Goal: Task Accomplishment & Management: Complete application form

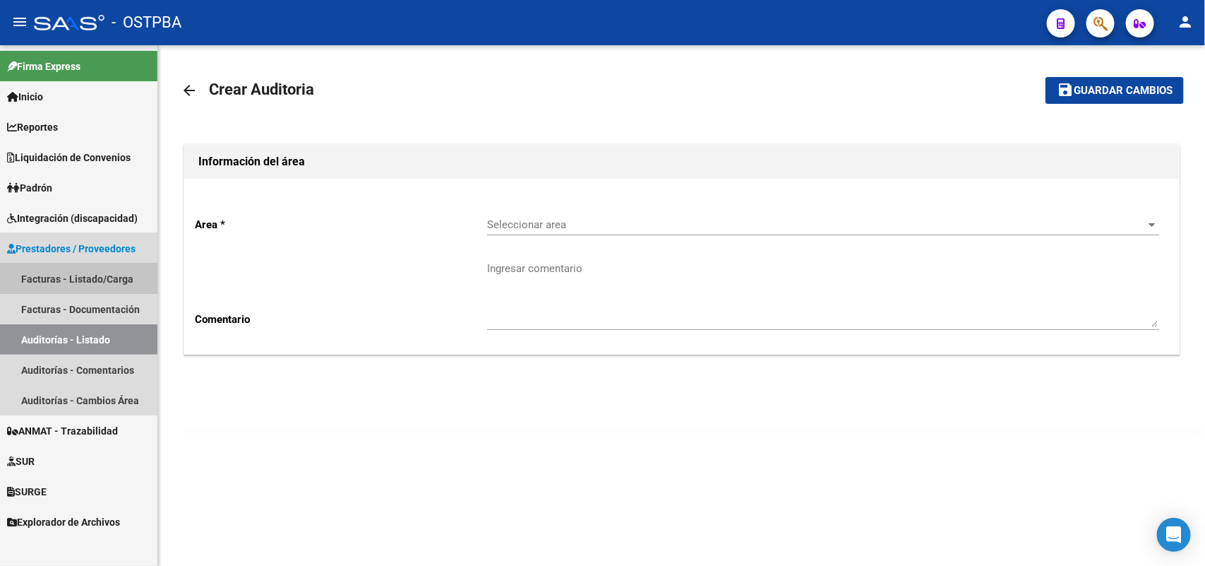
click at [107, 280] on link "Facturas - Listado/Carga" at bounding box center [78, 278] width 157 height 30
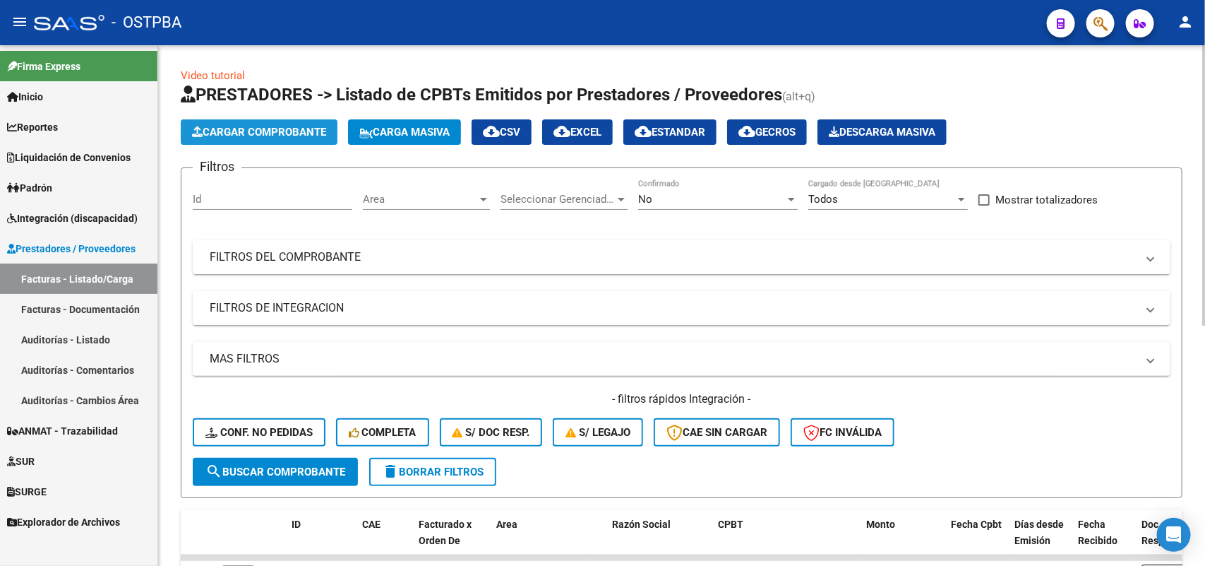
click at [263, 129] on span "Cargar Comprobante" at bounding box center [259, 132] width 134 height 13
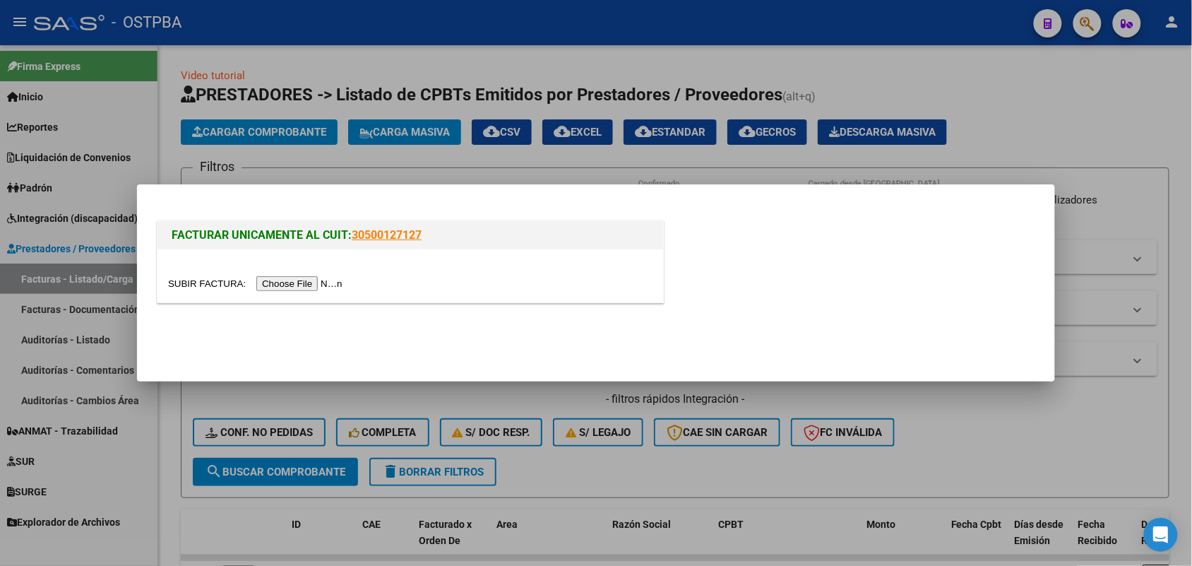
click at [301, 283] on input "file" at bounding box center [257, 283] width 179 height 15
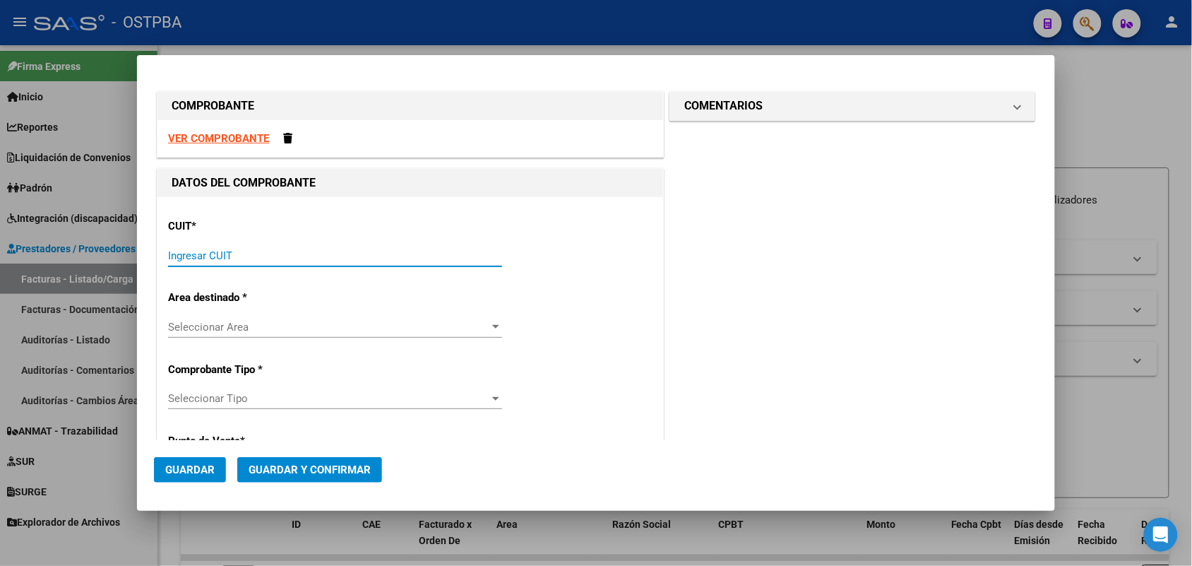
drag, startPoint x: 198, startPoint y: 254, endPoint x: 216, endPoint y: 239, distance: 23.5
click at [210, 245] on div "Ingresar CUIT" at bounding box center [335, 255] width 334 height 21
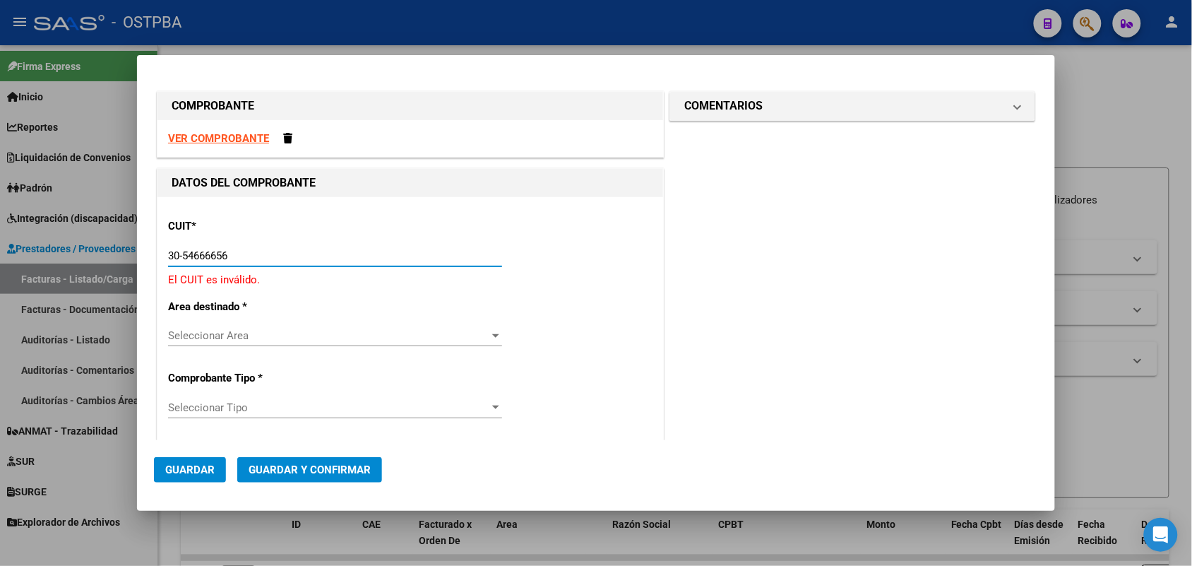
type input "30-54666656-1"
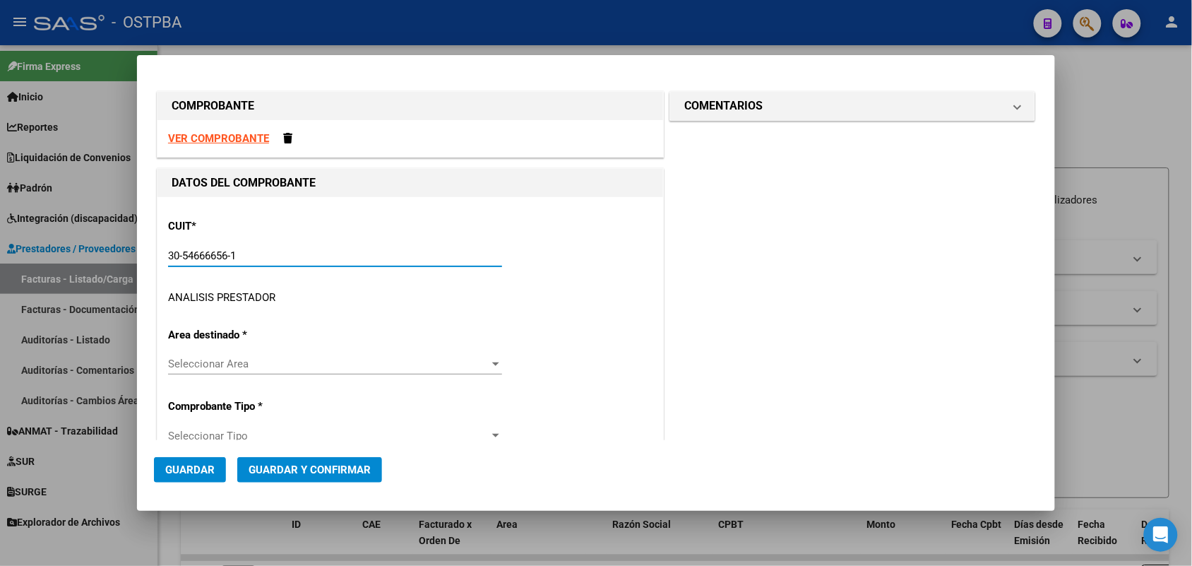
type input "1701"
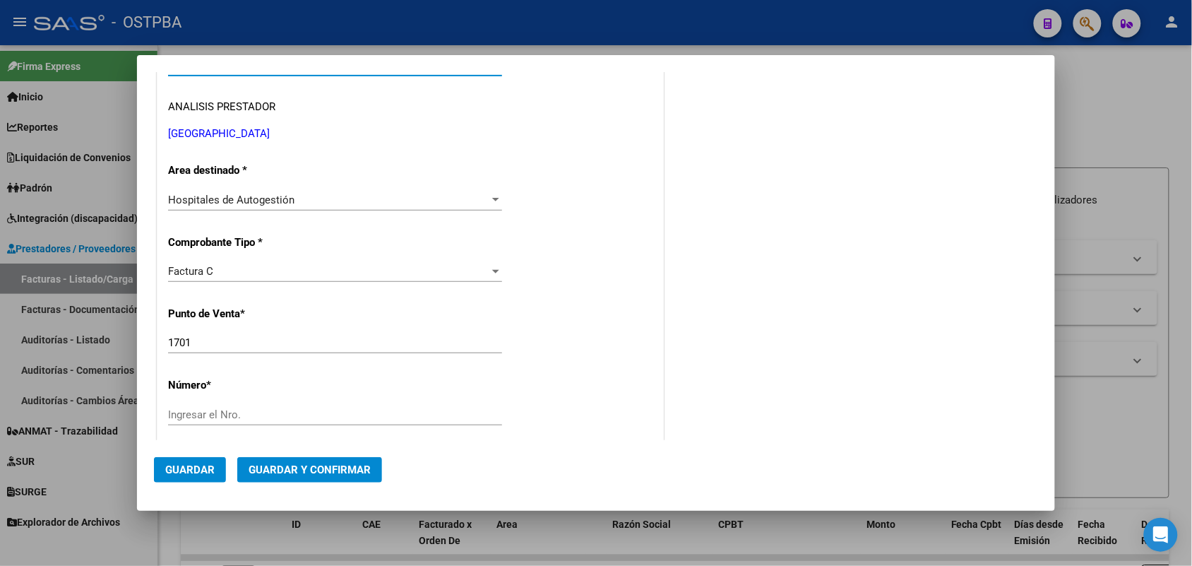
scroll to position [265, 0]
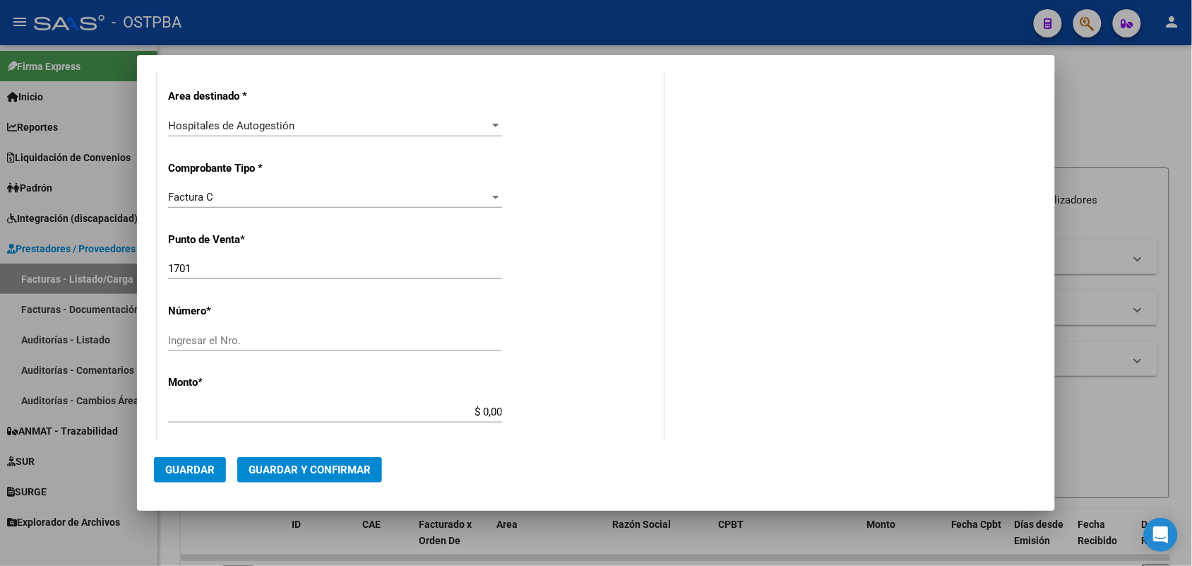
type input "30-54666656-1"
drag, startPoint x: 193, startPoint y: 263, endPoint x: 138, endPoint y: 272, distance: 55.1
click at [138, 272] on mat-dialog-content "COMPROBANTE VER COMPROBANTE DATOS DEL COMPROBANTE CUIT * 30-54666656-1 Ingresar…" at bounding box center [596, 256] width 918 height 368
type input "1502"
drag, startPoint x: 181, startPoint y: 342, endPoint x: 237, endPoint y: 323, distance: 58.5
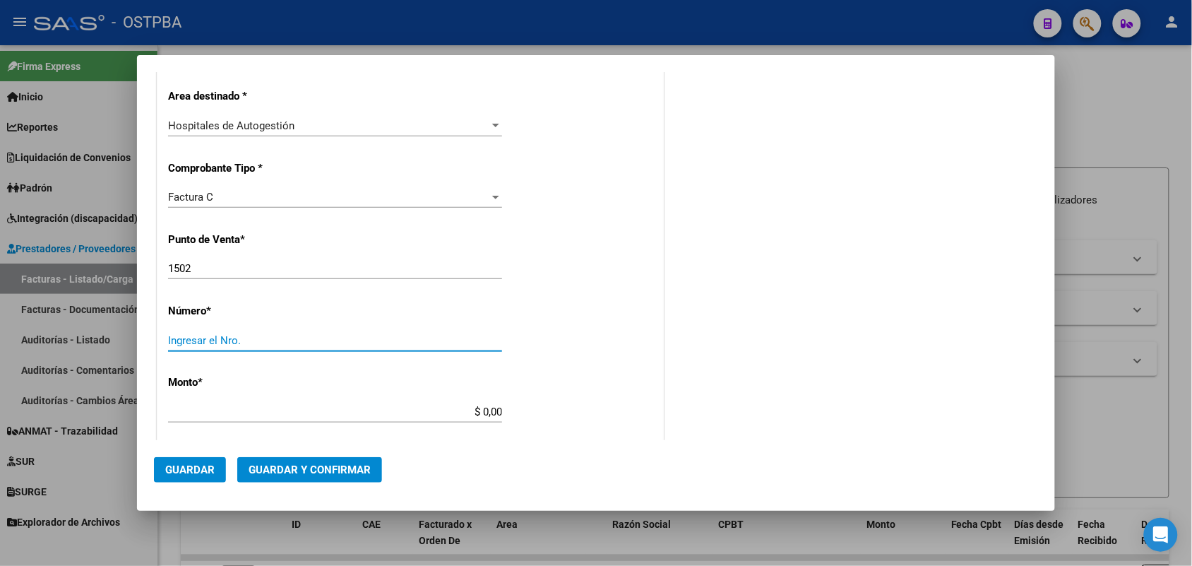
click at [182, 341] on input "Ingresar el Nro." at bounding box center [335, 340] width 334 height 13
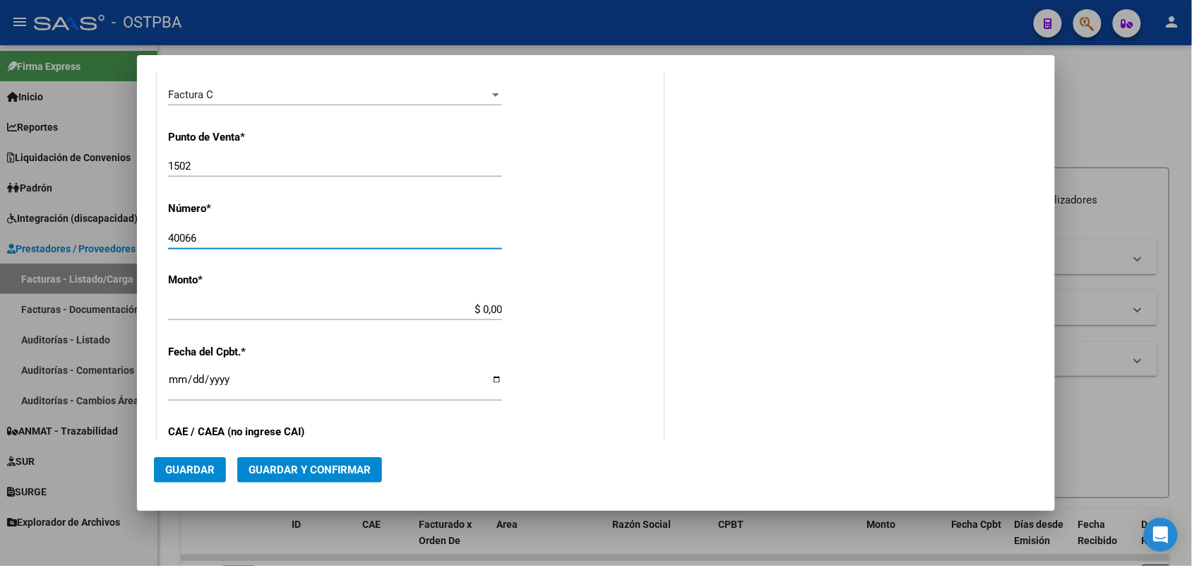
scroll to position [441, 0]
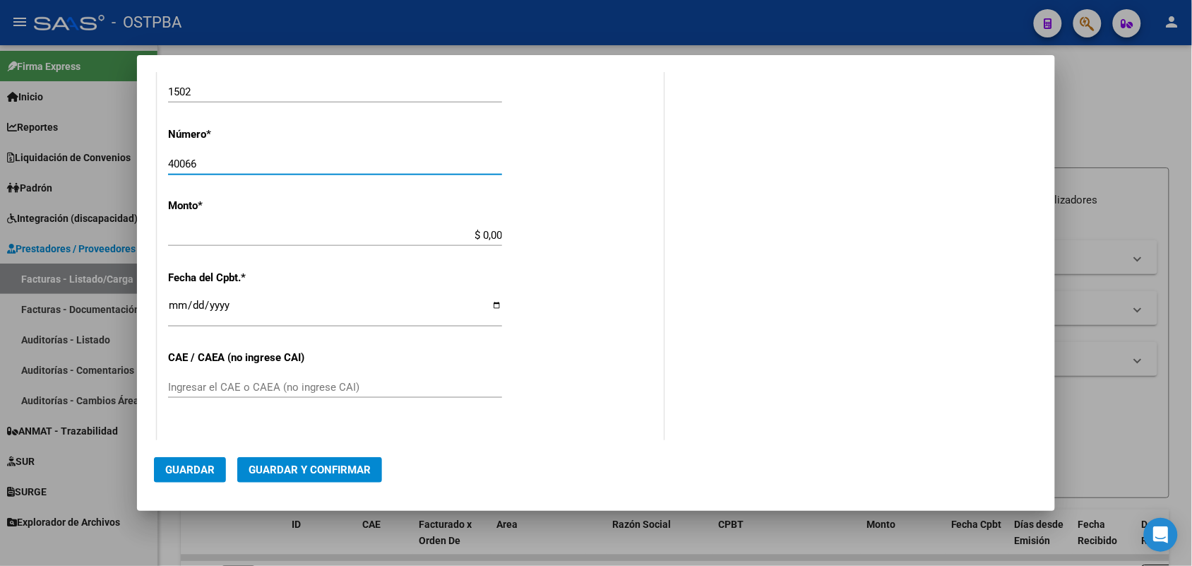
type input "40066"
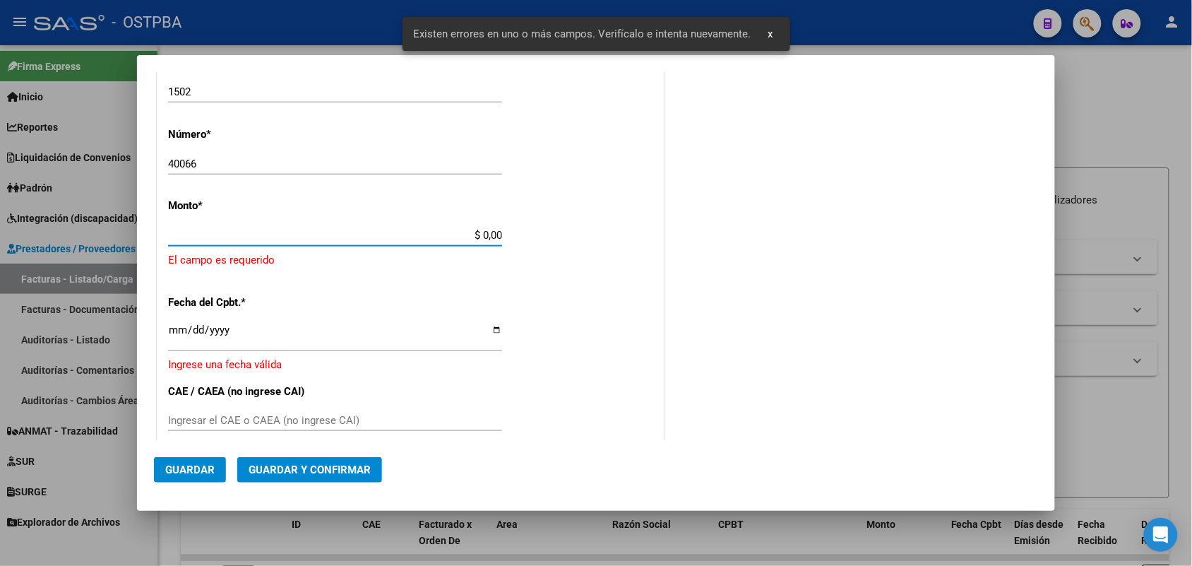
drag, startPoint x: 456, startPoint y: 232, endPoint x: 521, endPoint y: 233, distance: 65.0
click at [521, 233] on div "CUIT * 30-54666656-1 Ingresar CUIT ANALISIS PRESTADOR UNIVERSIDAD DE BUENOS AIR…" at bounding box center [410, 273] width 506 height 1035
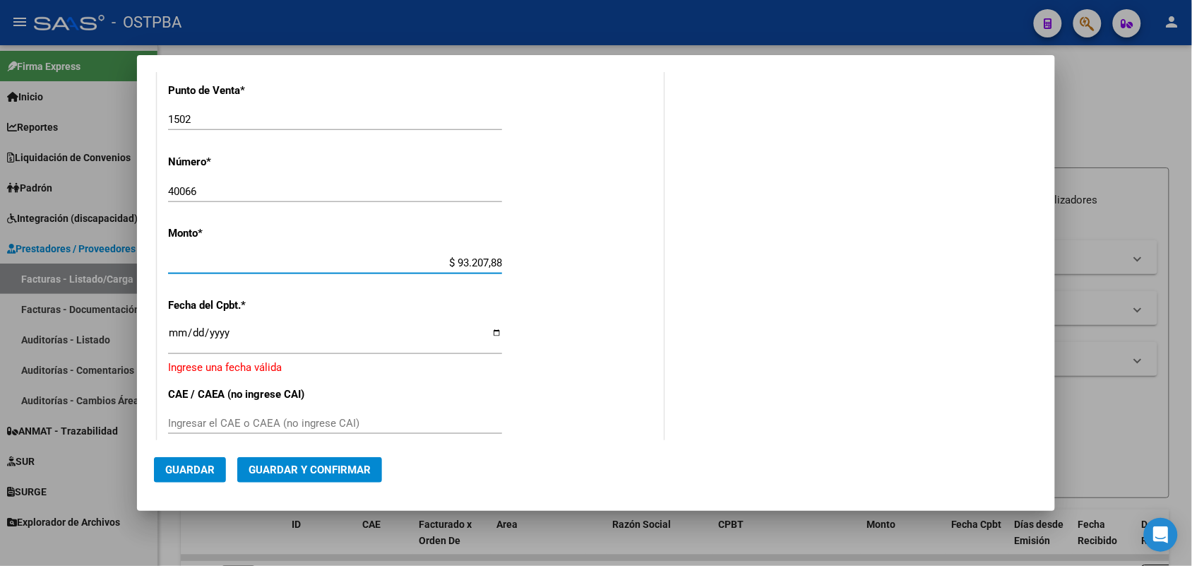
type input "$ 932.078,85"
click at [177, 335] on input "Ingresar la fecha" at bounding box center [335, 338] width 334 height 23
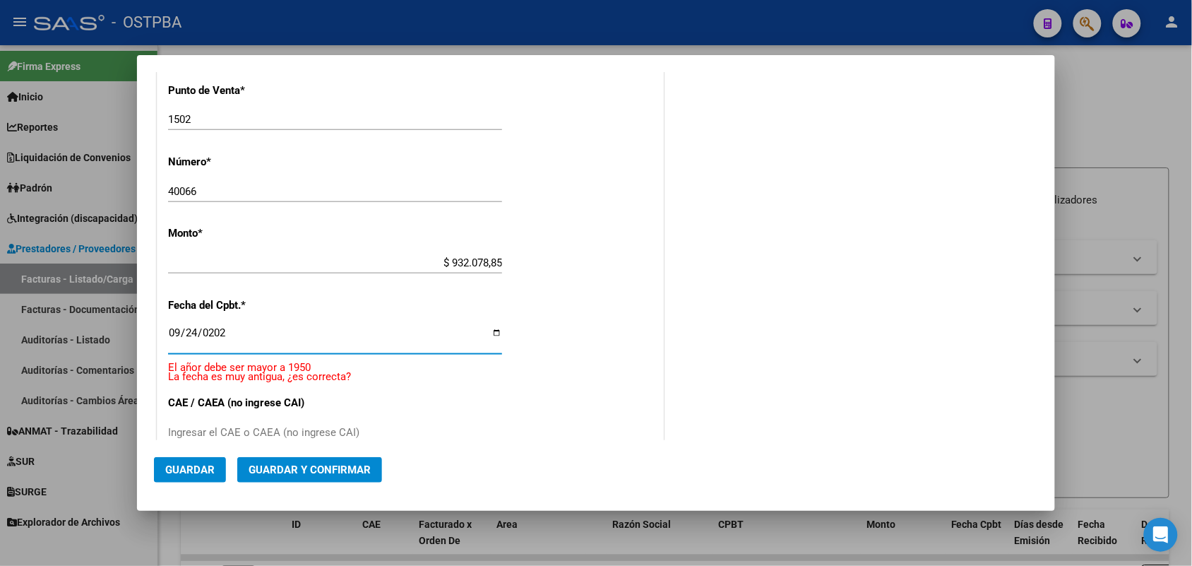
type input "2025-09-24"
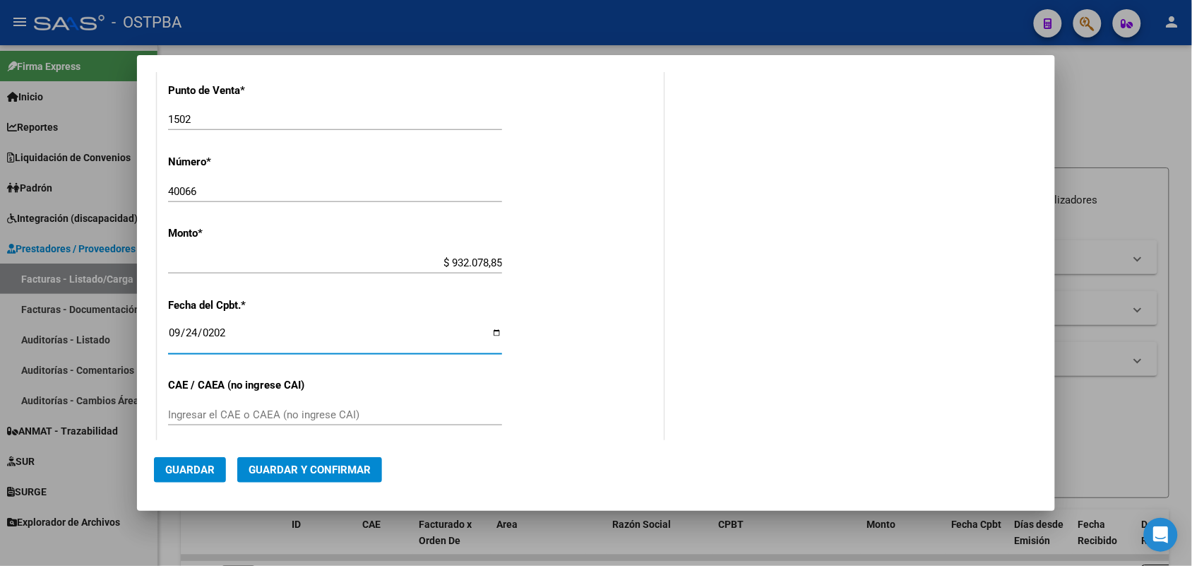
scroll to position [502, 0]
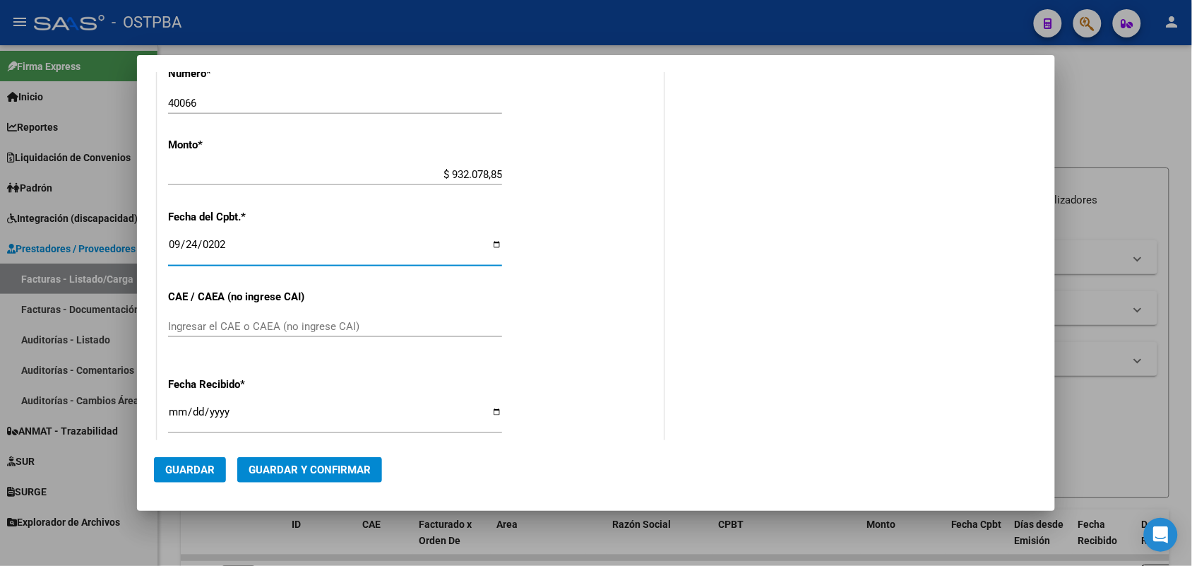
click at [210, 320] on input "Ingresar el CAE o CAEA (no ingrese CAI)" at bounding box center [335, 326] width 334 height 13
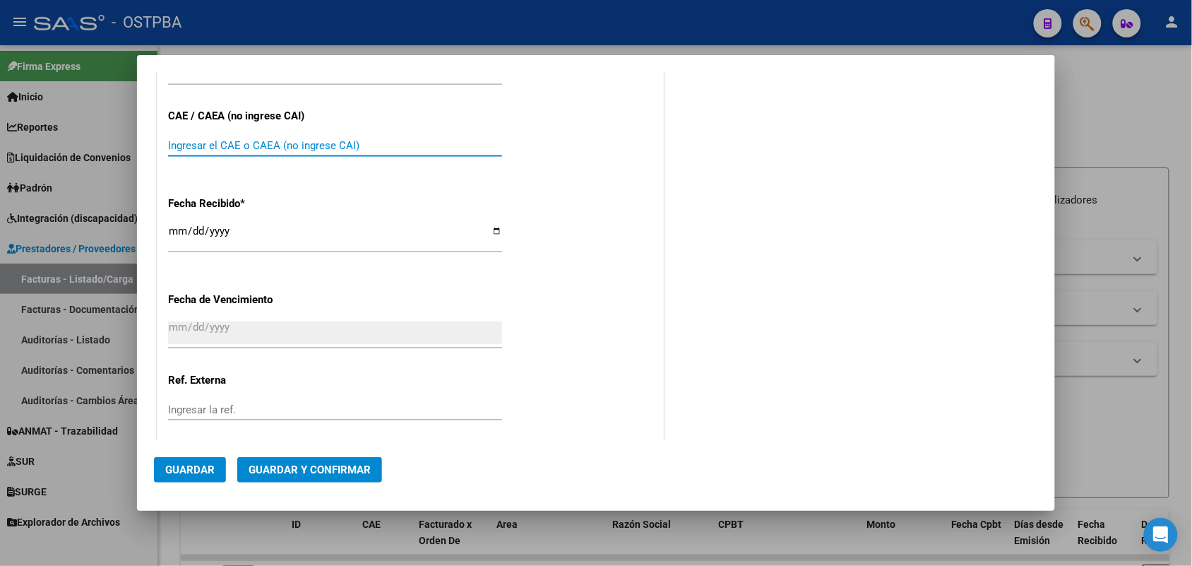
scroll to position [761, 0]
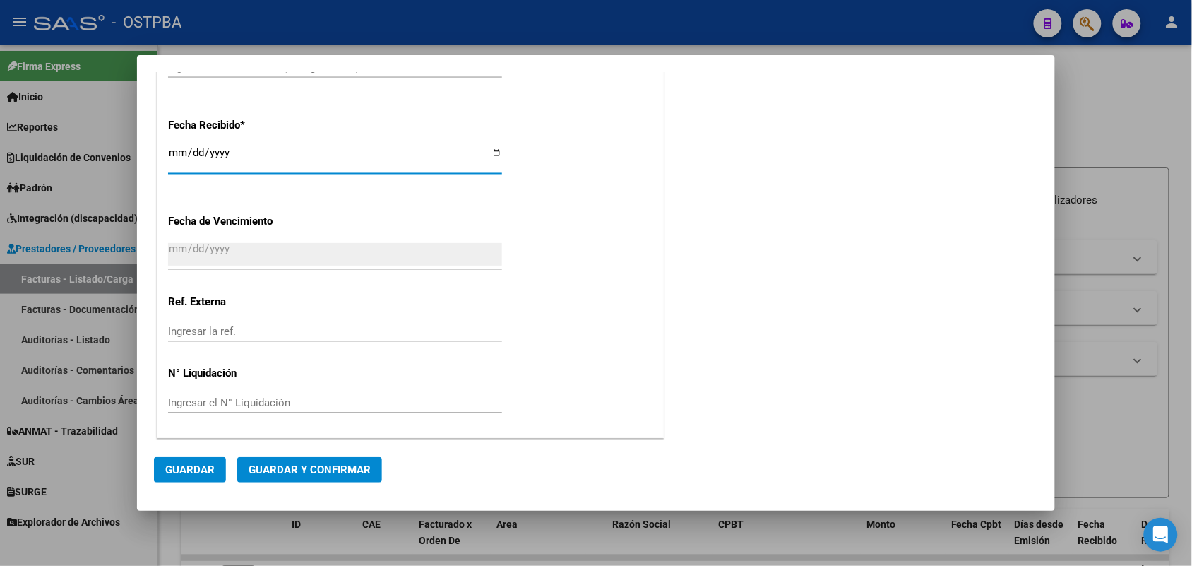
click at [184, 155] on input "[DATE]" at bounding box center [335, 158] width 334 height 23
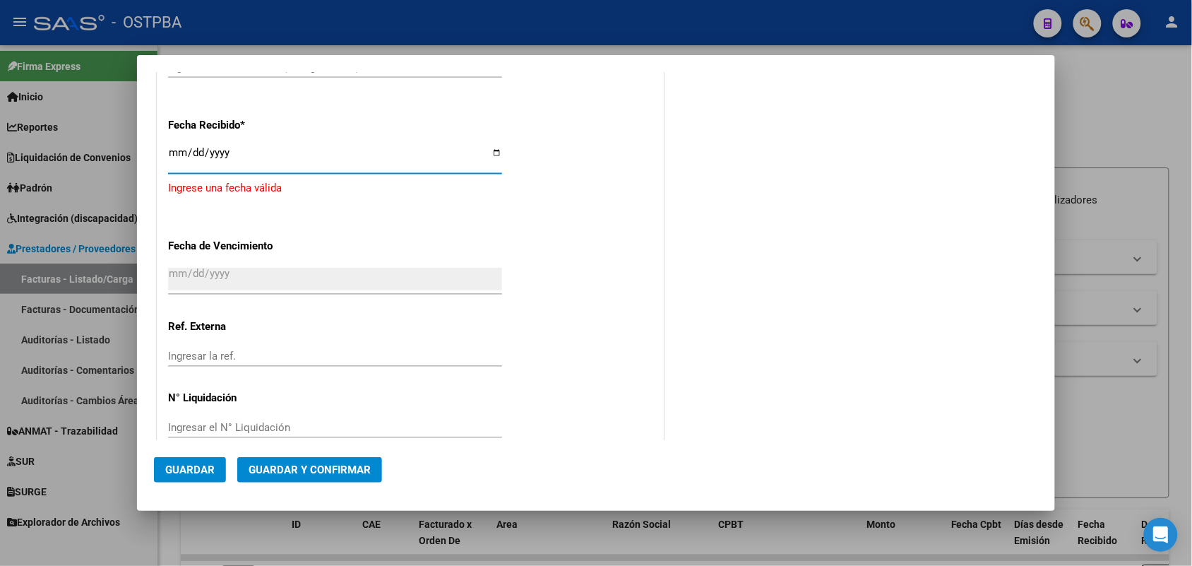
type input "[DATE]"
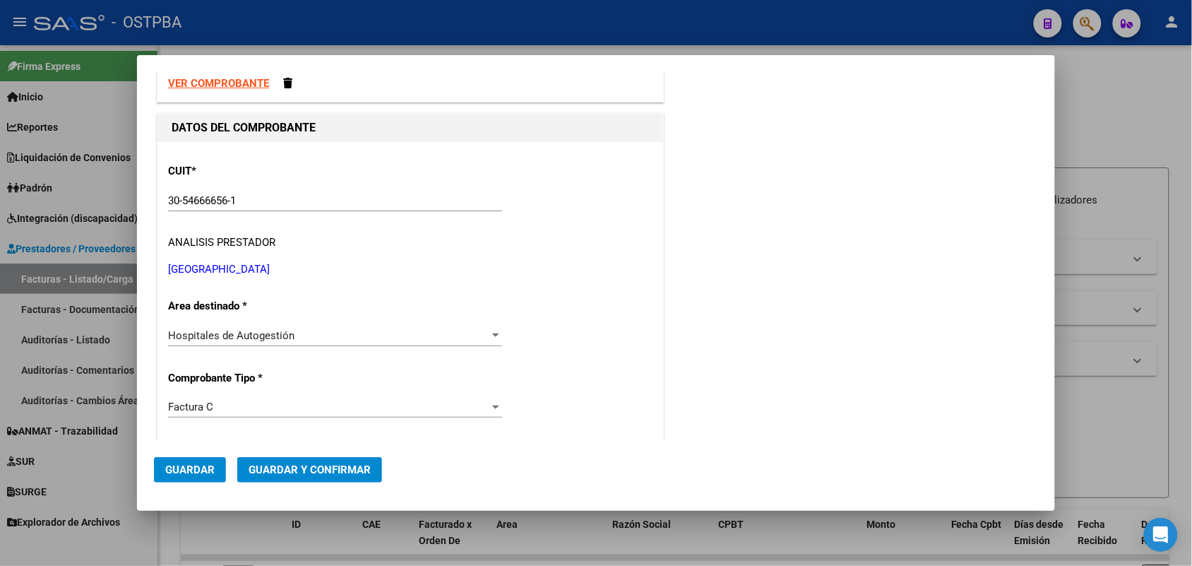
scroll to position [0, 0]
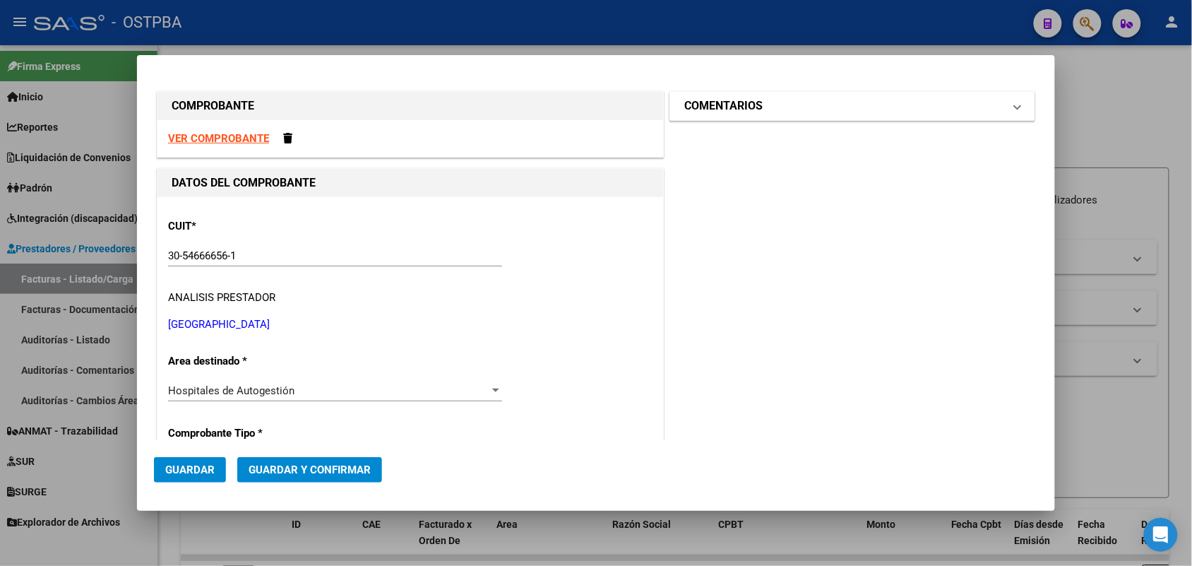
click at [1008, 106] on mat-expansion-panel-header "COMENTARIOS" at bounding box center [852, 106] width 364 height 28
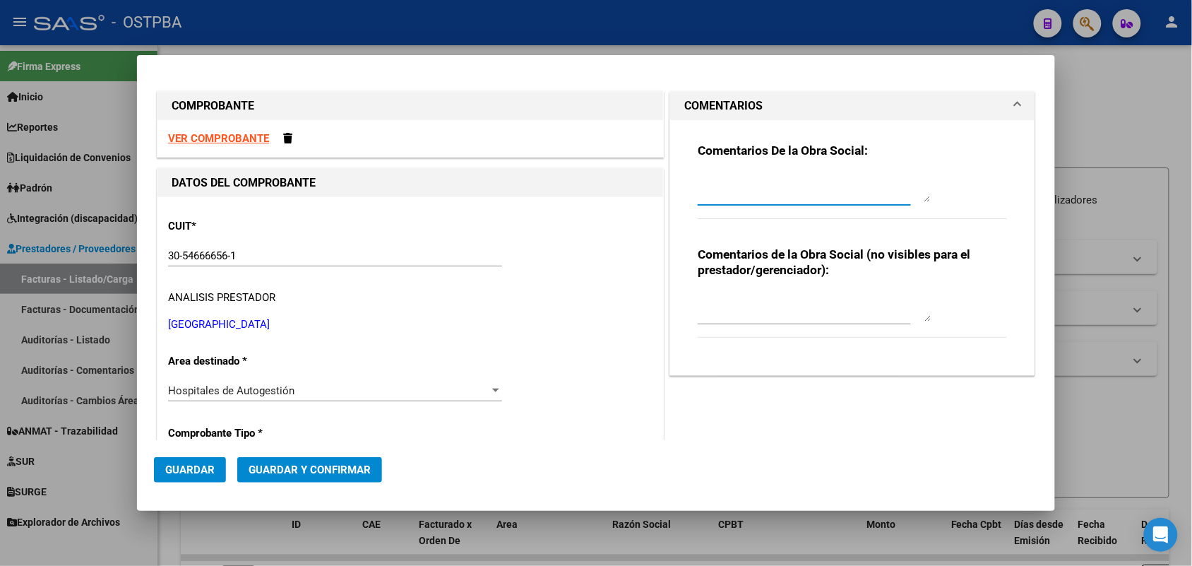
click at [698, 186] on textarea at bounding box center [814, 188] width 233 height 28
type textarea "HR 127177"
click at [198, 468] on span "Guardar" at bounding box center [189, 469] width 49 height 13
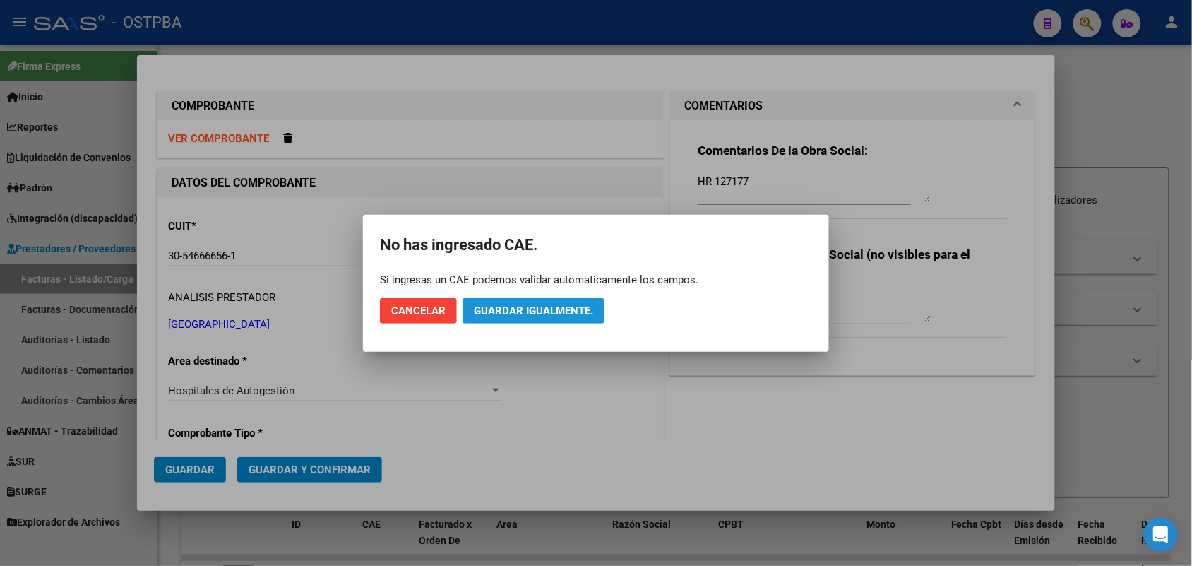
click at [527, 309] on span "Guardar igualmente." at bounding box center [533, 310] width 119 height 13
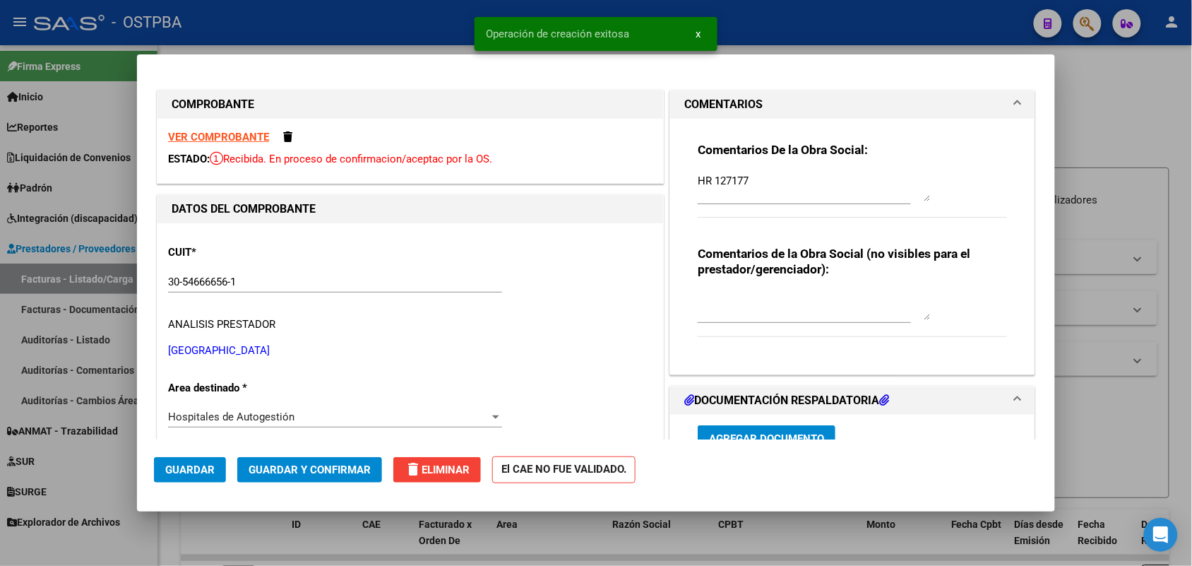
type input "2025-11-23"
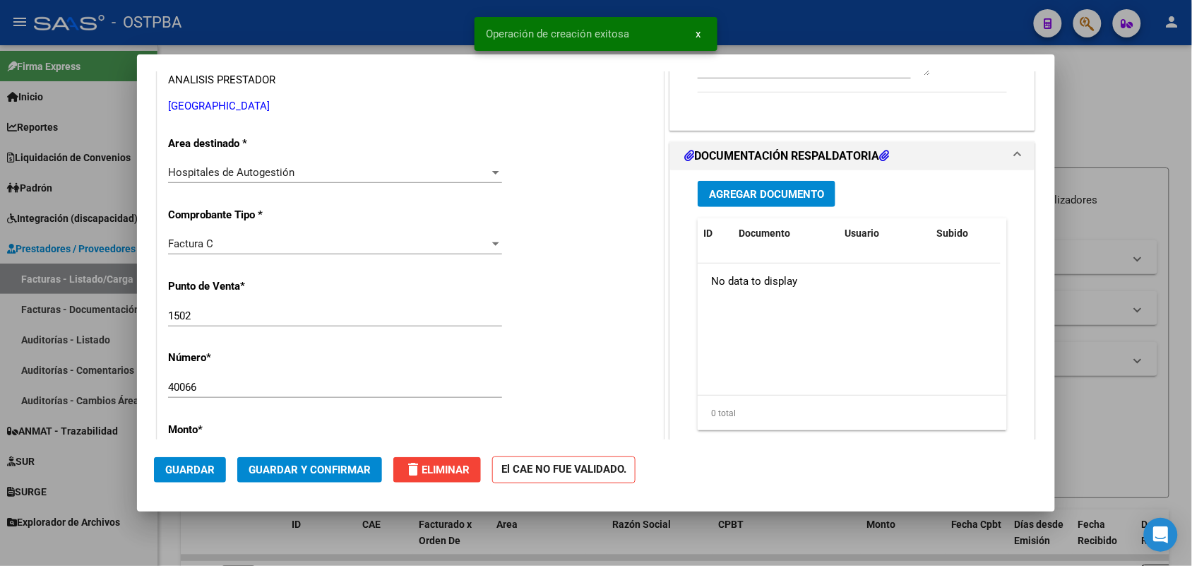
scroll to position [265, 0]
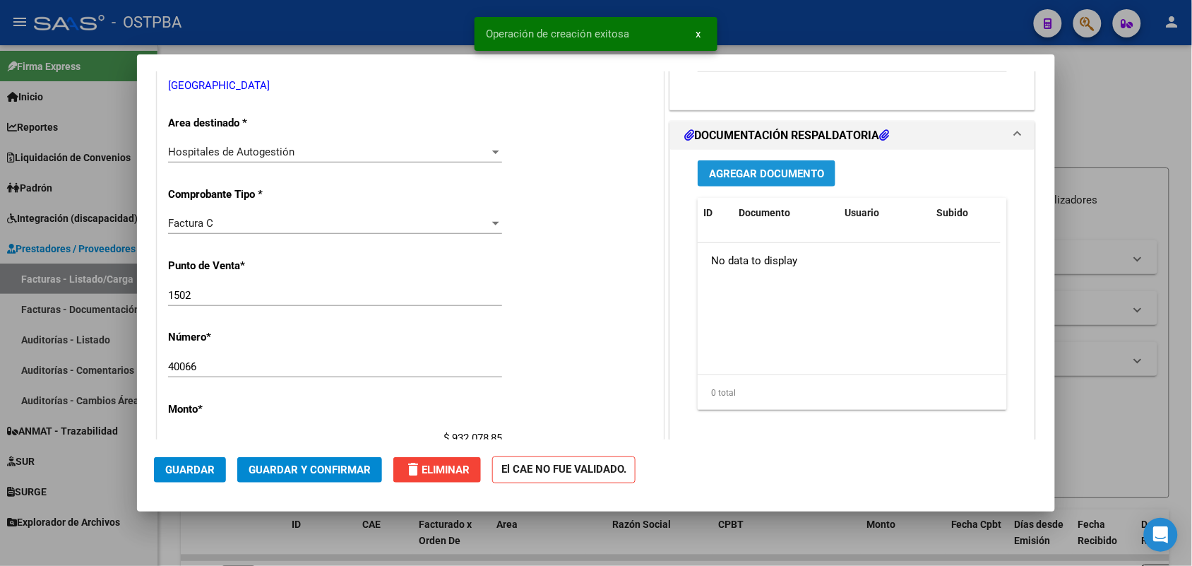
click at [747, 173] on span "Agregar Documento" at bounding box center [766, 173] width 115 height 13
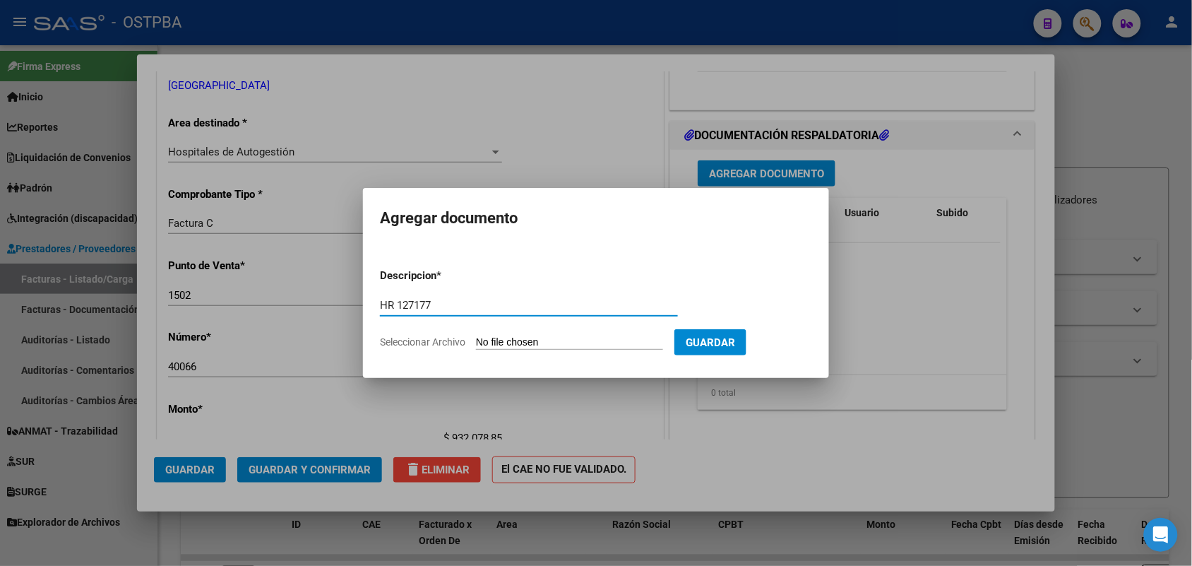
type input "HR 127177"
click at [494, 343] on input "Seleccionar Archivo" at bounding box center [569, 342] width 187 height 13
type input "C:\fakepath\HR 127177.pdf"
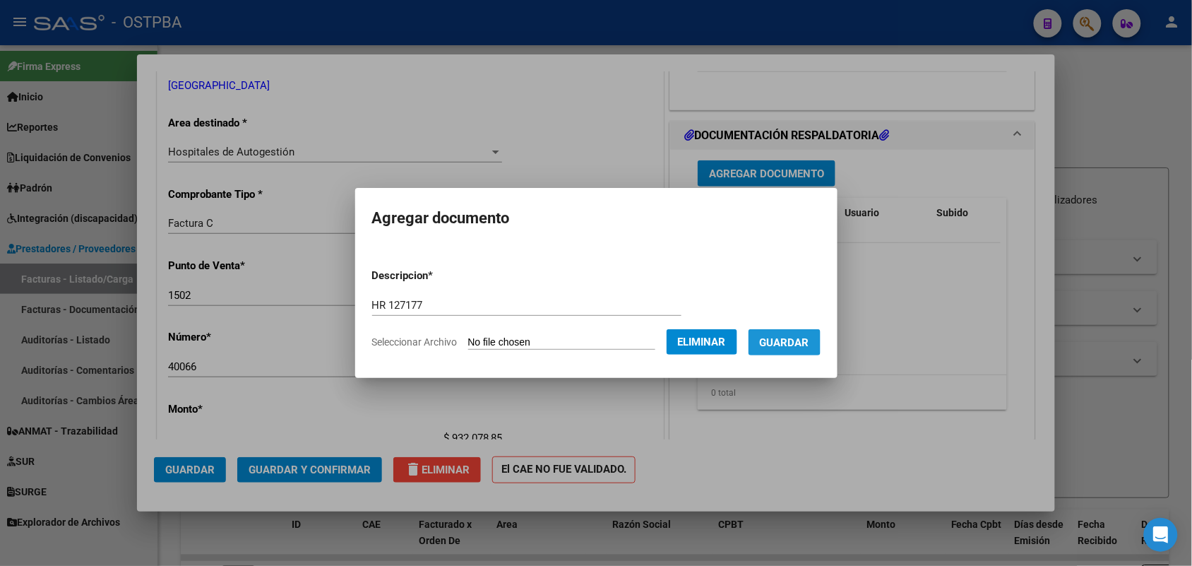
click at [789, 340] on span "Guardar" at bounding box center [784, 342] width 49 height 13
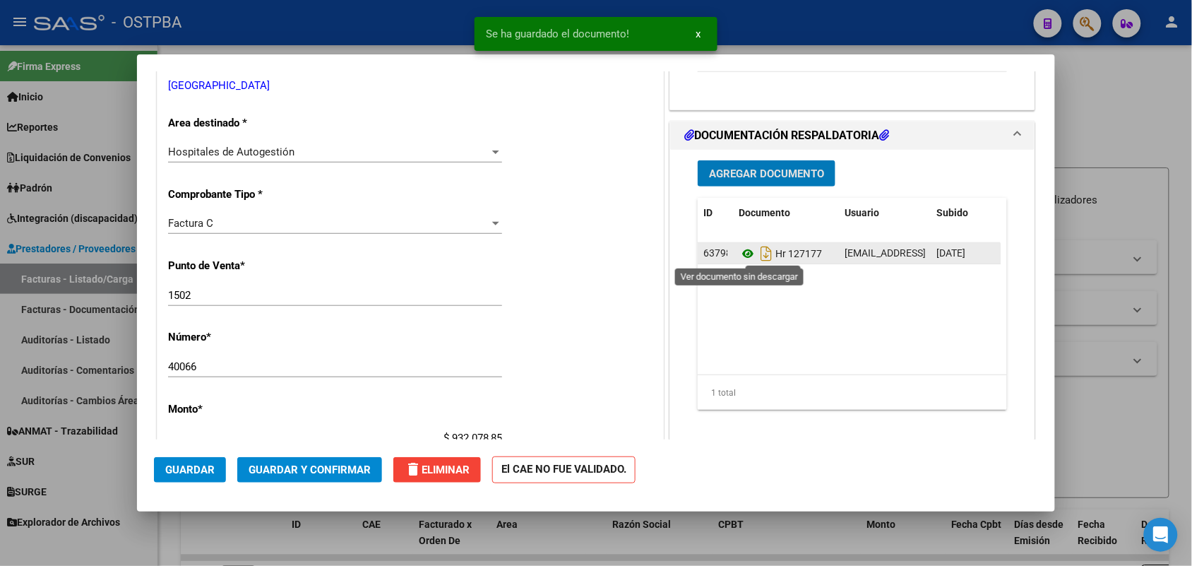
click at [739, 249] on icon at bounding box center [748, 253] width 18 height 17
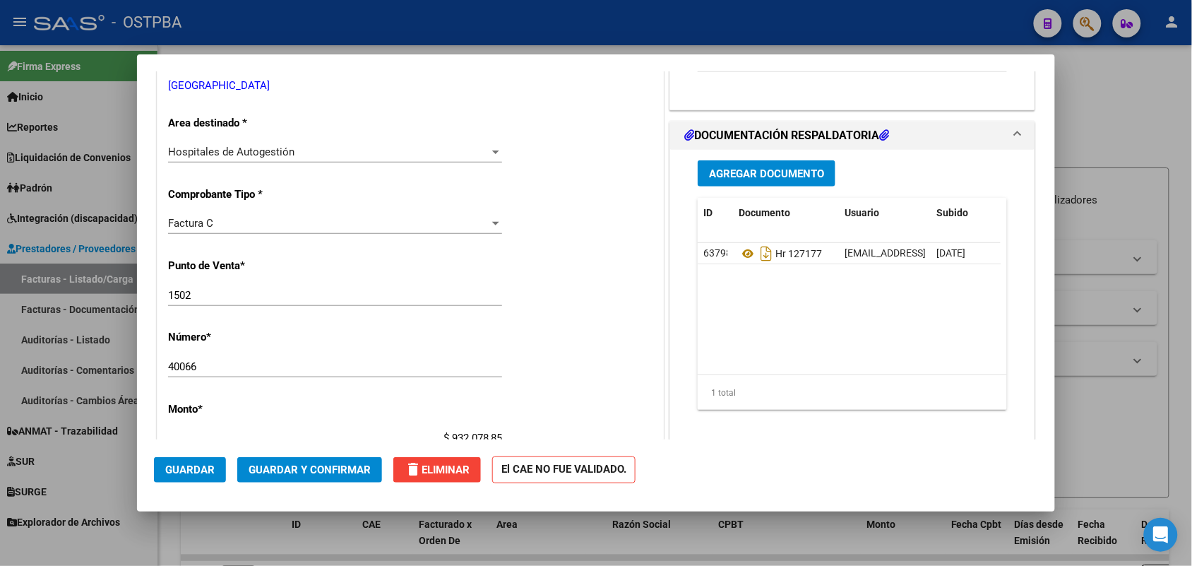
scroll to position [0, 0]
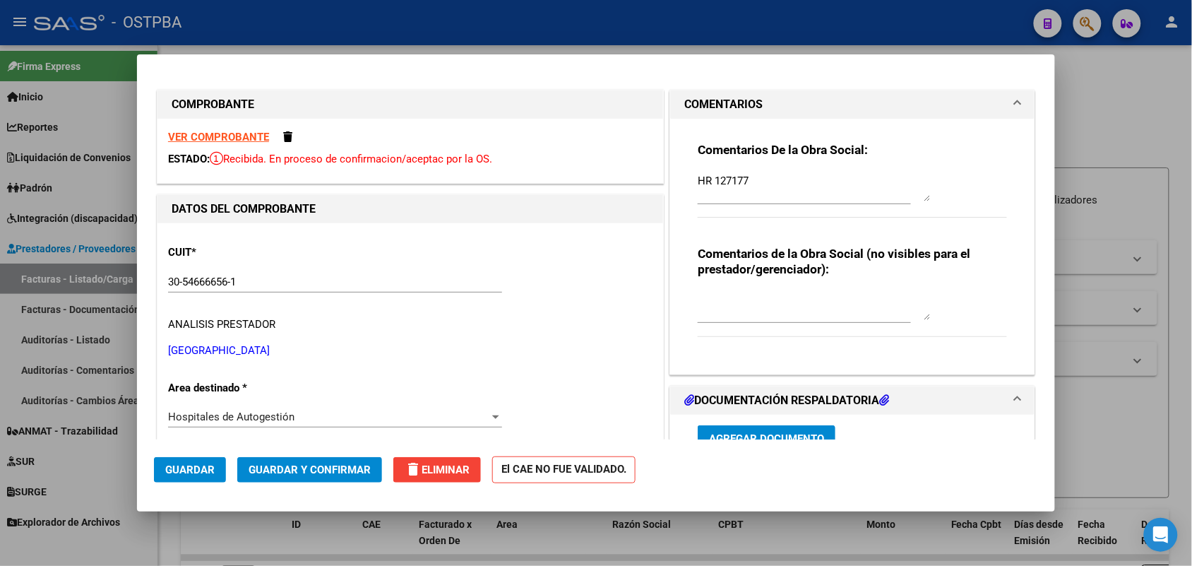
click at [251, 138] on strong "VER COMPROBANTE" at bounding box center [218, 137] width 101 height 13
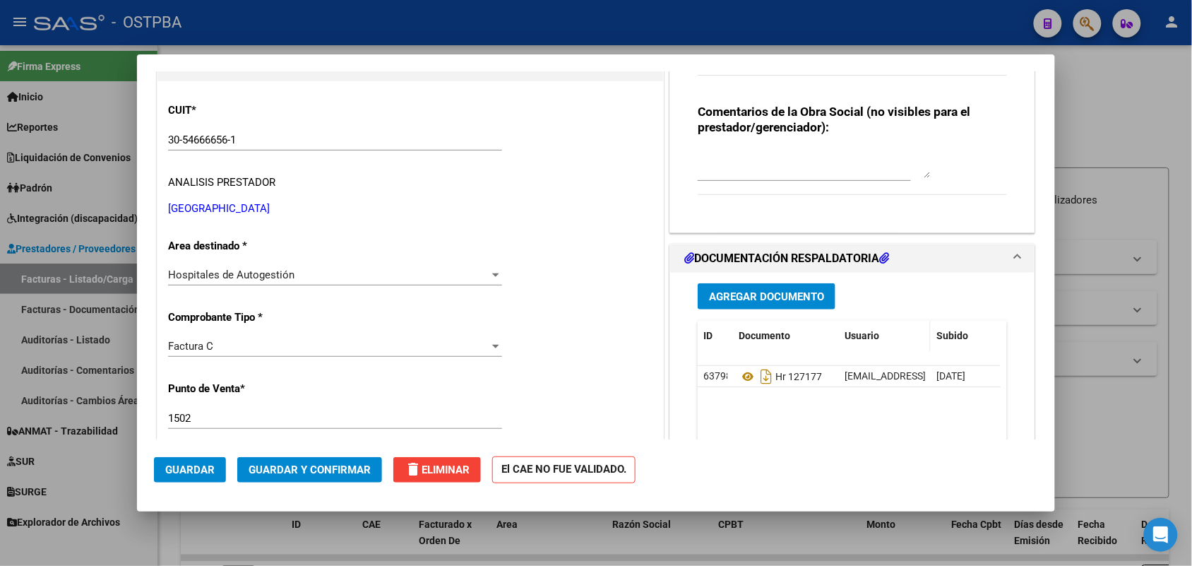
scroll to position [265, 0]
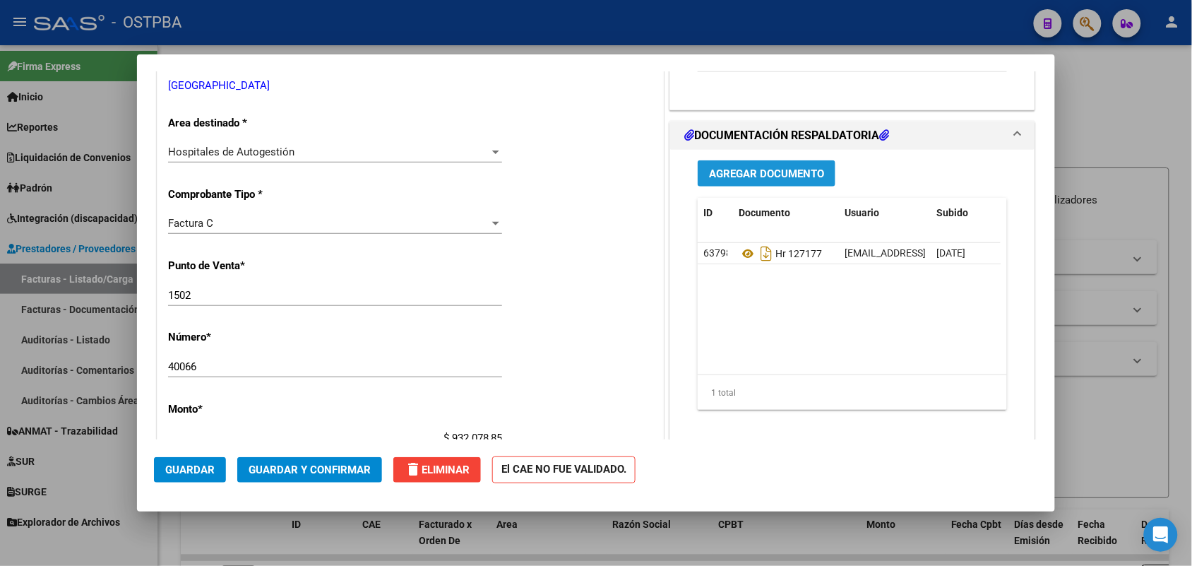
click at [752, 170] on span "Agregar Documento" at bounding box center [766, 173] width 115 height 13
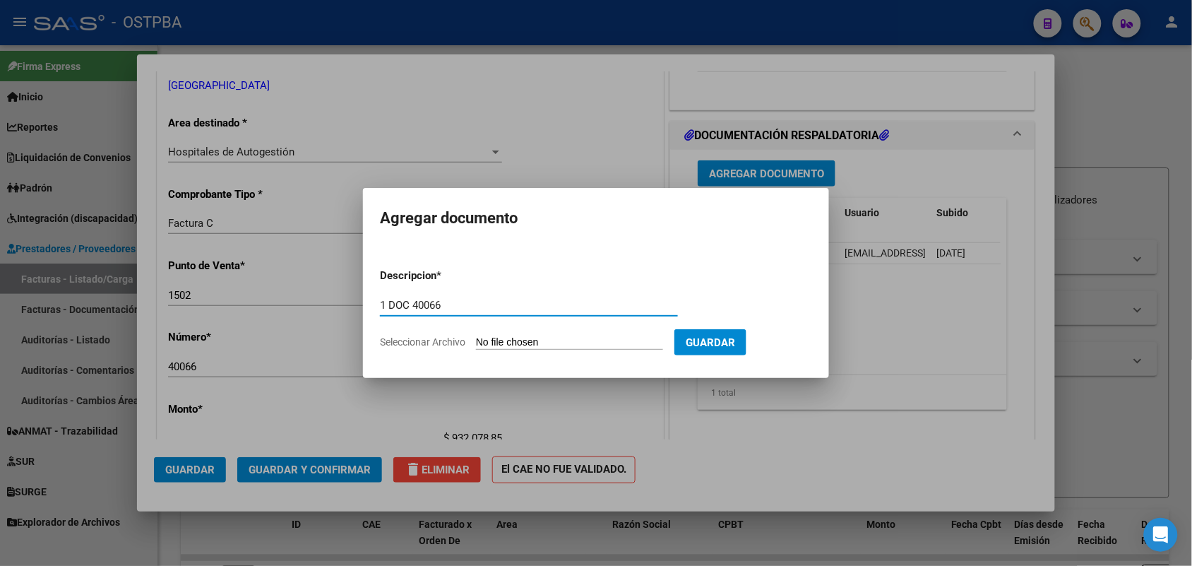
type input "1 DOC 40066"
click at [495, 336] on input "Seleccionar Archivo" at bounding box center [569, 342] width 187 height 13
type input "C:\fakepath\1 DOC 40066.pdf"
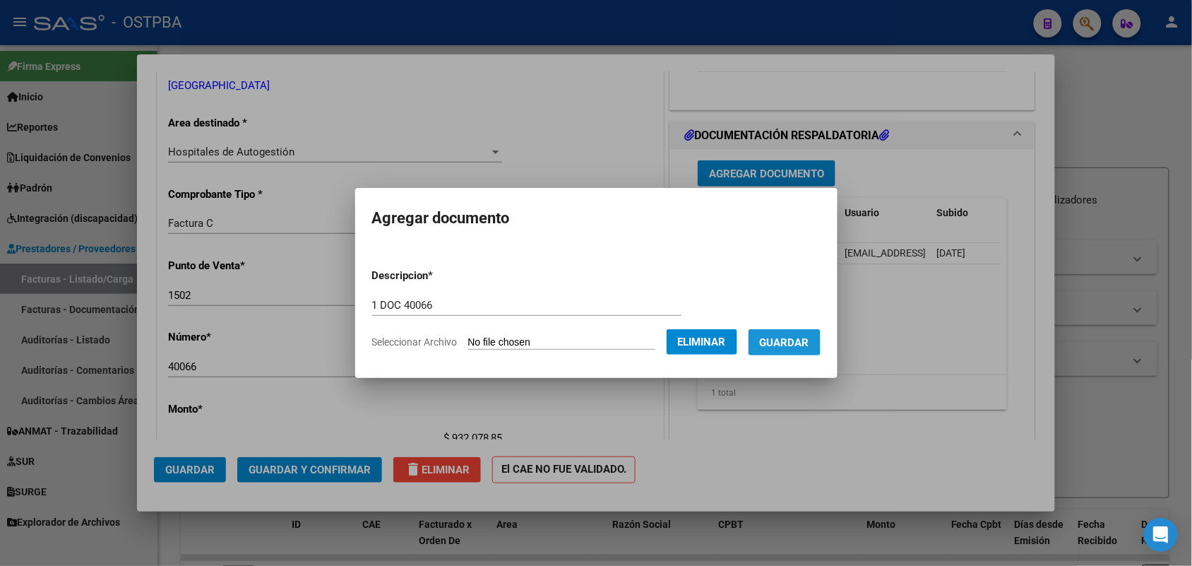
click at [789, 340] on span "Guardar" at bounding box center [784, 342] width 49 height 13
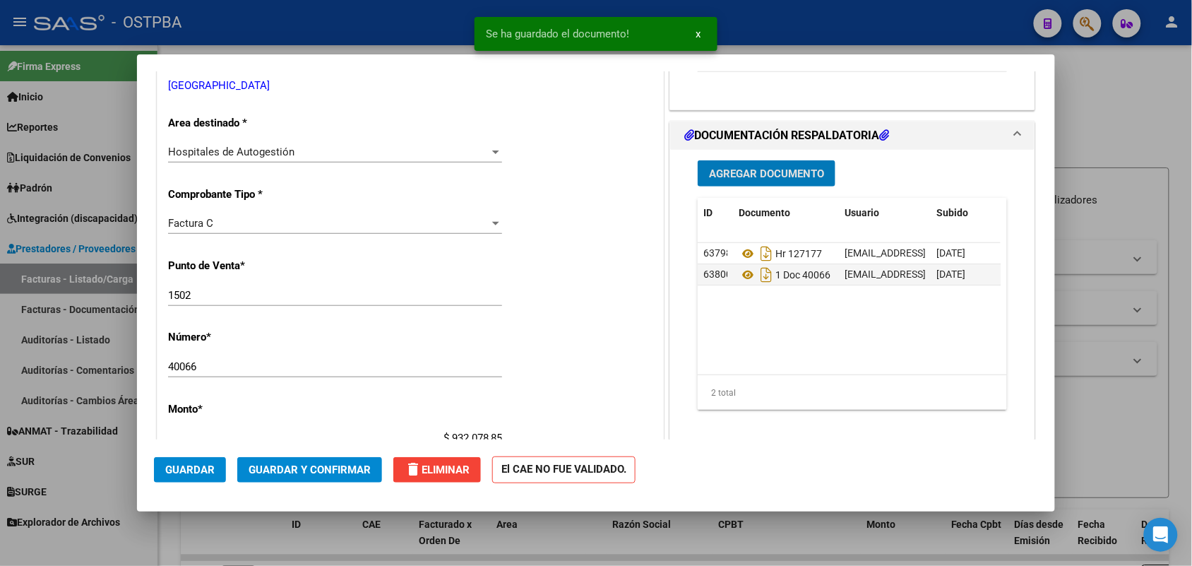
click at [768, 174] on span "Agregar Documento" at bounding box center [766, 173] width 115 height 13
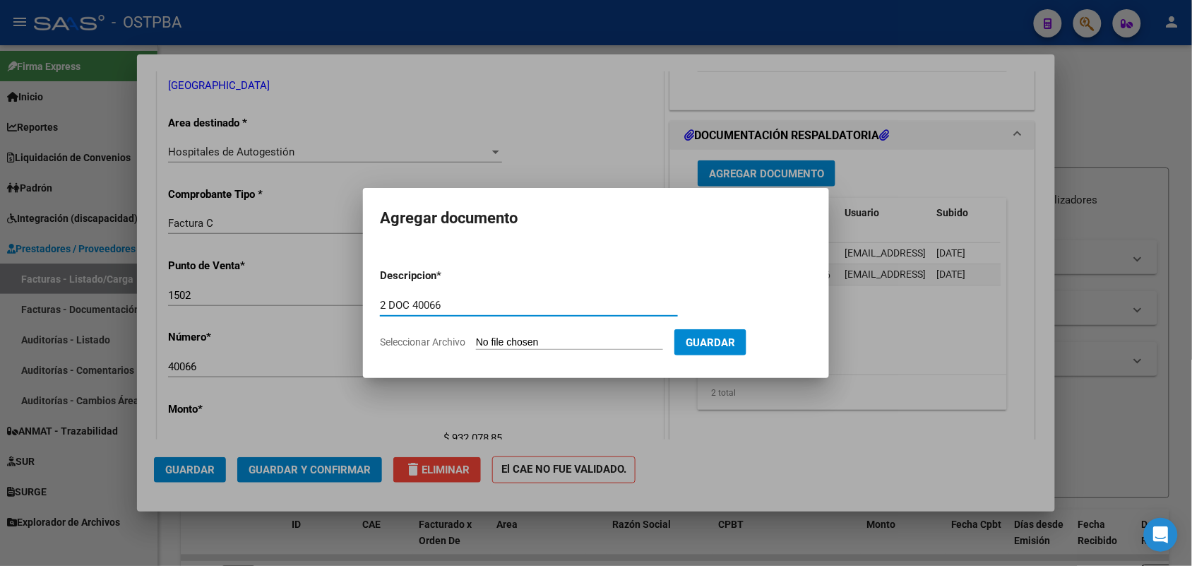
type input "2 DOC 40066"
click at [479, 338] on input "Seleccionar Archivo" at bounding box center [569, 342] width 187 height 13
type input "C:\fakepath\2 DOC 40066.pdf"
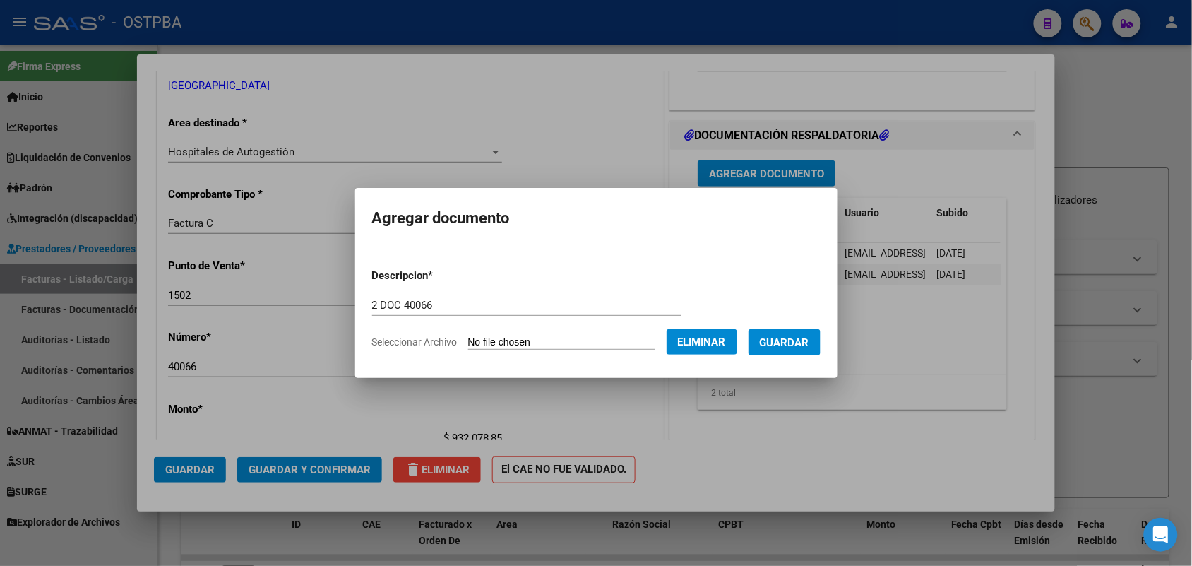
click at [802, 339] on span "Guardar" at bounding box center [784, 342] width 49 height 13
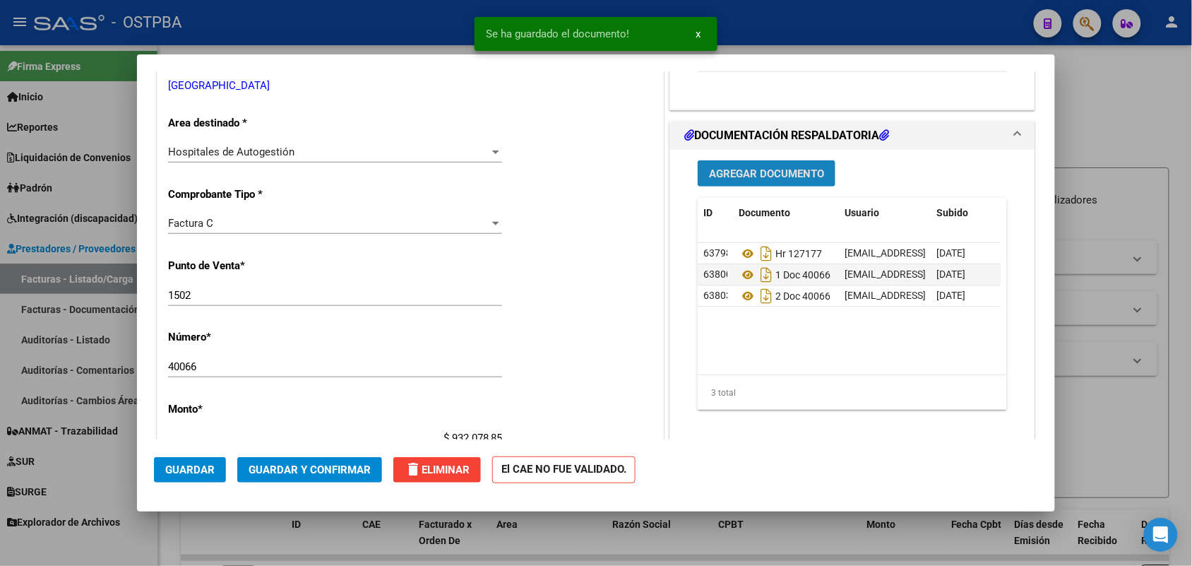
click at [778, 174] on span "Agregar Documento" at bounding box center [766, 173] width 115 height 13
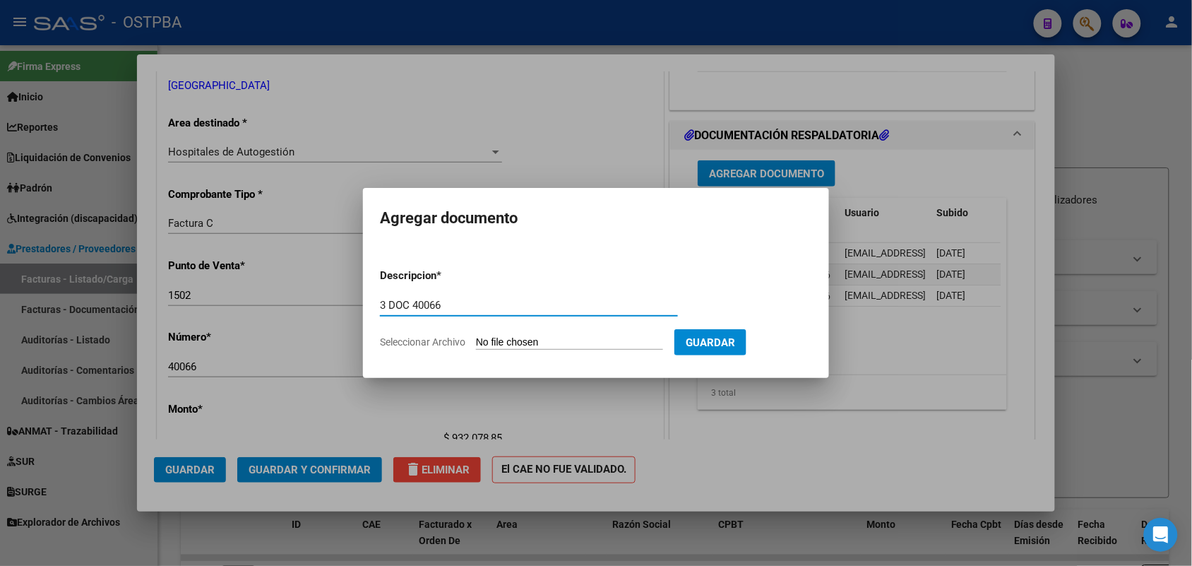
type input "3 DOC 40066"
click at [489, 344] on input "Seleccionar Archivo" at bounding box center [569, 342] width 187 height 13
type input "C:\fakepath\3 DOC 40066.pdf"
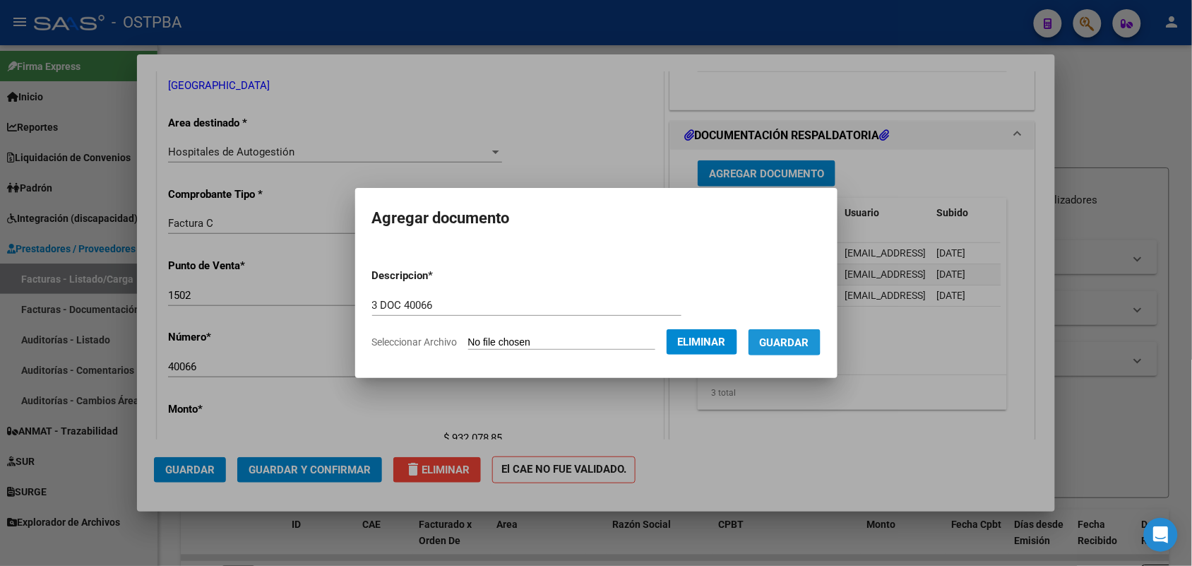
click at [784, 338] on span "Guardar" at bounding box center [784, 342] width 49 height 13
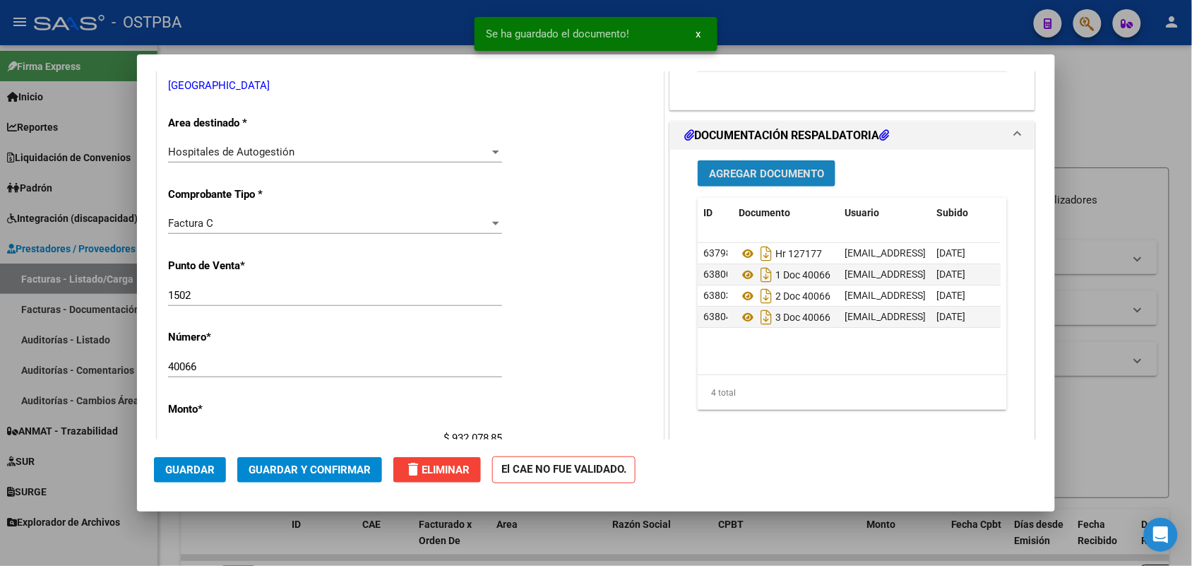
click at [777, 174] on span "Agregar Documento" at bounding box center [766, 173] width 115 height 13
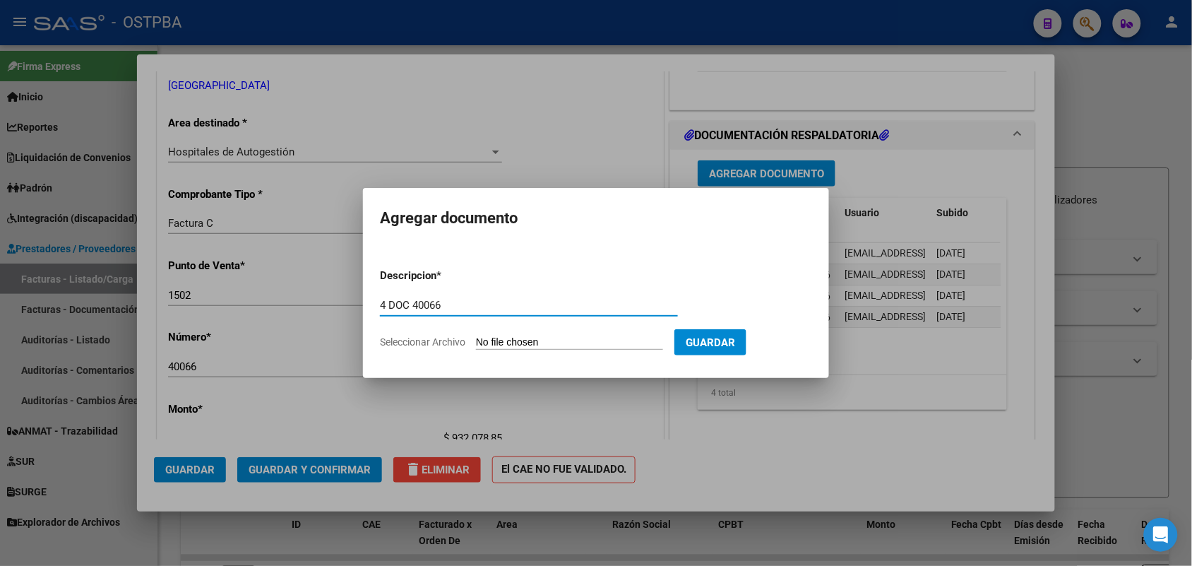
type input "4 DOC 40066"
click at [491, 340] on input "Seleccionar Archivo" at bounding box center [569, 342] width 187 height 13
type input "C:\fakepath\4 DOC 40066.pdf"
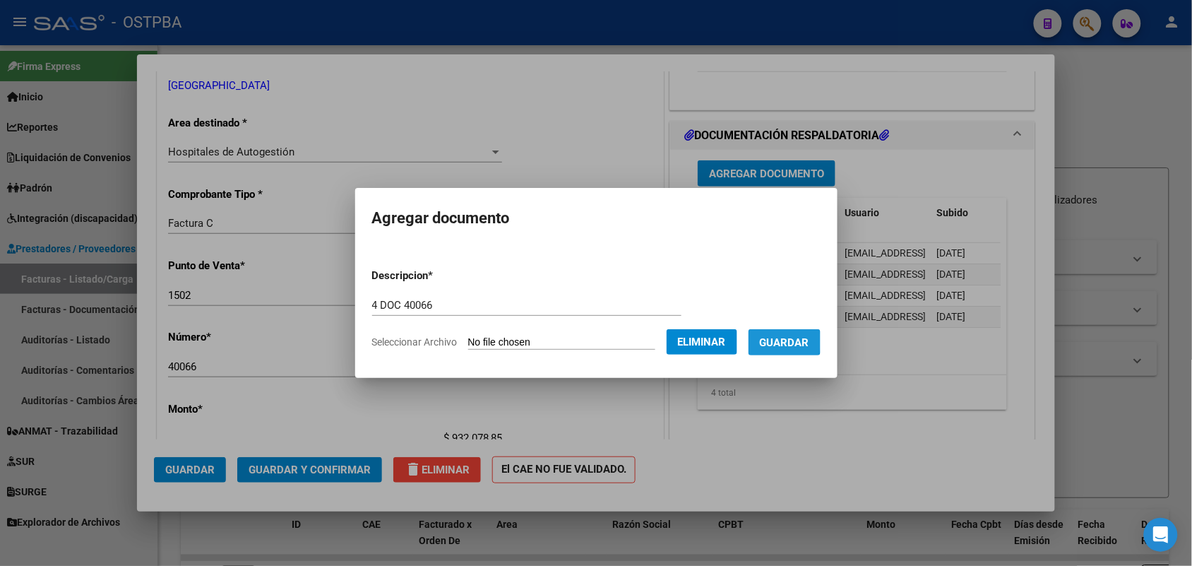
click at [792, 341] on span "Guardar" at bounding box center [784, 342] width 49 height 13
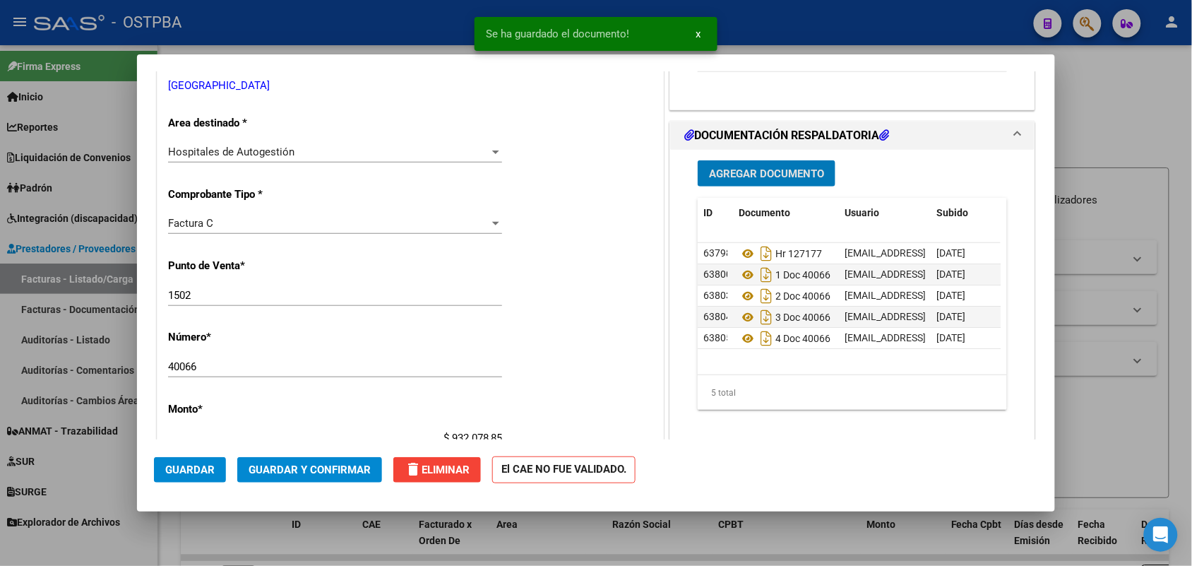
click at [785, 172] on span "Agregar Documento" at bounding box center [766, 173] width 115 height 13
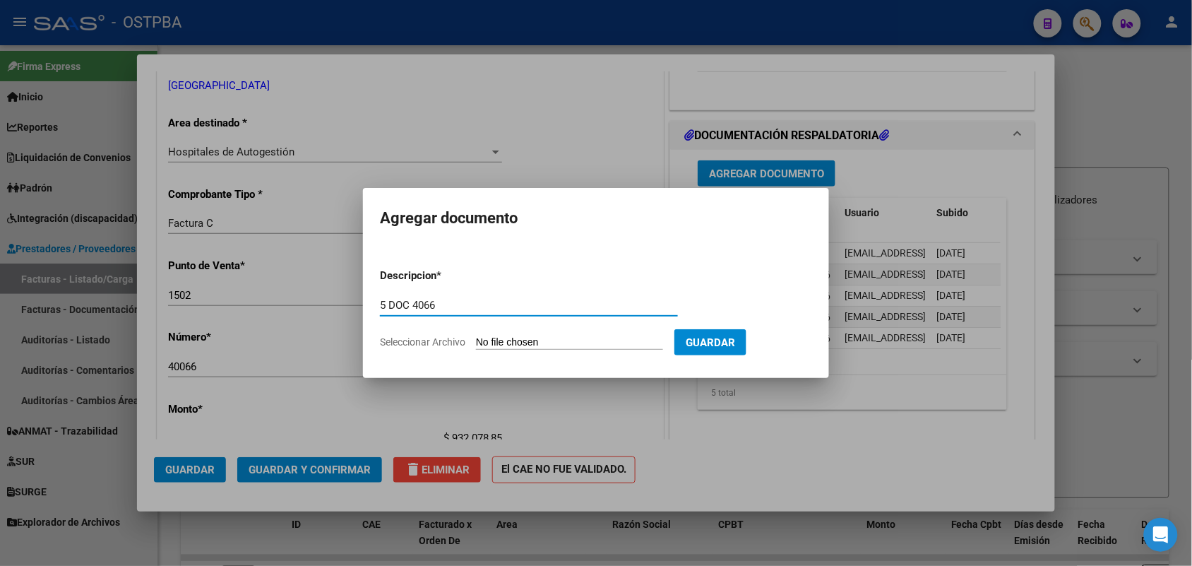
type input "5 DOC 4066"
click at [499, 339] on input "Seleccionar Archivo" at bounding box center [569, 342] width 187 height 13
type input "C:\fakepath\5 DOC 40066.pdf"
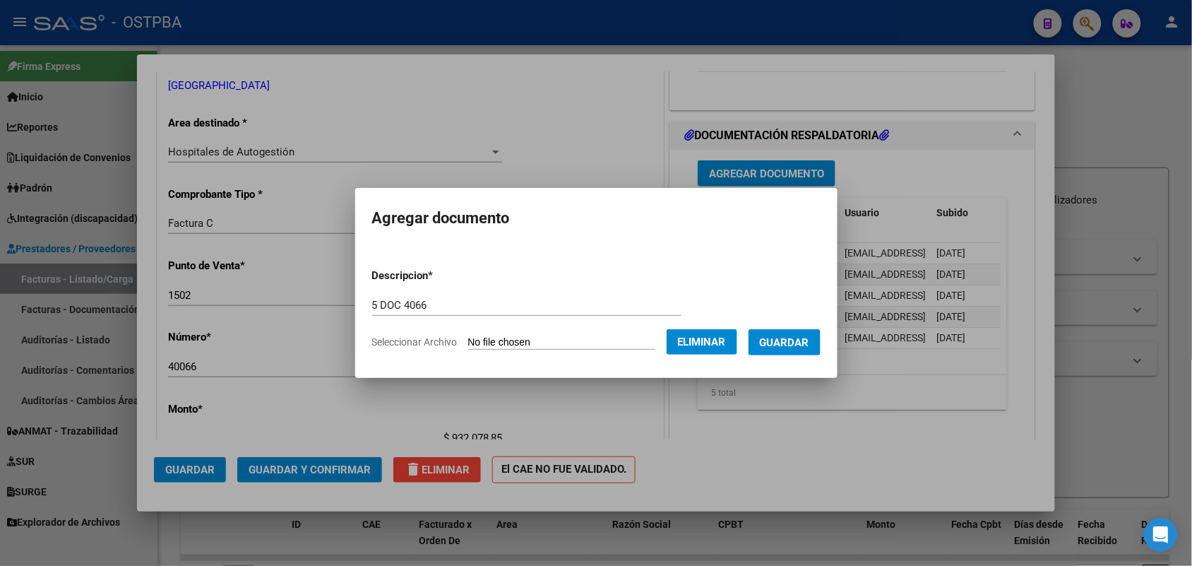
click at [782, 344] on span "Guardar" at bounding box center [784, 342] width 49 height 13
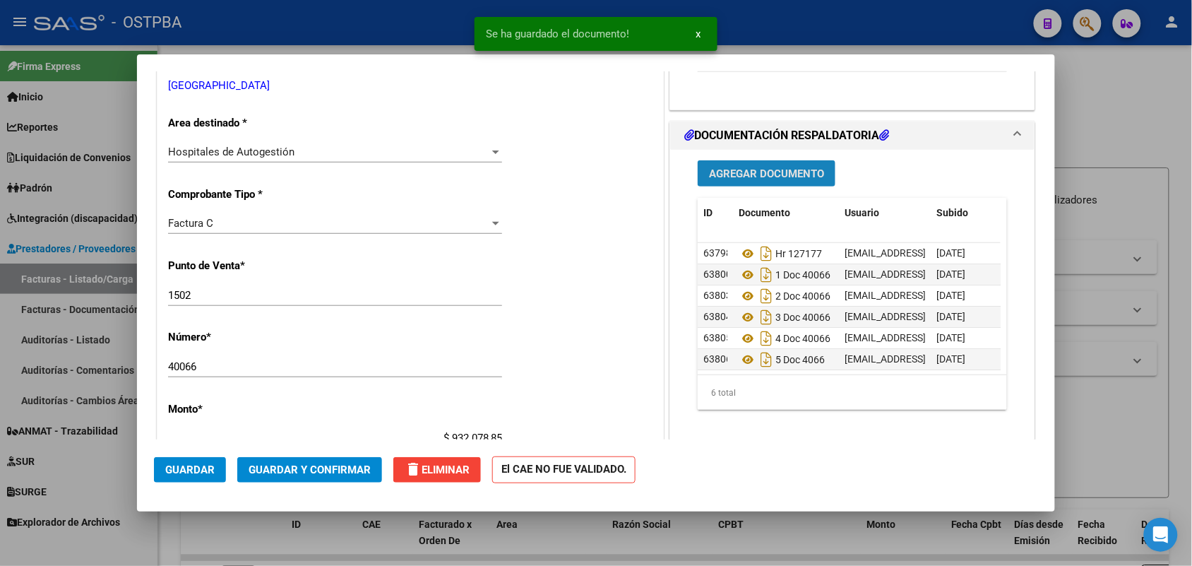
click at [775, 179] on span "Agregar Documento" at bounding box center [766, 173] width 115 height 13
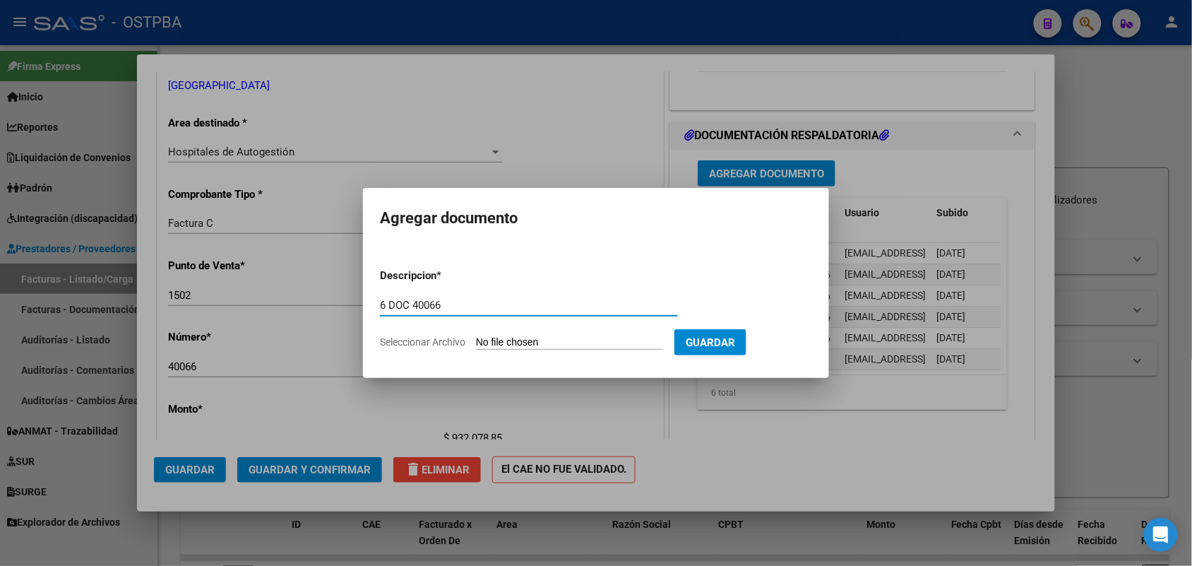
type input "6 DOC 40066"
click at [500, 344] on input "Seleccionar Archivo" at bounding box center [569, 342] width 187 height 13
type input "C:\fakepath\6 DOC 40066.pdf"
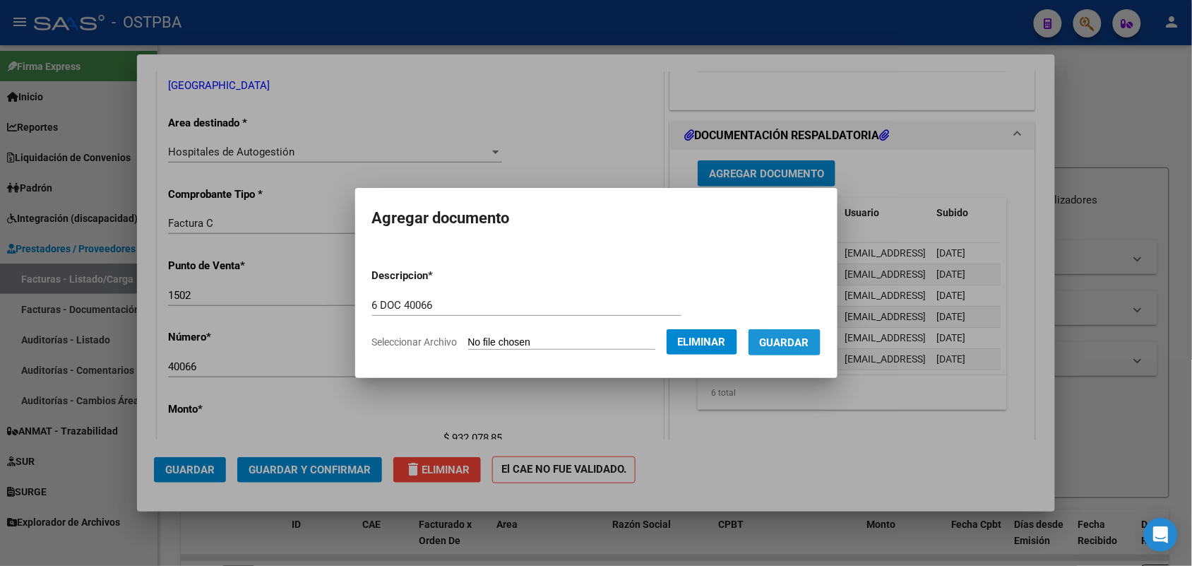
click at [809, 341] on span "Guardar" at bounding box center [784, 342] width 49 height 13
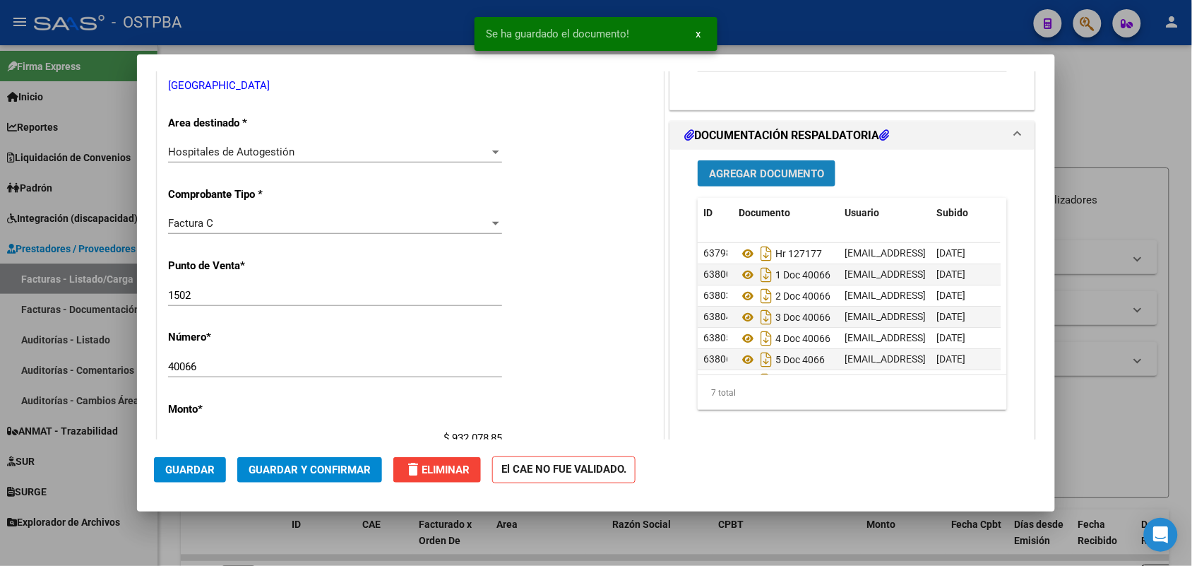
click at [770, 175] on span "Agregar Documento" at bounding box center [766, 173] width 115 height 13
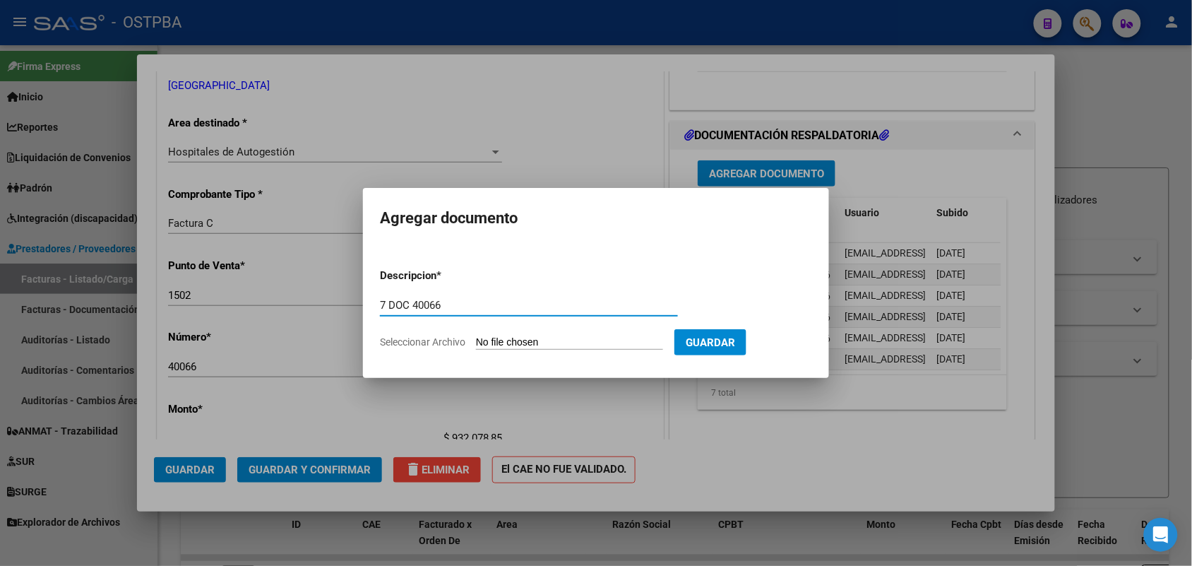
type input "7 DOC 40066"
click at [488, 345] on input "Seleccionar Archivo" at bounding box center [569, 342] width 187 height 13
type input "C:\fakepath\7 DOC 40066.pdf"
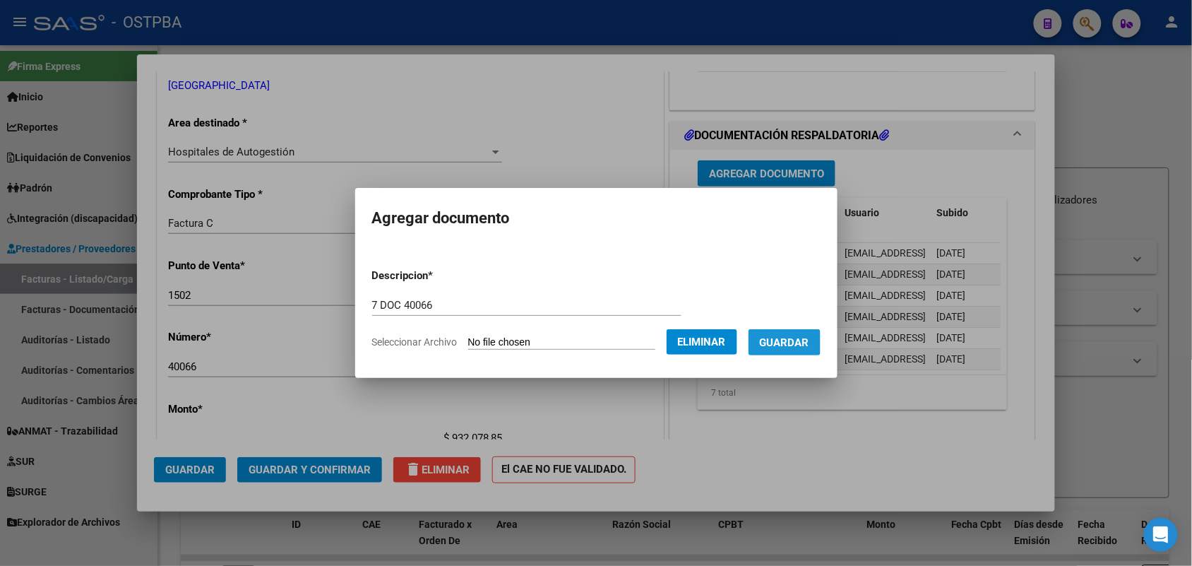
click at [799, 339] on span "Guardar" at bounding box center [784, 342] width 49 height 13
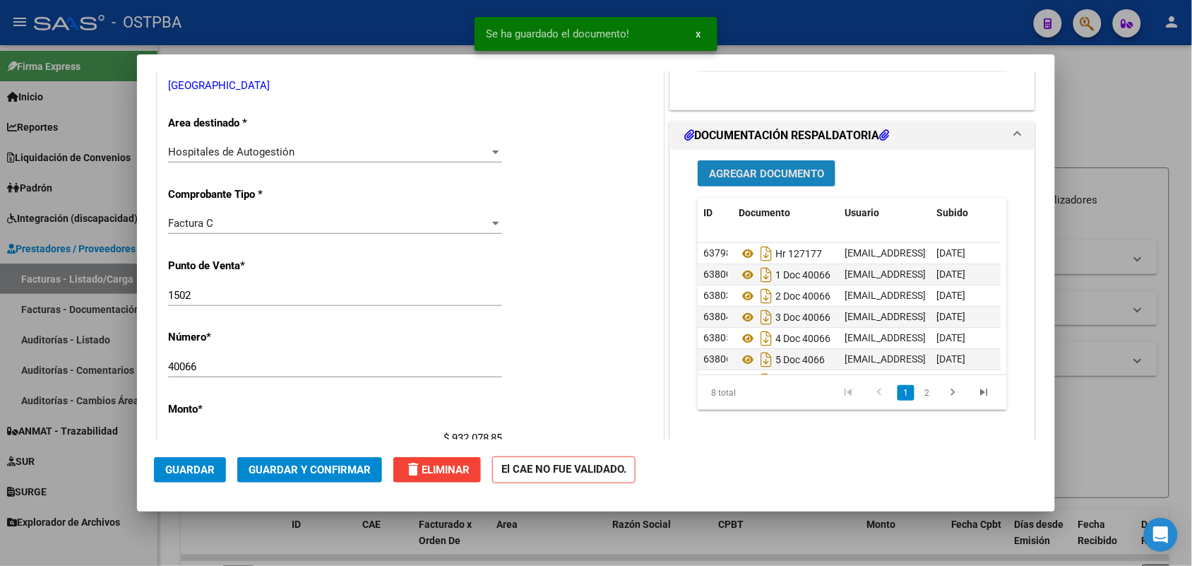
click at [778, 174] on span "Agregar Documento" at bounding box center [766, 173] width 115 height 13
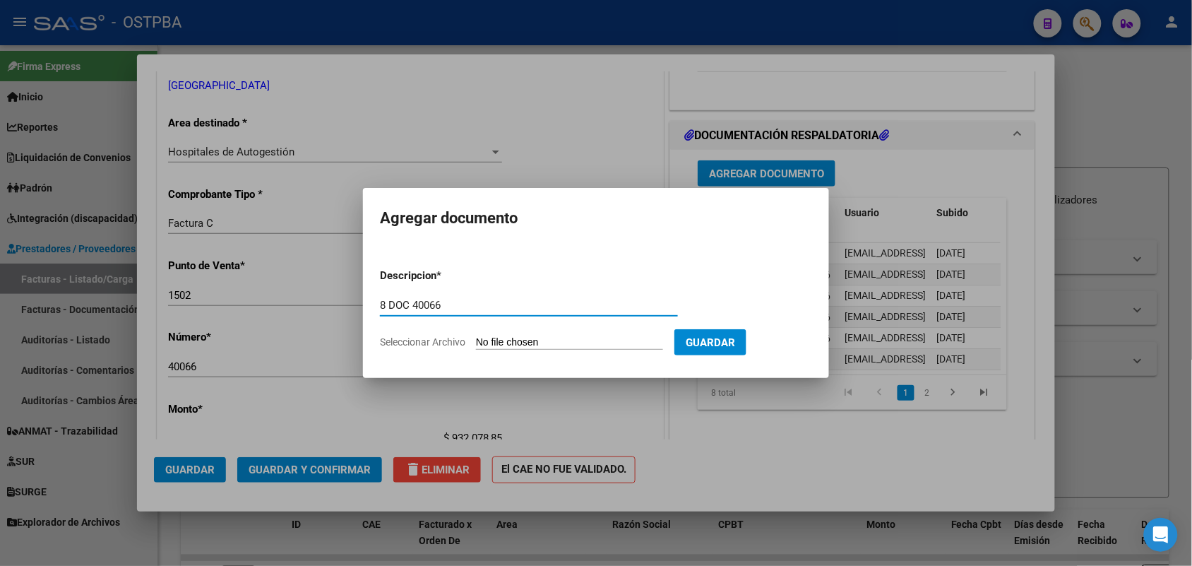
type input "8 DOC 40066"
click at [478, 343] on input "Seleccionar Archivo" at bounding box center [569, 342] width 187 height 13
type input "C:\fakepath\8 DOC 40066.pdf"
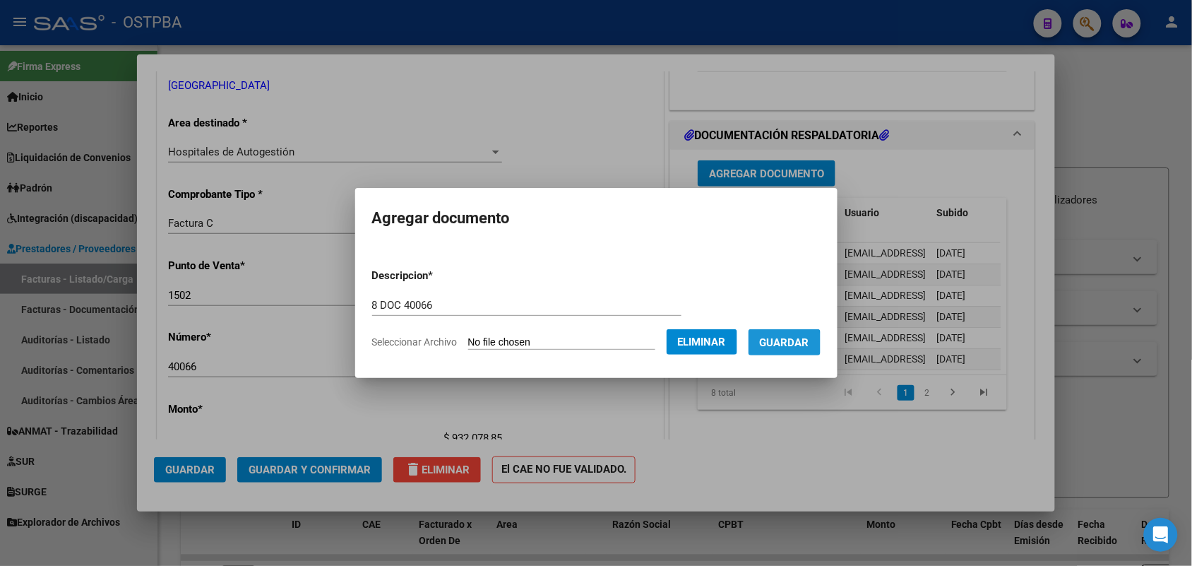
click at [792, 345] on span "Guardar" at bounding box center [784, 342] width 49 height 13
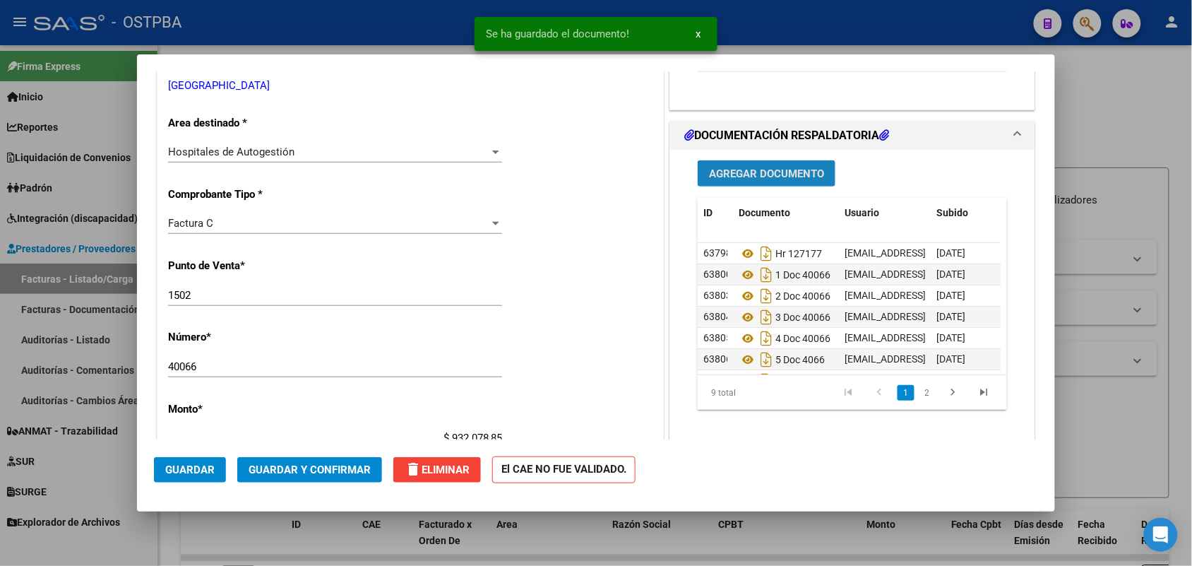
click at [777, 178] on span "Agregar Documento" at bounding box center [766, 173] width 115 height 13
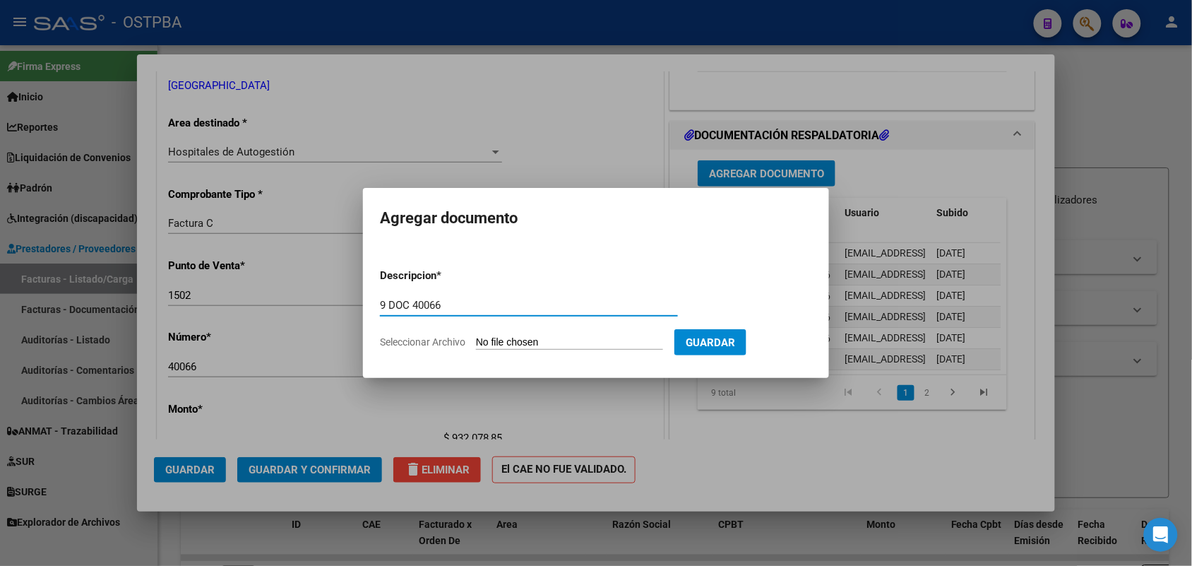
type input "9 DOC 40066"
click at [496, 348] on input "Seleccionar Archivo" at bounding box center [569, 342] width 187 height 13
type input "C:\fakepath\9 DOC 40066.pdf"
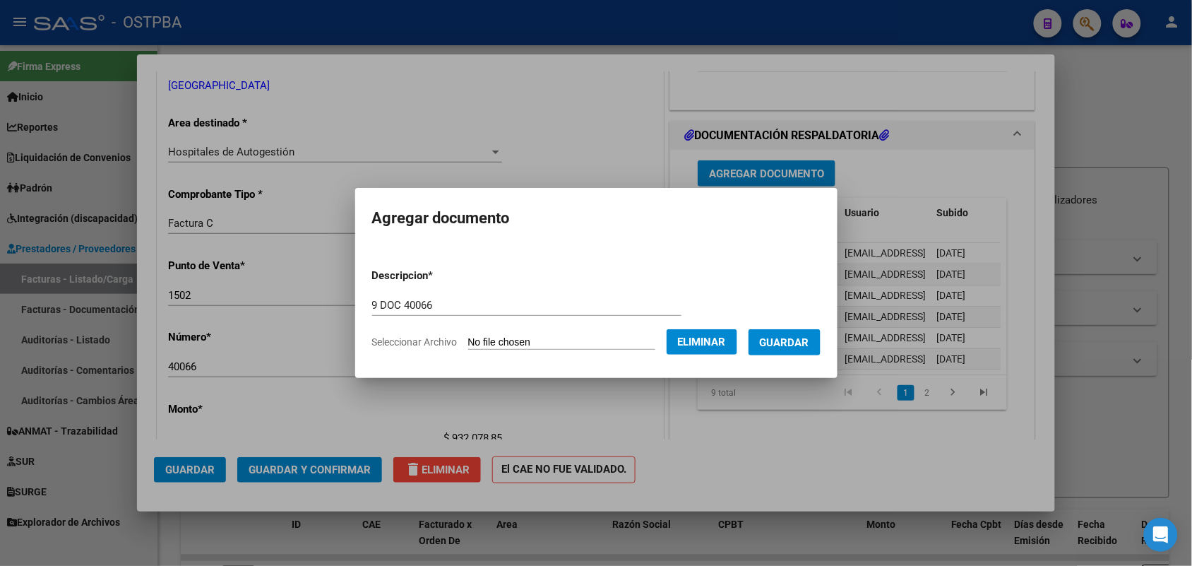
click at [787, 345] on span "Guardar" at bounding box center [784, 342] width 49 height 13
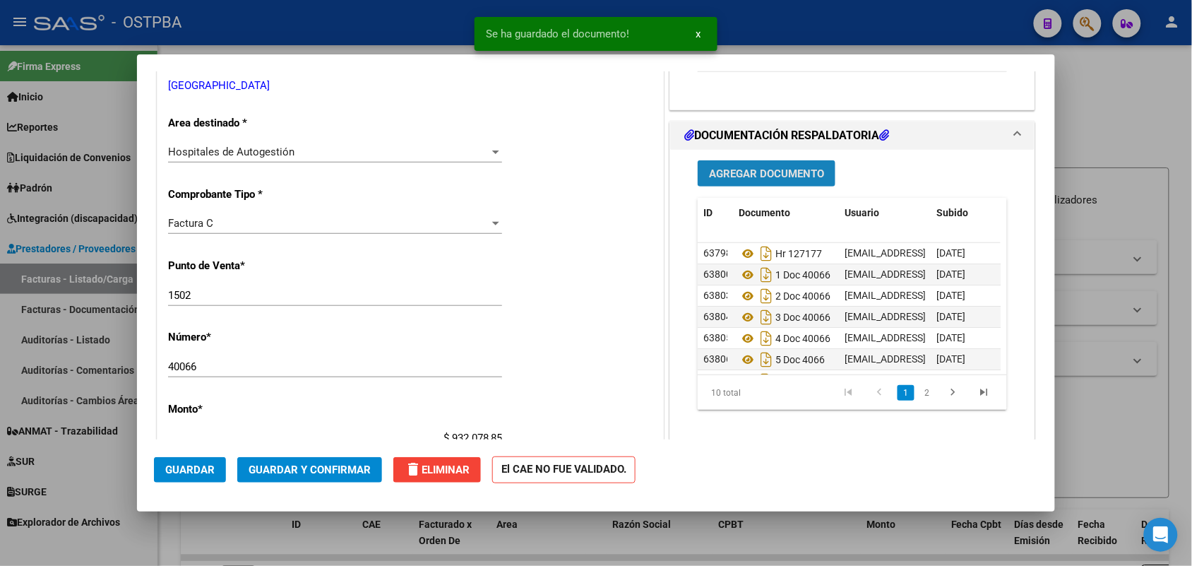
click at [770, 177] on span "Agregar Documento" at bounding box center [766, 173] width 115 height 13
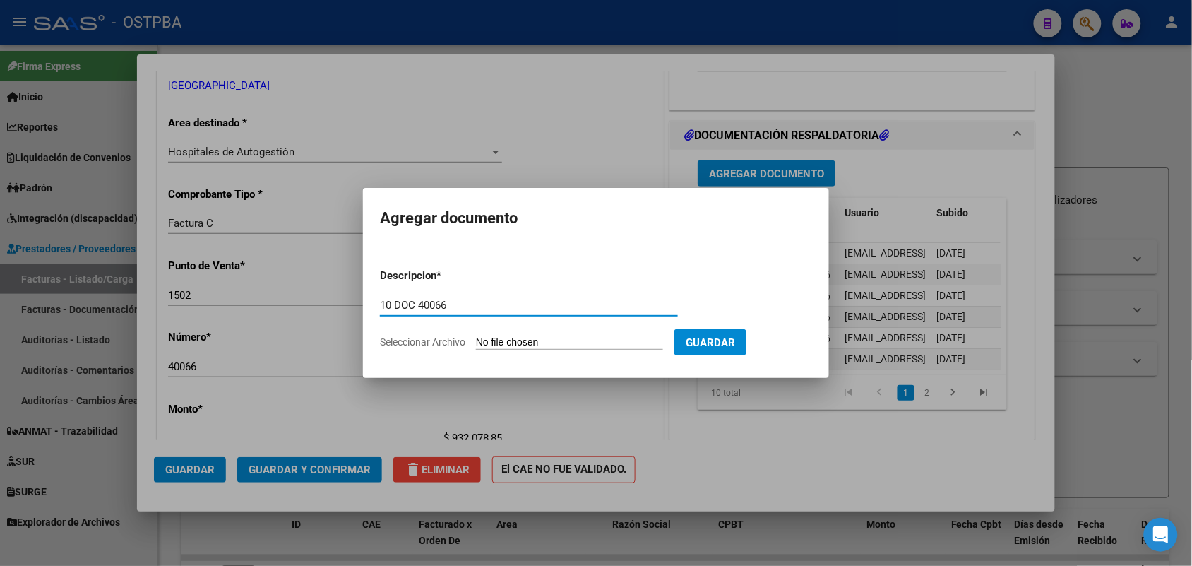
type input "10 DOC 40066"
click at [484, 333] on form "Descripcion * 10 DOC 40066 Escriba aquí una descripcion Seleccionar Archivo Gua…" at bounding box center [596, 308] width 432 height 103
click at [491, 347] on input "Seleccionar Archivo" at bounding box center [569, 342] width 187 height 13
type input "C:\fakepath\10 DOC 40066.pdf"
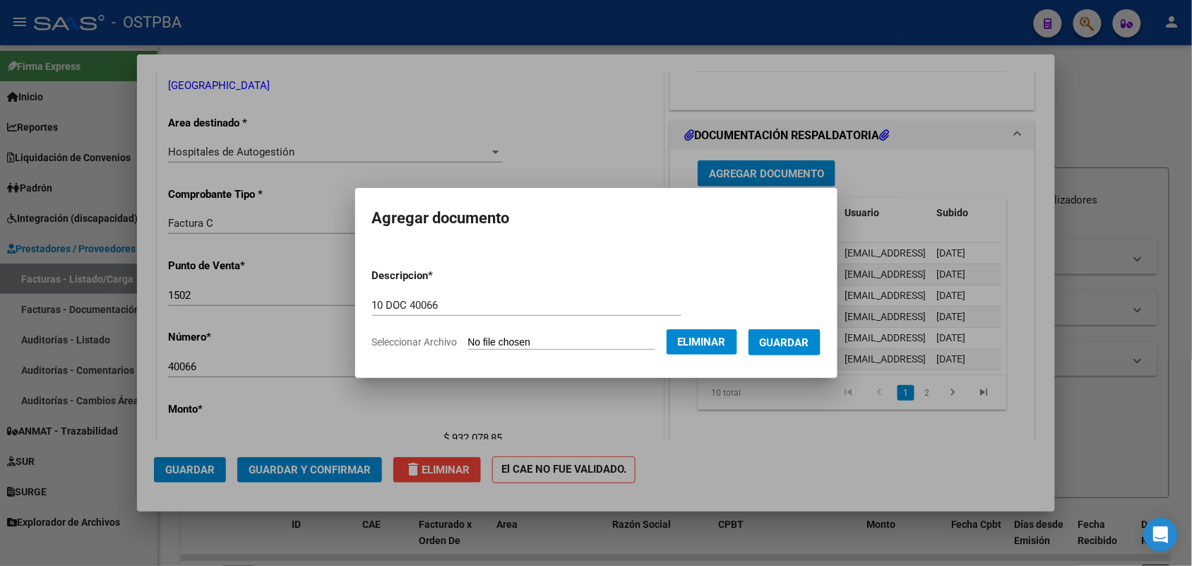
click at [802, 345] on span "Guardar" at bounding box center [784, 342] width 49 height 13
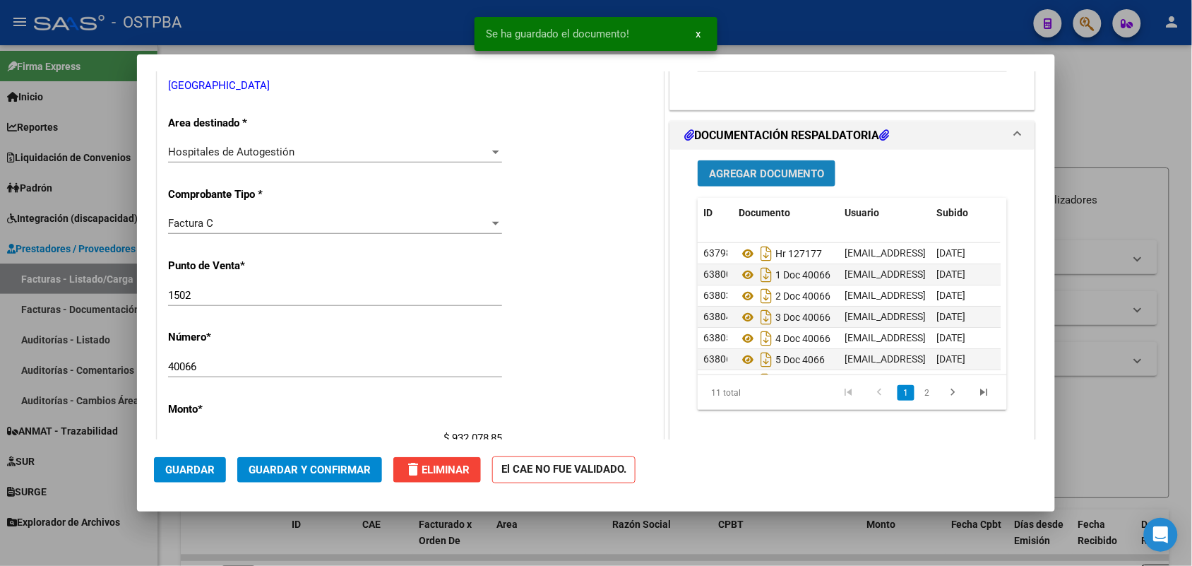
click at [761, 164] on button "Agregar Documento" at bounding box center [767, 173] width 138 height 26
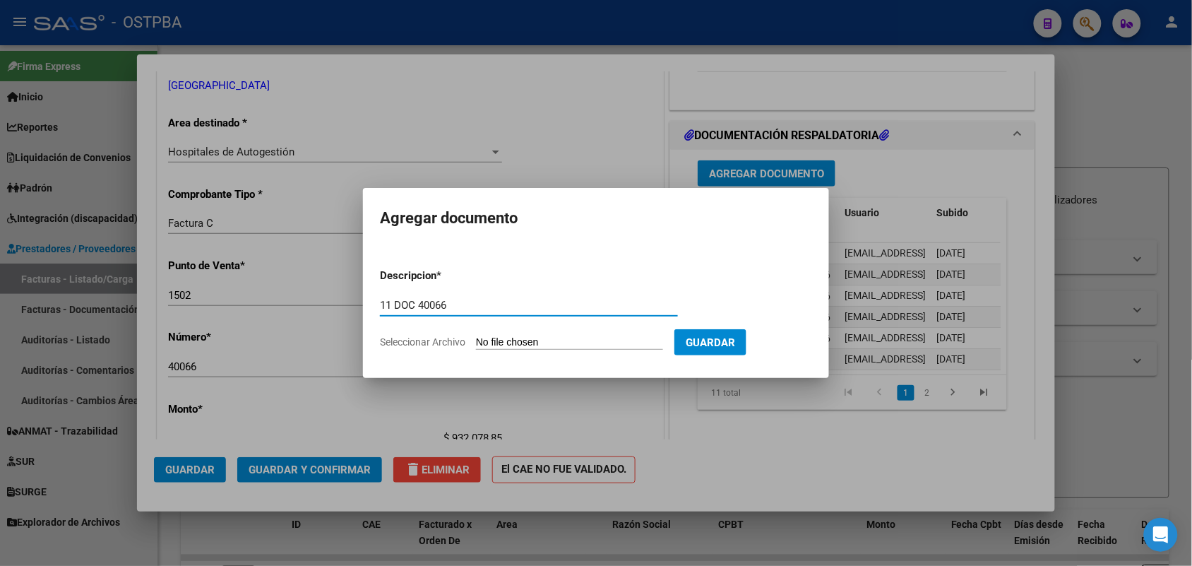
type input "11 DOC 40066"
click at [513, 337] on input "Seleccionar Archivo" at bounding box center [569, 342] width 187 height 13
type input "C:\fakepath\11 DOC 40066.pdf"
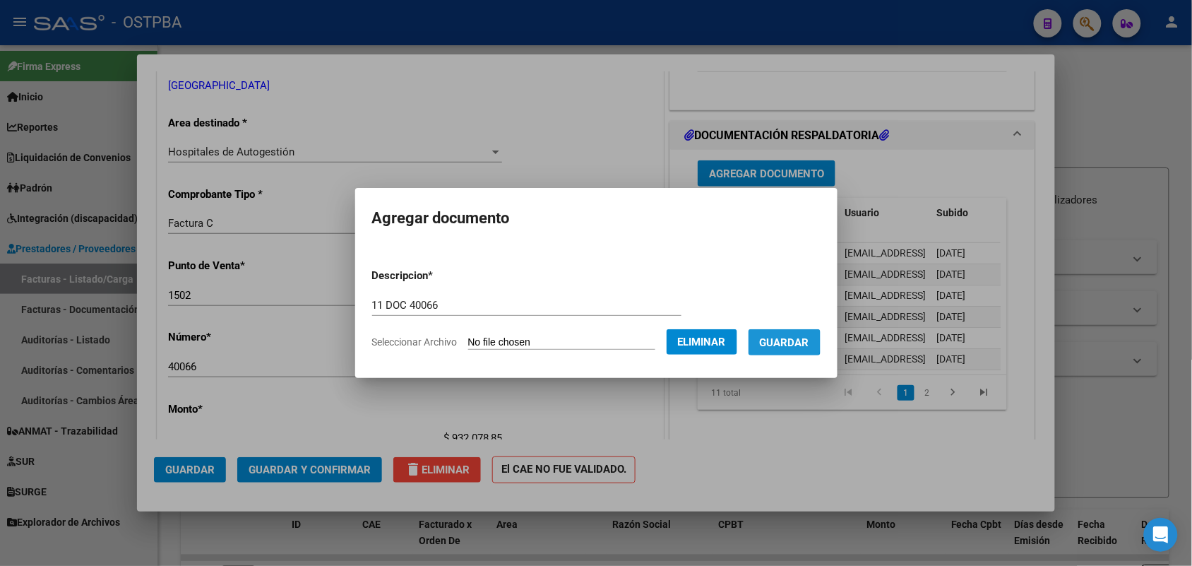
click at [792, 337] on span "Guardar" at bounding box center [784, 342] width 49 height 13
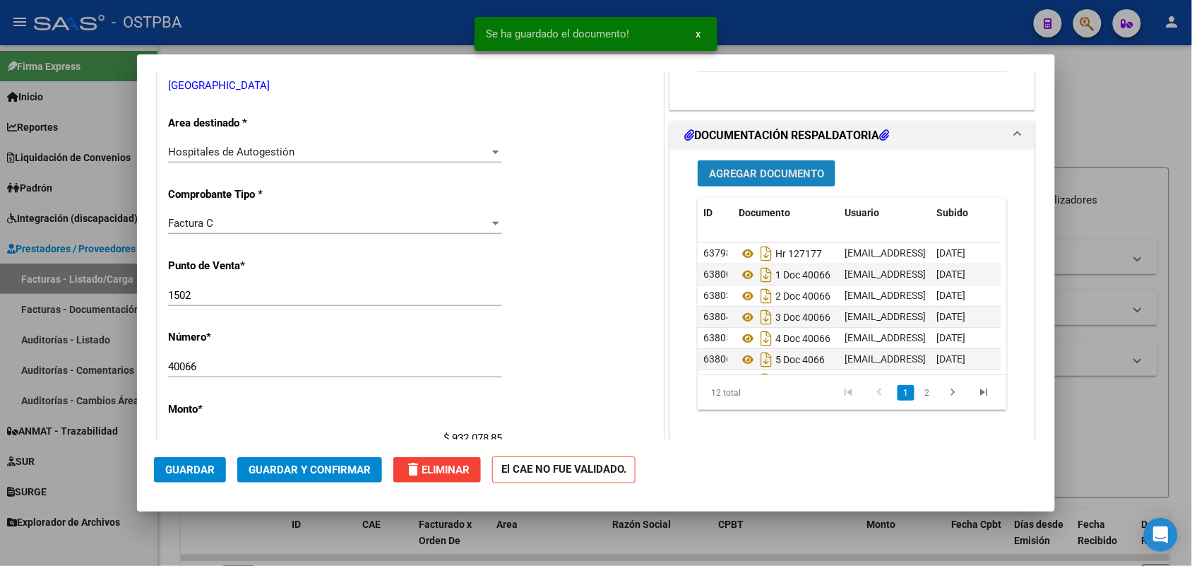
click at [759, 167] on span "Agregar Documento" at bounding box center [766, 173] width 115 height 13
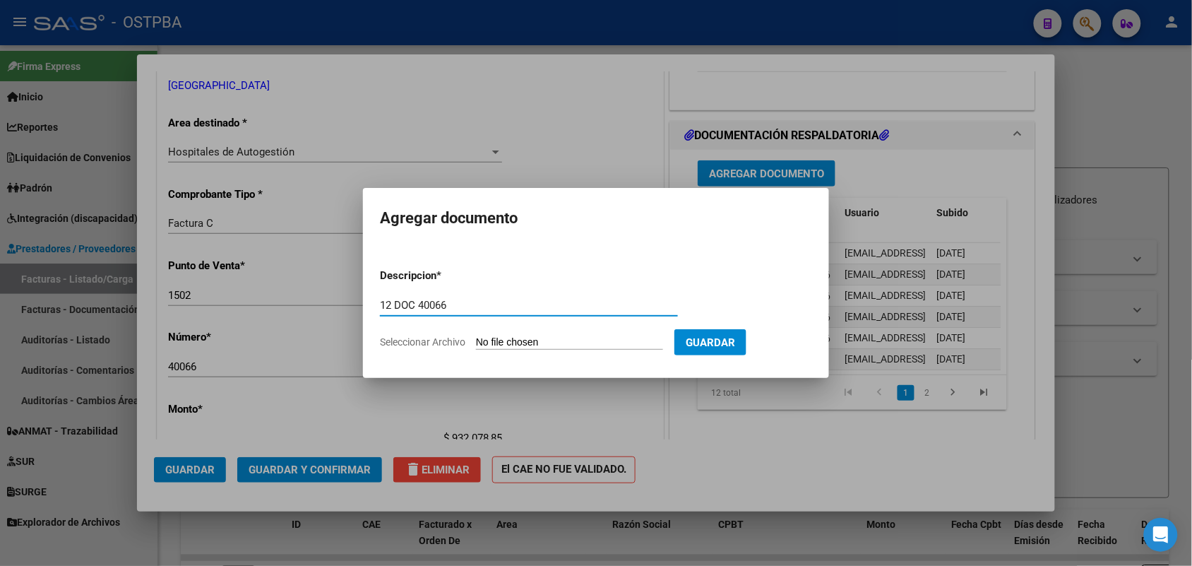
type input "12 DOC 40066"
click at [481, 340] on input "Seleccionar Archivo" at bounding box center [569, 342] width 187 height 13
type input "C:\fakepath\12 DOC 40066.pdf"
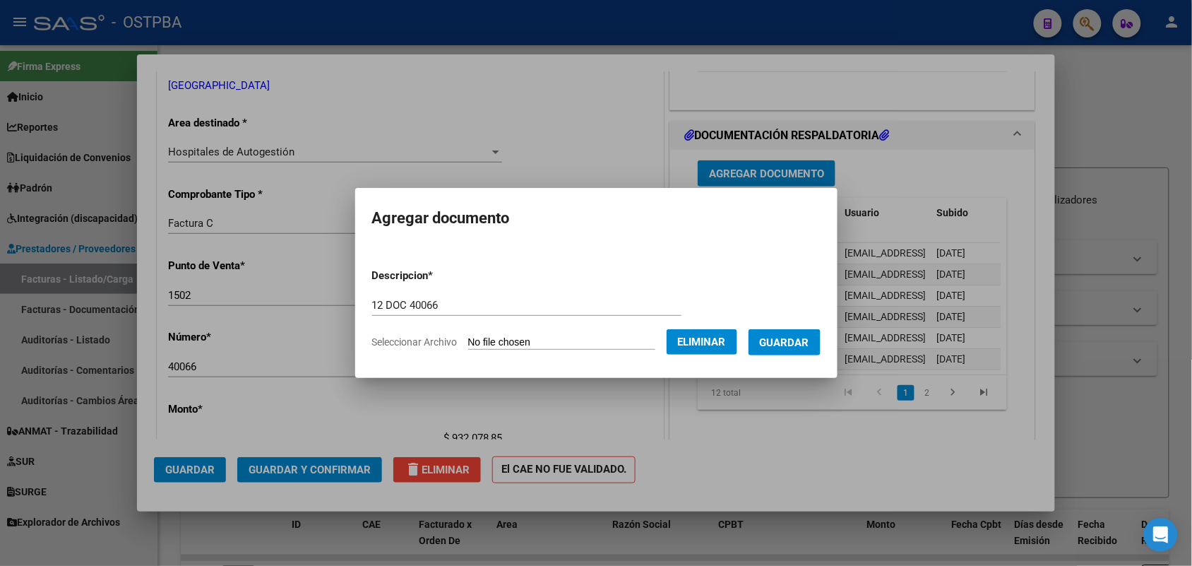
click at [792, 332] on button "Guardar" at bounding box center [785, 342] width 72 height 26
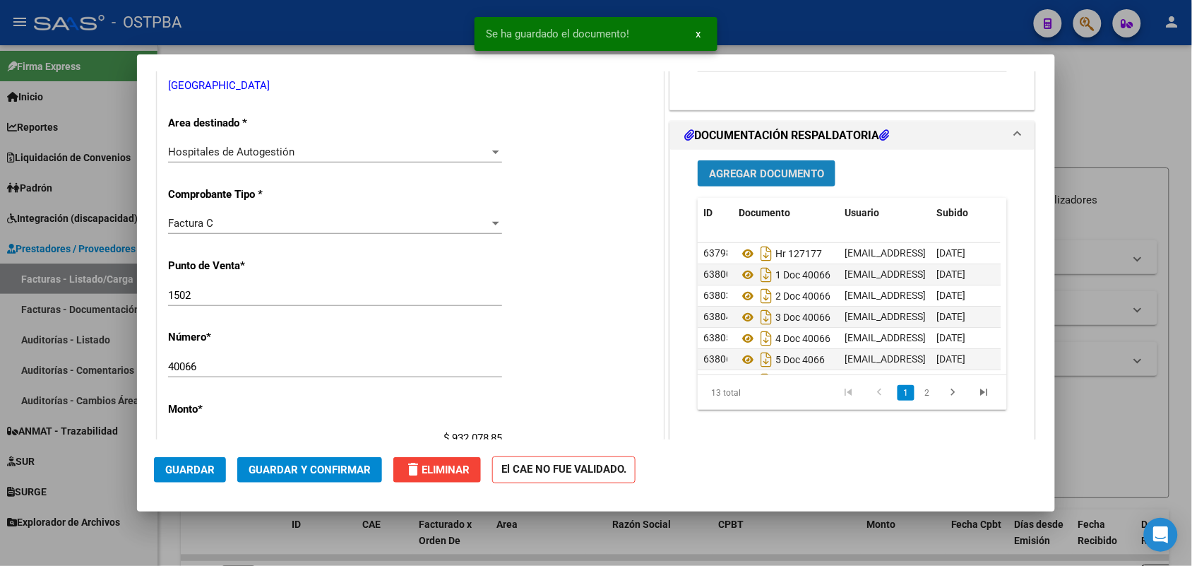
click at [768, 177] on span "Agregar Documento" at bounding box center [766, 173] width 115 height 13
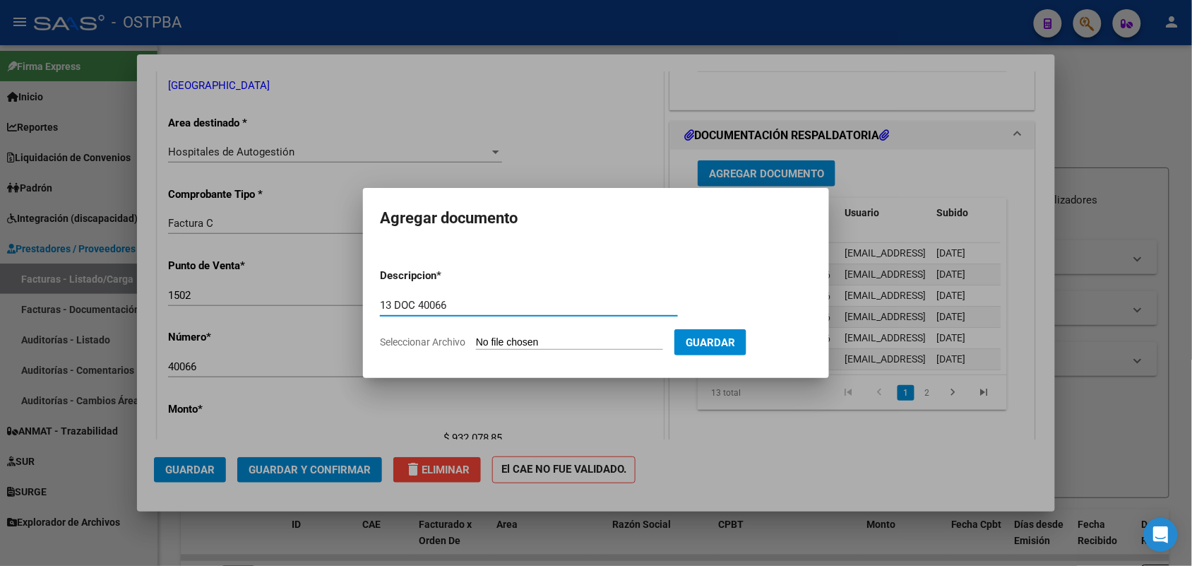
type input "13 DOC 40066"
click at [482, 340] on input "Seleccionar Archivo" at bounding box center [569, 342] width 187 height 13
type input "C:\fakepath\13 DOC 40066.pdf"
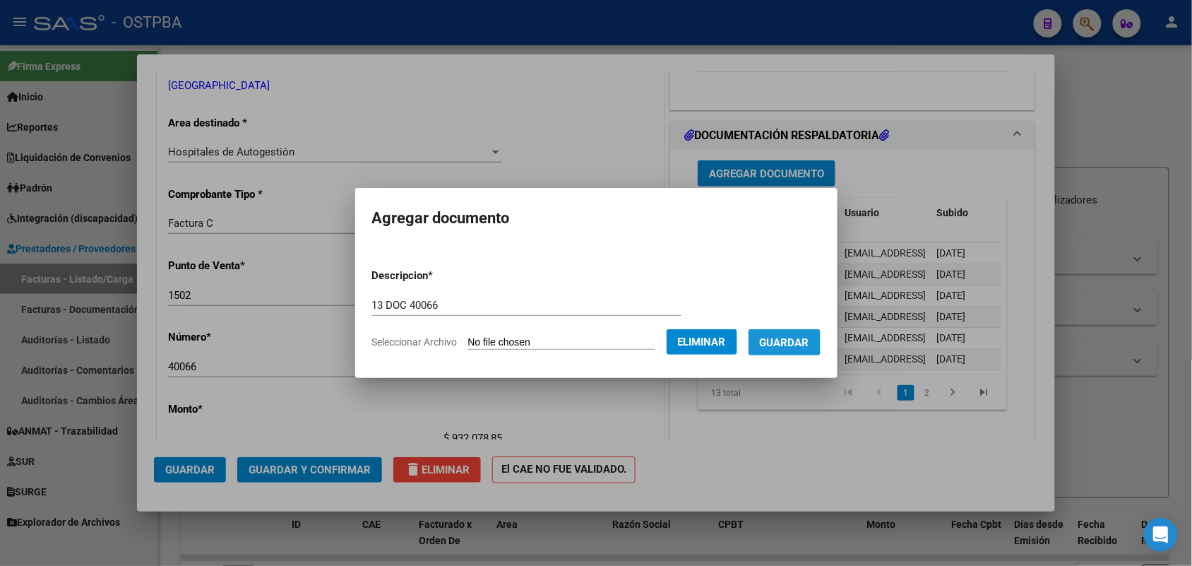
click at [799, 336] on span "Guardar" at bounding box center [784, 342] width 49 height 13
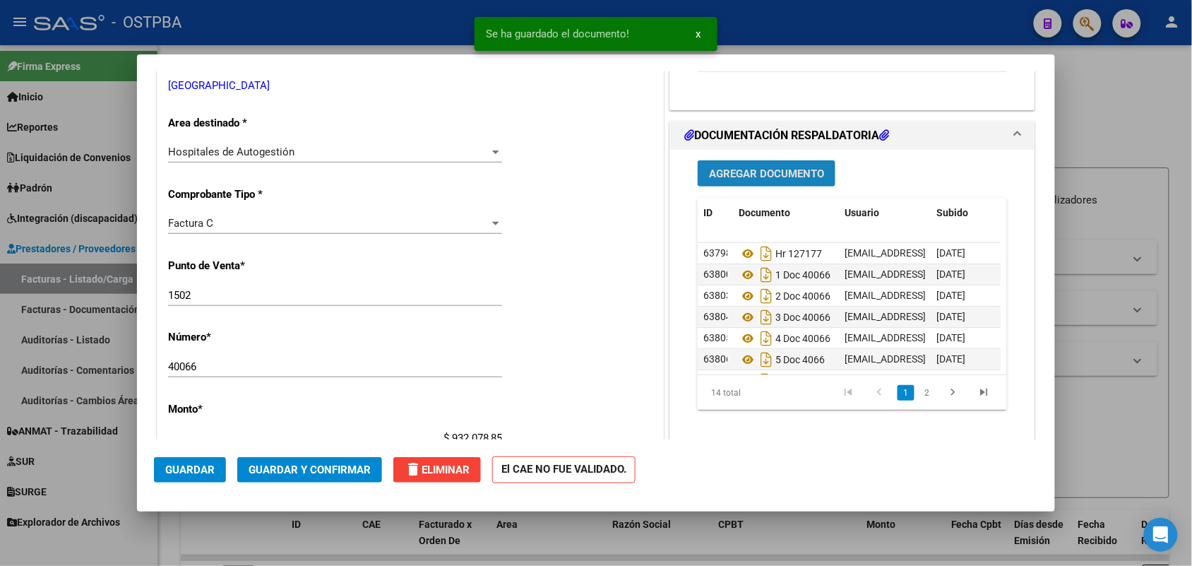
click at [802, 166] on button "Agregar Documento" at bounding box center [767, 173] width 138 height 26
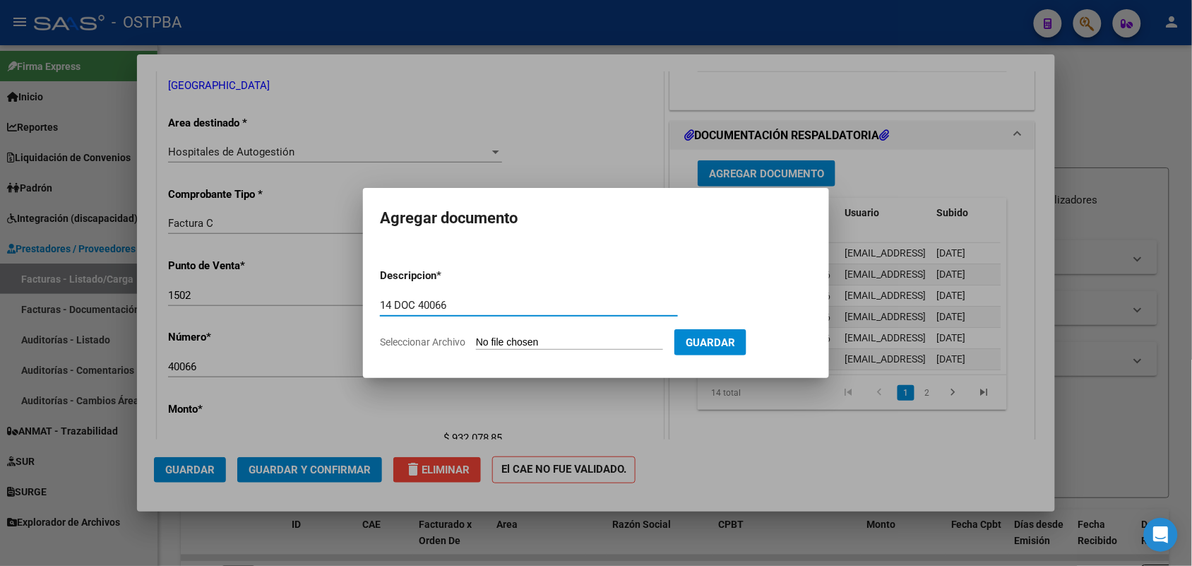
type input "14 DOC 40066"
click at [496, 347] on input "Seleccionar Archivo" at bounding box center [569, 342] width 187 height 13
type input "C:\fakepath\14 DOC 40066.pdf"
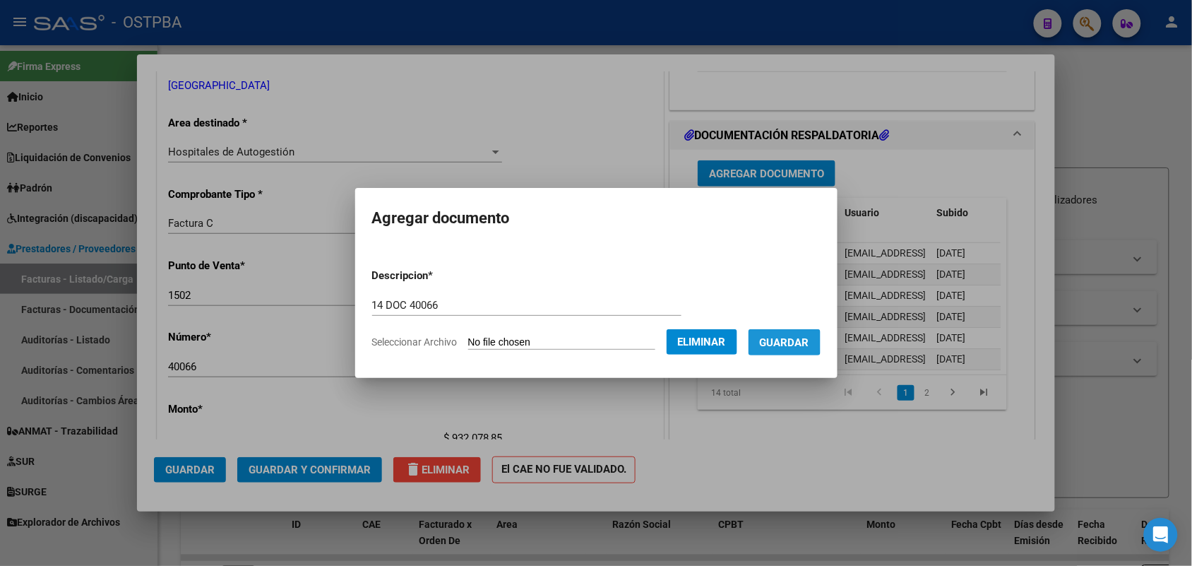
click at [785, 341] on span "Guardar" at bounding box center [784, 342] width 49 height 13
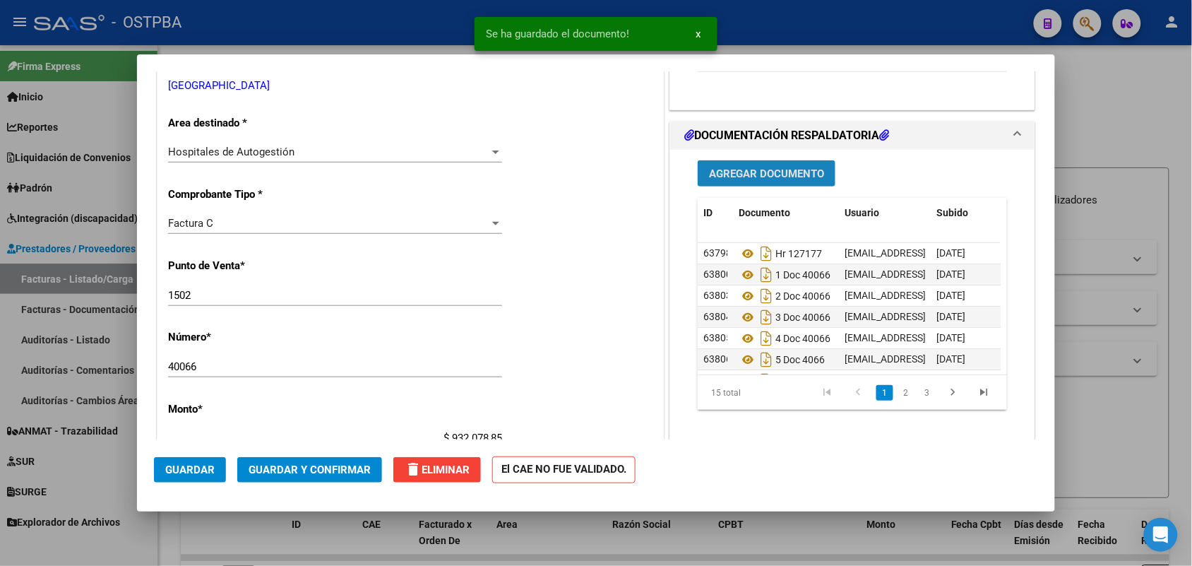
click at [781, 169] on span "Agregar Documento" at bounding box center [766, 173] width 115 height 13
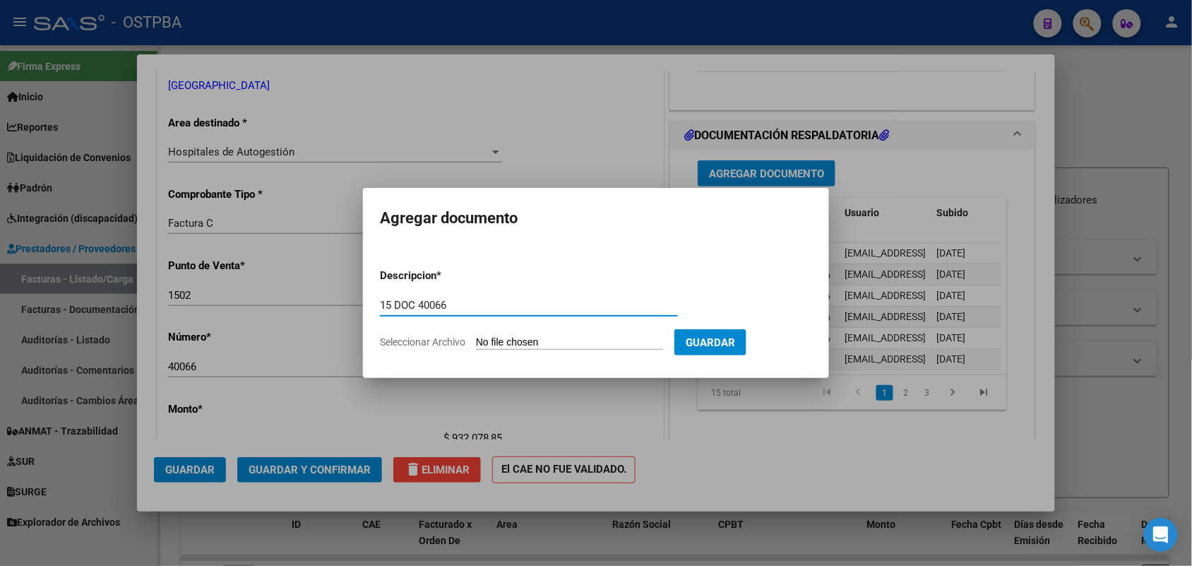
type input "15 DOC 40066"
click at [491, 344] on input "Seleccionar Archivo" at bounding box center [569, 342] width 187 height 13
type input "C:\fakepath\15 DOC 40066.pdf"
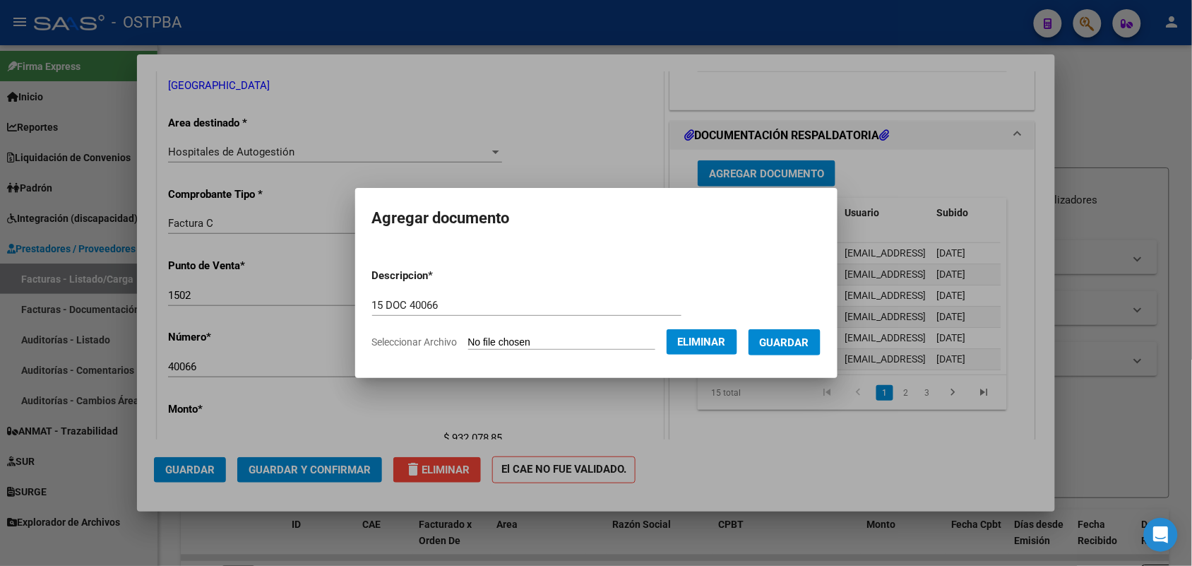
click at [780, 332] on button "Guardar" at bounding box center [785, 342] width 72 height 26
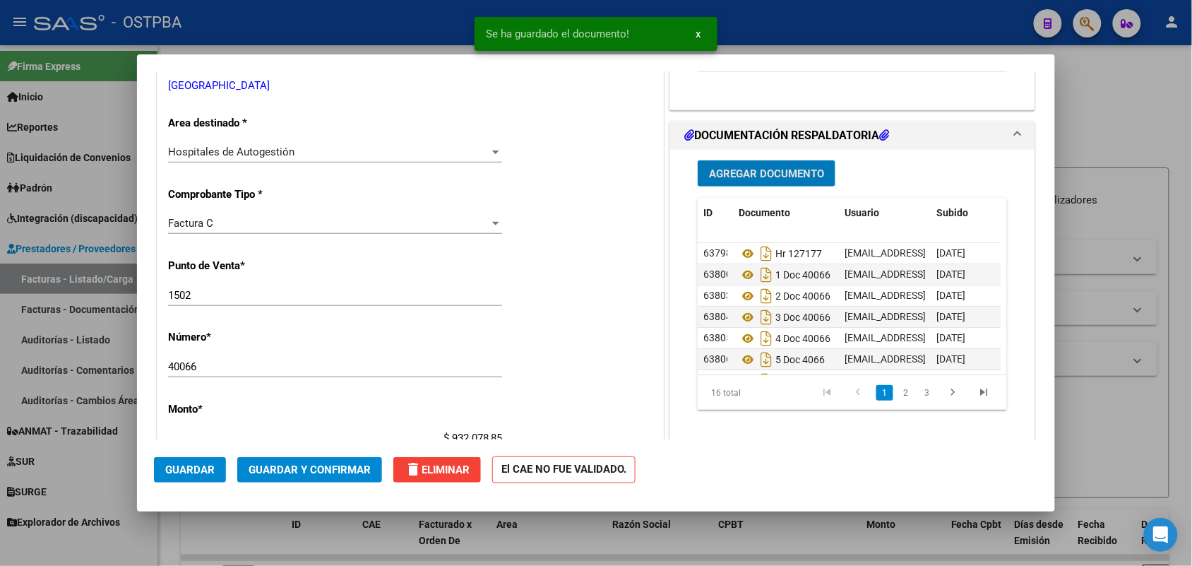
click at [743, 166] on button "Agregar Documento" at bounding box center [767, 173] width 138 height 26
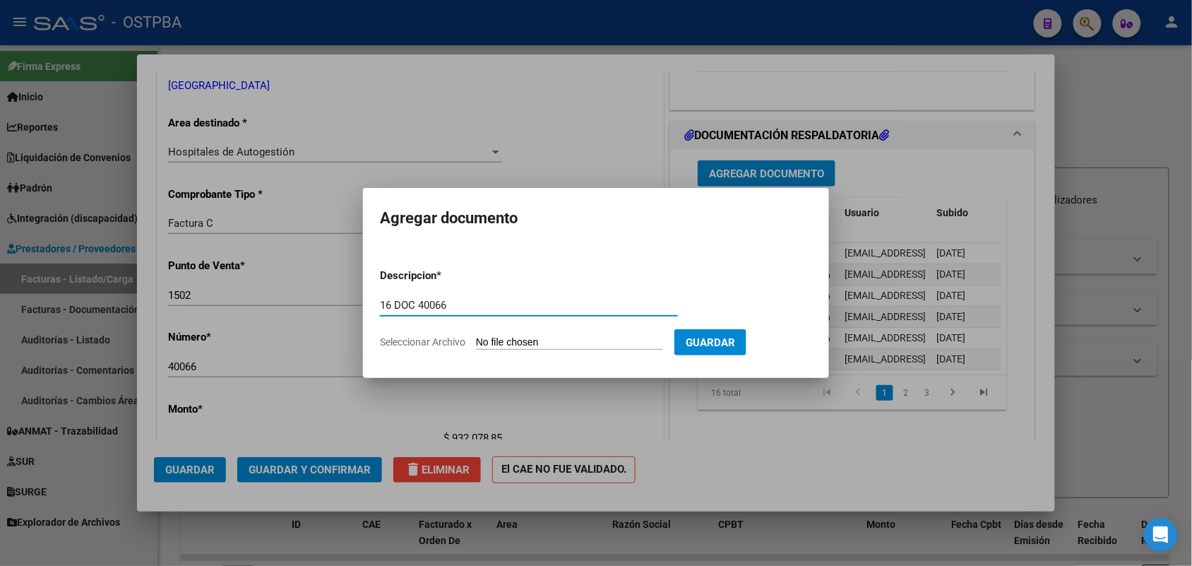
type input "16 DOC 40066"
click at [491, 344] on input "Seleccionar Archivo" at bounding box center [569, 342] width 187 height 13
type input "C:\fakepath\16 DOC 40066.pdf"
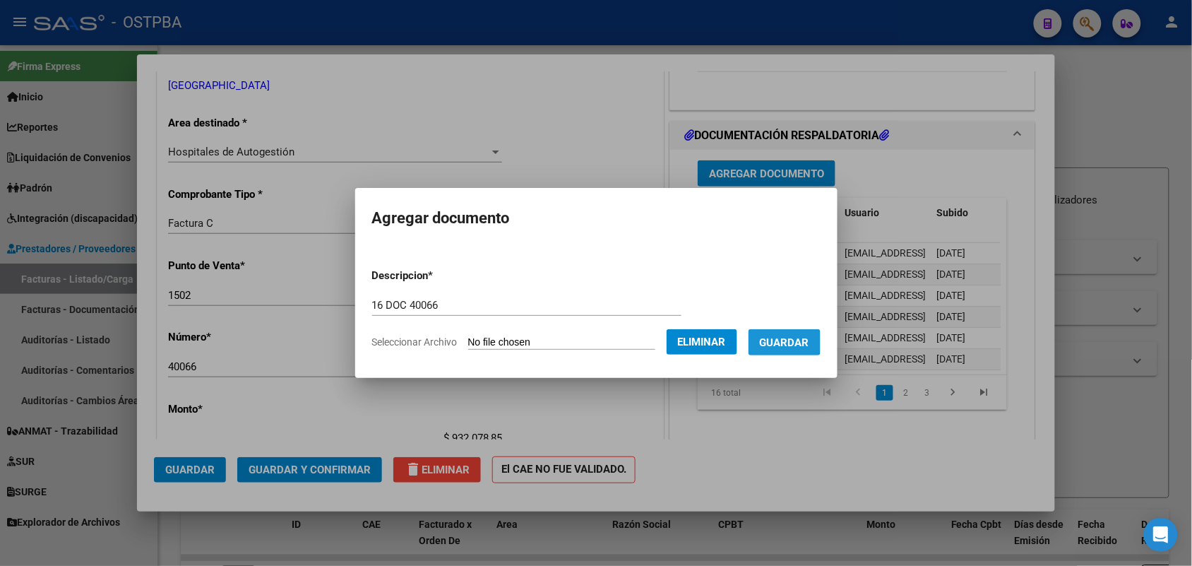
click at [792, 338] on span "Guardar" at bounding box center [784, 342] width 49 height 13
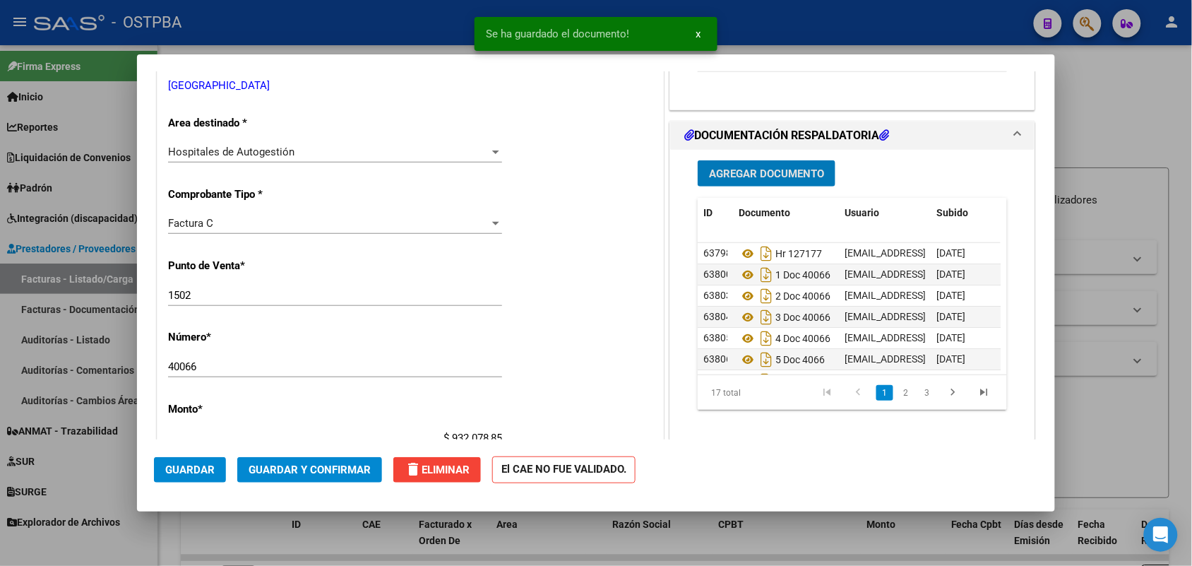
click at [781, 165] on button "Agregar Documento" at bounding box center [767, 173] width 138 height 26
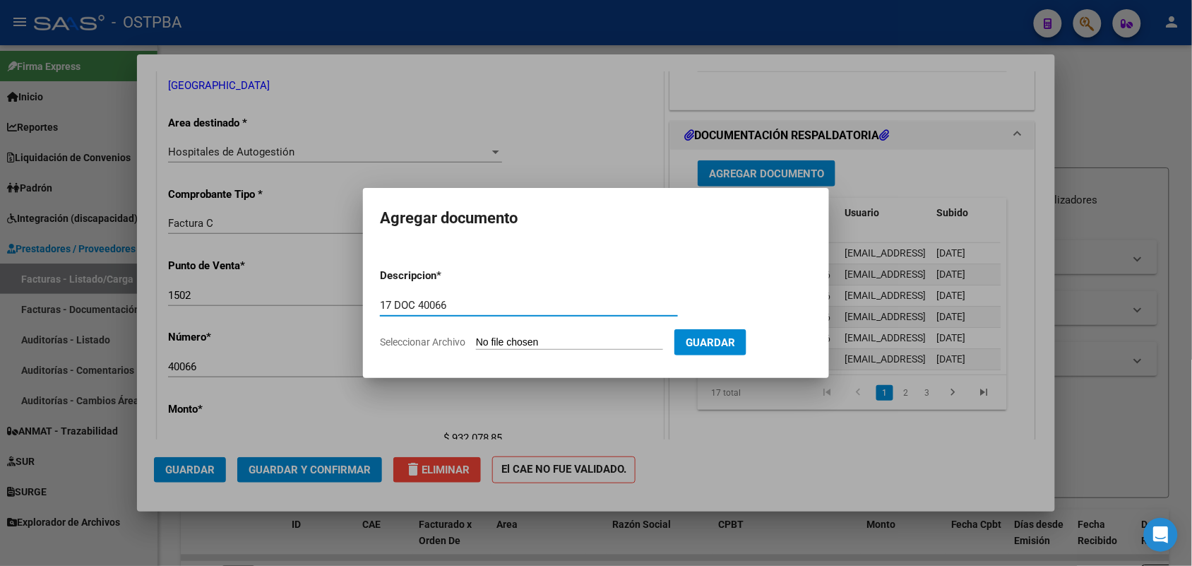
type input "17 DOC 40066"
click at [482, 343] on input "Seleccionar Archivo" at bounding box center [569, 342] width 187 height 13
type input "C:\fakepath\17 DOC 40066.pdf"
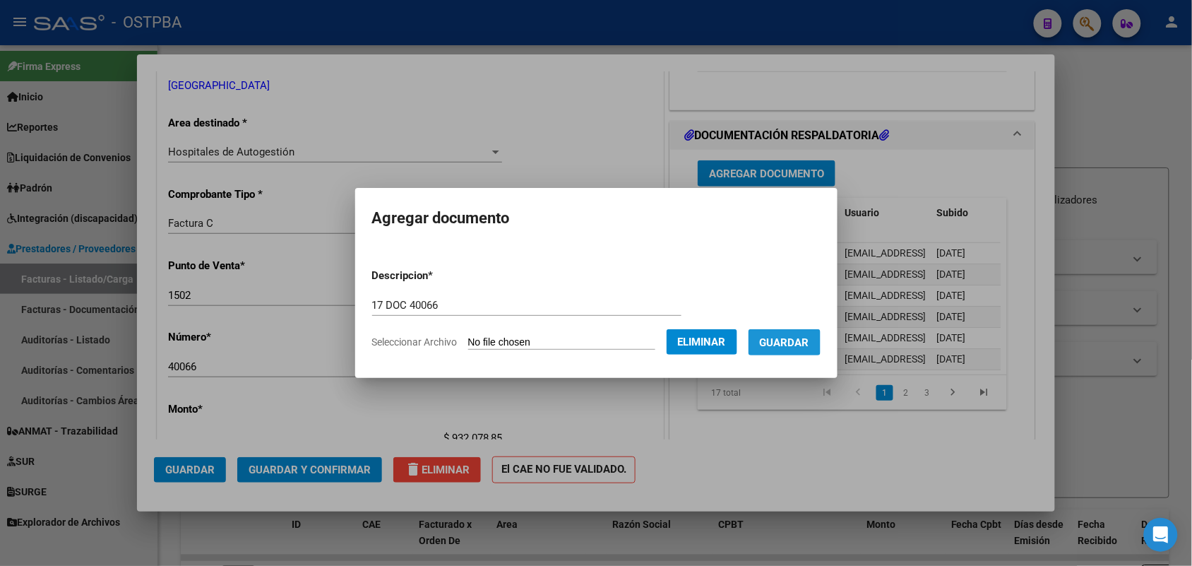
click at [780, 336] on span "Guardar" at bounding box center [784, 342] width 49 height 13
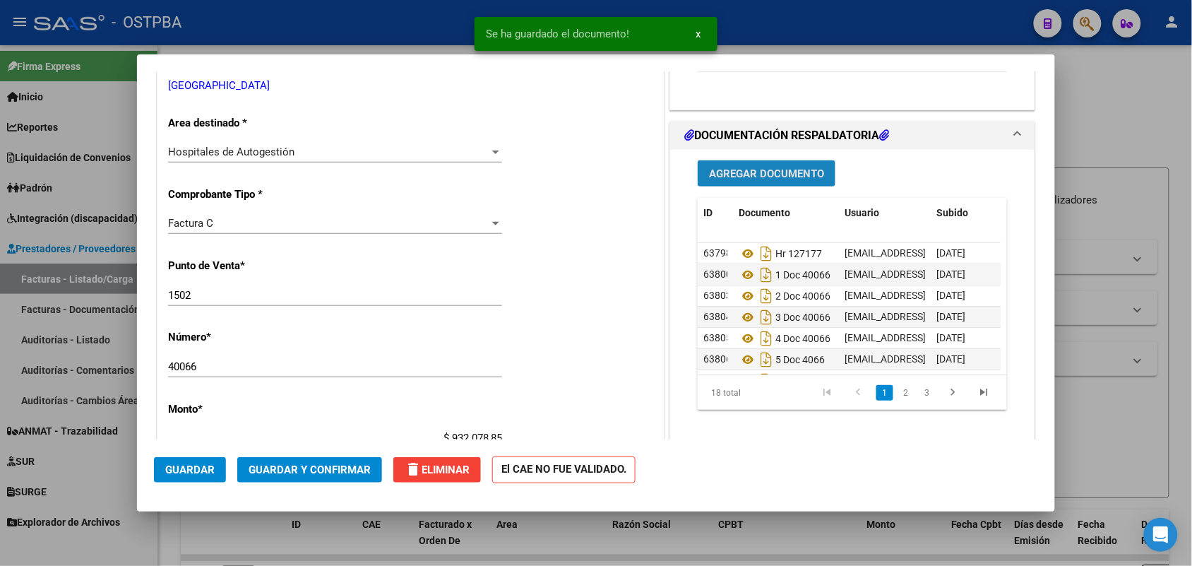
click at [777, 171] on span "Agregar Documento" at bounding box center [766, 173] width 115 height 13
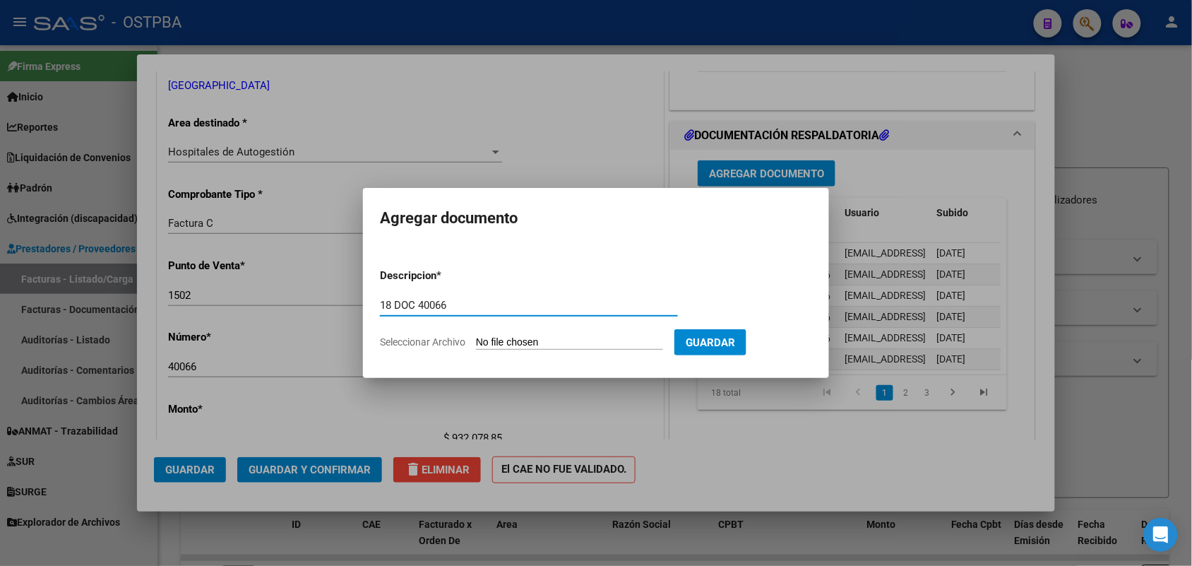
type input "18 DOC 40066"
click at [489, 337] on input "Seleccionar Archivo" at bounding box center [569, 342] width 187 height 13
type input "C:\fakepath\18 DOC 40066.pdf"
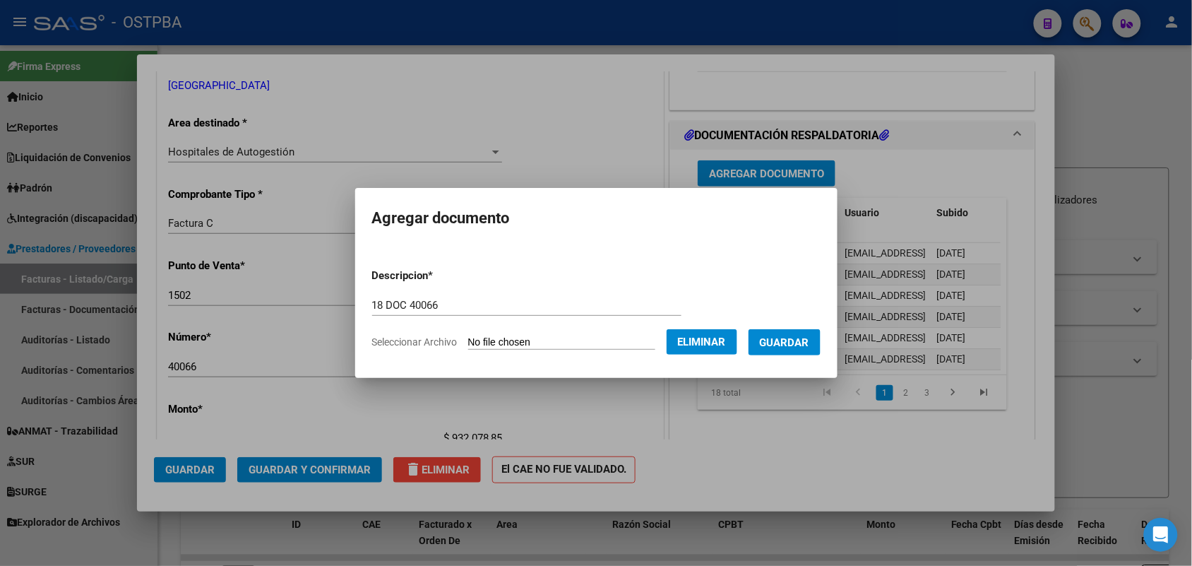
click at [795, 340] on span "Guardar" at bounding box center [784, 342] width 49 height 13
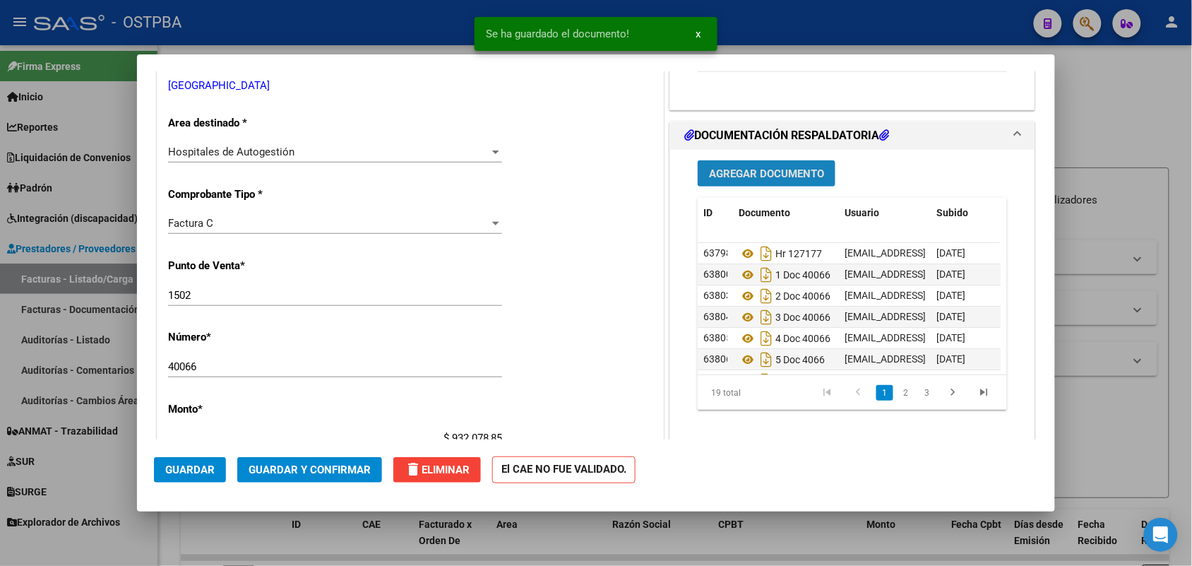
click at [767, 173] on span "Agregar Documento" at bounding box center [766, 173] width 115 height 13
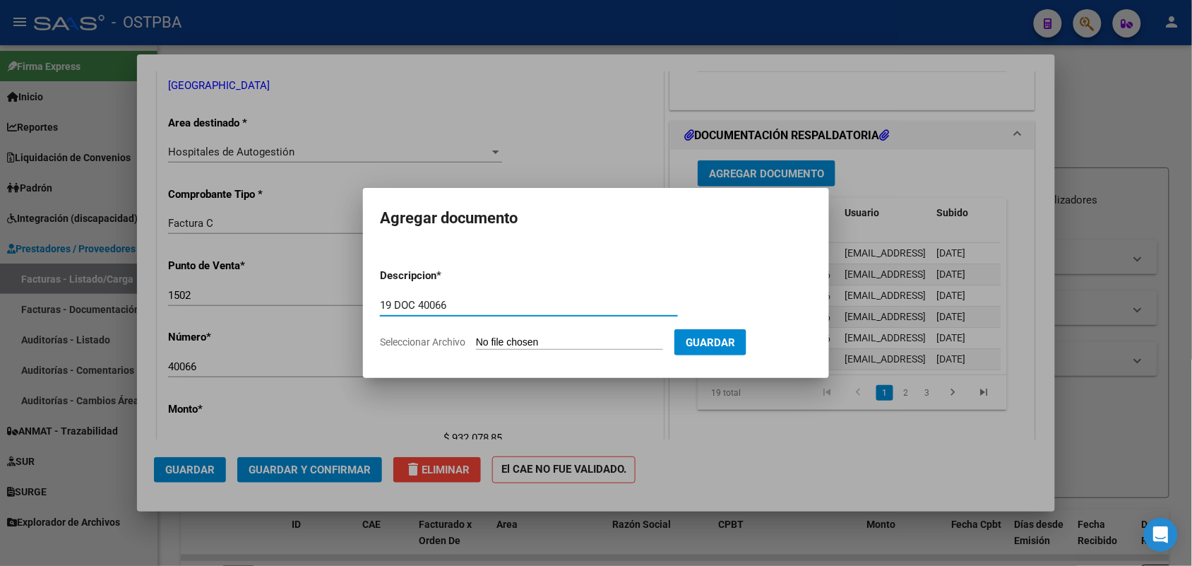
type input "19 DOC 40066"
click at [486, 341] on input "Seleccionar Archivo" at bounding box center [569, 342] width 187 height 13
type input "C:\fakepath\19 DOC 40066.pdf"
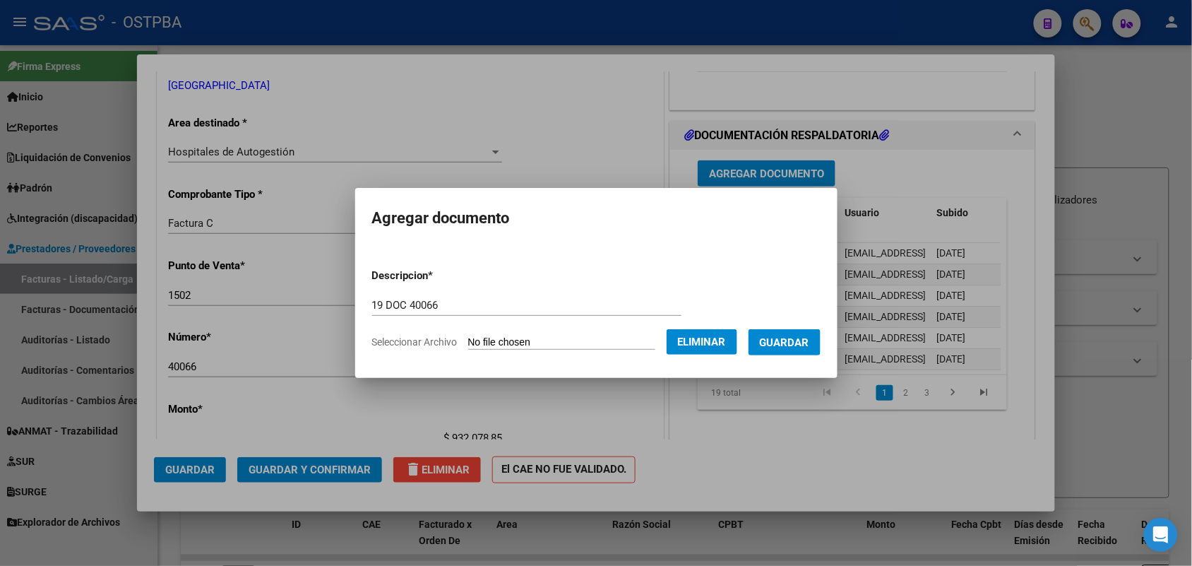
click at [786, 339] on span "Guardar" at bounding box center [784, 342] width 49 height 13
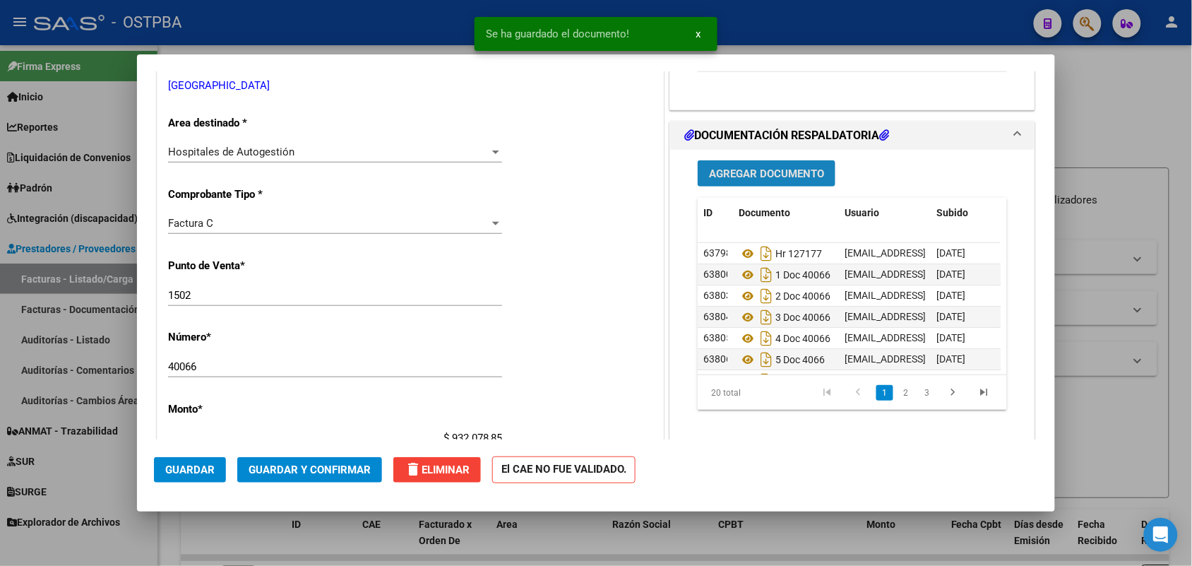
click at [763, 170] on span "Agregar Documento" at bounding box center [766, 173] width 115 height 13
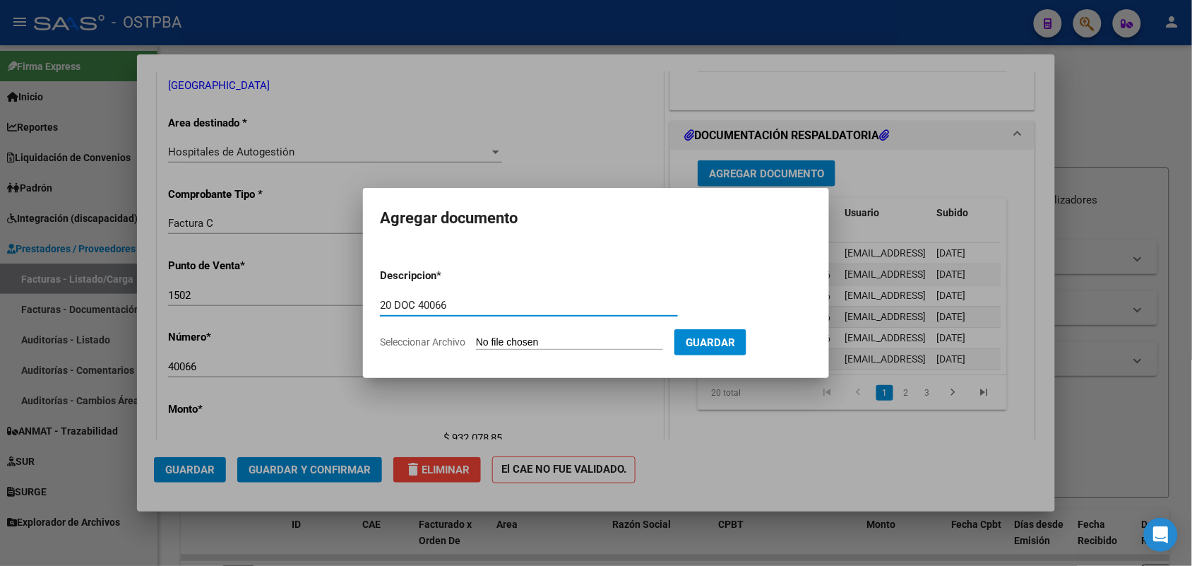
type input "20 DOC 40066"
click at [489, 339] on input "Seleccionar Archivo" at bounding box center [569, 342] width 187 height 13
type input "C:\fakepath\20 DOC 40066.pdf"
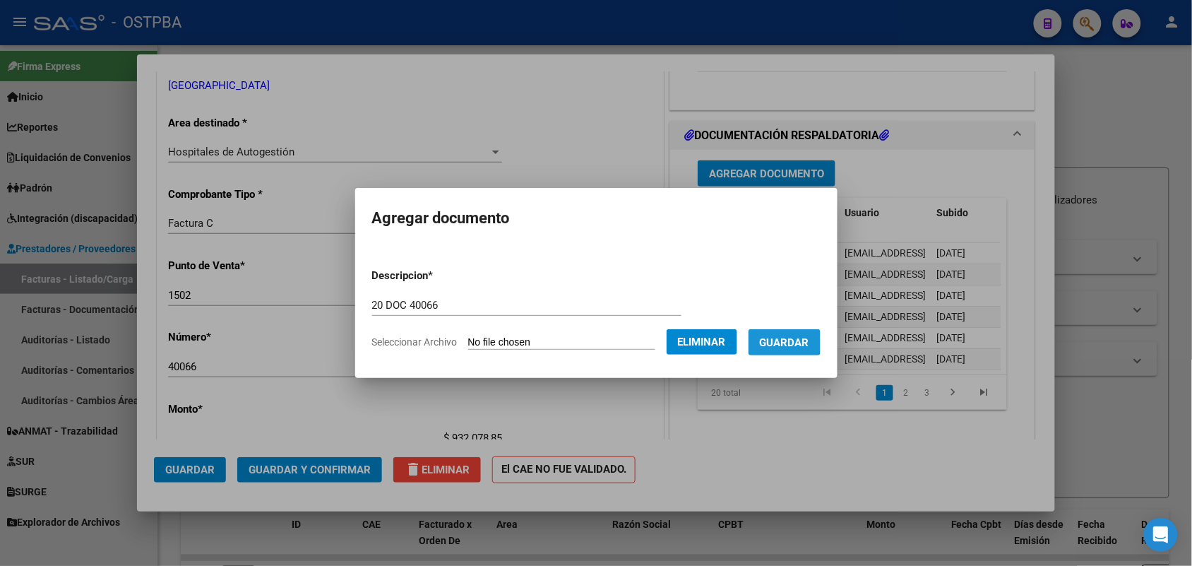
click at [788, 336] on span "Guardar" at bounding box center [784, 342] width 49 height 13
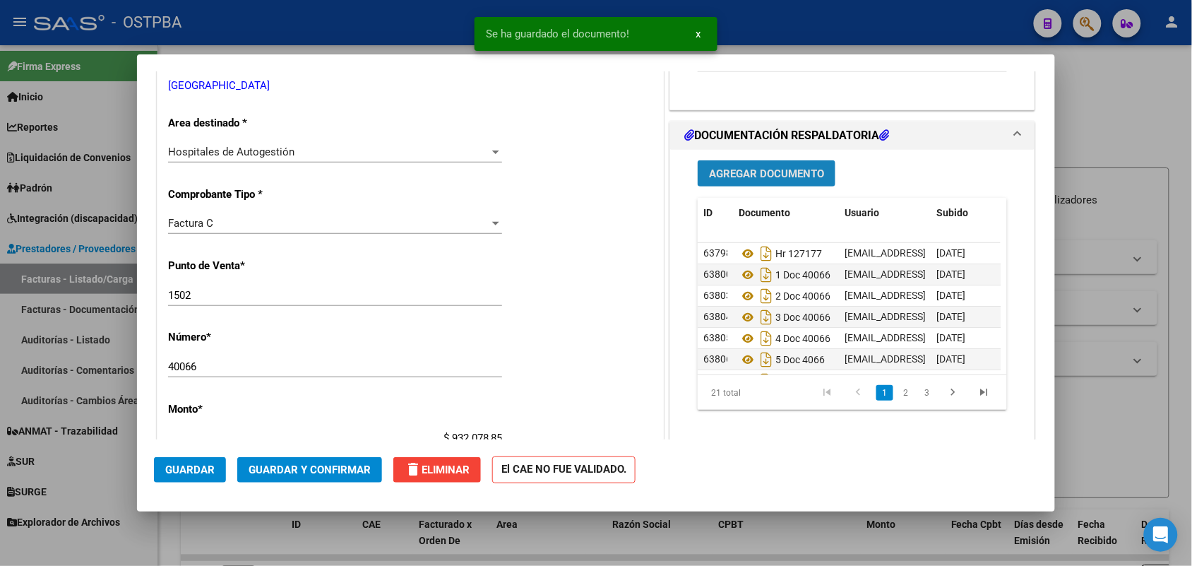
click at [753, 170] on span "Agregar Documento" at bounding box center [766, 173] width 115 height 13
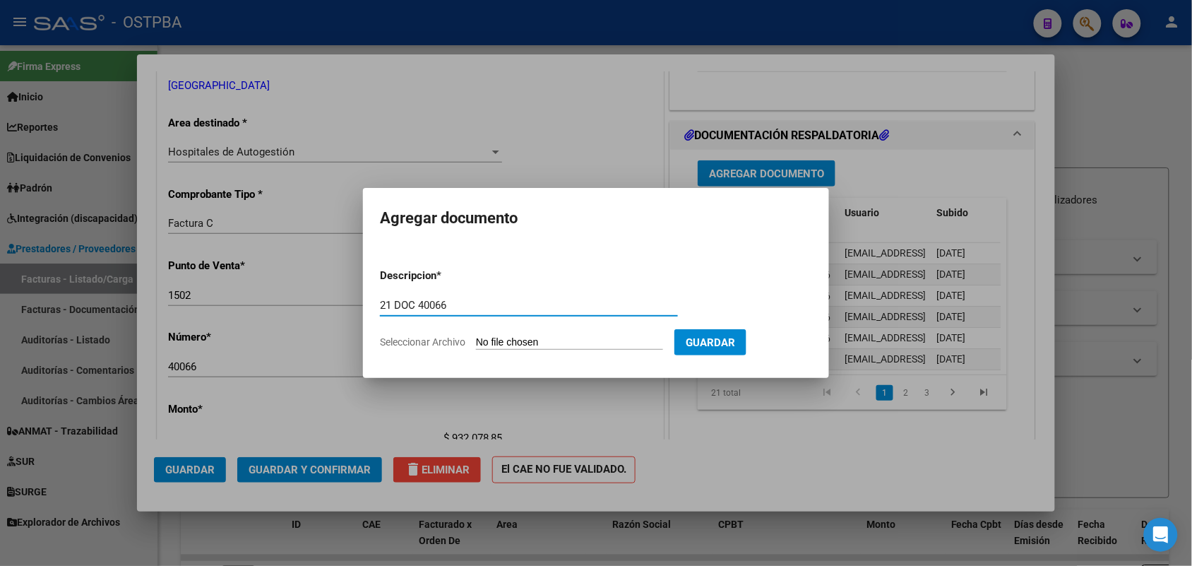
type input "21 DOC 40066"
click at [491, 339] on input "Seleccionar Archivo" at bounding box center [569, 342] width 187 height 13
type input "C:\fakepath\21 DOC 40066.pdf"
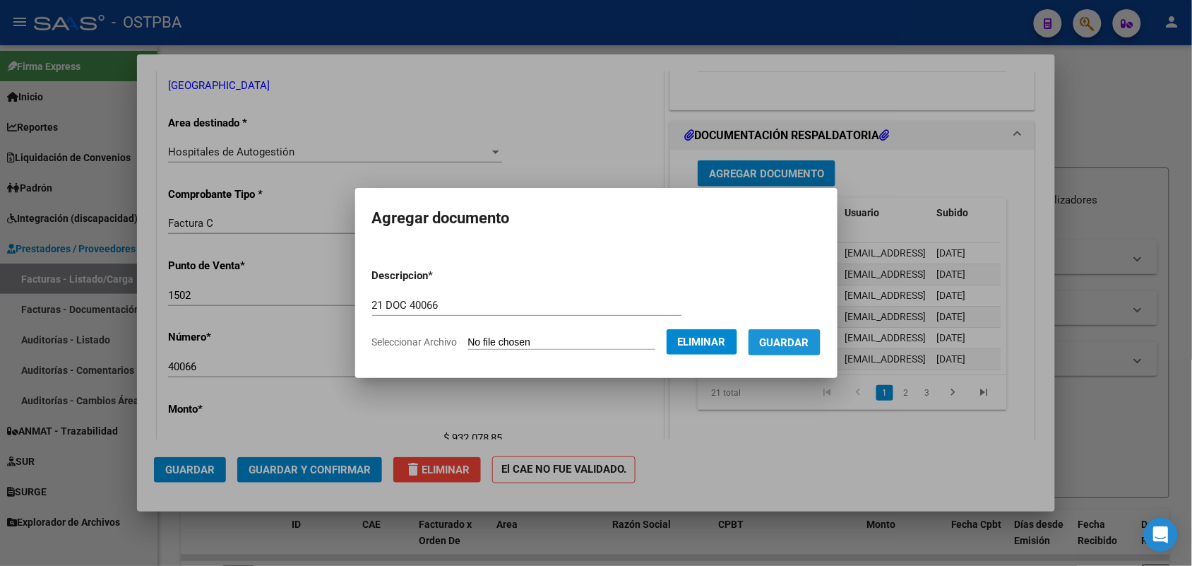
click at [788, 347] on button "Guardar" at bounding box center [785, 342] width 72 height 26
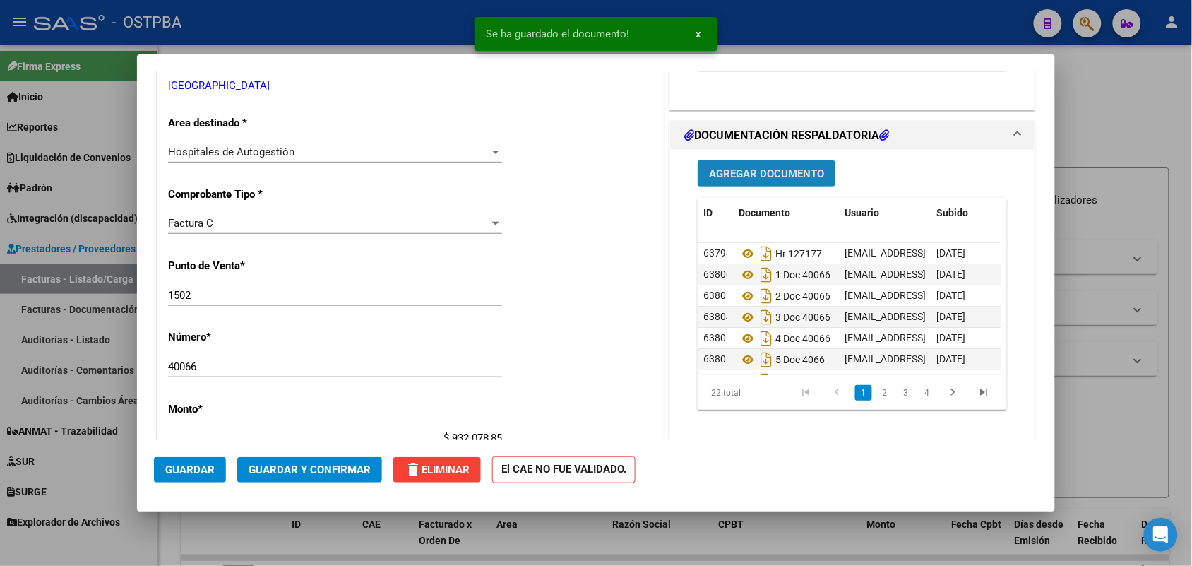
click at [757, 174] on span "Agregar Documento" at bounding box center [766, 173] width 115 height 13
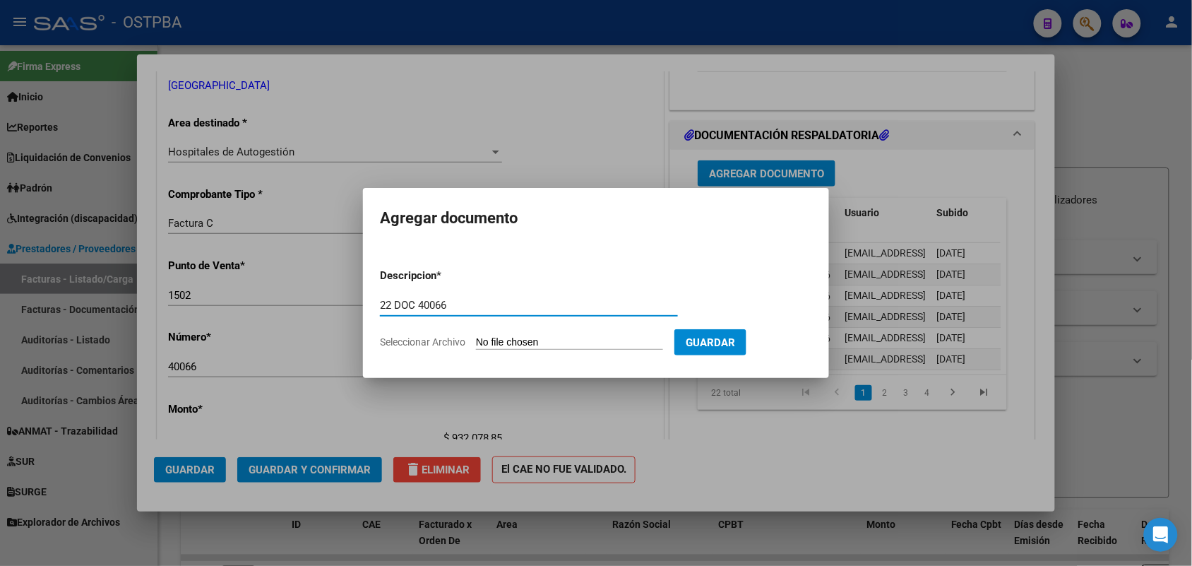
type input "22 DOC 40066"
click at [499, 346] on input "Seleccionar Archivo" at bounding box center [569, 342] width 187 height 13
type input "C:\fakepath\22 DOC 40066.pdf"
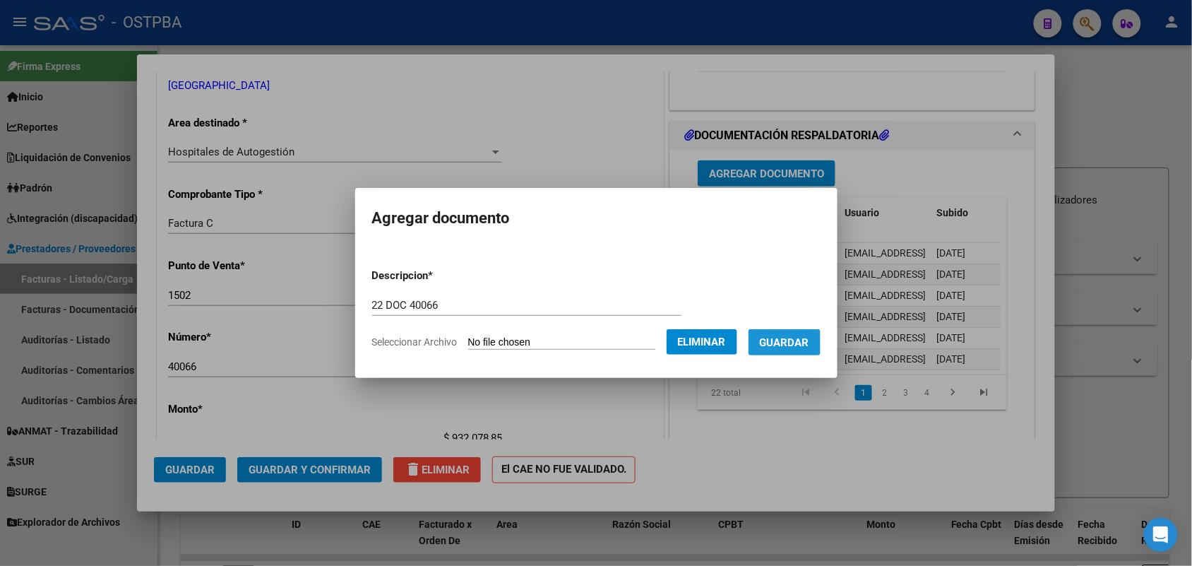
click at [785, 339] on span "Guardar" at bounding box center [784, 342] width 49 height 13
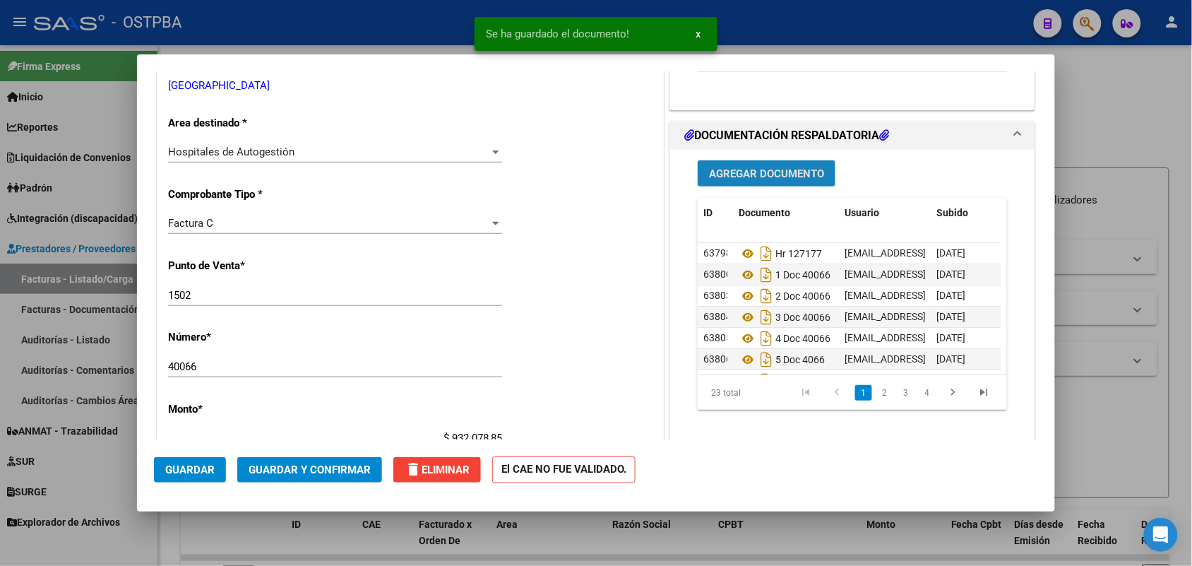
click at [751, 174] on span "Agregar Documento" at bounding box center [766, 173] width 115 height 13
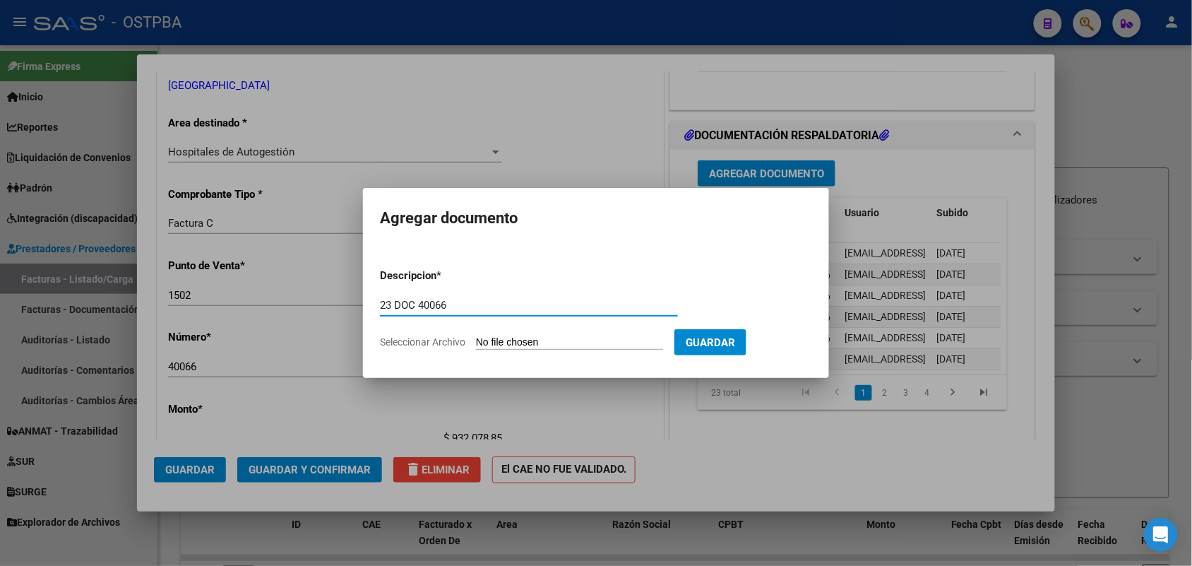
type input "23 DOC 40066"
click at [496, 340] on input "Seleccionar Archivo" at bounding box center [569, 342] width 187 height 13
type input "C:\fakepath\23 DOC 40066.pdf"
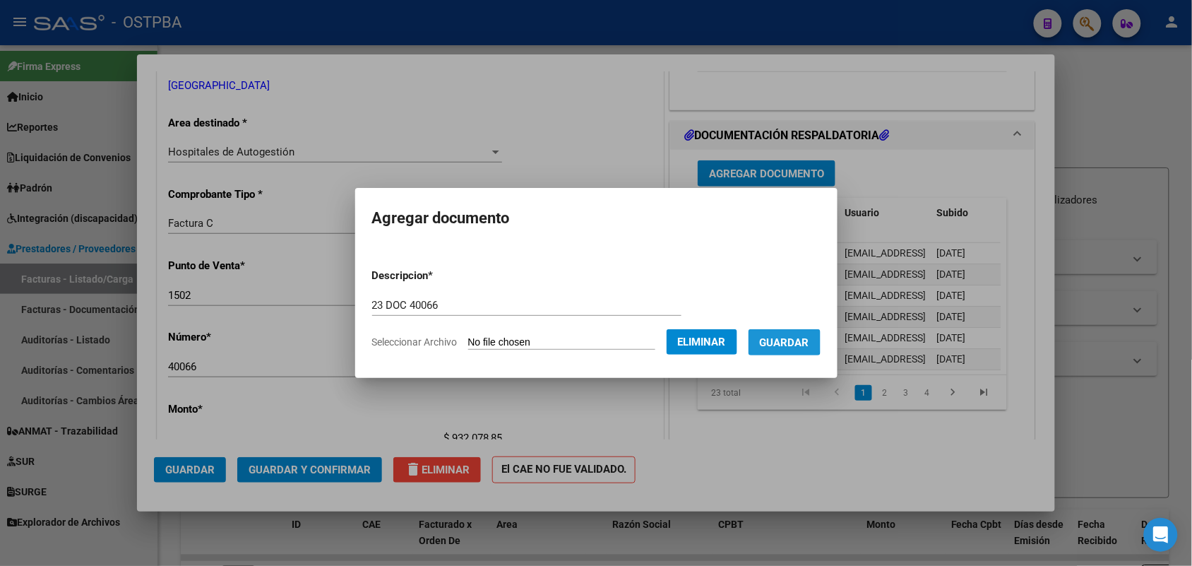
click at [791, 339] on span "Guardar" at bounding box center [784, 342] width 49 height 13
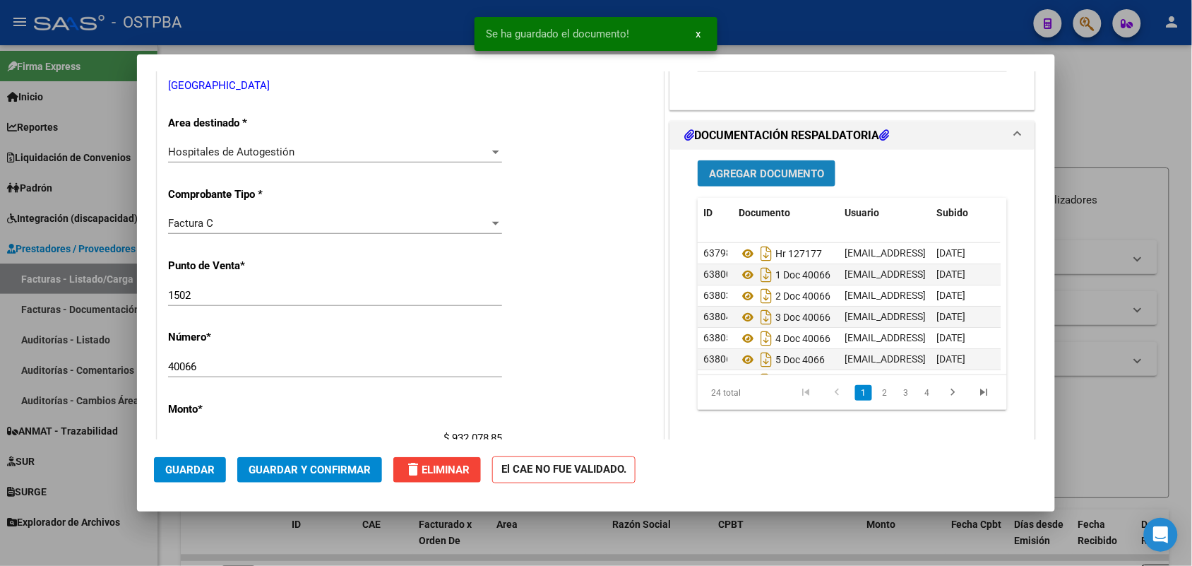
click at [770, 173] on span "Agregar Documento" at bounding box center [766, 173] width 115 height 13
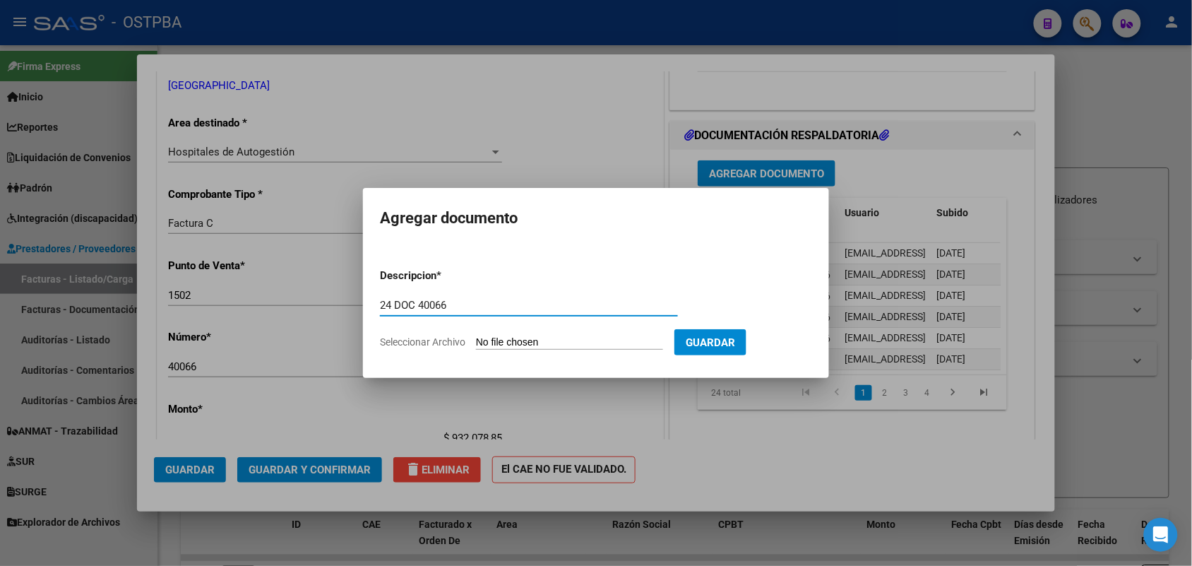
type input "24 DOC 40066"
click at [492, 344] on input "Seleccionar Archivo" at bounding box center [569, 342] width 187 height 13
type input "C:\fakepath\24 DOC 40066.pdf"
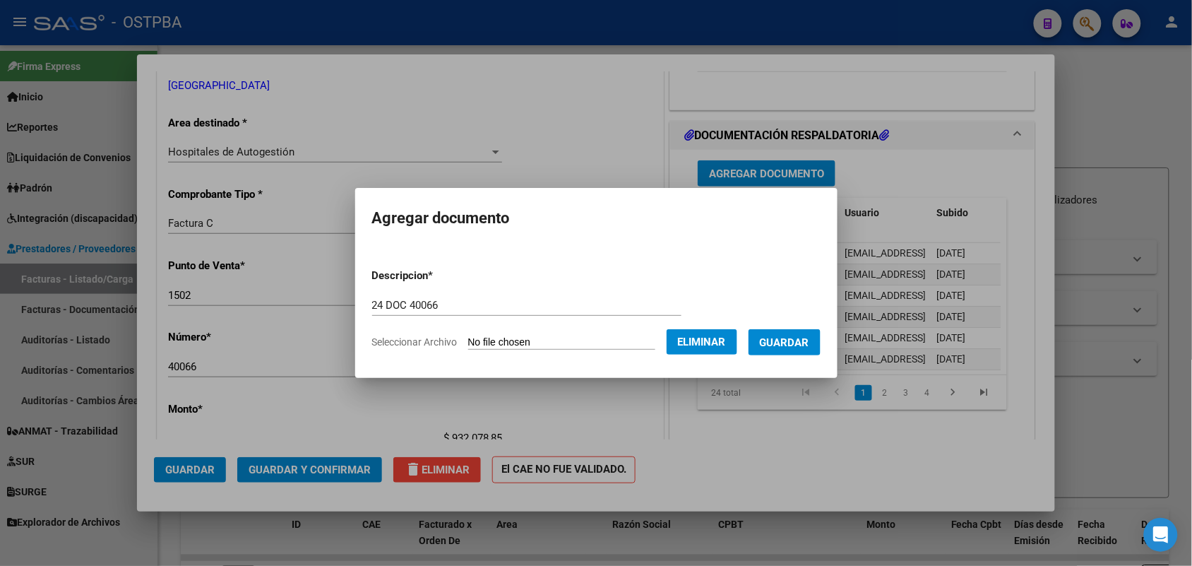
click at [788, 336] on span "Guardar" at bounding box center [784, 342] width 49 height 13
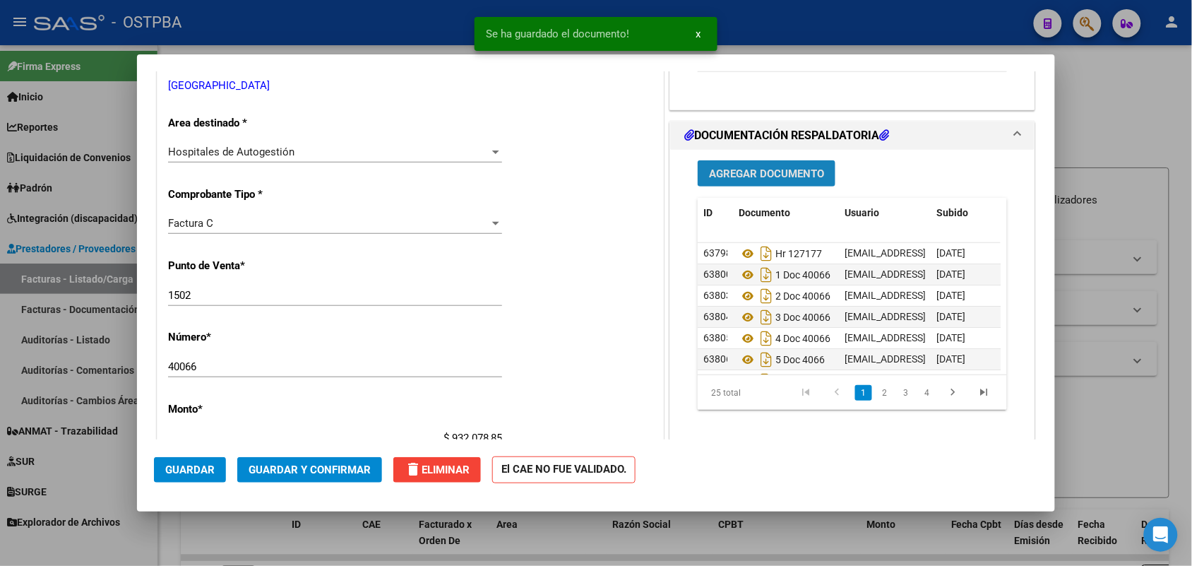
click at [780, 174] on span "Agregar Documento" at bounding box center [766, 173] width 115 height 13
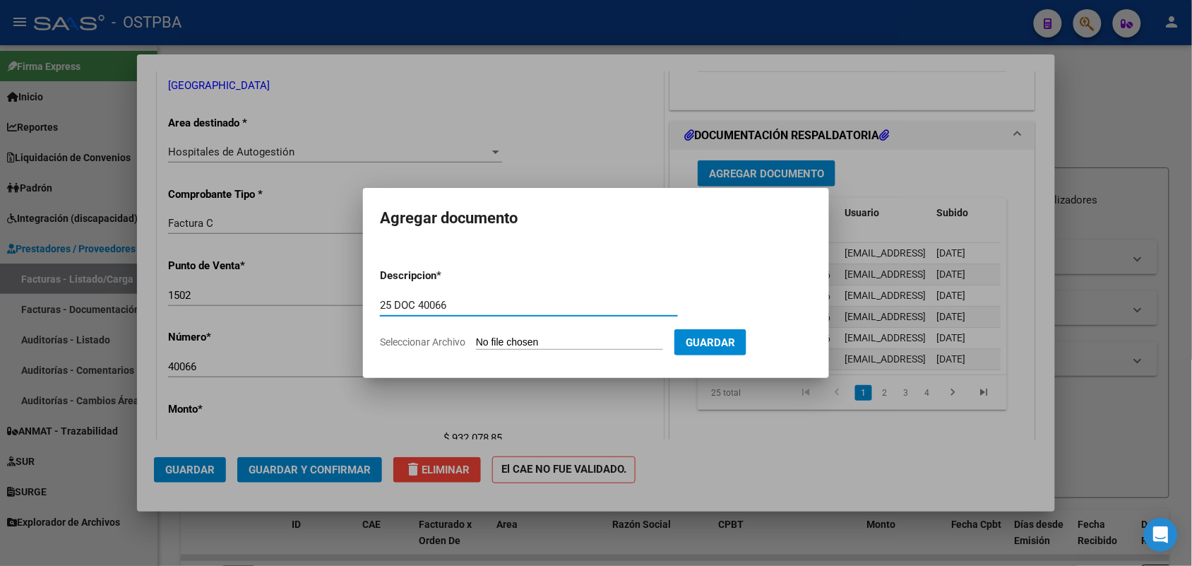
type input "25 DOC 40066"
click at [495, 345] on input "Seleccionar Archivo" at bounding box center [569, 342] width 187 height 13
type input "C:\fakepath\25 DOC 40066.pdf"
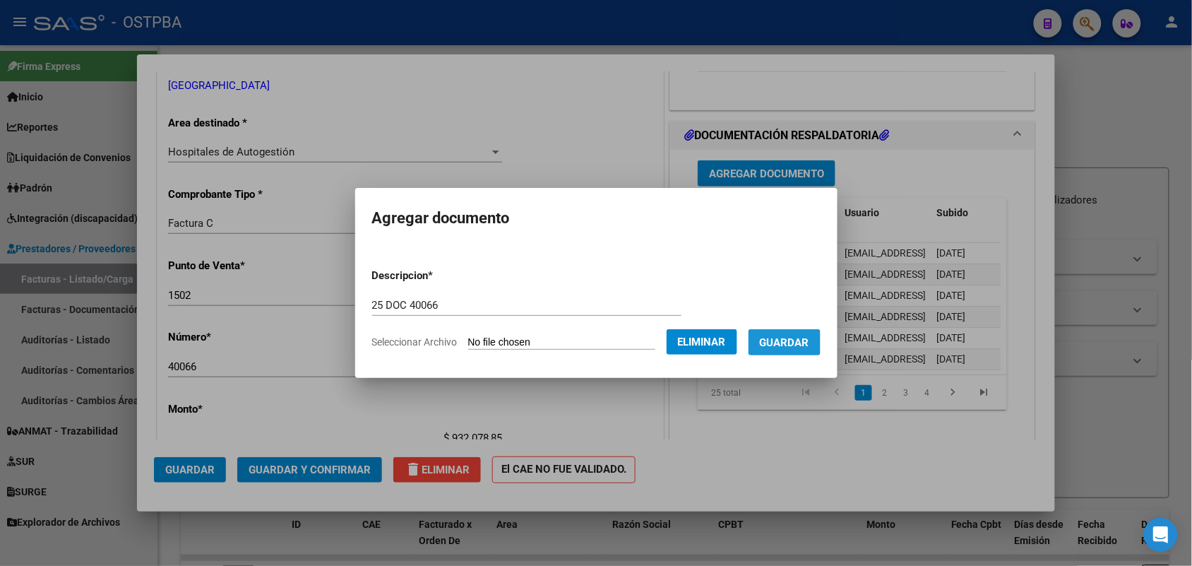
click at [775, 338] on button "Guardar" at bounding box center [785, 342] width 72 height 26
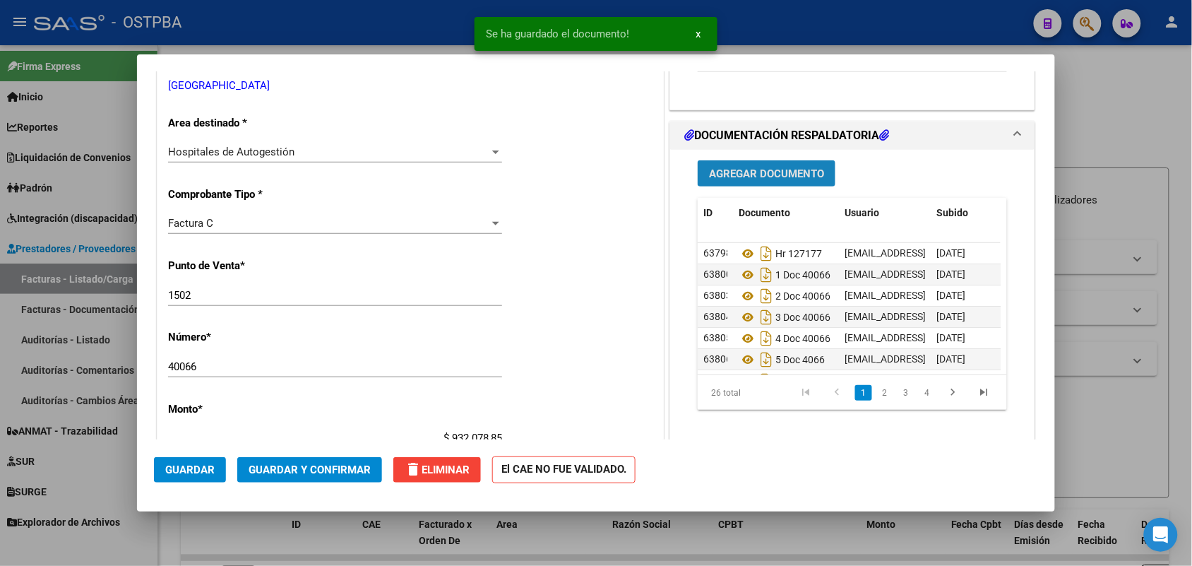
click at [760, 170] on span "Agregar Documento" at bounding box center [766, 173] width 115 height 13
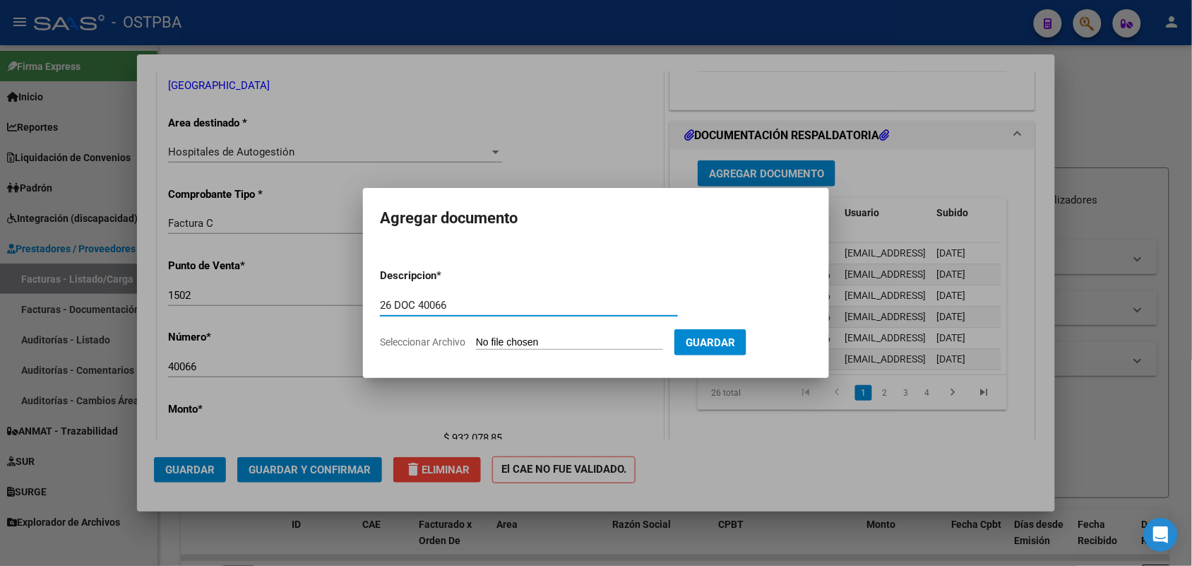
type input "26 DOC 40066"
click at [489, 342] on input "Seleccionar Archivo" at bounding box center [569, 342] width 187 height 13
type input "C:\fakepath\26 DOC 40066.pdf"
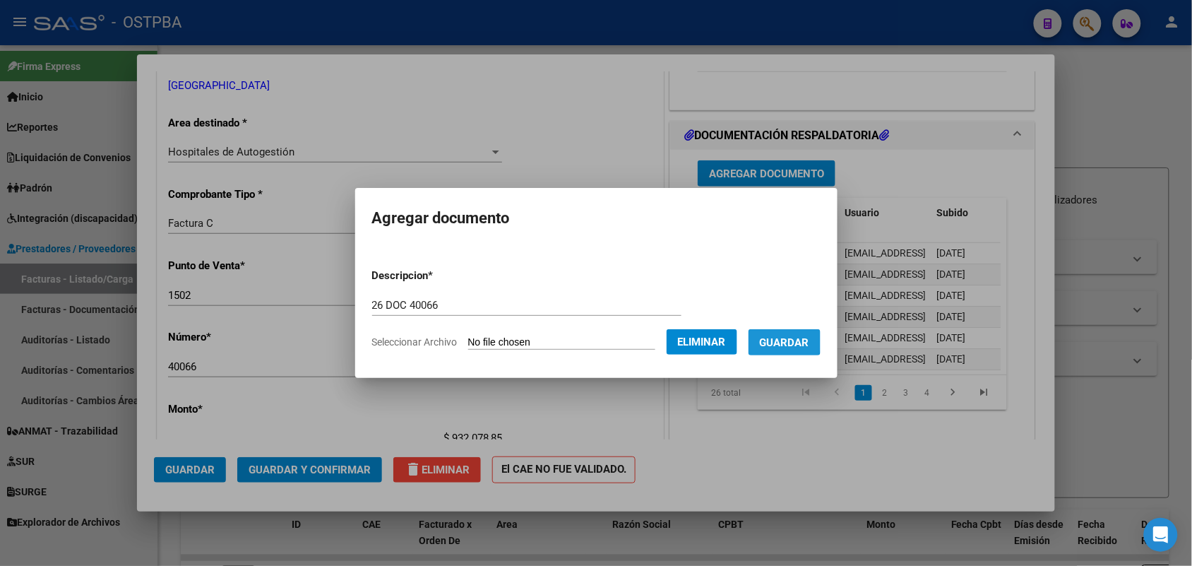
click at [784, 338] on span "Guardar" at bounding box center [784, 342] width 49 height 13
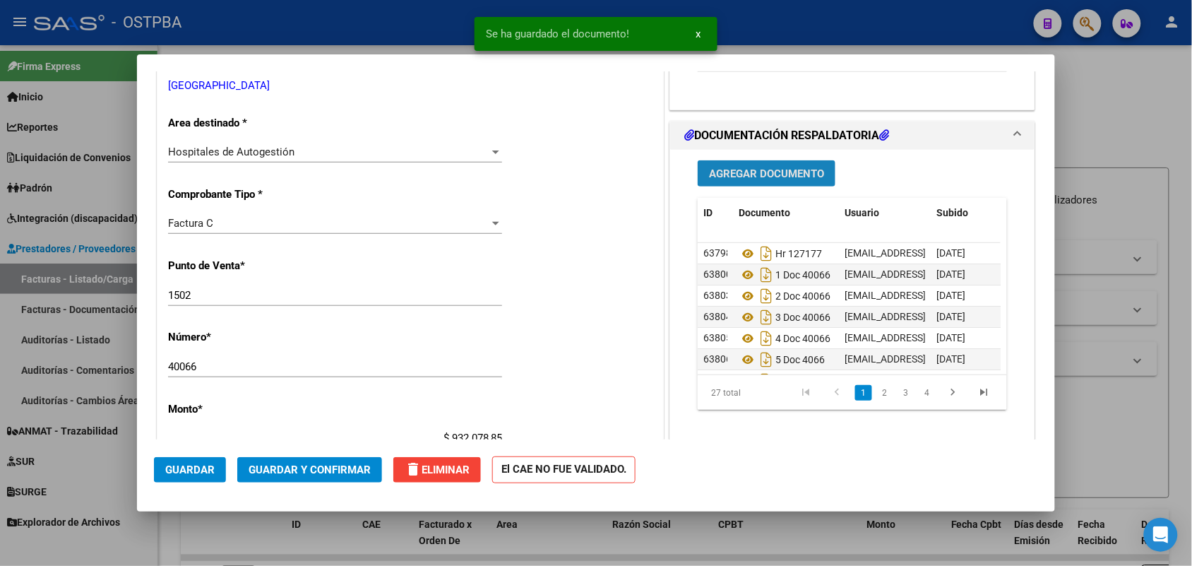
click at [786, 173] on span "Agregar Documento" at bounding box center [766, 173] width 115 height 13
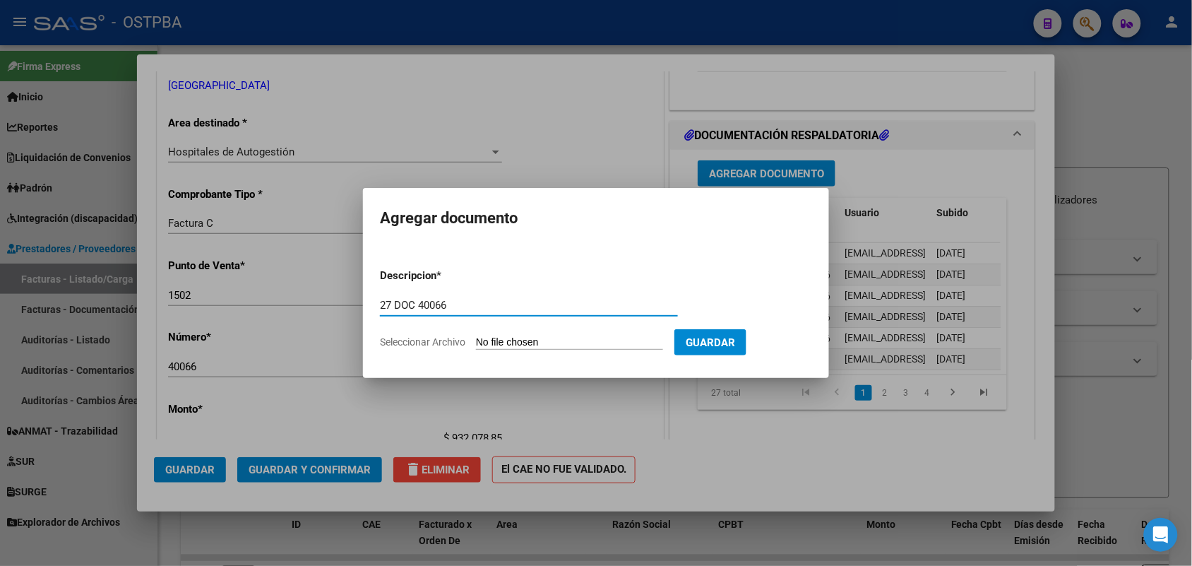
type input "27 DOC 40066"
click at [493, 339] on input "Seleccionar Archivo" at bounding box center [569, 342] width 187 height 13
type input "C:\fakepath\27 DOC 40066.pdf"
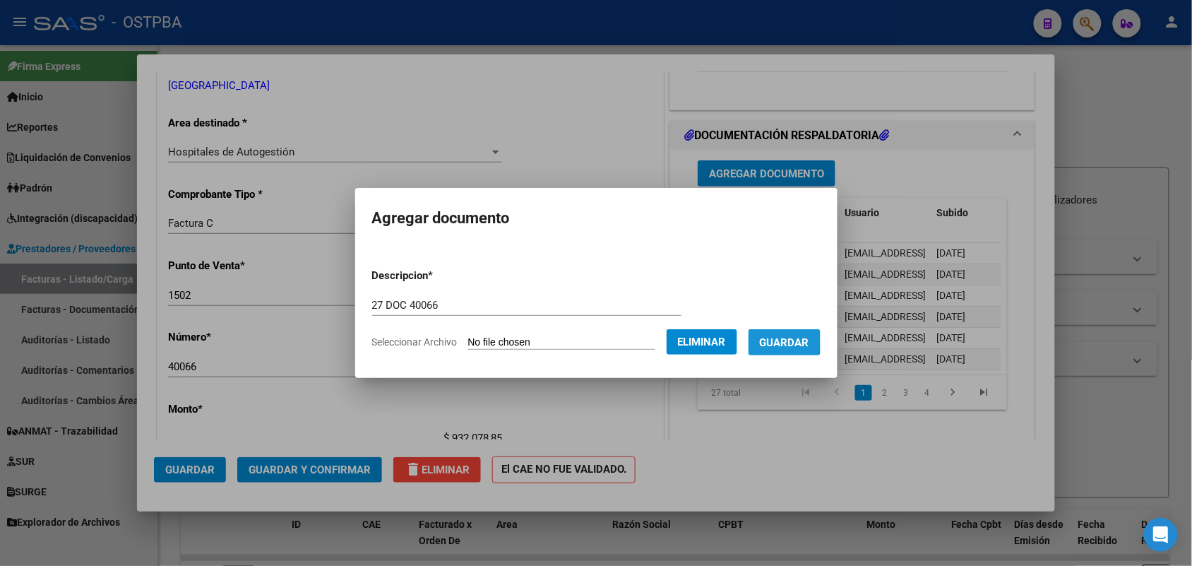
click at [775, 337] on button "Guardar" at bounding box center [785, 342] width 72 height 26
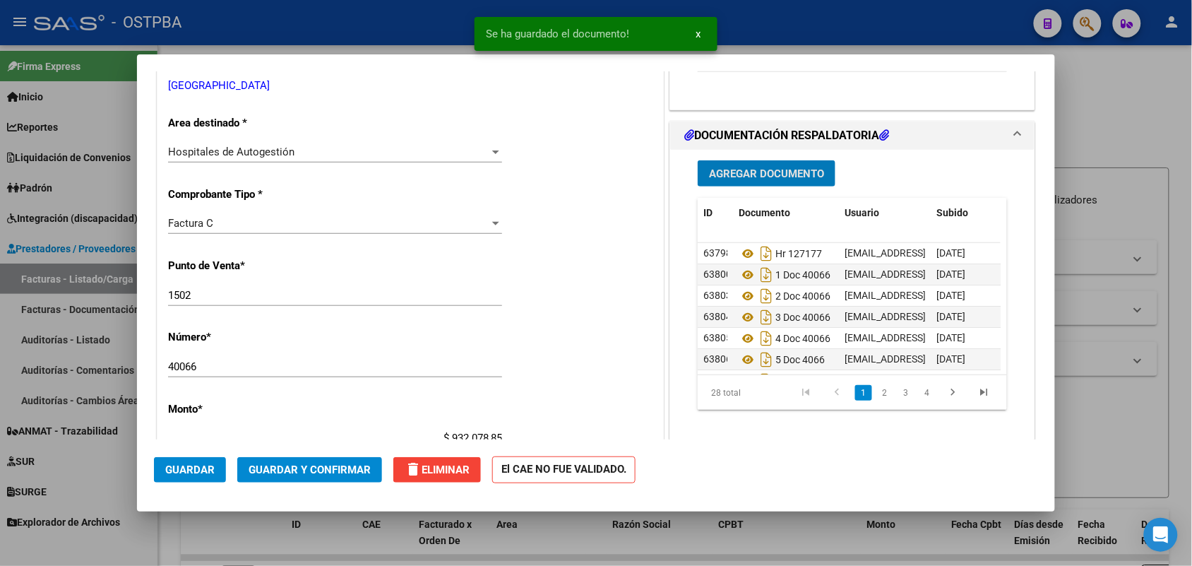
click at [770, 168] on span "Agregar Documento" at bounding box center [766, 173] width 115 height 13
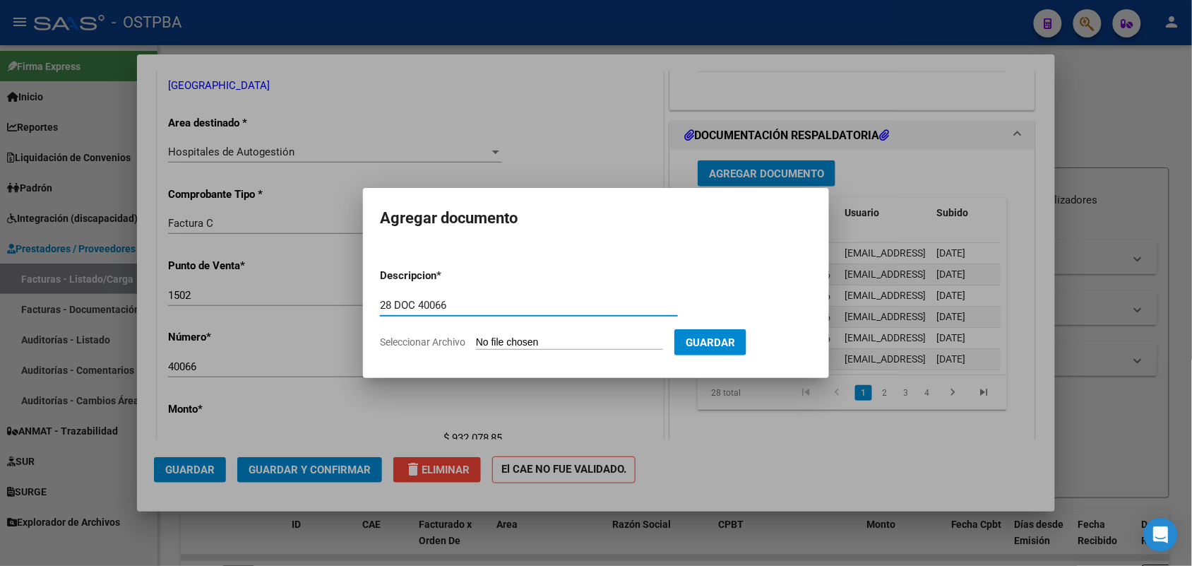
type input "28 DOC 40066"
click at [494, 344] on input "Seleccionar Archivo" at bounding box center [569, 342] width 187 height 13
type input "C:\fakepath\28 DOC 40066.pdf"
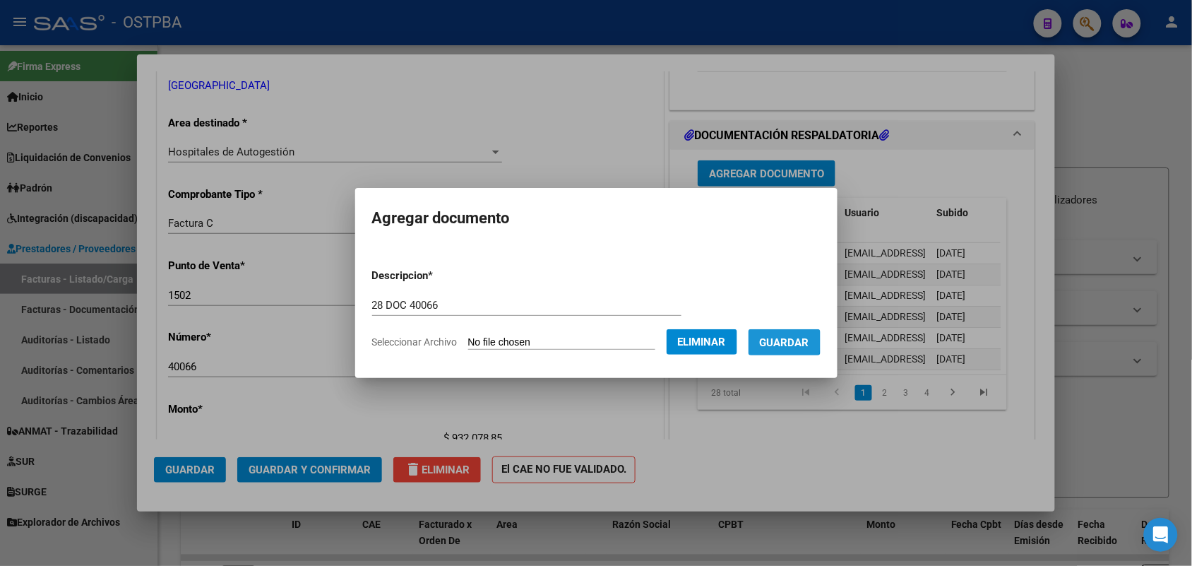
click at [785, 338] on span "Guardar" at bounding box center [784, 342] width 49 height 13
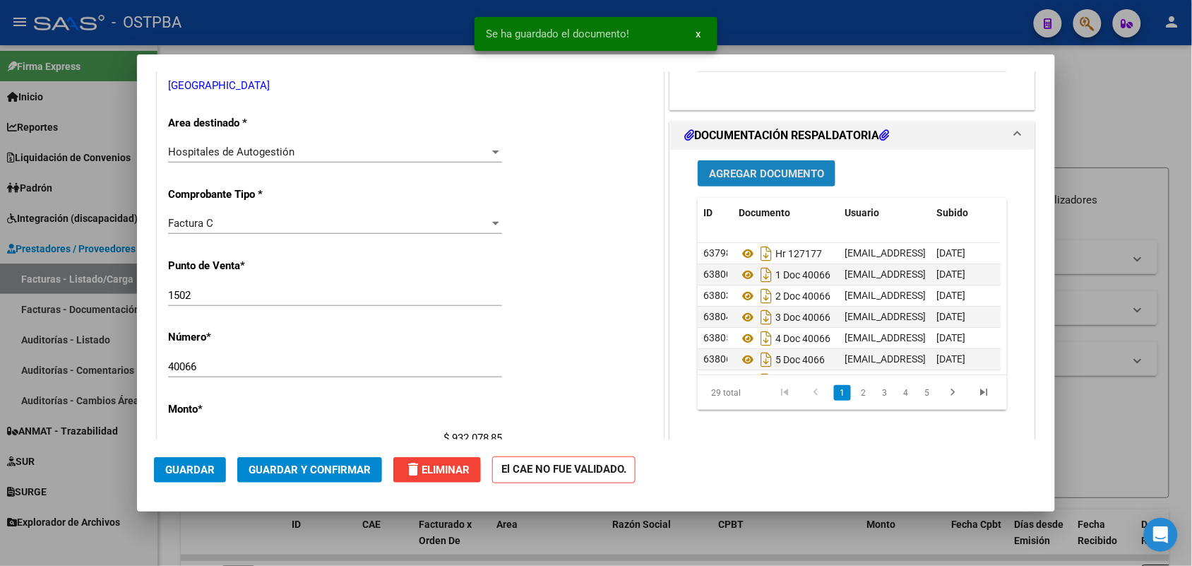
click at [746, 168] on span "Agregar Documento" at bounding box center [766, 173] width 115 height 13
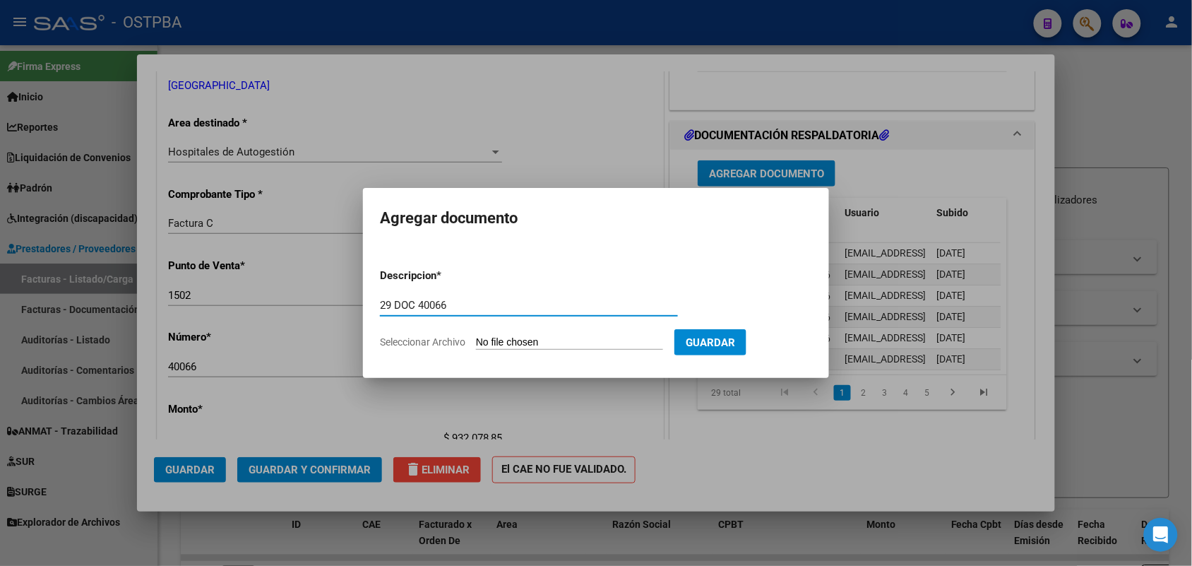
type input "29 DOC 40066"
click at [496, 343] on input "Seleccionar Archivo" at bounding box center [569, 342] width 187 height 13
type input "C:\fakepath\29 DOC 40066.pdf"
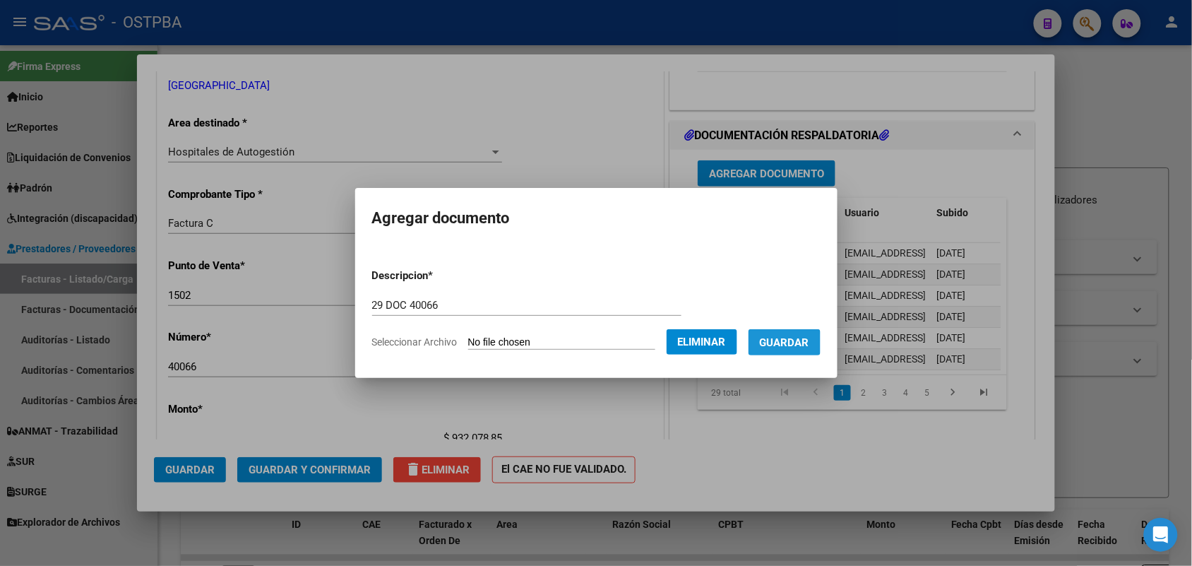
click at [778, 343] on span "Guardar" at bounding box center [784, 342] width 49 height 13
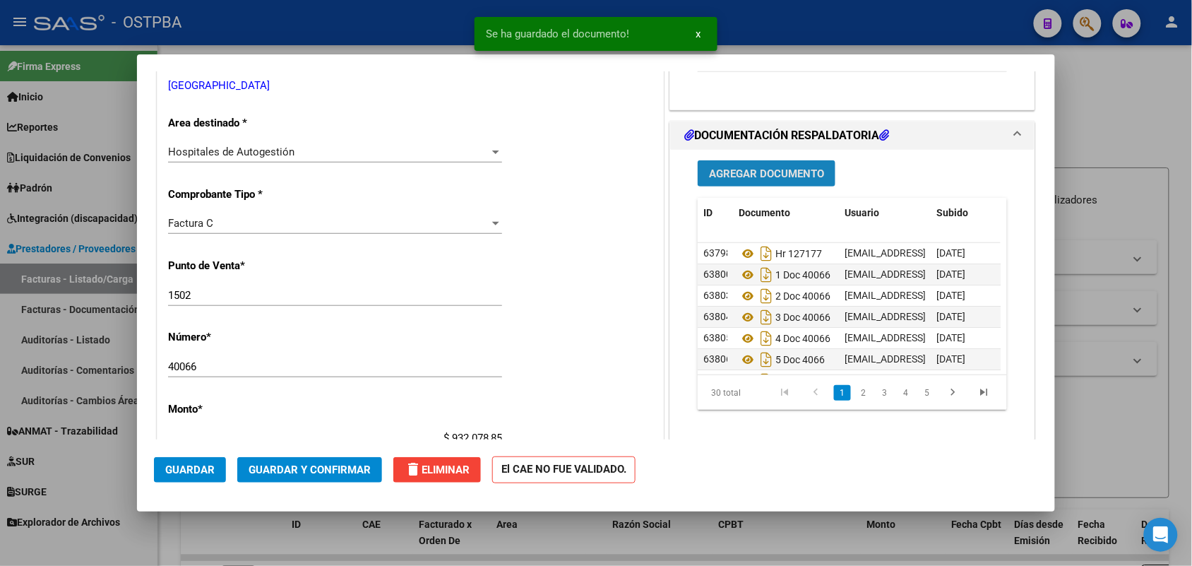
click at [763, 167] on span "Agregar Documento" at bounding box center [766, 173] width 115 height 13
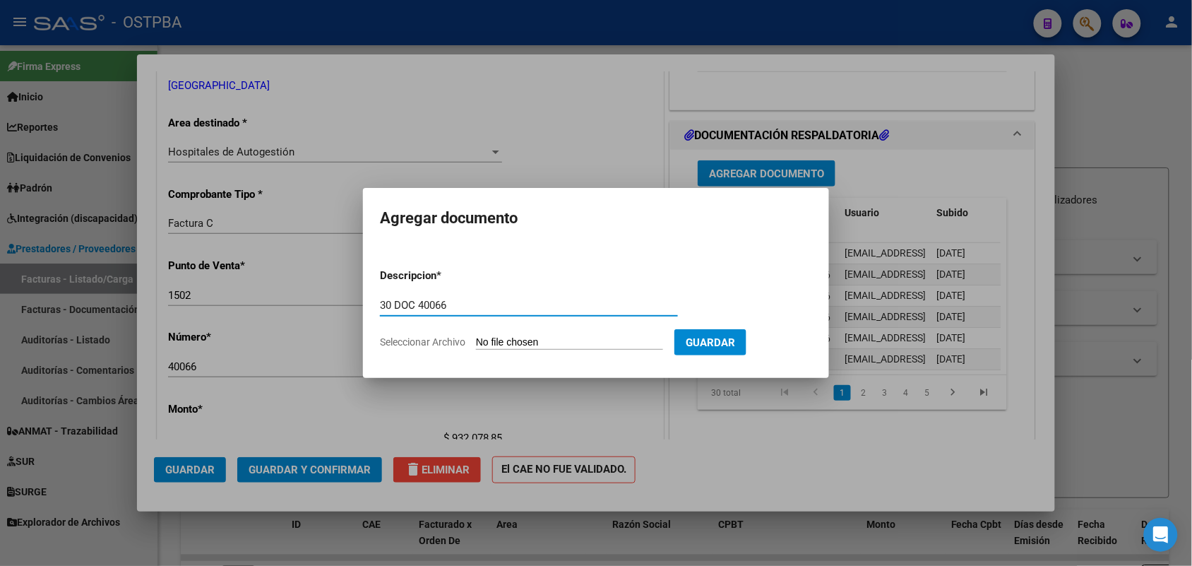
type input "30 DOC 40066"
click at [518, 346] on input "Seleccionar Archivo" at bounding box center [569, 342] width 187 height 13
type input "C:\fakepath\30 DOC 40066.pdf"
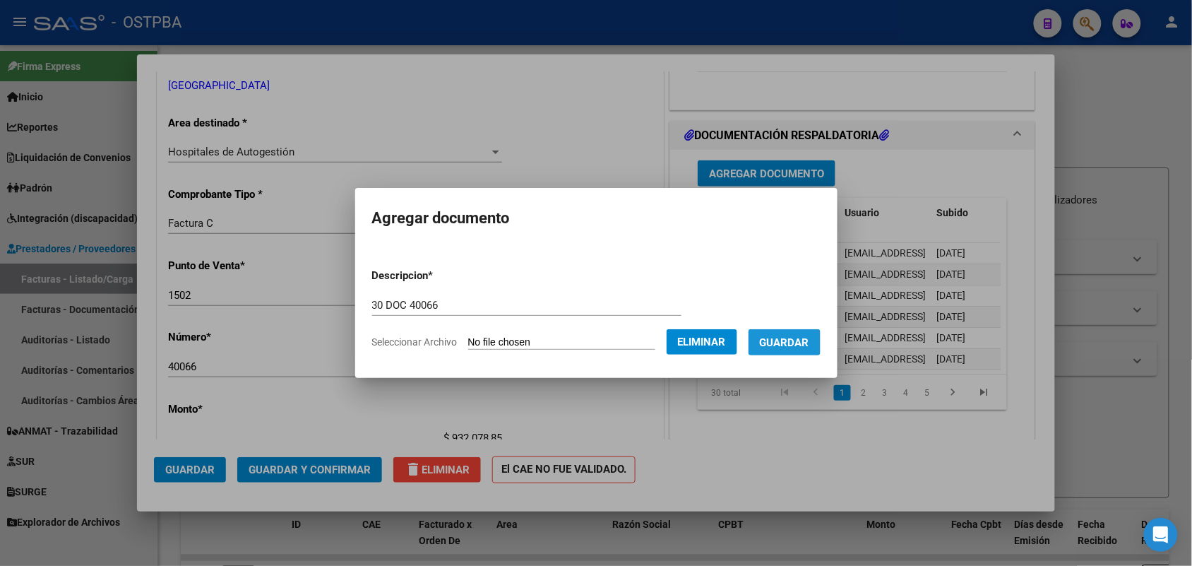
click at [805, 340] on span "Guardar" at bounding box center [784, 342] width 49 height 13
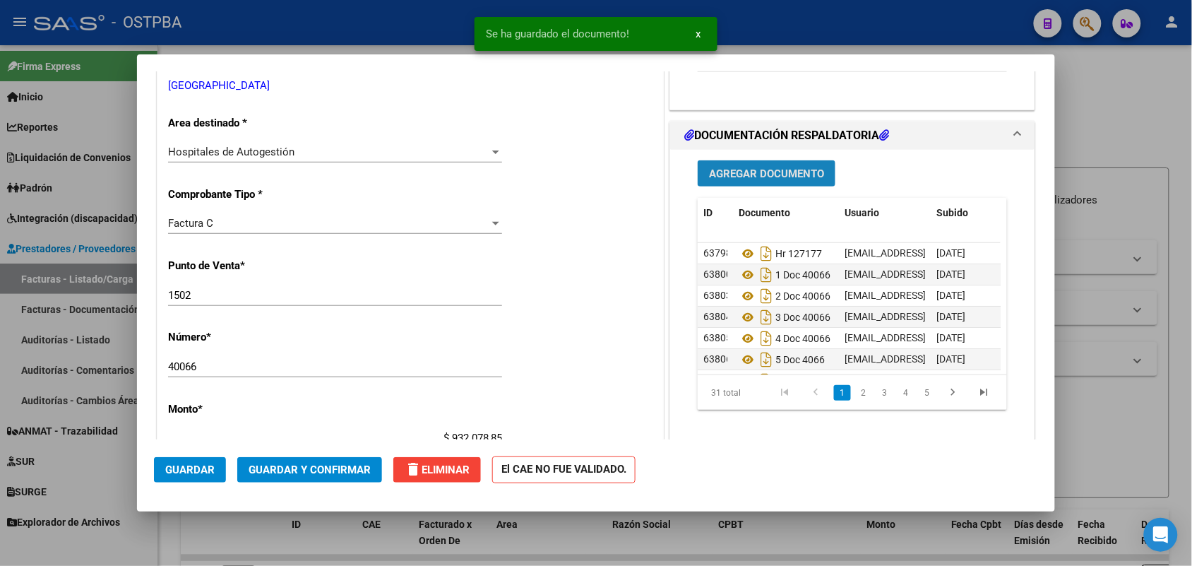
click at [803, 175] on span "Agregar Documento" at bounding box center [766, 173] width 115 height 13
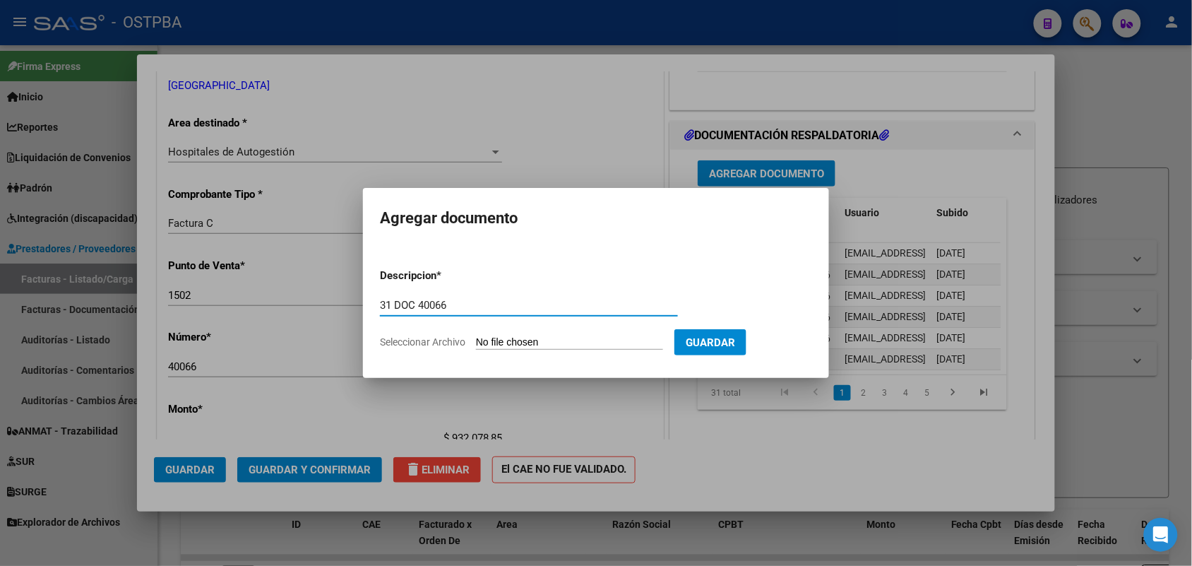
type input "31 DOC 40066"
click at [492, 340] on input "Seleccionar Archivo" at bounding box center [569, 342] width 187 height 13
type input "C:\fakepath\31 DOC 40066.pdf"
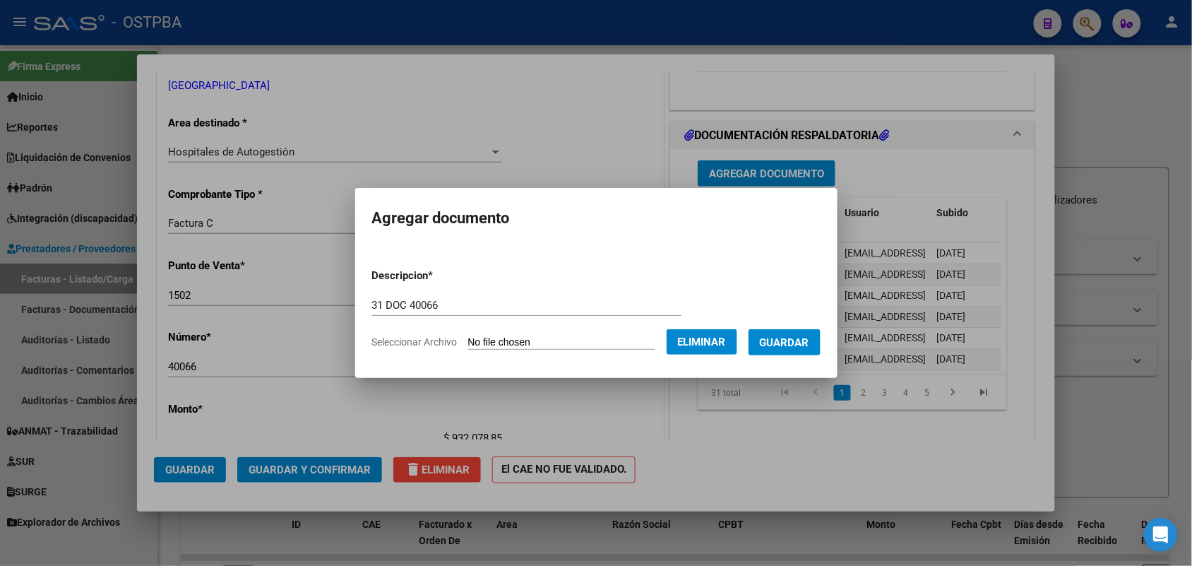
click at [792, 340] on span "Guardar" at bounding box center [784, 342] width 49 height 13
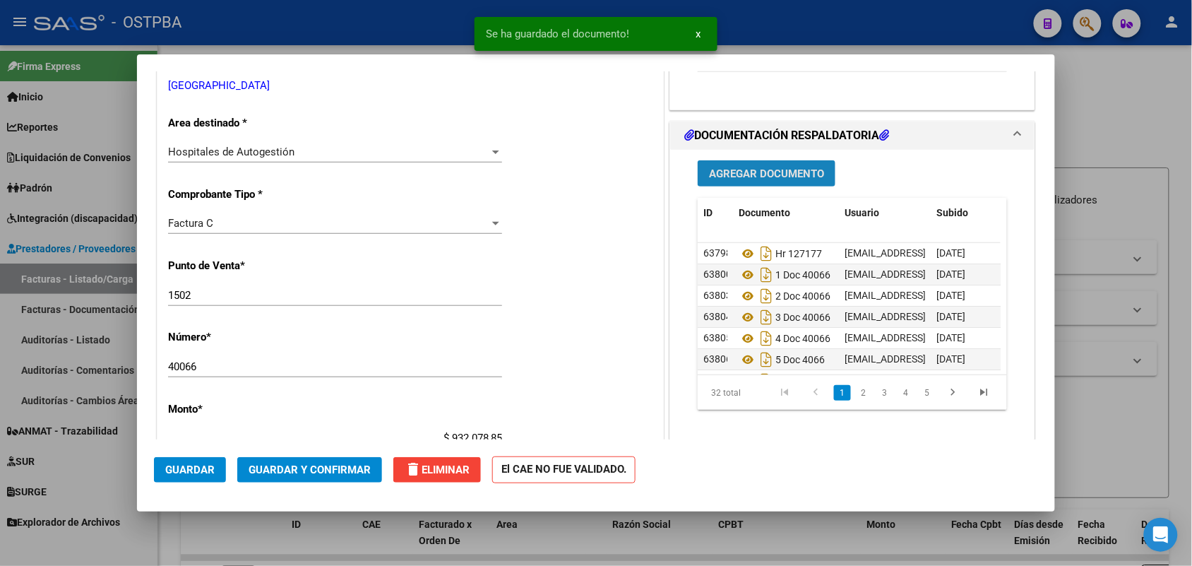
click at [795, 177] on span "Agregar Documento" at bounding box center [766, 173] width 115 height 13
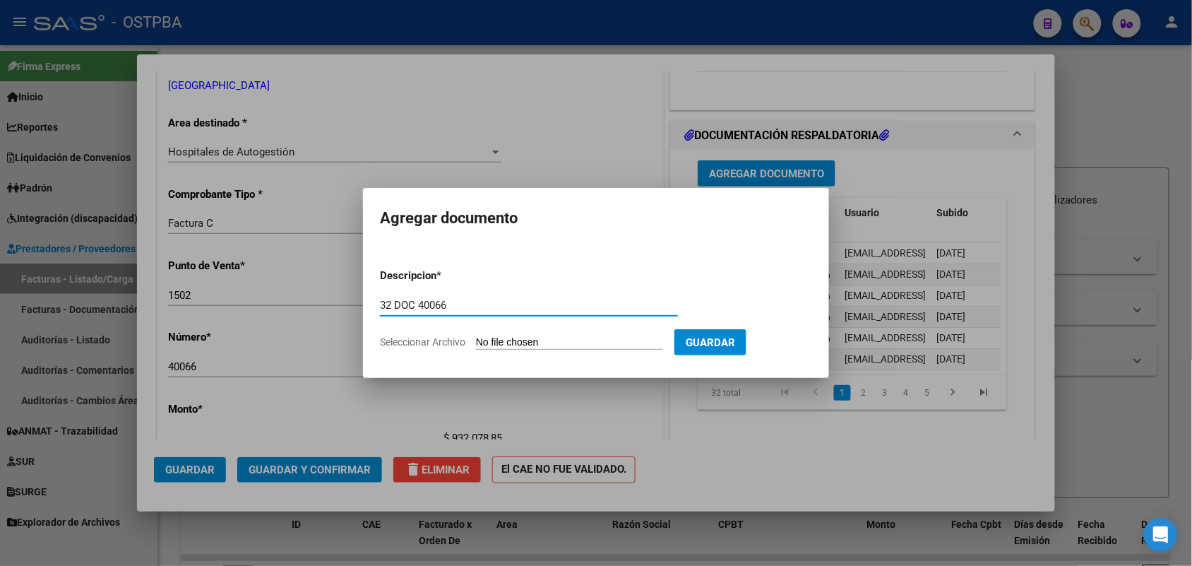
type input "32 DOC 40066"
click at [493, 347] on input "Seleccionar Archivo" at bounding box center [569, 342] width 187 height 13
type input "C:\fakepath\32 DOC 40066.pdf"
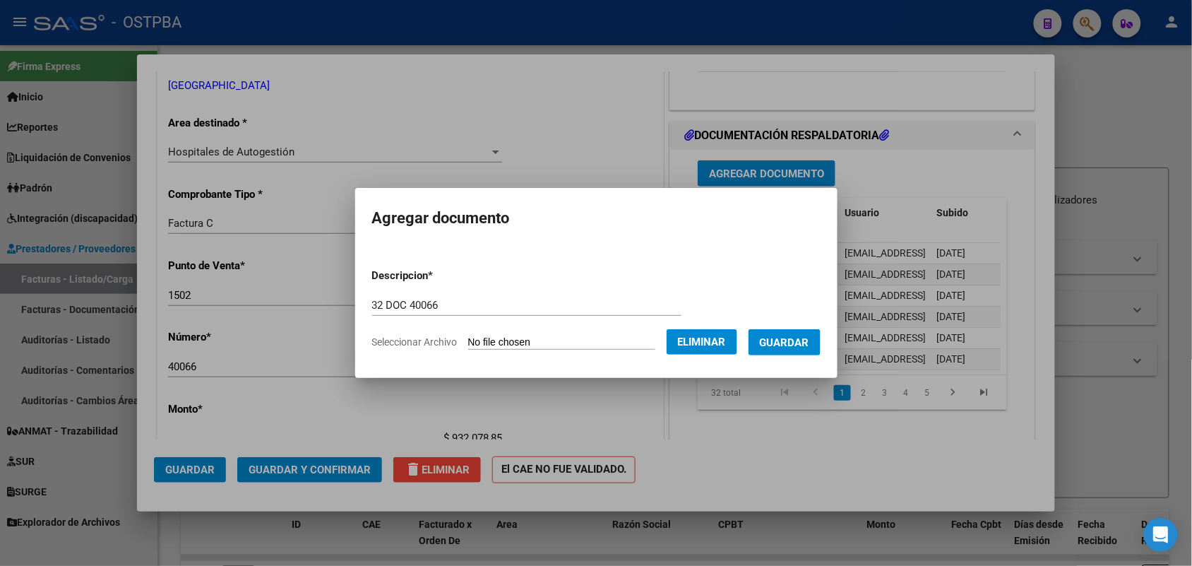
click at [781, 340] on span "Guardar" at bounding box center [784, 342] width 49 height 13
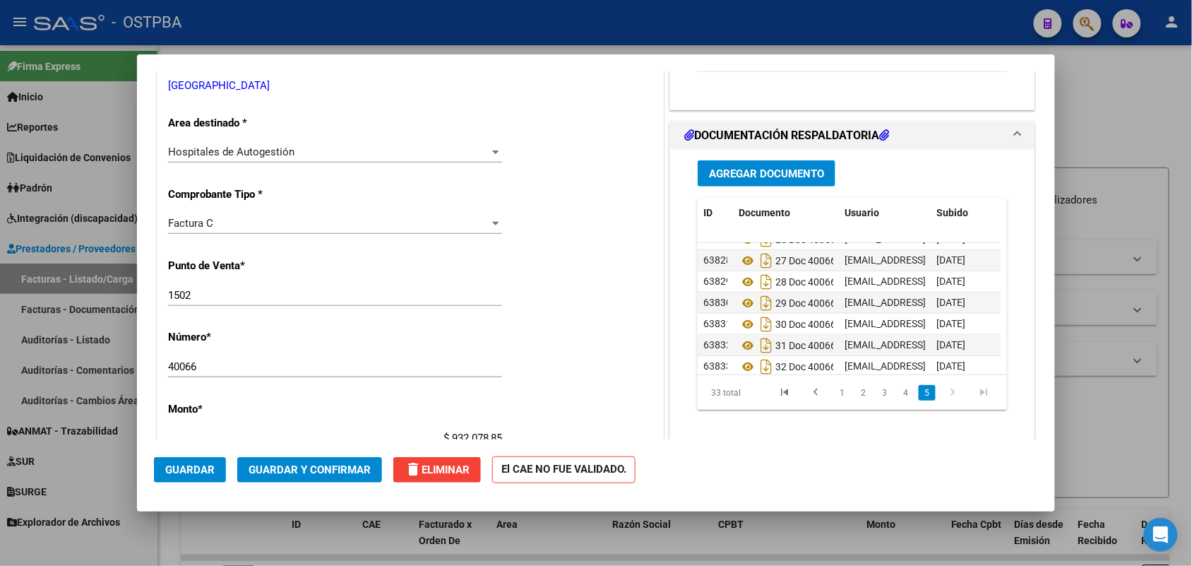
scroll to position [586, 0]
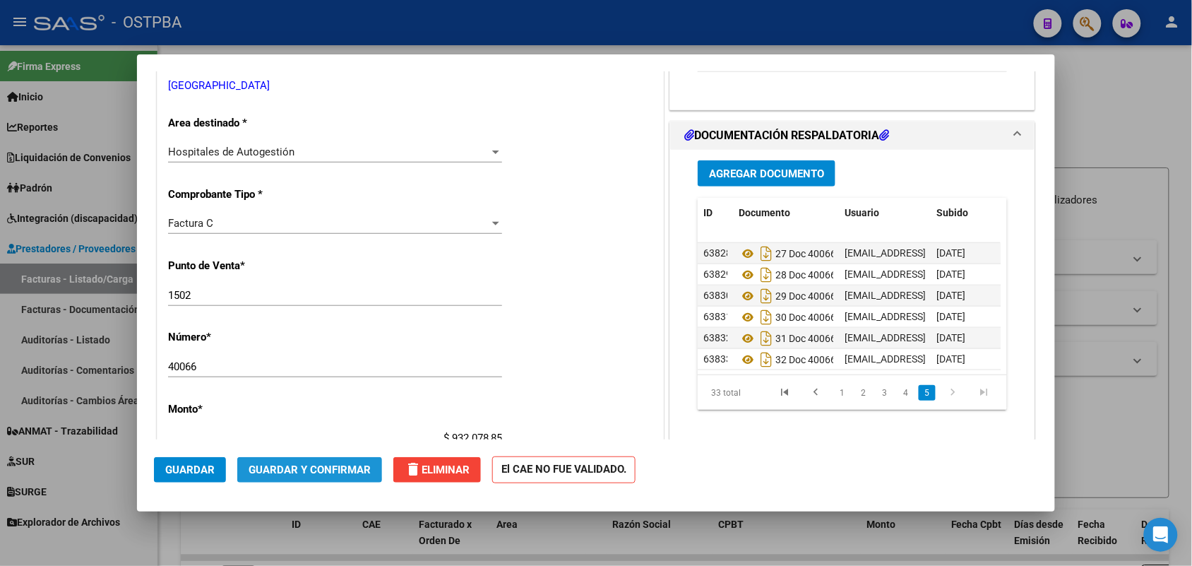
click at [304, 466] on span "Guardar y Confirmar" at bounding box center [310, 469] width 122 height 13
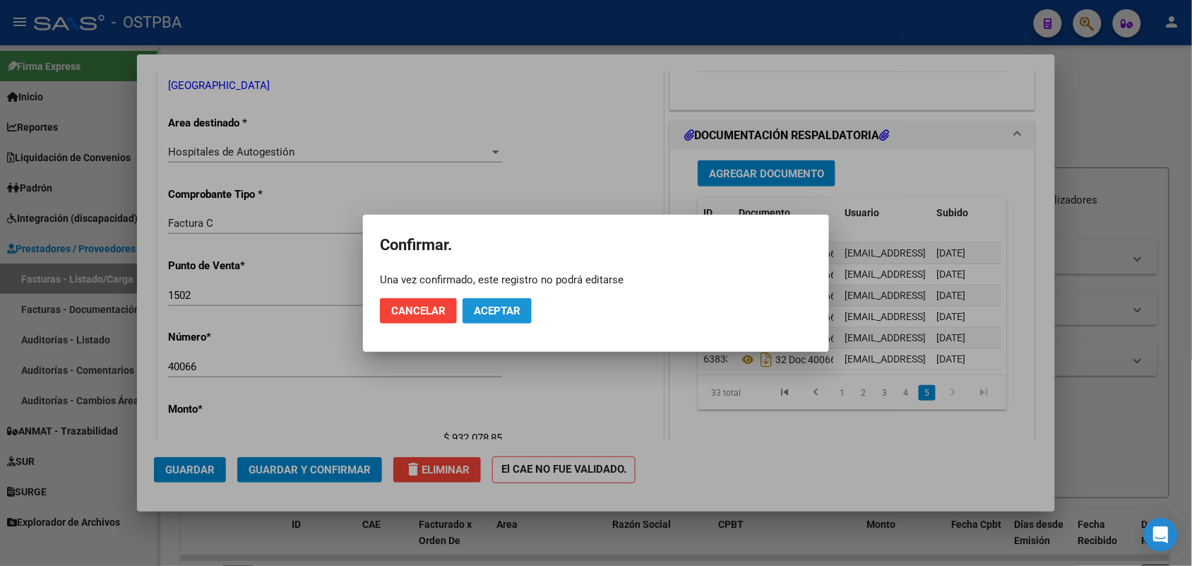
click at [509, 309] on span "Aceptar" at bounding box center [497, 310] width 47 height 13
click at [531, 312] on span "Guardar igualmente." at bounding box center [533, 310] width 119 height 13
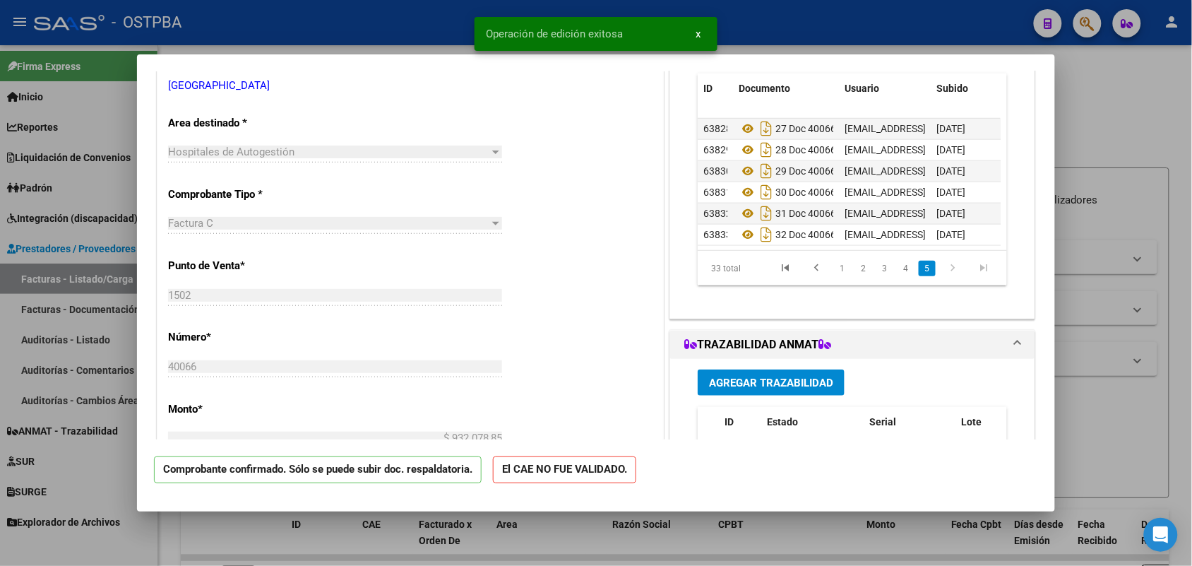
click at [114, 325] on div at bounding box center [596, 283] width 1192 height 566
type input "$ 0,00"
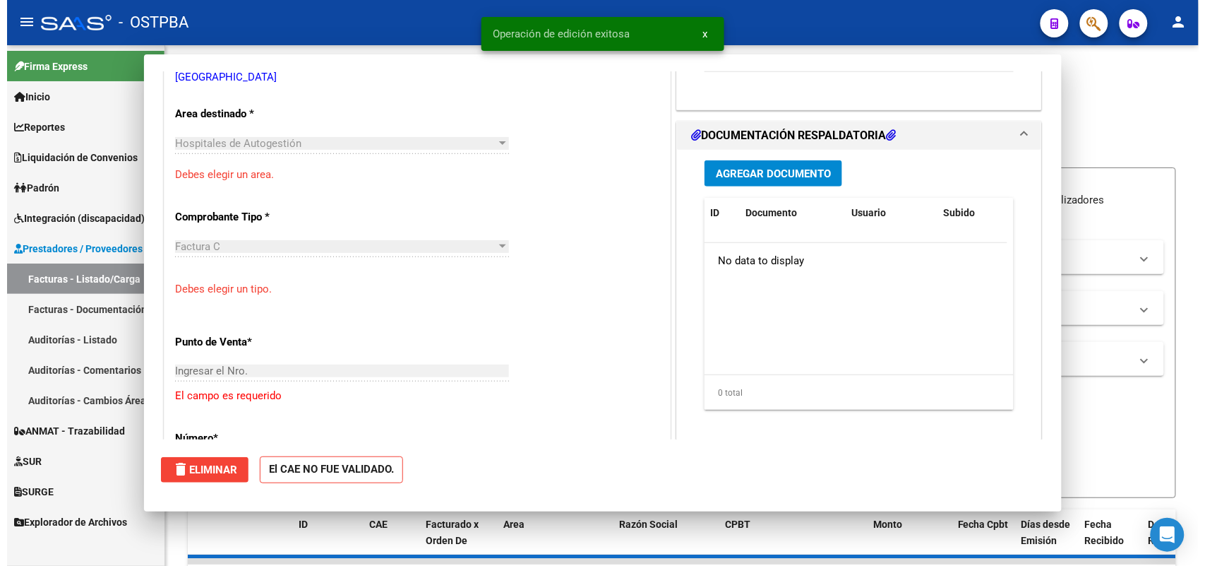
scroll to position [0, 0]
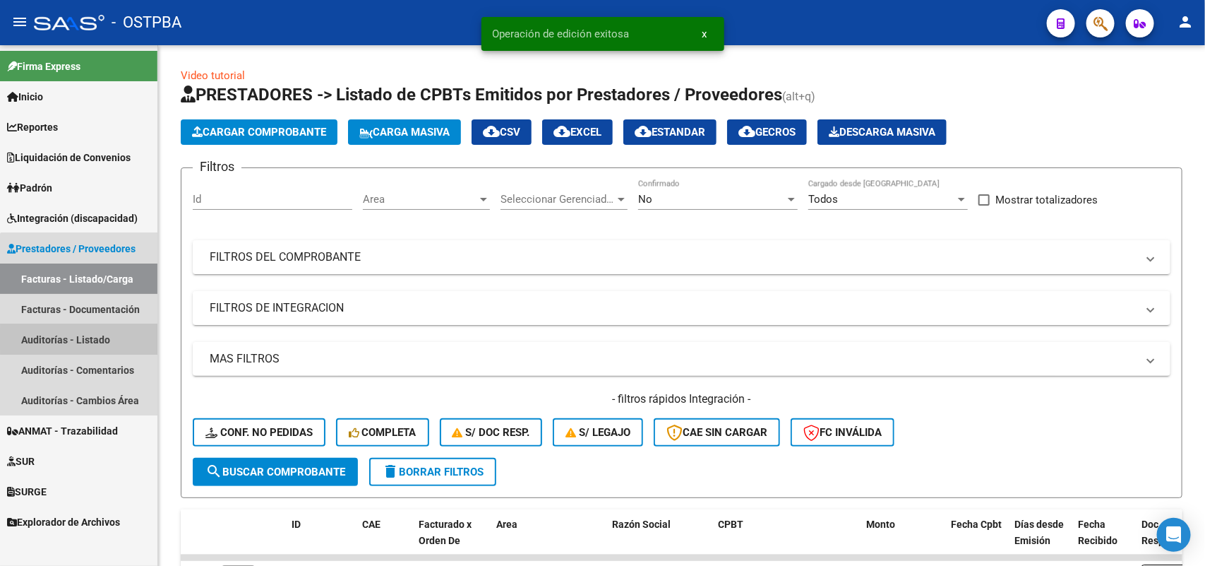
click at [99, 339] on link "Auditorías - Listado" at bounding box center [78, 339] width 157 height 30
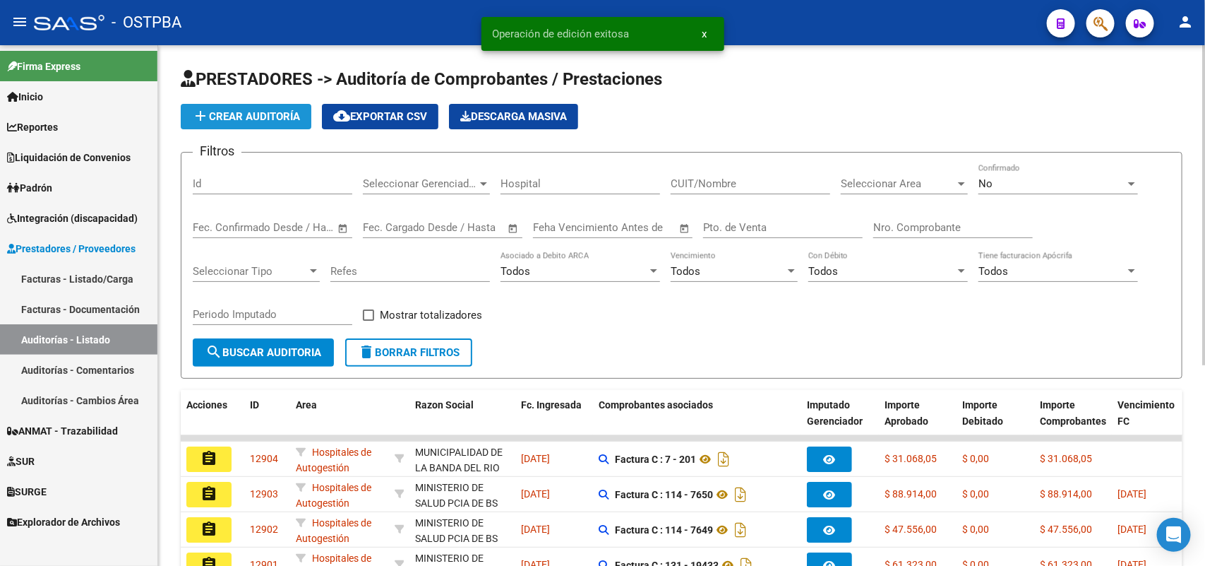
click at [297, 114] on span "add Crear Auditoría" at bounding box center [246, 116] width 108 height 13
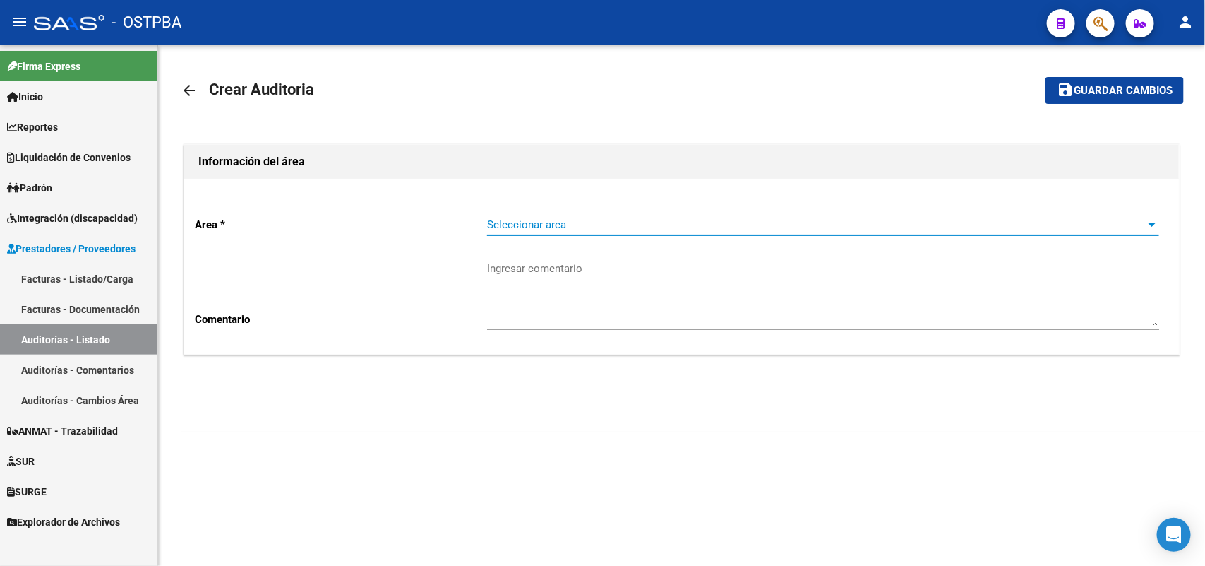
click at [565, 227] on span "Seleccionar area" at bounding box center [817, 224] width 660 height 13
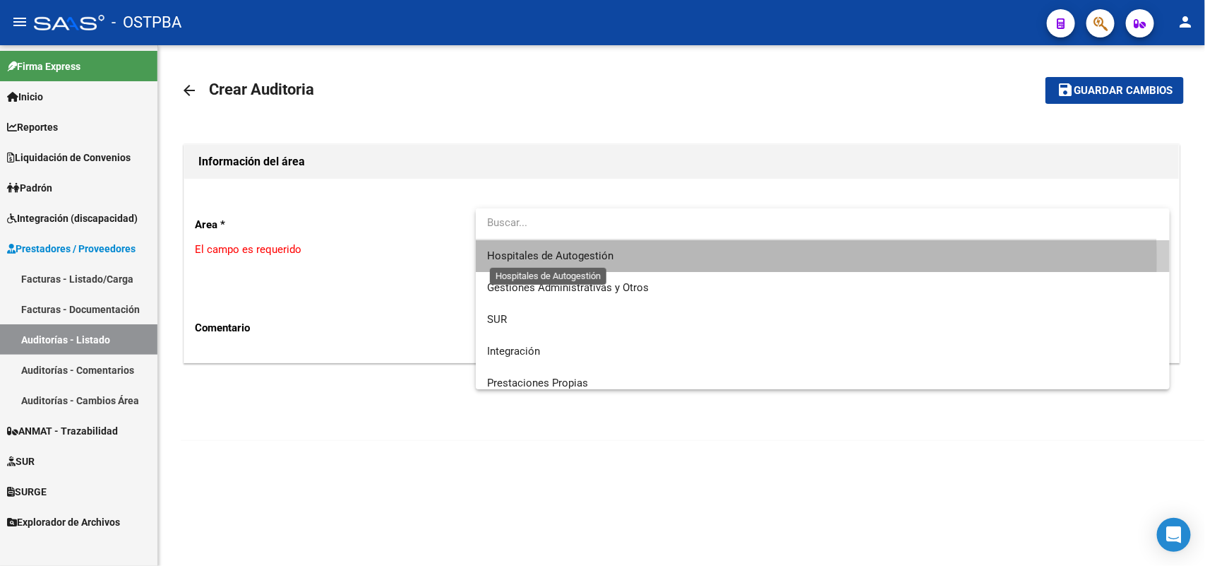
click at [595, 259] on span "Hospitales de Autogestión" at bounding box center [550, 255] width 126 height 13
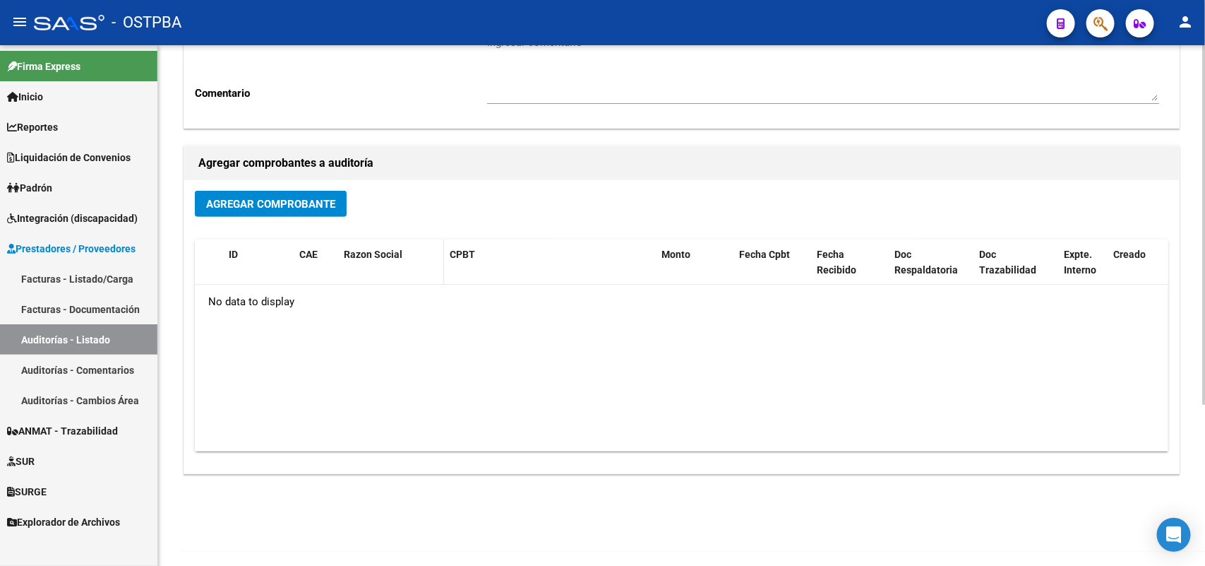
scroll to position [233, 0]
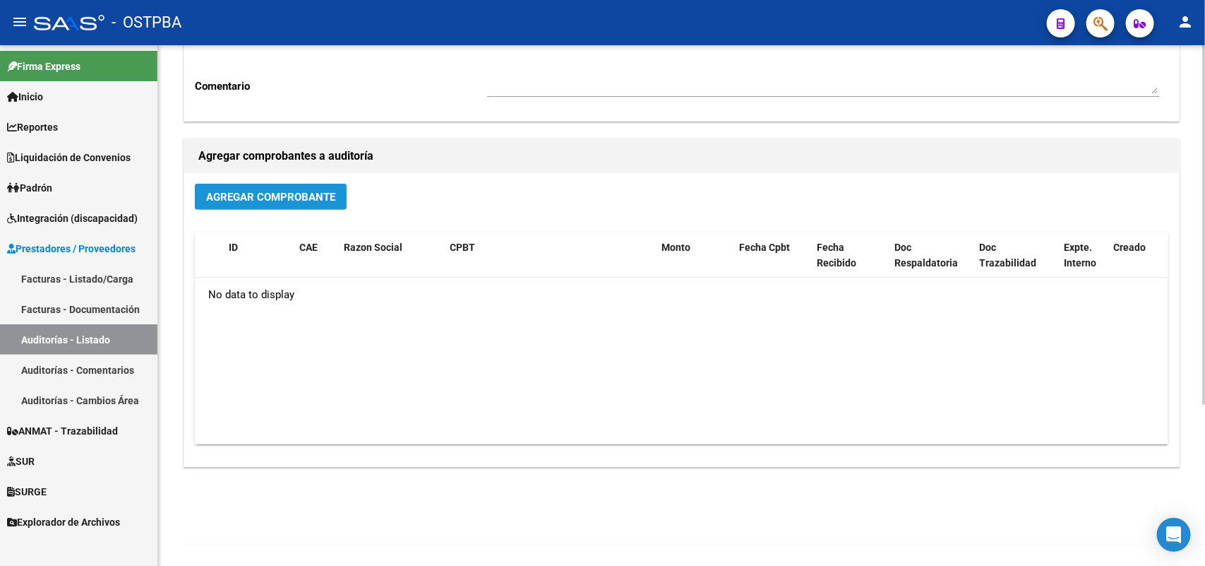
click at [320, 196] on span "Agregar Comprobante" at bounding box center [270, 197] width 129 height 13
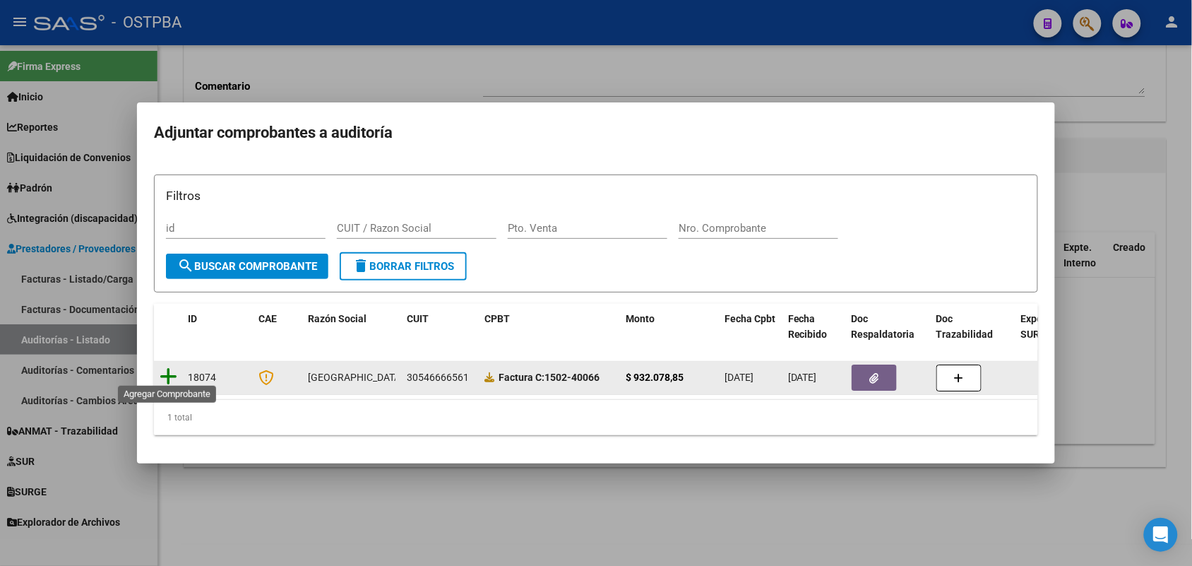
click at [171, 369] on icon at bounding box center [169, 376] width 18 height 20
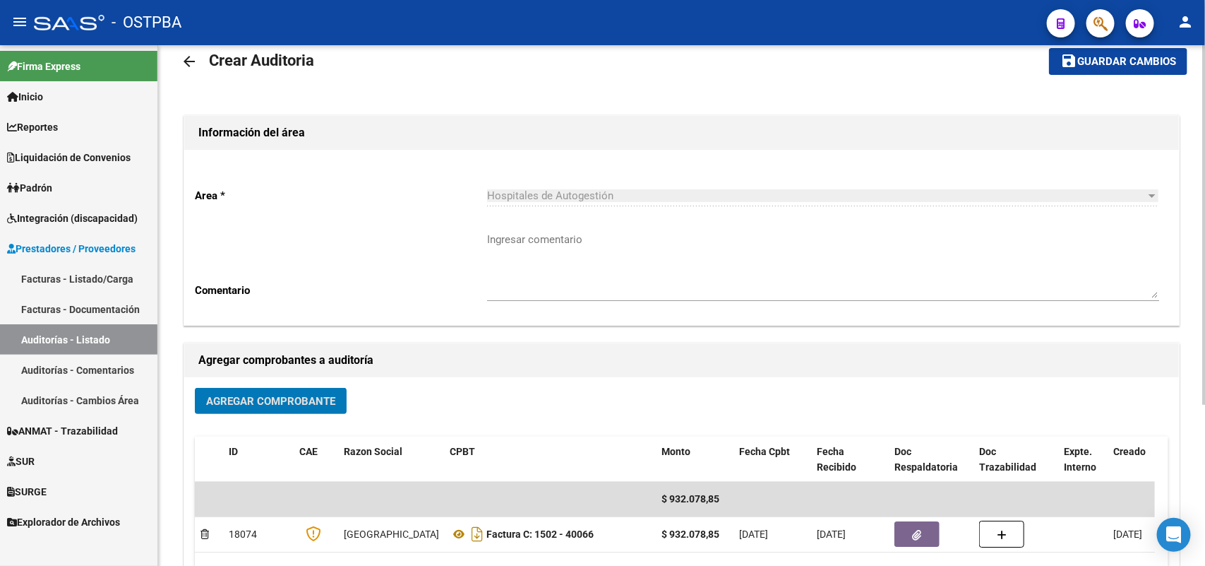
scroll to position [0, 0]
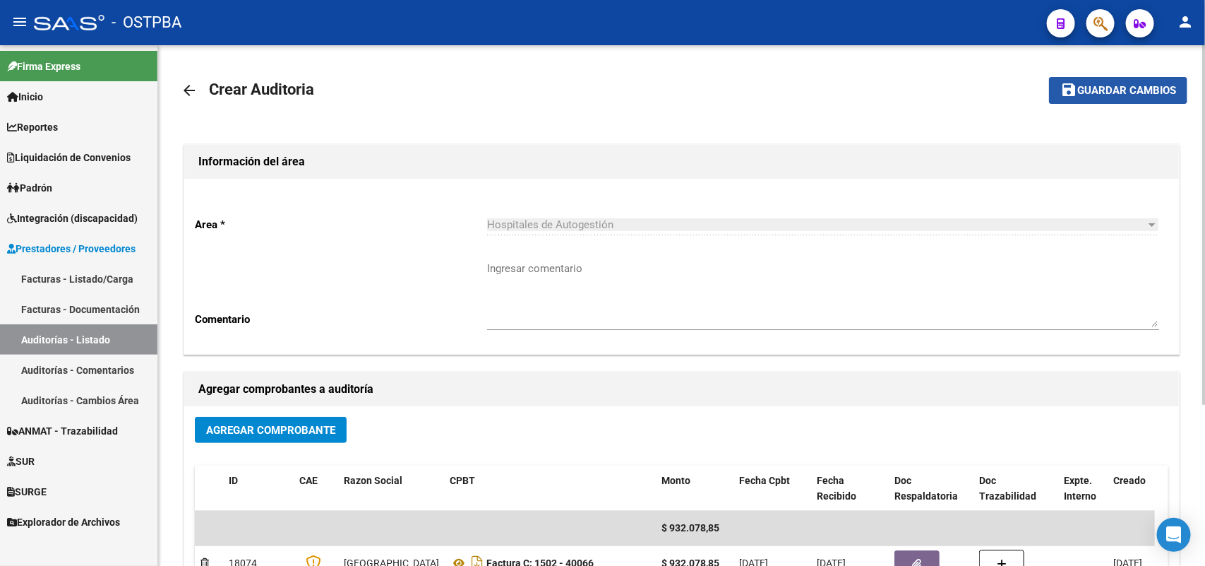
click at [1116, 89] on span "Guardar cambios" at bounding box center [1127, 91] width 99 height 13
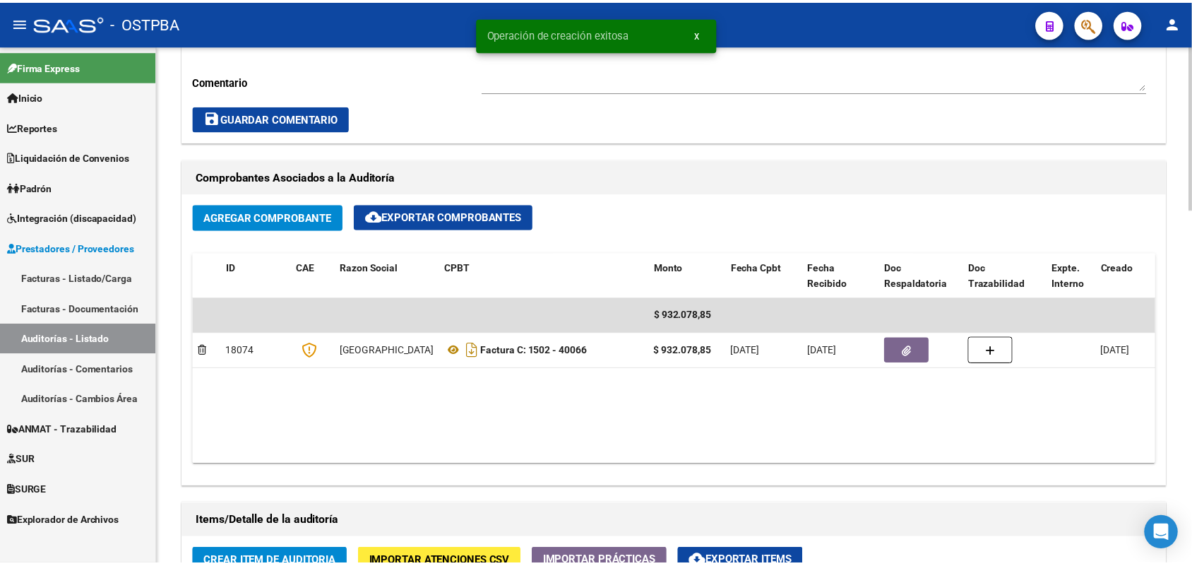
scroll to position [706, 0]
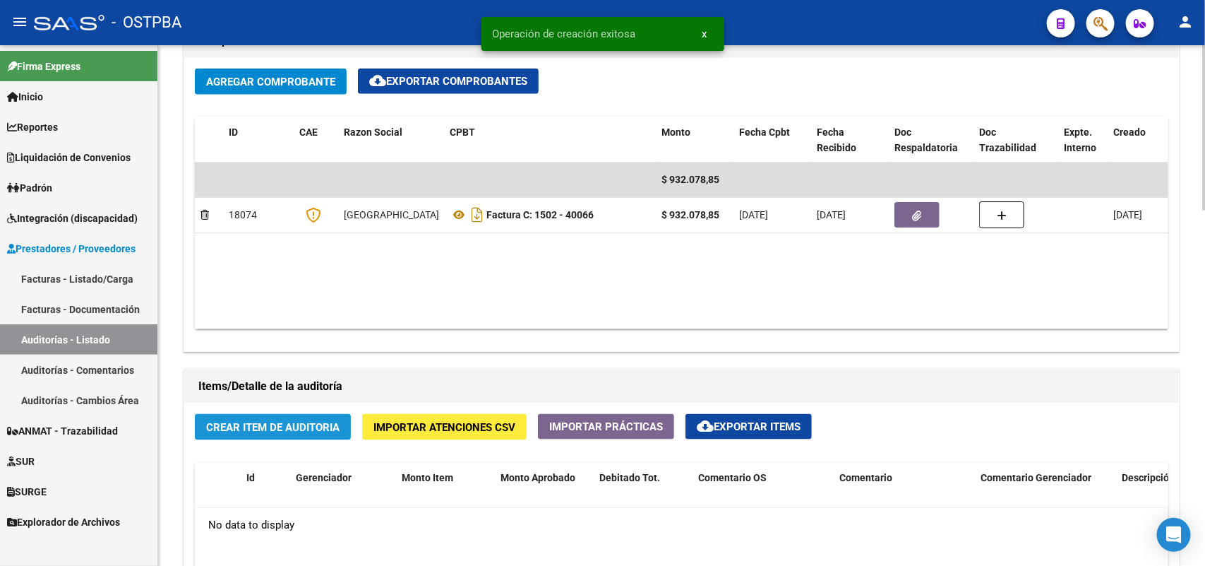
click at [280, 425] on span "Crear Item de Auditoria" at bounding box center [272, 427] width 133 height 13
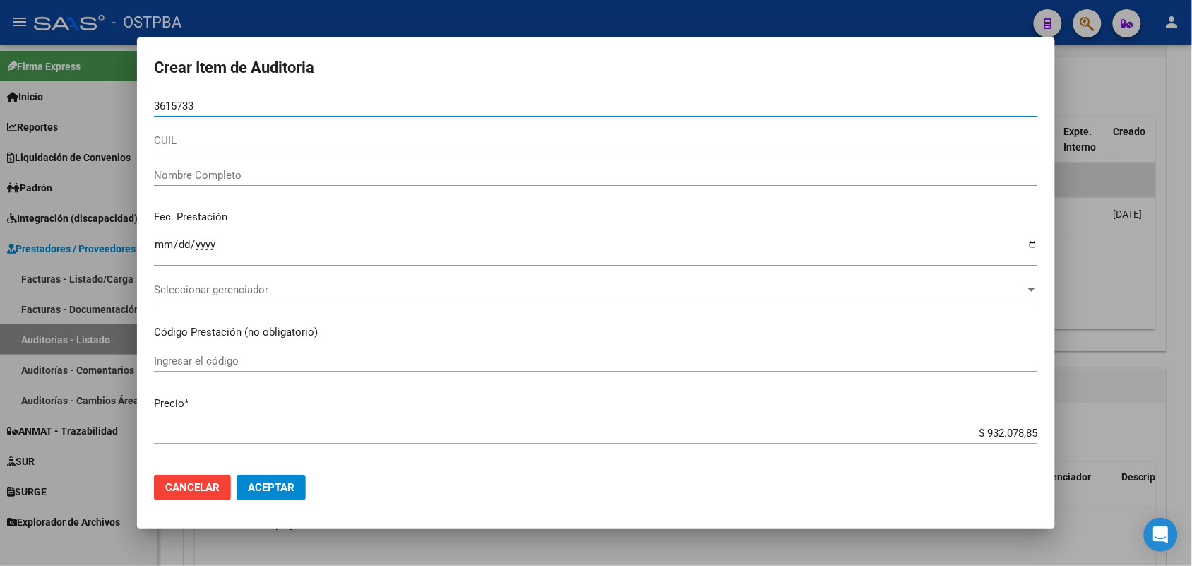
type input "36157337"
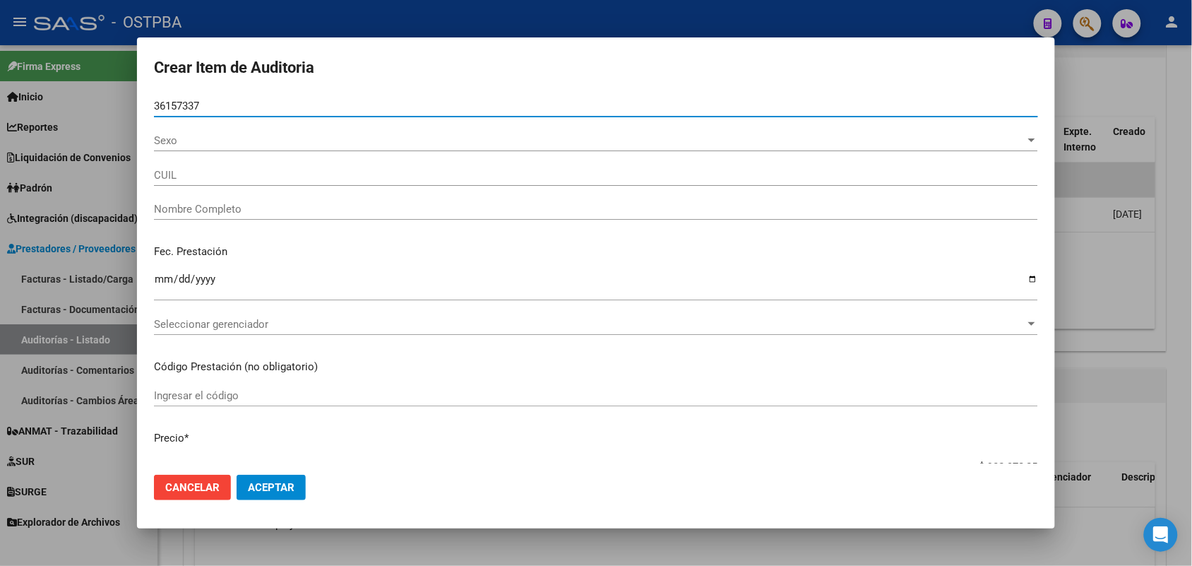
type input "23361573374"
type input "ALTAMIRANO MURILLO CAROLINA ZU -"
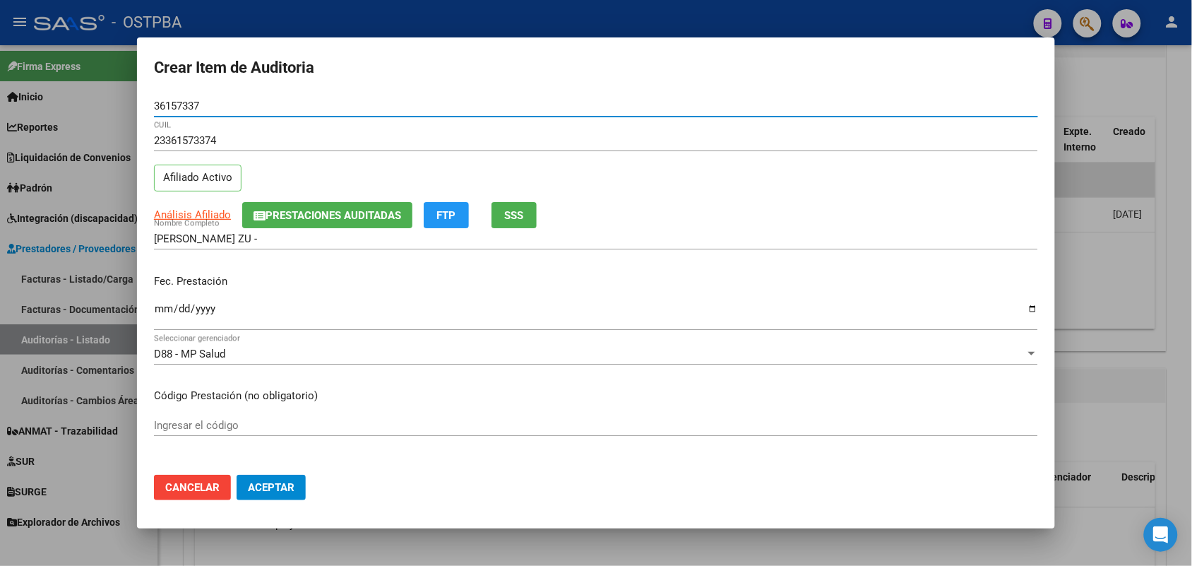
type input "36157337"
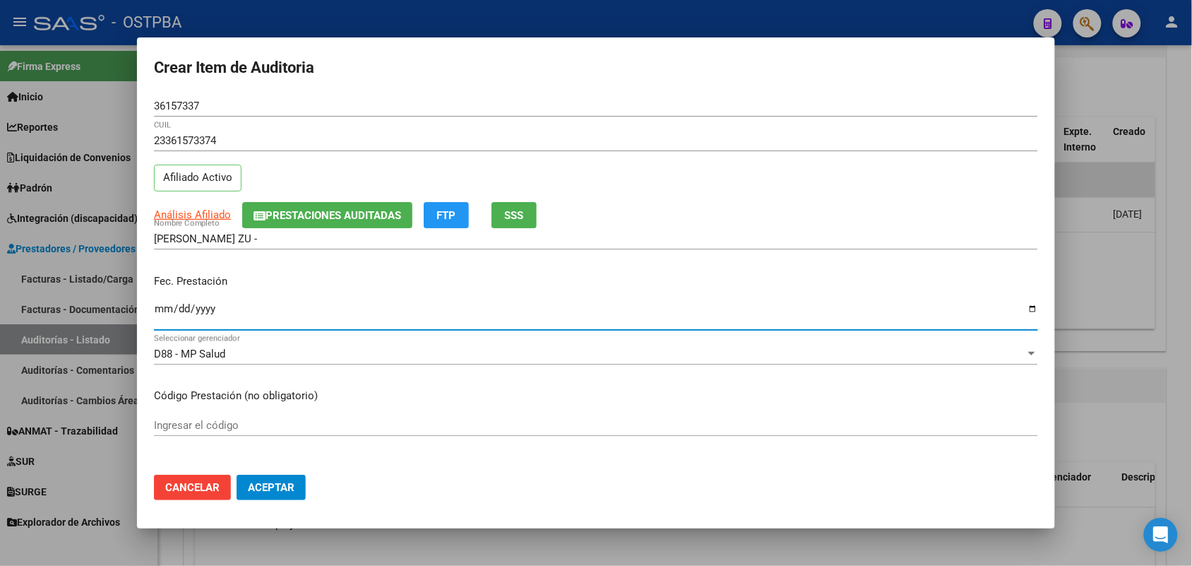
click at [163, 309] on input "Ingresar la fecha" at bounding box center [596, 314] width 884 height 23
type input "2028-05-19"
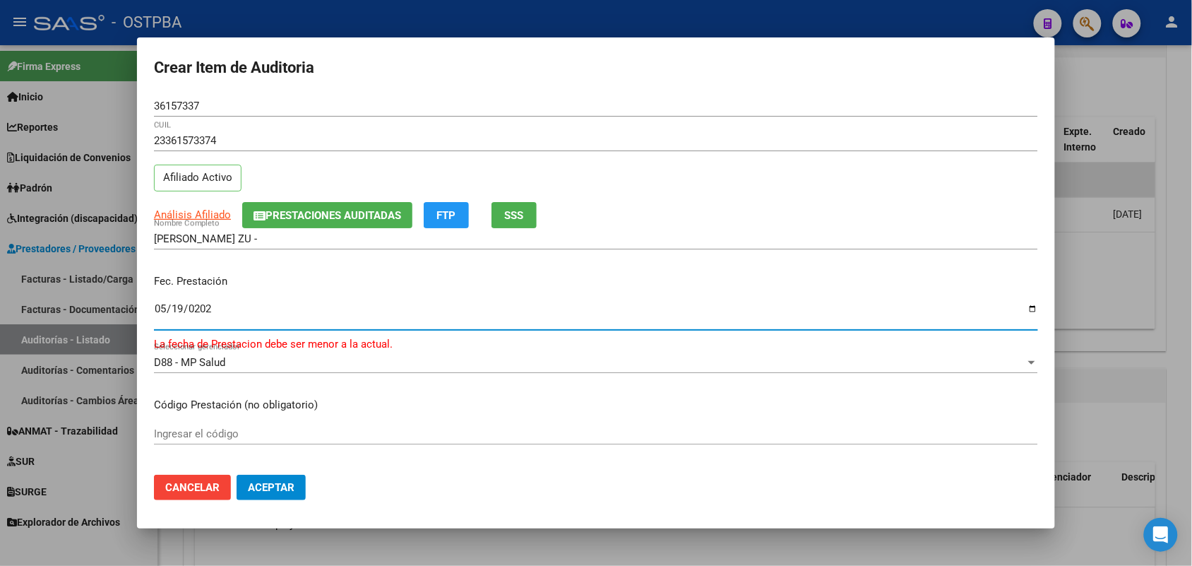
click at [203, 312] on input "2028-05-19" at bounding box center [596, 314] width 884 height 23
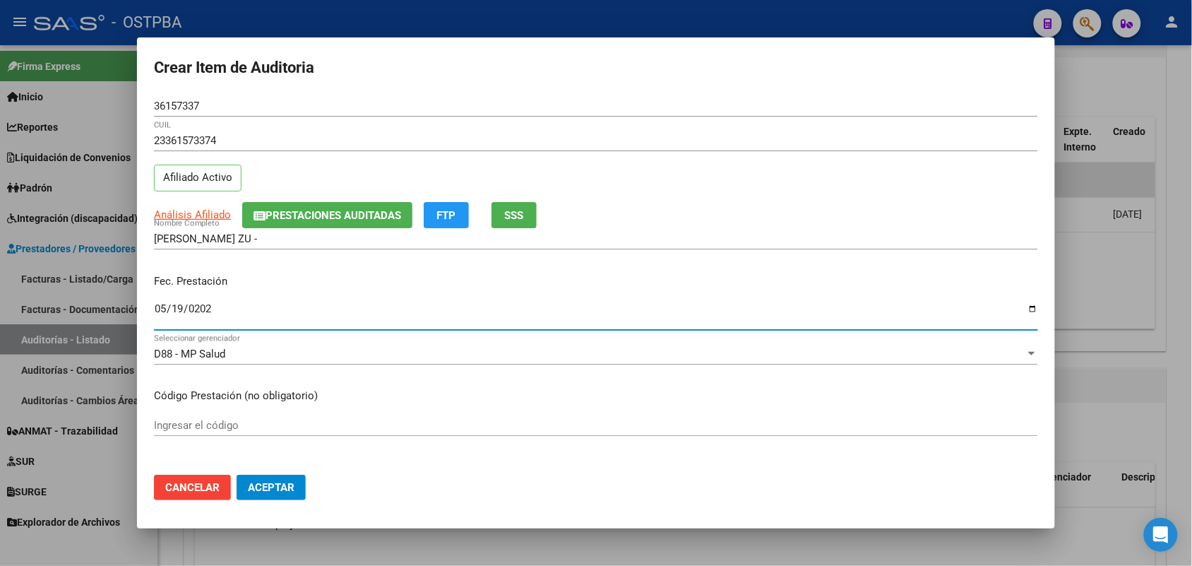
type input "[DATE]"
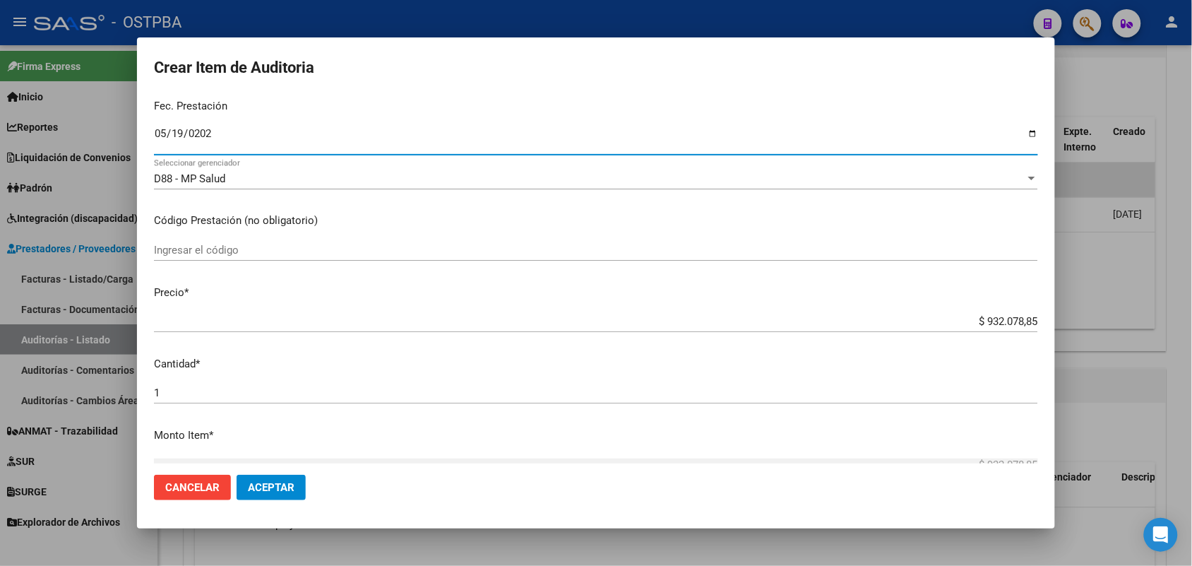
scroll to position [265, 0]
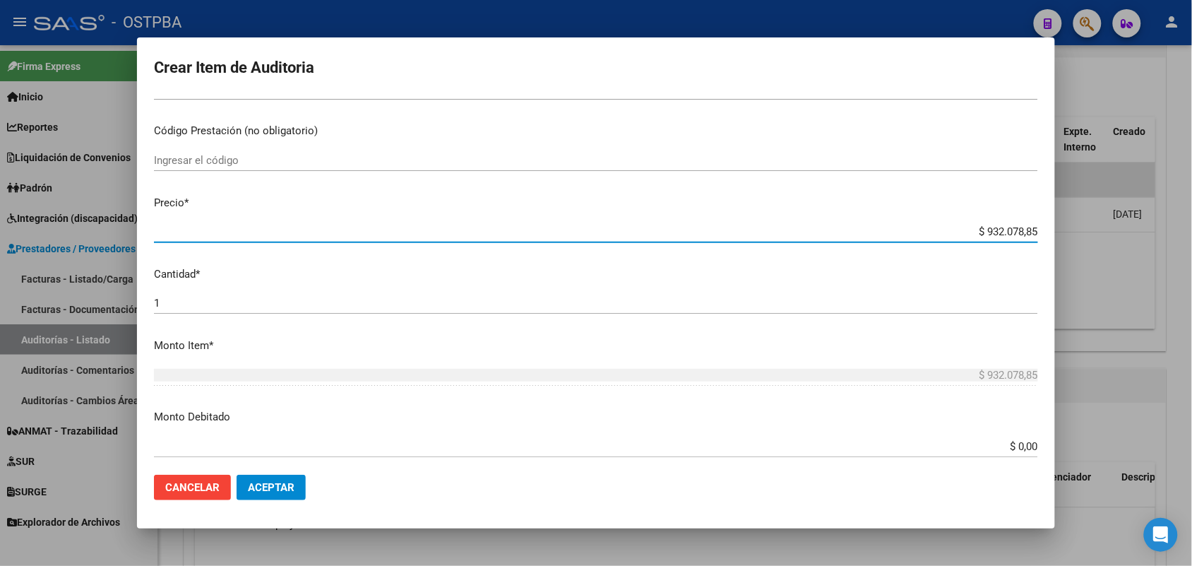
drag, startPoint x: 958, startPoint y: 232, endPoint x: 1044, endPoint y: 228, distance: 86.2
click at [1044, 228] on mat-dialog-content "36157337 Nro Documento 23361573374 CUIL Afiliado Activo Análisis Afiliado Prest…" at bounding box center [596, 279] width 918 height 368
type input "$ 0,03"
type input "$ 0,38"
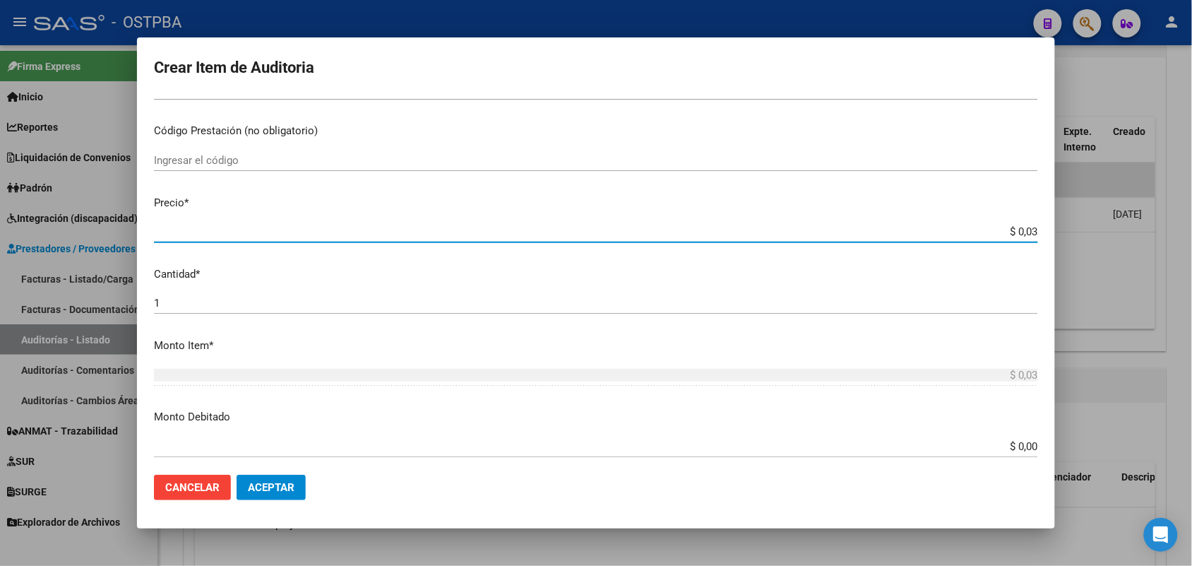
type input "$ 0,38"
type input "$ 3,83"
type input "$ 38,36"
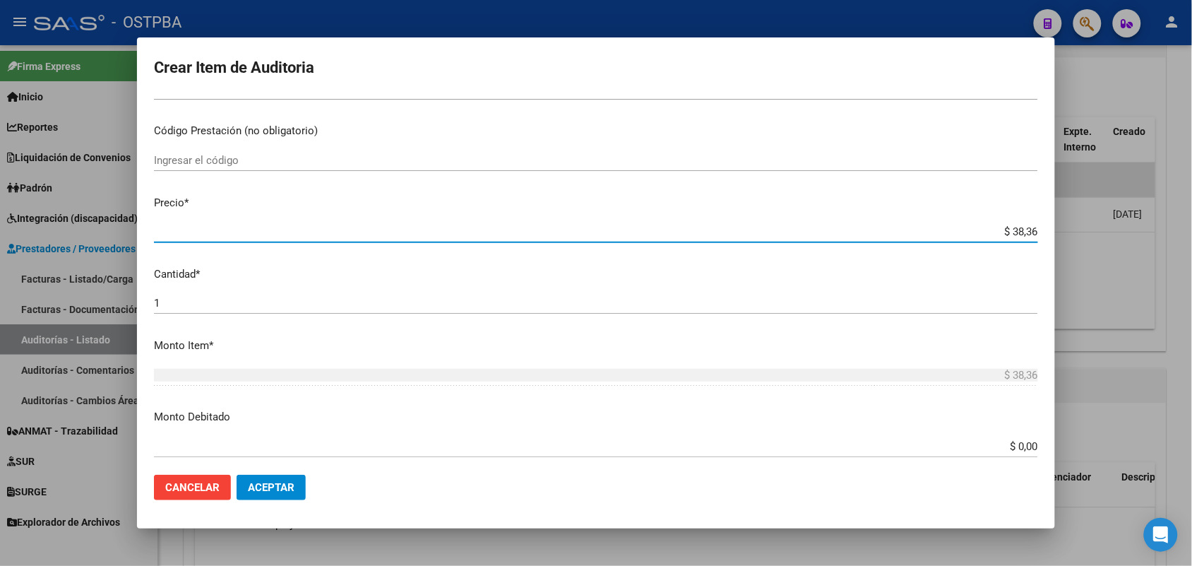
type input "$ 383,67"
type input "$ 3.836,79"
type input "$ 38.367,91"
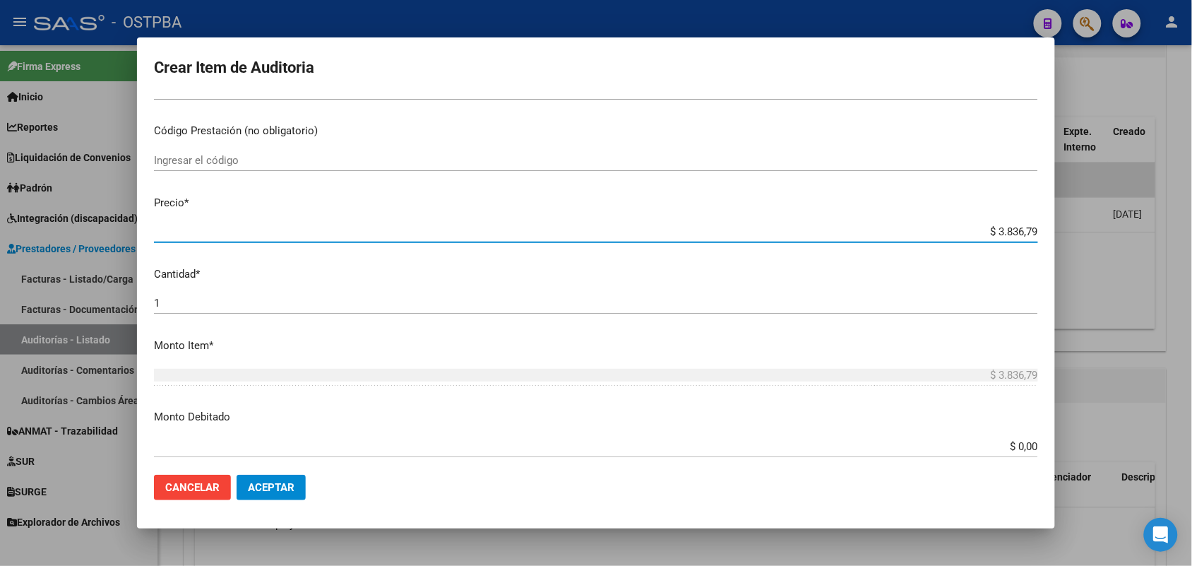
type input "$ 38.367,91"
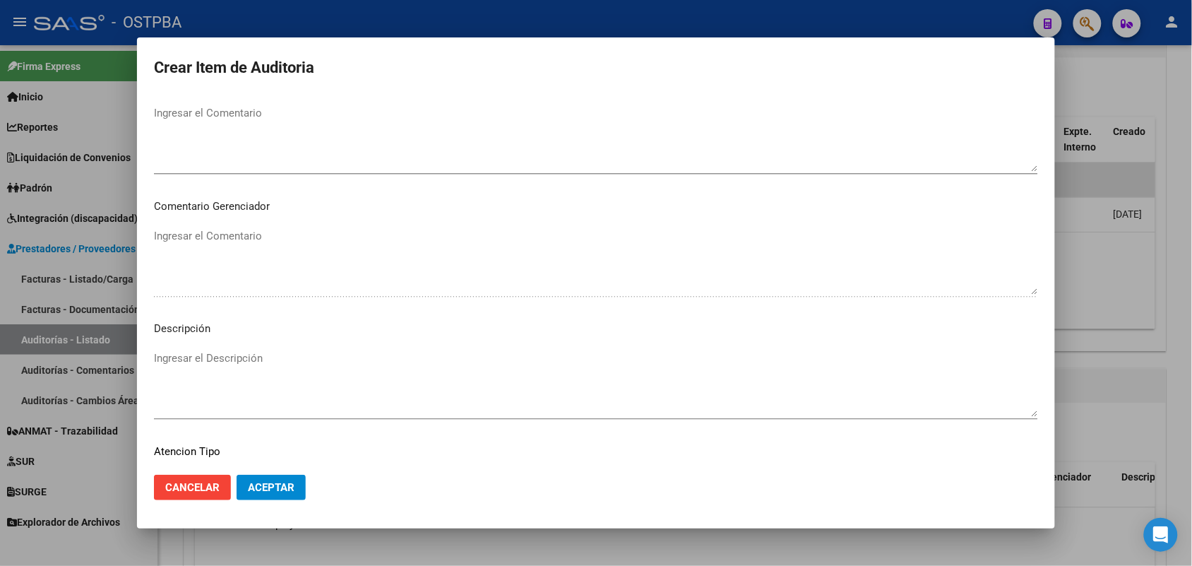
scroll to position [902, 0]
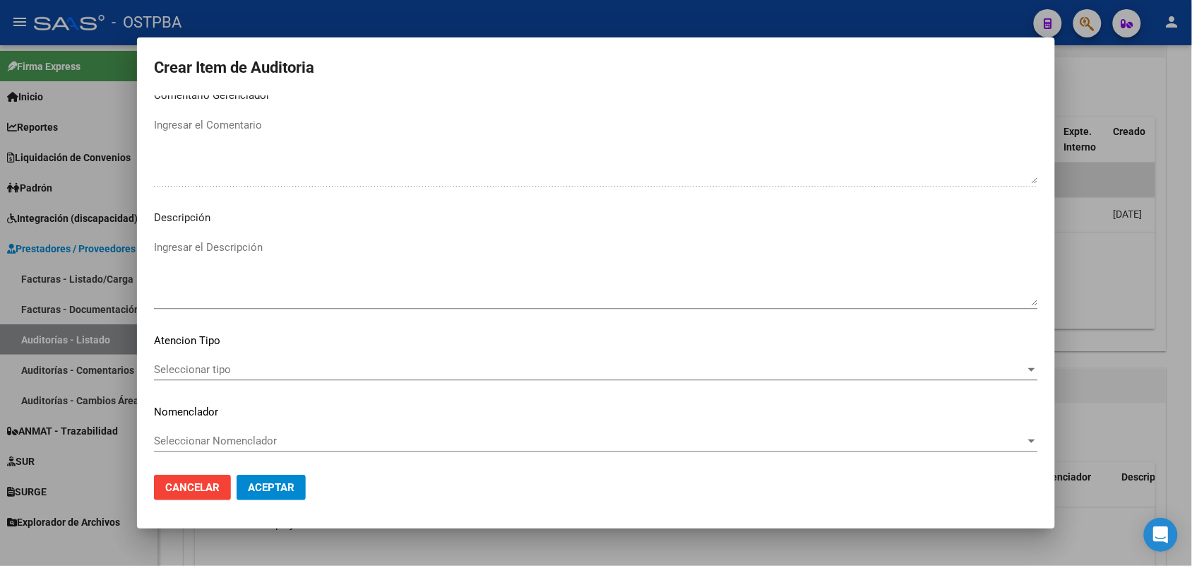
click at [198, 367] on span "Seleccionar tipo" at bounding box center [589, 369] width 871 height 13
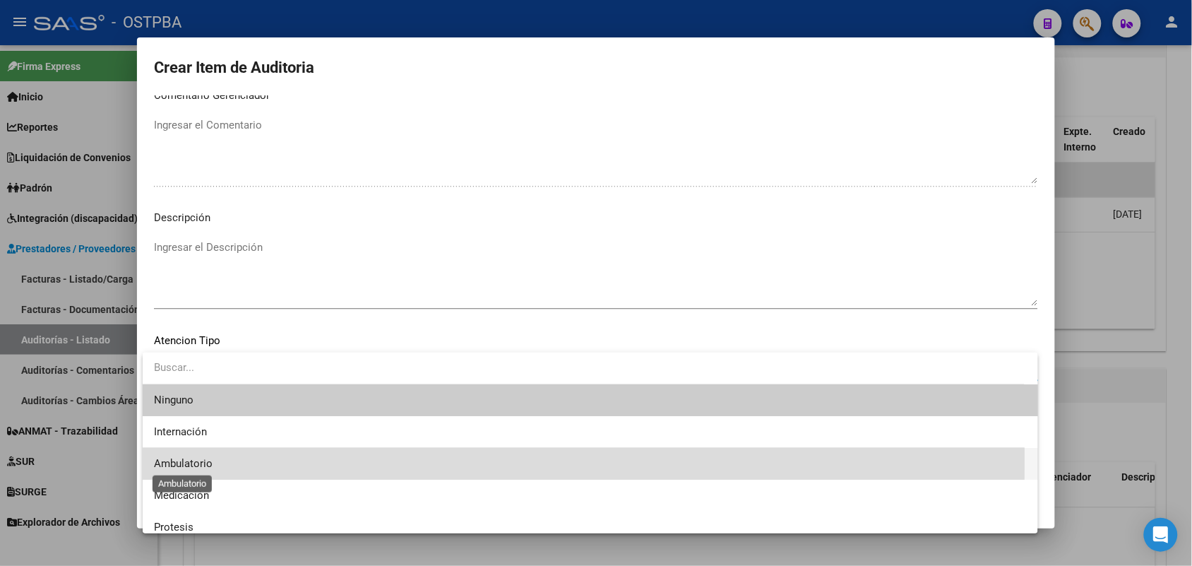
click at [203, 459] on span "Ambulatorio" at bounding box center [183, 463] width 59 height 13
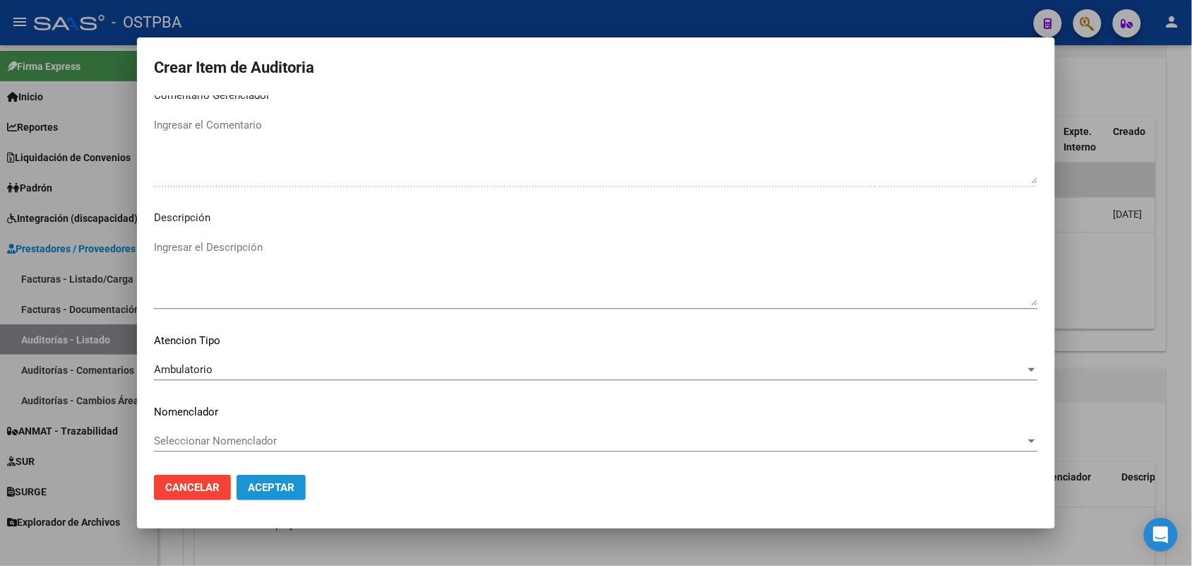
click at [290, 489] on span "Aceptar" at bounding box center [271, 487] width 47 height 13
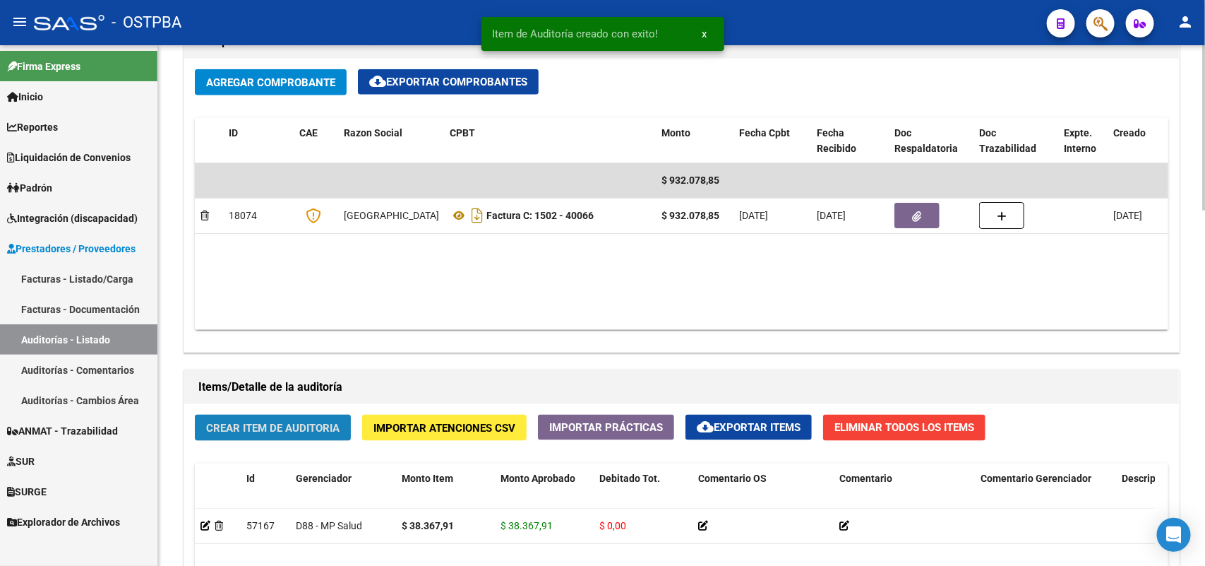
click at [295, 415] on button "Crear Item de Auditoria" at bounding box center [273, 428] width 156 height 26
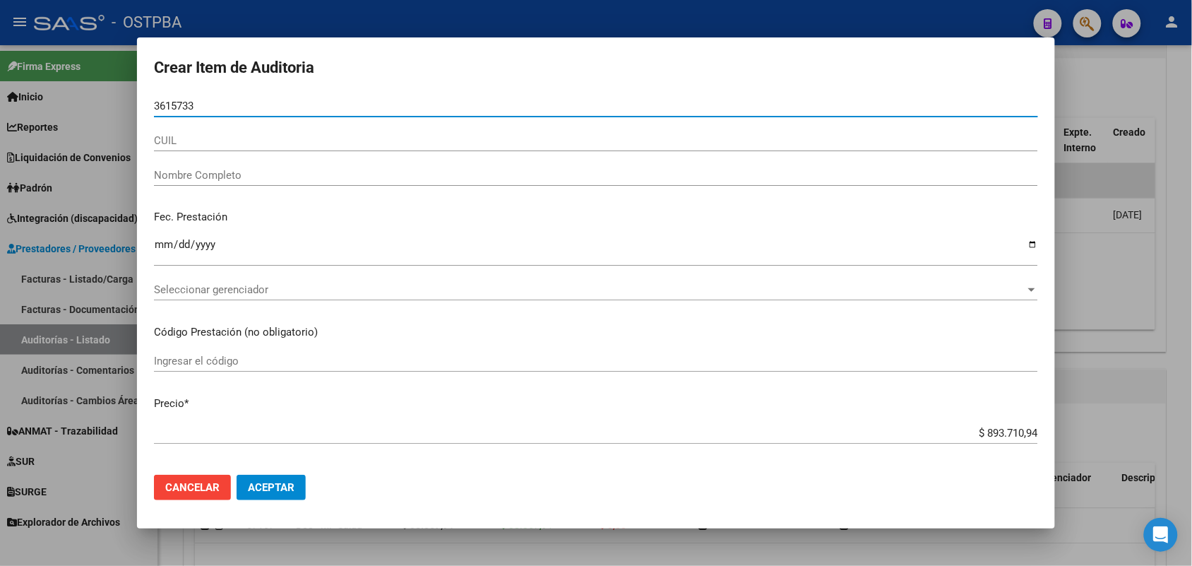
type input "36157337"
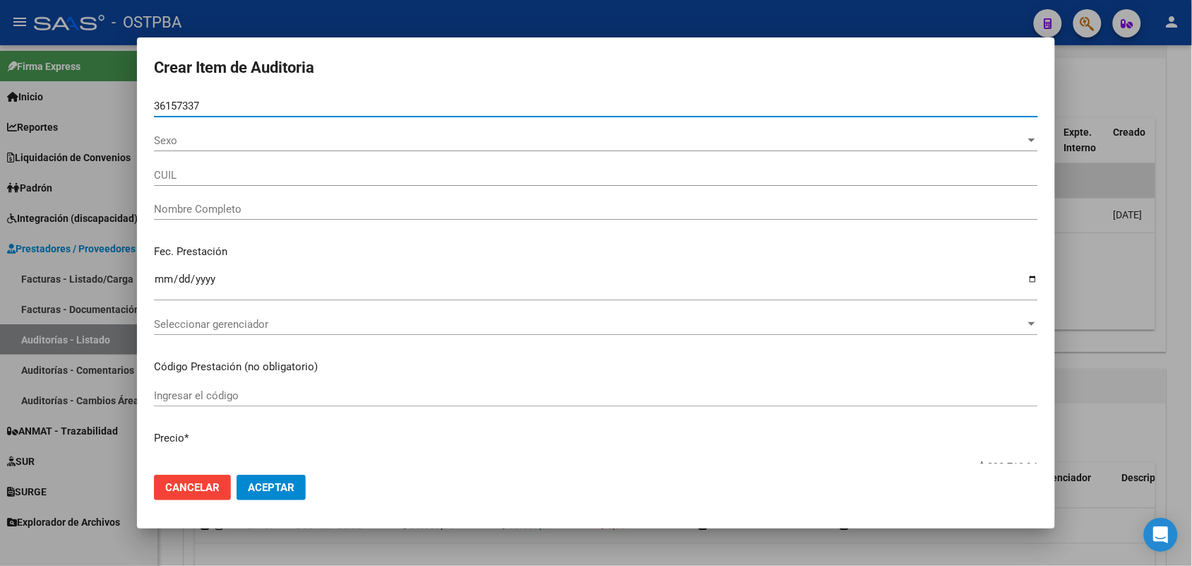
type input "23361573374"
type input "ALTAMIRANO MURILLO CAROLINA ZU -"
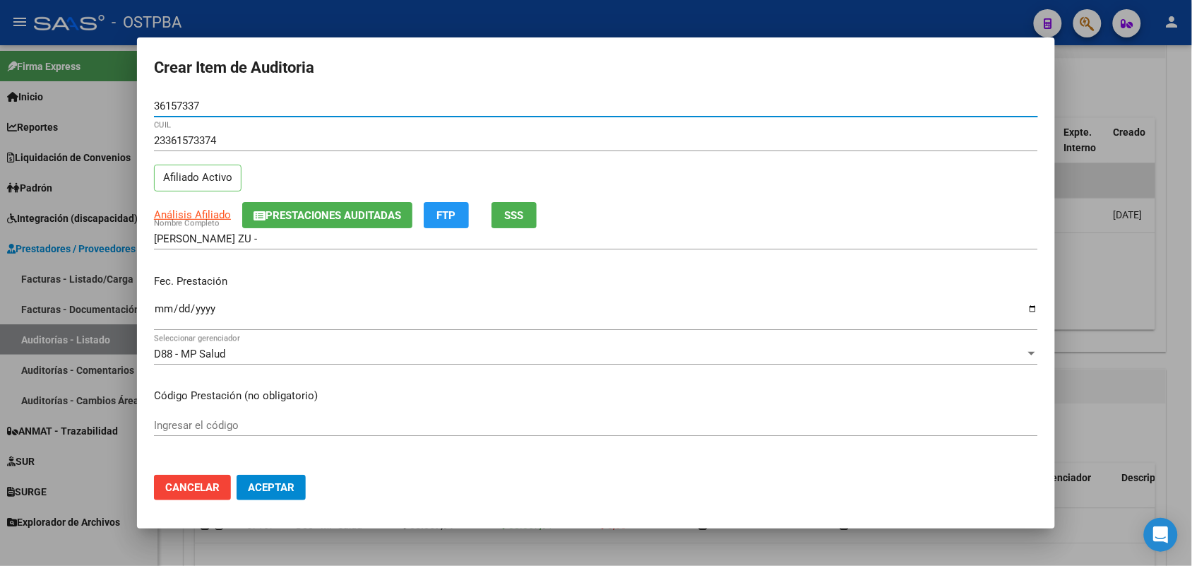
type input "36157337"
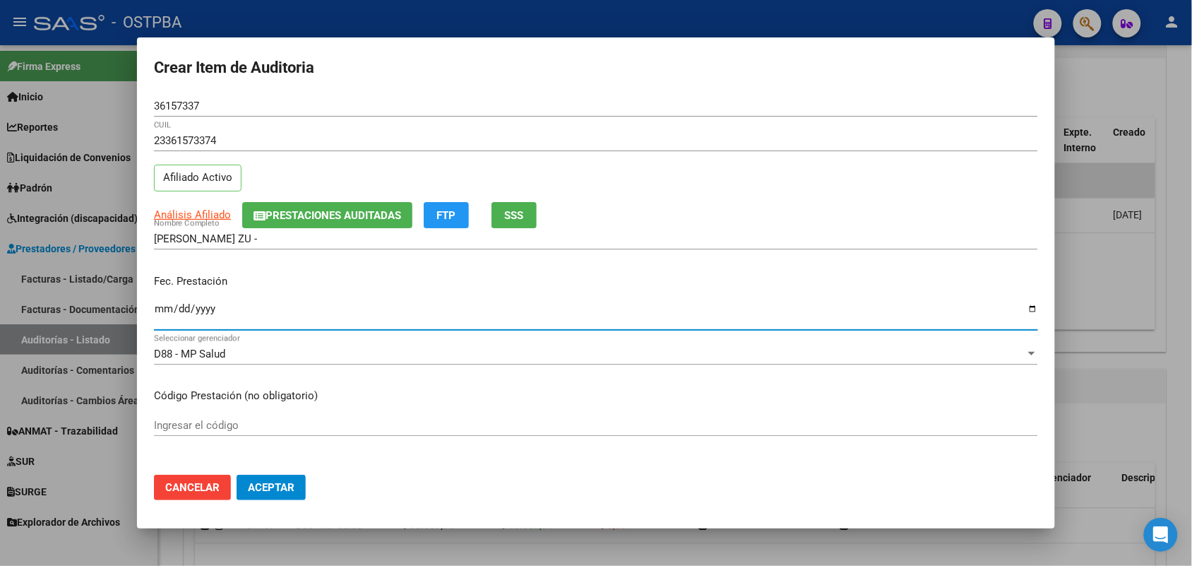
click at [163, 304] on input "Ingresar la fecha" at bounding box center [596, 314] width 884 height 23
type input "[DATE]"
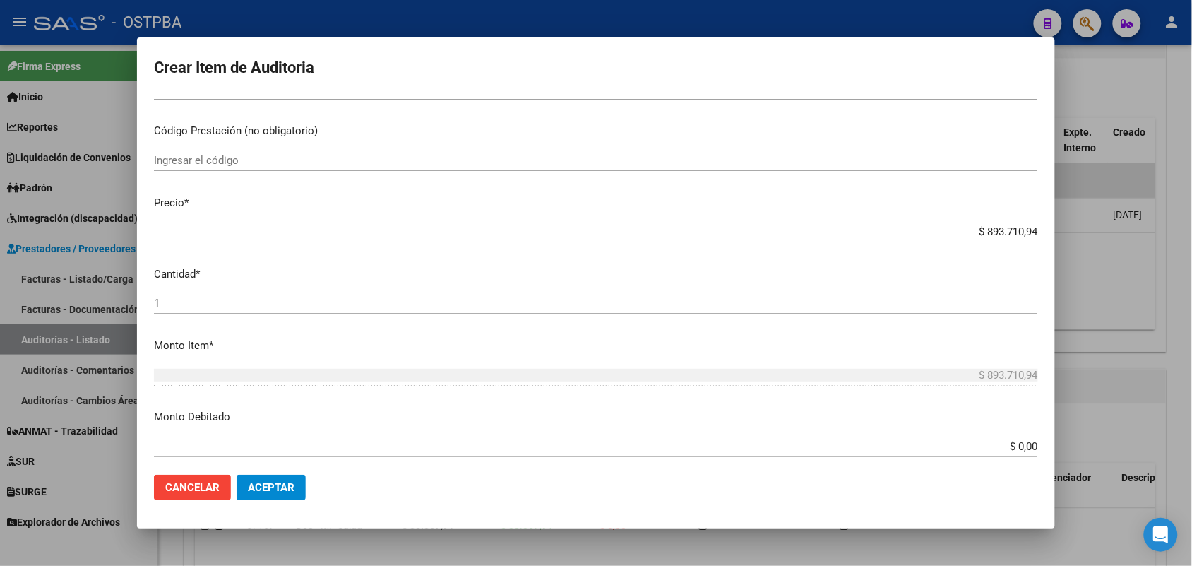
scroll to position [353, 0]
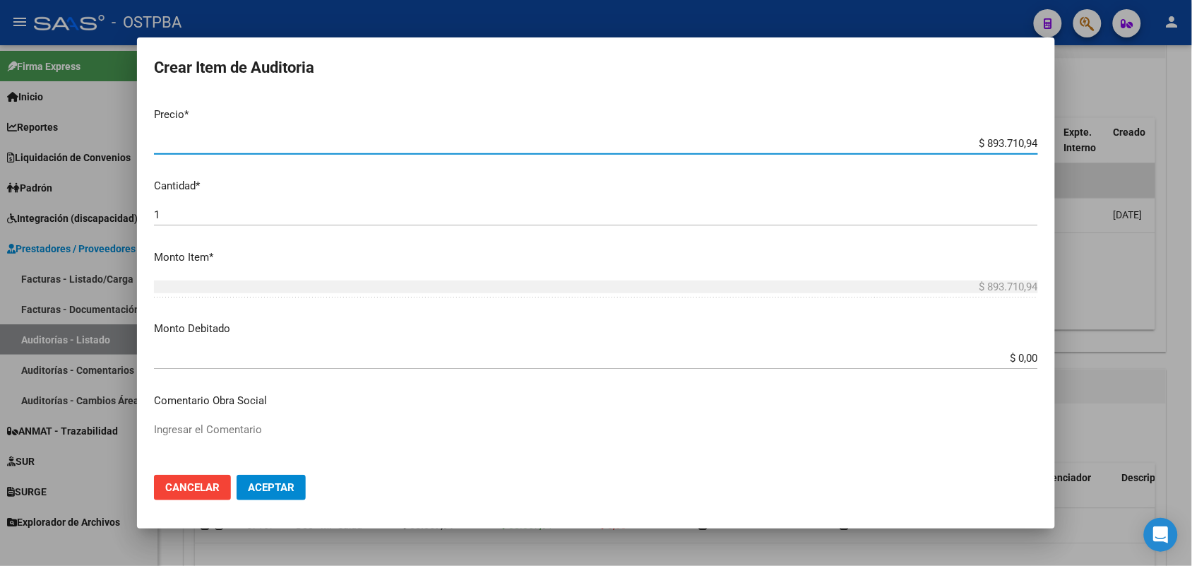
drag, startPoint x: 957, startPoint y: 138, endPoint x: 1035, endPoint y: 132, distance: 77.9
click at [1045, 129] on mat-dialog-content "36157337 Nro Documento 23361573374 CUIL Afiliado Activo Análisis Afiliado Prest…" at bounding box center [596, 279] width 918 height 368
type input "$ 0,01"
type input "$ 0,10"
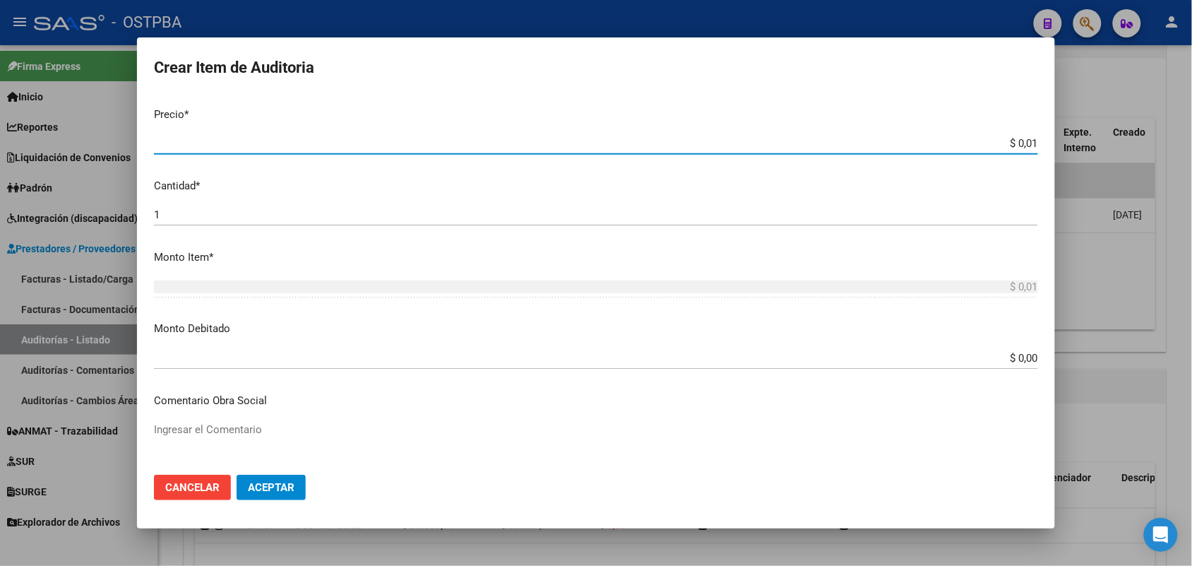
type input "$ 0,10"
type input "$ 1,07"
type input "$ 10,74"
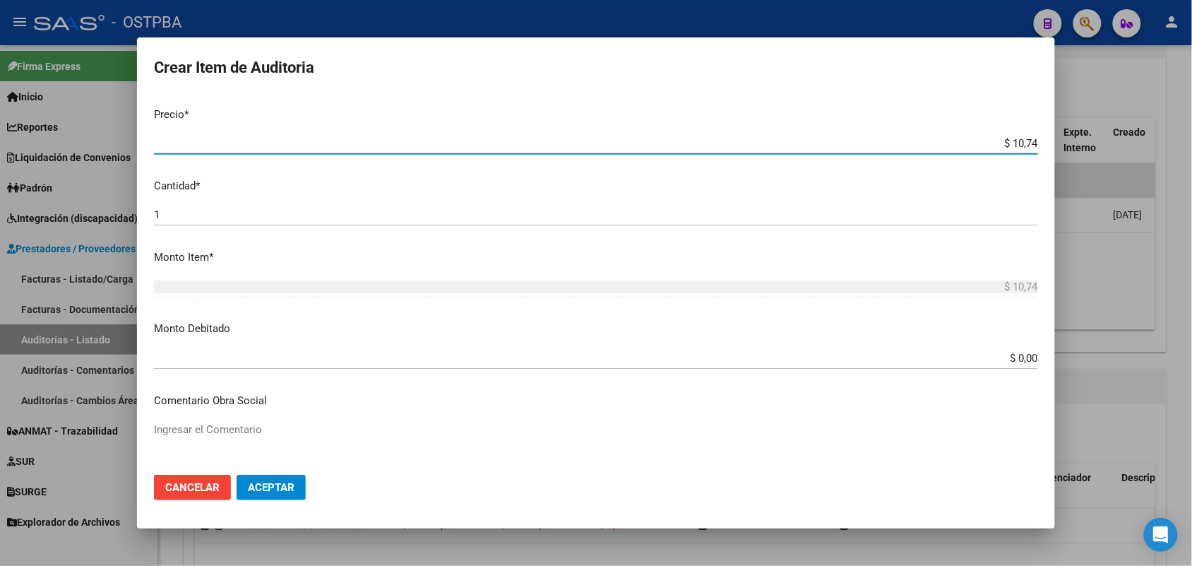
type input "$ 107,43"
type input "$ 1.074,30"
type input "$ 10.743,01"
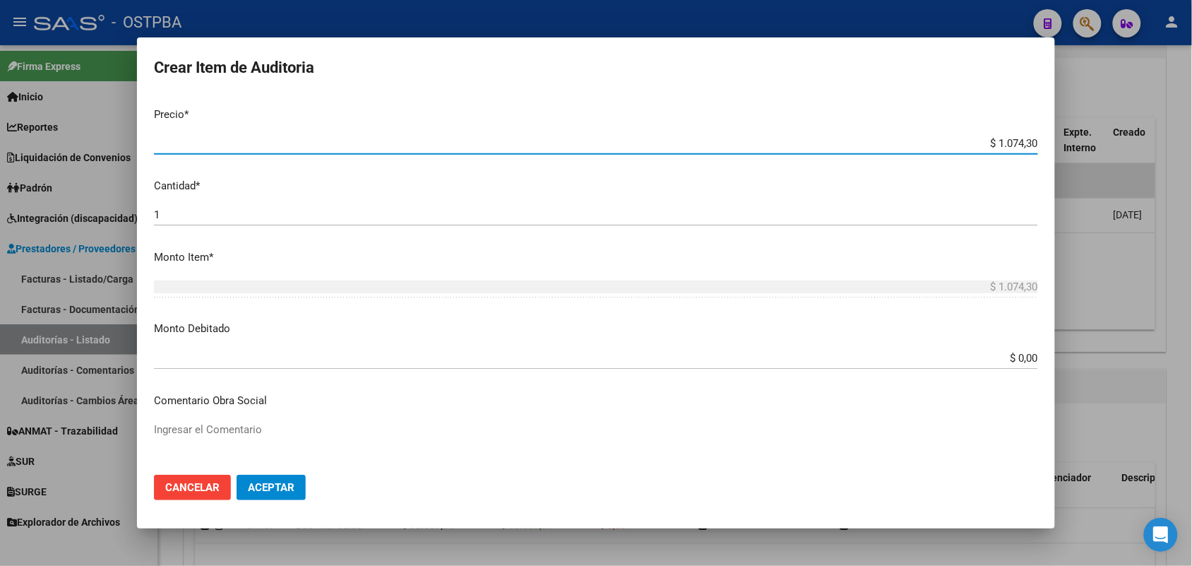
type input "$ 10.743,01"
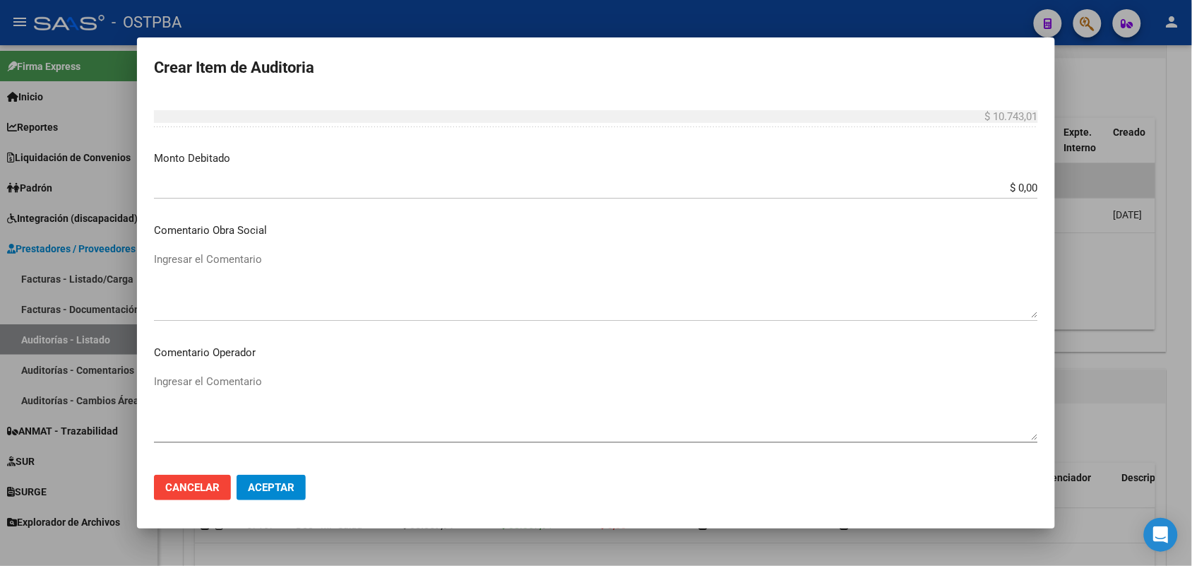
scroll to position [883, 0]
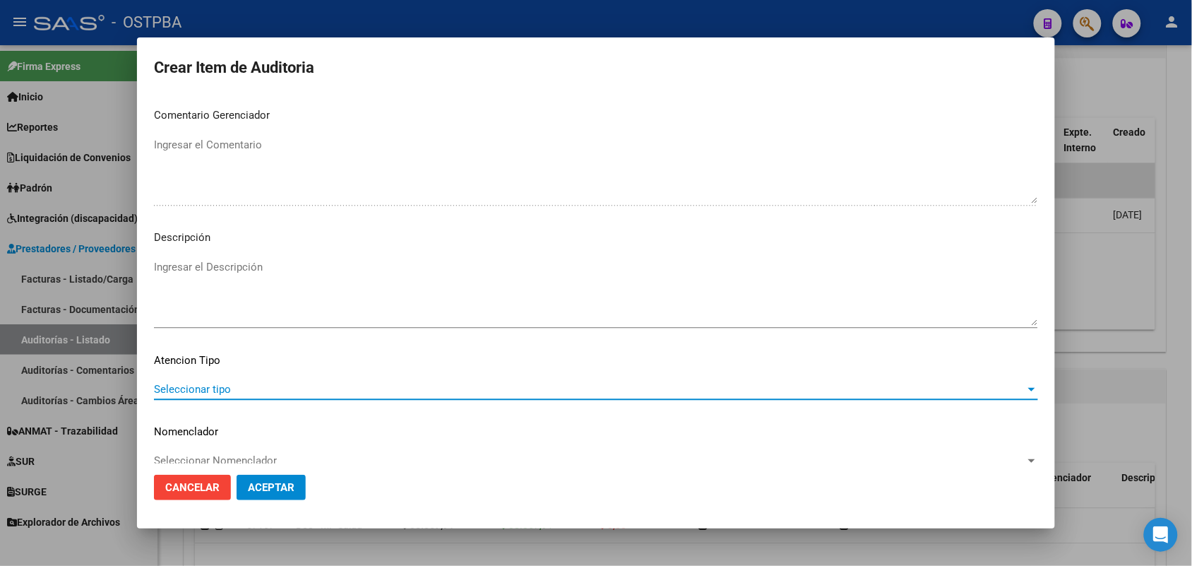
click at [223, 386] on span "Seleccionar tipo" at bounding box center [589, 389] width 871 height 13
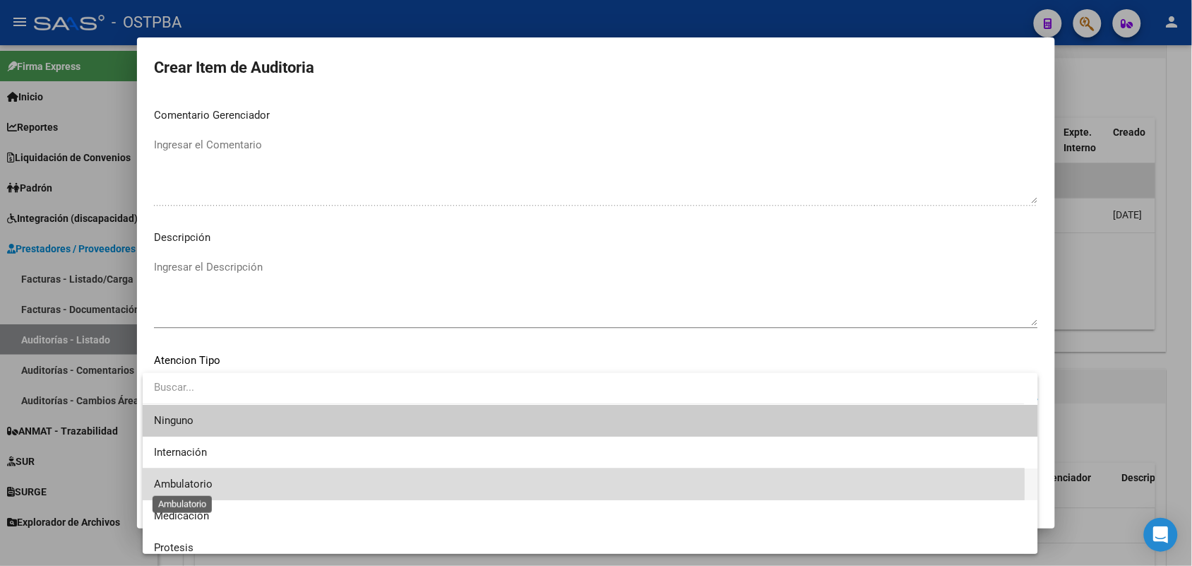
click at [202, 484] on span "Ambulatorio" at bounding box center [183, 483] width 59 height 13
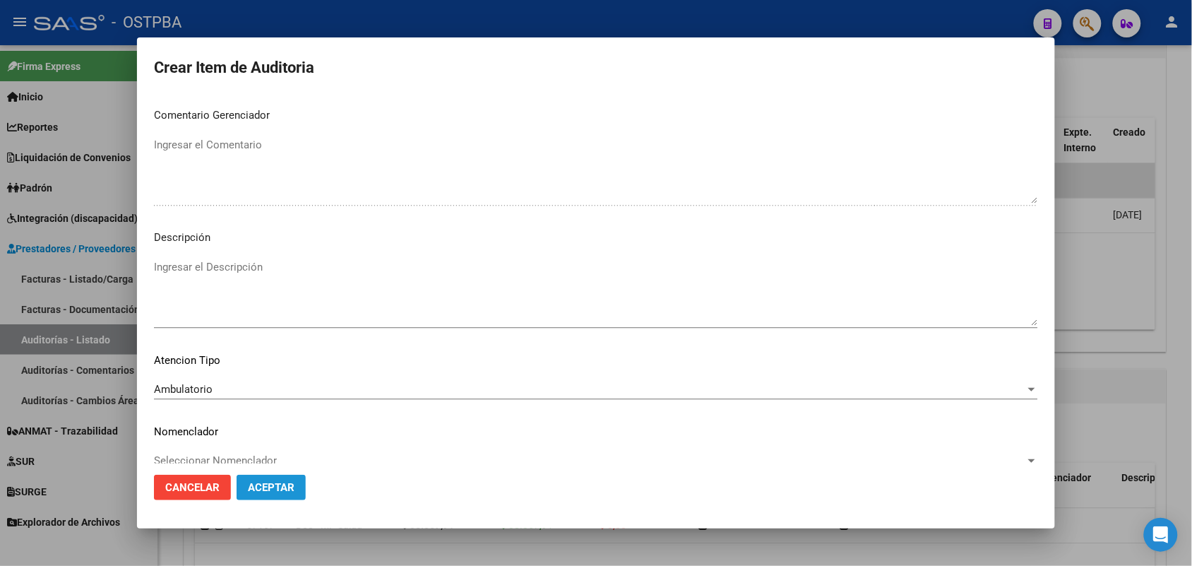
click at [280, 489] on span "Aceptar" at bounding box center [271, 487] width 47 height 13
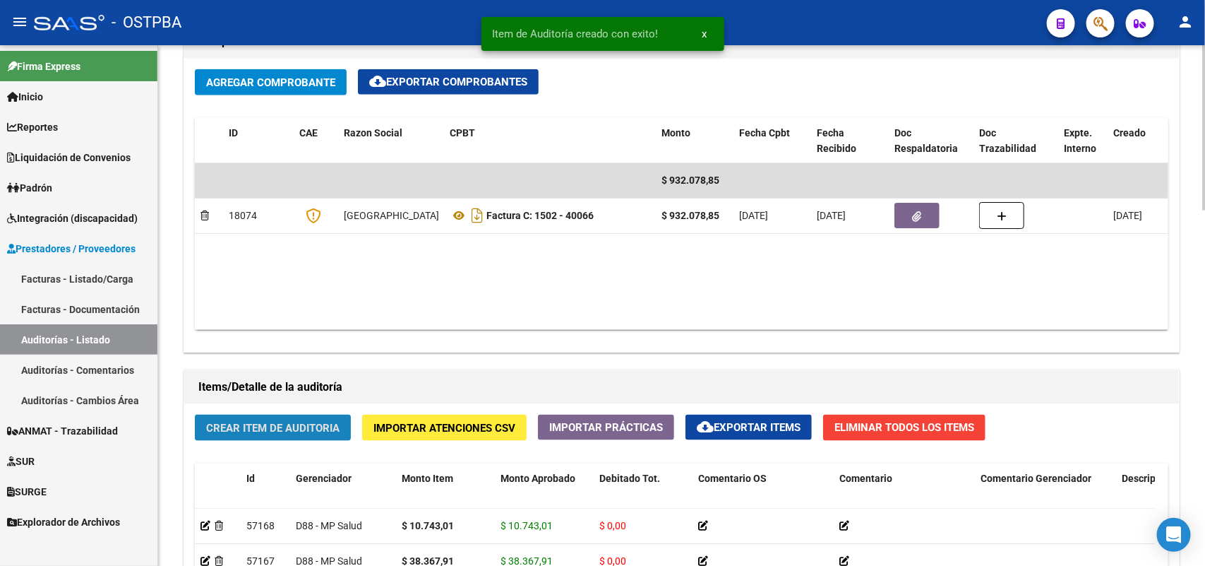
click at [282, 417] on button "Crear Item de Auditoria" at bounding box center [273, 428] width 156 height 26
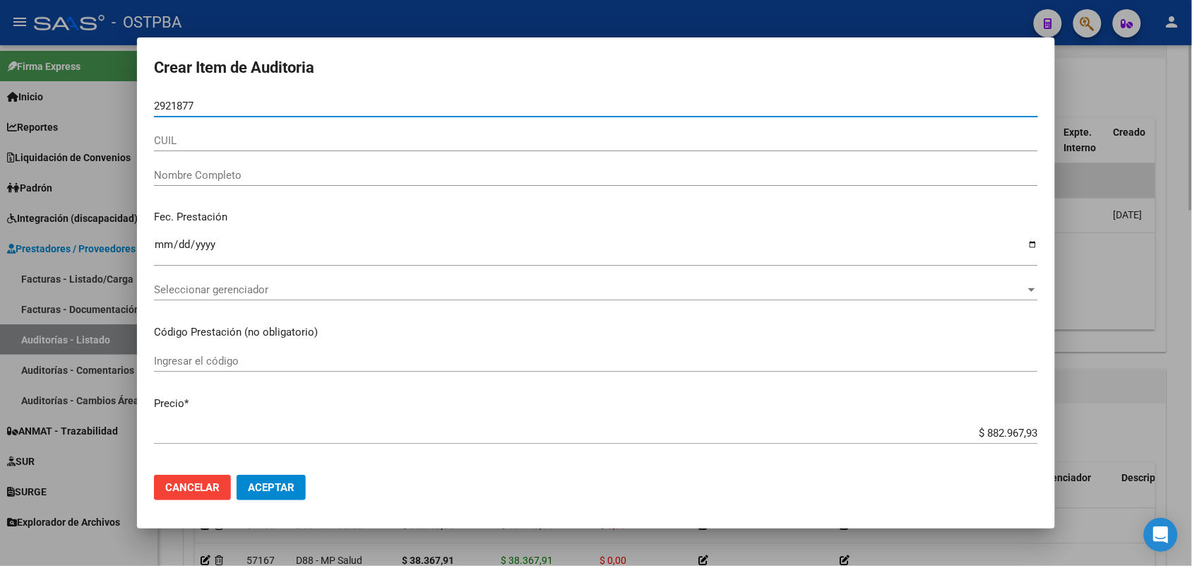
type input "29218776"
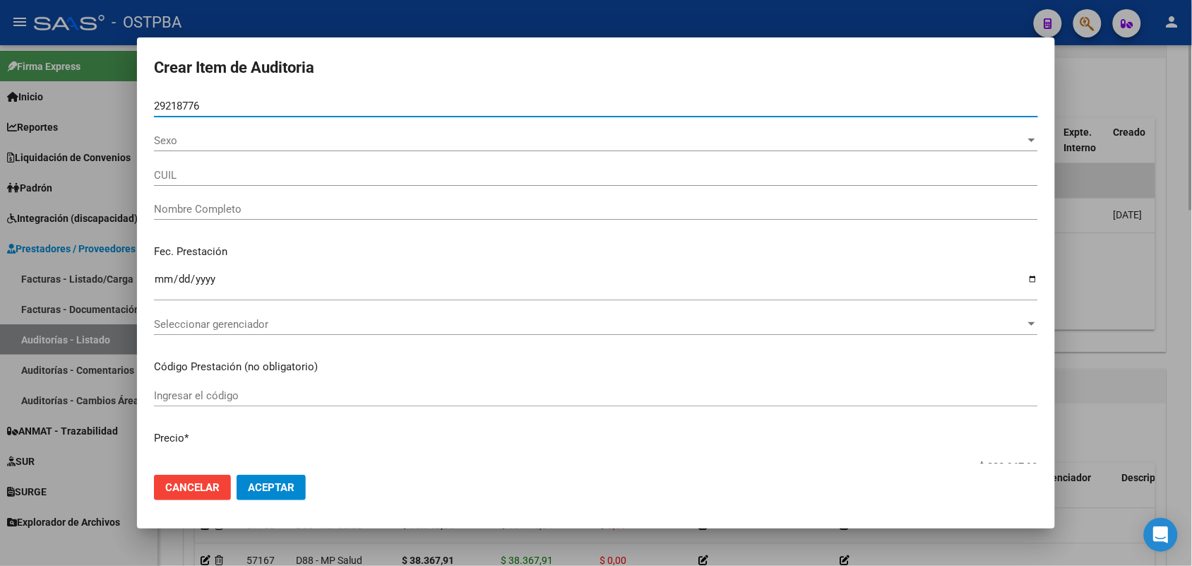
type input "27292187764"
type input "AGUIRRE PAOLA ANABELA -"
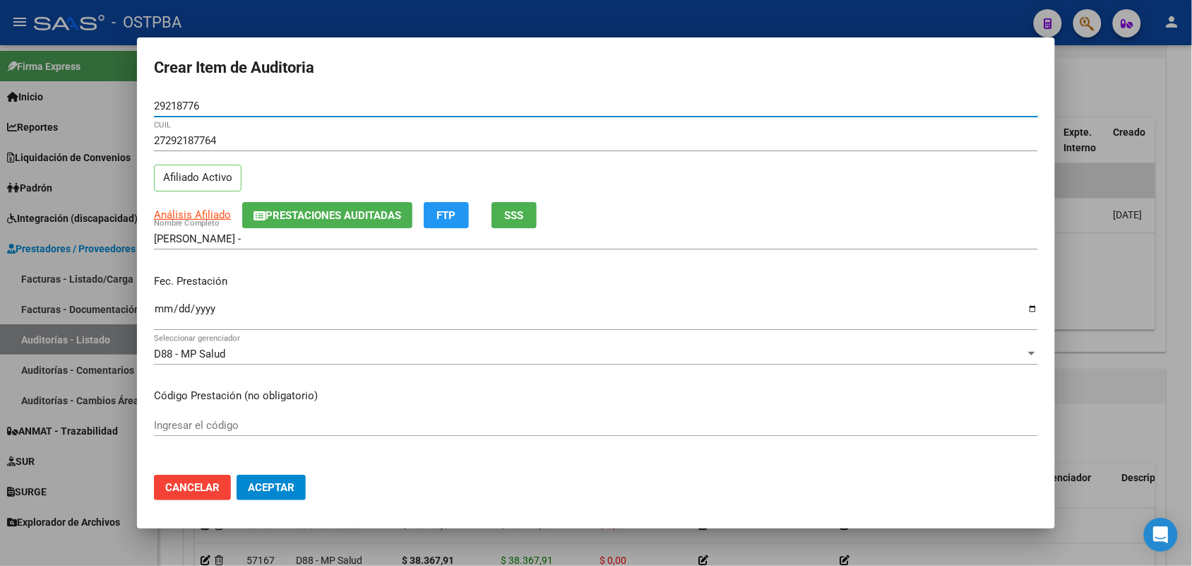
type input "29218776"
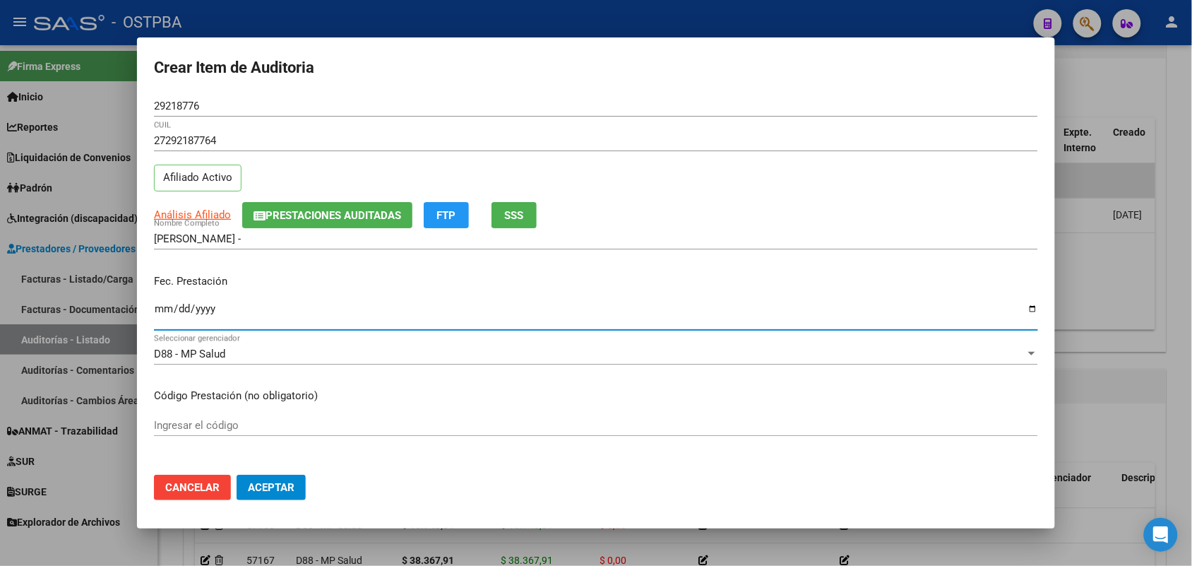
click at [160, 312] on input "Ingresar la fecha" at bounding box center [596, 314] width 884 height 23
type input "[DATE]"
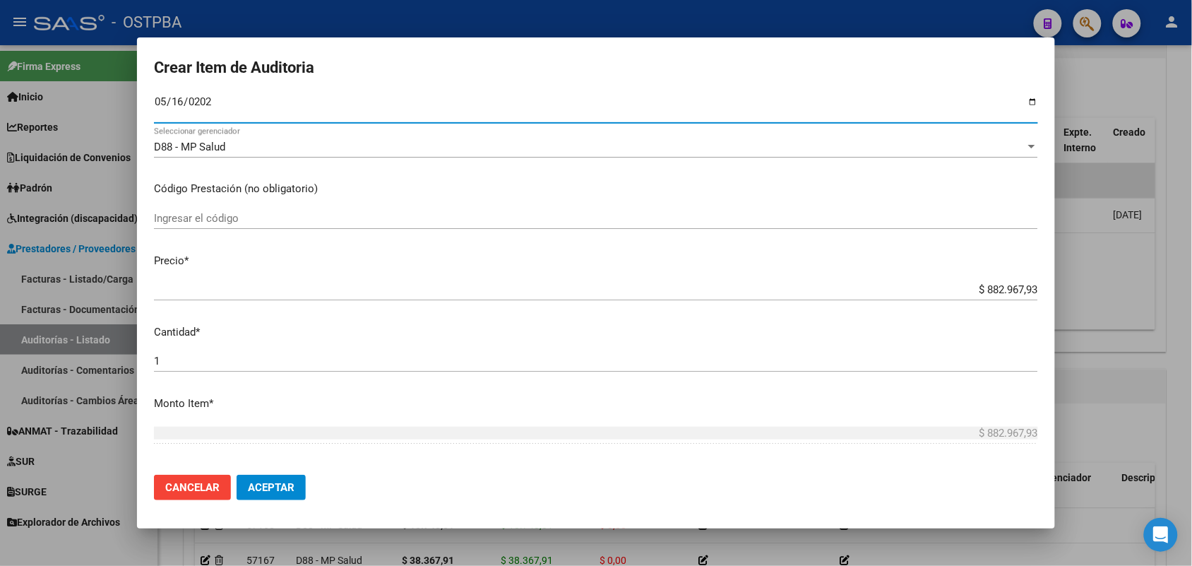
scroll to position [265, 0]
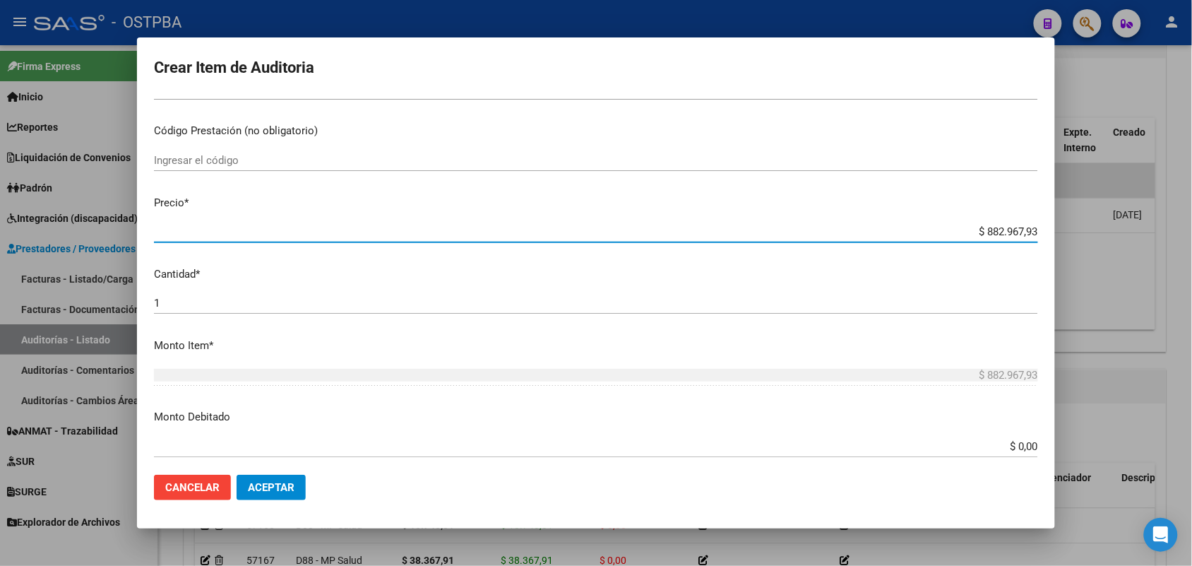
drag, startPoint x: 955, startPoint y: 234, endPoint x: 1117, endPoint y: 239, distance: 162.5
click at [1117, 239] on div "Crear Item de Auditoria 29218776 Nro Documento 27292187764 CUIL Afiliado Activo…" at bounding box center [596, 283] width 1192 height 566
type input "$ 0,01"
type input "$ 0,10"
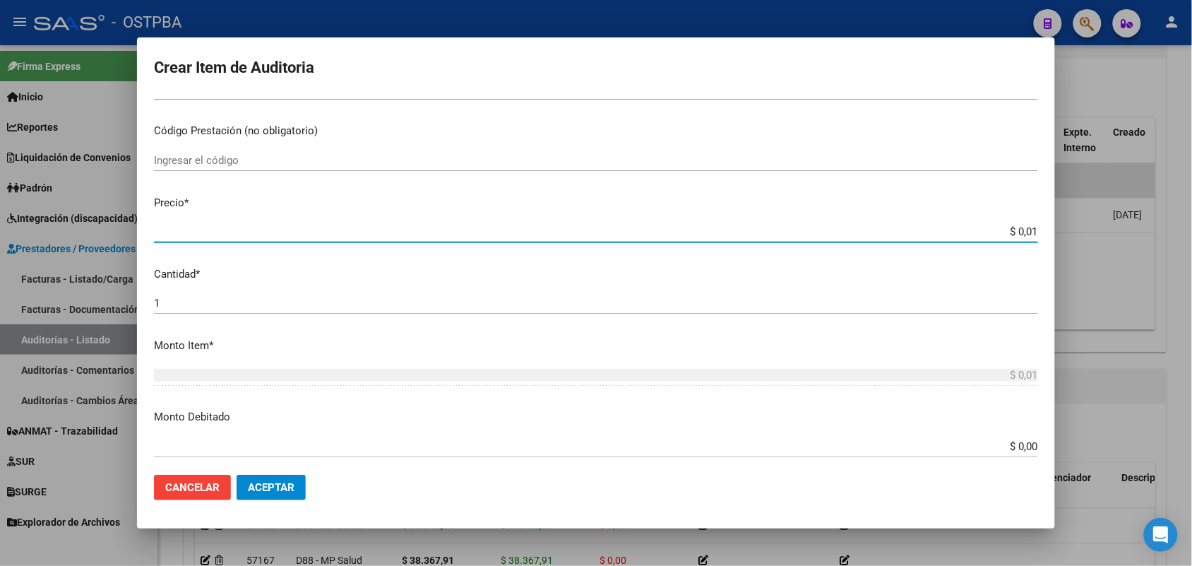
type input "$ 0,10"
type input "$ 1,07"
type input "$ 10,74"
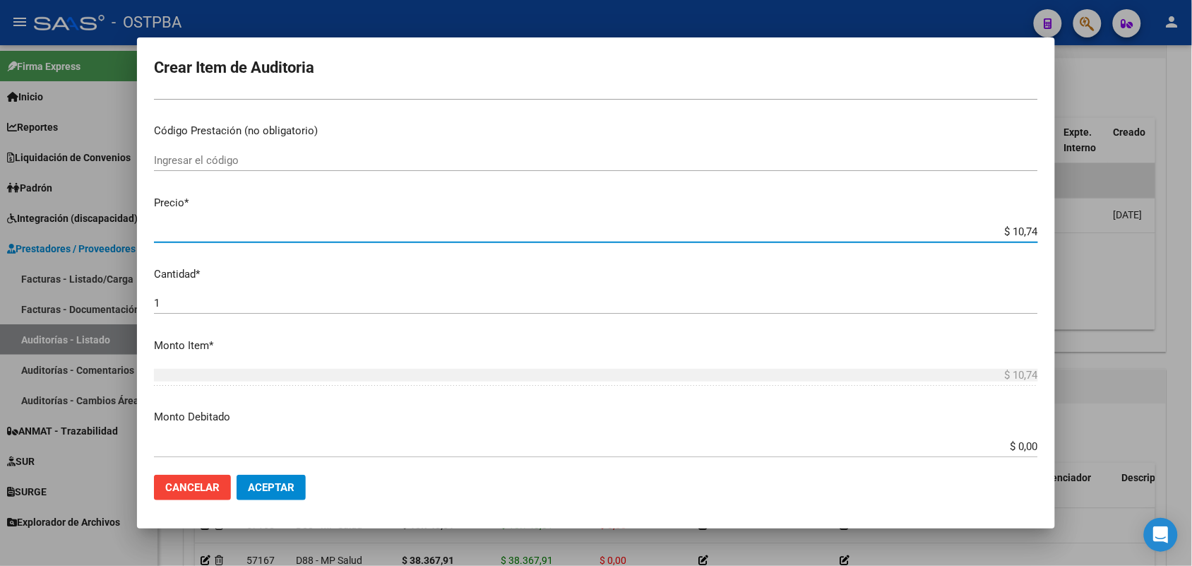
type input "$ 107,43"
type input "$ 1.074,30"
type input "$ 10.743,01"
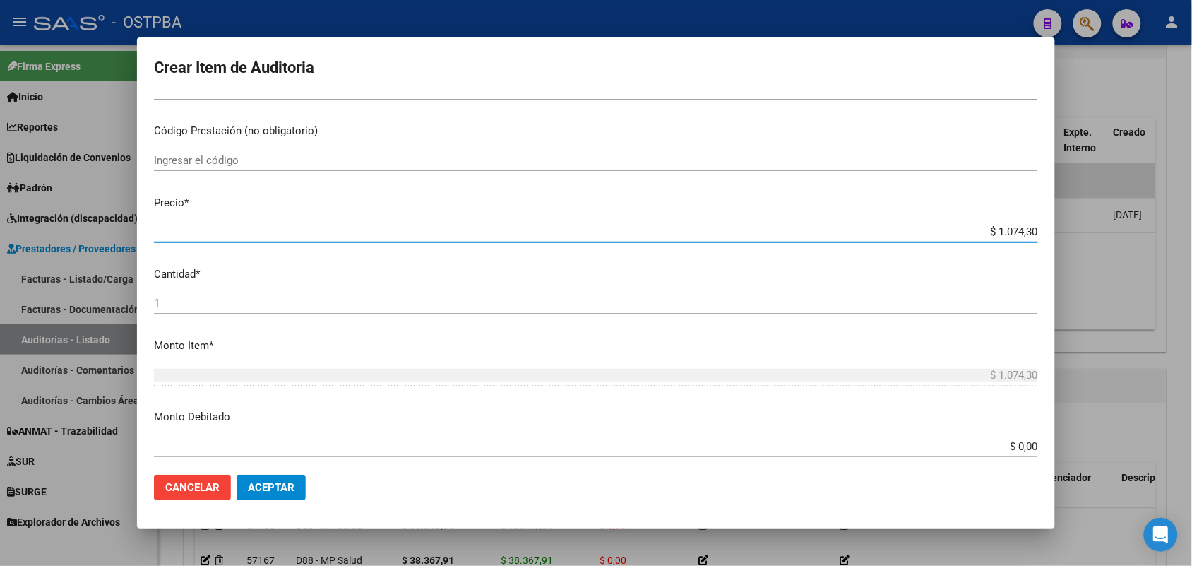
type input "$ 10.743,01"
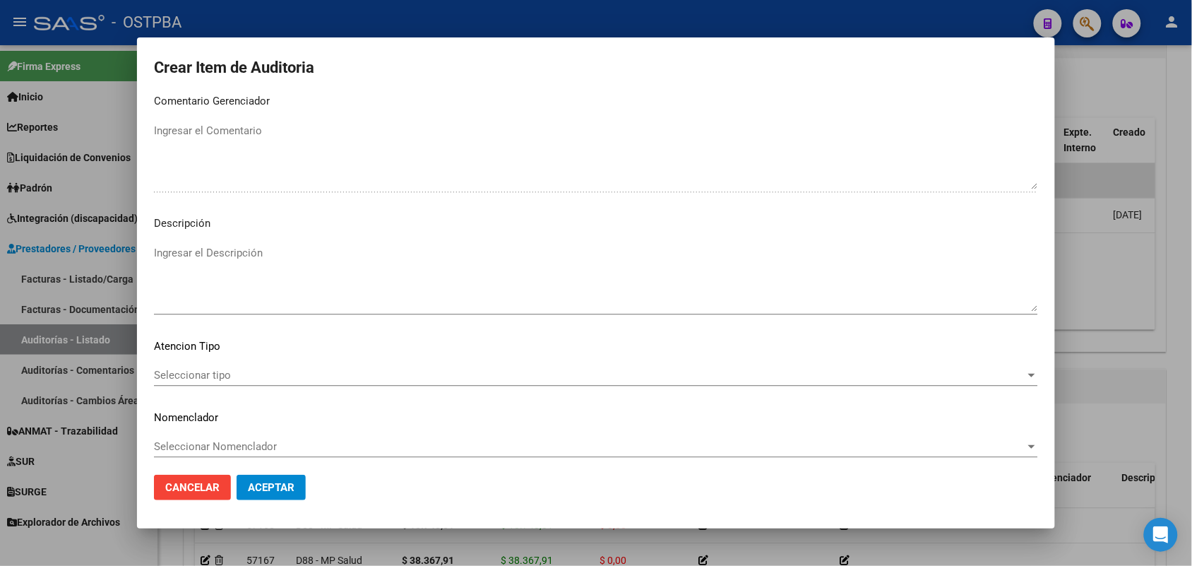
scroll to position [902, 0]
click at [217, 364] on span "Seleccionar tipo" at bounding box center [589, 369] width 871 height 13
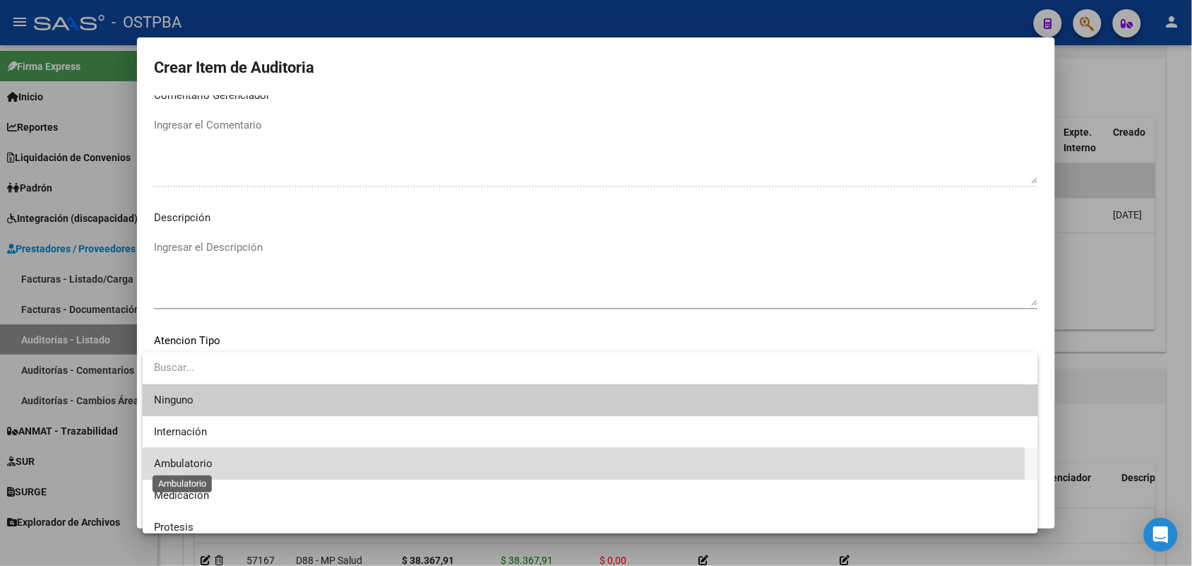
click at [200, 465] on span "Ambulatorio" at bounding box center [183, 463] width 59 height 13
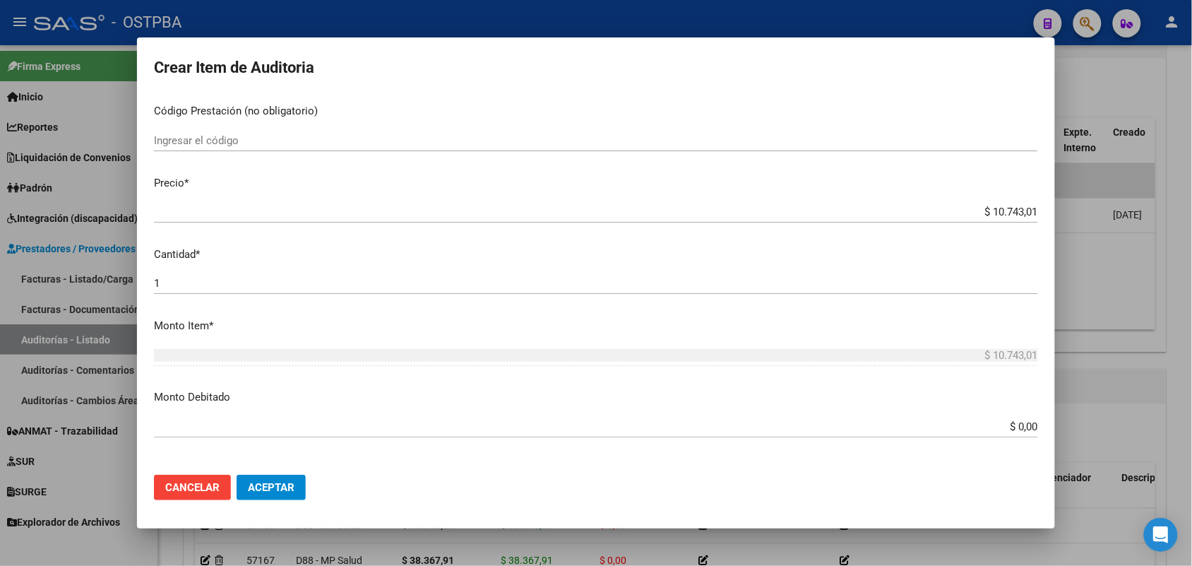
scroll to position [0, 0]
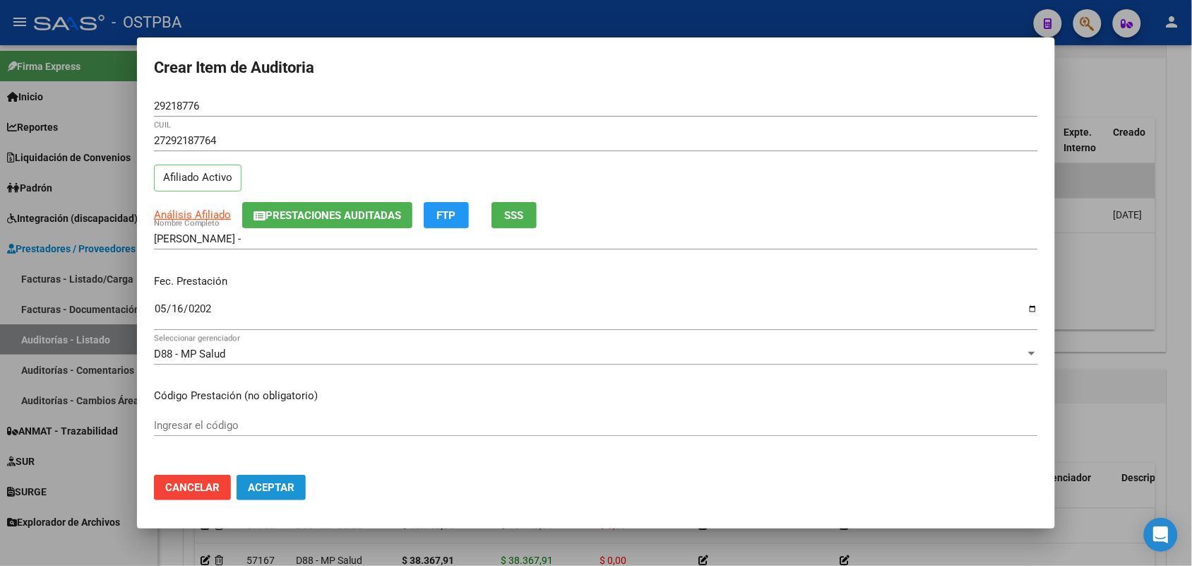
click at [270, 479] on button "Aceptar" at bounding box center [271, 487] width 69 height 25
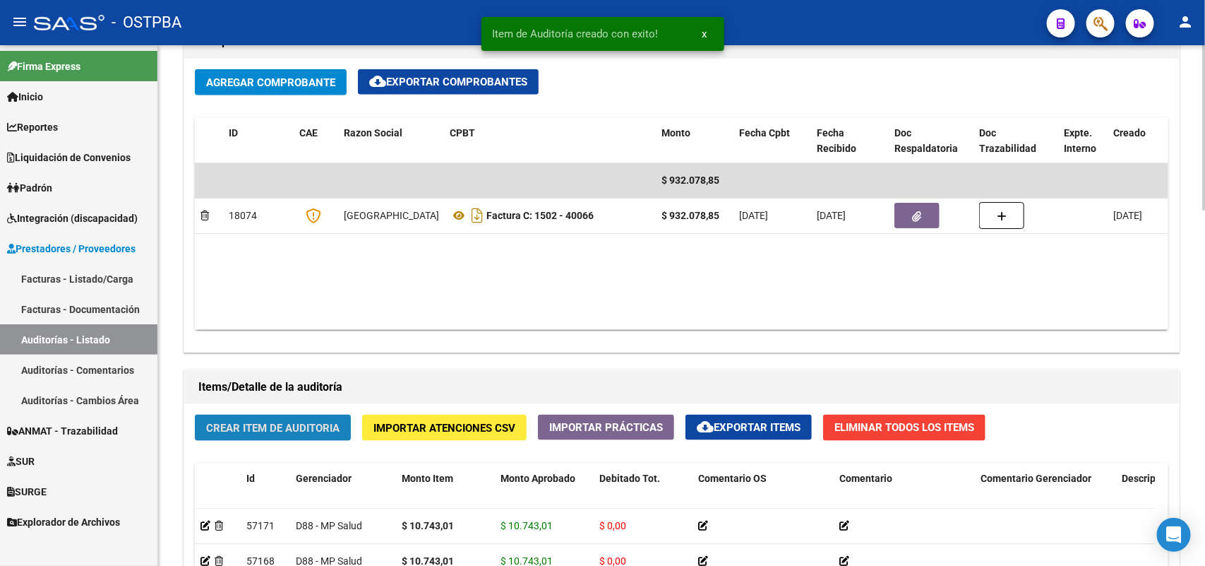
click at [287, 422] on span "Crear Item de Auditoria" at bounding box center [272, 428] width 133 height 13
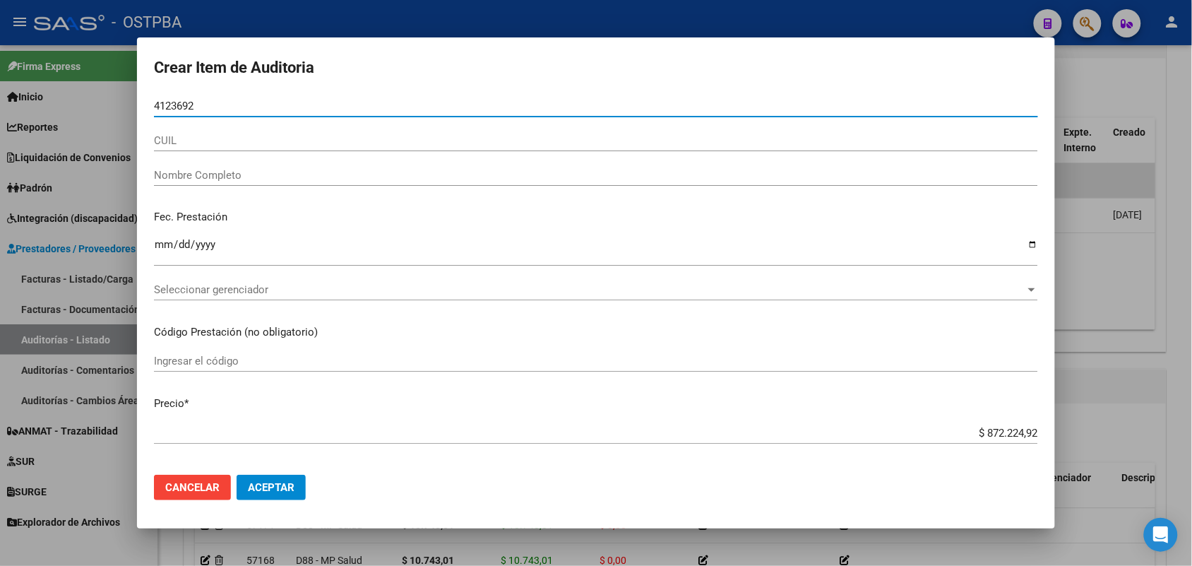
type input "41236920"
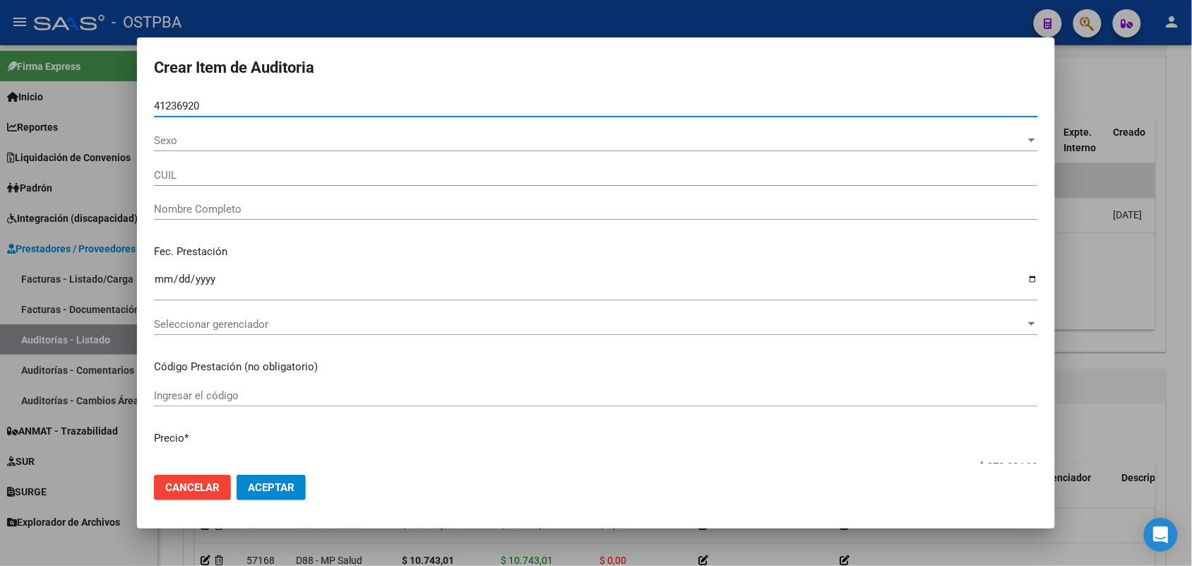
type input "20412369204"
type input "NOGUERA EMMANUEL BRIAN -"
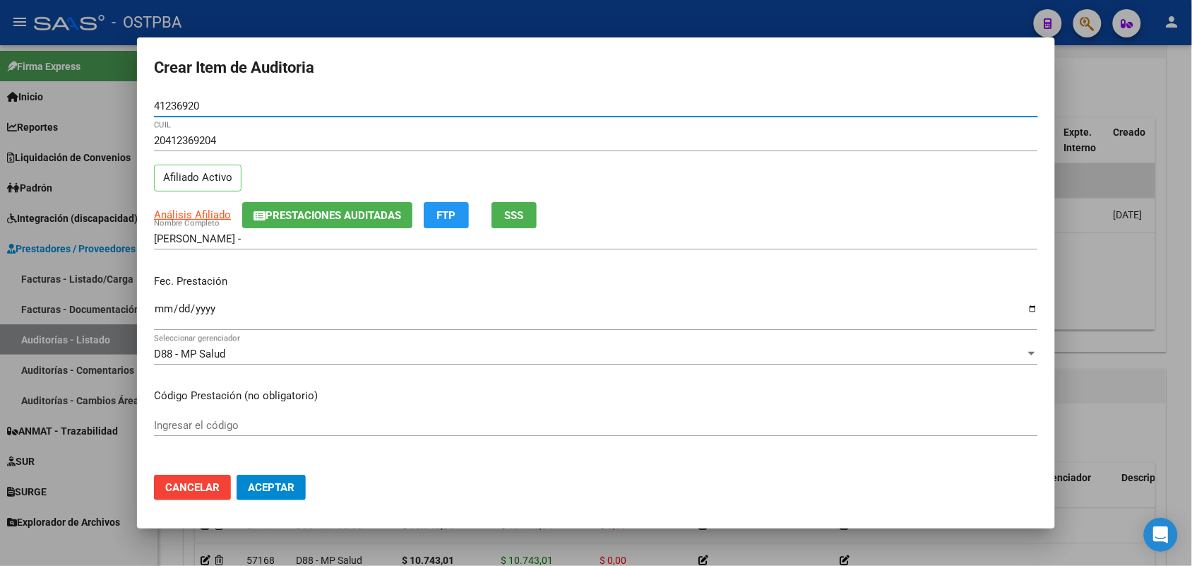
type input "41236920"
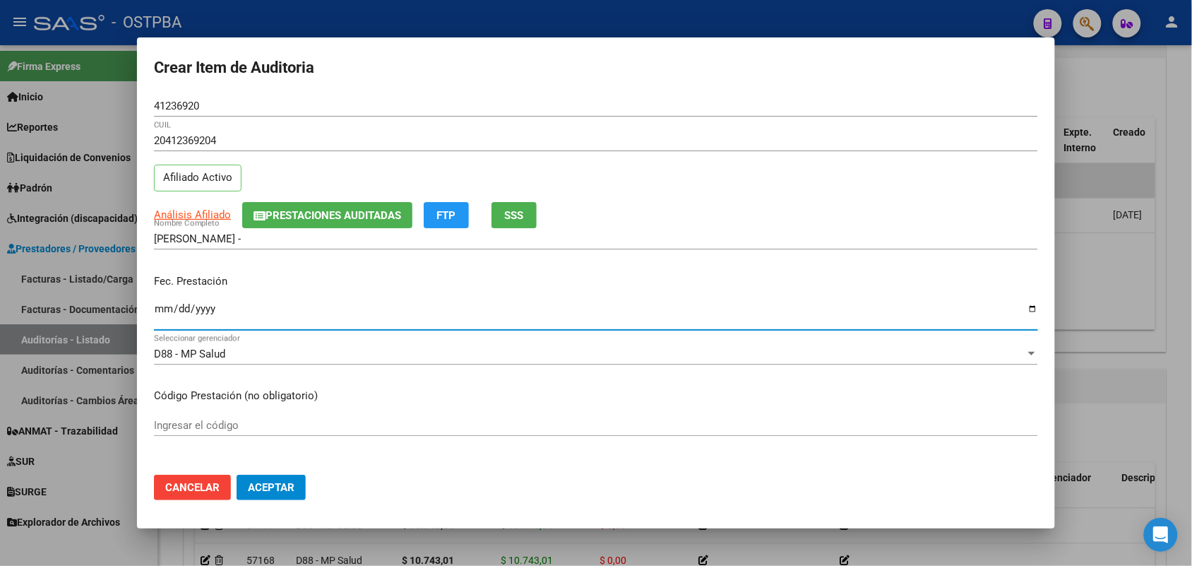
click at [167, 311] on input "Ingresar la fecha" at bounding box center [596, 314] width 884 height 23
type input "2025-07-18"
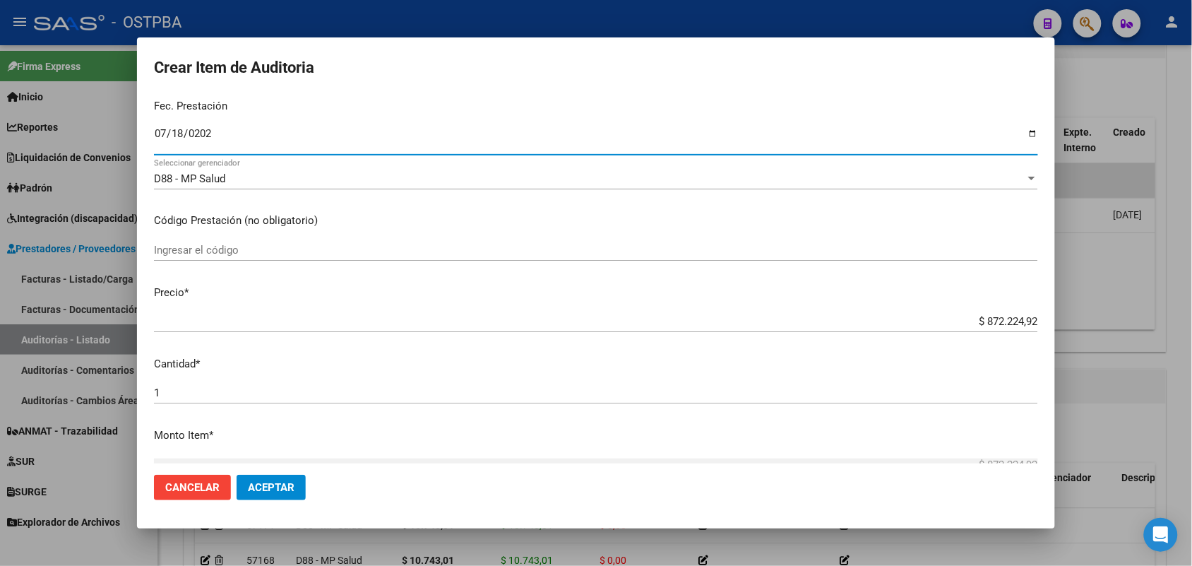
scroll to position [177, 0]
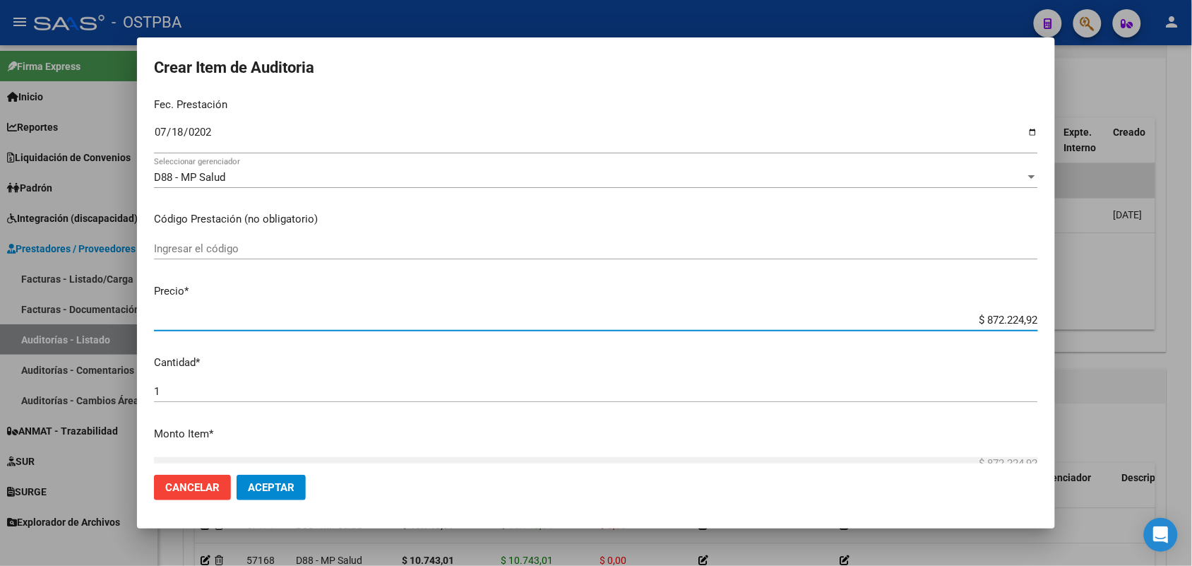
drag, startPoint x: 960, startPoint y: 321, endPoint x: 1140, endPoint y: 311, distance: 180.3
click at [1140, 311] on div "Crear Item de Auditoria 41236920 Nro Documento 20412369204 CUIL Afiliado Activo…" at bounding box center [596, 283] width 1192 height 566
type input "$ 0,01"
type input "$ 0,12"
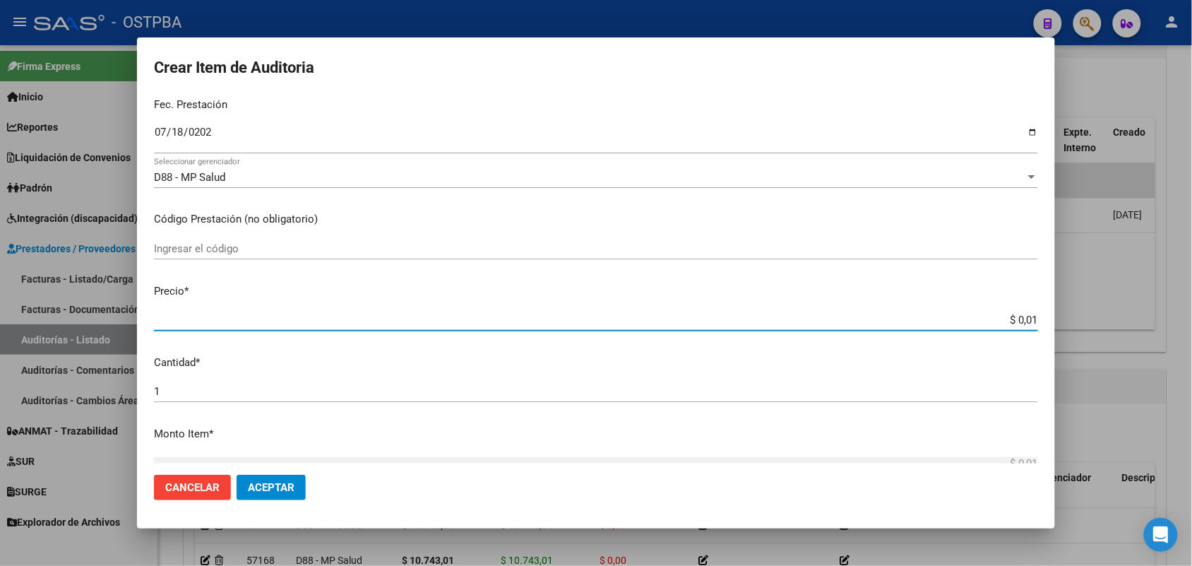
type input "$ 0,12"
type input "$ 1,22"
type input "$ 12,22"
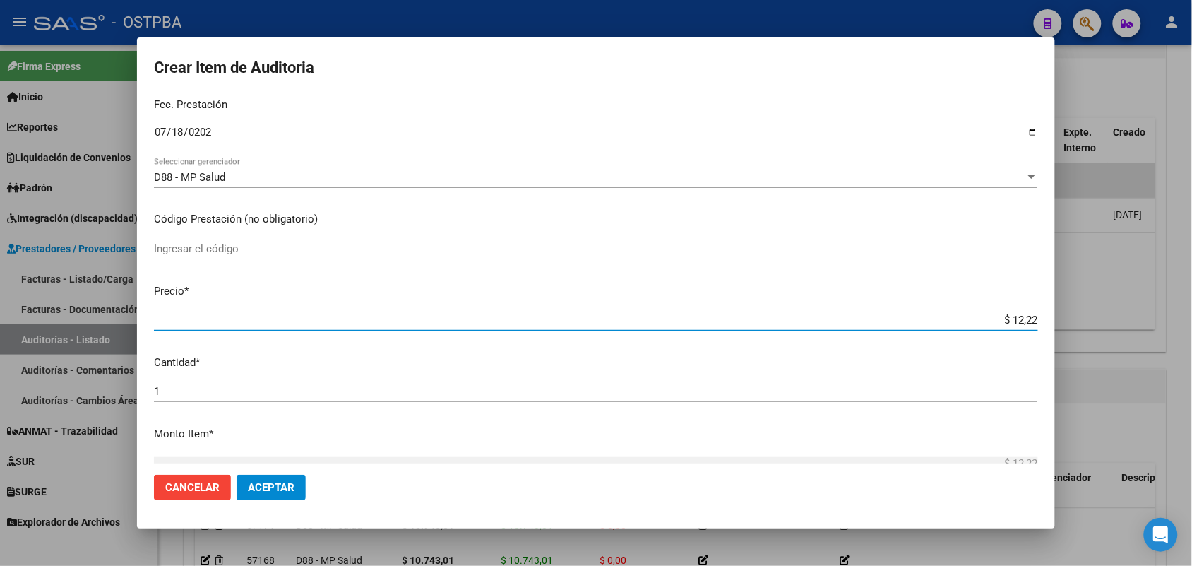
type input "$ 122,28"
type input "$ 1.222,80"
type input "$ 12.228,00"
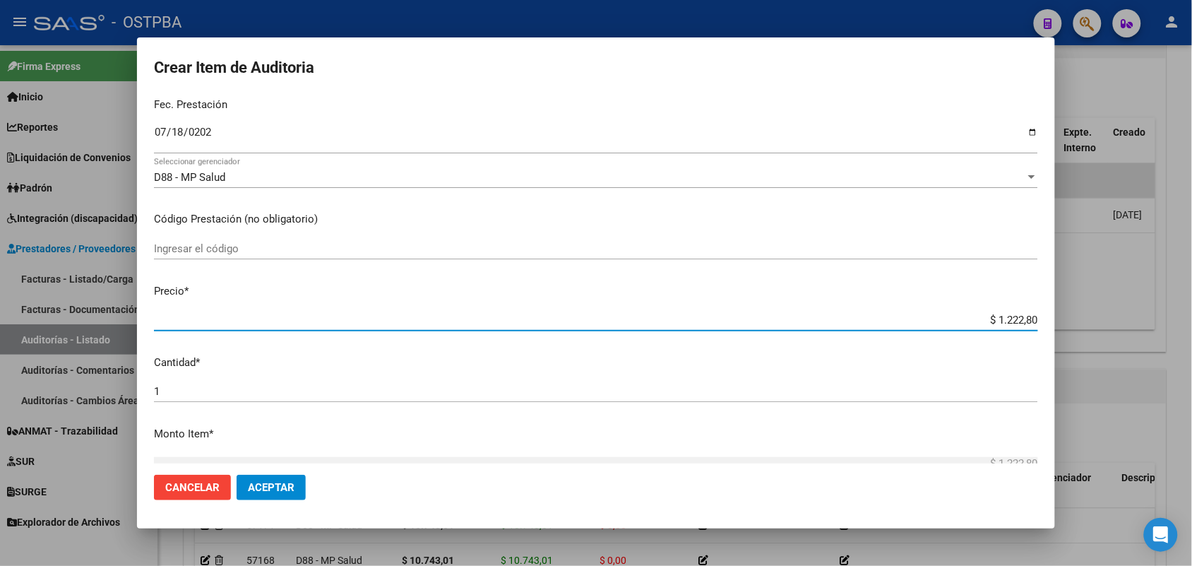
type input "$ 12.228,00"
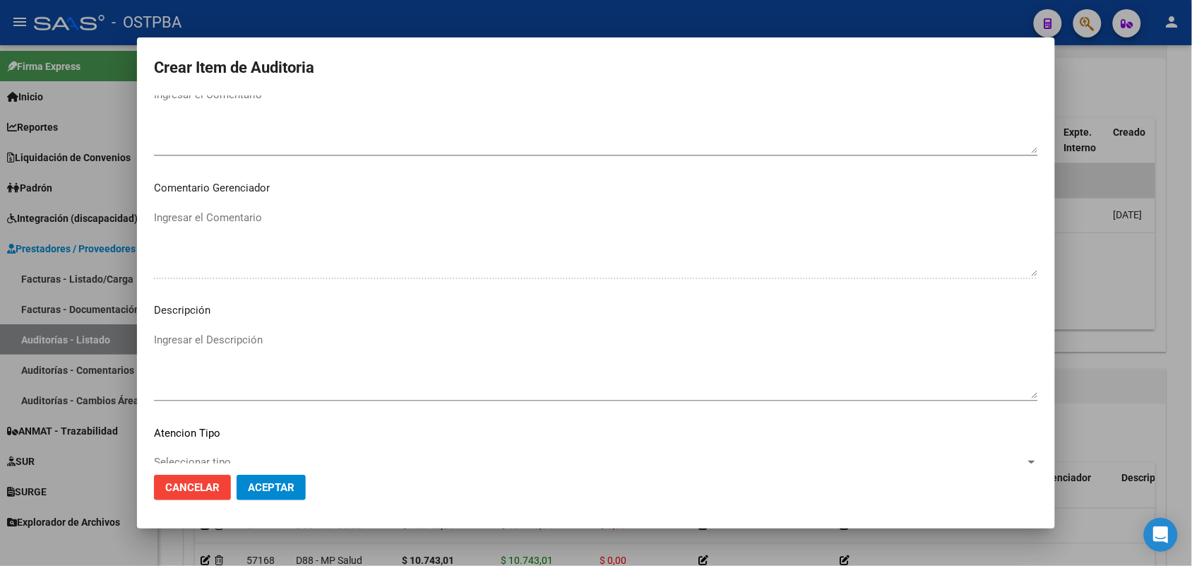
scroll to position [902, 0]
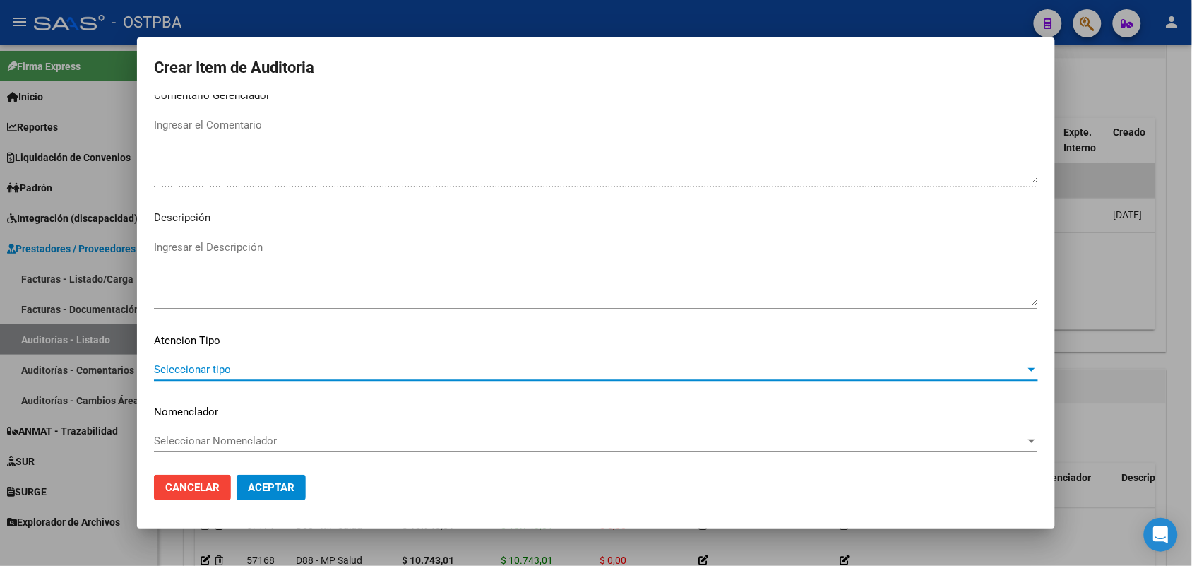
click at [227, 368] on span "Seleccionar tipo" at bounding box center [589, 369] width 871 height 13
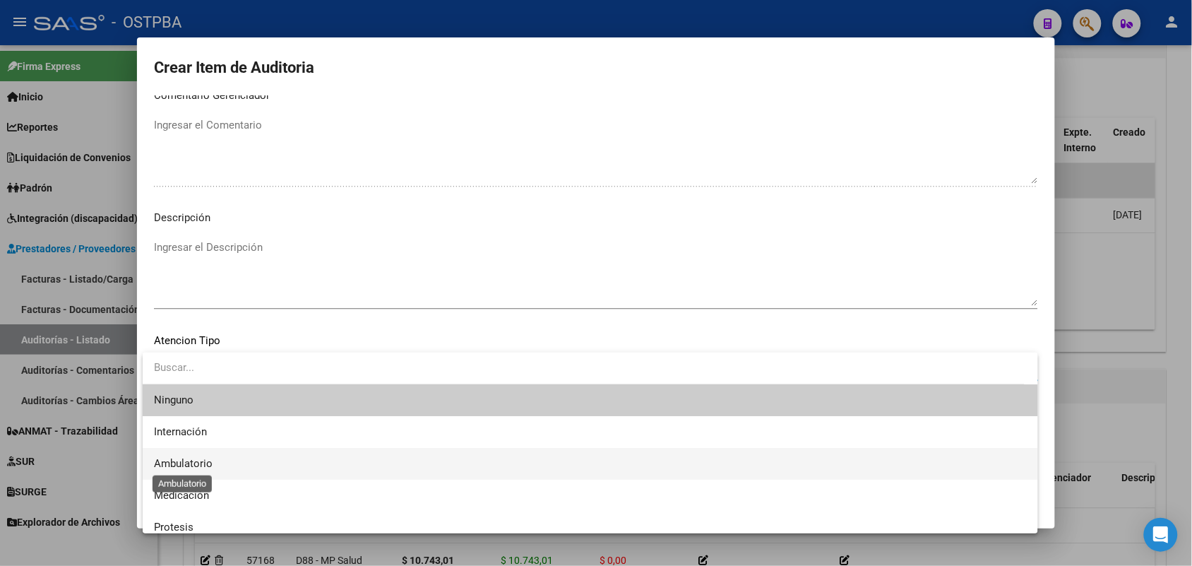
click at [199, 461] on span "Ambulatorio" at bounding box center [183, 463] width 59 height 13
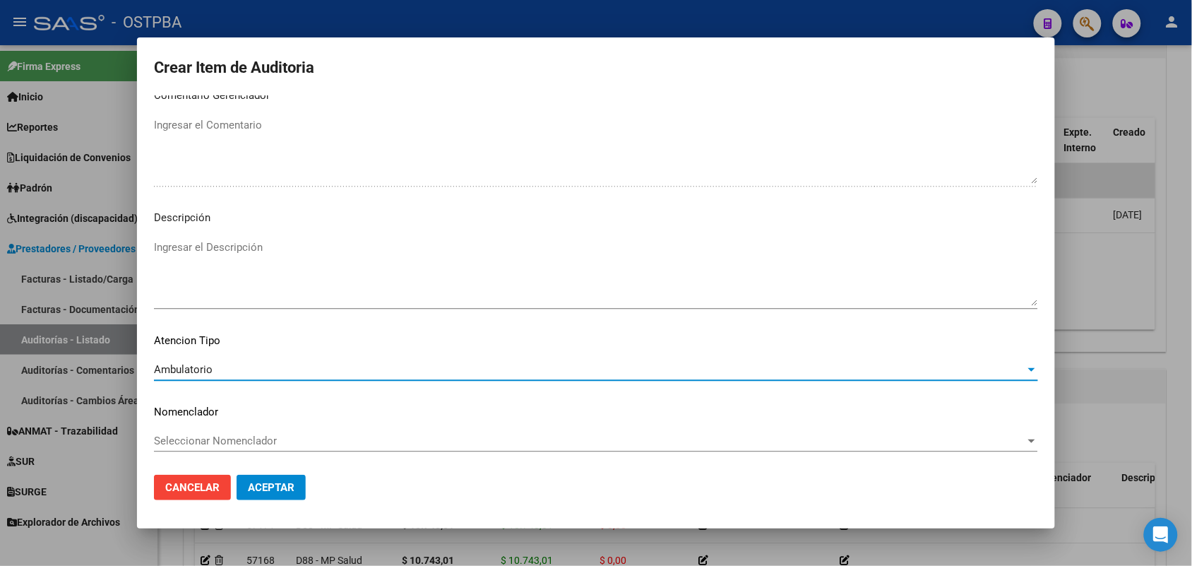
click at [268, 484] on span "Aceptar" at bounding box center [271, 487] width 47 height 13
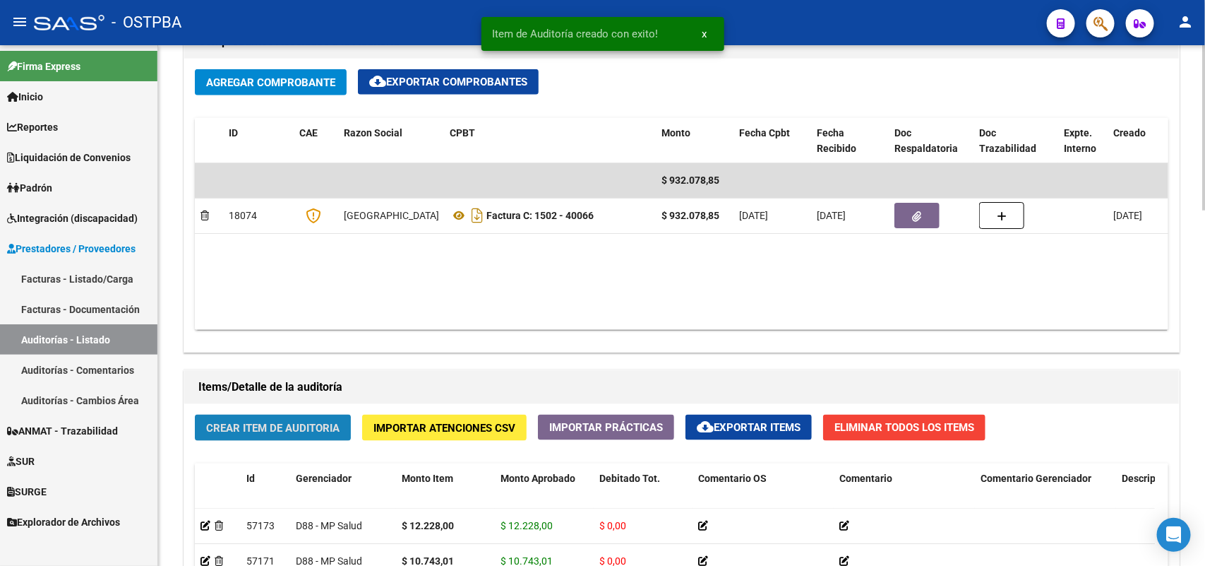
click at [286, 422] on span "Crear Item de Auditoria" at bounding box center [272, 428] width 133 height 13
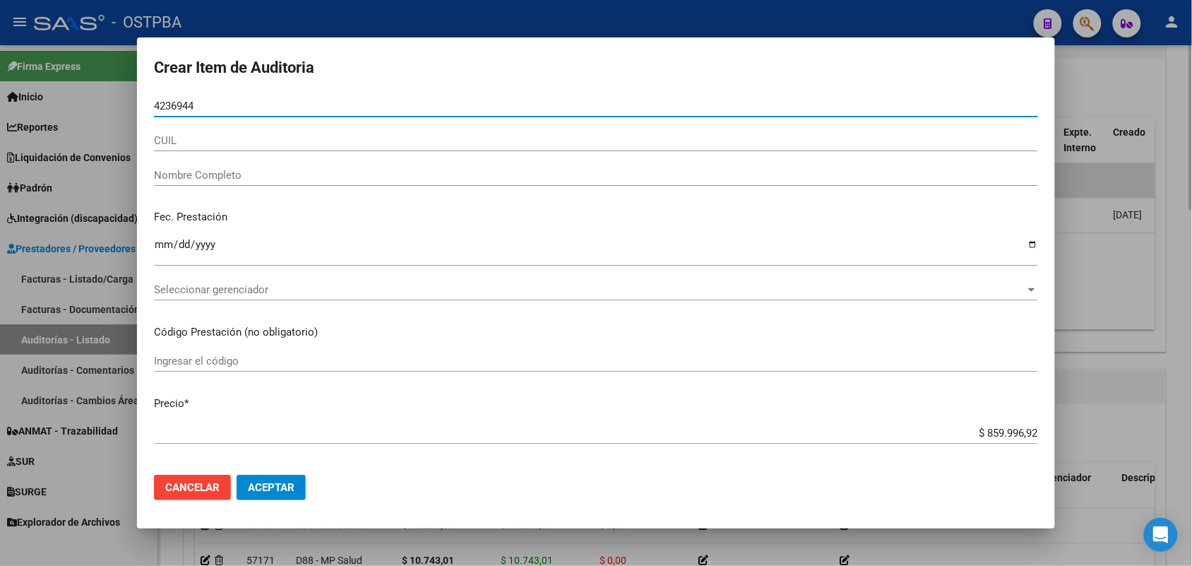
type input "42369447"
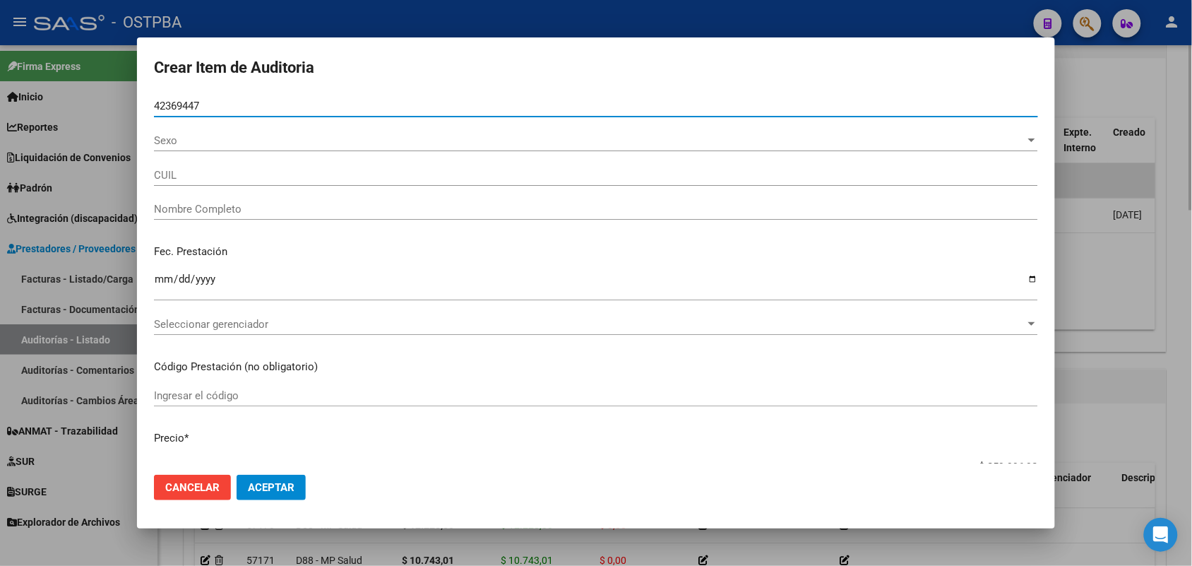
type input "27423694470"
type input "ROJAS AQUINO DAIANA ELVIRA -"
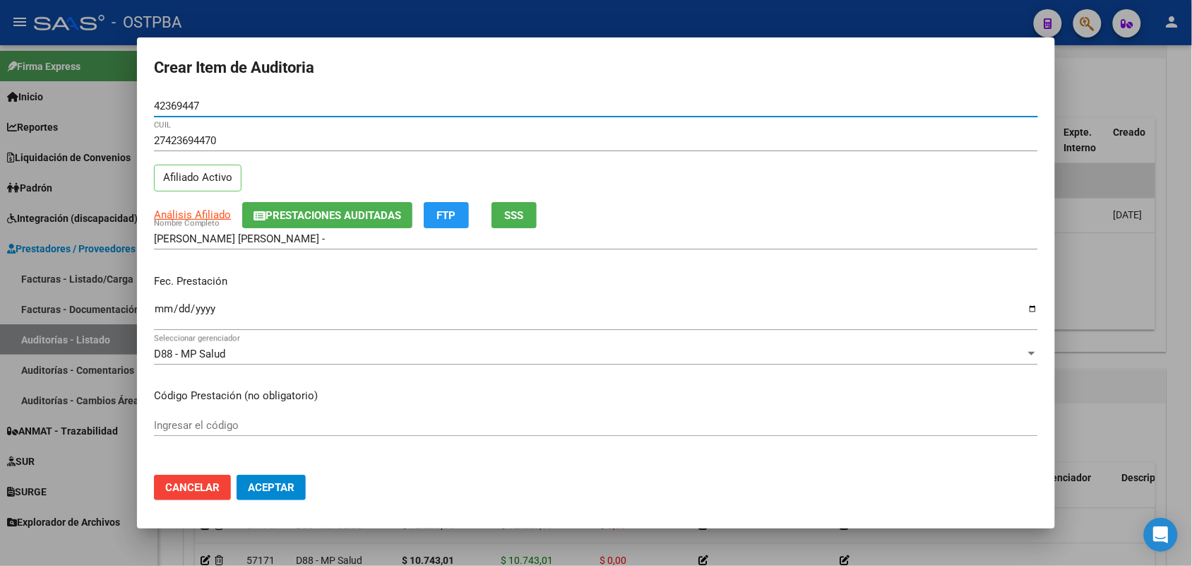
type input "42369447"
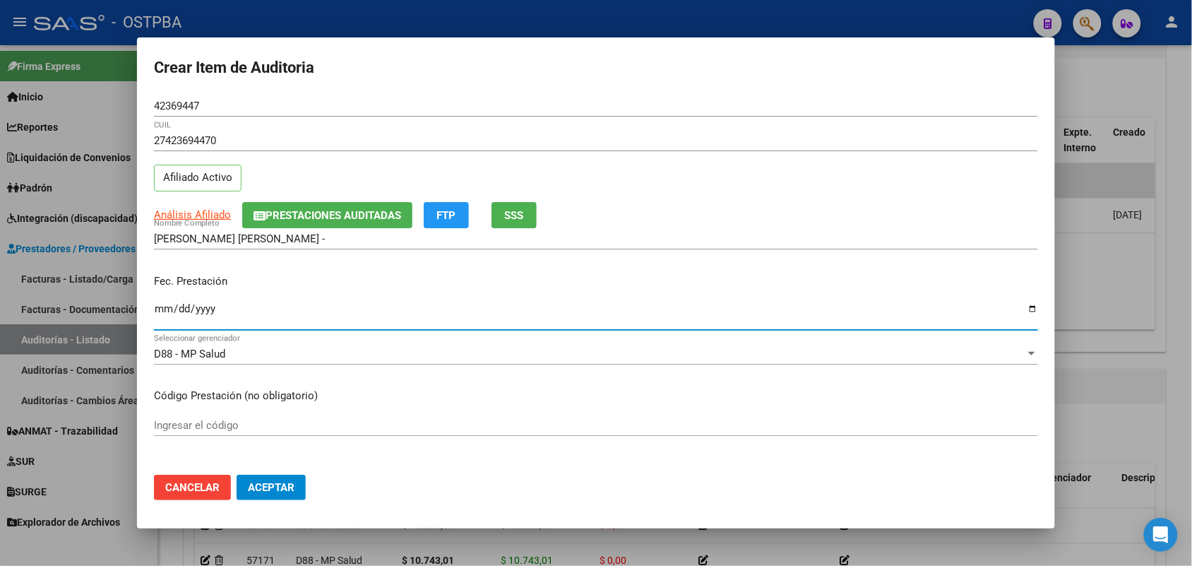
click at [155, 311] on input "Ingresar la fecha" at bounding box center [596, 314] width 884 height 23
type input "2025-06-13"
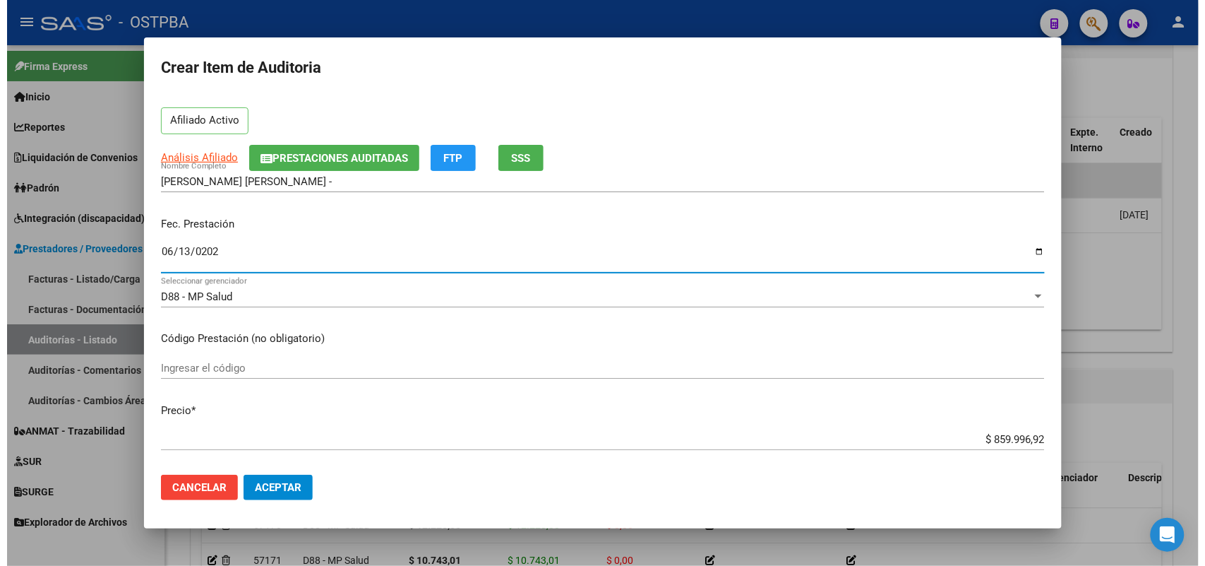
scroll to position [265, 0]
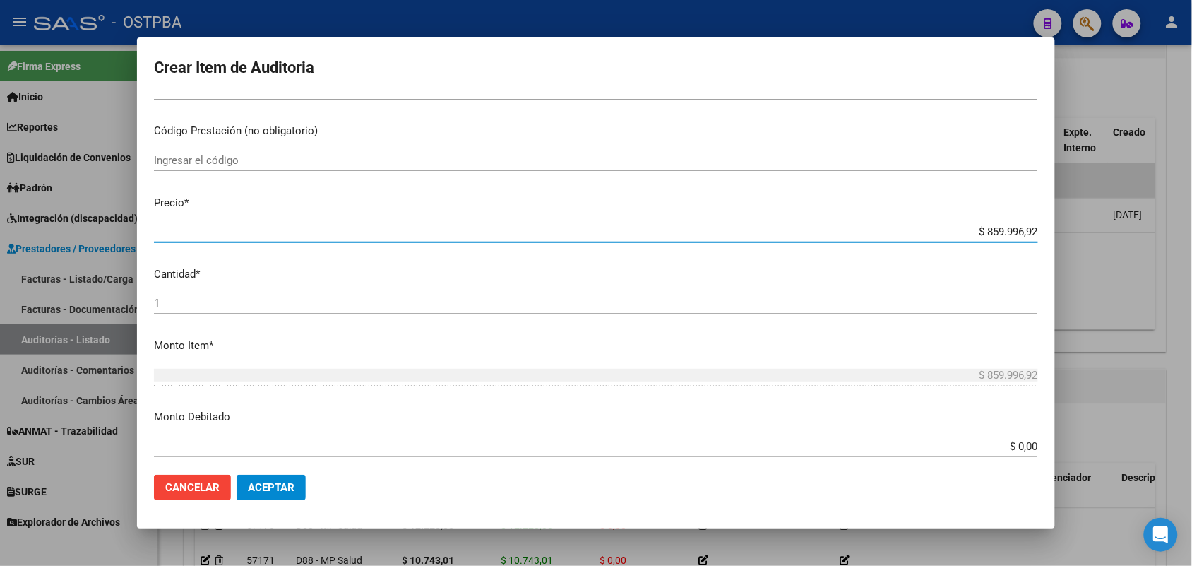
drag, startPoint x: 962, startPoint y: 231, endPoint x: 1128, endPoint y: 217, distance: 166.5
click at [1128, 217] on div "Crear Item de Auditoria 42369447 Nro Documento 27423694470 CUIL Afiliado Activo…" at bounding box center [596, 283] width 1192 height 566
type input "$ 0,00"
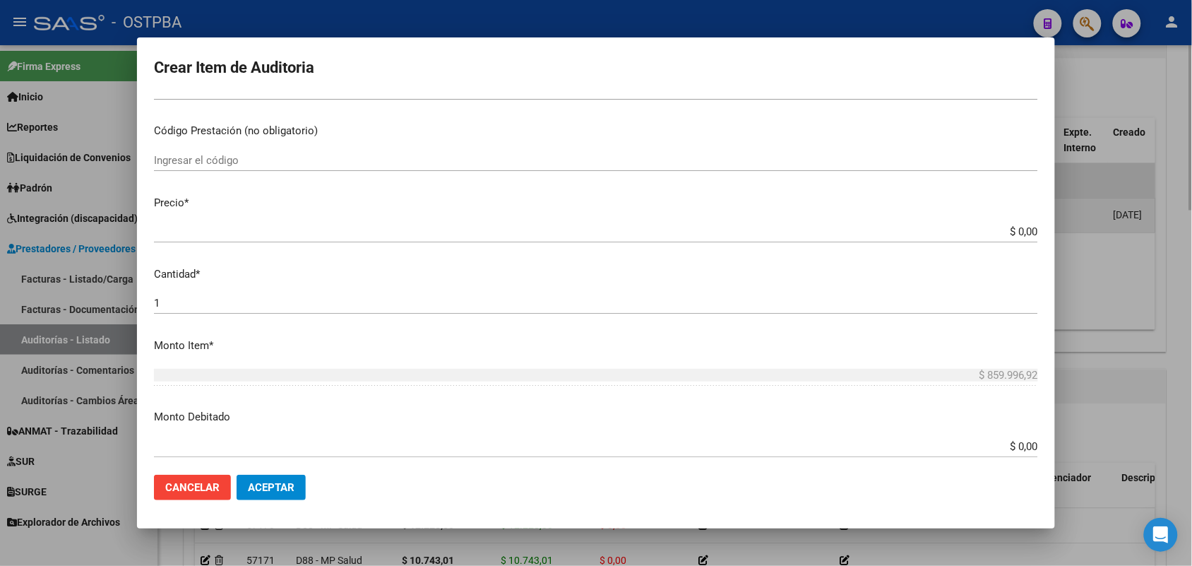
click at [1137, 201] on div at bounding box center [596, 283] width 1192 height 566
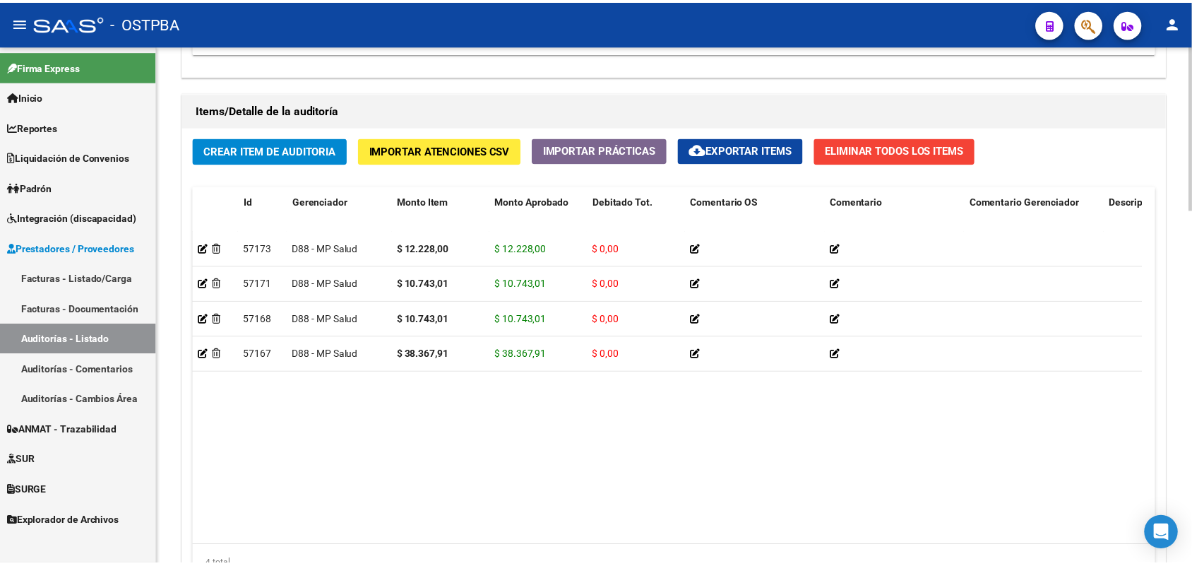
scroll to position [1059, 0]
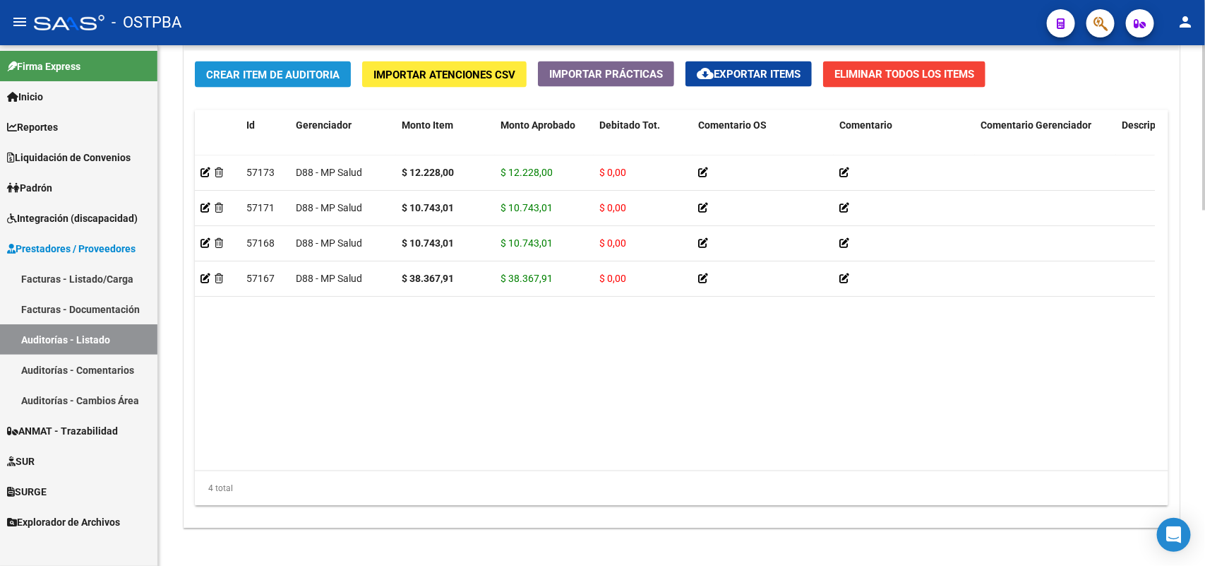
click at [315, 68] on span "Crear Item de Auditoria" at bounding box center [272, 74] width 133 height 13
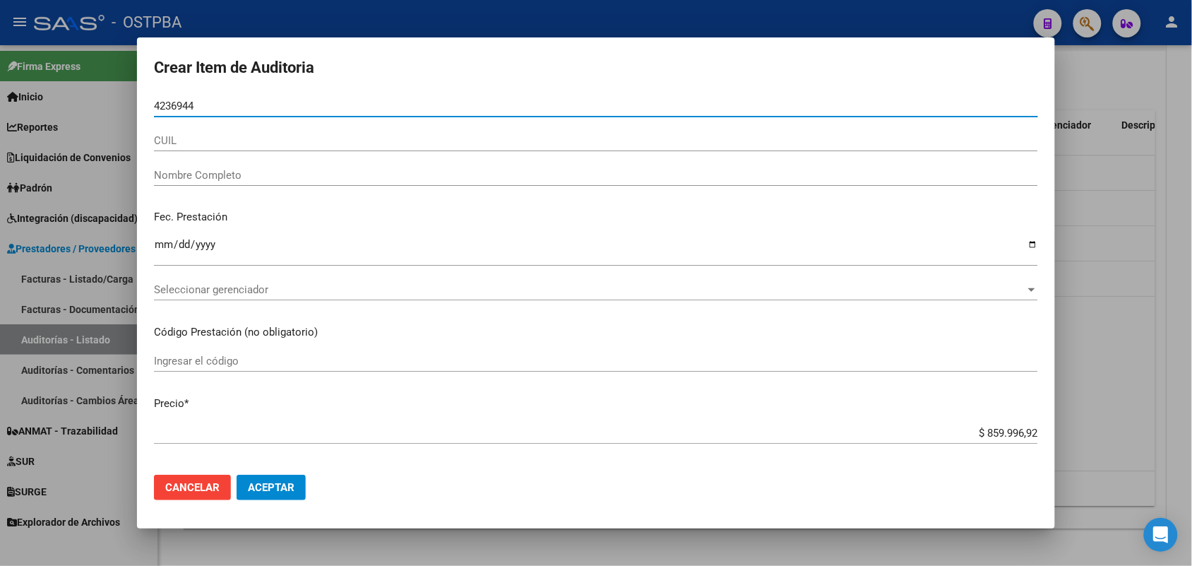
type input "42369447"
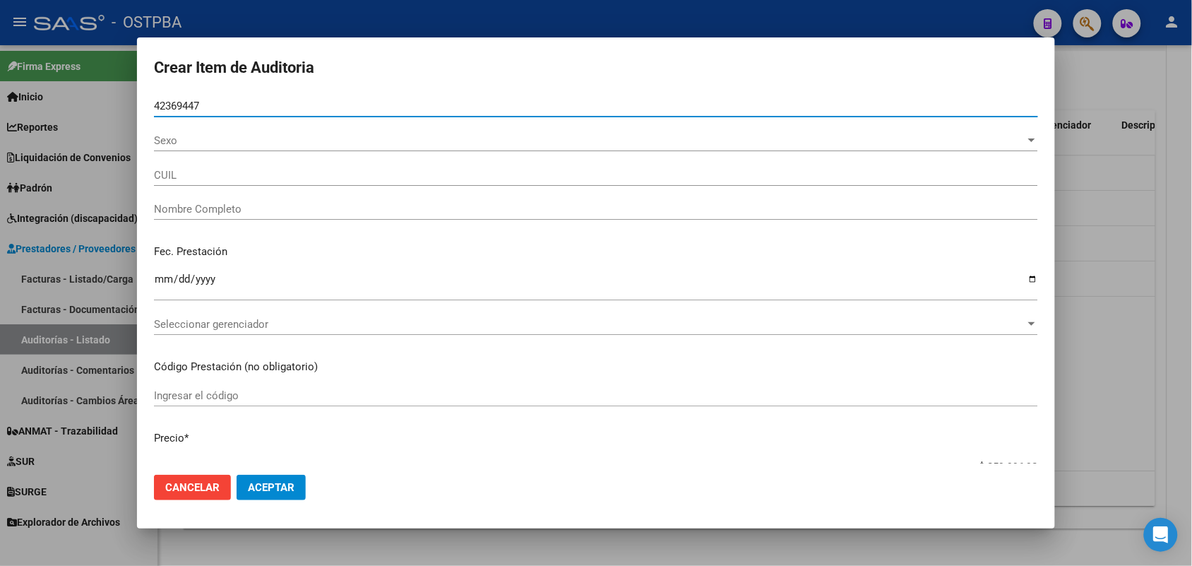
type input "27423694470"
type input "ROJAS AQUINO DAIANA ELVIRA -"
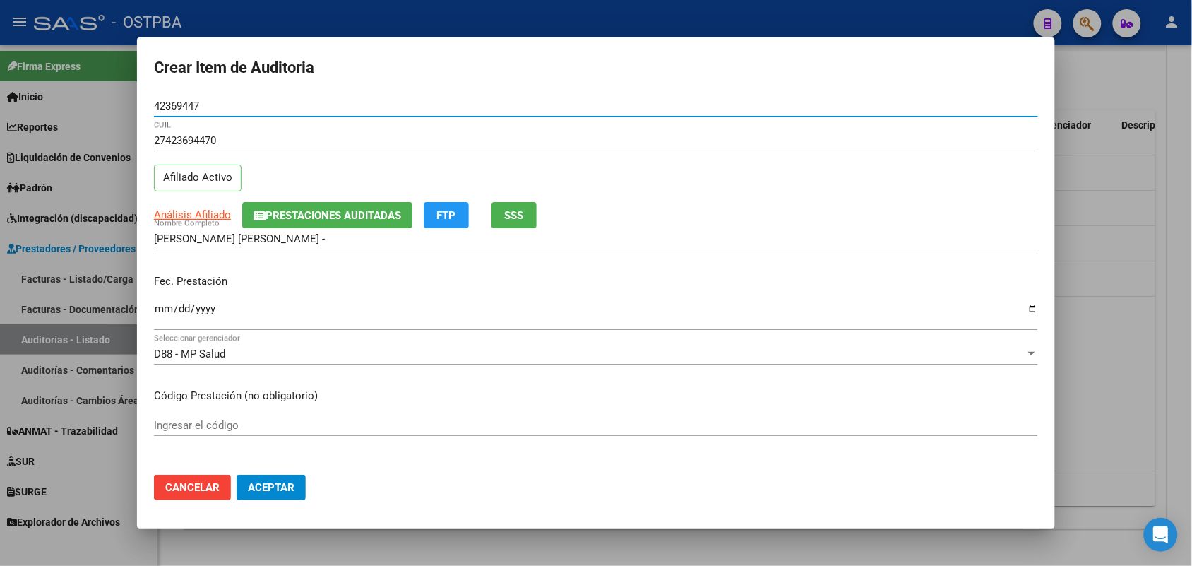
type input "42369447"
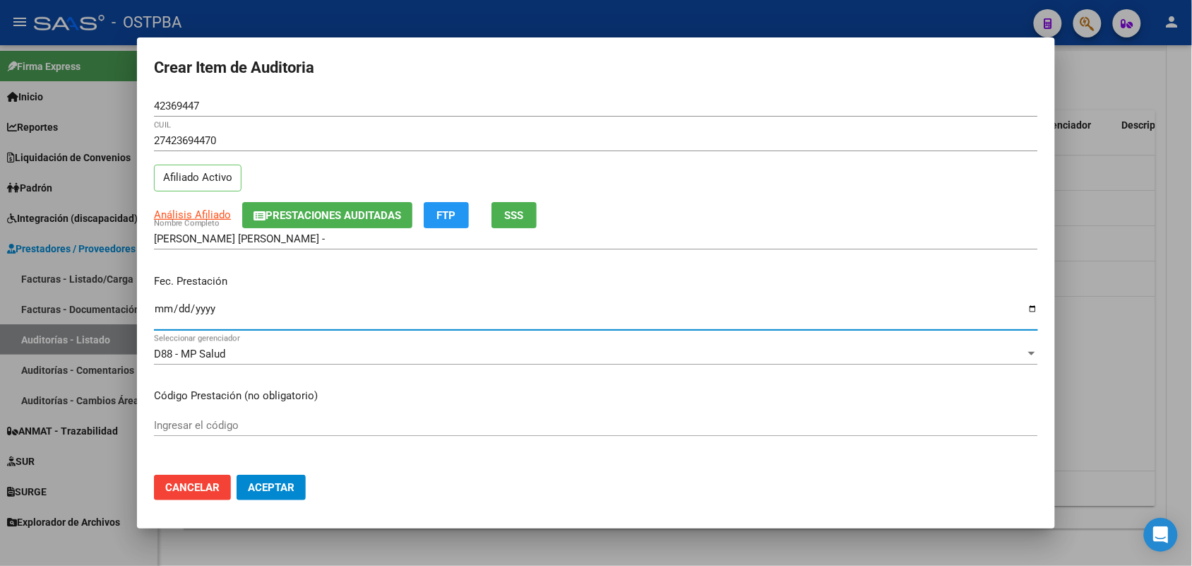
click at [168, 316] on input "Ingresar la fecha" at bounding box center [596, 314] width 884 height 23
type input "2025-06-13"
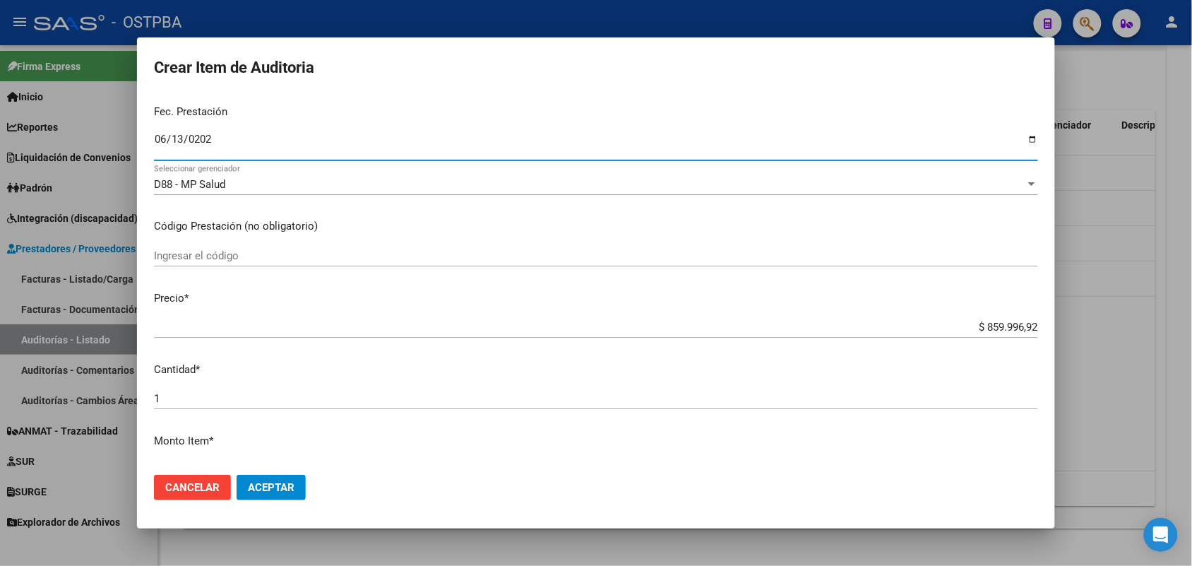
scroll to position [177, 0]
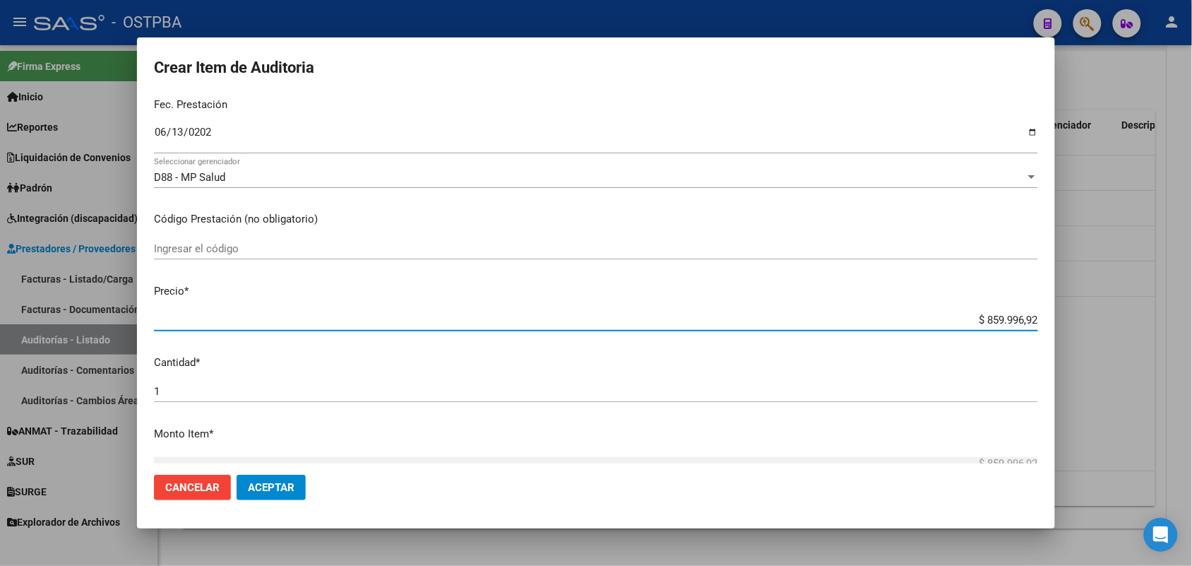
drag, startPoint x: 945, startPoint y: 316, endPoint x: 1196, endPoint y: 364, distance: 255.2
click at [1191, 364] on div "Crear Item de Auditoria 42369447 Nro Documento 27423694470 CUIL Afiliado Activo…" at bounding box center [596, 283] width 1192 height 566
type input "$ 0,01"
type input "$ 0,12"
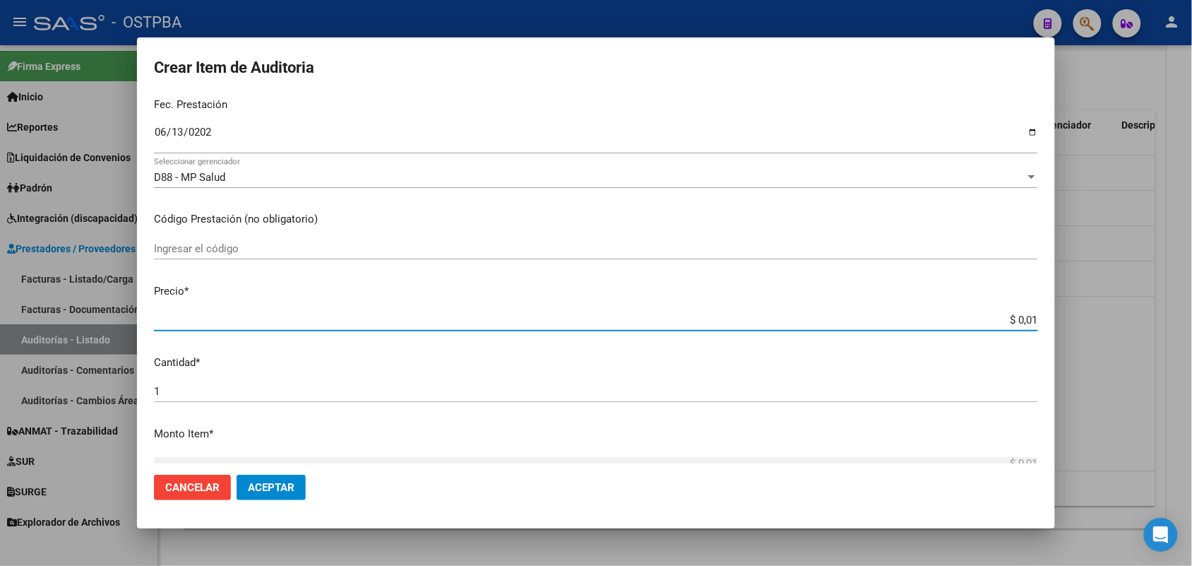
type input "$ 0,12"
type input "$ 1,20"
type input "$ 12,00"
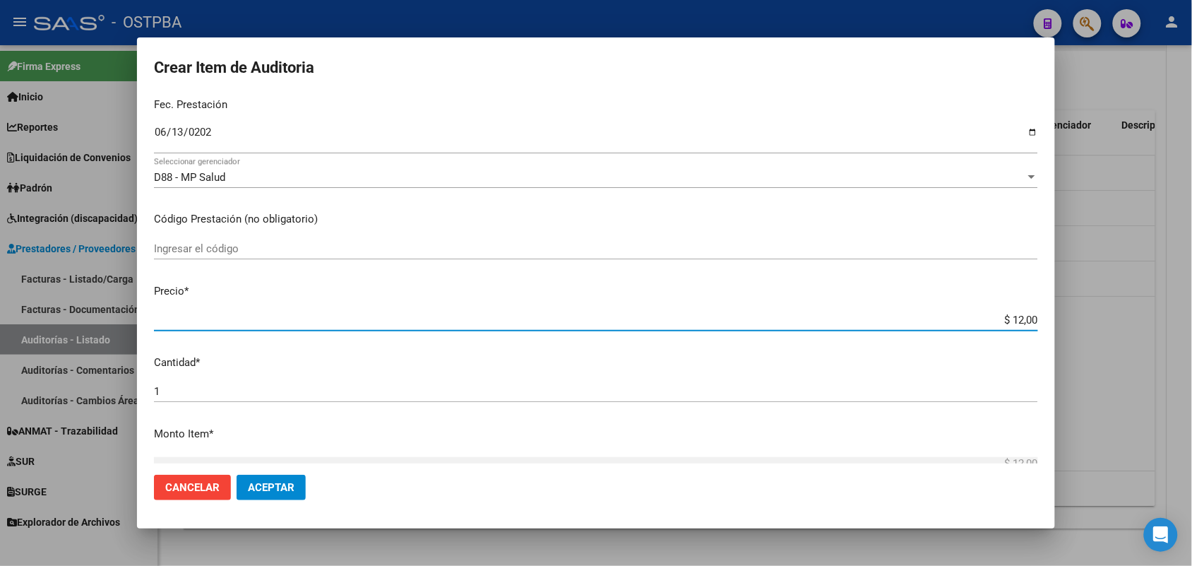
type input "$ 120,00"
type input "$ 1.200,00"
type input "$ 12.000,00"
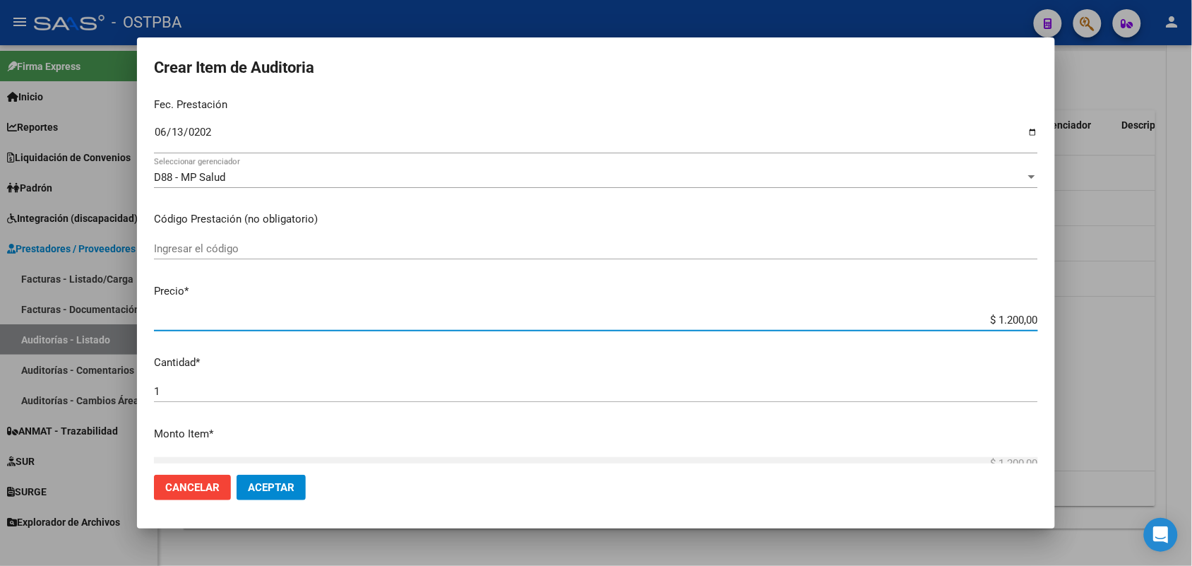
type input "$ 12.000,00"
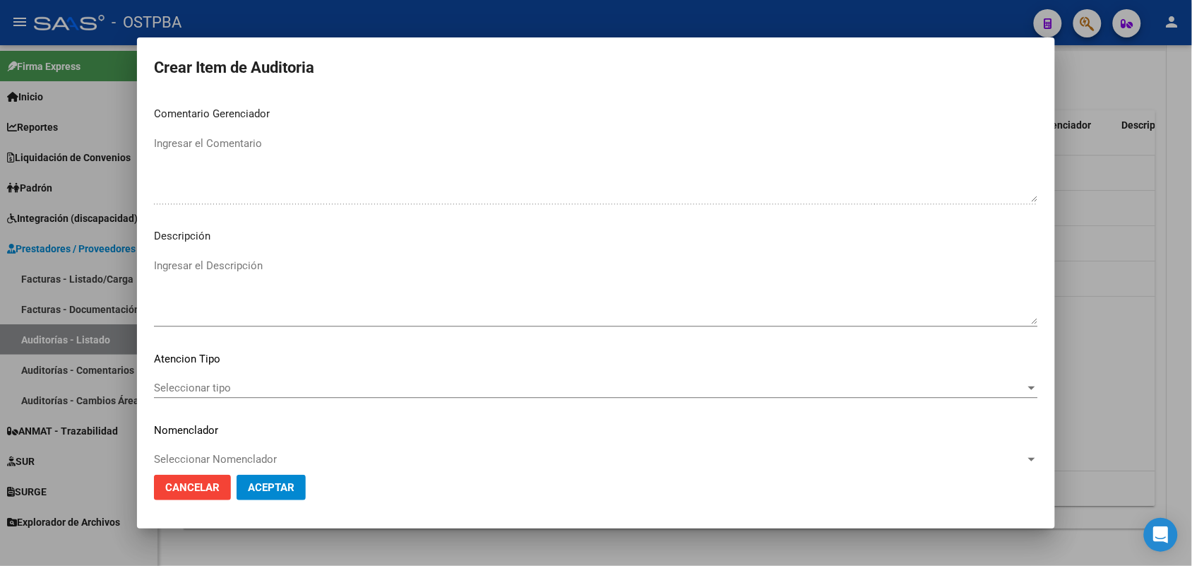
scroll to position [902, 0]
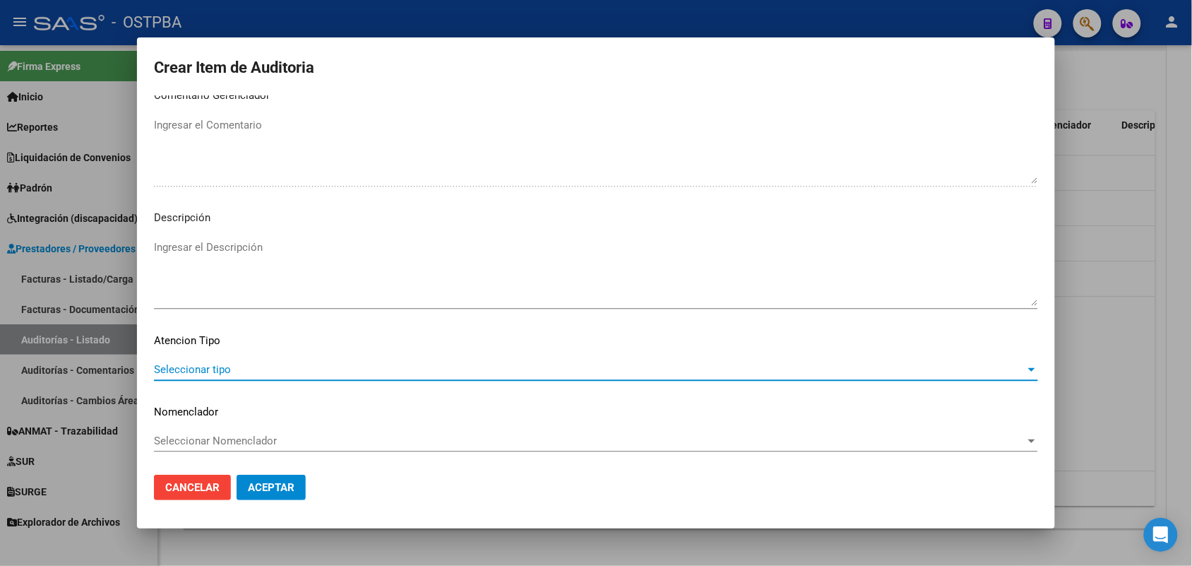
click at [227, 364] on span "Seleccionar tipo" at bounding box center [589, 369] width 871 height 13
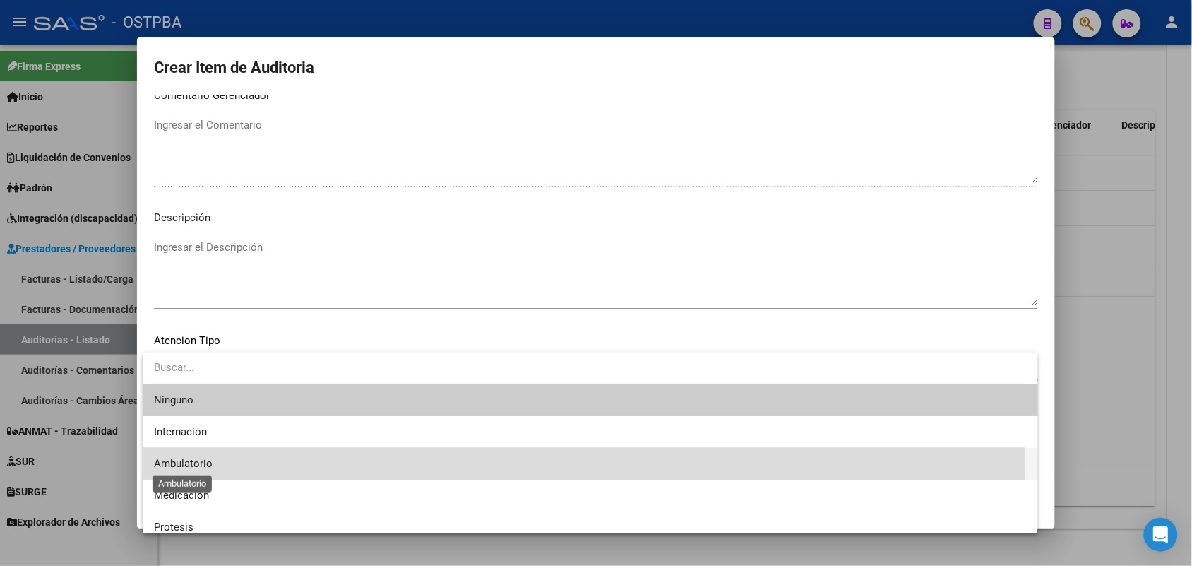
click at [206, 464] on span "Ambulatorio" at bounding box center [183, 463] width 59 height 13
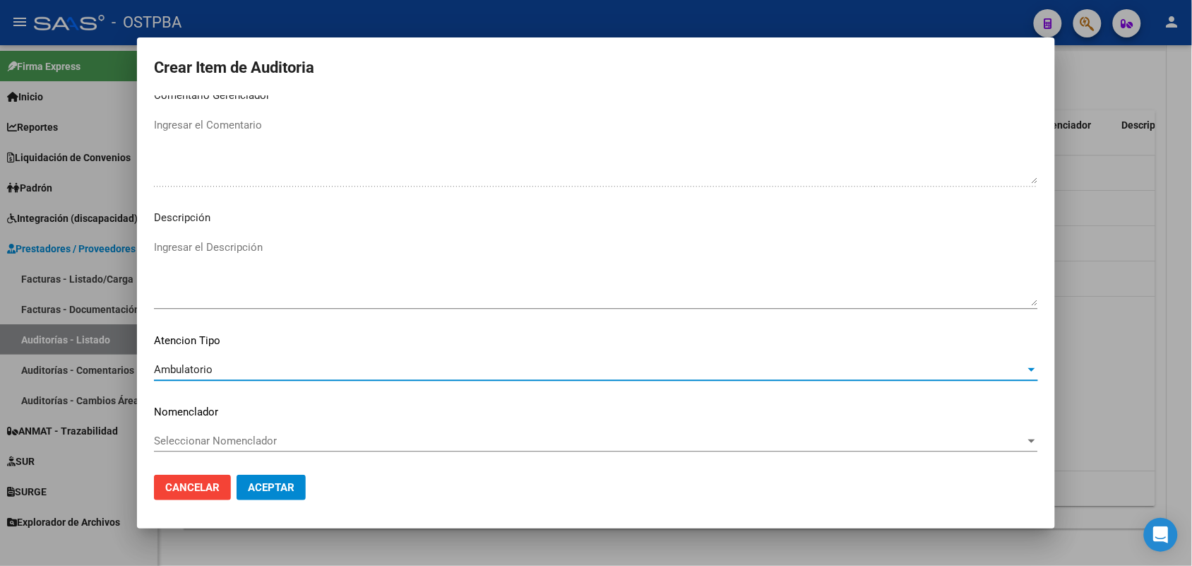
click at [251, 481] on span "Aceptar" at bounding box center [271, 487] width 47 height 13
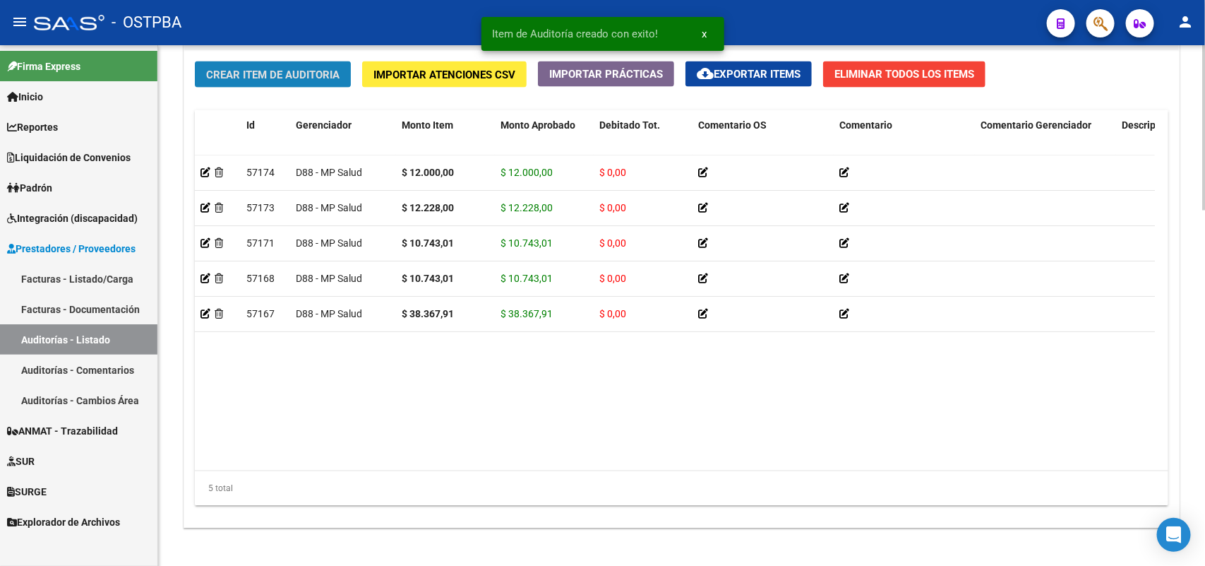
click at [318, 80] on button "Crear Item de Auditoria" at bounding box center [273, 74] width 156 height 26
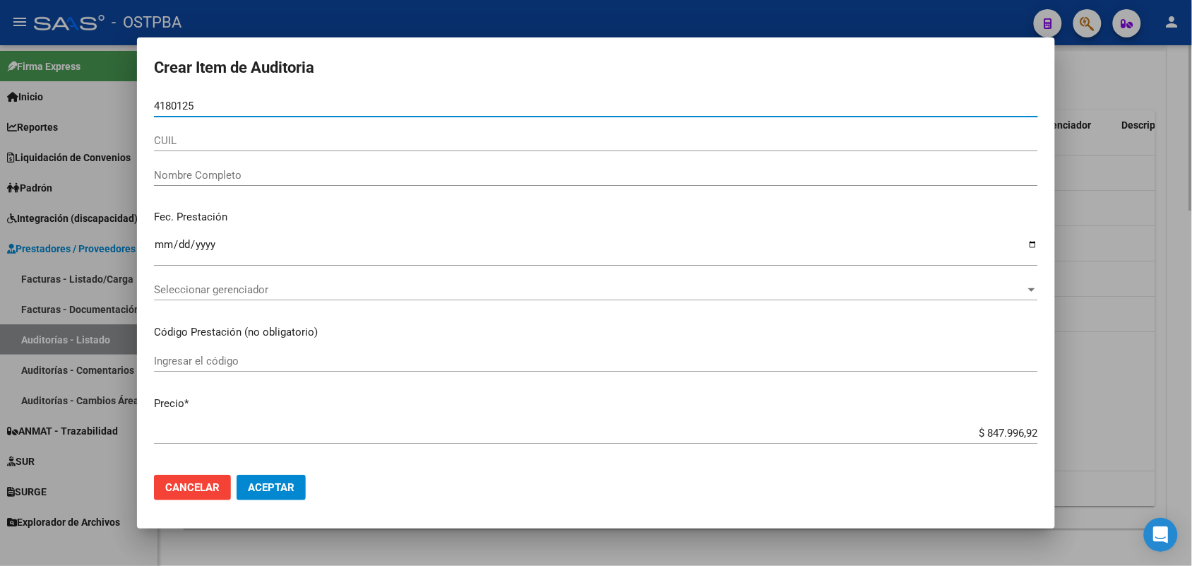
type input "41801251"
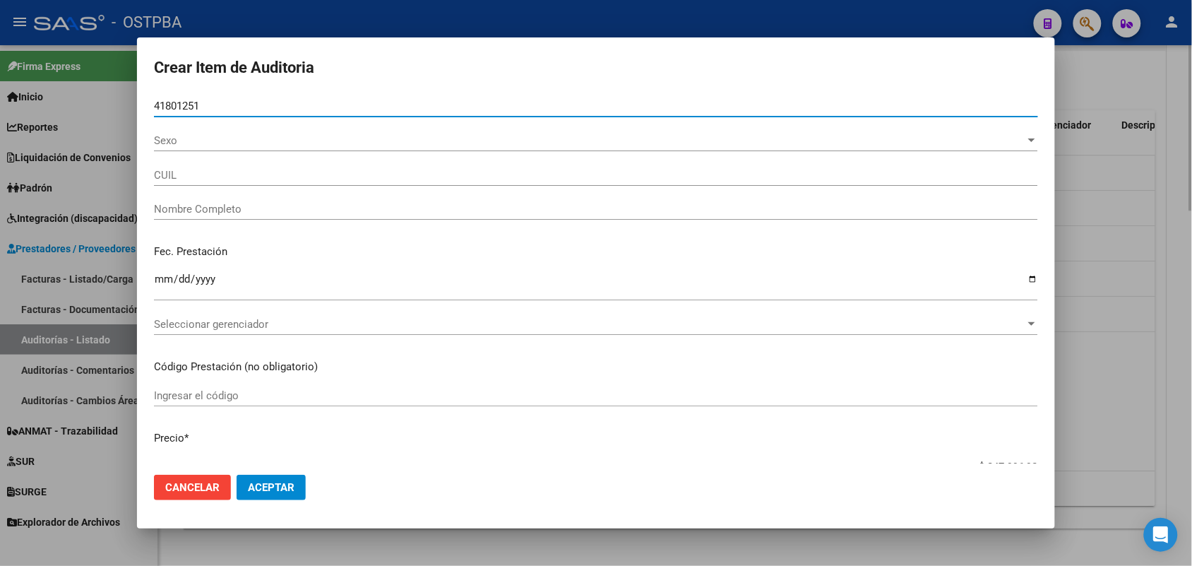
type input "27418012515"
type input "LLUIS ERIKA ANTONELLA -"
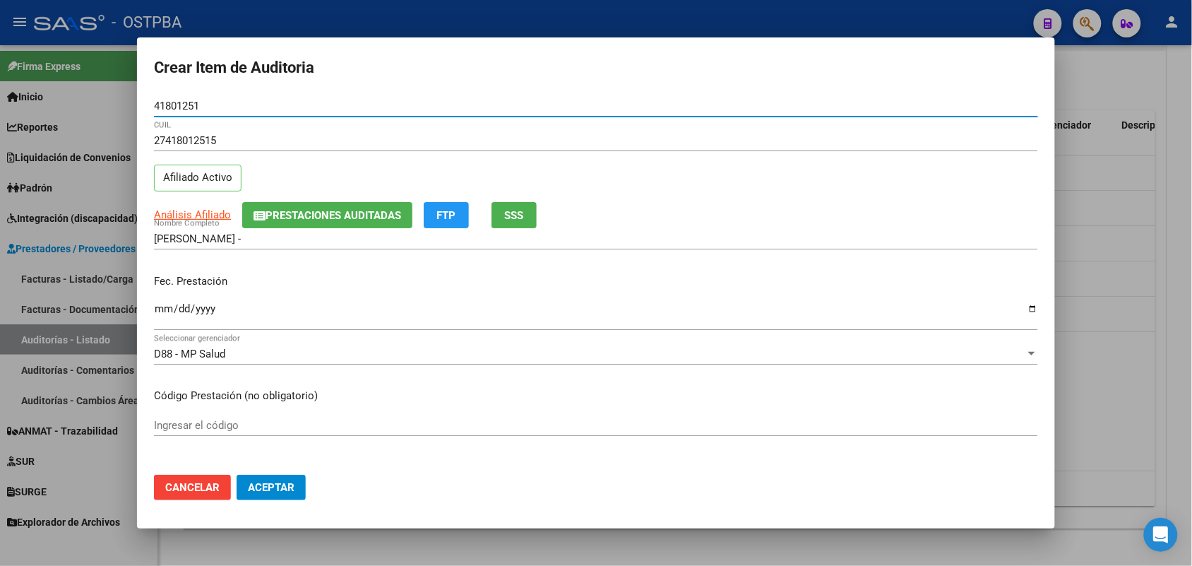
type input "41801251"
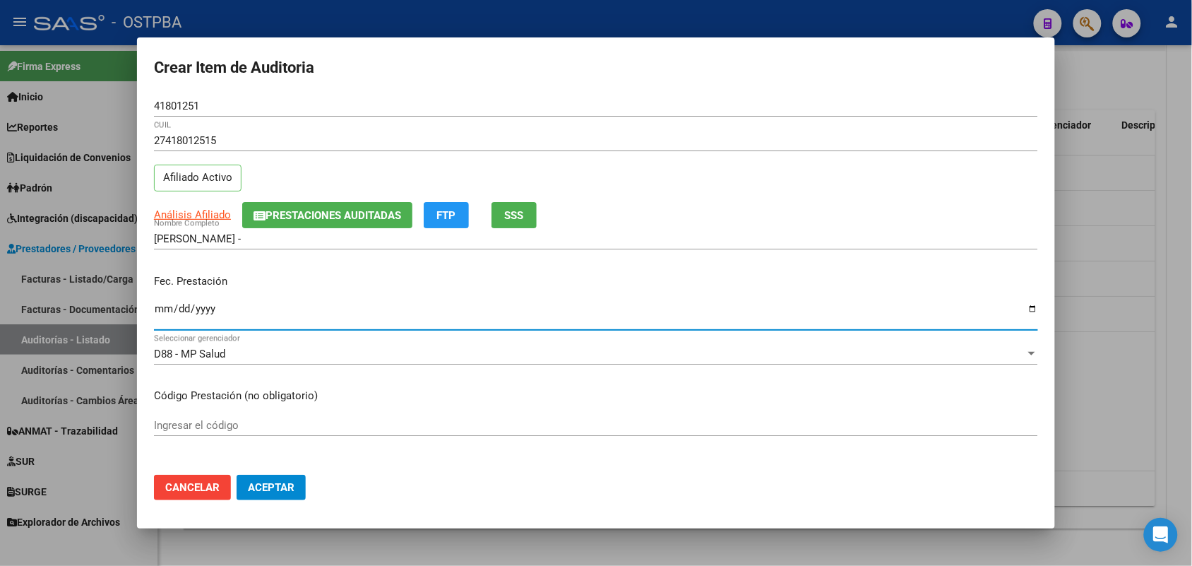
click at [168, 319] on input "Ingresar la fecha" at bounding box center [596, 314] width 884 height 23
type input "[DATE]"
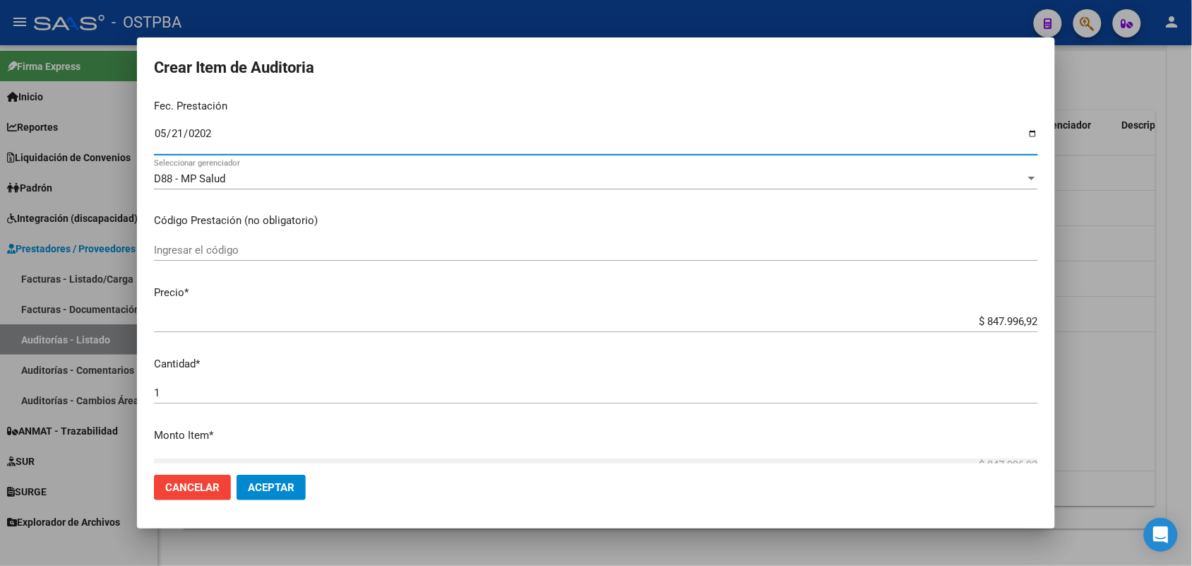
scroll to position [177, 0]
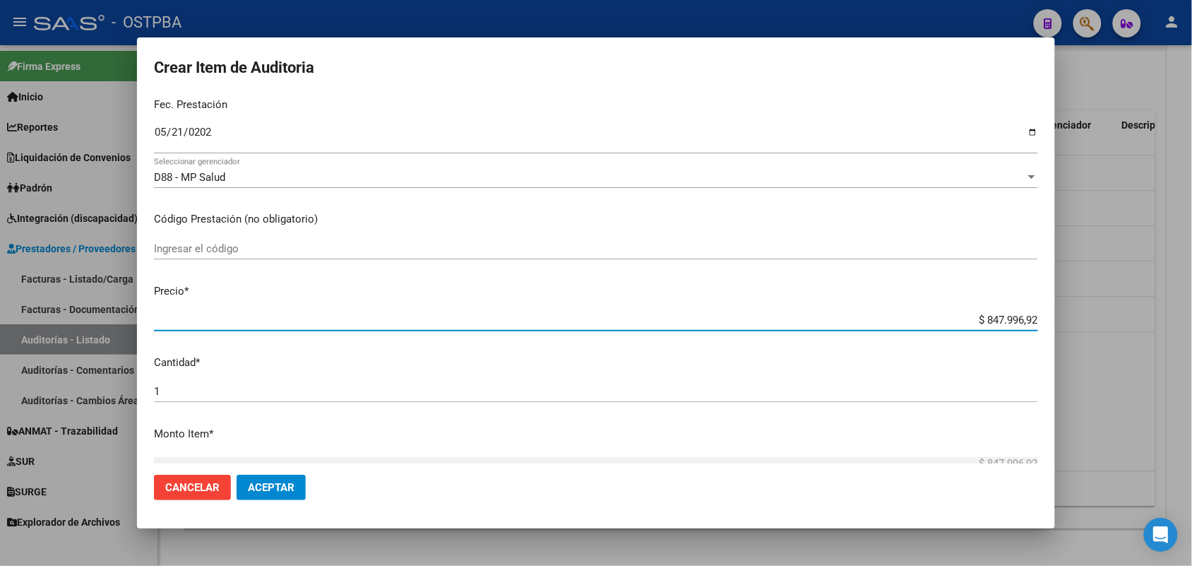
drag, startPoint x: 952, startPoint y: 321, endPoint x: 1056, endPoint y: 314, distance: 104.0
click at [1056, 314] on div "Crear Item de Auditoria 41801251 Nro Documento 27418012515 CUIL Afiliado Activo…" at bounding box center [596, 283] width 1192 height 566
type input "$ 0,04"
type input "$ 0,44"
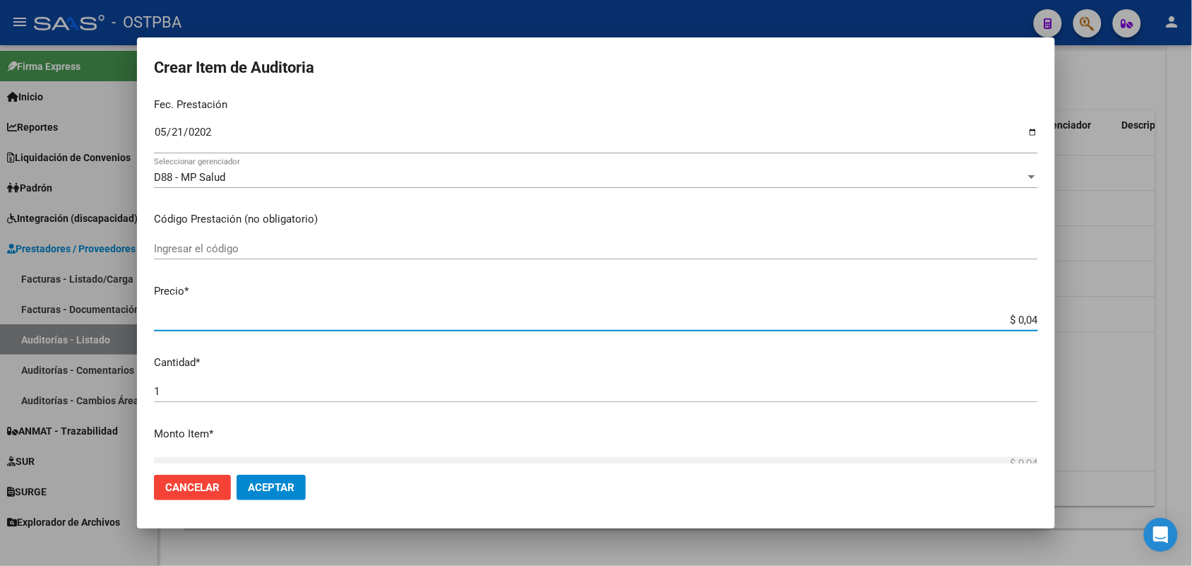
type input "$ 0,44"
type input "$ 4,40"
type input "$ 44,04"
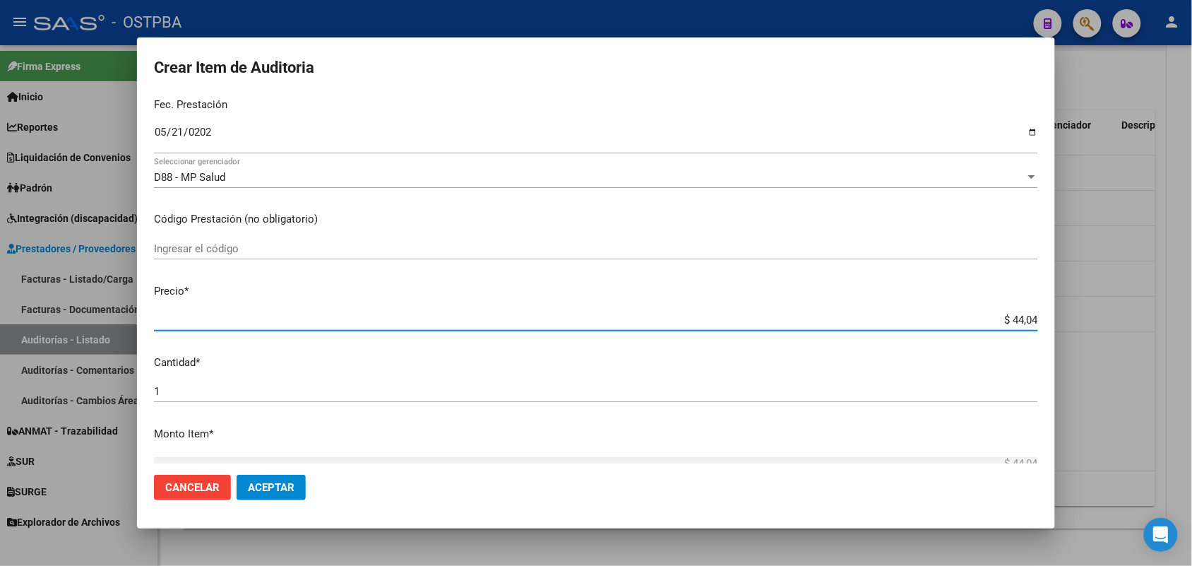
type input "$ 440,46"
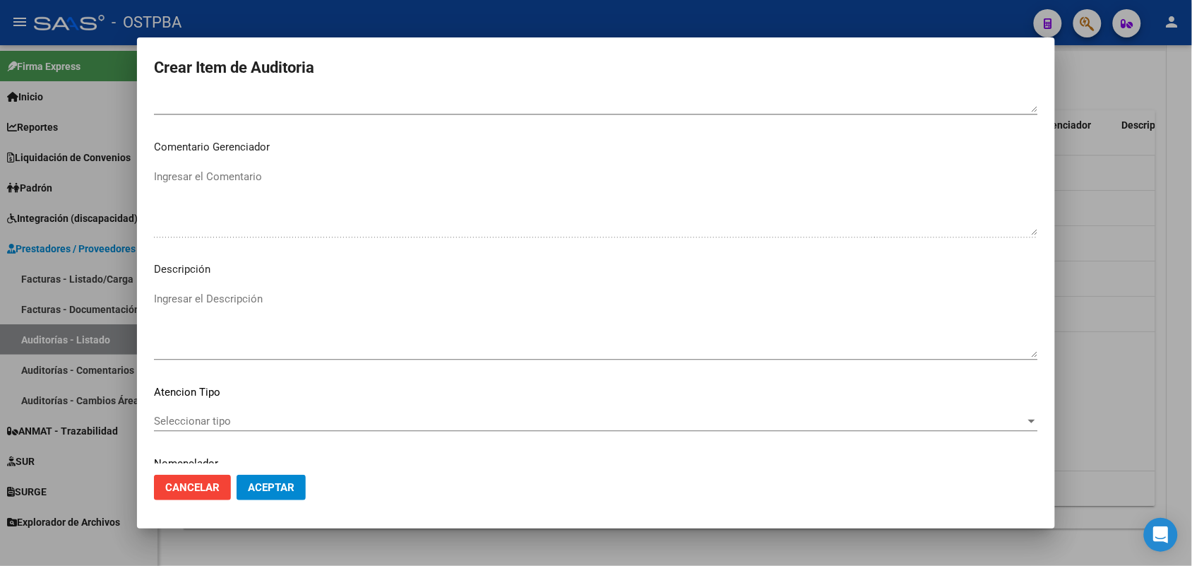
scroll to position [902, 0]
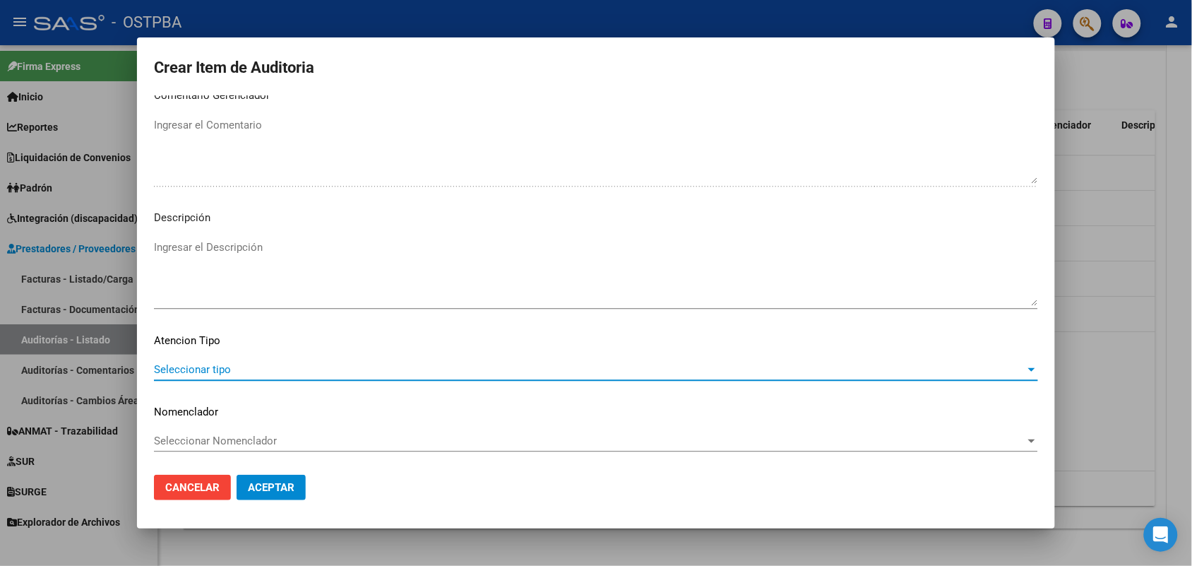
click at [213, 363] on span "Seleccionar tipo" at bounding box center [589, 369] width 871 height 13
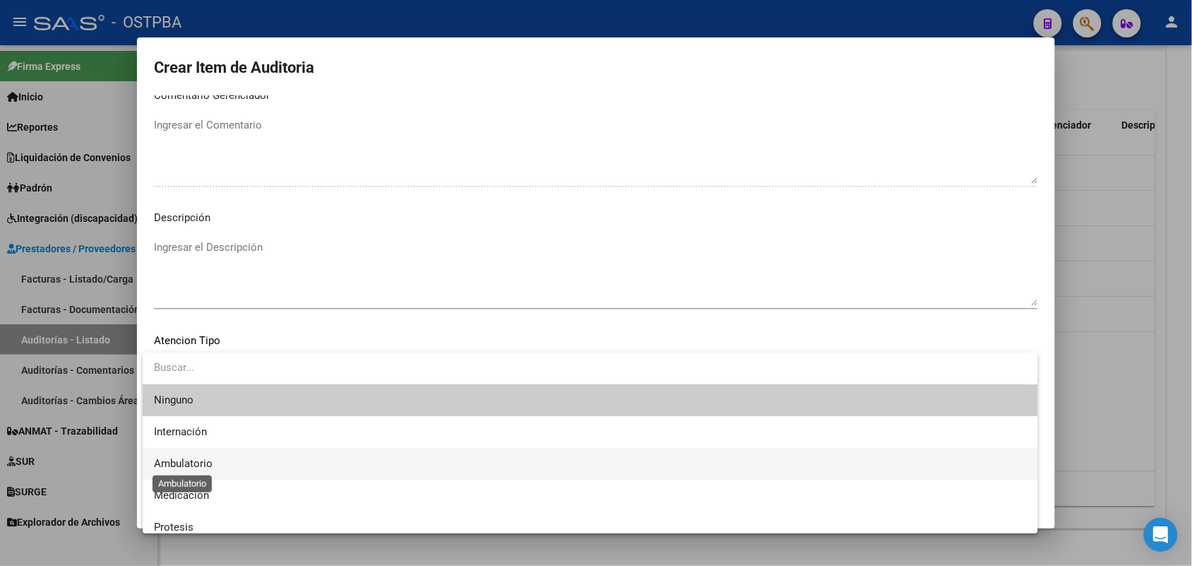
click at [205, 463] on span "Ambulatorio" at bounding box center [183, 463] width 59 height 13
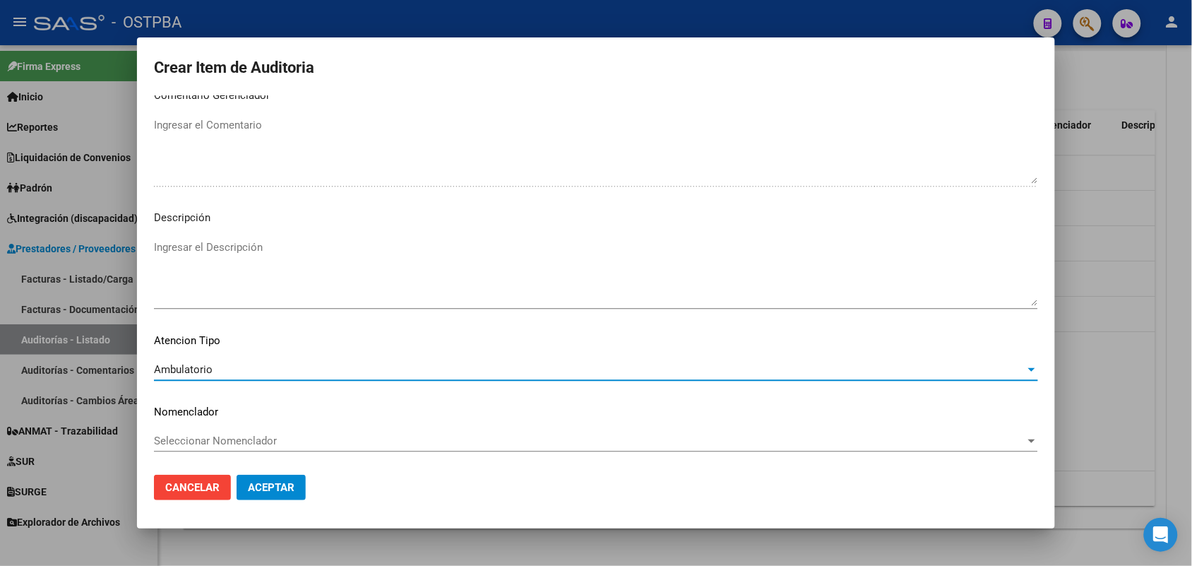
click at [279, 489] on span "Aceptar" at bounding box center [271, 487] width 47 height 13
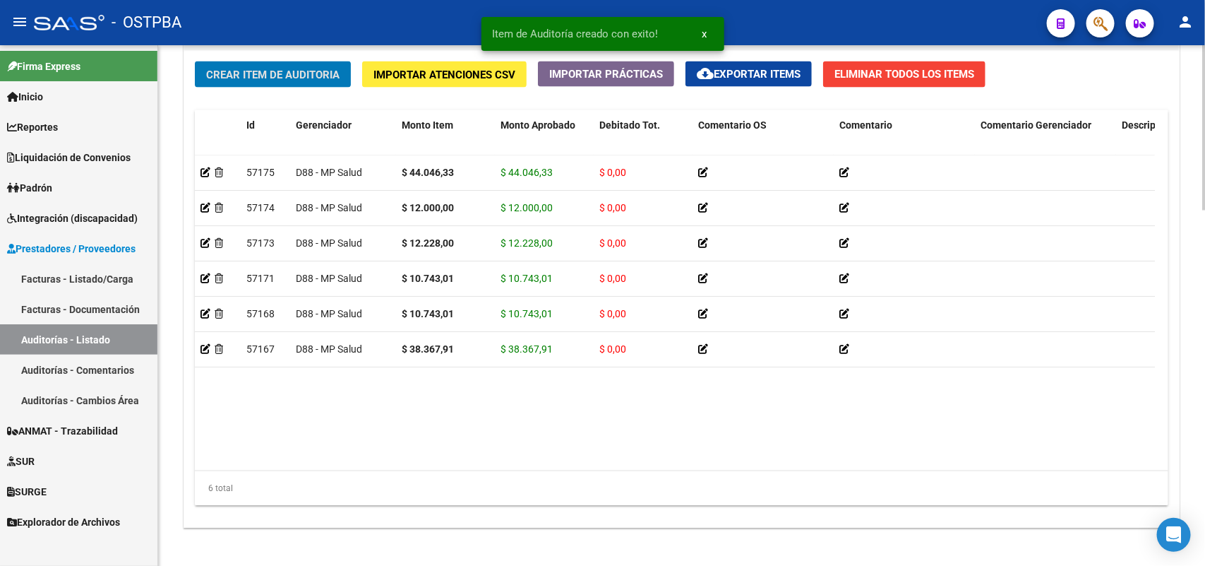
click at [323, 76] on span "Crear Item de Auditoria" at bounding box center [272, 74] width 133 height 13
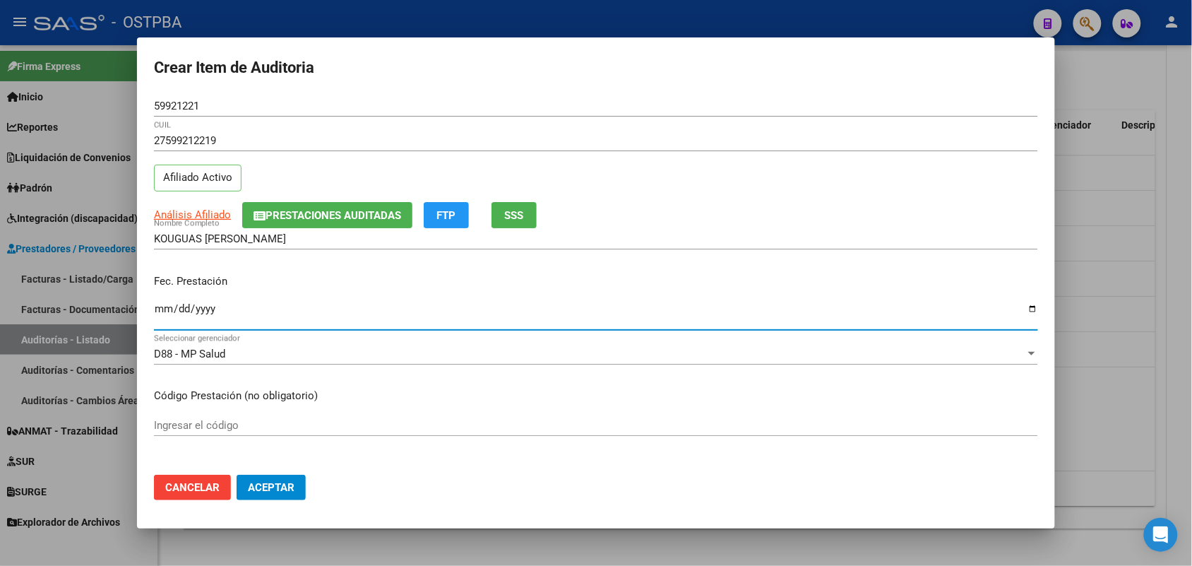
click at [157, 316] on input "Ingresar la fecha" at bounding box center [596, 314] width 884 height 23
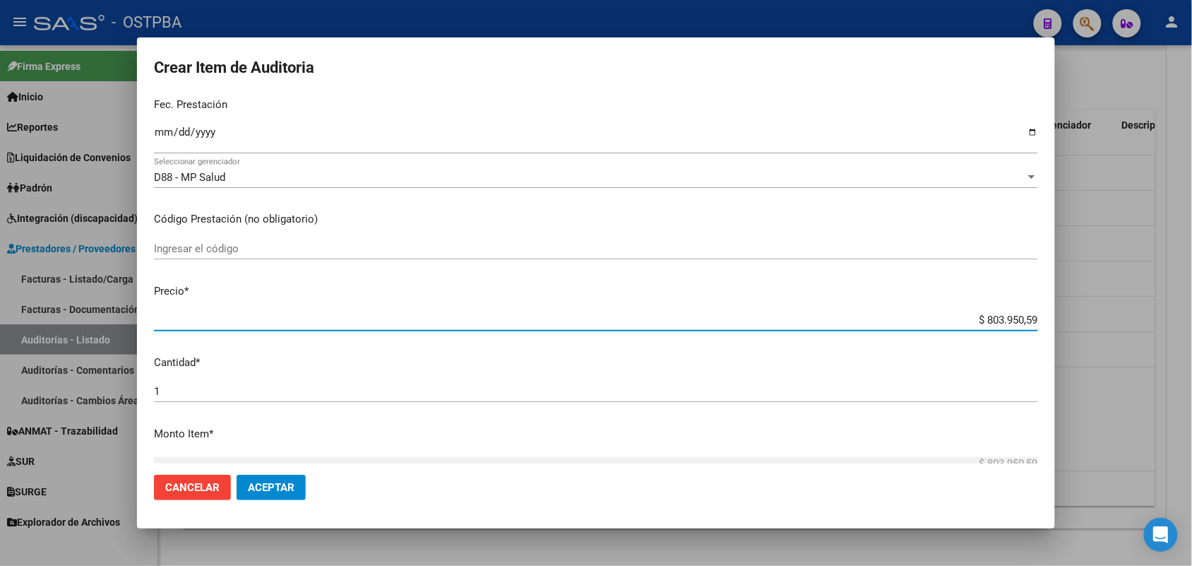
drag, startPoint x: 943, startPoint y: 322, endPoint x: 1075, endPoint y: 312, distance: 131.7
click at [1075, 312] on div "Crear Item de Auditoria 59921221 Nro Documento 27599212219 CUIL Afiliado Activo…" at bounding box center [596, 283] width 1192 height 566
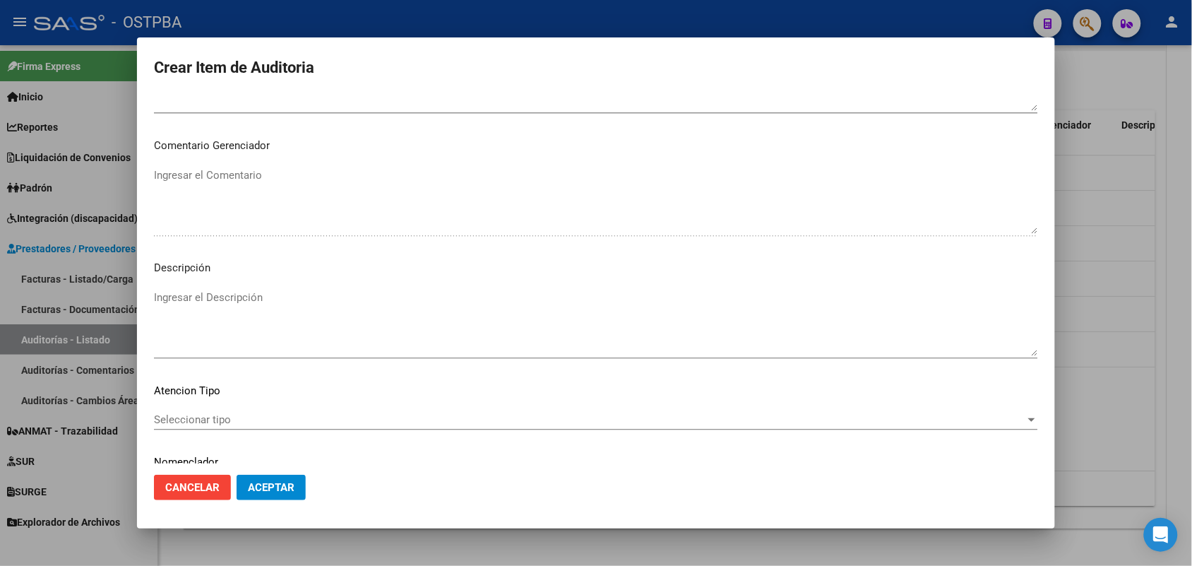
scroll to position [902, 0]
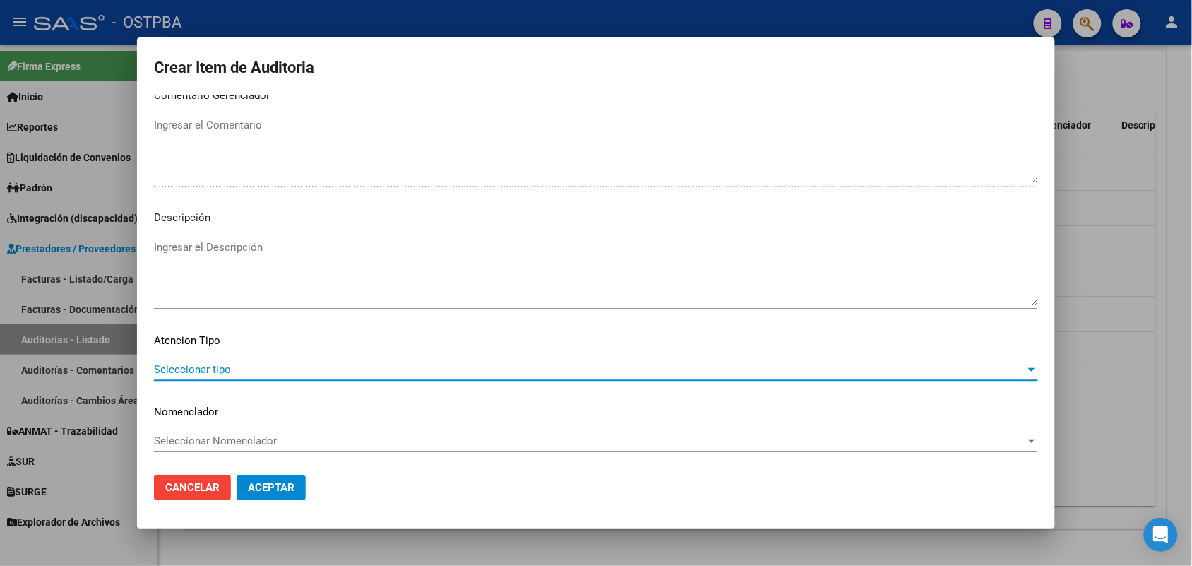
click at [224, 364] on span "Seleccionar tipo" at bounding box center [589, 369] width 871 height 13
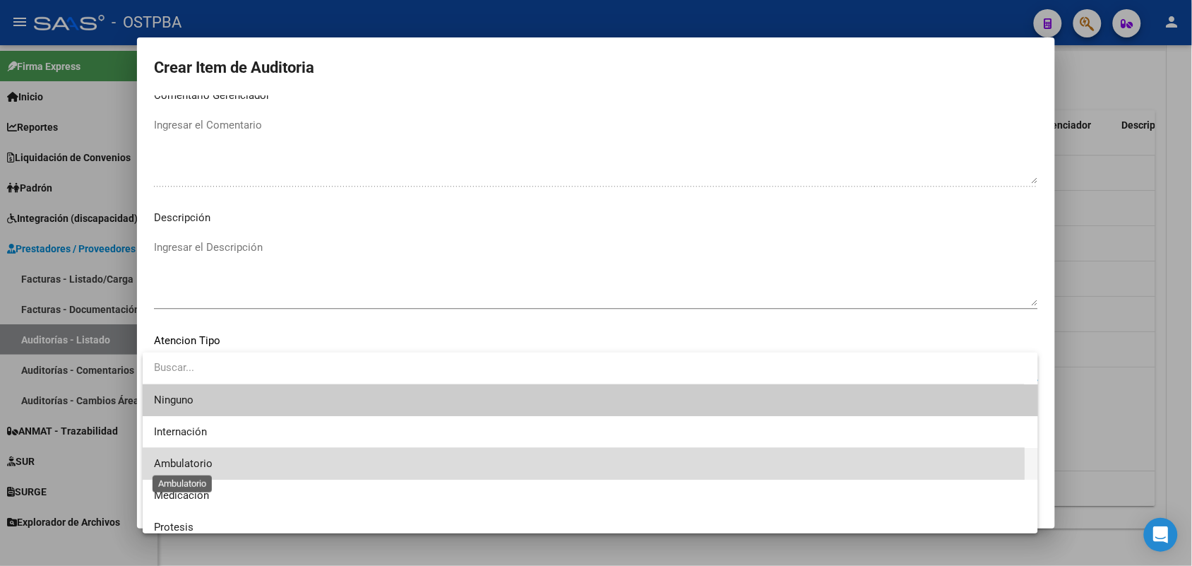
click at [201, 465] on span "Ambulatorio" at bounding box center [183, 463] width 59 height 13
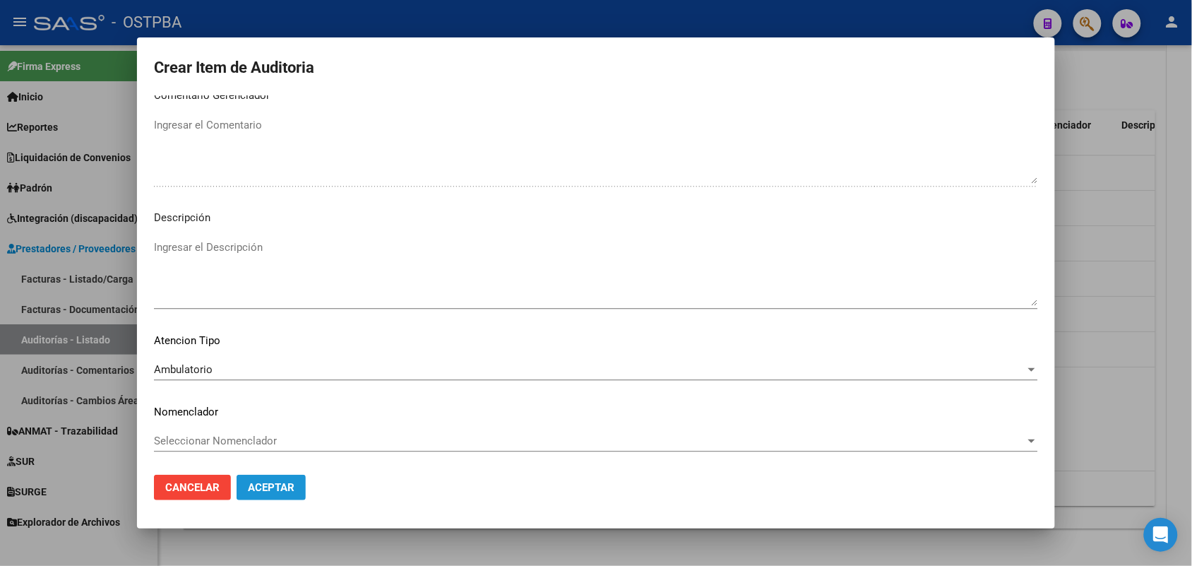
click at [256, 487] on span "Aceptar" at bounding box center [271, 487] width 47 height 13
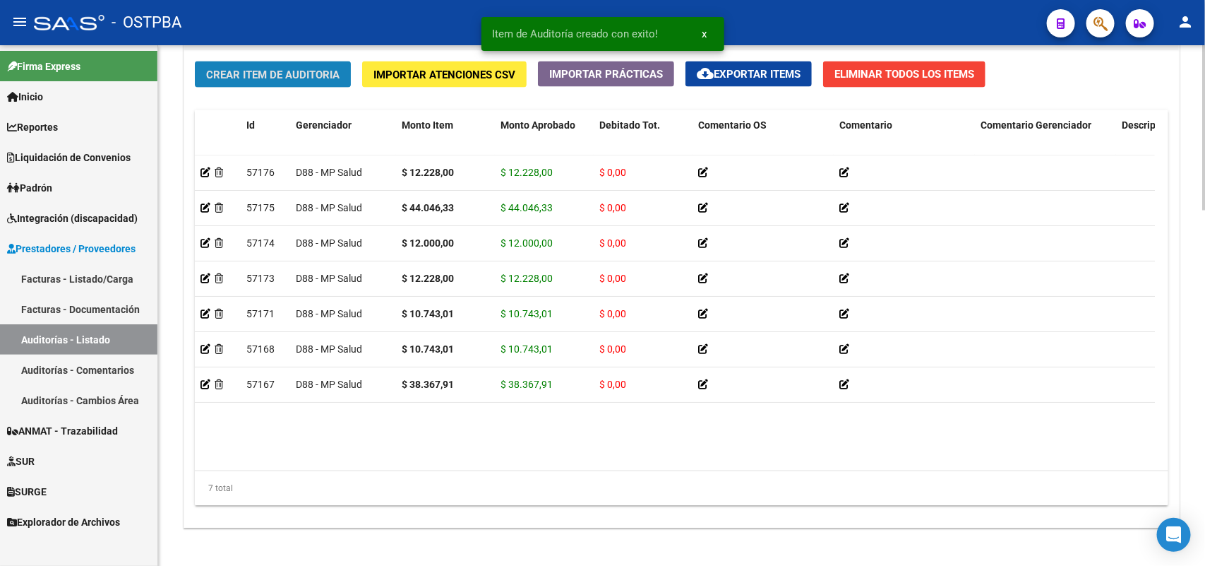
click at [337, 81] on button "Crear Item de Auditoria" at bounding box center [273, 74] width 156 height 26
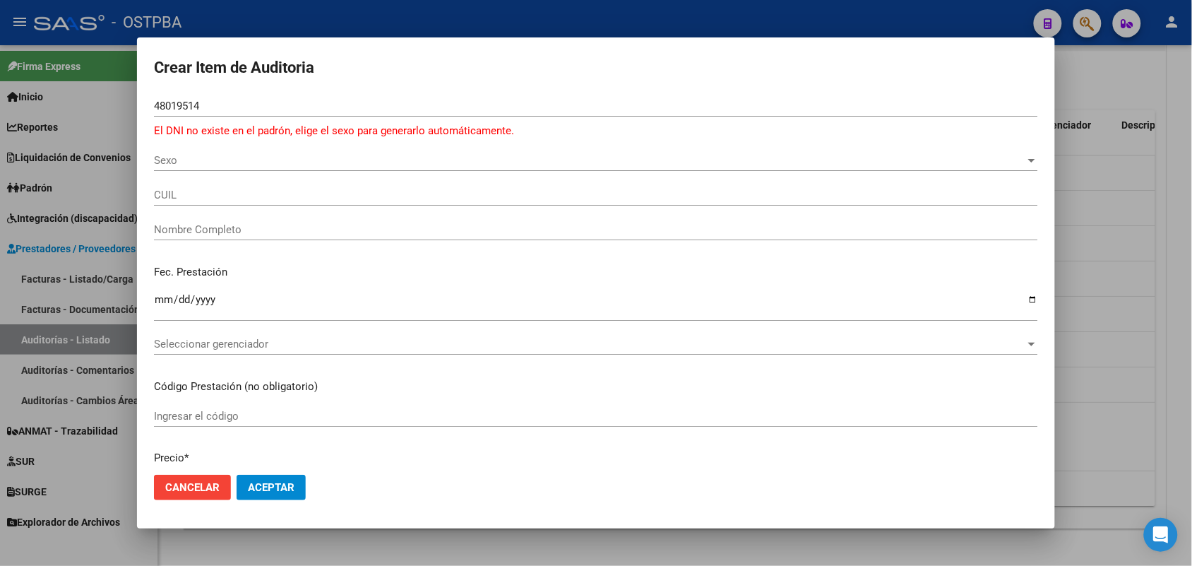
click at [113, 230] on div at bounding box center [596, 283] width 1192 height 566
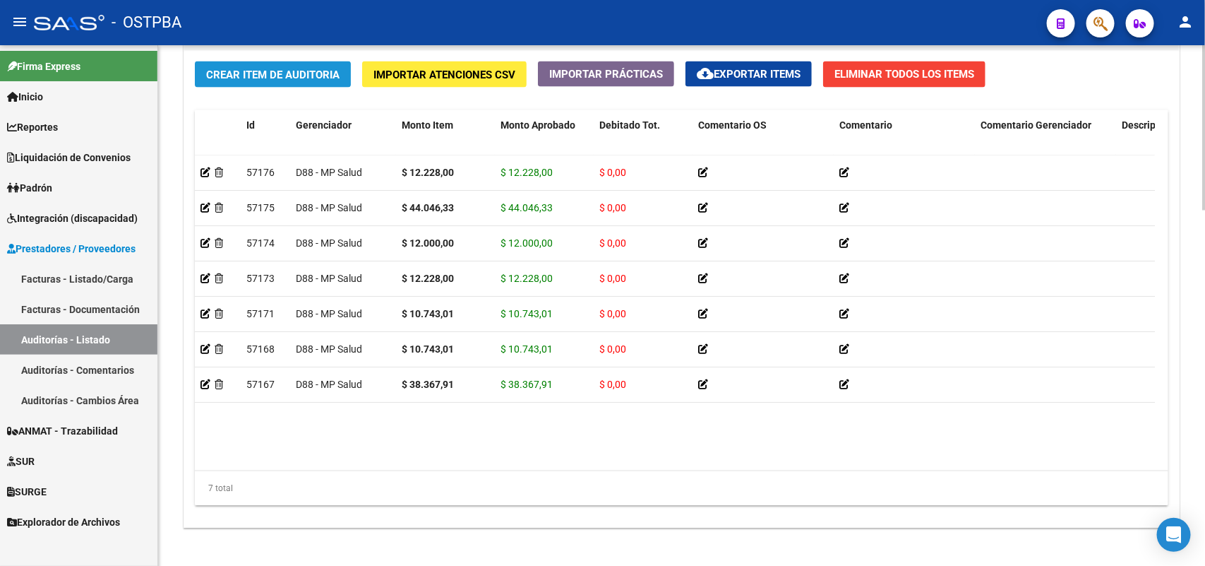
click at [282, 64] on button "Crear Item de Auditoria" at bounding box center [273, 74] width 156 height 26
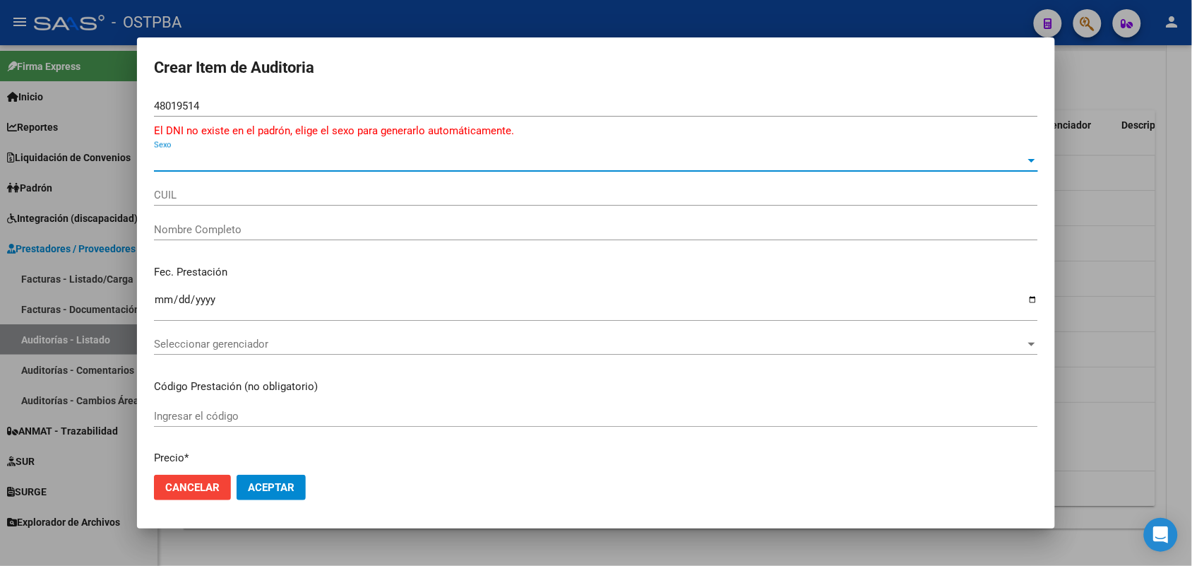
click at [171, 164] on span "Sexo" at bounding box center [589, 160] width 871 height 13
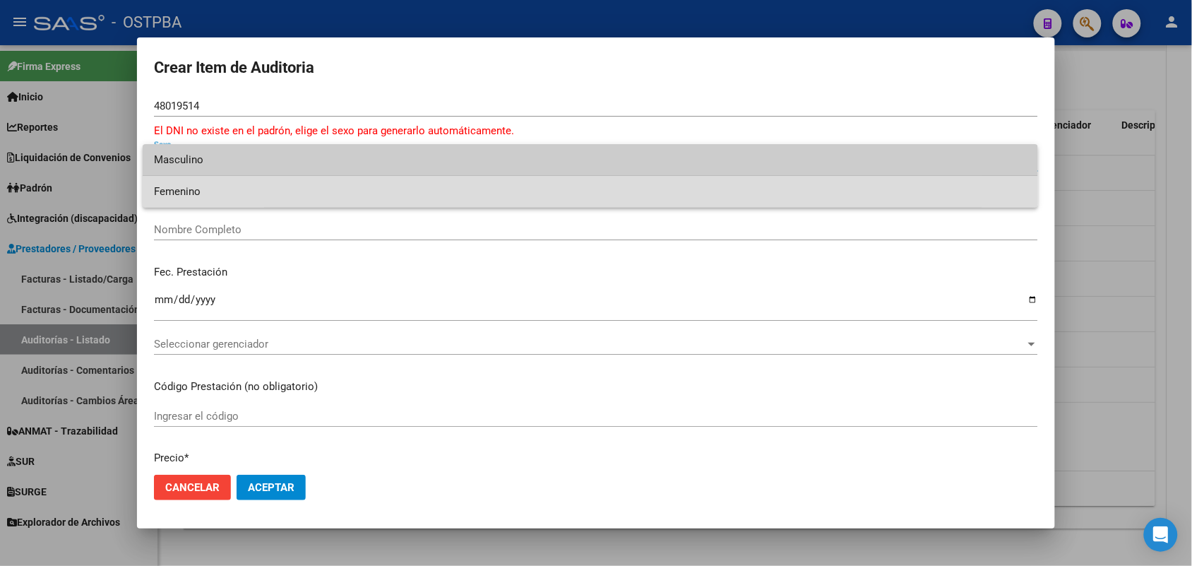
click at [203, 191] on span "Femenino" at bounding box center [590, 192] width 873 height 32
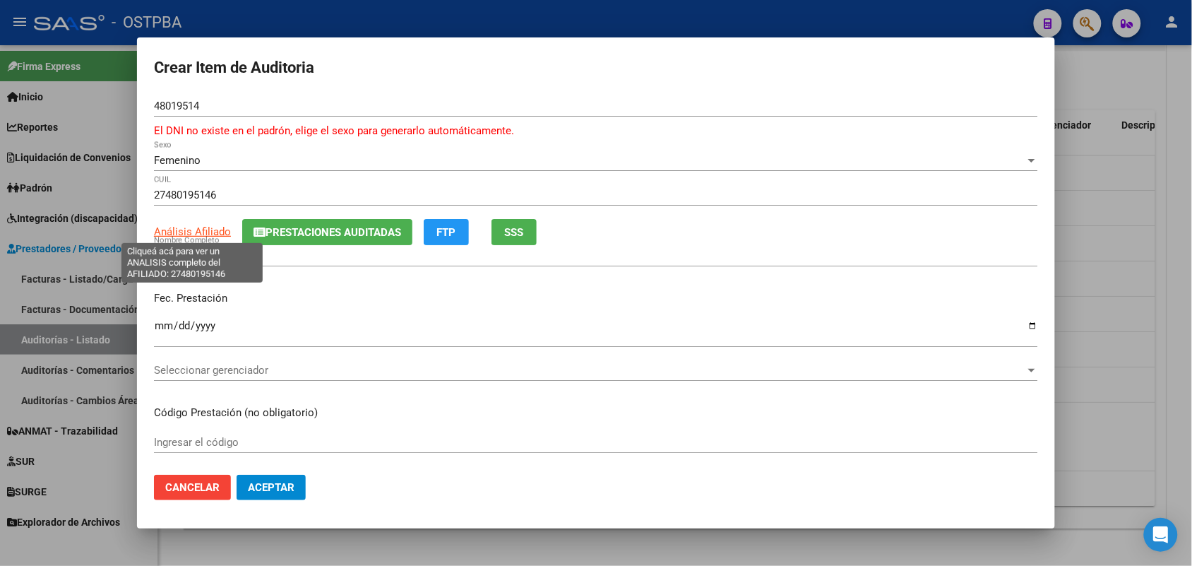
click at [217, 237] on span "Análisis Afiliado" at bounding box center [192, 231] width 77 height 13
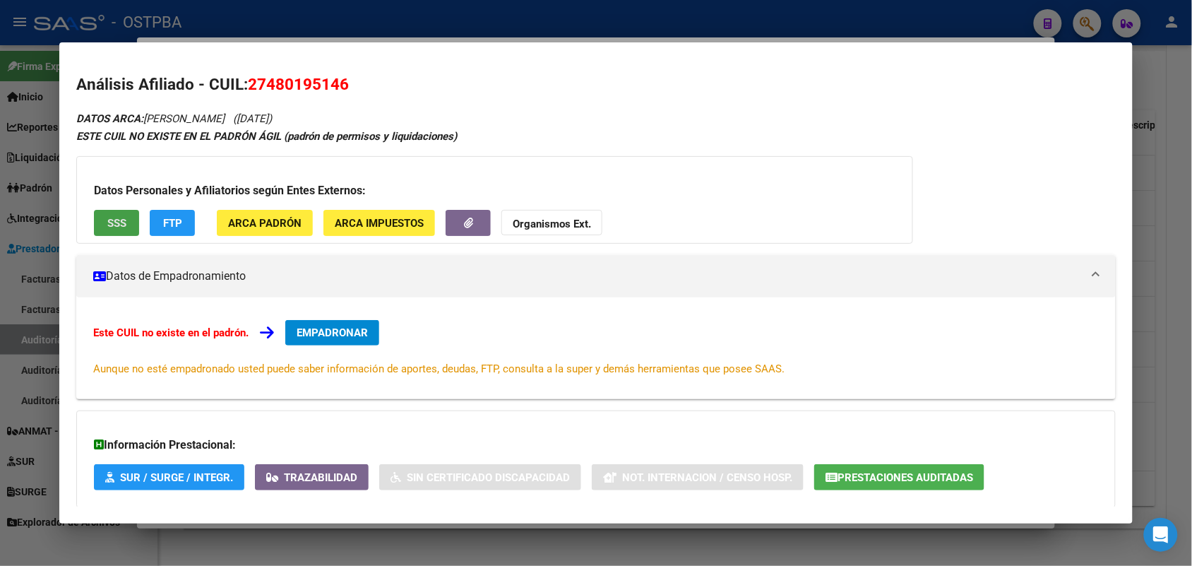
click at [117, 220] on span "SSS" at bounding box center [116, 223] width 19 height 13
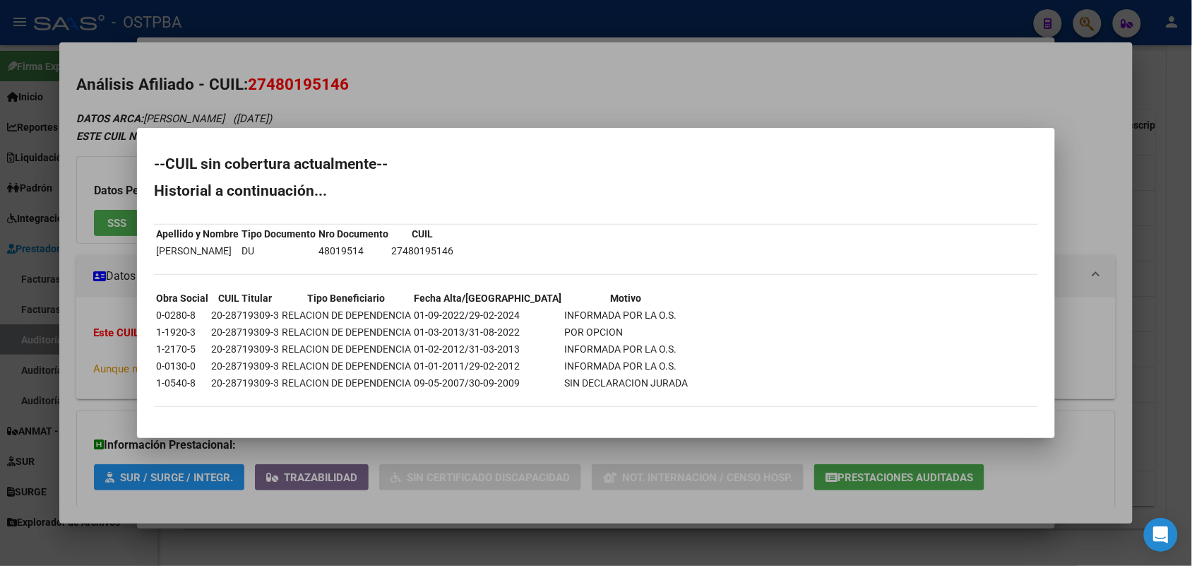
click at [113, 290] on div at bounding box center [596, 283] width 1192 height 566
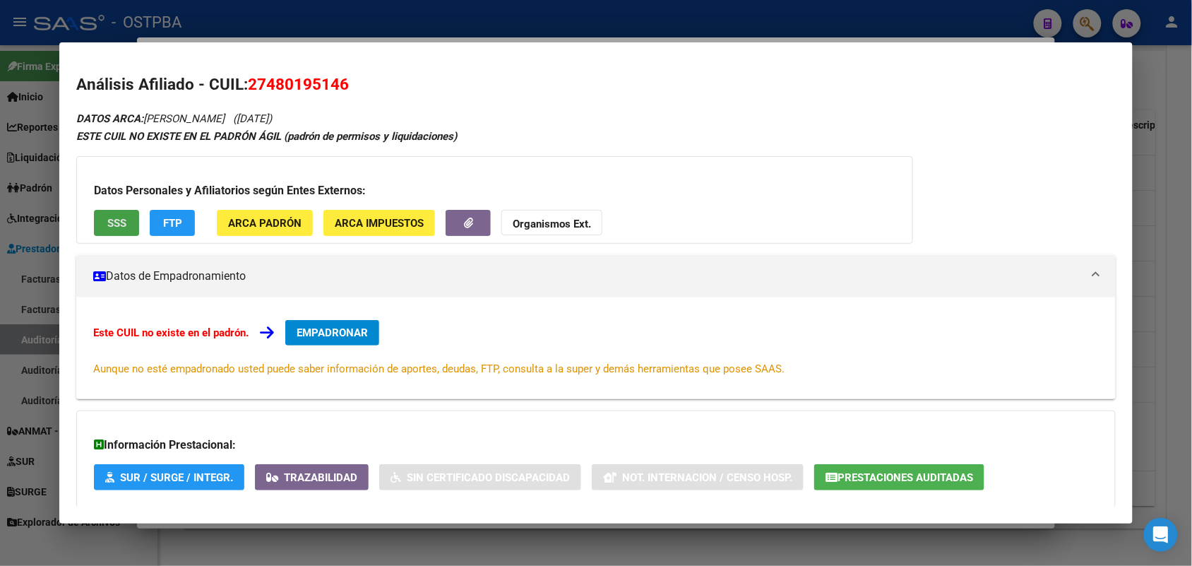
click at [124, 222] on button "SSS" at bounding box center [116, 223] width 45 height 26
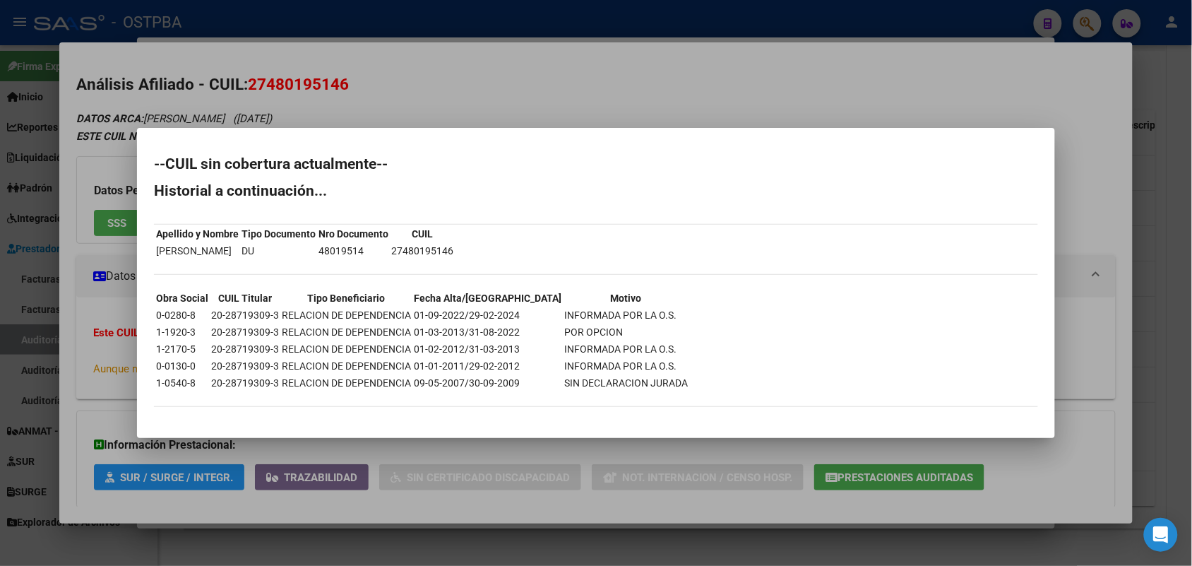
click at [96, 286] on div at bounding box center [596, 283] width 1192 height 566
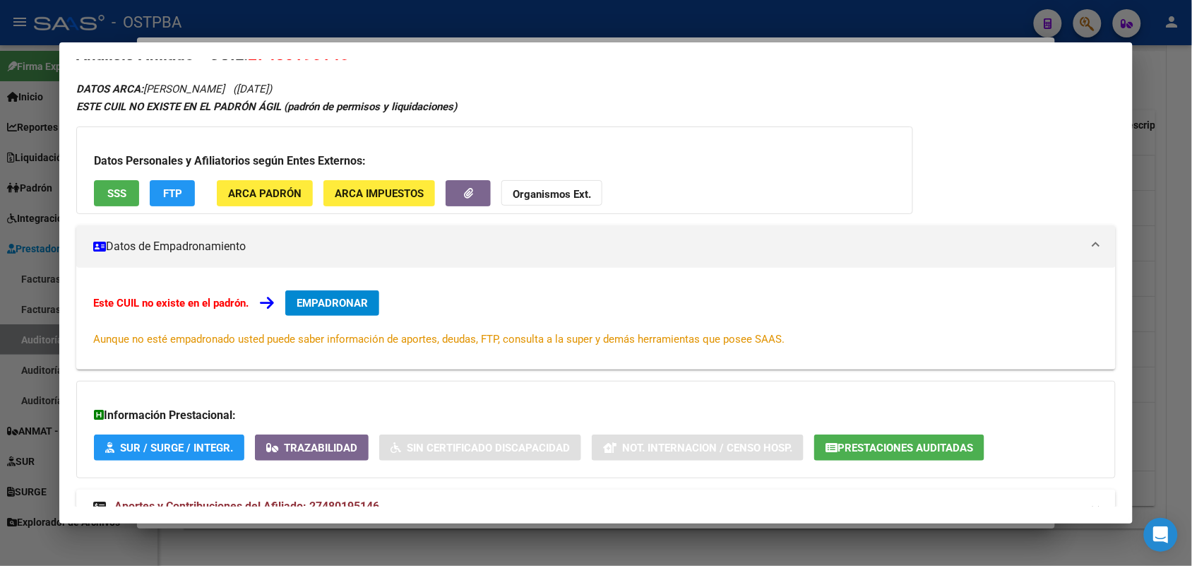
scroll to position [78, 0]
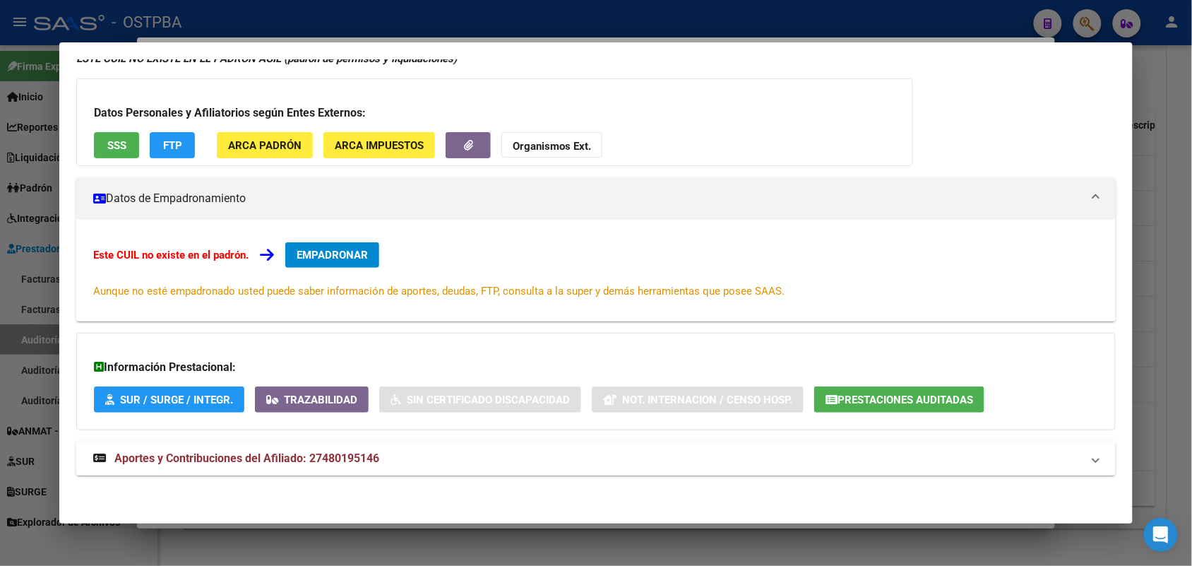
click at [97, 458] on icon at bounding box center [99, 457] width 13 height 11
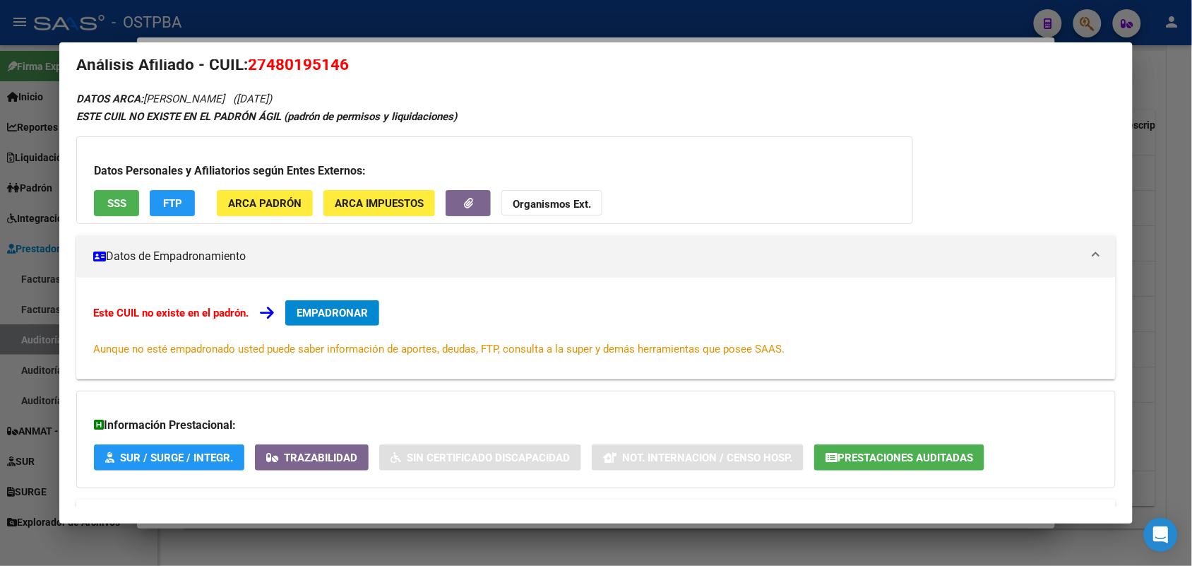
scroll to position [0, 0]
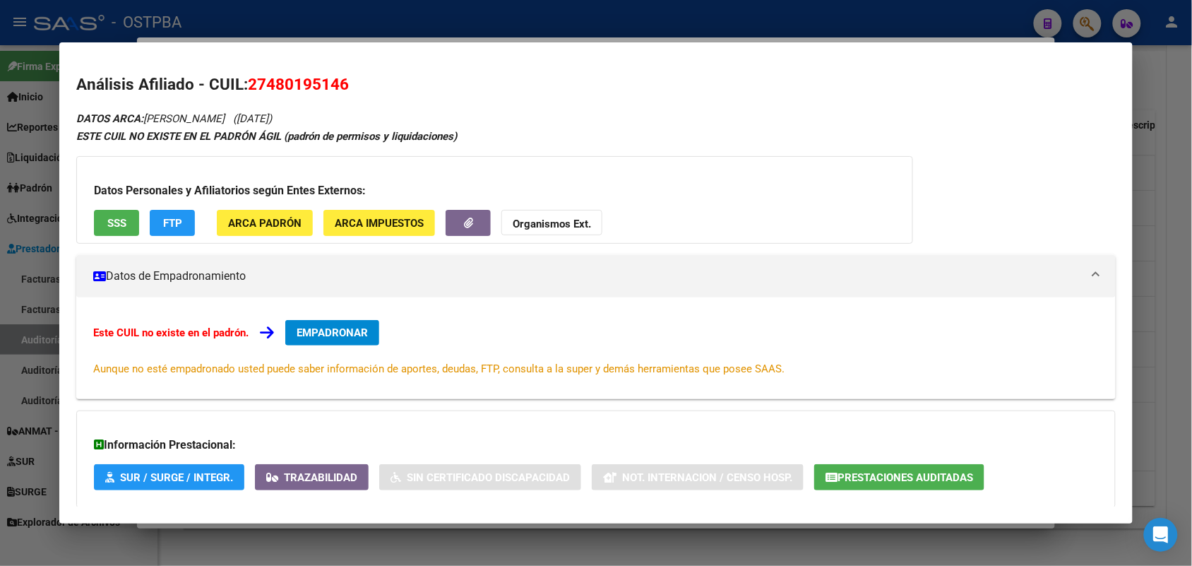
click at [11, 297] on div at bounding box center [596, 283] width 1192 height 566
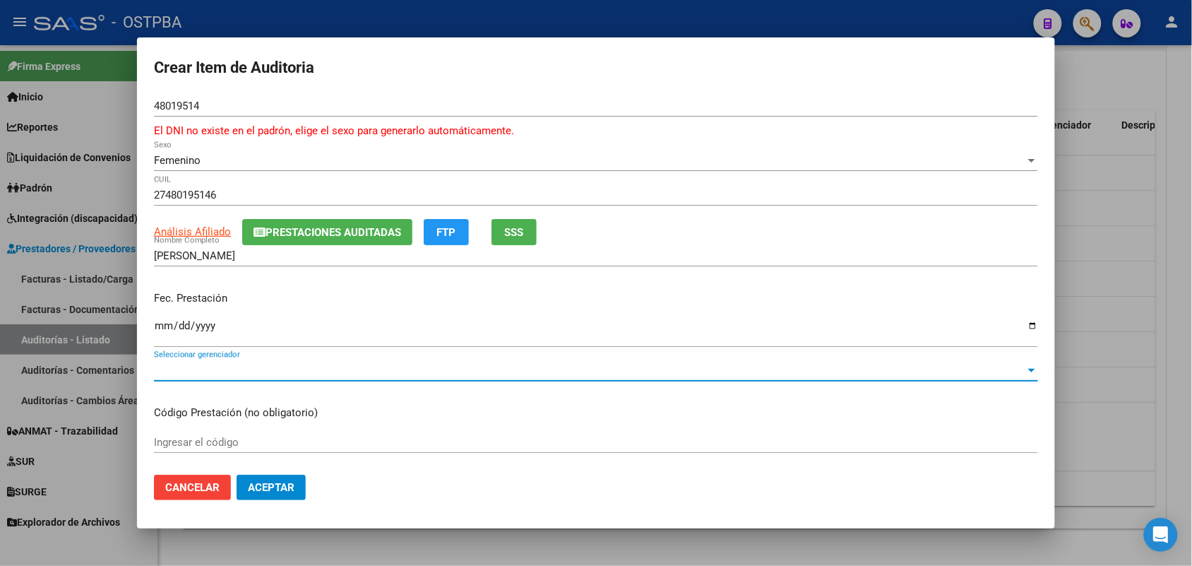
click at [248, 369] on span "Seleccionar gerenciador" at bounding box center [589, 370] width 871 height 13
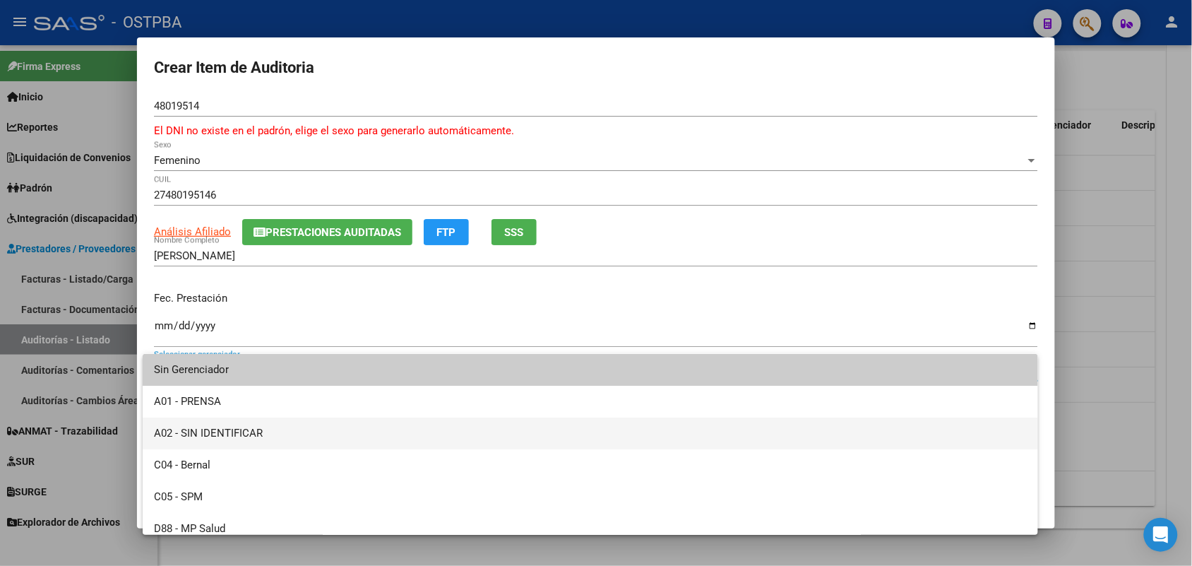
click at [240, 431] on span "A02 - SIN IDENTIFICAR" at bounding box center [590, 433] width 873 height 32
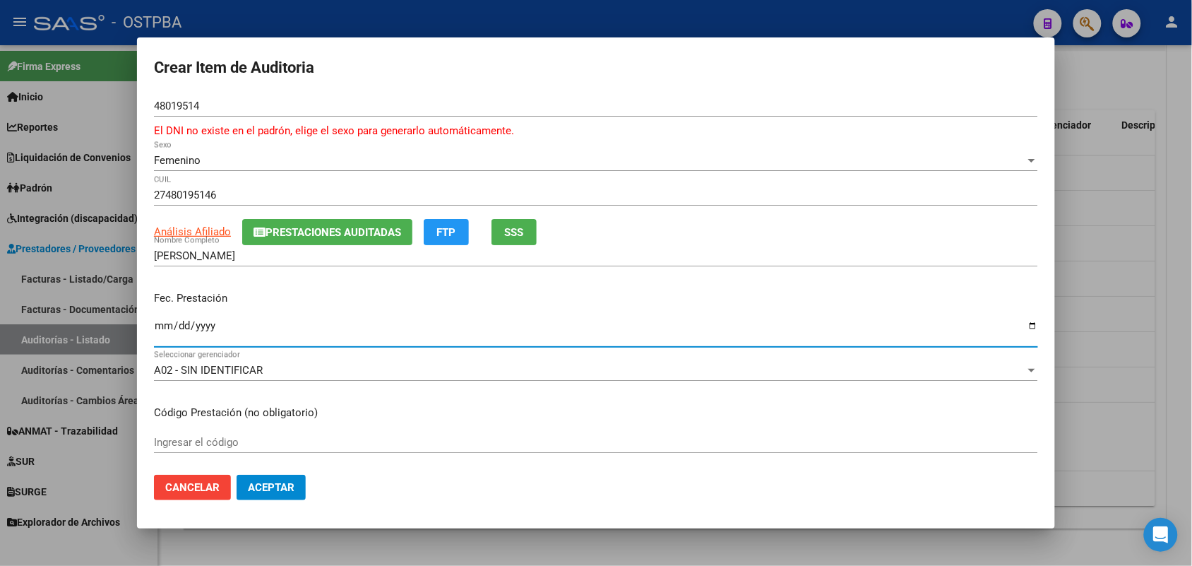
click at [162, 326] on input "Ingresar la fecha" at bounding box center [596, 331] width 884 height 23
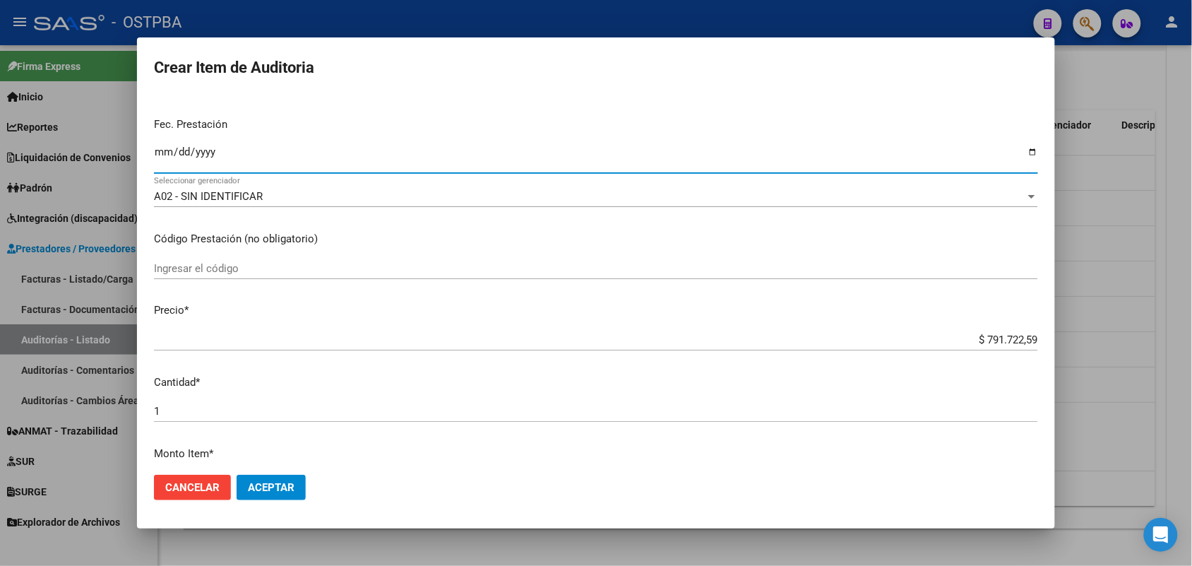
scroll to position [177, 0]
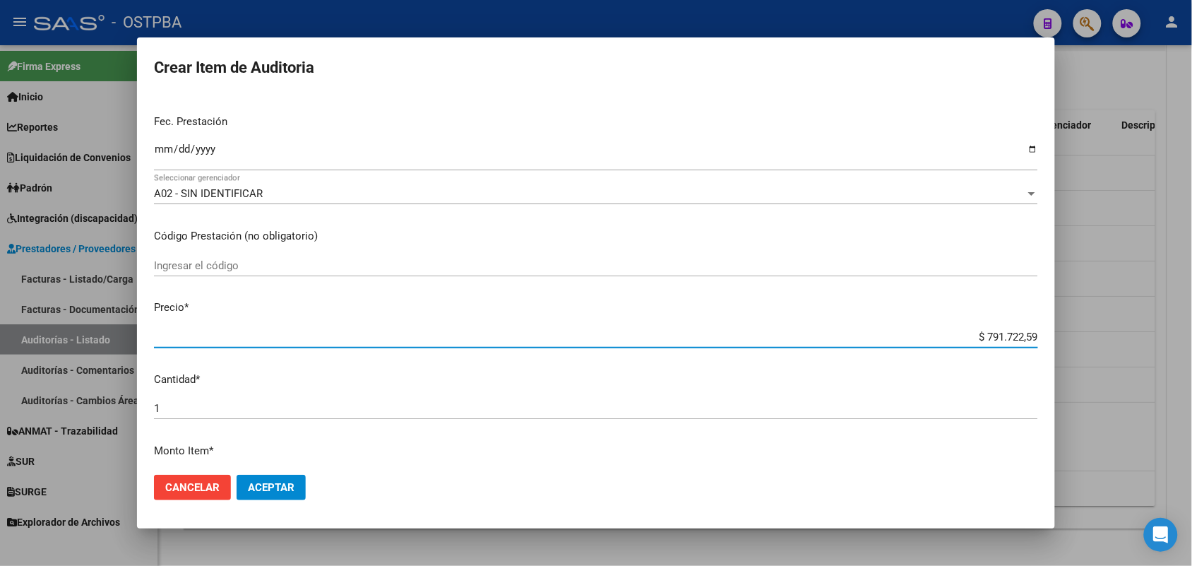
drag, startPoint x: 951, startPoint y: 340, endPoint x: 1107, endPoint y: 335, distance: 156.1
click at [1107, 335] on div "Crear Item de Auditoria 48019514 Nro Documento El DNI no existe en el padrón, e…" at bounding box center [596, 283] width 1192 height 566
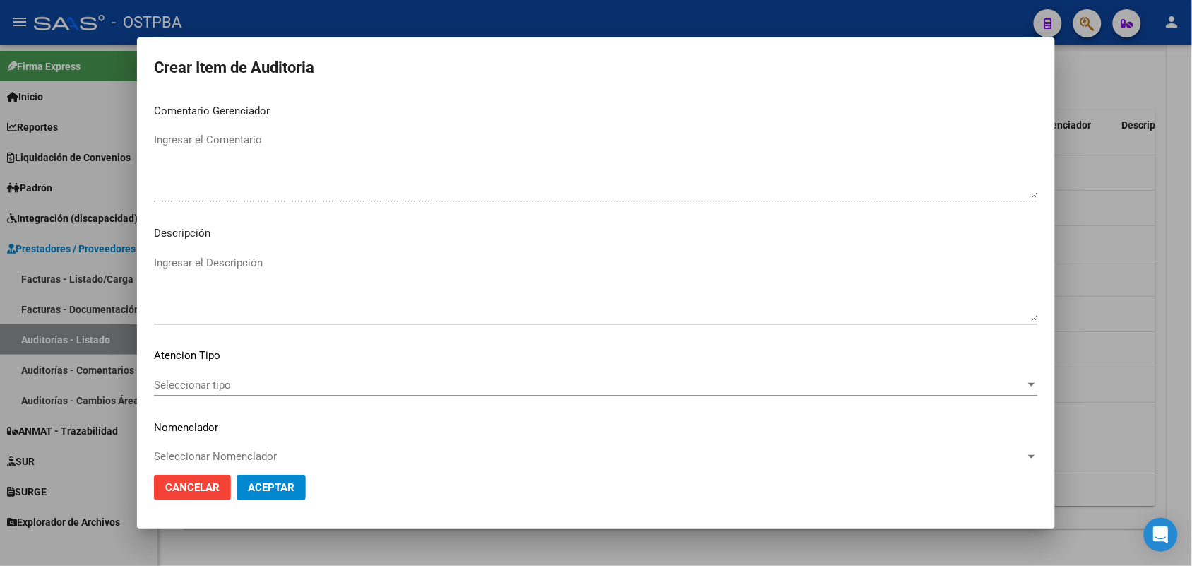
scroll to position [919, 0]
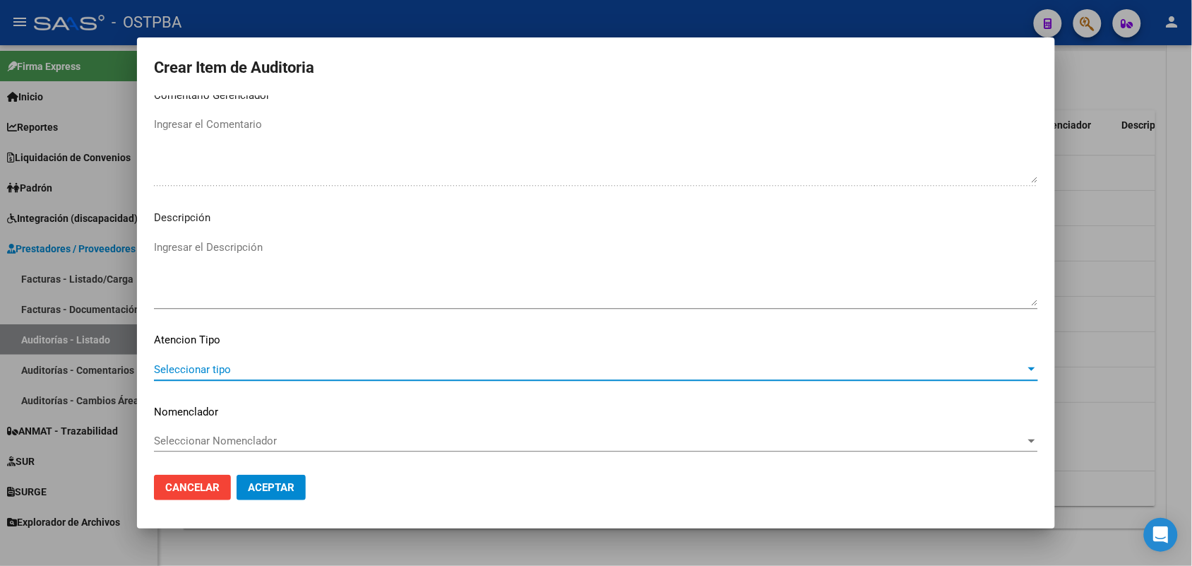
click at [213, 371] on span "Seleccionar tipo" at bounding box center [589, 369] width 871 height 13
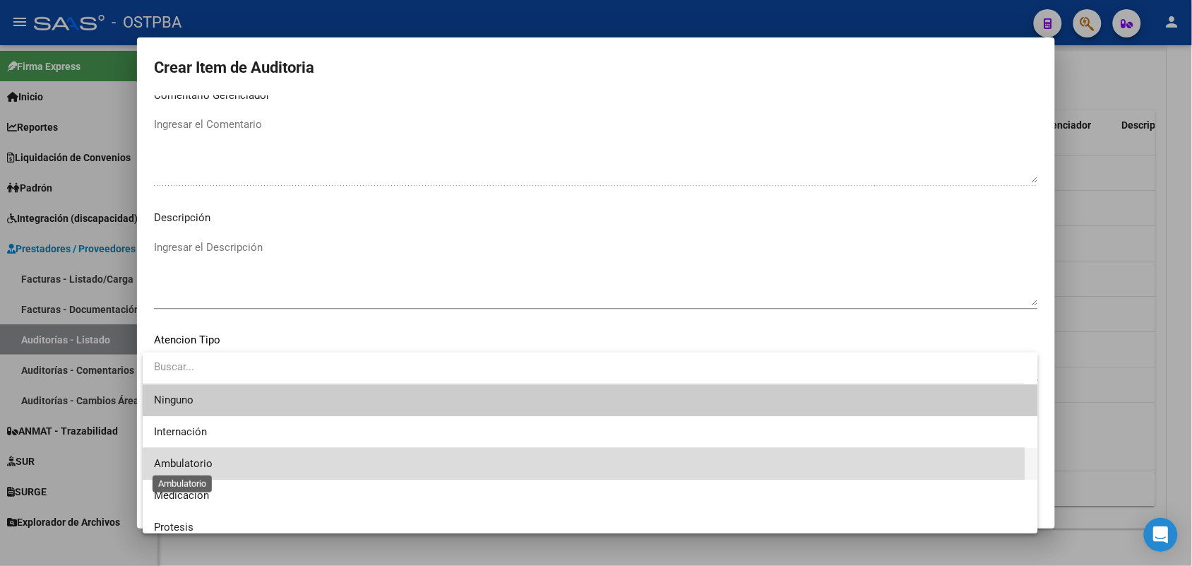
click at [210, 463] on span "Ambulatorio" at bounding box center [183, 463] width 59 height 13
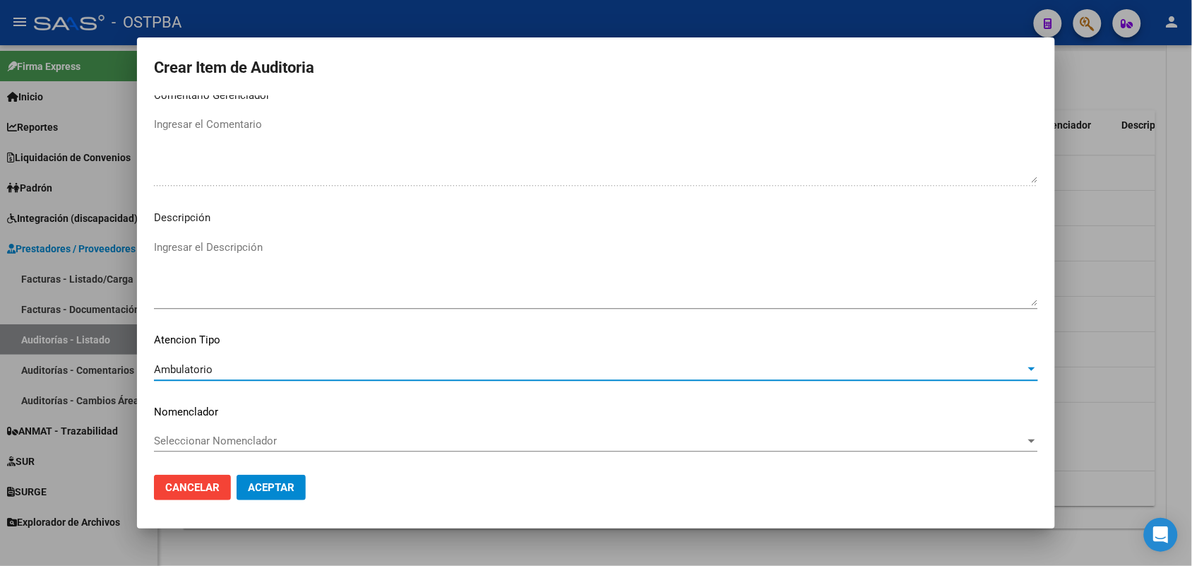
click at [270, 489] on span "Aceptar" at bounding box center [271, 487] width 47 height 13
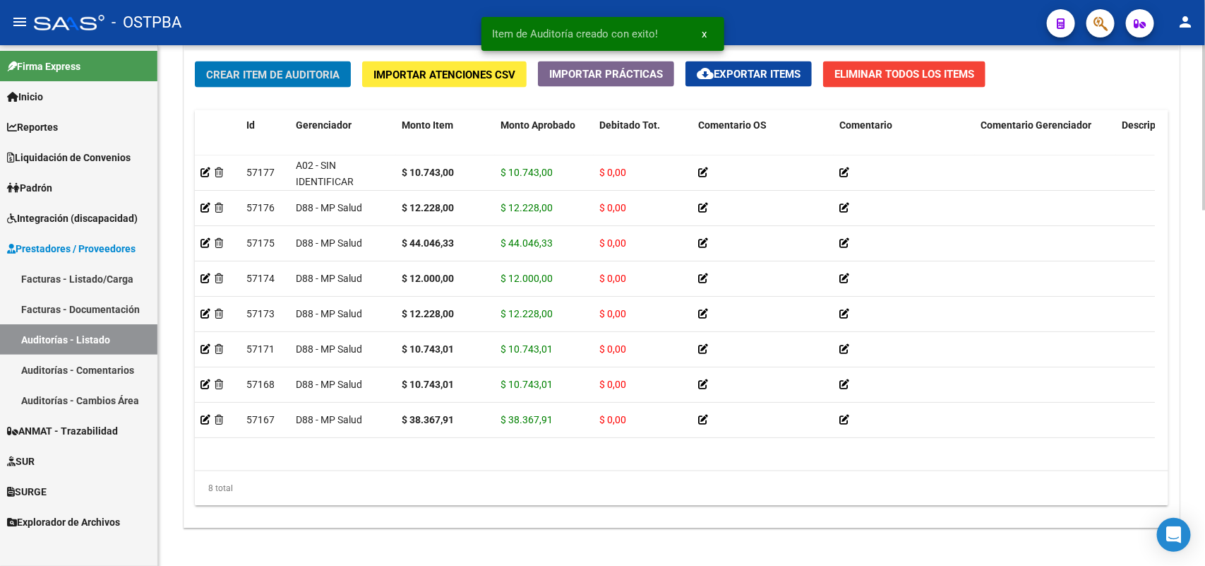
click at [308, 69] on span "Crear Item de Auditoria" at bounding box center [272, 74] width 133 height 13
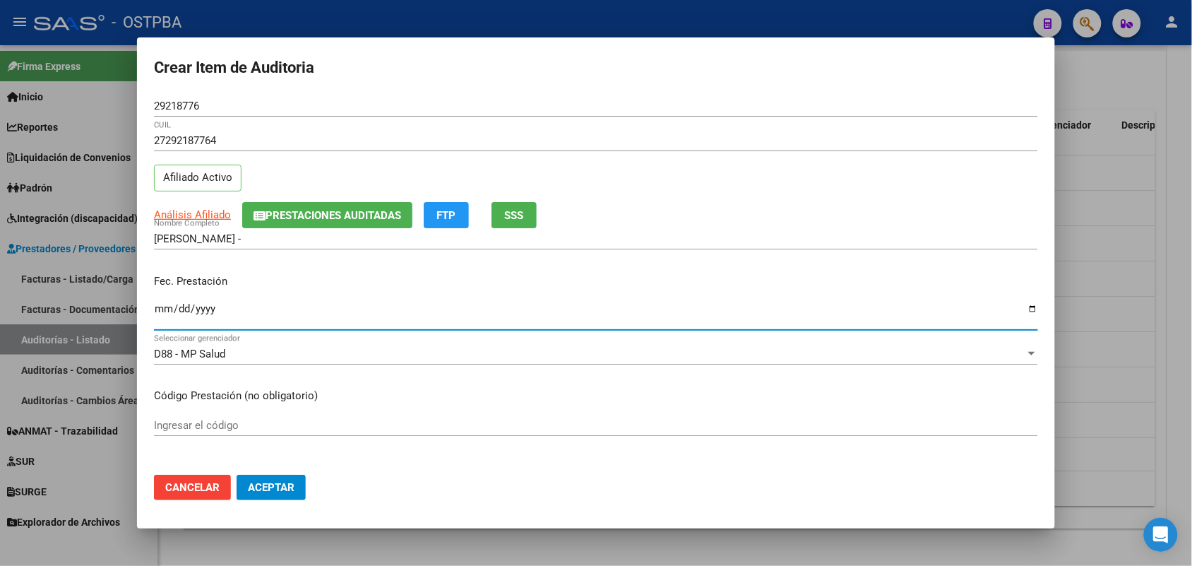
click at [168, 309] on input "Ingresar la fecha" at bounding box center [596, 314] width 884 height 23
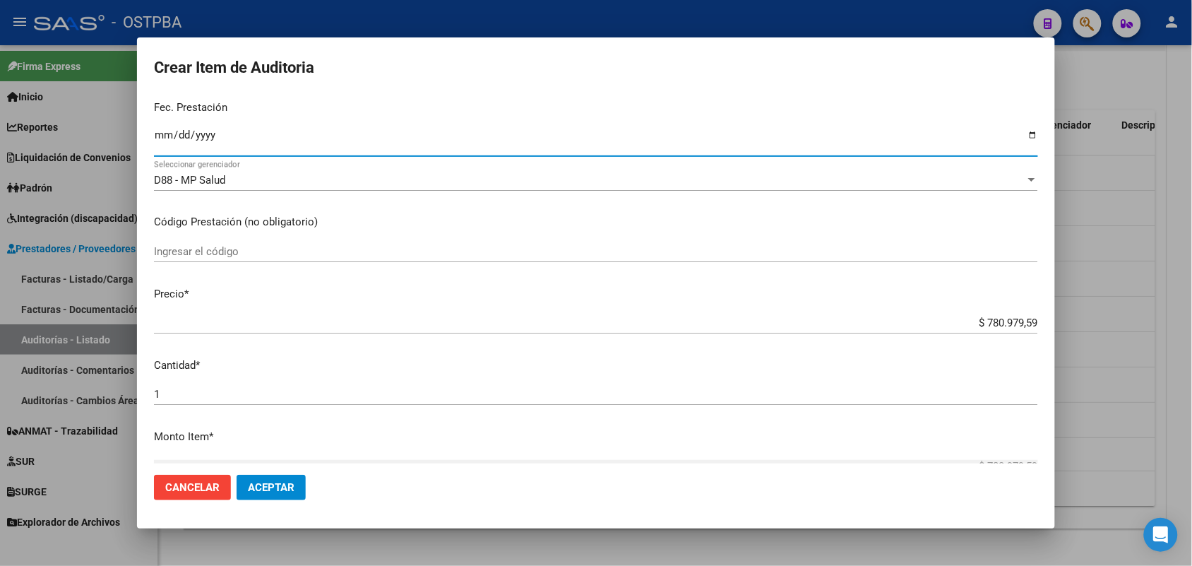
scroll to position [177, 0]
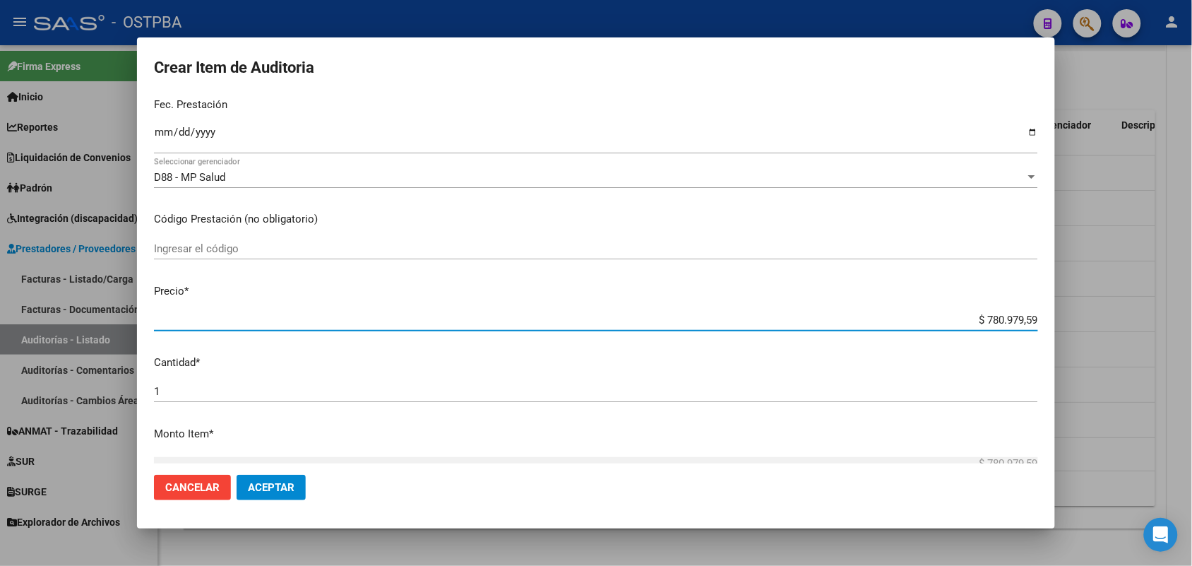
drag, startPoint x: 955, startPoint y: 323, endPoint x: 1065, endPoint y: 323, distance: 109.5
click at [1065, 323] on div "Crear Item de Auditoria 29218776 Nro Documento 27292187764 CUIL Afiliado Activo…" at bounding box center [596, 283] width 1192 height 566
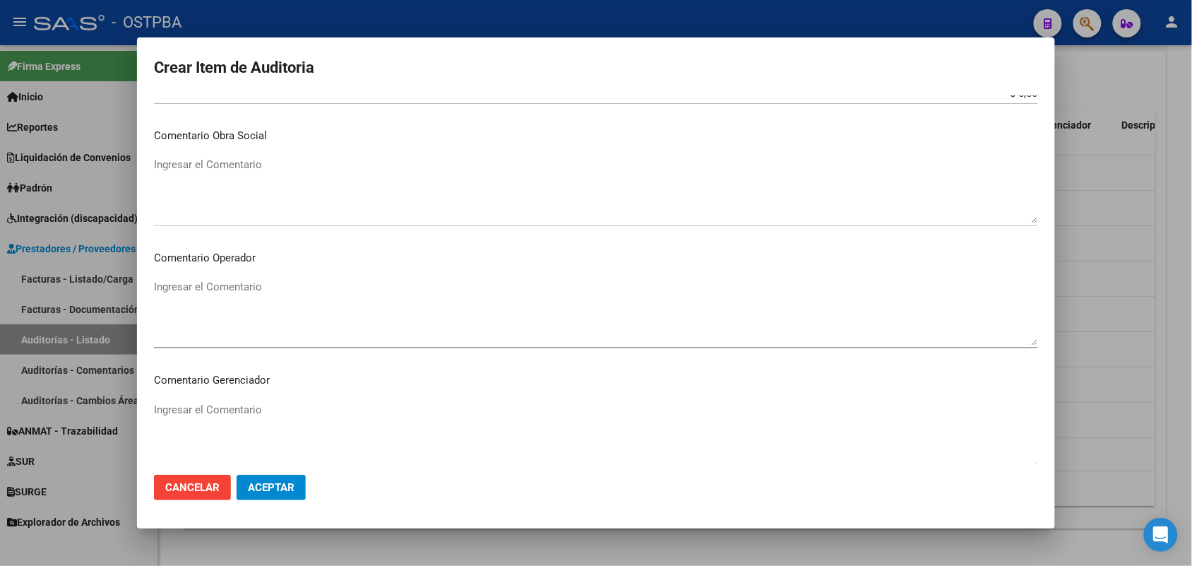
scroll to position [902, 0]
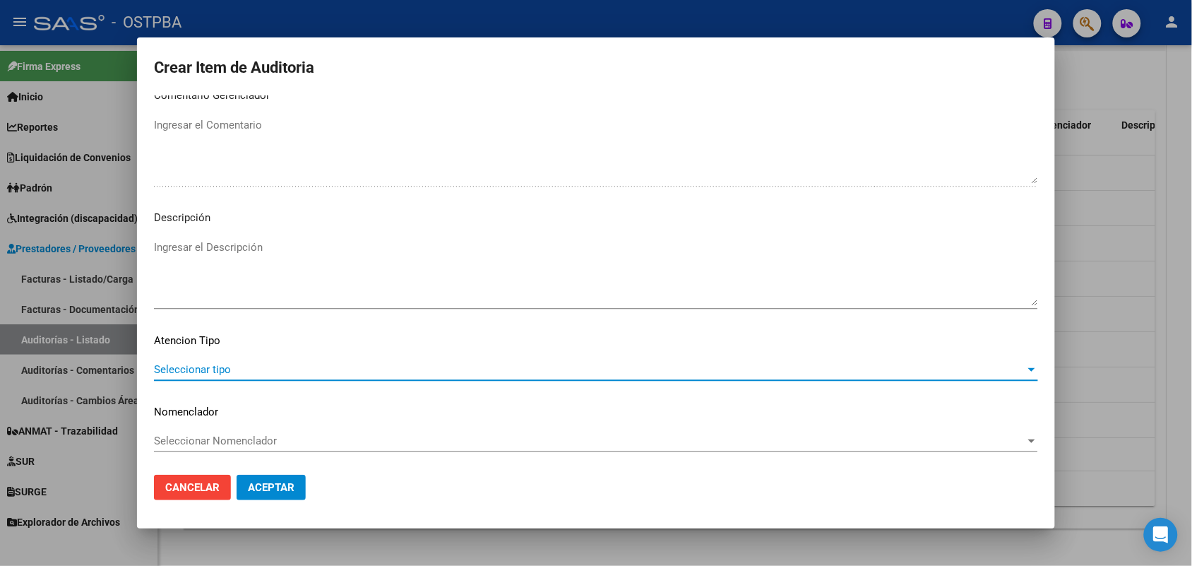
click at [213, 367] on span "Seleccionar tipo" at bounding box center [589, 369] width 871 height 13
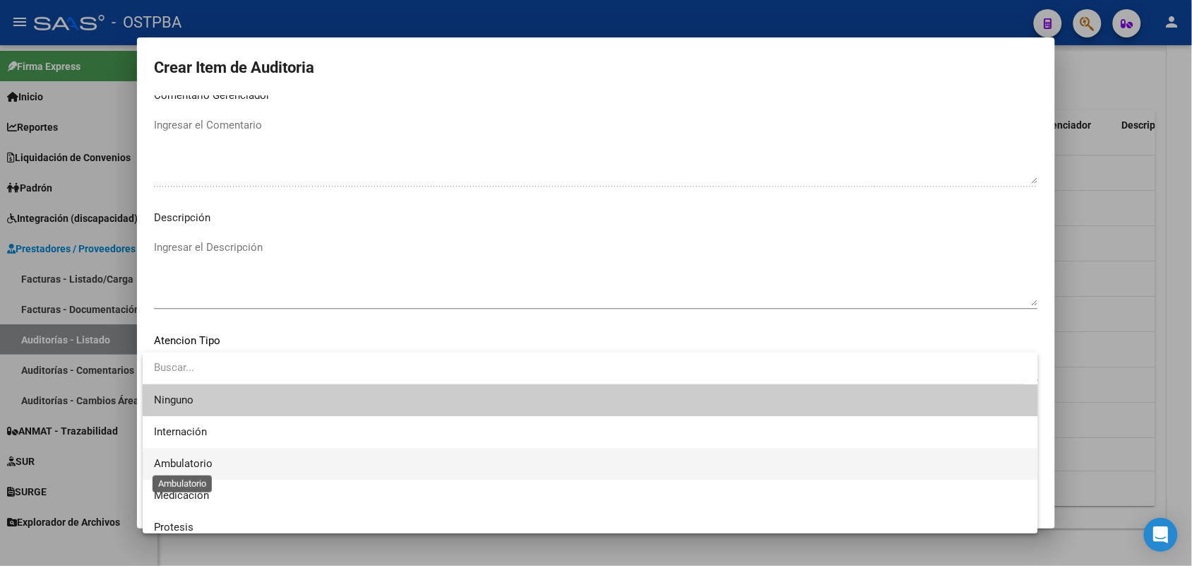
click at [205, 463] on span "Ambulatorio" at bounding box center [183, 463] width 59 height 13
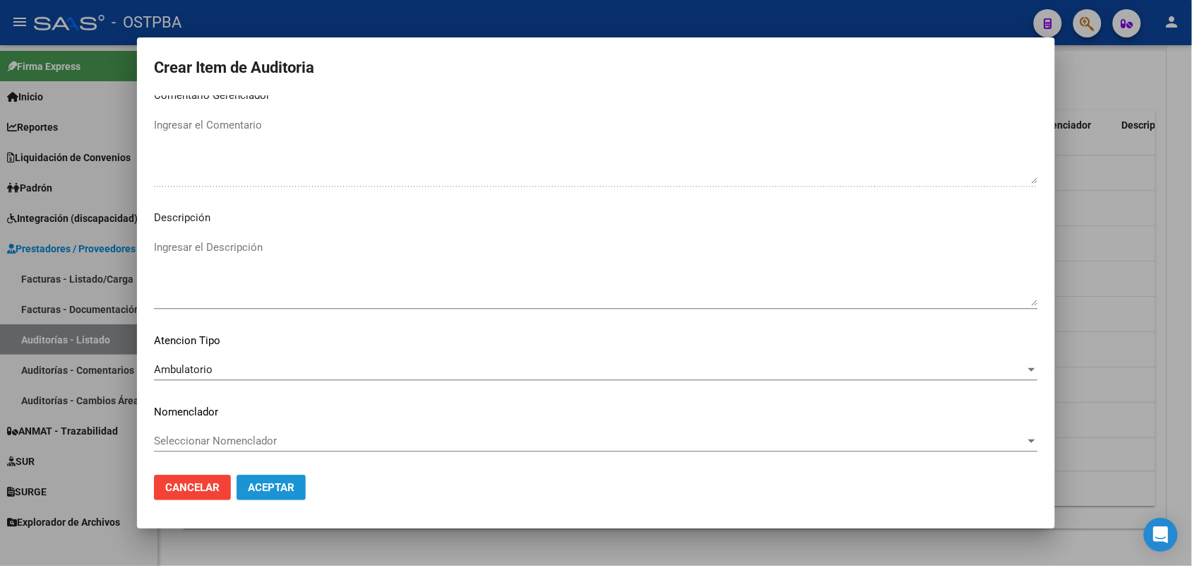
click at [260, 489] on span "Aceptar" at bounding box center [271, 487] width 47 height 13
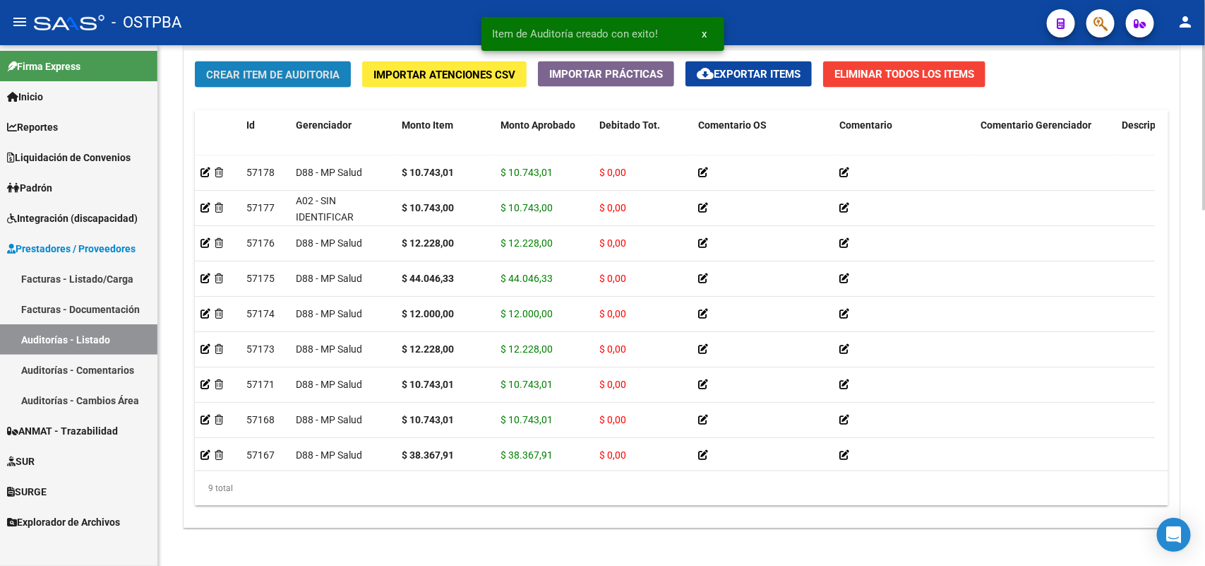
click at [323, 69] on span "Crear Item de Auditoria" at bounding box center [272, 74] width 133 height 13
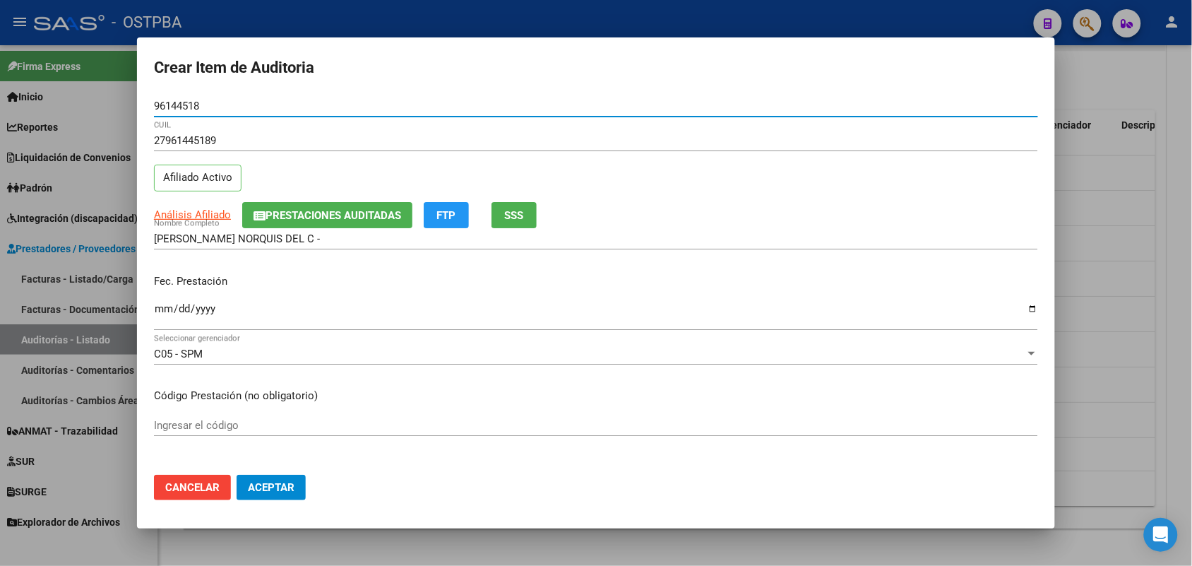
click at [162, 311] on input "Ingresar la fecha" at bounding box center [596, 314] width 884 height 23
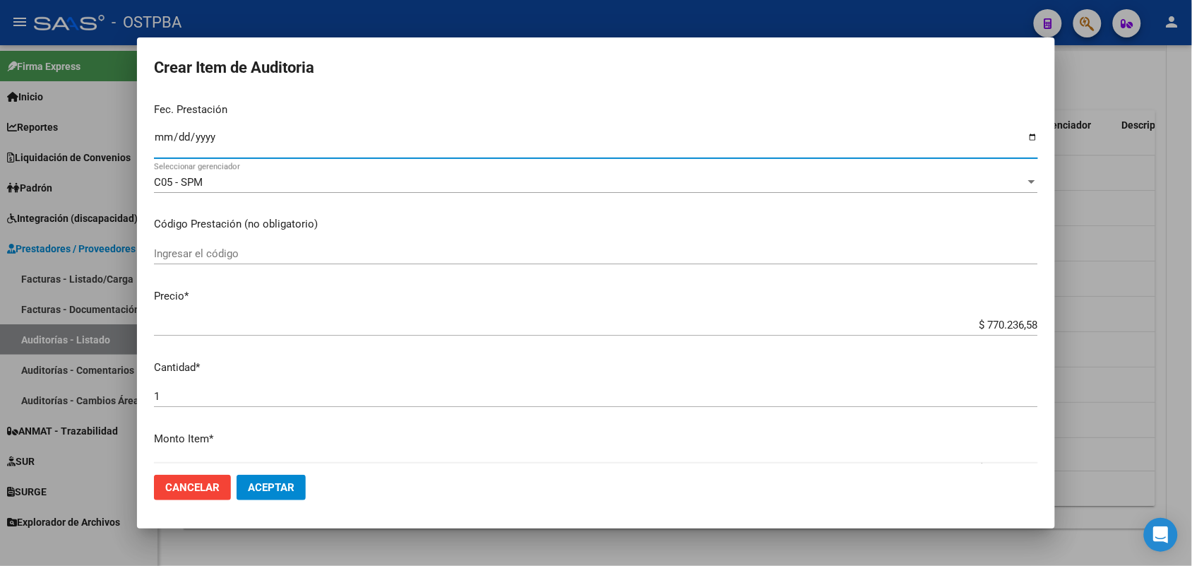
scroll to position [353, 0]
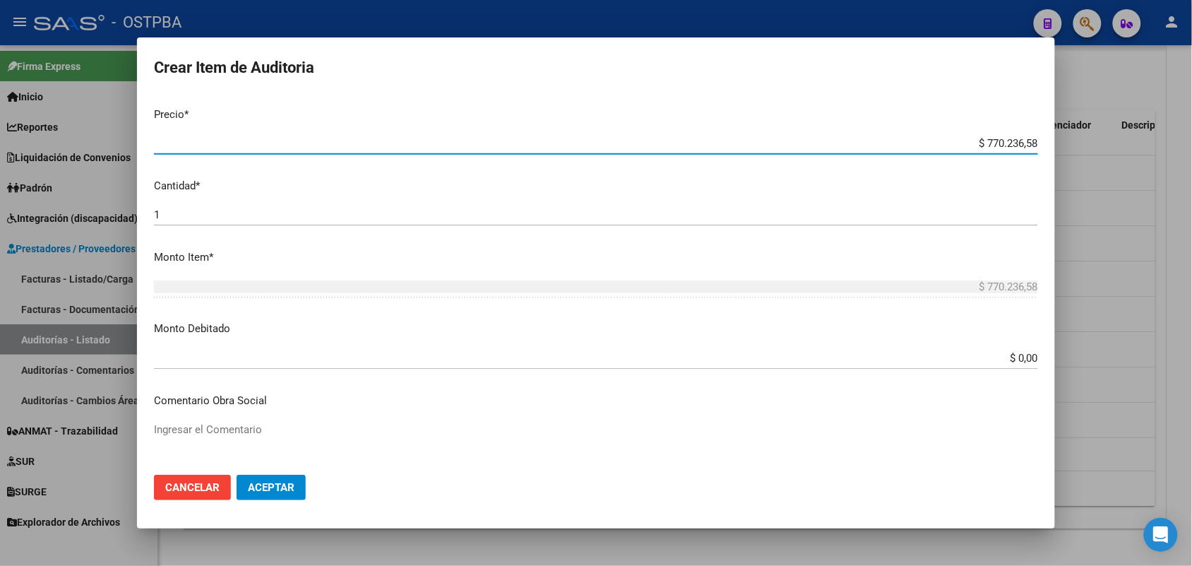
drag, startPoint x: 940, startPoint y: 143, endPoint x: 1091, endPoint y: 142, distance: 151.1
click at [1091, 142] on div "Crear Item de Auditoria 96144518 Nro Documento 27961445189 CUIL Afiliado Activo…" at bounding box center [596, 283] width 1192 height 566
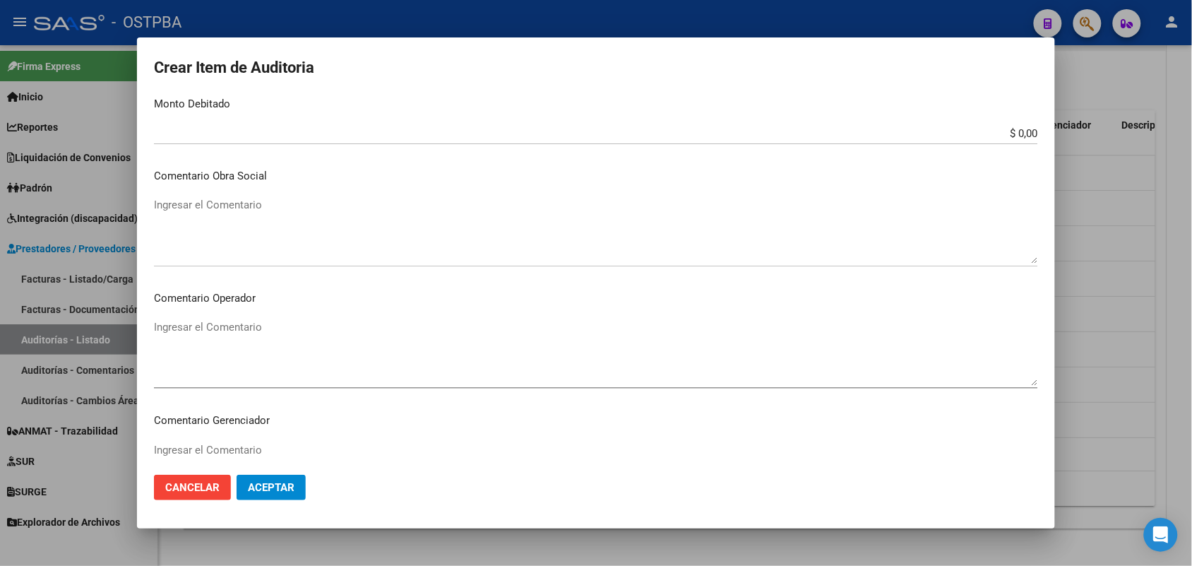
scroll to position [902, 0]
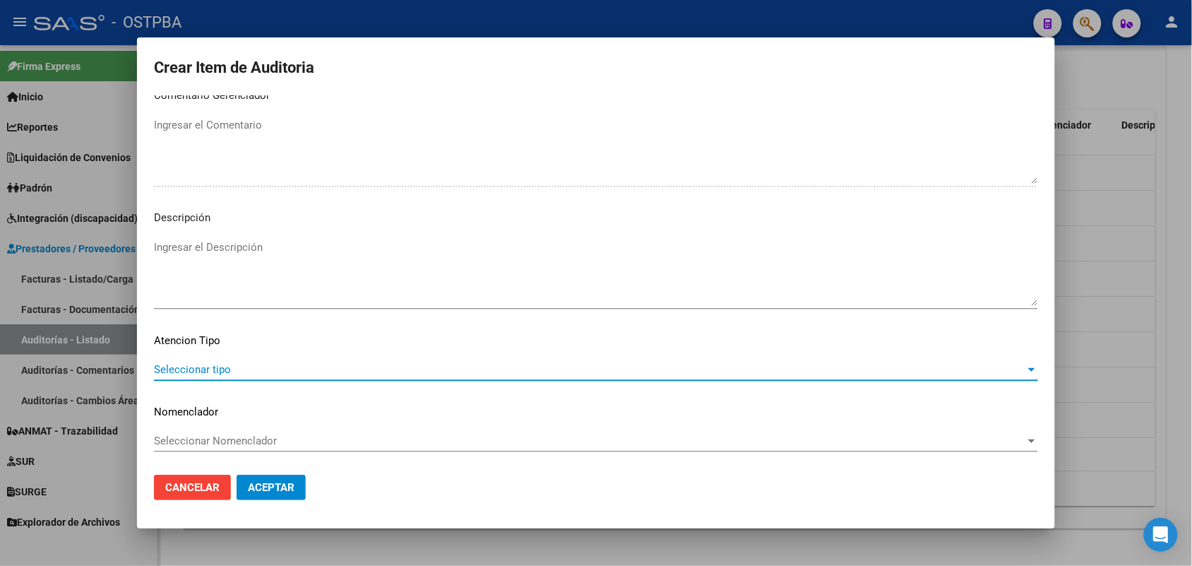
click at [209, 367] on span "Seleccionar tipo" at bounding box center [589, 369] width 871 height 13
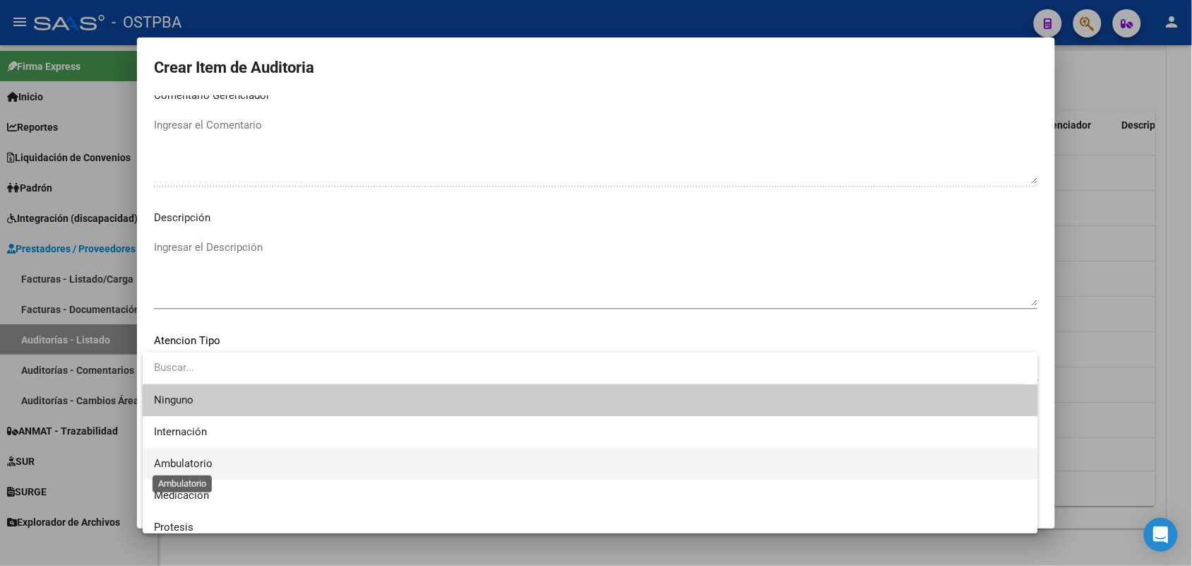
click at [196, 458] on span "Ambulatorio" at bounding box center [183, 463] width 59 height 13
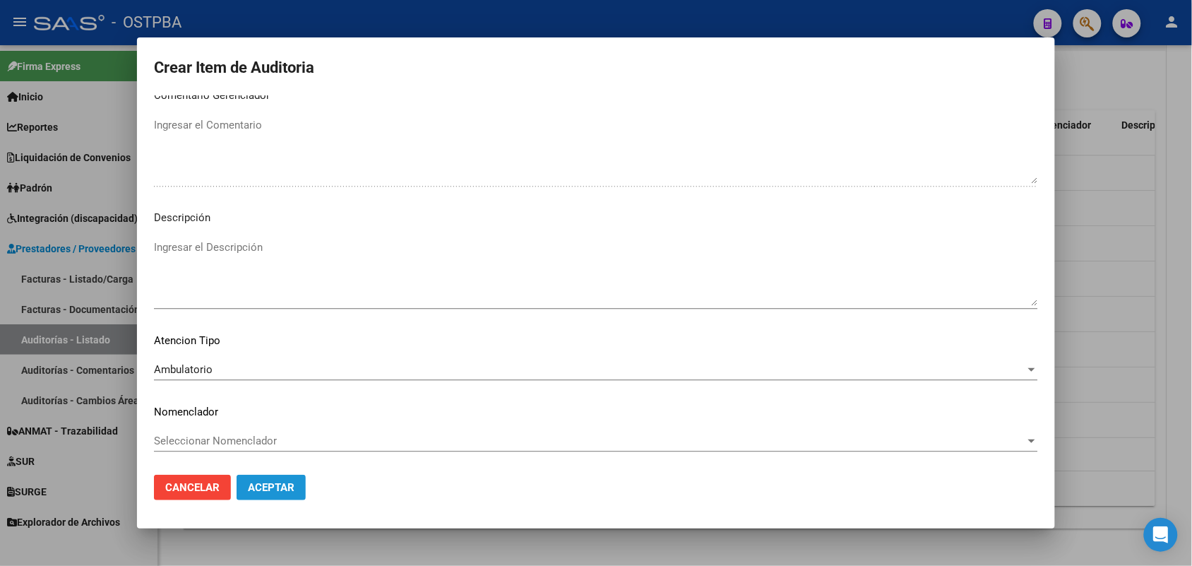
click at [248, 481] on span "Aceptar" at bounding box center [271, 487] width 47 height 13
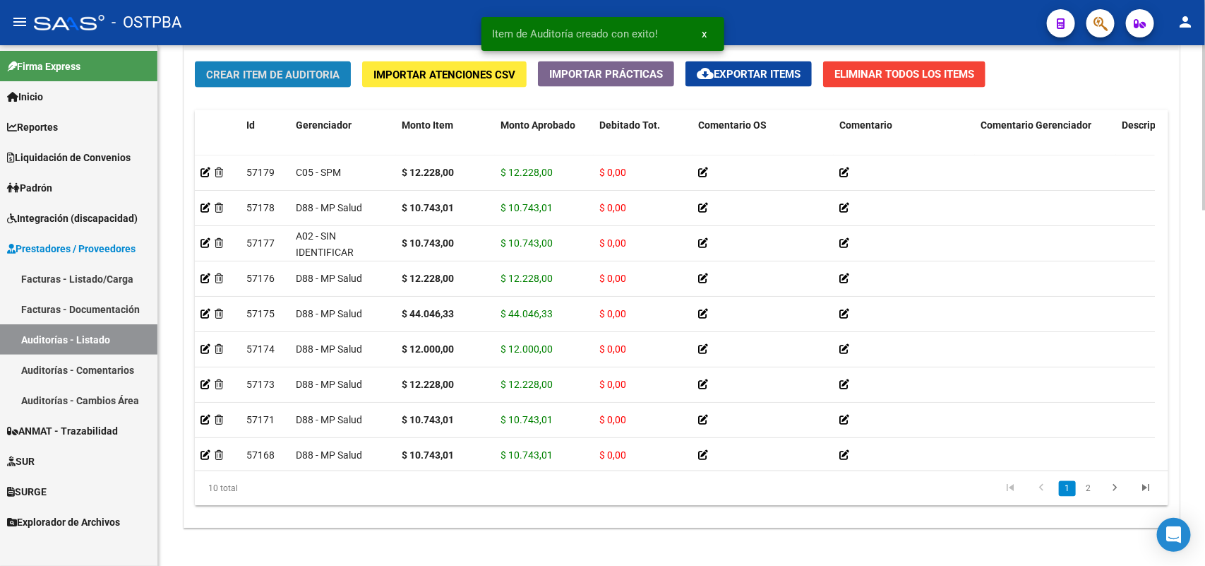
click at [316, 69] on span "Crear Item de Auditoria" at bounding box center [272, 74] width 133 height 13
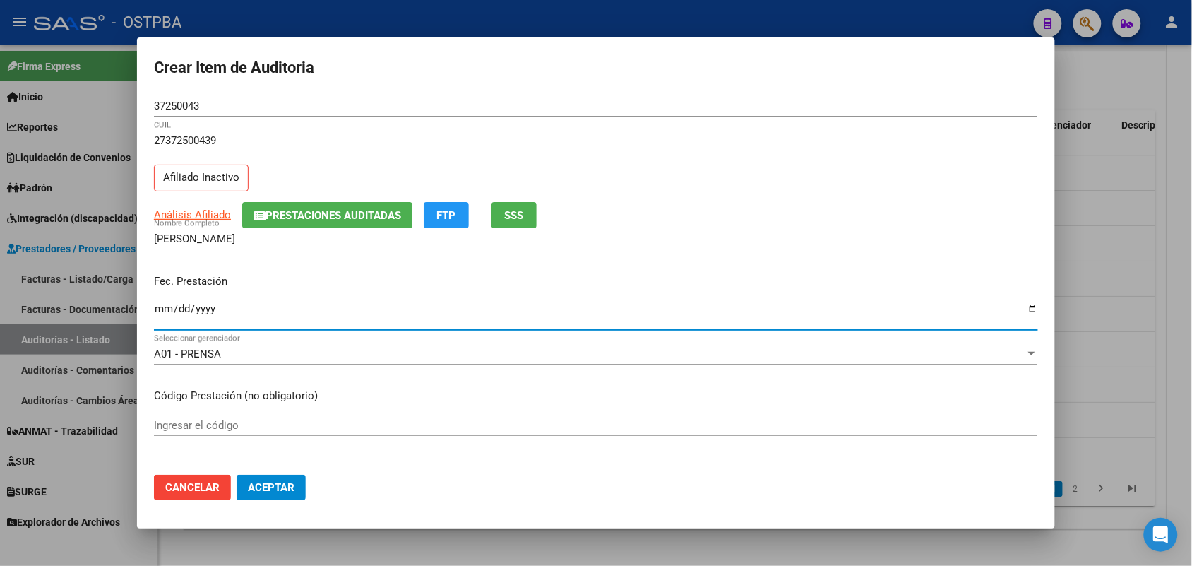
click at [160, 319] on input "Ingresar la fecha" at bounding box center [596, 314] width 884 height 23
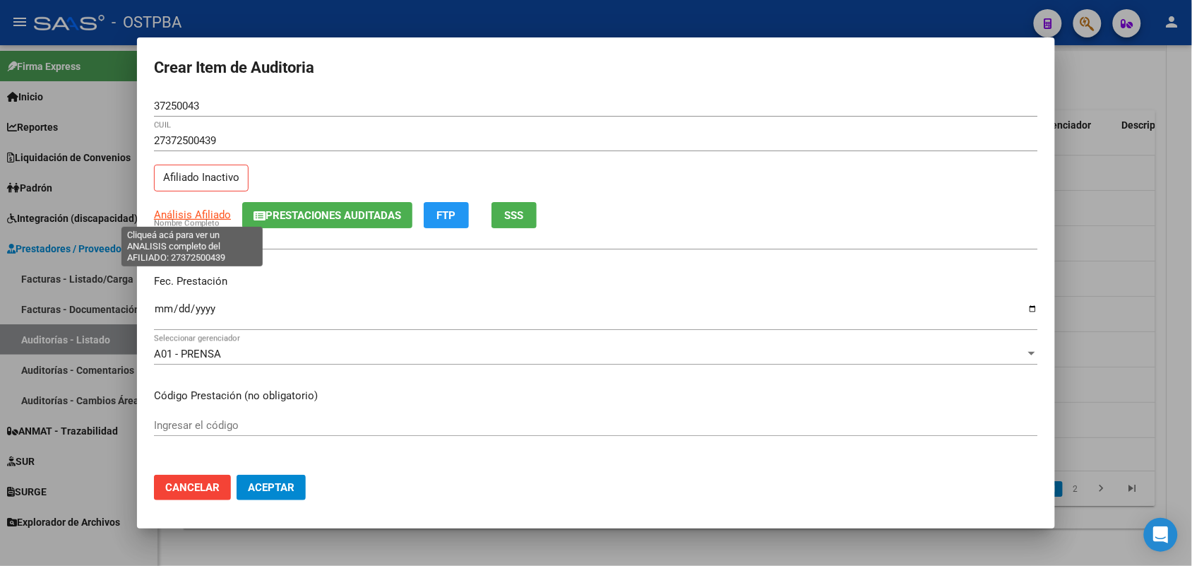
click at [200, 213] on span "Análisis Afiliado" at bounding box center [192, 214] width 77 height 13
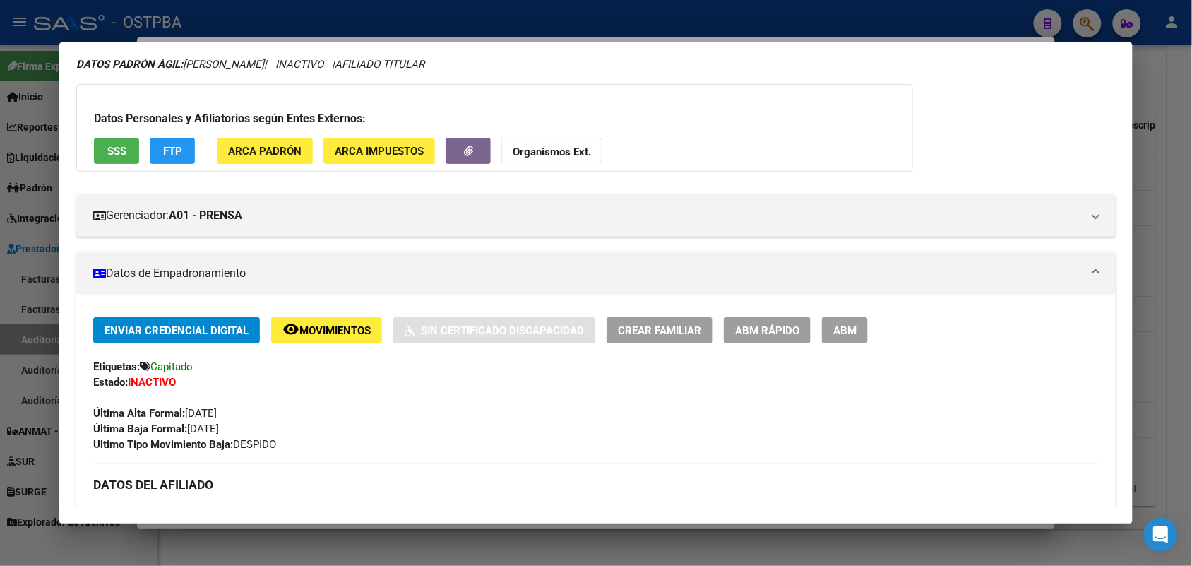
scroll to position [0, 0]
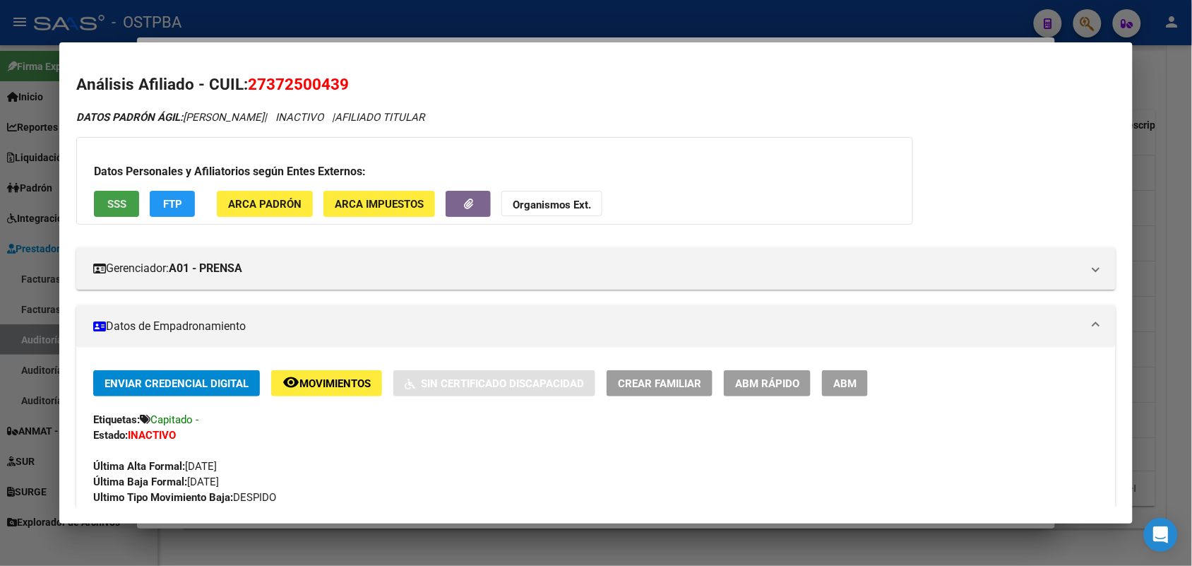
click at [122, 201] on button "SSS" at bounding box center [116, 204] width 45 height 26
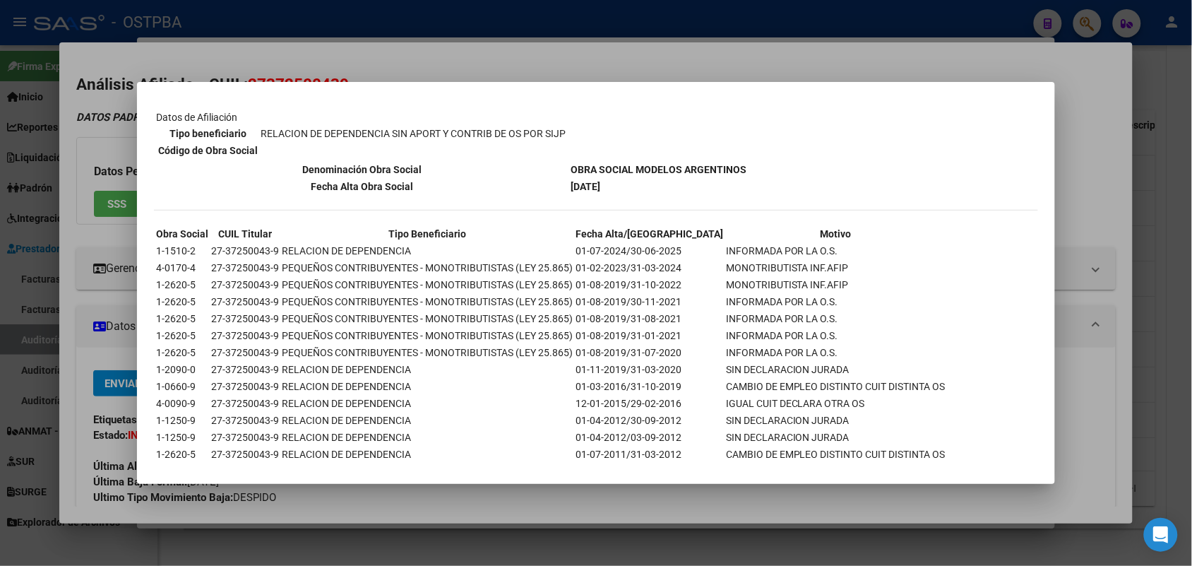
scroll to position [213, 0]
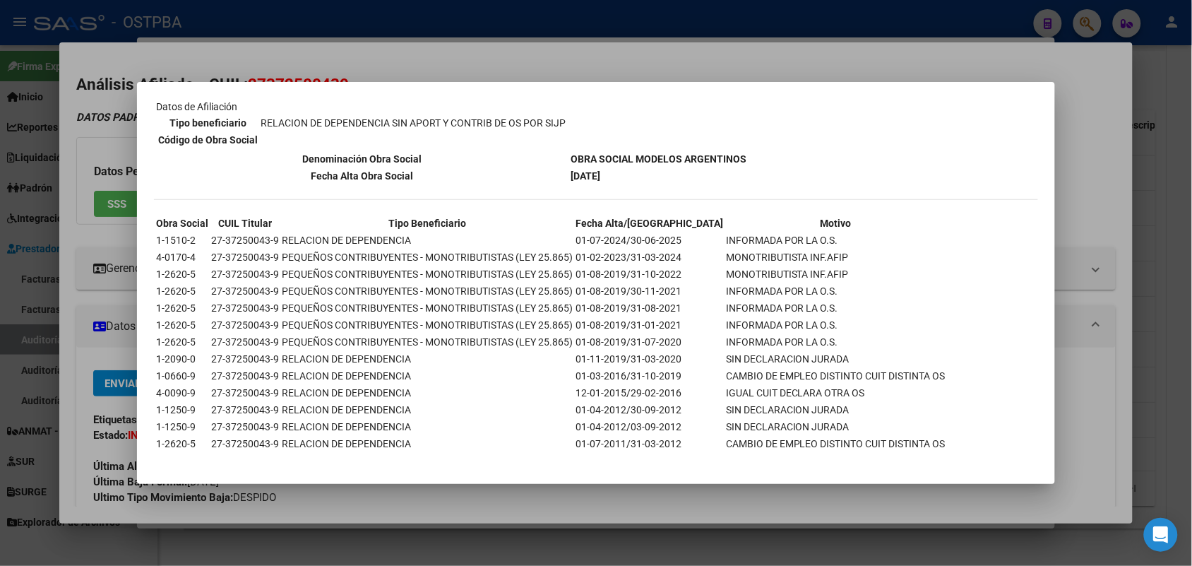
click at [111, 369] on div at bounding box center [596, 283] width 1192 height 566
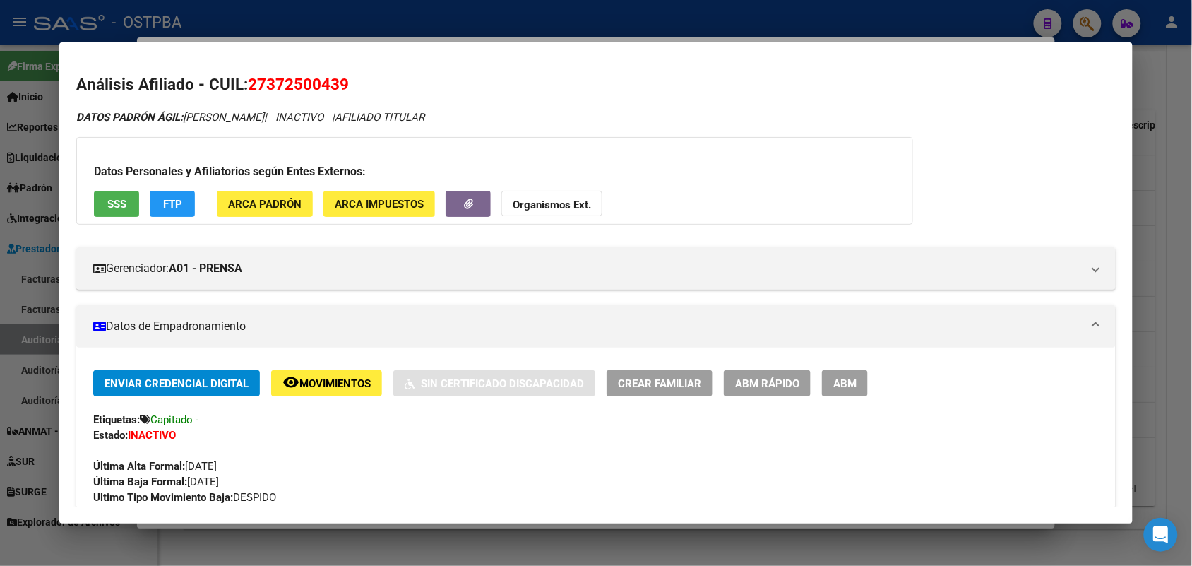
click at [4, 413] on div at bounding box center [596, 283] width 1192 height 566
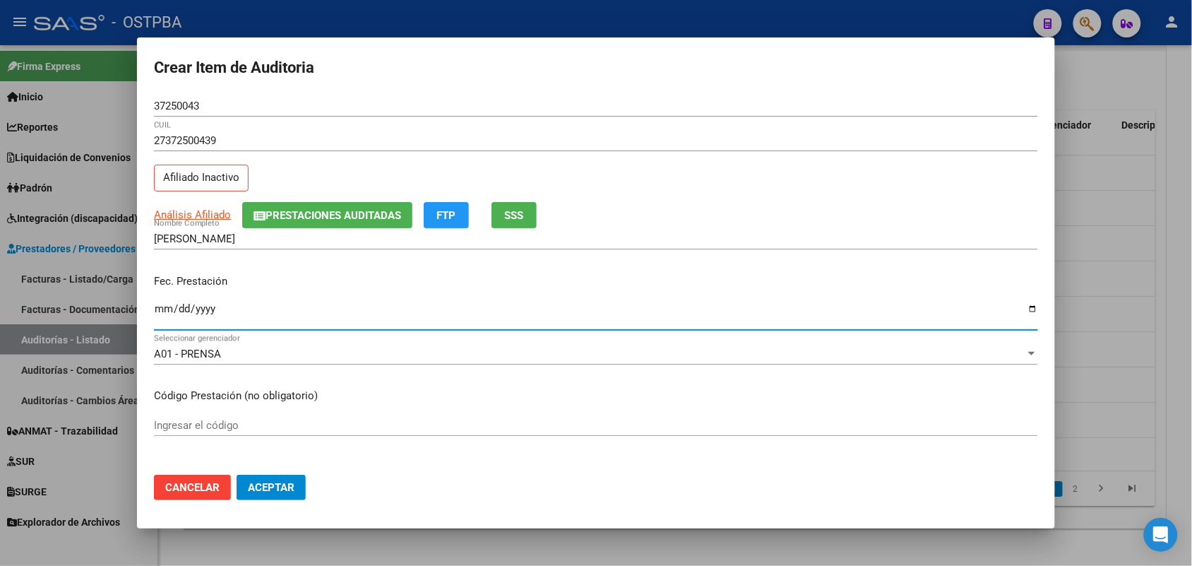
click at [166, 318] on input "Ingresar la fecha" at bounding box center [596, 314] width 884 height 23
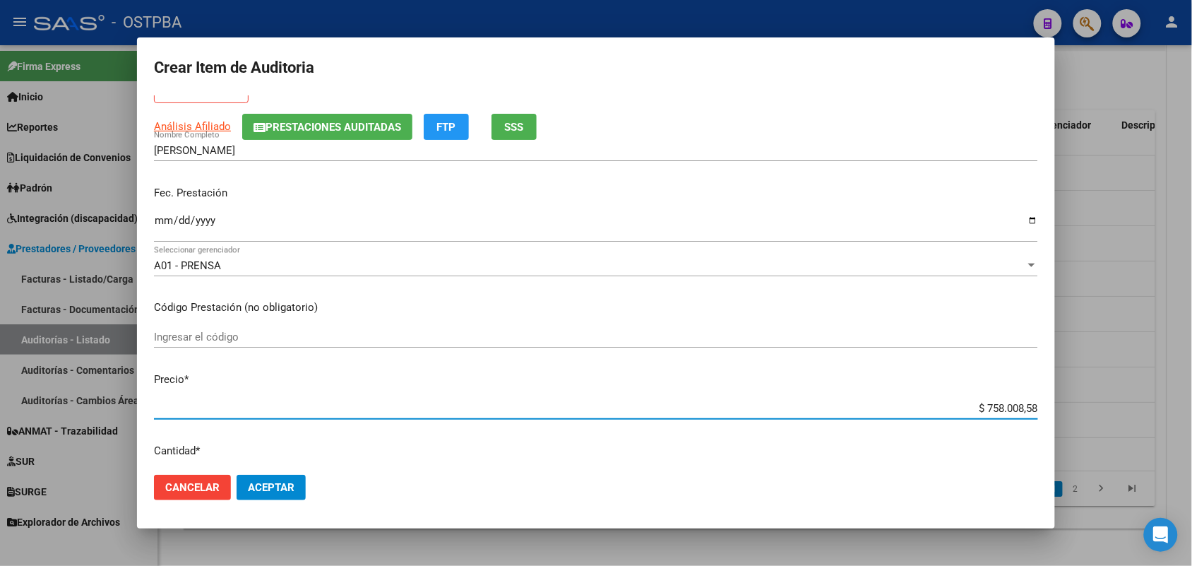
drag, startPoint x: 951, startPoint y: 413, endPoint x: 1099, endPoint y: 403, distance: 148.7
click at [1099, 403] on div "Crear Item de Auditoria 37250043 Nro Documento 27372500439 CUIL Afiliado Inacti…" at bounding box center [596, 283] width 1192 height 566
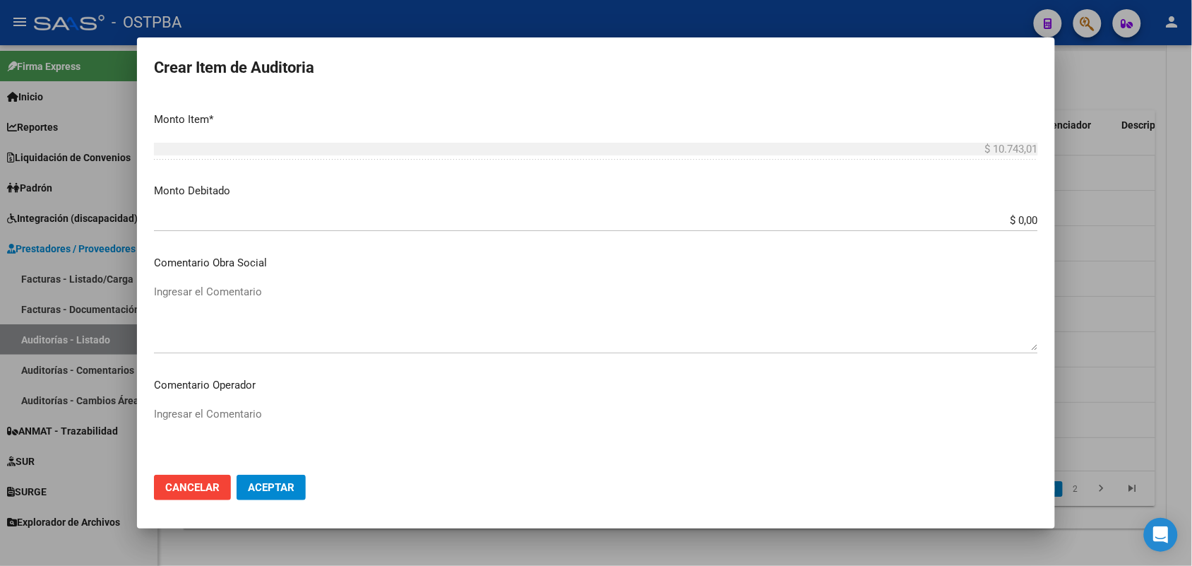
scroll to position [530, 0]
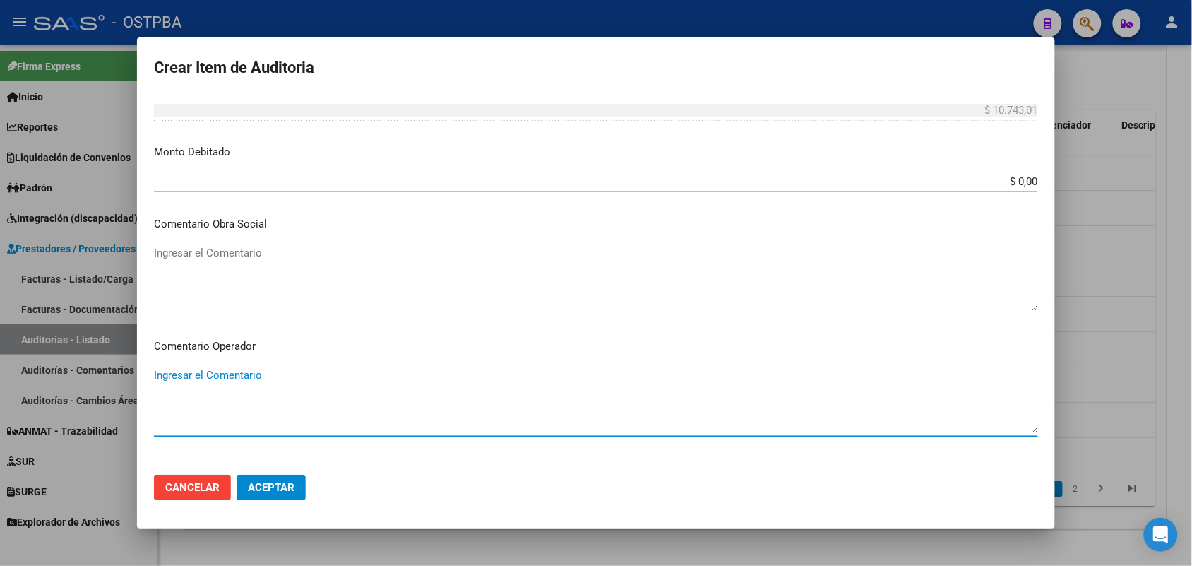
click at [220, 372] on textarea "Ingresar el Comentario" at bounding box center [596, 400] width 884 height 66
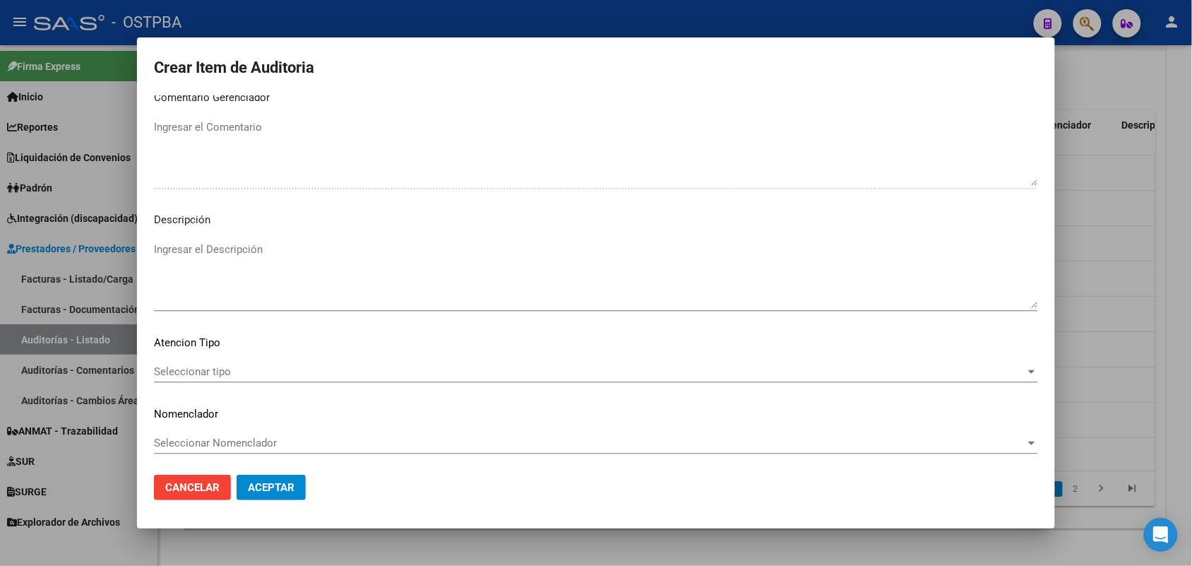
scroll to position [902, 0]
click at [220, 367] on span "Seleccionar tipo" at bounding box center [589, 369] width 871 height 13
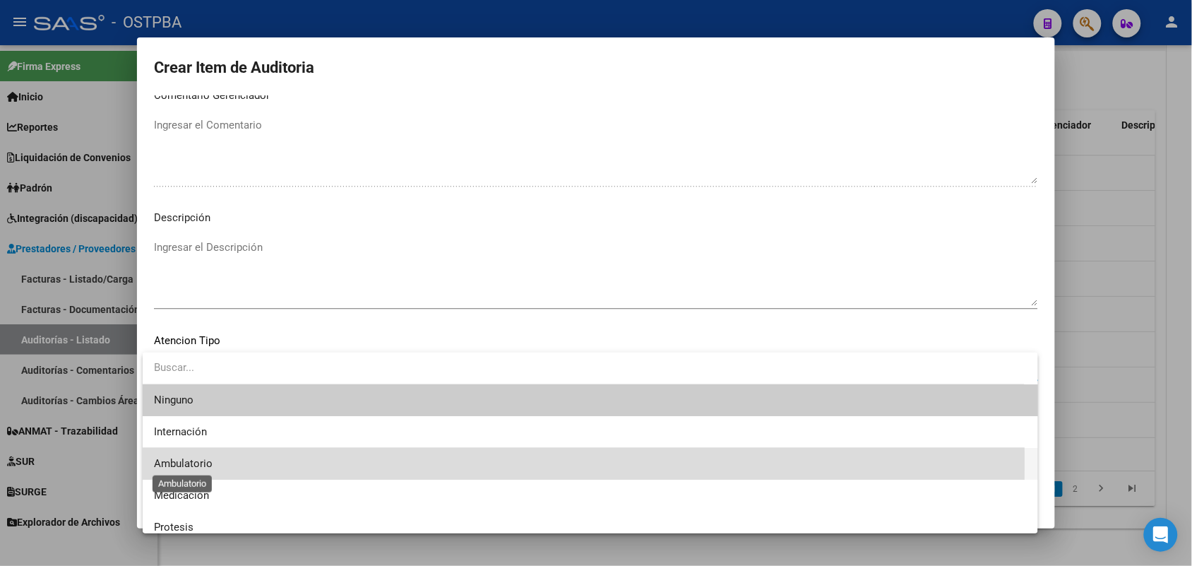
click at [200, 461] on span "Ambulatorio" at bounding box center [183, 463] width 59 height 13
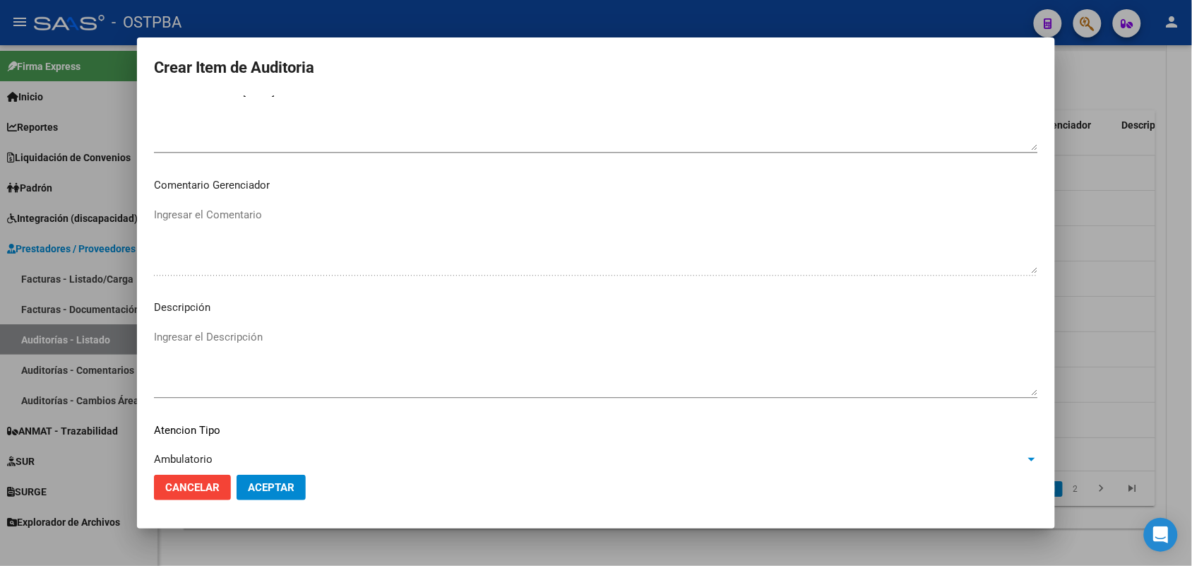
scroll to position [814, 0]
click at [284, 484] on span "Aceptar" at bounding box center [271, 487] width 47 height 13
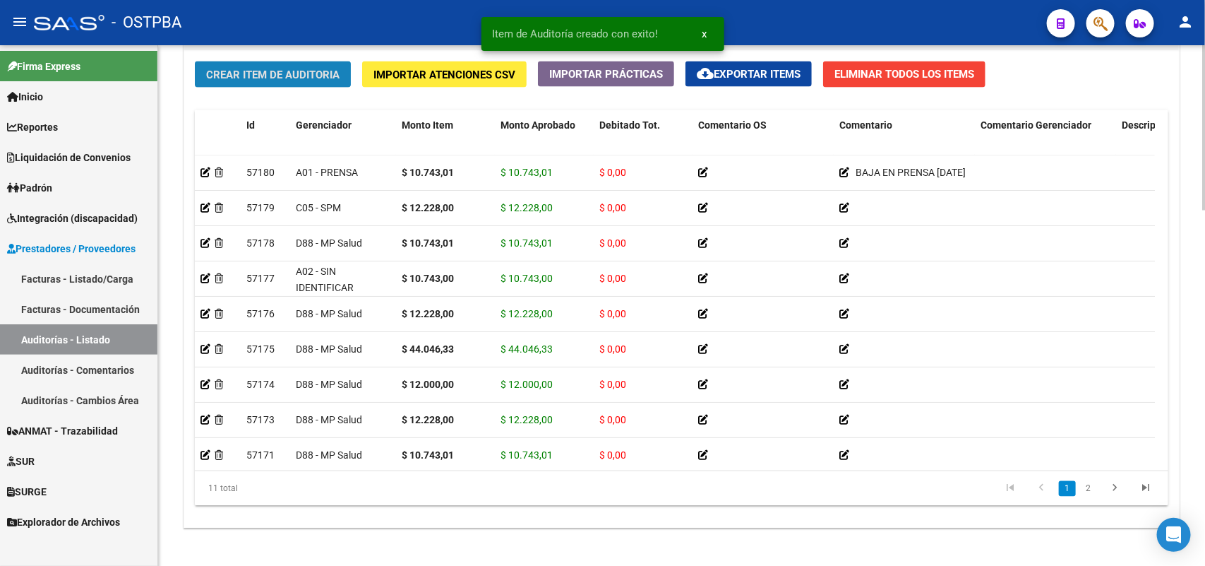
click at [297, 71] on span "Crear Item de Auditoria" at bounding box center [272, 74] width 133 height 13
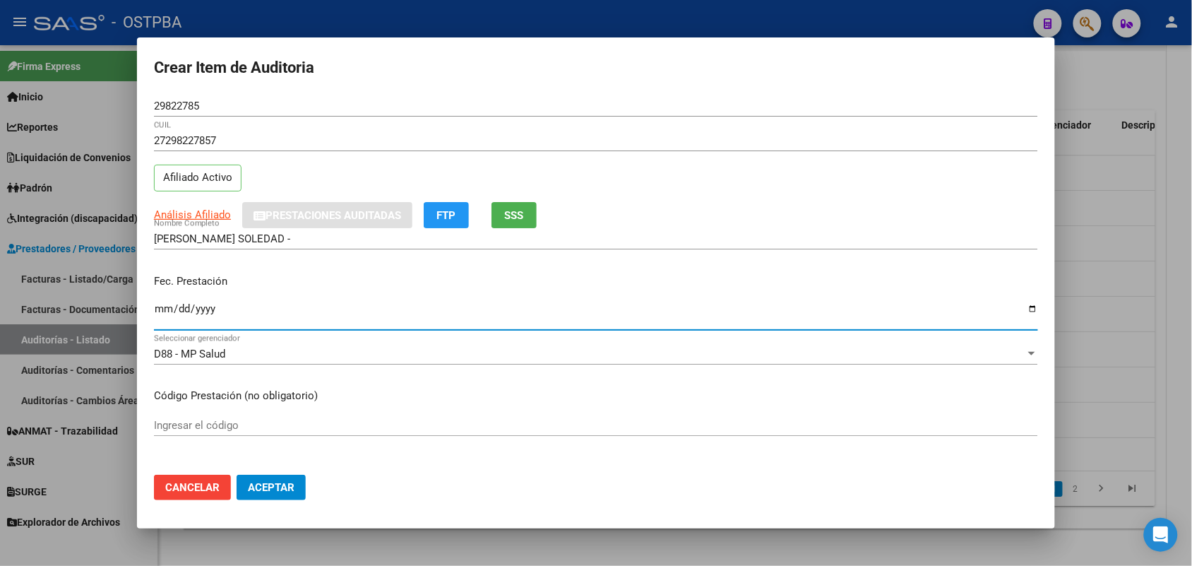
click at [157, 309] on input "Ingresar la fecha" at bounding box center [596, 314] width 884 height 23
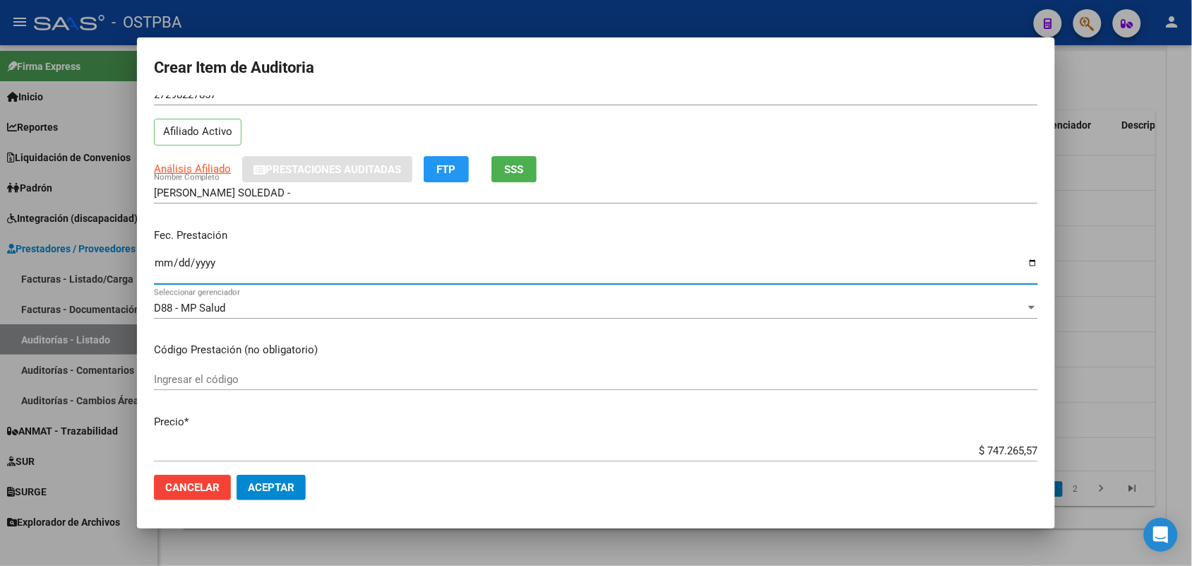
scroll to position [265, 0]
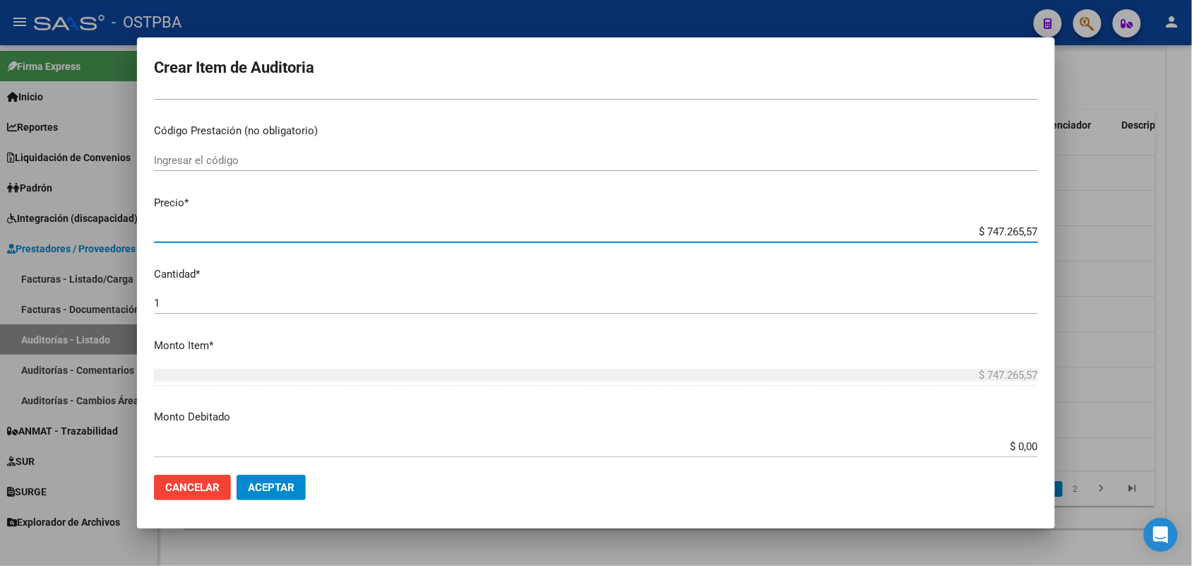
drag, startPoint x: 962, startPoint y: 231, endPoint x: 1053, endPoint y: 232, distance: 91.1
click at [1053, 232] on mat-dialog-content "29822785 Nro Documento 27298227857 CUIL Afiliado Activo Análisis Afiliado Prest…" at bounding box center [596, 279] width 918 height 368
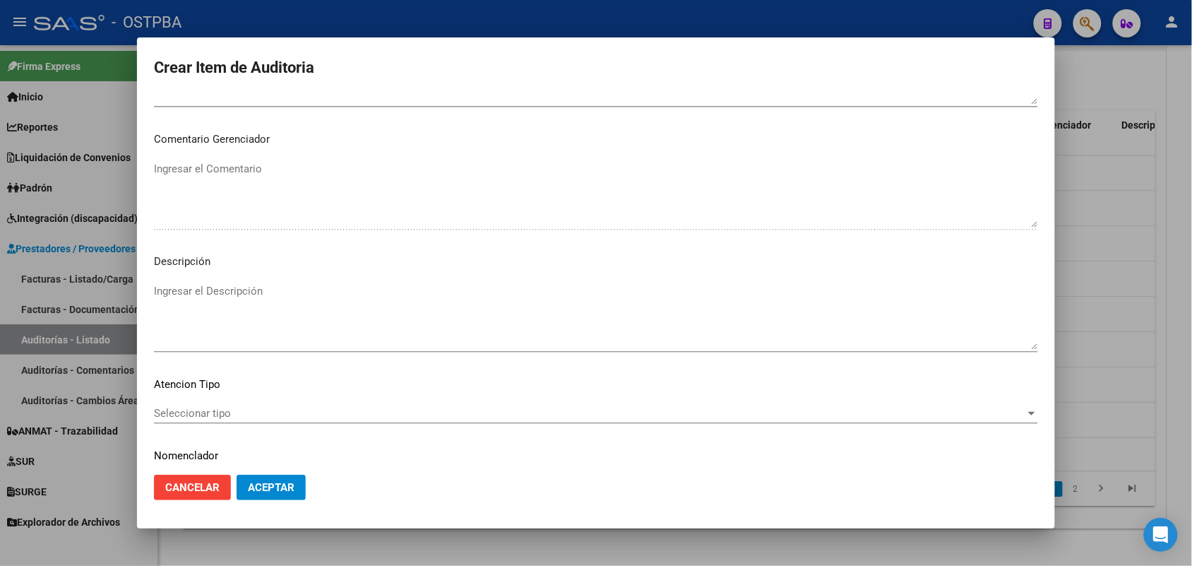
scroll to position [902, 0]
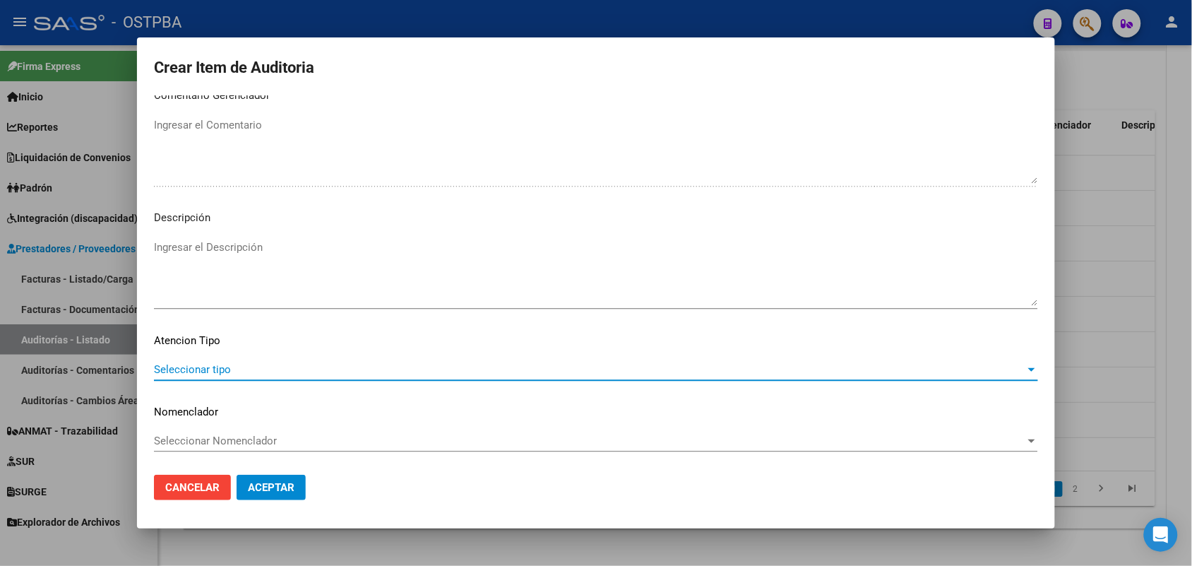
click at [212, 364] on span "Seleccionar tipo" at bounding box center [589, 369] width 871 height 13
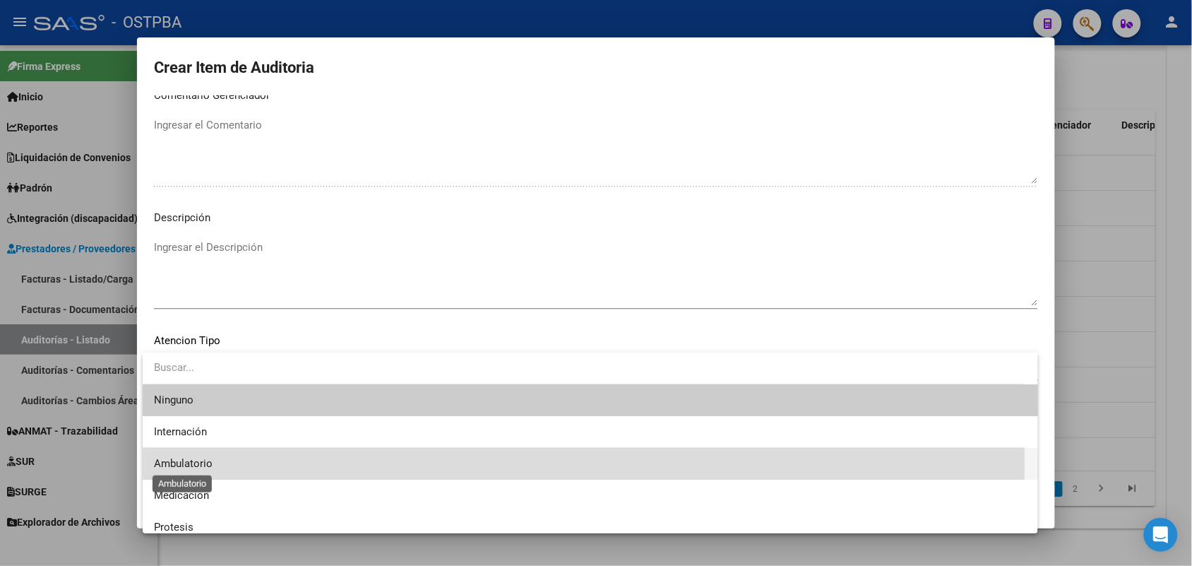
click at [203, 464] on span "Ambulatorio" at bounding box center [183, 463] width 59 height 13
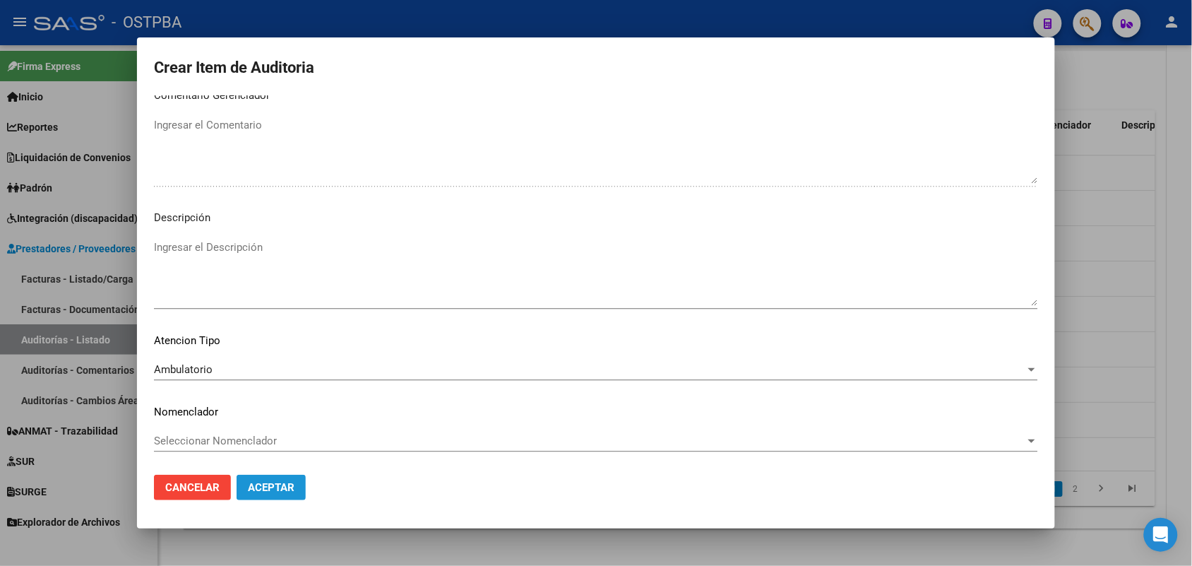
click at [270, 485] on span "Aceptar" at bounding box center [271, 487] width 47 height 13
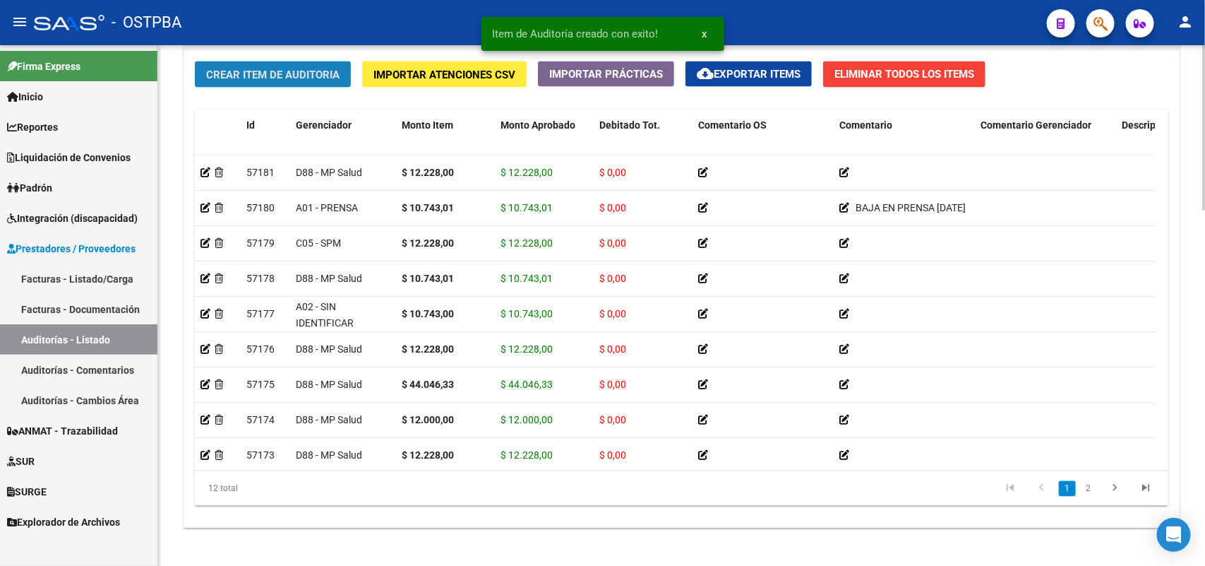
click at [325, 69] on span "Crear Item de Auditoria" at bounding box center [272, 74] width 133 height 13
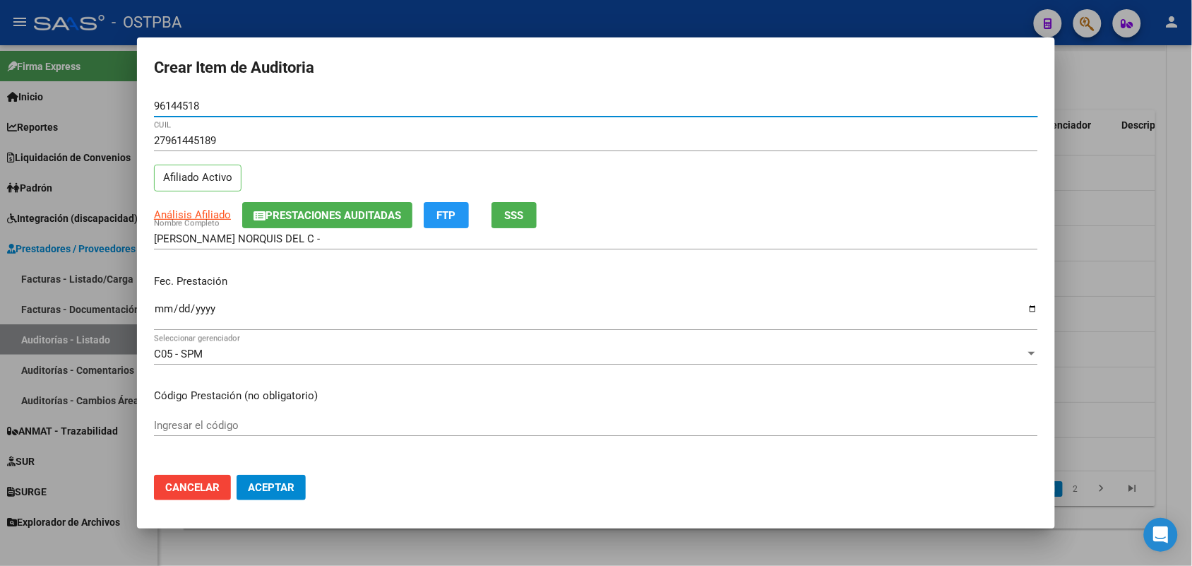
click at [164, 312] on input "Ingresar la fecha" at bounding box center [596, 314] width 884 height 23
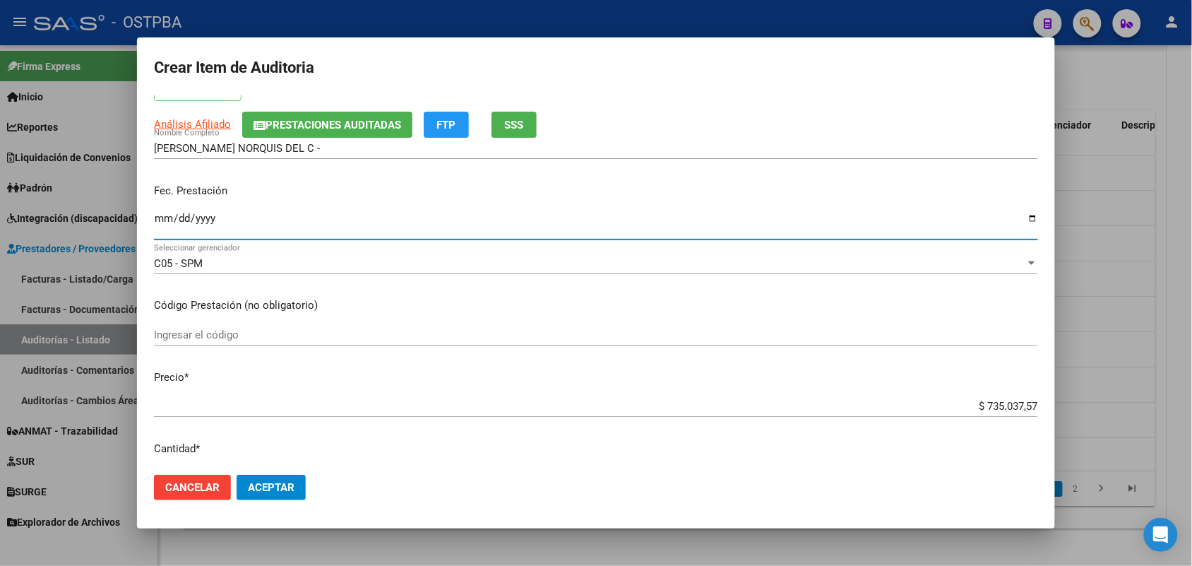
scroll to position [265, 0]
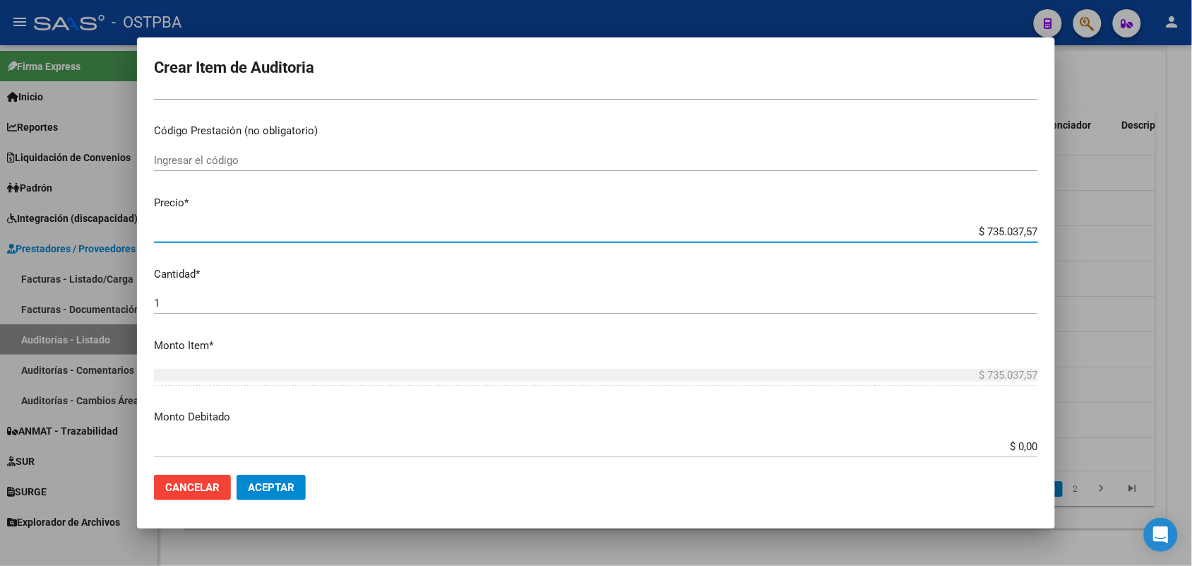
drag, startPoint x: 952, startPoint y: 228, endPoint x: 1106, endPoint y: 238, distance: 154.3
click at [1106, 238] on div "Crear Item de Auditoria 96144518 Nro Documento 27961445189 CUIL Afiliado Activo…" at bounding box center [596, 283] width 1192 height 566
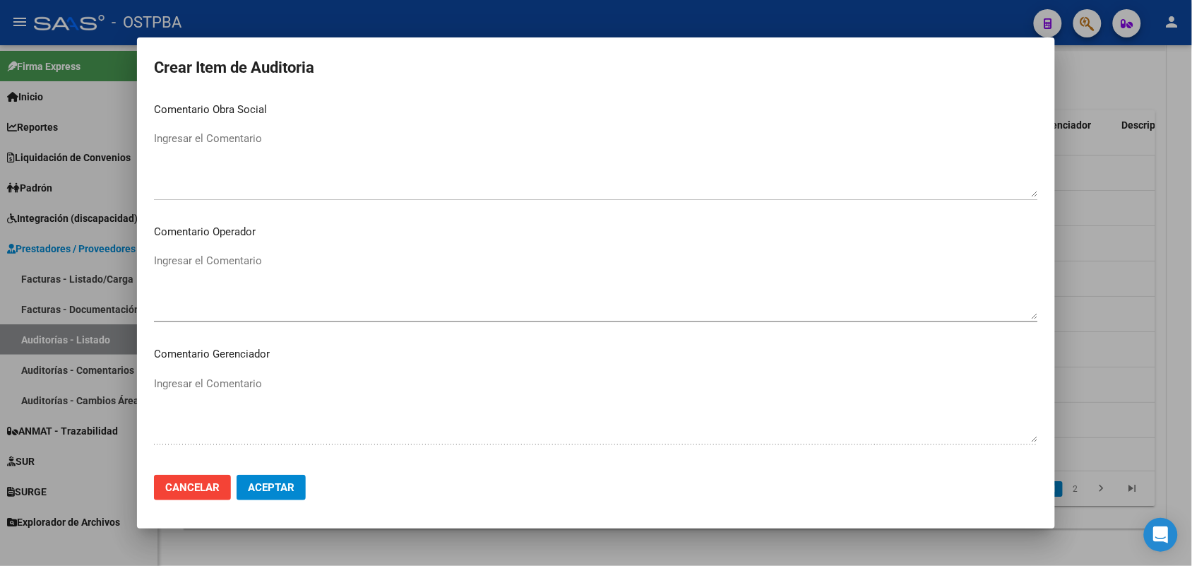
scroll to position [902, 0]
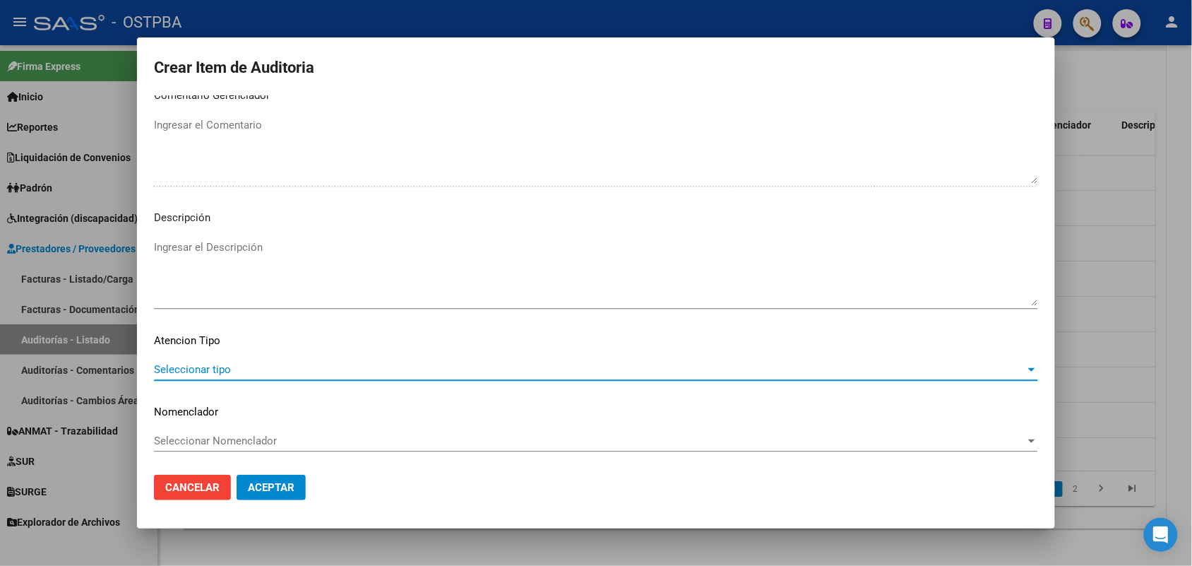
click at [202, 373] on span "Seleccionar tipo" at bounding box center [589, 369] width 871 height 13
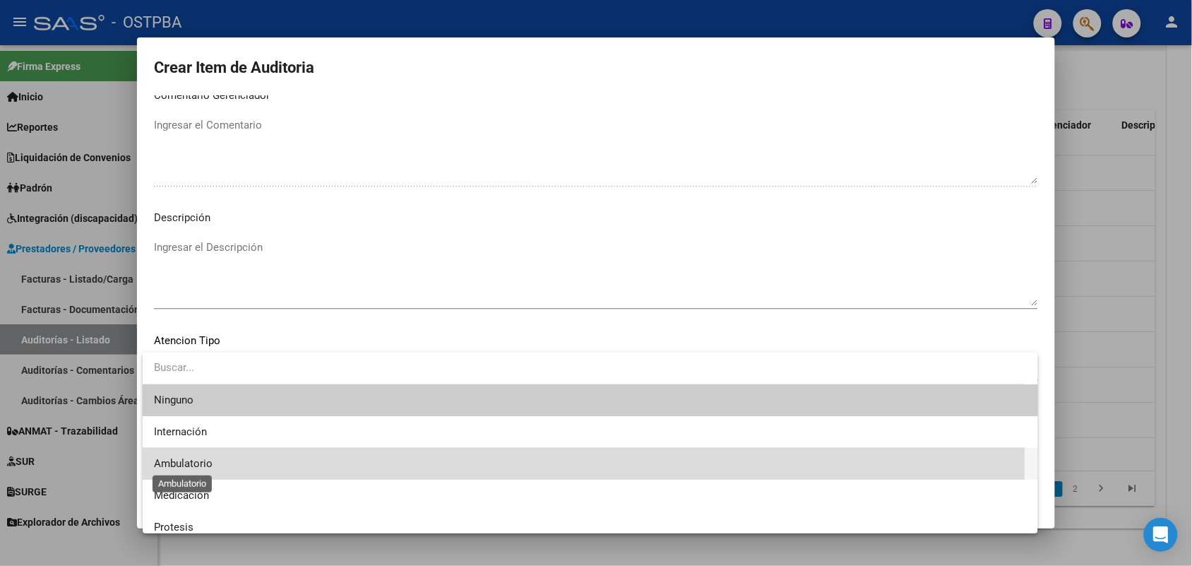
click at [198, 467] on span "Ambulatorio" at bounding box center [183, 463] width 59 height 13
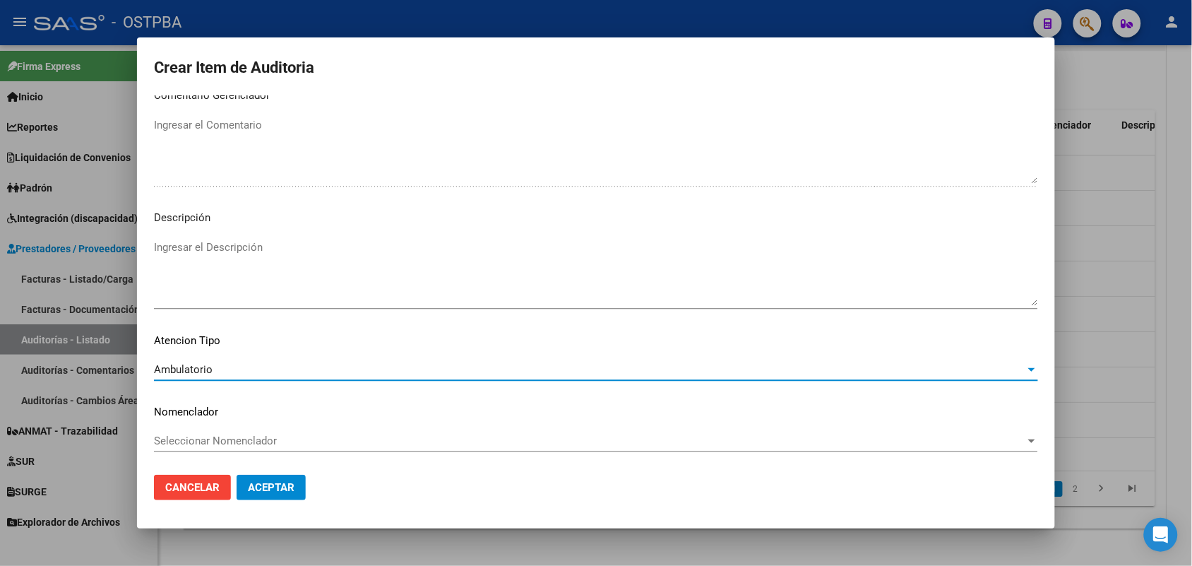
click at [285, 486] on span "Aceptar" at bounding box center [271, 487] width 47 height 13
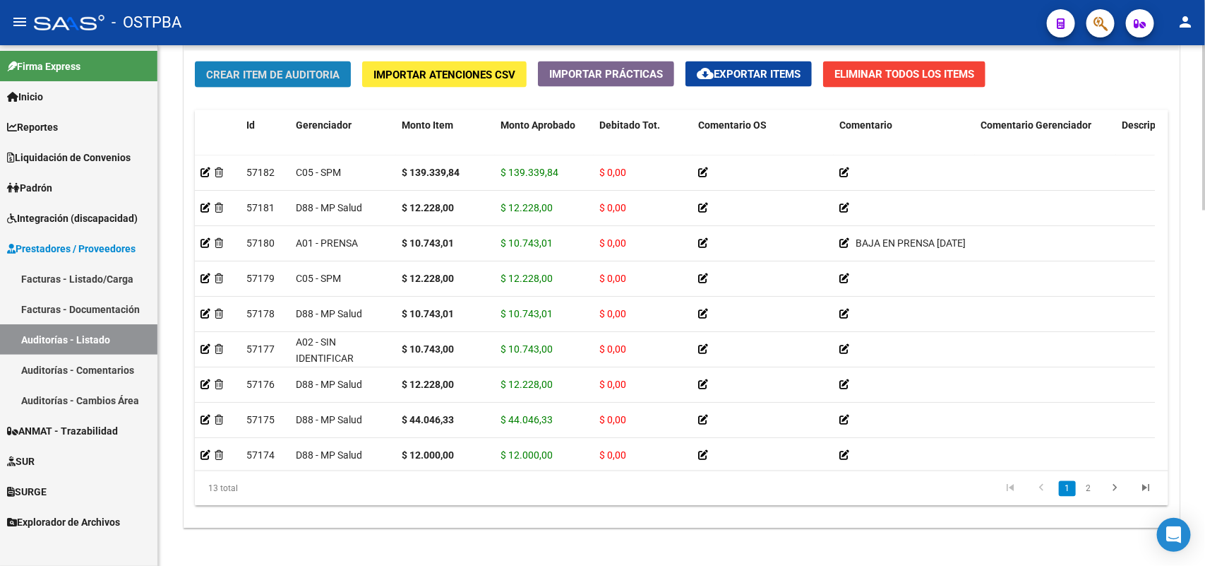
click at [309, 73] on span "Crear Item de Auditoria" at bounding box center [272, 74] width 133 height 13
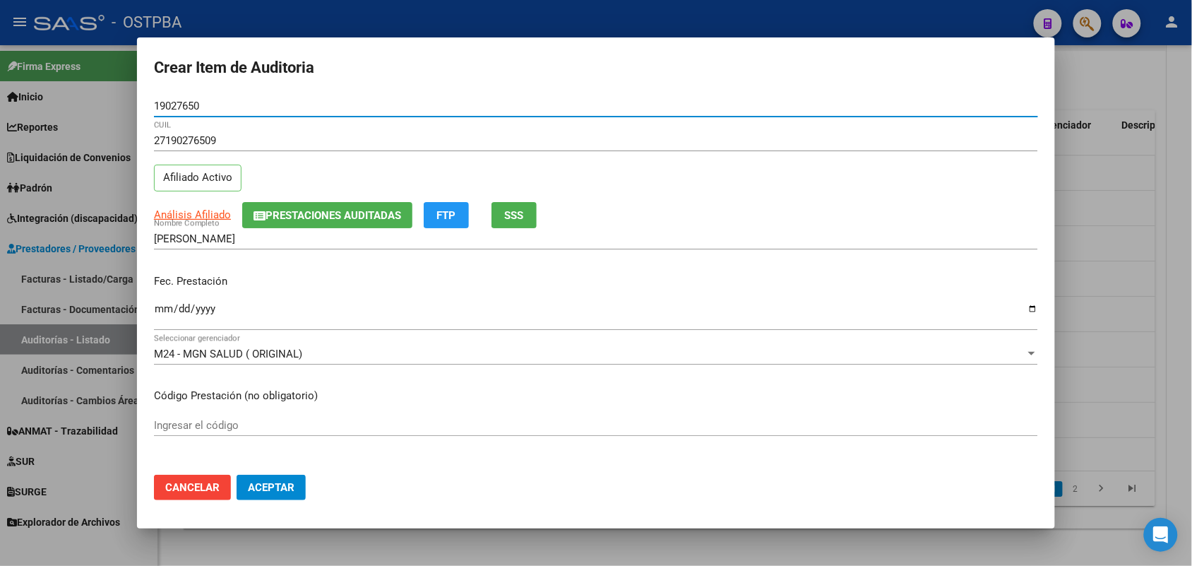
click at [164, 319] on input "Ingresar la fecha" at bounding box center [596, 314] width 884 height 23
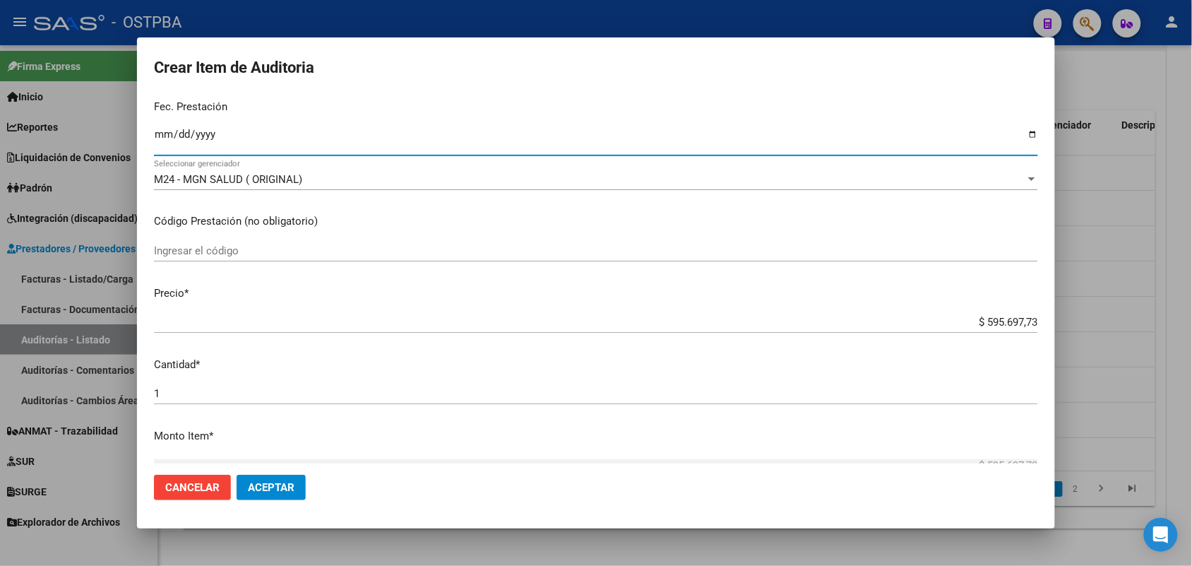
scroll to position [177, 0]
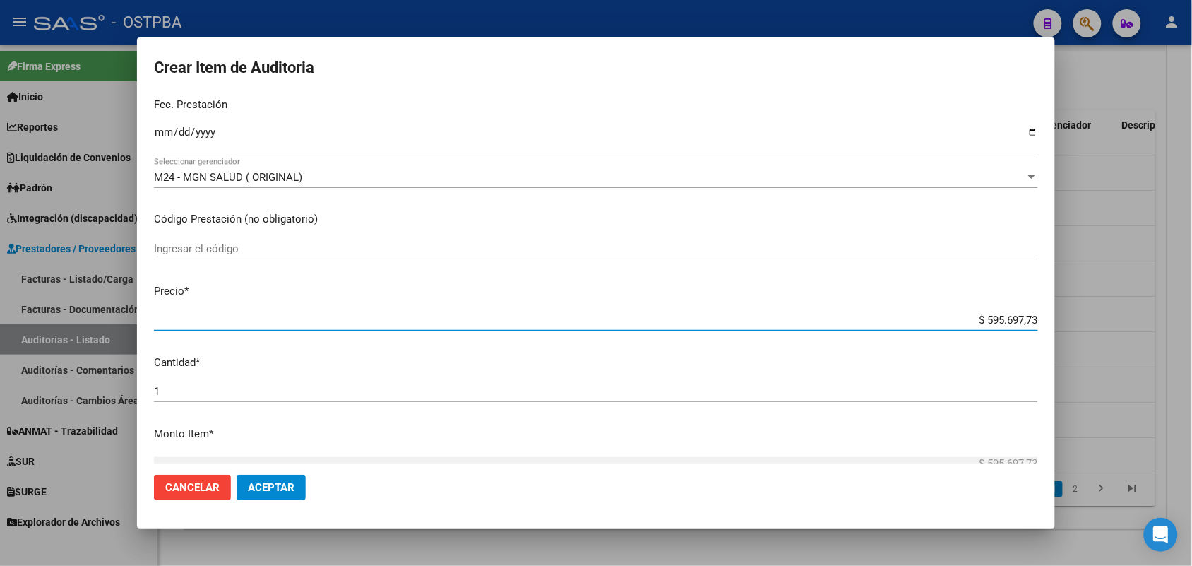
drag, startPoint x: 953, startPoint y: 329, endPoint x: 1089, endPoint y: 318, distance: 136.1
click at [1089, 318] on div "Crear Item de Auditoria 19027650 Nro Documento 27190276509 CUIL Afiliado Activo…" at bounding box center [596, 283] width 1192 height 566
drag, startPoint x: 950, startPoint y: 316, endPoint x: 1070, endPoint y: 314, distance: 120.1
click at [1070, 314] on div "Crear Item de Auditoria 19027650 Nro Documento 27190276509 CUIL Afiliado Activo…" at bounding box center [596, 283] width 1192 height 566
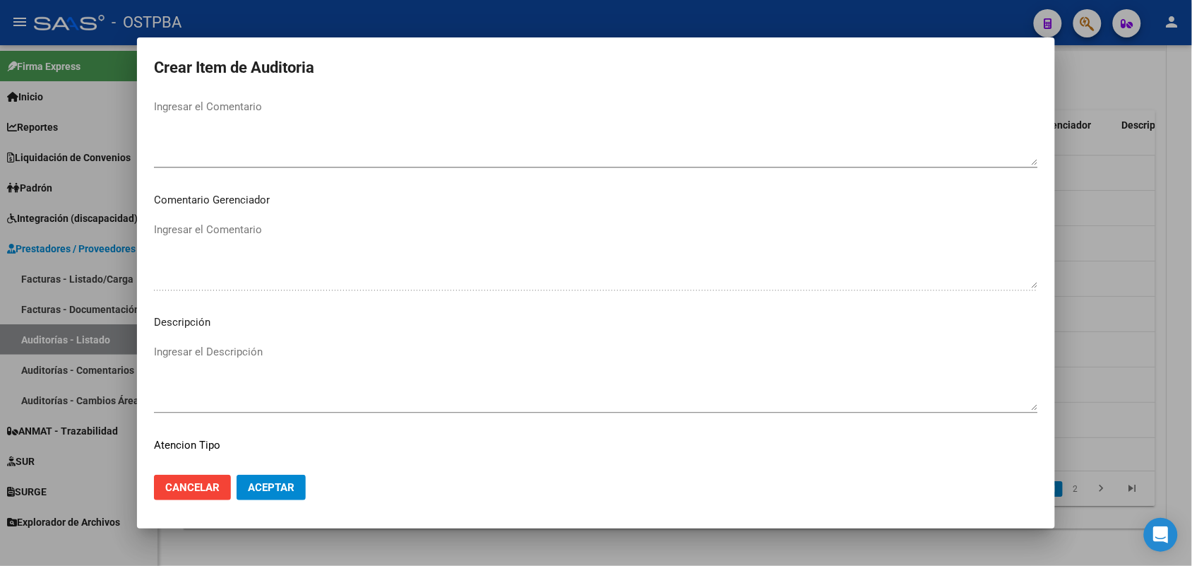
scroll to position [902, 0]
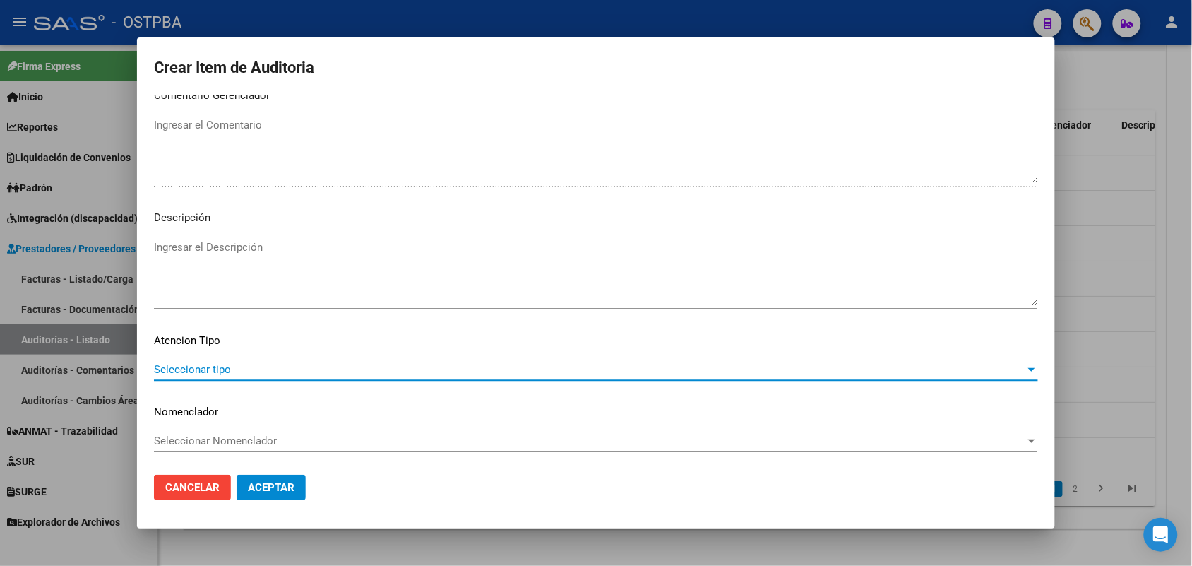
click at [222, 368] on span "Seleccionar tipo" at bounding box center [589, 369] width 871 height 13
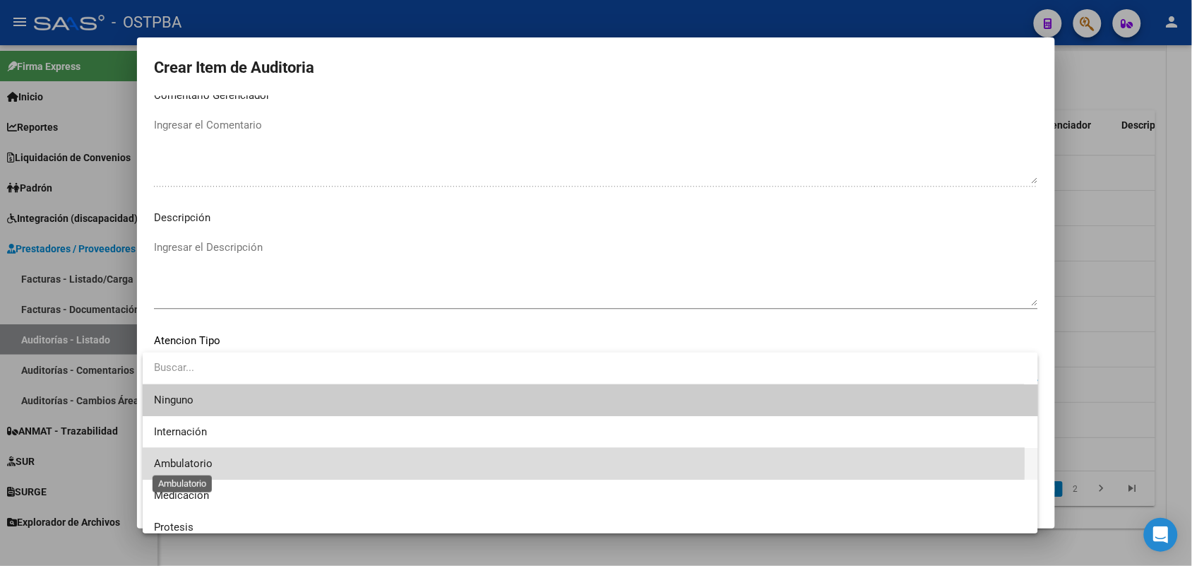
click at [198, 457] on span "Ambulatorio" at bounding box center [183, 463] width 59 height 13
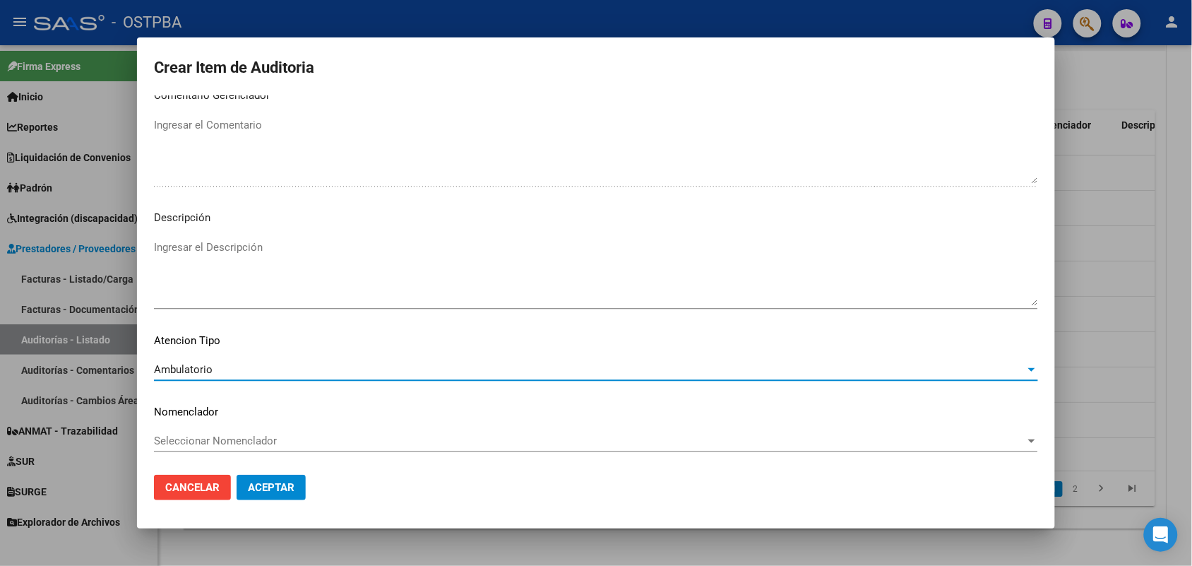
click at [260, 482] on span "Aceptar" at bounding box center [271, 487] width 47 height 13
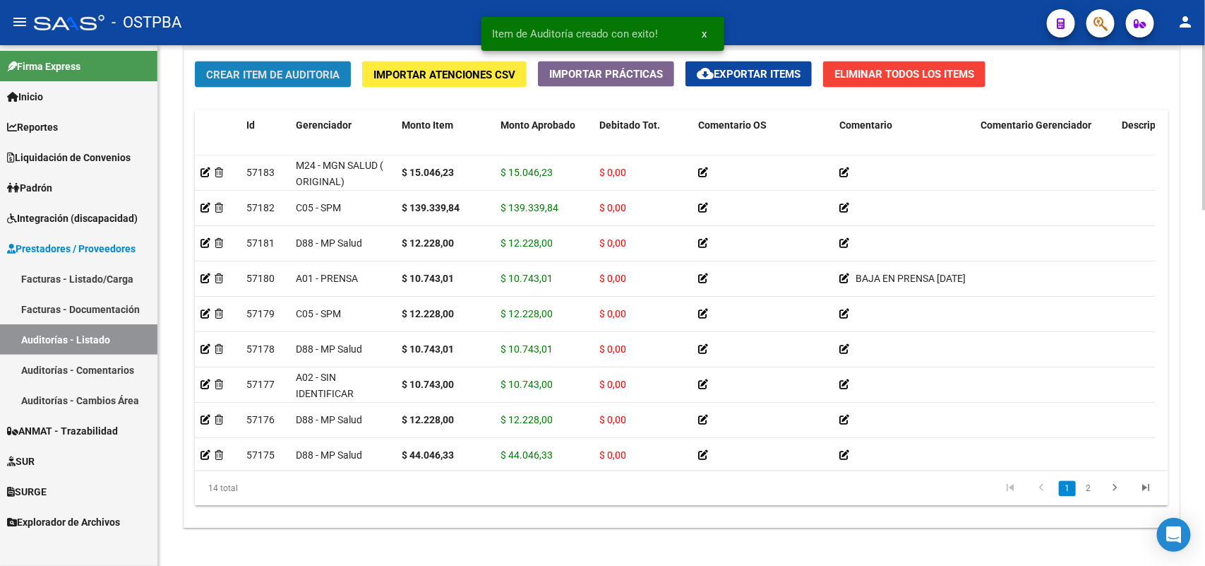
click at [315, 78] on span "Crear Item de Auditoria" at bounding box center [272, 74] width 133 height 13
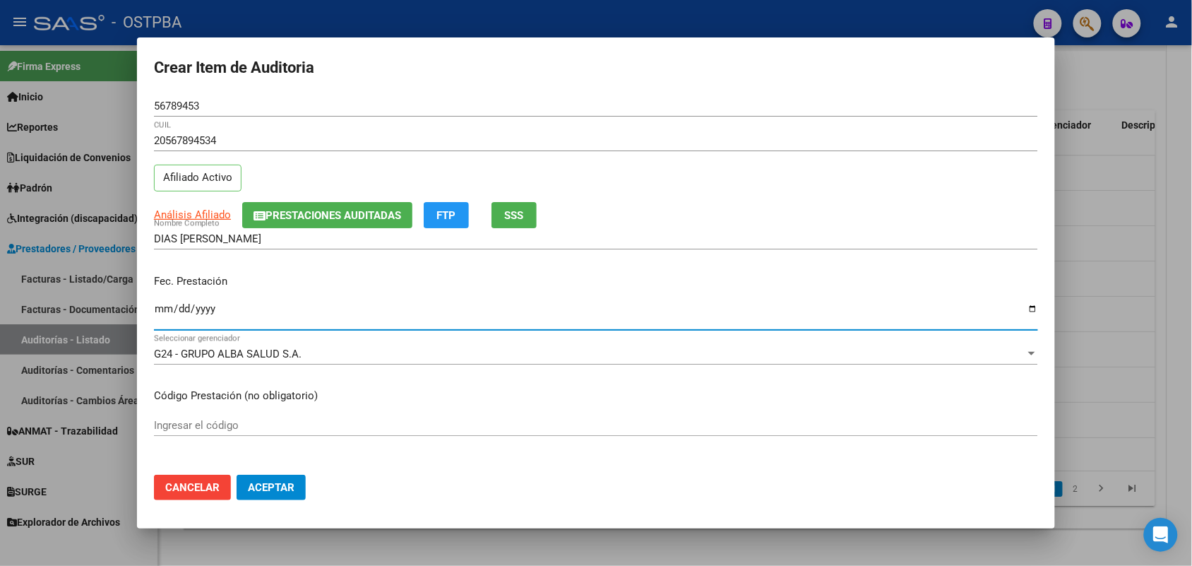
click at [167, 311] on input "Ingresar la fecha" at bounding box center [596, 314] width 884 height 23
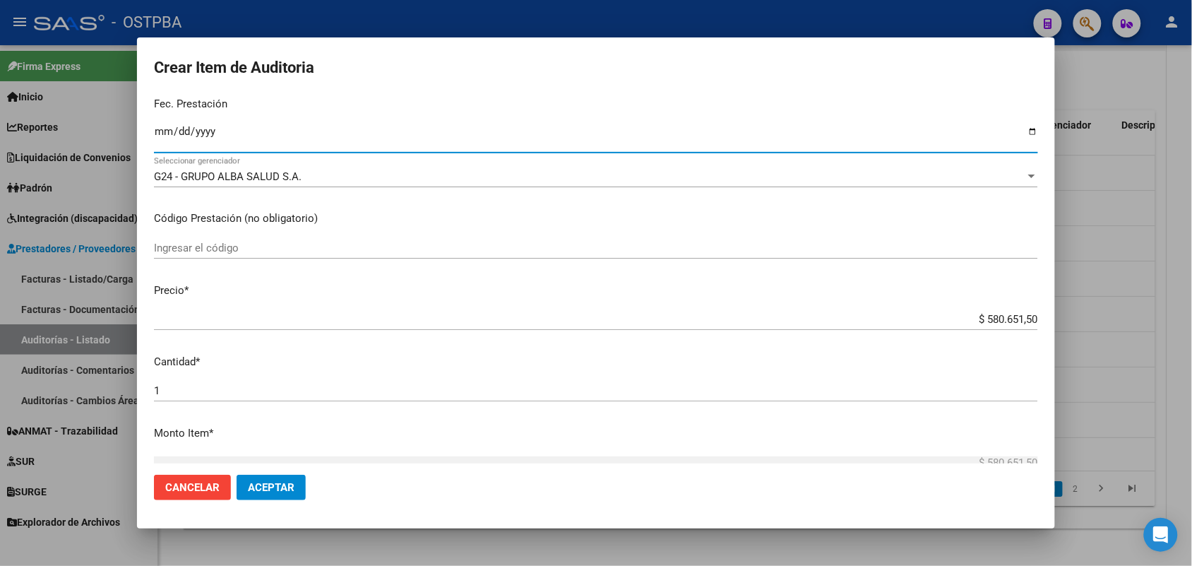
scroll to position [265, 0]
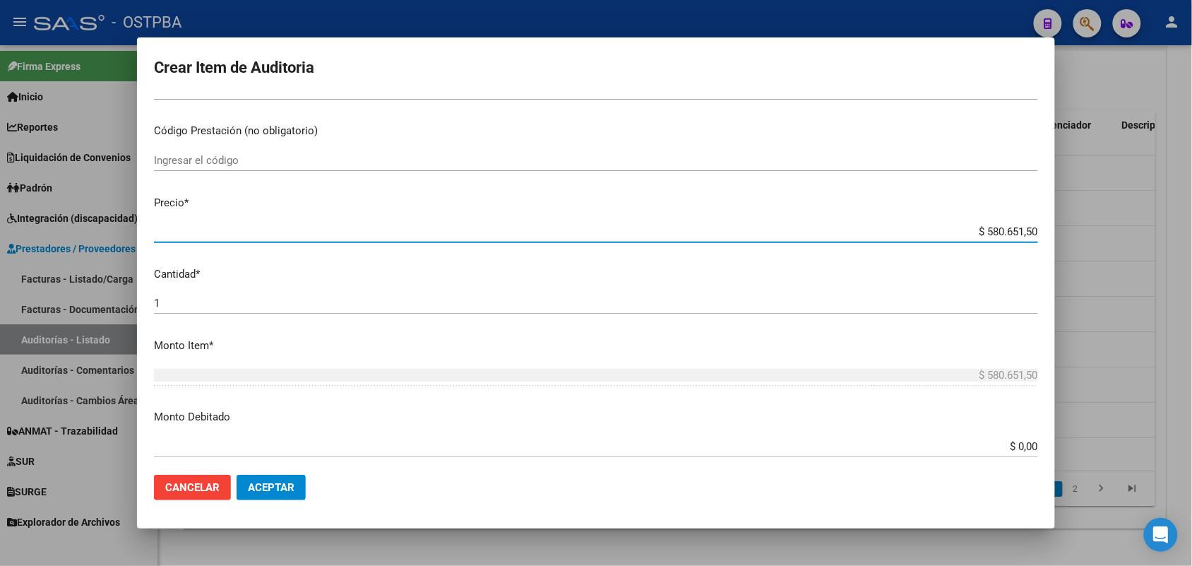
drag, startPoint x: 957, startPoint y: 229, endPoint x: 1071, endPoint y: 221, distance: 114.7
click at [1071, 221] on div "Crear Item de Auditoria 56789453 Nro Documento 20567894534 CUIL Afiliado Activo…" at bounding box center [596, 283] width 1192 height 566
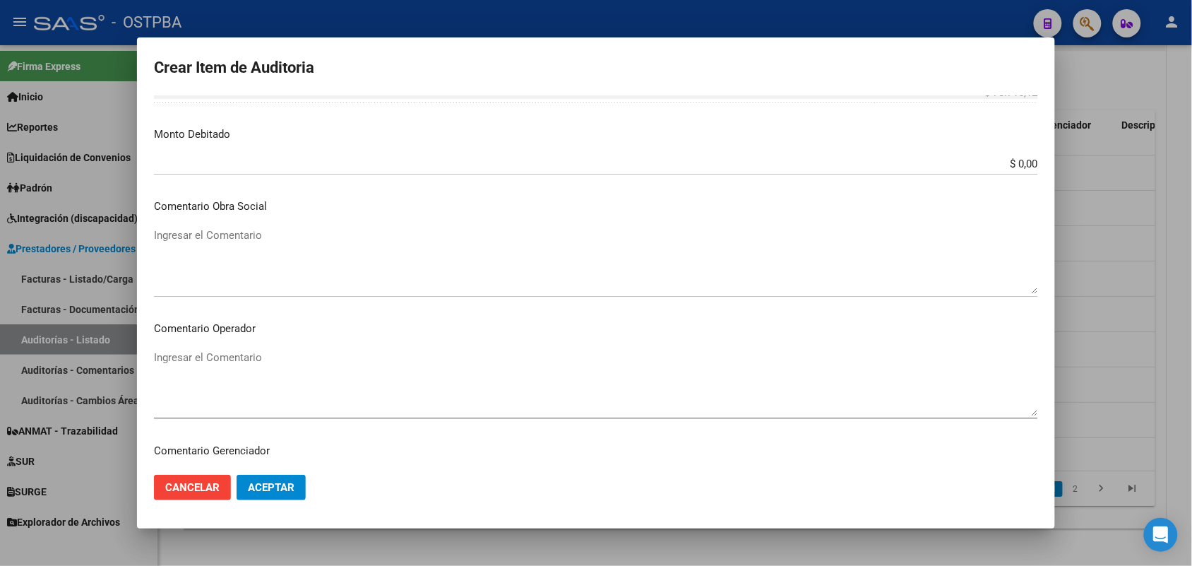
scroll to position [883, 0]
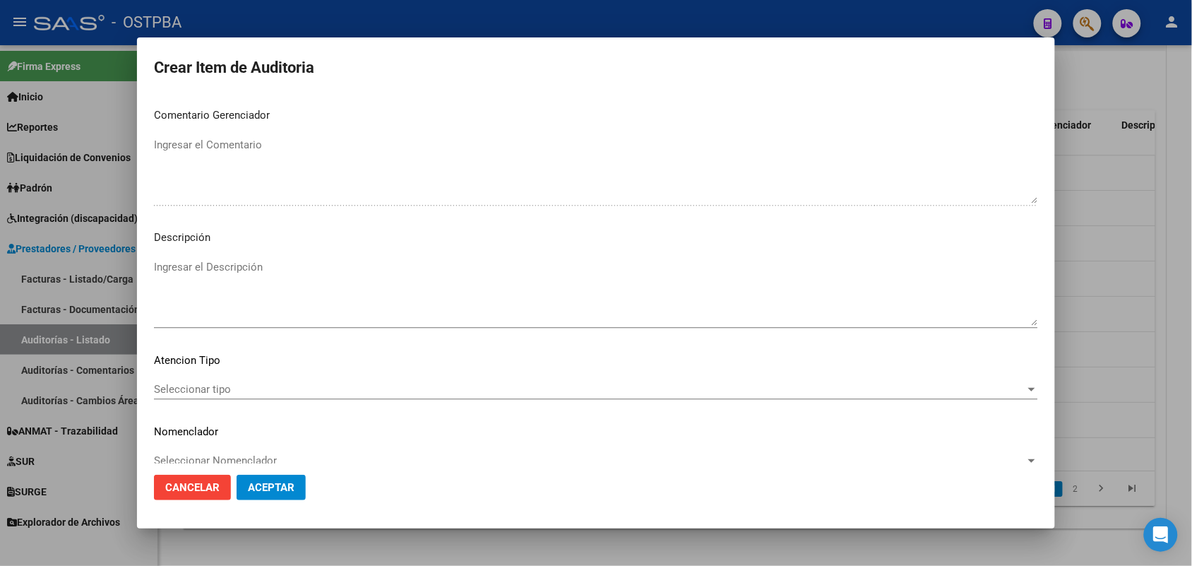
click at [209, 385] on span "Seleccionar tipo" at bounding box center [589, 389] width 871 height 13
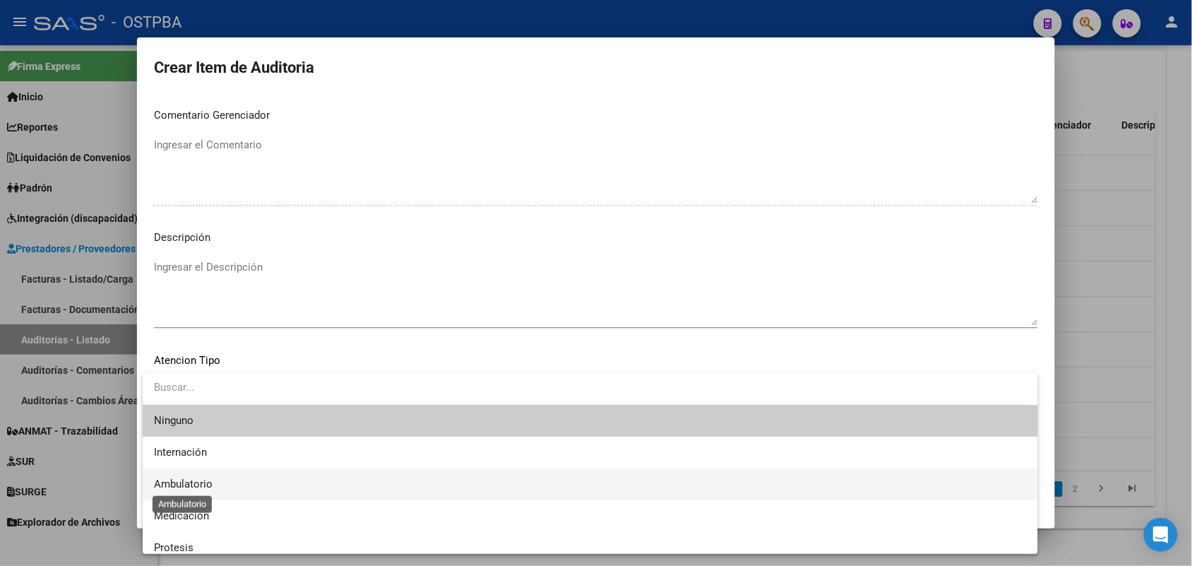
click at [209, 485] on span "Ambulatorio" at bounding box center [183, 483] width 59 height 13
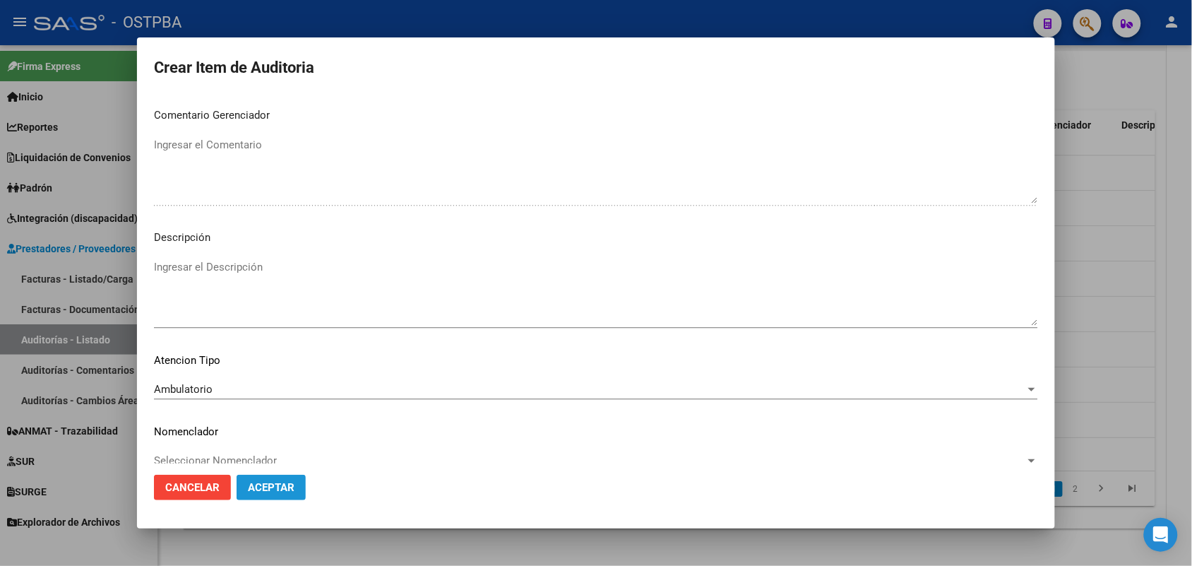
click at [287, 486] on span "Aceptar" at bounding box center [271, 487] width 47 height 13
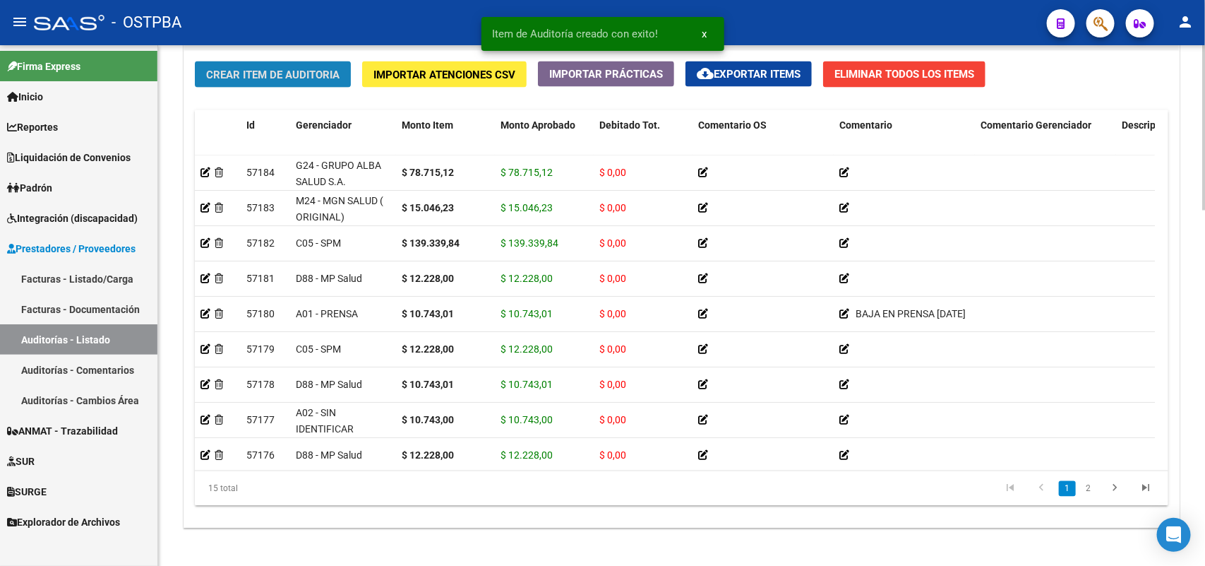
click at [308, 68] on span "Crear Item de Auditoria" at bounding box center [272, 74] width 133 height 13
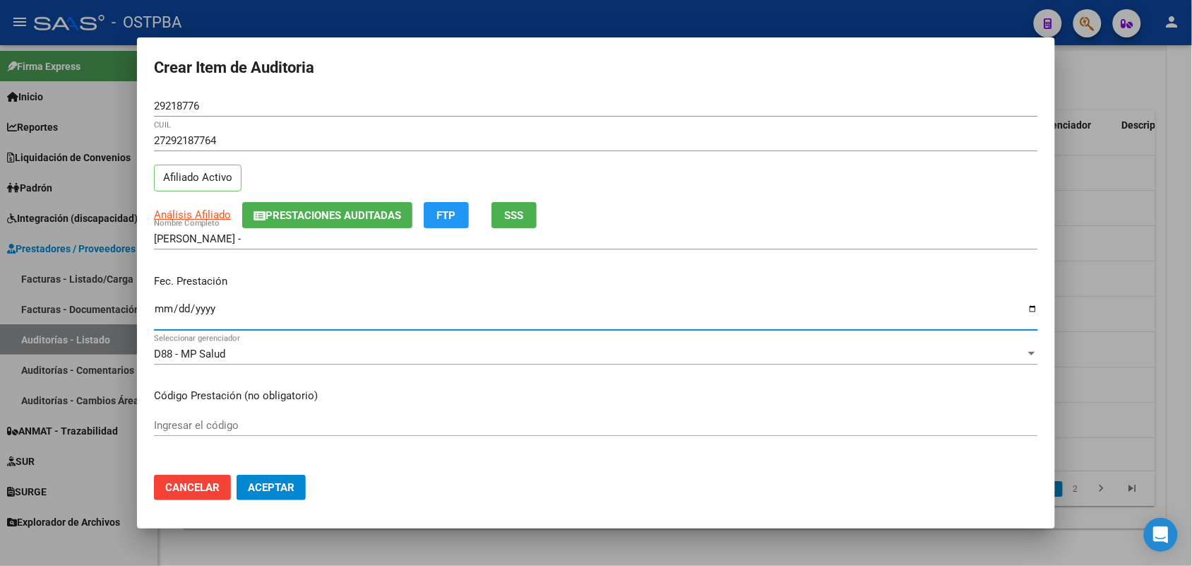
click at [165, 313] on input "Ingresar la fecha" at bounding box center [596, 314] width 884 height 23
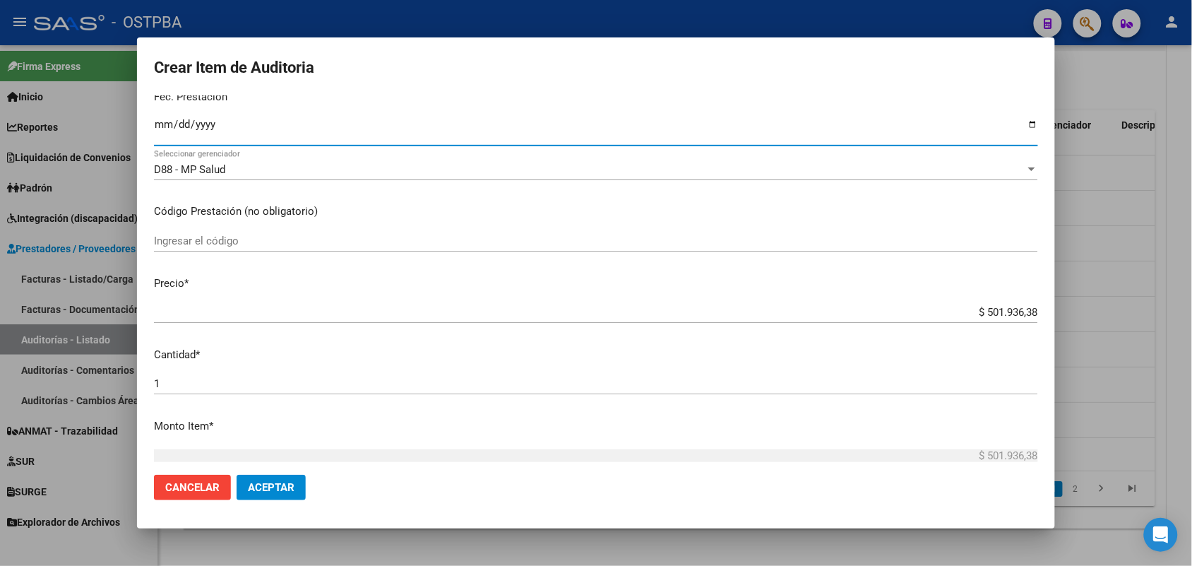
scroll to position [265, 0]
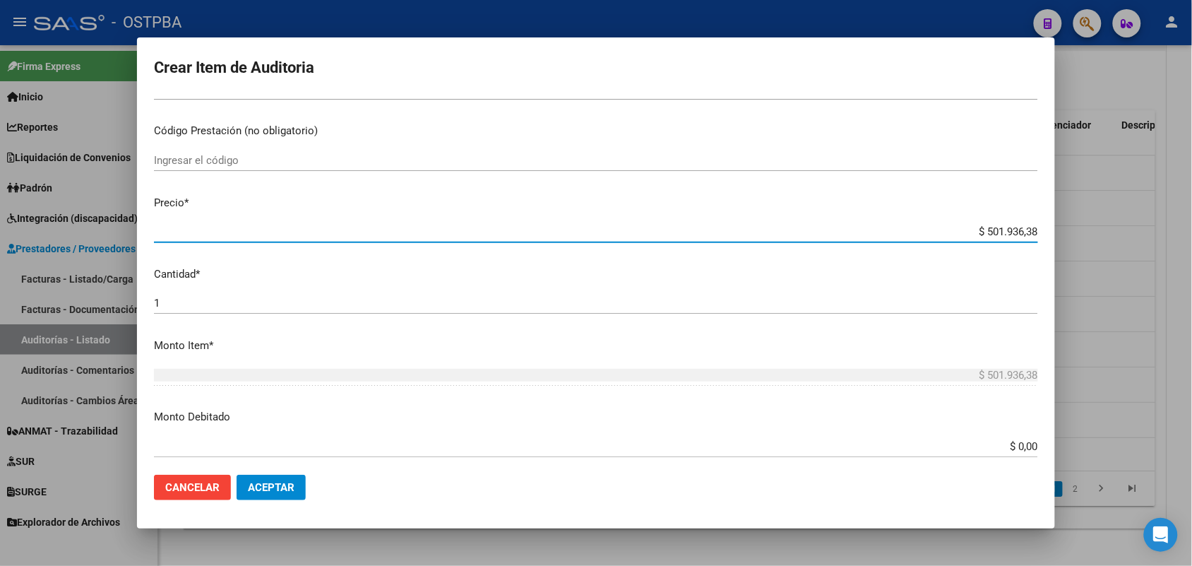
drag, startPoint x: 951, startPoint y: 242, endPoint x: 1061, endPoint y: 225, distance: 110.8
click at [1061, 225] on div "Crear Item de Auditoria 29218776 Nro Documento 27292187764 CUIL Afiliado Activo…" at bounding box center [596, 283] width 1192 height 566
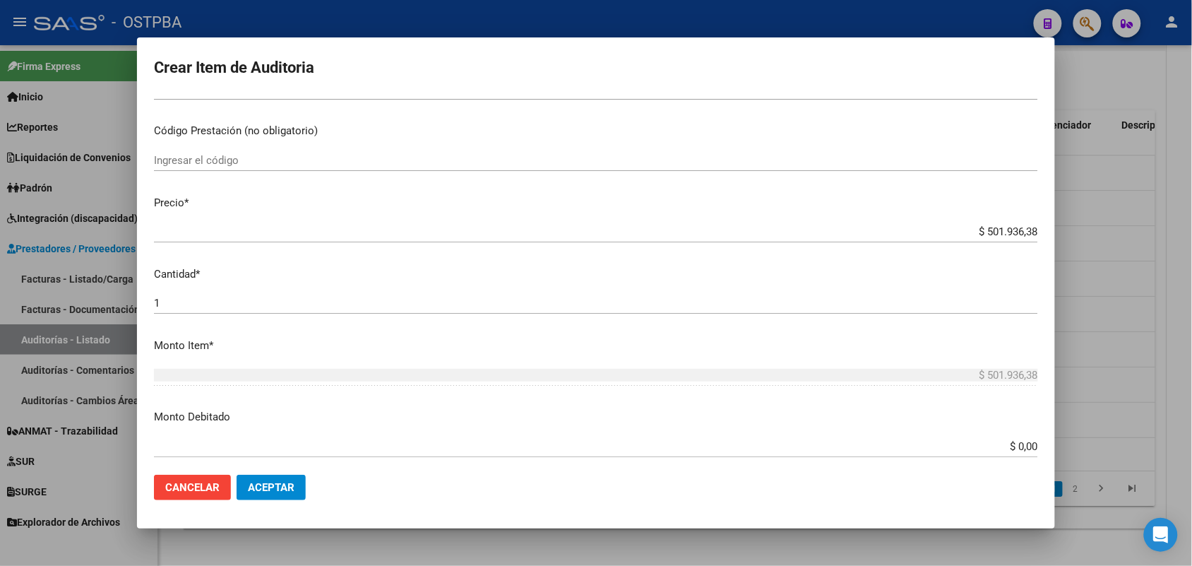
drag, startPoint x: 926, startPoint y: 222, endPoint x: 947, endPoint y: 224, distance: 21.2
click at [947, 224] on div "$ 501.936,38 Ingresar el precio" at bounding box center [596, 231] width 884 height 21
drag, startPoint x: 947, startPoint y: 224, endPoint x: 974, endPoint y: 224, distance: 27.5
click at [974, 224] on div "$ 501.936,38 Ingresar el precio" at bounding box center [596, 231] width 884 height 21
drag, startPoint x: 895, startPoint y: 323, endPoint x: 904, endPoint y: 316, distance: 10.6
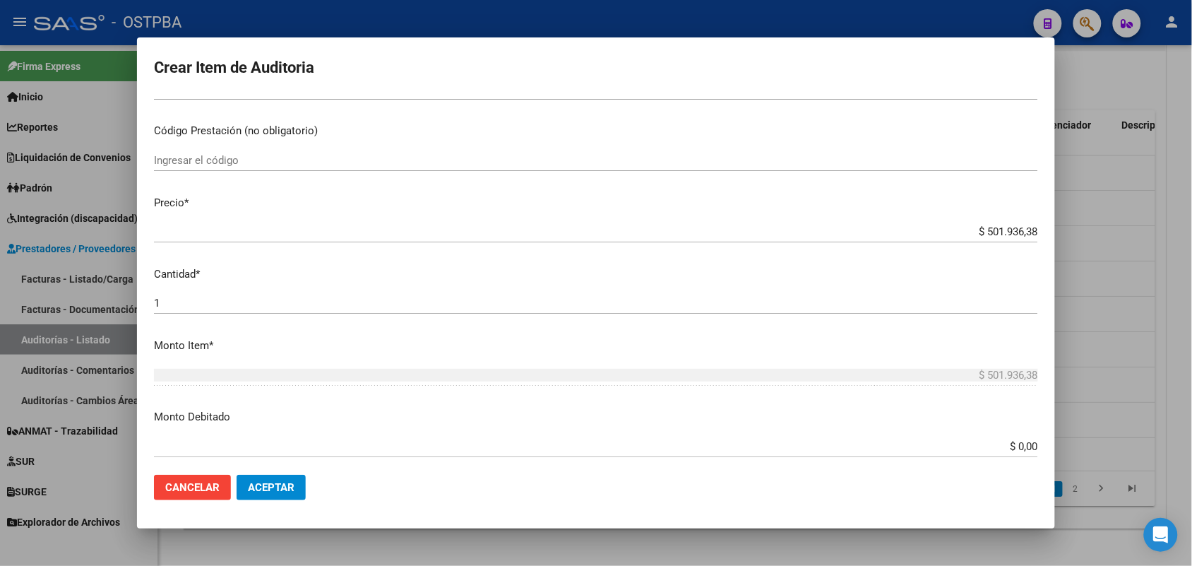
click at [897, 323] on div "1 Ingresar la cantidad" at bounding box center [596, 309] width 884 height 35
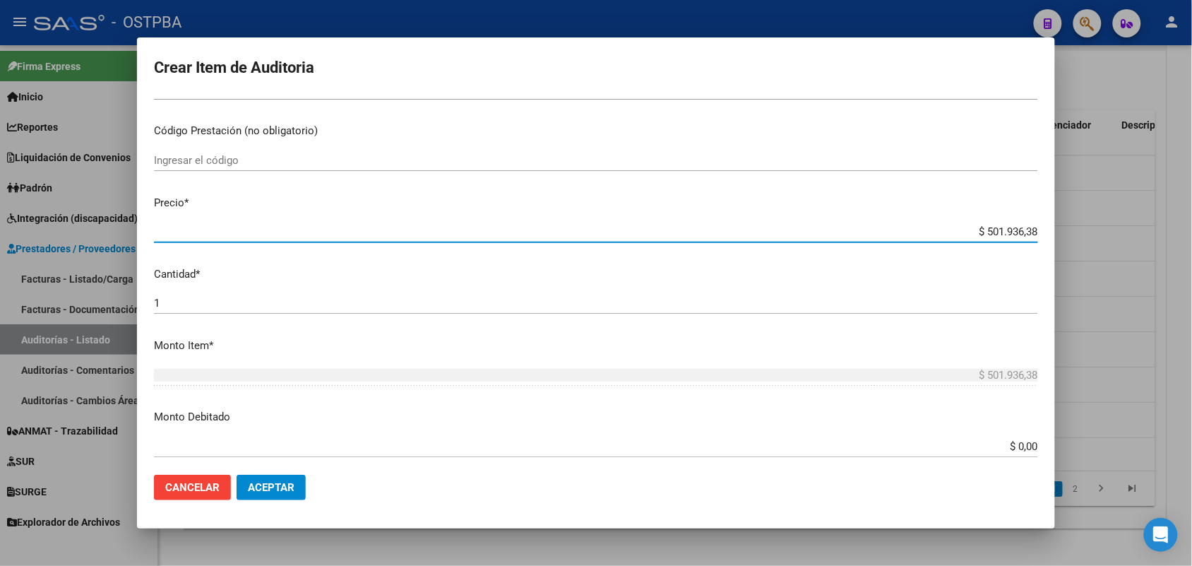
drag, startPoint x: 957, startPoint y: 234, endPoint x: 1065, endPoint y: 227, distance: 108.3
click at [1065, 227] on div "Crear Item de Auditoria 29218776 Nro Documento 27292187764 CUIL Afiliado Activo…" at bounding box center [596, 283] width 1192 height 566
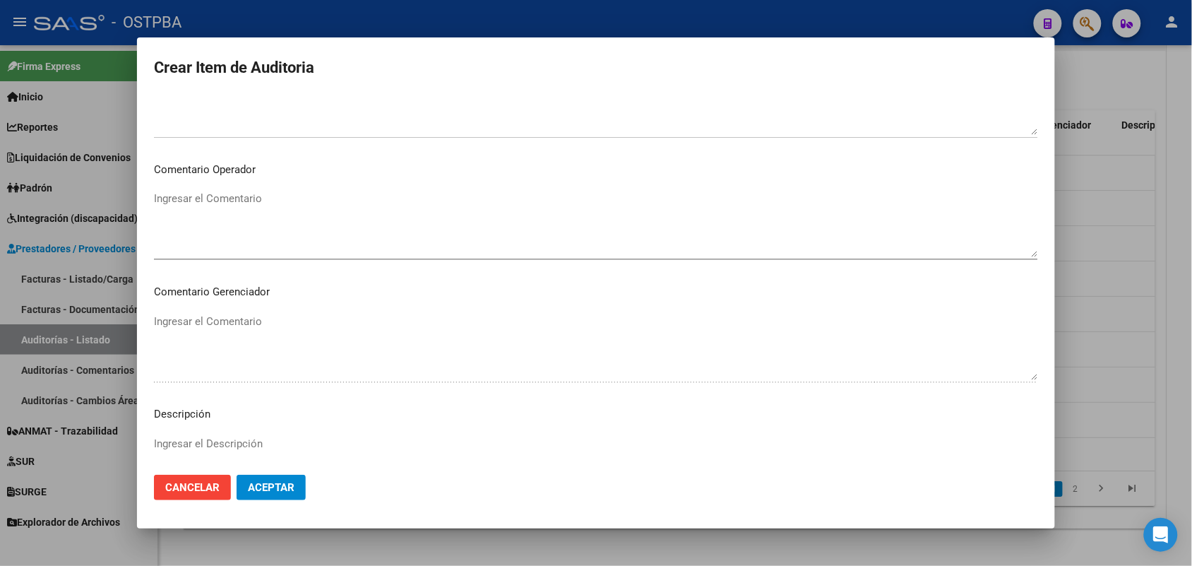
scroll to position [902, 0]
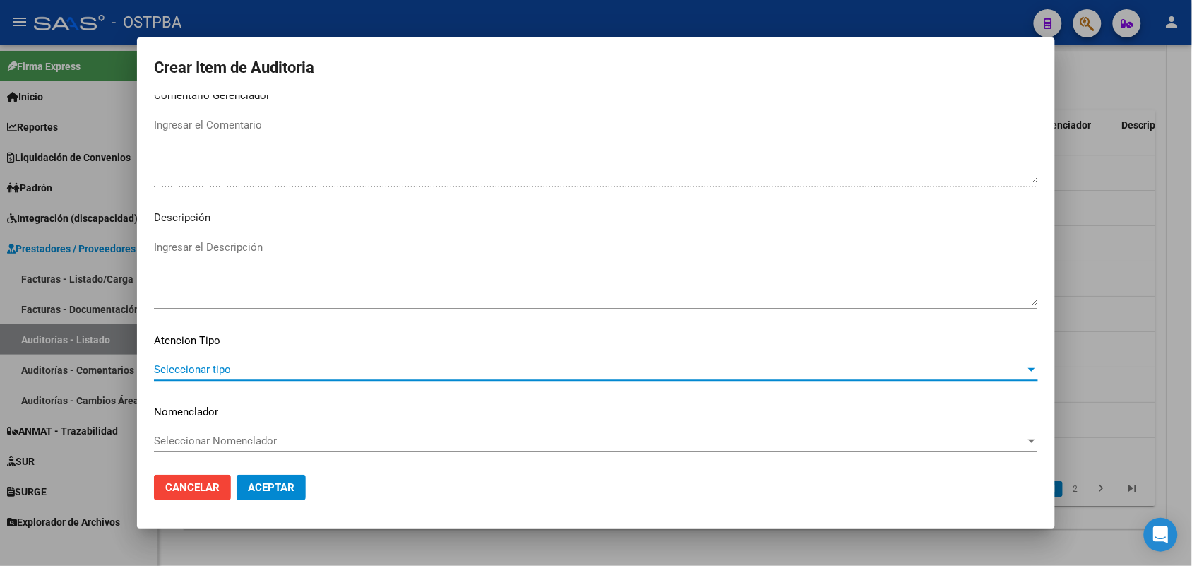
click at [220, 364] on span "Seleccionar tipo" at bounding box center [589, 369] width 871 height 13
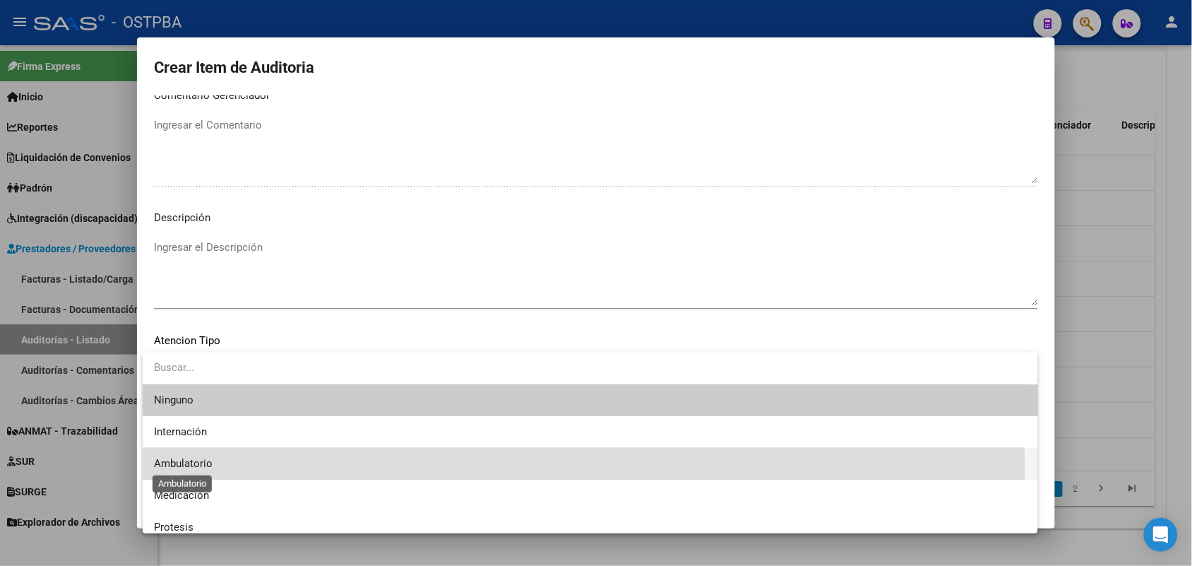
click at [189, 464] on span "Ambulatorio" at bounding box center [183, 463] width 59 height 13
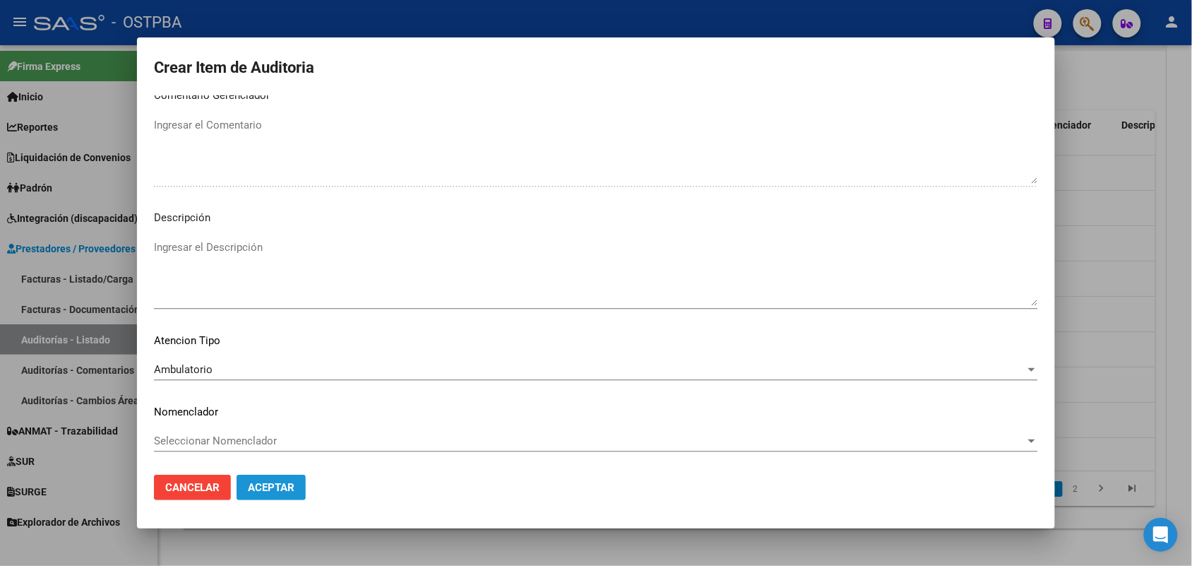
click at [254, 488] on span "Aceptar" at bounding box center [271, 487] width 47 height 13
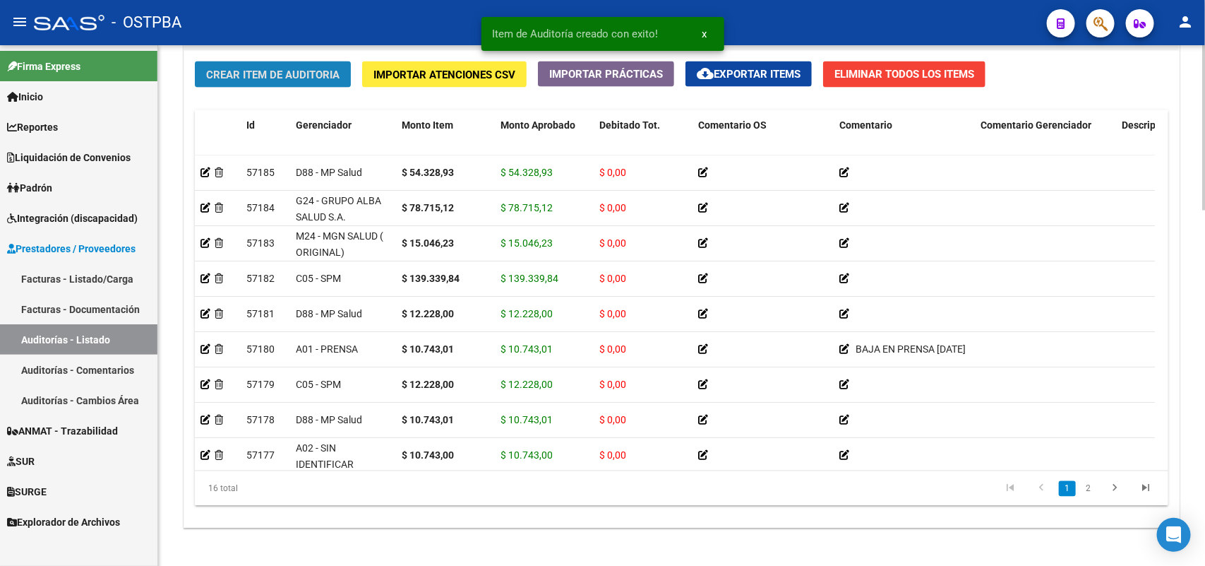
click at [333, 76] on span "Crear Item de Auditoria" at bounding box center [272, 74] width 133 height 13
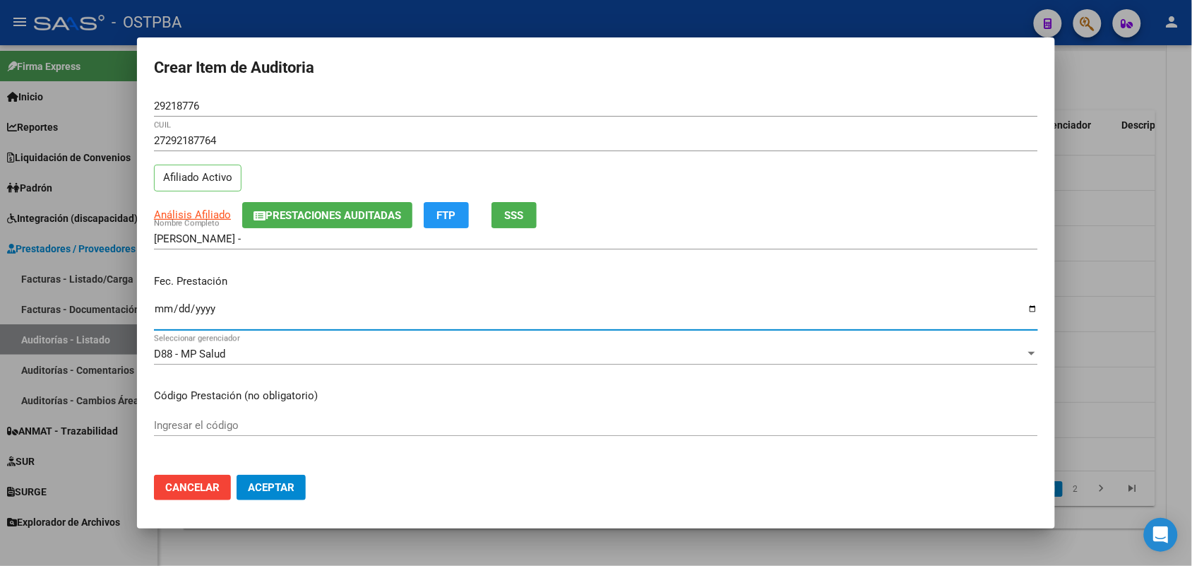
click at [156, 320] on input "Ingresar la fecha" at bounding box center [596, 314] width 884 height 23
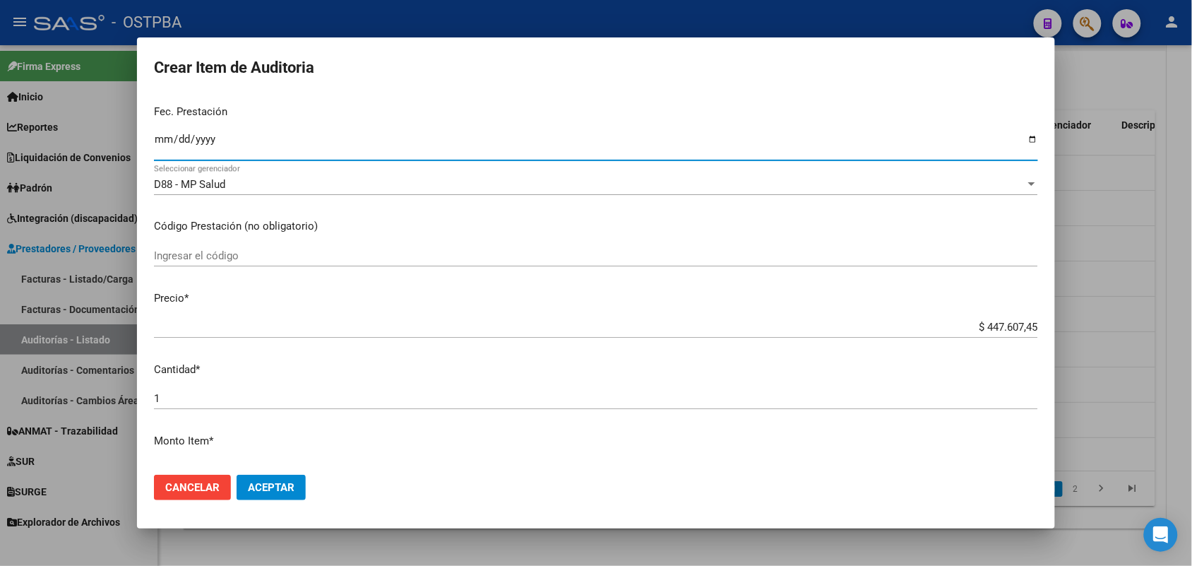
scroll to position [177, 0]
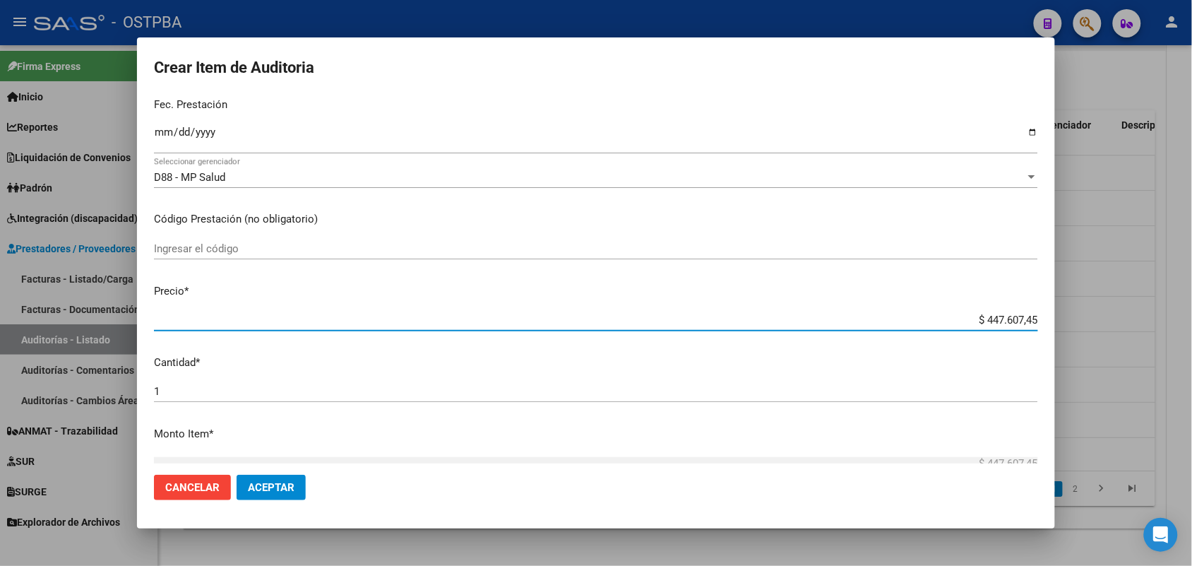
drag, startPoint x: 946, startPoint y: 319, endPoint x: 1077, endPoint y: 311, distance: 130.9
click at [1077, 311] on div "Crear Item de Auditoria 29218776 Nro Documento 27292187764 CUIL Afiliado Activo…" at bounding box center [596, 283] width 1192 height 566
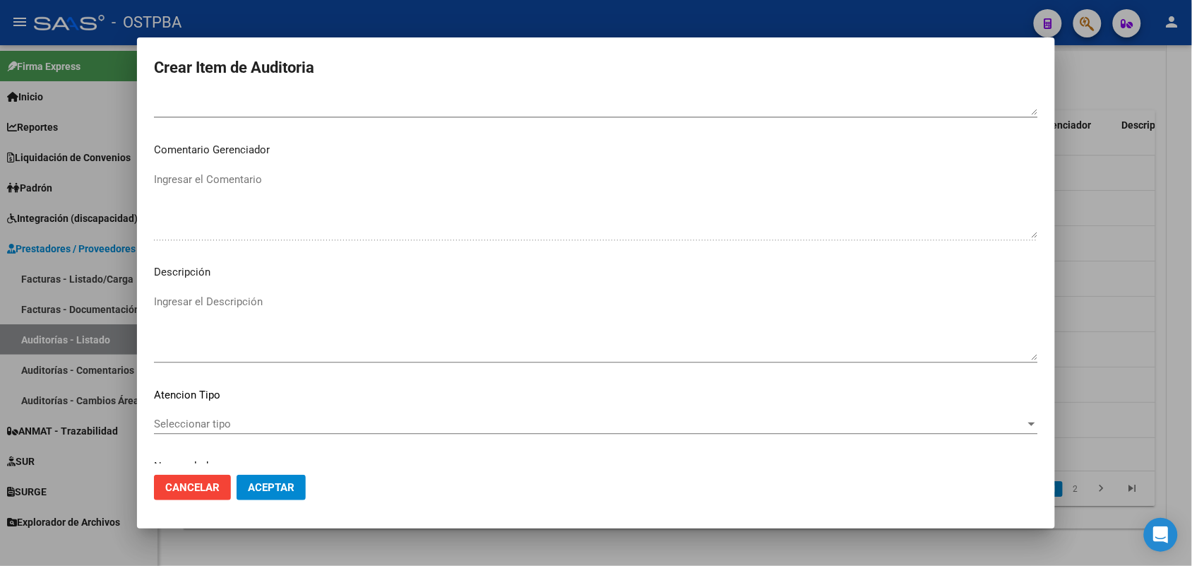
scroll to position [902, 0]
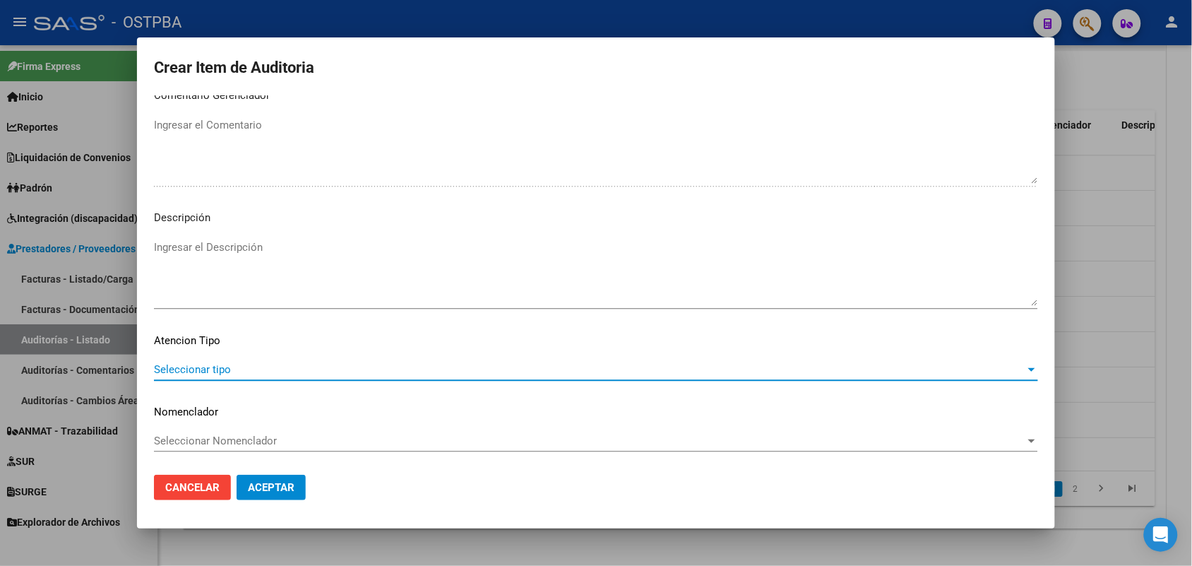
click at [225, 364] on span "Seleccionar tipo" at bounding box center [589, 369] width 871 height 13
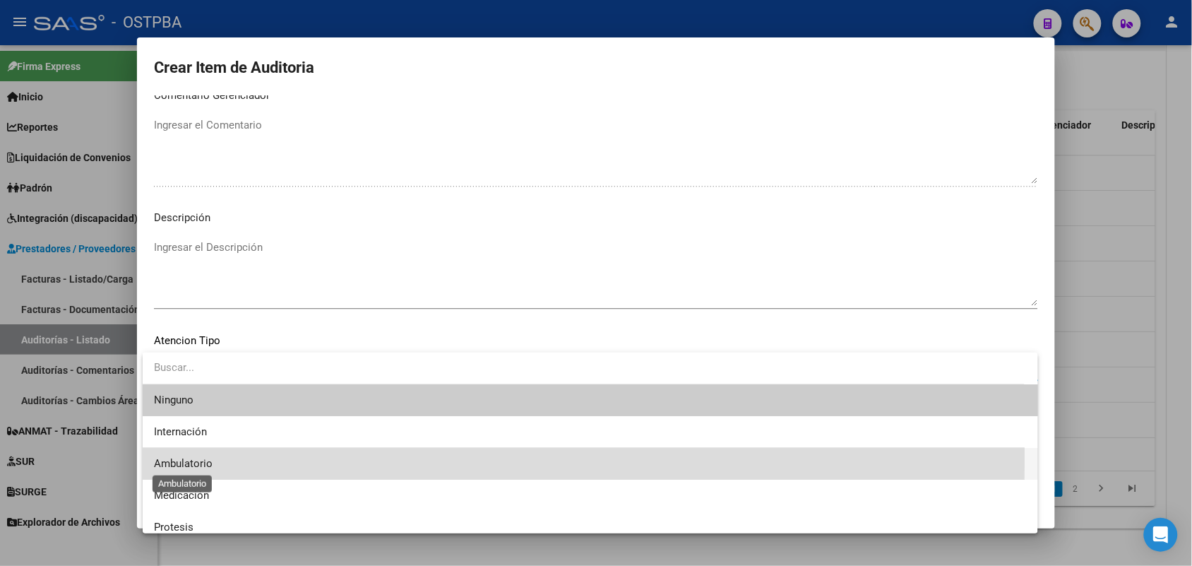
click at [210, 457] on span "Ambulatorio" at bounding box center [183, 463] width 59 height 13
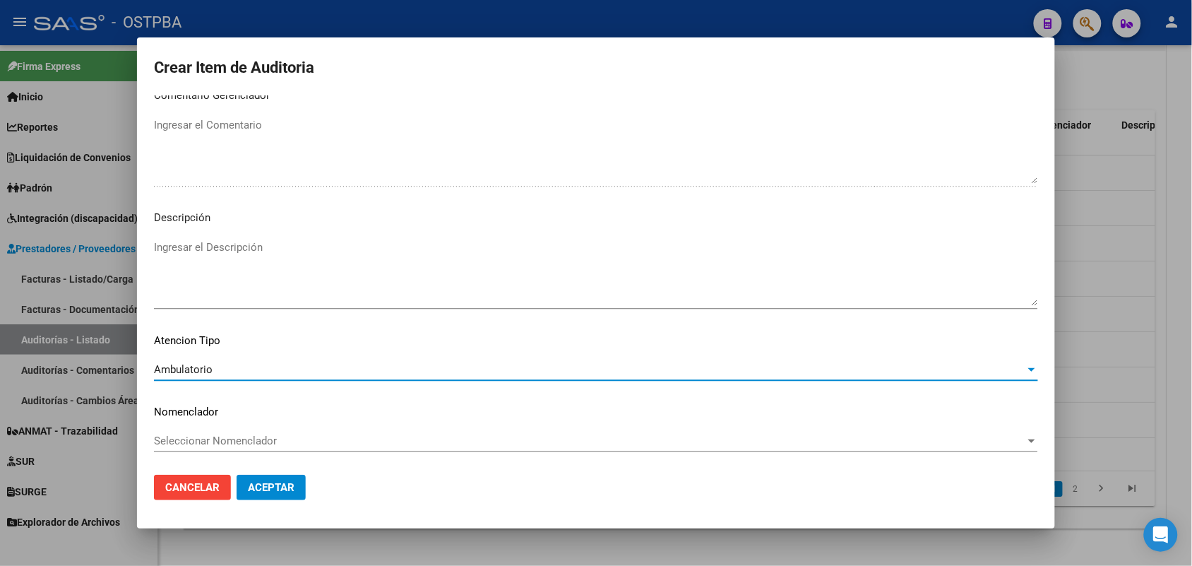
click at [297, 485] on button "Aceptar" at bounding box center [271, 487] width 69 height 25
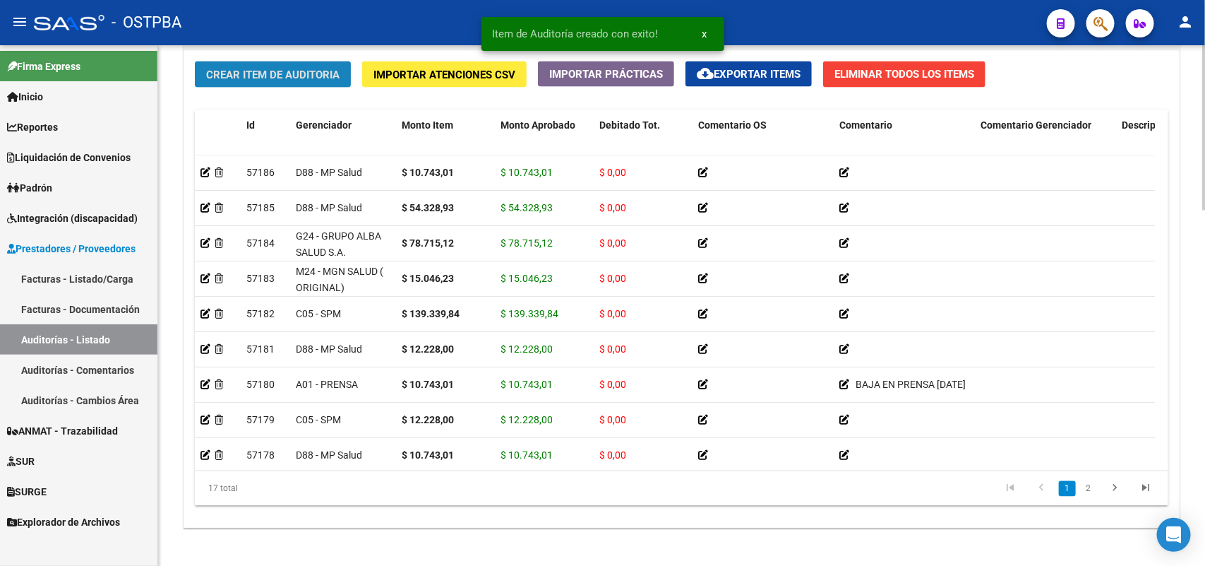
click at [341, 69] on button "Crear Item de Auditoria" at bounding box center [273, 74] width 156 height 26
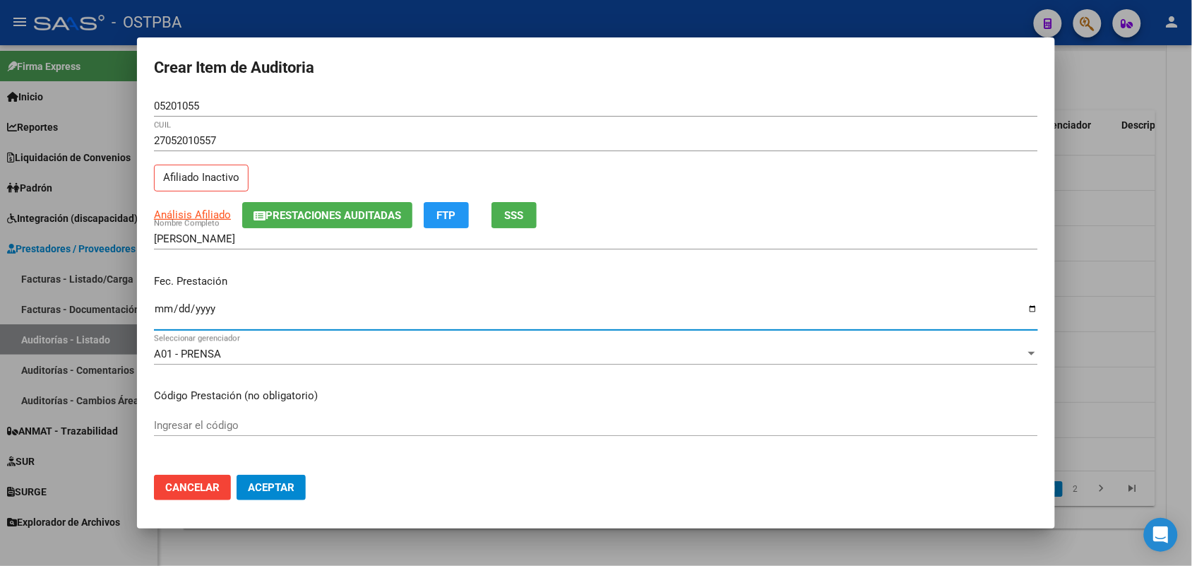
click at [161, 313] on input "Ingresar la fecha" at bounding box center [596, 314] width 884 height 23
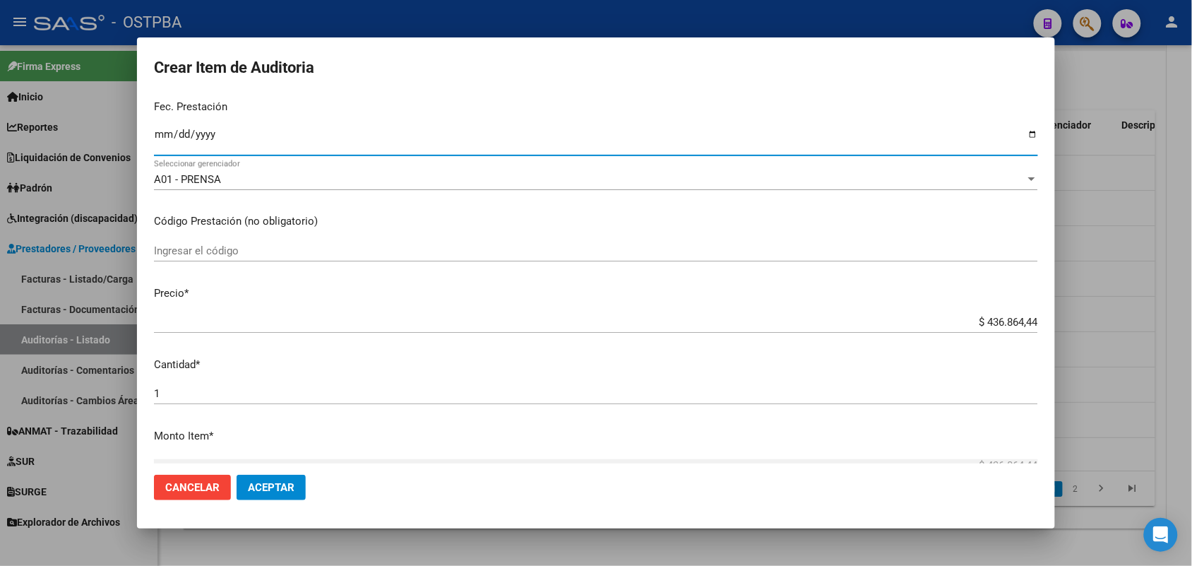
scroll to position [177, 0]
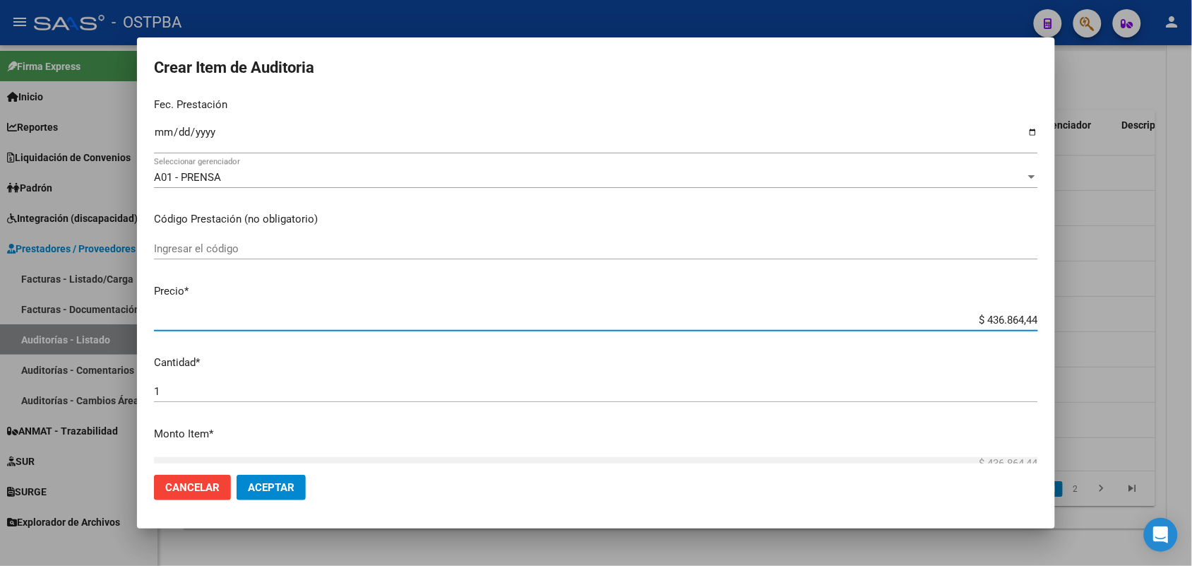
drag, startPoint x: 950, startPoint y: 323, endPoint x: 1085, endPoint y: 322, distance: 134.9
click at [1085, 322] on div "Crear Item de Auditoria 05201055 Nro Documento 27052010557 CUIL Afiliado Inacti…" at bounding box center [596, 283] width 1192 height 566
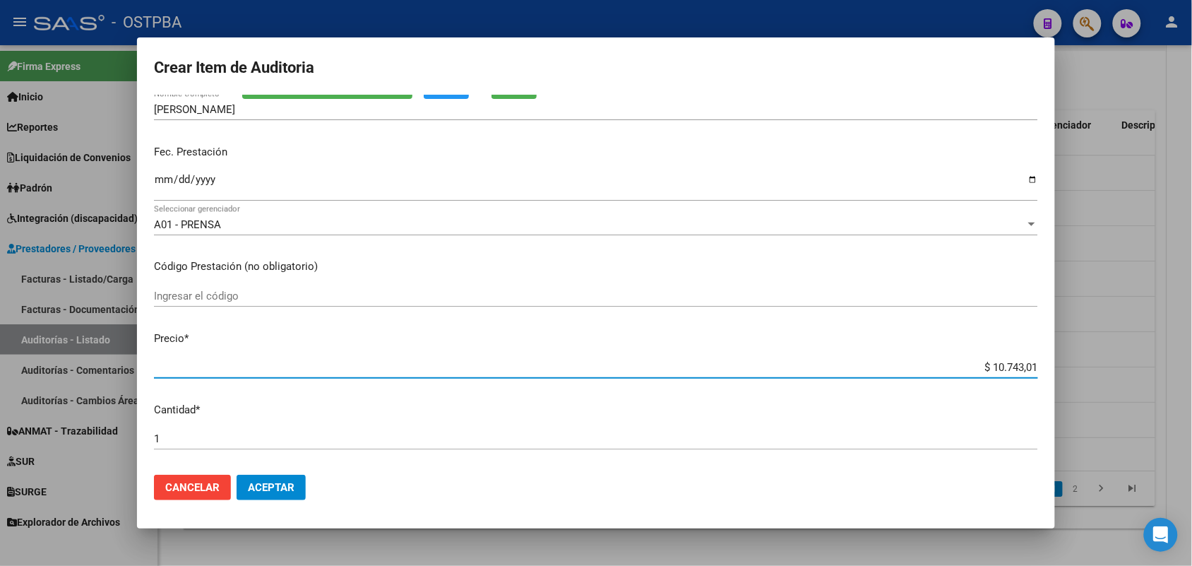
scroll to position [88, 0]
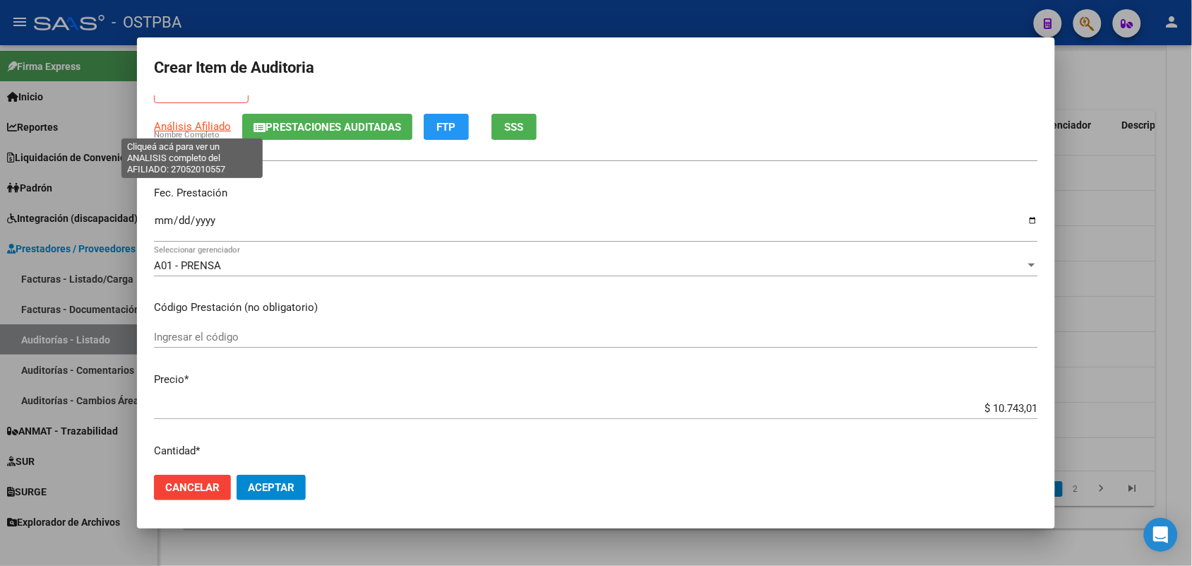
click at [213, 121] on span "Análisis Afiliado" at bounding box center [192, 126] width 77 height 13
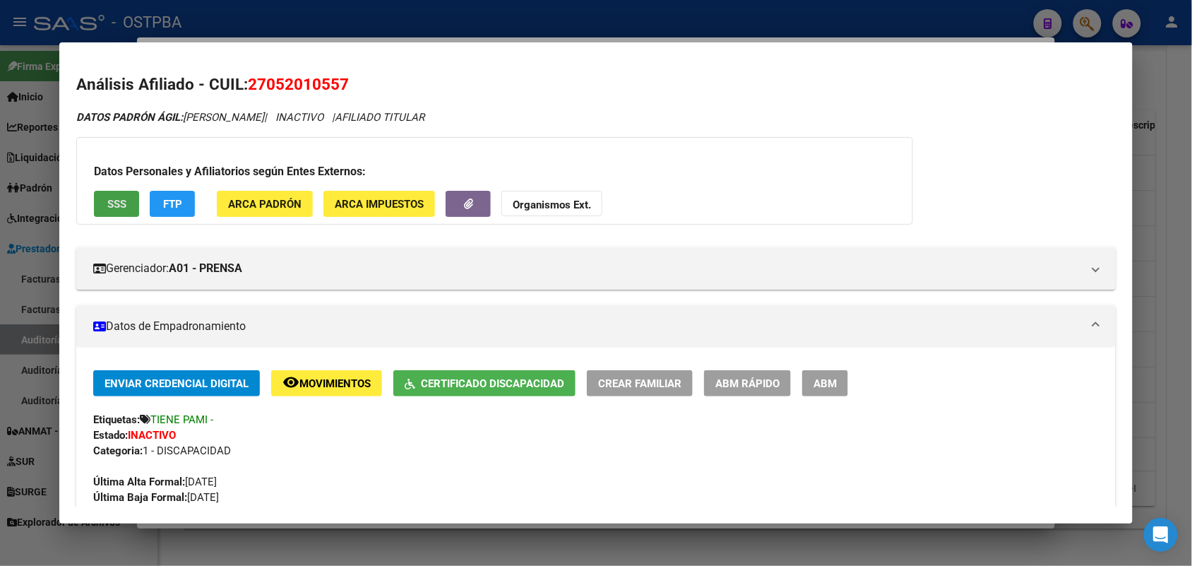
click at [125, 206] on button "SSS" at bounding box center [116, 204] width 45 height 26
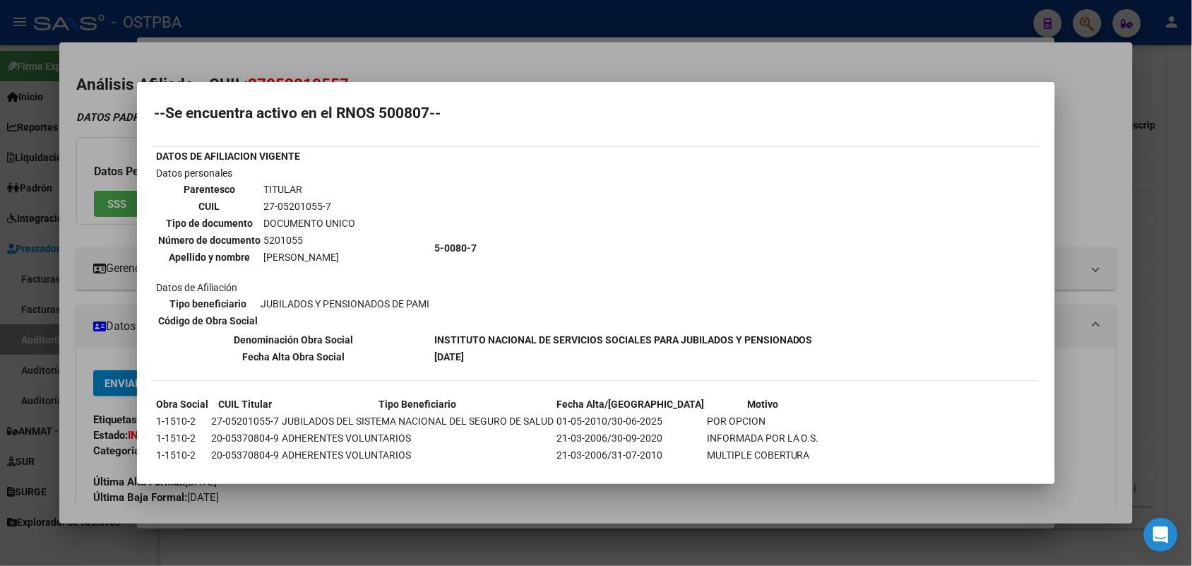
scroll to position [48, 0]
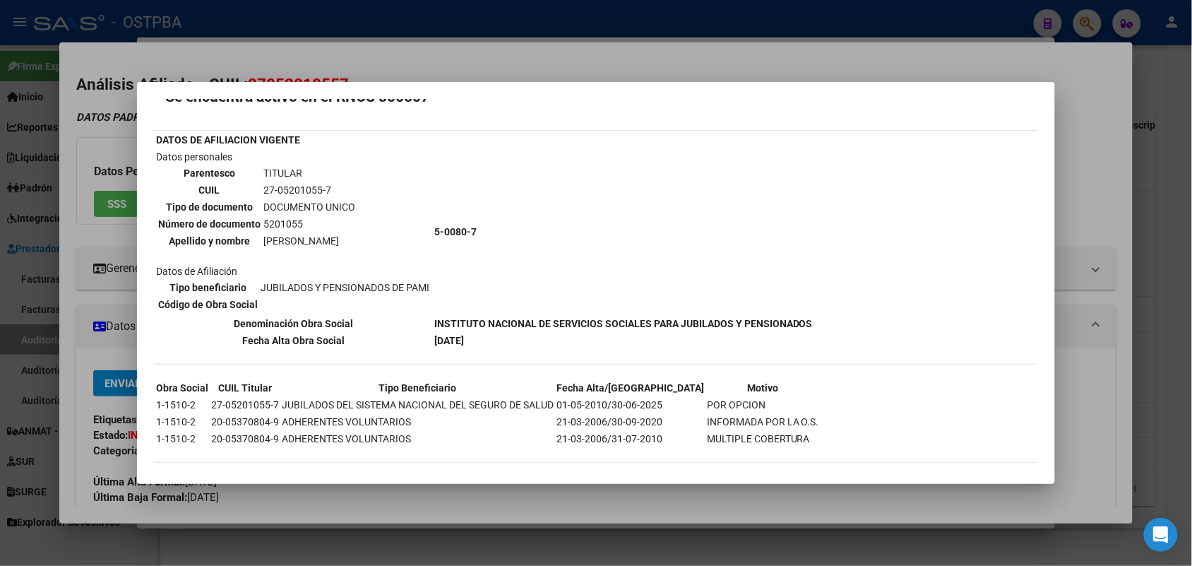
click at [99, 307] on div at bounding box center [596, 283] width 1192 height 566
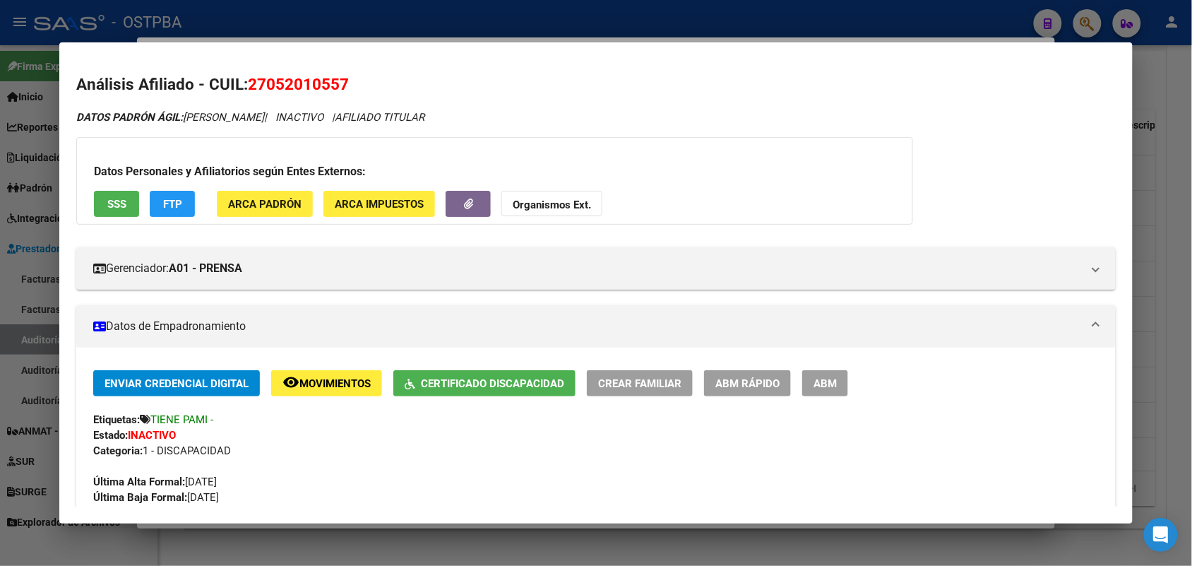
click at [37, 309] on div at bounding box center [596, 283] width 1192 height 566
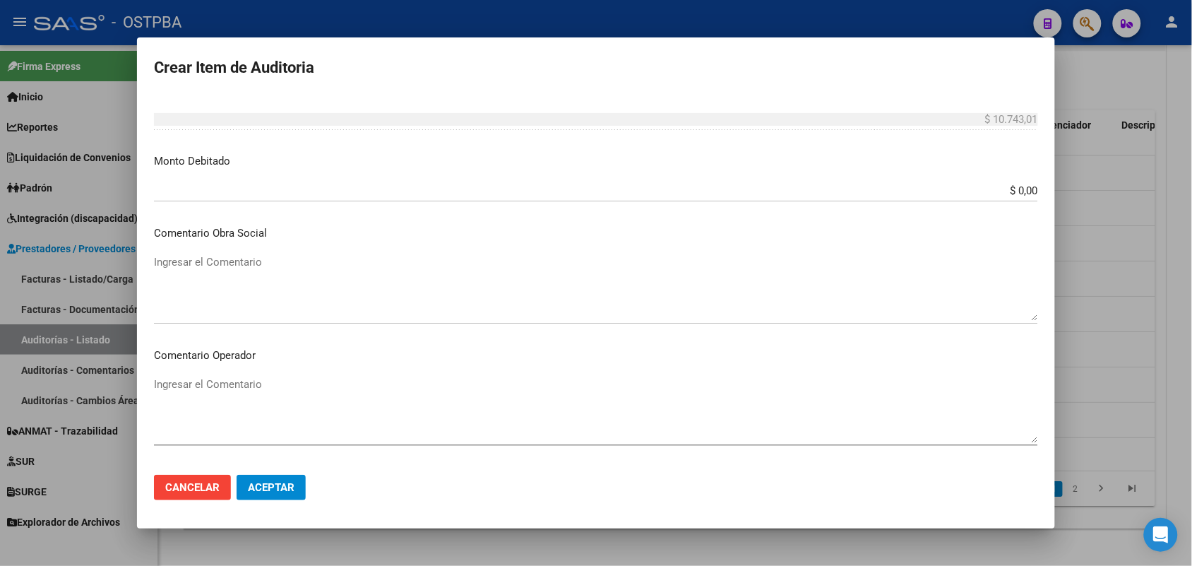
scroll to position [618, 0]
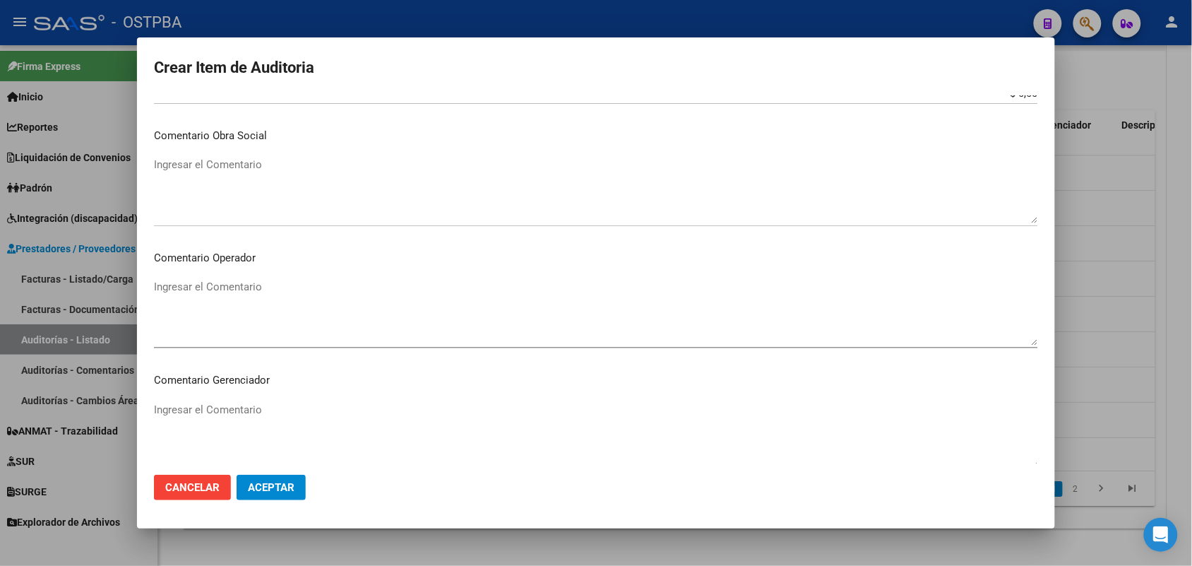
click at [242, 266] on mat-dialog-content "05201055 Nro Documento 27052010557 CUIL Afiliado Inactivo Análisis Afiliado Pre…" at bounding box center [596, 279] width 918 height 368
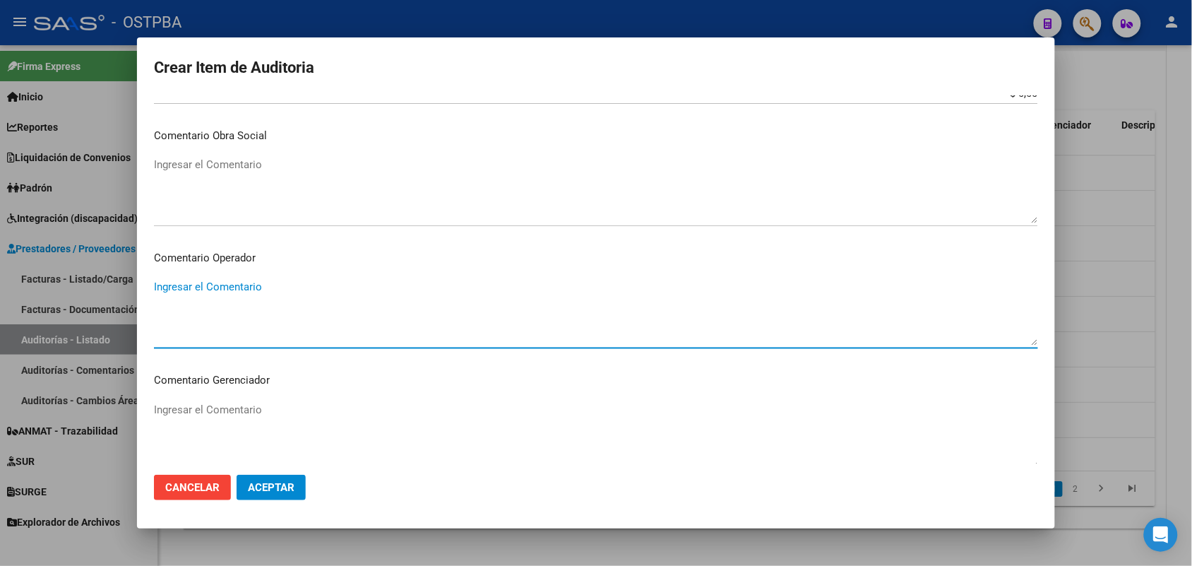
click at [241, 295] on textarea "Ingresar el Comentario" at bounding box center [596, 312] width 884 height 66
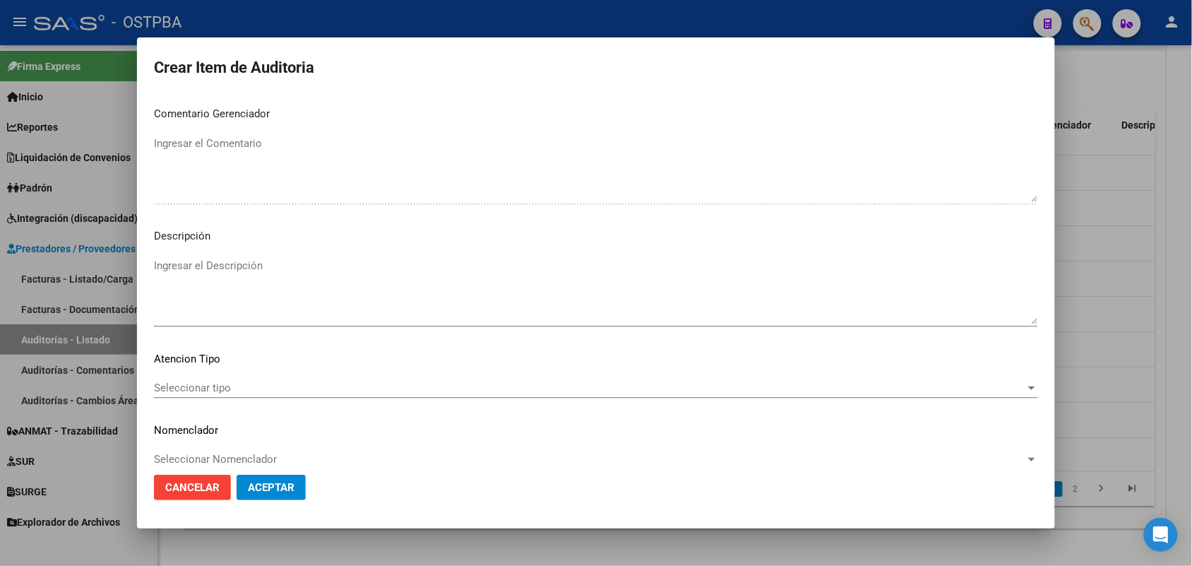
scroll to position [902, 0]
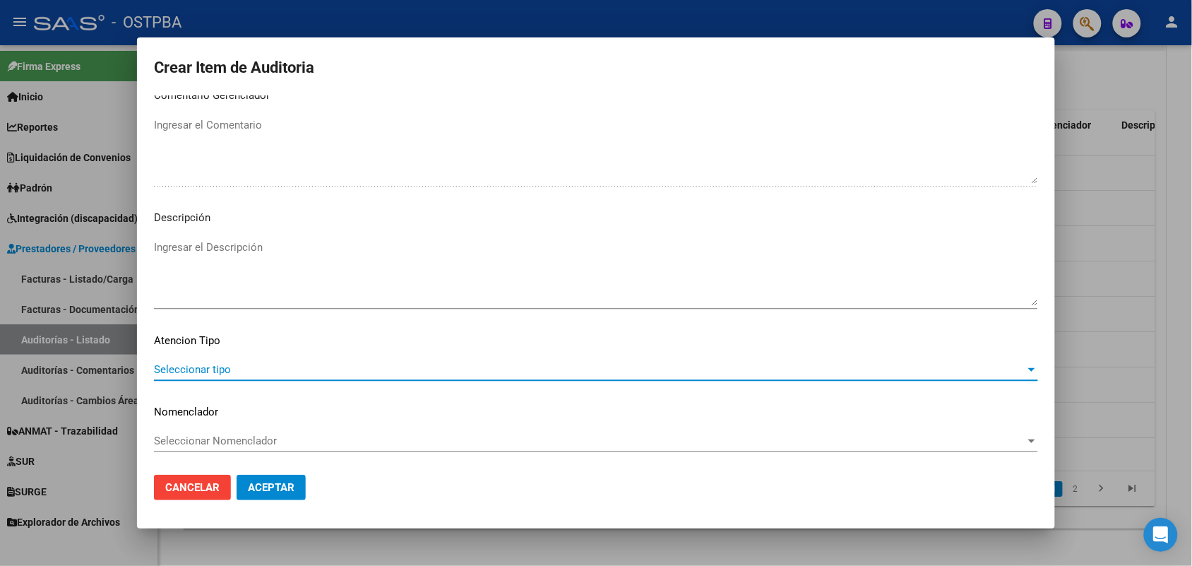
click at [217, 369] on span "Seleccionar tipo" at bounding box center [589, 369] width 871 height 13
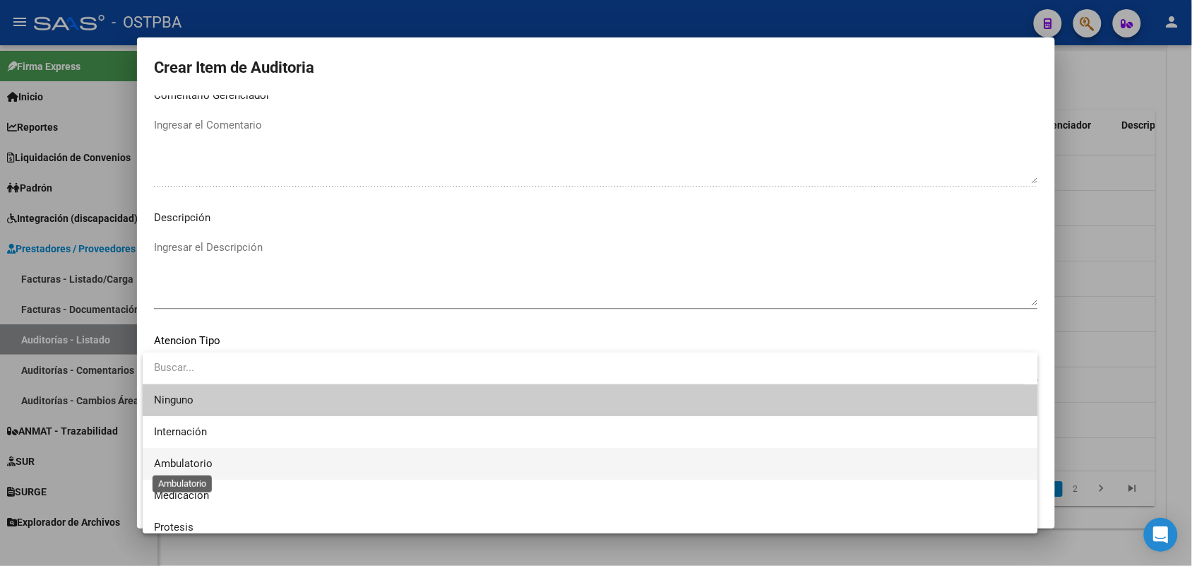
click at [203, 463] on span "Ambulatorio" at bounding box center [183, 463] width 59 height 13
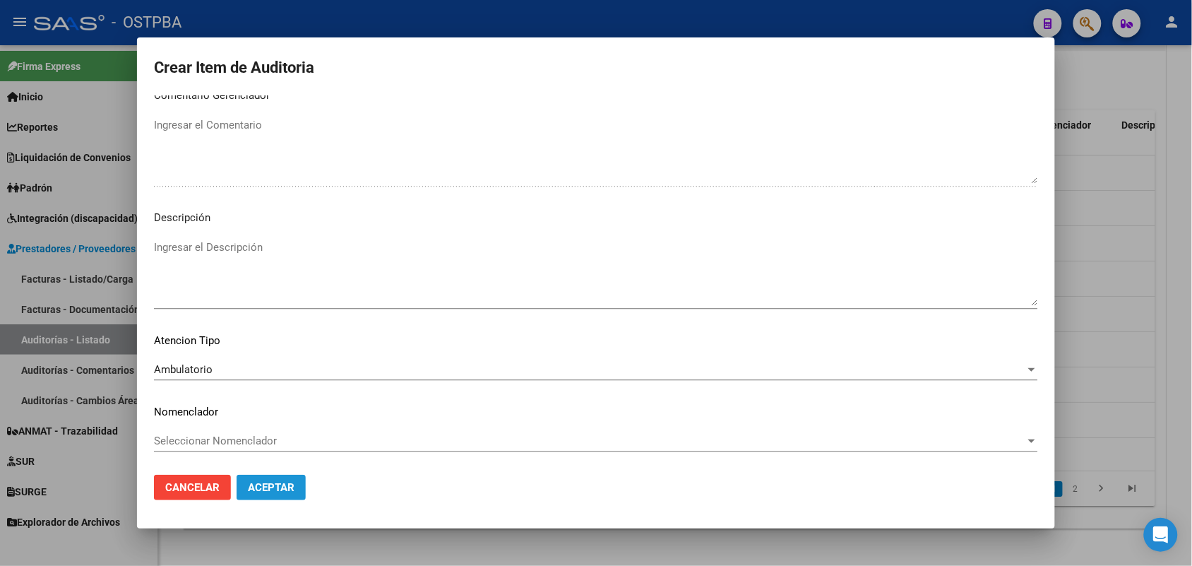
click at [292, 482] on span "Aceptar" at bounding box center [271, 487] width 47 height 13
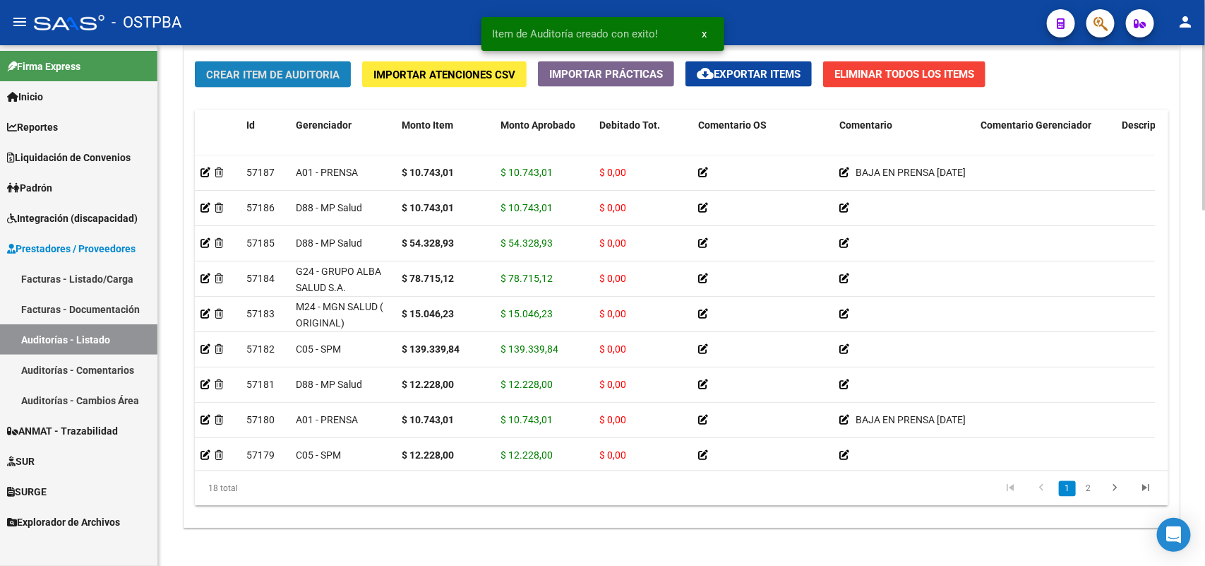
click at [327, 71] on span "Crear Item de Auditoria" at bounding box center [272, 74] width 133 height 13
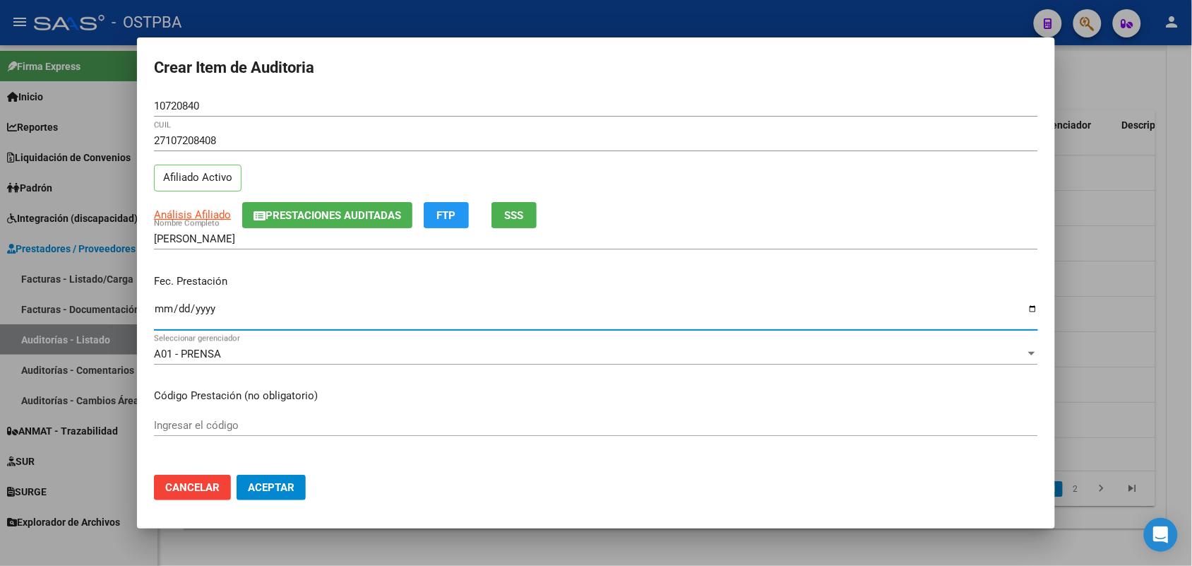
click at [162, 316] on input "Ingresar la fecha" at bounding box center [596, 314] width 884 height 23
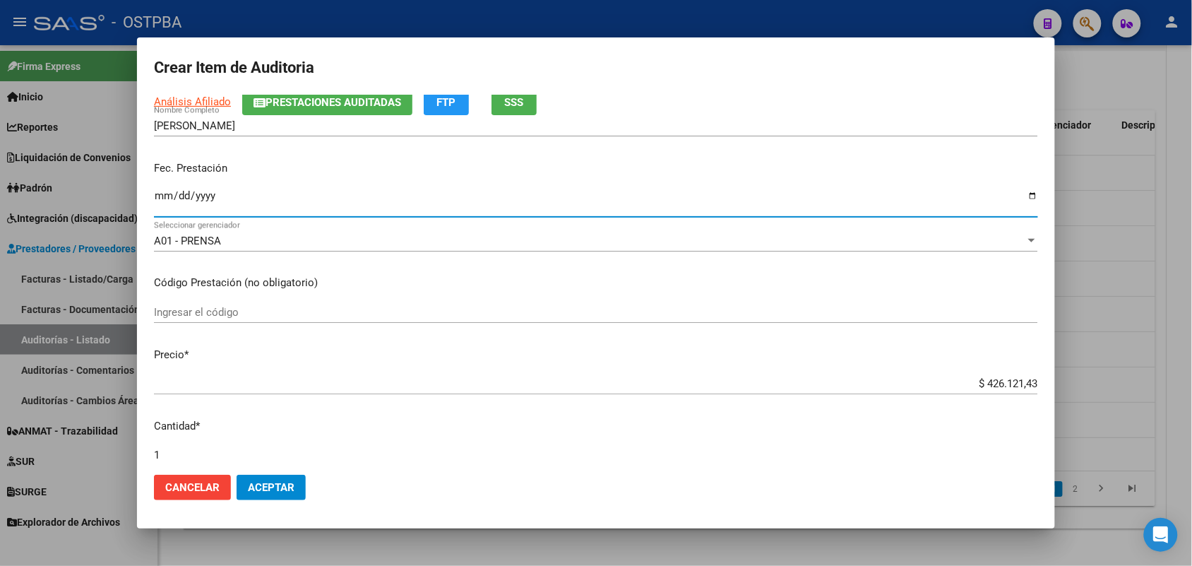
scroll to position [265, 0]
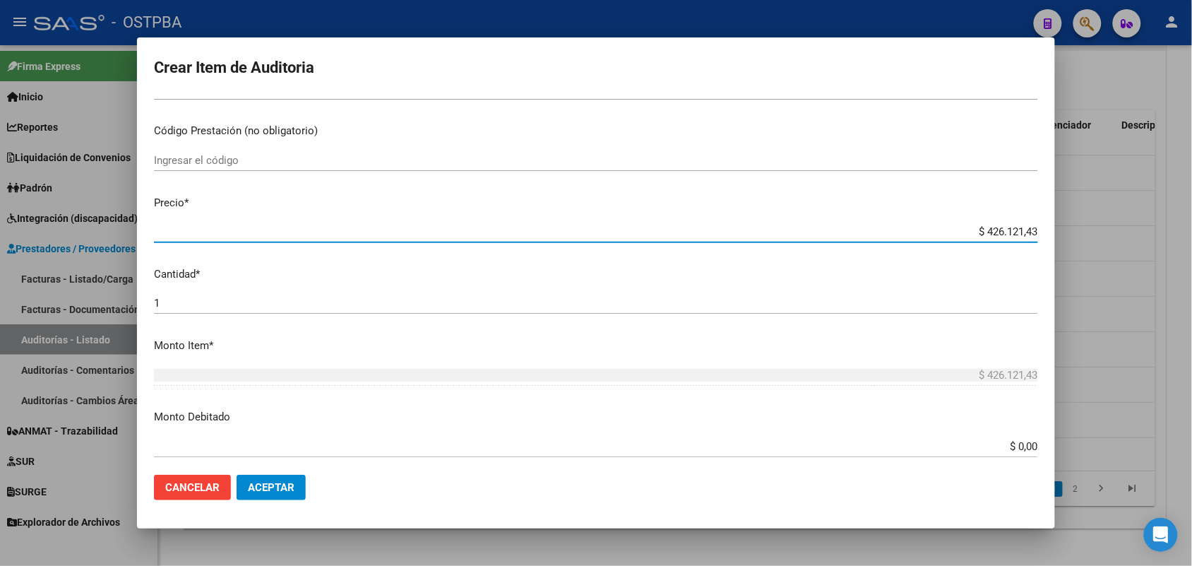
drag, startPoint x: 941, startPoint y: 235, endPoint x: 1064, endPoint y: 221, distance: 123.7
click at [1064, 221] on div "Crear Item de Auditoria 10720840 Nro Documento 27107208408 CUIL Afiliado Activo…" at bounding box center [596, 283] width 1192 height 566
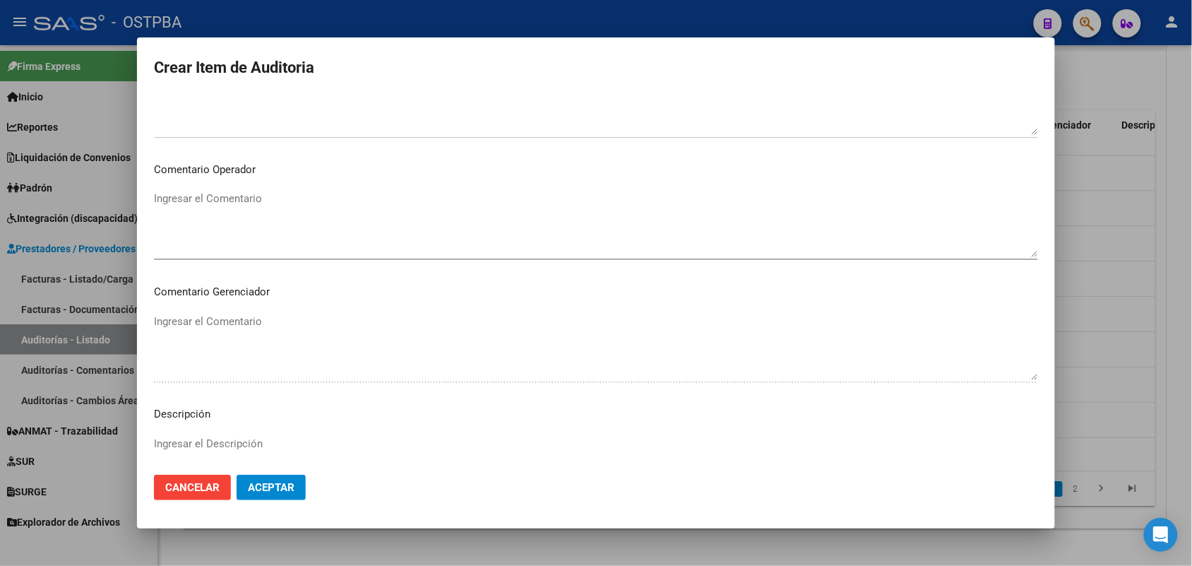
scroll to position [902, 0]
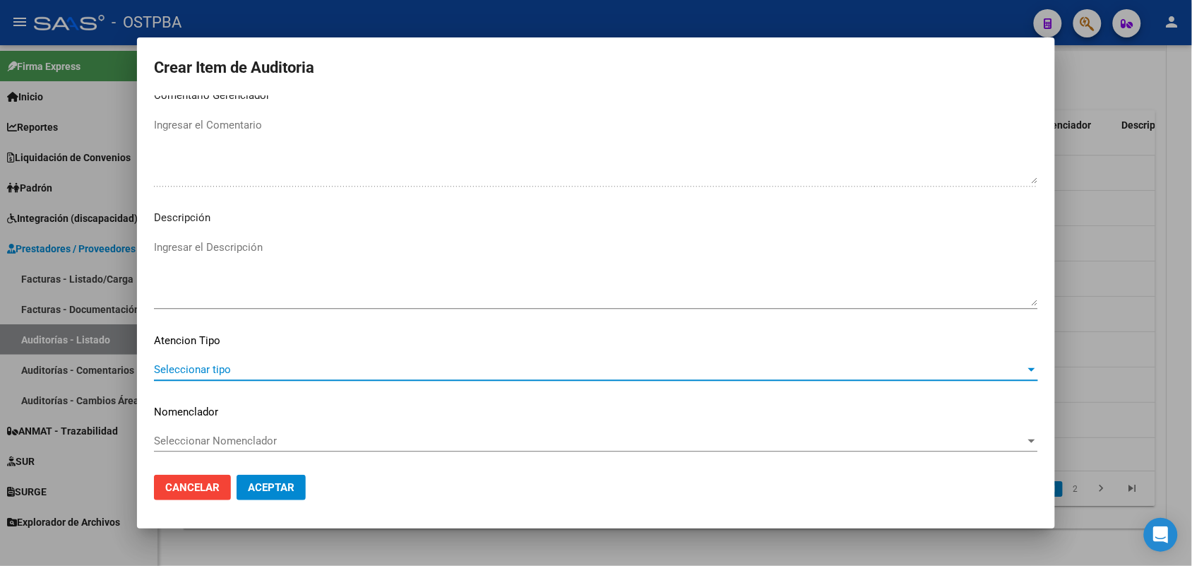
click at [215, 364] on span "Seleccionar tipo" at bounding box center [589, 369] width 871 height 13
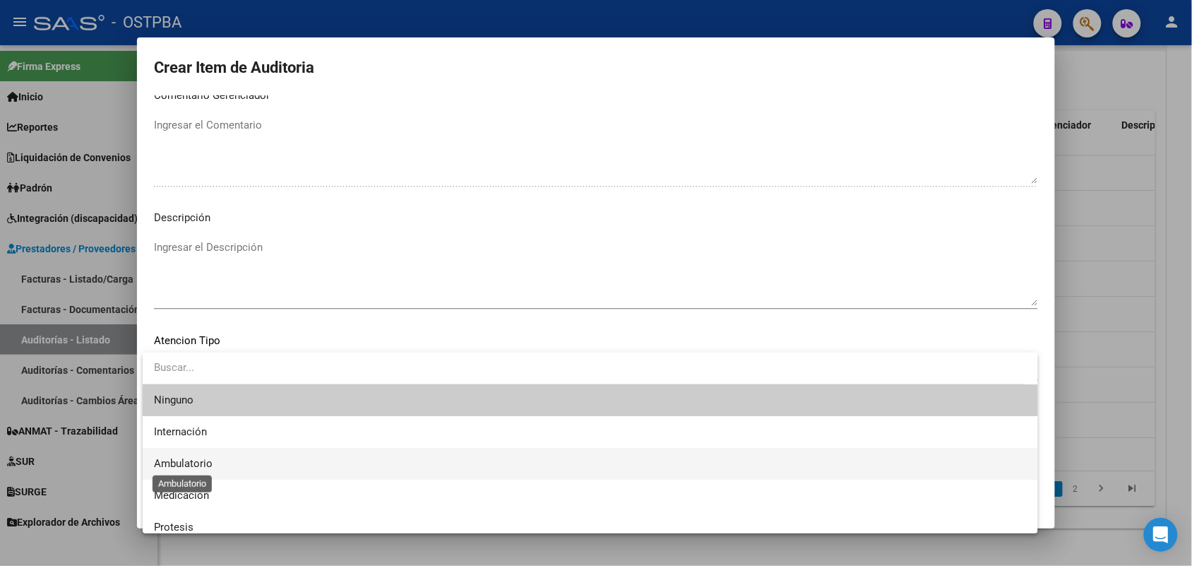
drag, startPoint x: 200, startPoint y: 466, endPoint x: 235, endPoint y: 475, distance: 36.5
click at [203, 467] on span "Ambulatorio" at bounding box center [183, 463] width 59 height 13
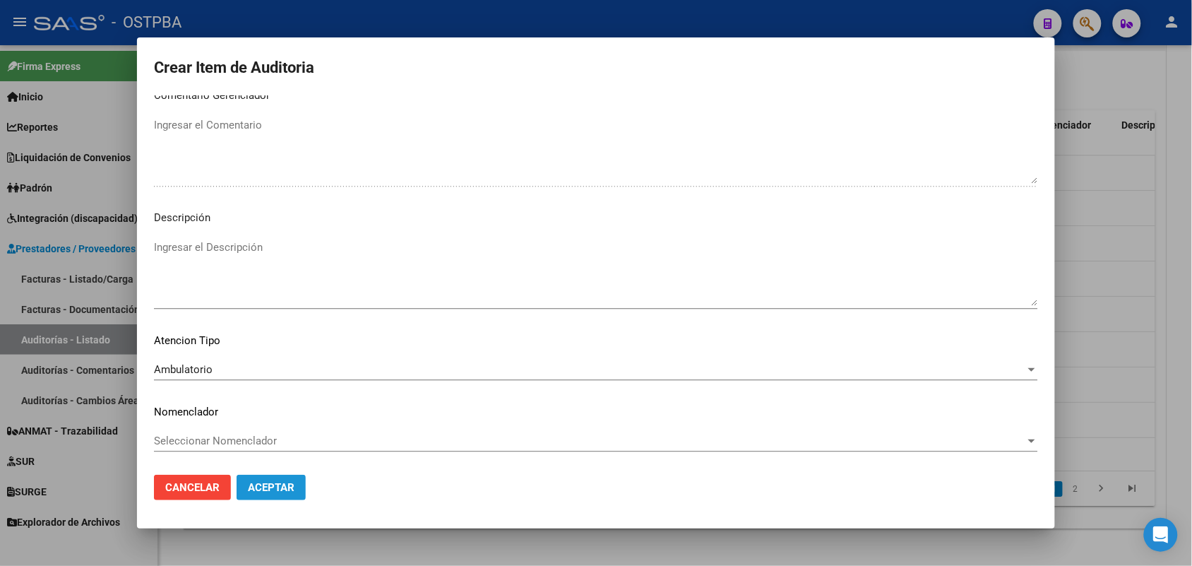
click at [287, 488] on span "Aceptar" at bounding box center [271, 487] width 47 height 13
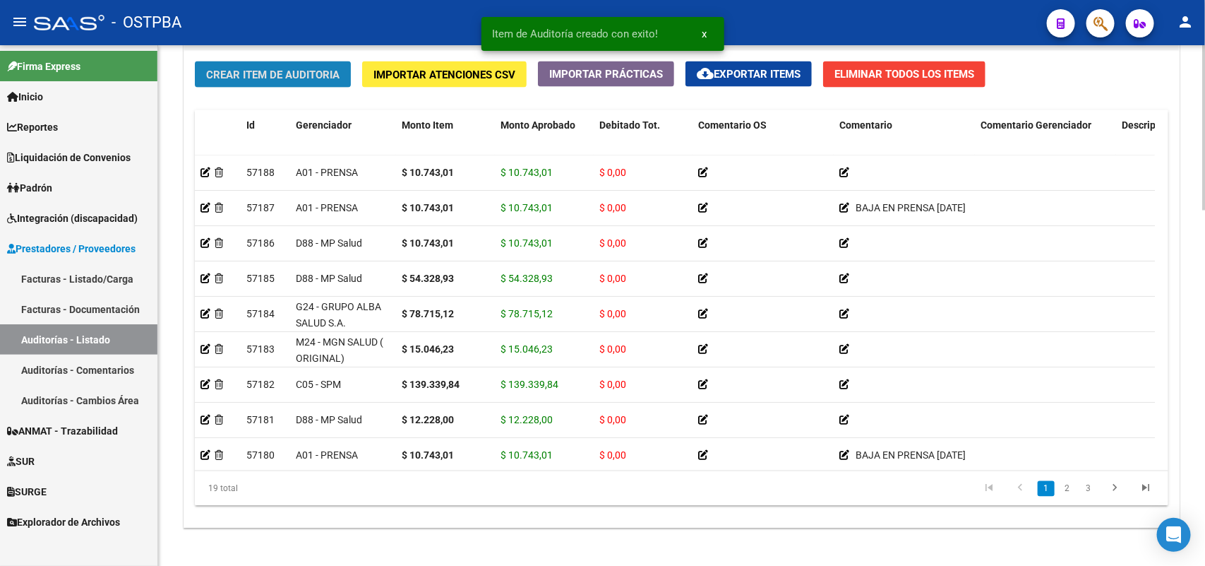
click at [341, 78] on button "Crear Item de Auditoria" at bounding box center [273, 74] width 156 height 26
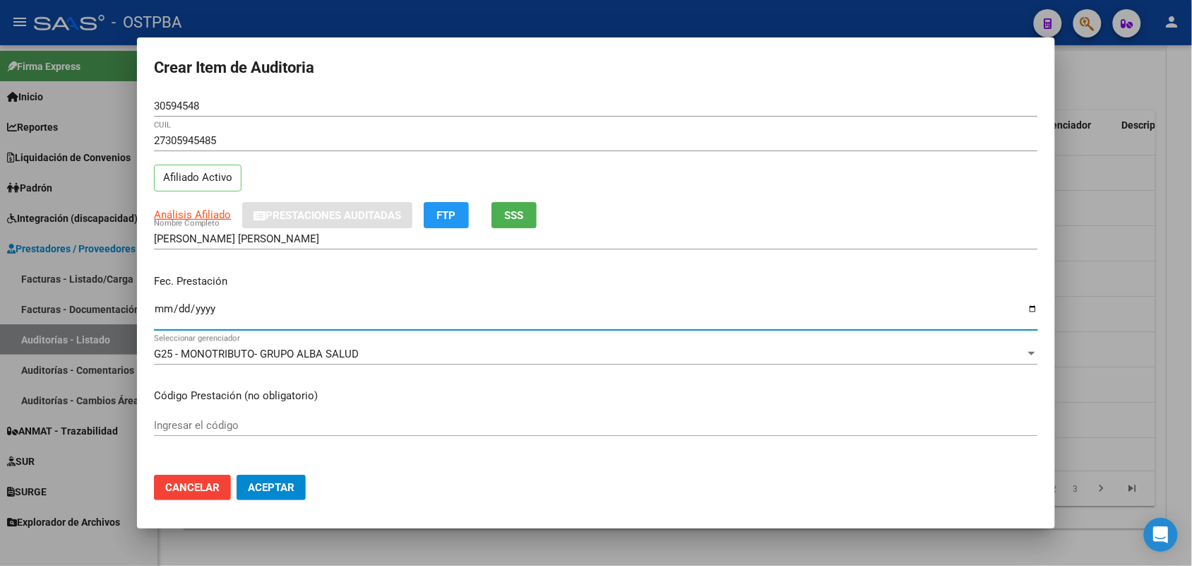
click at [162, 315] on input "Ingresar la fecha" at bounding box center [596, 314] width 884 height 23
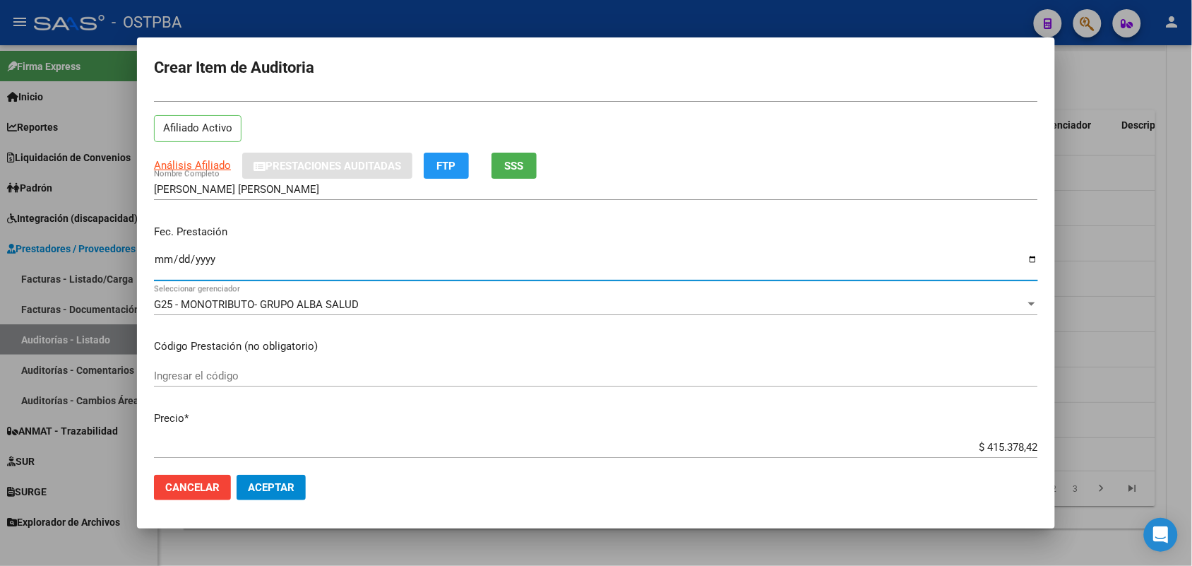
scroll to position [177, 0]
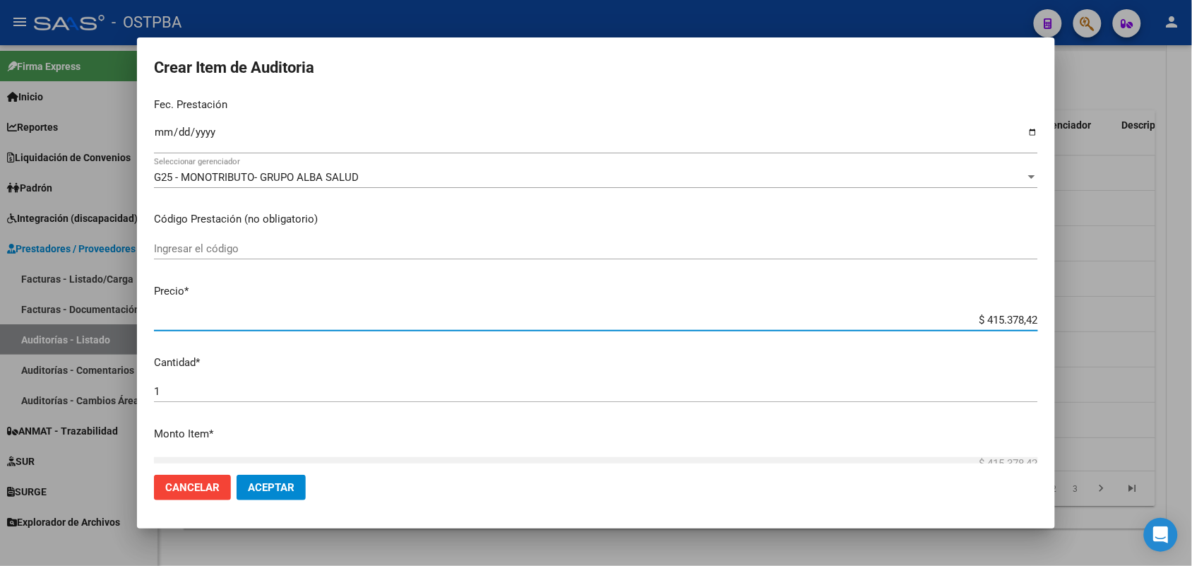
drag, startPoint x: 965, startPoint y: 318, endPoint x: 1092, endPoint y: 318, distance: 127.8
click at [1092, 318] on div "Crear Item de Auditoria 30594548 Nro Documento 27305945485 CUIL Afiliado Activo…" at bounding box center [596, 283] width 1192 height 566
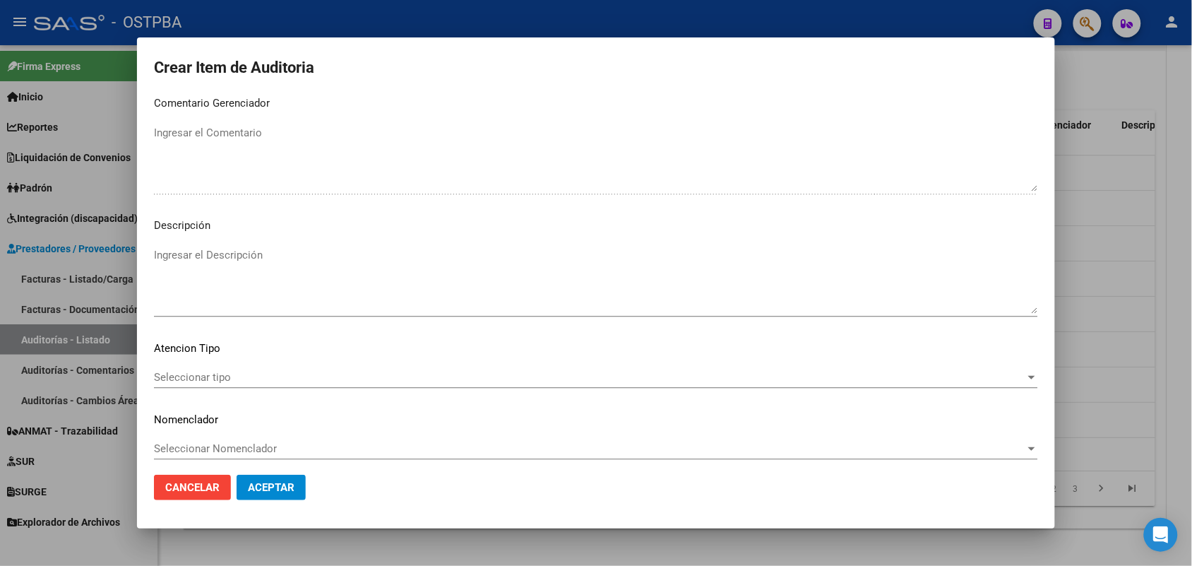
scroll to position [902, 0]
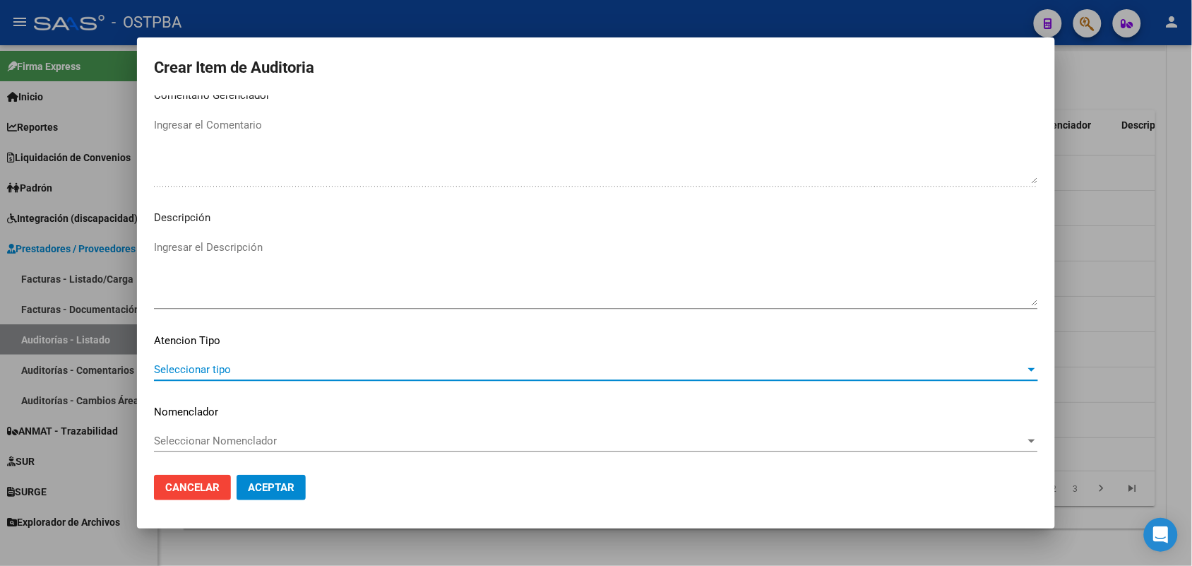
click at [189, 363] on span "Seleccionar tipo" at bounding box center [589, 369] width 871 height 13
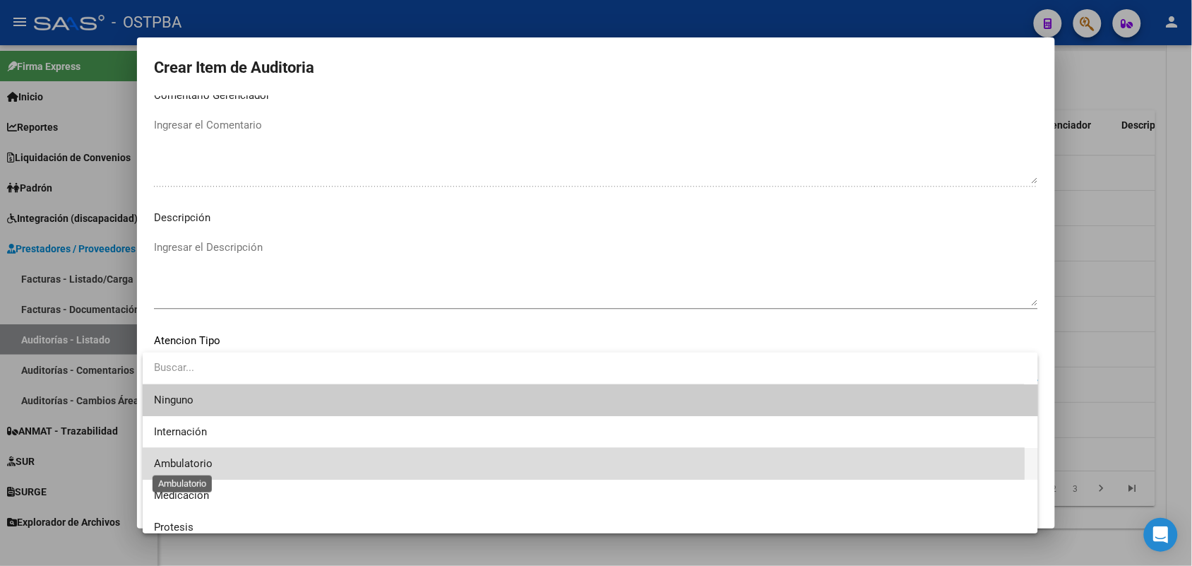
click at [210, 461] on span "Ambulatorio" at bounding box center [183, 463] width 59 height 13
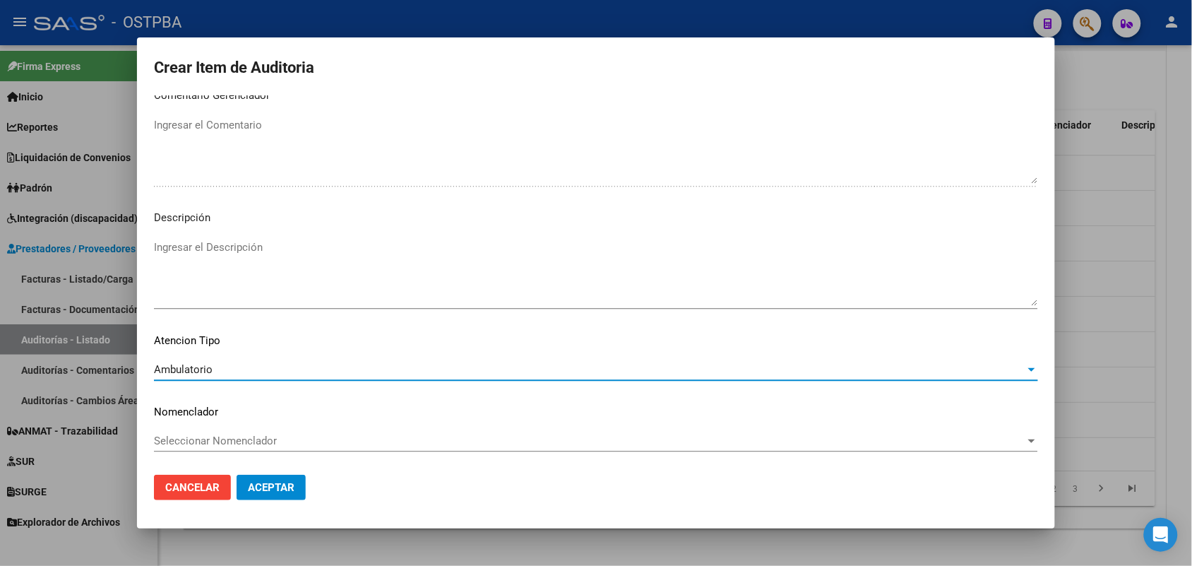
click at [278, 493] on button "Aceptar" at bounding box center [271, 487] width 69 height 25
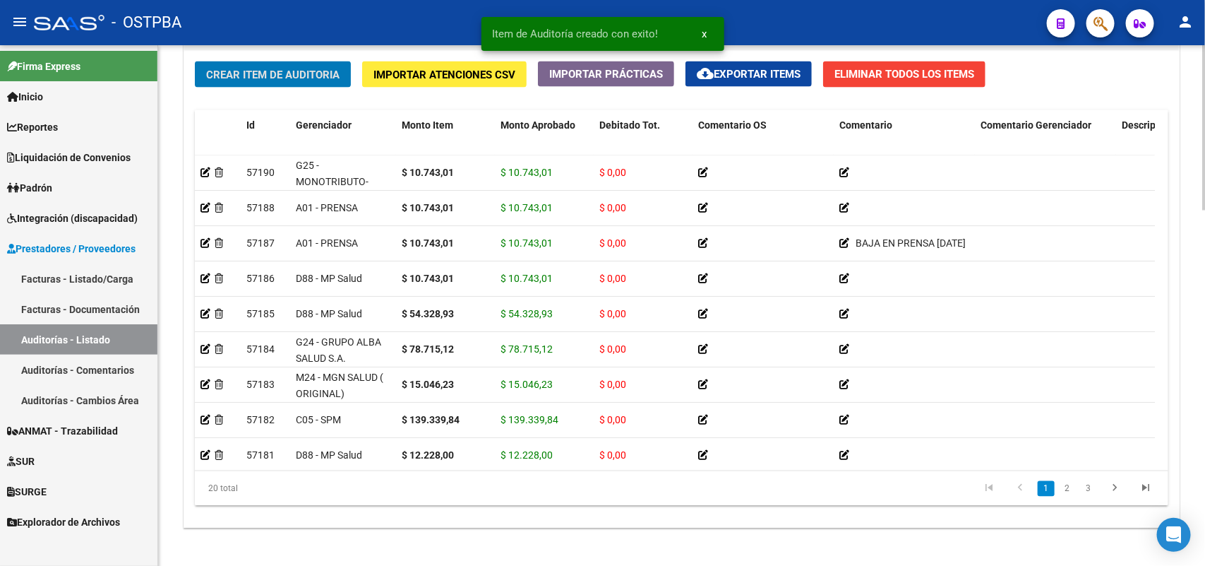
click at [316, 76] on span "Crear Item de Auditoria" at bounding box center [272, 74] width 133 height 13
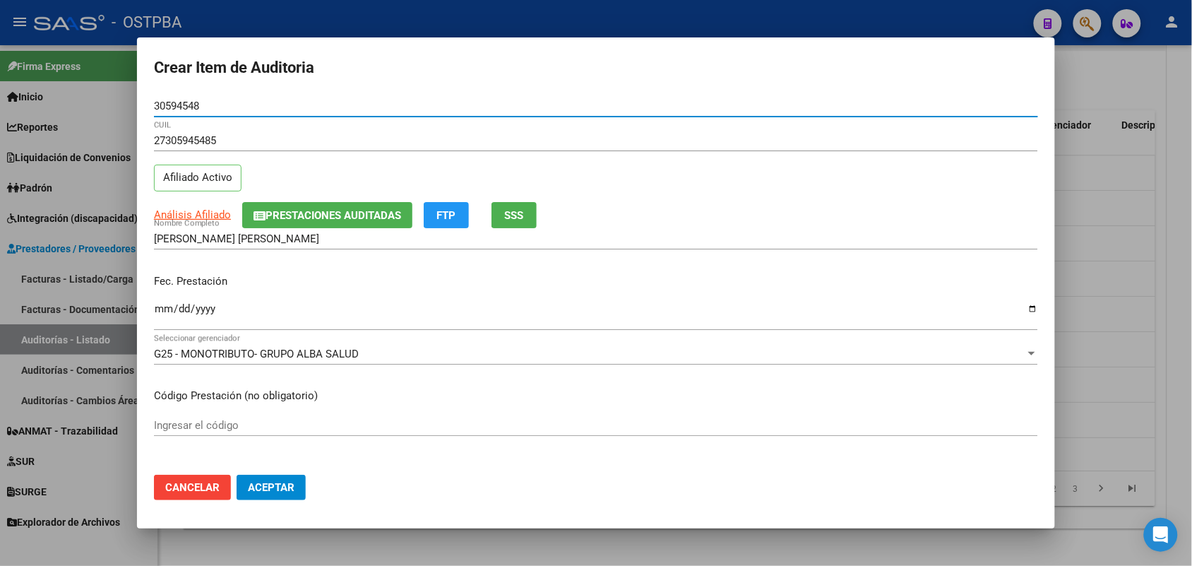
click at [160, 311] on input "Ingresar la fecha" at bounding box center [596, 314] width 884 height 23
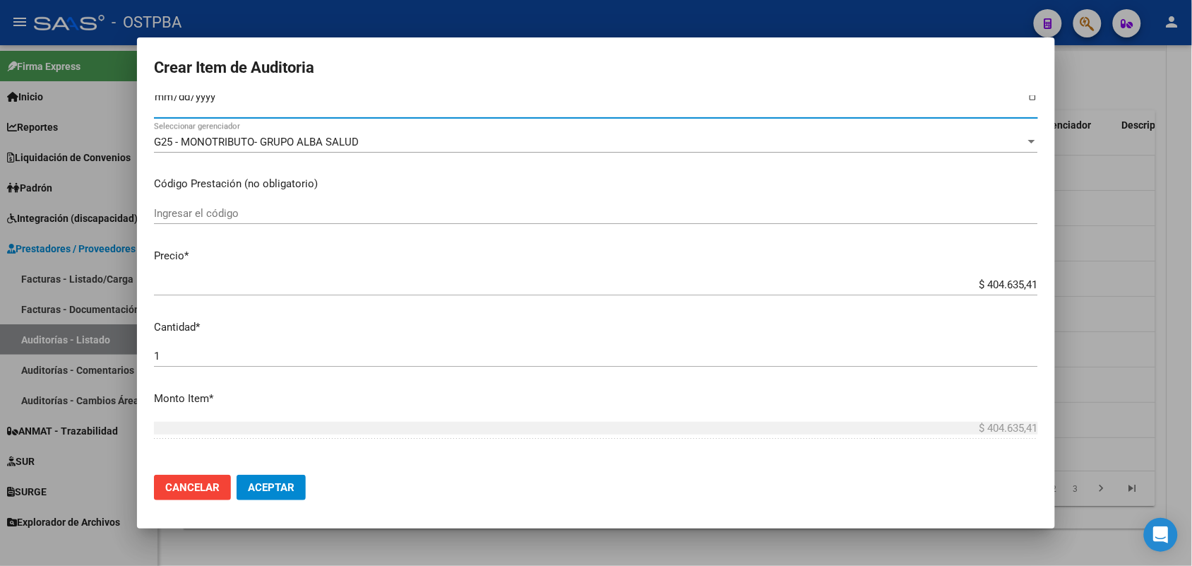
scroll to position [265, 0]
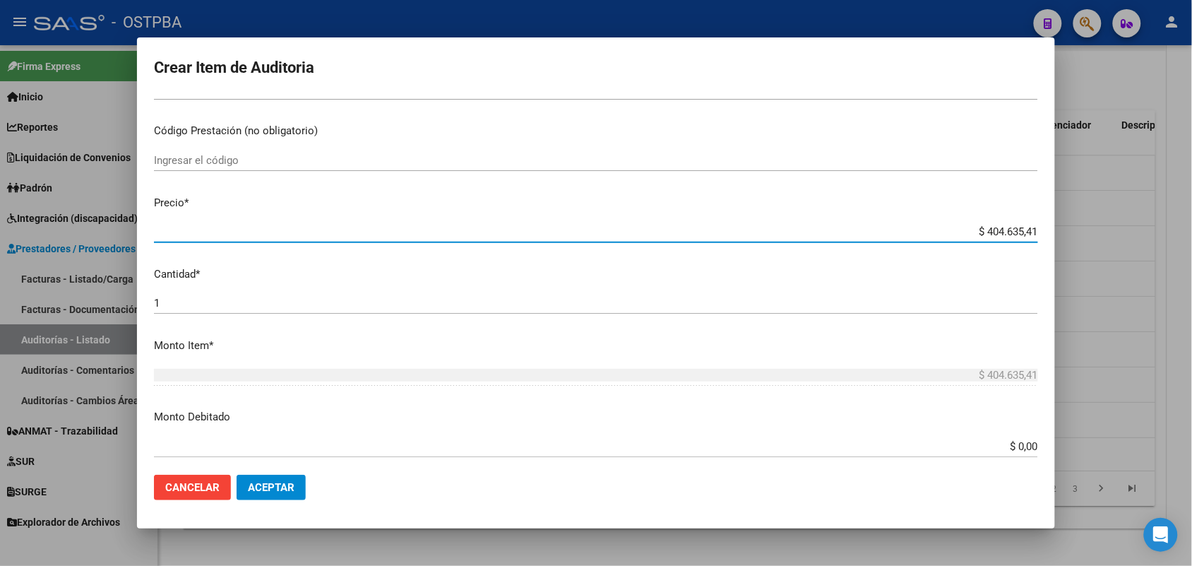
drag, startPoint x: 948, startPoint y: 231, endPoint x: 1051, endPoint y: 227, distance: 103.2
click at [1051, 227] on mat-dialog-content "30594548 Nro Documento 27305945485 CUIL Afiliado Activo Análisis Afiliado Prest…" at bounding box center [596, 279] width 918 height 368
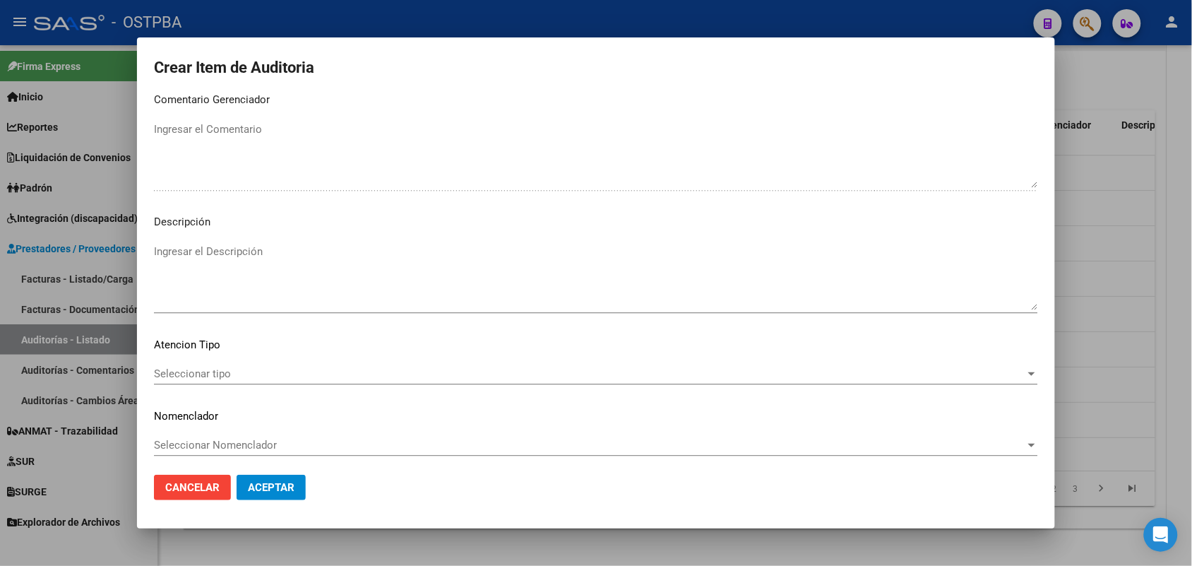
scroll to position [902, 0]
click at [213, 367] on span "Seleccionar tipo" at bounding box center [589, 369] width 871 height 13
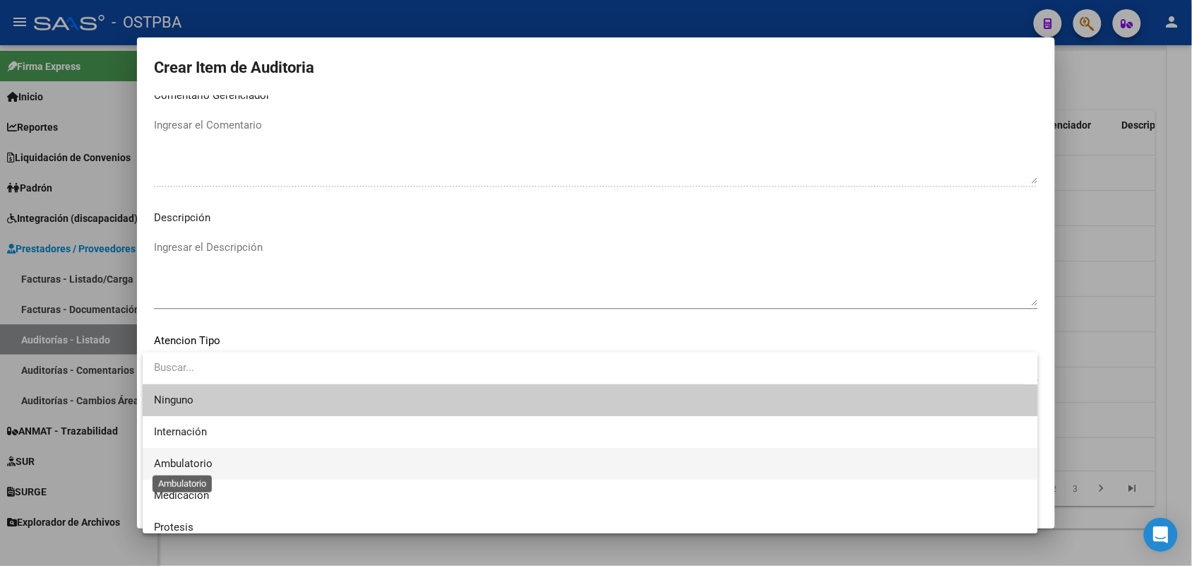
click at [199, 464] on span "Ambulatorio" at bounding box center [183, 463] width 59 height 13
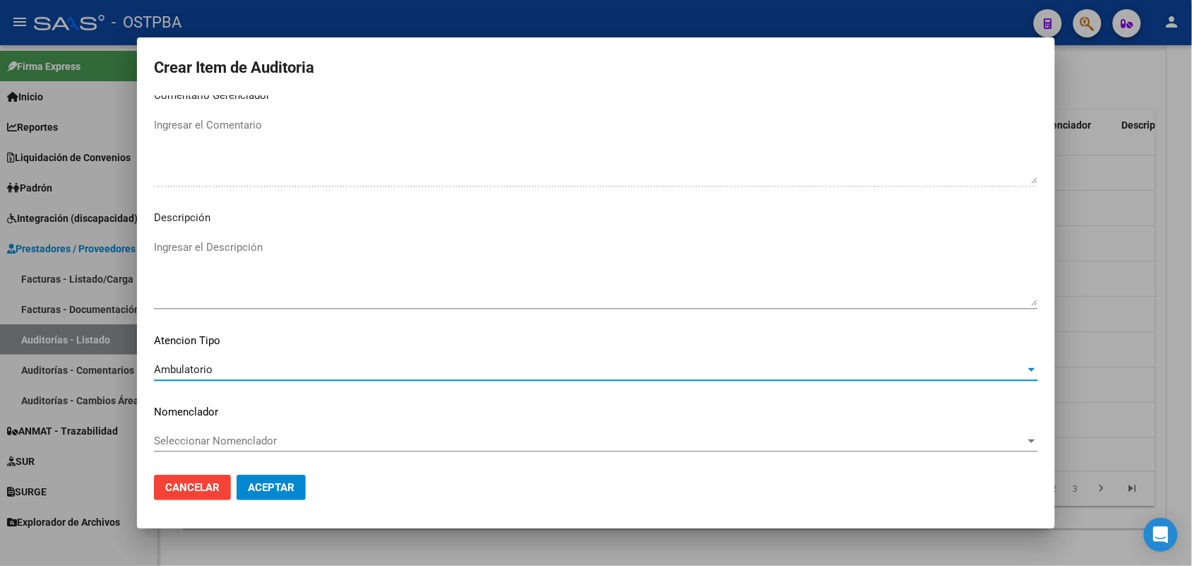
click at [290, 491] on span "Aceptar" at bounding box center [271, 487] width 47 height 13
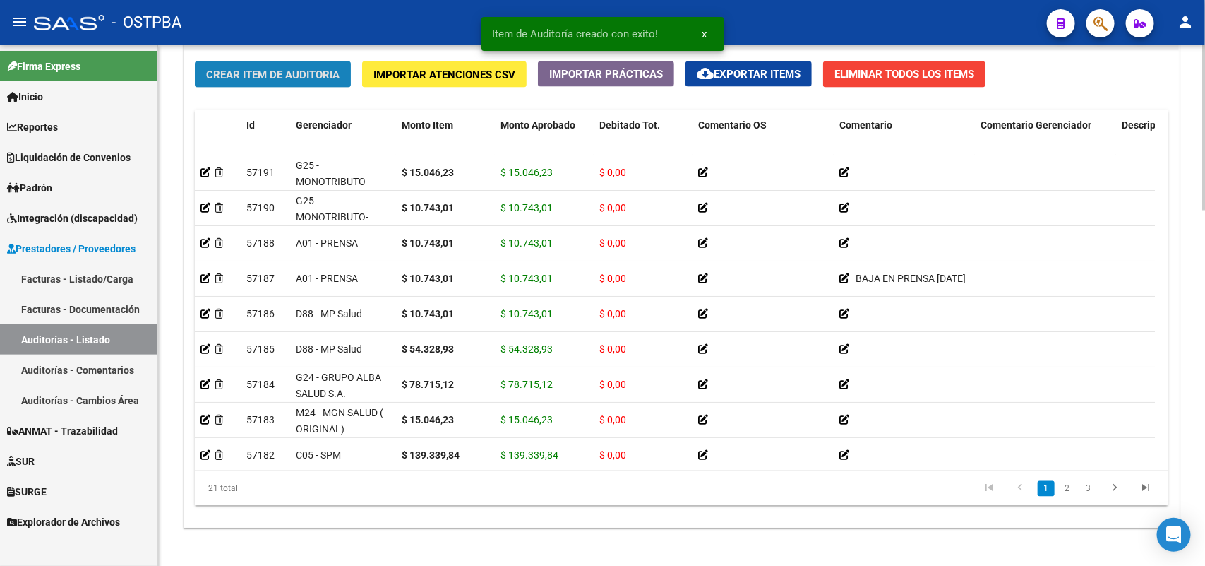
click at [336, 76] on span "Crear Item de Auditoria" at bounding box center [272, 74] width 133 height 13
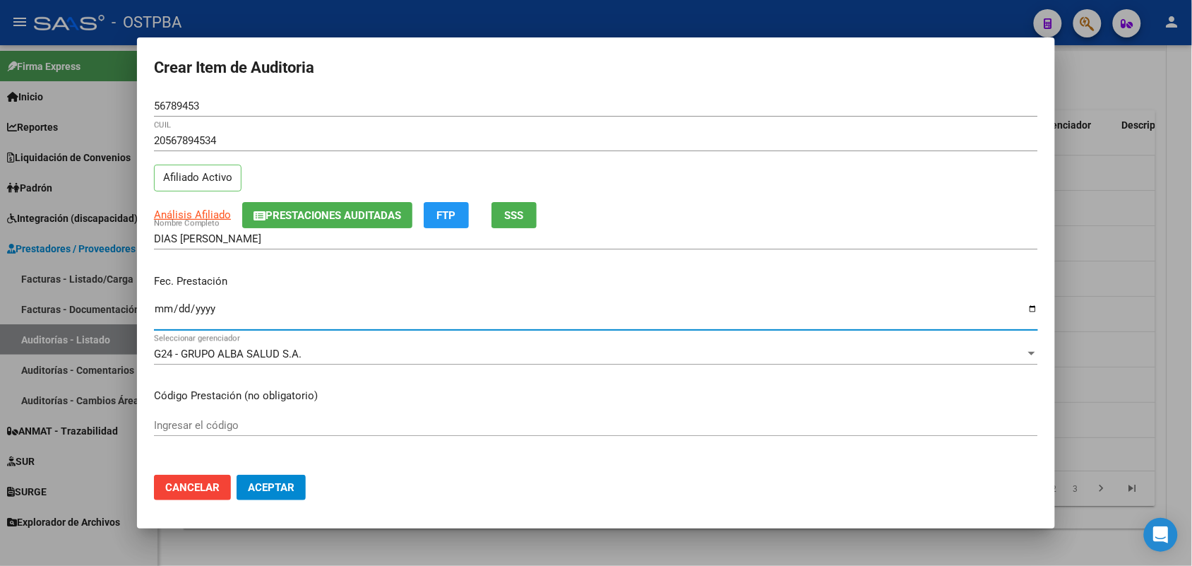
click at [166, 306] on input "Ingresar la fecha" at bounding box center [596, 314] width 884 height 23
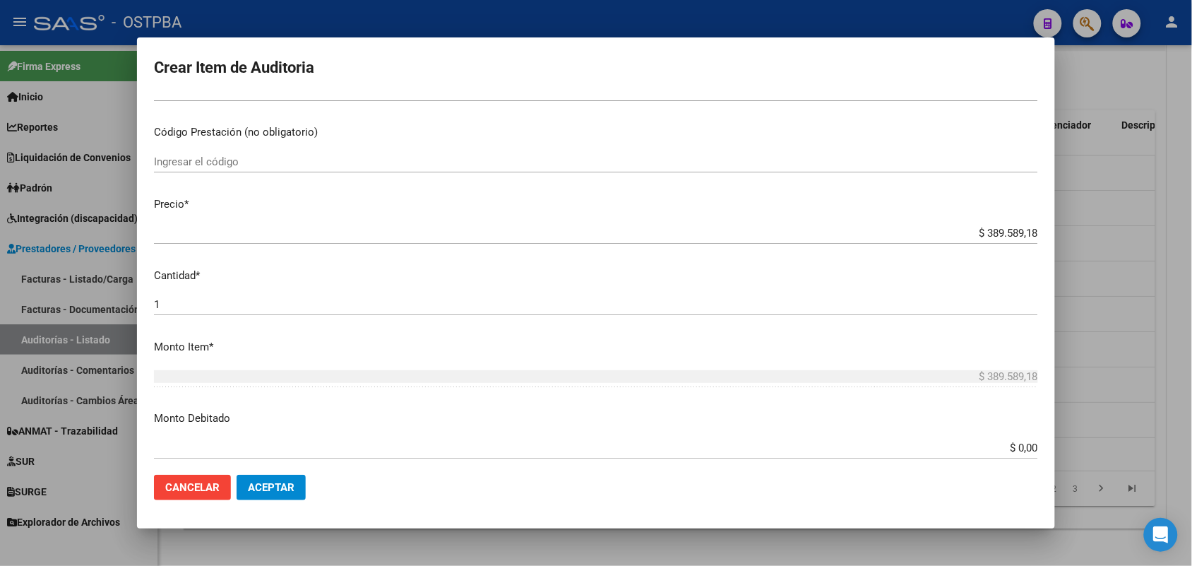
scroll to position [265, 0]
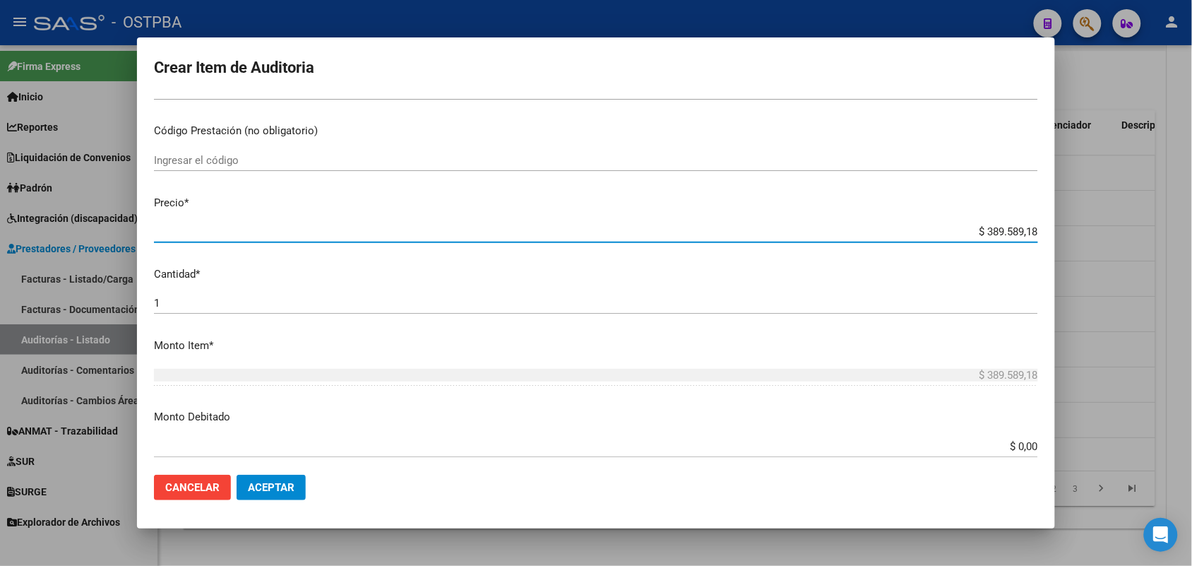
drag, startPoint x: 959, startPoint y: 234, endPoint x: 1047, endPoint y: 230, distance: 87.6
click at [1047, 230] on mat-dialog-content "56789453 Nro Documento 20567894534 CUIL Afiliado Activo Análisis Afiliado Prest…" at bounding box center [596, 279] width 918 height 368
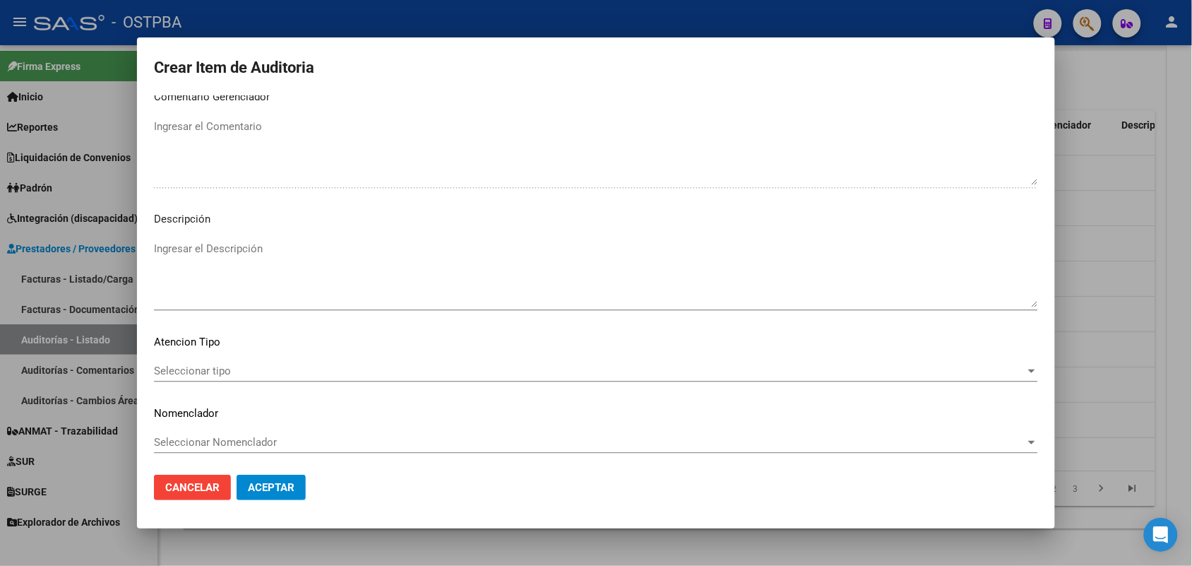
scroll to position [902, 0]
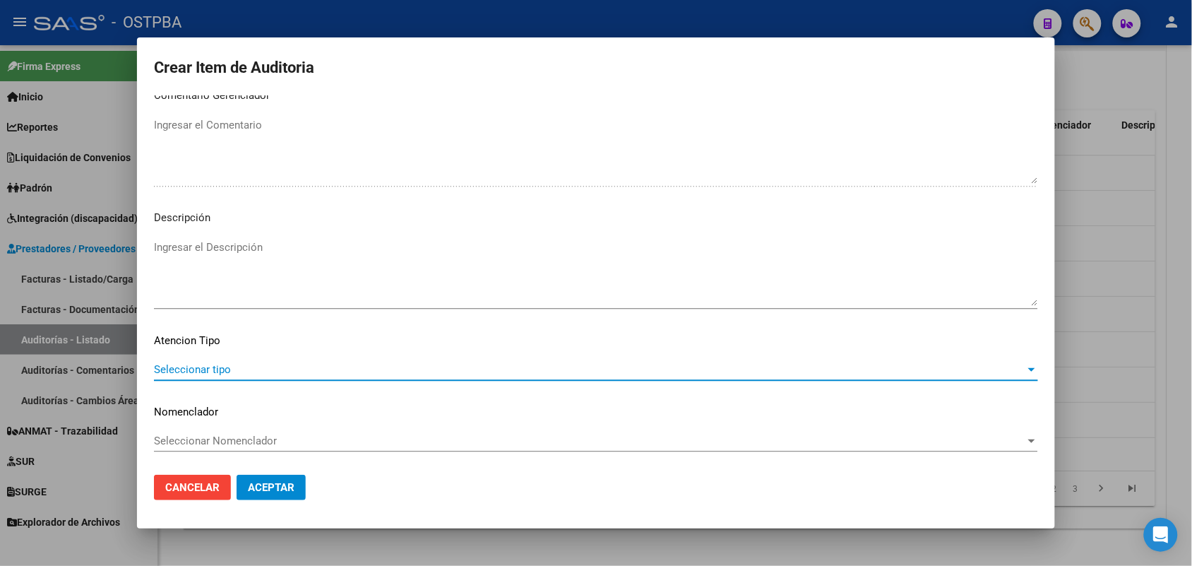
click at [214, 367] on span "Seleccionar tipo" at bounding box center [589, 369] width 871 height 13
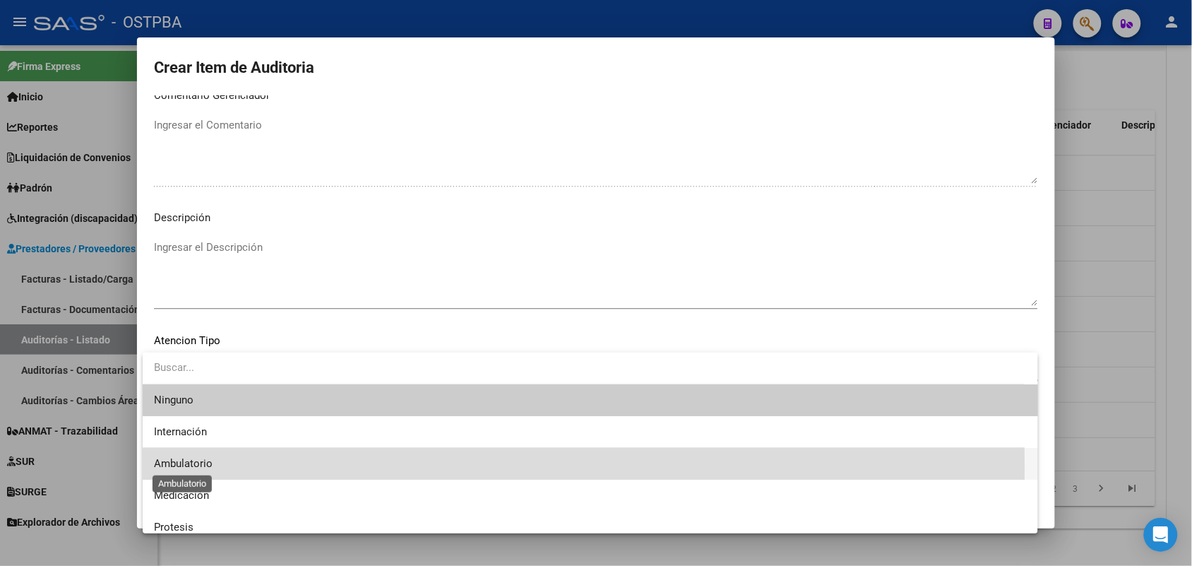
drag, startPoint x: 207, startPoint y: 467, endPoint x: 231, endPoint y: 466, distance: 24.1
click at [207, 467] on span "Ambulatorio" at bounding box center [183, 463] width 59 height 13
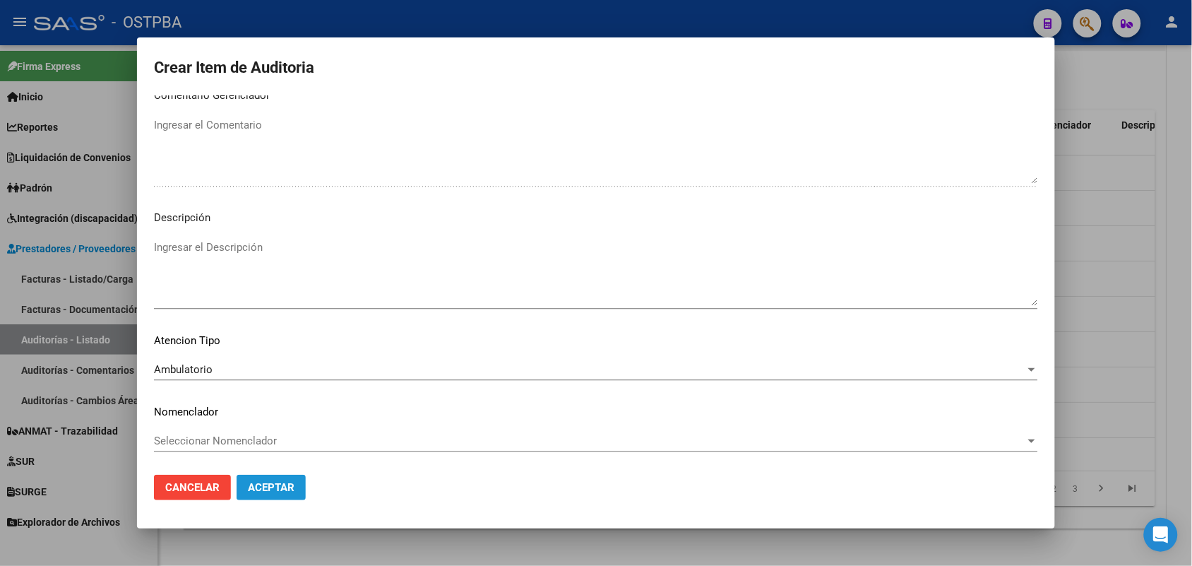
click at [297, 484] on button "Aceptar" at bounding box center [271, 487] width 69 height 25
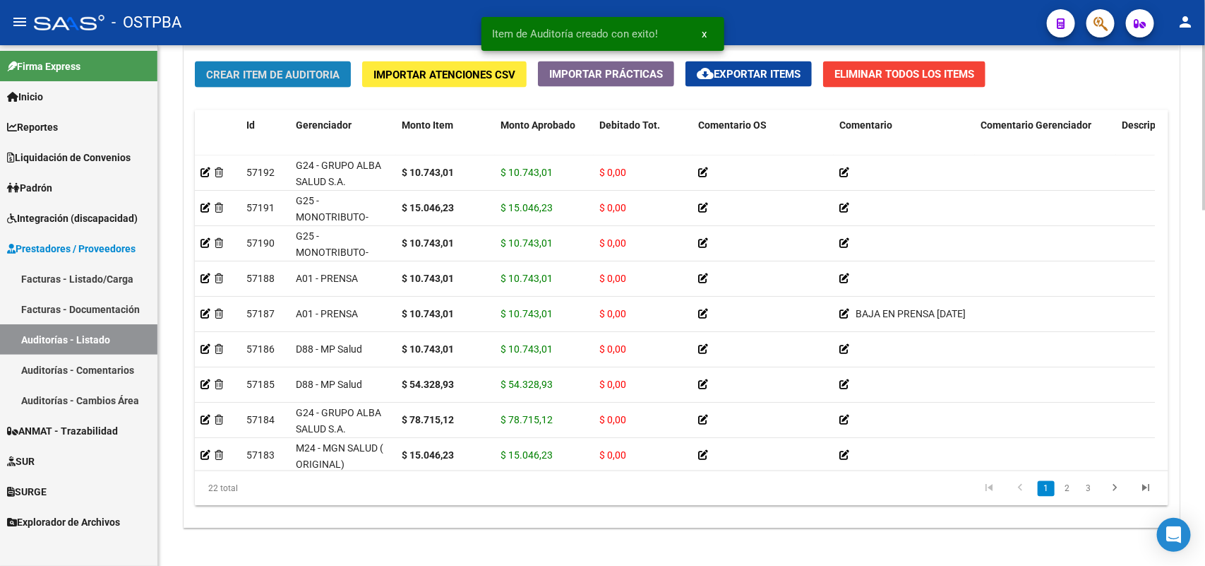
click at [316, 76] on span "Crear Item de Auditoria" at bounding box center [272, 74] width 133 height 13
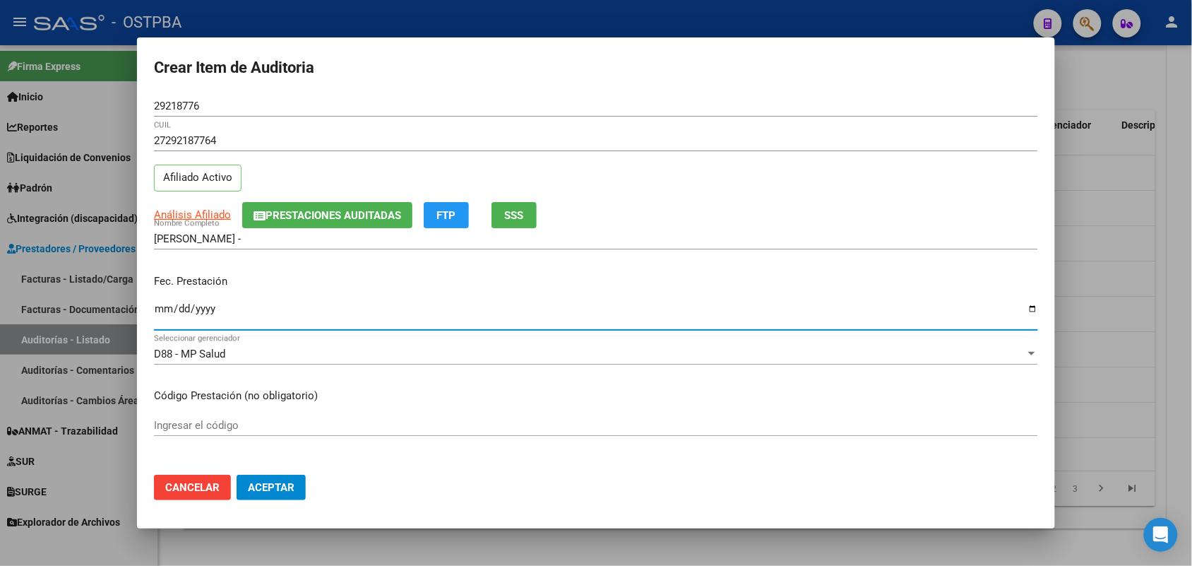
click at [166, 315] on input "Ingresar la fecha" at bounding box center [596, 314] width 884 height 23
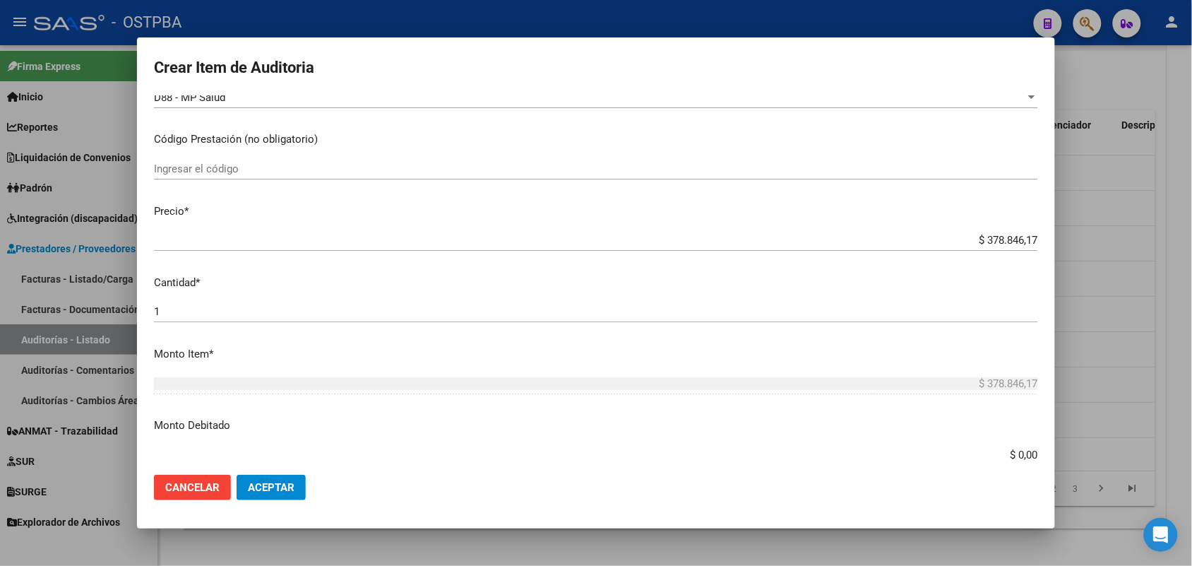
scroll to position [265, 0]
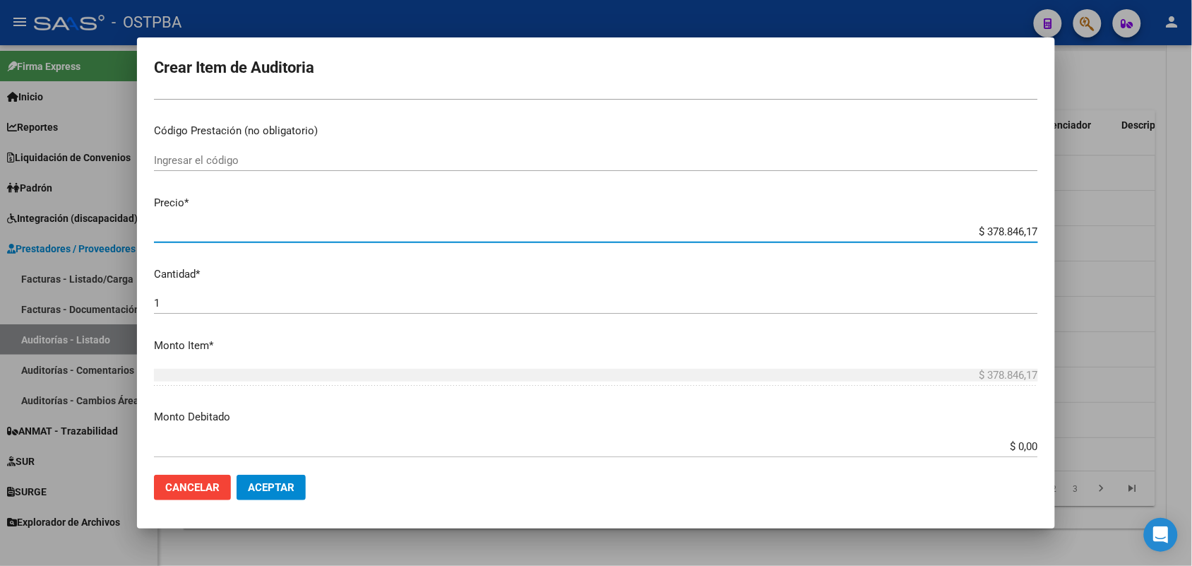
drag, startPoint x: 954, startPoint y: 228, endPoint x: 1085, endPoint y: 226, distance: 131.4
click at [1085, 226] on div "Crear Item de Auditoria 29218776 Nro Documento 27292187764 CUIL Afiliado Activo…" at bounding box center [596, 283] width 1192 height 566
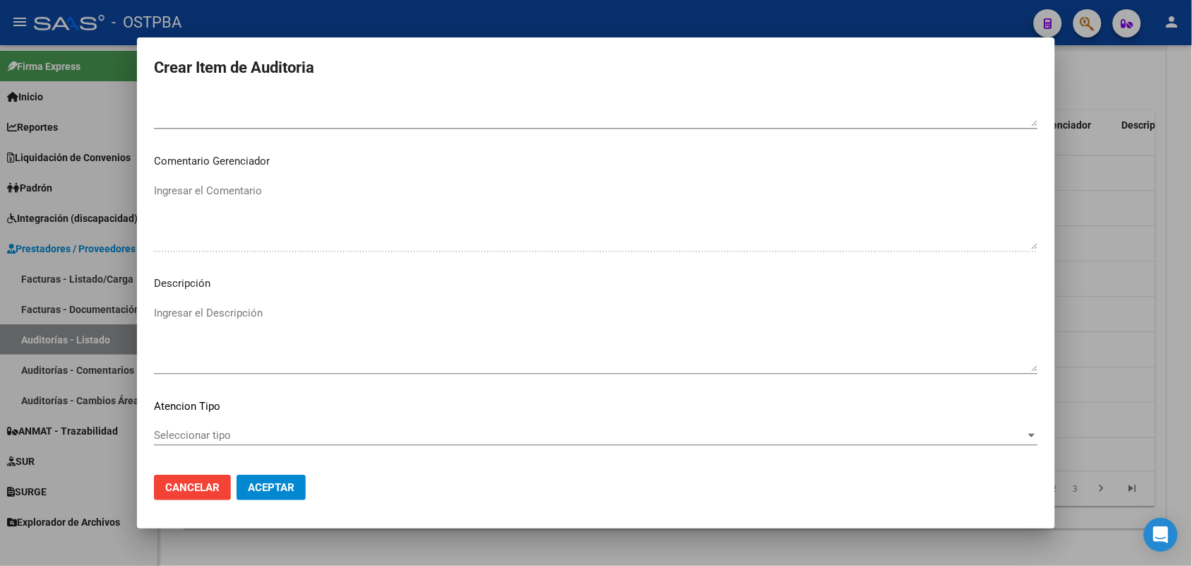
scroll to position [902, 0]
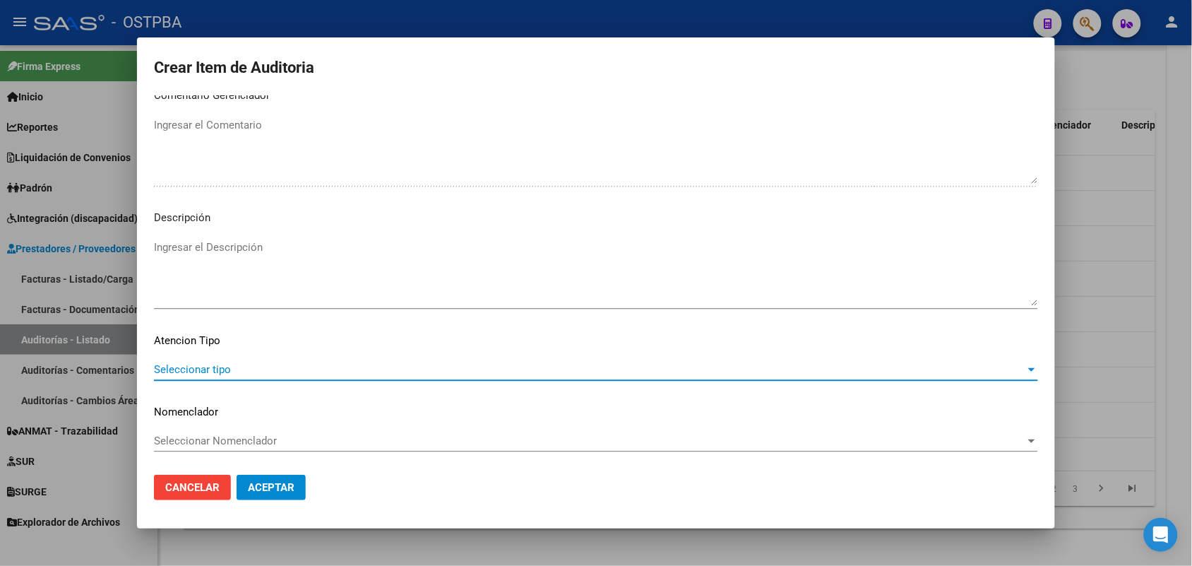
click at [213, 369] on span "Seleccionar tipo" at bounding box center [589, 369] width 871 height 13
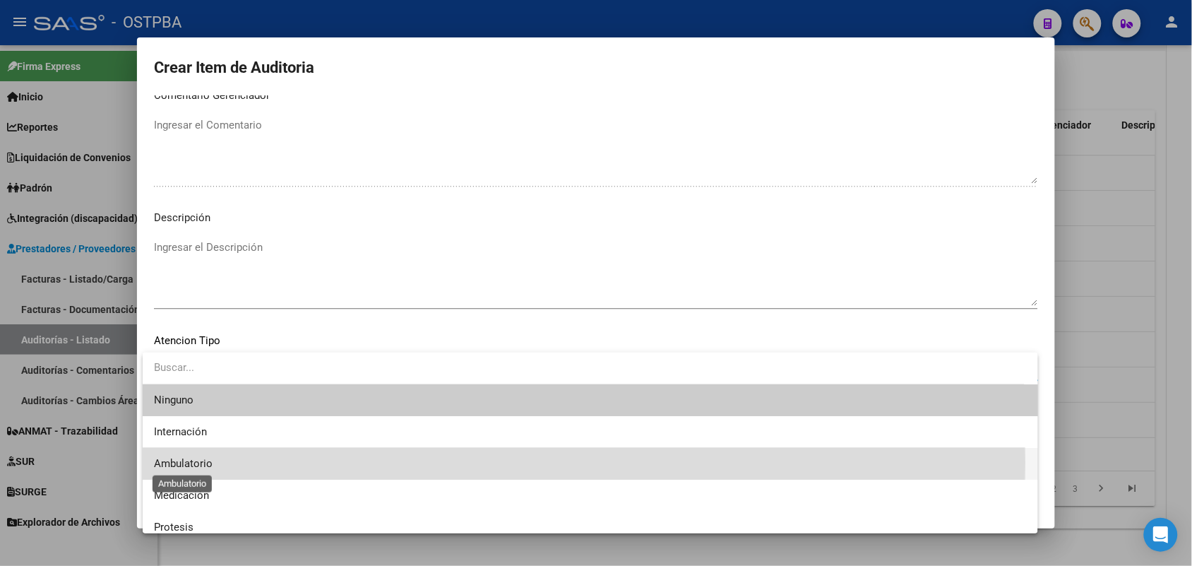
click at [181, 463] on span "Ambulatorio" at bounding box center [183, 463] width 59 height 13
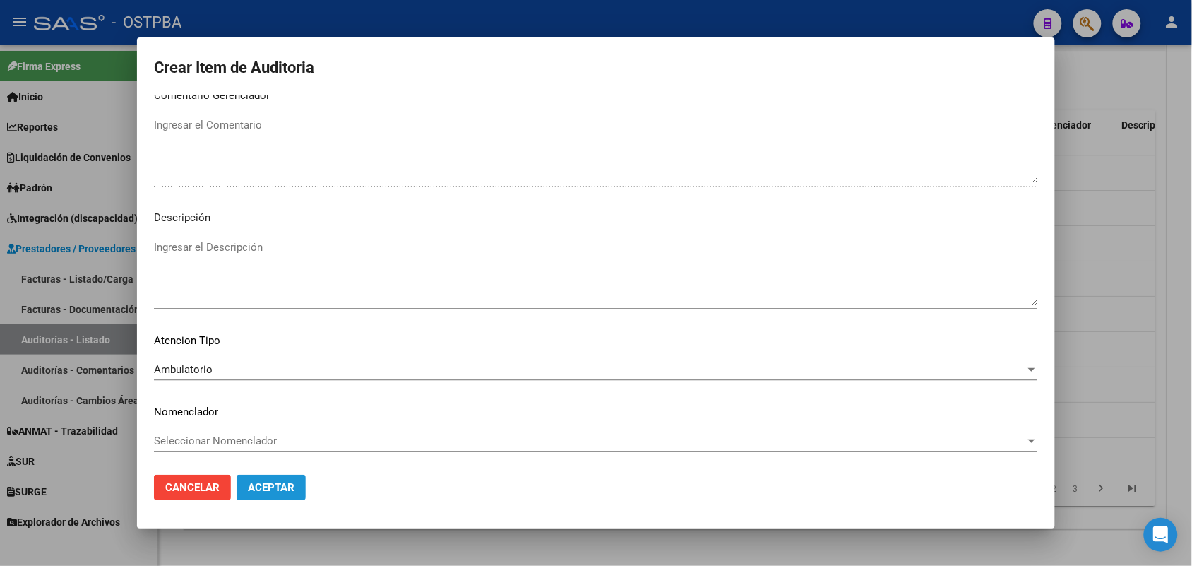
click at [274, 481] on span "Aceptar" at bounding box center [271, 487] width 47 height 13
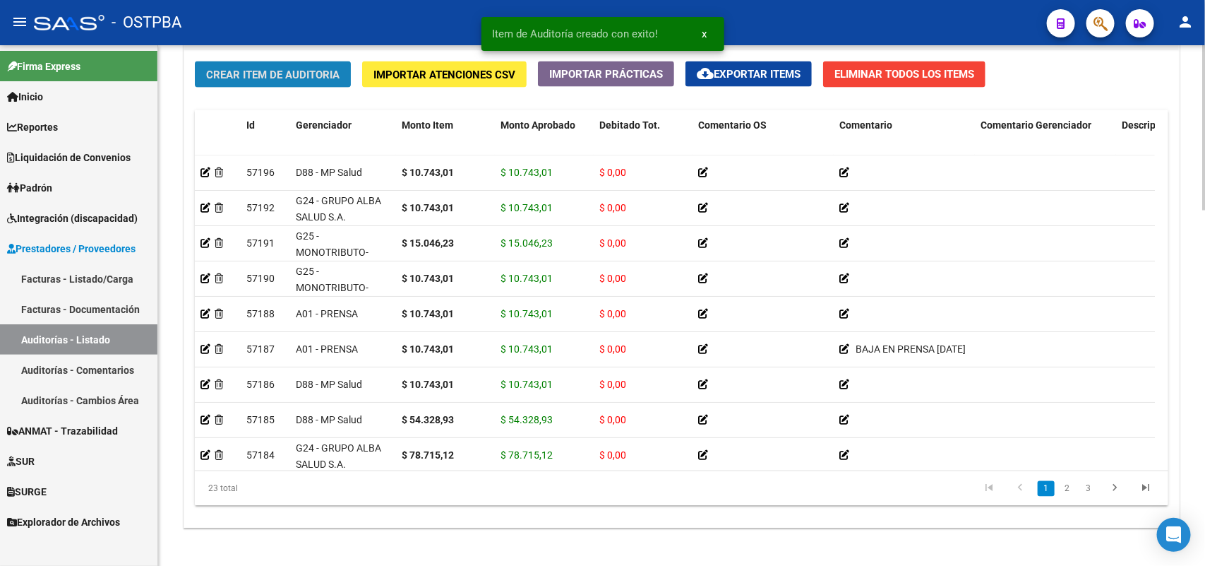
click at [335, 75] on span "Crear Item de Auditoria" at bounding box center [272, 74] width 133 height 13
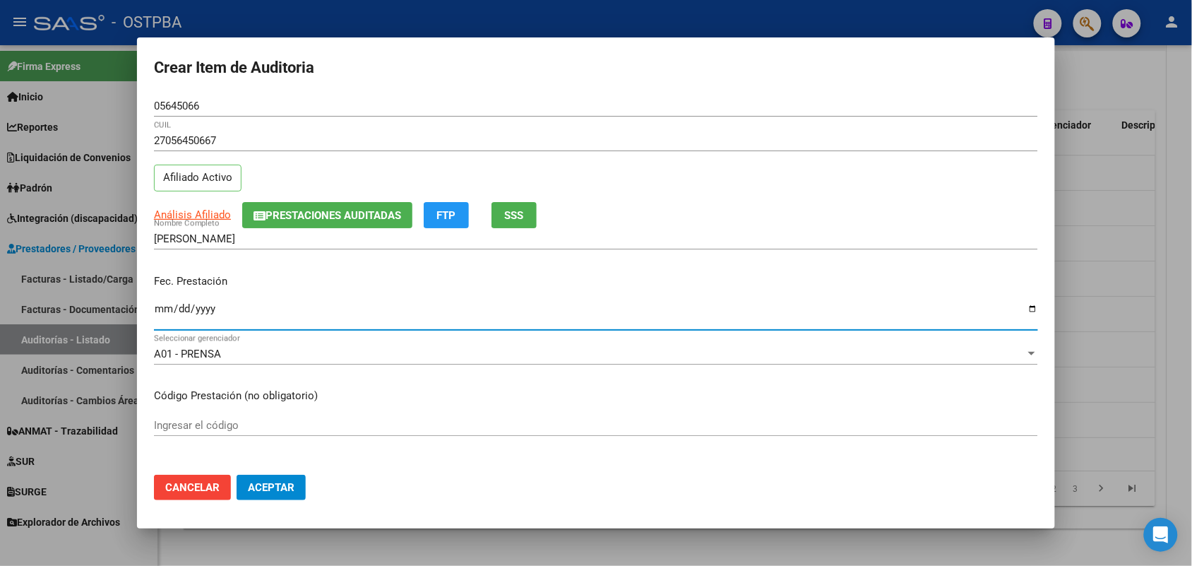
click at [167, 316] on input "Ingresar la fecha" at bounding box center [596, 314] width 884 height 23
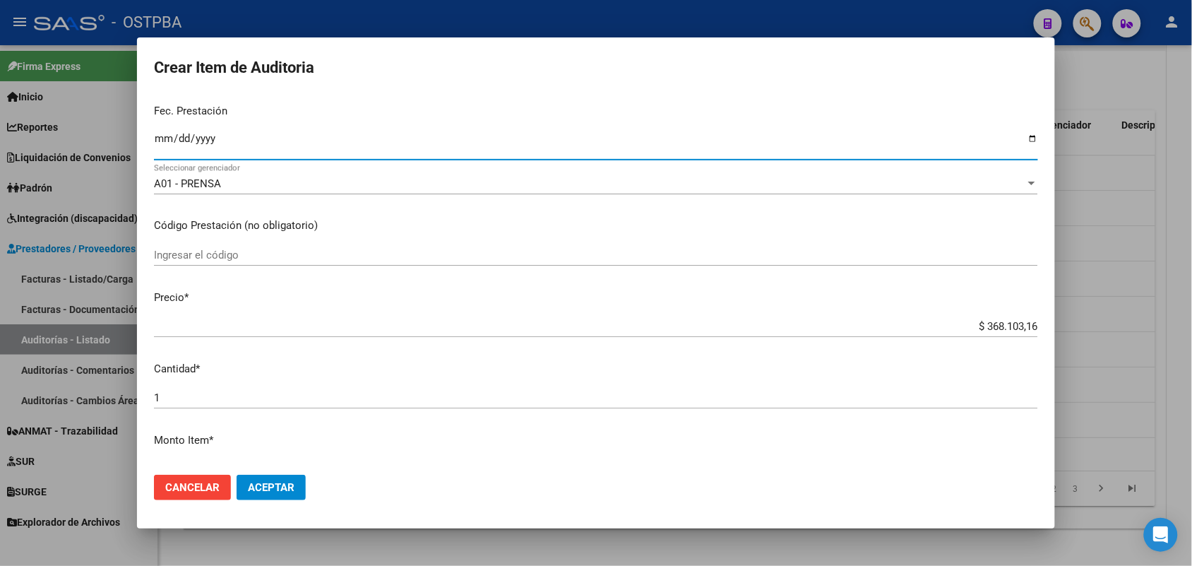
scroll to position [177, 0]
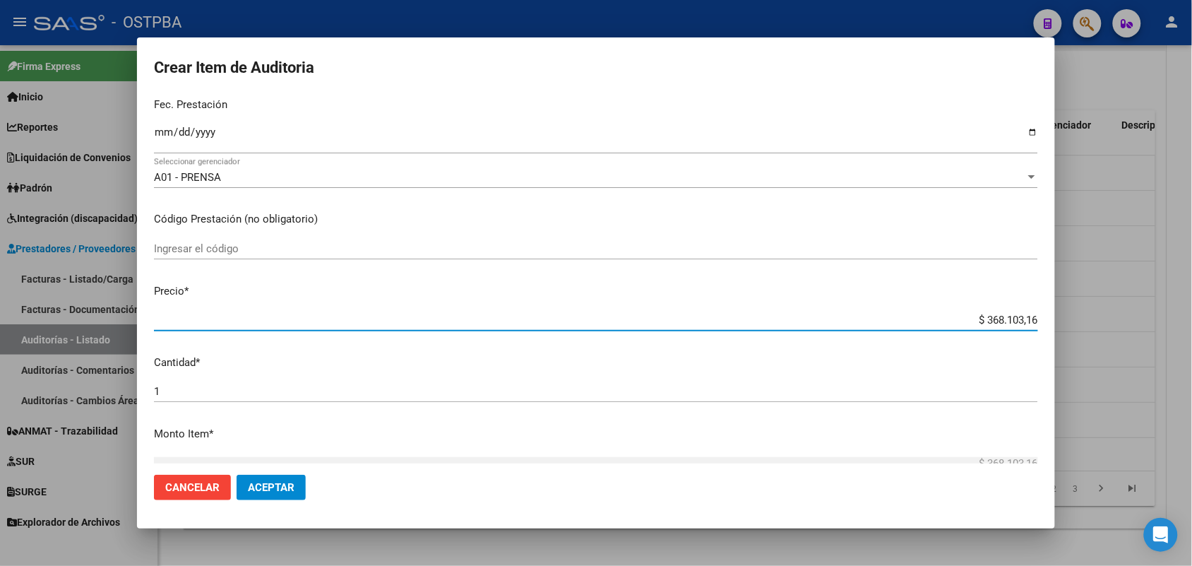
drag, startPoint x: 957, startPoint y: 323, endPoint x: 1148, endPoint y: 314, distance: 191.6
click at [1148, 314] on div "Crear Item de Auditoria 05645066 Nro Documento 27056450667 CUIL Afiliado Activo…" at bounding box center [596, 283] width 1192 height 566
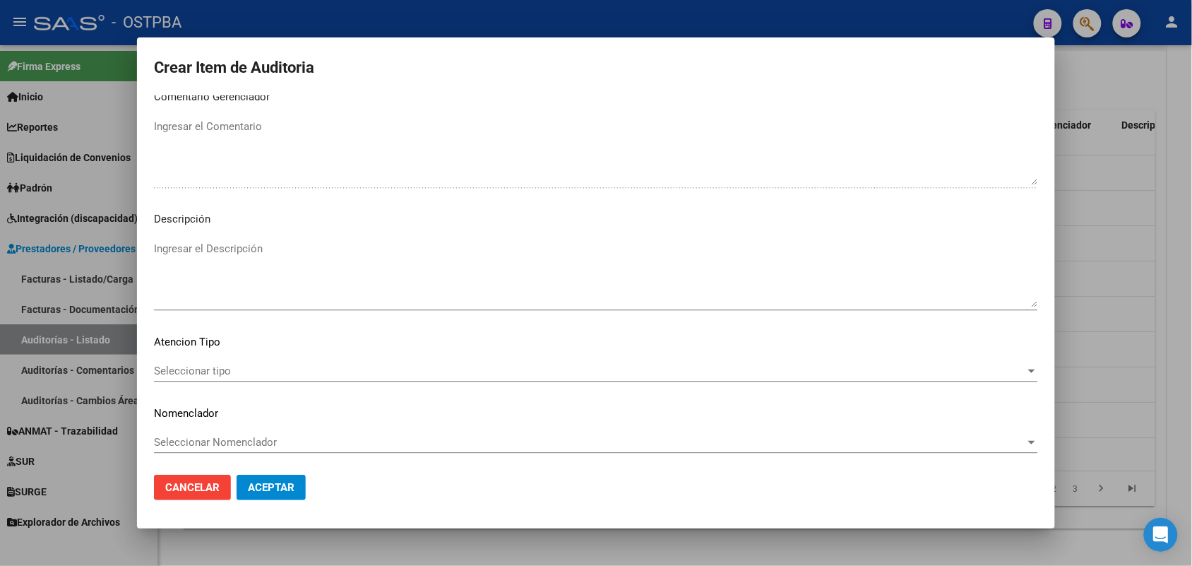
scroll to position [902, 0]
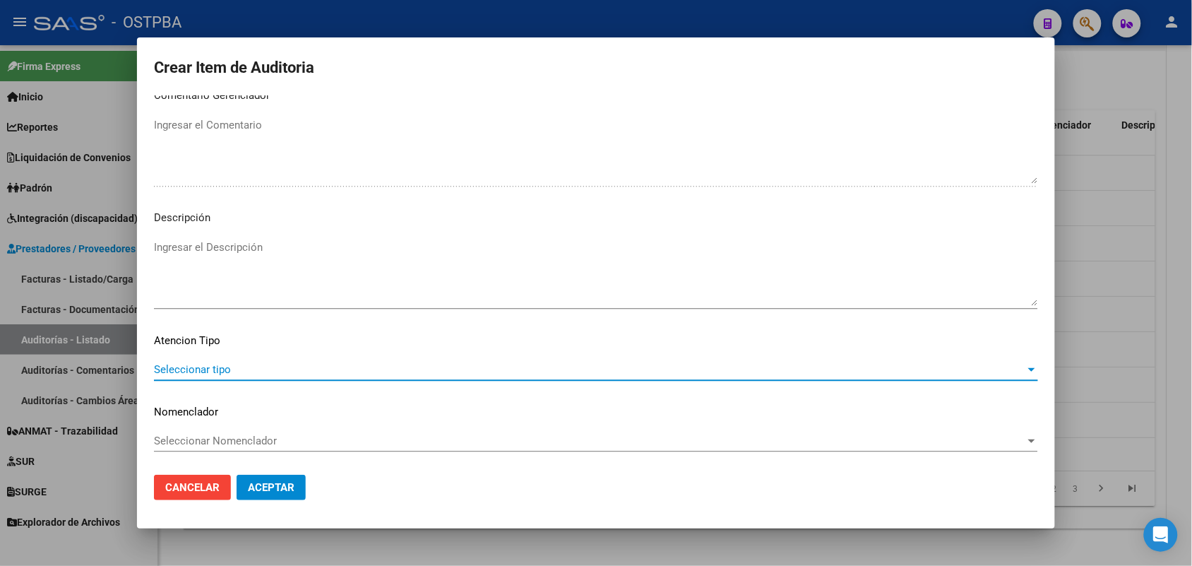
click at [216, 367] on span "Seleccionar tipo" at bounding box center [589, 369] width 871 height 13
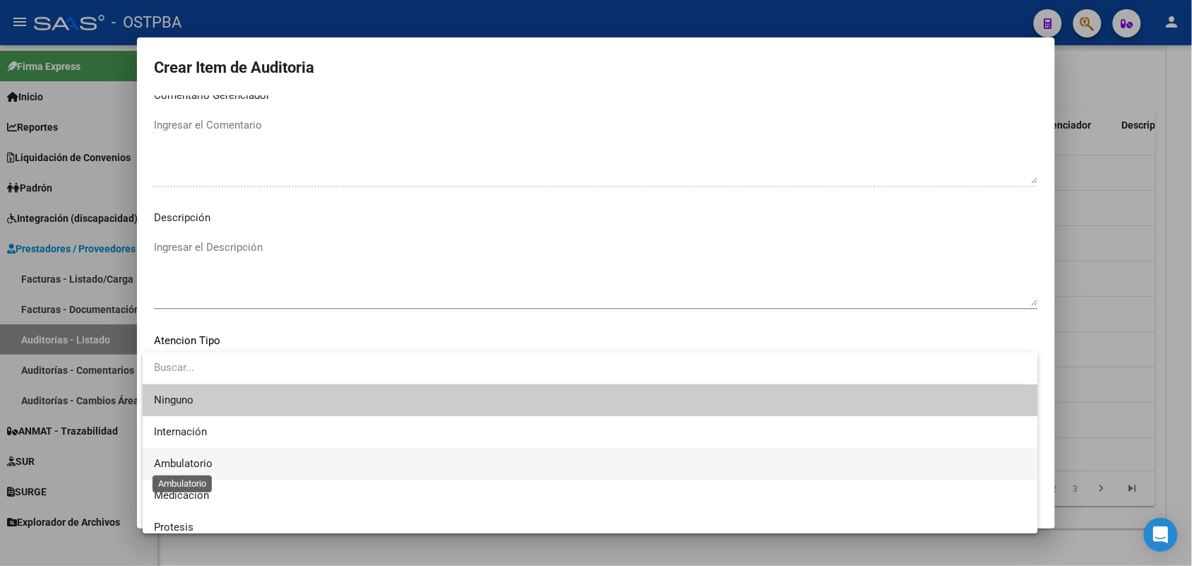
click at [201, 463] on span "Ambulatorio" at bounding box center [183, 463] width 59 height 13
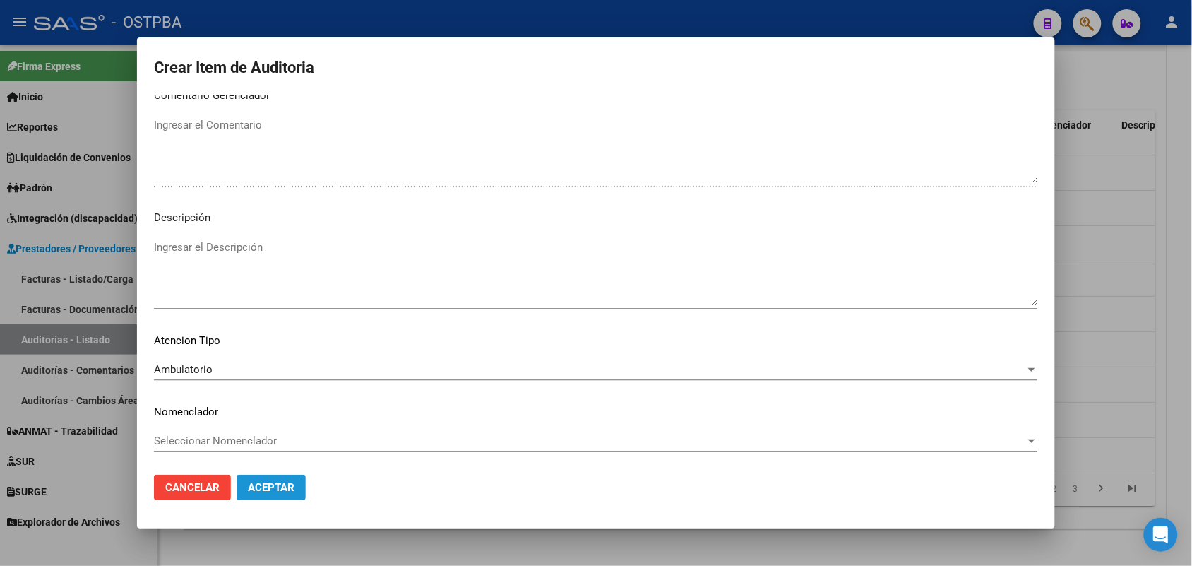
click at [292, 481] on span "Aceptar" at bounding box center [271, 487] width 47 height 13
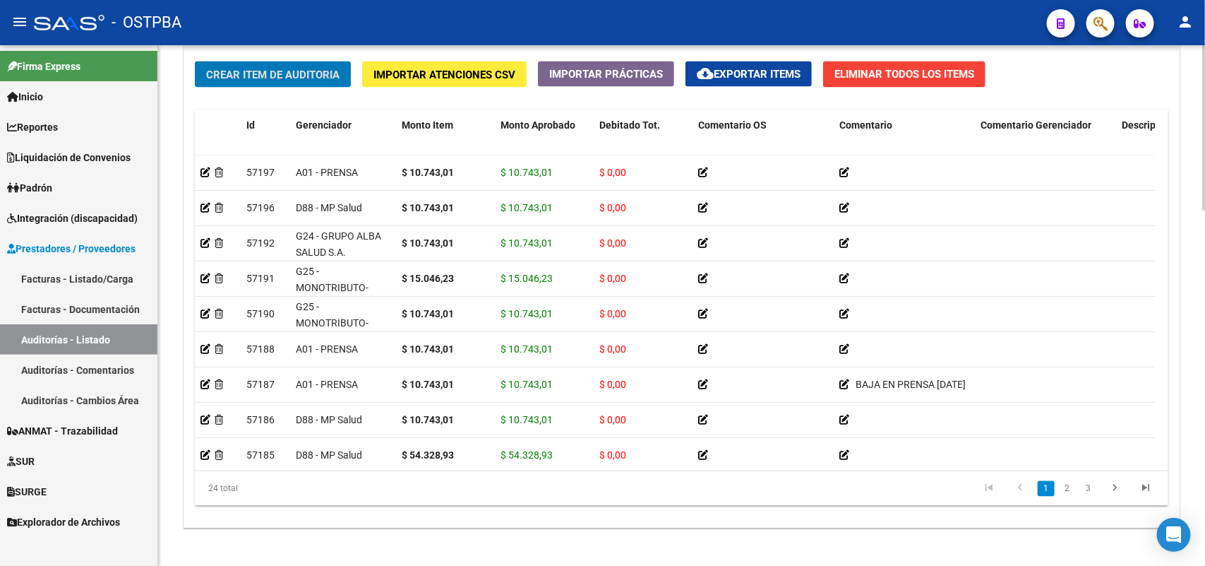
click at [308, 68] on span "Crear Item de Auditoria" at bounding box center [272, 74] width 133 height 13
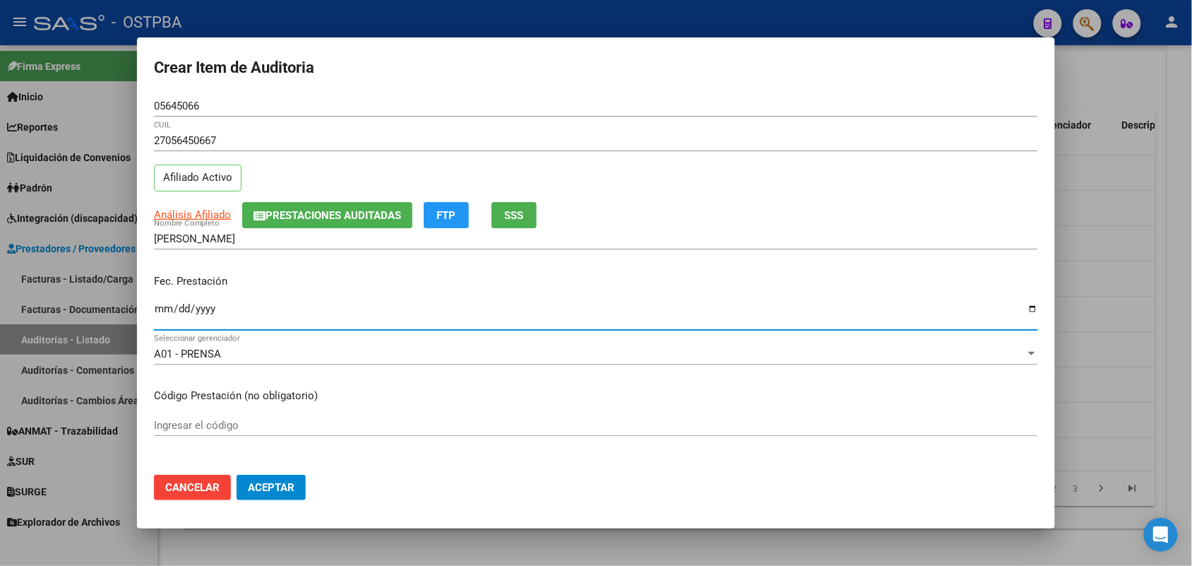
click at [162, 305] on input "Ingresar la fecha" at bounding box center [596, 314] width 884 height 23
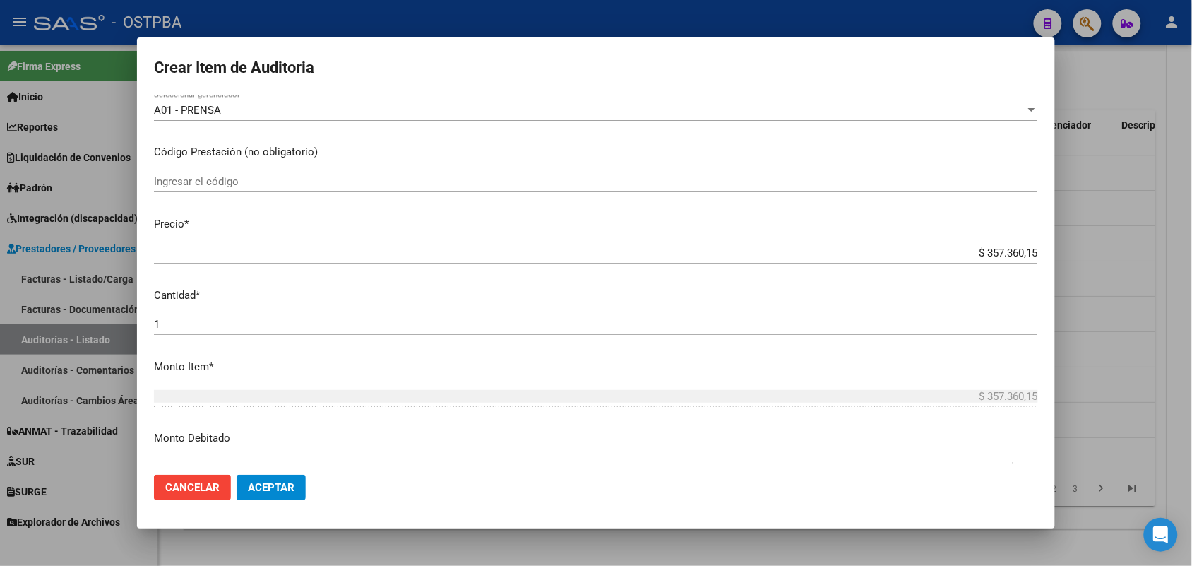
scroll to position [265, 0]
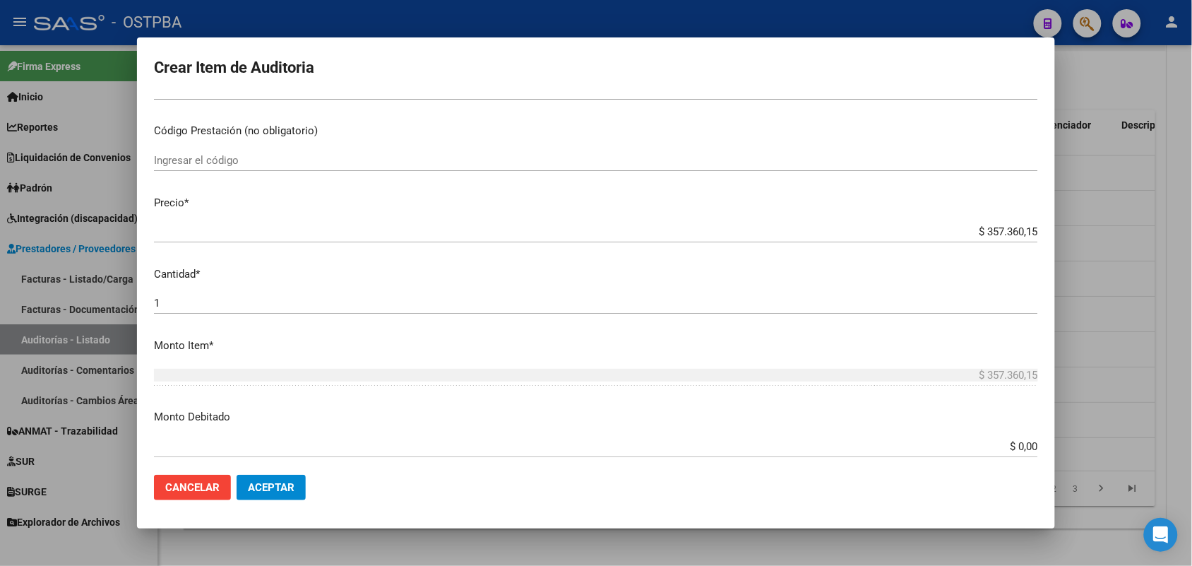
drag, startPoint x: 957, startPoint y: 224, endPoint x: 1015, endPoint y: 231, distance: 58.3
click at [1015, 231] on div "$ 357.360,15 Ingresar el precio" at bounding box center [596, 231] width 884 height 21
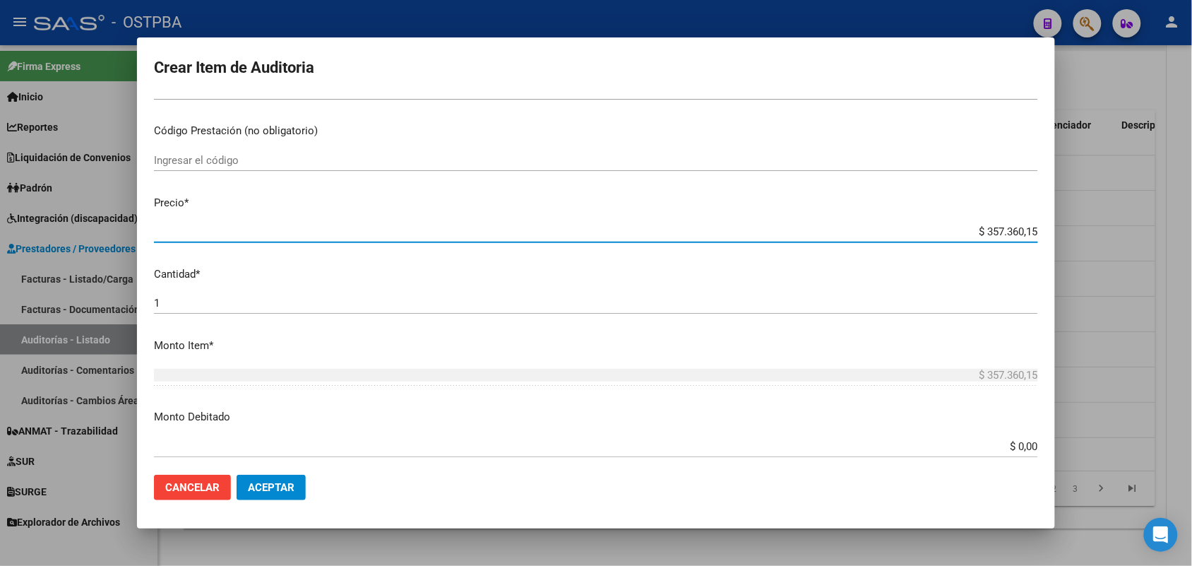
drag, startPoint x: 954, startPoint y: 233, endPoint x: 1049, endPoint y: 220, distance: 96.2
click at [1049, 220] on mat-dialog-content "05645066 Nro Documento 27056450667 CUIL Afiliado Activo Análisis Afiliado Prest…" at bounding box center [596, 279] width 918 height 368
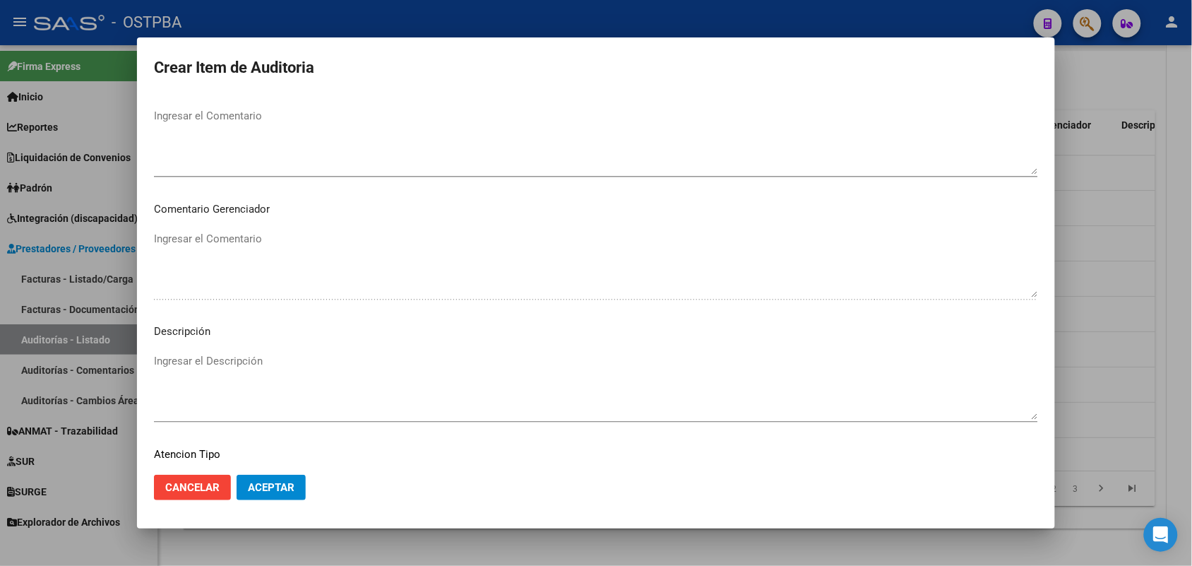
scroll to position [902, 0]
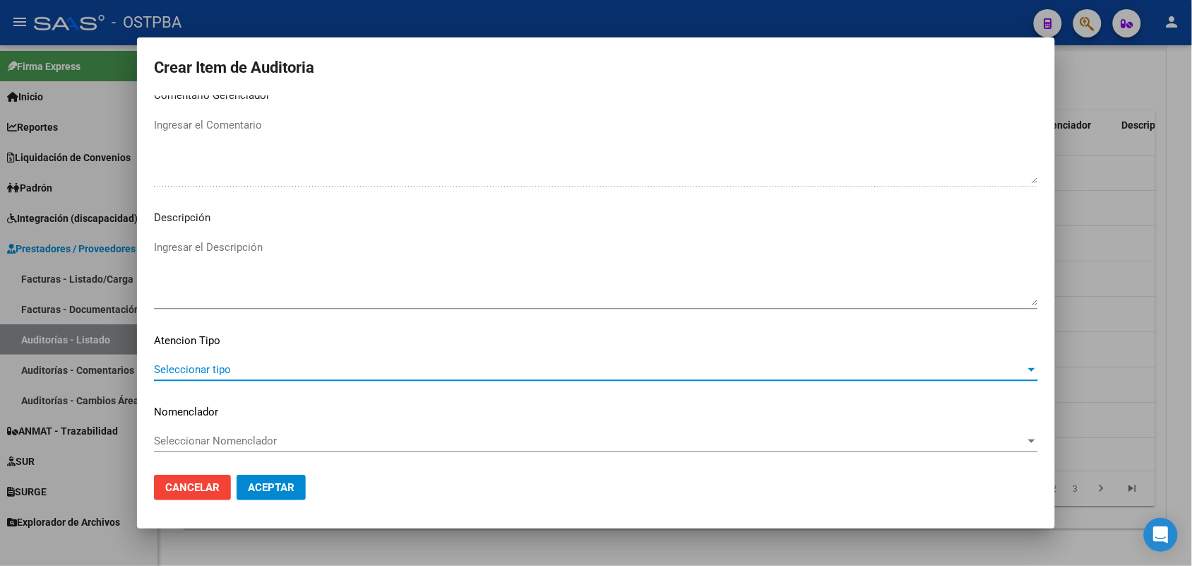
click at [226, 365] on span "Seleccionar tipo" at bounding box center [589, 369] width 871 height 13
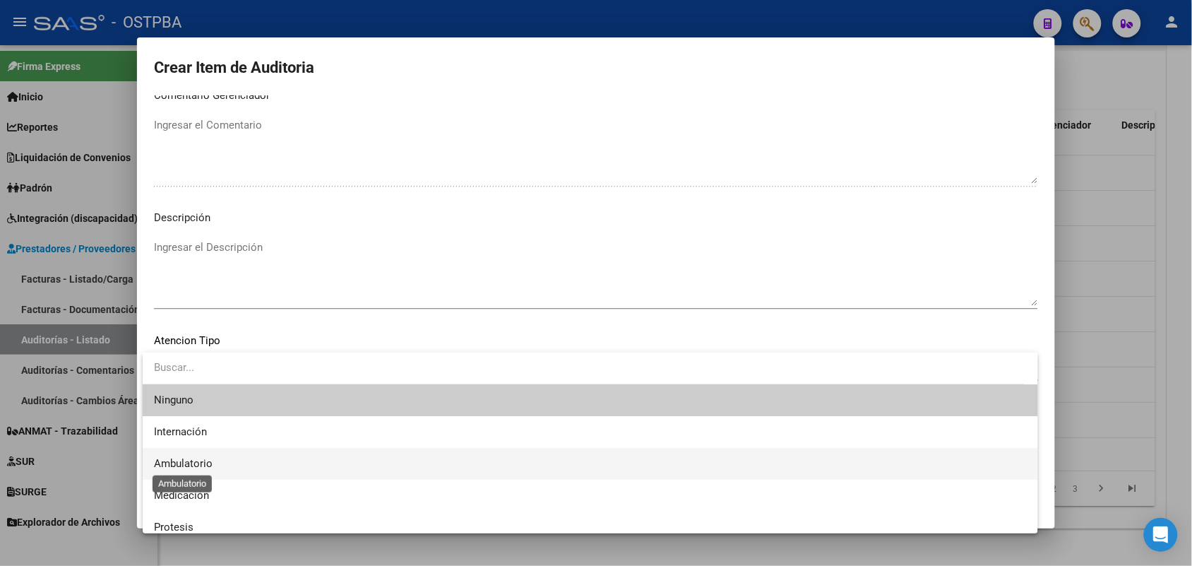
click at [195, 460] on span "Ambulatorio" at bounding box center [183, 463] width 59 height 13
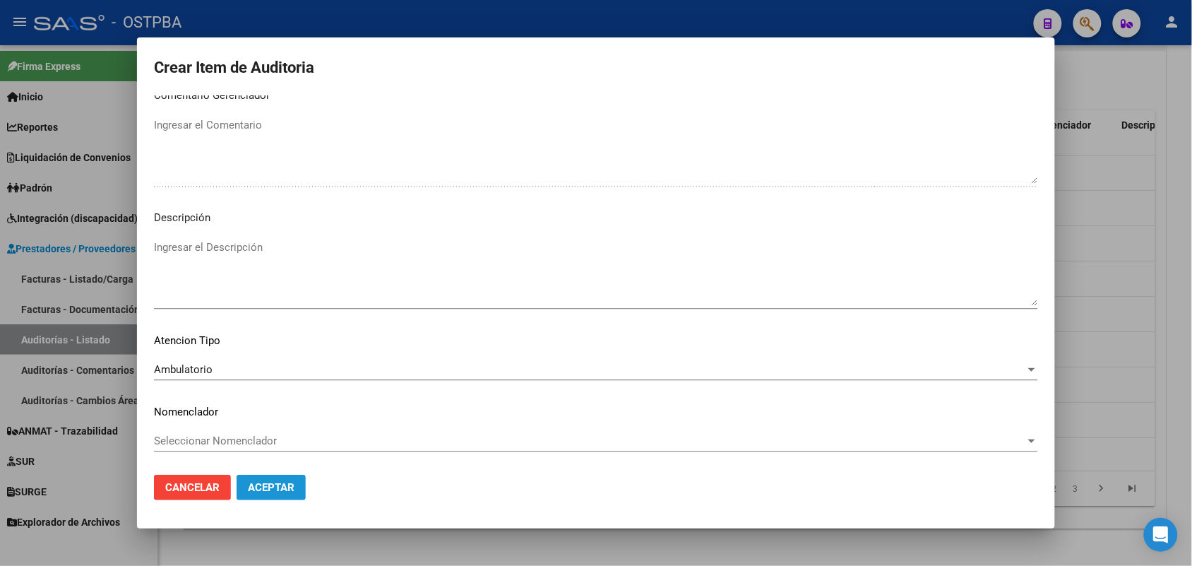
click at [253, 484] on span "Aceptar" at bounding box center [271, 487] width 47 height 13
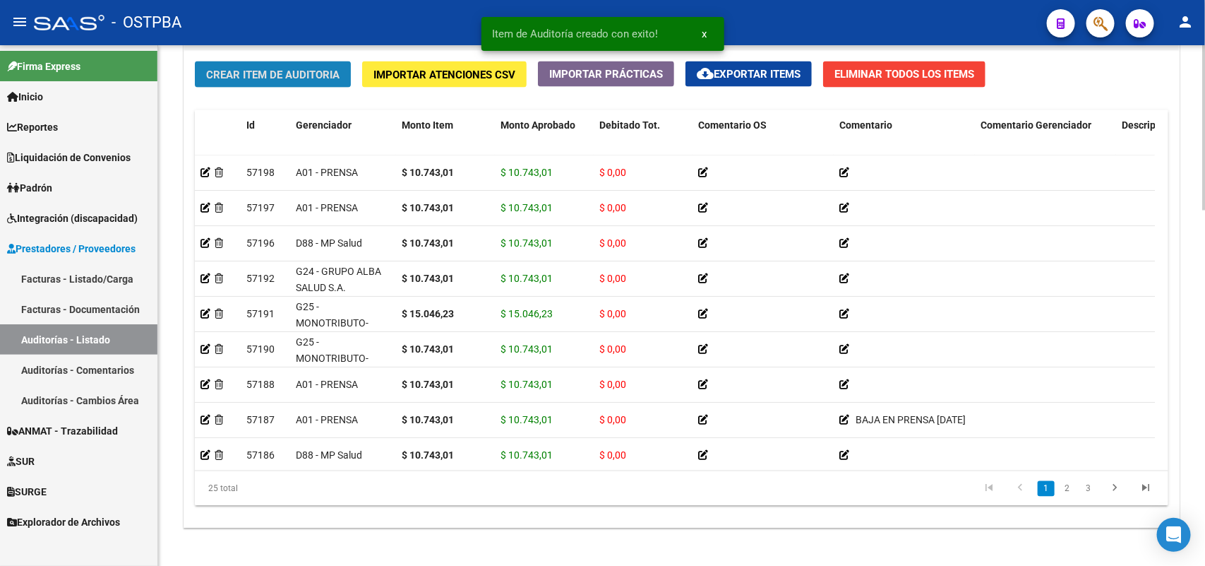
click at [337, 68] on span "Crear Item de Auditoria" at bounding box center [272, 74] width 133 height 13
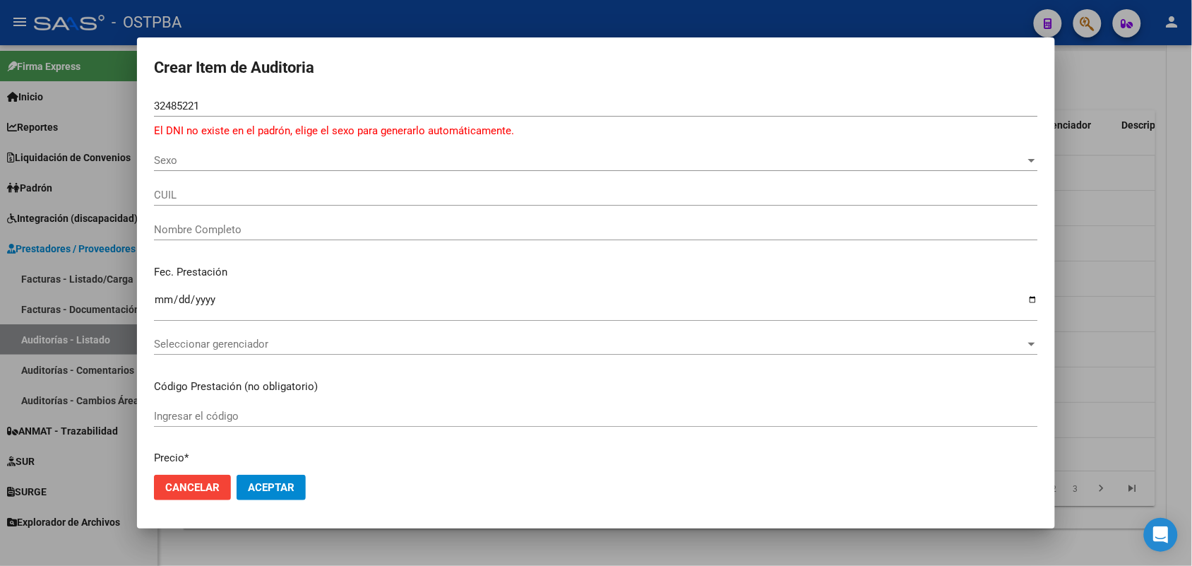
click at [54, 222] on div at bounding box center [596, 283] width 1192 height 566
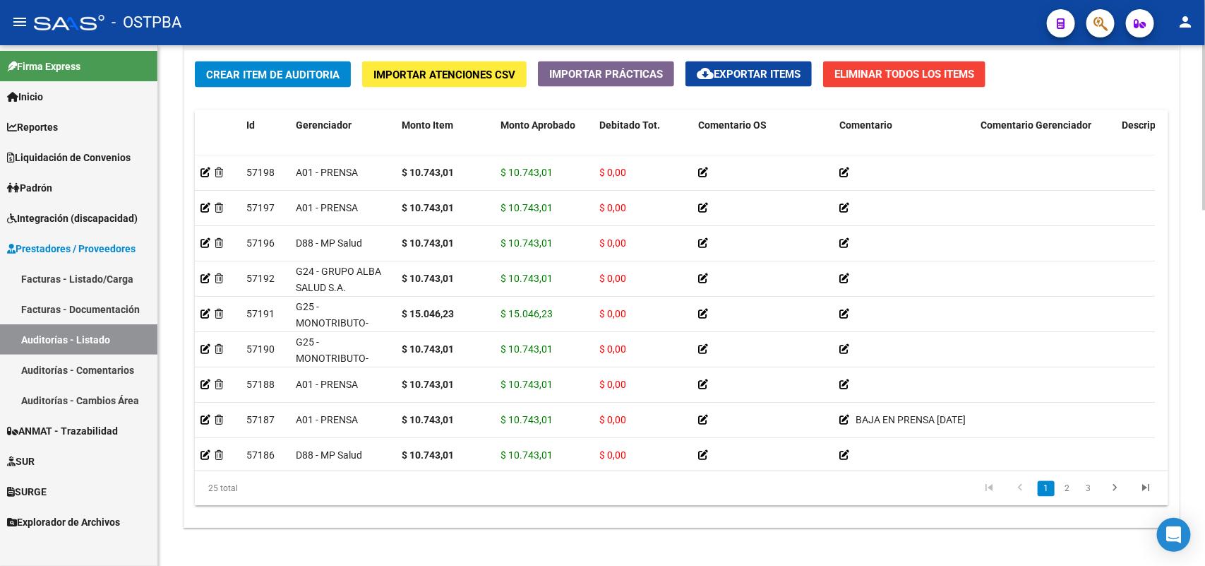
click at [307, 69] on span "Crear Item de Auditoria" at bounding box center [272, 74] width 133 height 13
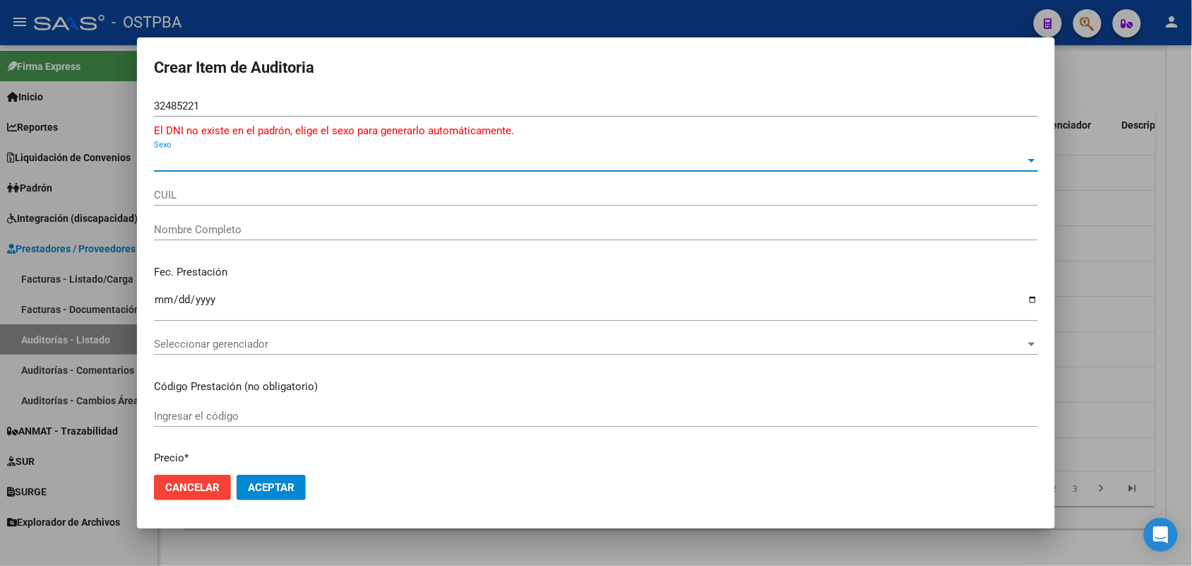
click at [174, 159] on span "Sexo" at bounding box center [589, 160] width 871 height 13
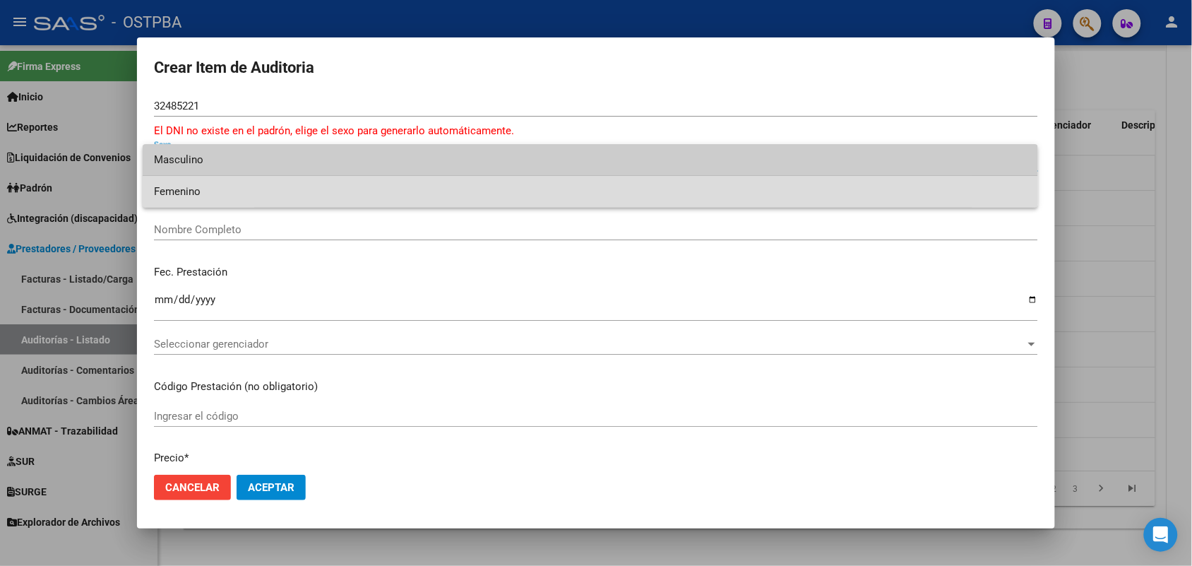
click at [198, 194] on span "Femenino" at bounding box center [590, 192] width 873 height 32
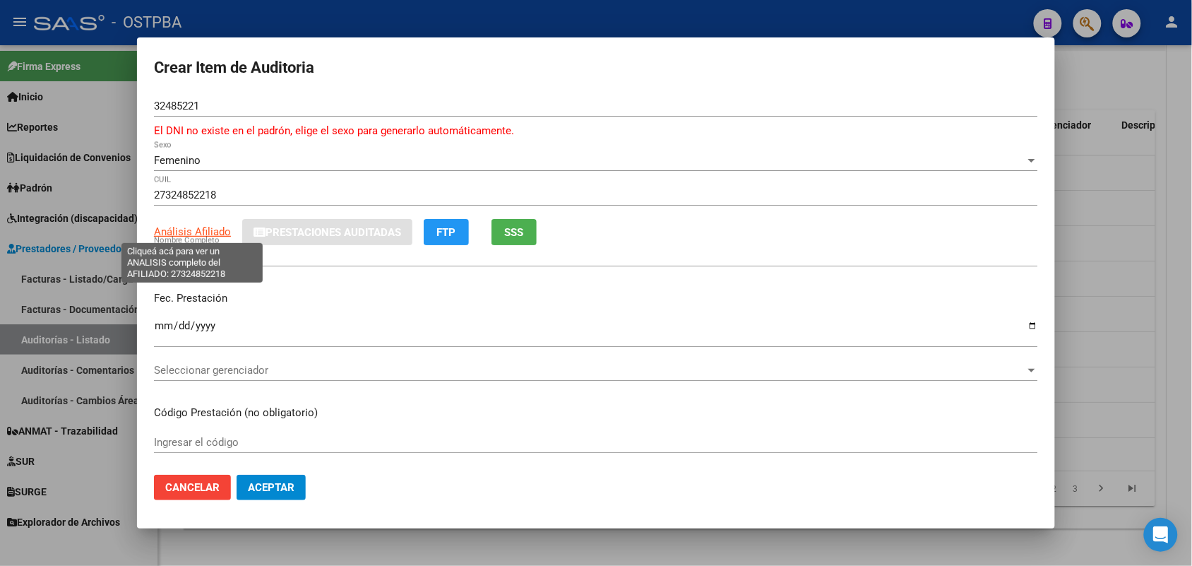
click at [203, 237] on span "Análisis Afiliado" at bounding box center [192, 231] width 77 height 13
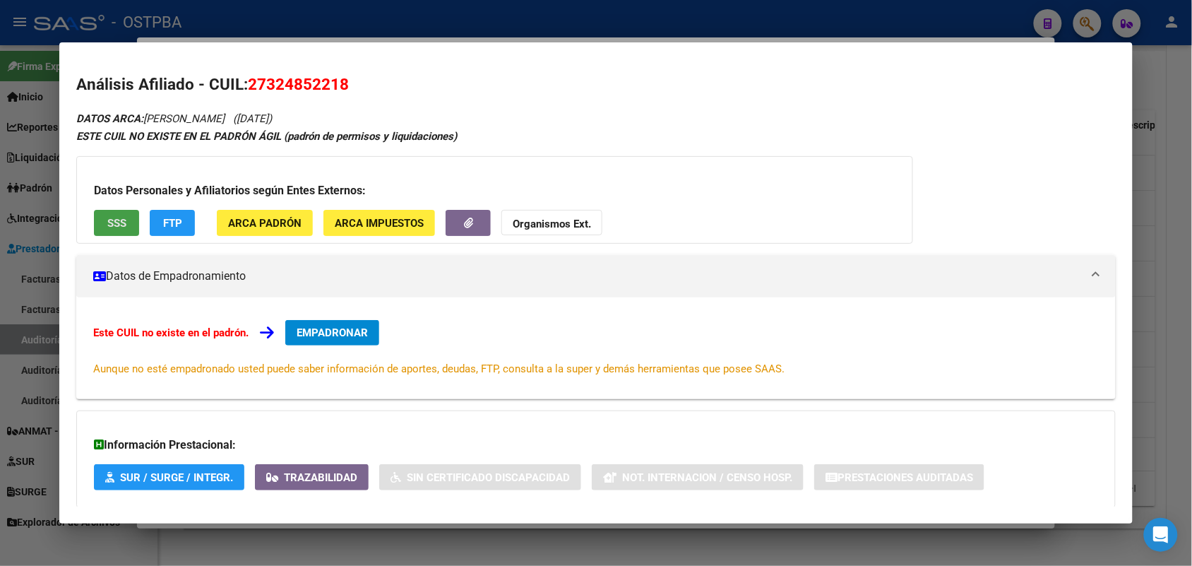
click at [124, 226] on button "SSS" at bounding box center [116, 223] width 45 height 26
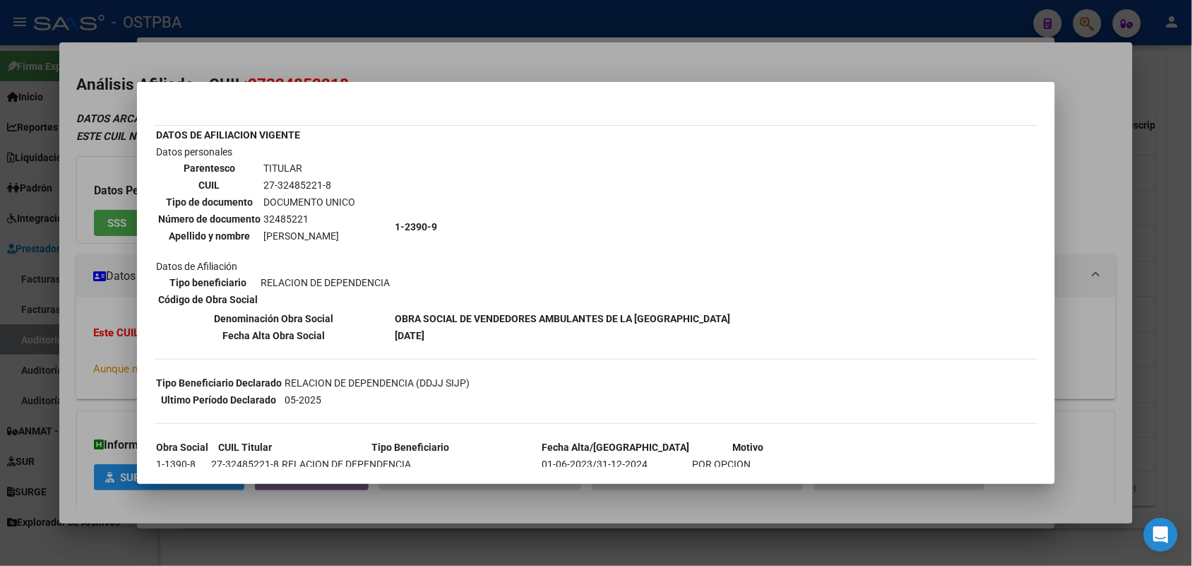
scroll to position [111, 0]
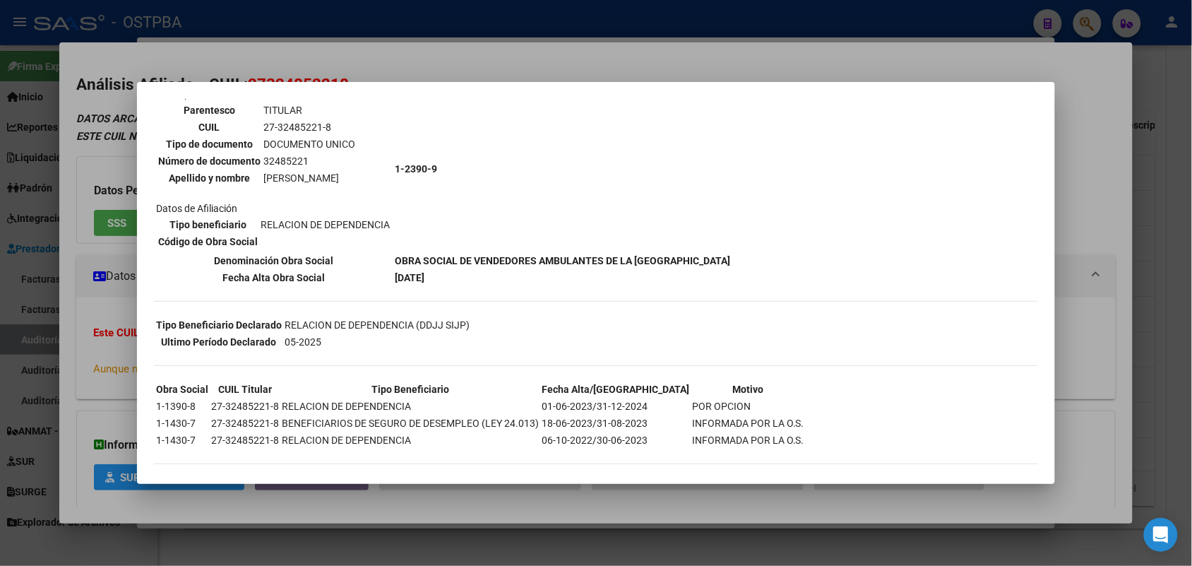
click at [99, 313] on div at bounding box center [596, 283] width 1192 height 566
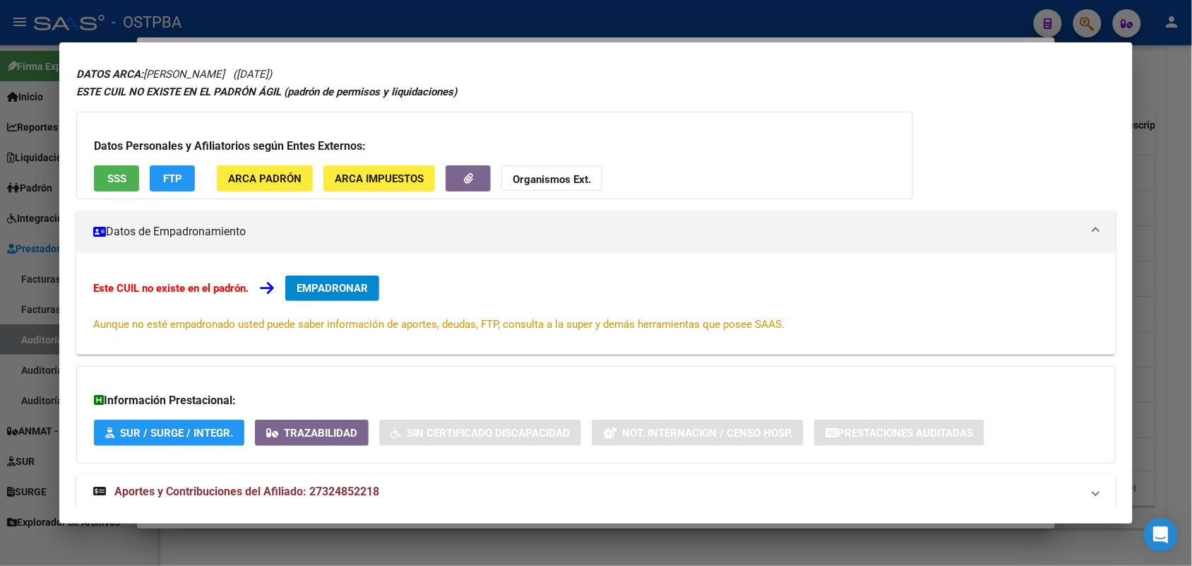
scroll to position [78, 0]
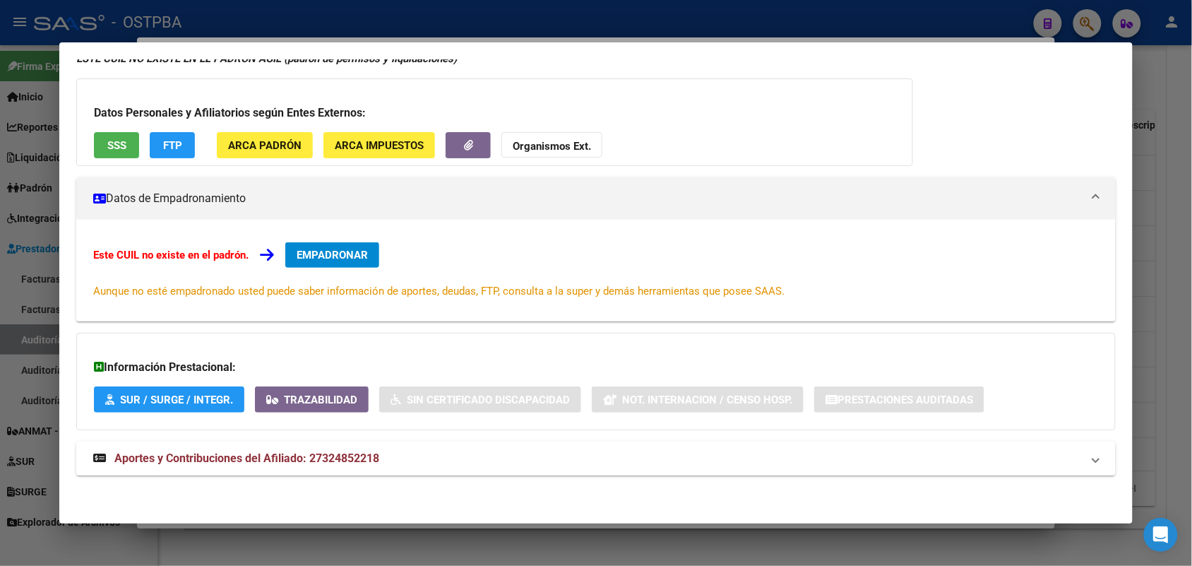
click at [93, 453] on icon at bounding box center [99, 457] width 13 height 11
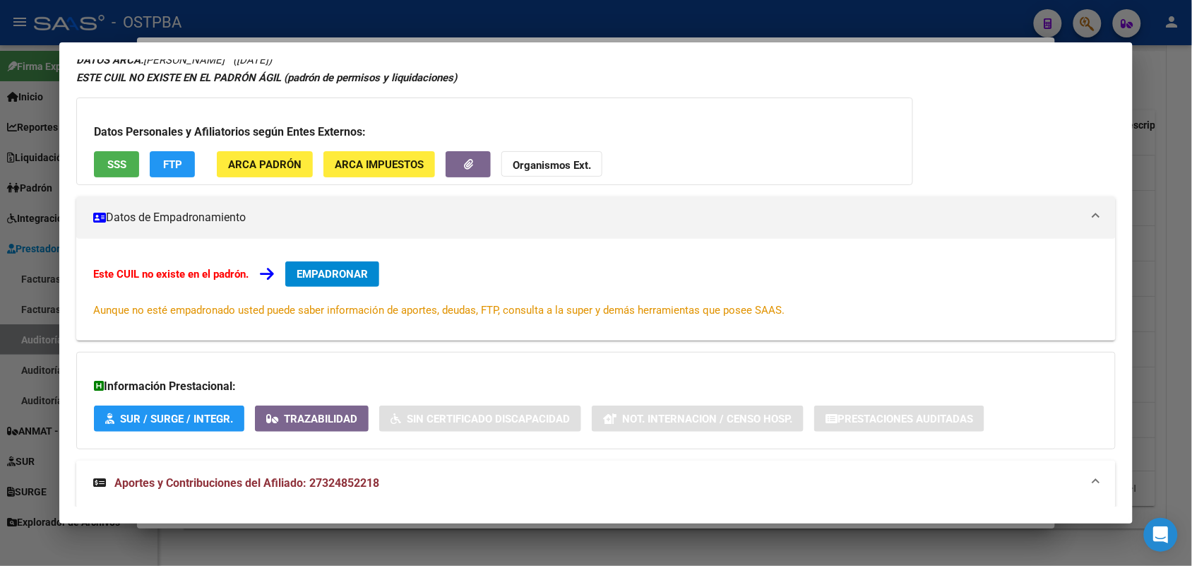
scroll to position [0, 0]
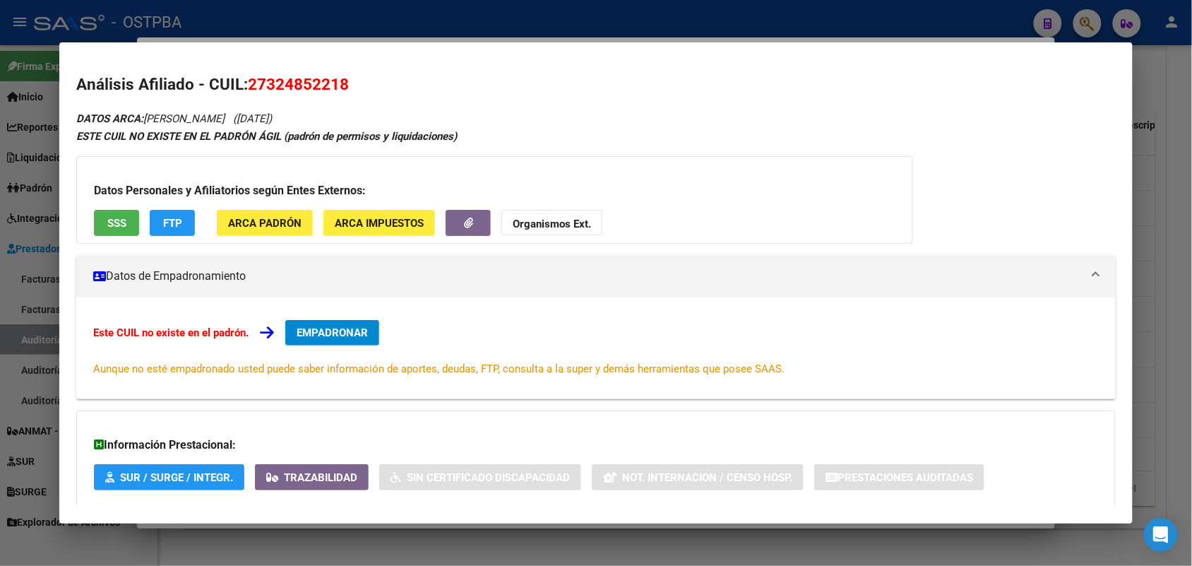
click at [40, 262] on div at bounding box center [596, 283] width 1192 height 566
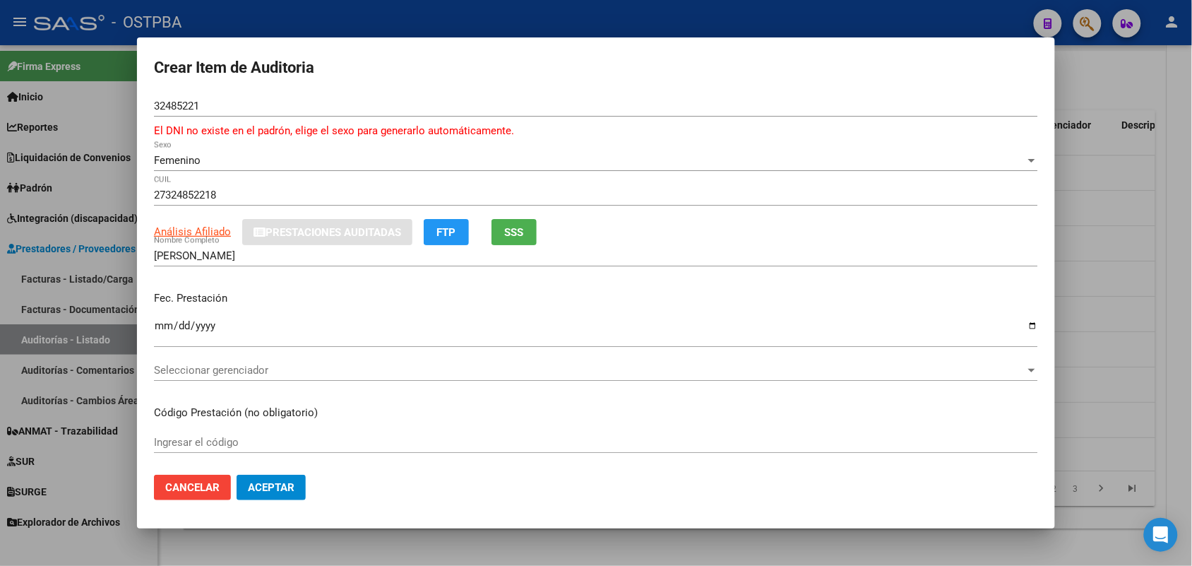
click at [18, 233] on div at bounding box center [596, 283] width 1192 height 566
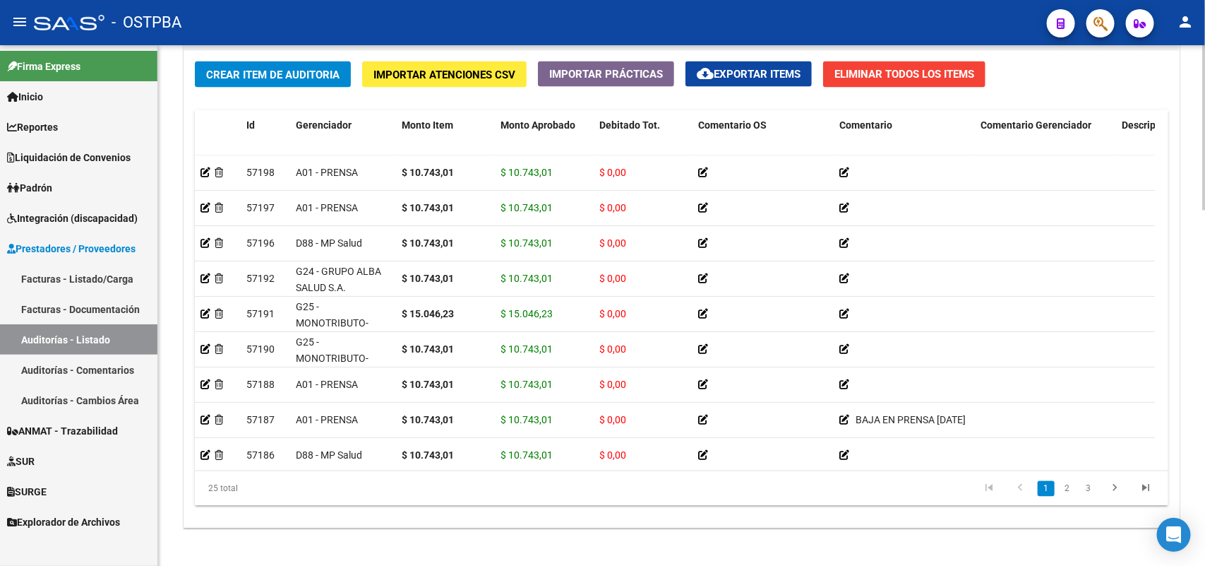
click at [265, 71] on span "Crear Item de Auditoria" at bounding box center [272, 74] width 133 height 13
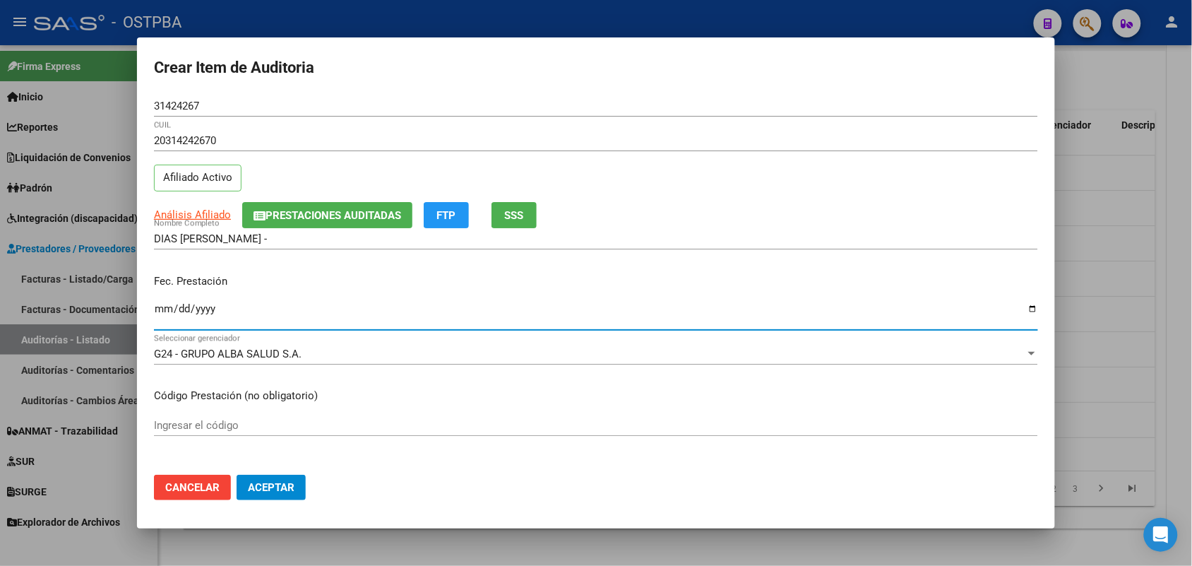
click at [161, 312] on input "Ingresar la fecha" at bounding box center [596, 314] width 884 height 23
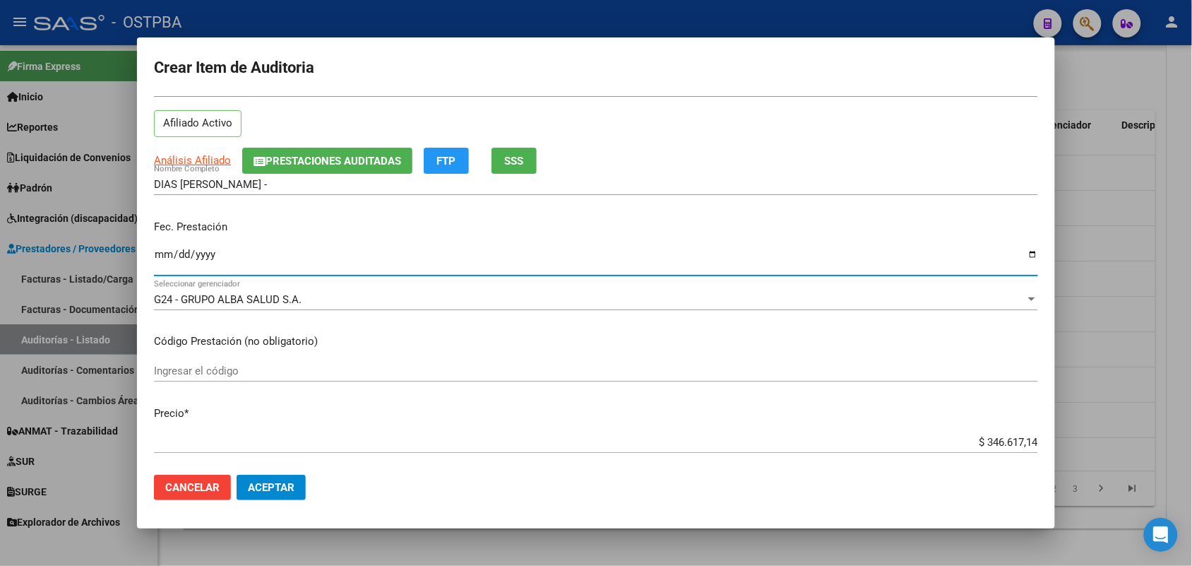
scroll to position [177, 0]
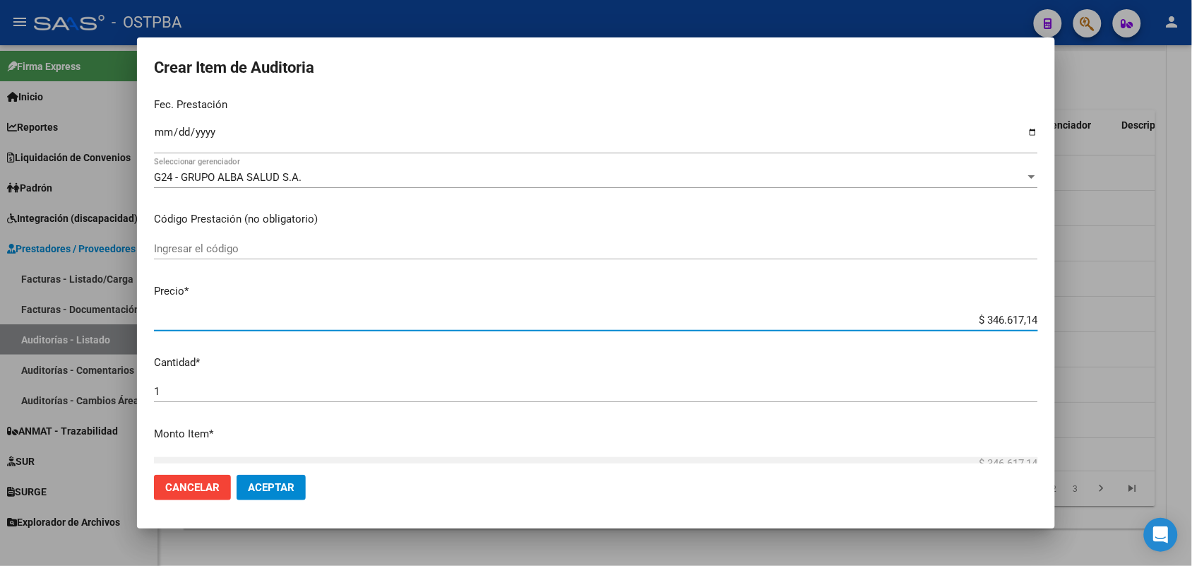
drag, startPoint x: 948, startPoint y: 318, endPoint x: 1074, endPoint y: 311, distance: 126.6
click at [1074, 311] on div "Crear Item de Auditoria 31424267 Nro Documento 20314242670 CUIL Afiliado Activo…" at bounding box center [596, 283] width 1192 height 566
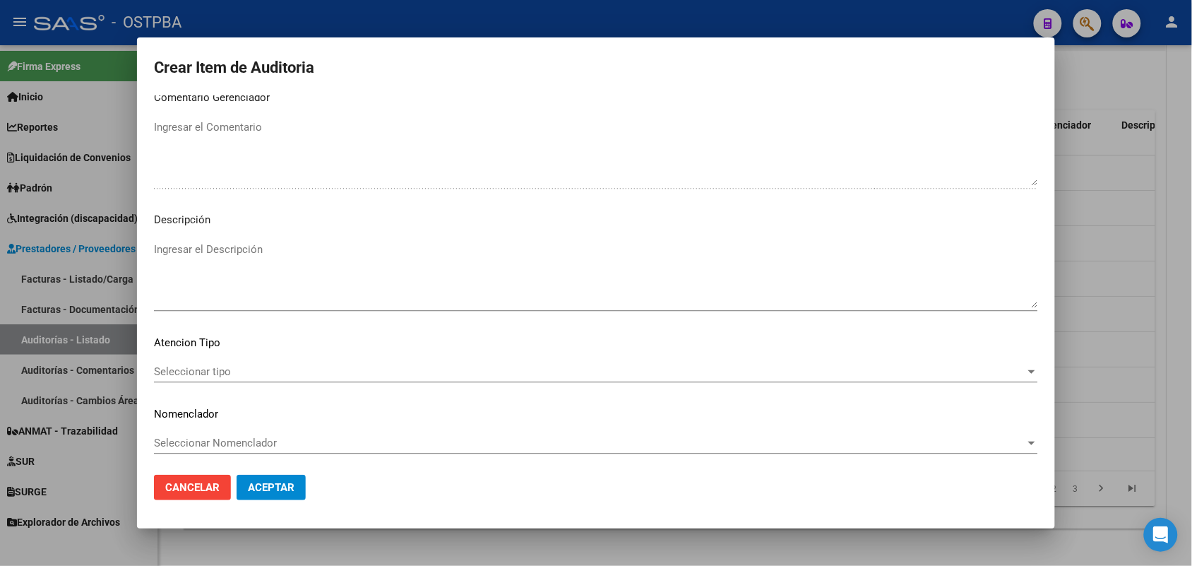
scroll to position [902, 0]
click at [214, 367] on span "Seleccionar tipo" at bounding box center [589, 369] width 871 height 13
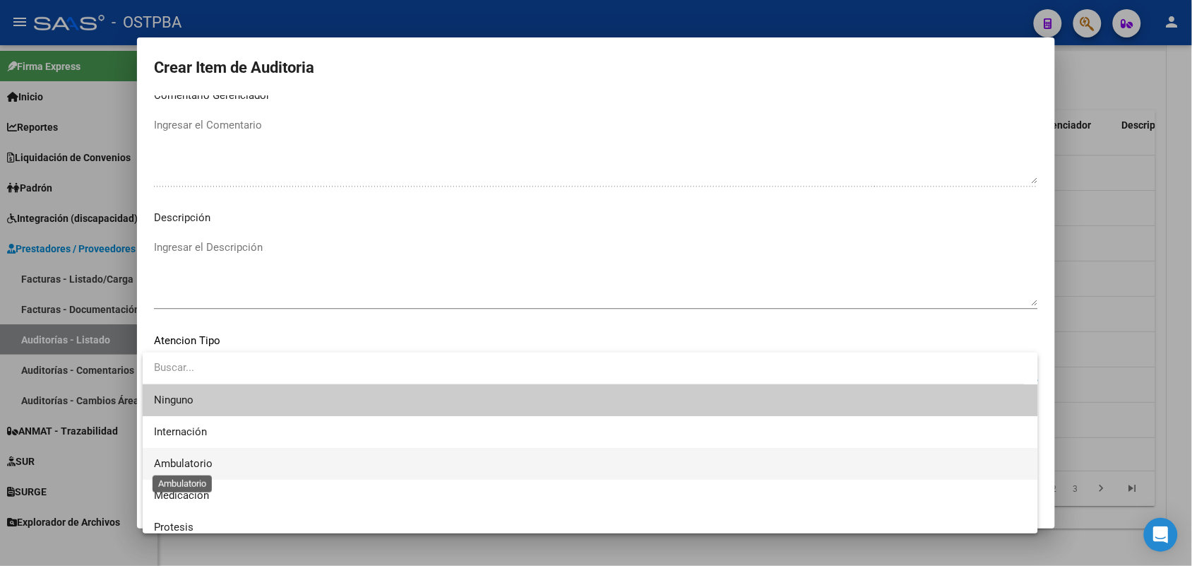
click at [202, 461] on span "Ambulatorio" at bounding box center [183, 463] width 59 height 13
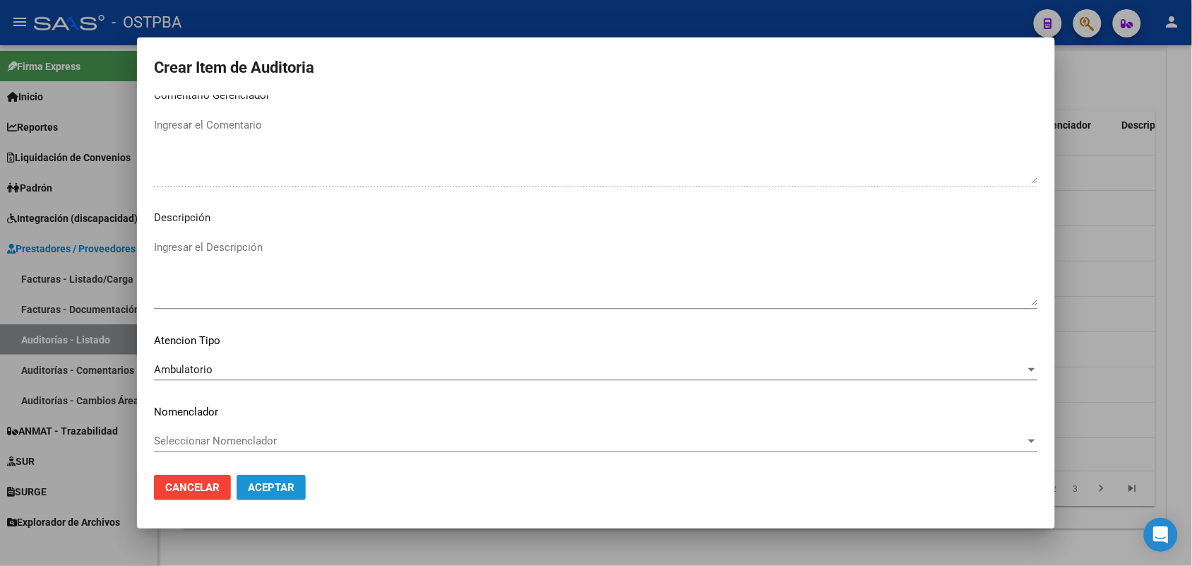
click at [280, 486] on span "Aceptar" at bounding box center [271, 487] width 47 height 13
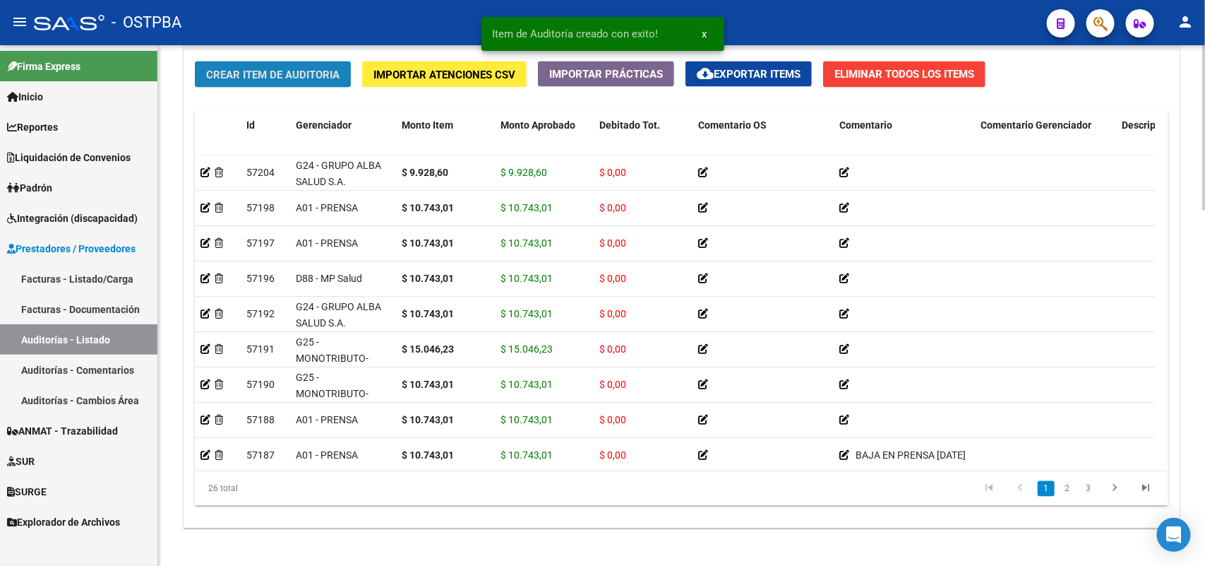
click at [298, 76] on span "Crear Item de Auditoria" at bounding box center [272, 74] width 133 height 13
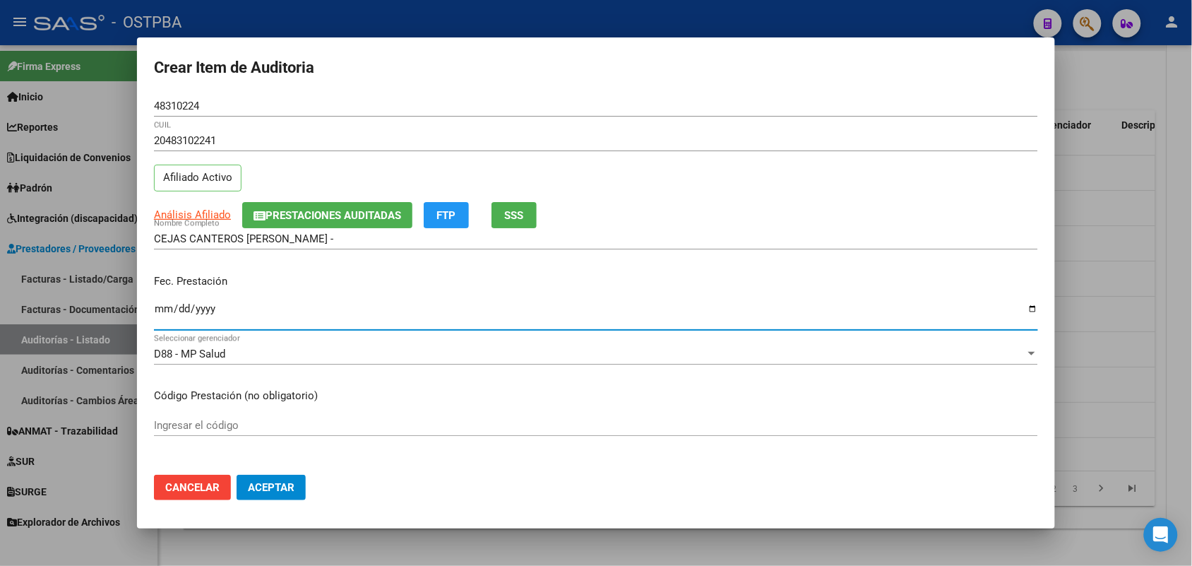
click at [166, 318] on input "Ingresar la fecha" at bounding box center [596, 314] width 884 height 23
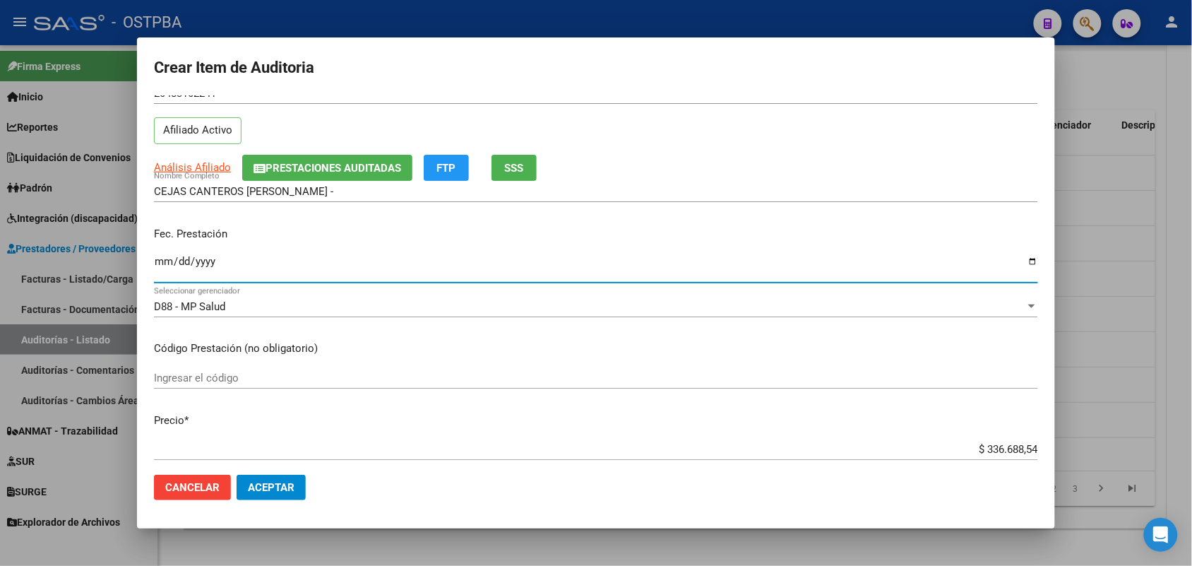
scroll to position [88, 0]
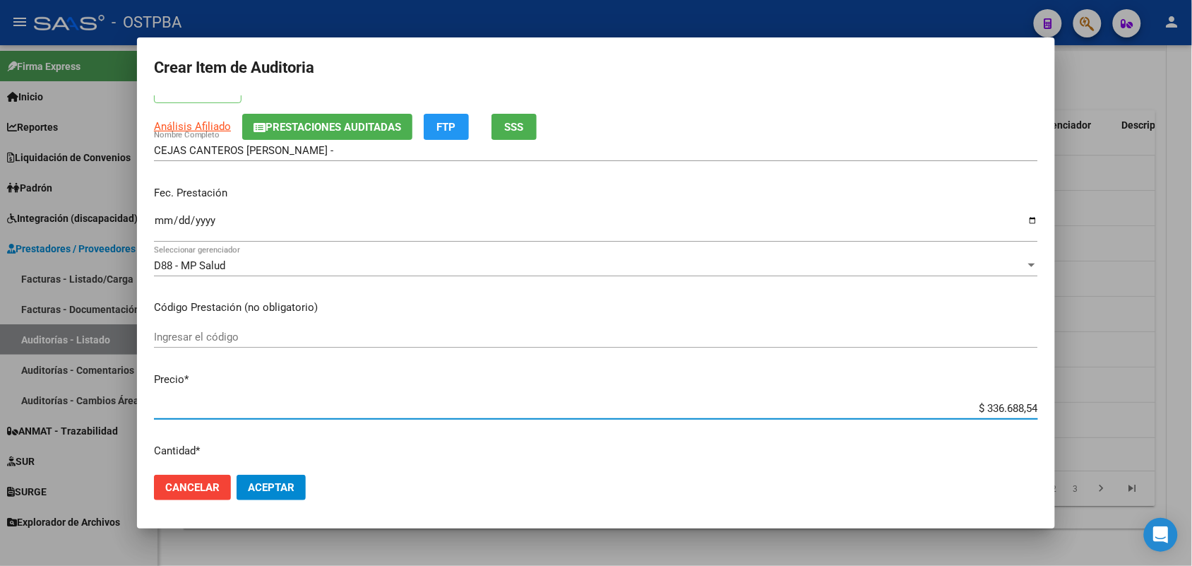
drag, startPoint x: 950, startPoint y: 407, endPoint x: 1190, endPoint y: 393, distance: 240.5
click at [1190, 393] on div "Crear Item de Auditoria 48310224 Nro Documento 20483102241 CUIL Afiliado Activo…" at bounding box center [596, 283] width 1192 height 566
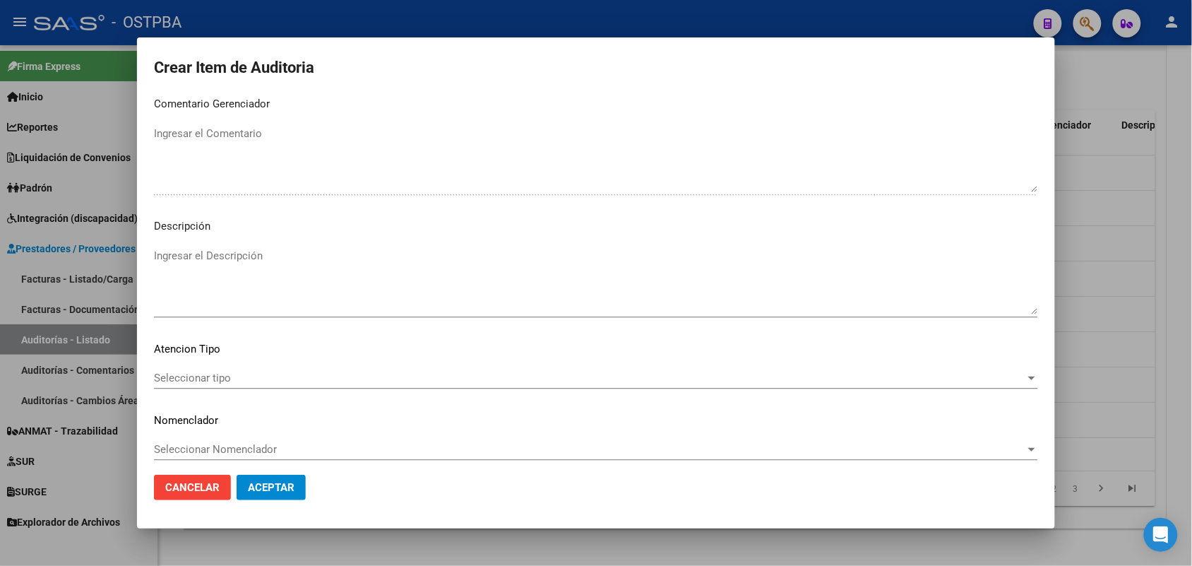
scroll to position [902, 0]
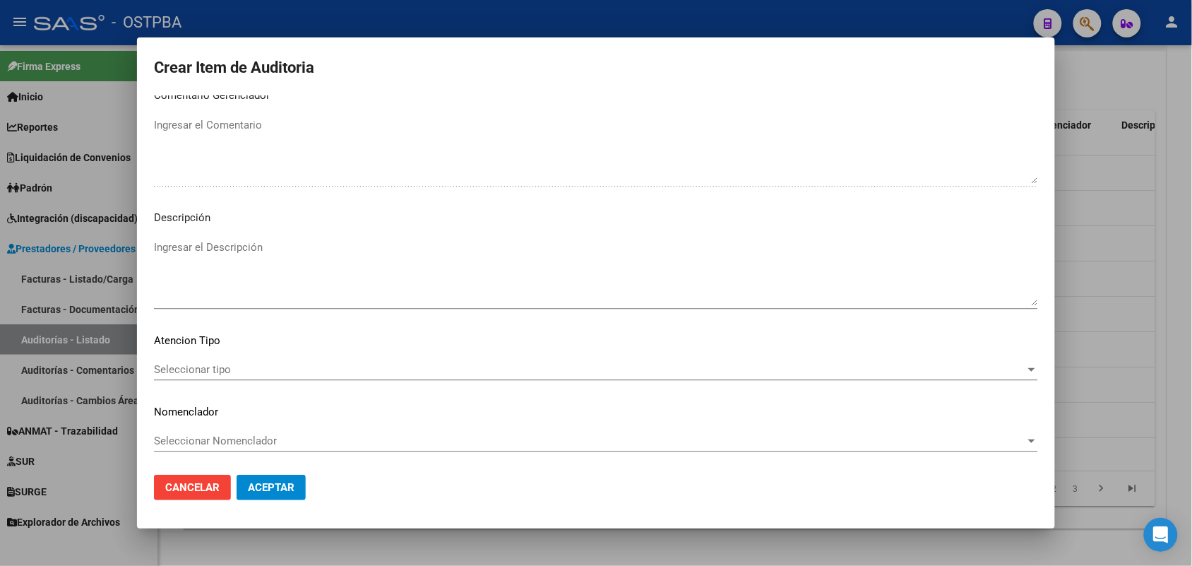
click at [223, 363] on span "Seleccionar tipo" at bounding box center [589, 369] width 871 height 13
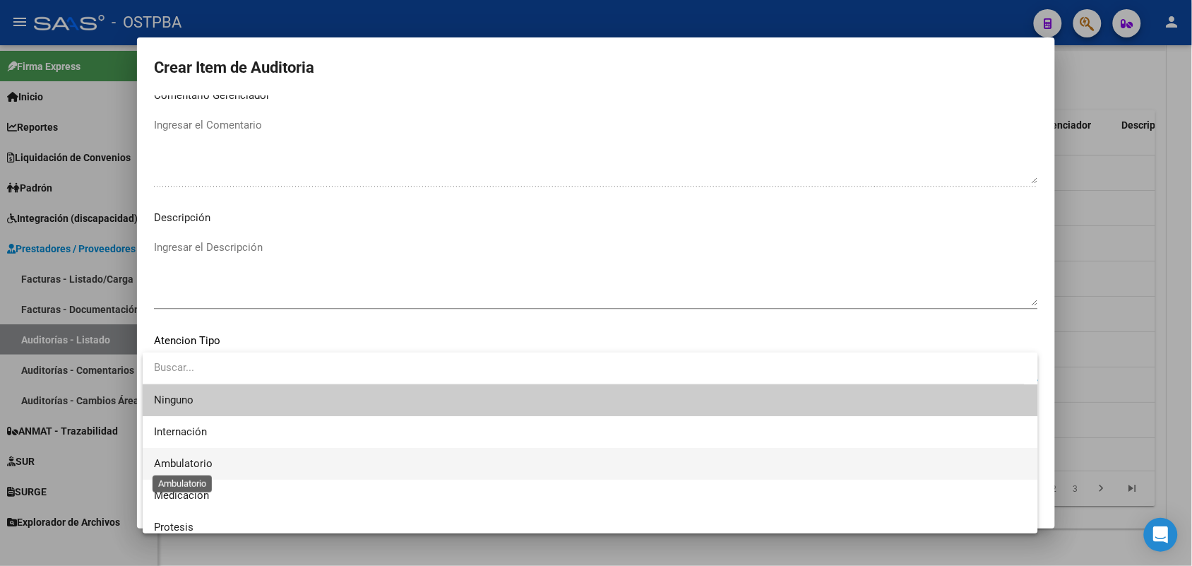
click at [210, 464] on span "Ambulatorio" at bounding box center [183, 463] width 59 height 13
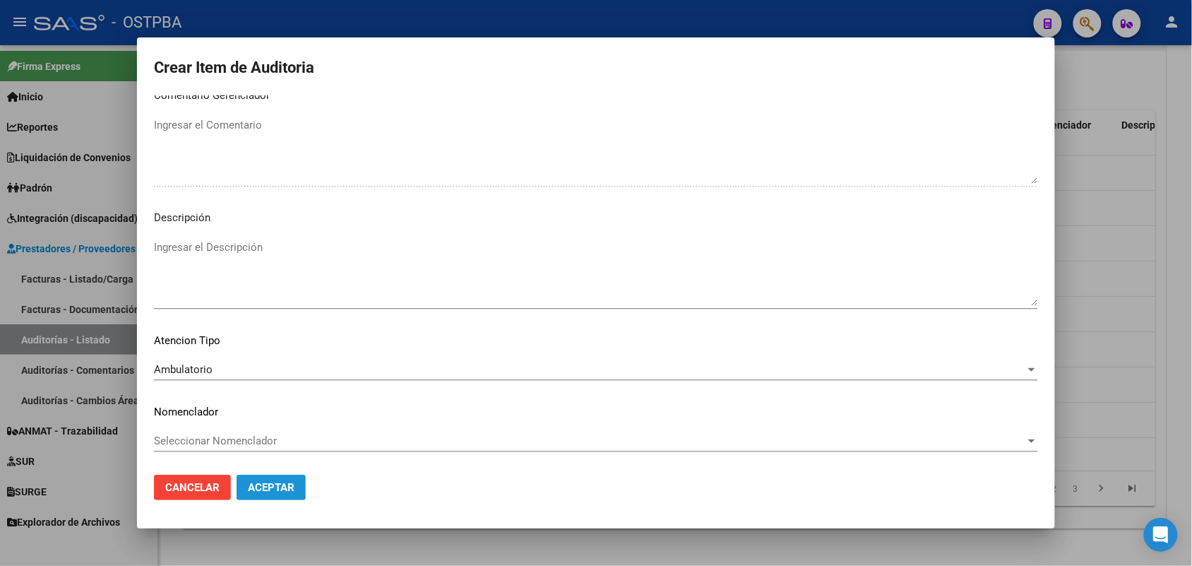
click at [274, 494] on button "Aceptar" at bounding box center [271, 487] width 69 height 25
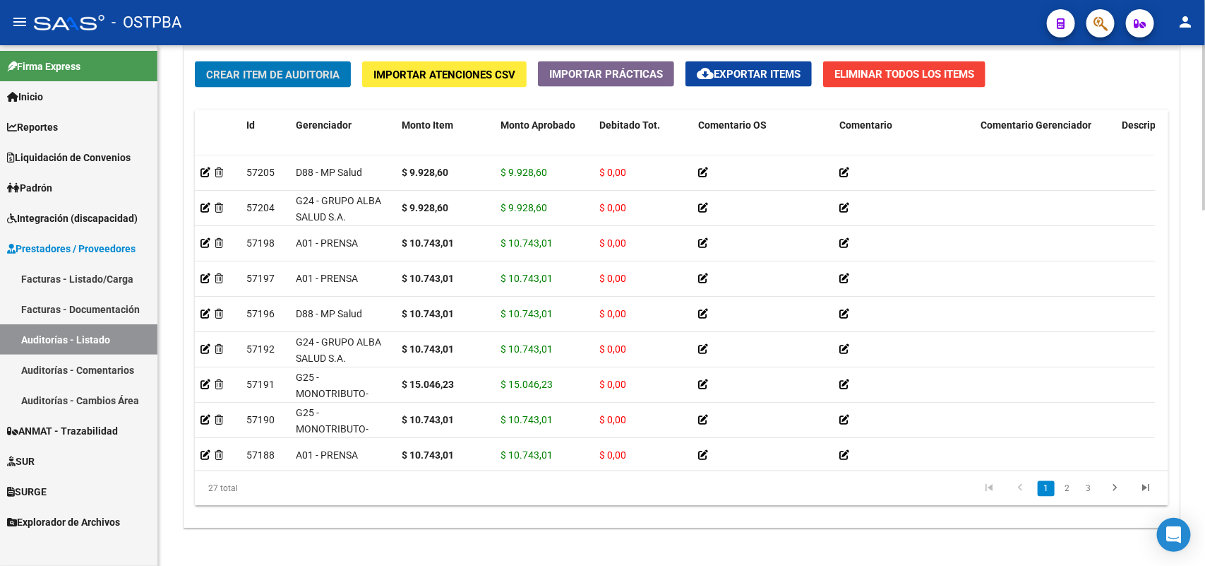
click at [266, 68] on span "Crear Item de Auditoria" at bounding box center [272, 74] width 133 height 13
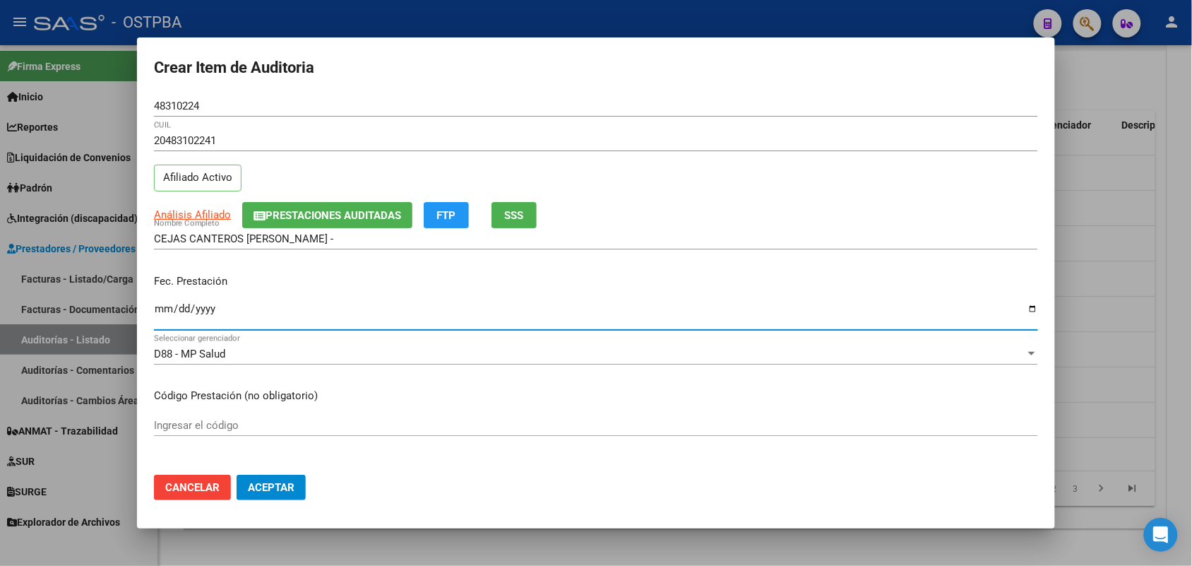
click at [155, 311] on input "Ingresar la fecha" at bounding box center [596, 314] width 884 height 23
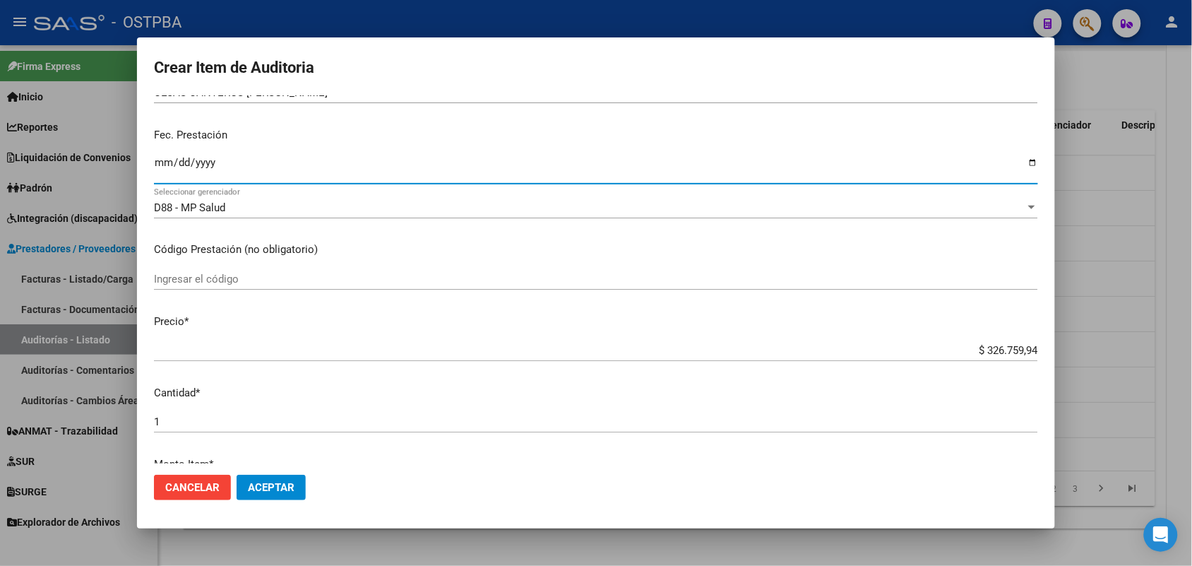
scroll to position [177, 0]
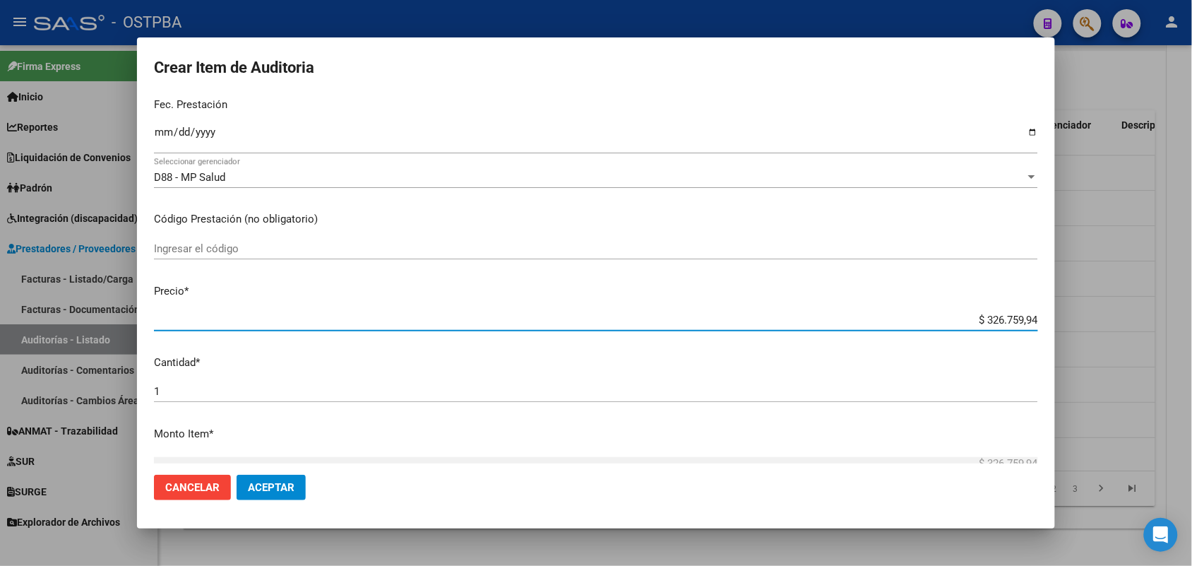
drag, startPoint x: 965, startPoint y: 321, endPoint x: 1105, endPoint y: 309, distance: 141.1
click at [1105, 309] on div "Crear Item de Auditoria 48310224 Nro Documento 20483102241 CUIL Afiliado Activo…" at bounding box center [596, 283] width 1192 height 566
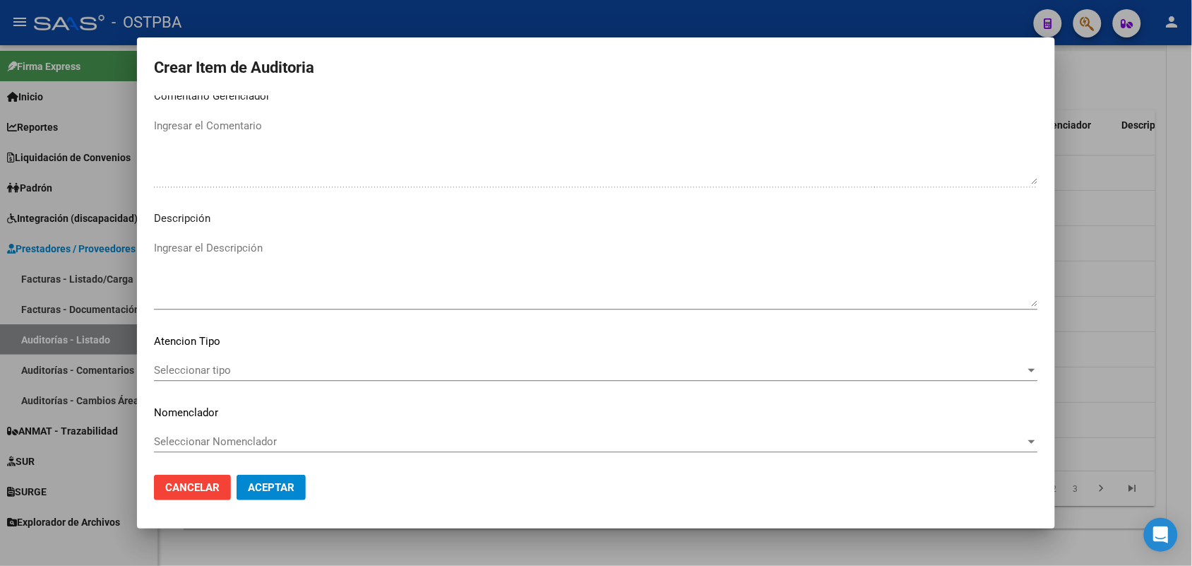
scroll to position [902, 0]
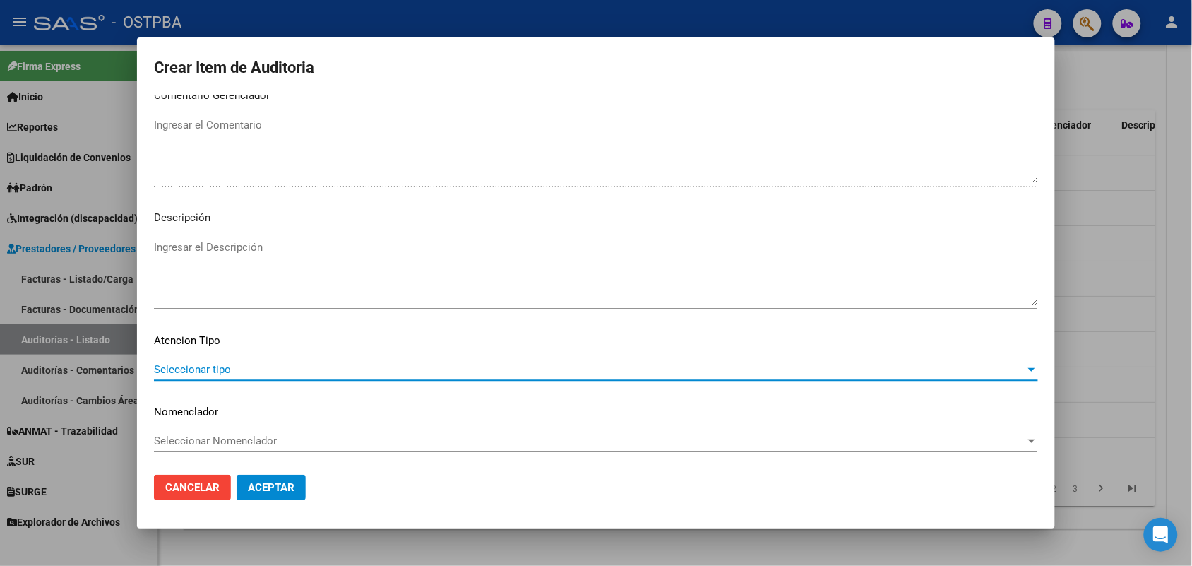
click at [219, 369] on span "Seleccionar tipo" at bounding box center [589, 369] width 871 height 13
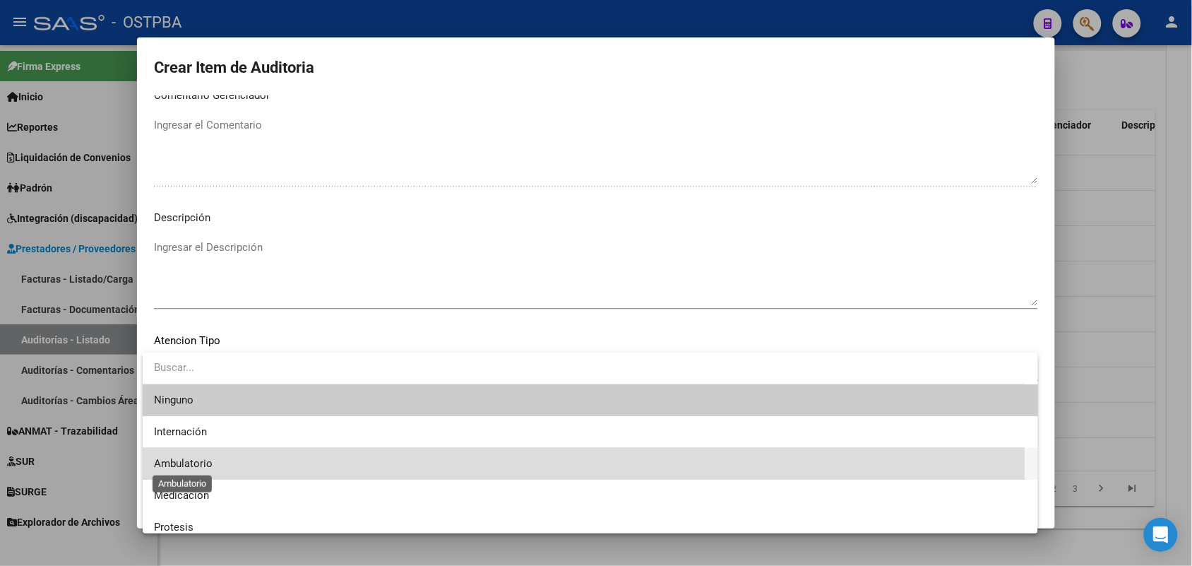
click at [193, 460] on span "Ambulatorio" at bounding box center [183, 463] width 59 height 13
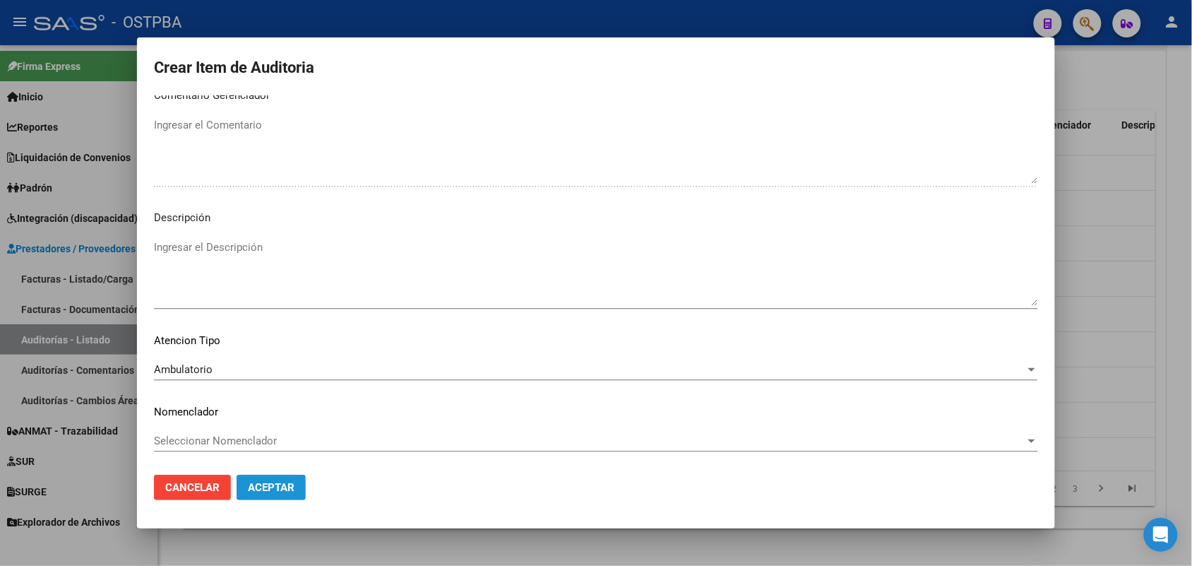
click at [263, 486] on span "Aceptar" at bounding box center [271, 487] width 47 height 13
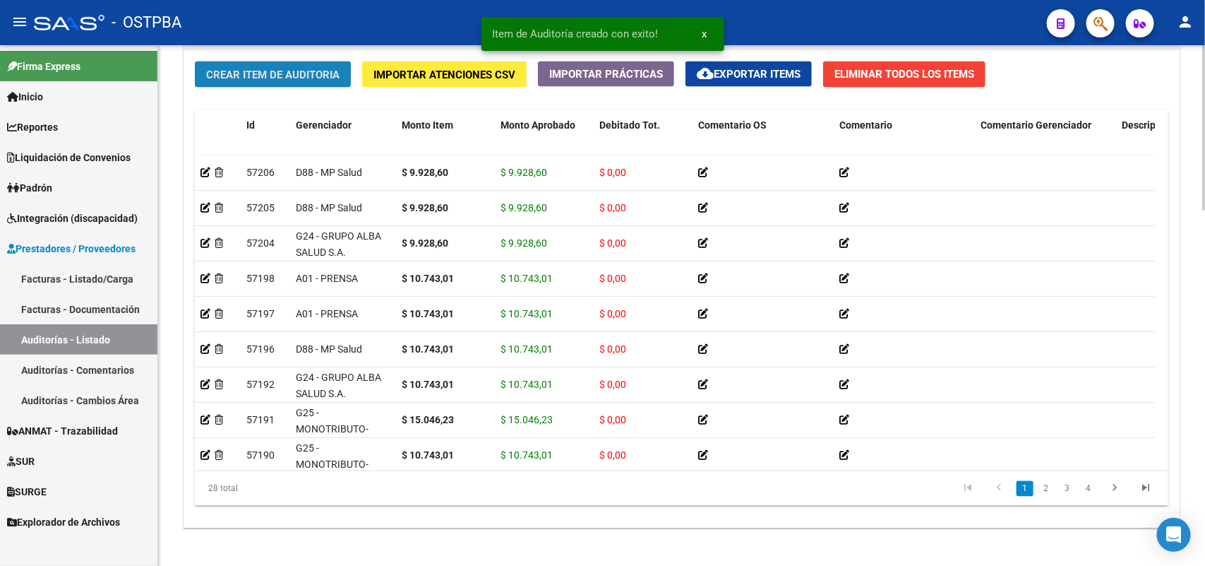
click at [334, 69] on span "Crear Item de Auditoria" at bounding box center [272, 74] width 133 height 13
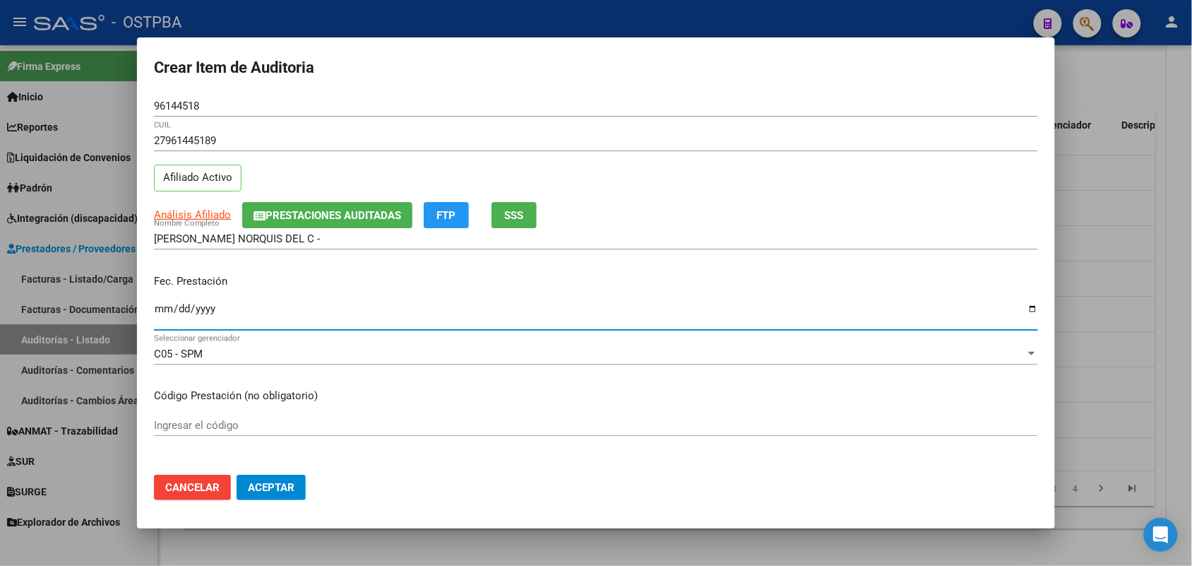
click at [168, 318] on input "Ingresar la fecha" at bounding box center [596, 314] width 884 height 23
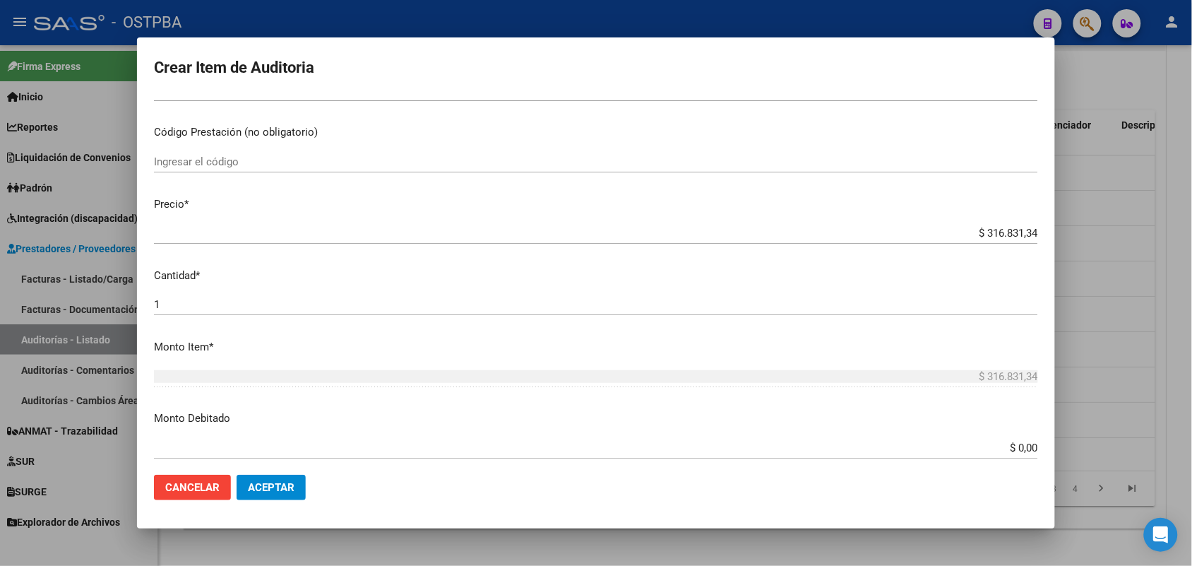
scroll to position [265, 0]
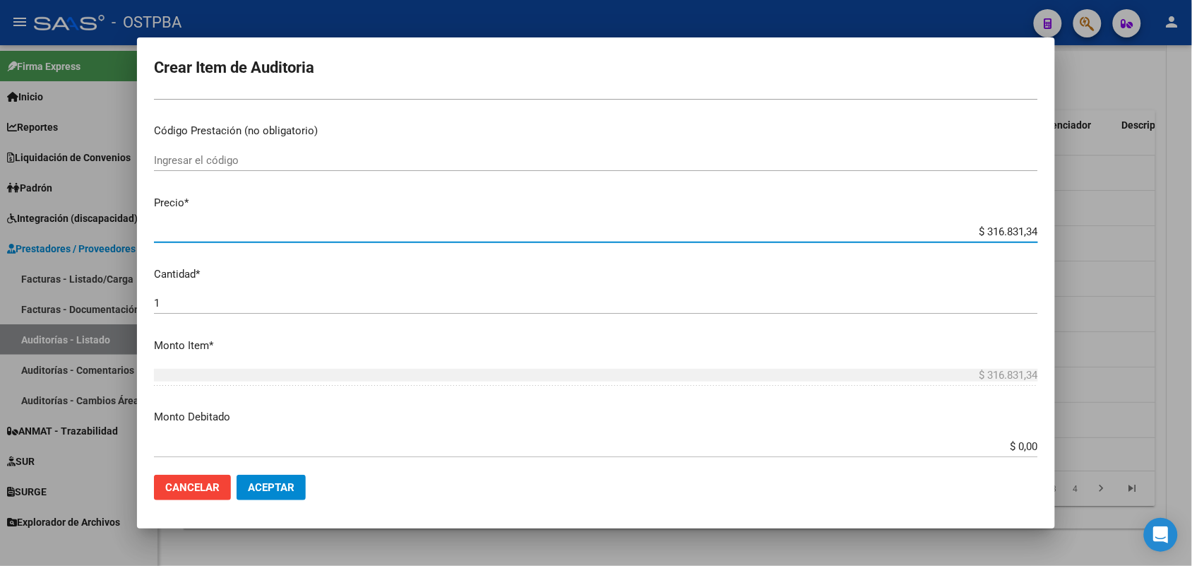
drag, startPoint x: 952, startPoint y: 230, endPoint x: 1106, endPoint y: 212, distance: 155.0
click at [1106, 212] on div "Crear Item de Auditoria 96144518 Nro Documento 27961445189 CUIL Afiliado Activo…" at bounding box center [596, 283] width 1192 height 566
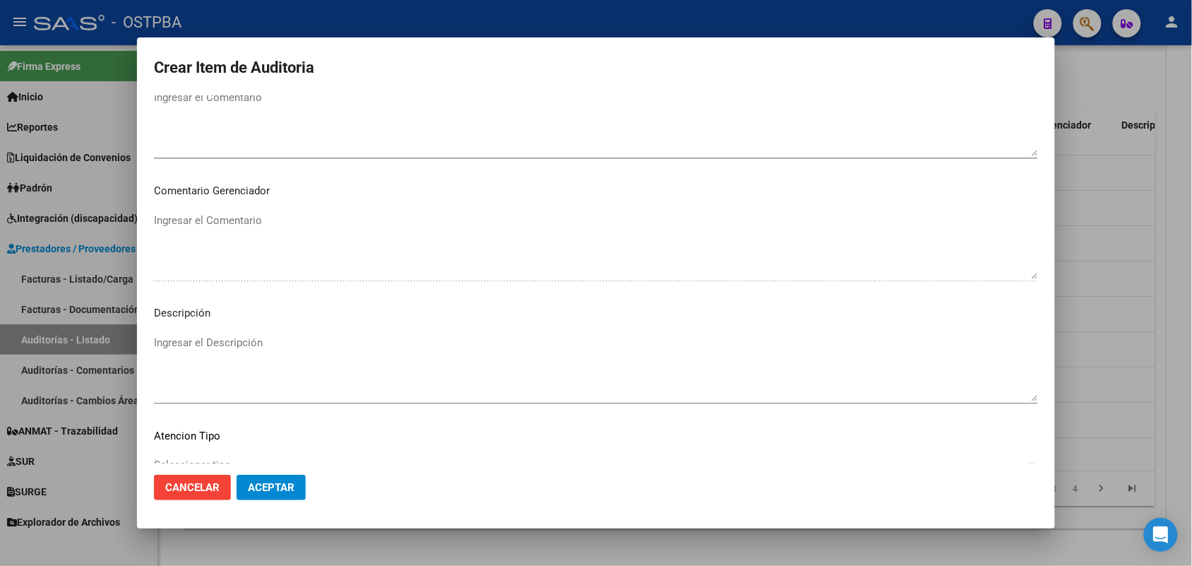
scroll to position [902, 0]
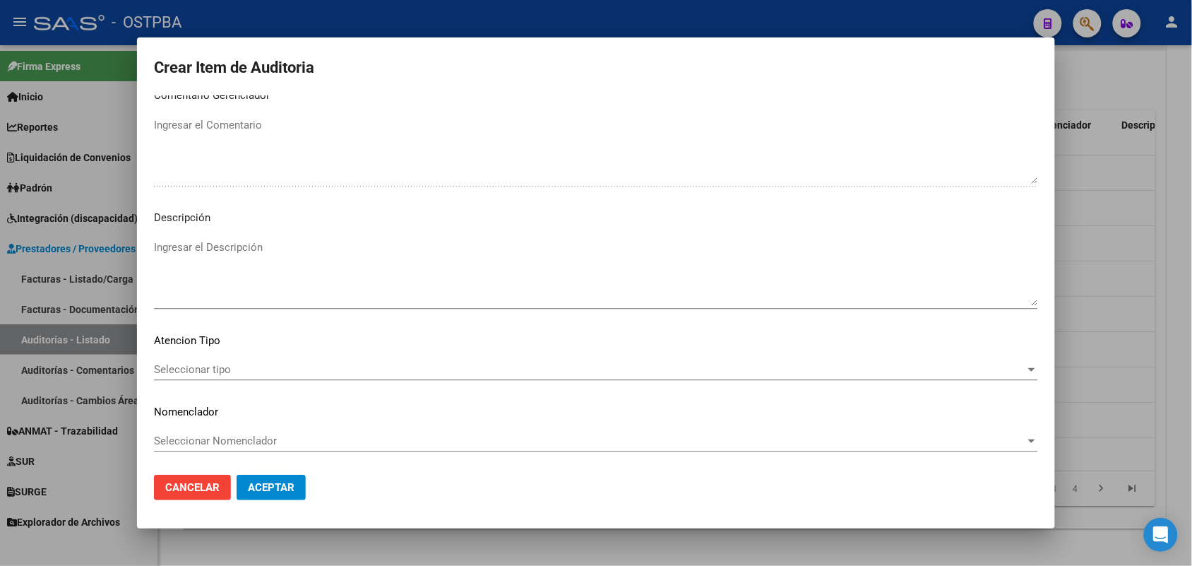
click at [210, 363] on span "Seleccionar tipo" at bounding box center [589, 369] width 871 height 13
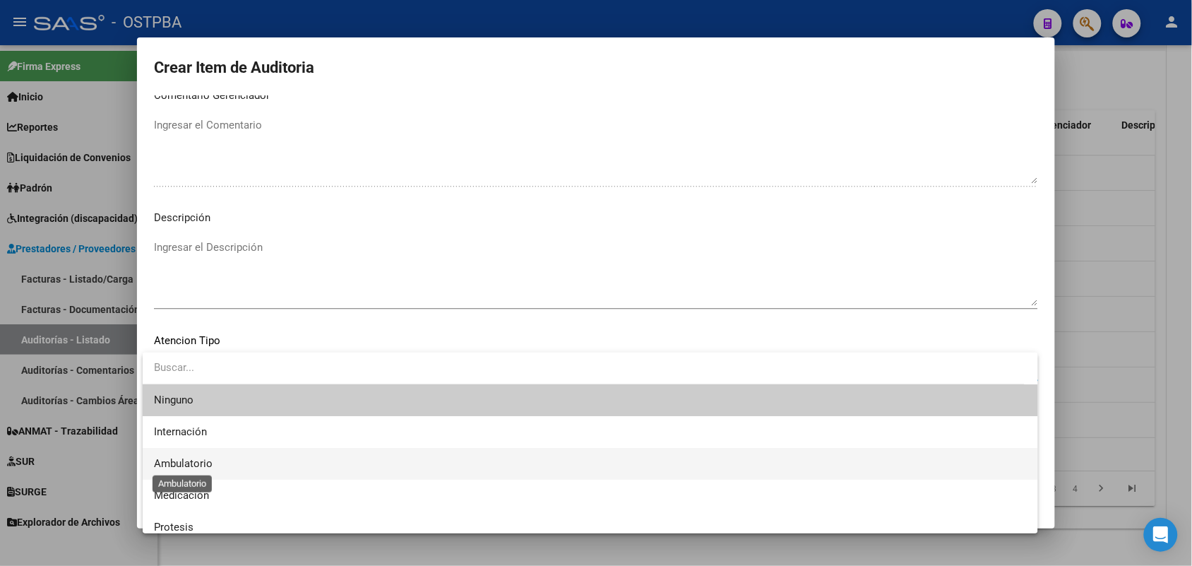
click at [205, 464] on span "Ambulatorio" at bounding box center [183, 463] width 59 height 13
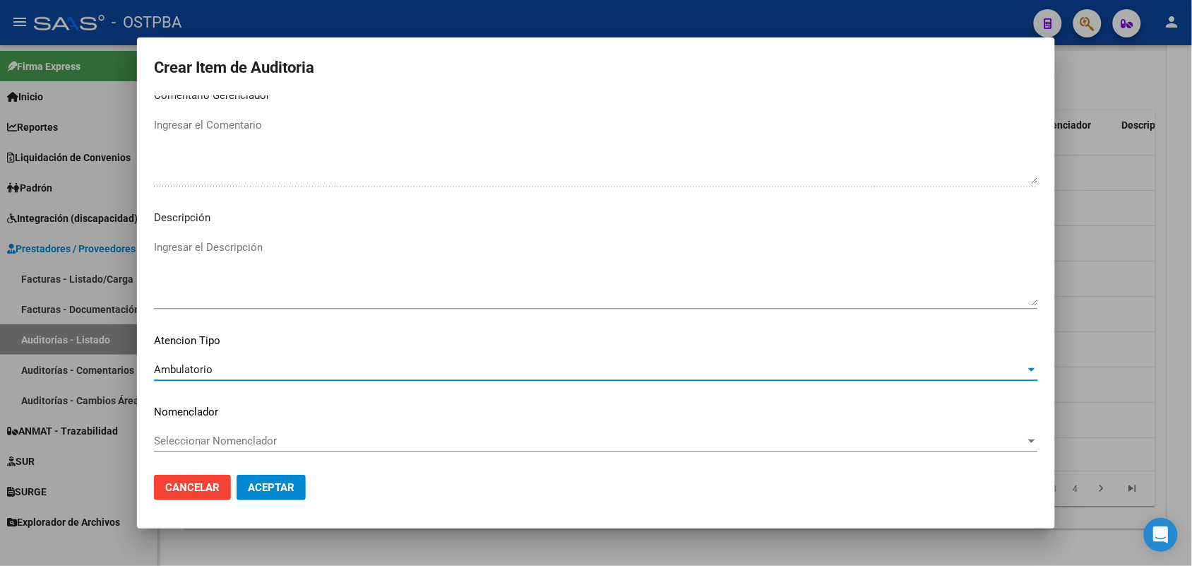
click at [268, 482] on span "Aceptar" at bounding box center [271, 487] width 47 height 13
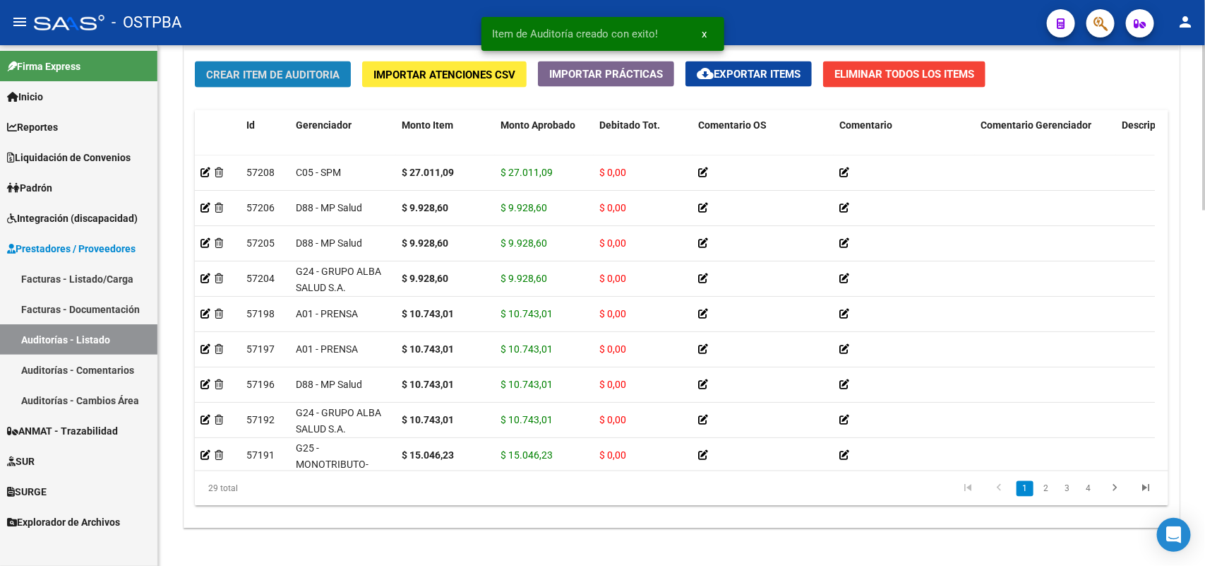
click at [297, 68] on span "Crear Item de Auditoria" at bounding box center [272, 74] width 133 height 13
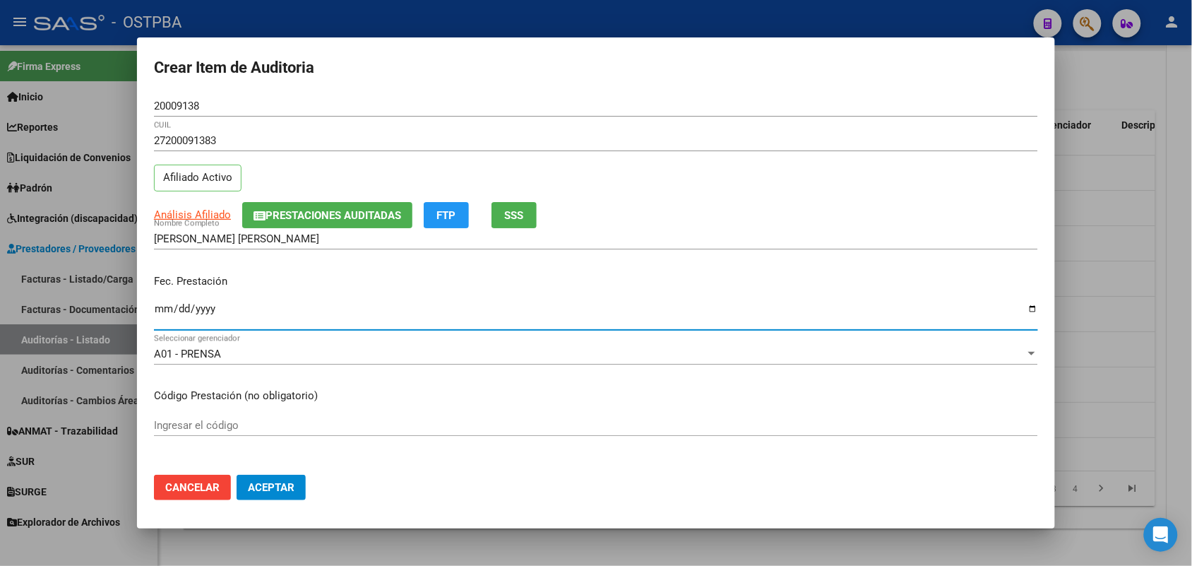
click at [159, 320] on input "Ingresar la fecha" at bounding box center [596, 314] width 884 height 23
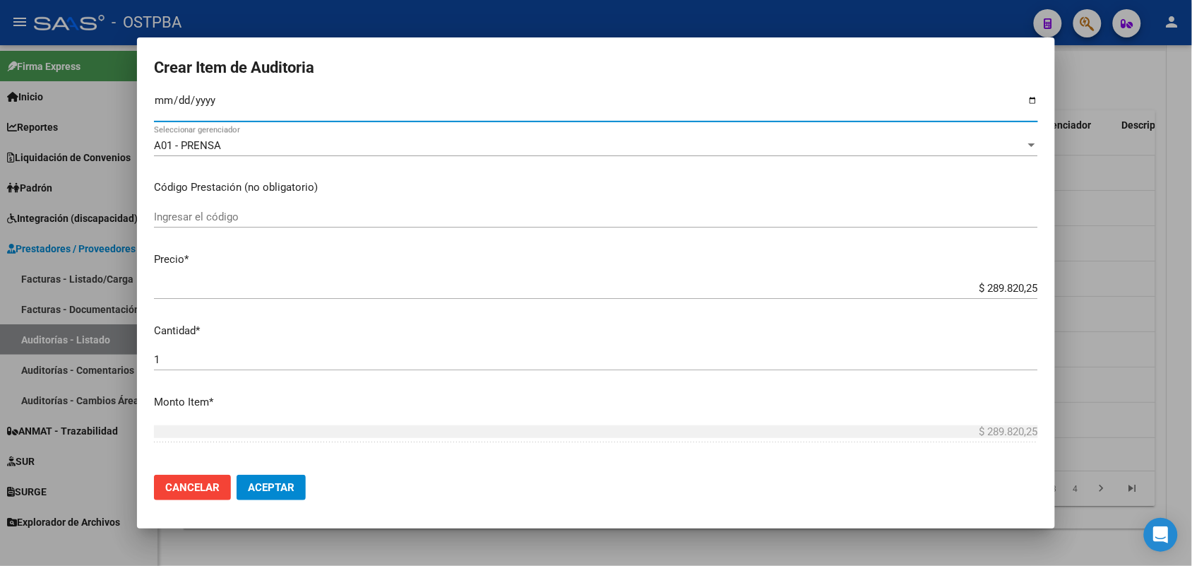
scroll to position [265, 0]
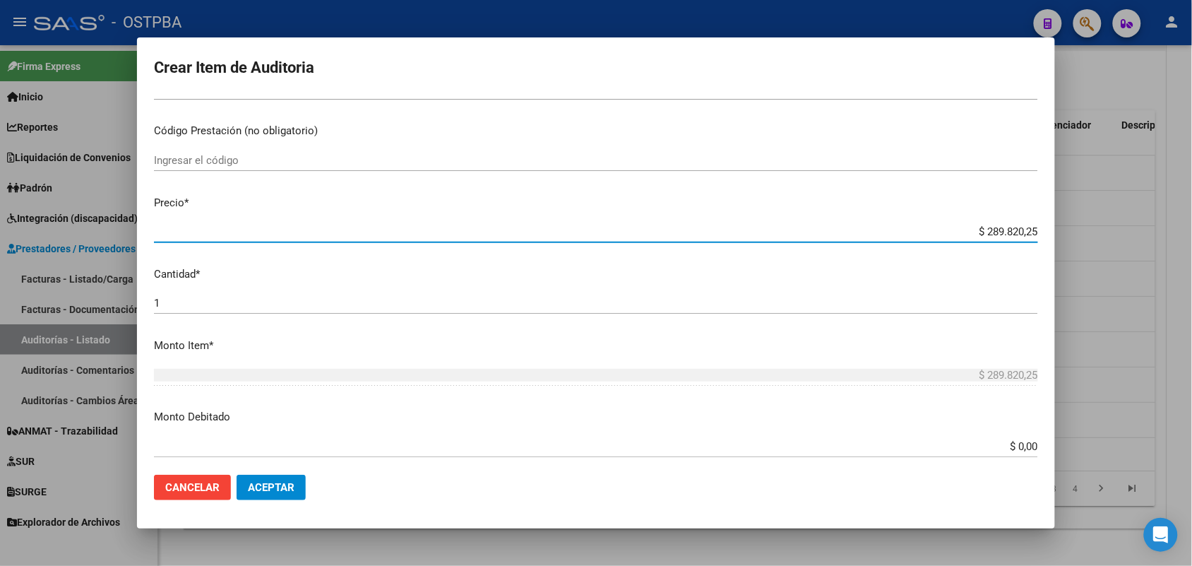
drag, startPoint x: 950, startPoint y: 234, endPoint x: 1089, endPoint y: 227, distance: 138.6
click at [1089, 227] on div "Crear Item de Auditoria 20009138 Nro Documento 27200091383 CUIL Afiliado Activo…" at bounding box center [596, 283] width 1192 height 566
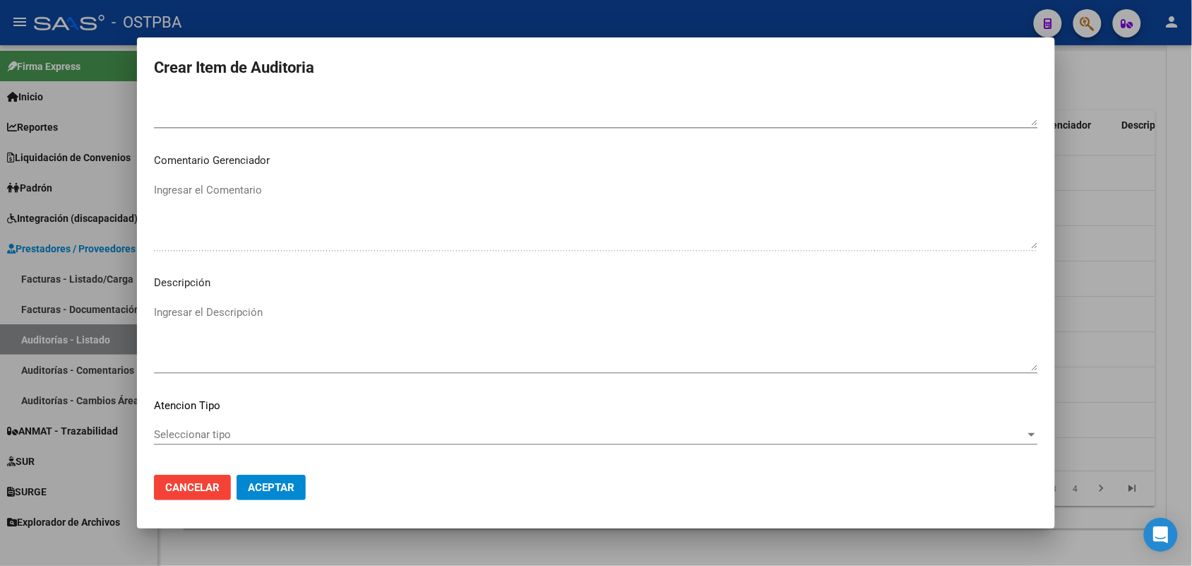
scroll to position [902, 0]
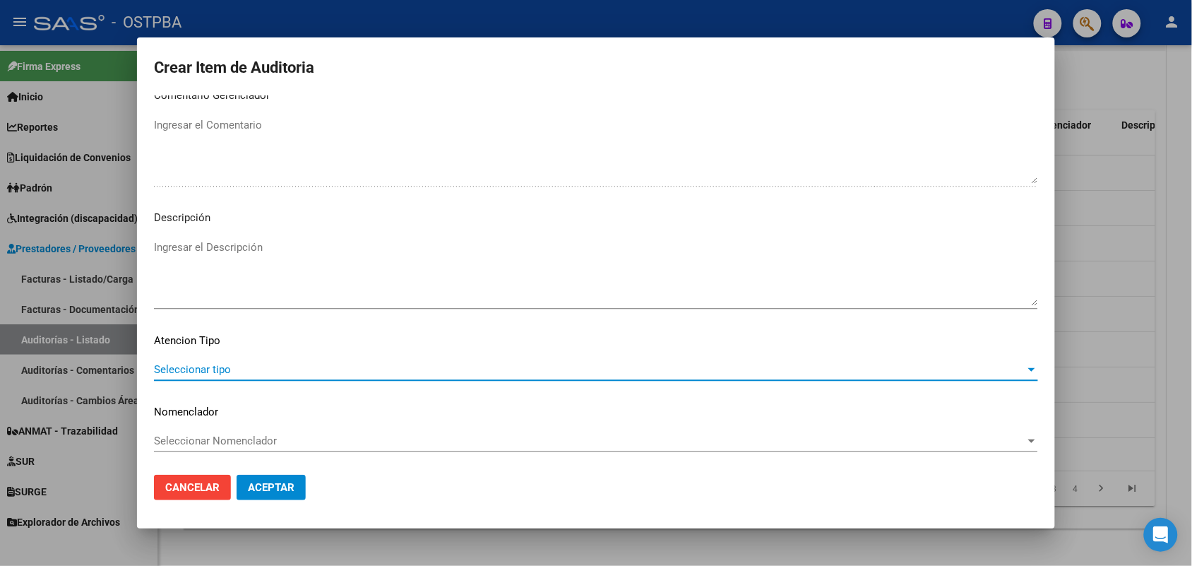
click at [209, 366] on span "Seleccionar tipo" at bounding box center [589, 369] width 871 height 13
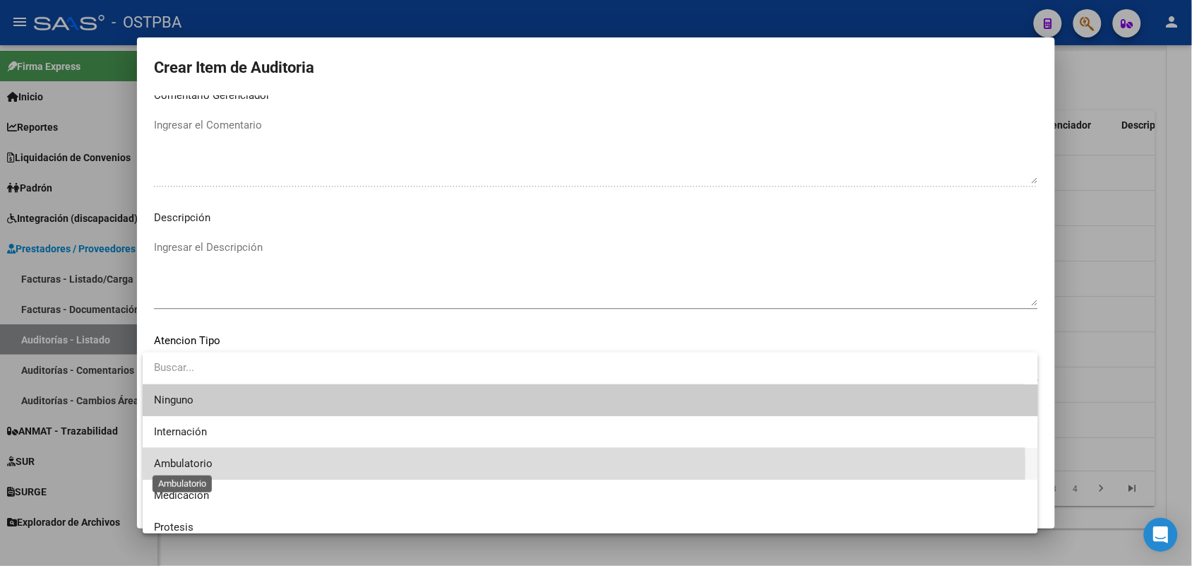
drag, startPoint x: 186, startPoint y: 466, endPoint x: 231, endPoint y: 468, distance: 45.2
click at [191, 466] on span "Ambulatorio" at bounding box center [183, 463] width 59 height 13
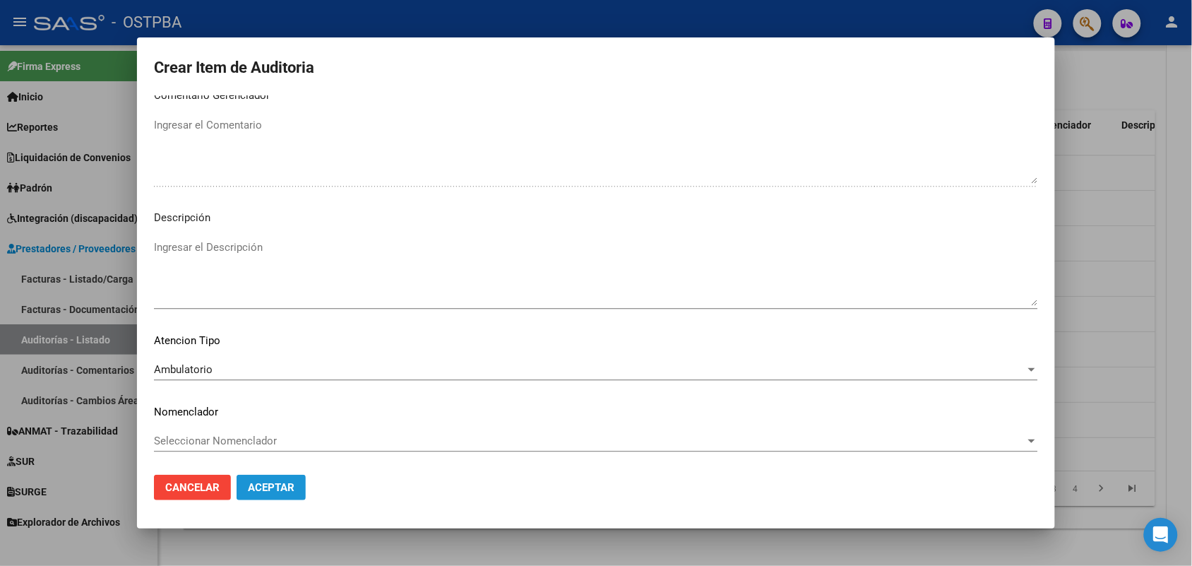
click at [254, 475] on button "Aceptar" at bounding box center [271, 487] width 69 height 25
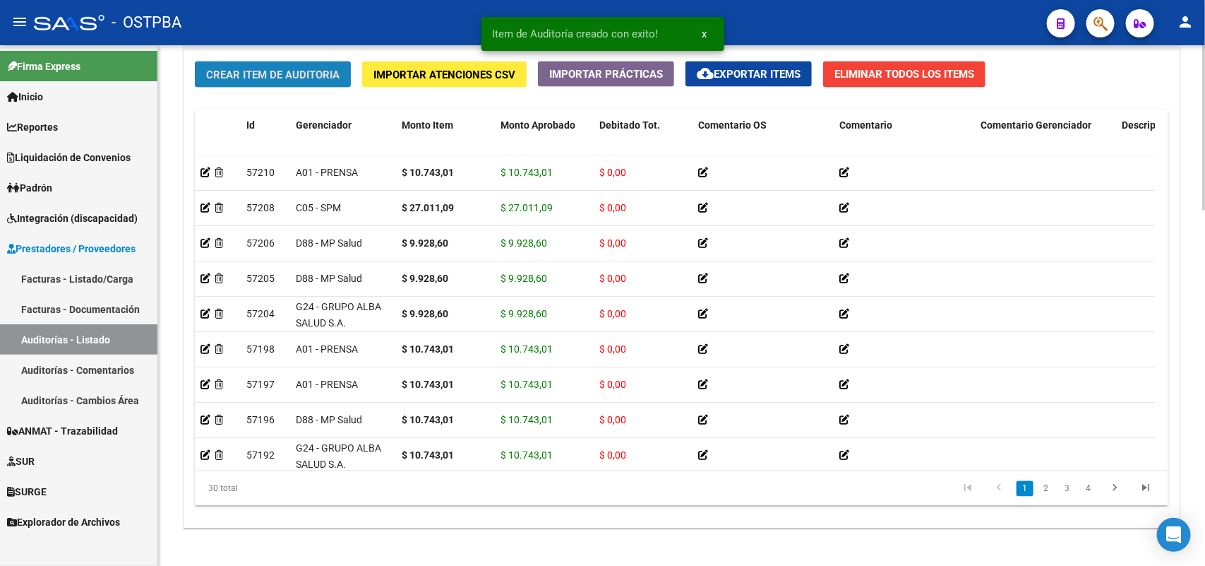
click at [302, 75] on span "Crear Item de Auditoria" at bounding box center [272, 74] width 133 height 13
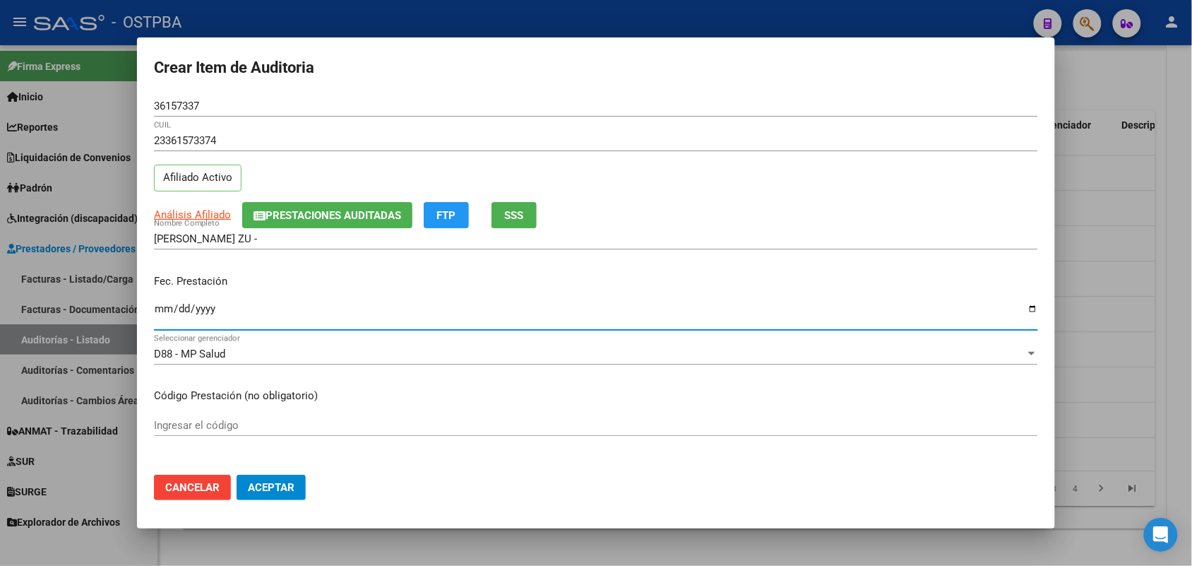
click at [170, 312] on input "Ingresar la fecha" at bounding box center [596, 314] width 884 height 23
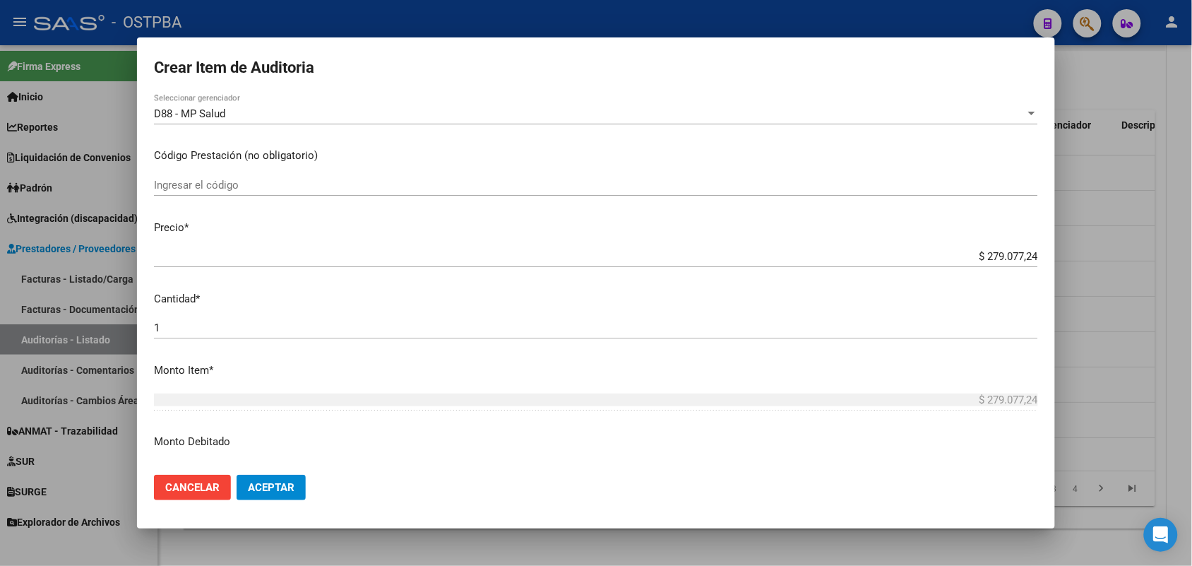
scroll to position [265, 0]
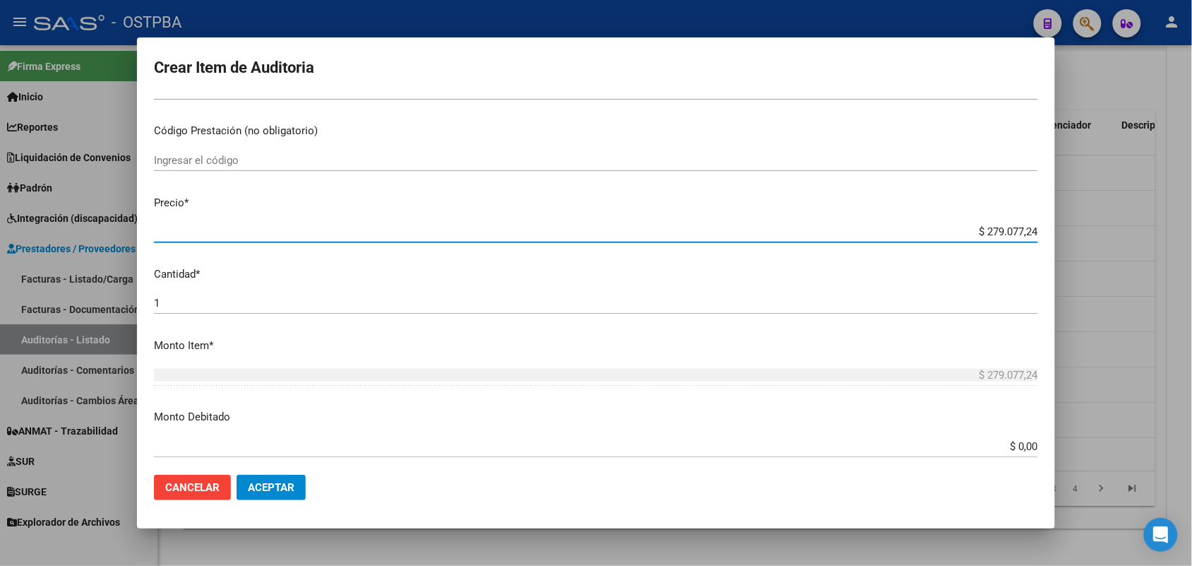
drag, startPoint x: 959, startPoint y: 234, endPoint x: 1080, endPoint y: 212, distance: 123.4
click at [1080, 212] on div "Crear Item de Auditoria 36157337 Nro Documento 23361573374 CUIL Afiliado Activo…" at bounding box center [596, 283] width 1192 height 566
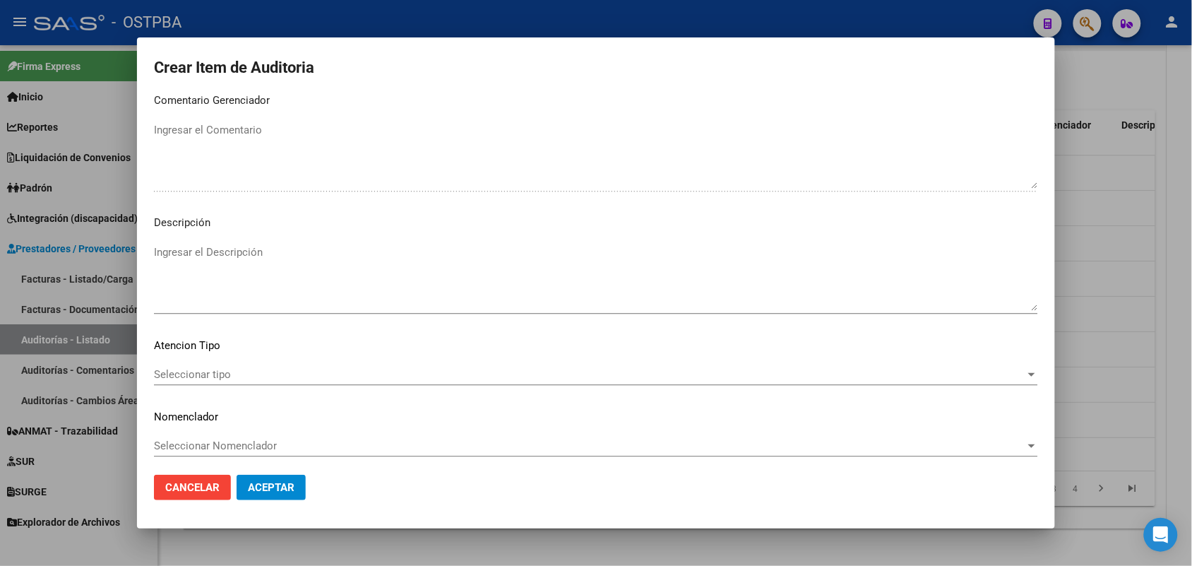
scroll to position [902, 0]
click at [227, 367] on span "Seleccionar tipo" at bounding box center [589, 369] width 871 height 13
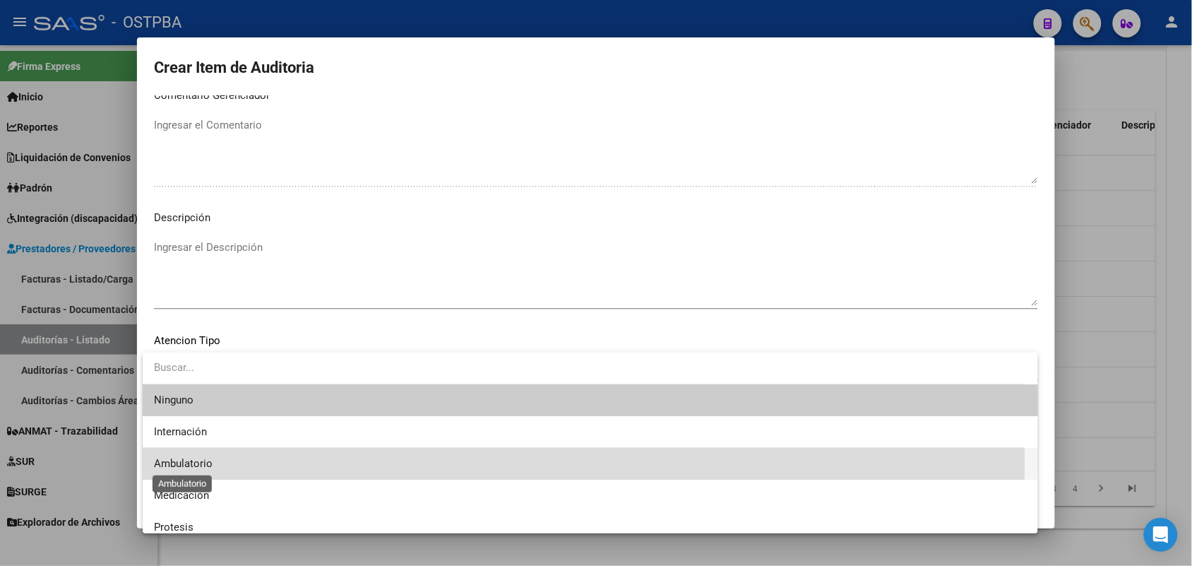
click at [200, 463] on span "Ambulatorio" at bounding box center [183, 463] width 59 height 13
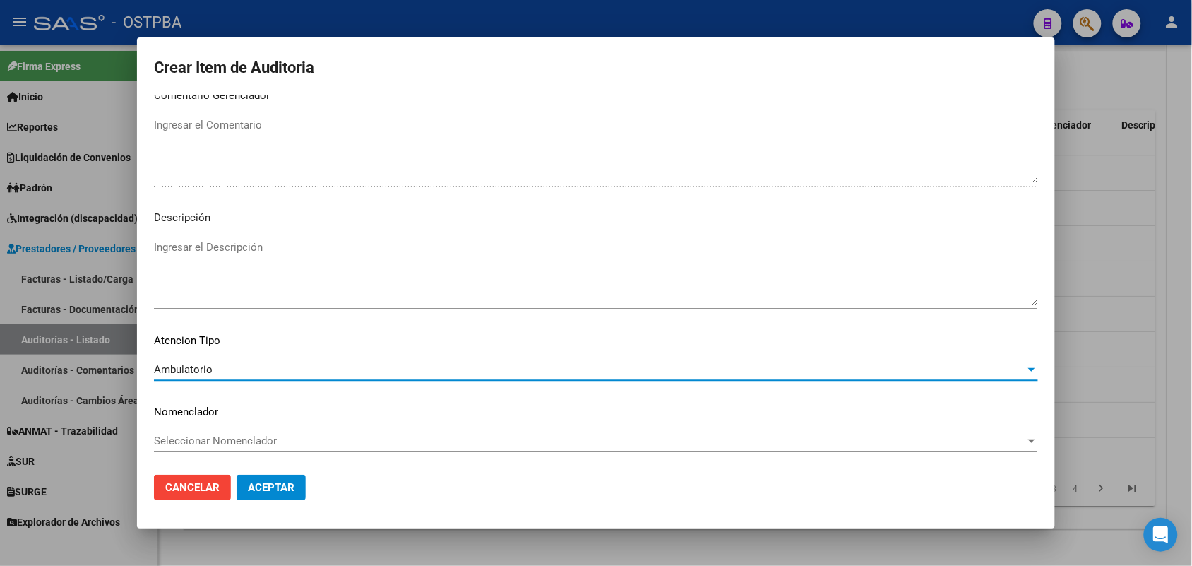
click at [275, 482] on span "Aceptar" at bounding box center [271, 487] width 47 height 13
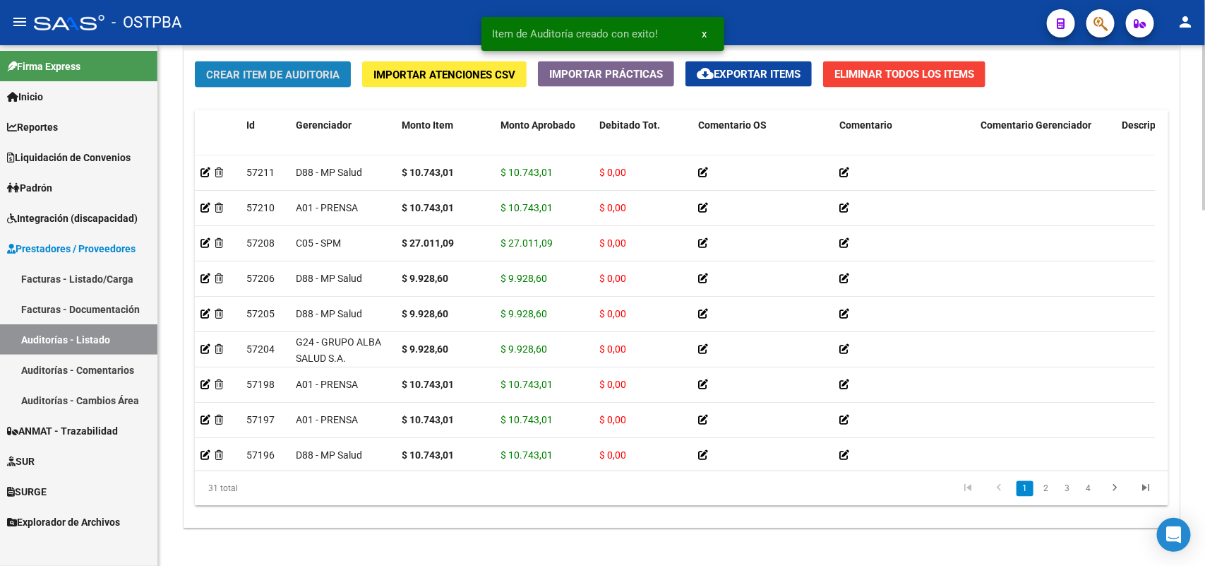
click at [304, 72] on span "Crear Item de Auditoria" at bounding box center [272, 74] width 133 height 13
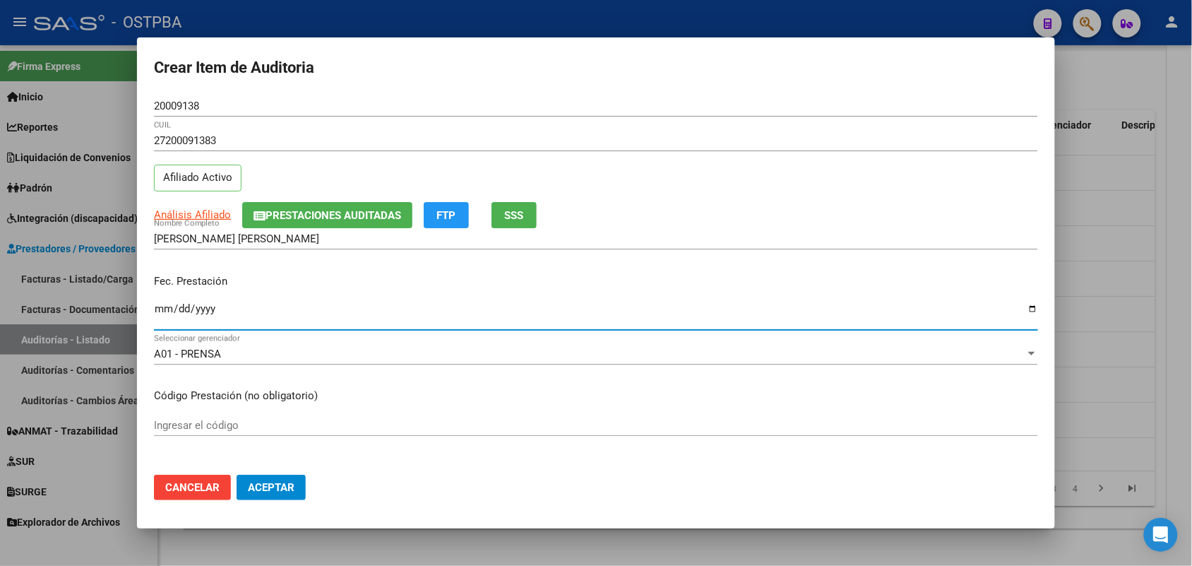
click at [165, 316] on input "Ingresar la fecha" at bounding box center [596, 314] width 884 height 23
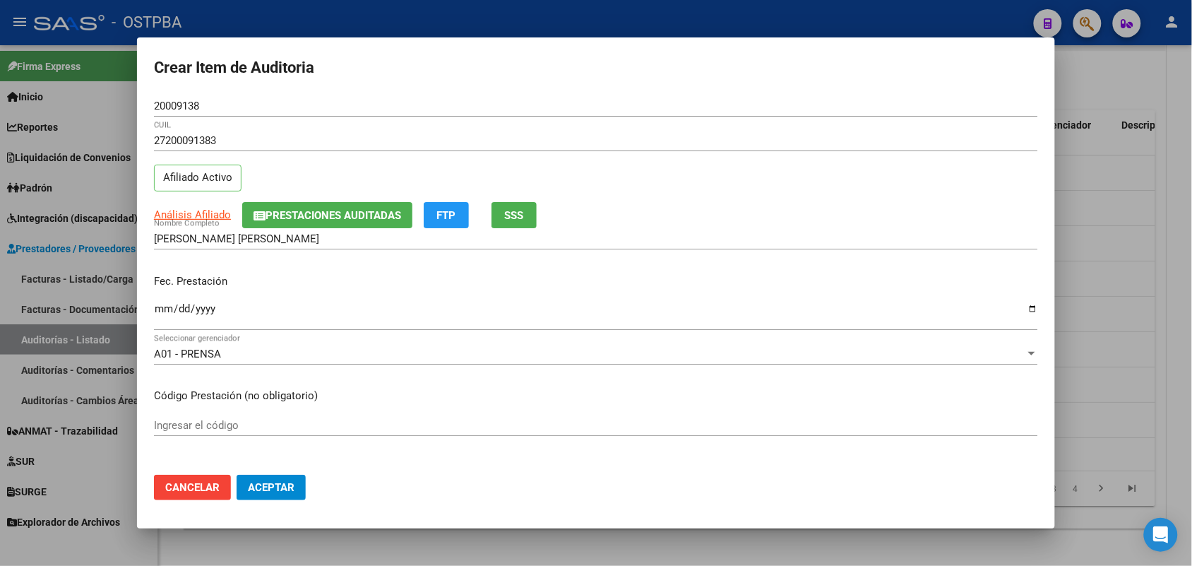
scroll to position [265, 0]
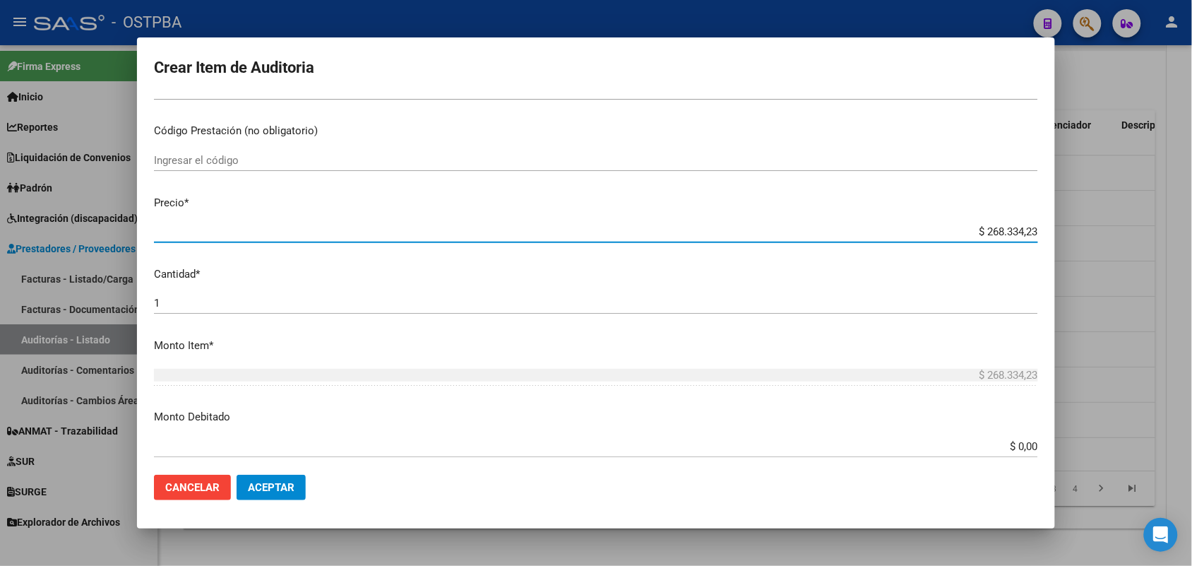
drag, startPoint x: 950, startPoint y: 231, endPoint x: 1078, endPoint y: 226, distance: 128.6
click at [1078, 226] on div "Crear Item de Auditoria 20009138 Nro Documento 27200091383 CUIL Afiliado Activo…" at bounding box center [596, 283] width 1192 height 566
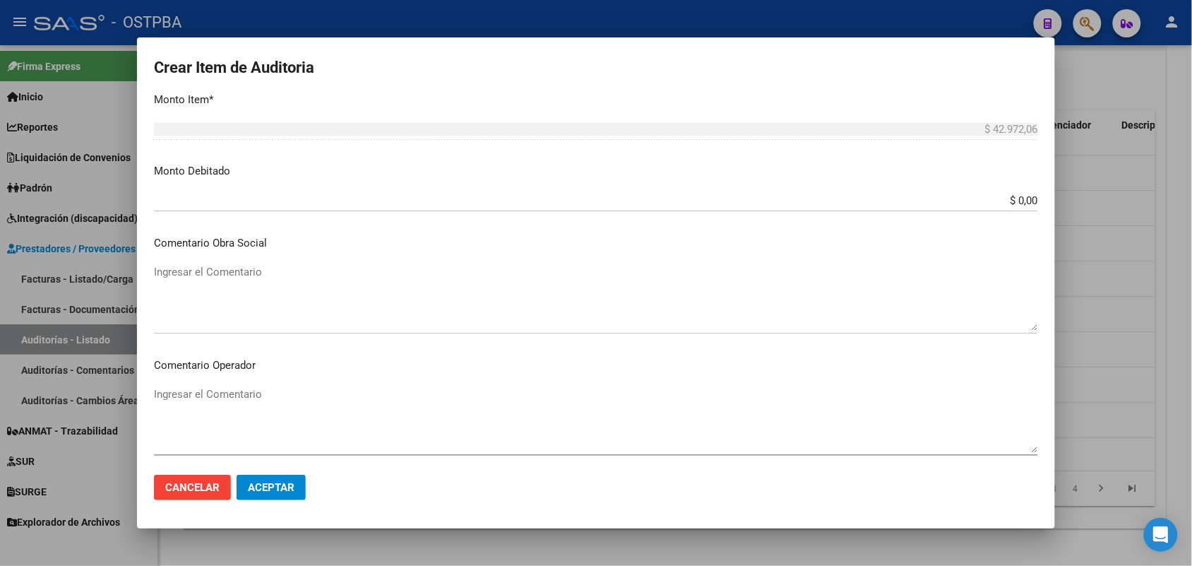
scroll to position [883, 0]
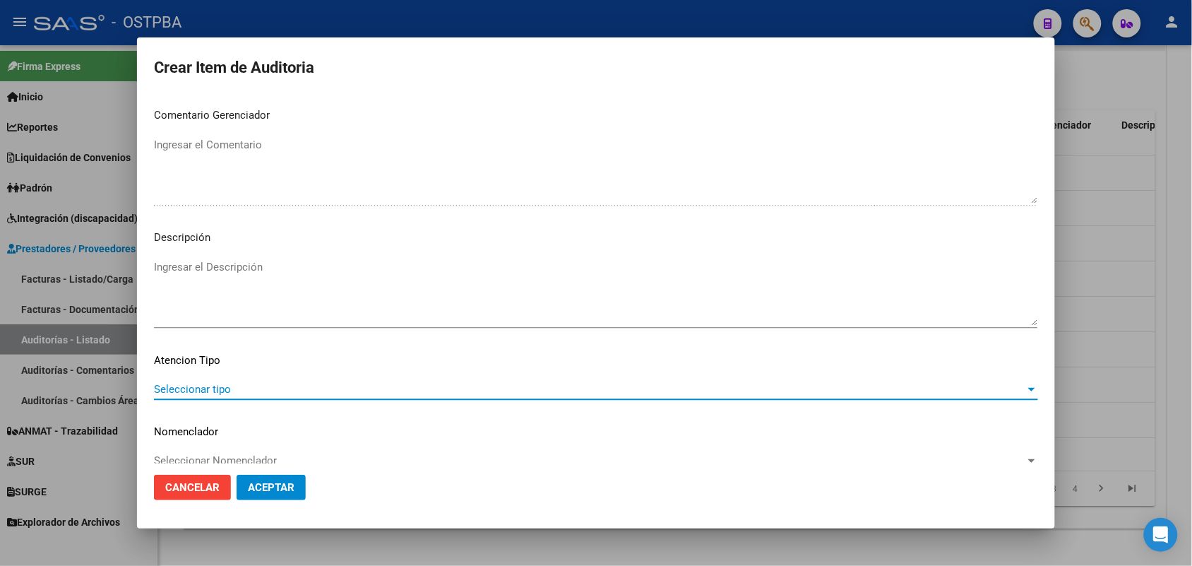
click at [193, 387] on span "Seleccionar tipo" at bounding box center [589, 389] width 871 height 13
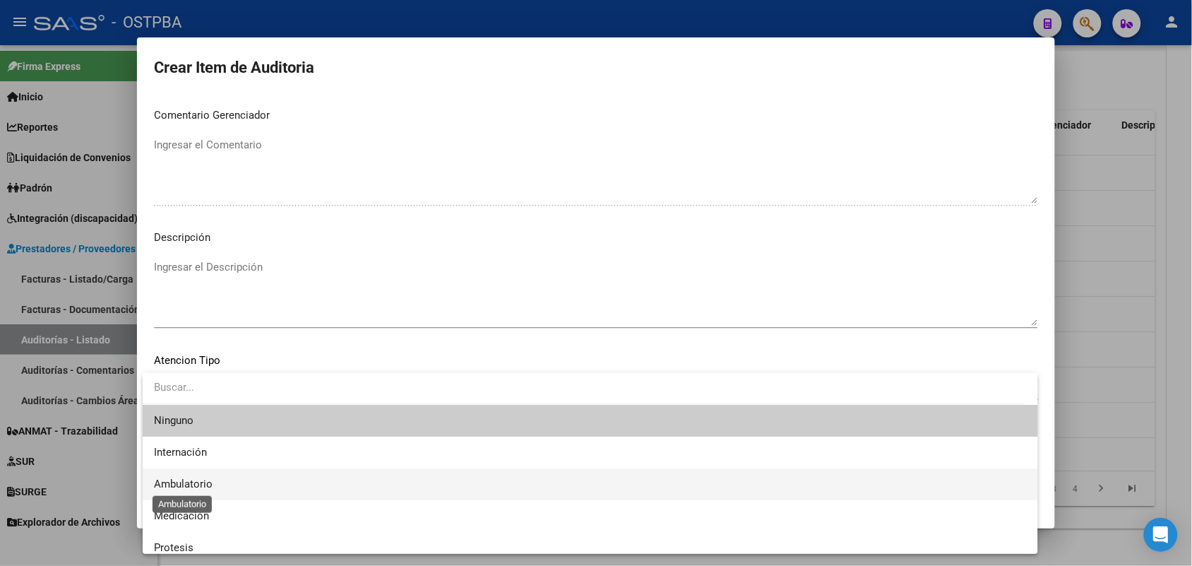
click at [200, 485] on span "Ambulatorio" at bounding box center [183, 483] width 59 height 13
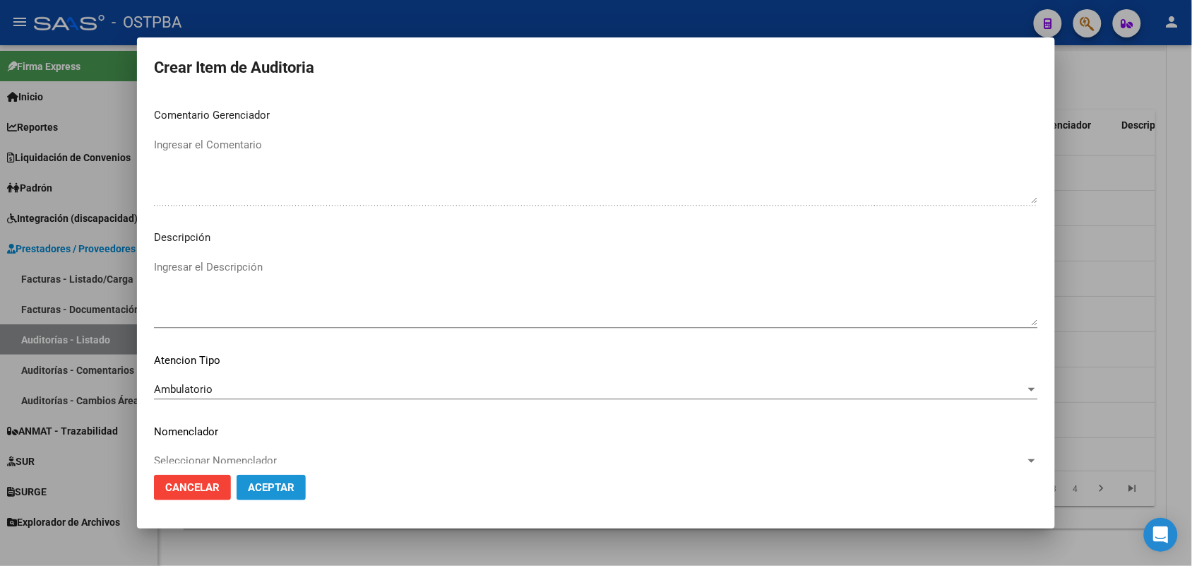
click at [275, 496] on button "Aceptar" at bounding box center [271, 487] width 69 height 25
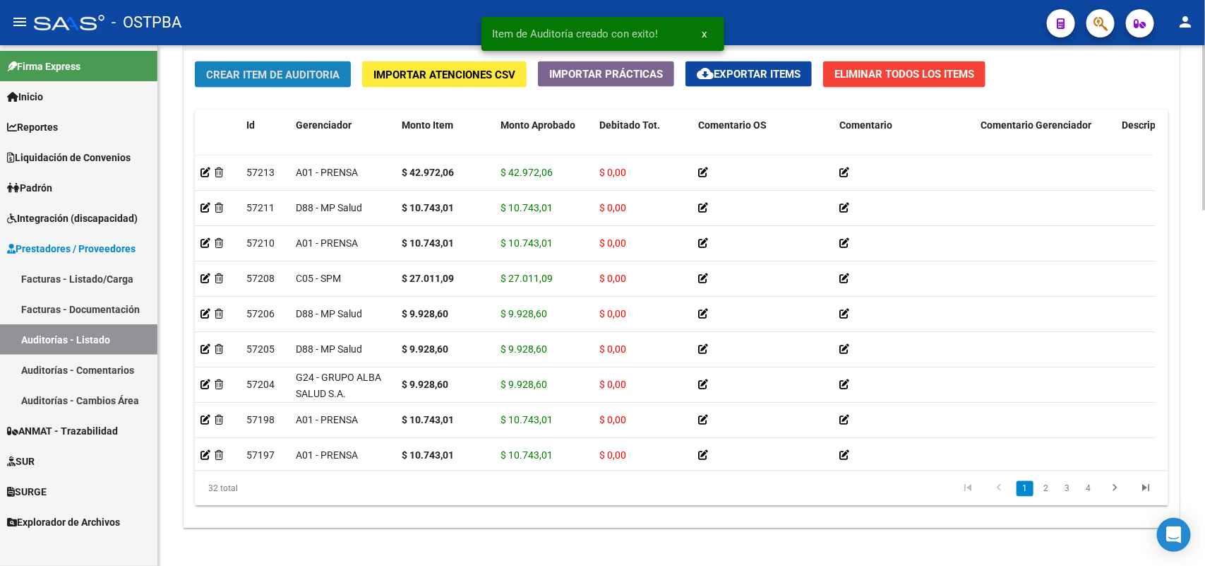
click at [316, 71] on span "Crear Item de Auditoria" at bounding box center [272, 74] width 133 height 13
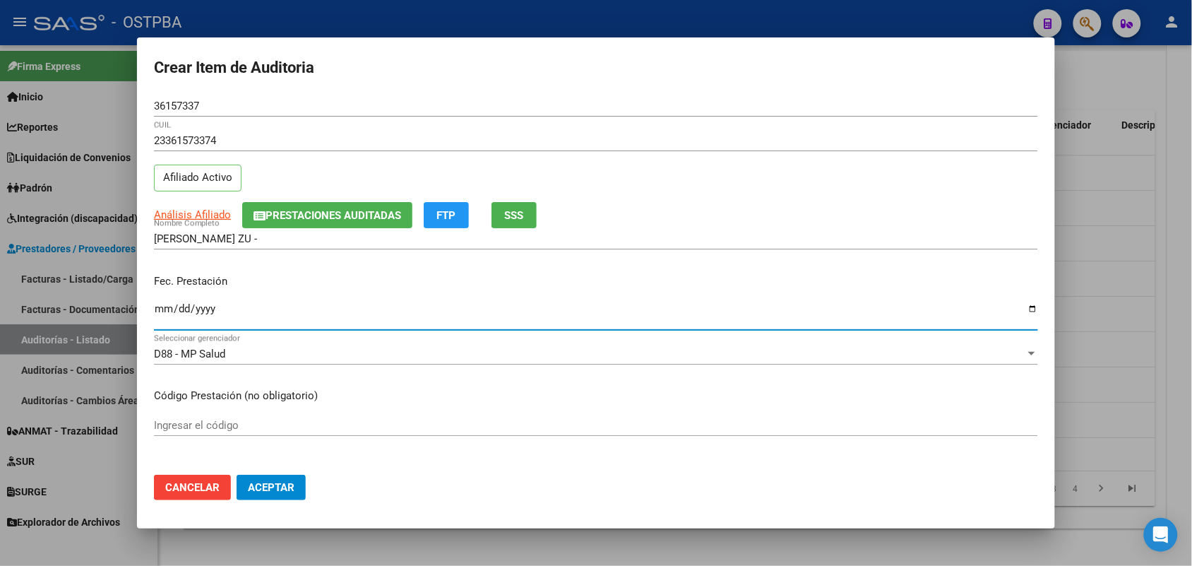
click at [159, 321] on input "Ingresar la fecha" at bounding box center [596, 314] width 884 height 23
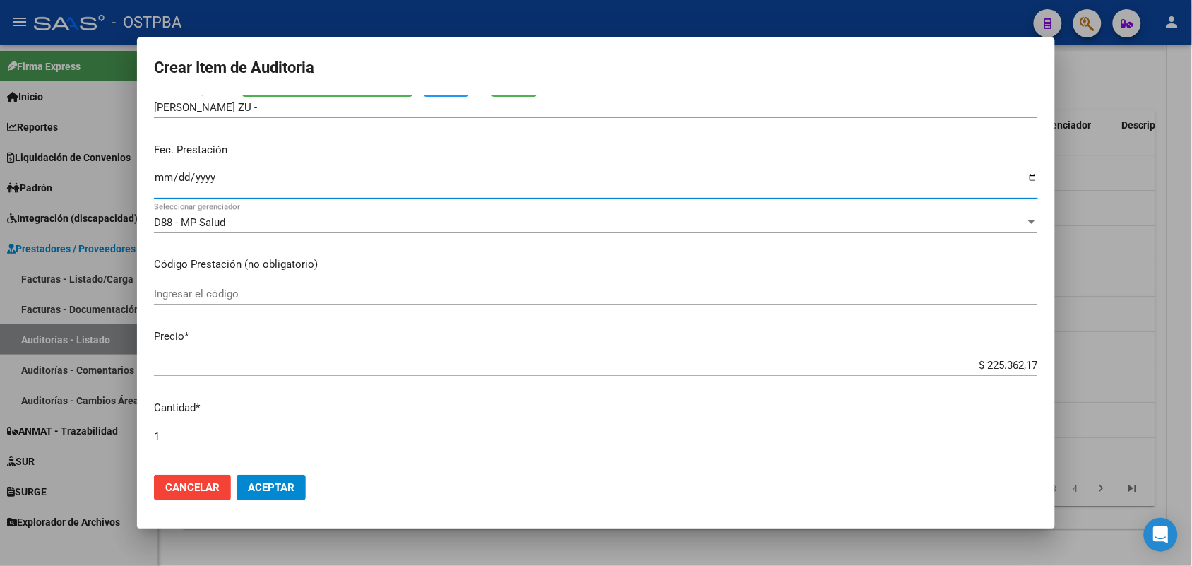
scroll to position [177, 0]
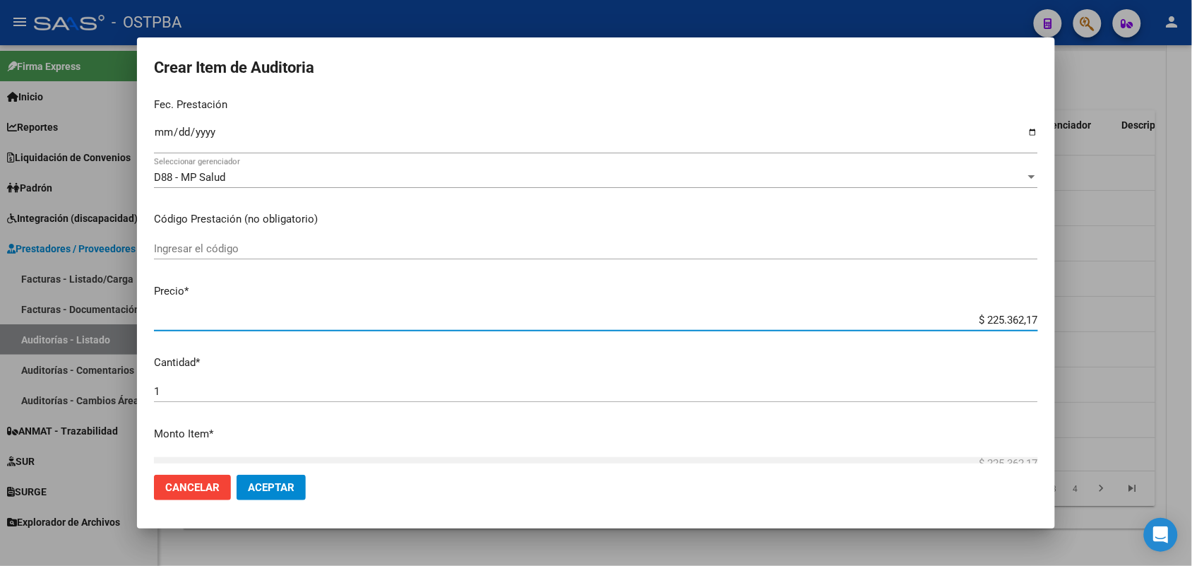
drag, startPoint x: 955, startPoint y: 318, endPoint x: 1096, endPoint y: 312, distance: 141.3
click at [1096, 312] on div "Crear Item de Auditoria 36157337 Nro Documento 23361573374 CUIL Afiliado Activo…" at bounding box center [596, 283] width 1192 height 566
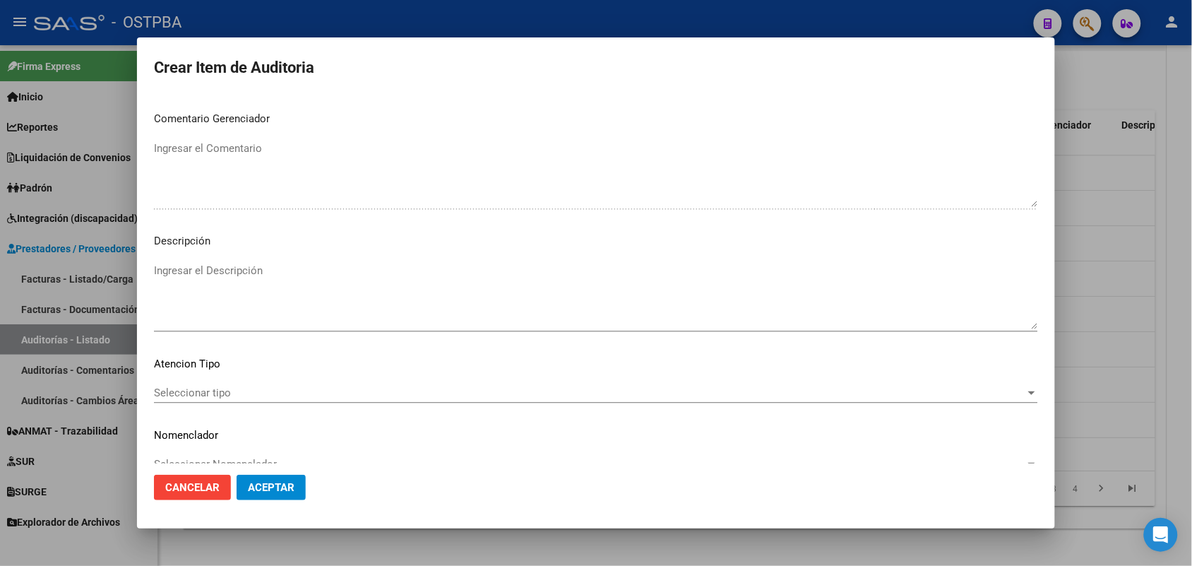
scroll to position [902, 0]
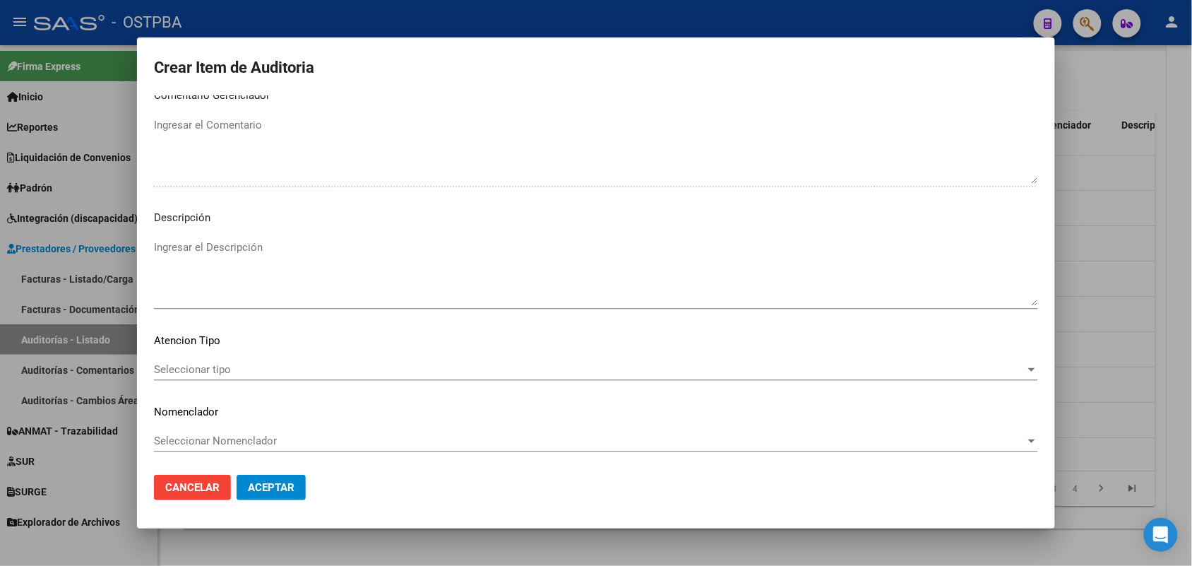
click at [215, 369] on span "Seleccionar tipo" at bounding box center [589, 369] width 871 height 13
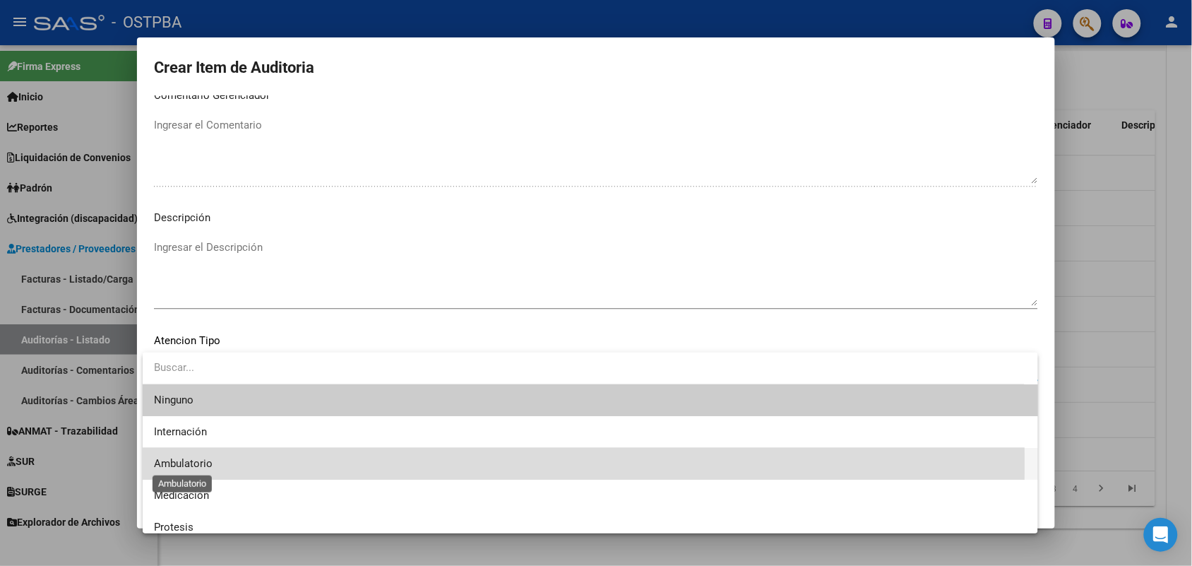
click at [205, 463] on span "Ambulatorio" at bounding box center [183, 463] width 59 height 13
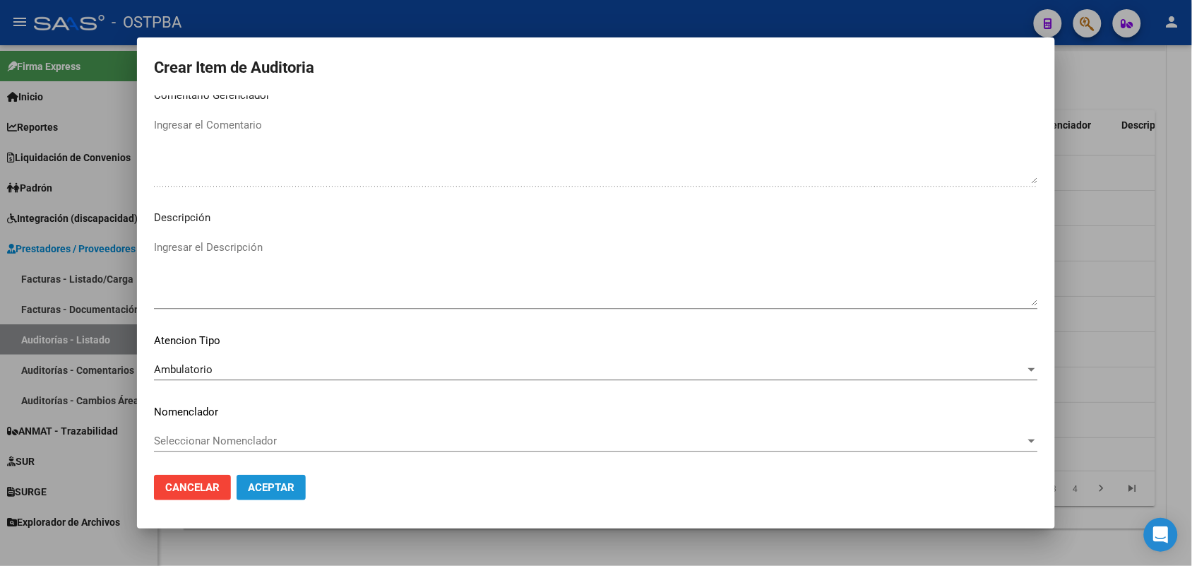
click at [265, 485] on span "Aceptar" at bounding box center [271, 487] width 47 height 13
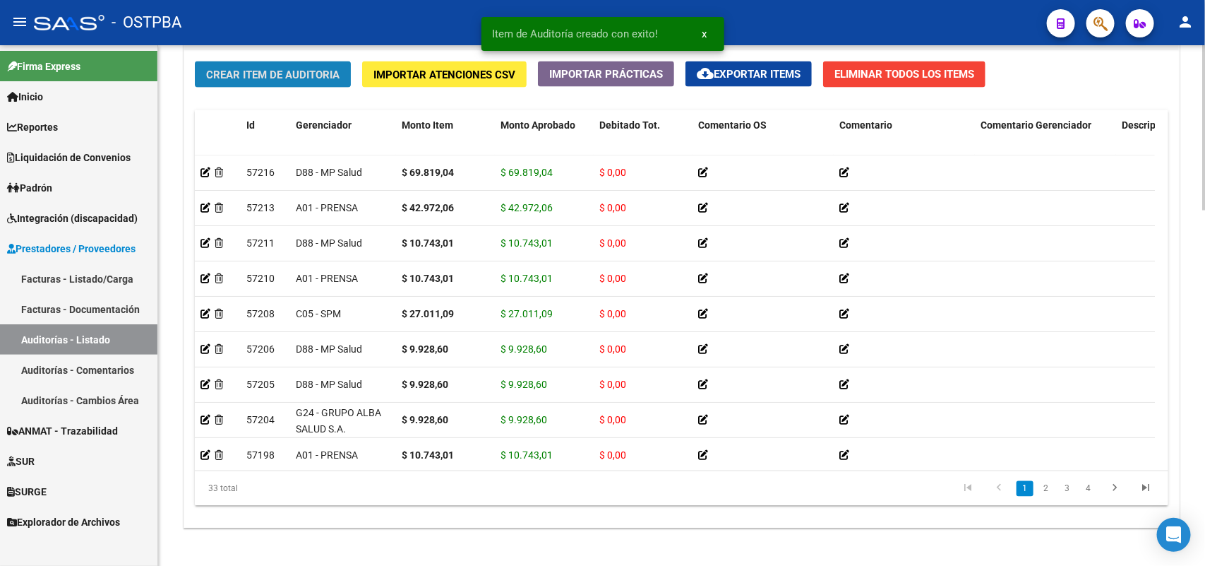
click at [329, 74] on span "Crear Item de Auditoria" at bounding box center [272, 74] width 133 height 13
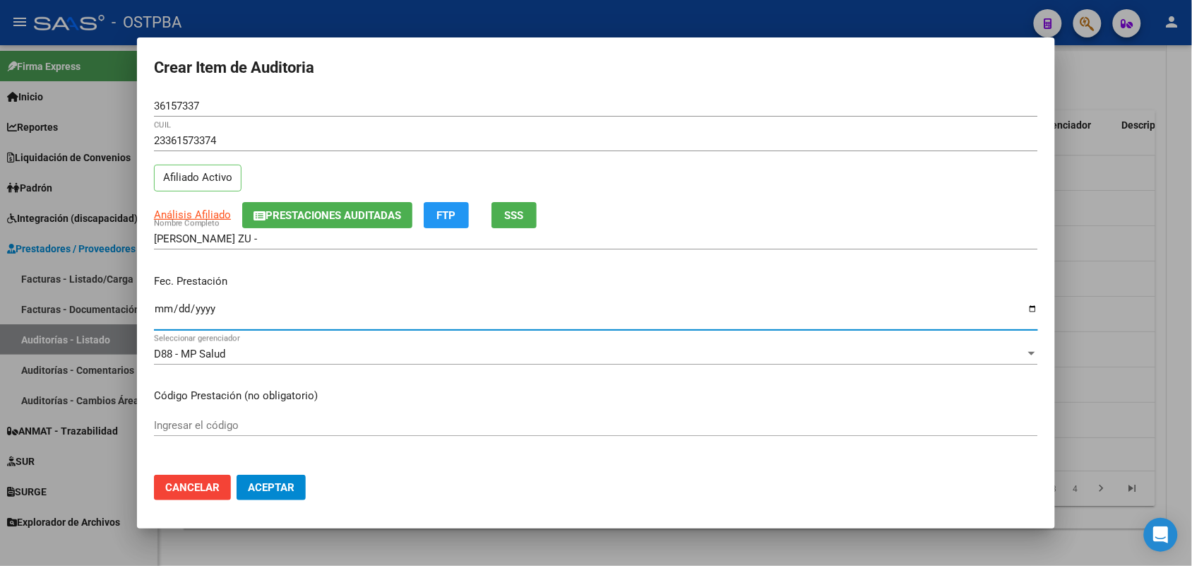
click at [157, 316] on input "Ingresar la fecha" at bounding box center [596, 314] width 884 height 23
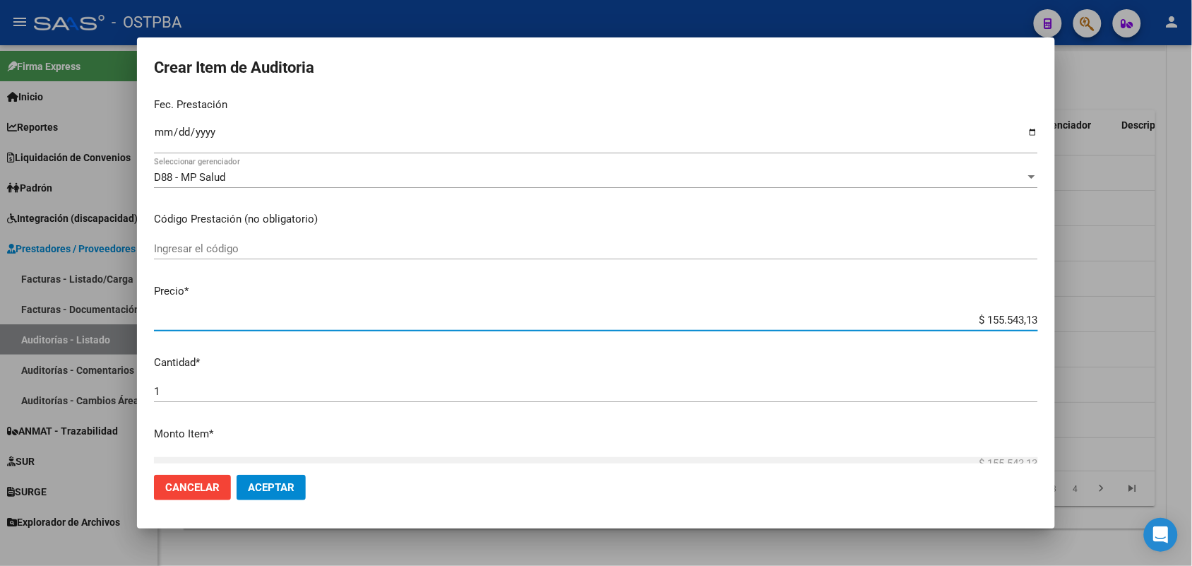
drag, startPoint x: 954, startPoint y: 320, endPoint x: 1119, endPoint y: 309, distance: 165.6
click at [1119, 309] on div "Crear Item de Auditoria 36157337 Nro Documento 23361573374 CUIL Afiliado Activo…" at bounding box center [596, 283] width 1192 height 566
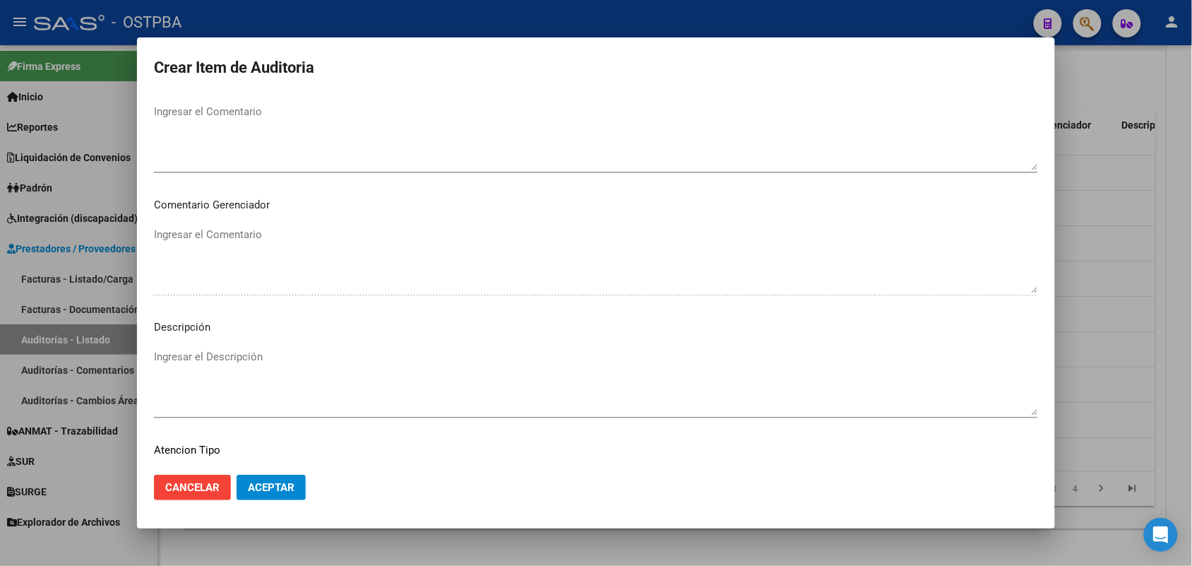
scroll to position [902, 0]
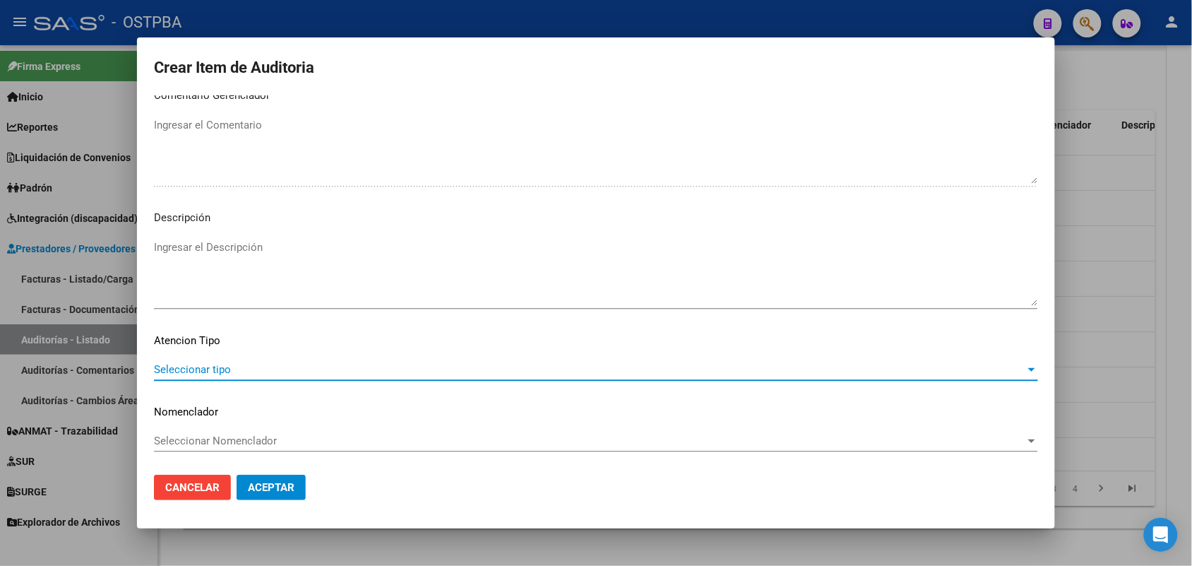
click at [217, 363] on span "Seleccionar tipo" at bounding box center [589, 369] width 871 height 13
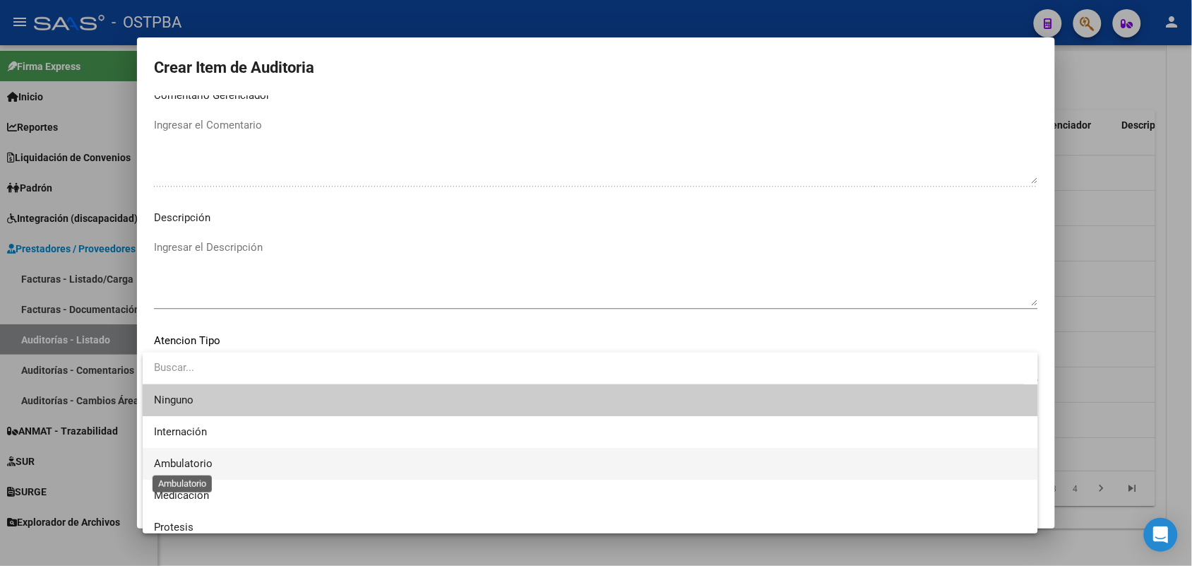
click at [200, 466] on span "Ambulatorio" at bounding box center [183, 463] width 59 height 13
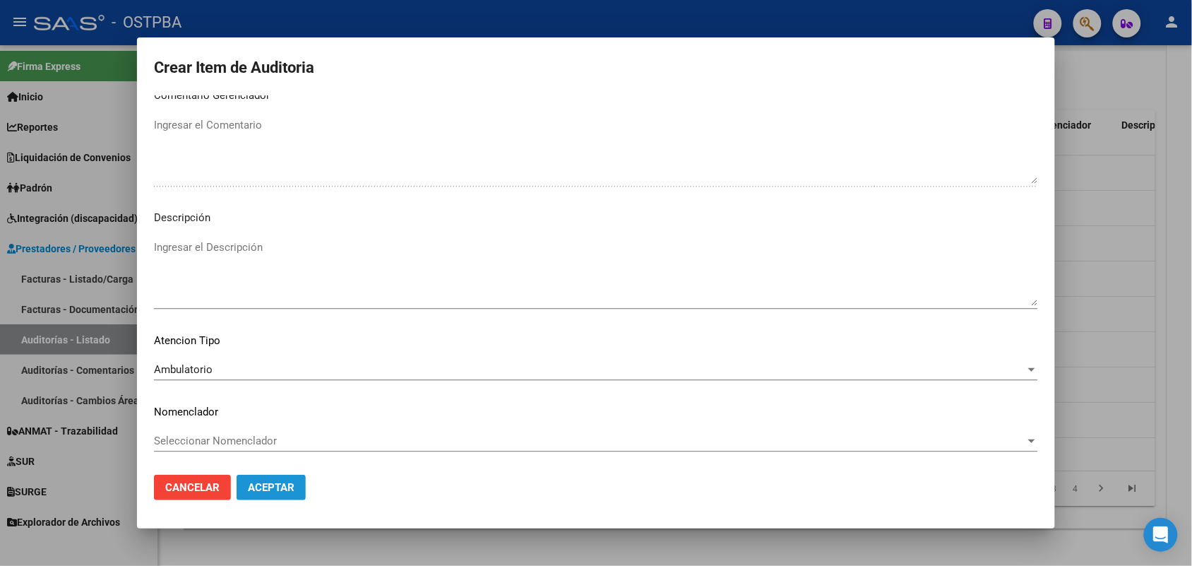
click at [268, 488] on span "Aceptar" at bounding box center [271, 487] width 47 height 13
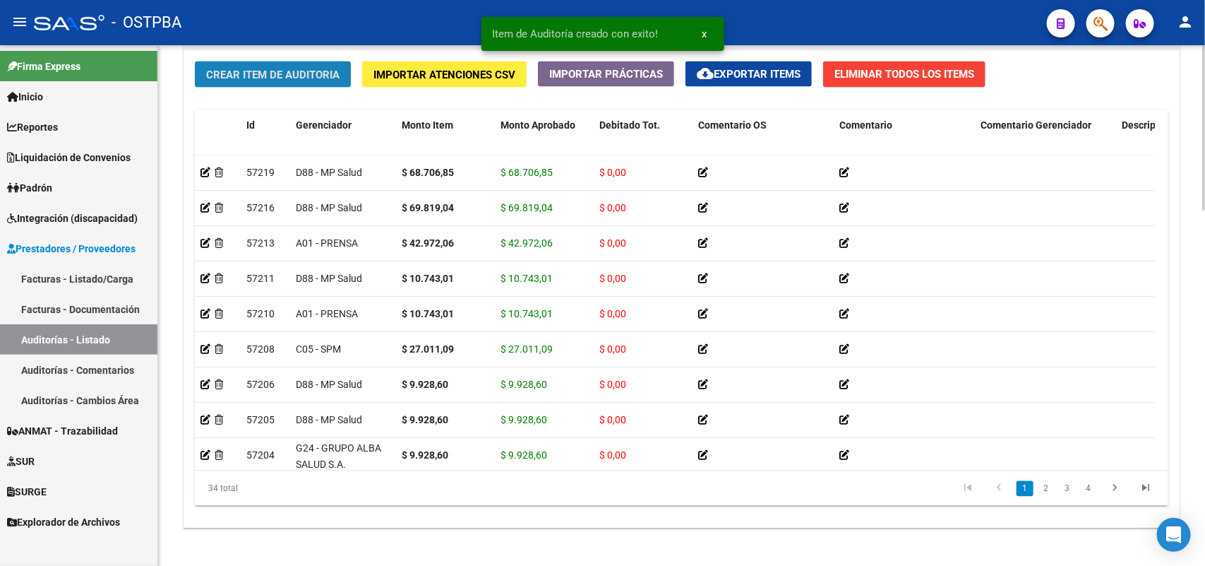
click at [299, 73] on span "Crear Item de Auditoria" at bounding box center [272, 74] width 133 height 13
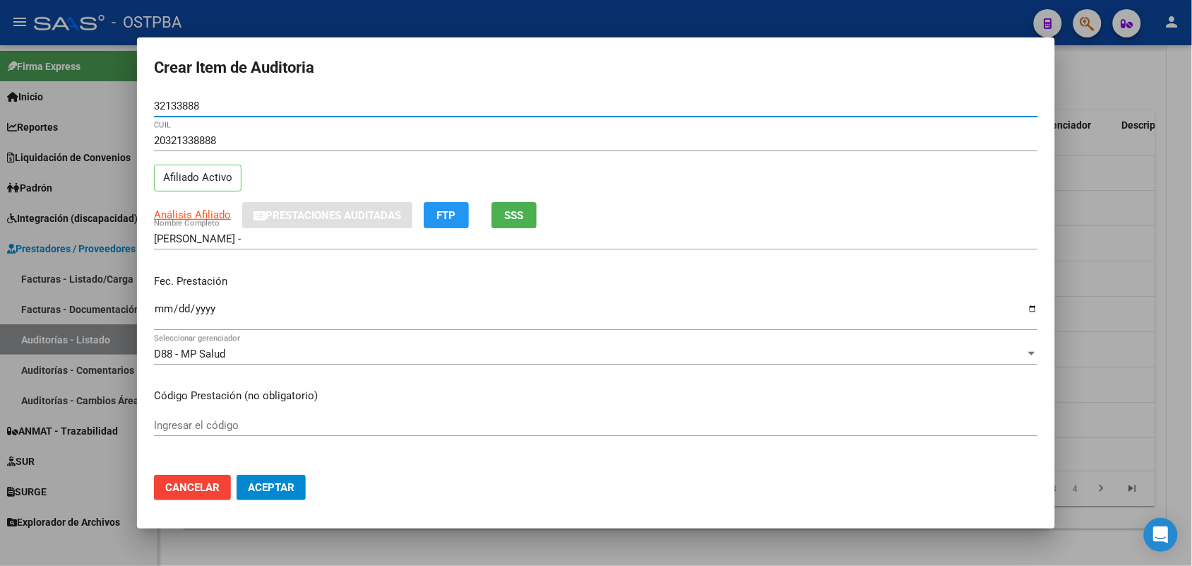
click at [166, 312] on input "Ingresar la fecha" at bounding box center [596, 314] width 884 height 23
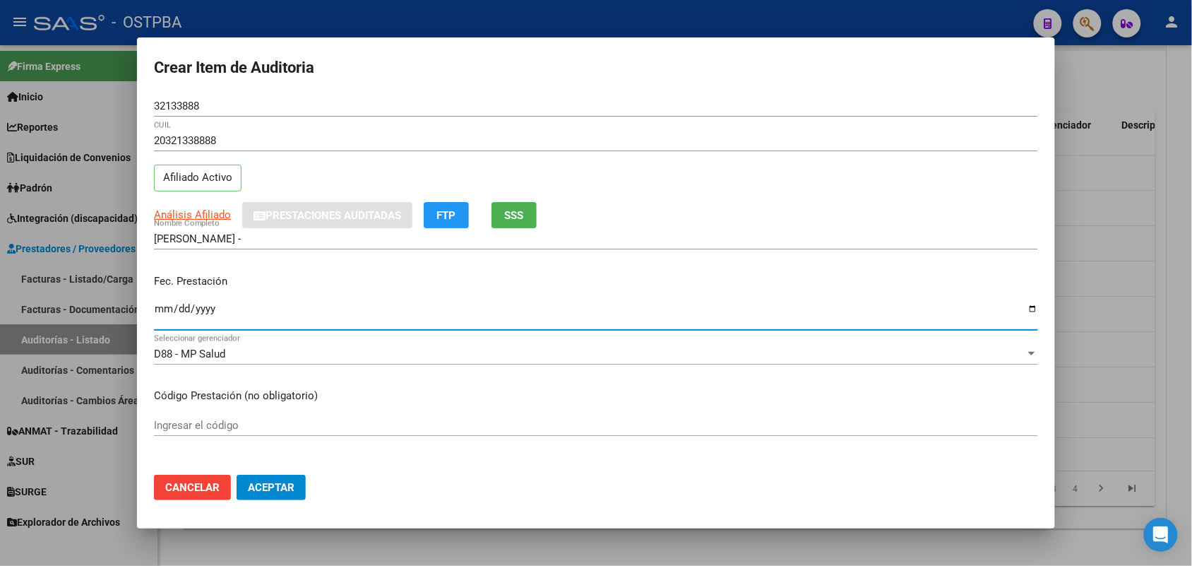
click at [154, 307] on input "Ingresar la fecha" at bounding box center [596, 314] width 884 height 23
drag, startPoint x: 159, startPoint y: 315, endPoint x: 217, endPoint y: 304, distance: 59.0
click at [160, 315] on input "Ingresar la fecha" at bounding box center [596, 314] width 884 height 23
click at [159, 311] on input "Ingresar la fecha" at bounding box center [596, 314] width 884 height 23
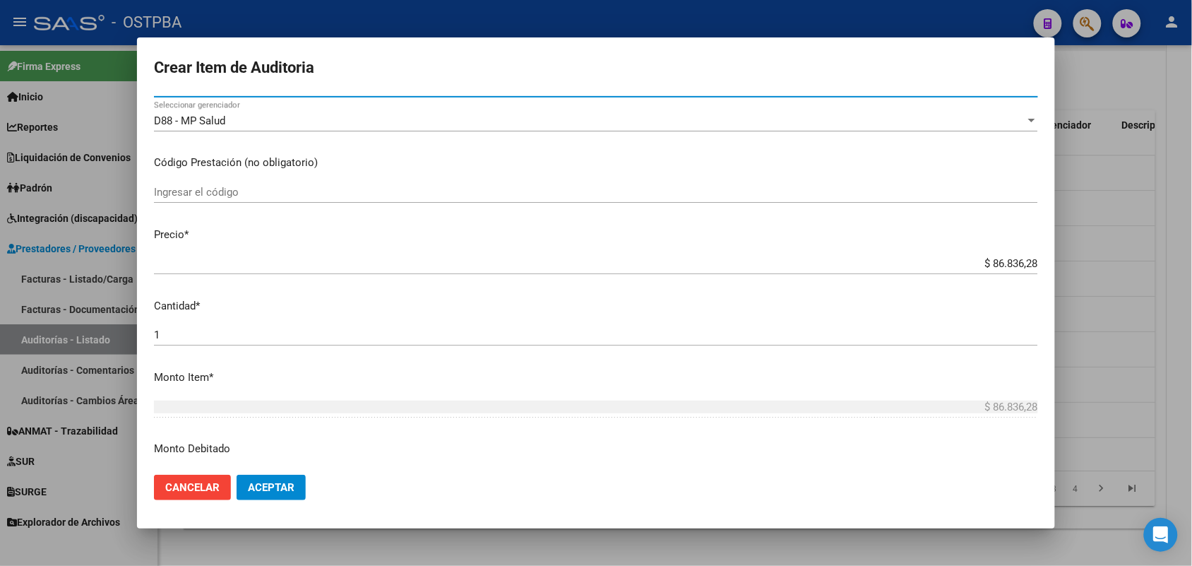
scroll to position [265, 0]
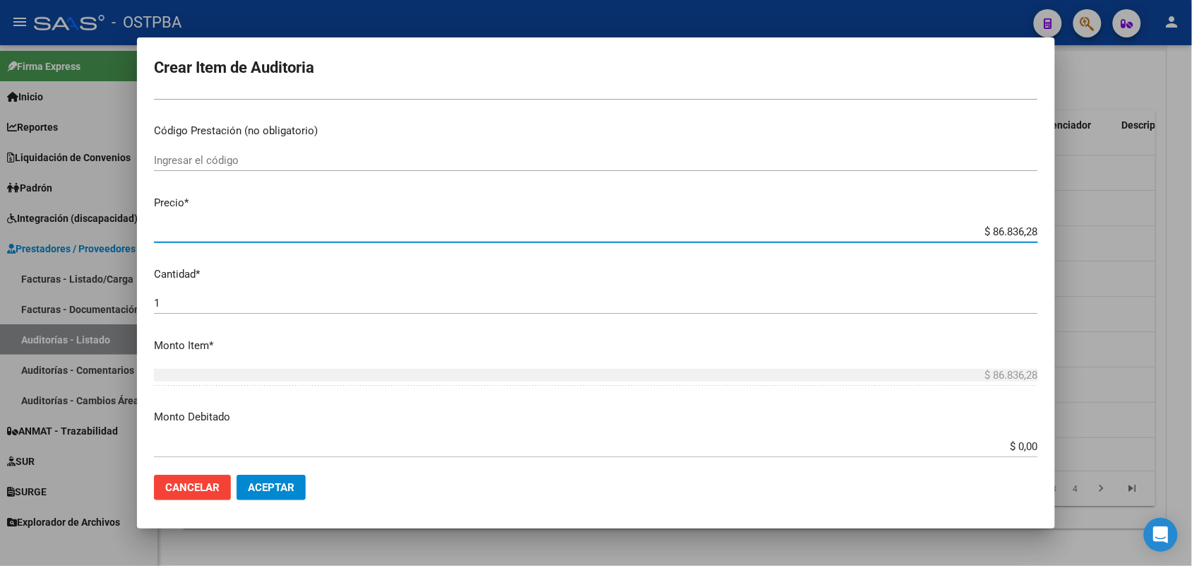
drag, startPoint x: 958, startPoint y: 234, endPoint x: 1083, endPoint y: 227, distance: 125.2
click at [1083, 227] on div "Crear Item de Auditoria 32133888 Nro Documento 20321338888 CUIL Afiliado Activo…" at bounding box center [596, 283] width 1192 height 566
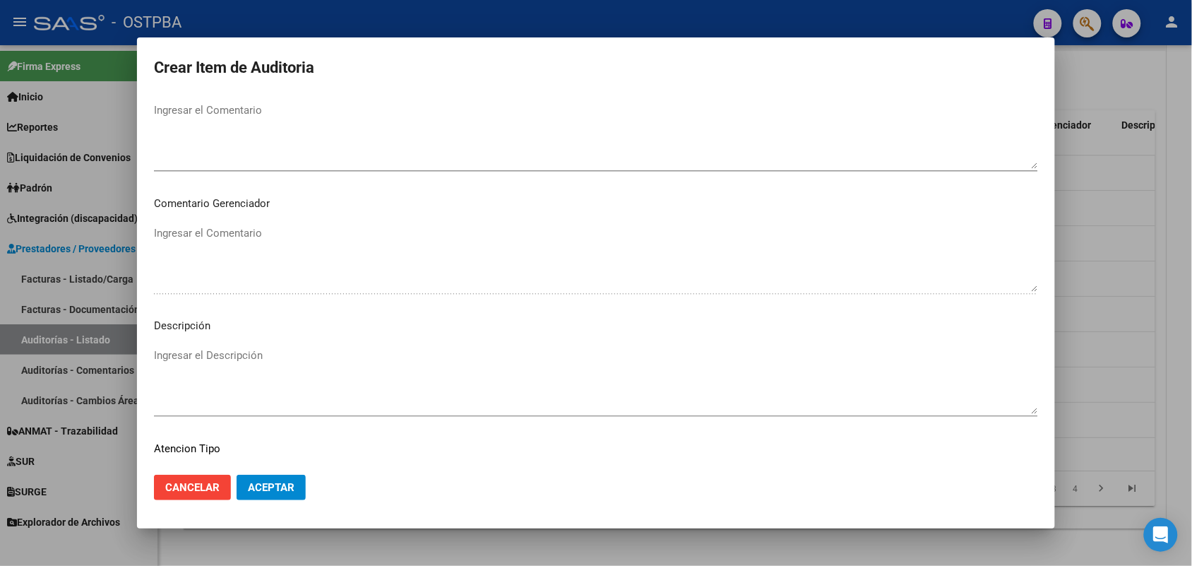
scroll to position [902, 0]
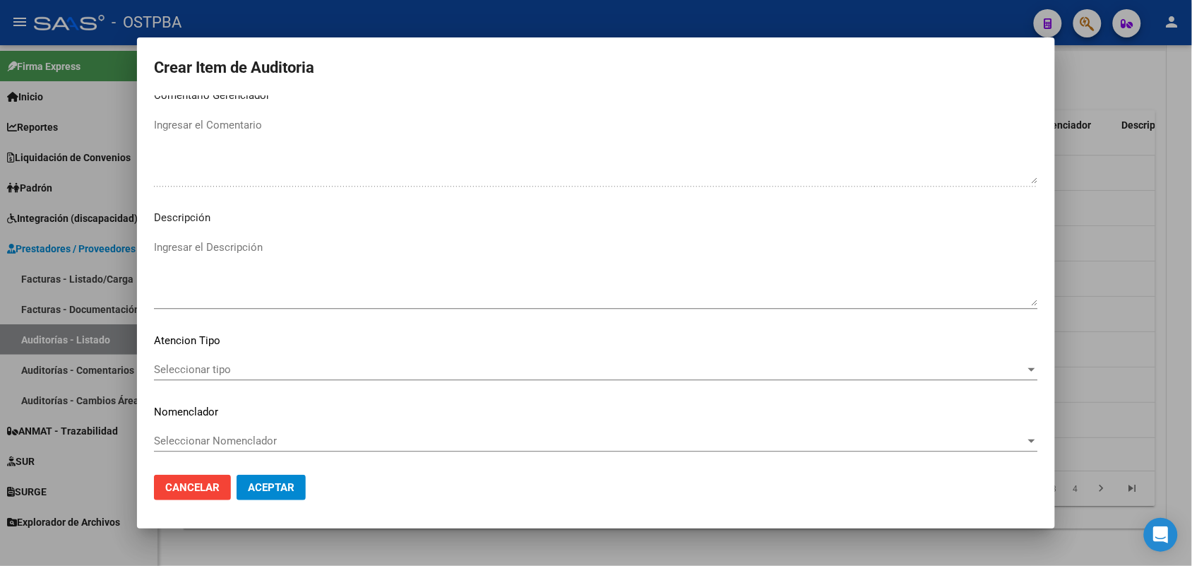
click at [213, 417] on p "Nomenclador" at bounding box center [596, 412] width 884 height 16
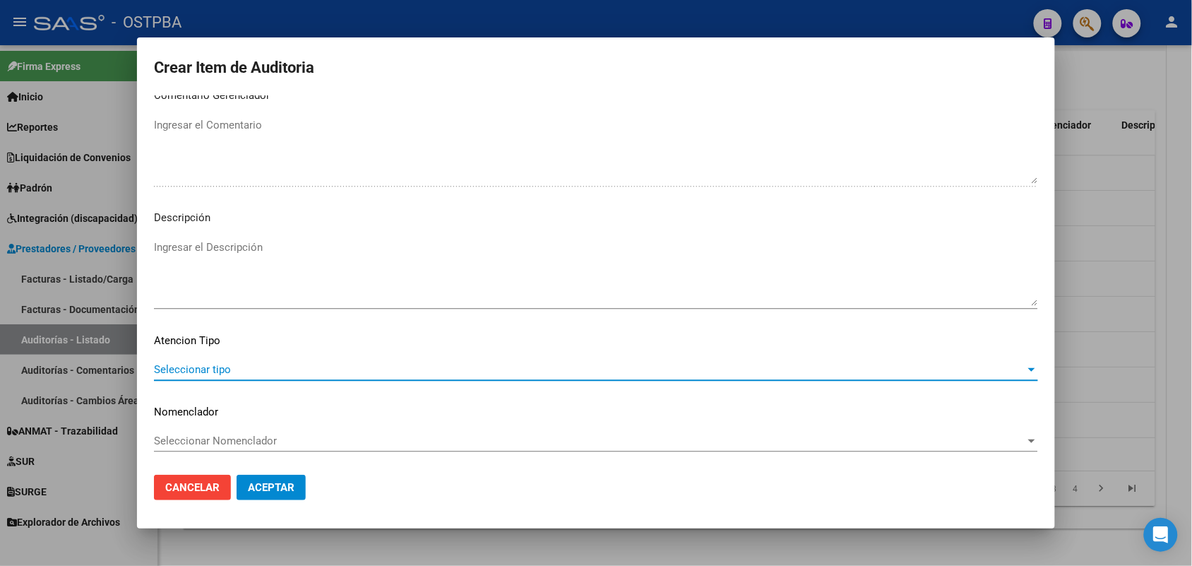
click at [226, 367] on span "Seleccionar tipo" at bounding box center [589, 369] width 871 height 13
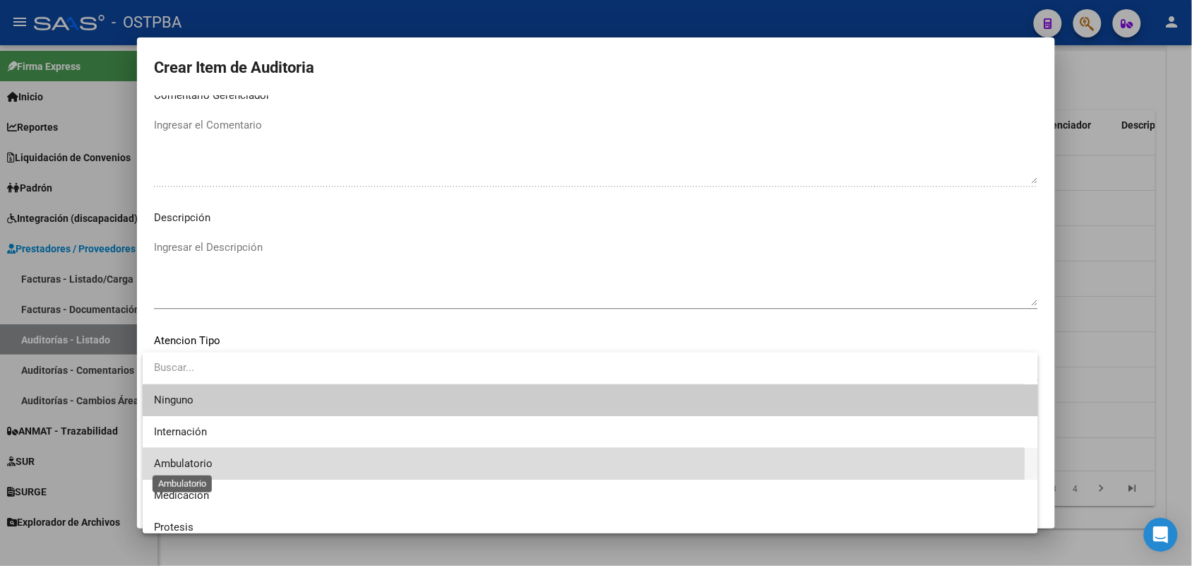
click at [196, 458] on span "Ambulatorio" at bounding box center [183, 463] width 59 height 13
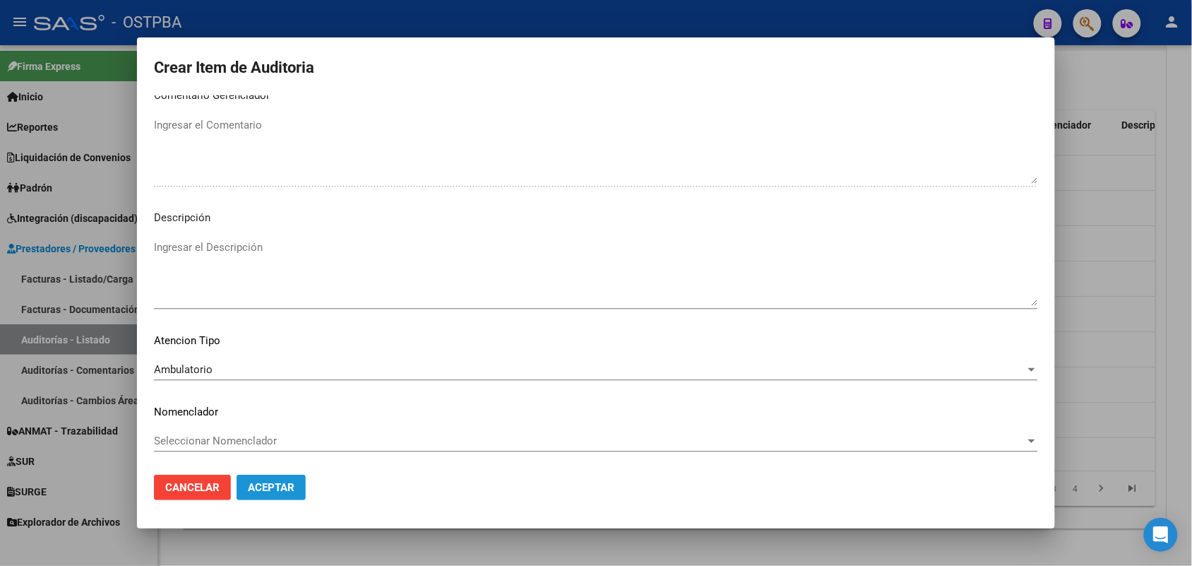
click at [281, 485] on span "Aceptar" at bounding box center [271, 487] width 47 height 13
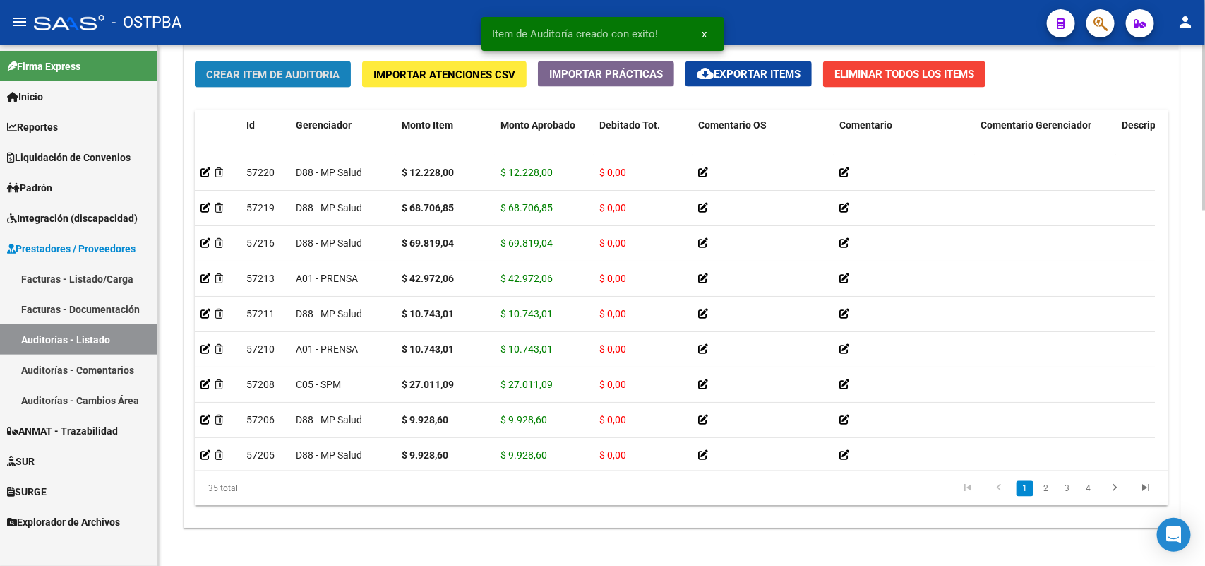
click at [299, 76] on span "Crear Item de Auditoria" at bounding box center [272, 74] width 133 height 13
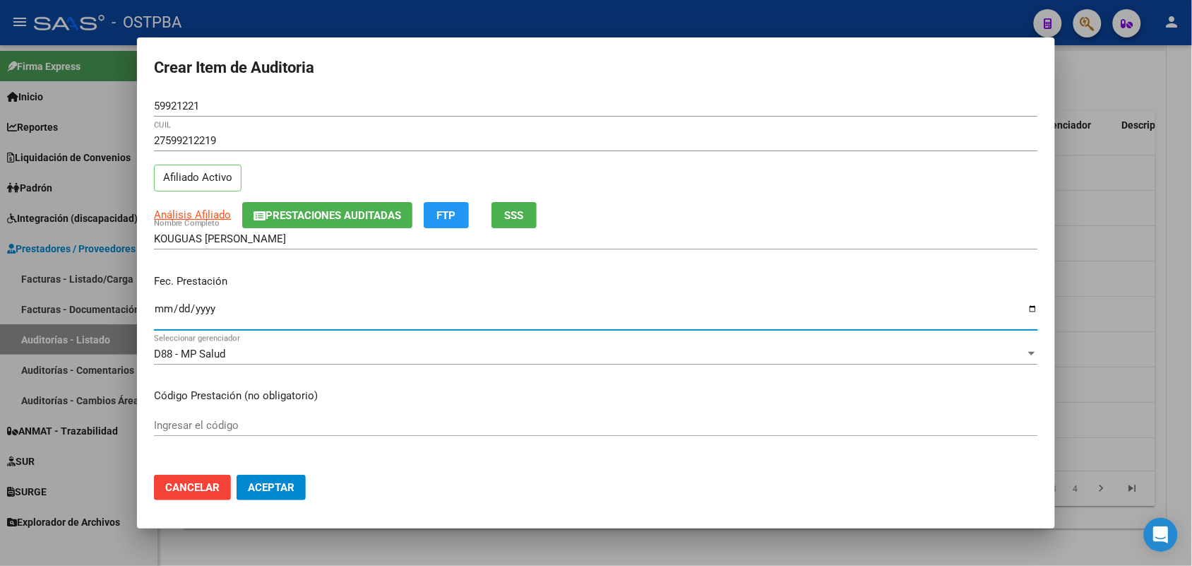
click at [160, 312] on input "Ingresar la fecha" at bounding box center [596, 314] width 884 height 23
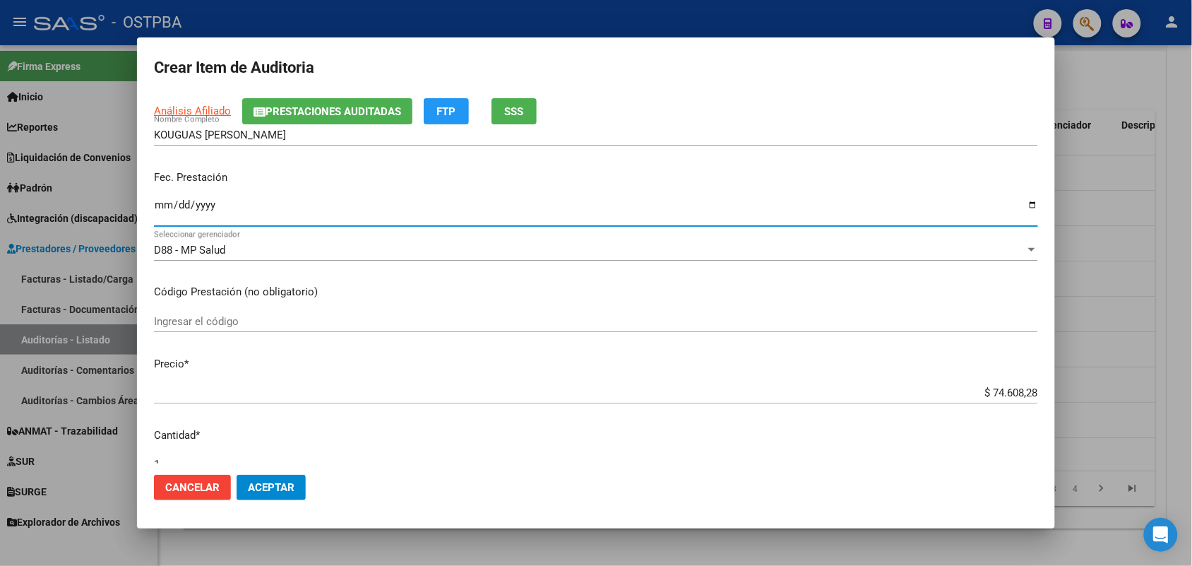
scroll to position [265, 0]
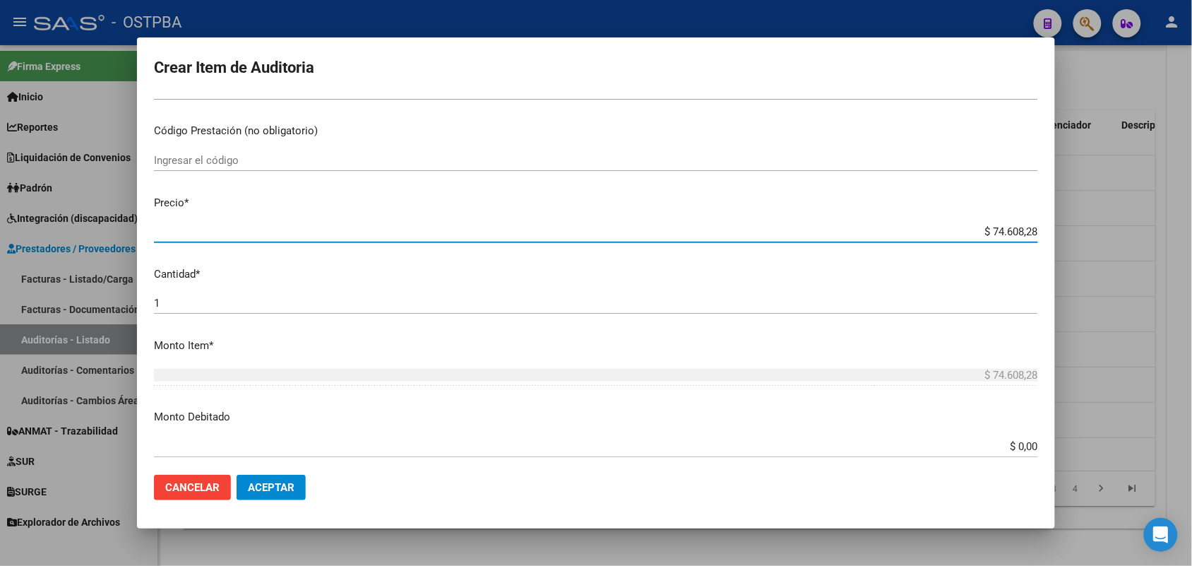
drag, startPoint x: 965, startPoint y: 237, endPoint x: 1068, endPoint y: 227, distance: 102.9
click at [1068, 227] on div "Crear Item de Auditoria 59921221 Nro Documento 27599212219 CUIL Afiliado Activo…" at bounding box center [596, 283] width 1192 height 566
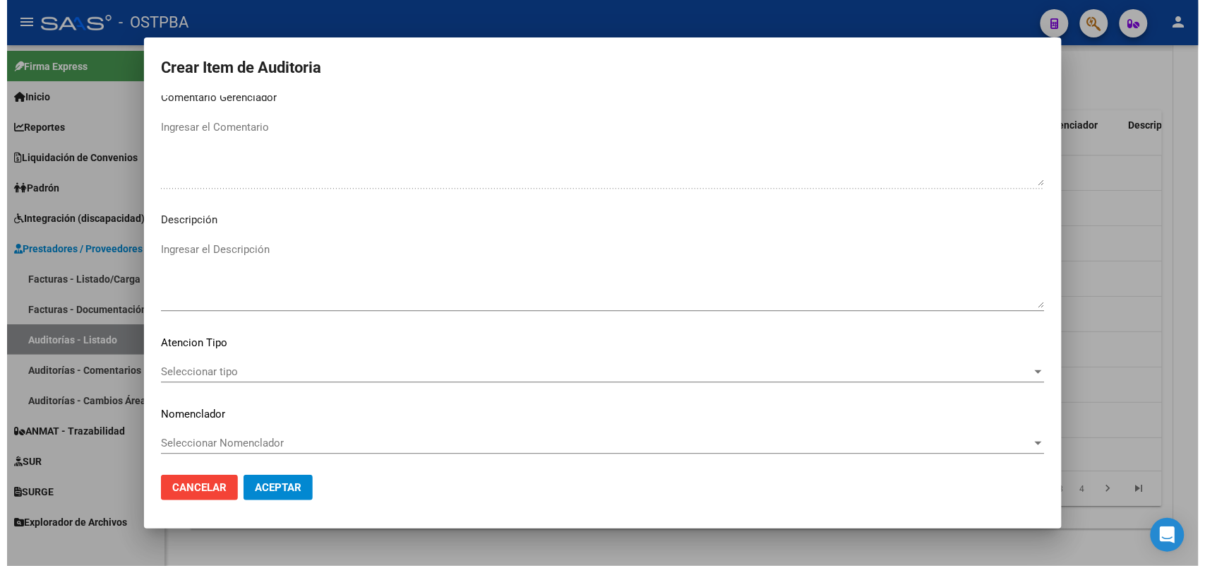
scroll to position [902, 0]
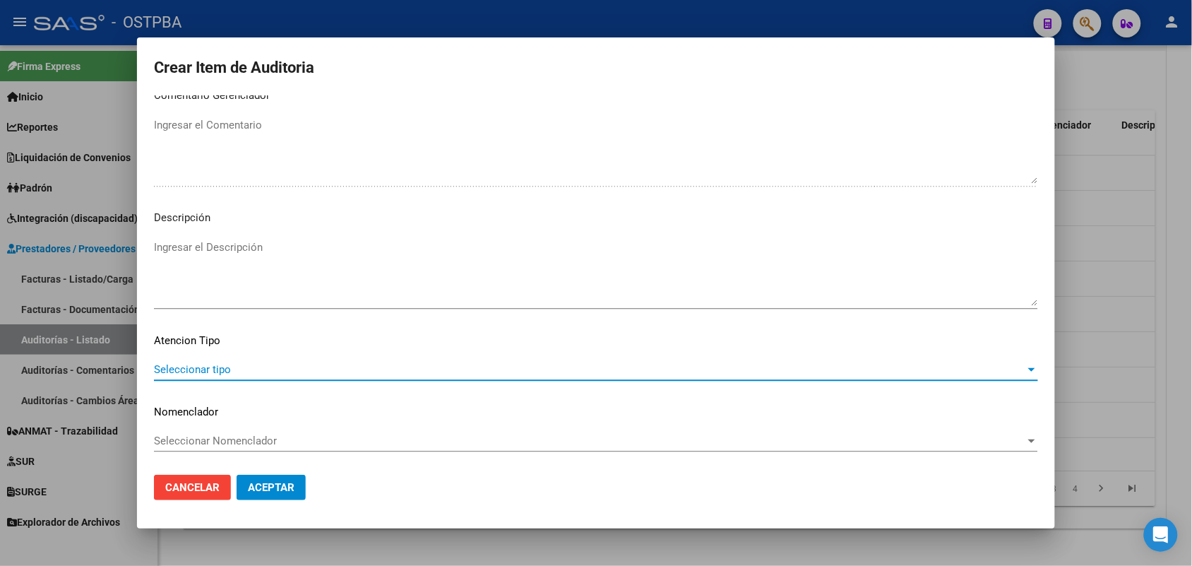
click at [222, 368] on span "Seleccionar tipo" at bounding box center [589, 369] width 871 height 13
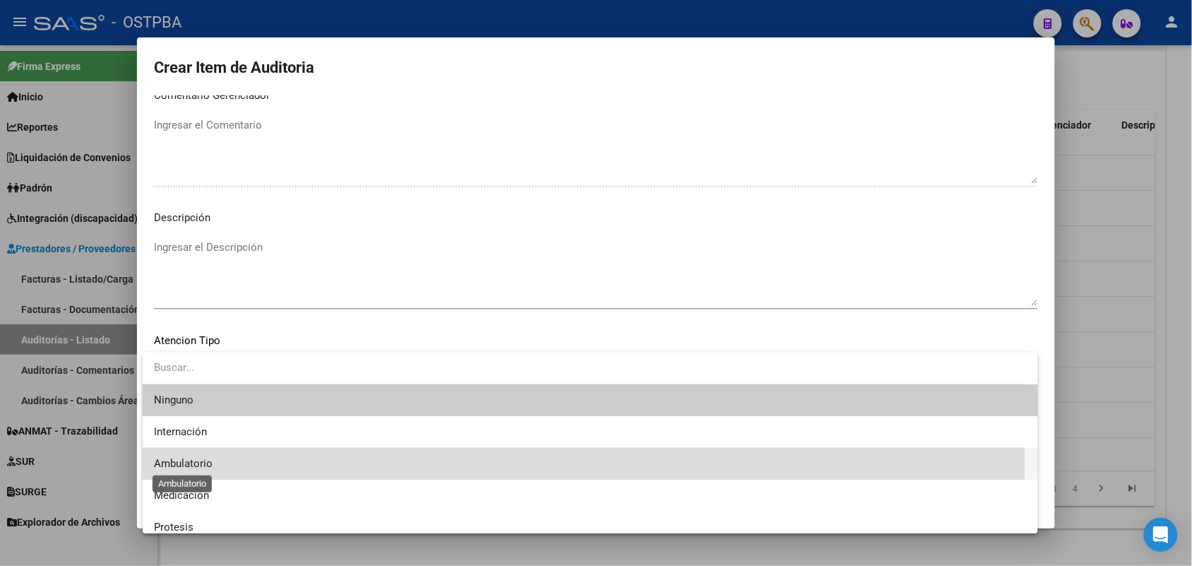
click at [209, 463] on span "Ambulatorio" at bounding box center [183, 463] width 59 height 13
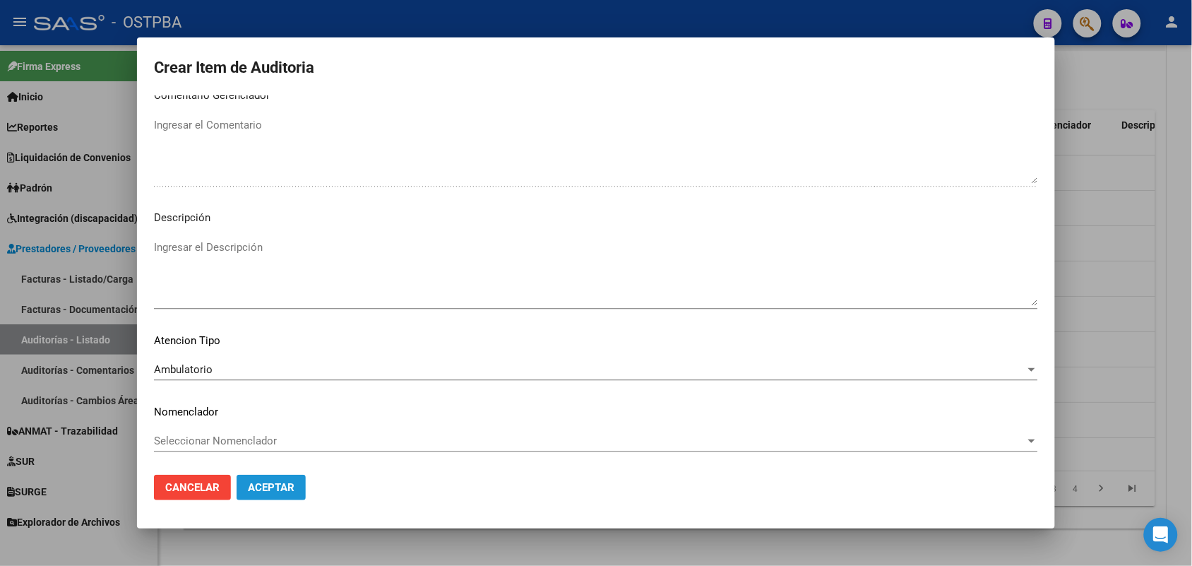
click at [258, 484] on span "Aceptar" at bounding box center [271, 487] width 47 height 13
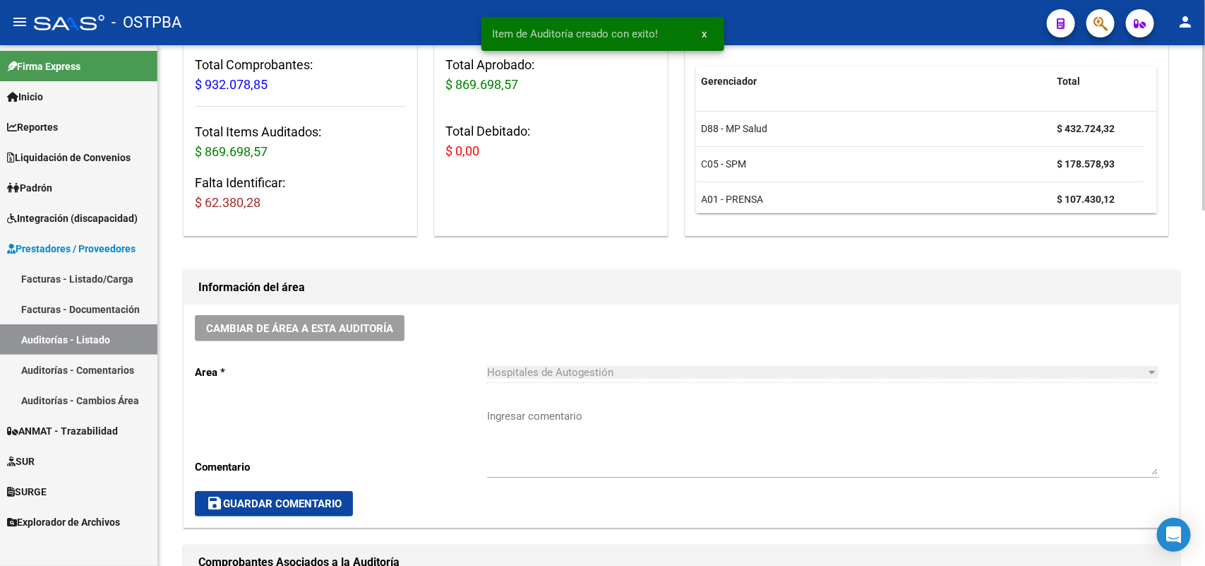
scroll to position [0, 0]
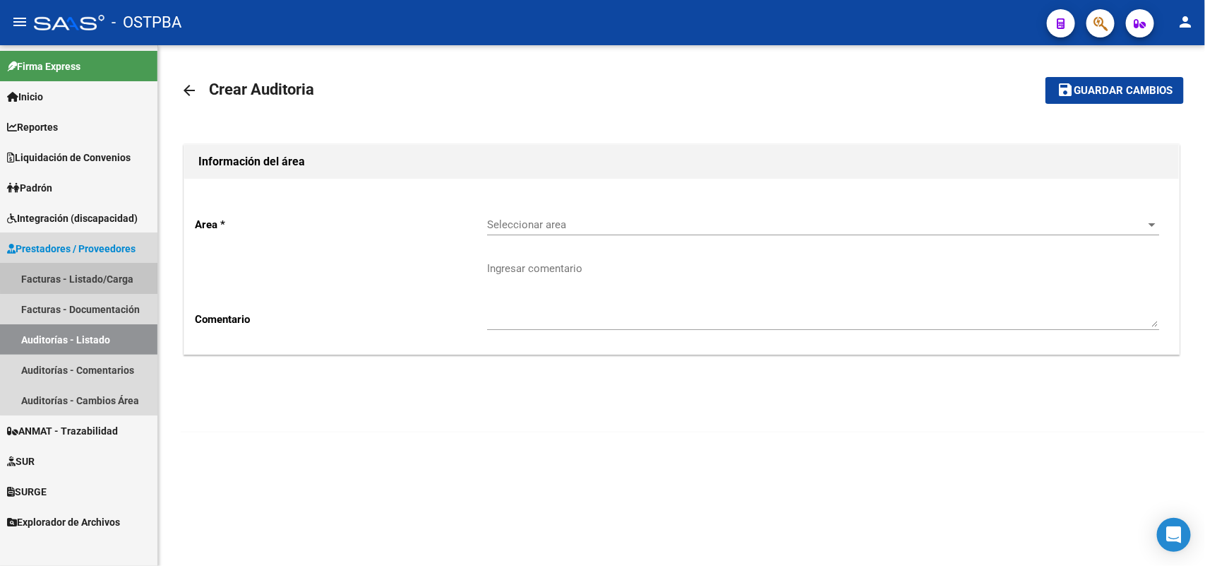
click at [88, 275] on link "Facturas - Listado/Carga" at bounding box center [78, 278] width 157 height 30
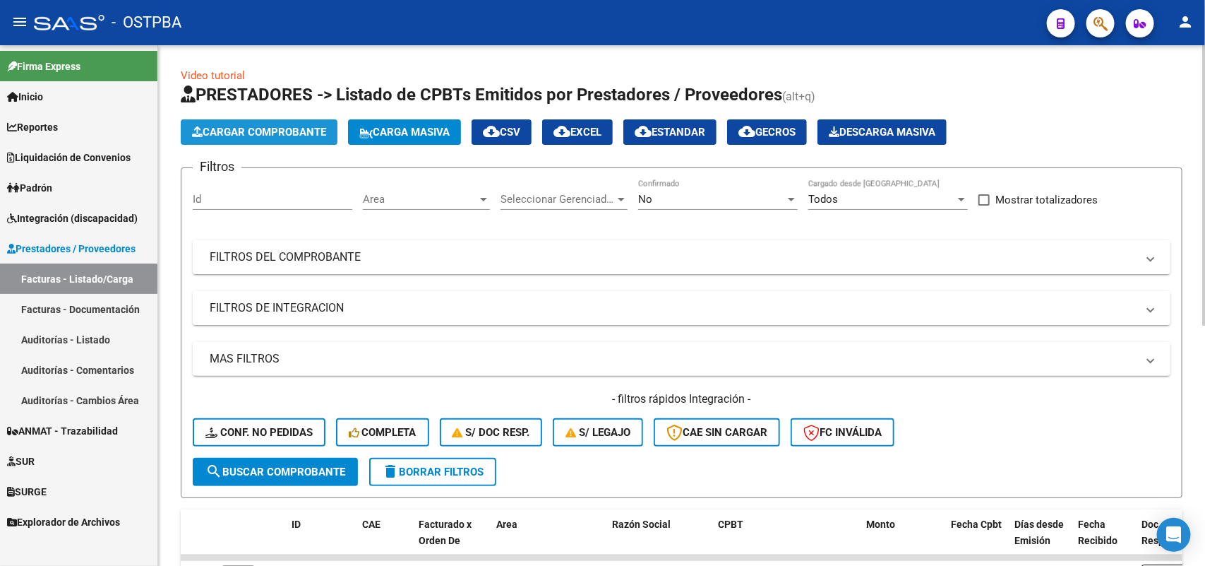
click at [273, 131] on span "Cargar Comprobante" at bounding box center [259, 132] width 134 height 13
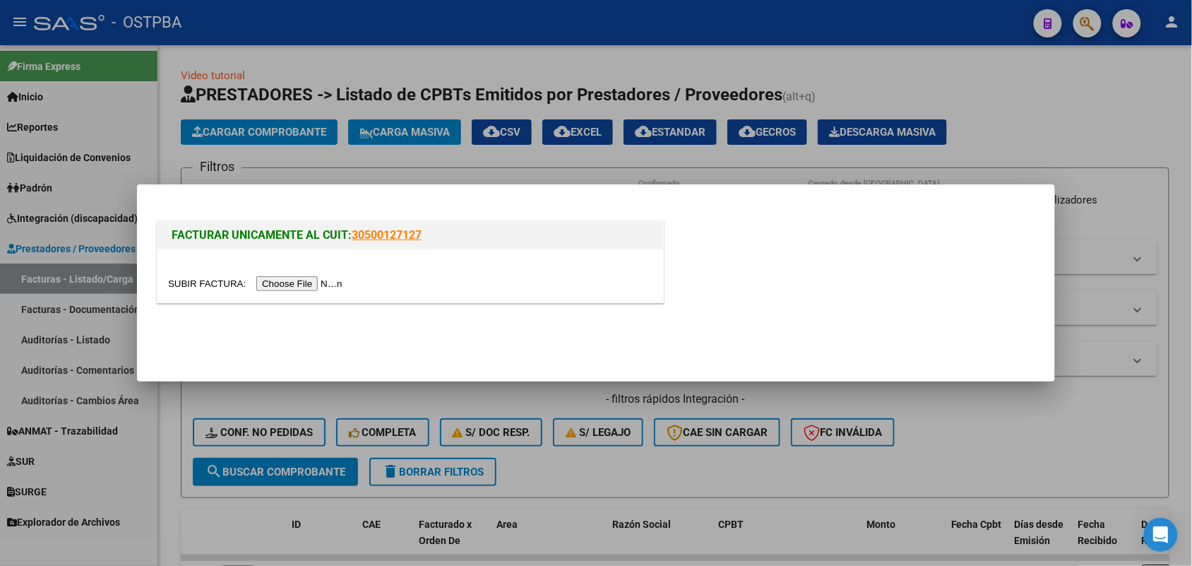
click at [288, 282] on input "file" at bounding box center [257, 283] width 179 height 15
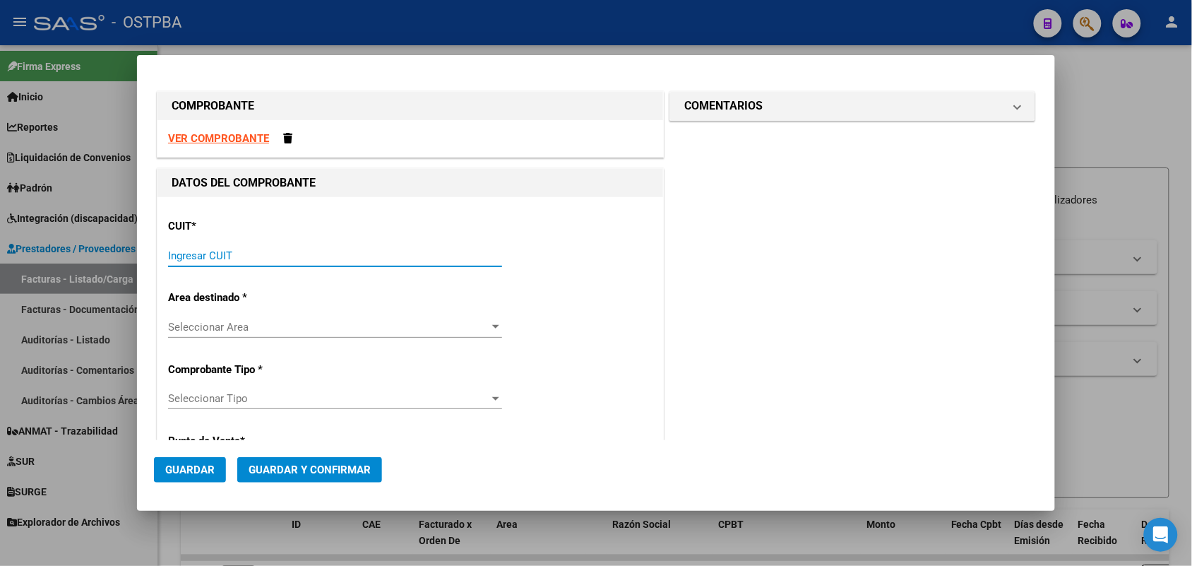
click at [181, 252] on input "Ingresar CUIT" at bounding box center [335, 255] width 334 height 13
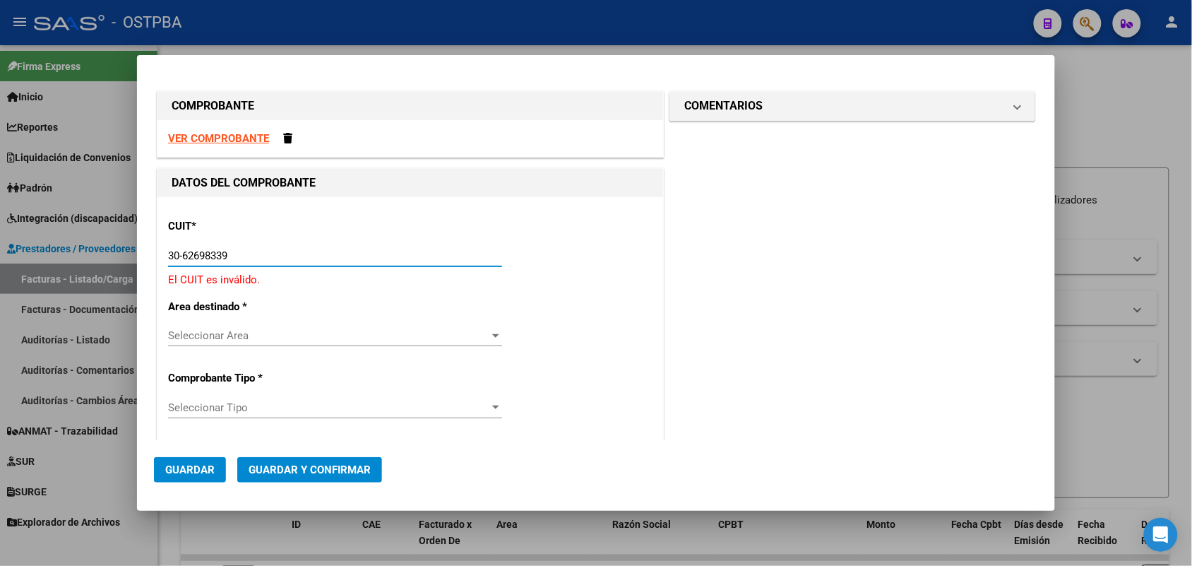
type input "30-62698339-8"
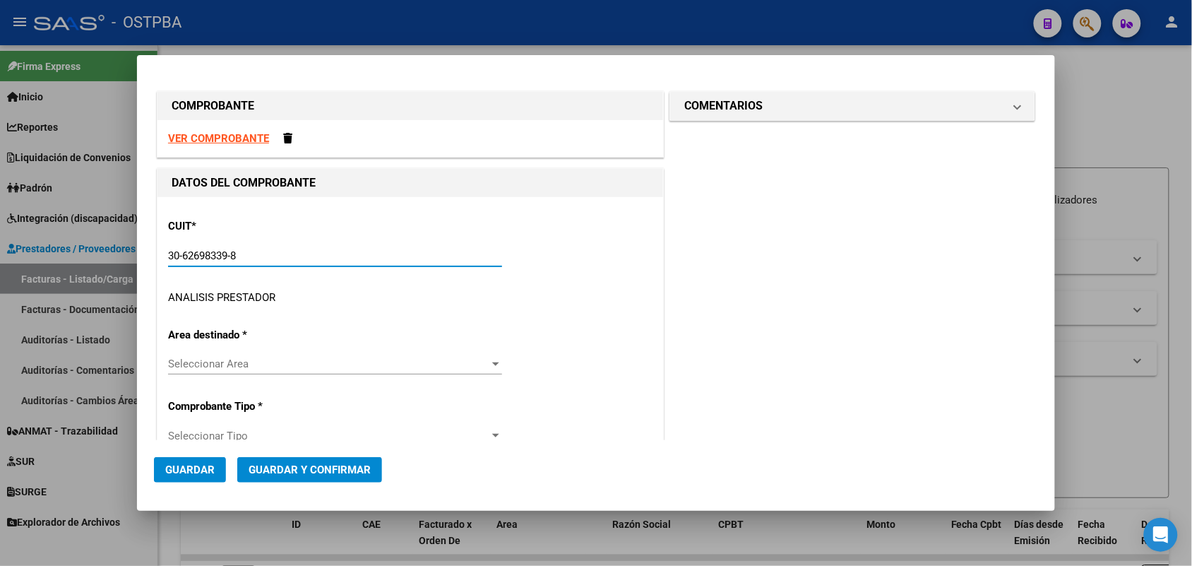
type input "114"
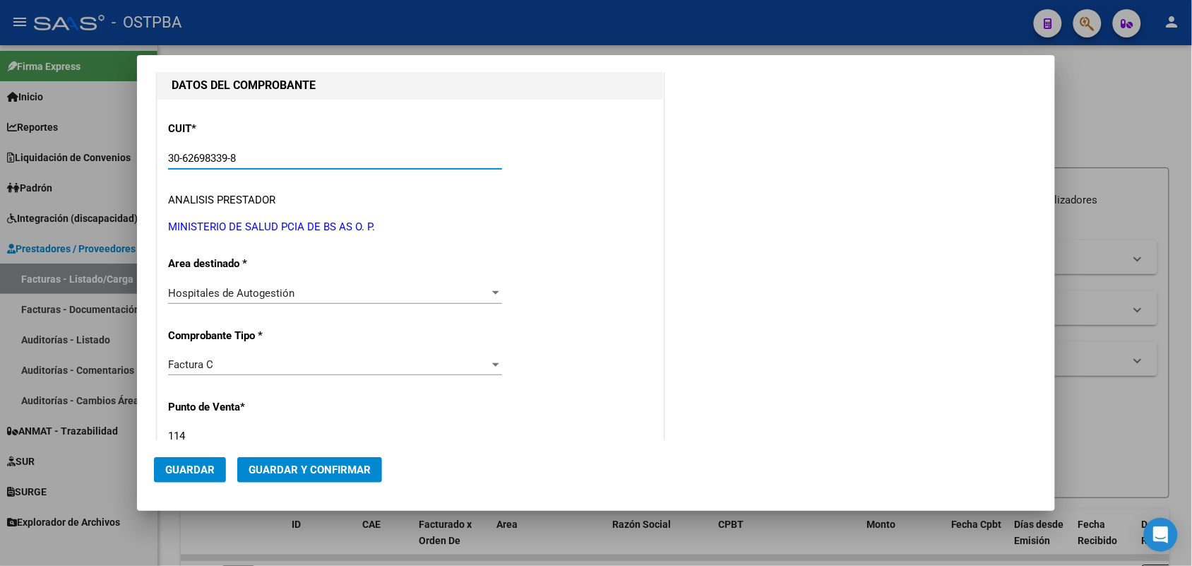
scroll to position [177, 0]
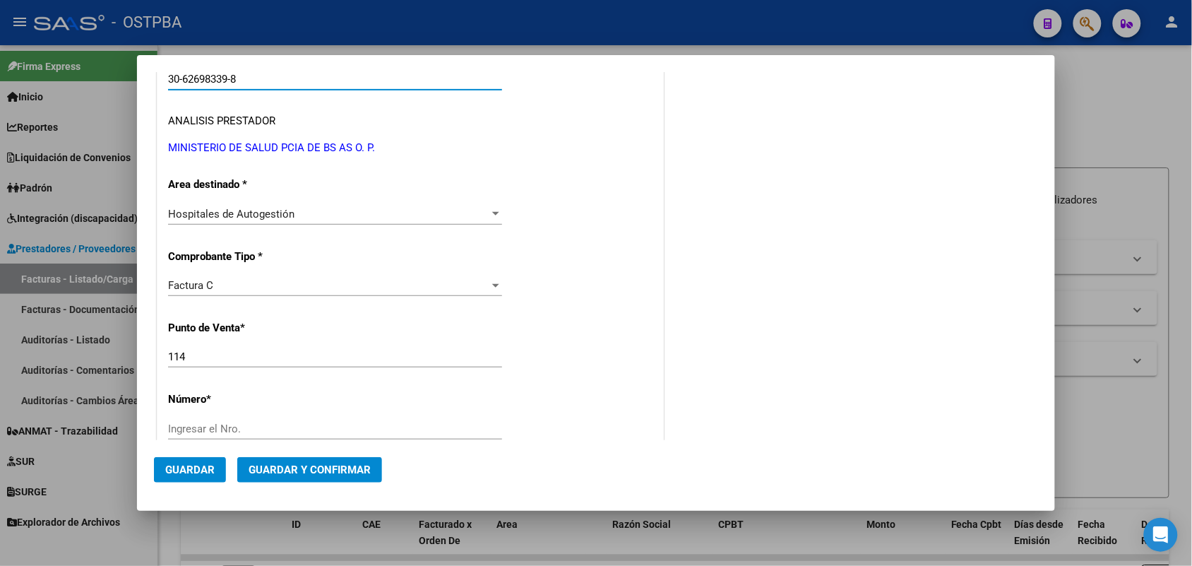
type input "30-62698339-8"
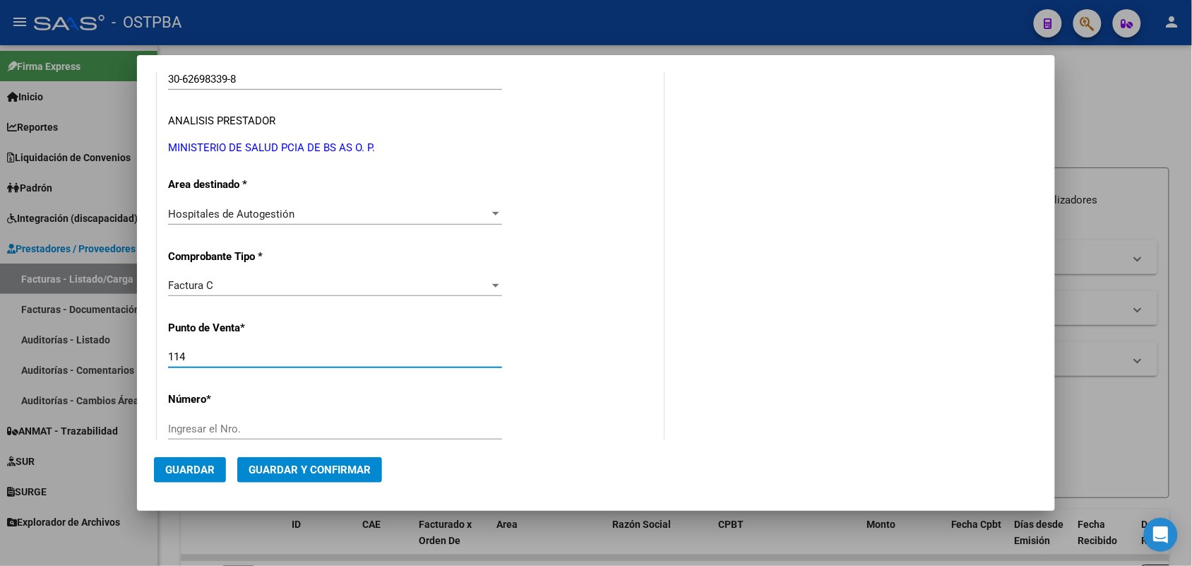
drag, startPoint x: 194, startPoint y: 357, endPoint x: 134, endPoint y: 357, distance: 60.0
click at [134, 357] on div "COMPROBANTE VER COMPROBANTE DATOS DEL COMPROBANTE CUIT * 30-62698339-8 Ingresar…" at bounding box center [596, 283] width 1192 height 566
type input "158"
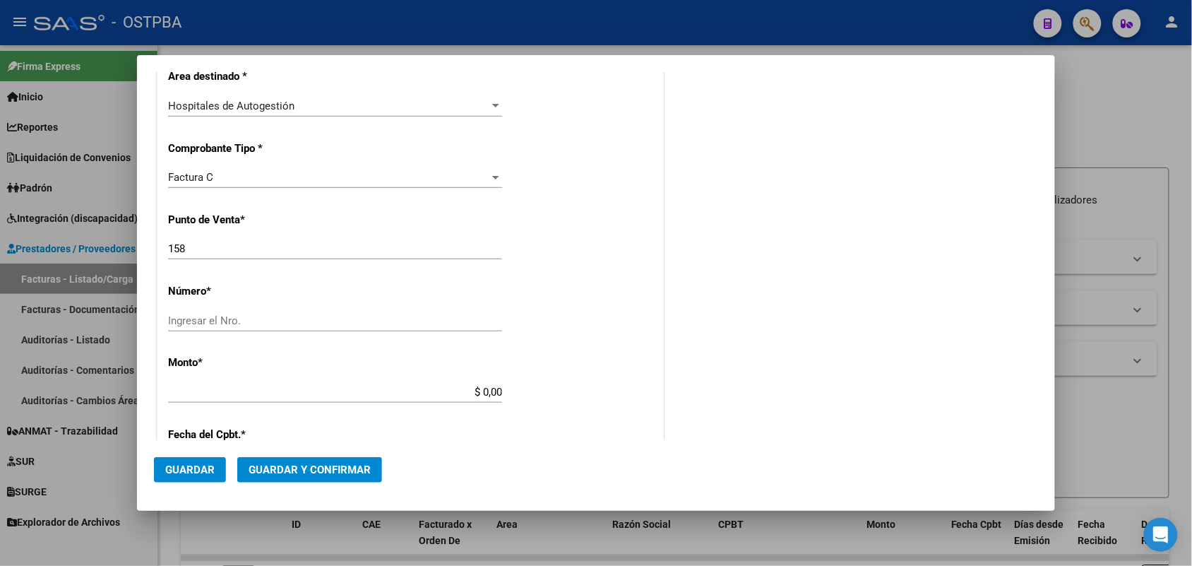
scroll to position [353, 0]
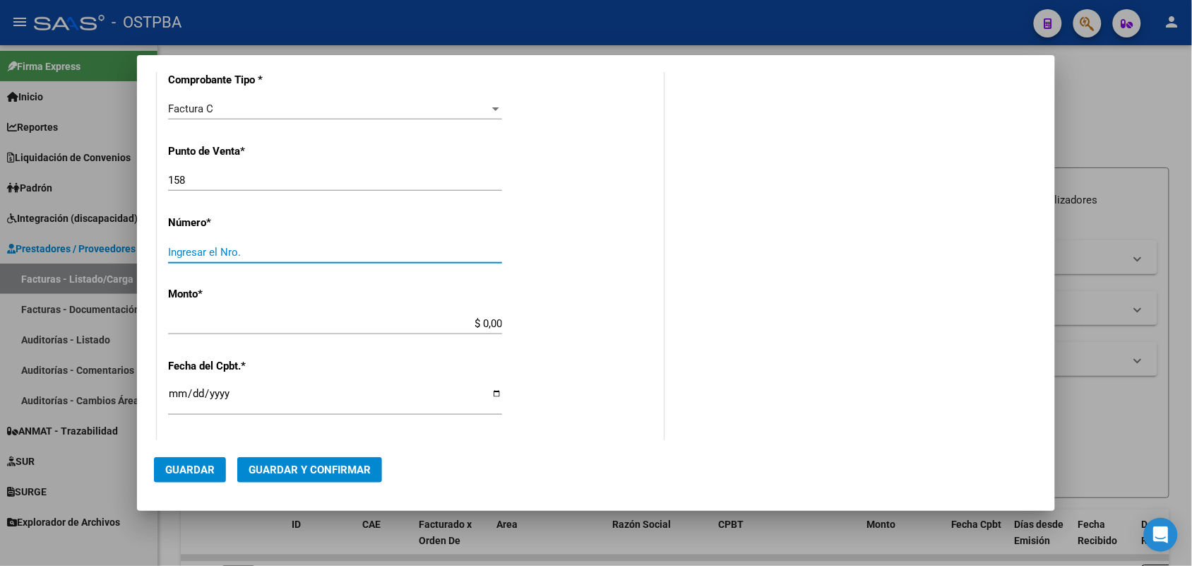
click at [188, 253] on input "Ingresar el Nro." at bounding box center [335, 252] width 334 height 13
type input "16263"
drag, startPoint x: 466, startPoint y: 319, endPoint x: 559, endPoint y: 319, distance: 93.2
click at [559, 319] on div "CUIT * 30-62698339-8 Ingresar CUIT ANALISIS PRESTADOR MINISTERIO DE SALUD PCIA …" at bounding box center [410, 344] width 506 height 1001
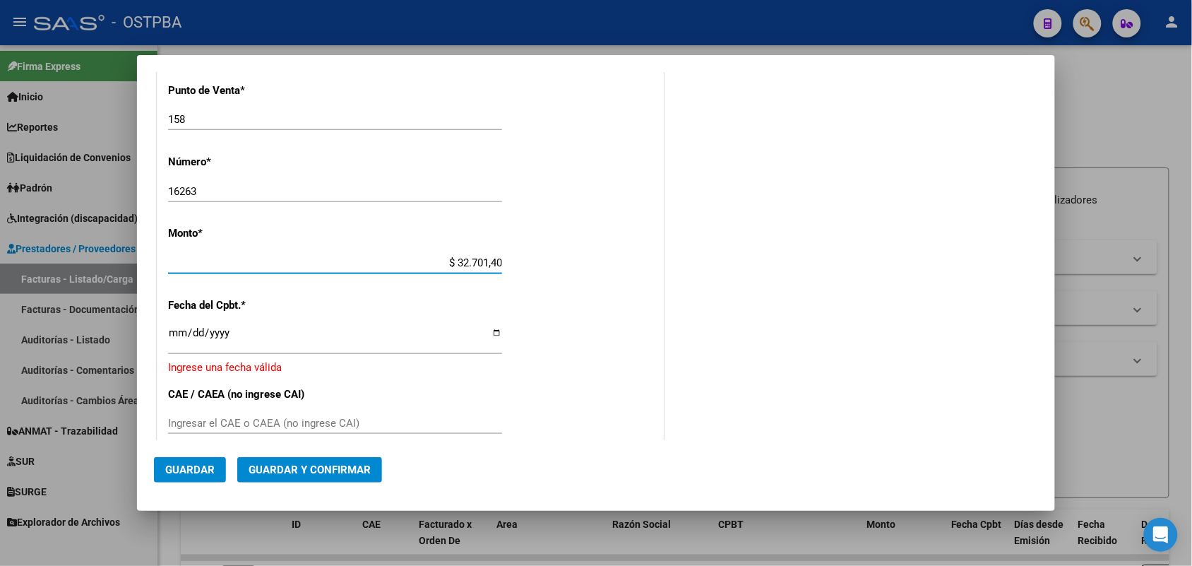
type input "$ 327.014,00"
click at [169, 338] on input "Ingresar la fecha" at bounding box center [335, 338] width 334 height 23
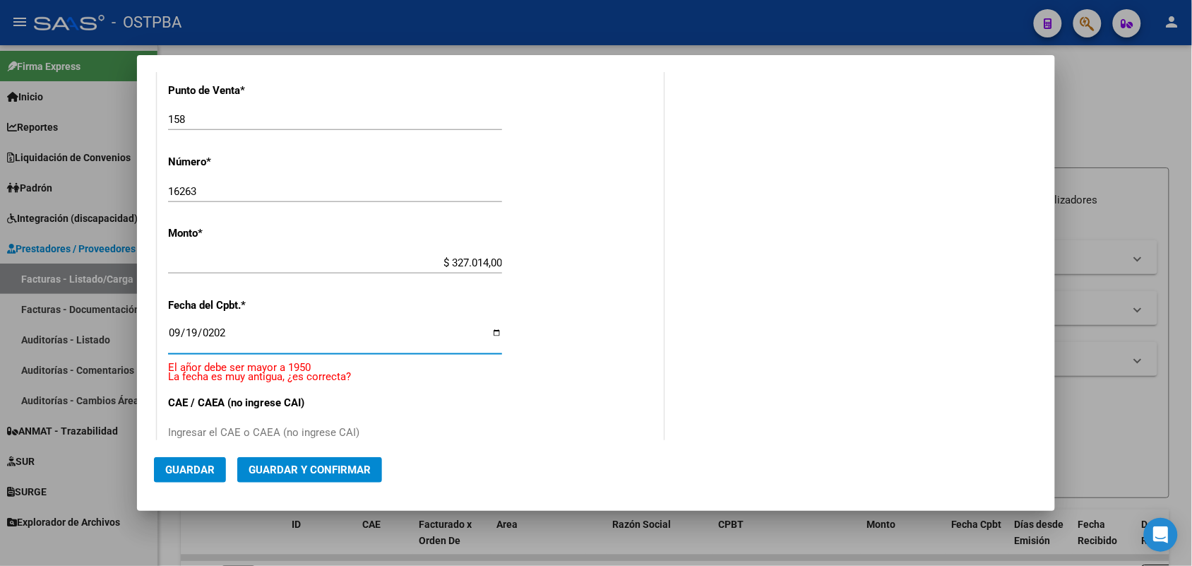
type input "[DATE]"
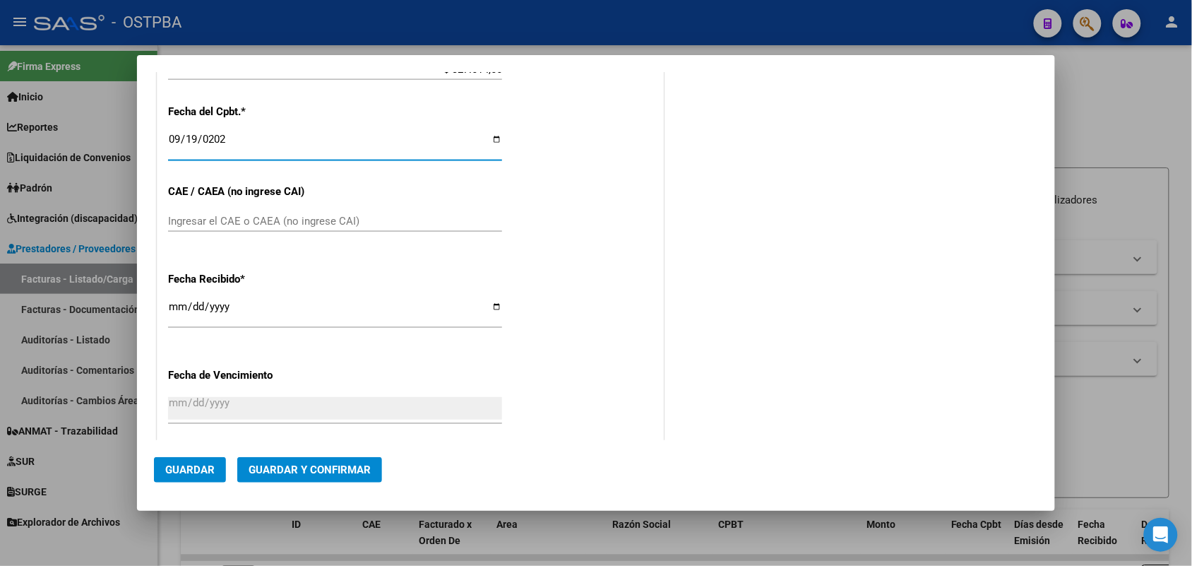
scroll to position [679, 0]
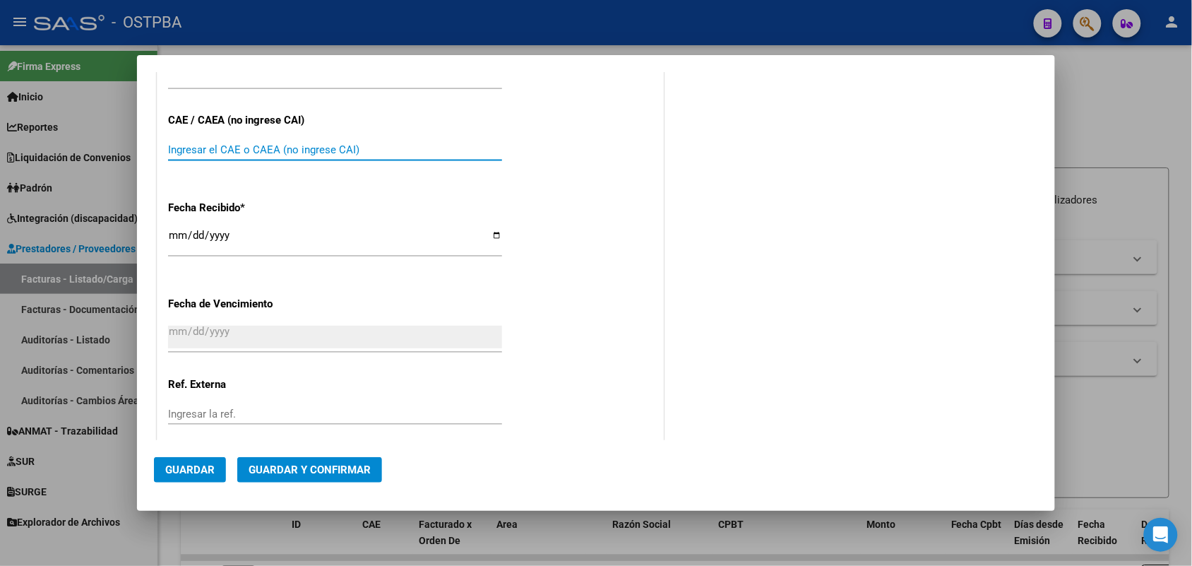
click at [201, 143] on input "Ingresar el CAE o CAEA (no ingrese CAI)" at bounding box center [335, 149] width 334 height 13
type input "75388740957997"
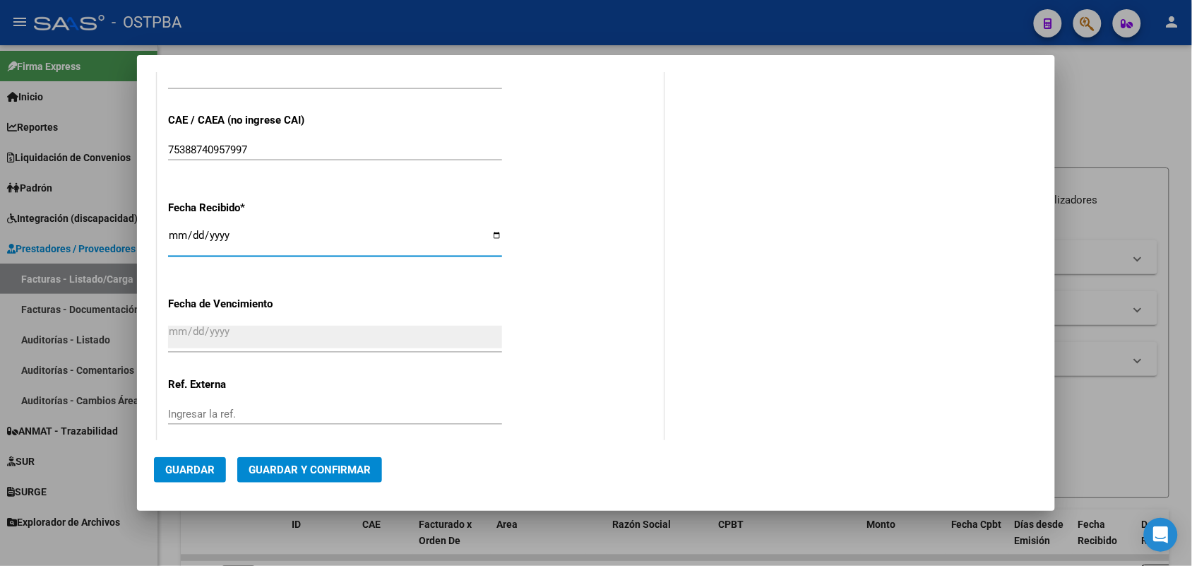
click at [184, 239] on input "[DATE]" at bounding box center [335, 240] width 334 height 23
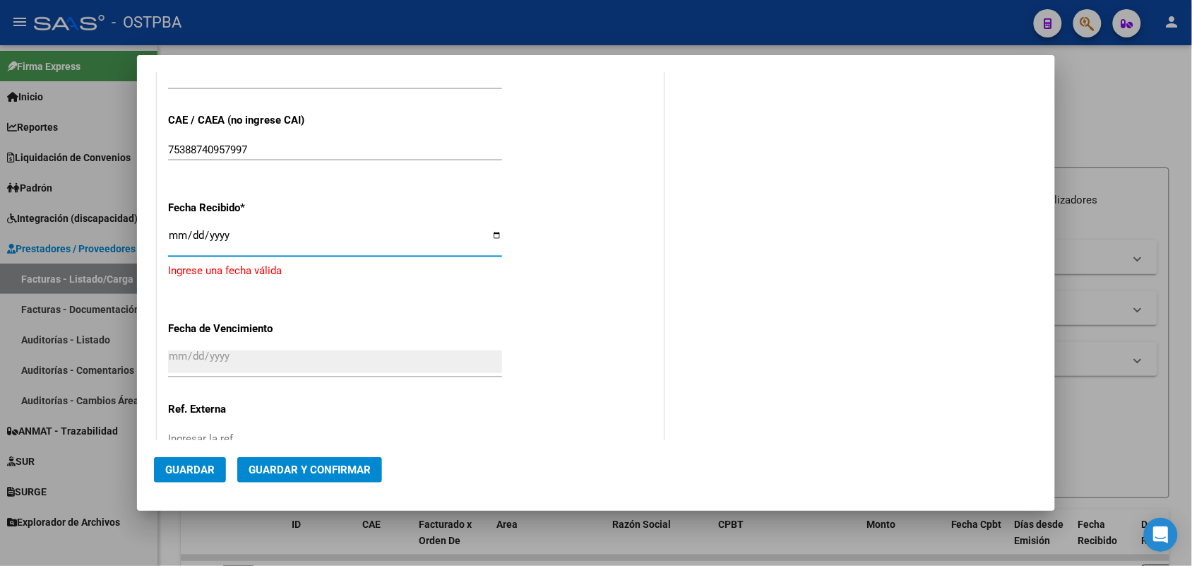
type input "[DATE]"
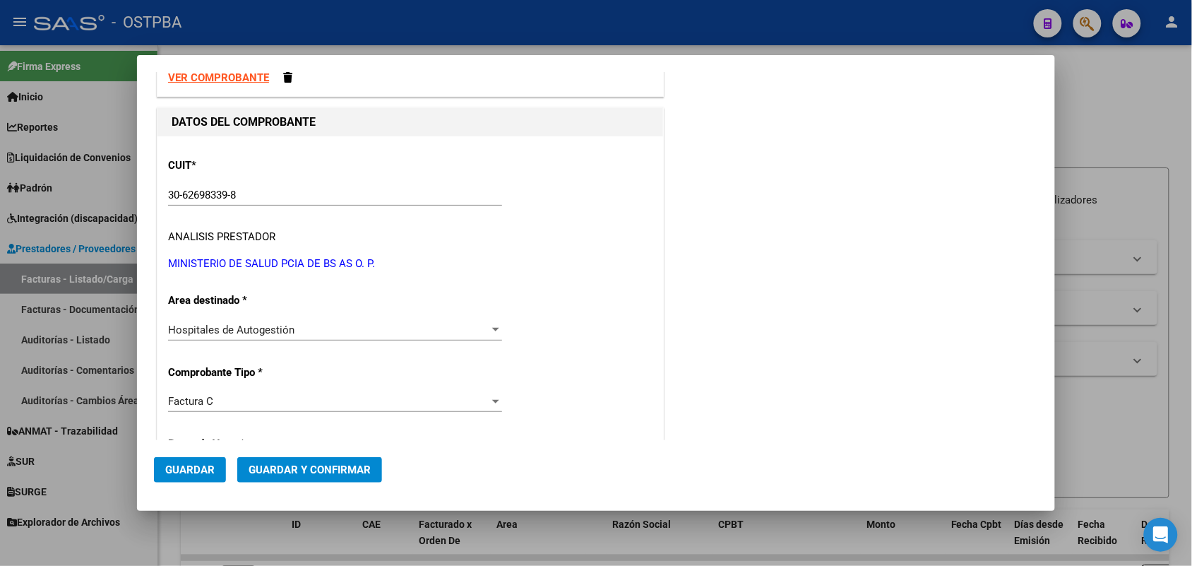
scroll to position [0, 0]
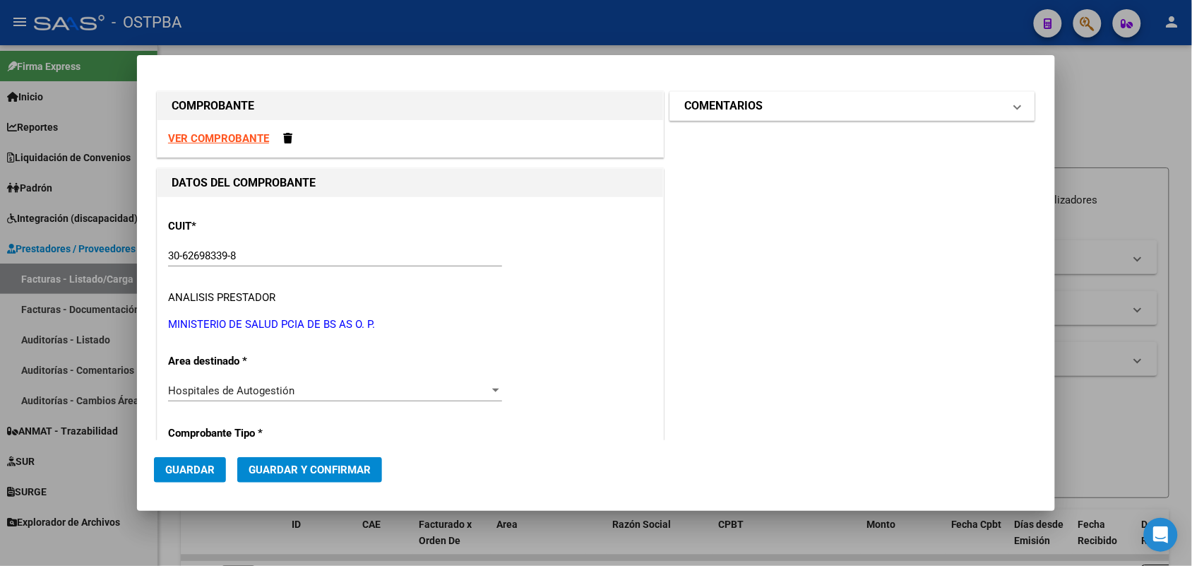
click at [1008, 103] on mat-expansion-panel-header "COMENTARIOS" at bounding box center [852, 106] width 364 height 28
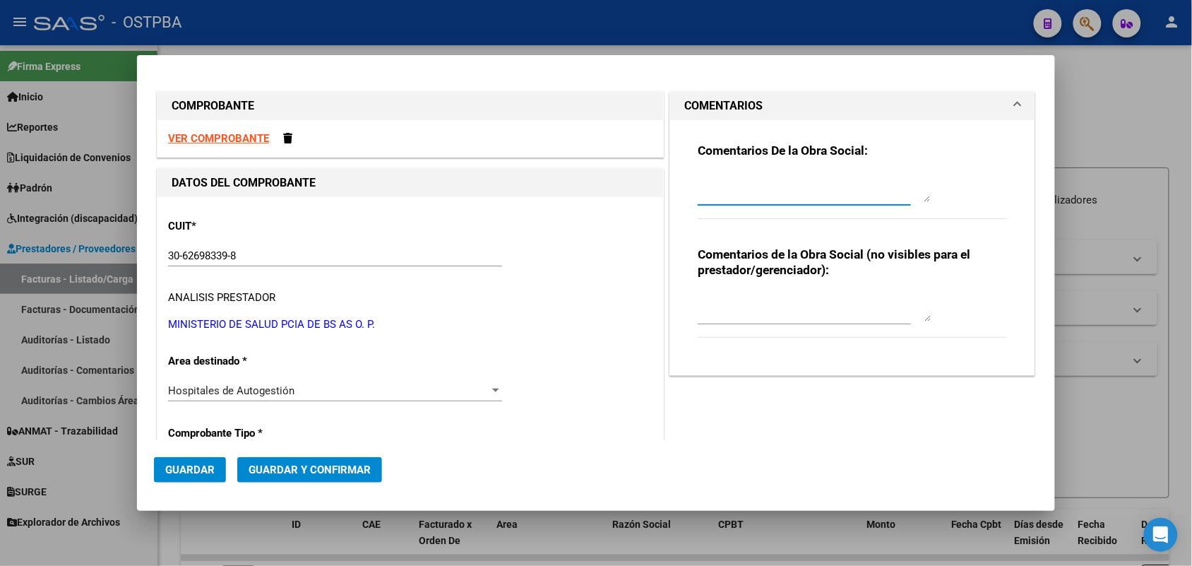
click at [698, 187] on textarea at bounding box center [814, 188] width 233 height 28
type textarea "HR 127173"
click at [196, 474] on span "Guardar" at bounding box center [189, 469] width 49 height 13
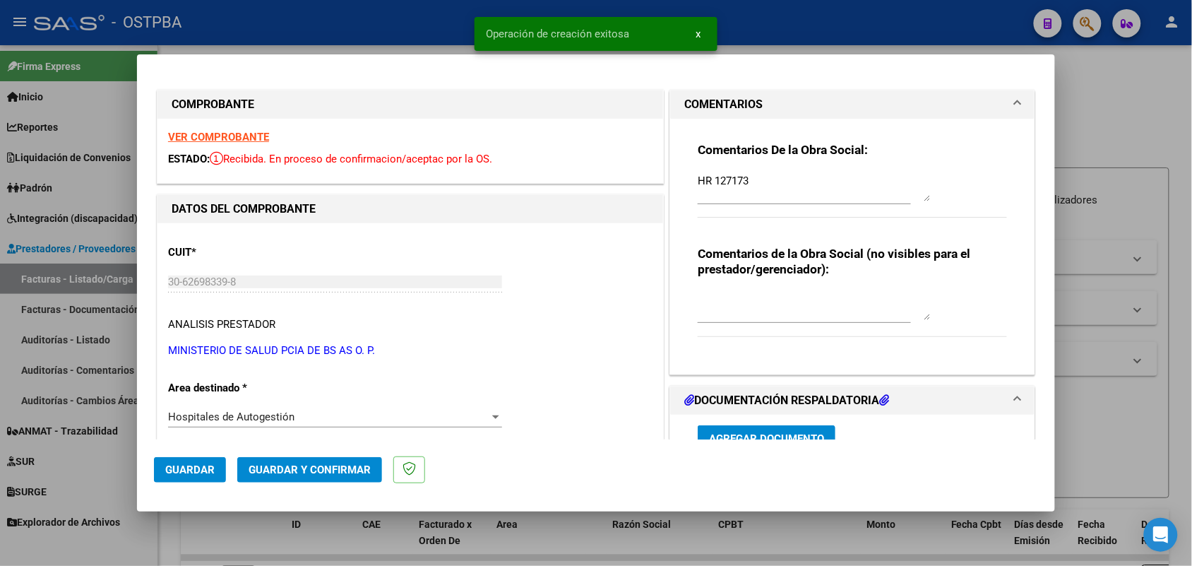
type input "[DATE]"
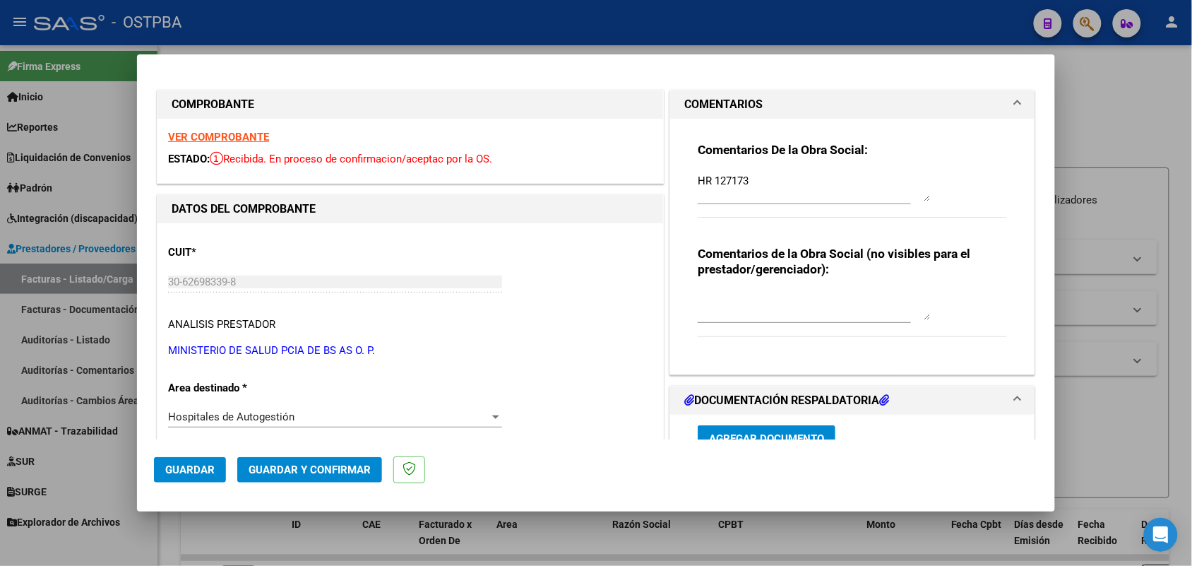
scroll to position [88, 0]
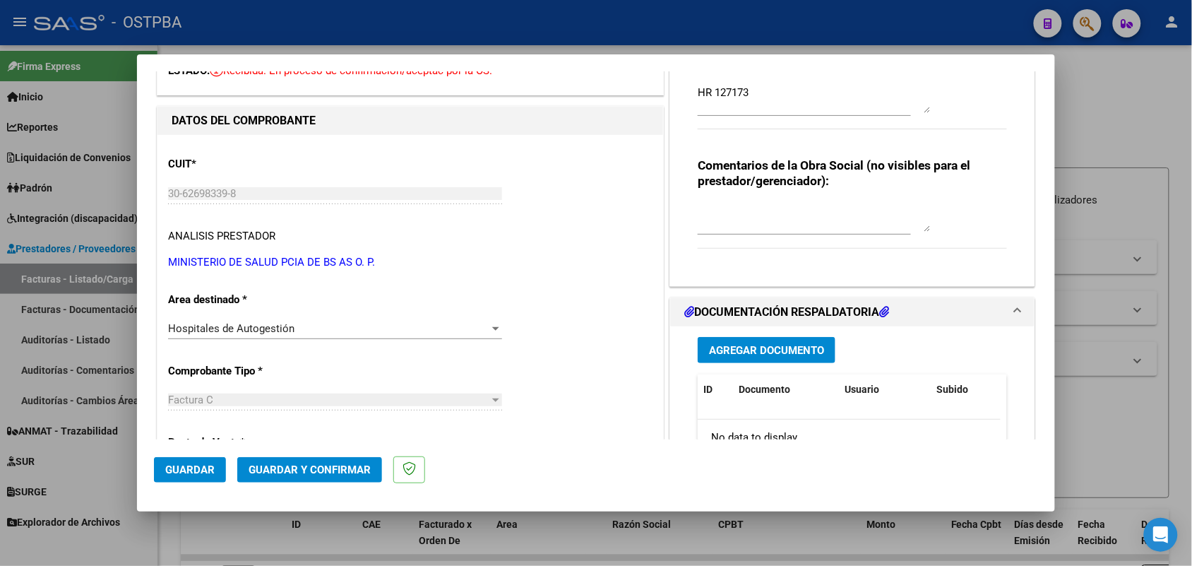
click at [772, 350] on span "Agregar Documento" at bounding box center [766, 350] width 115 height 13
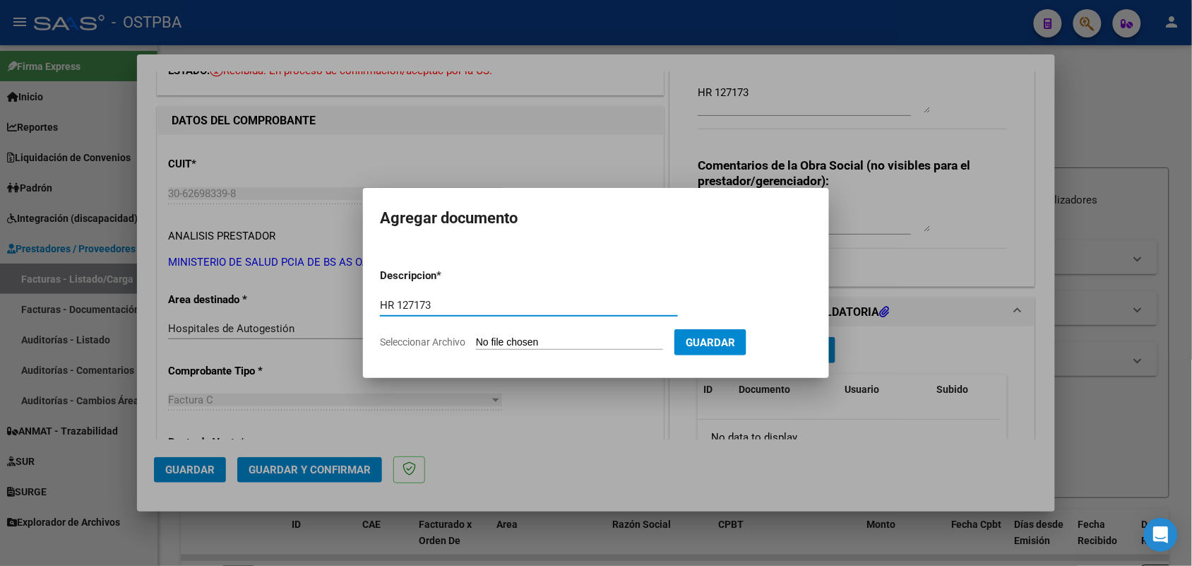
type input "HR 127173"
click at [498, 342] on input "Seleccionar Archivo" at bounding box center [569, 342] width 187 height 13
type input "C:\fakepath\HR 127173.pdf"
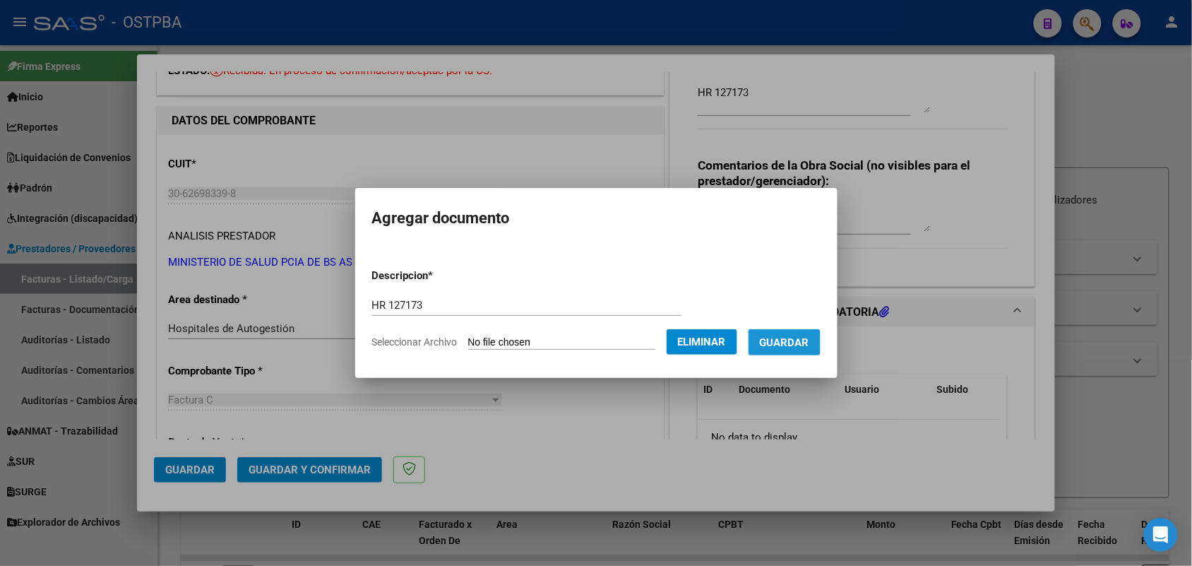
click at [785, 339] on span "Guardar" at bounding box center [784, 342] width 49 height 13
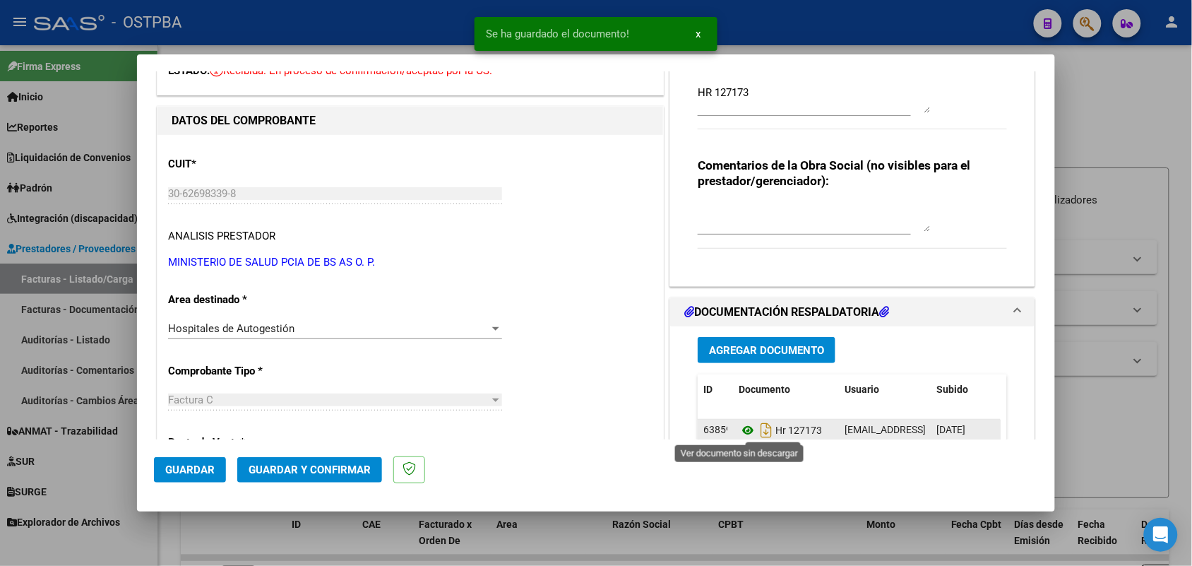
click at [739, 431] on icon at bounding box center [748, 430] width 18 height 17
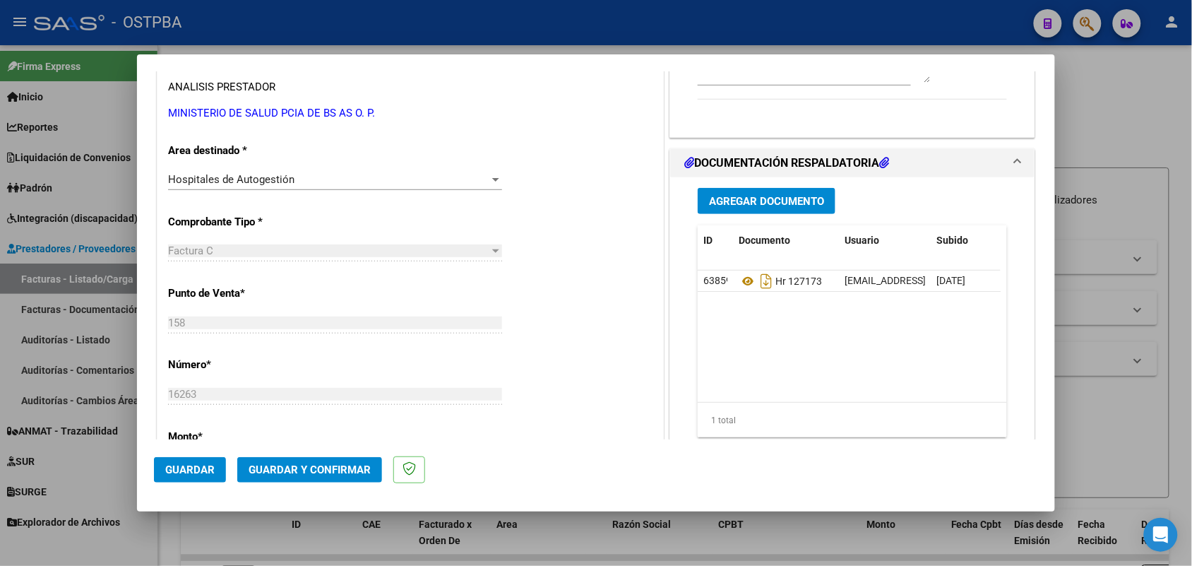
scroll to position [265, 0]
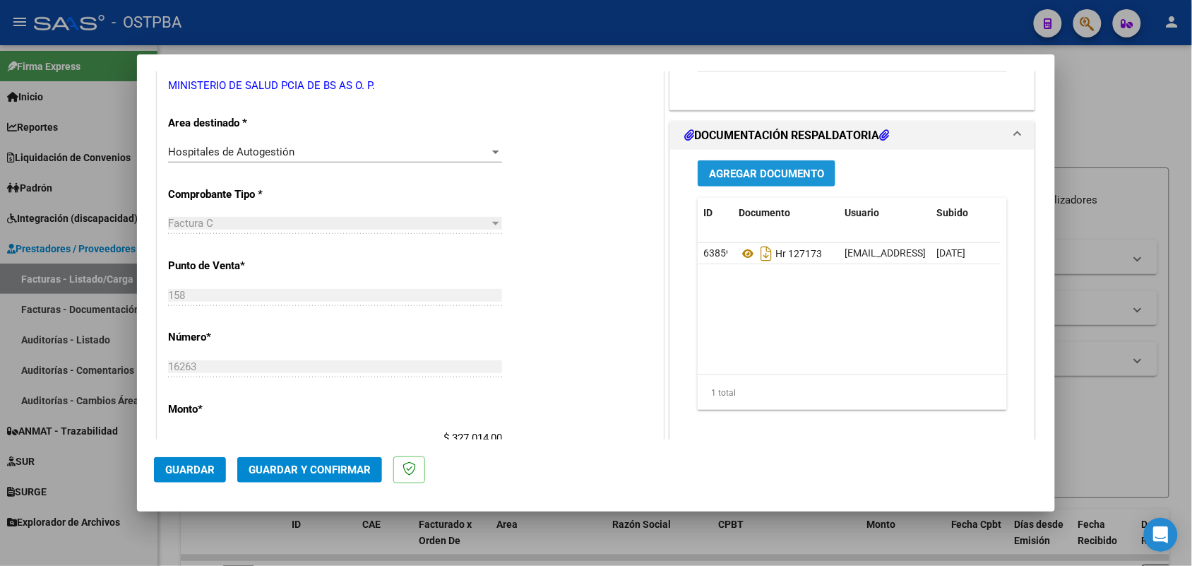
click at [765, 177] on span "Agregar Documento" at bounding box center [766, 173] width 115 height 13
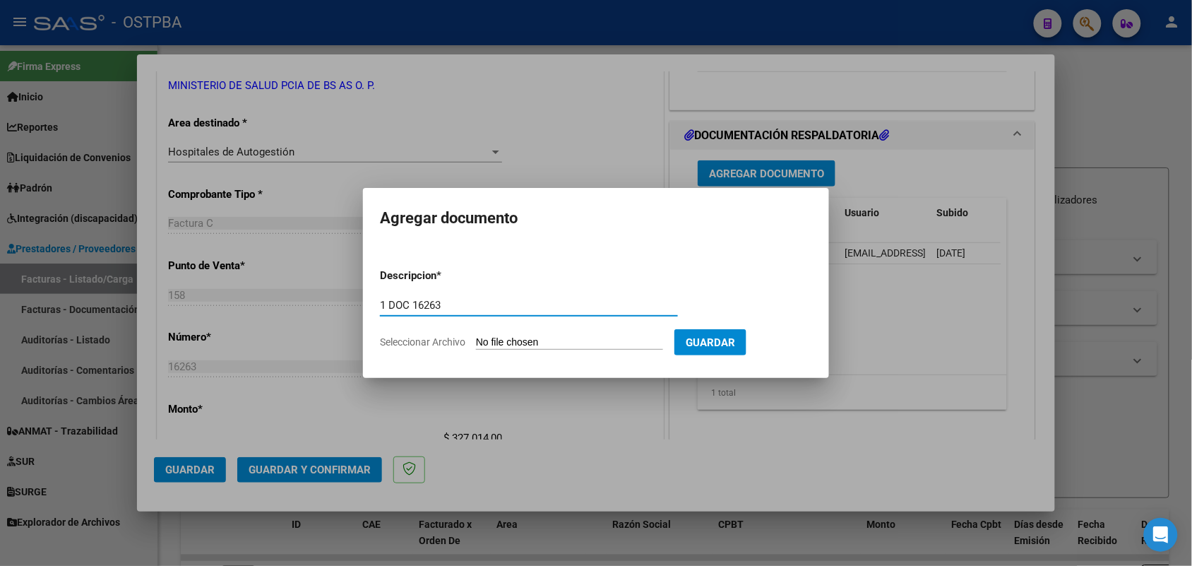
type input "1 DOC 16263"
click at [502, 337] on input "Seleccionar Archivo" at bounding box center [569, 342] width 187 height 13
type input "C:\fakepath\1 DOC 16263.pdf"
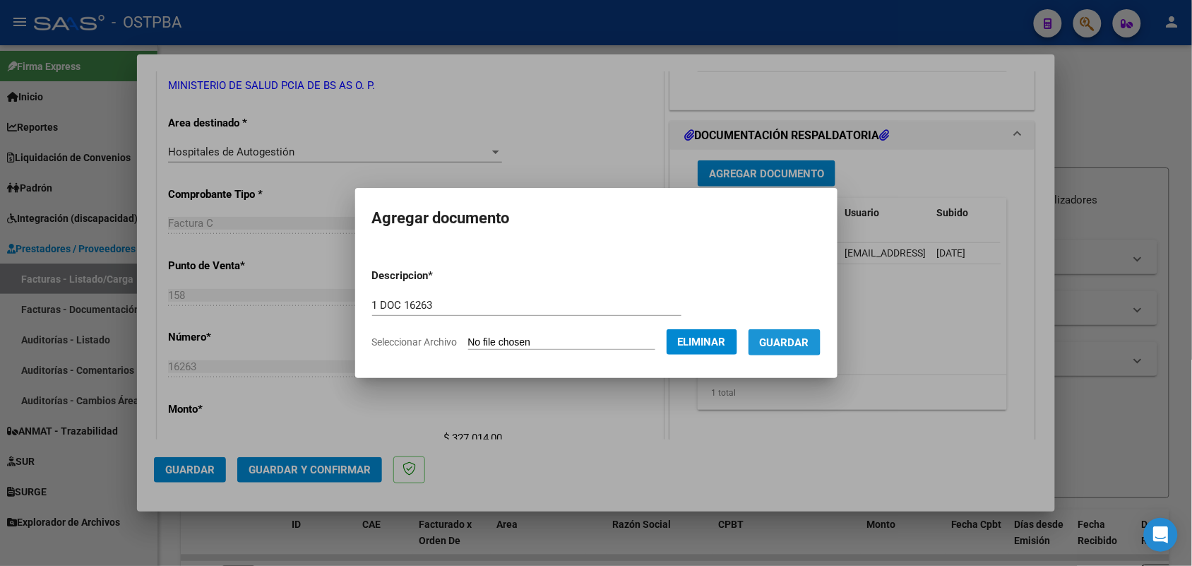
click at [791, 339] on span "Guardar" at bounding box center [784, 342] width 49 height 13
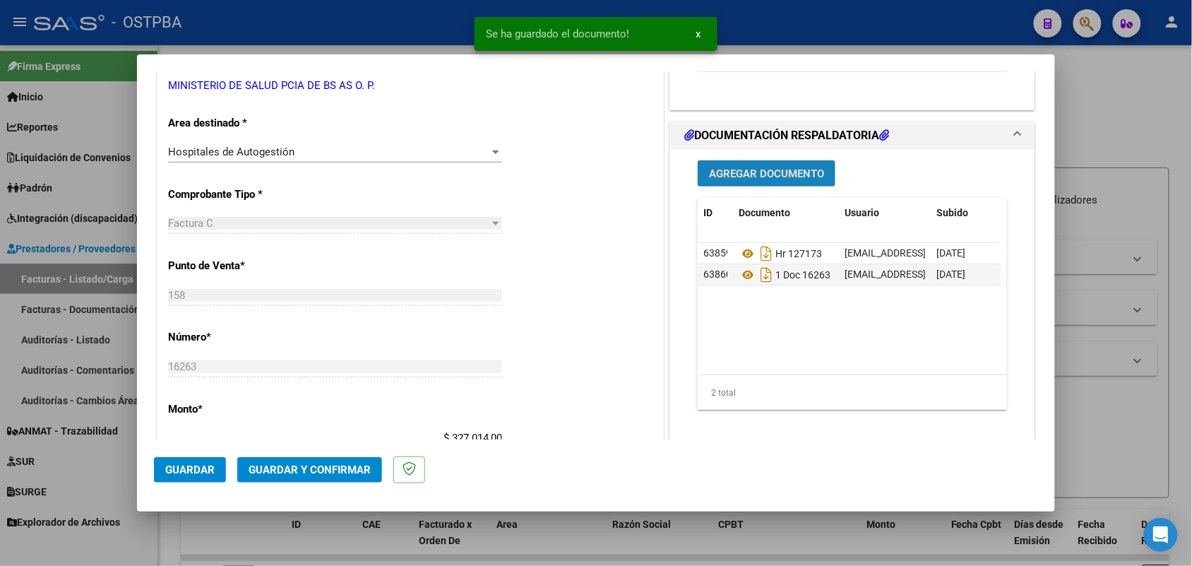
click at [758, 175] on span "Agregar Documento" at bounding box center [766, 173] width 115 height 13
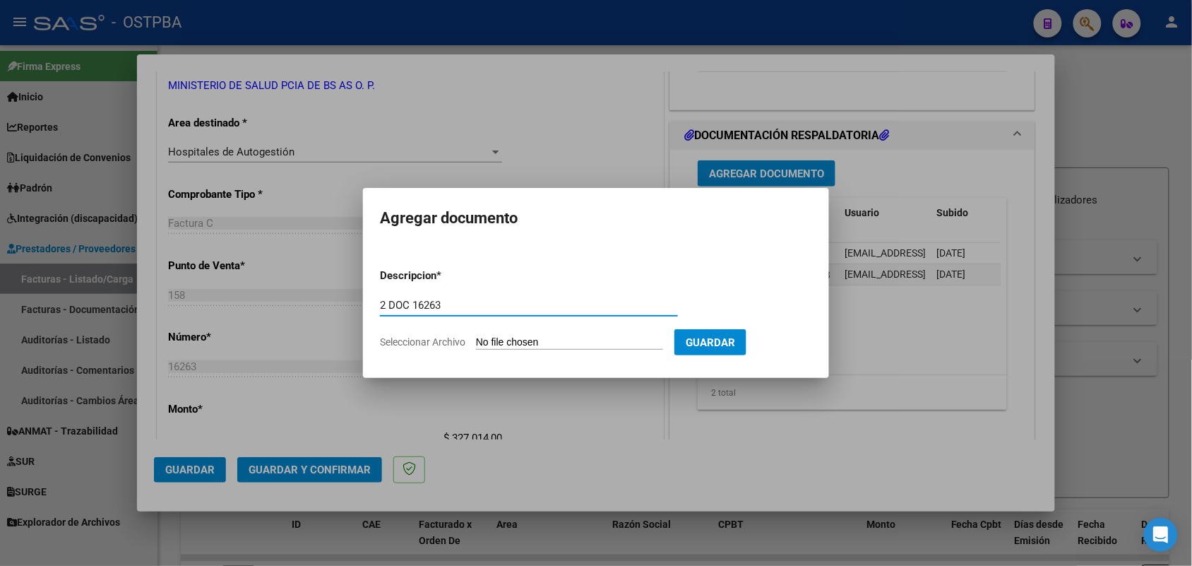
type input "2 DOC 16263"
click at [486, 343] on input "Seleccionar Archivo" at bounding box center [569, 342] width 187 height 13
type input "C:\fakepath\2 DOC 16263.pdf"
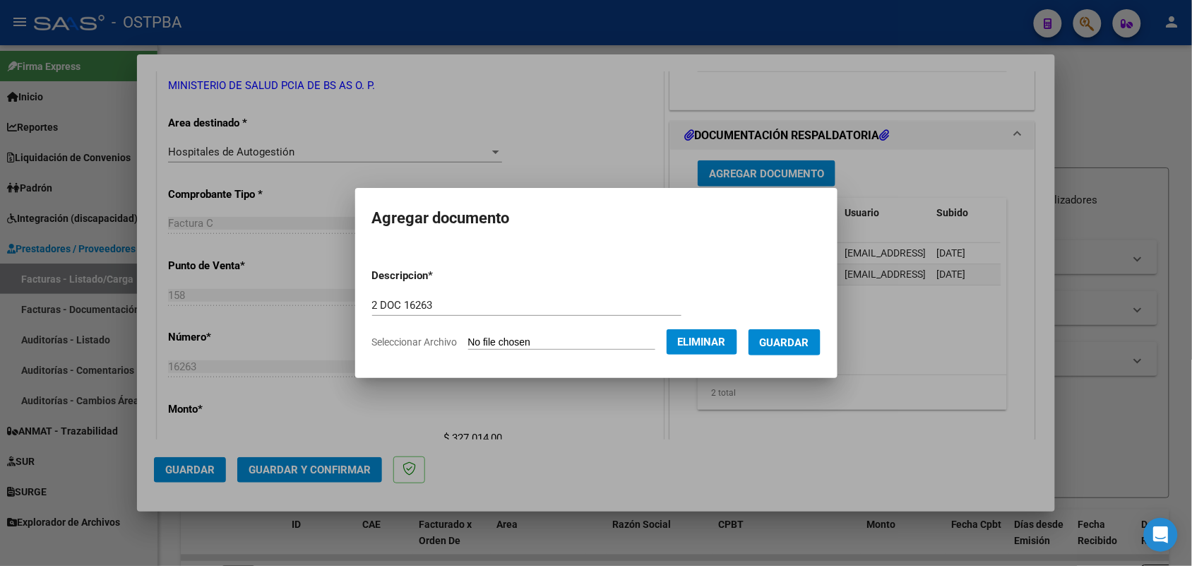
click at [785, 347] on button "Guardar" at bounding box center [785, 342] width 72 height 26
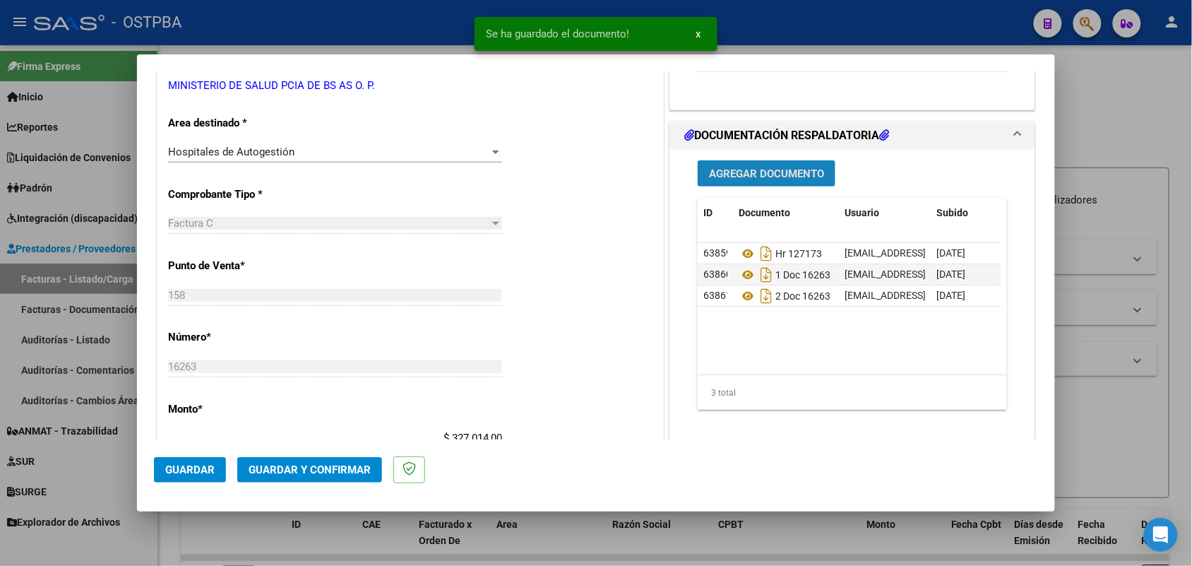
click at [777, 177] on span "Agregar Documento" at bounding box center [766, 173] width 115 height 13
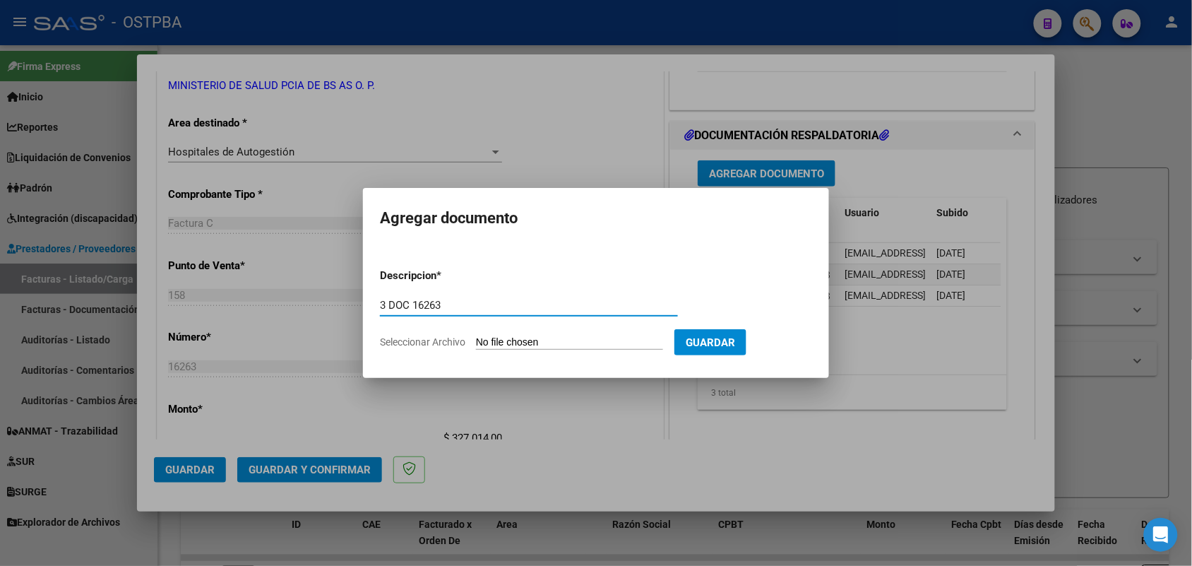
type input "3 DOC 16263"
click at [499, 340] on input "Seleccionar Archivo" at bounding box center [569, 342] width 187 height 13
type input "C:\fakepath\3 DOC 16263.pdf"
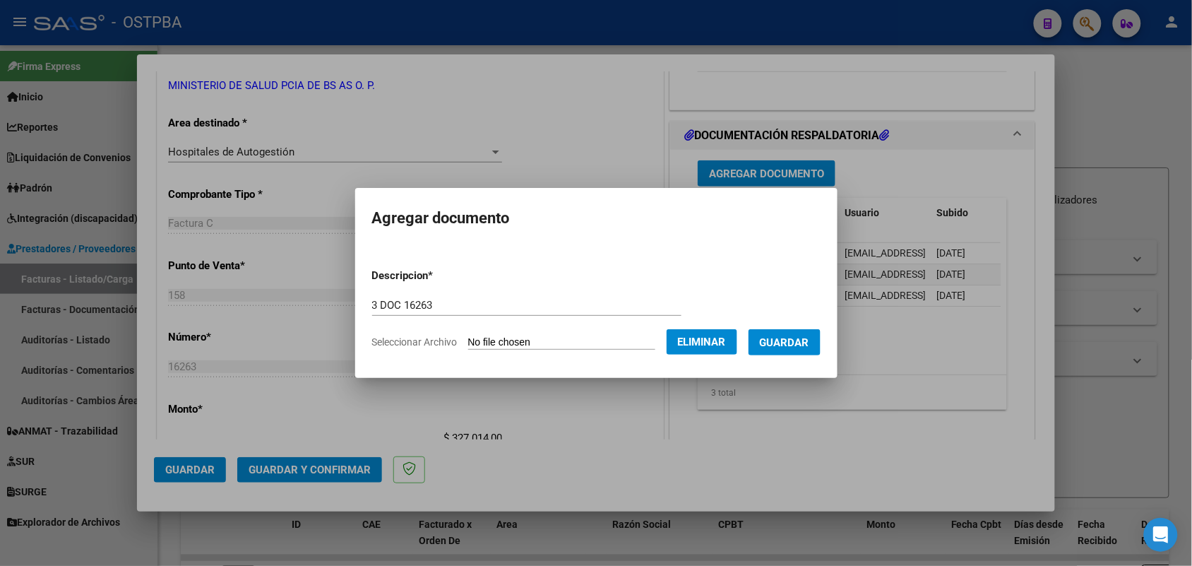
click at [809, 338] on span "Guardar" at bounding box center [784, 342] width 49 height 13
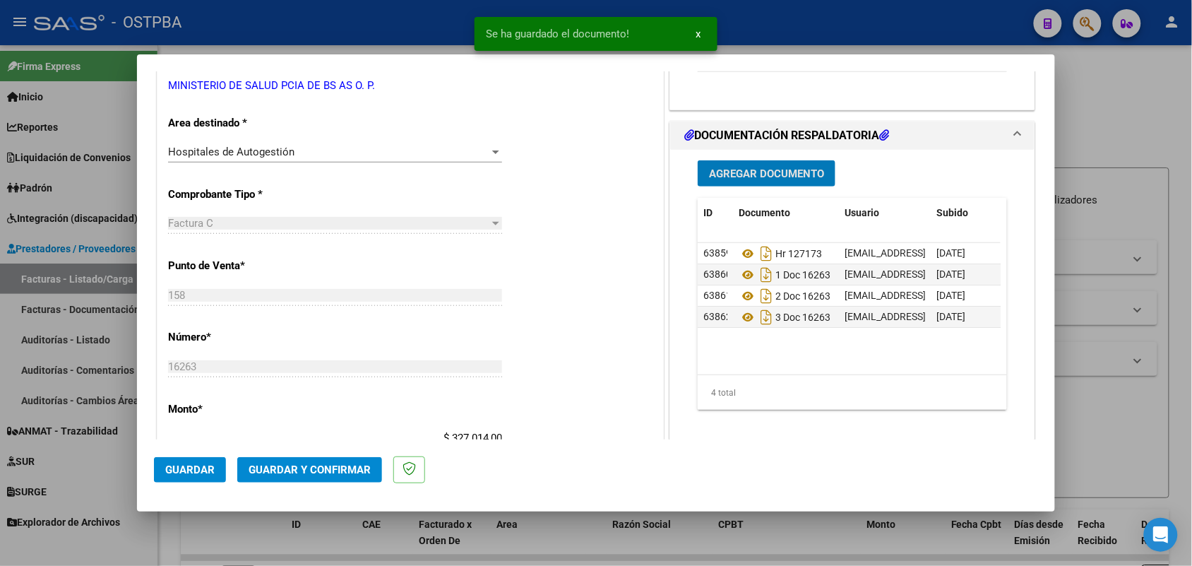
click at [758, 173] on span "Agregar Documento" at bounding box center [766, 173] width 115 height 13
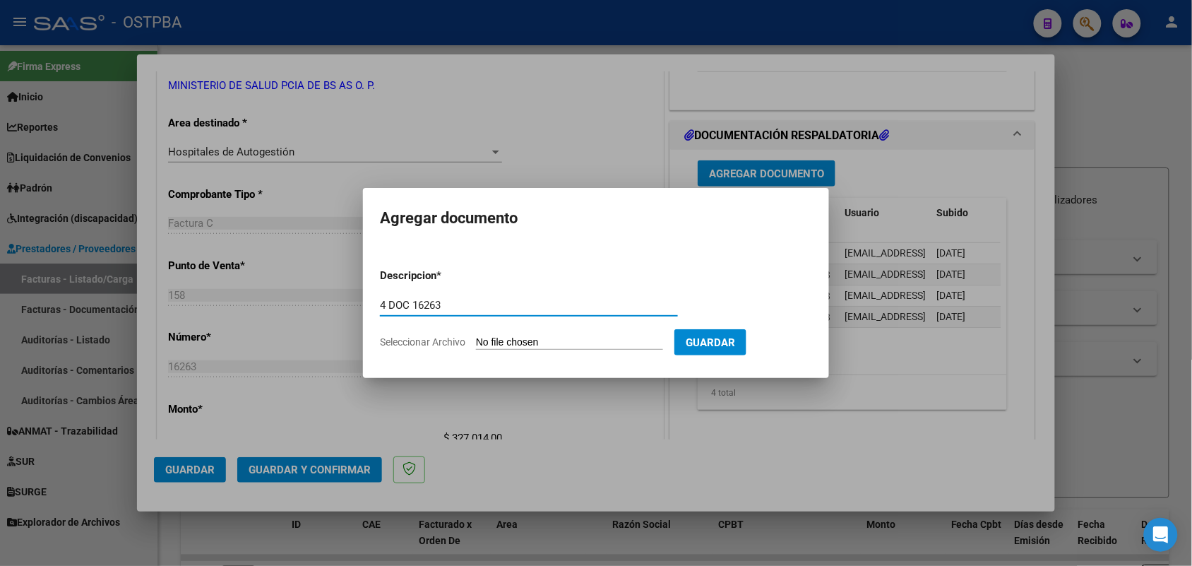
type input "4 DOC 16263"
click at [491, 347] on input "Seleccionar Archivo" at bounding box center [569, 342] width 187 height 13
type input "C:\fakepath\4 DOC 16263.pdf"
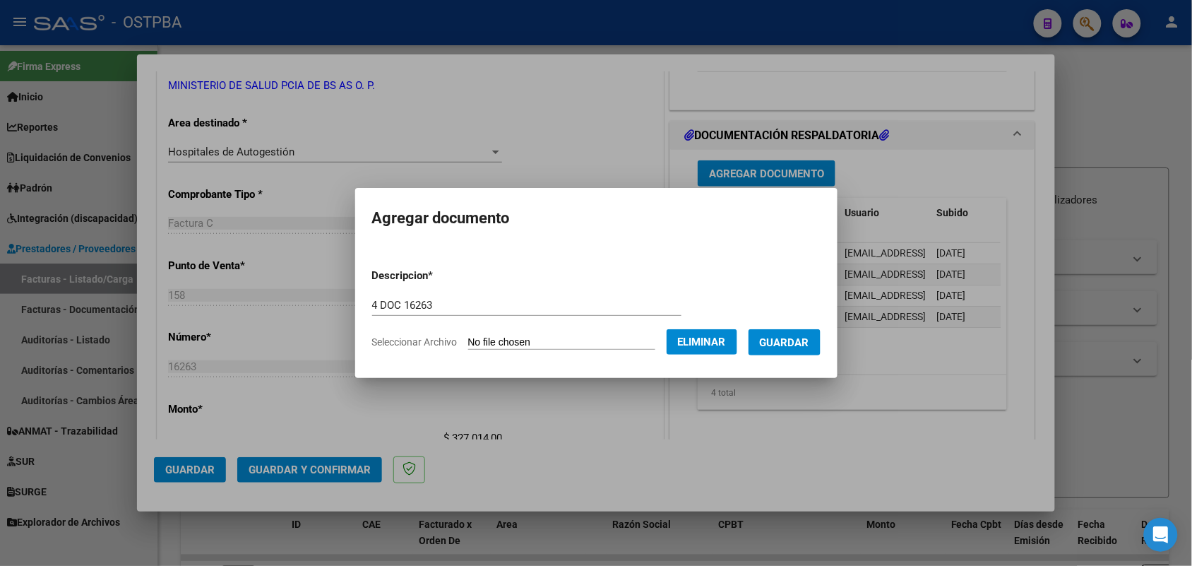
click at [779, 336] on span "Guardar" at bounding box center [784, 342] width 49 height 13
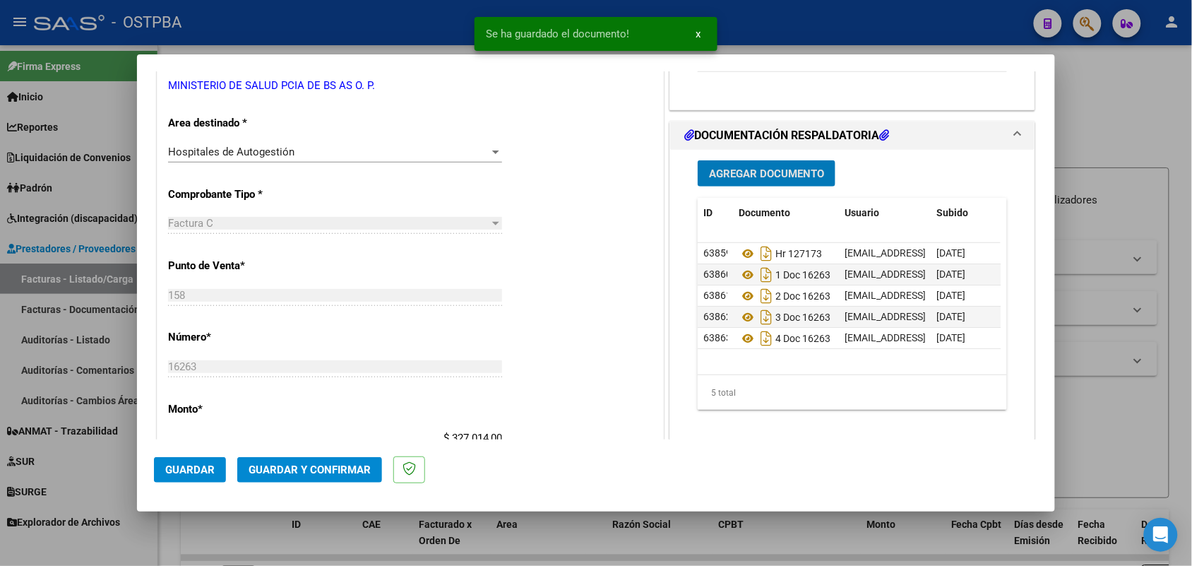
click at [294, 463] on span "Guardar y Confirmar" at bounding box center [310, 469] width 122 height 13
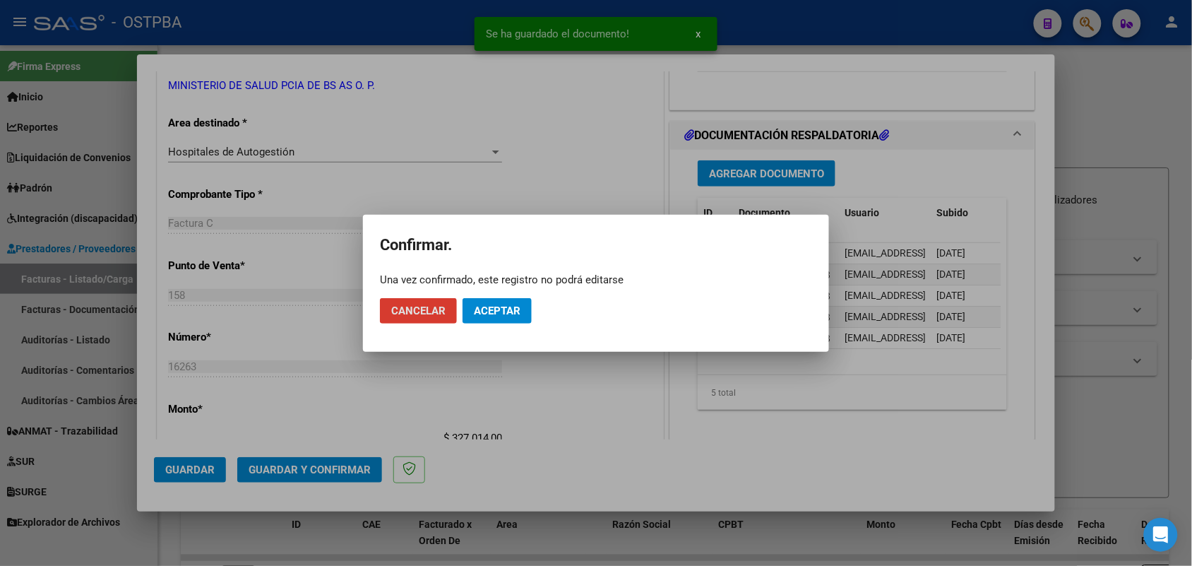
click at [496, 309] on span "Aceptar" at bounding box center [497, 310] width 47 height 13
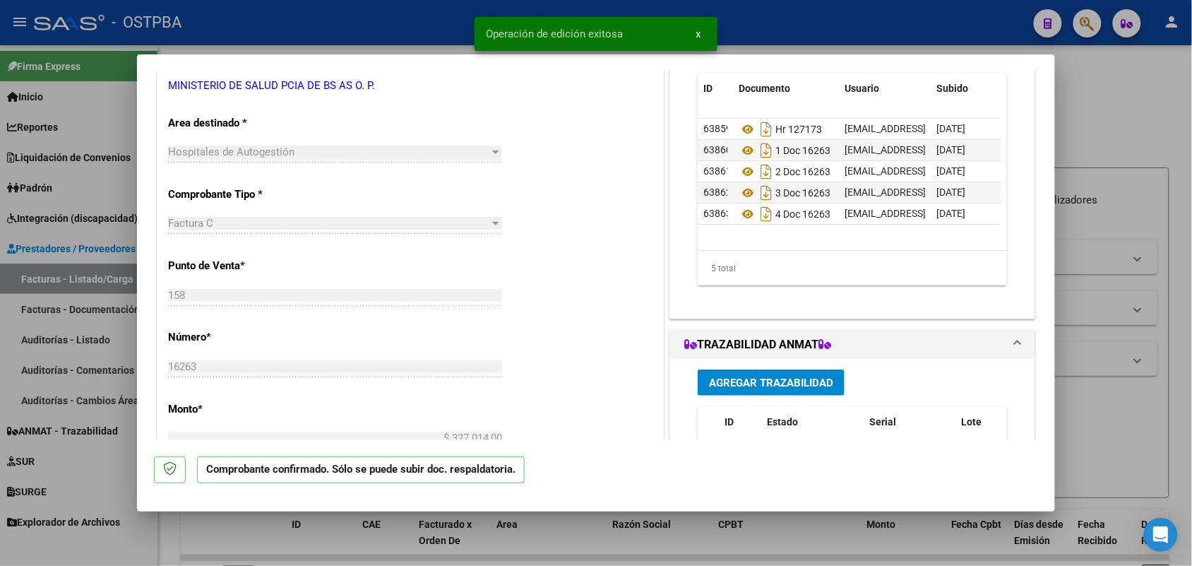
click at [88, 301] on div at bounding box center [596, 283] width 1192 height 566
type input "$ 0,00"
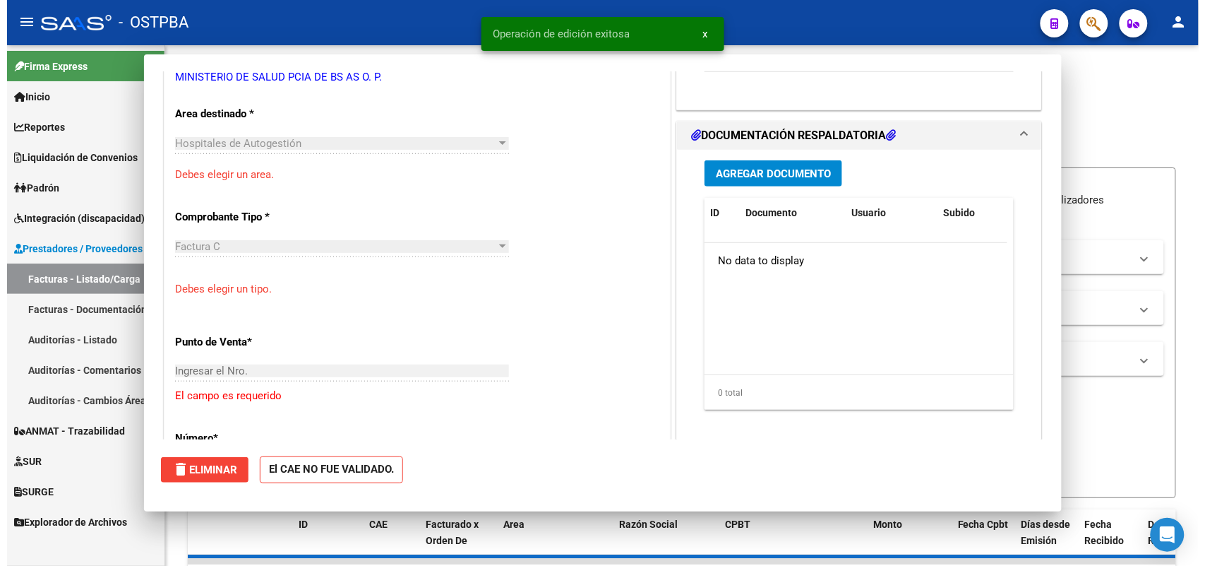
scroll to position [256, 0]
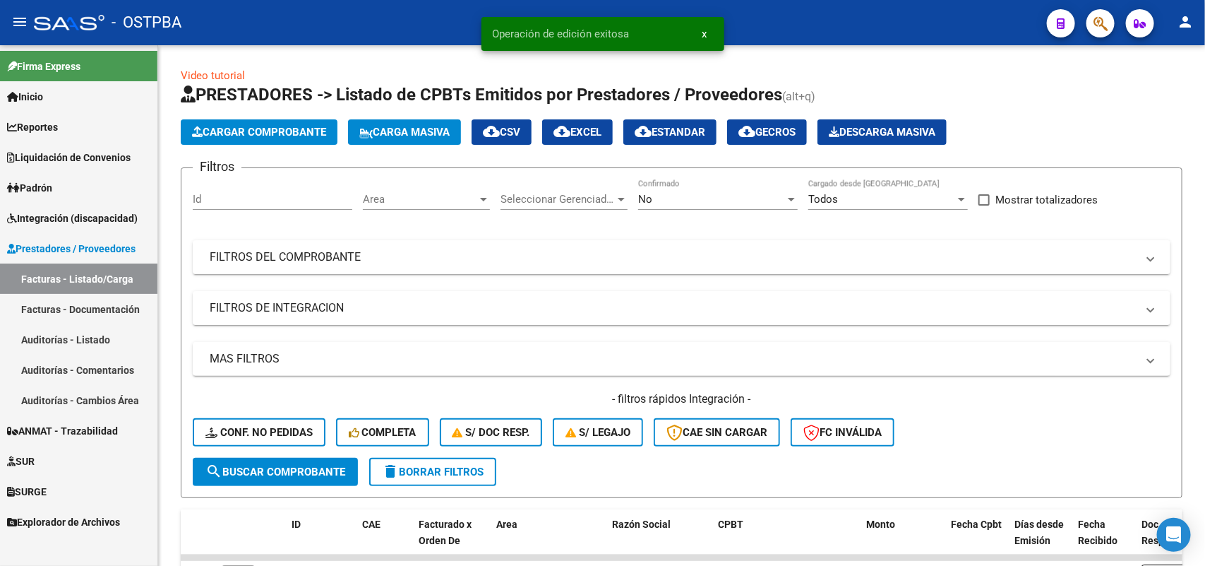
click at [107, 337] on link "Auditorías - Listado" at bounding box center [78, 339] width 157 height 30
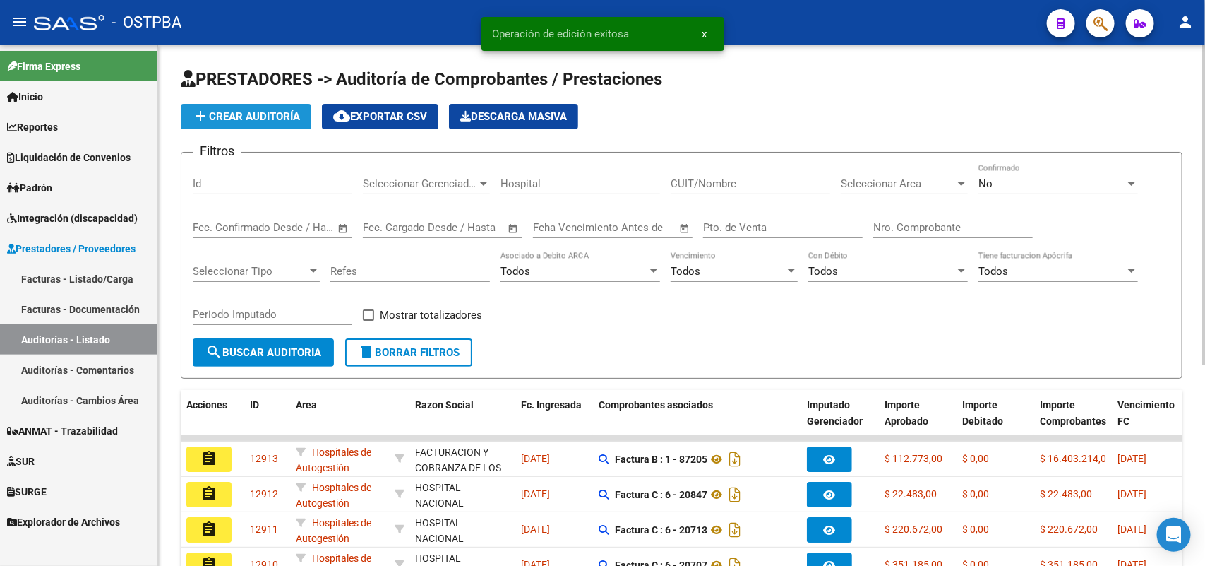
click at [285, 114] on span "add Crear Auditoría" at bounding box center [246, 116] width 108 height 13
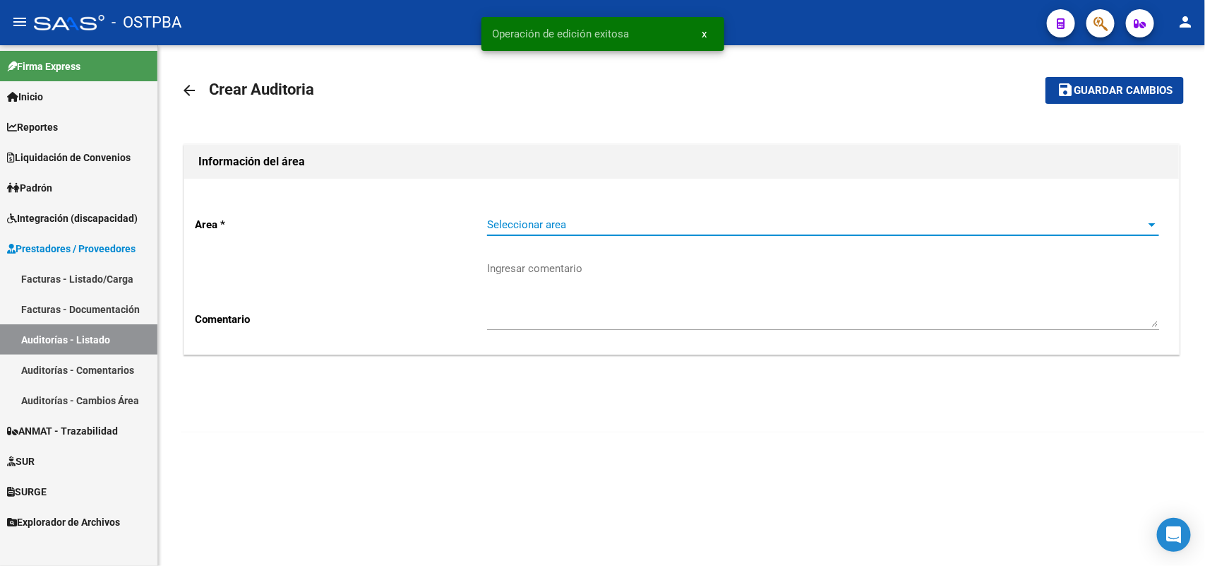
click at [564, 226] on span "Seleccionar area" at bounding box center [817, 224] width 660 height 13
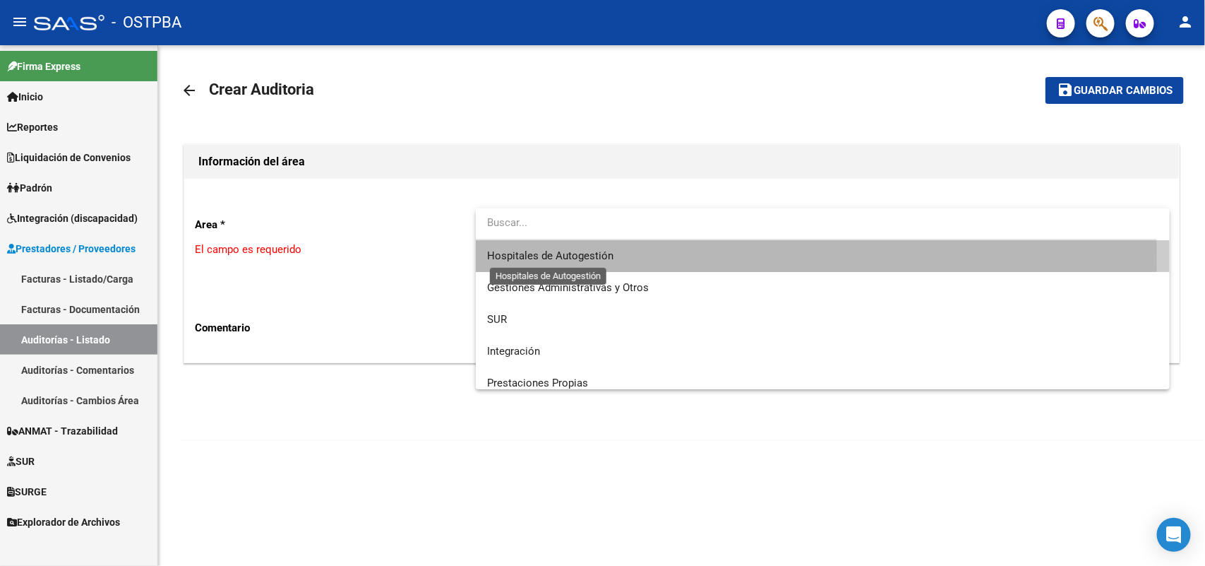
click at [563, 258] on span "Hospitales de Autogestión" at bounding box center [550, 255] width 126 height 13
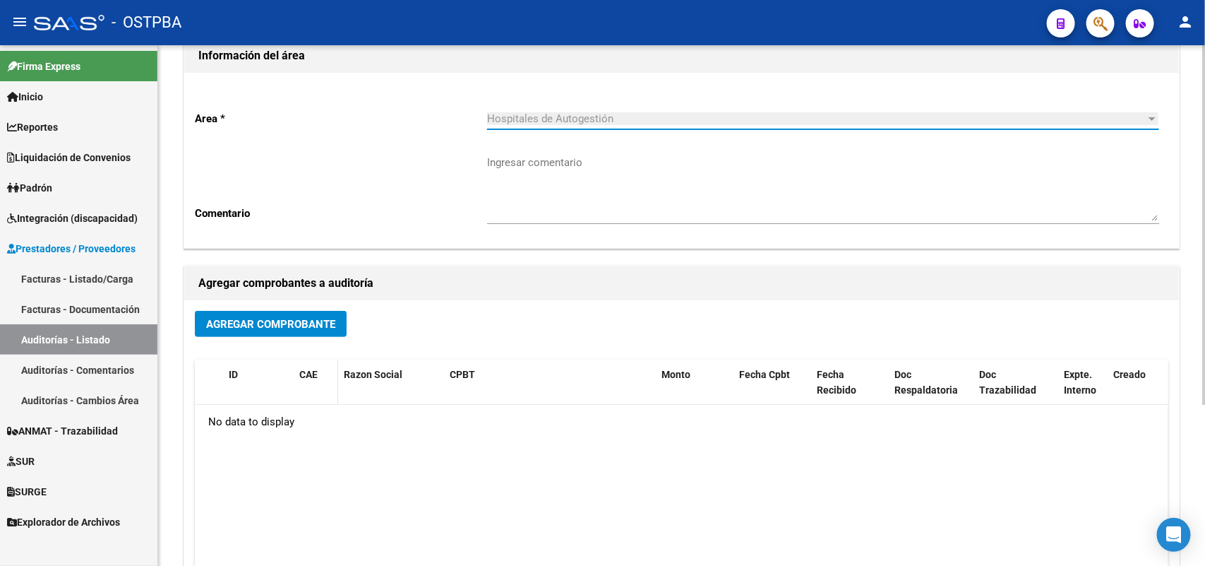
scroll to position [233, 0]
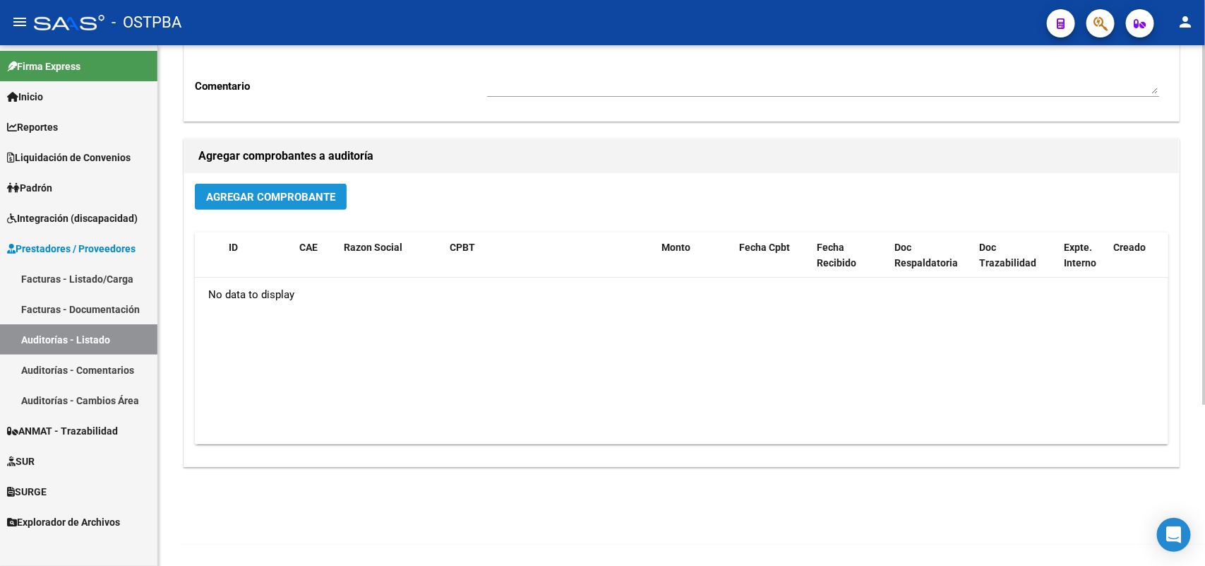
click at [302, 195] on span "Agregar Comprobante" at bounding box center [270, 197] width 129 height 13
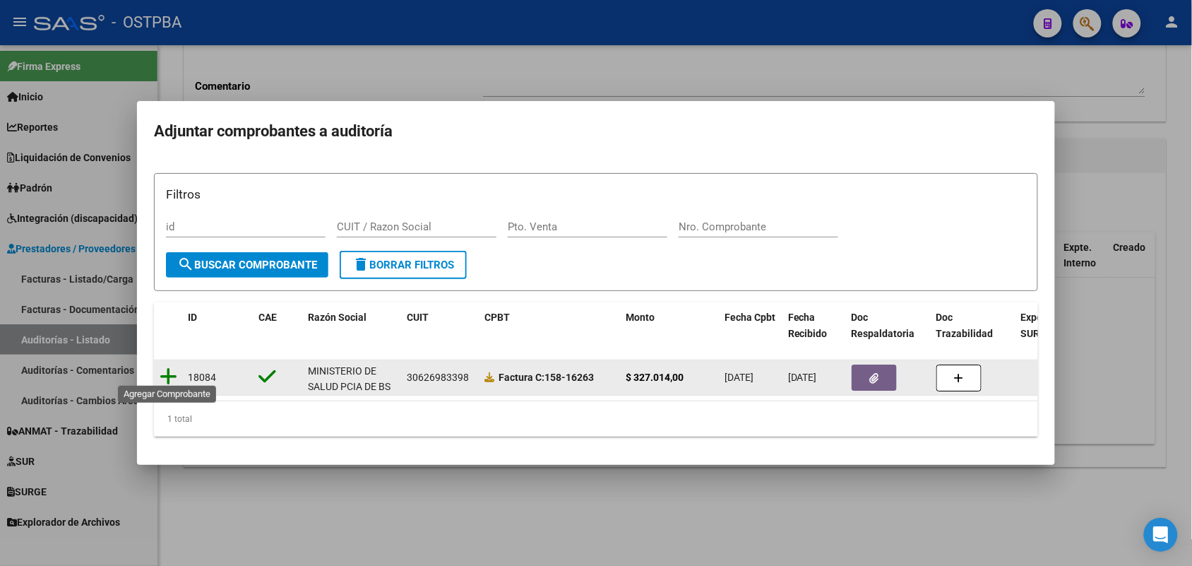
click at [166, 371] on icon at bounding box center [169, 376] width 18 height 20
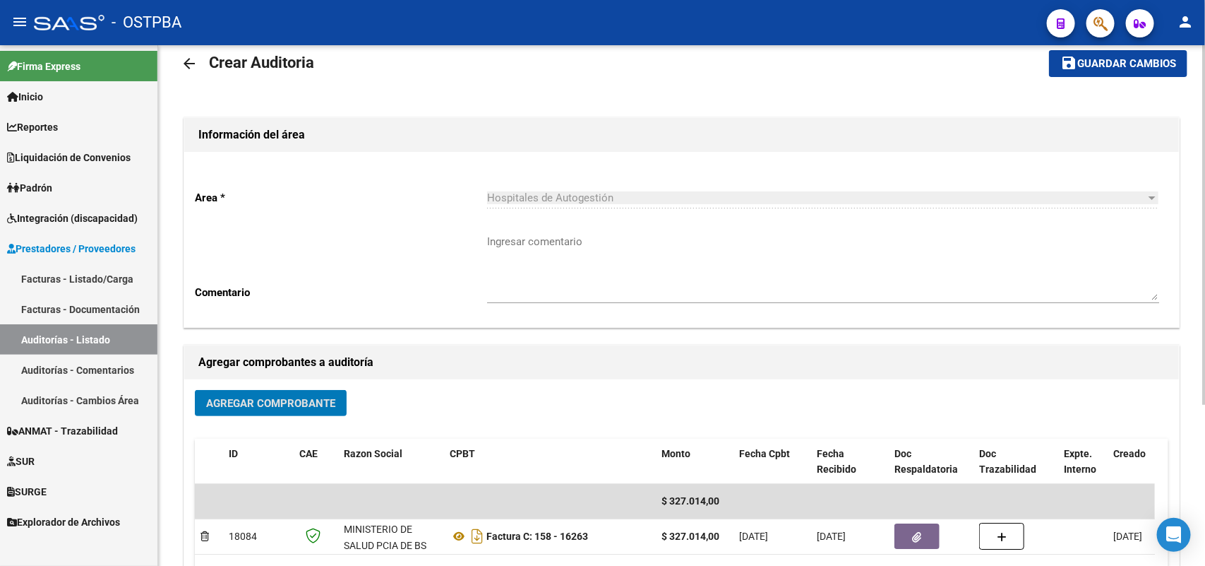
scroll to position [0, 0]
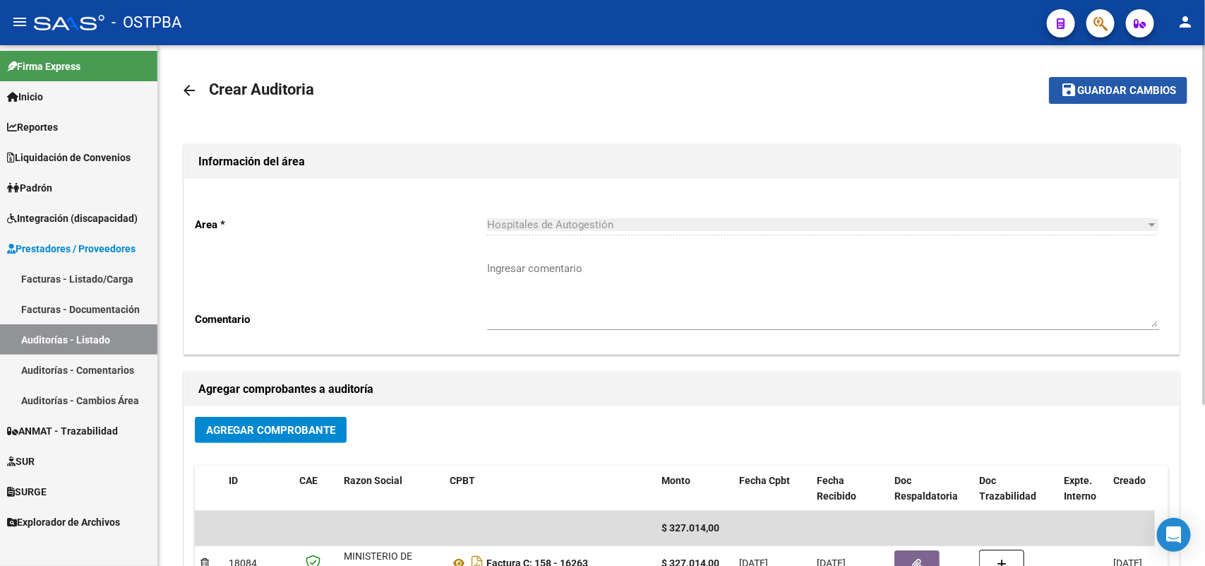
click at [1117, 85] on span "Guardar cambios" at bounding box center [1127, 91] width 99 height 13
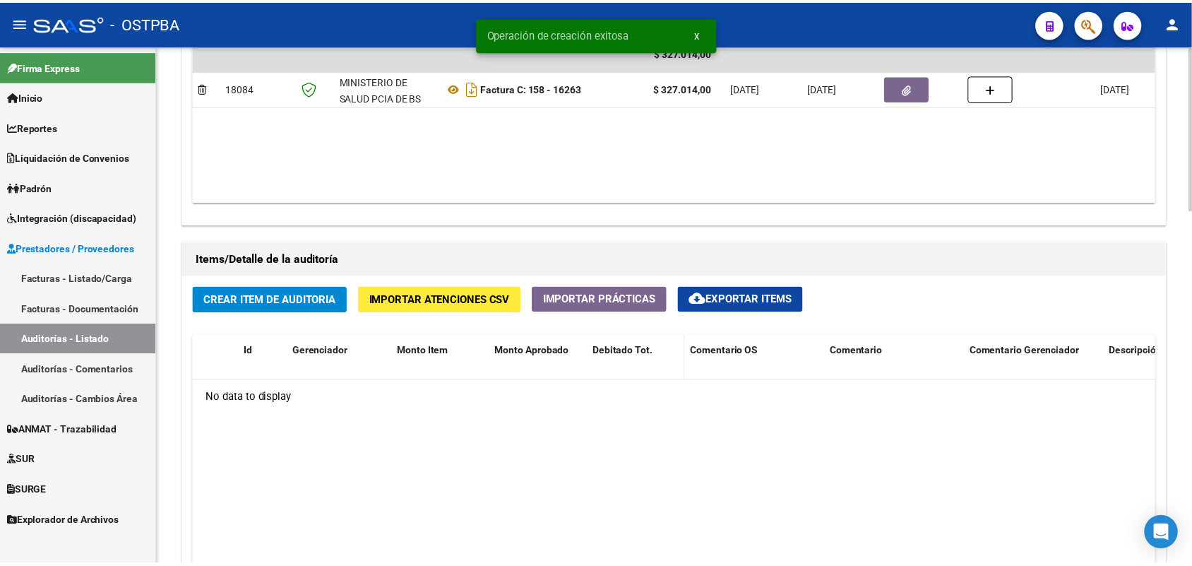
scroll to position [883, 0]
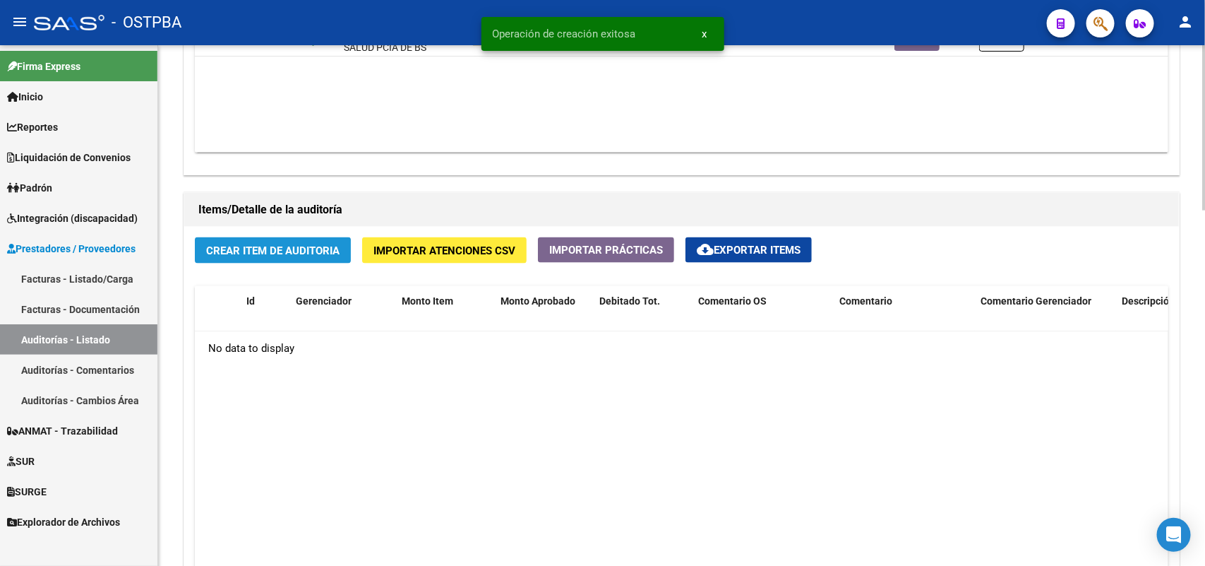
click at [259, 244] on span "Crear Item de Auditoria" at bounding box center [272, 250] width 133 height 13
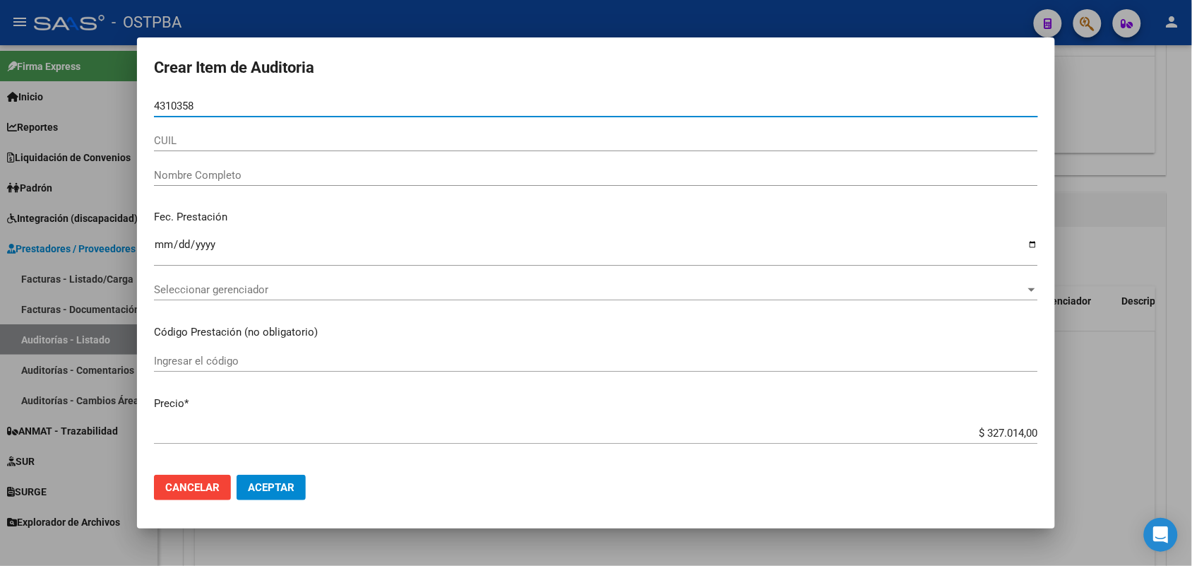
type input "43103587"
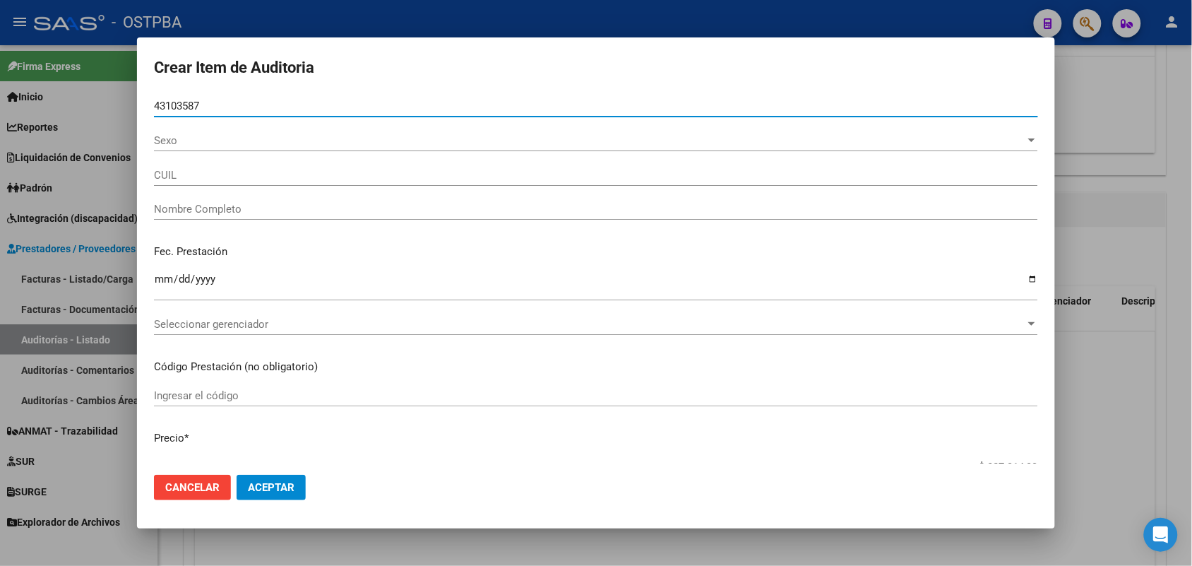
type input "27431035877"
type input "[PERSON_NAME] -"
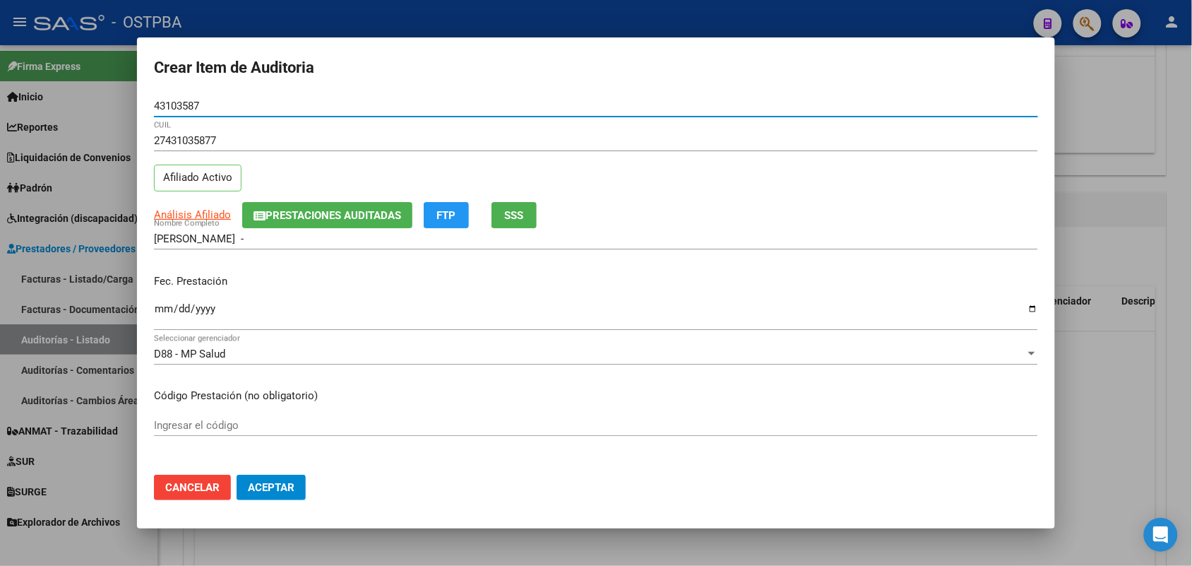
type input "43103587"
click at [164, 314] on input "Ingresar la fecha" at bounding box center [596, 314] width 884 height 23
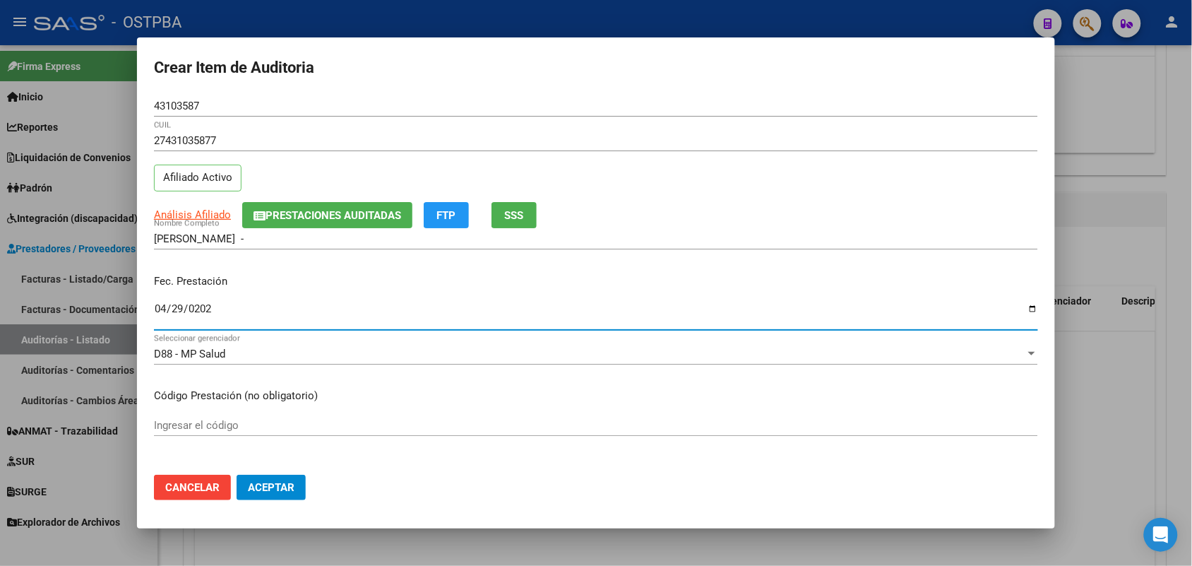
type input "[DATE]"
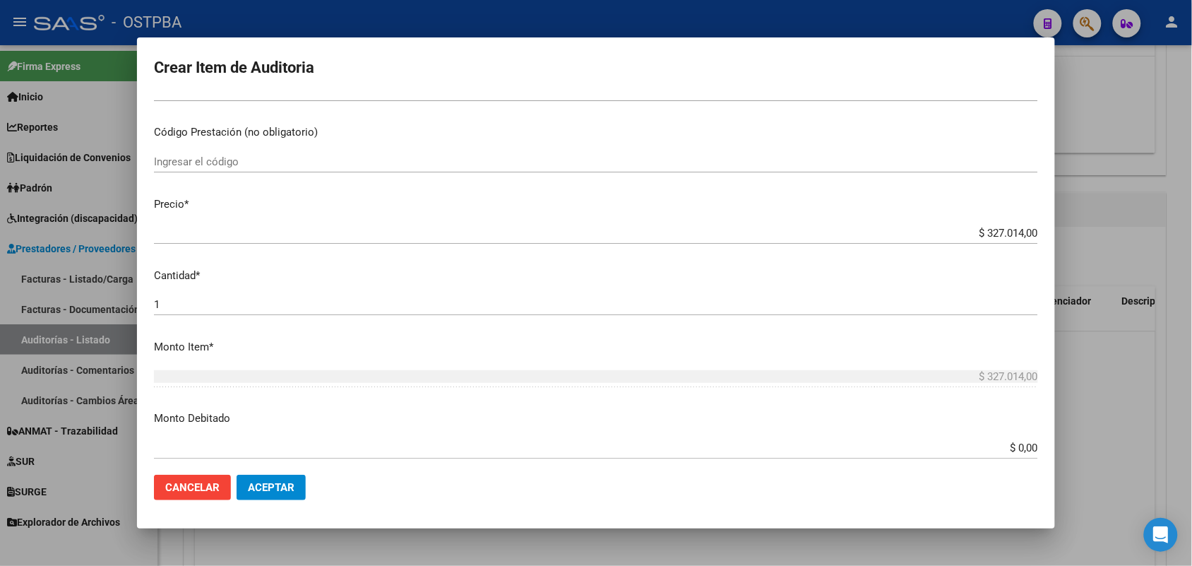
scroll to position [265, 0]
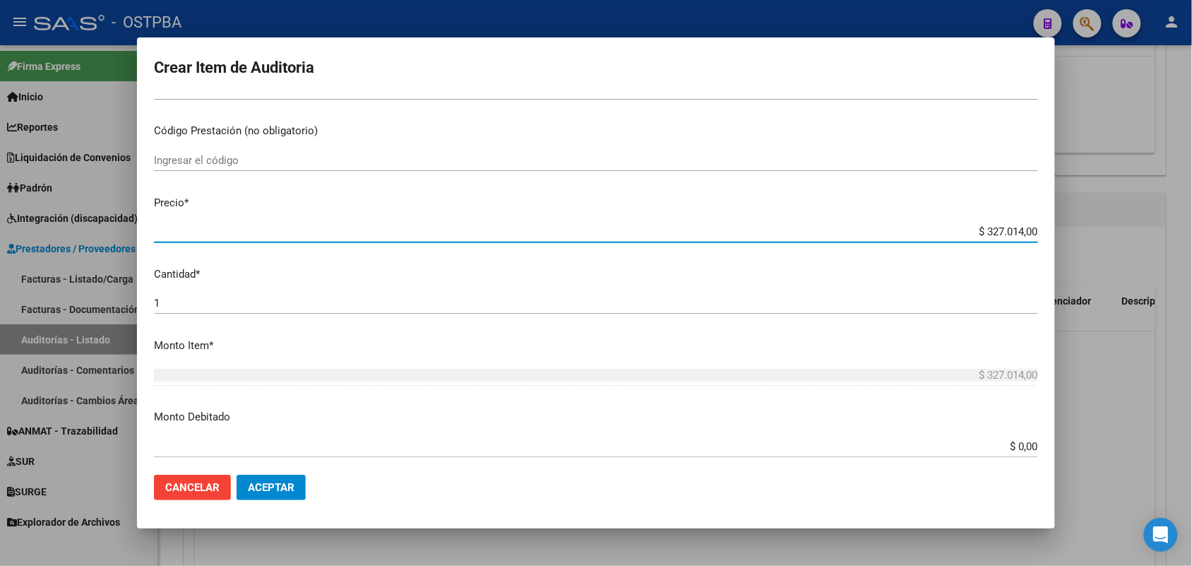
drag, startPoint x: 957, startPoint y: 230, endPoint x: 1092, endPoint y: 227, distance: 135.6
click at [1092, 227] on div "Crear Item de Auditoria 43103587 Nro Documento 27431035877 CUIL Afiliado Activo…" at bounding box center [596, 283] width 1192 height 566
type input "$ 0,01"
type input "$ 0,10"
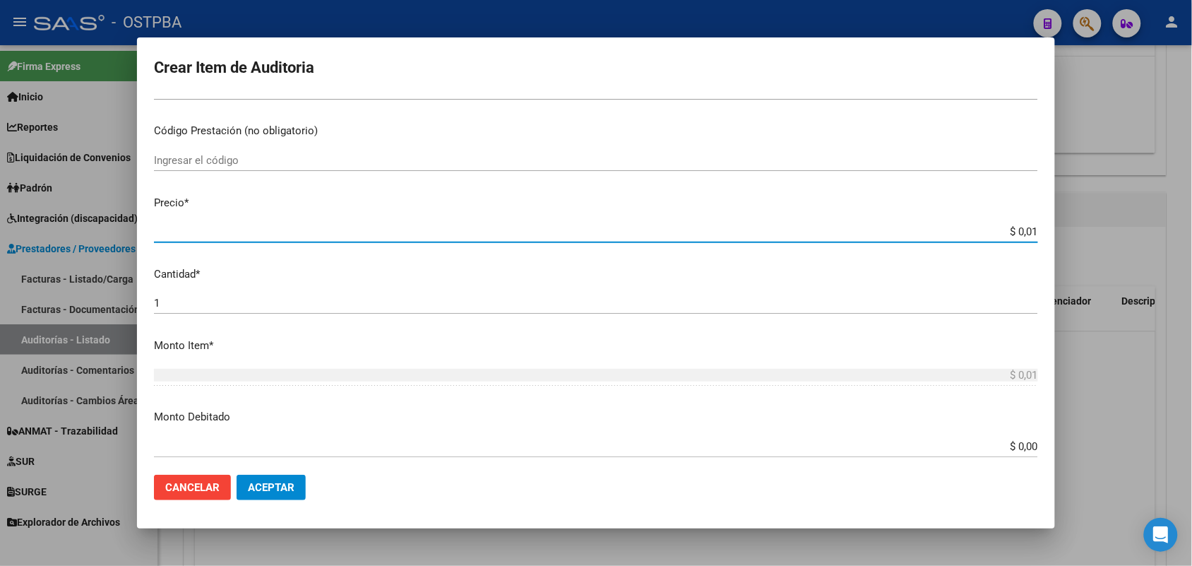
type input "$ 0,10"
type input "$ 1,06"
type input "$ 10,65"
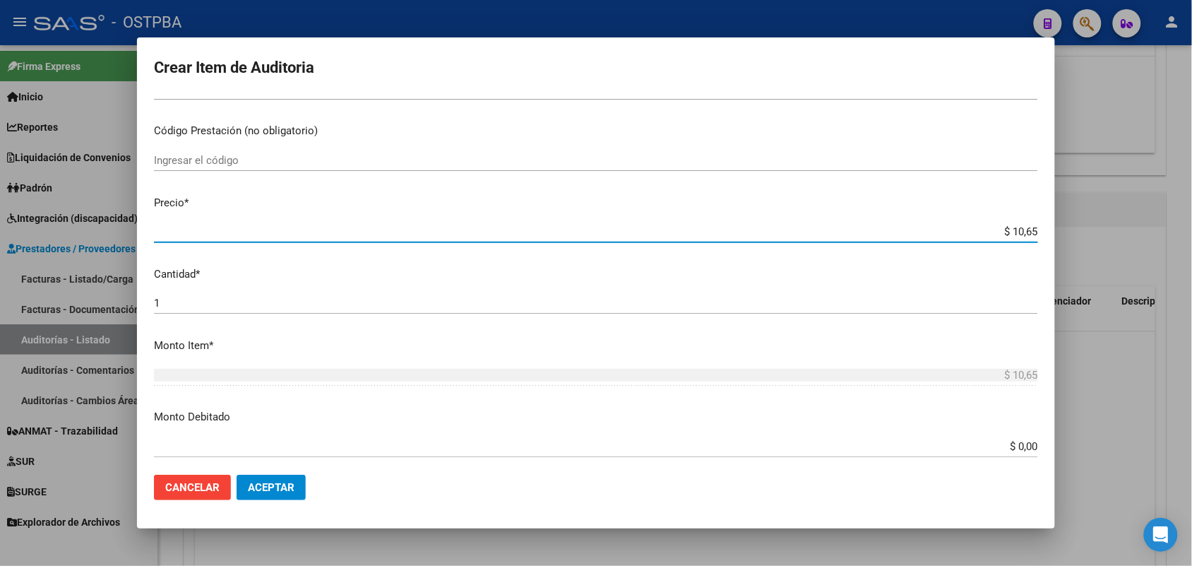
type input "$ 106,56"
type input "$ 1.065,60"
type input "$ 10.656,00"
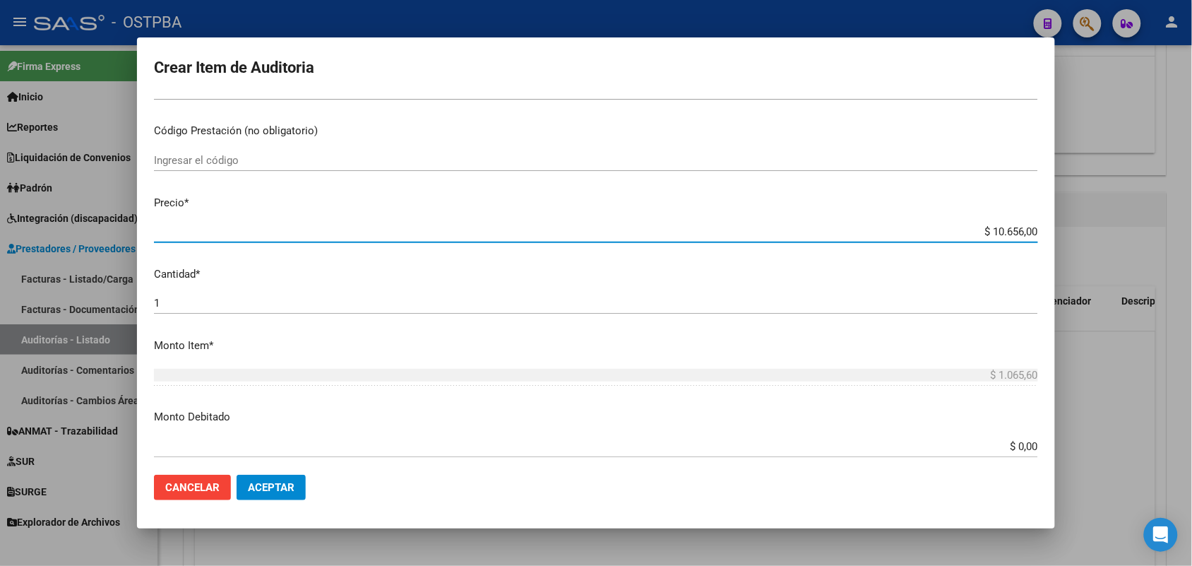
type input "$ 10.656,00"
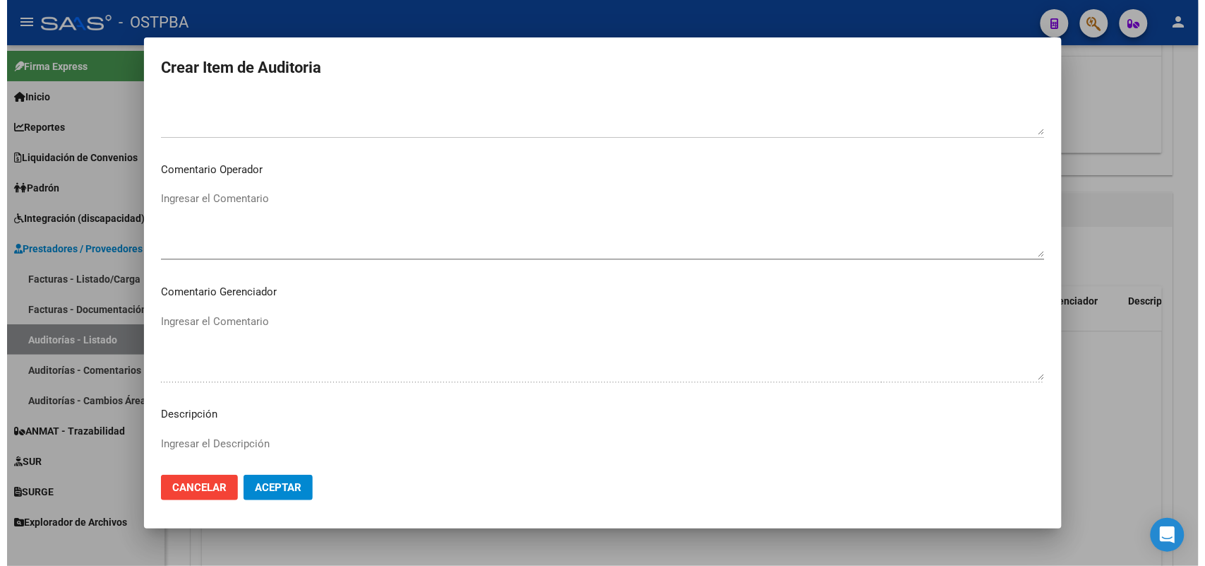
scroll to position [902, 0]
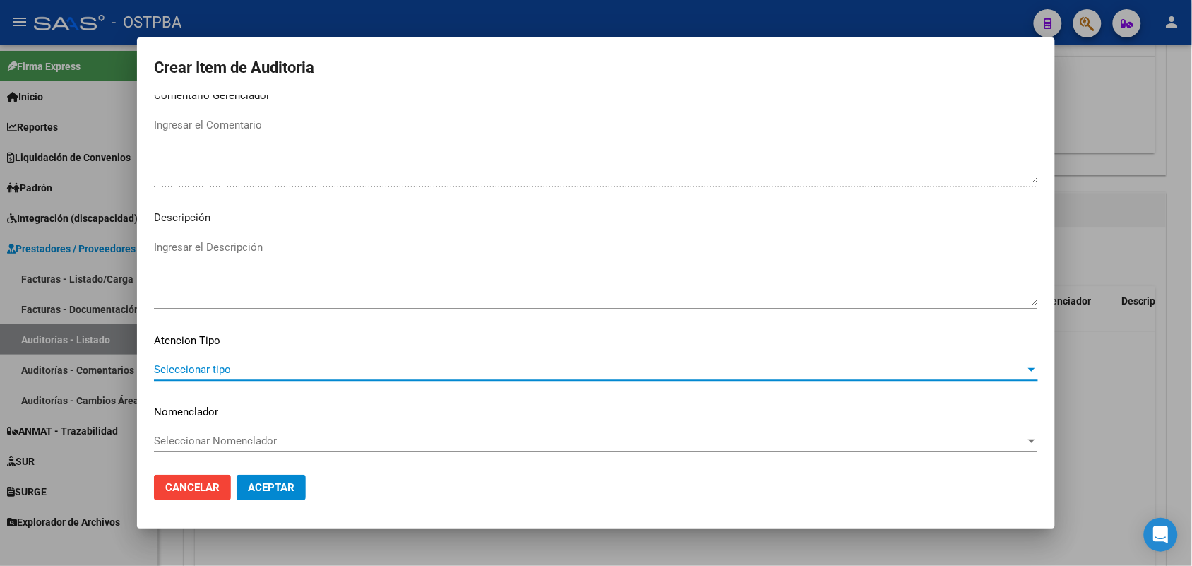
click at [215, 366] on span "Seleccionar tipo" at bounding box center [589, 369] width 871 height 13
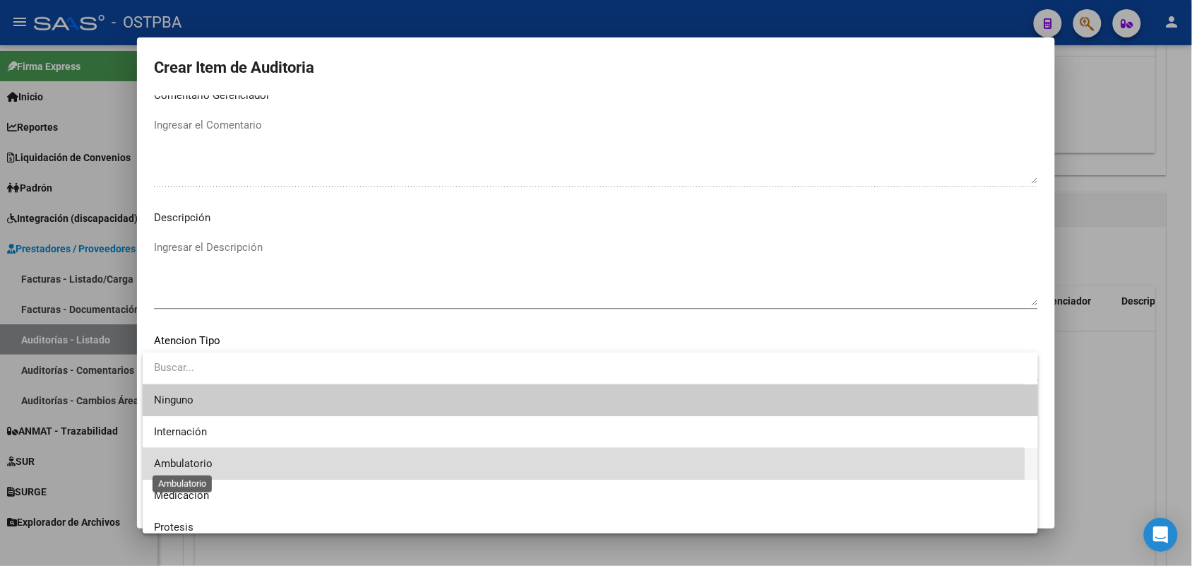
drag, startPoint x: 201, startPoint y: 460, endPoint x: 247, endPoint y: 461, distance: 45.9
click at [202, 460] on span "Ambulatorio" at bounding box center [183, 463] width 59 height 13
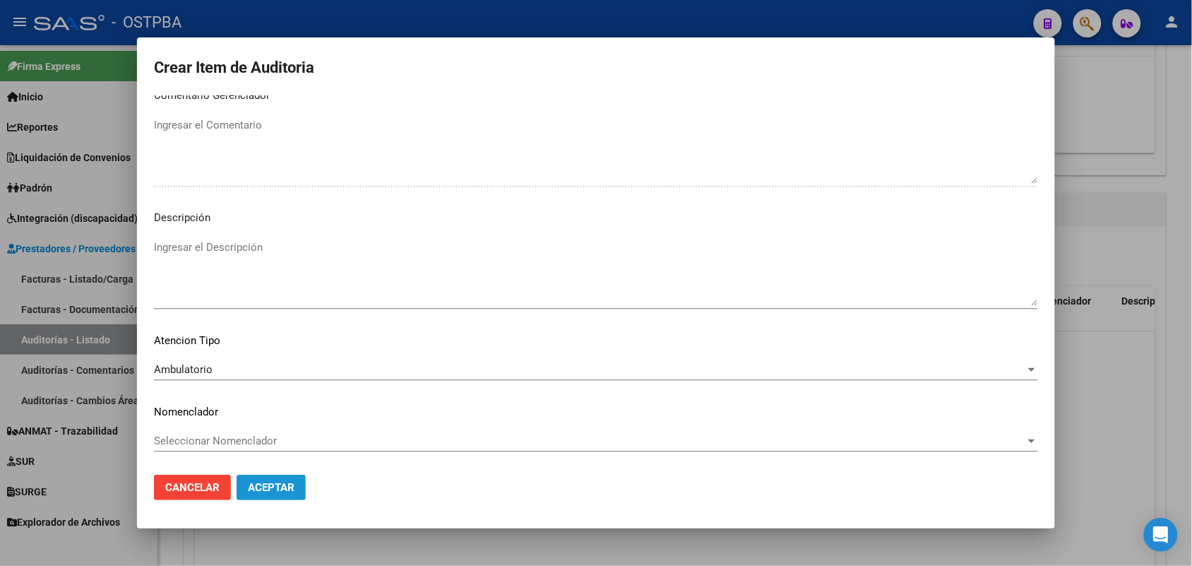
click at [268, 484] on span "Aceptar" at bounding box center [271, 487] width 47 height 13
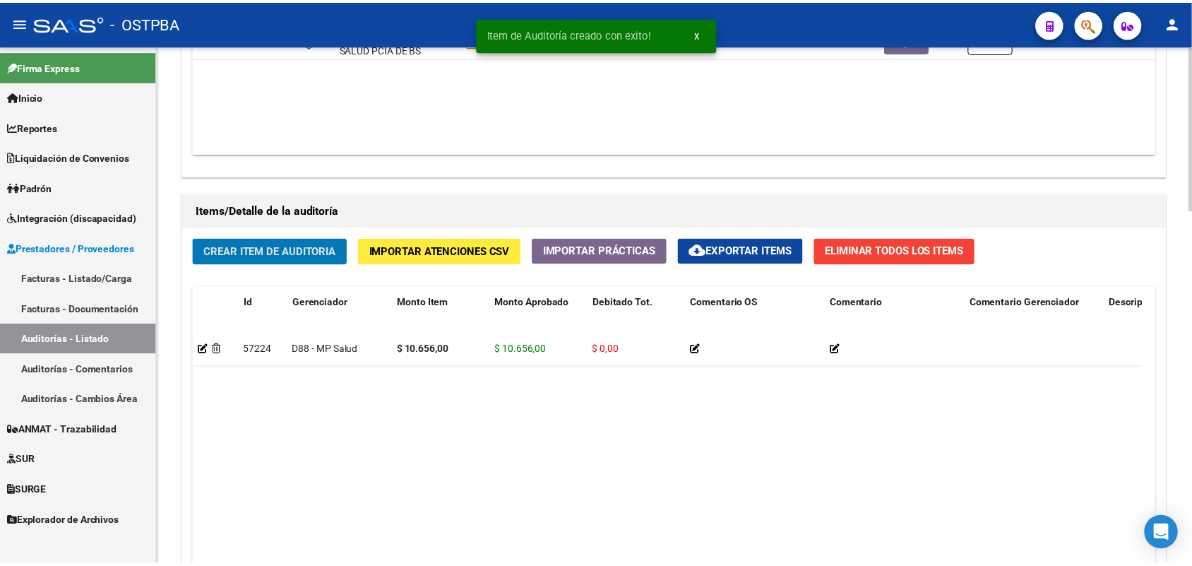
scroll to position [883, 0]
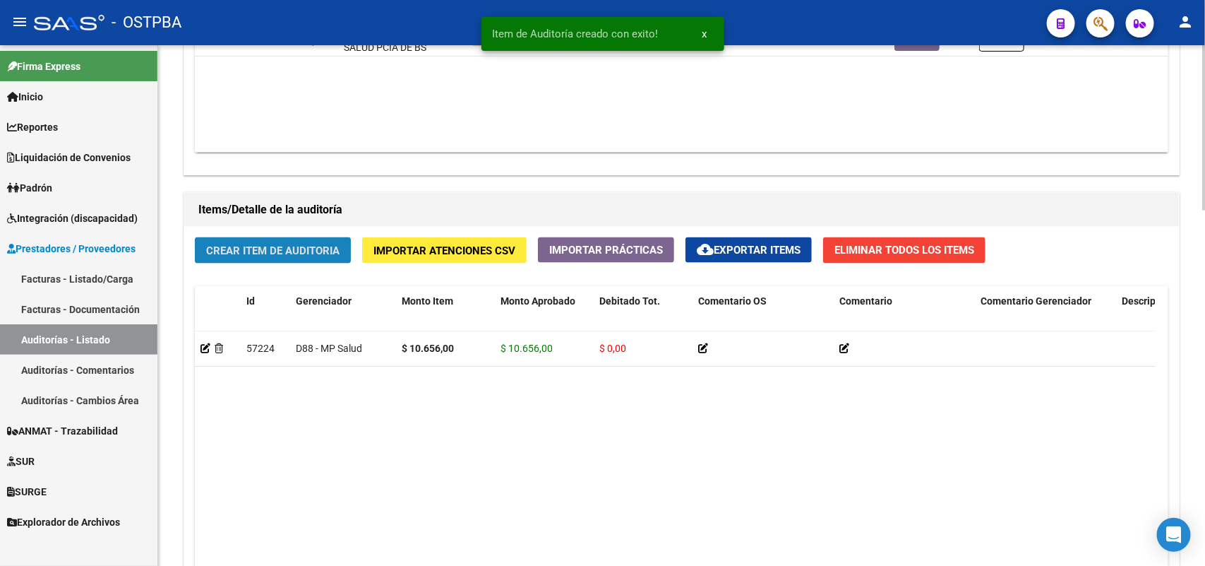
click at [309, 241] on button "Crear Item de Auditoria" at bounding box center [273, 250] width 156 height 26
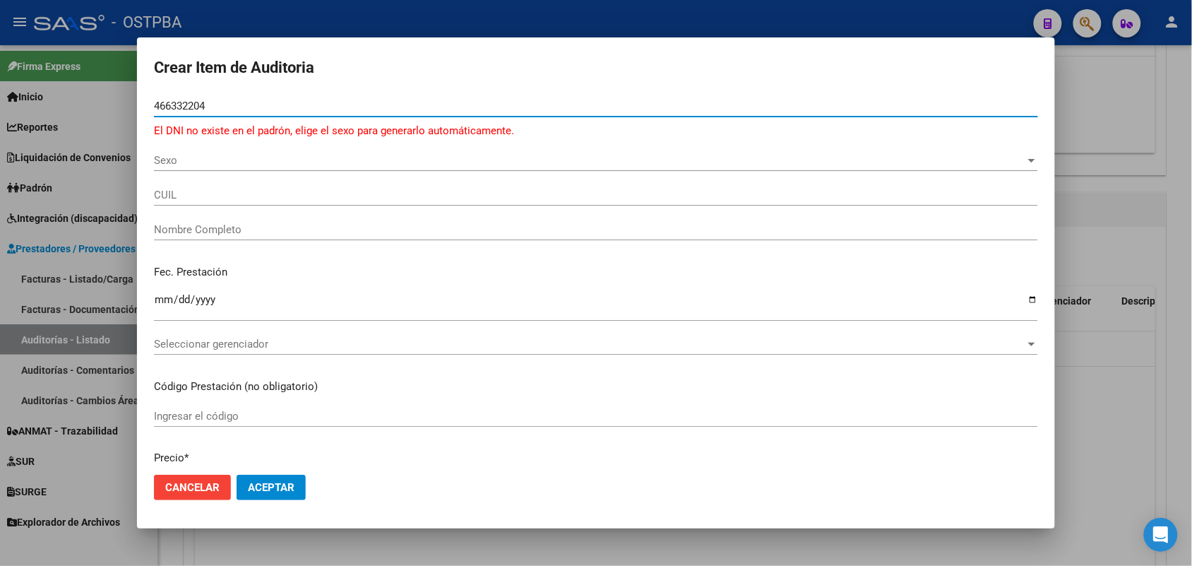
type input "466332204"
click at [80, 234] on div at bounding box center [596, 283] width 1192 height 566
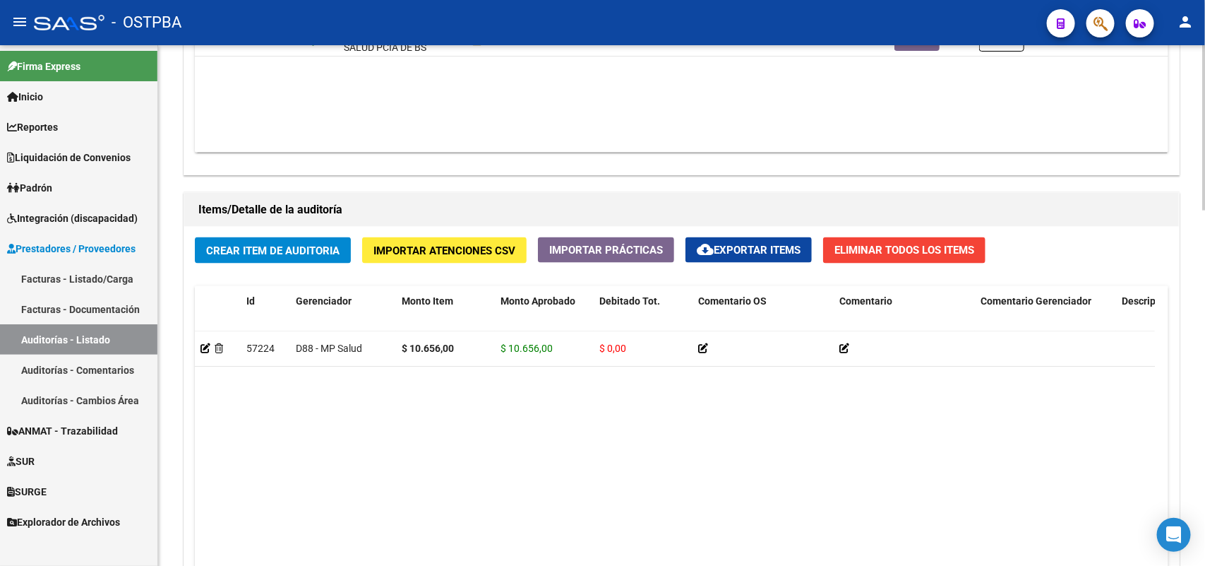
click at [299, 244] on span "Crear Item de Auditoria" at bounding box center [272, 250] width 133 height 13
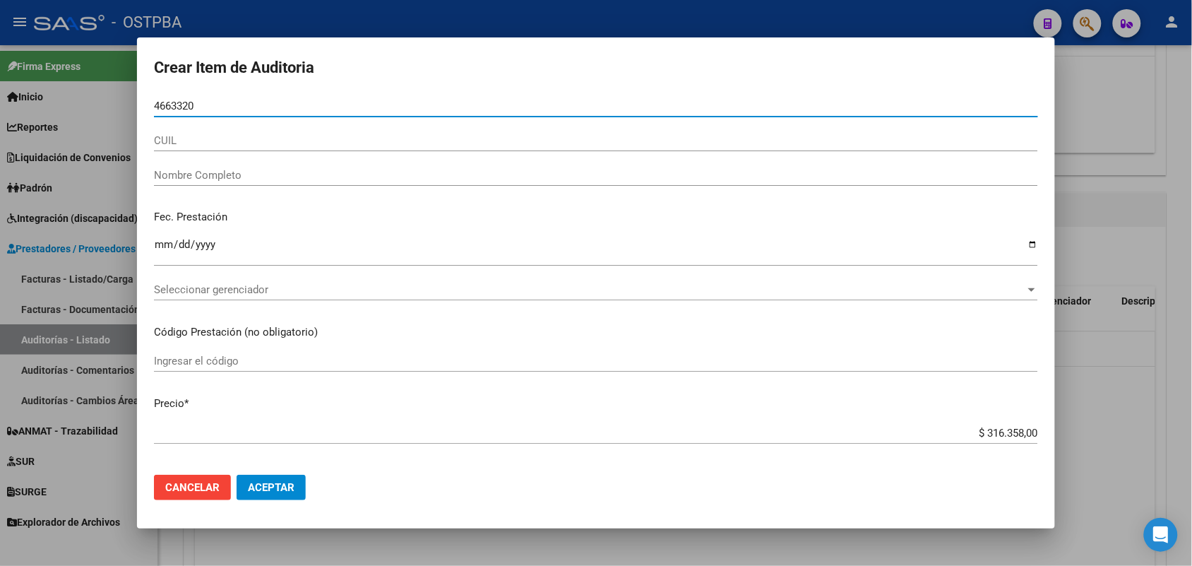
type input "46633204"
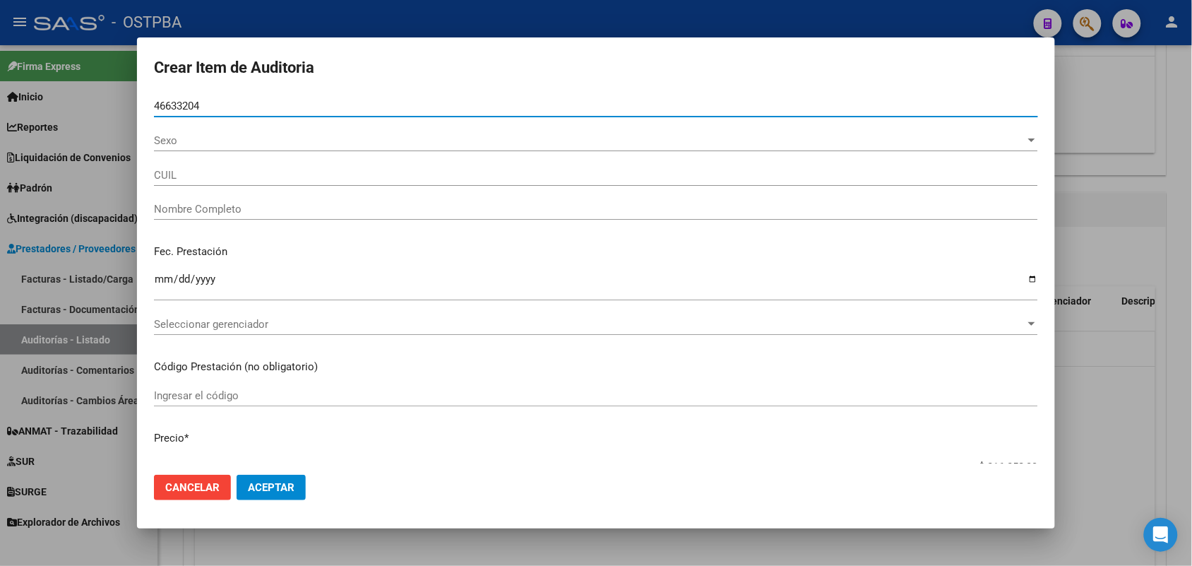
type input "27466332041"
type input "[PERSON_NAME]"
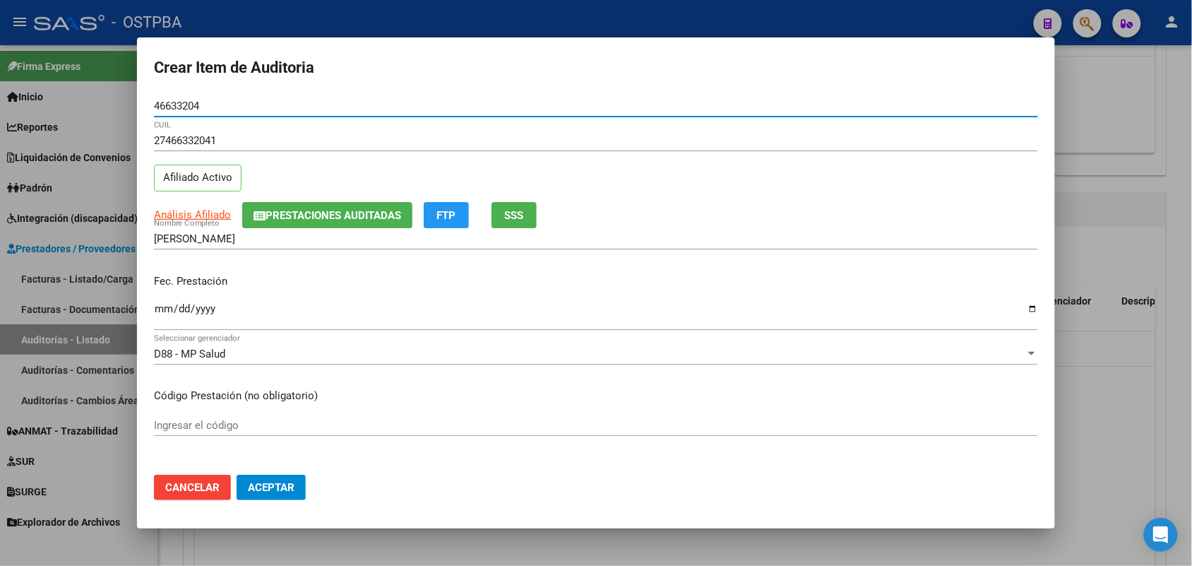
type input "46633204"
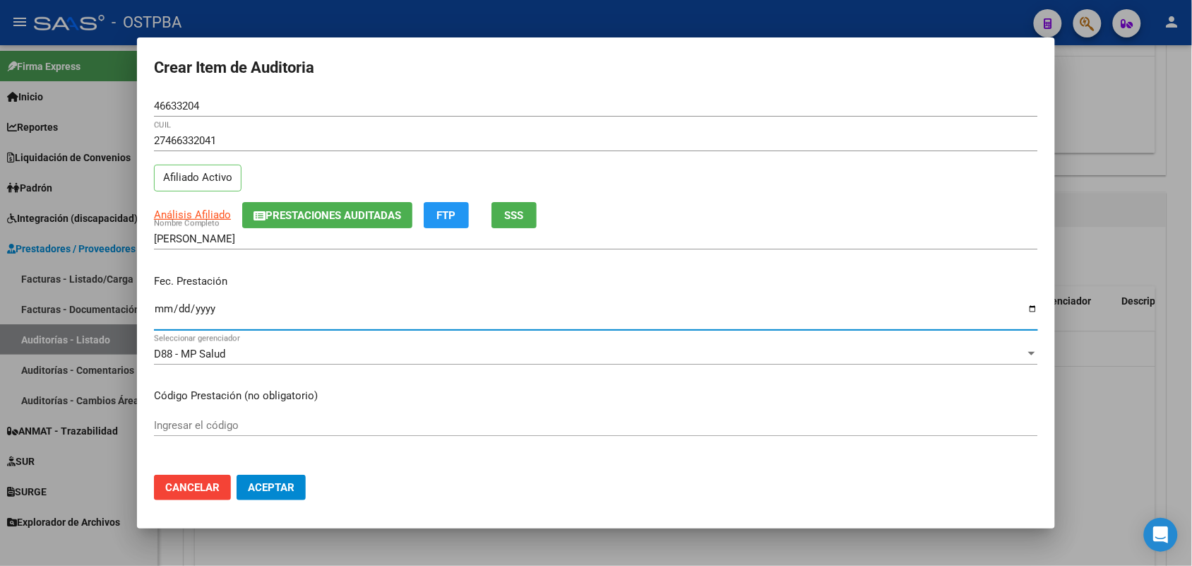
click at [165, 309] on input "Ingresar la fecha" at bounding box center [596, 314] width 884 height 23
type input "[DATE]"
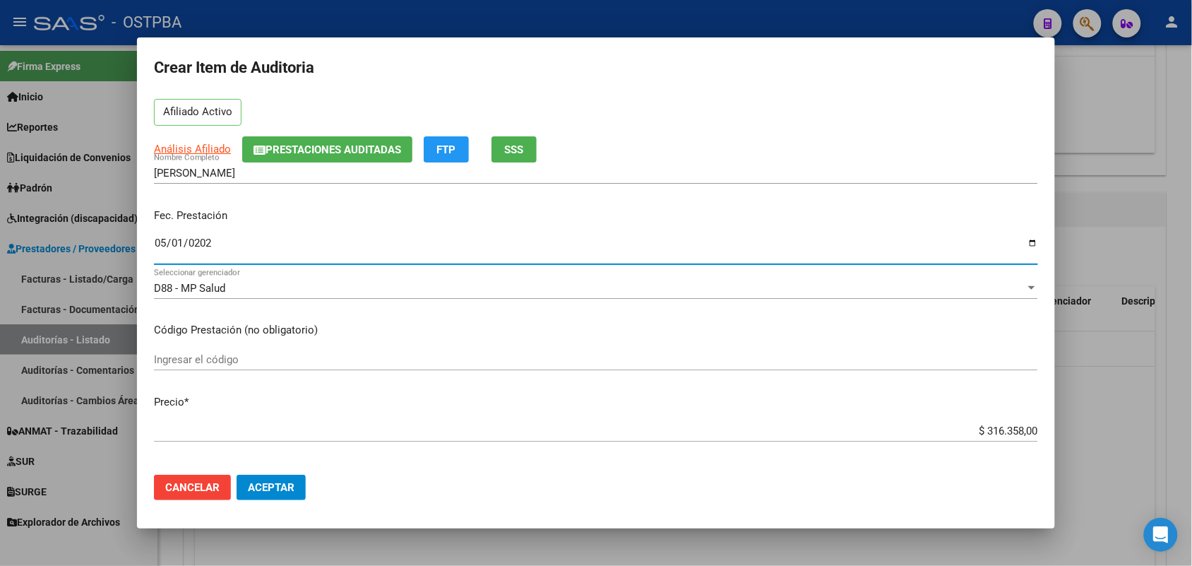
scroll to position [177, 0]
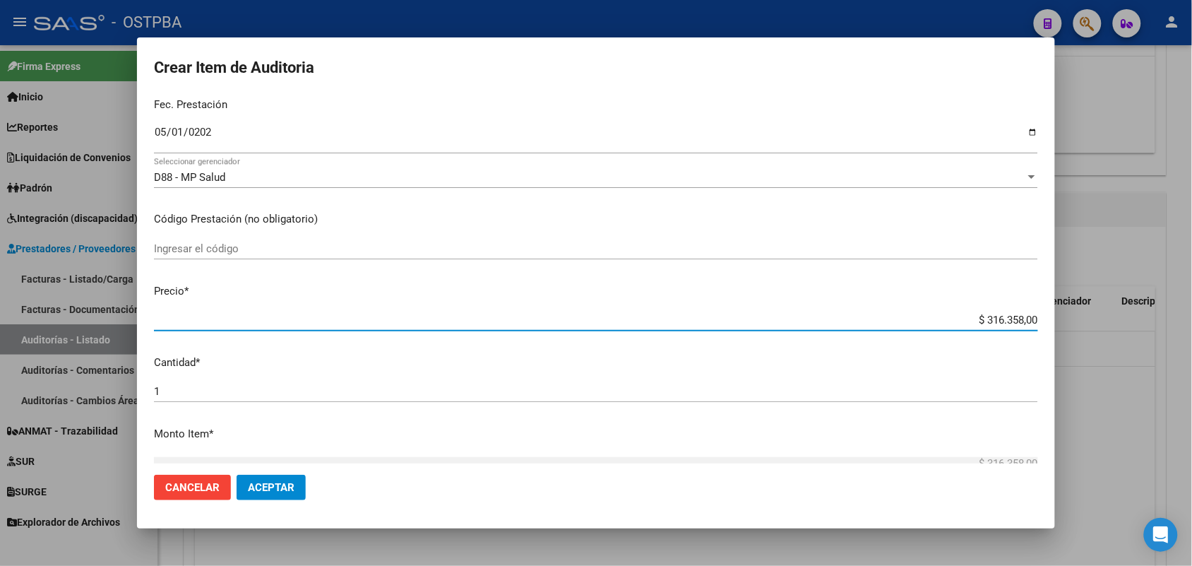
drag, startPoint x: 957, startPoint y: 313, endPoint x: 1074, endPoint y: 326, distance: 117.9
click at [1074, 326] on div "Crear Item de Auditoria 46633204 Nro Documento 27466332041 CUIL Afiliado Activo…" at bounding box center [596, 283] width 1192 height 566
type input "$ 0,01"
type input "$ 0,11"
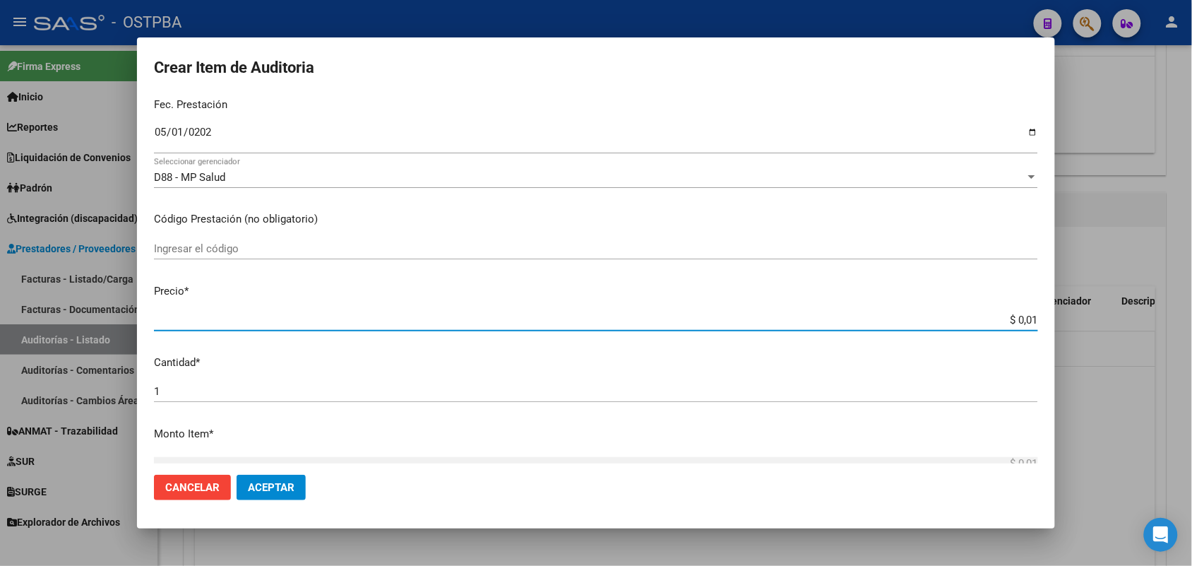
type input "$ 0,11"
type input "$ 1,18"
type input "$ 11,88"
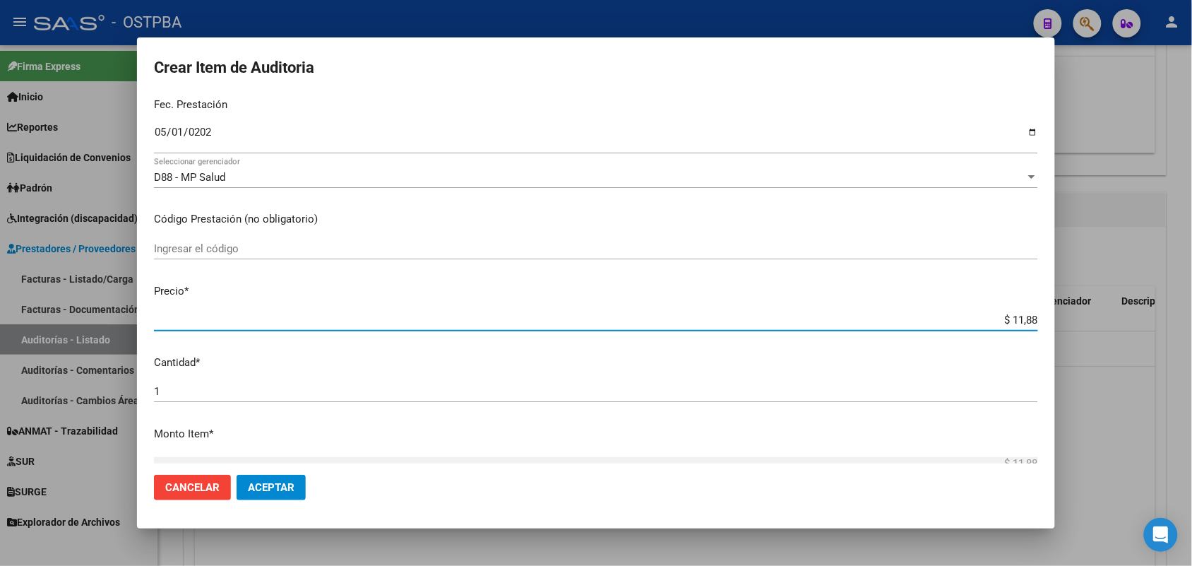
type input "$ 118,89"
type input "$ 1.188,90"
type input "$ 11.889,00"
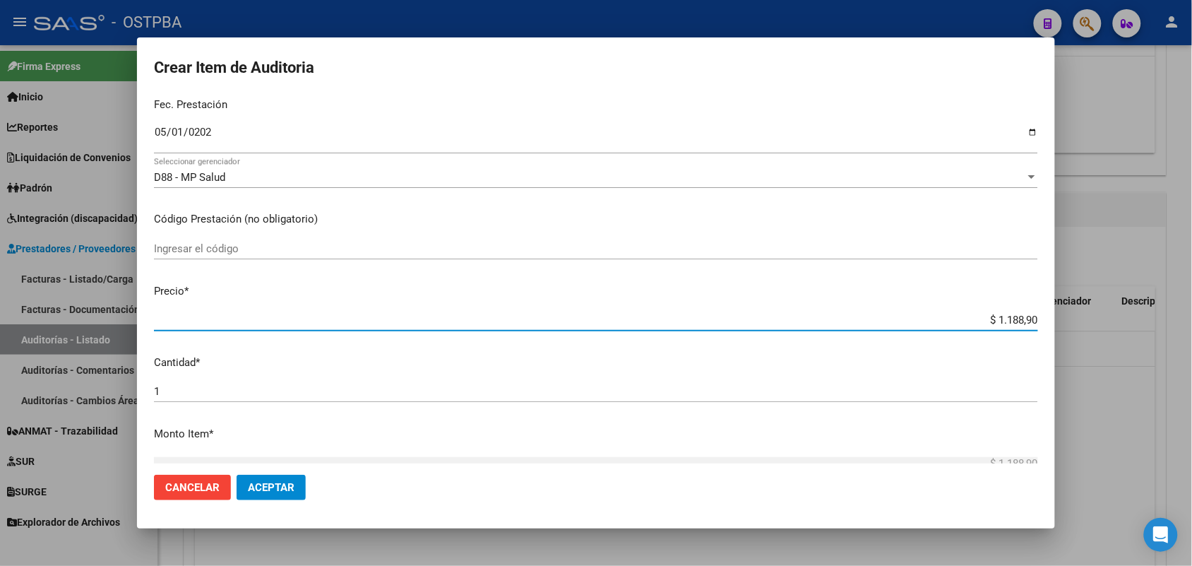
type input "$ 11.889,00"
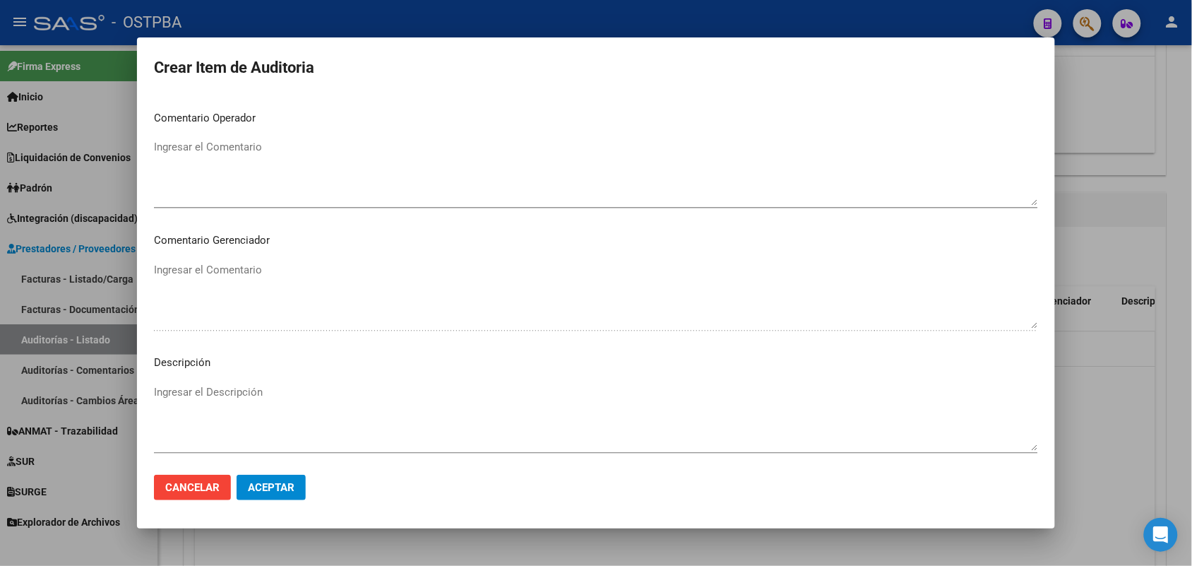
scroll to position [902, 0]
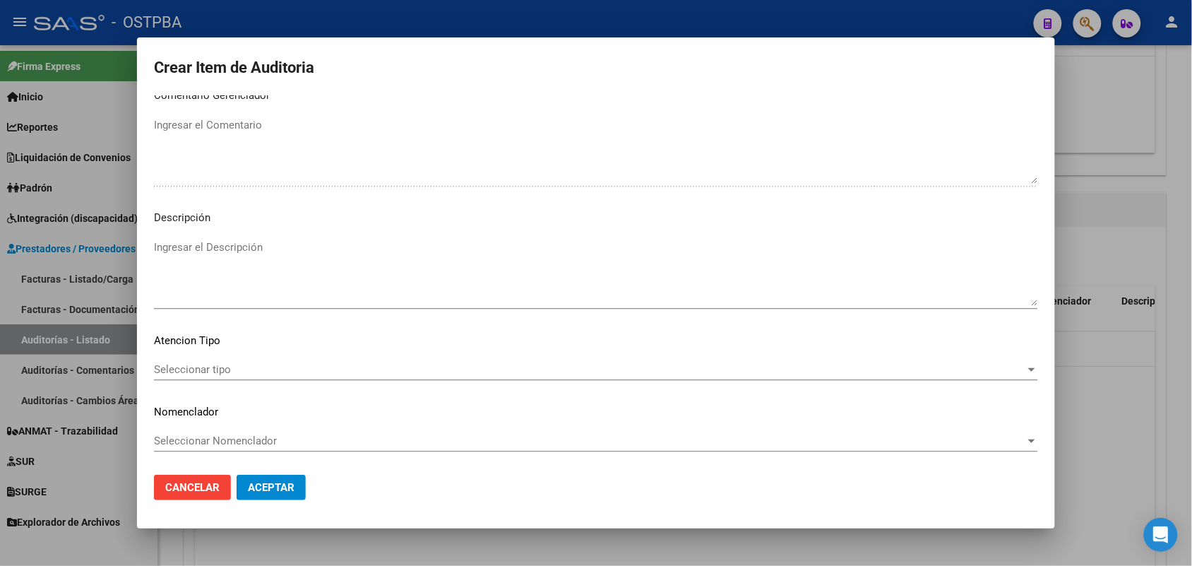
click at [221, 364] on span "Seleccionar tipo" at bounding box center [589, 369] width 871 height 13
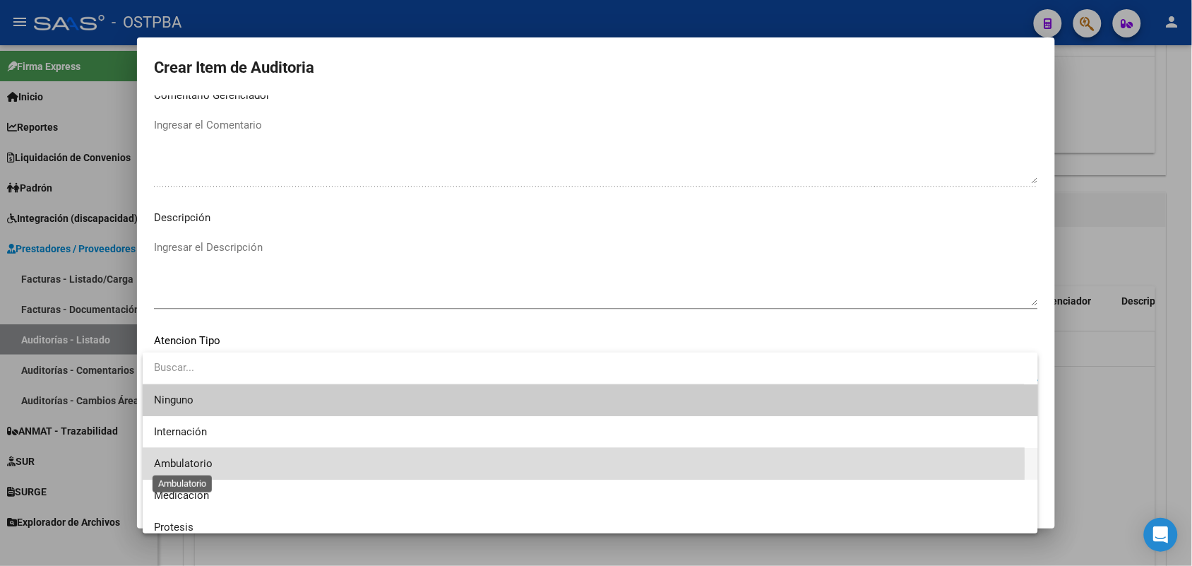
drag, startPoint x: 205, startPoint y: 464, endPoint x: 228, endPoint y: 480, distance: 28.4
click at [212, 467] on span "Ambulatorio" at bounding box center [183, 463] width 59 height 13
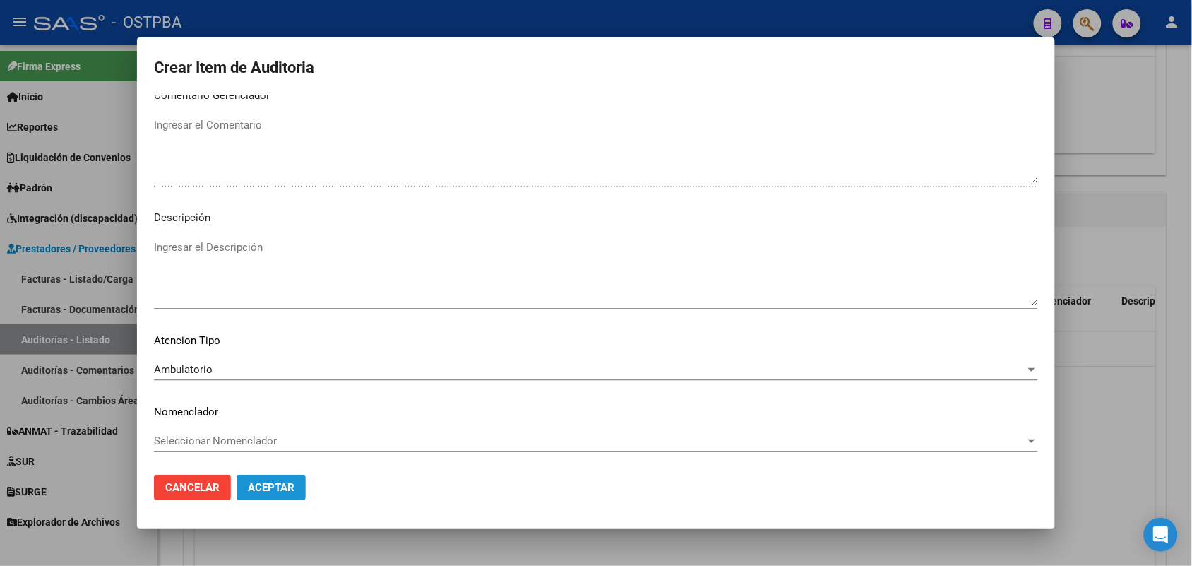
click at [270, 485] on span "Aceptar" at bounding box center [271, 487] width 47 height 13
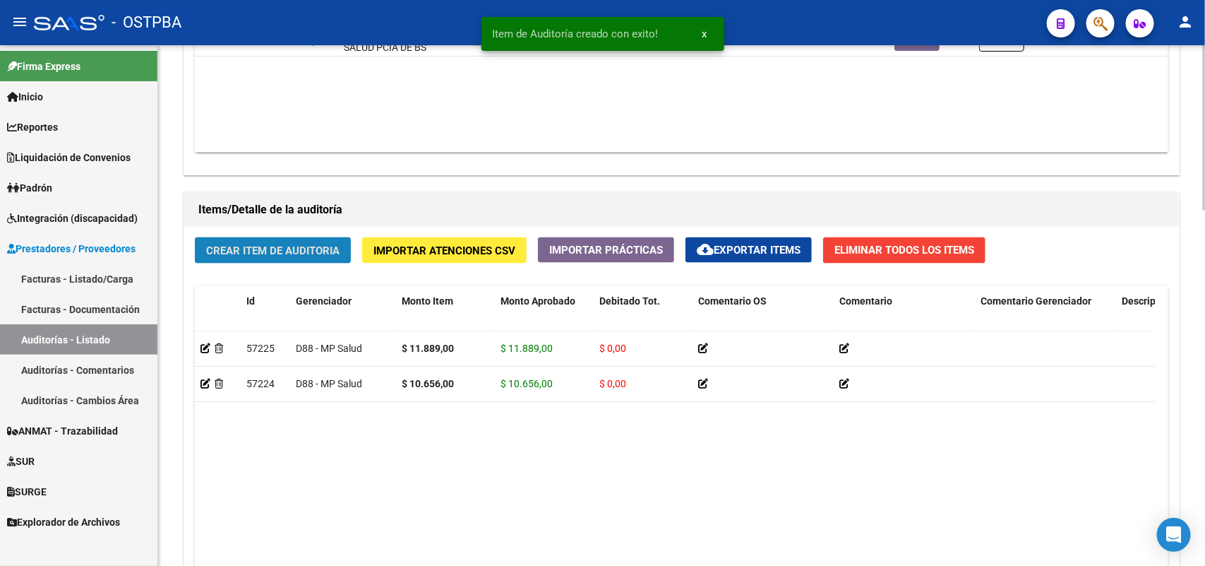
click at [341, 244] on button "Crear Item de Auditoria" at bounding box center [273, 250] width 156 height 26
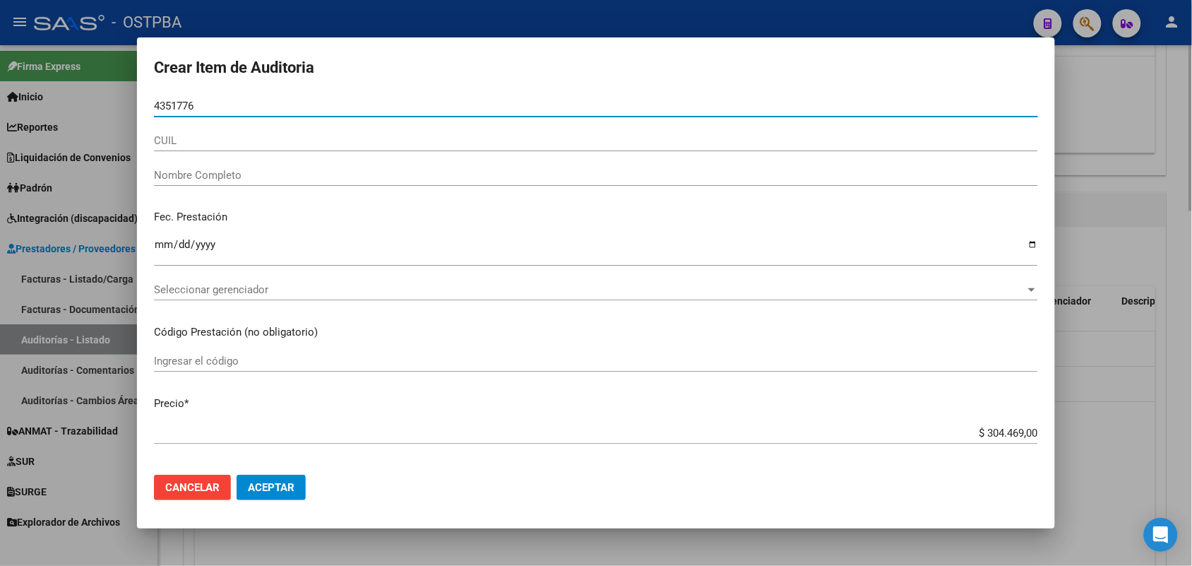
type input "43517767"
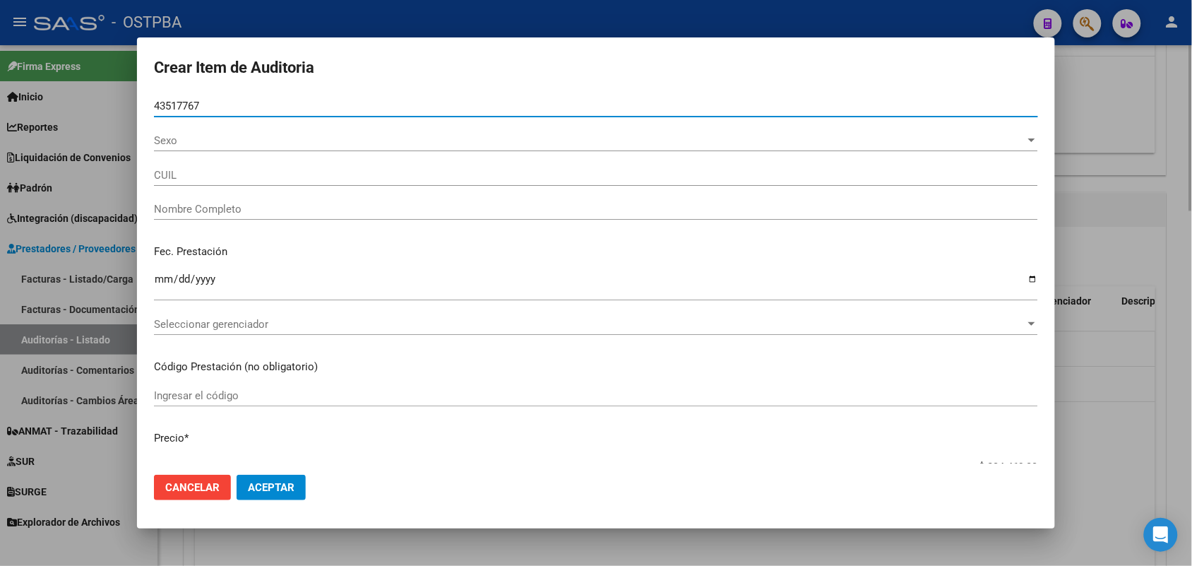
type input "24435177677"
type input "[PERSON_NAME]"
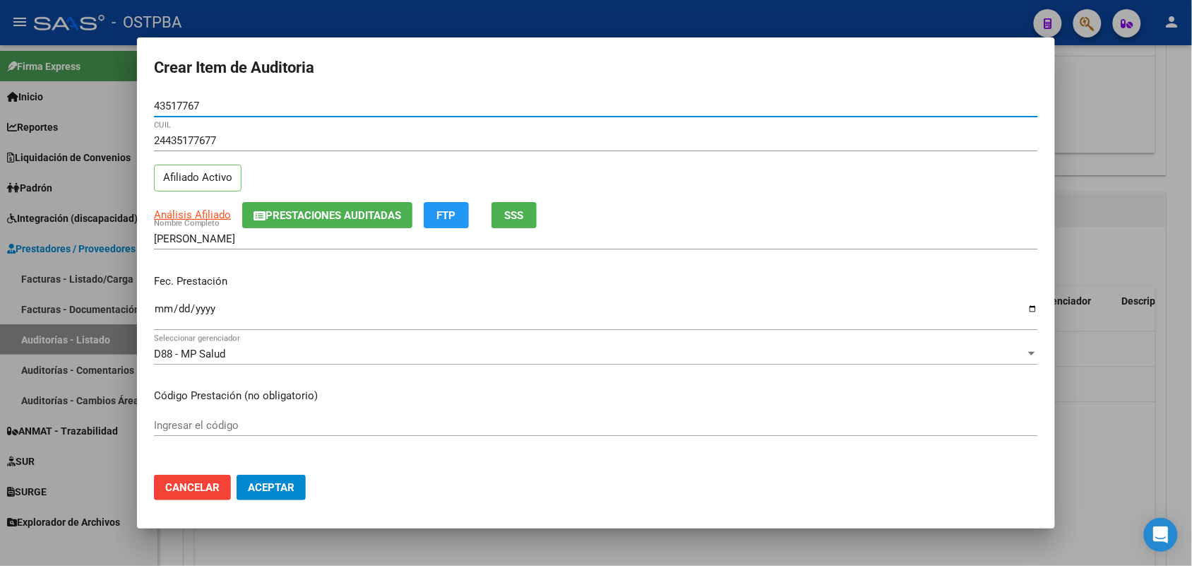
type input "43517767"
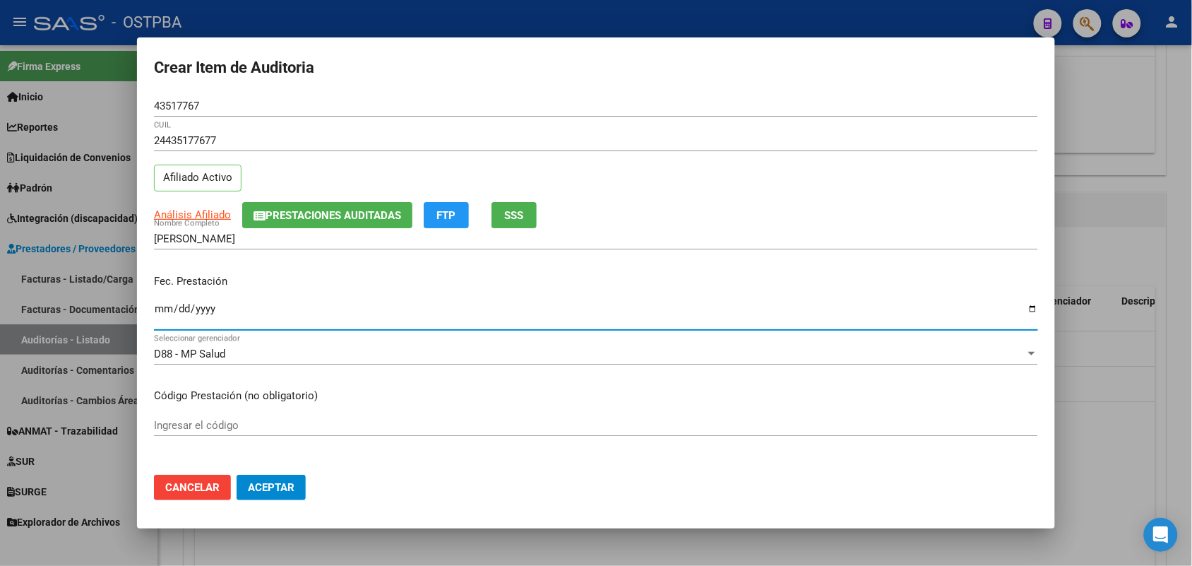
click at [157, 309] on input "Ingresar la fecha" at bounding box center [596, 314] width 884 height 23
type input "[DATE]"
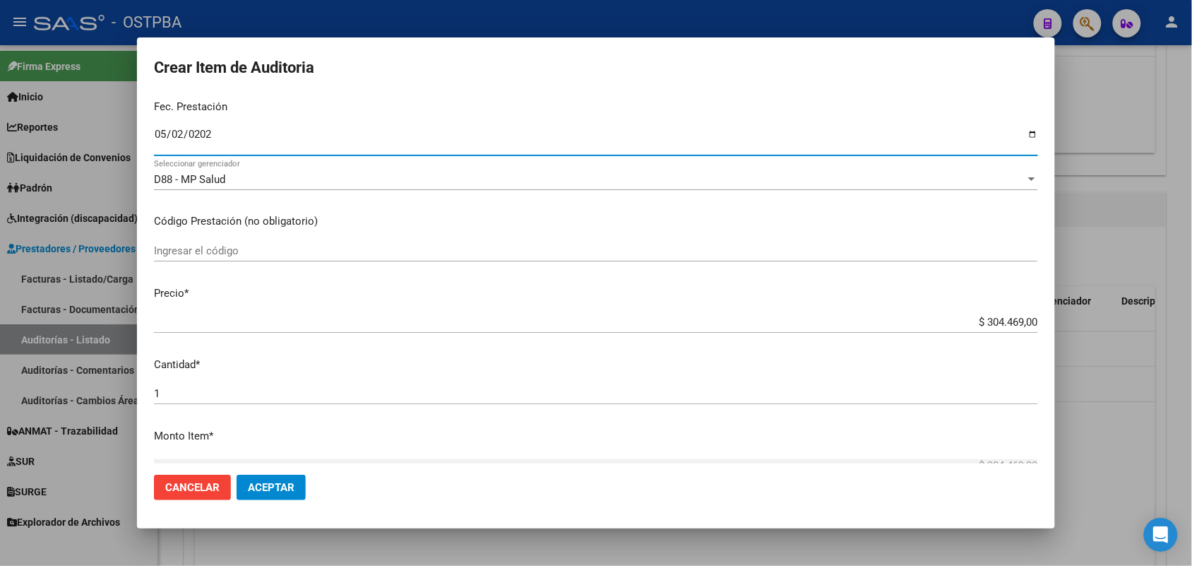
scroll to position [177, 0]
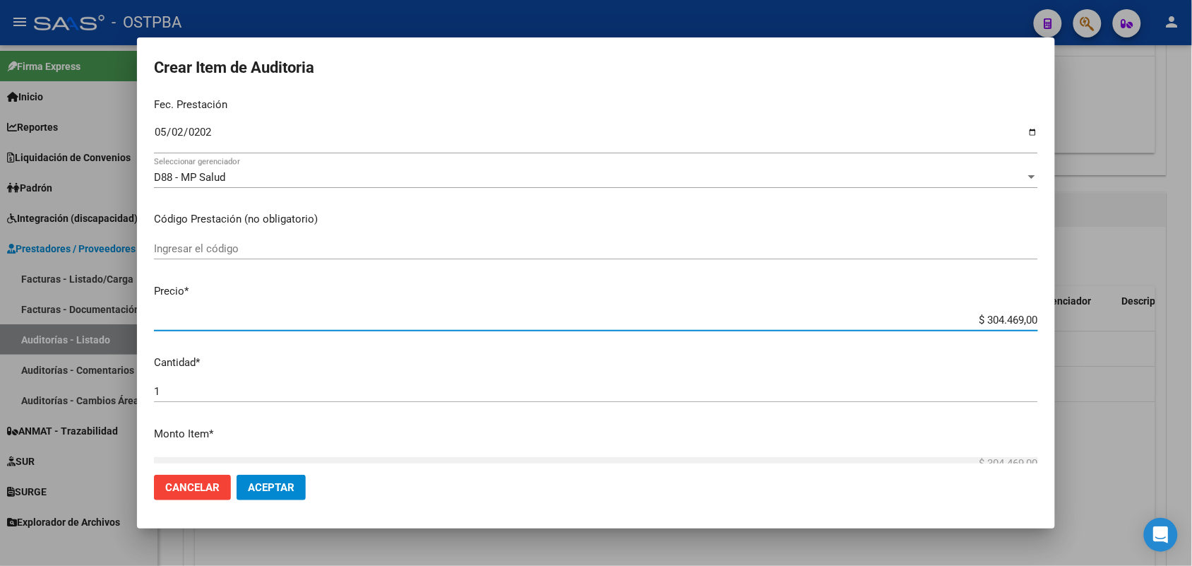
drag, startPoint x: 957, startPoint y: 318, endPoint x: 1078, endPoint y: 326, distance: 121.0
click at [1078, 326] on div "Crear Item de Auditoria 43517767 Nro Documento 24435177677 CUIL Afiliado Activo…" at bounding box center [596, 283] width 1192 height 566
type input "$ 0,01"
type input "$ 0,11"
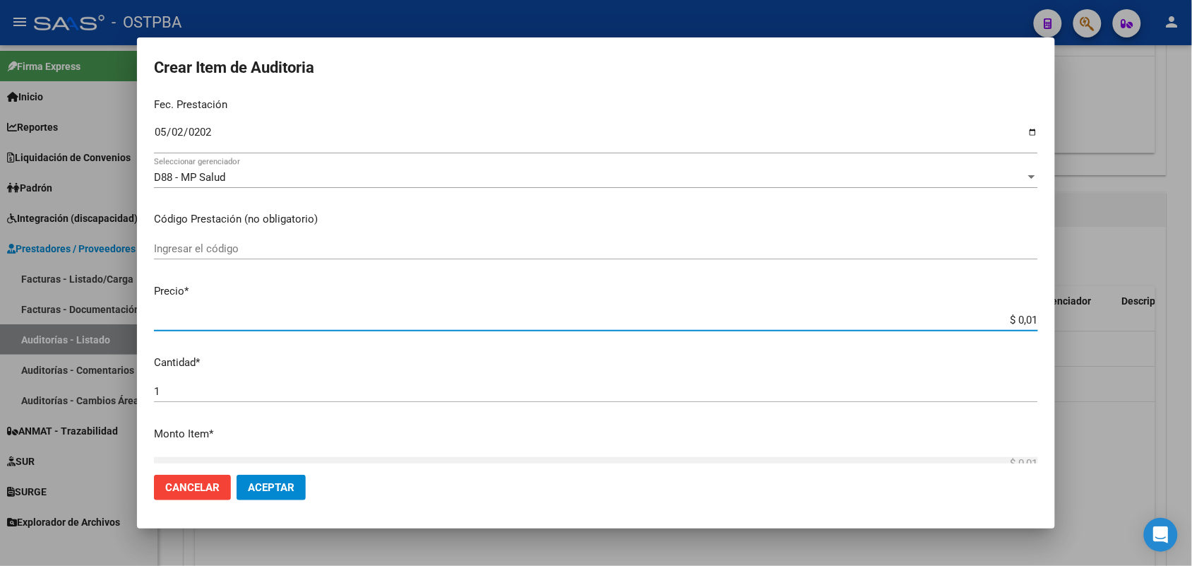
type input "$ 0,11"
type input "$ 1,18"
type input "$ 11,88"
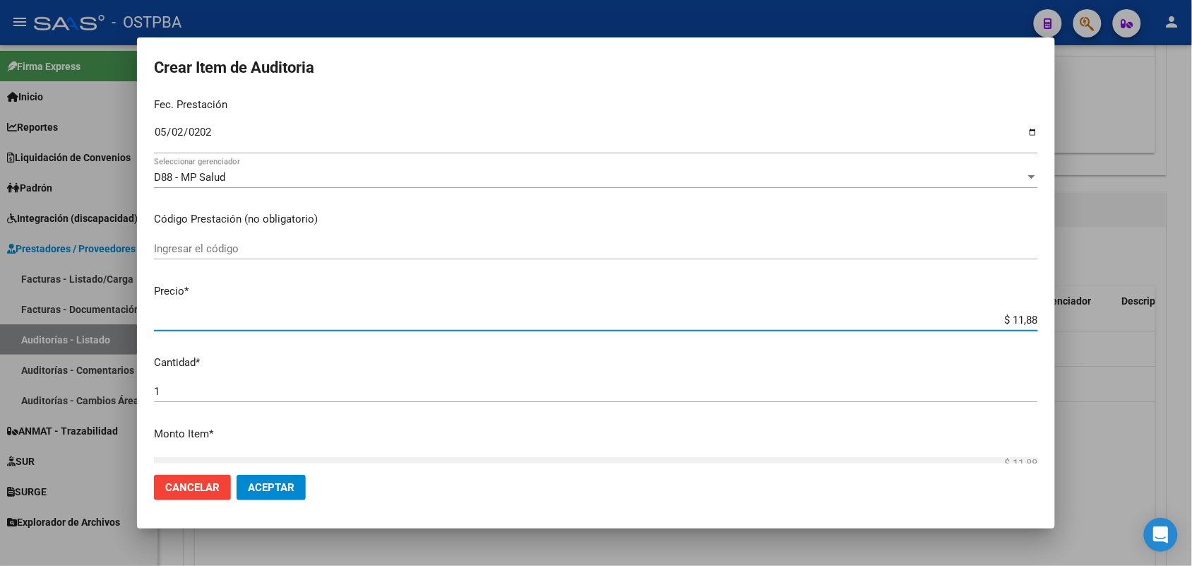
type input "$ 118,89"
type input "$ 1.188,90"
type input "$ 11.889,00"
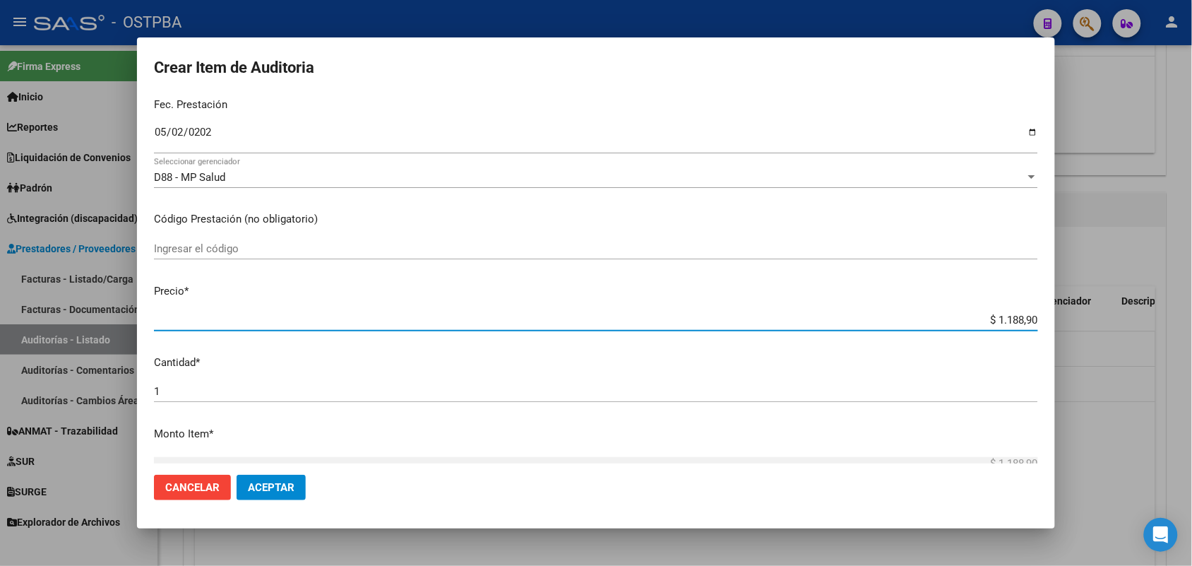
type input "$ 11.889,00"
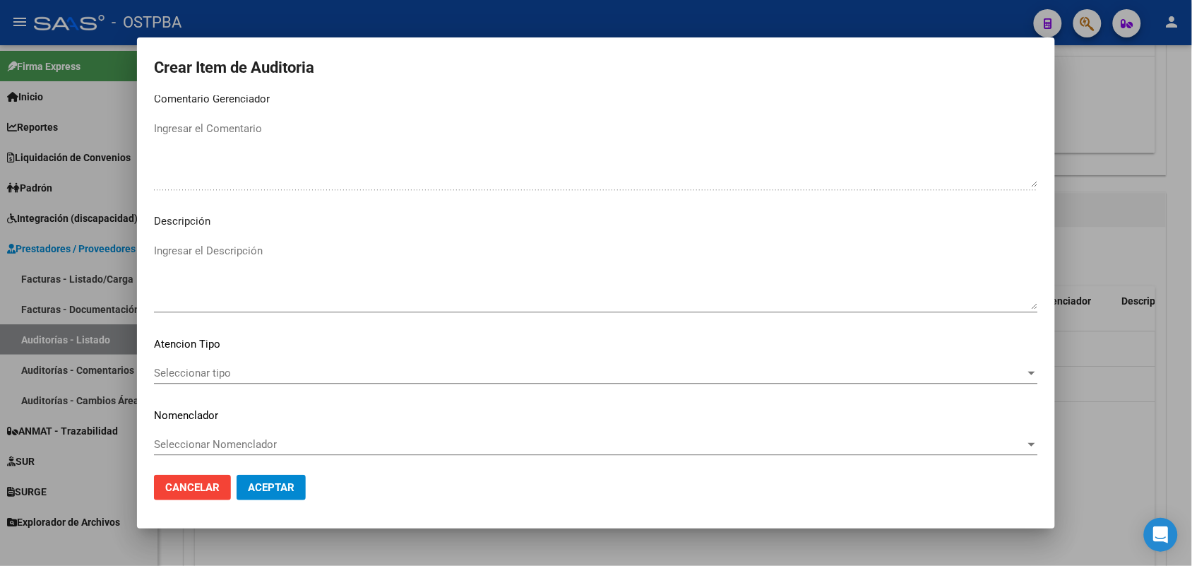
scroll to position [902, 0]
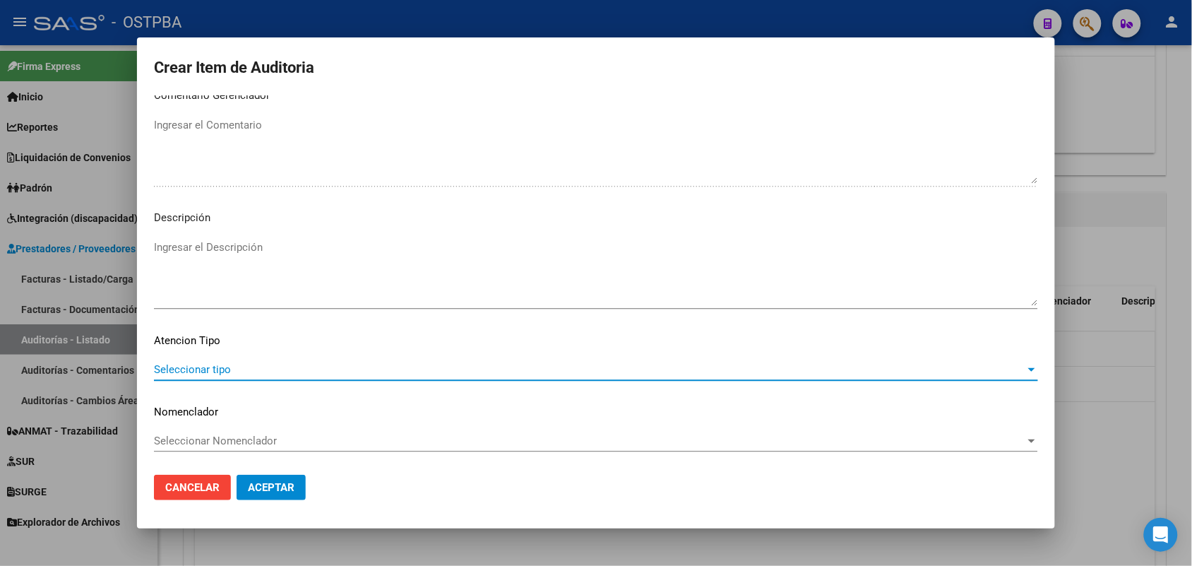
click at [213, 364] on span "Seleccionar tipo" at bounding box center [589, 369] width 871 height 13
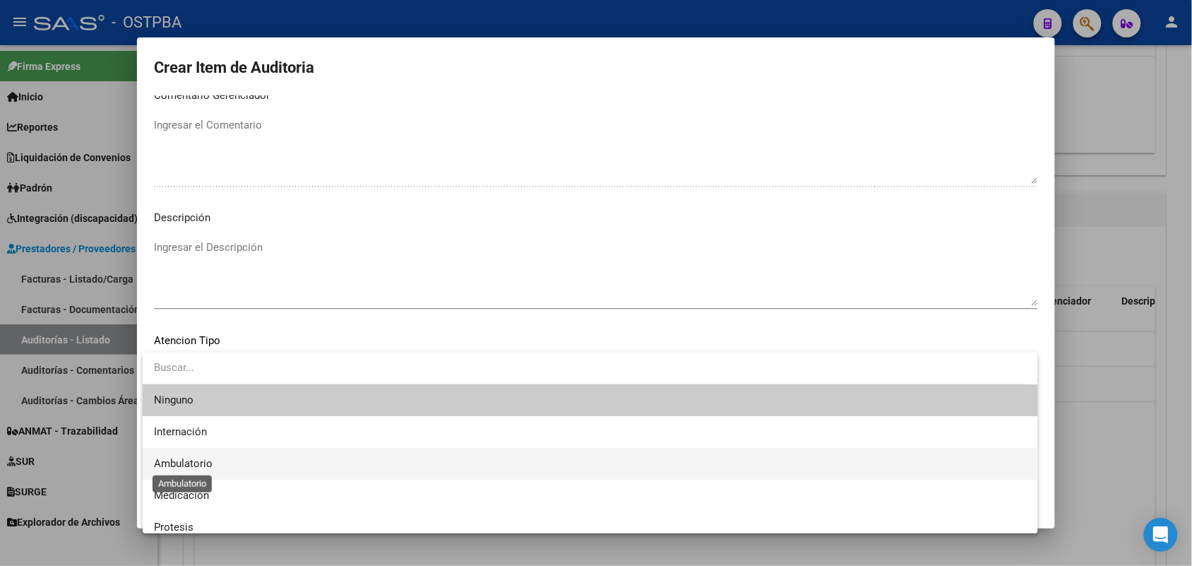
click at [206, 460] on span "Ambulatorio" at bounding box center [183, 463] width 59 height 13
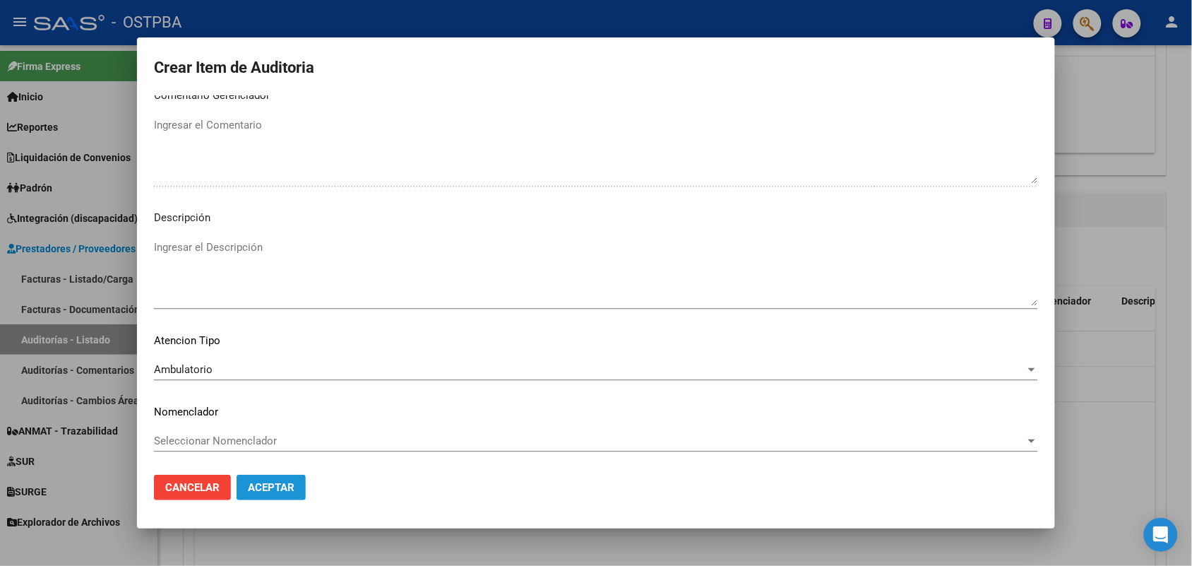
click at [290, 482] on span "Aceptar" at bounding box center [271, 487] width 47 height 13
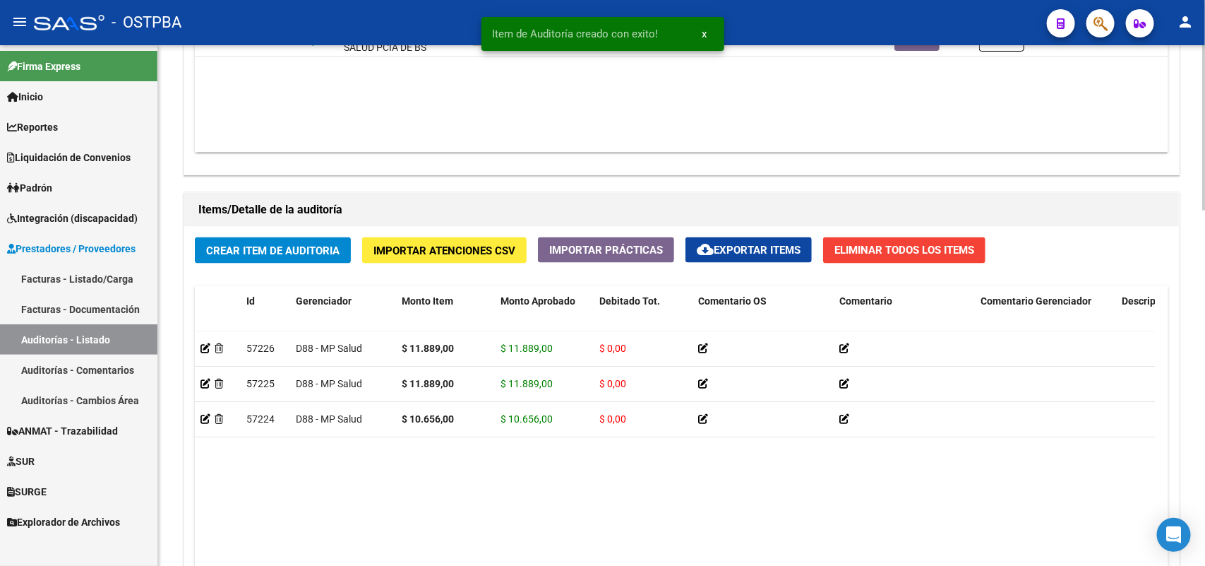
click at [282, 265] on div "Crear Item de Auditoria Importar Atenciones CSV Importar Prácticas cloud_downlo…" at bounding box center [681, 465] width 995 height 477
click at [286, 239] on button "Crear Item de Auditoria" at bounding box center [273, 250] width 156 height 26
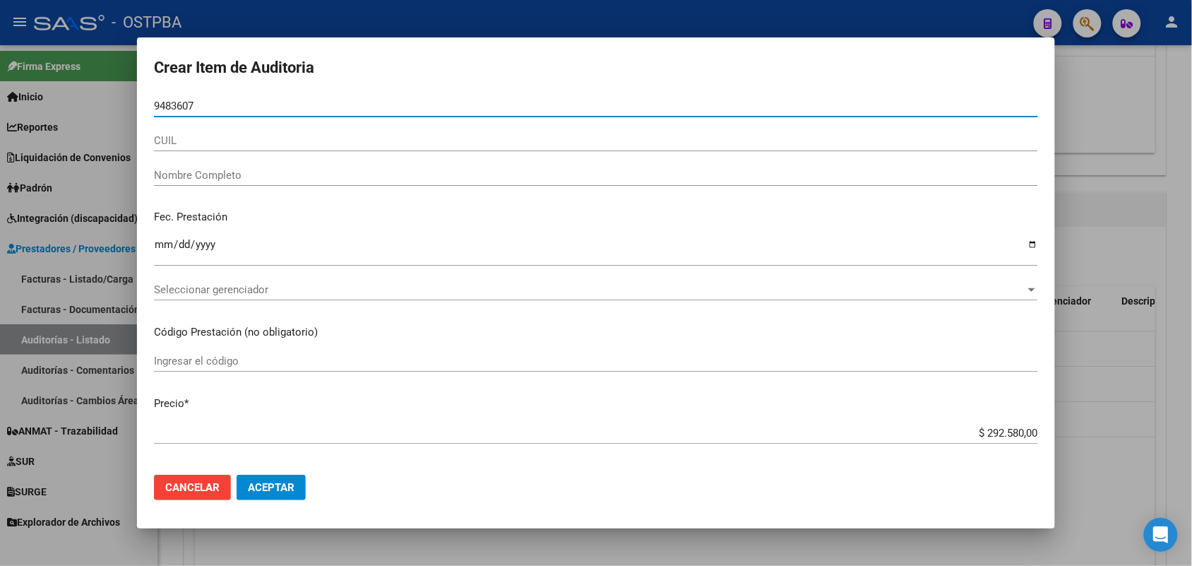
type input "94836074"
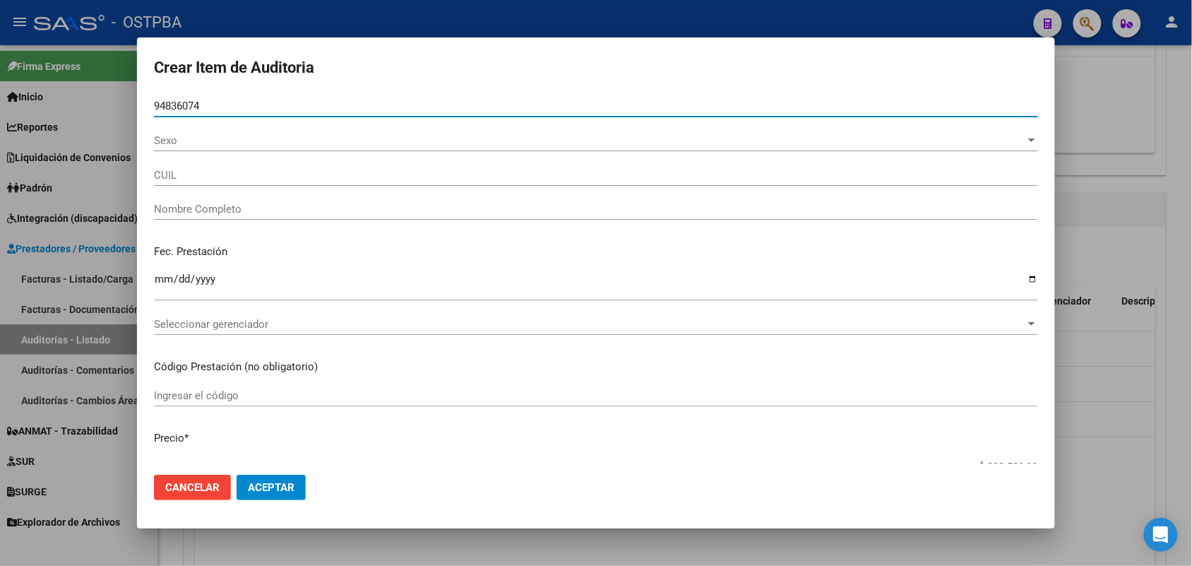
type input "27948360743"
type input "[PERSON_NAME][DEMOGRAPHIC_DATA]"
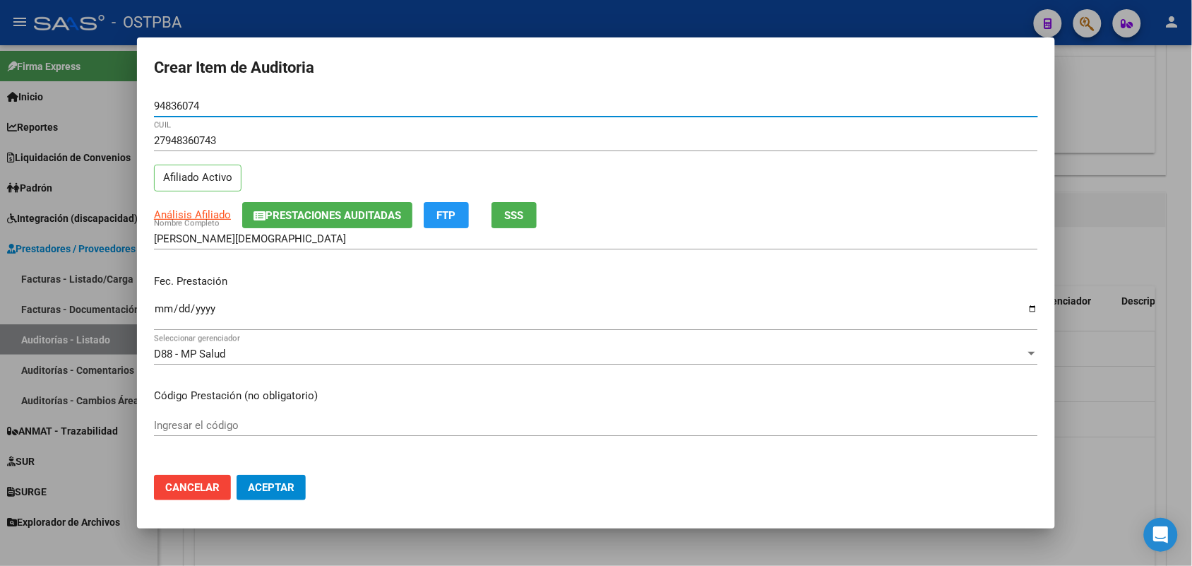
type input "94836074"
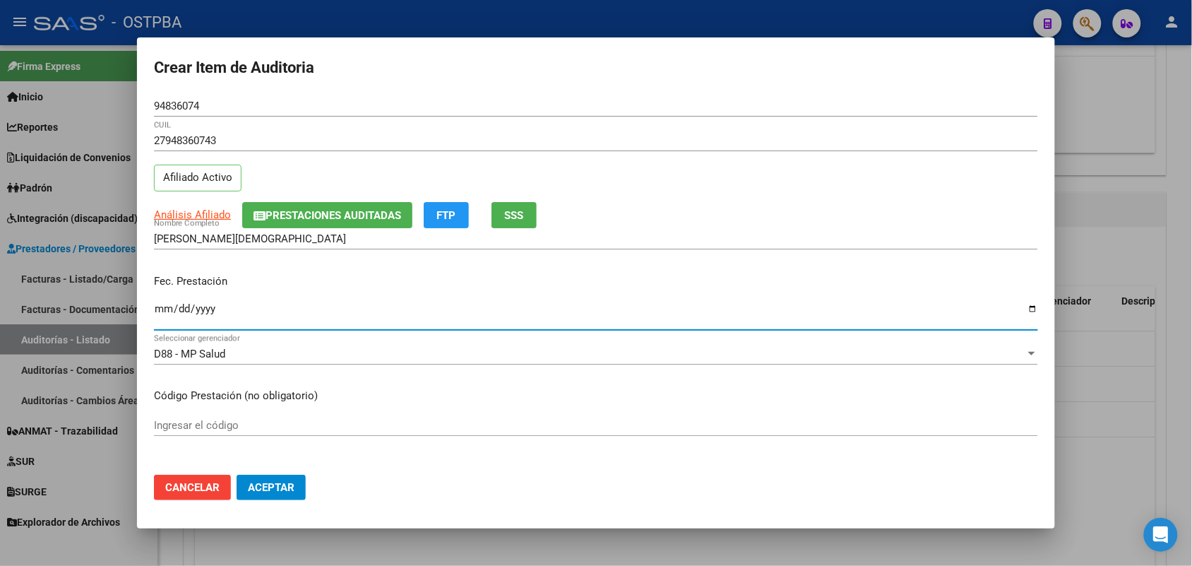
drag, startPoint x: 168, startPoint y: 316, endPoint x: 301, endPoint y: 290, distance: 135.3
click at [169, 316] on input "Ingresar la fecha" at bounding box center [596, 314] width 884 height 23
type input "[DATE]"
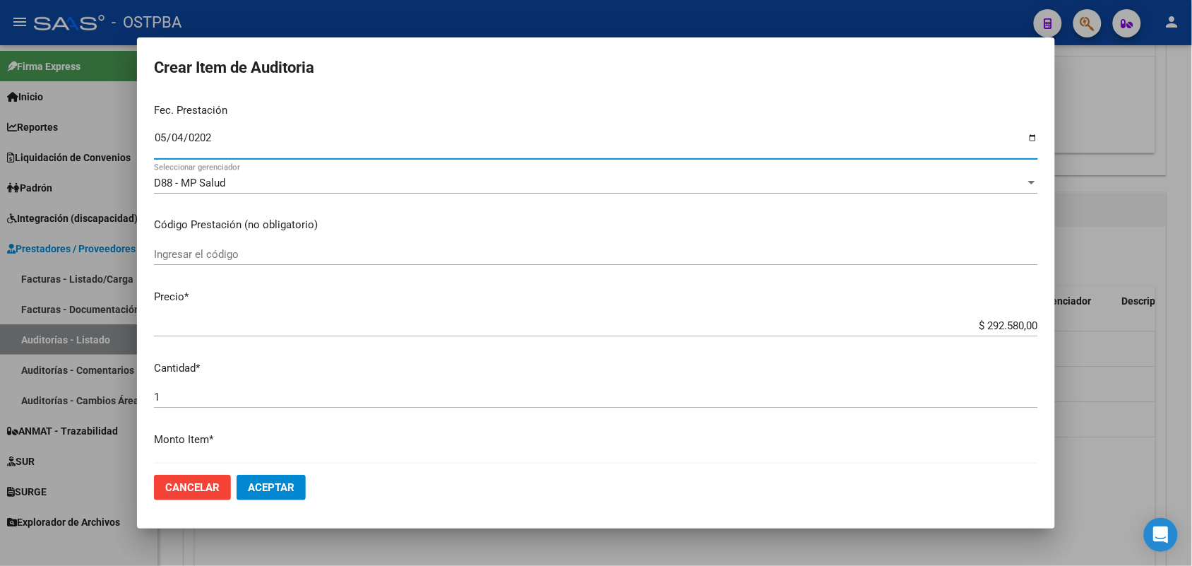
scroll to position [265, 0]
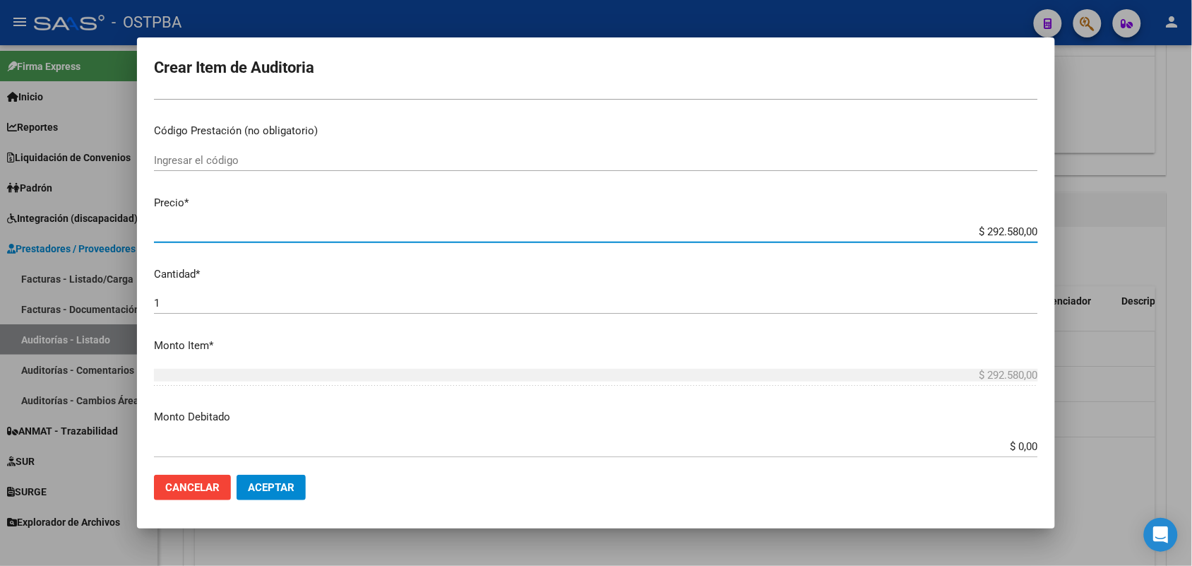
drag, startPoint x: 959, startPoint y: 230, endPoint x: 1043, endPoint y: 217, distance: 85.0
click at [1043, 217] on mat-dialog-content "94836074 Nro Documento 27948360743 CUIL Afiliado Activo Análisis Afiliado Prest…" at bounding box center [596, 279] width 918 height 368
type input "$ 0,01"
type input "$ 0,11"
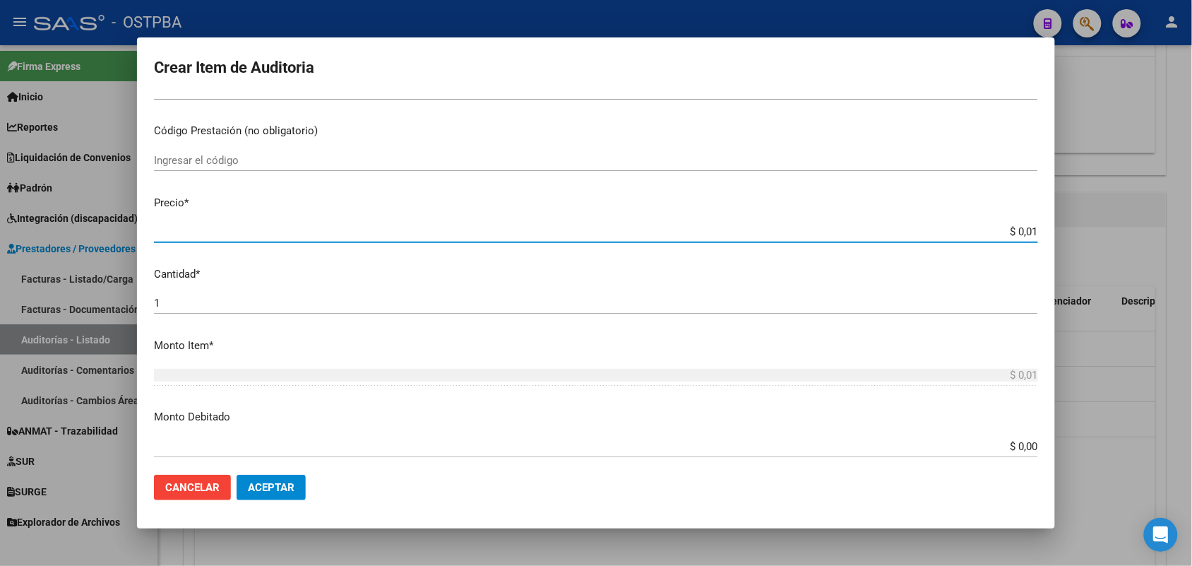
type input "$ 0,11"
type input "$ 1,18"
type input "$ 11,88"
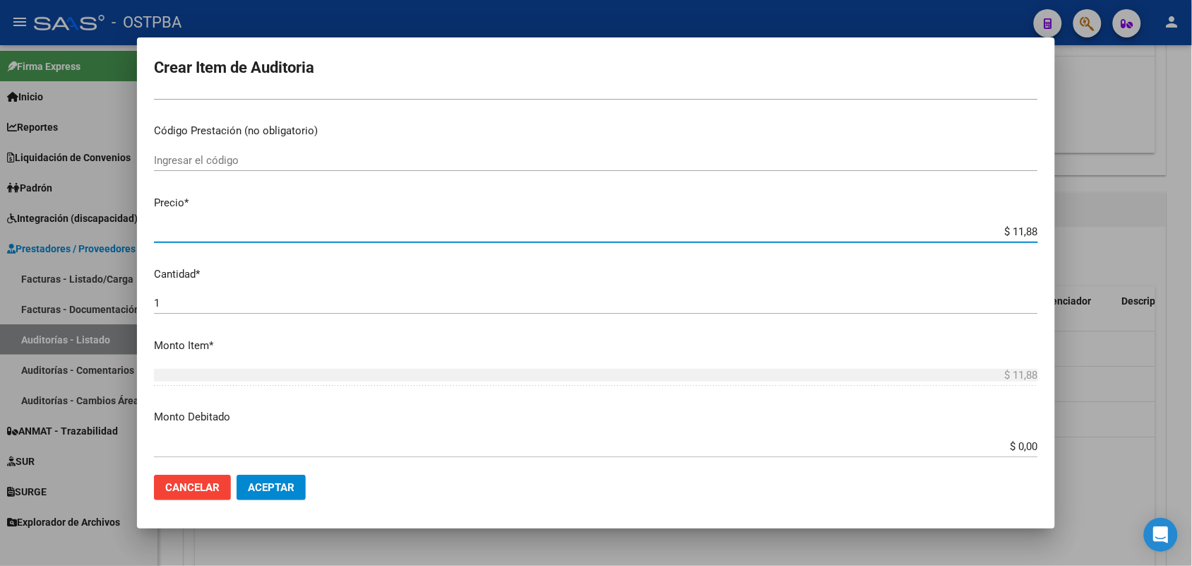
type input "$ 118,89"
type input "$ 1.188,90"
type input "$ 11.889,00"
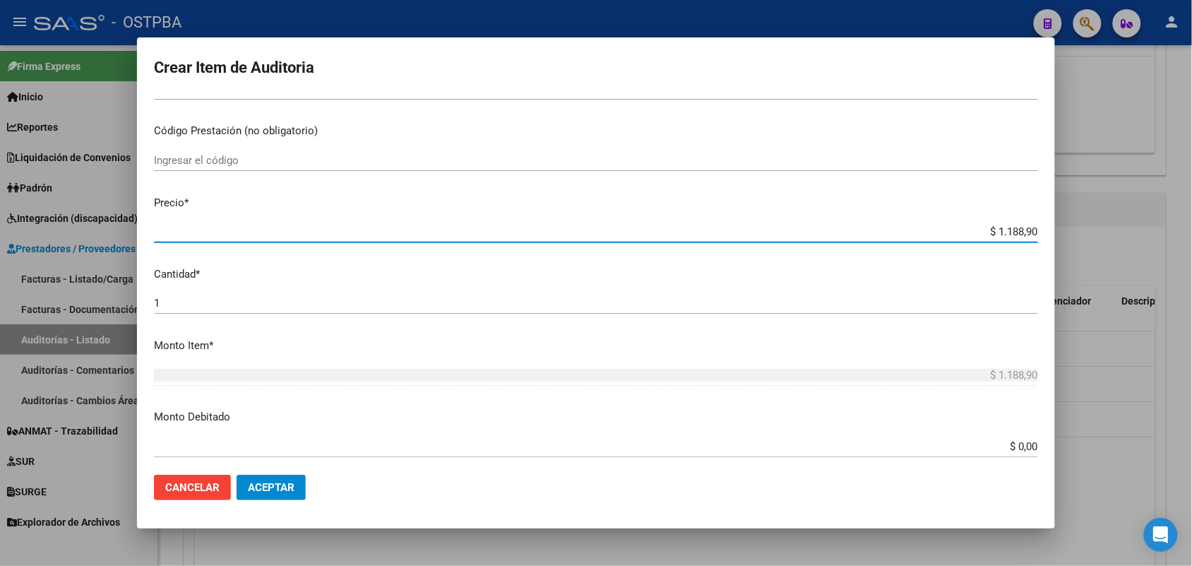
type input "$ 11.889,00"
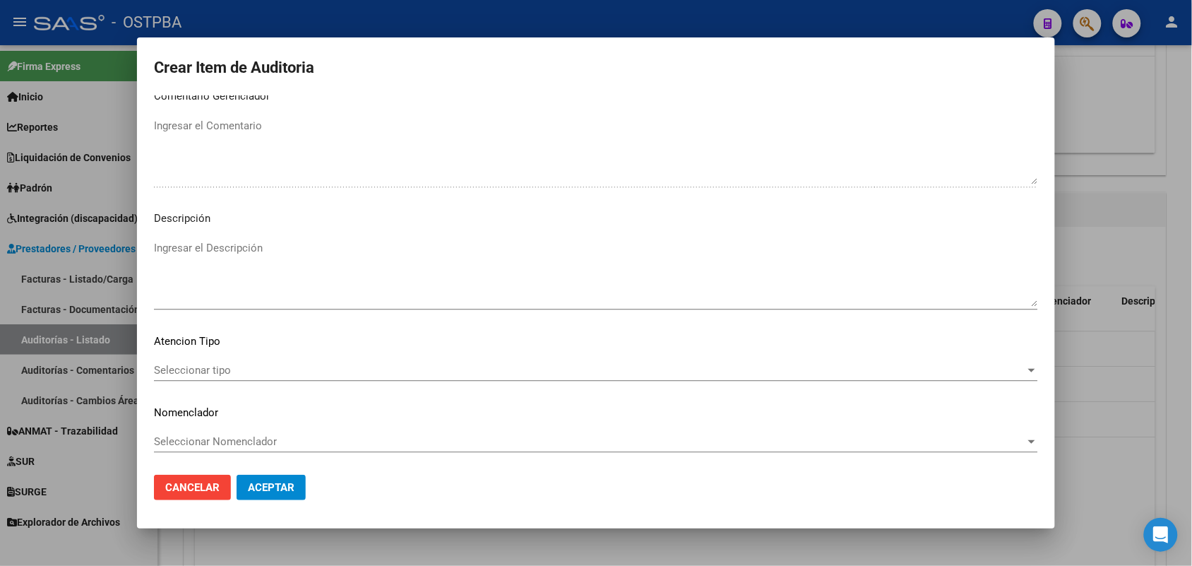
scroll to position [902, 0]
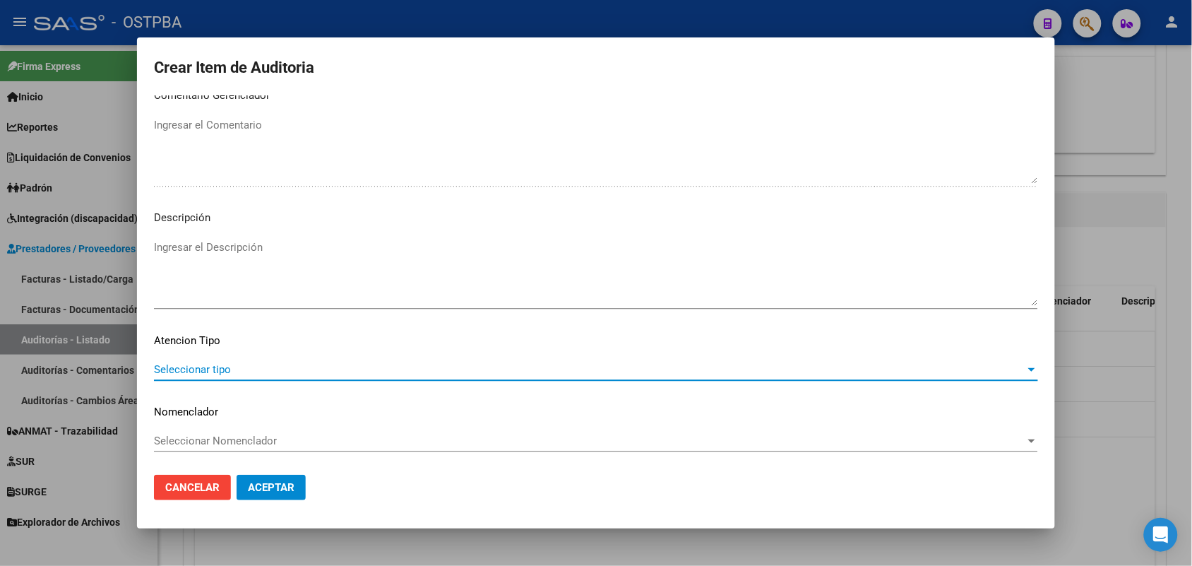
click at [209, 368] on span "Seleccionar tipo" at bounding box center [589, 369] width 871 height 13
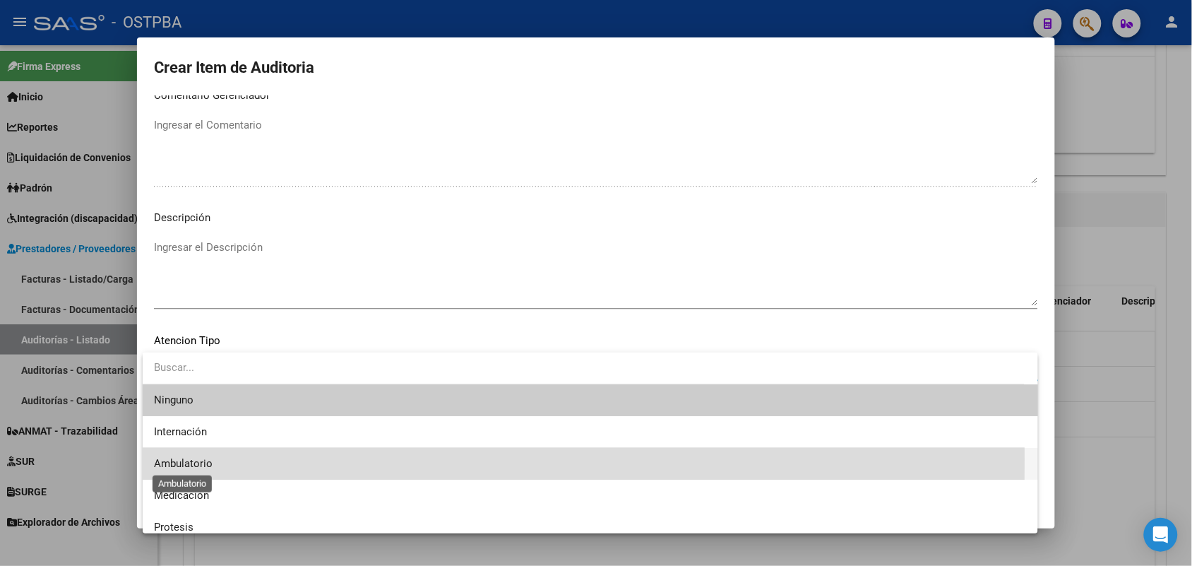
click at [198, 459] on span "Ambulatorio" at bounding box center [183, 463] width 59 height 13
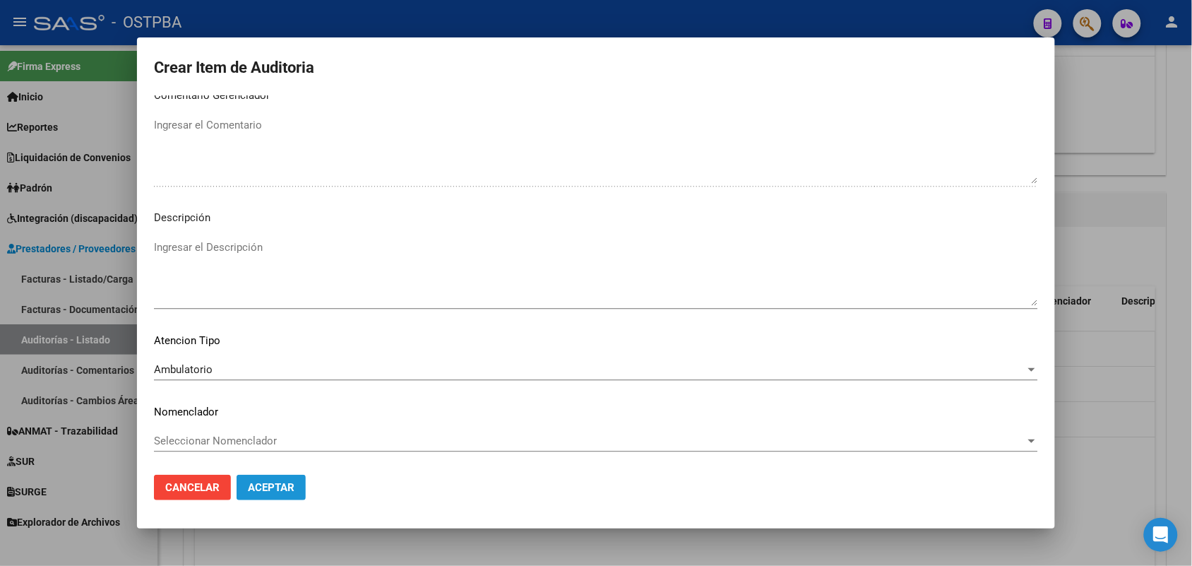
click at [256, 482] on span "Aceptar" at bounding box center [271, 487] width 47 height 13
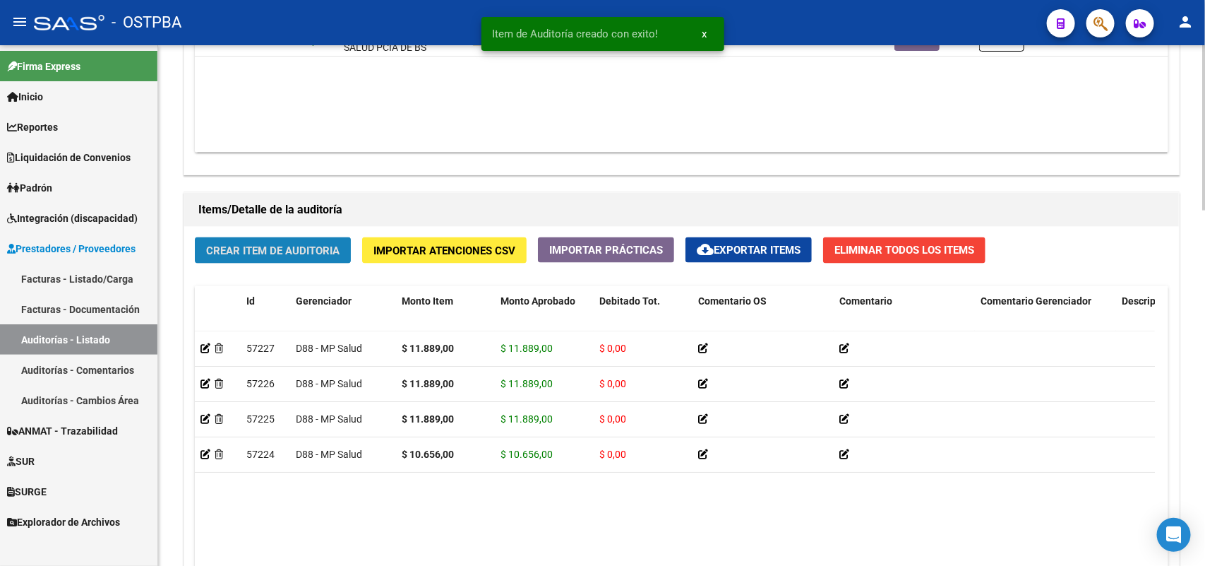
click at [284, 248] on span "Crear Item de Auditoria" at bounding box center [272, 250] width 133 height 13
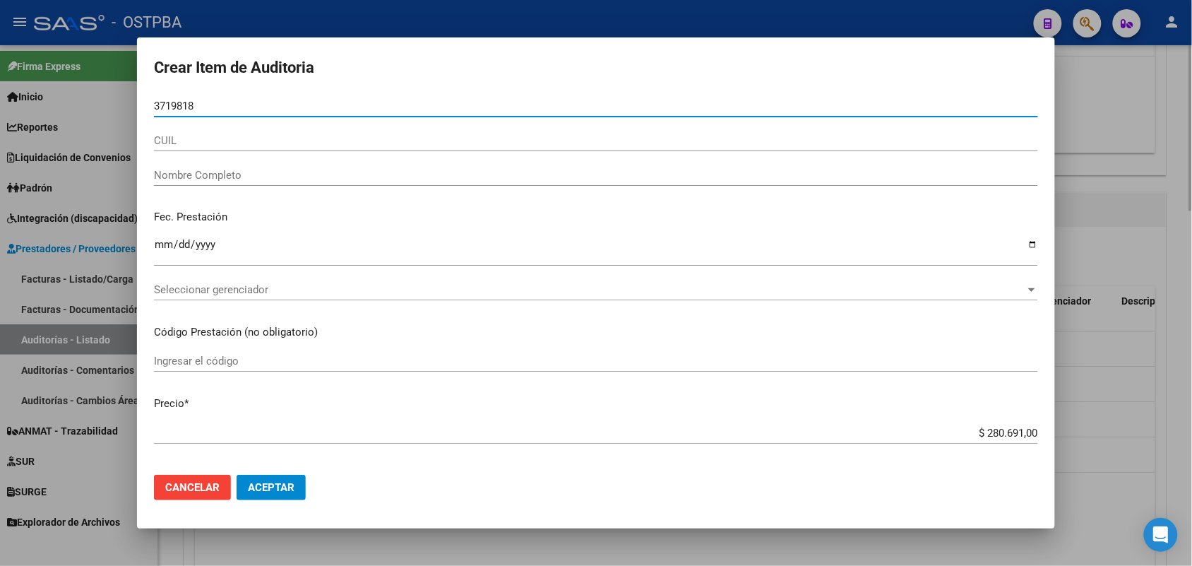
type input "37198184"
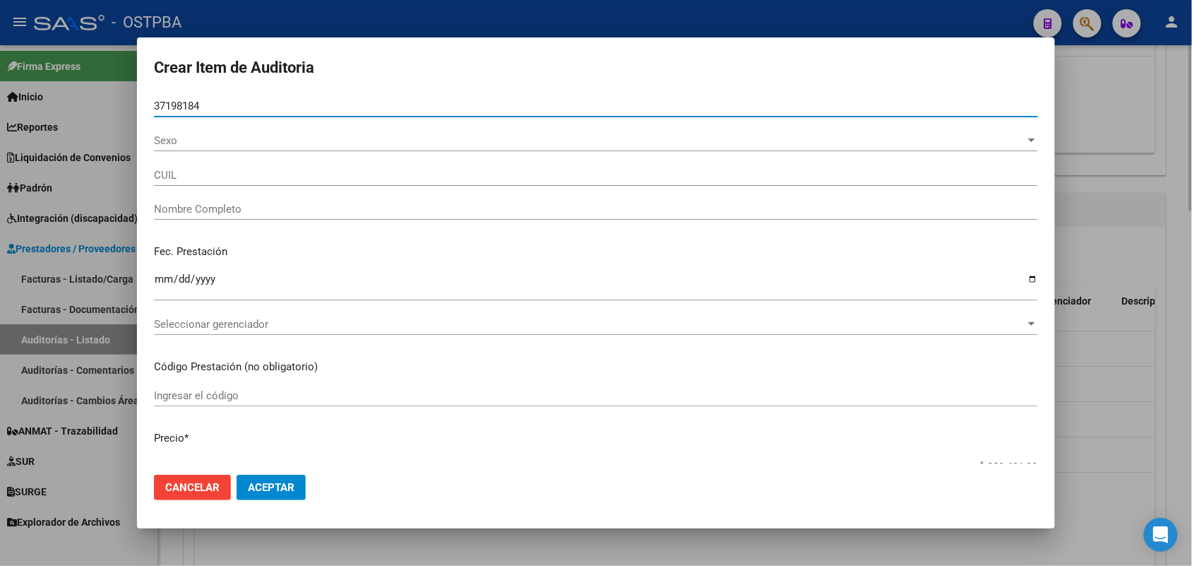
type input "27371981840"
type input "[PERSON_NAME] -"
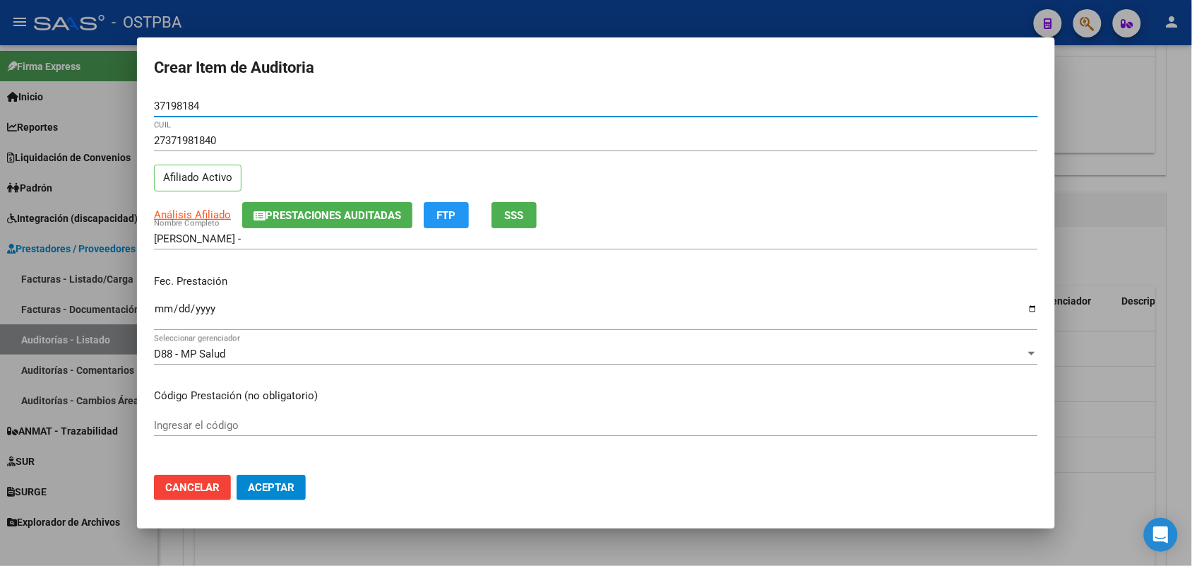
type input "37198184"
click at [163, 316] on input "Ingresar la fecha" at bounding box center [596, 314] width 884 height 23
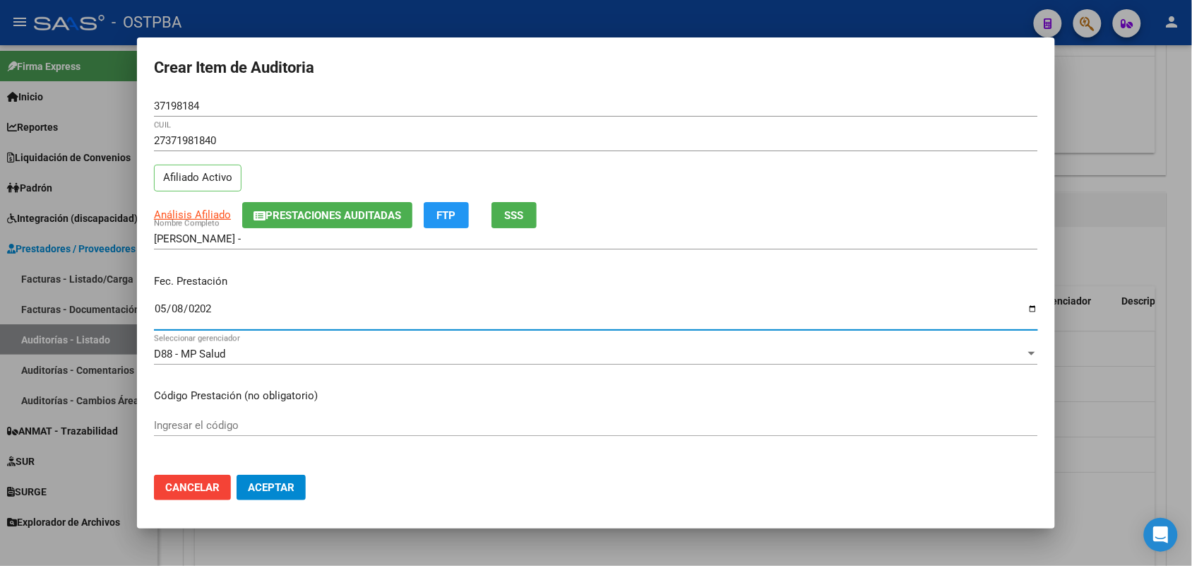
type input "[DATE]"
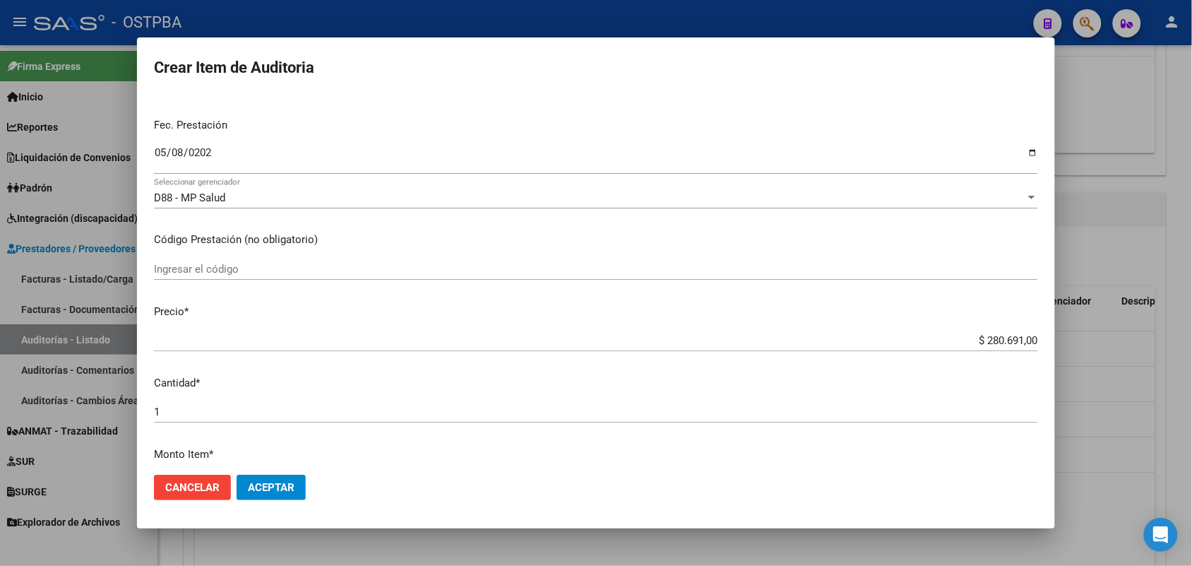
scroll to position [177, 0]
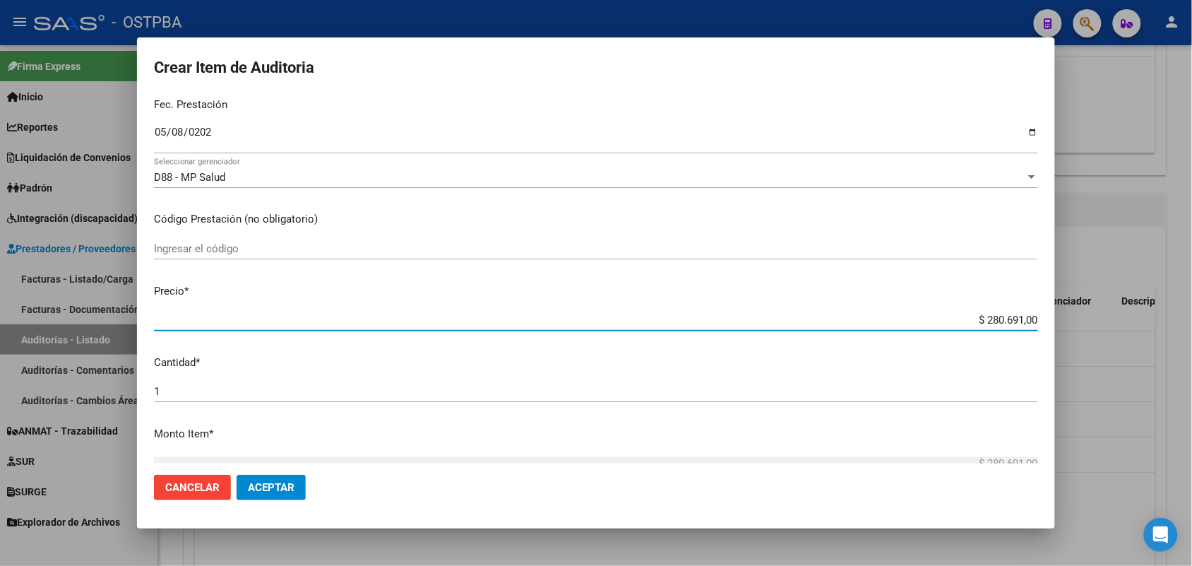
drag, startPoint x: 948, startPoint y: 316, endPoint x: 1124, endPoint y: 316, distance: 176.5
click at [1124, 316] on div "Crear Item de Auditoria 37198184 Nro Documento 27371981840 CUIL Afiliado Activo…" at bounding box center [596, 283] width 1192 height 566
type input "$ 0,01"
type input "$ 0,11"
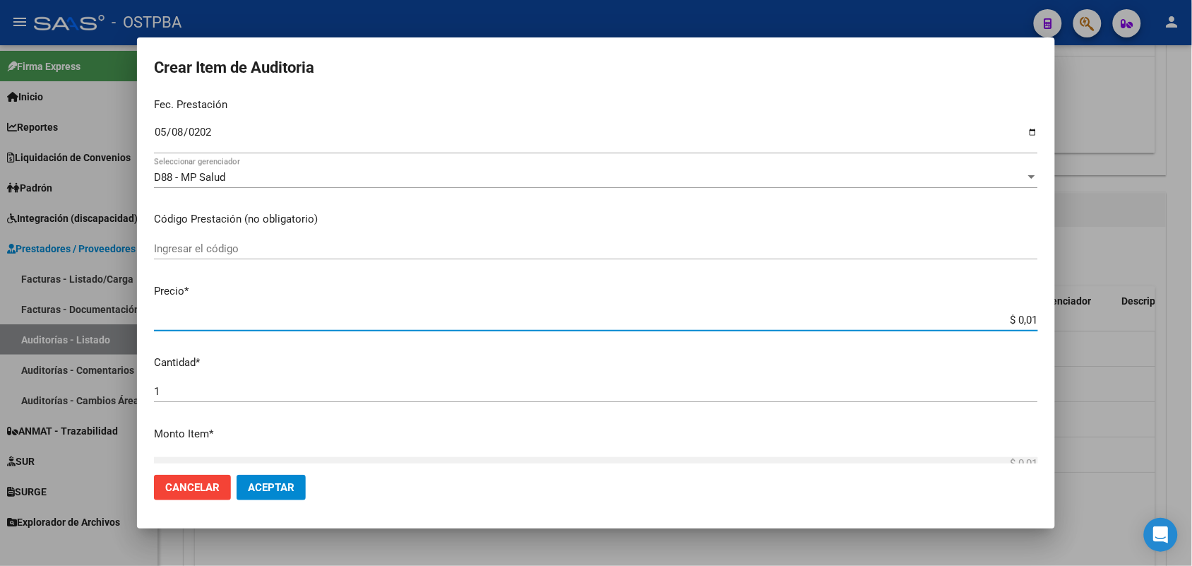
type input "$ 0,11"
type input "$ 1,18"
type input "$ 11,88"
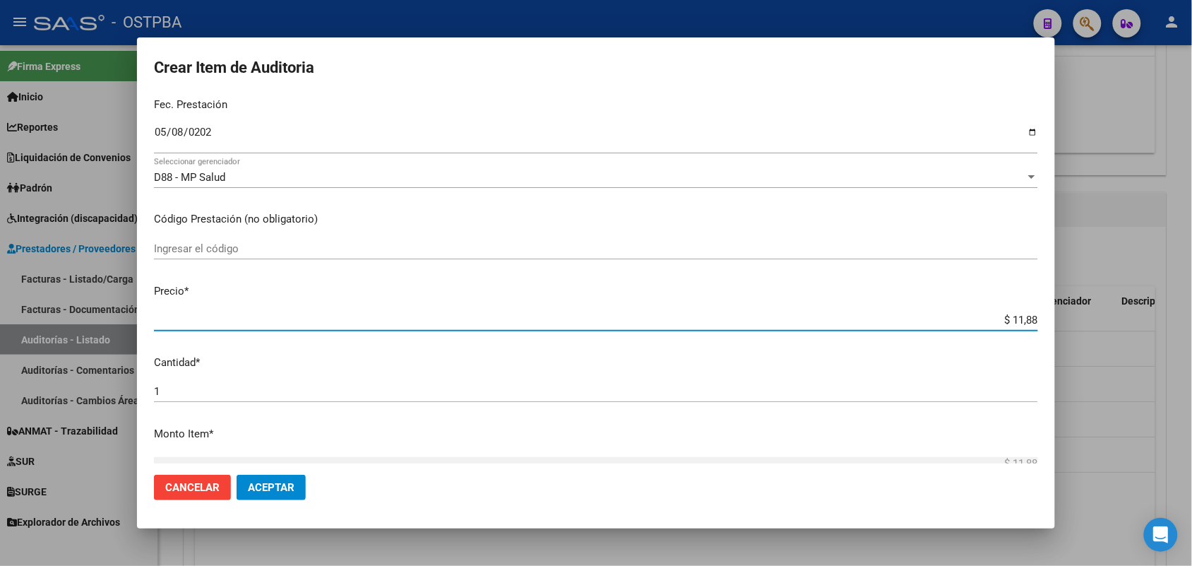
type input "$ 118,89"
type input "$ 1.188,90"
type input "$ 11.889,00"
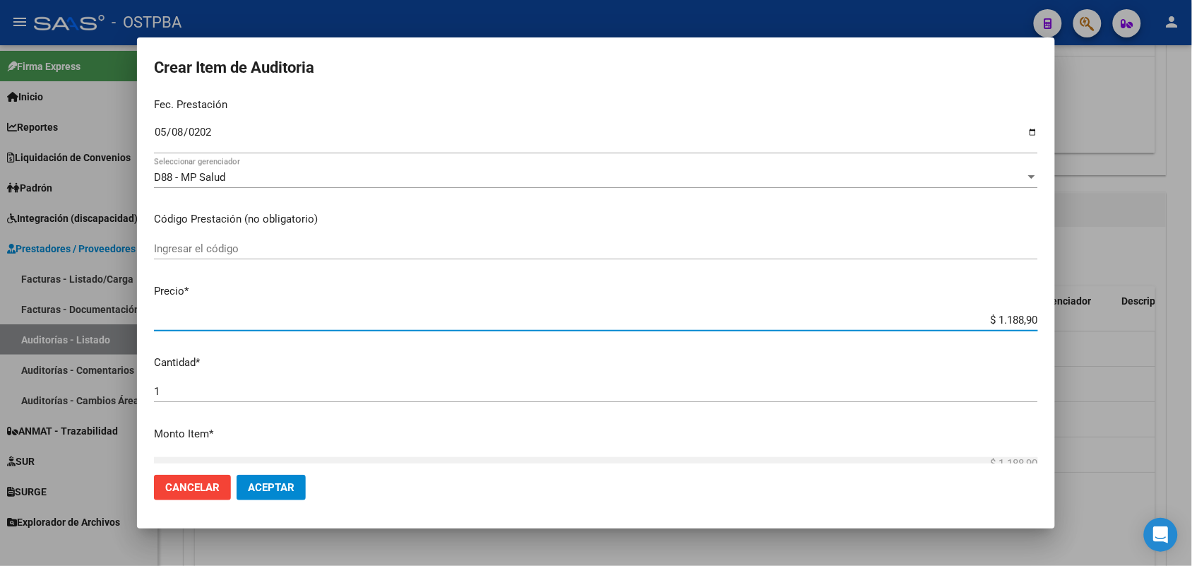
type input "$ 11.889,00"
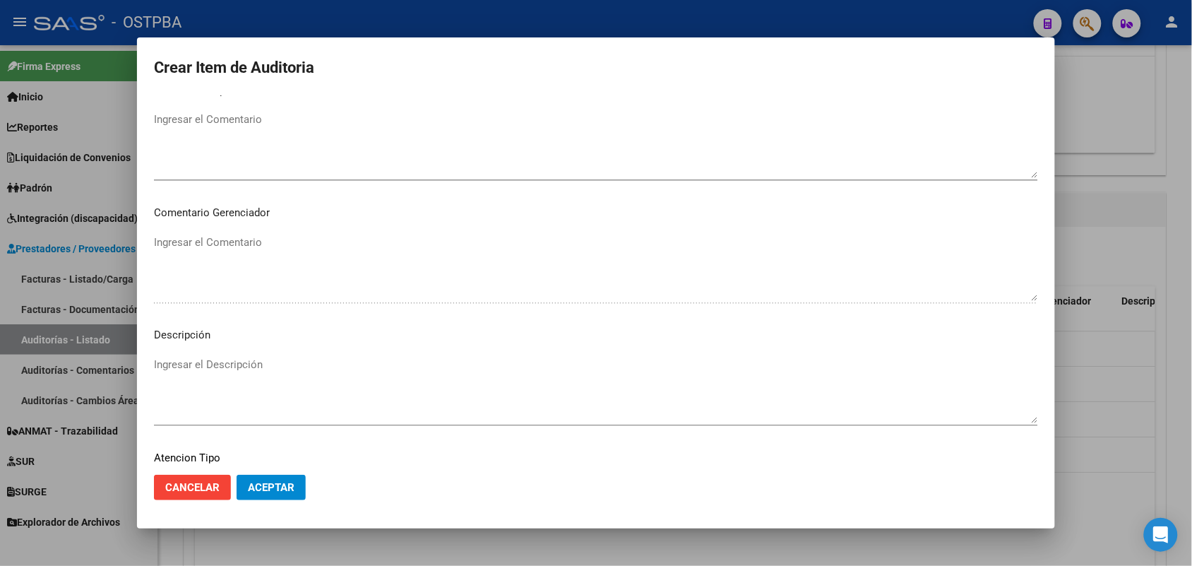
scroll to position [902, 0]
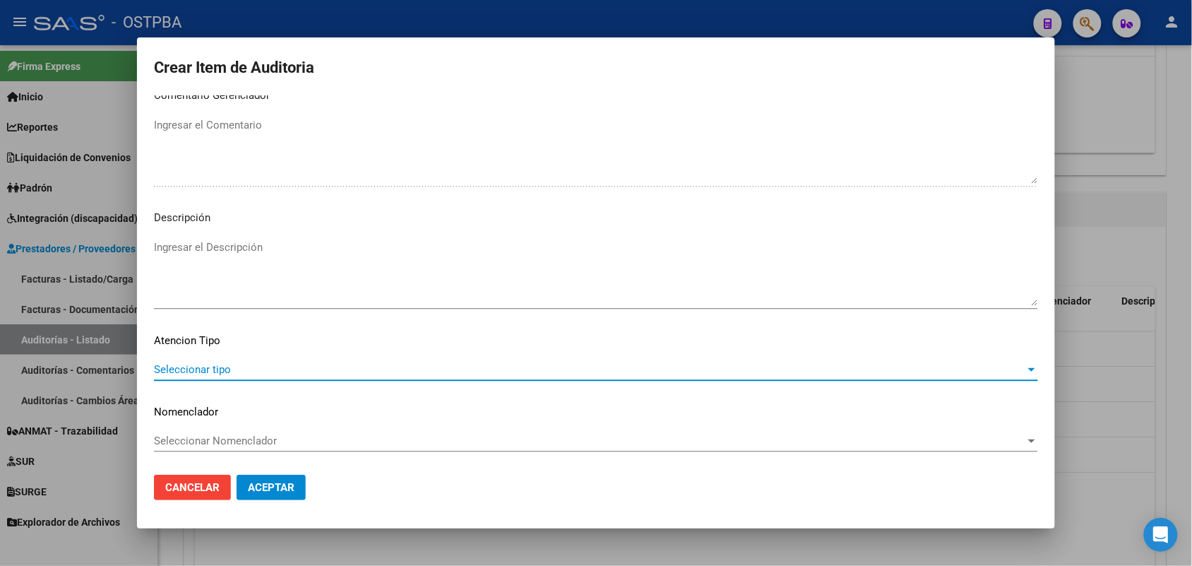
click at [206, 364] on span "Seleccionar tipo" at bounding box center [589, 369] width 871 height 13
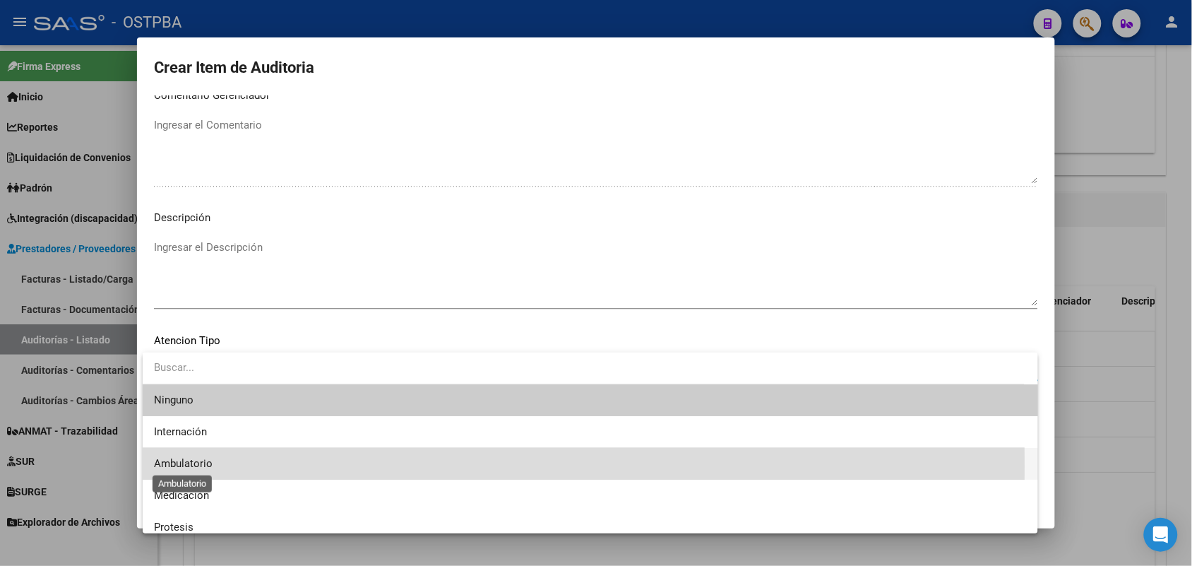
click at [196, 466] on span "Ambulatorio" at bounding box center [183, 463] width 59 height 13
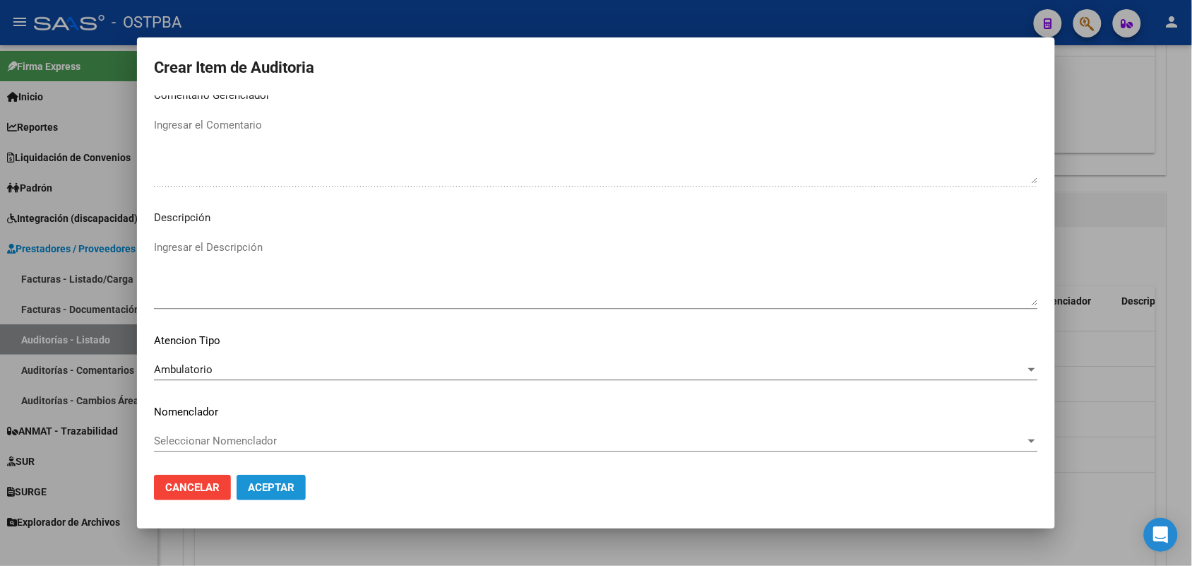
click at [279, 486] on span "Aceptar" at bounding box center [271, 487] width 47 height 13
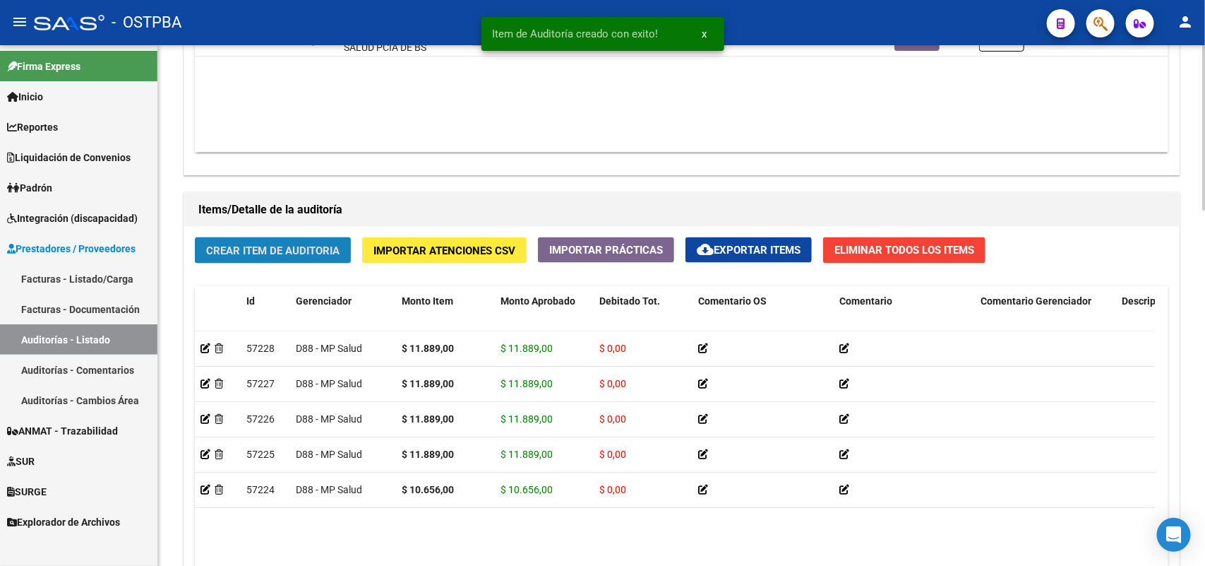
click at [306, 244] on span "Crear Item de Auditoria" at bounding box center [272, 250] width 133 height 13
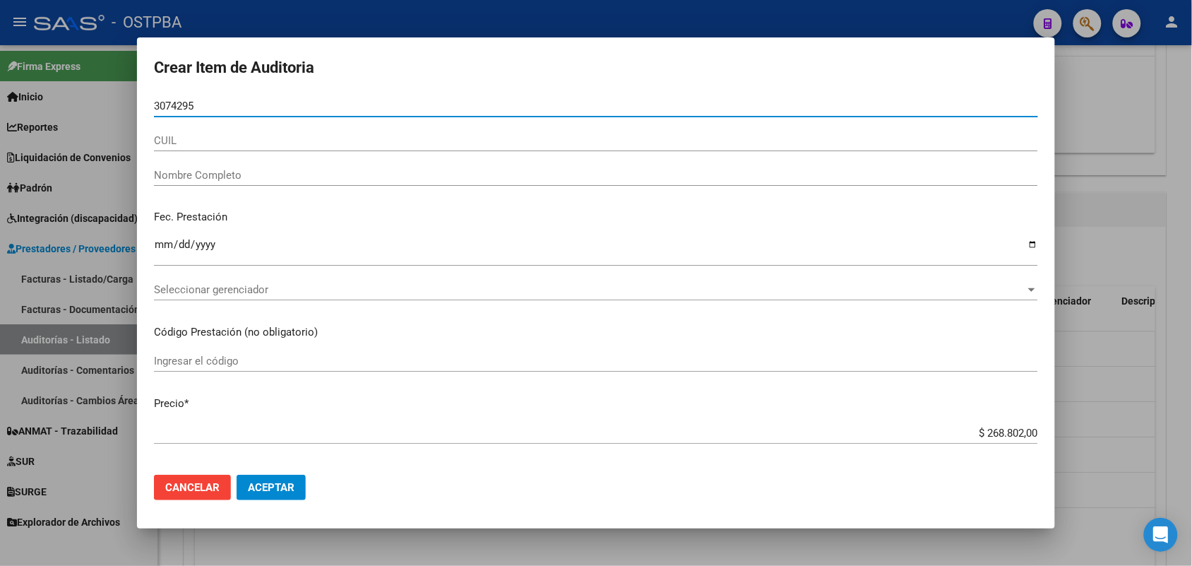
type input "30742951"
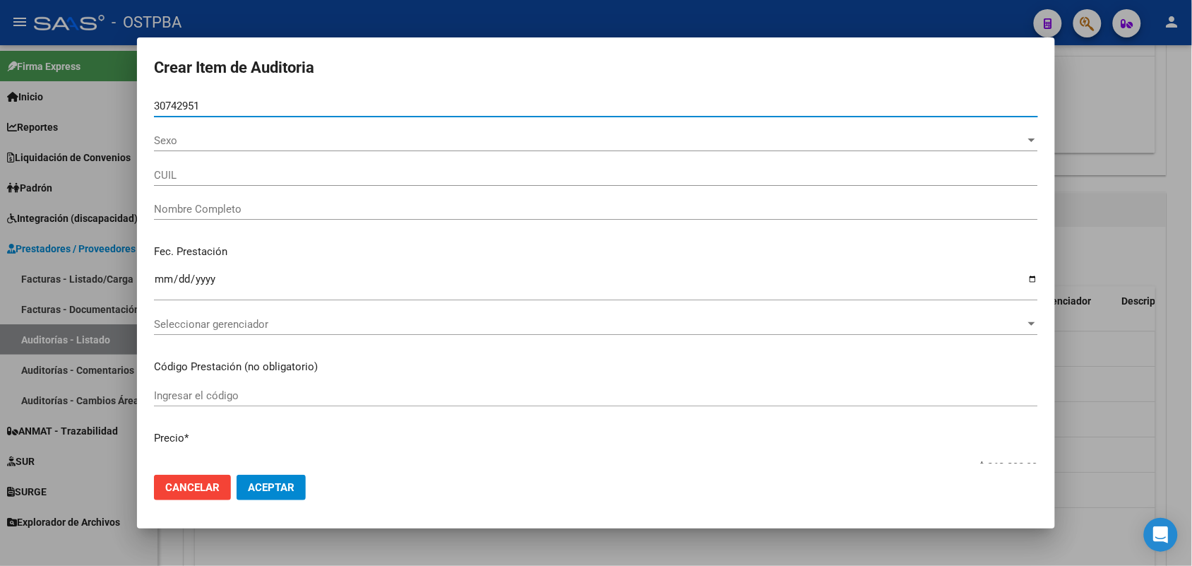
type input "27307429514"
type input "[PERSON_NAME]"
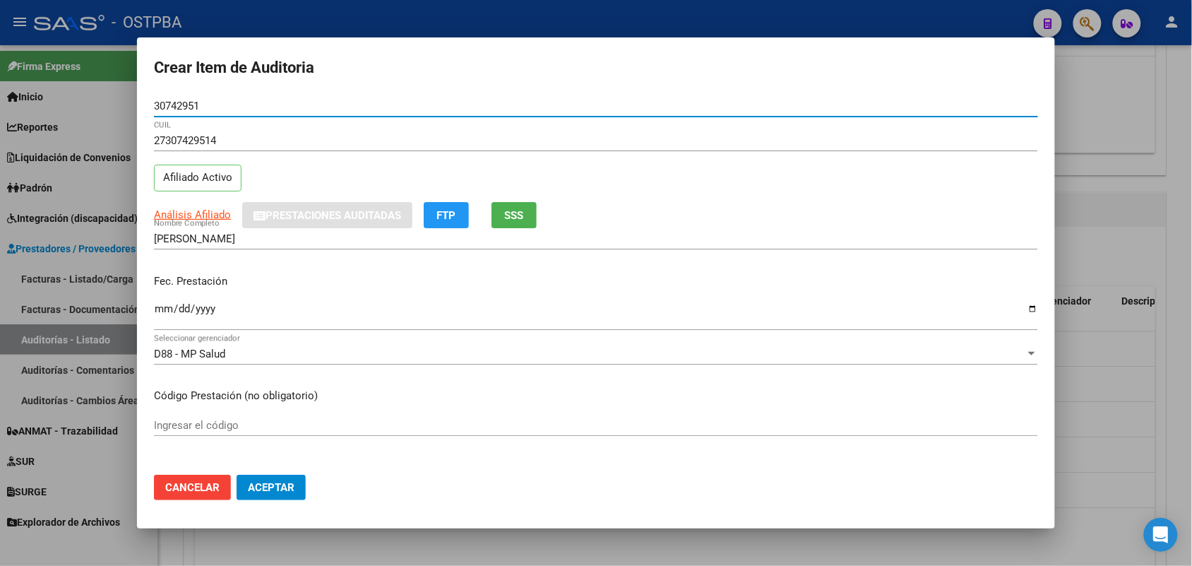
type input "30742951"
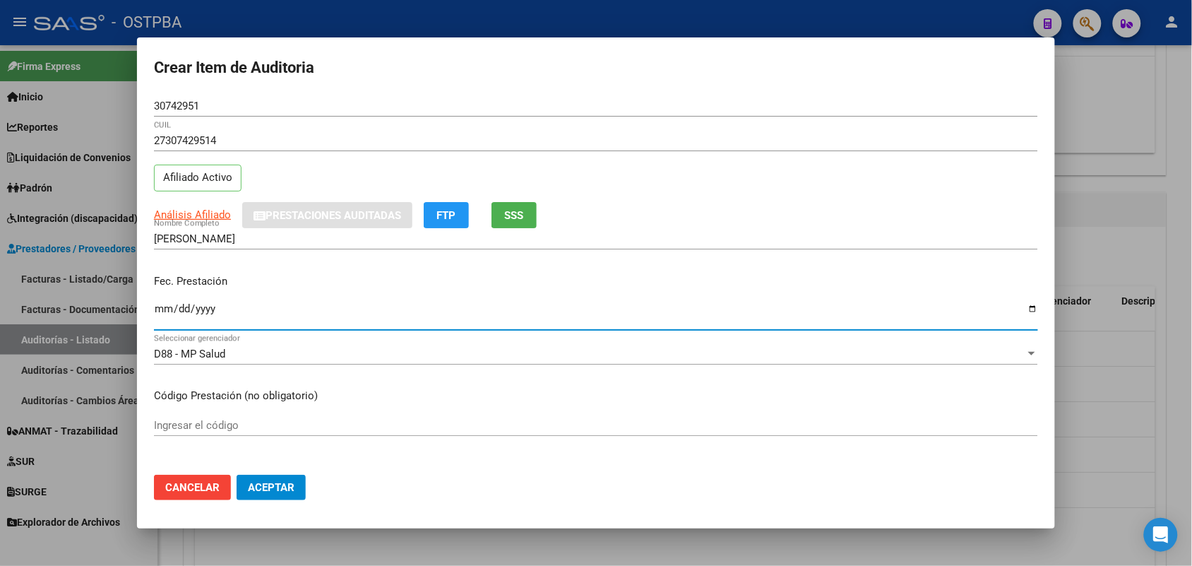
click at [157, 315] on input "Ingresar la fecha" at bounding box center [596, 314] width 884 height 23
type input "[DATE]"
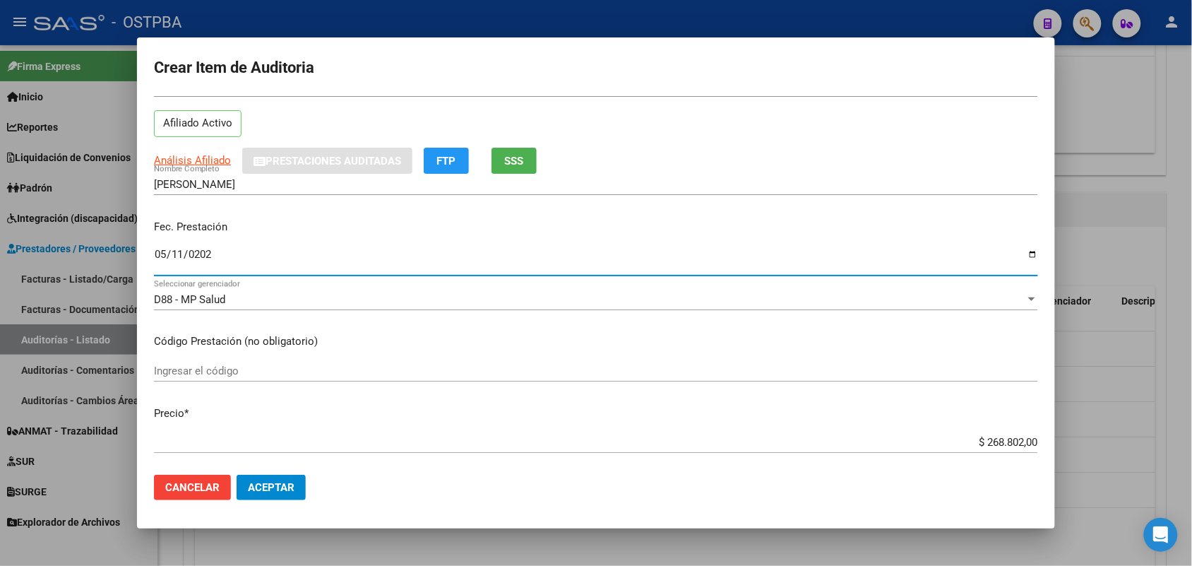
scroll to position [177, 0]
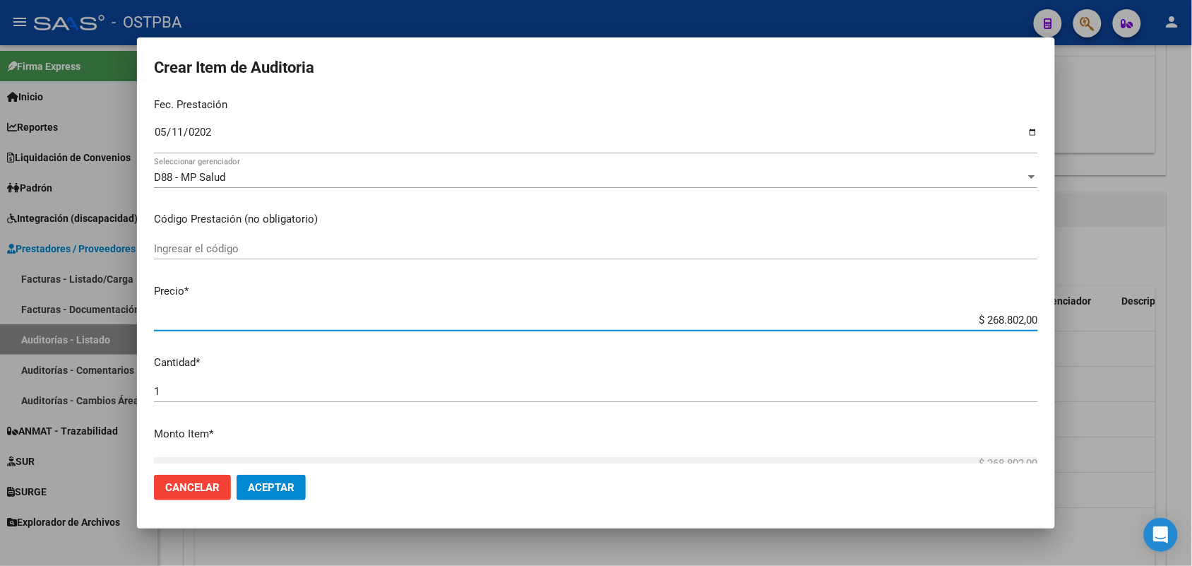
drag, startPoint x: 952, startPoint y: 315, endPoint x: 1061, endPoint y: 321, distance: 108.9
click at [1061, 321] on div "Crear Item de Auditoria 30742951 Nro Documento 27307429514 CUIL Afiliado Activo…" at bounding box center [596, 283] width 1192 height 566
type input "$ 0,01"
type input "$ 0,11"
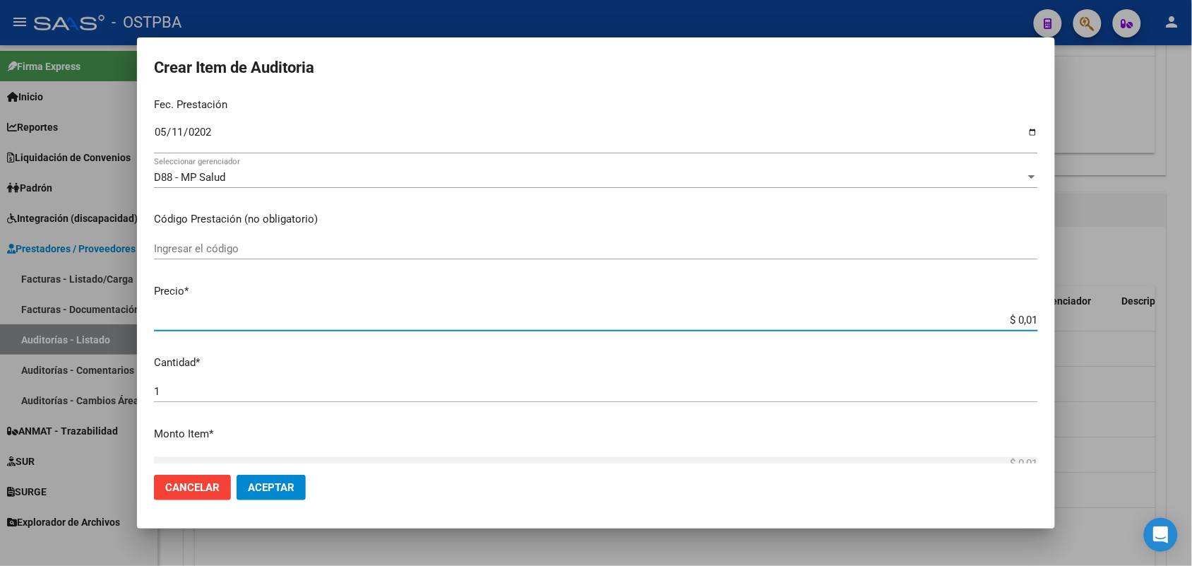
type input "$ 0,11"
type input "$ 1,18"
type input "$ 11,88"
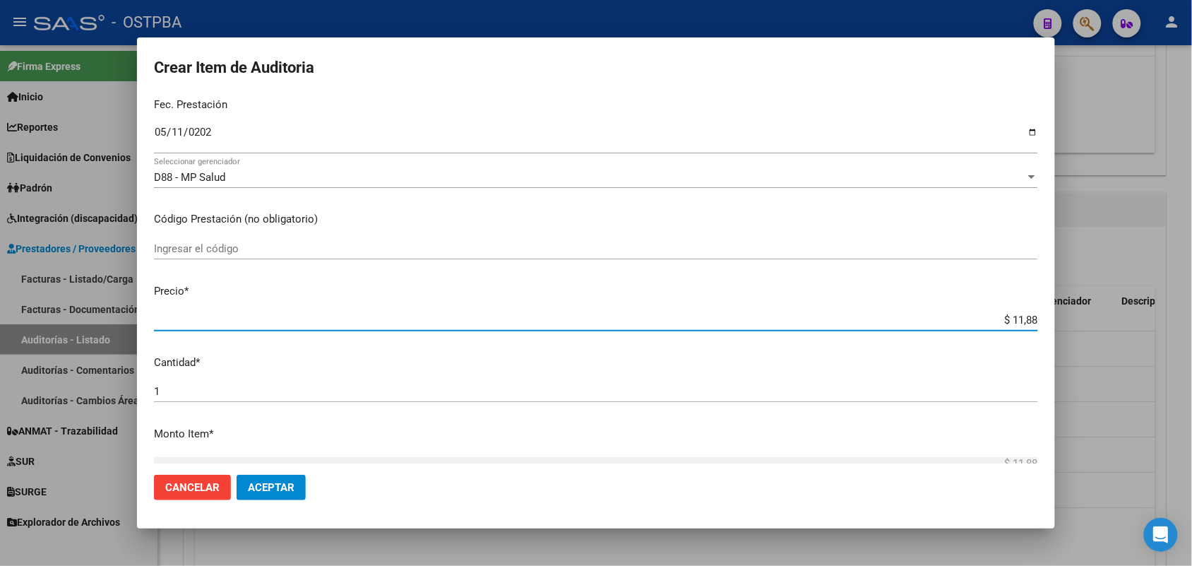
type input "$ 118,89"
type input "$ 1.188,90"
type input "$ 11.889,00"
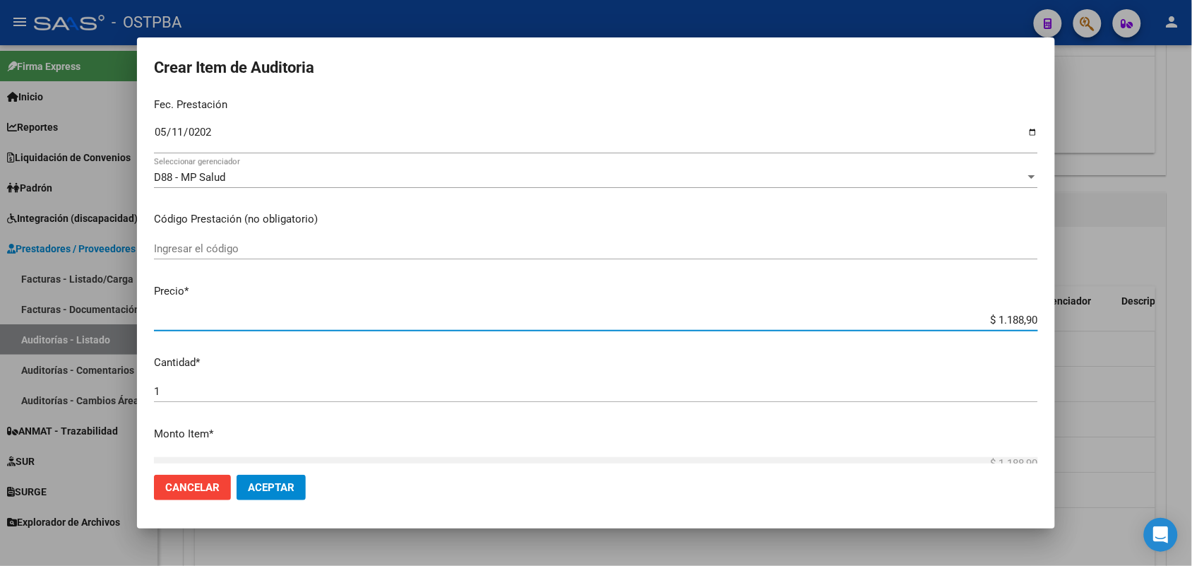
type input "$ 11.889,00"
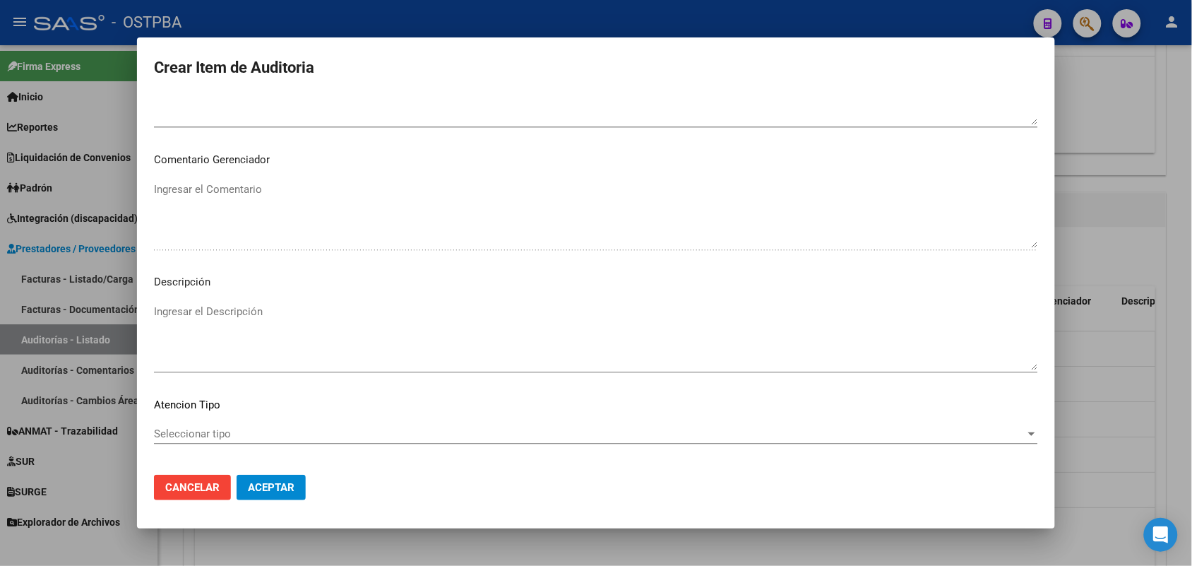
scroll to position [902, 0]
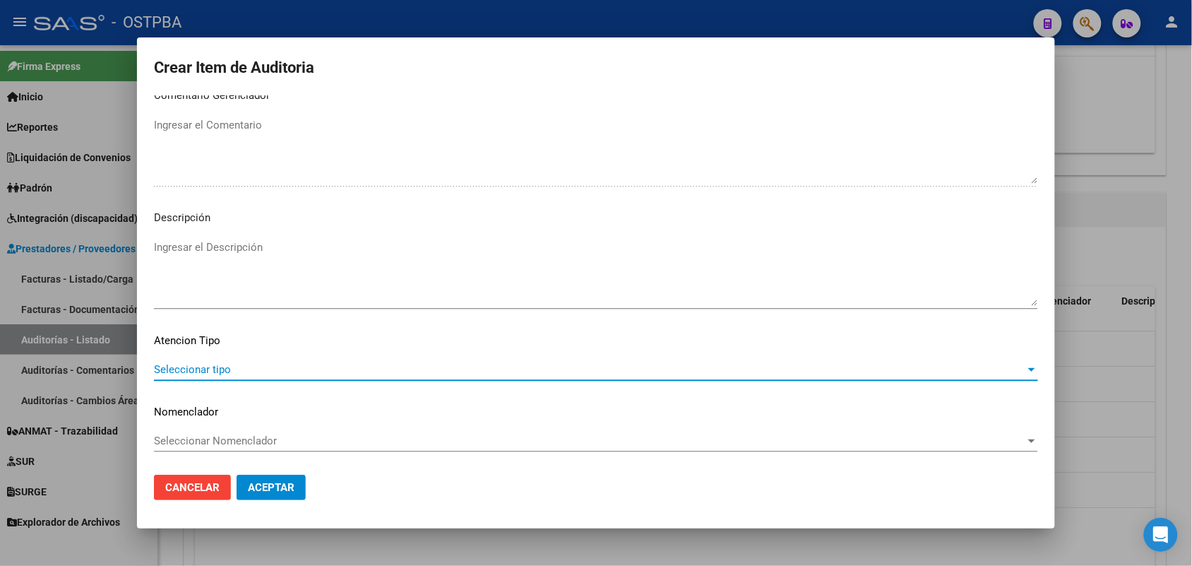
click at [210, 364] on span "Seleccionar tipo" at bounding box center [589, 369] width 871 height 13
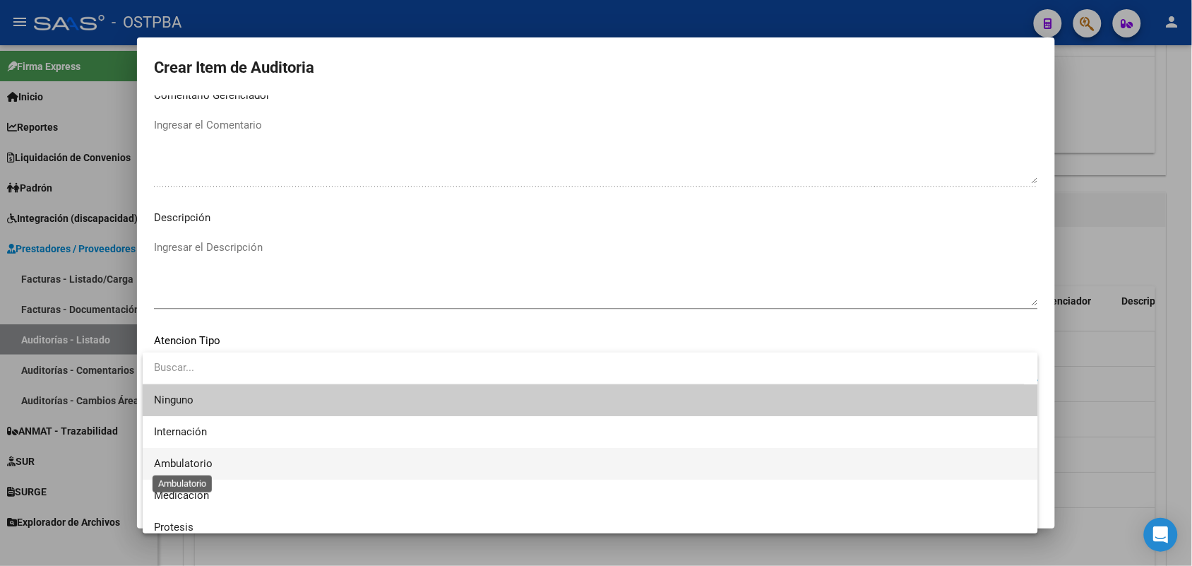
click at [194, 460] on span "Ambulatorio" at bounding box center [183, 463] width 59 height 13
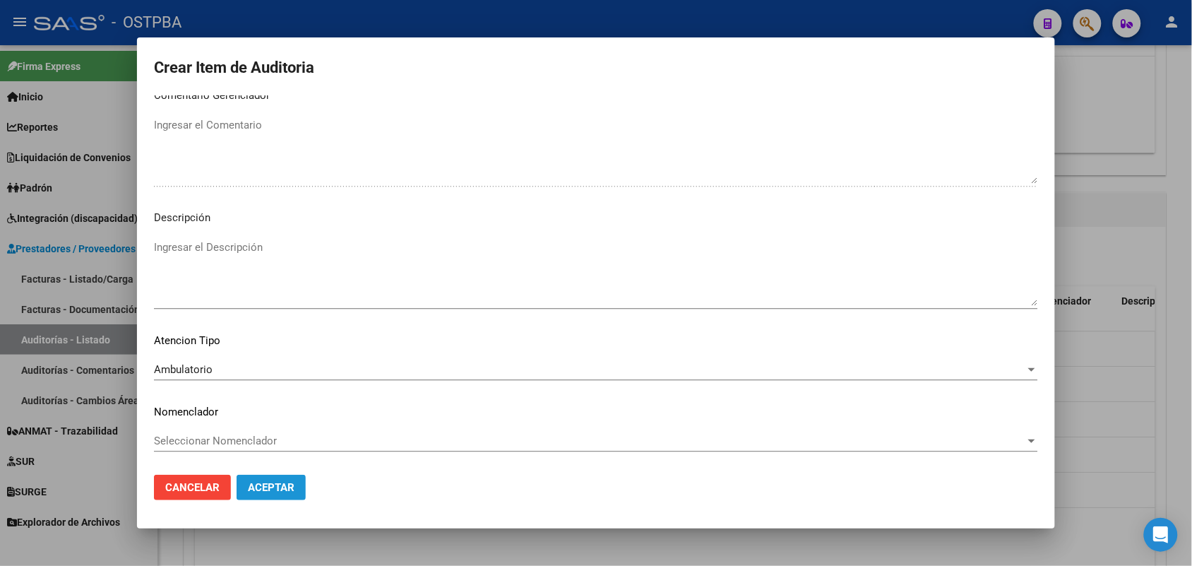
click at [278, 491] on span "Aceptar" at bounding box center [271, 487] width 47 height 13
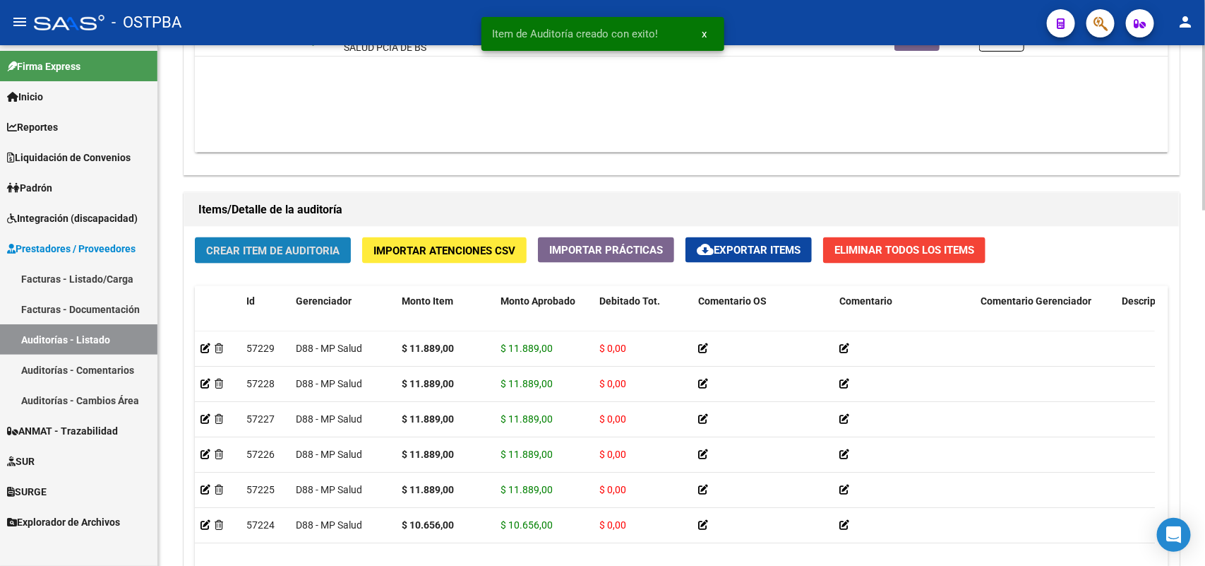
click at [276, 238] on button "Crear Item de Auditoria" at bounding box center [273, 250] width 156 height 26
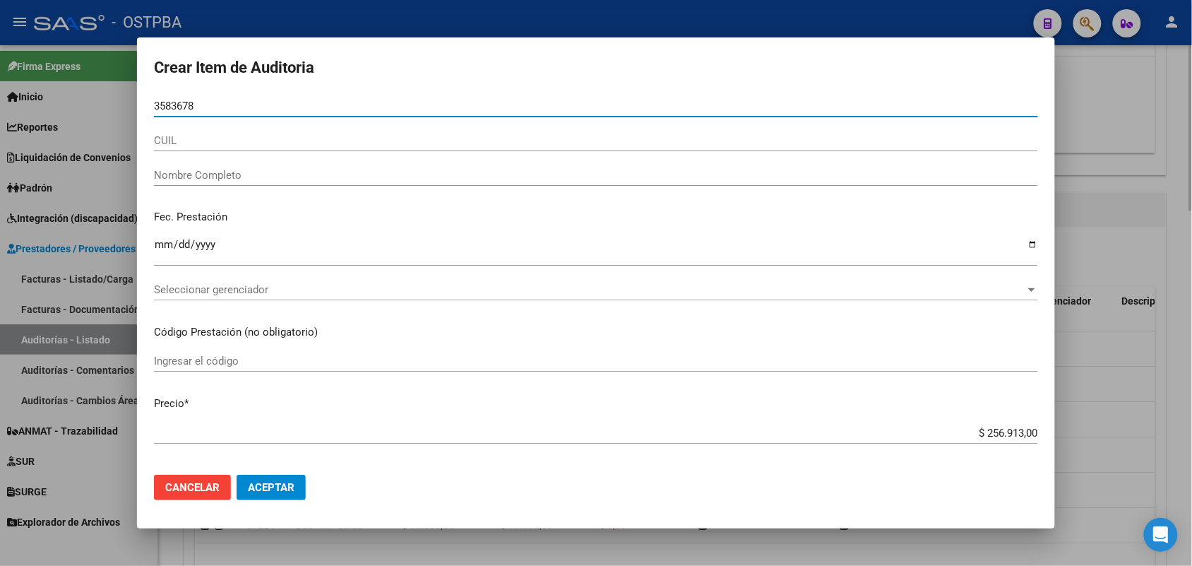
type input "35836780"
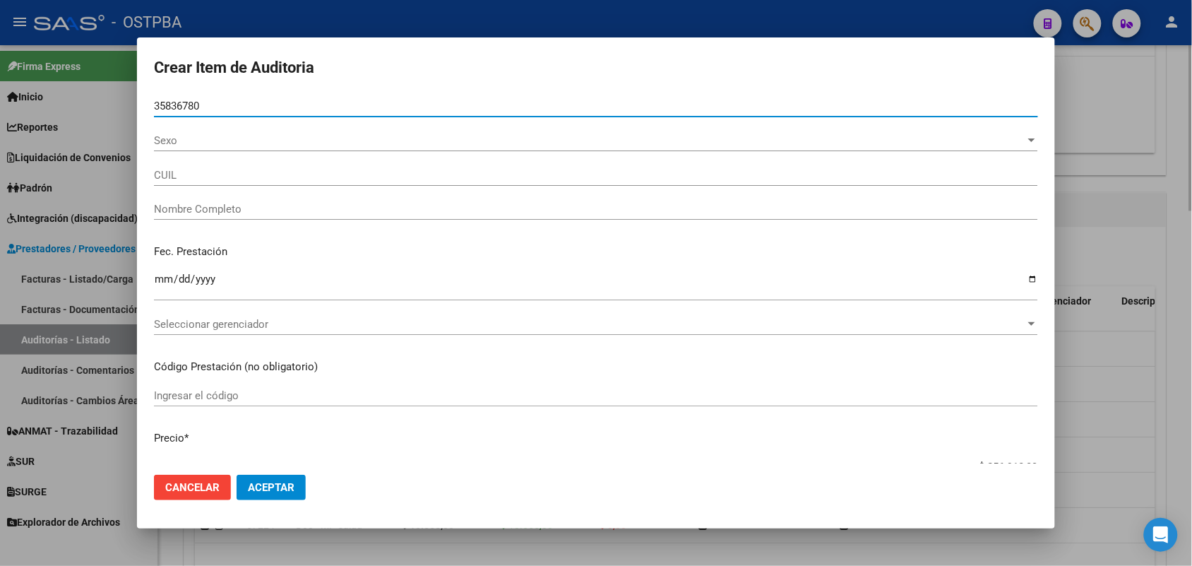
type input "27358367807"
type input "[PERSON_NAME] -"
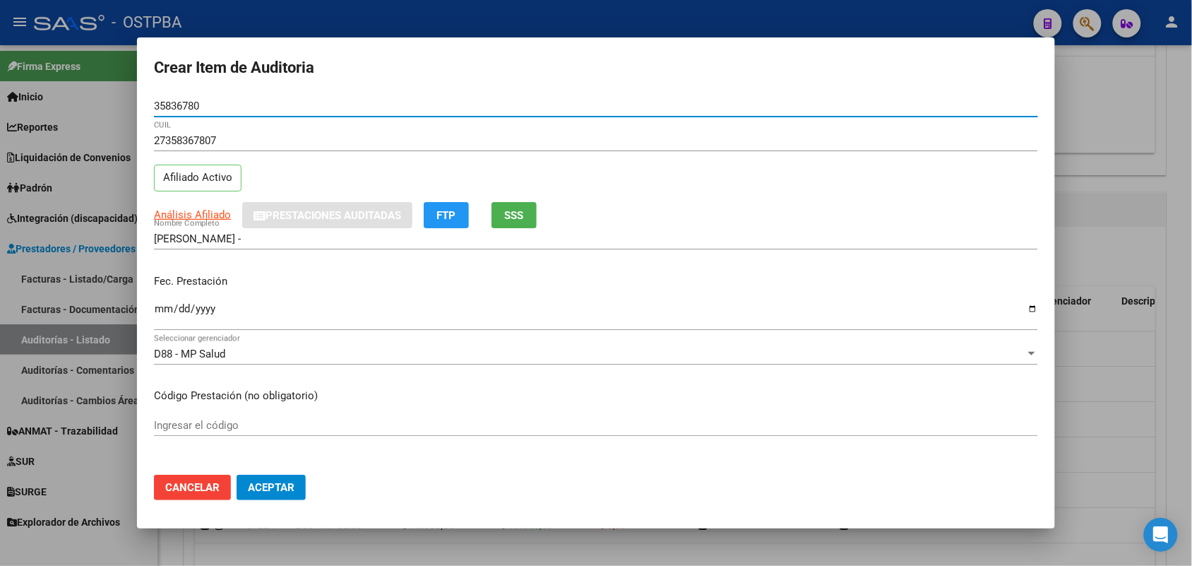
type input "35836780"
click at [161, 308] on input "Ingresar la fecha" at bounding box center [596, 314] width 884 height 23
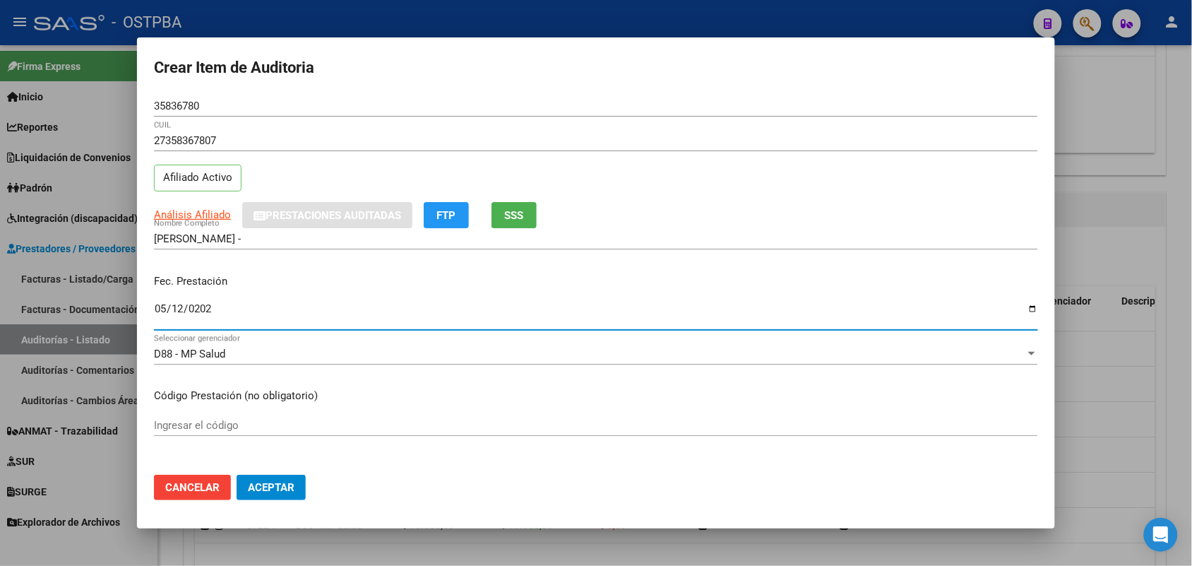
type input "[DATE]"
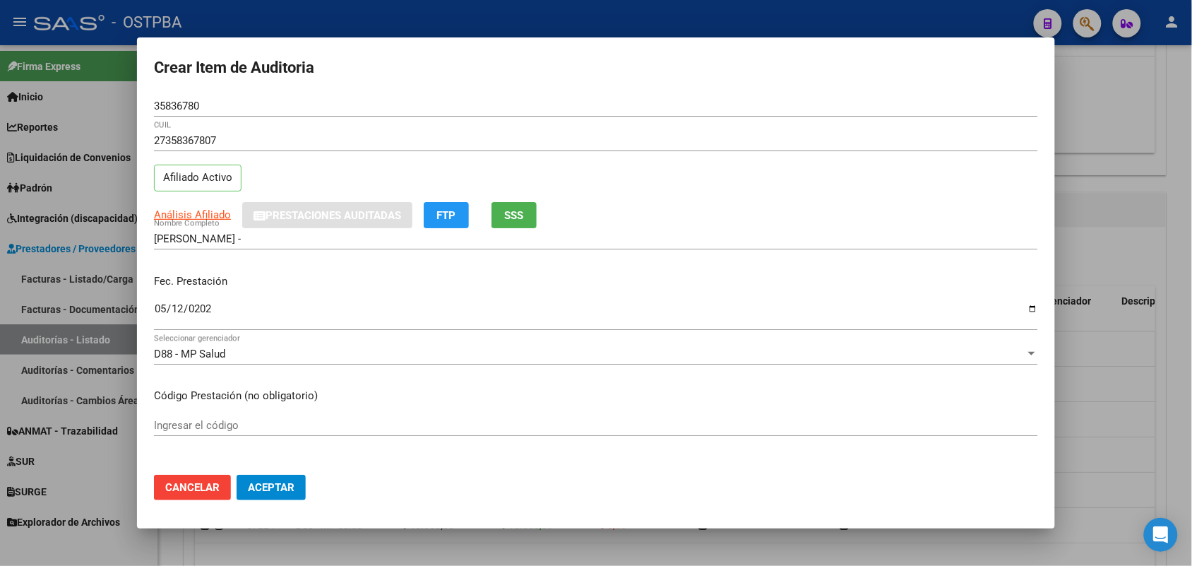
scroll to position [177, 0]
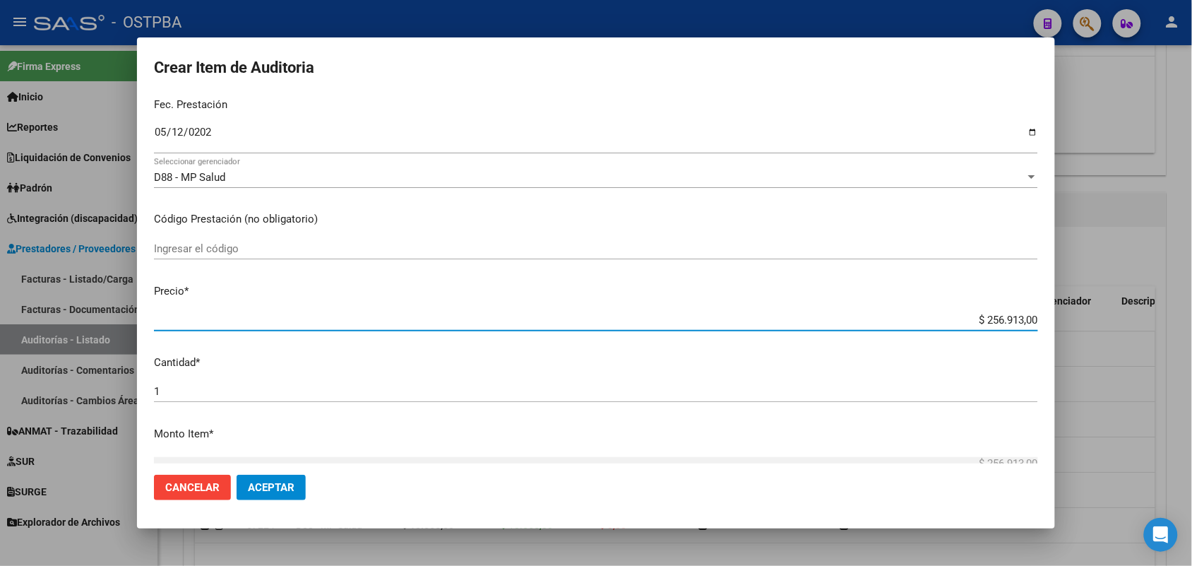
drag, startPoint x: 969, startPoint y: 322, endPoint x: 1079, endPoint y: 337, distance: 111.2
click at [1079, 337] on div "Crear Item de Auditoria 35836780 Nro Documento 27358367807 CUIL Afiliado Activo…" at bounding box center [596, 283] width 1192 height 566
type input "$ 0,01"
type input "$ 0,11"
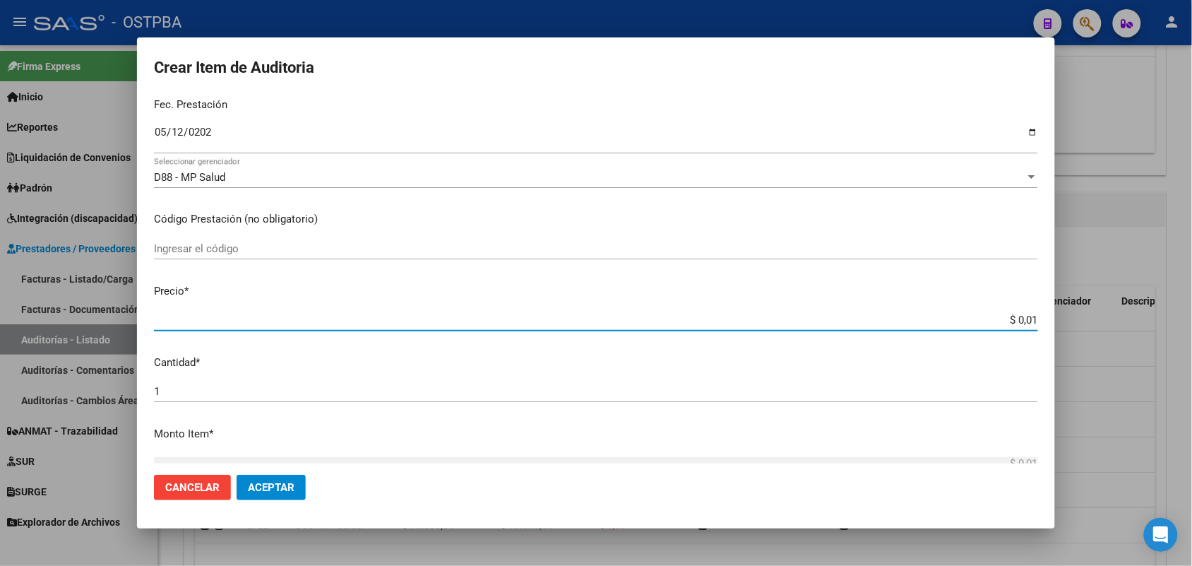
type input "$ 0,11"
type input "$ 1,18"
type input "$ 11,88"
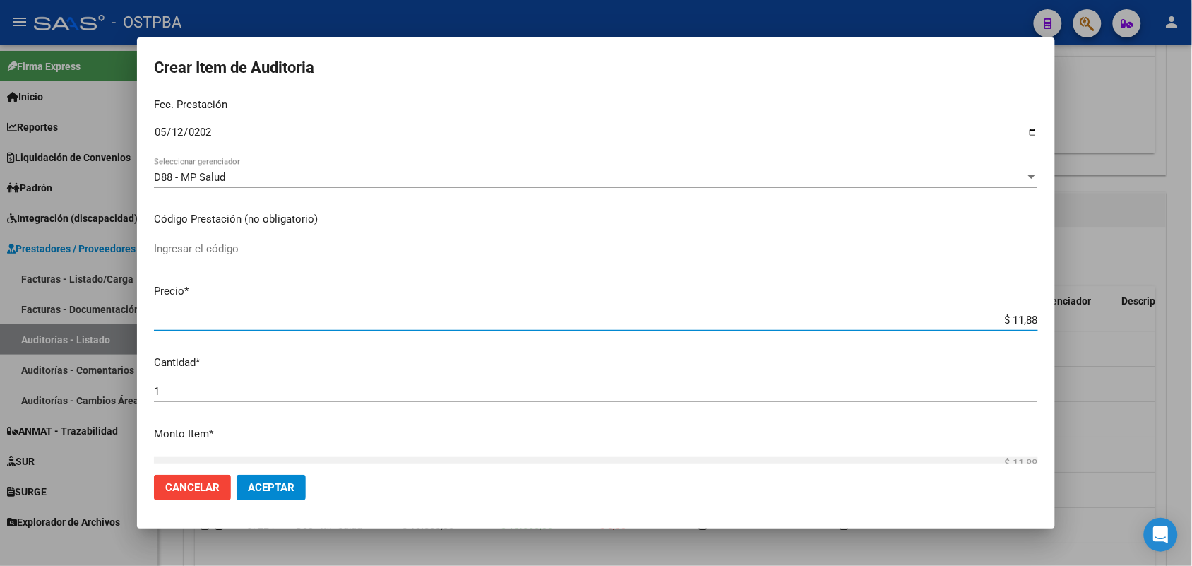
type input "$ 118,89"
type input "$ 1.188,90"
type input "$ 11.889,00"
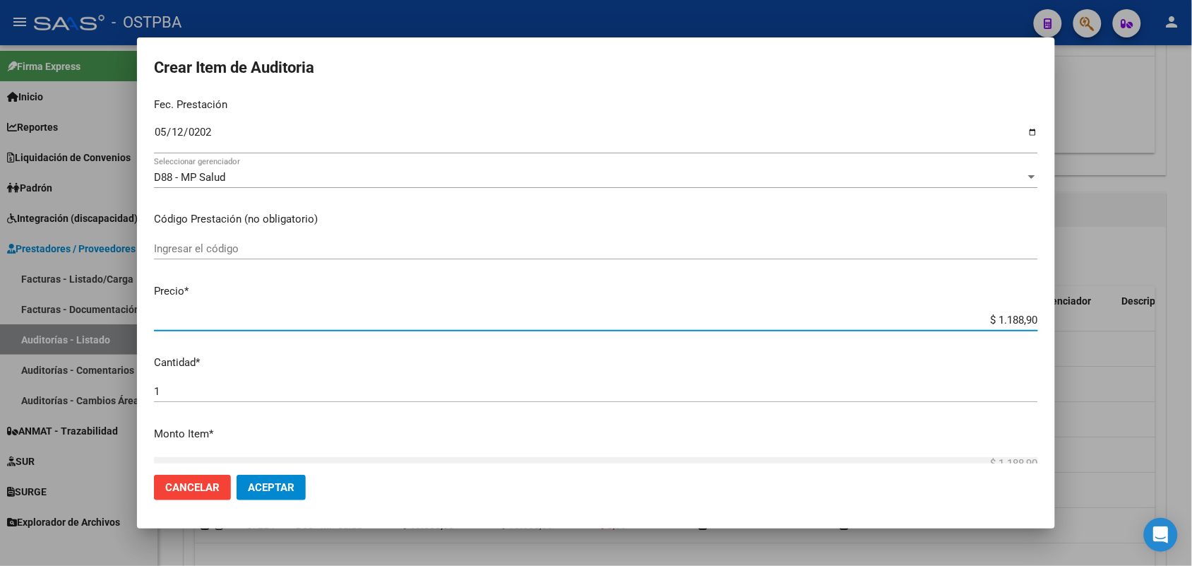
type input "$ 11.889,00"
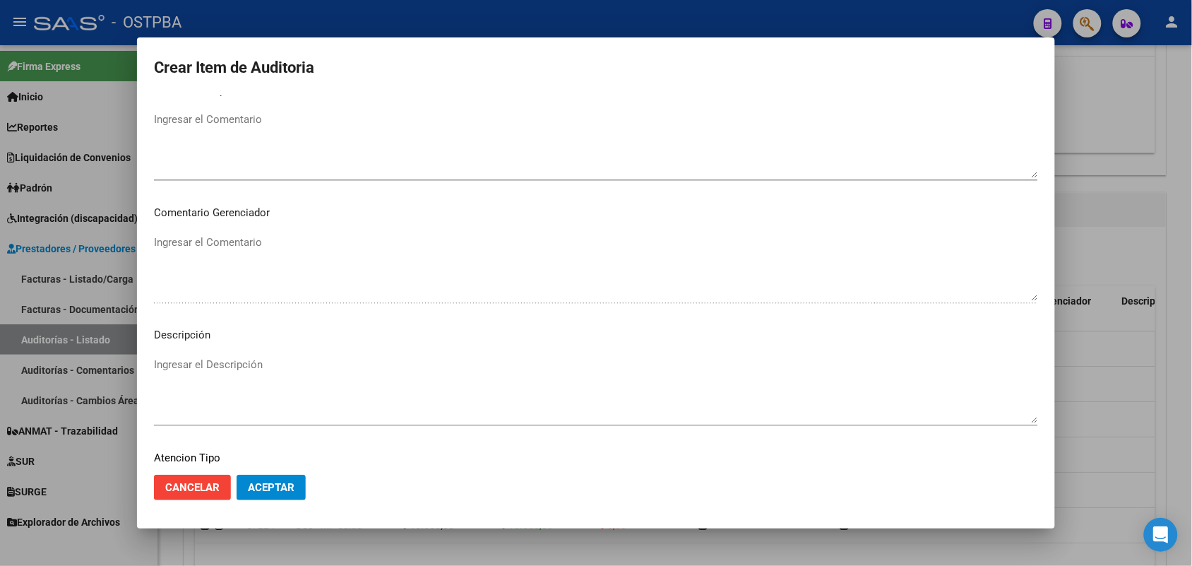
scroll to position [902, 0]
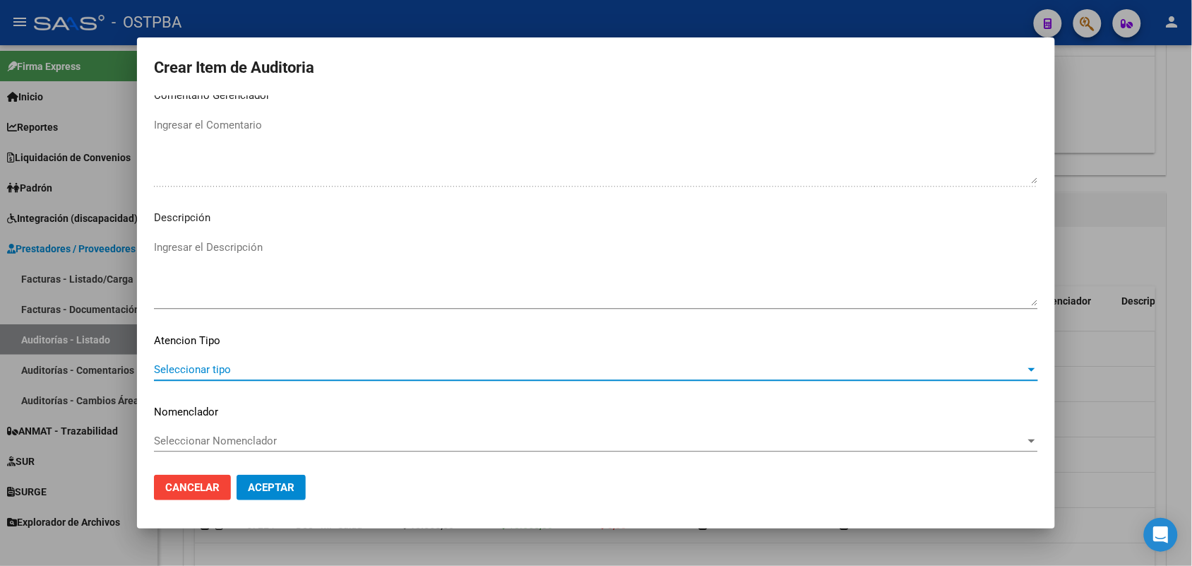
click at [203, 363] on span "Seleccionar tipo" at bounding box center [589, 369] width 871 height 13
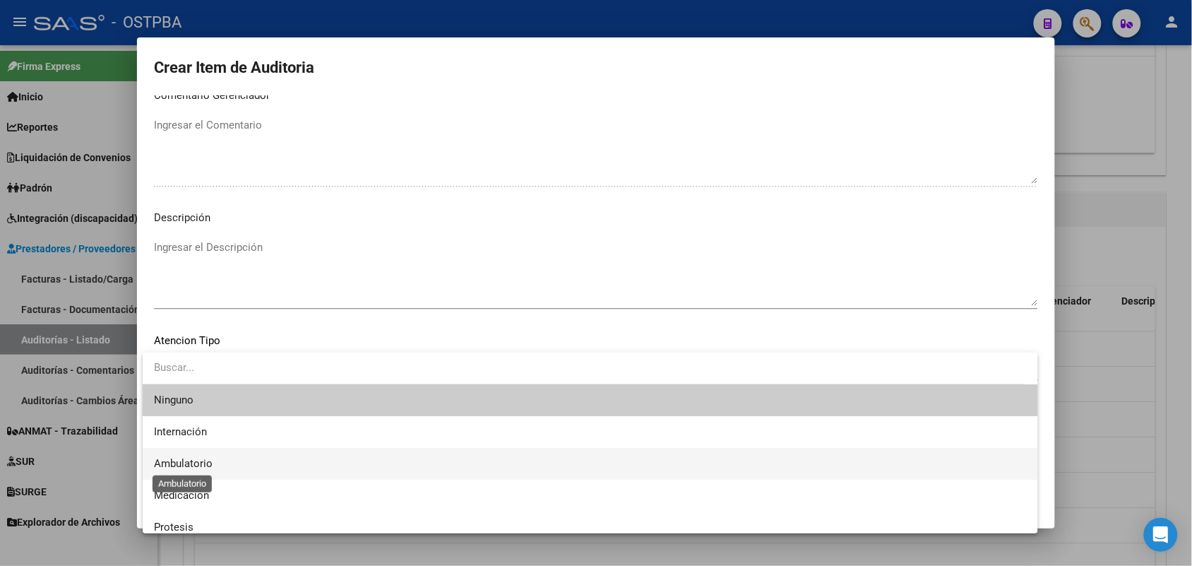
click at [179, 465] on span "Ambulatorio" at bounding box center [183, 463] width 59 height 13
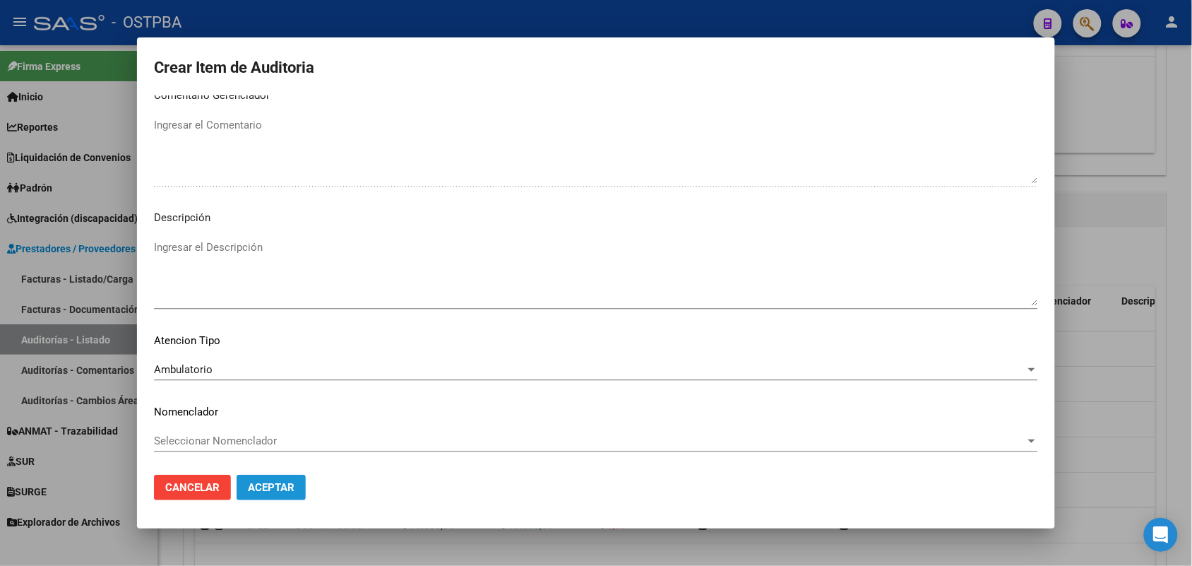
click at [274, 489] on span "Aceptar" at bounding box center [271, 487] width 47 height 13
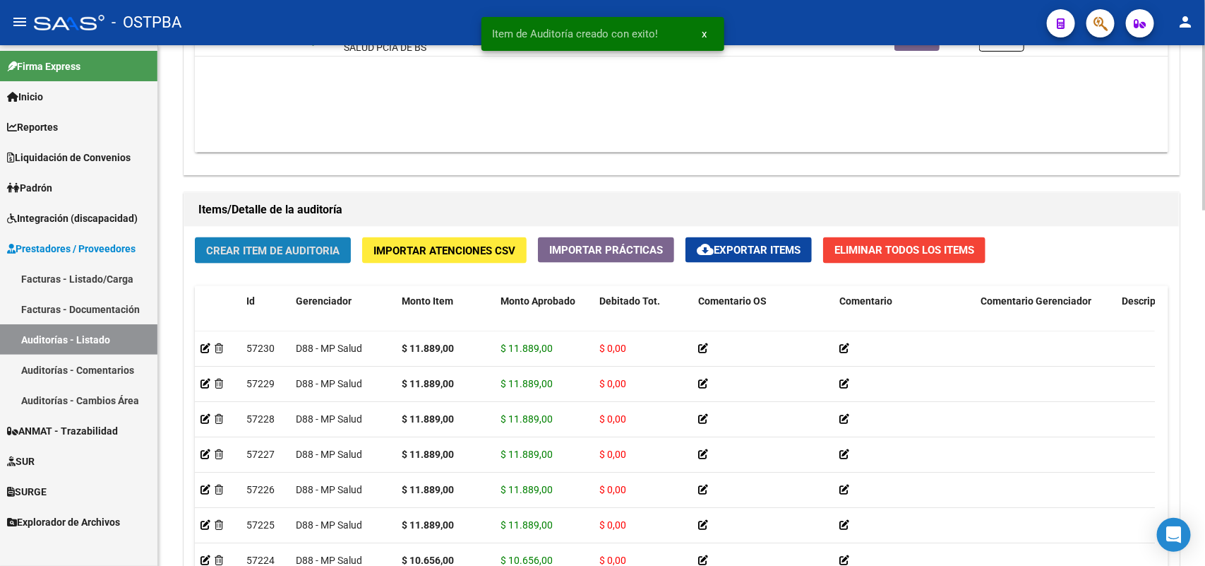
click at [298, 245] on span "Crear Item de Auditoria" at bounding box center [272, 250] width 133 height 13
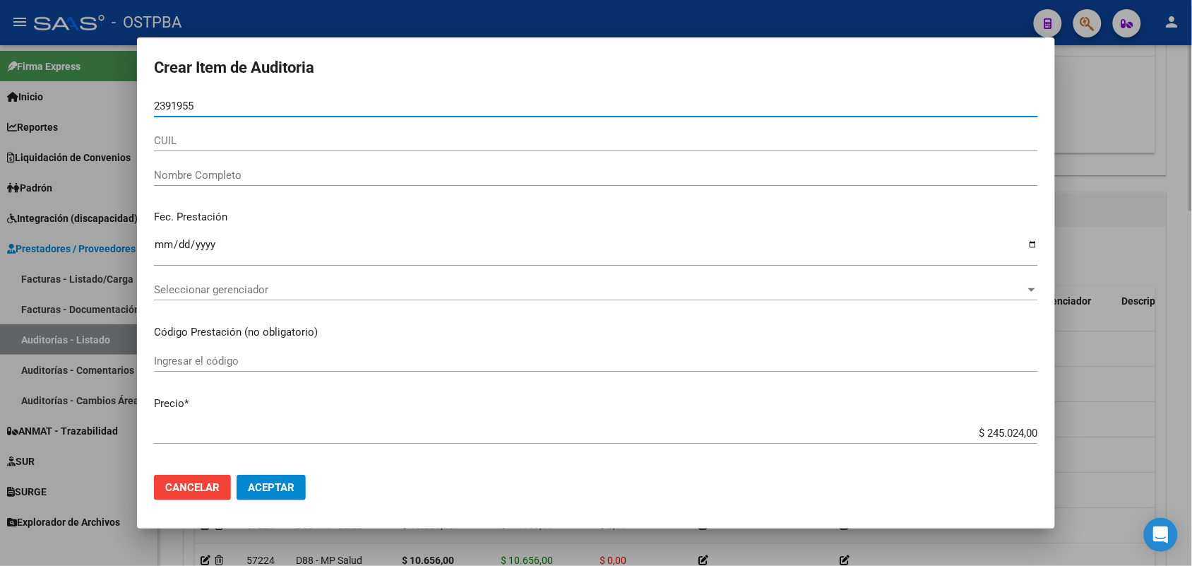
type input "23919558"
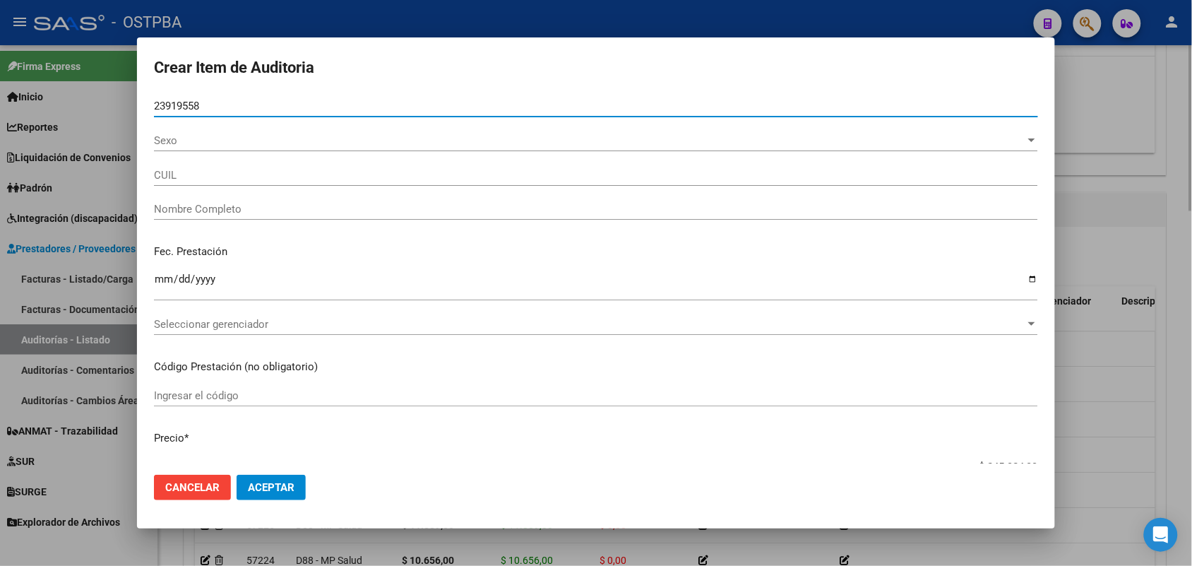
type input "27239195585"
type input "[PERSON_NAME] -"
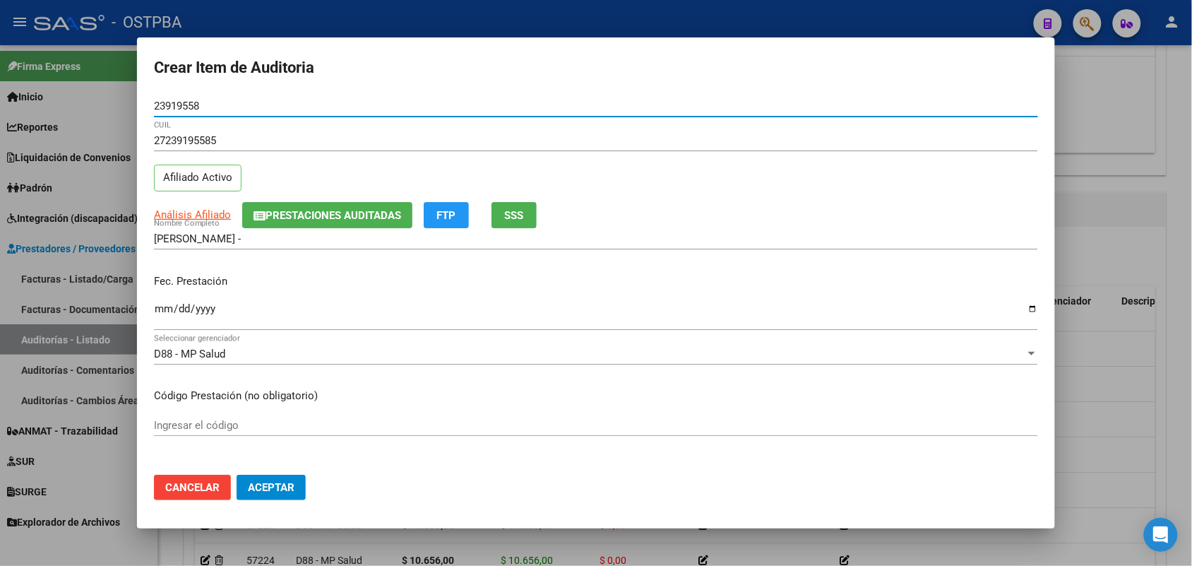
type input "23919558"
click at [159, 314] on input "Ingresar la fecha" at bounding box center [596, 314] width 884 height 23
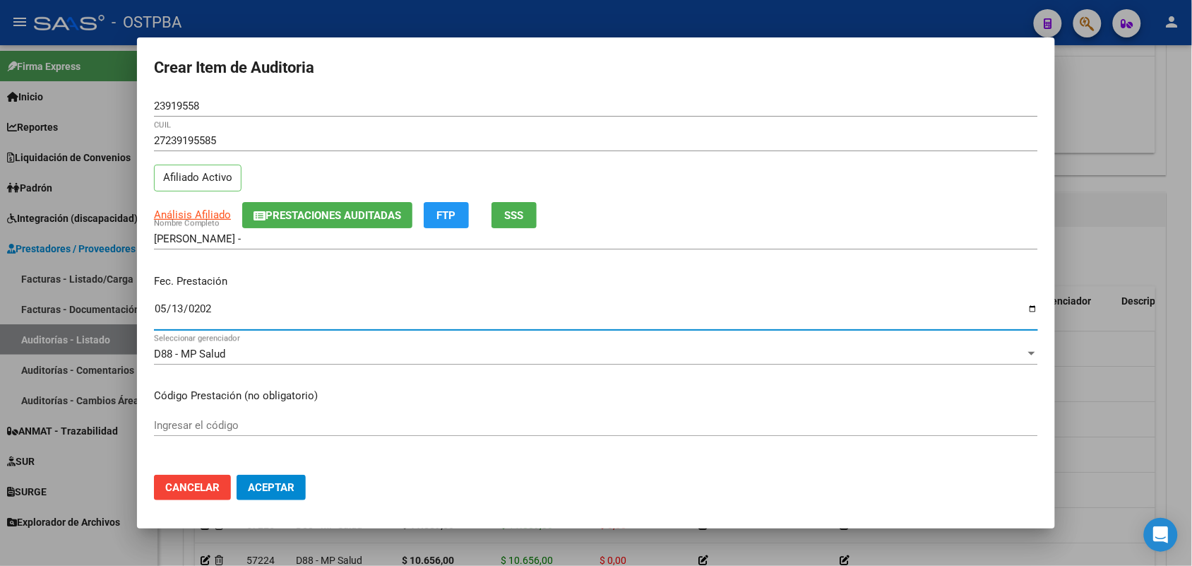
type input "[DATE]"
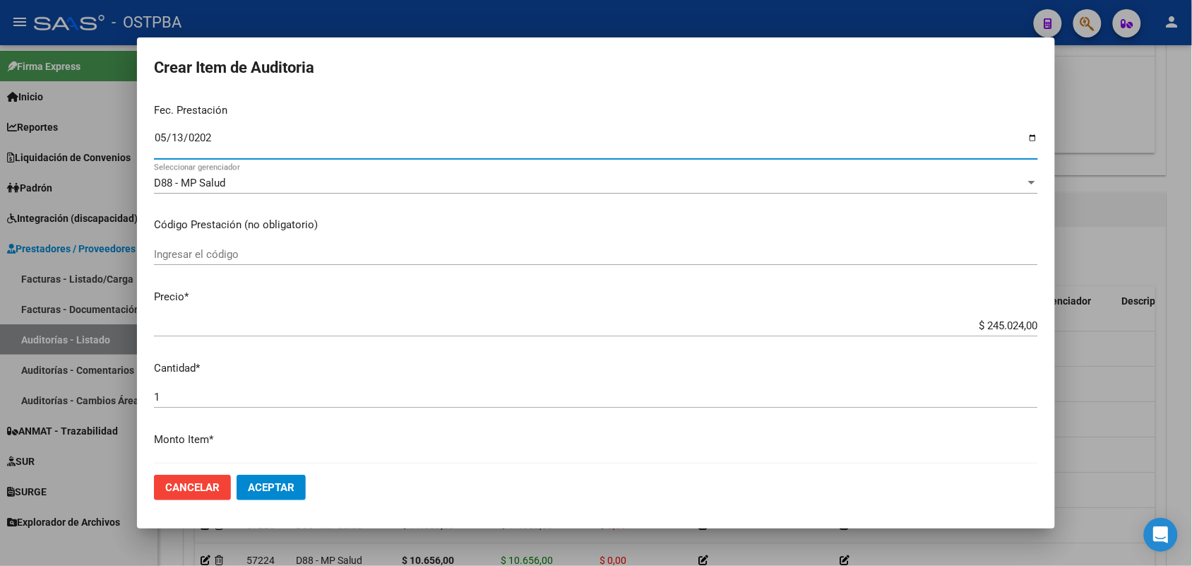
scroll to position [177, 0]
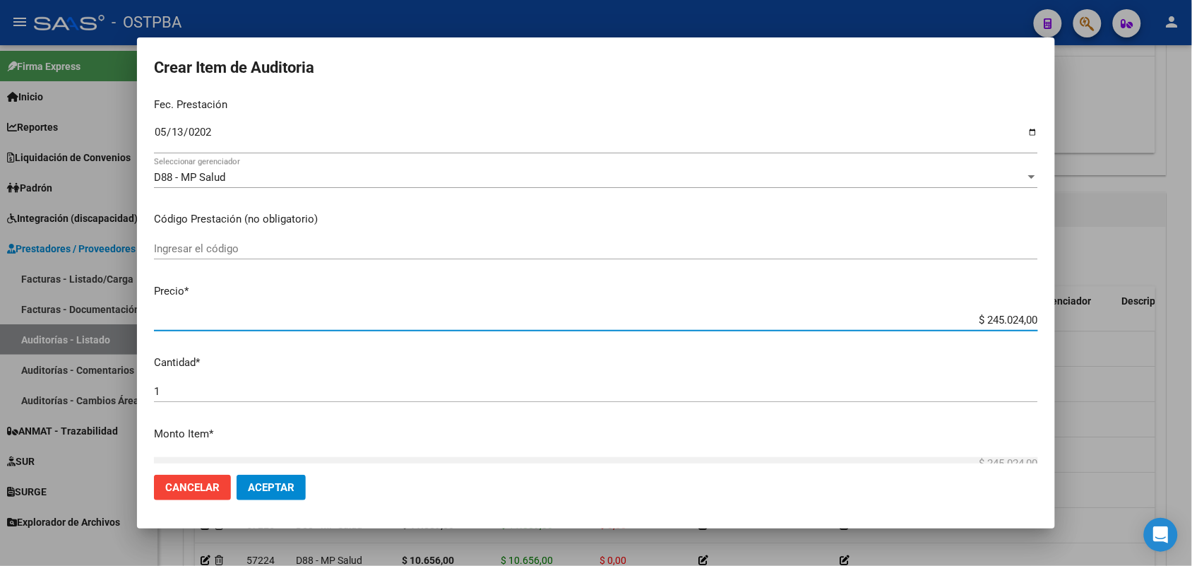
drag, startPoint x: 953, startPoint y: 318, endPoint x: 1134, endPoint y: 342, distance: 182.4
click at [1121, 334] on div "Crear Item de Auditoria 23919558 Nro Documento 27239195585 CUIL Afiliado Activo…" at bounding box center [596, 283] width 1192 height 566
type input "$ 0,07"
type input "$ 0,72"
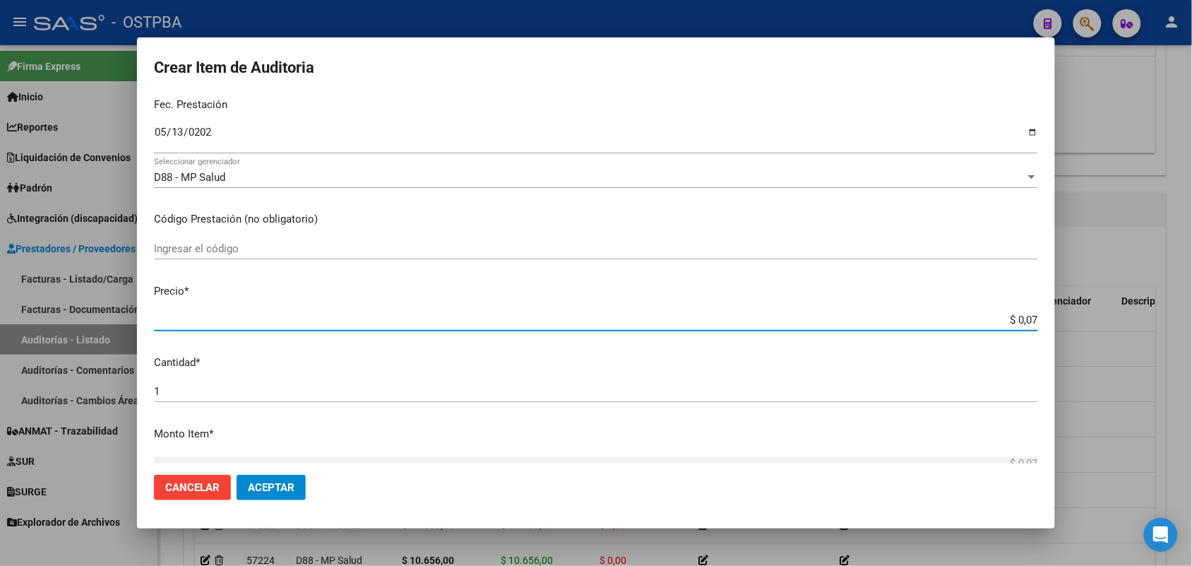
type input "$ 0,72"
type input "$ 7,24"
type input "$ 72,44"
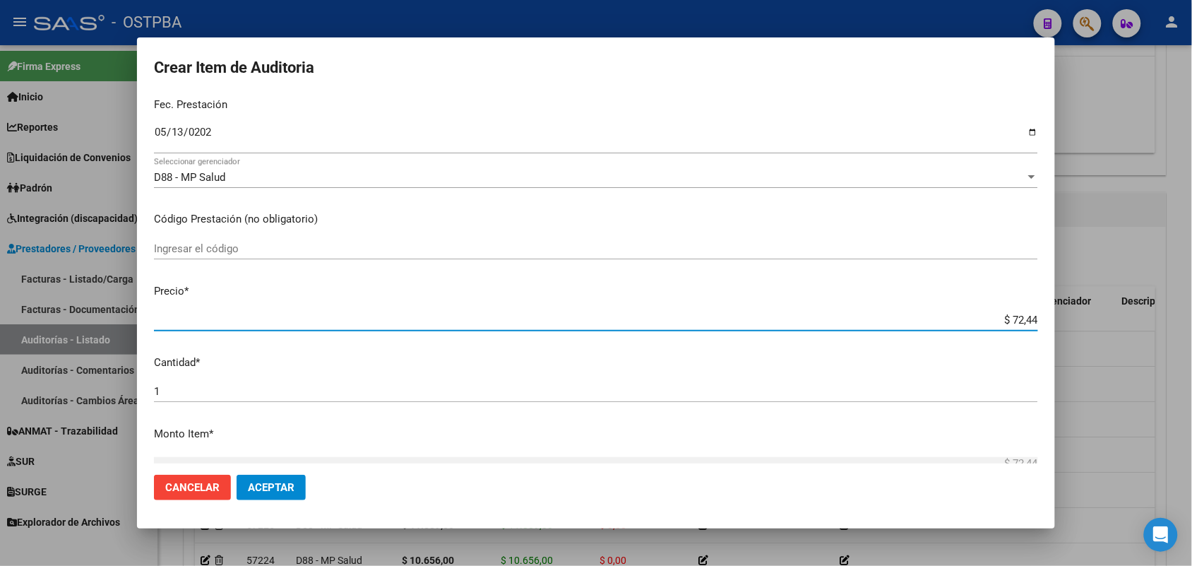
type input "$ 724,40"
type input "$ 7.244,00"
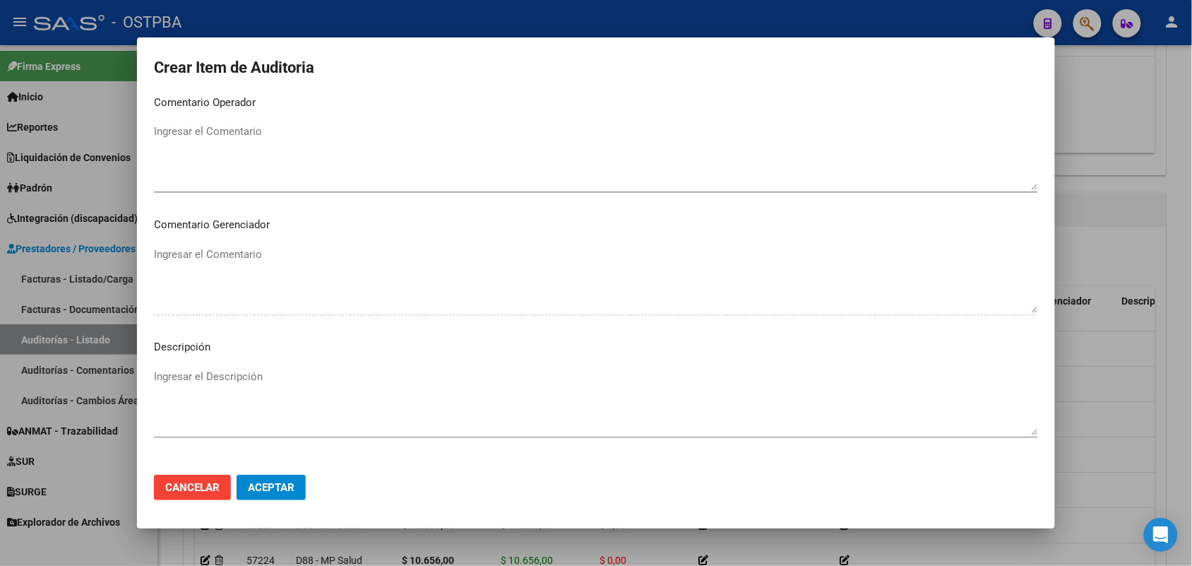
scroll to position [902, 0]
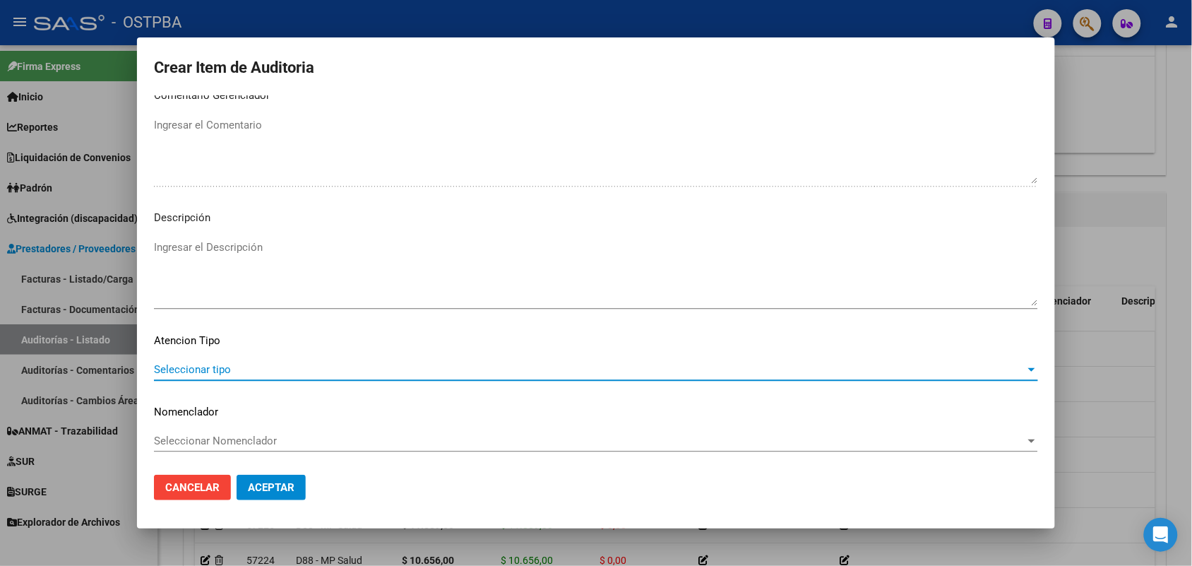
click at [196, 363] on span "Seleccionar tipo" at bounding box center [589, 369] width 871 height 13
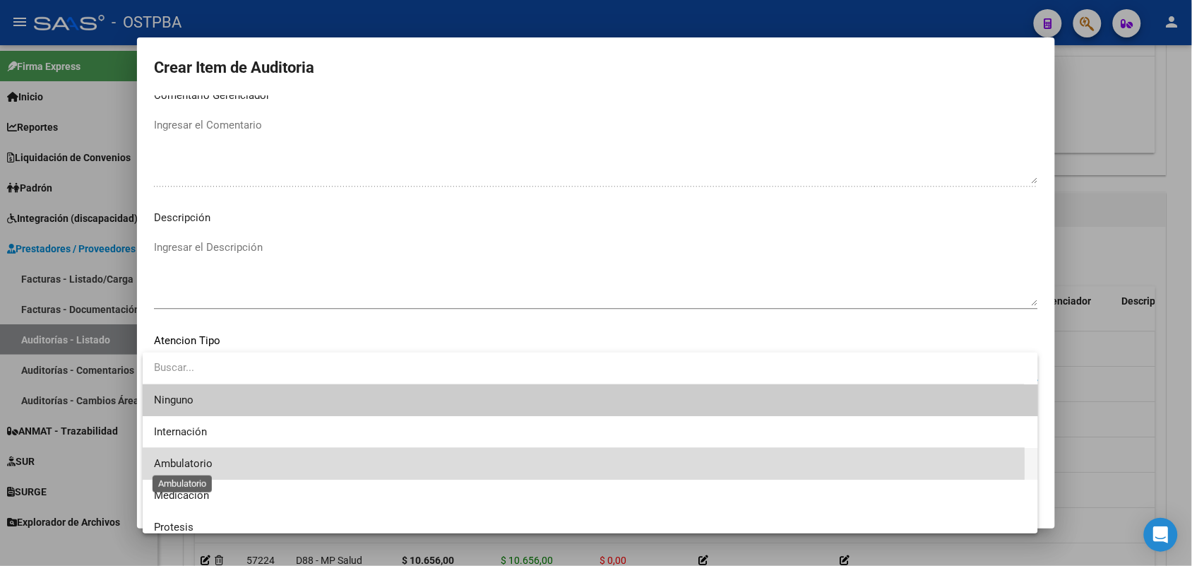
click at [206, 465] on span "Ambulatorio" at bounding box center [183, 463] width 59 height 13
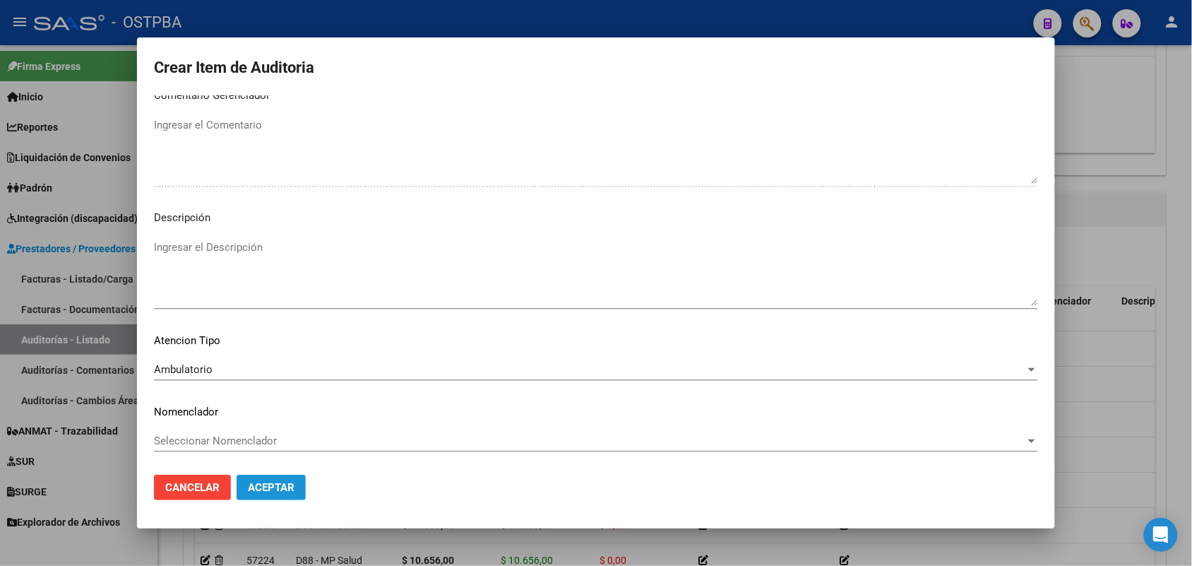
click at [260, 481] on span "Aceptar" at bounding box center [271, 487] width 47 height 13
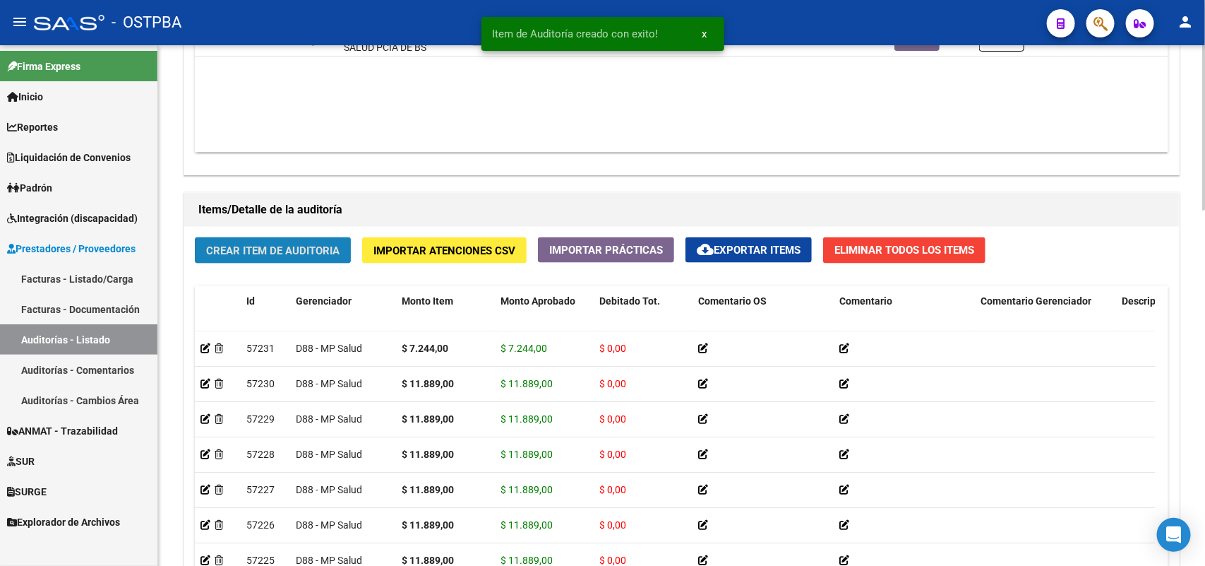
click at [278, 239] on button "Crear Item de Auditoria" at bounding box center [273, 250] width 156 height 26
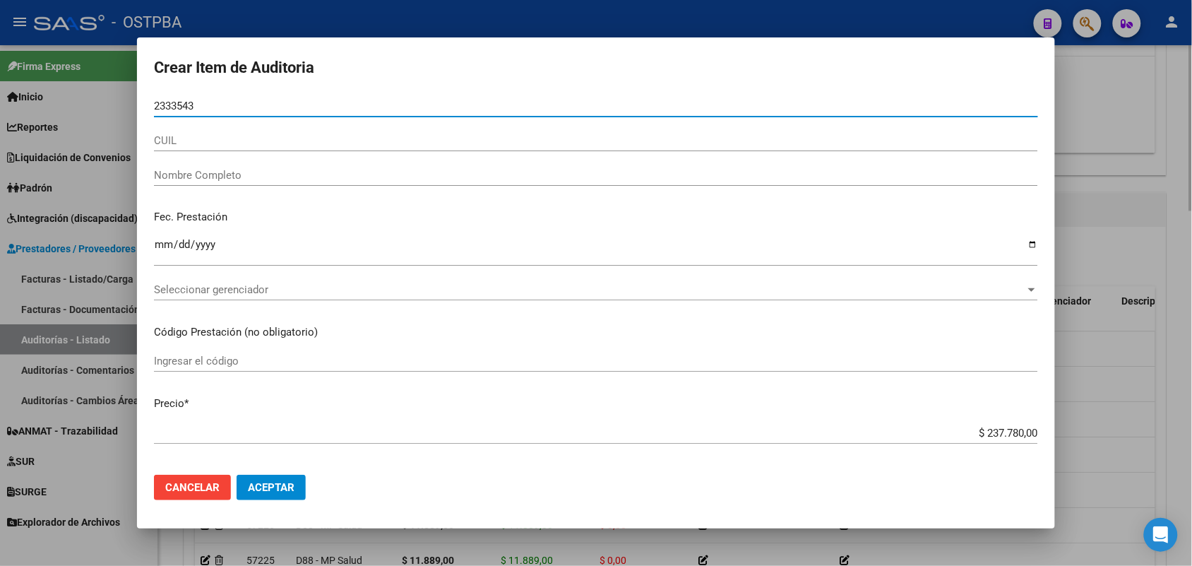
type input "23335438"
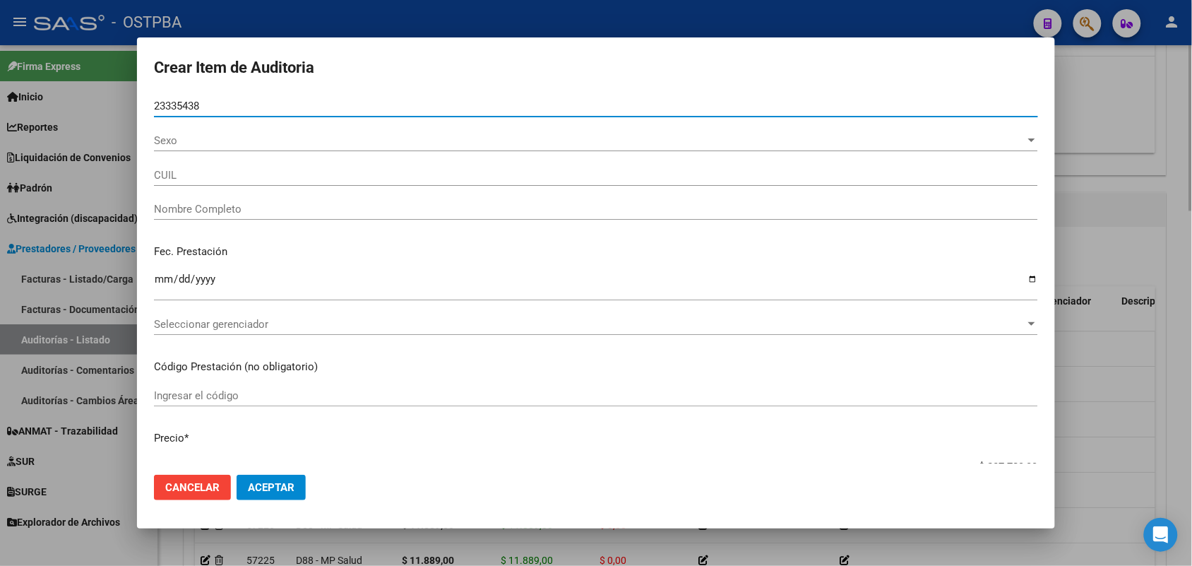
type input "23233354384"
type input "[PERSON_NAME] [PERSON_NAME] -"
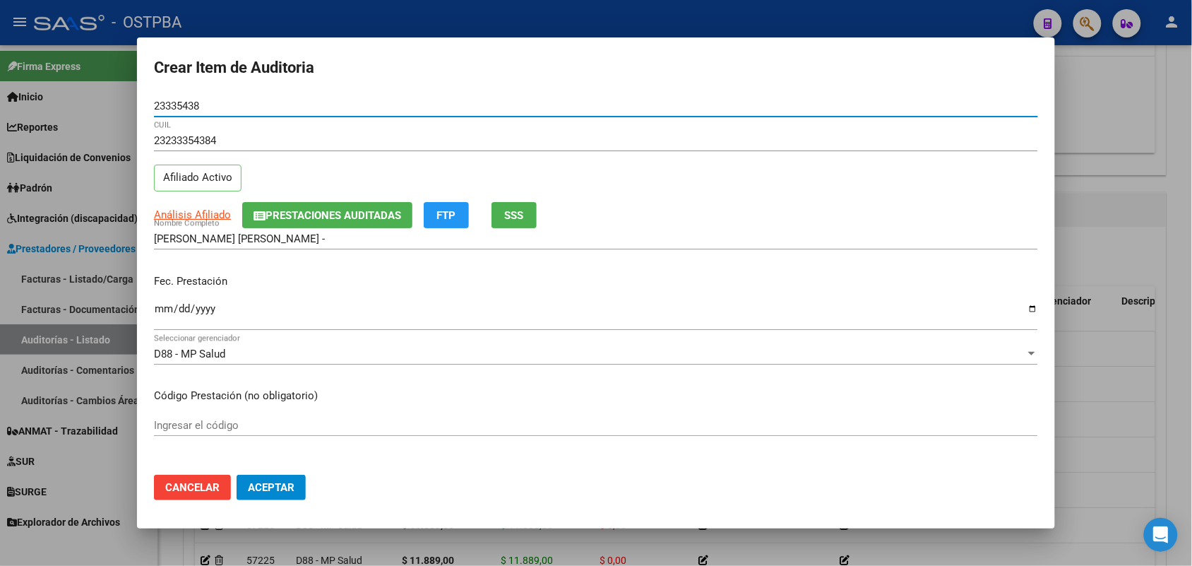
type input "23335438"
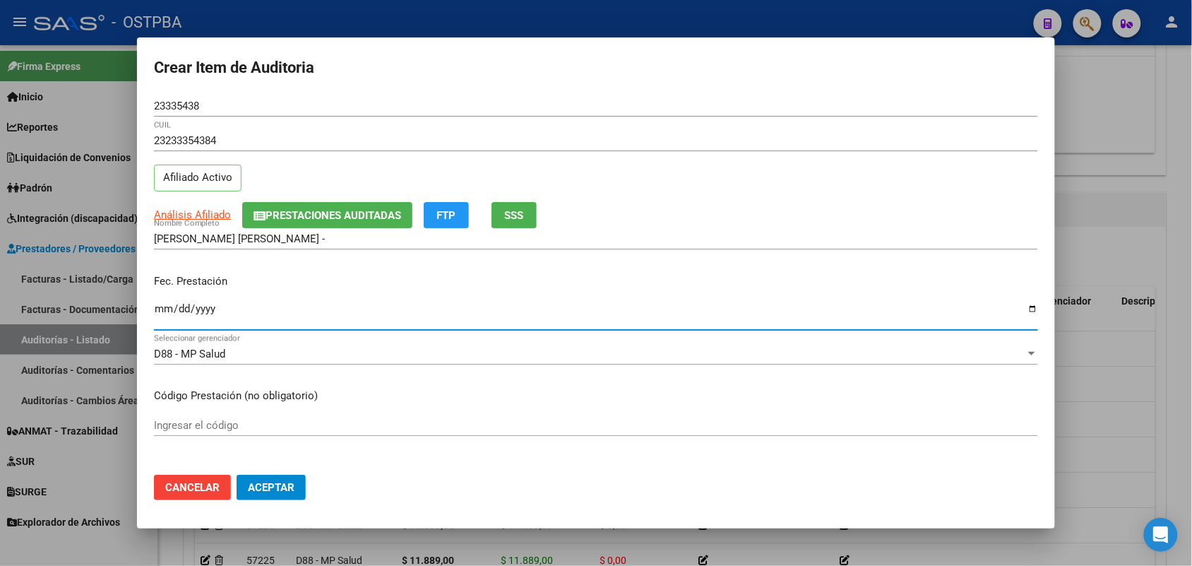
click at [160, 314] on input "Ingresar la fecha" at bounding box center [596, 314] width 884 height 23
type input "[DATE]"
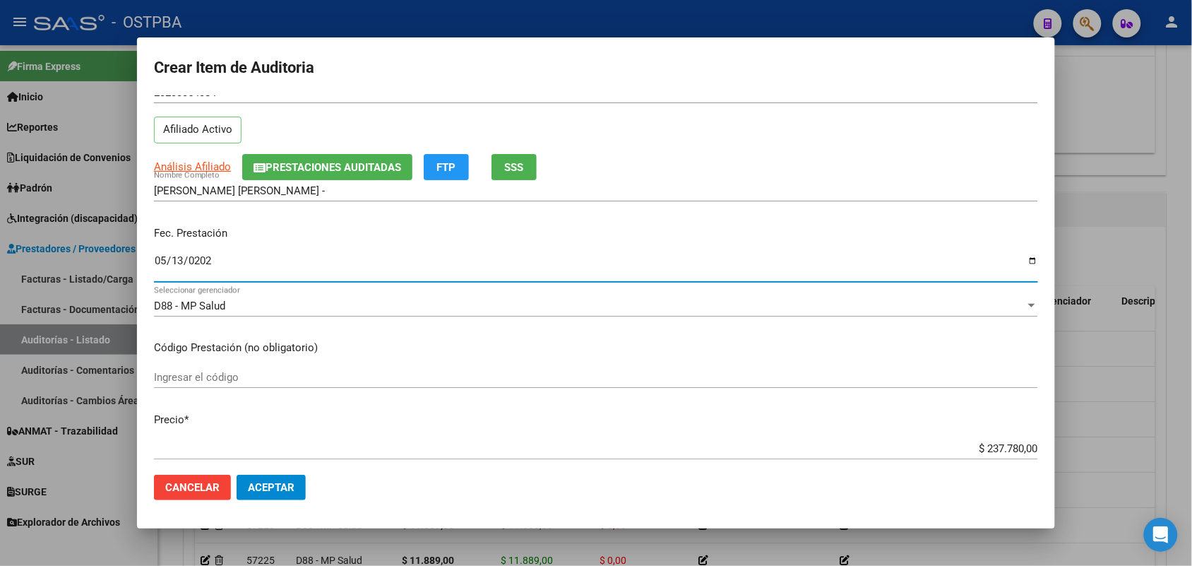
scroll to position [88, 0]
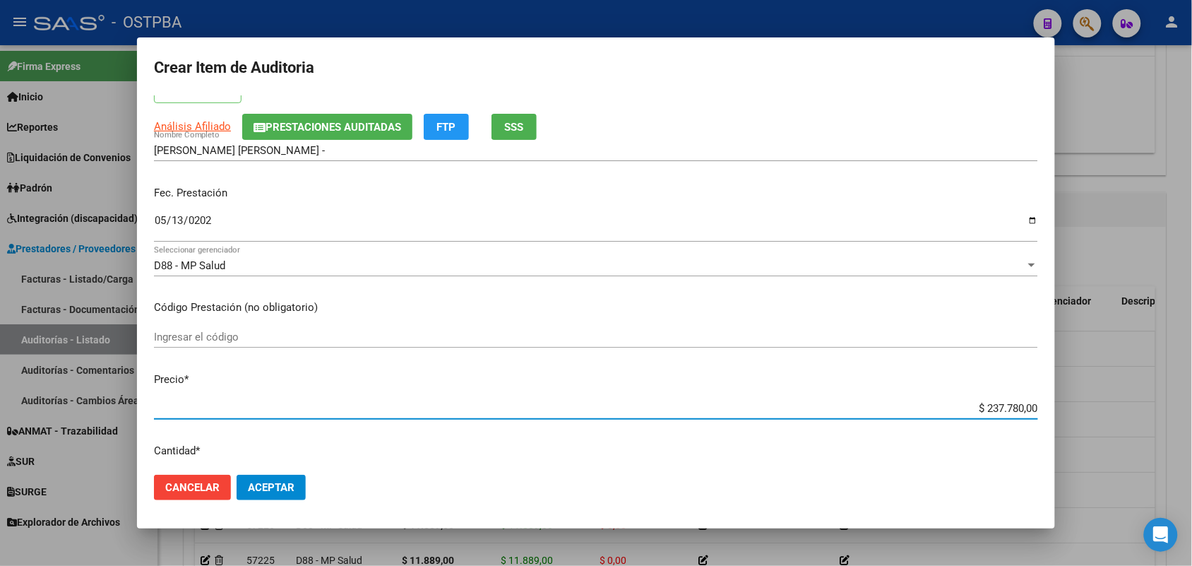
drag, startPoint x: 958, startPoint y: 405, endPoint x: 1099, endPoint y: 415, distance: 141.6
click at [1098, 415] on div "Crear Item de Auditoria 23335438 Nro Documento 23233354384 CUIL Afiliado Activo…" at bounding box center [596, 283] width 1192 height 566
type input "$ 0,01"
type input "$ 0,11"
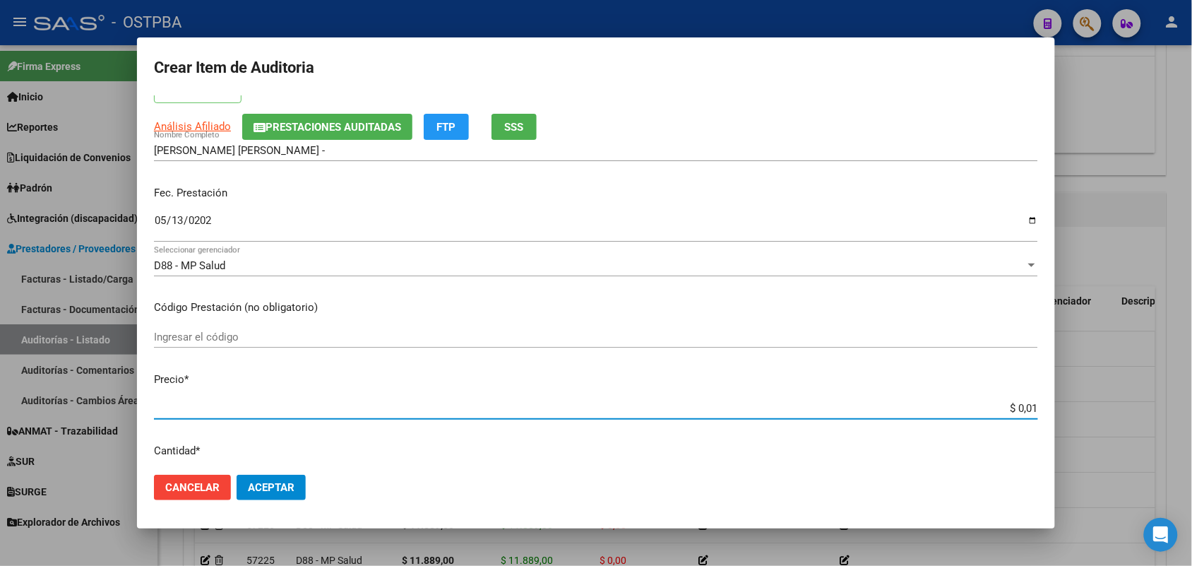
type input "$ 0,11"
type input "$ 1,18"
type input "$ 11,88"
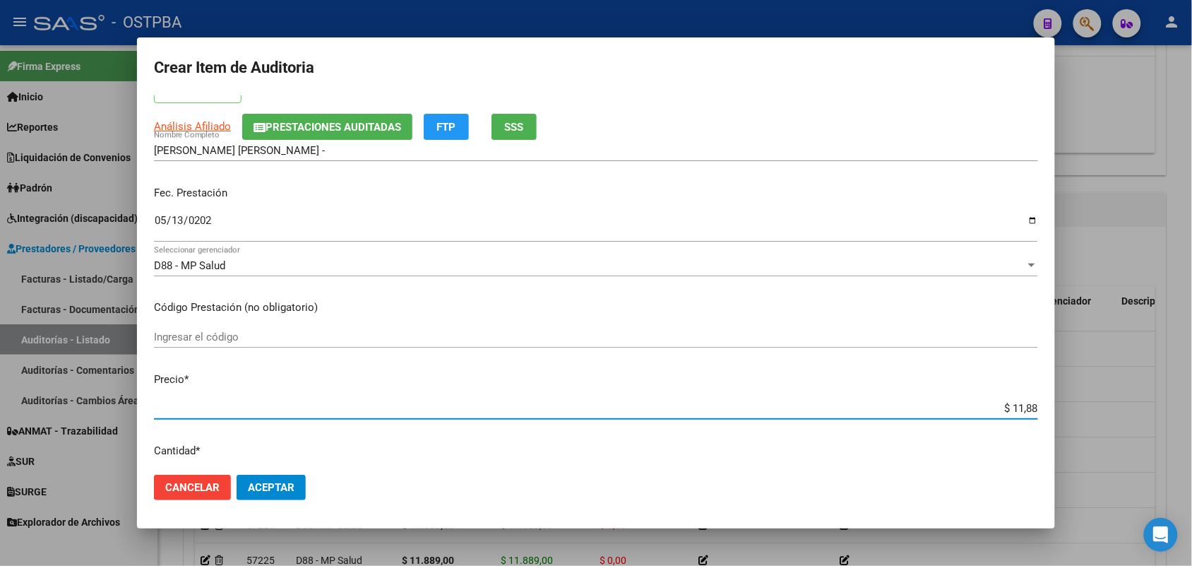
type input "$ 118,89"
type input "$ 1.188,90"
type input "$ 11.889,00"
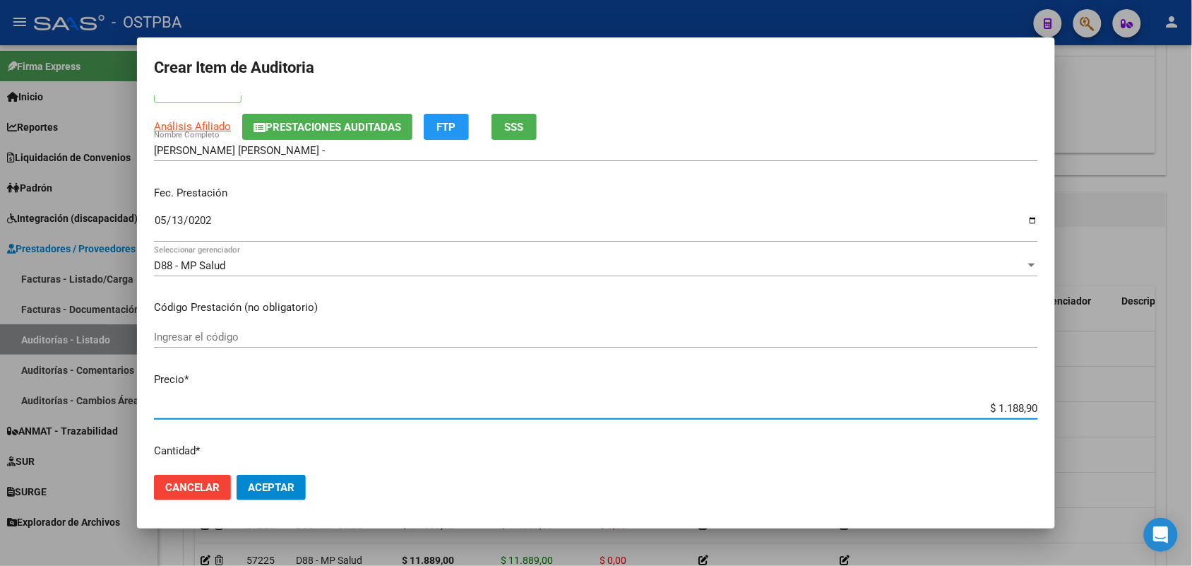
type input "$ 11.889,00"
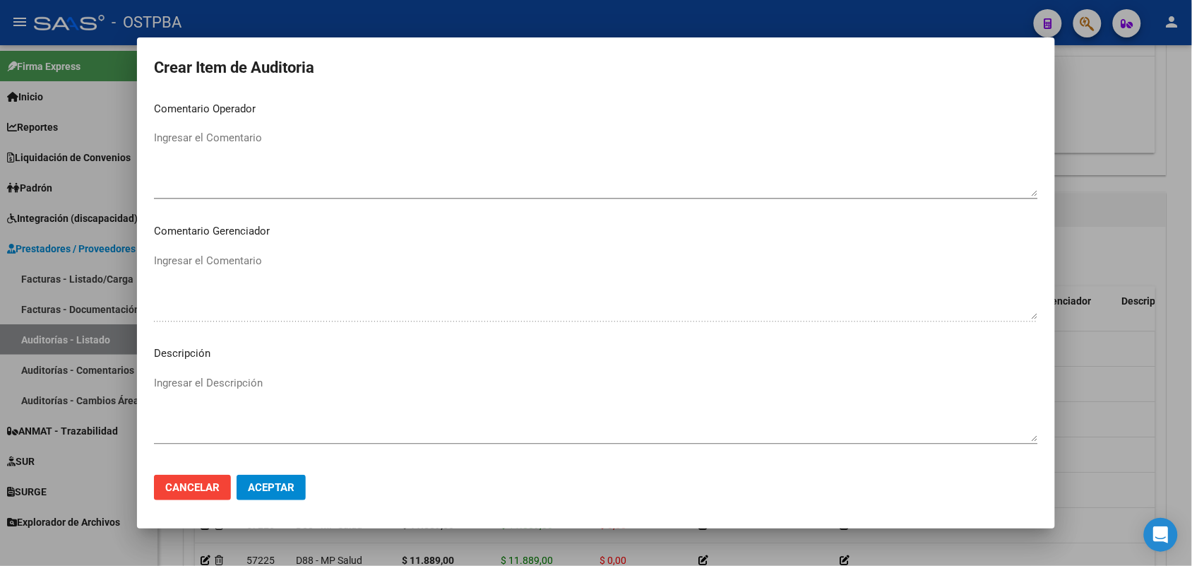
scroll to position [902, 0]
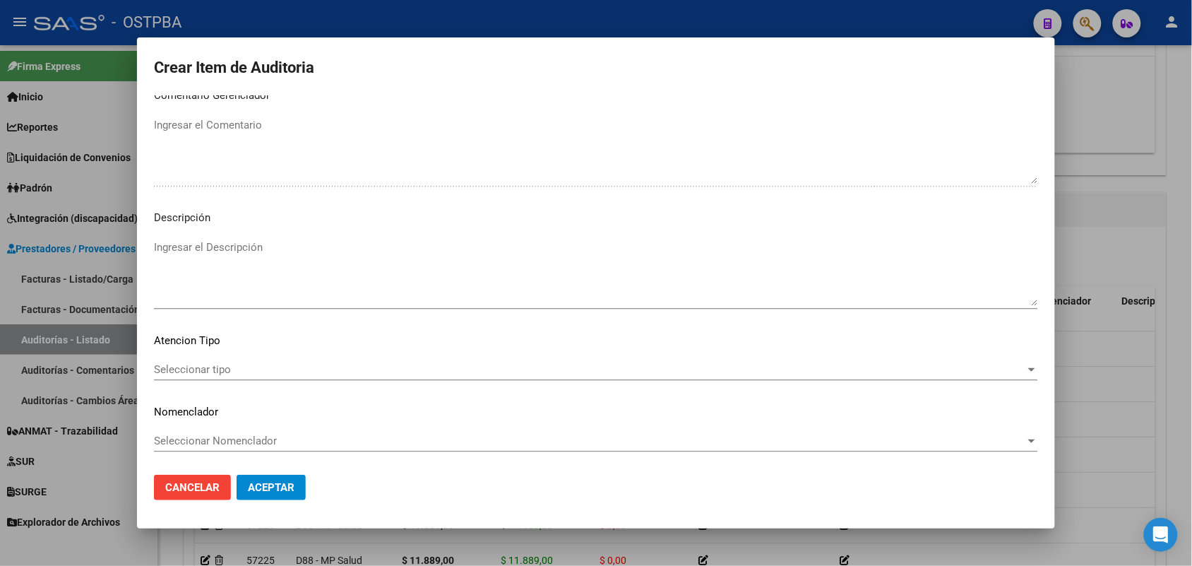
click at [213, 366] on span "Seleccionar tipo" at bounding box center [589, 369] width 871 height 13
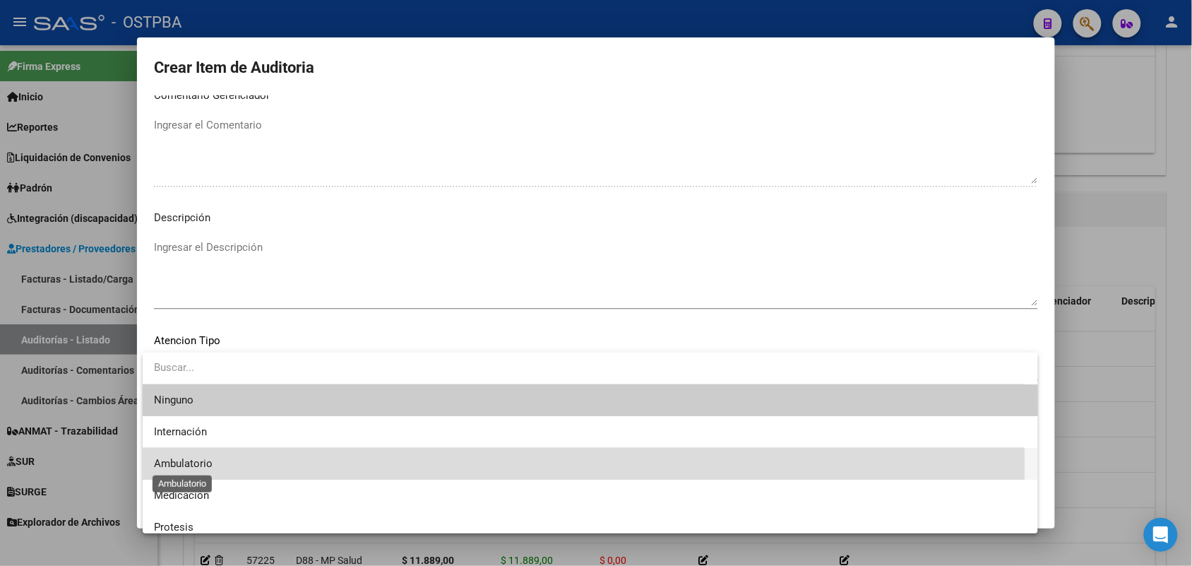
click at [199, 463] on span "Ambulatorio" at bounding box center [183, 463] width 59 height 13
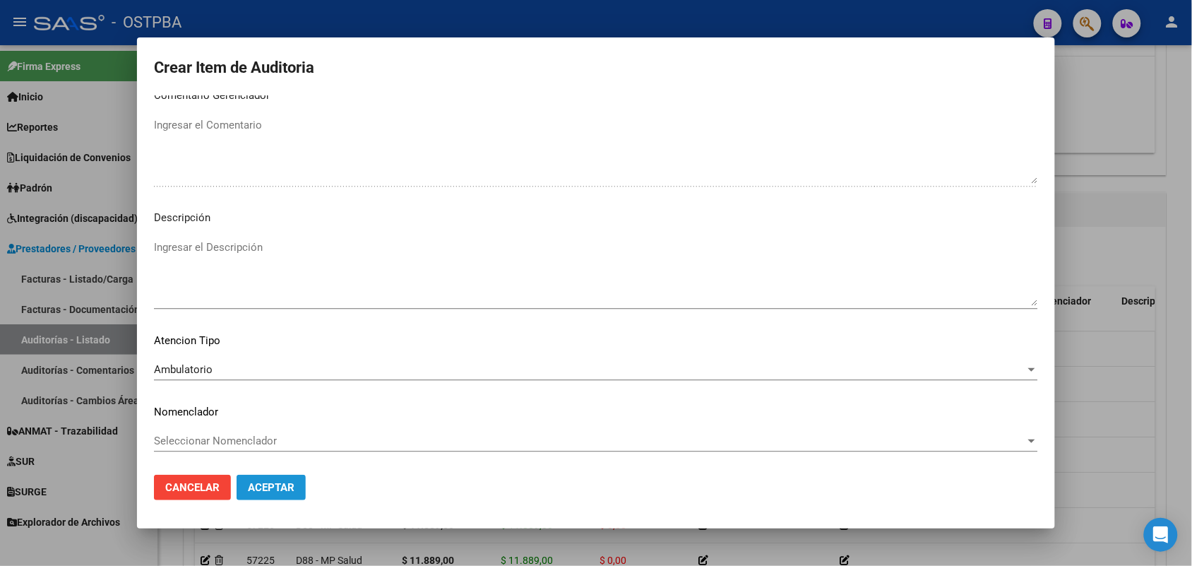
click at [270, 486] on span "Aceptar" at bounding box center [271, 487] width 47 height 13
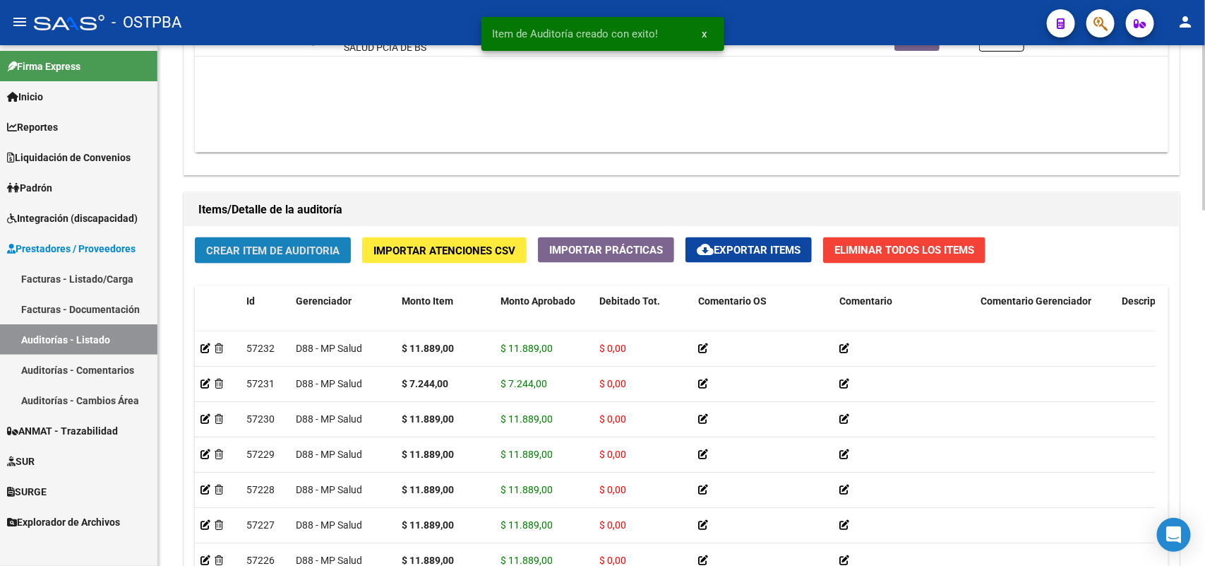
click at [277, 252] on span "Crear Item de Auditoria" at bounding box center [272, 250] width 133 height 13
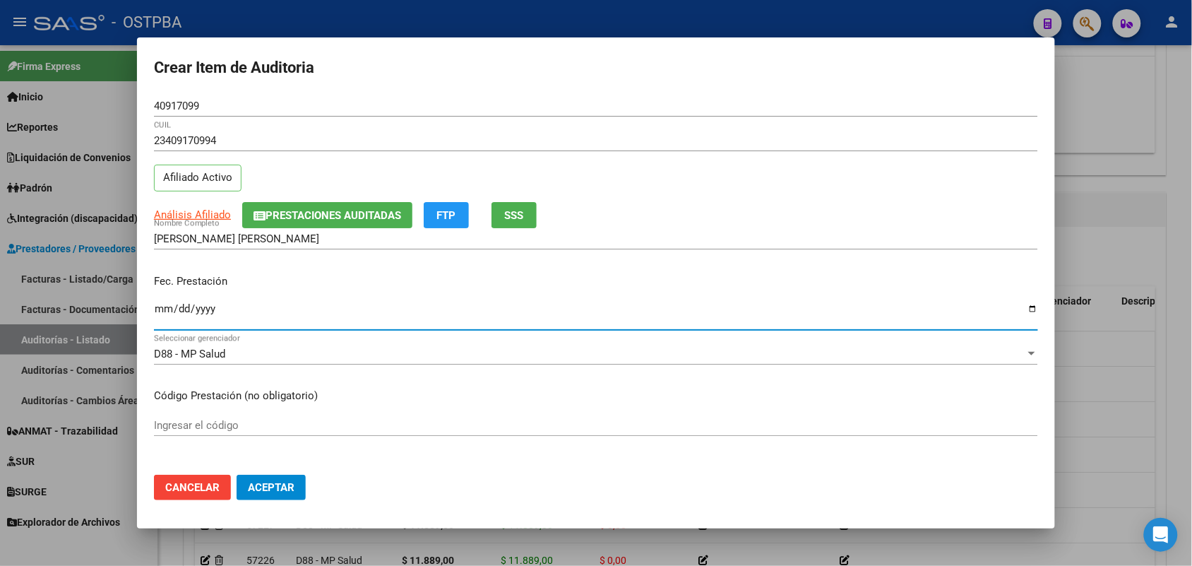
click at [167, 311] on input "Ingresar la fecha" at bounding box center [596, 314] width 884 height 23
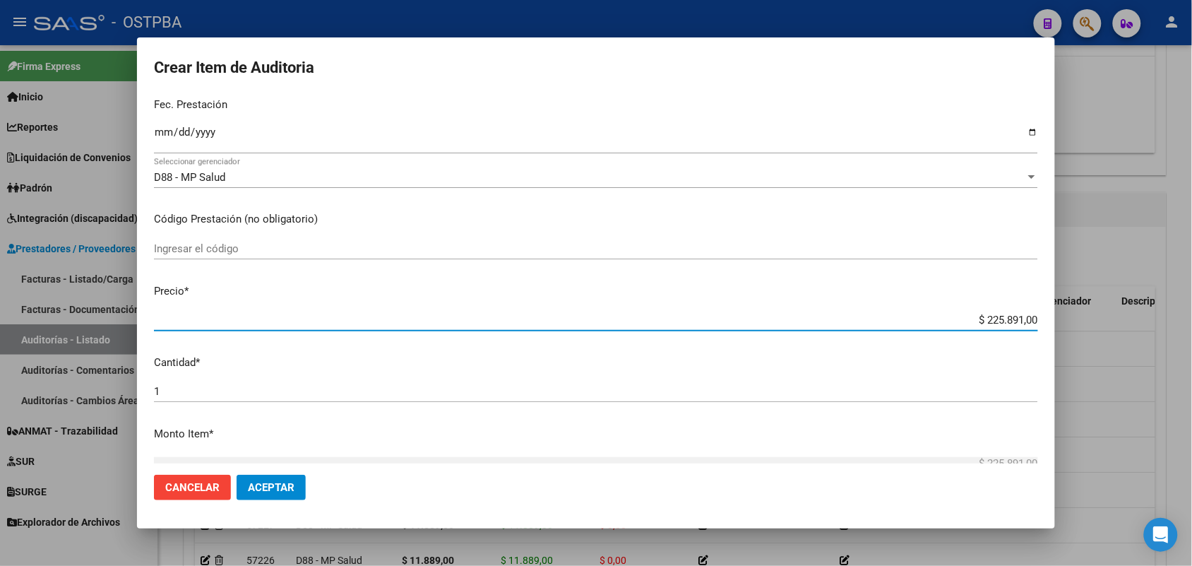
drag, startPoint x: 958, startPoint y: 318, endPoint x: 1102, endPoint y: 318, distance: 143.3
click at [1102, 318] on div "Crear Item de Auditoria 40917099 Nro Documento 23409170994 CUIL Afiliado Activo…" at bounding box center [596, 283] width 1192 height 566
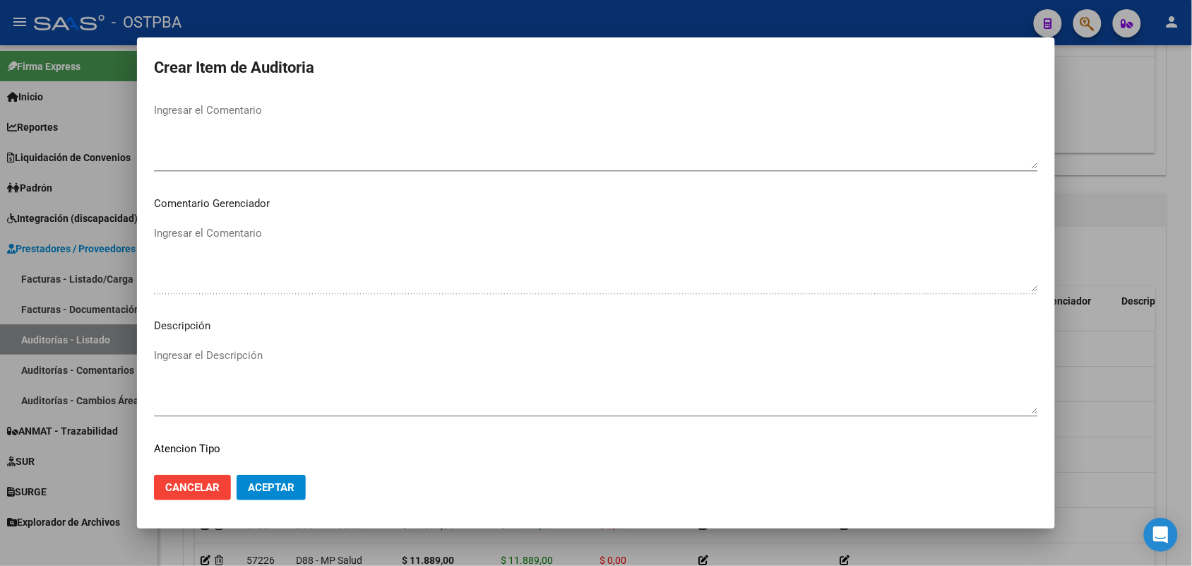
scroll to position [902, 0]
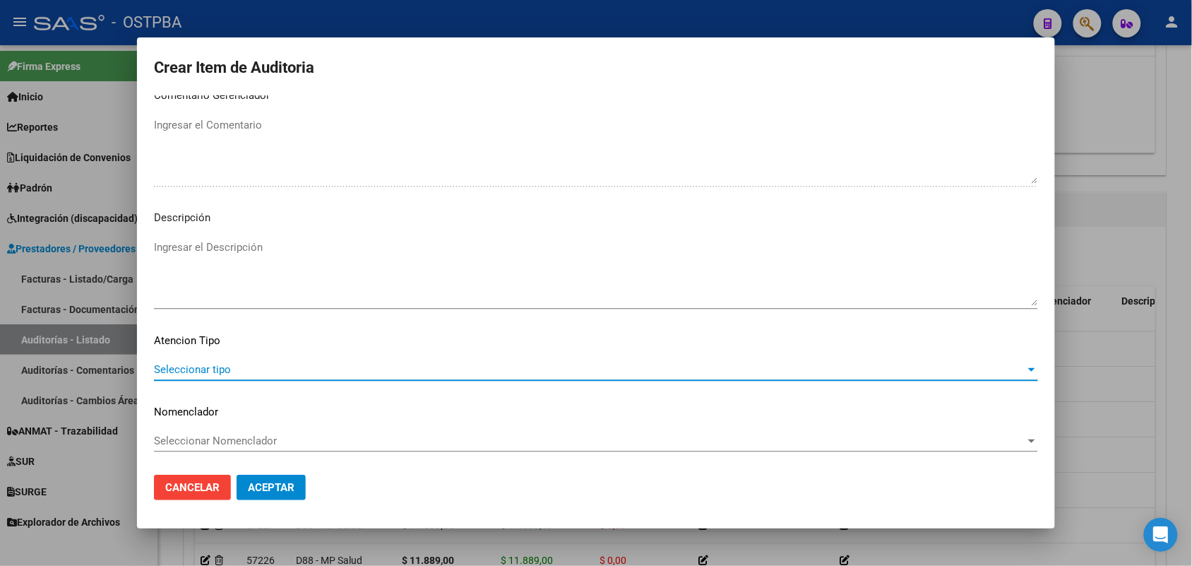
click at [219, 366] on span "Seleccionar tipo" at bounding box center [589, 369] width 871 height 13
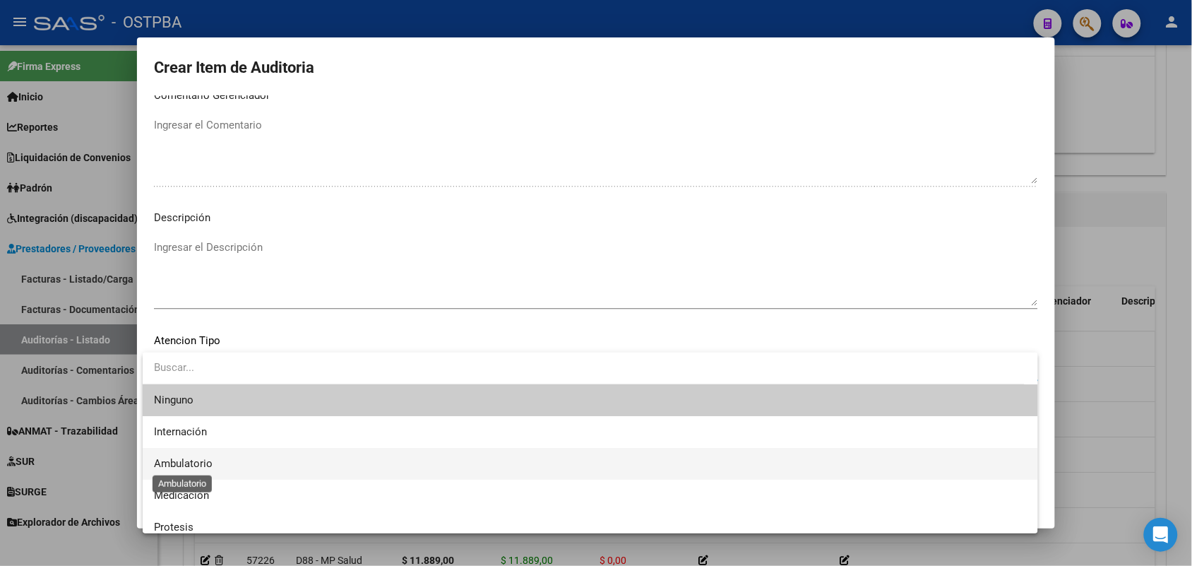
click at [192, 464] on span "Ambulatorio" at bounding box center [183, 463] width 59 height 13
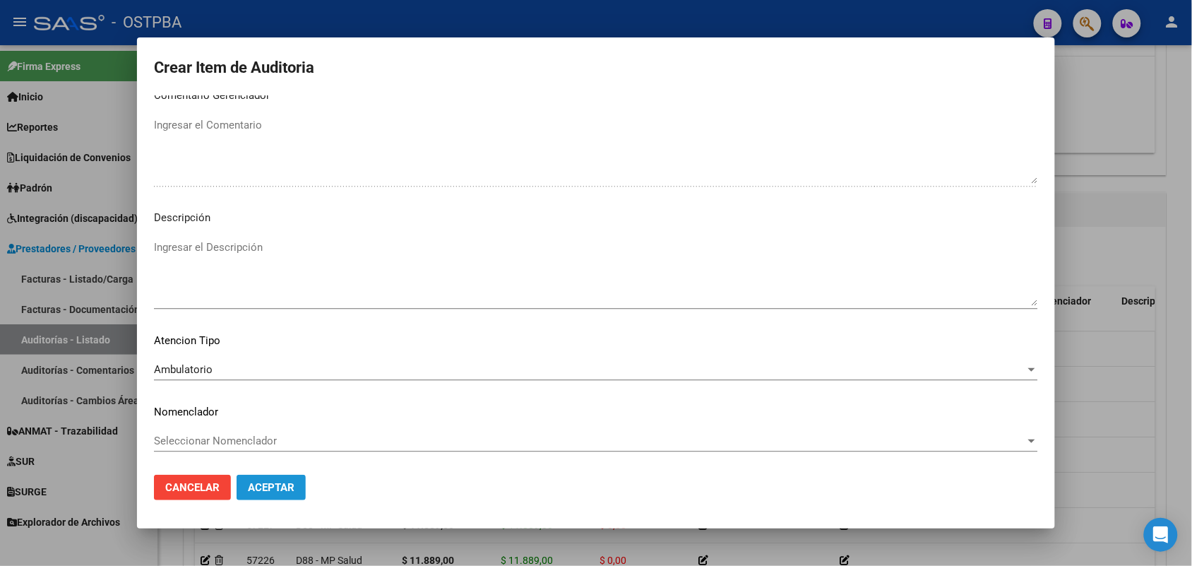
click at [258, 492] on span "Aceptar" at bounding box center [271, 487] width 47 height 13
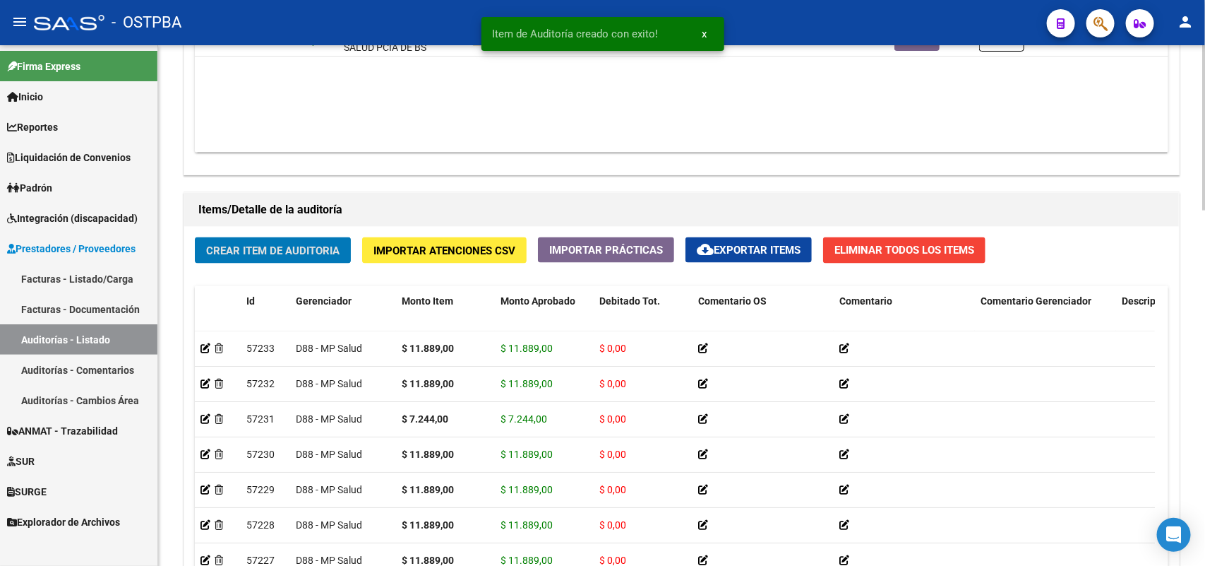
click at [306, 244] on span "Crear Item de Auditoria" at bounding box center [272, 250] width 133 height 13
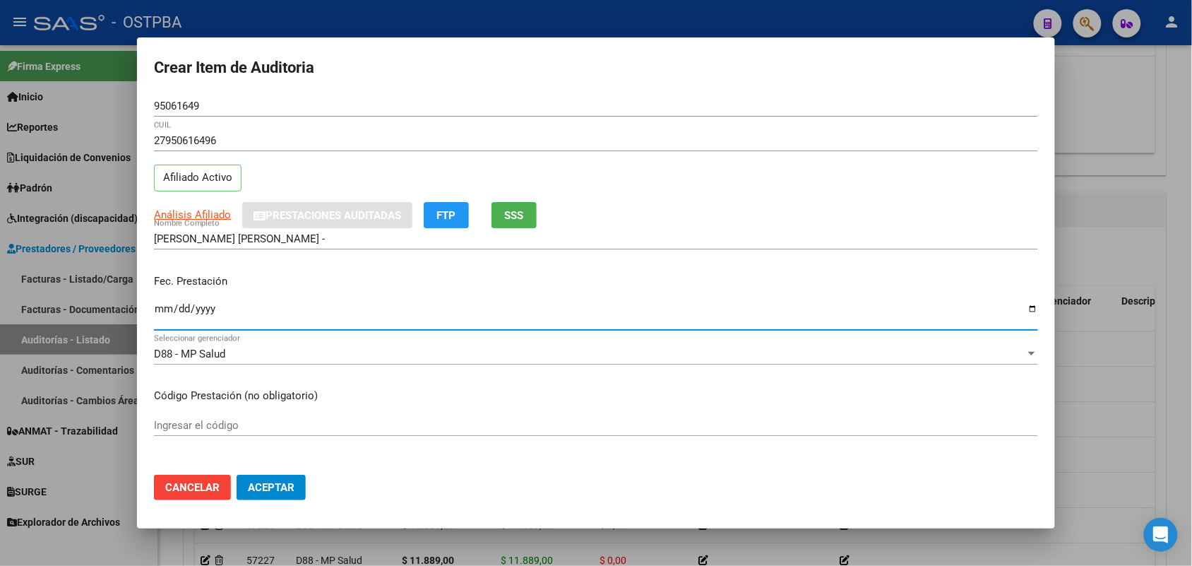
click at [166, 314] on input "Ingresar la fecha" at bounding box center [596, 314] width 884 height 23
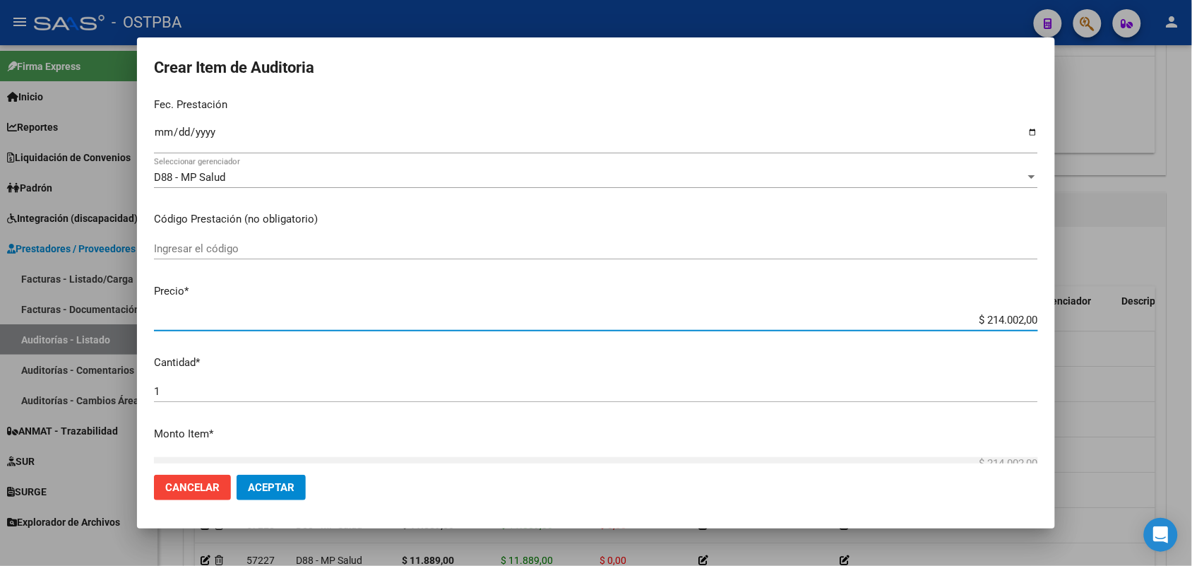
drag, startPoint x: 965, startPoint y: 319, endPoint x: 1074, endPoint y: 316, distance: 109.5
click at [1071, 316] on div "Crear Item de Auditoria 95061649 Nro Documento 27950616496 CUIL Afiliado Activo…" at bounding box center [596, 283] width 1192 height 566
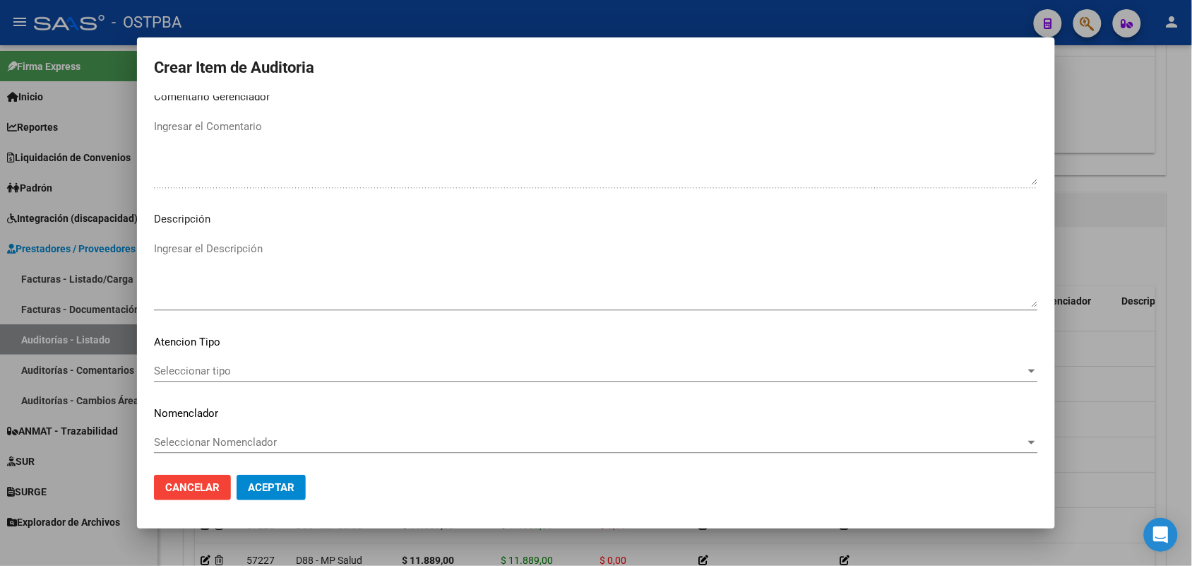
scroll to position [902, 0]
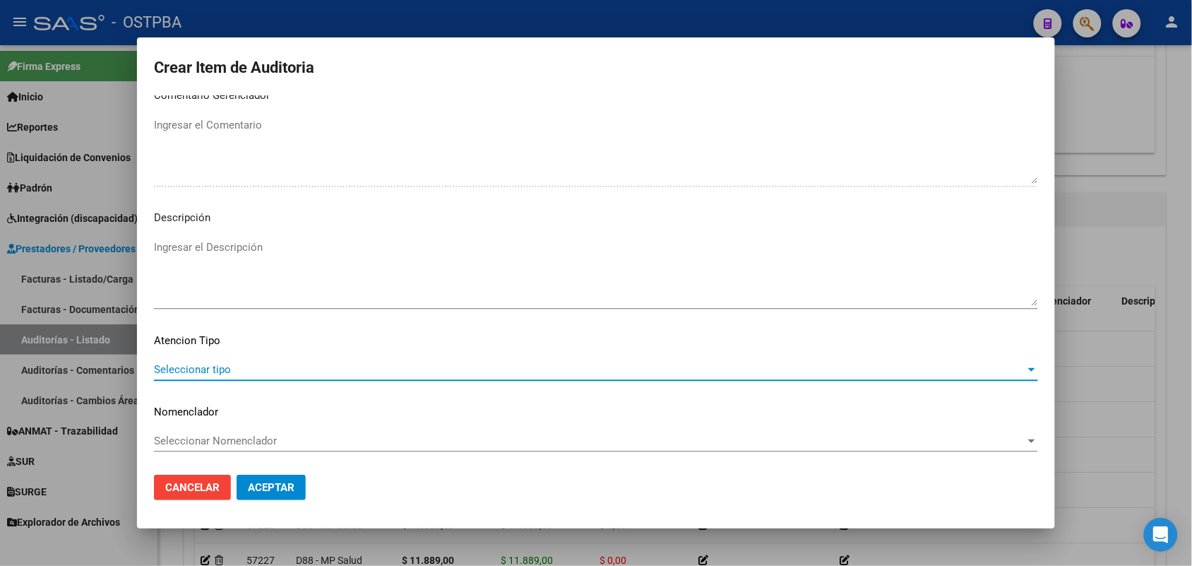
click at [199, 364] on span "Seleccionar tipo" at bounding box center [589, 369] width 871 height 13
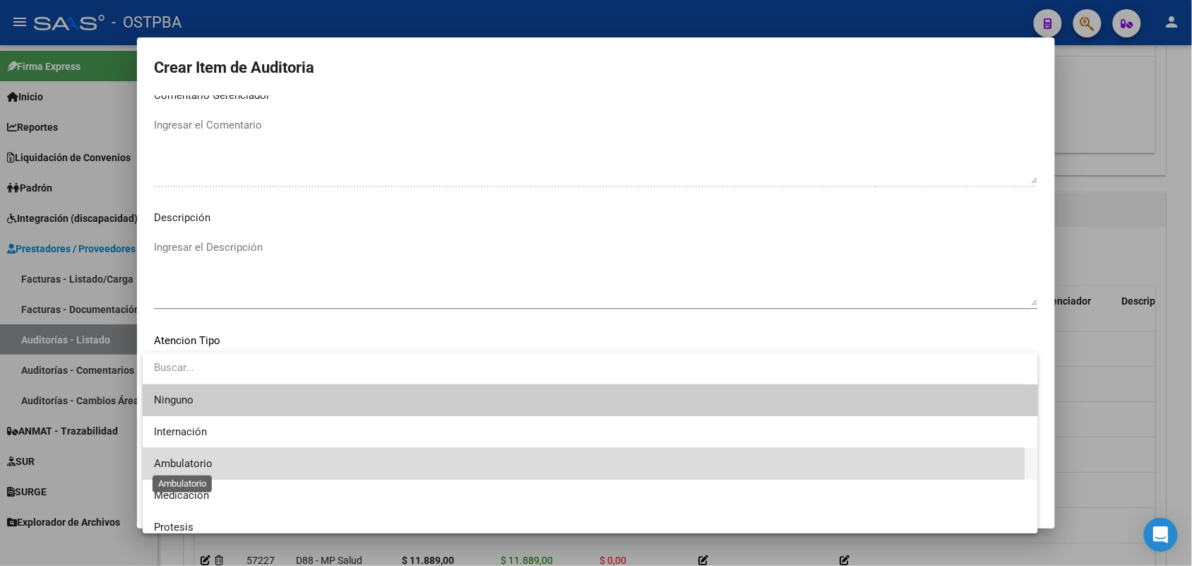
click at [194, 463] on span "Ambulatorio" at bounding box center [183, 463] width 59 height 13
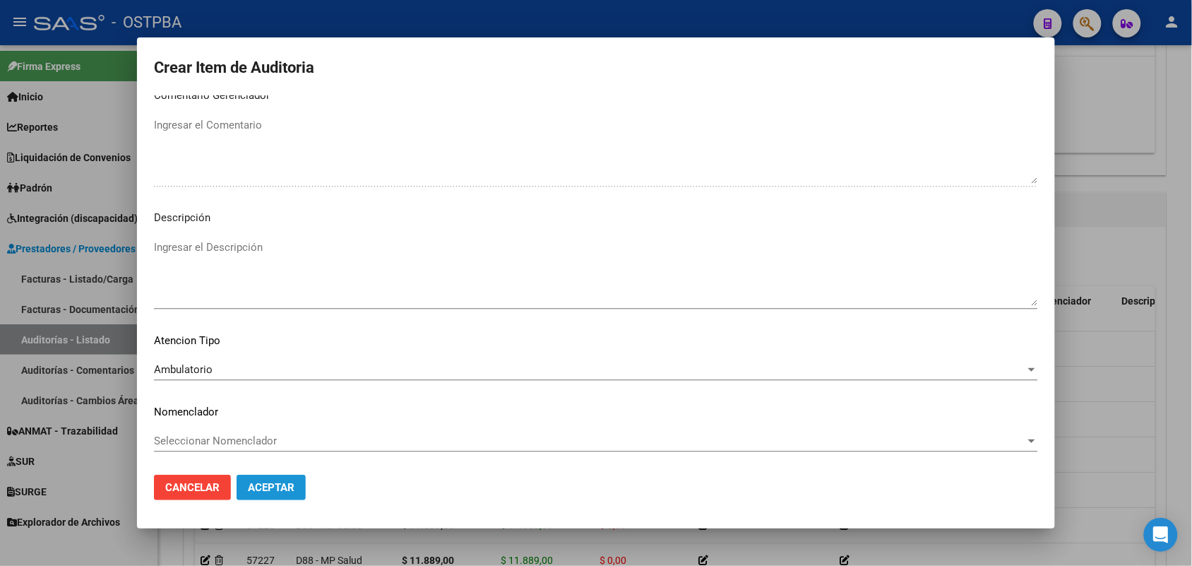
click at [273, 485] on span "Aceptar" at bounding box center [271, 487] width 47 height 13
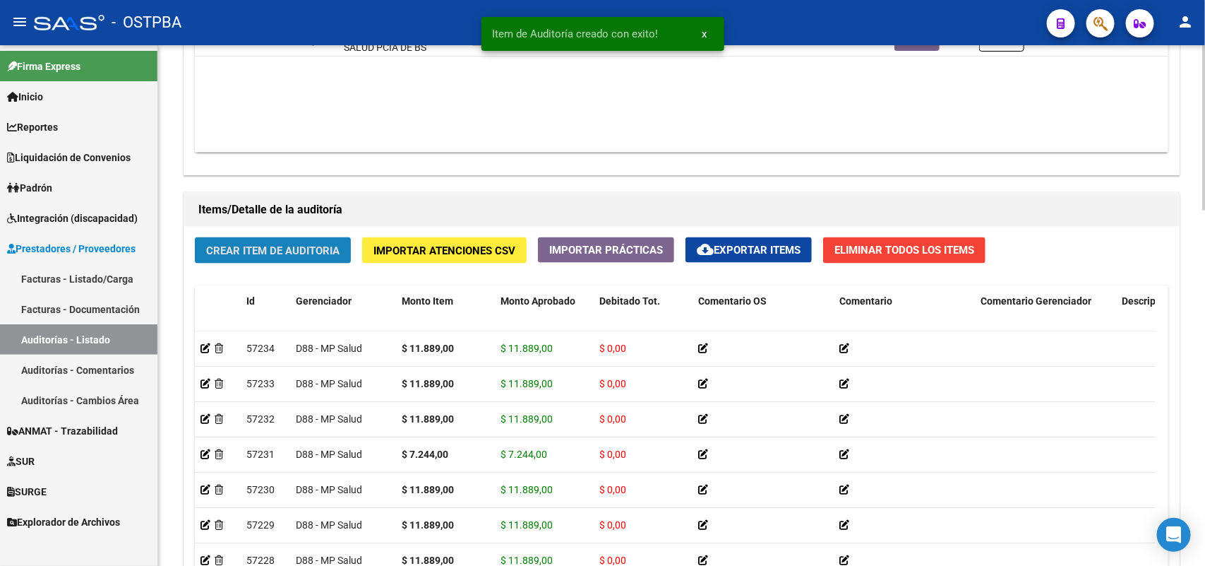
click at [263, 245] on span "Crear Item de Auditoria" at bounding box center [272, 250] width 133 height 13
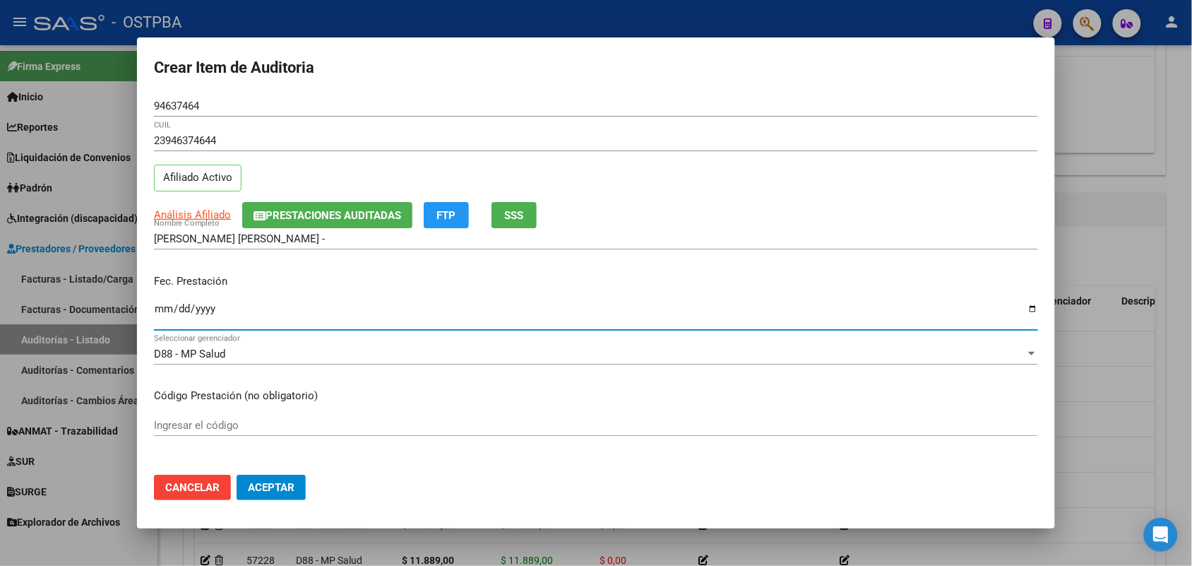
drag, startPoint x: 159, startPoint y: 307, endPoint x: 240, endPoint y: 341, distance: 88.0
click at [159, 309] on input "Ingresar la fecha" at bounding box center [596, 314] width 884 height 23
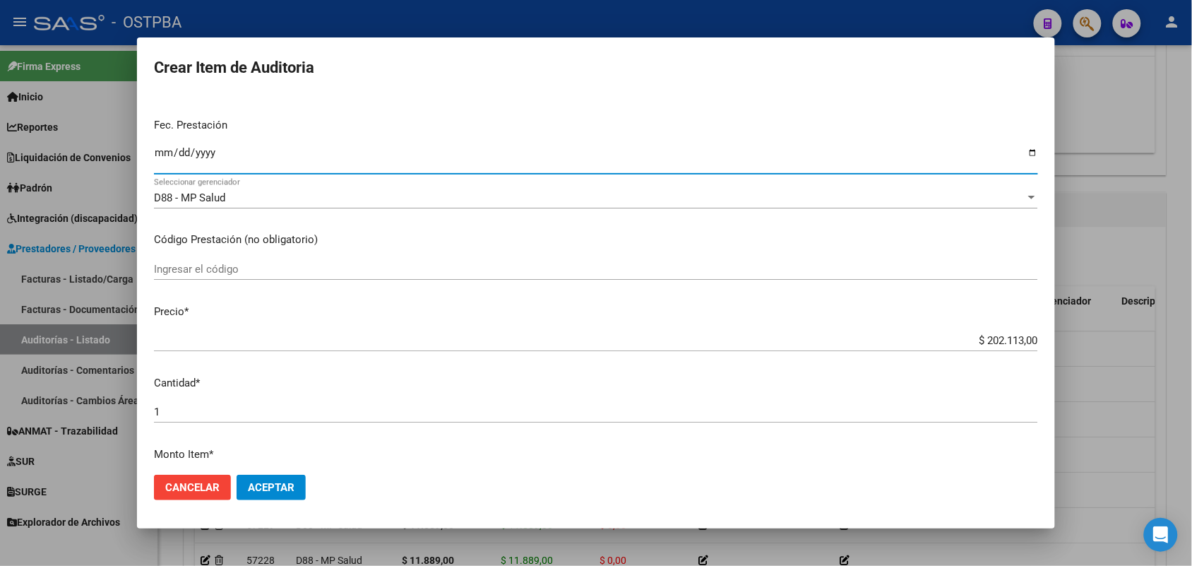
scroll to position [177, 0]
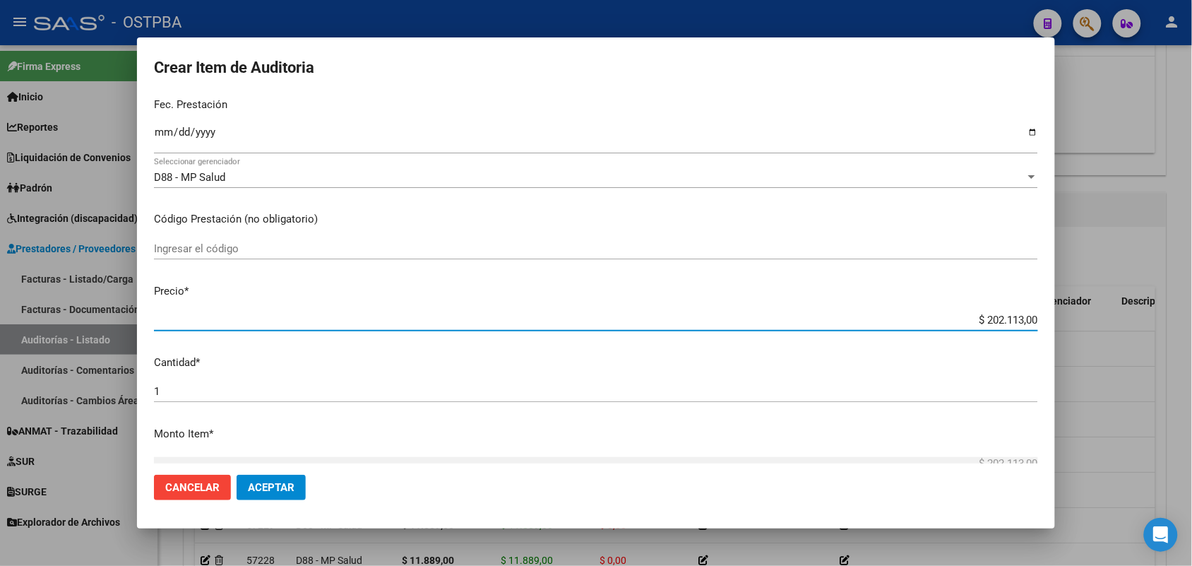
drag, startPoint x: 953, startPoint y: 320, endPoint x: 1067, endPoint y: 318, distance: 113.7
click at [1067, 318] on div "Crear Item de Auditoria 94637464 Nro Documento 23946374644 CUIL Afiliado Activo…" at bounding box center [596, 283] width 1192 height 566
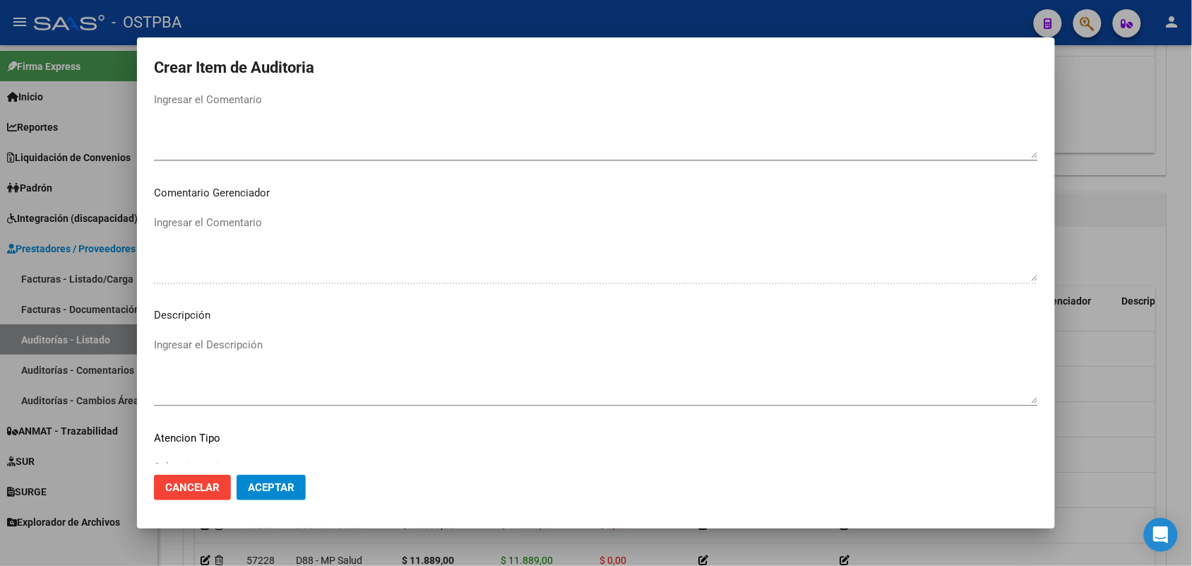
scroll to position [902, 0]
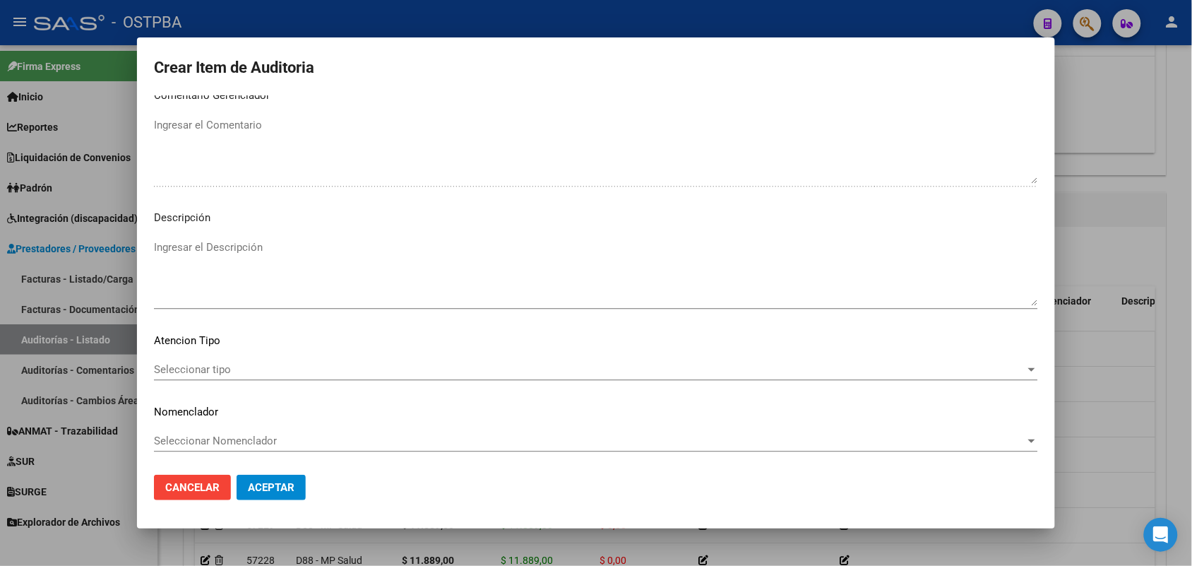
click at [220, 371] on span "Seleccionar tipo" at bounding box center [589, 369] width 871 height 13
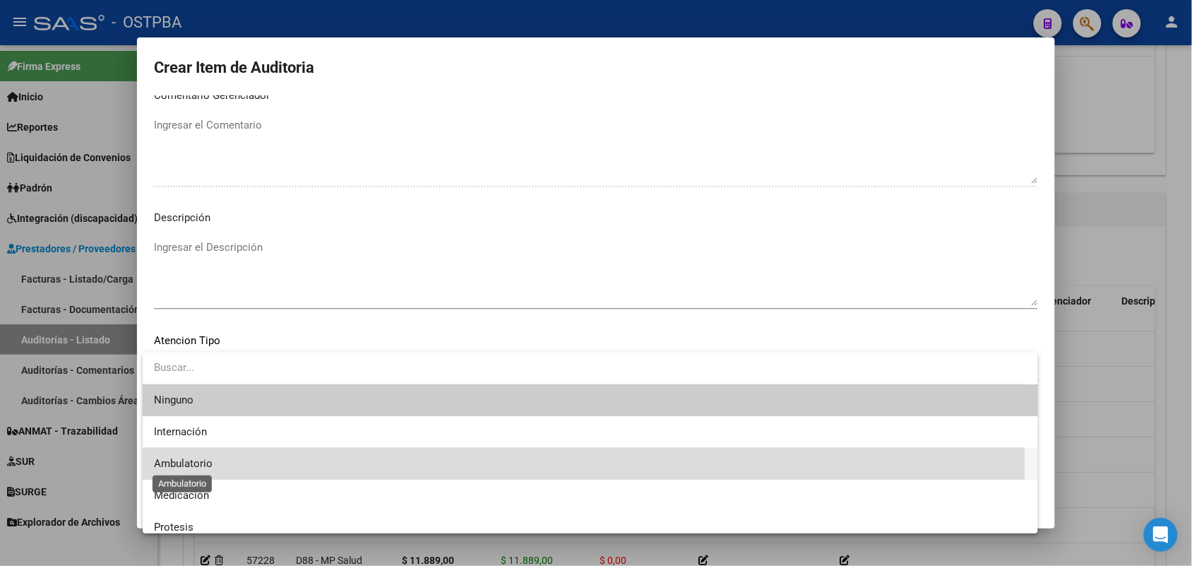
click at [199, 459] on span "Ambulatorio" at bounding box center [183, 463] width 59 height 13
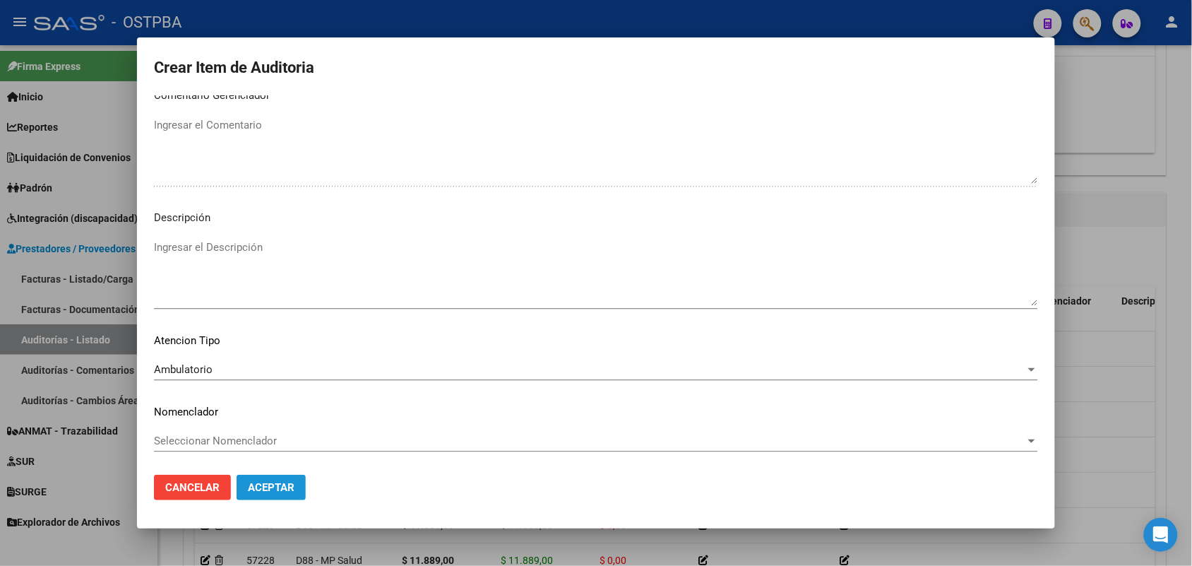
drag, startPoint x: 287, startPoint y: 479, endPoint x: 294, endPoint y: 482, distance: 7.9
click at [291, 482] on button "Aceptar" at bounding box center [271, 487] width 69 height 25
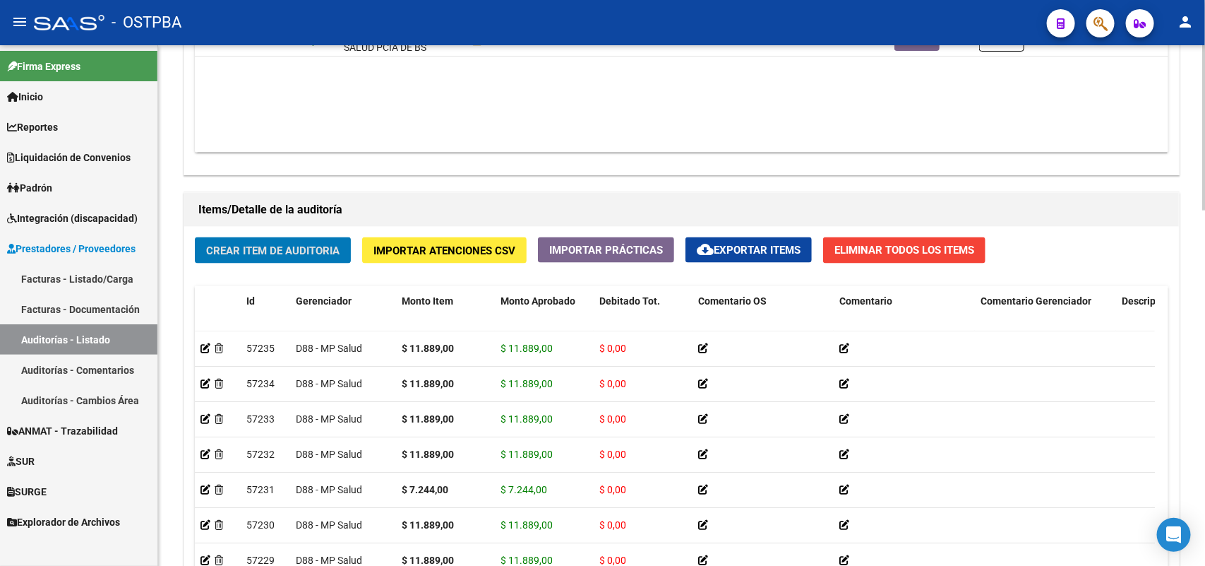
click at [305, 244] on span "Crear Item de Auditoria" at bounding box center [272, 250] width 133 height 13
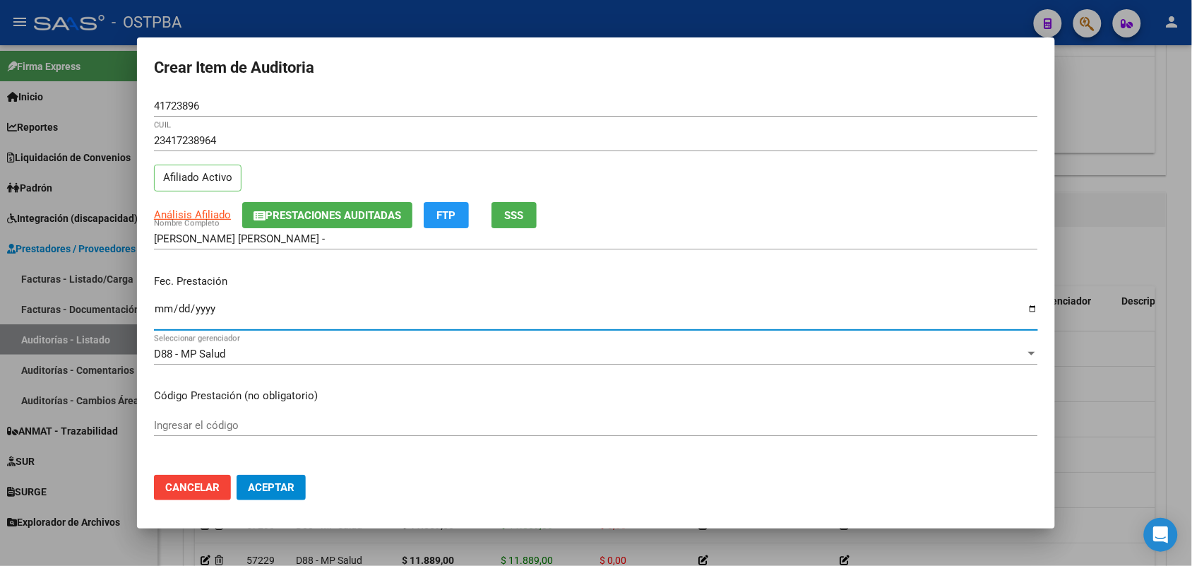
drag, startPoint x: 165, startPoint y: 311, endPoint x: 228, endPoint y: 357, distance: 78.4
click at [165, 314] on input "Ingresar la fecha" at bounding box center [596, 314] width 884 height 23
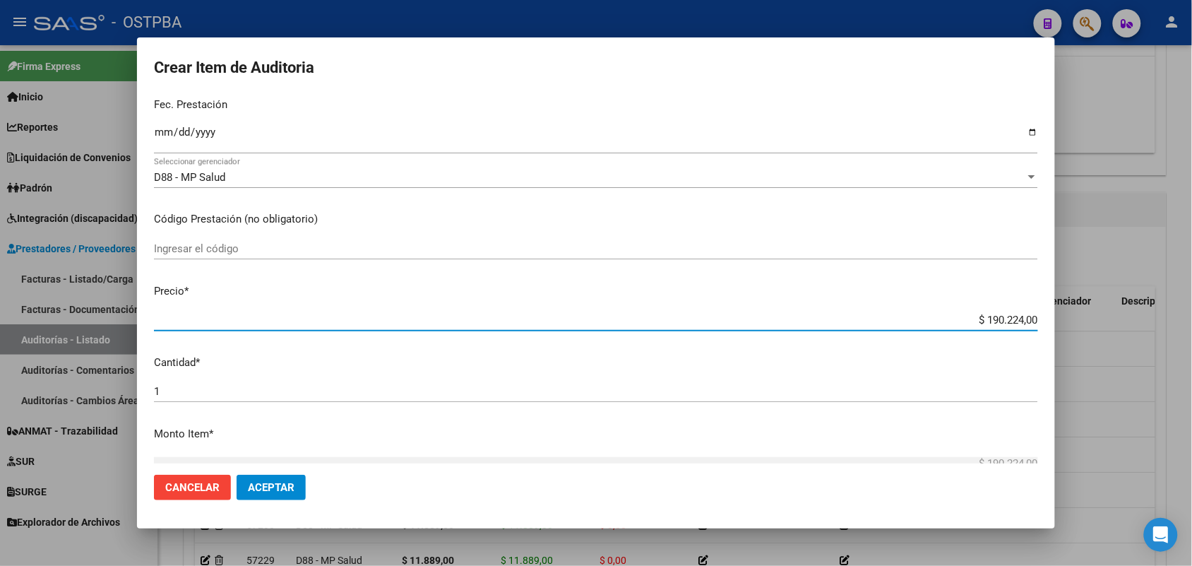
drag, startPoint x: 961, startPoint y: 323, endPoint x: 1071, endPoint y: 306, distance: 111.5
click at [1071, 306] on div "Crear Item de Auditoria 41723896 Nro Documento 23417238964 CUIL Afiliado Activo…" at bounding box center [596, 283] width 1192 height 566
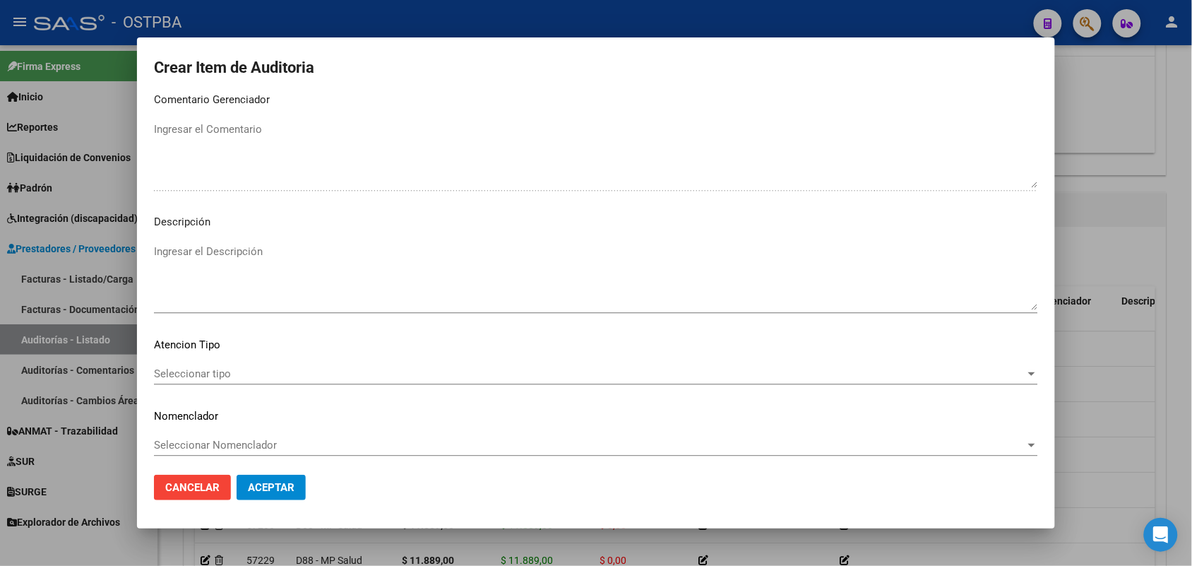
scroll to position [902, 0]
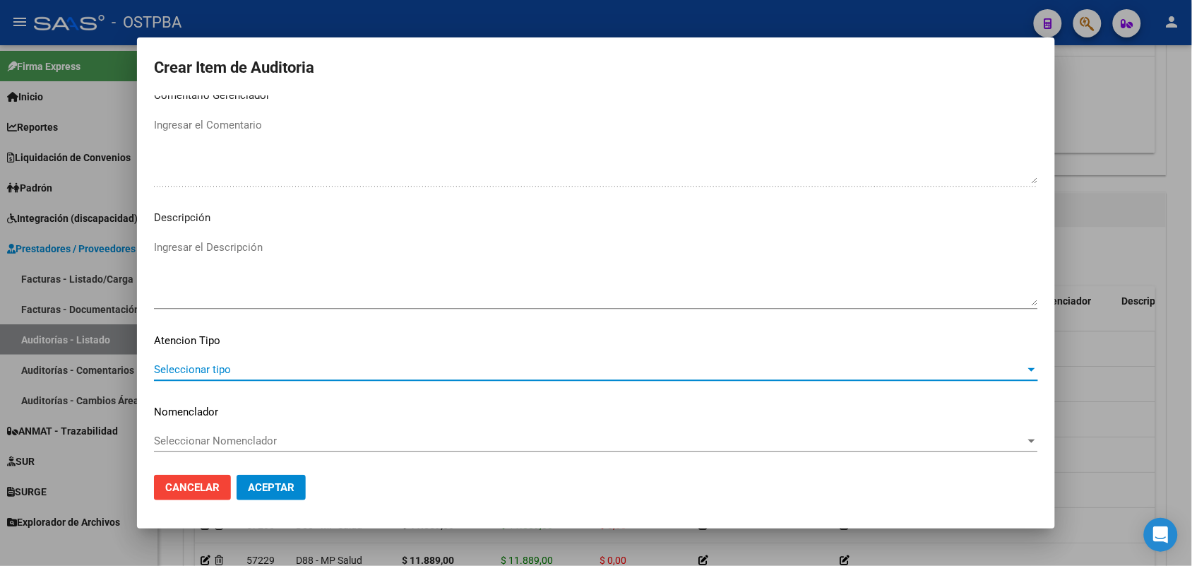
click at [210, 366] on span "Seleccionar tipo" at bounding box center [589, 369] width 871 height 13
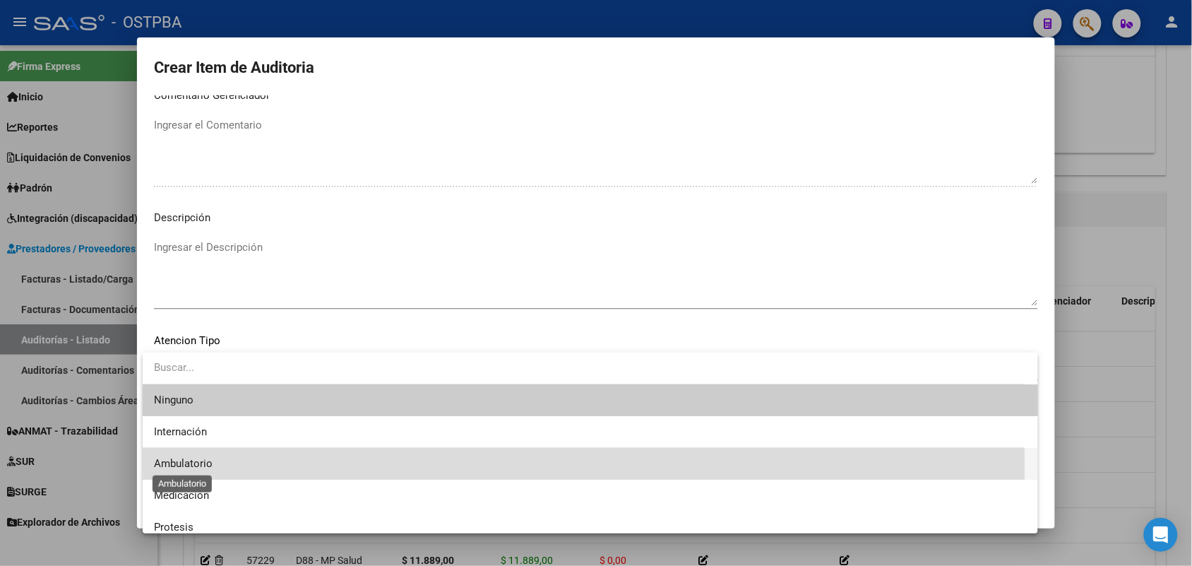
drag, startPoint x: 194, startPoint y: 464, endPoint x: 209, endPoint y: 467, distance: 15.1
click at [195, 464] on span "Ambulatorio" at bounding box center [183, 463] width 59 height 13
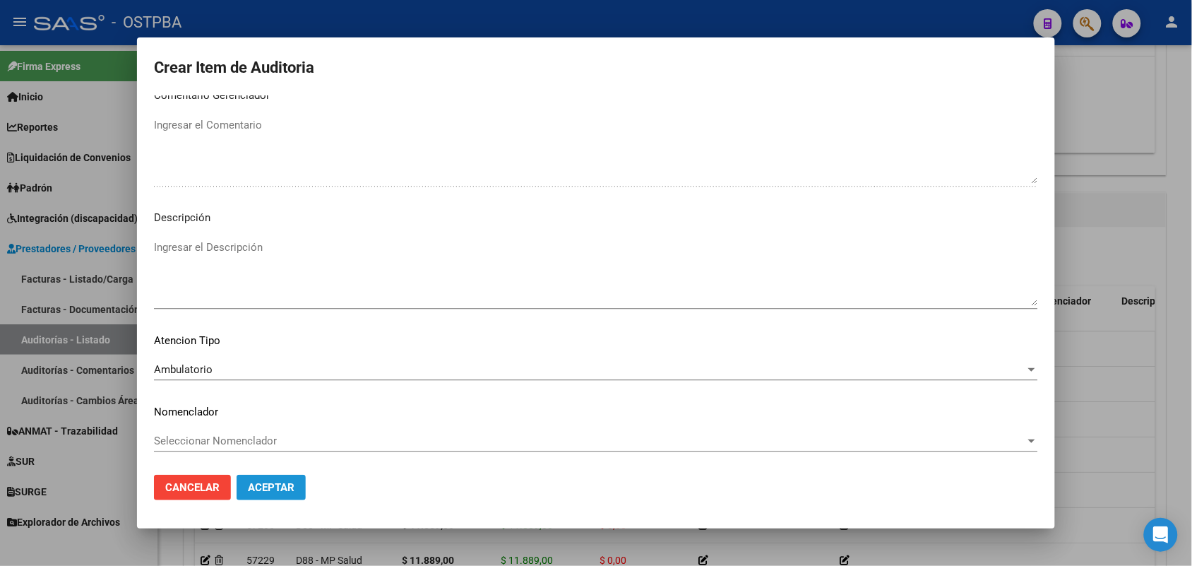
click at [275, 489] on span "Aceptar" at bounding box center [271, 487] width 47 height 13
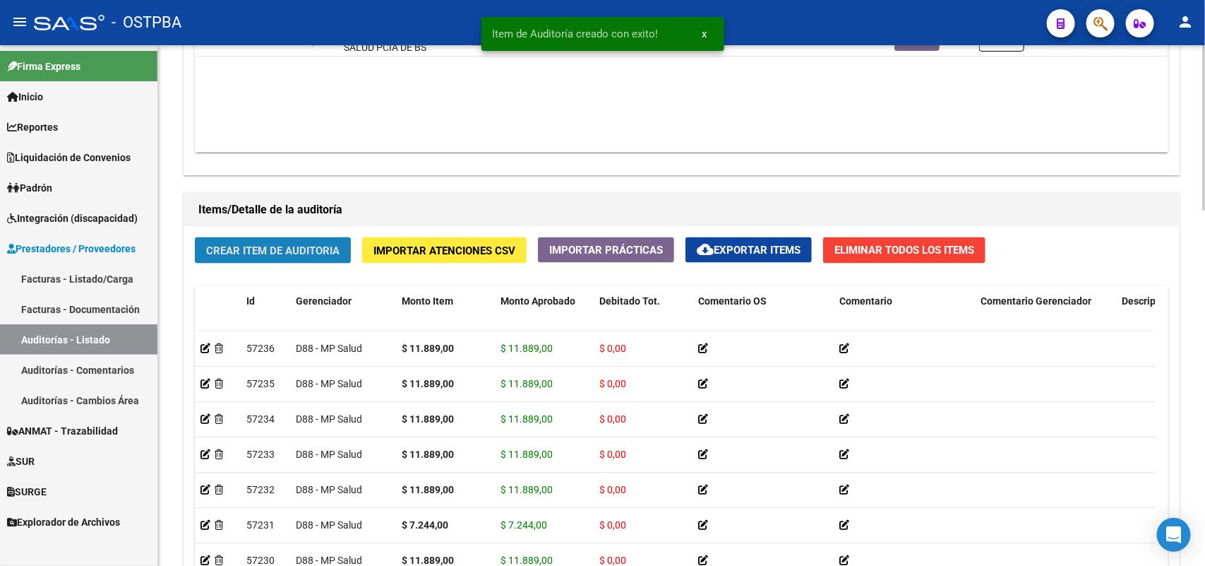
click at [326, 252] on span "Crear Item de Auditoria" at bounding box center [272, 250] width 133 height 13
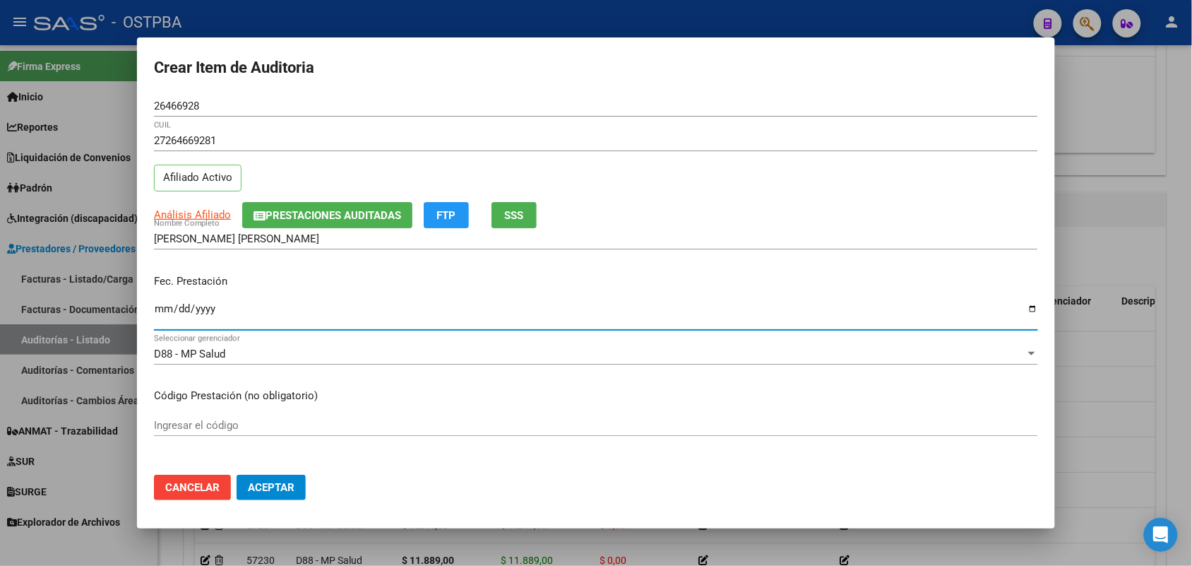
click at [161, 316] on input "Ingresar la fecha" at bounding box center [596, 314] width 884 height 23
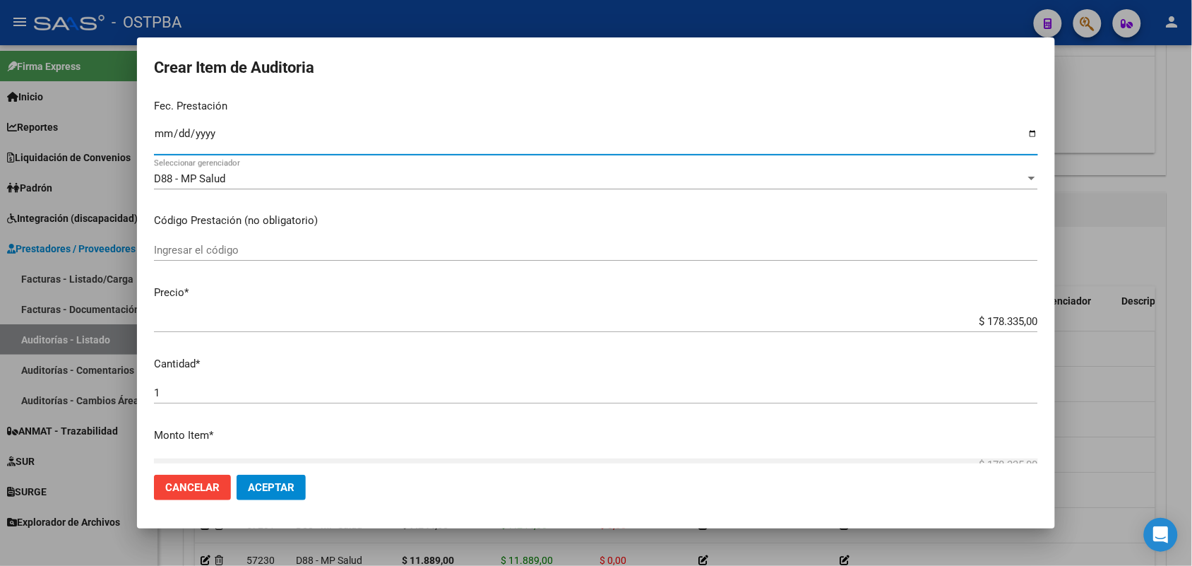
scroll to position [177, 0]
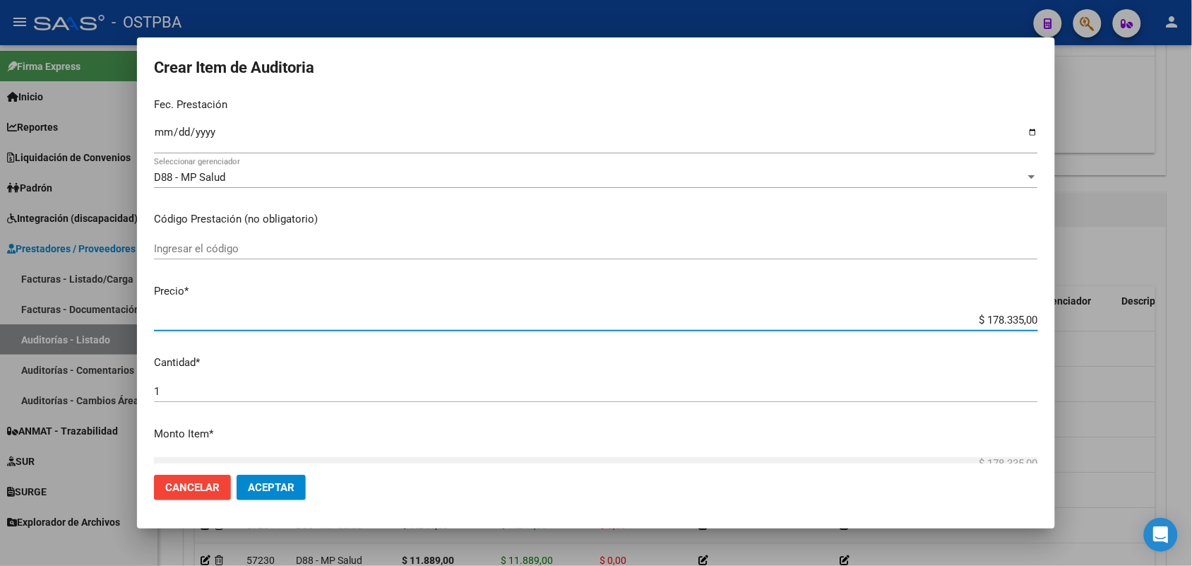
drag, startPoint x: 960, startPoint y: 323, endPoint x: 1053, endPoint y: 311, distance: 93.3
click at [1053, 311] on mat-dialog-content "26466928 Nro Documento 27264669281 CUIL Afiliado Activo Análisis Afiliado Prest…" at bounding box center [596, 279] width 918 height 368
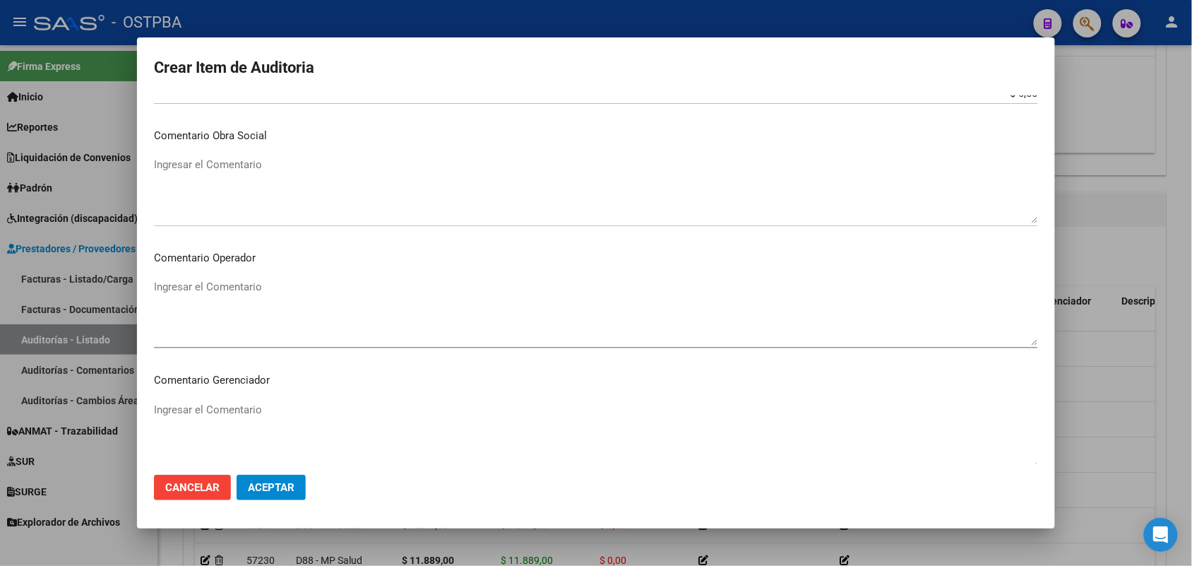
scroll to position [902, 0]
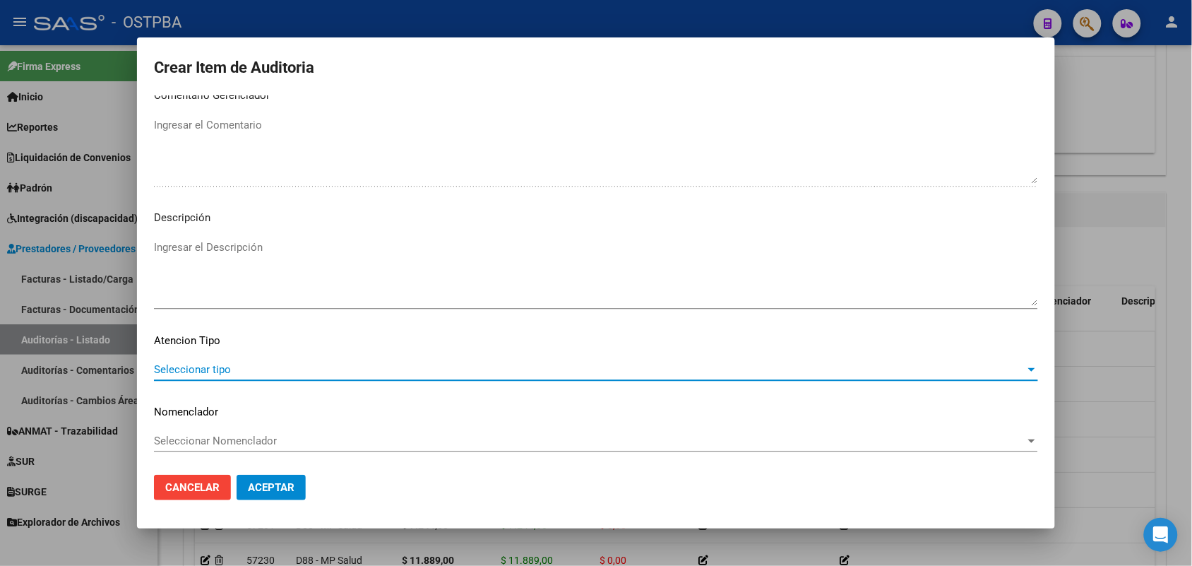
click at [208, 364] on span "Seleccionar tipo" at bounding box center [589, 369] width 871 height 13
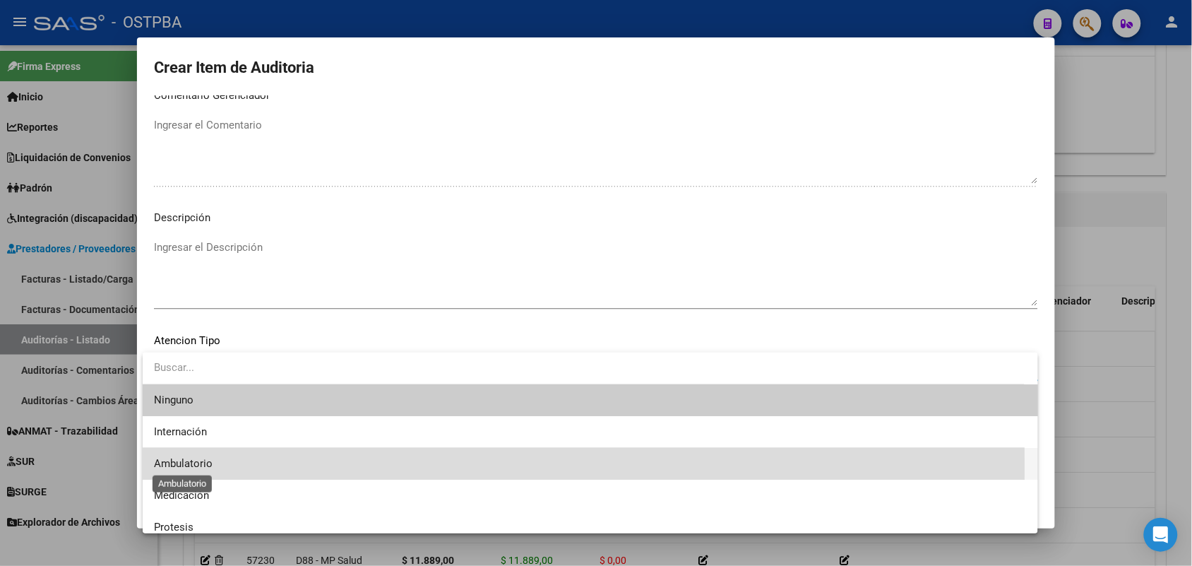
click at [193, 467] on span "Ambulatorio" at bounding box center [183, 463] width 59 height 13
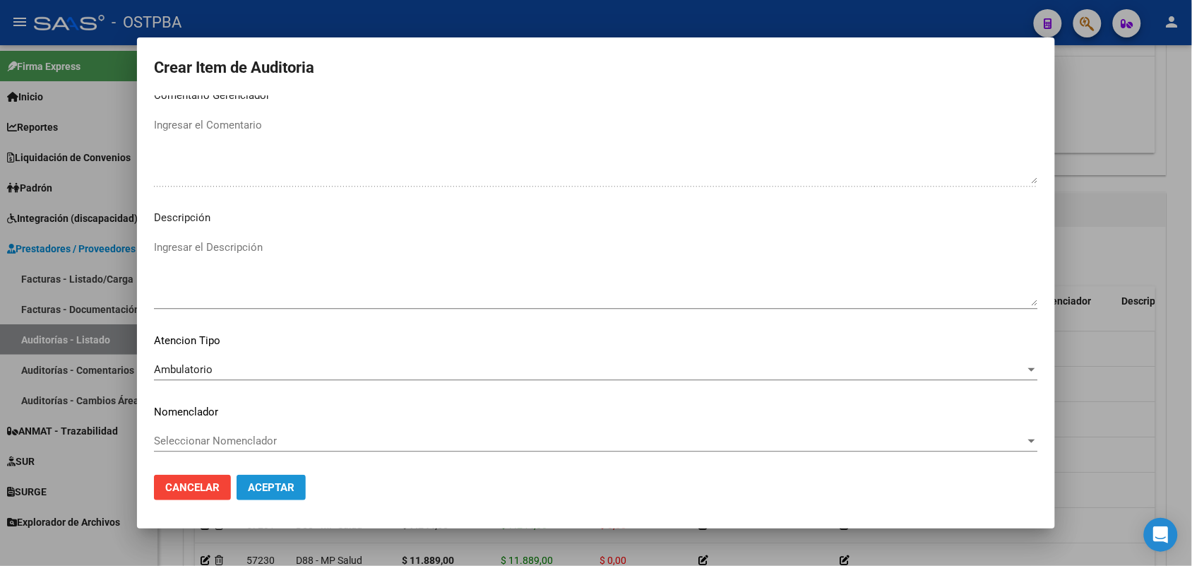
click at [290, 492] on span "Aceptar" at bounding box center [271, 487] width 47 height 13
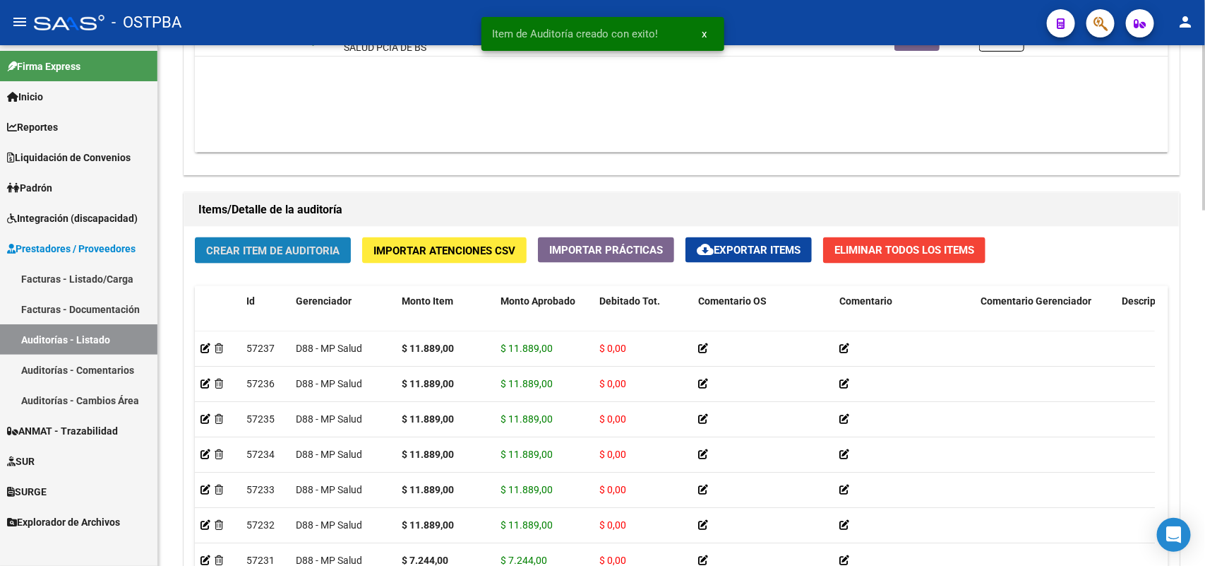
click at [298, 247] on span "Crear Item de Auditoria" at bounding box center [272, 250] width 133 height 13
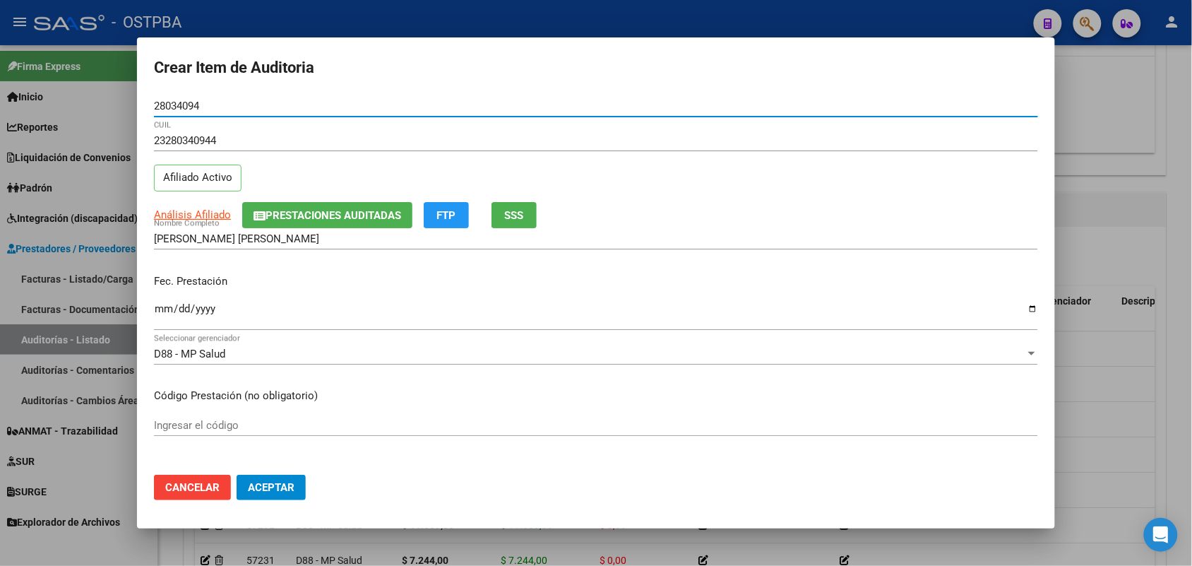
click at [161, 309] on input "Ingresar la fecha" at bounding box center [596, 314] width 884 height 23
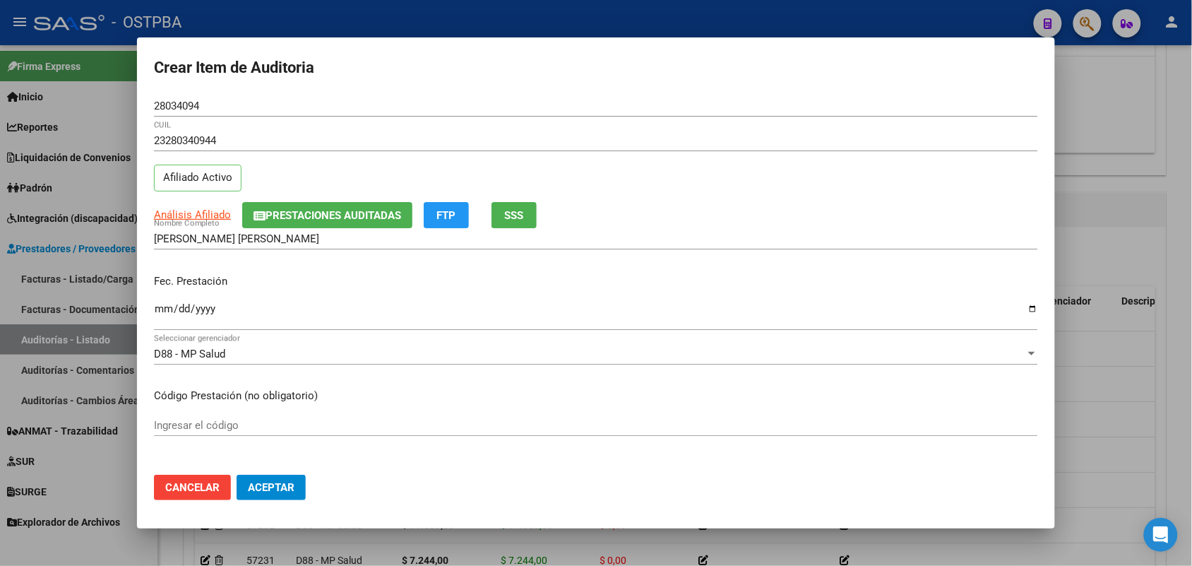
scroll to position [177, 0]
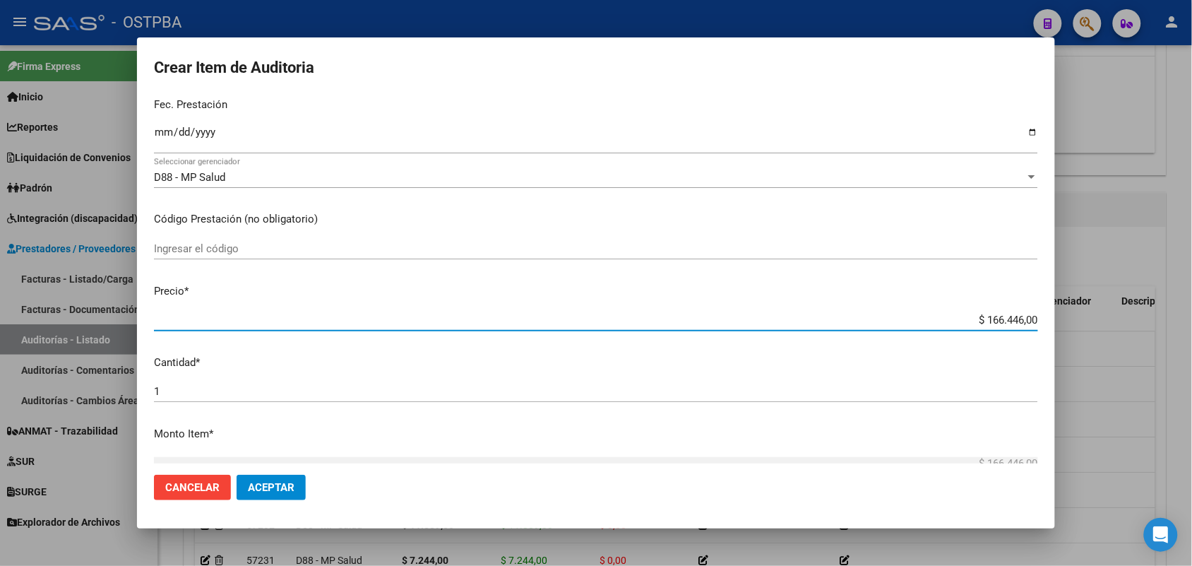
drag, startPoint x: 958, startPoint y: 316, endPoint x: 1102, endPoint y: 322, distance: 144.2
click at [1102, 322] on div "Crear Item de Auditoria 28034094 Nro Documento 23280340944 CUIL Afiliado Activo…" at bounding box center [596, 283] width 1192 height 566
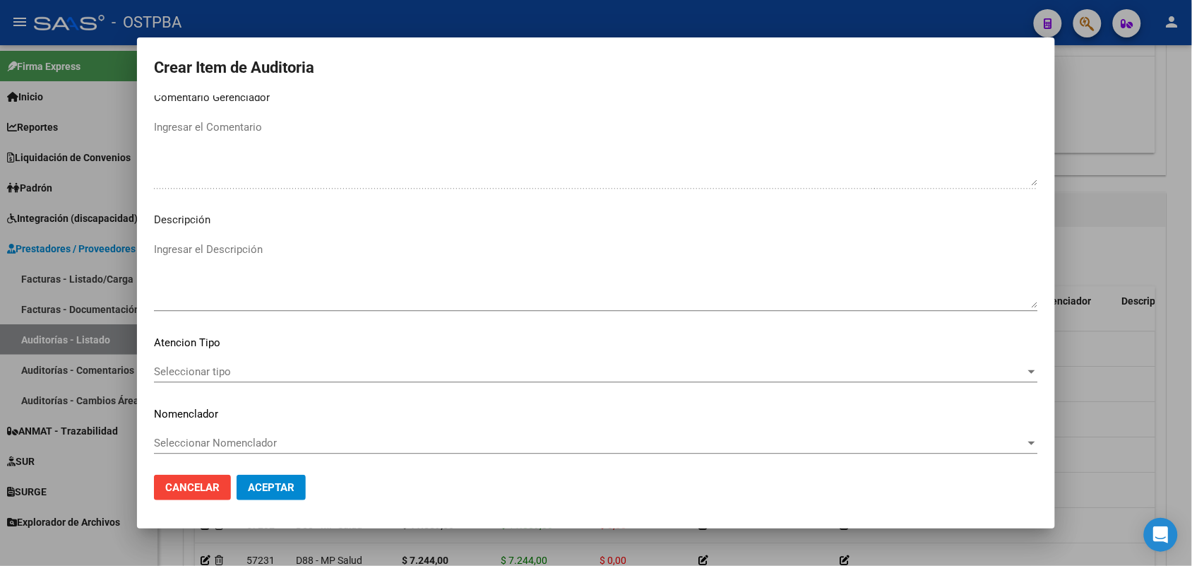
scroll to position [902, 0]
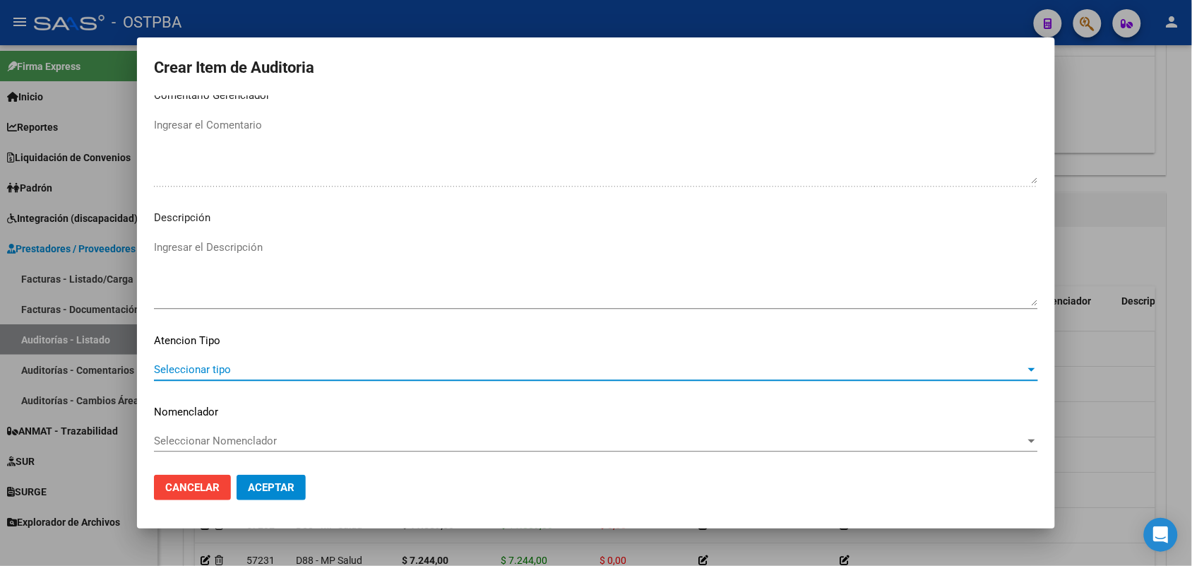
click at [220, 369] on span "Seleccionar tipo" at bounding box center [589, 369] width 871 height 13
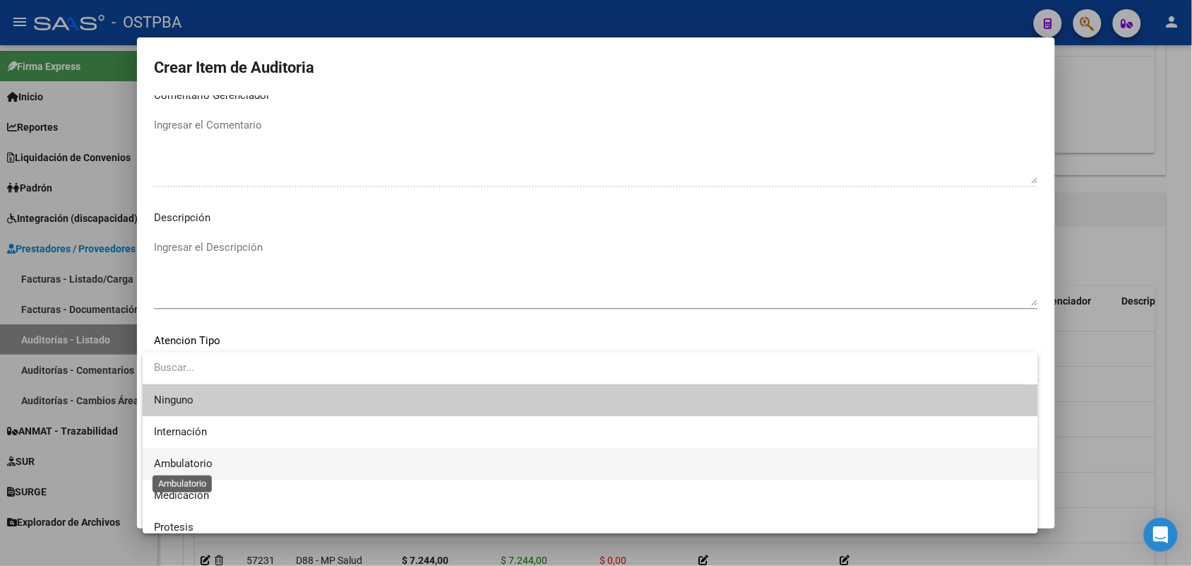
click at [203, 463] on span "Ambulatorio" at bounding box center [183, 463] width 59 height 13
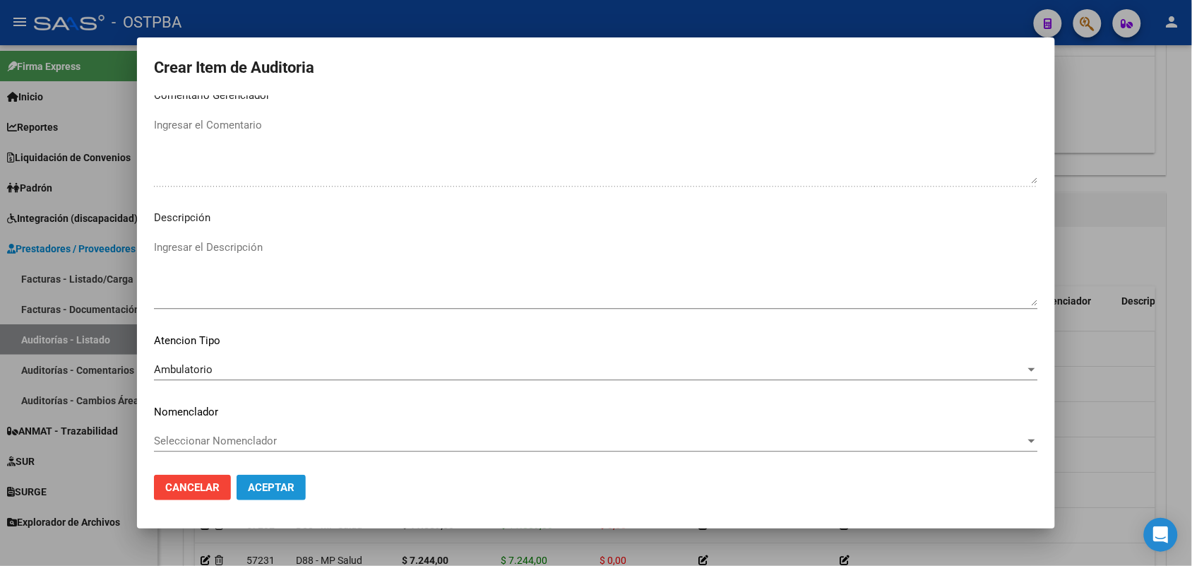
click at [272, 488] on span "Aceptar" at bounding box center [271, 487] width 47 height 13
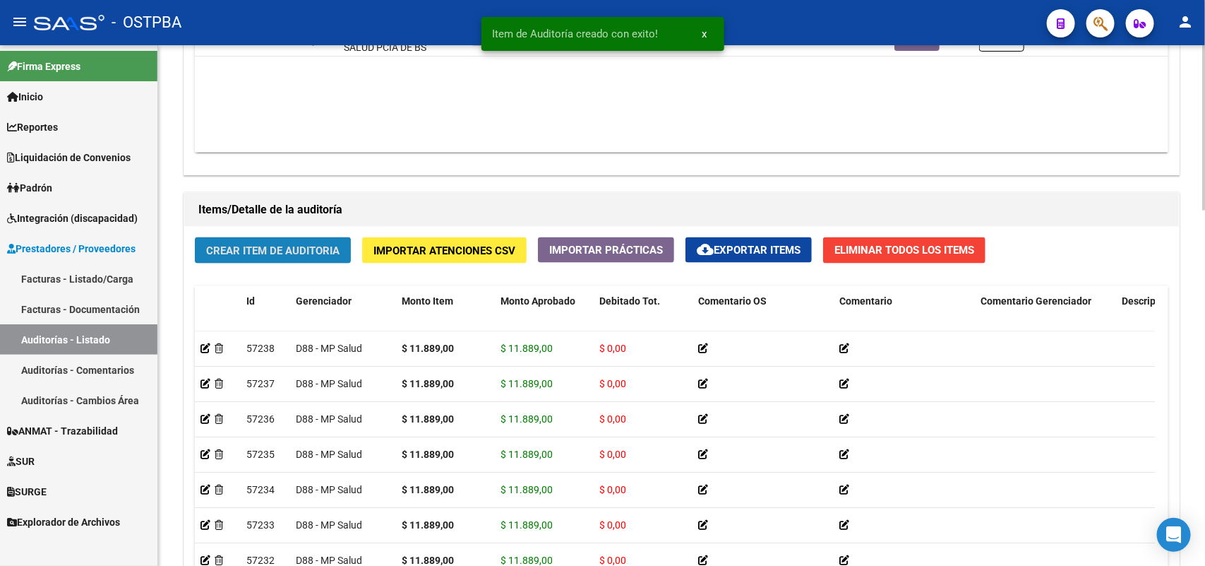
click at [287, 246] on span "Crear Item de Auditoria" at bounding box center [272, 250] width 133 height 13
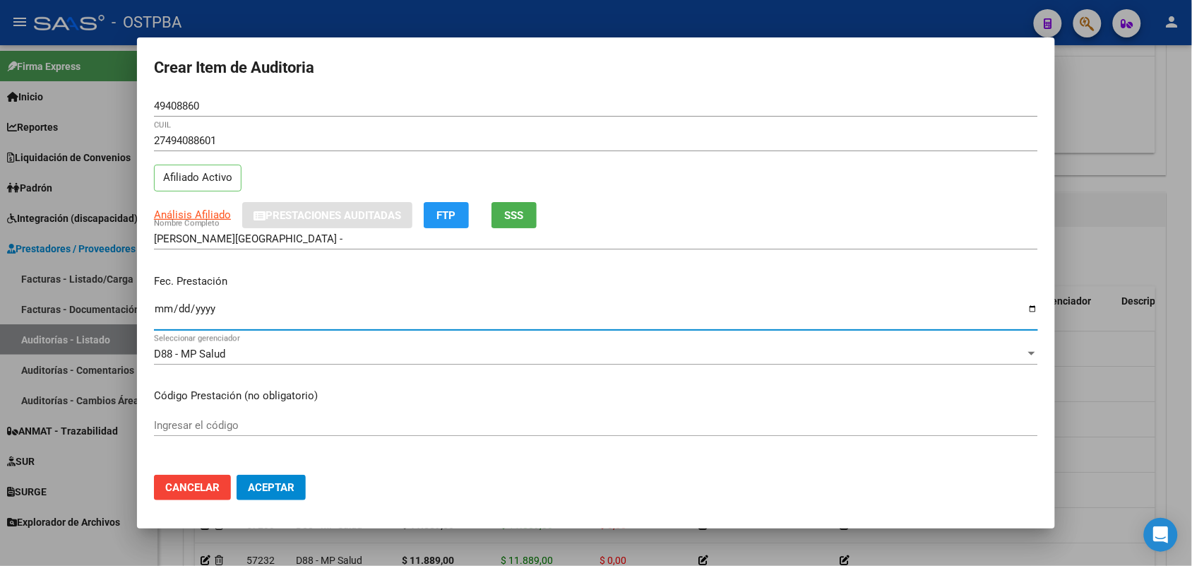
drag, startPoint x: 167, startPoint y: 308, endPoint x: 187, endPoint y: 307, distance: 20.5
click at [181, 307] on input "Ingresar la fecha" at bounding box center [596, 314] width 884 height 23
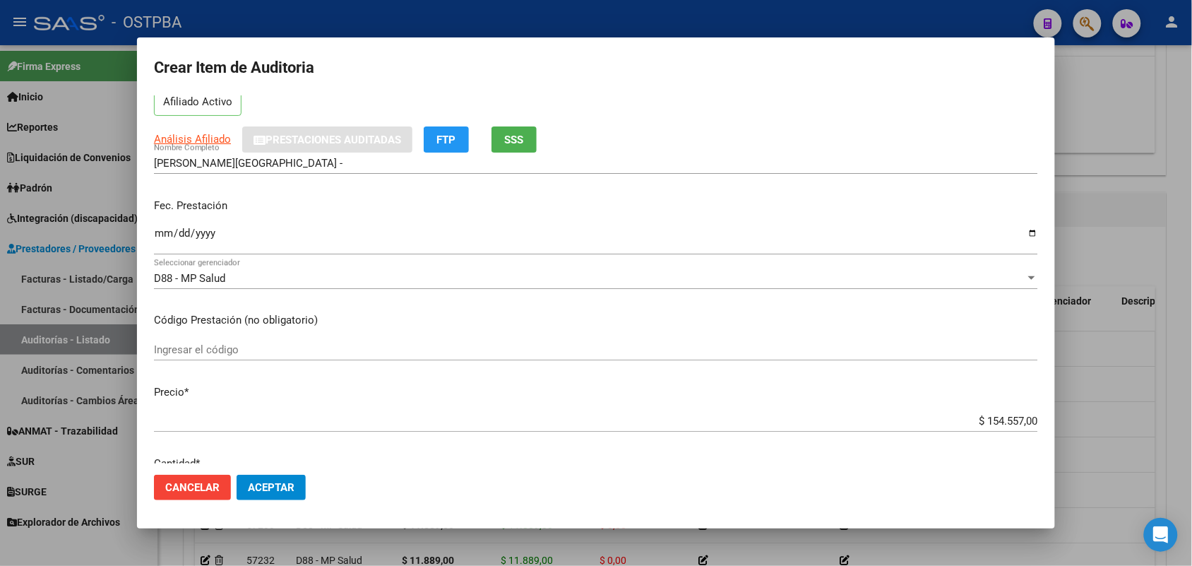
scroll to position [177, 0]
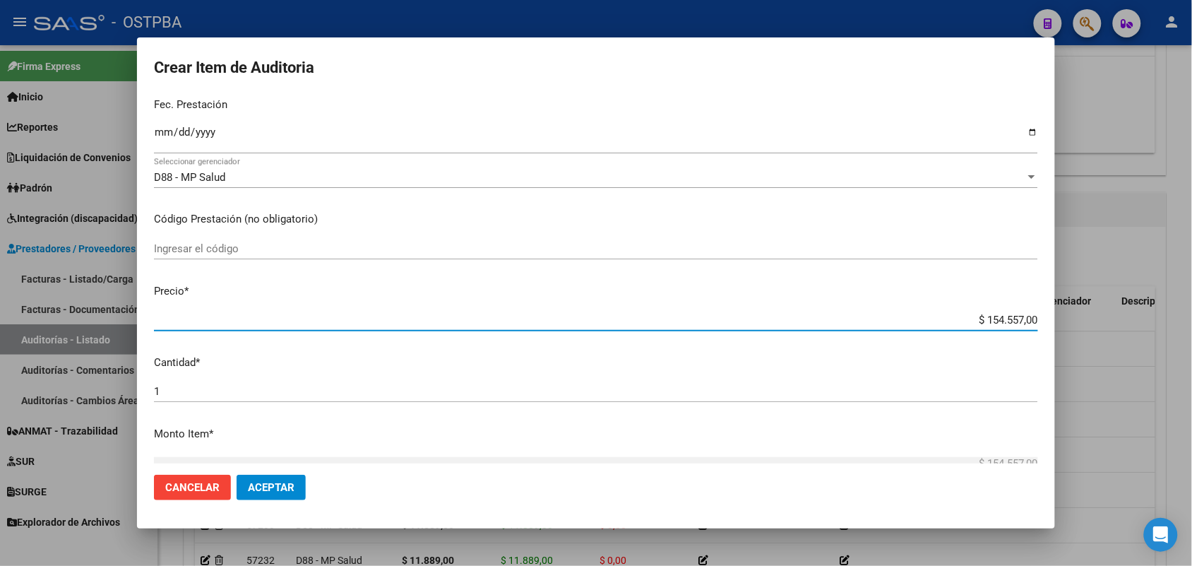
drag, startPoint x: 950, startPoint y: 319, endPoint x: 1089, endPoint y: 311, distance: 139.3
click at [1089, 311] on div "Crear Item de Auditoria 49408860 Nro Documento 27494088601 CUIL Afiliado Activo…" at bounding box center [596, 283] width 1192 height 566
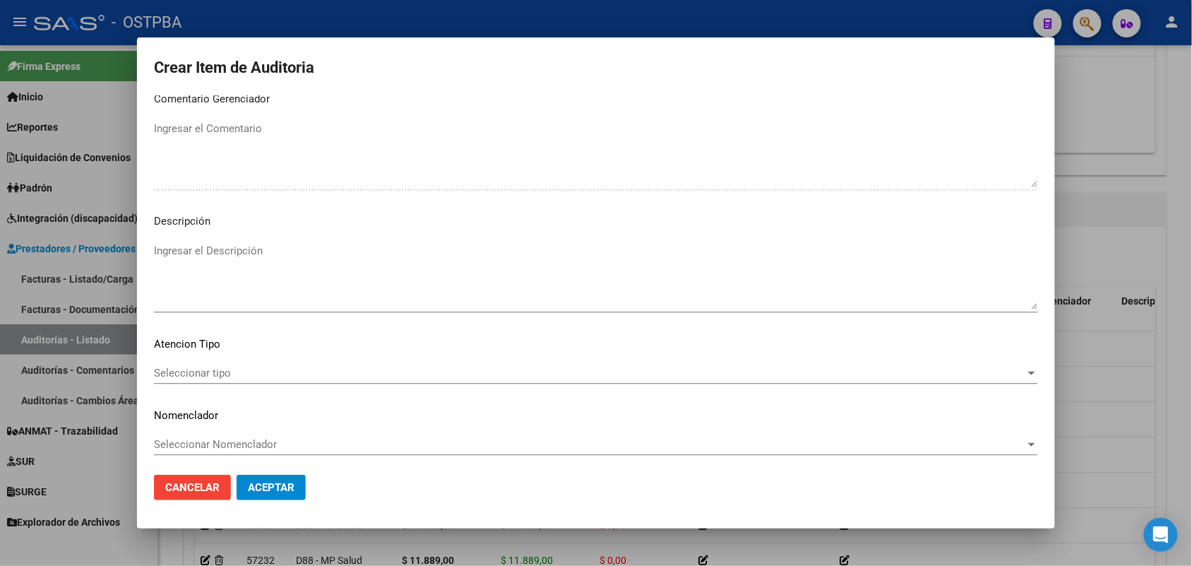
scroll to position [902, 0]
click at [219, 366] on span "Seleccionar tipo" at bounding box center [589, 369] width 871 height 13
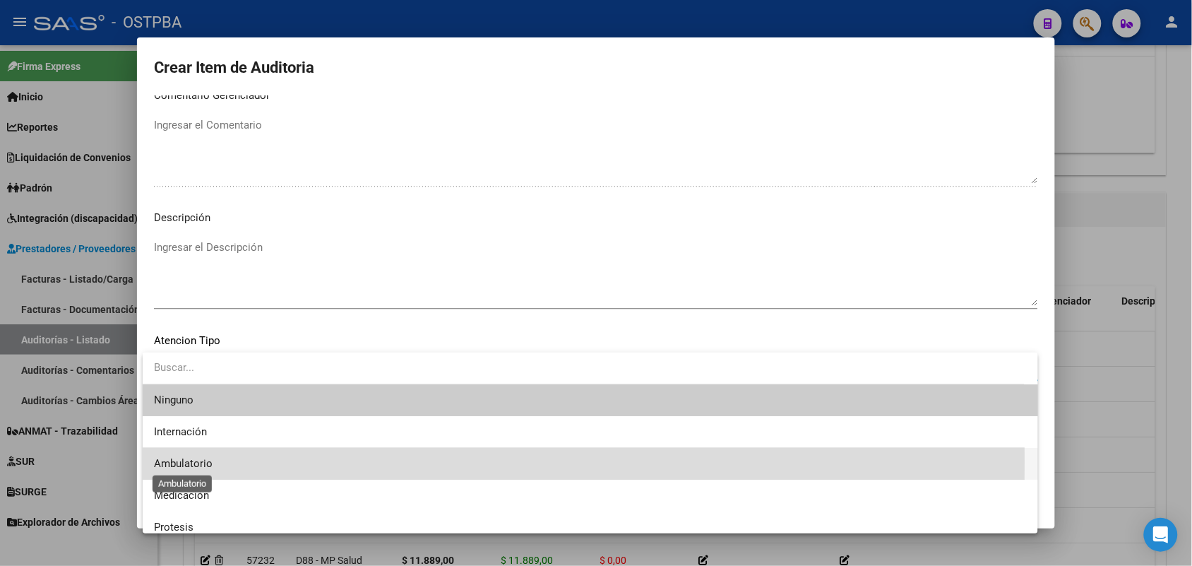
click at [195, 461] on span "Ambulatorio" at bounding box center [183, 463] width 59 height 13
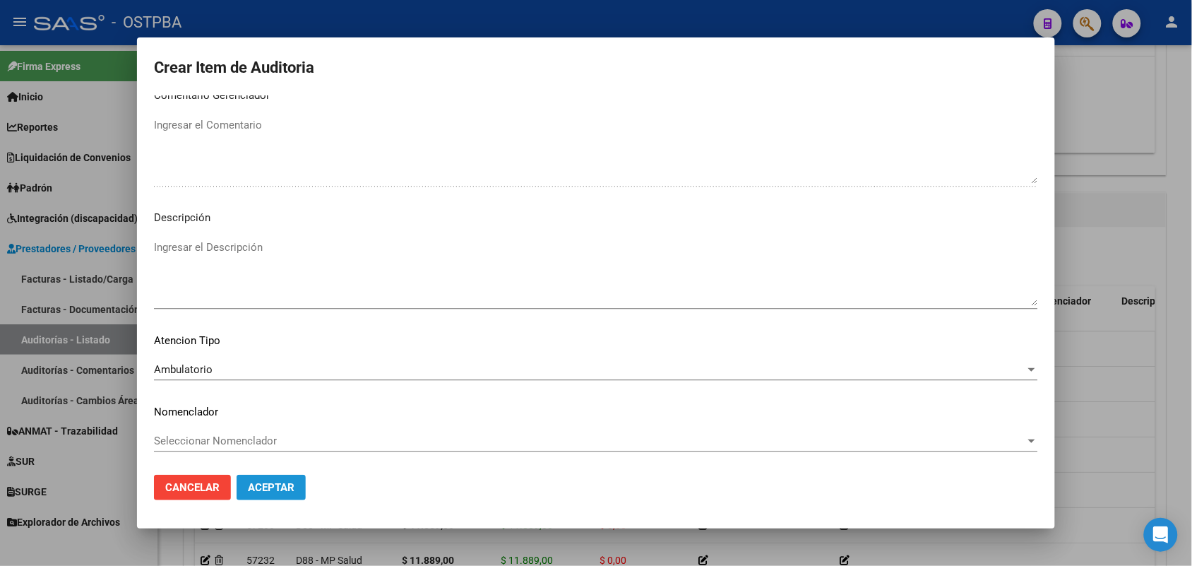
click at [254, 482] on span "Aceptar" at bounding box center [271, 487] width 47 height 13
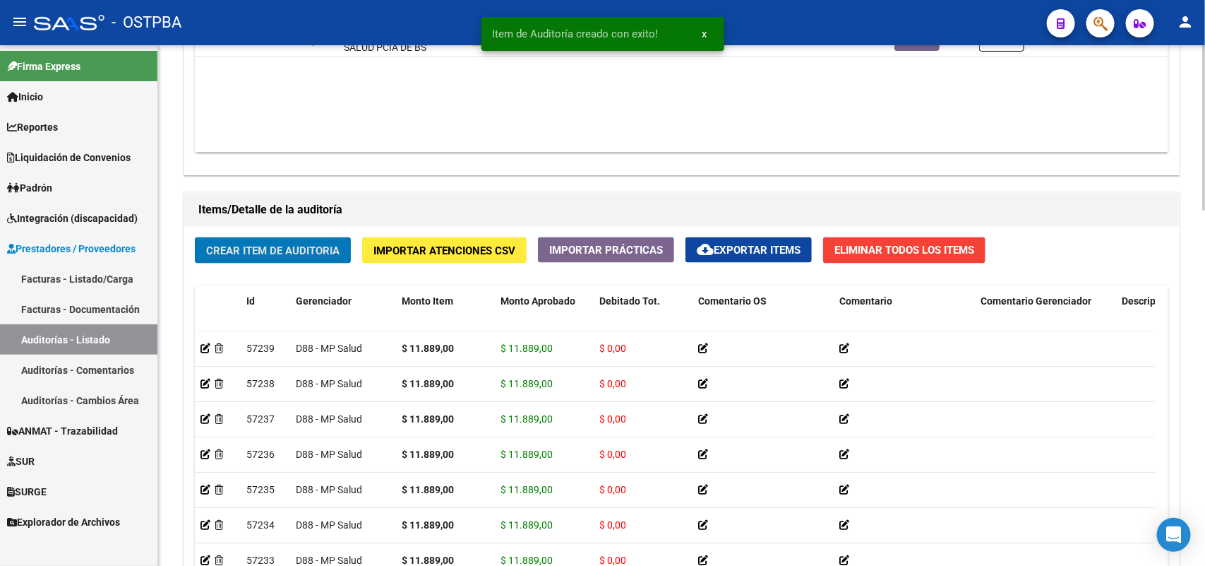
click at [311, 247] on span "Crear Item de Auditoria" at bounding box center [272, 250] width 133 height 13
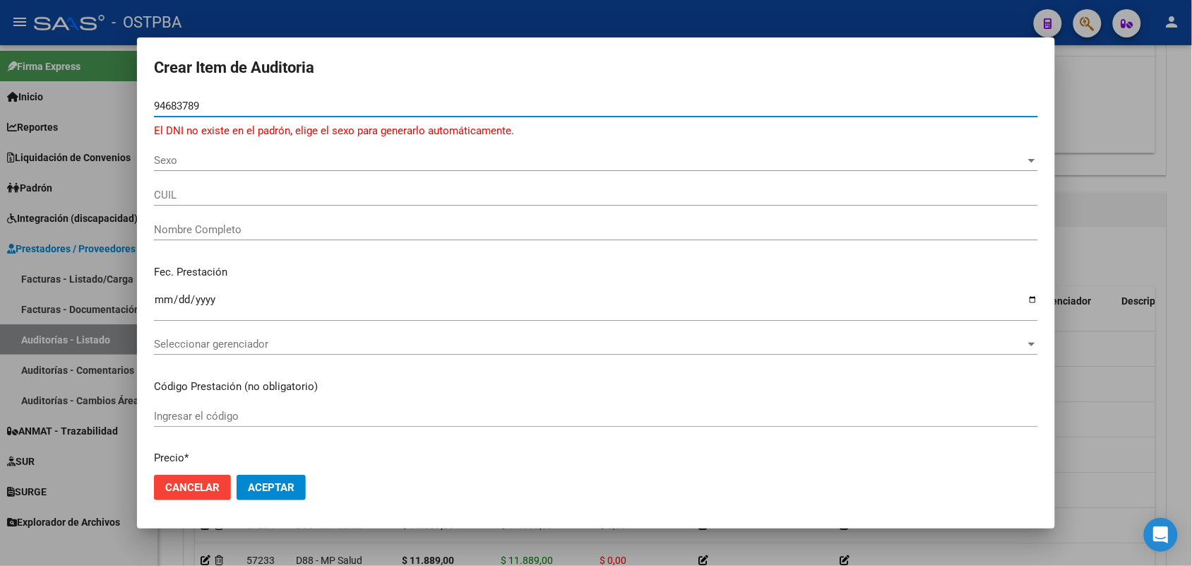
click at [93, 203] on div at bounding box center [596, 283] width 1192 height 566
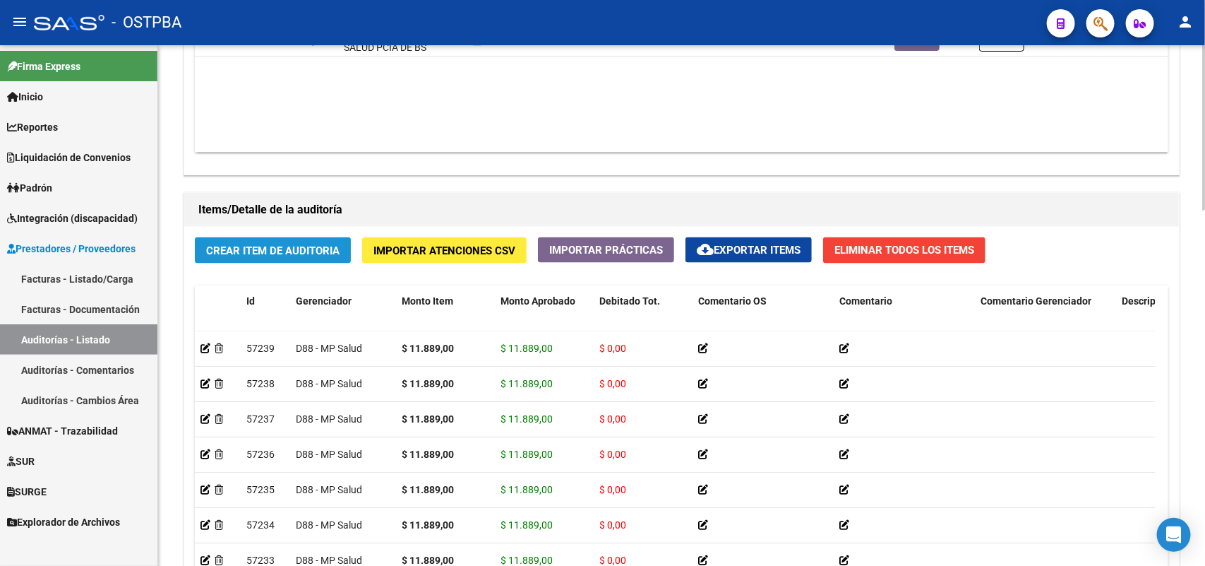
click at [249, 245] on span "Crear Item de Auditoria" at bounding box center [272, 250] width 133 height 13
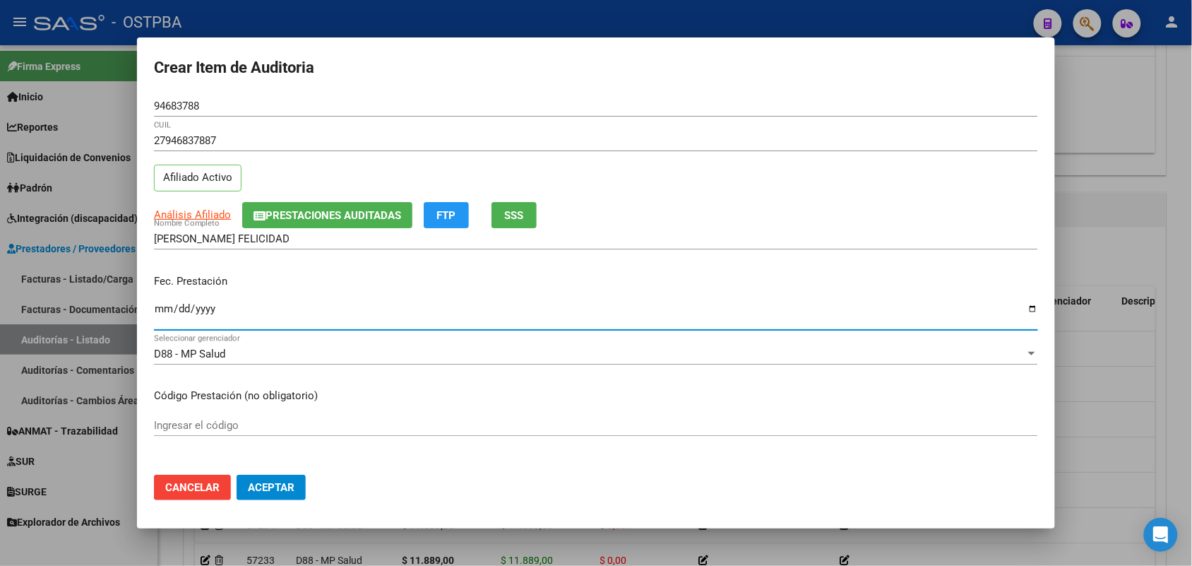
click at [160, 314] on input "Ingresar la fecha" at bounding box center [596, 314] width 884 height 23
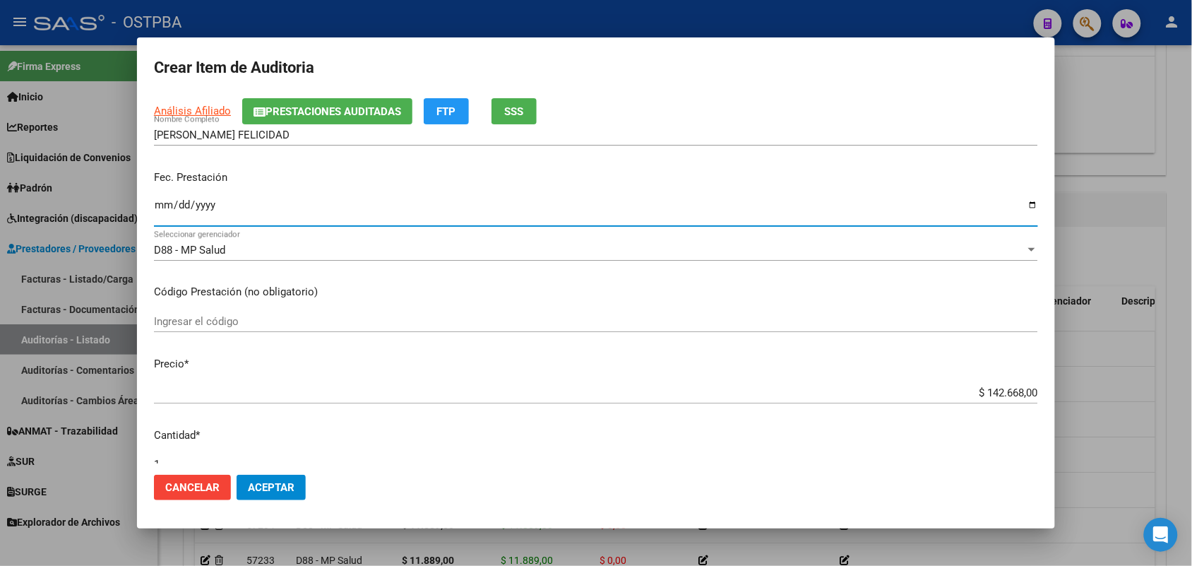
scroll to position [177, 0]
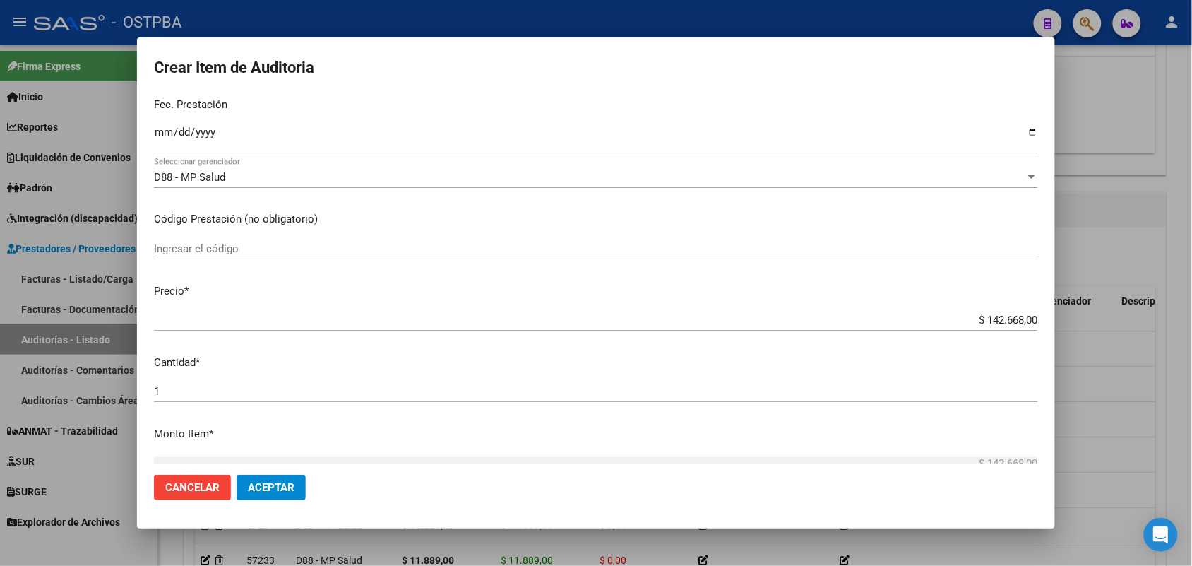
drag, startPoint x: 948, startPoint y: 311, endPoint x: 1019, endPoint y: 316, distance: 71.5
click at [1019, 316] on div "$ 142.668,00 Ingresar el precio" at bounding box center [596, 319] width 884 height 21
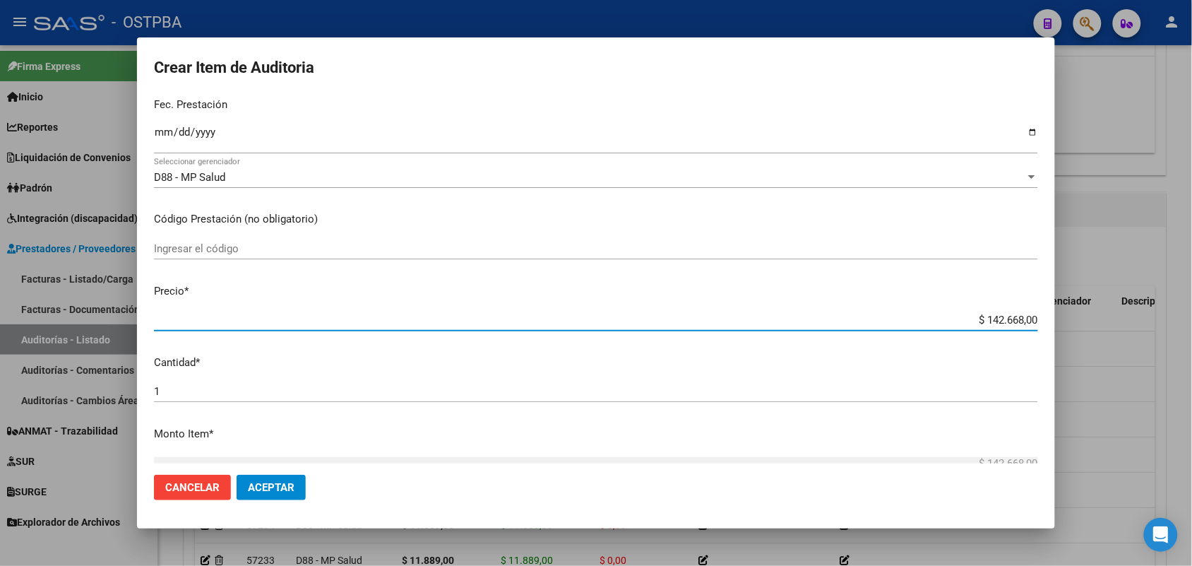
drag, startPoint x: 950, startPoint y: 321, endPoint x: 1090, endPoint y: 326, distance: 139.9
click at [1090, 325] on div "Crear Item de Auditoria 94683788 Nro Documento 27946837887 CUIL Afiliado Activo…" at bounding box center [596, 283] width 1192 height 566
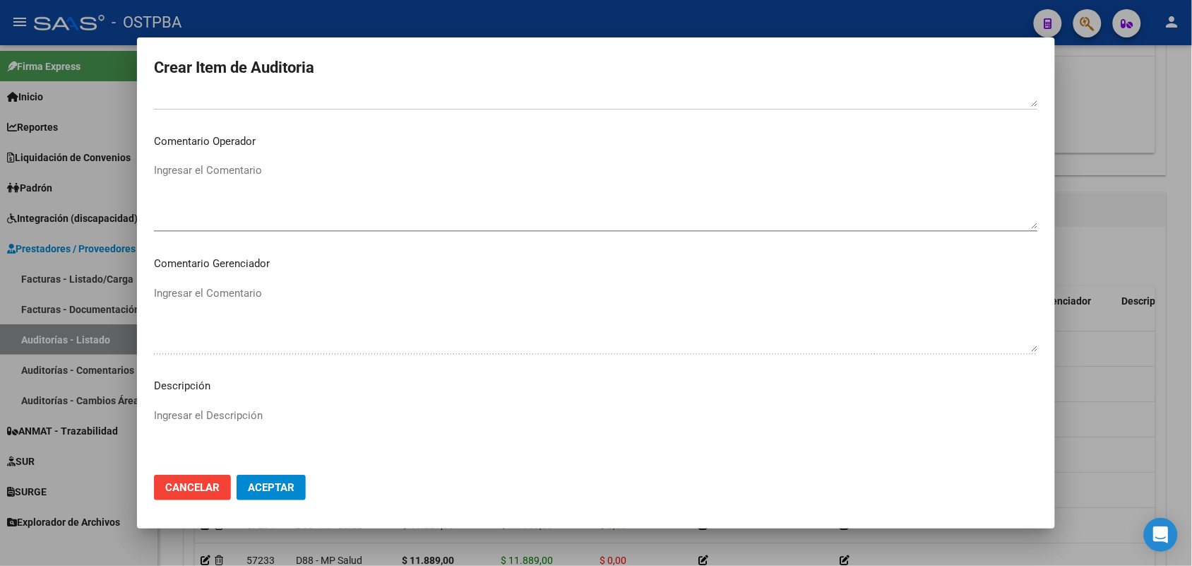
scroll to position [883, 0]
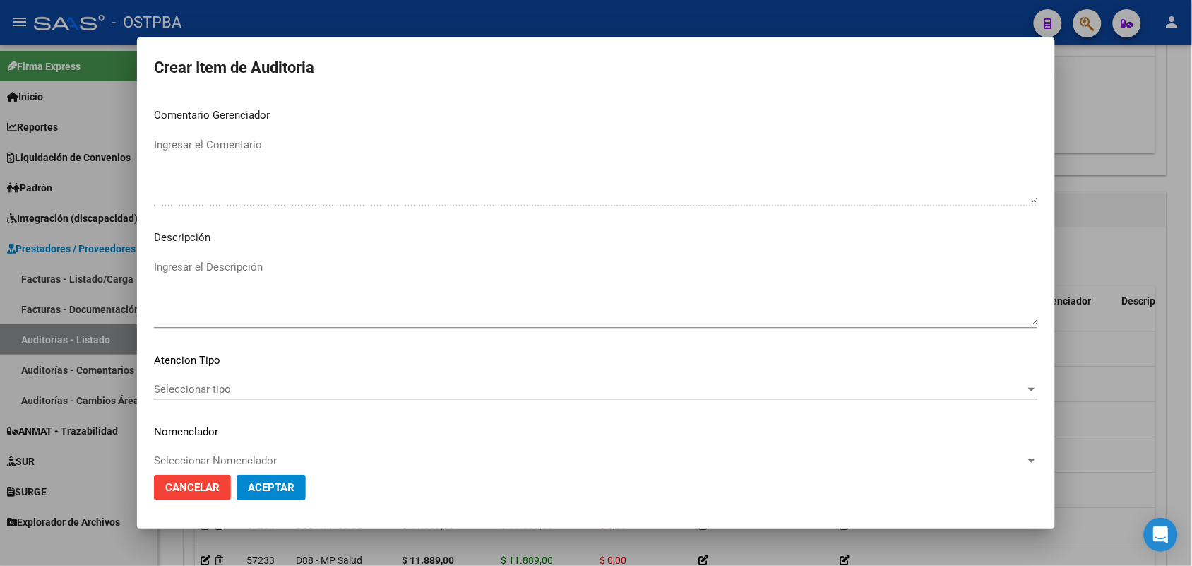
click at [210, 383] on span "Seleccionar tipo" at bounding box center [589, 389] width 871 height 13
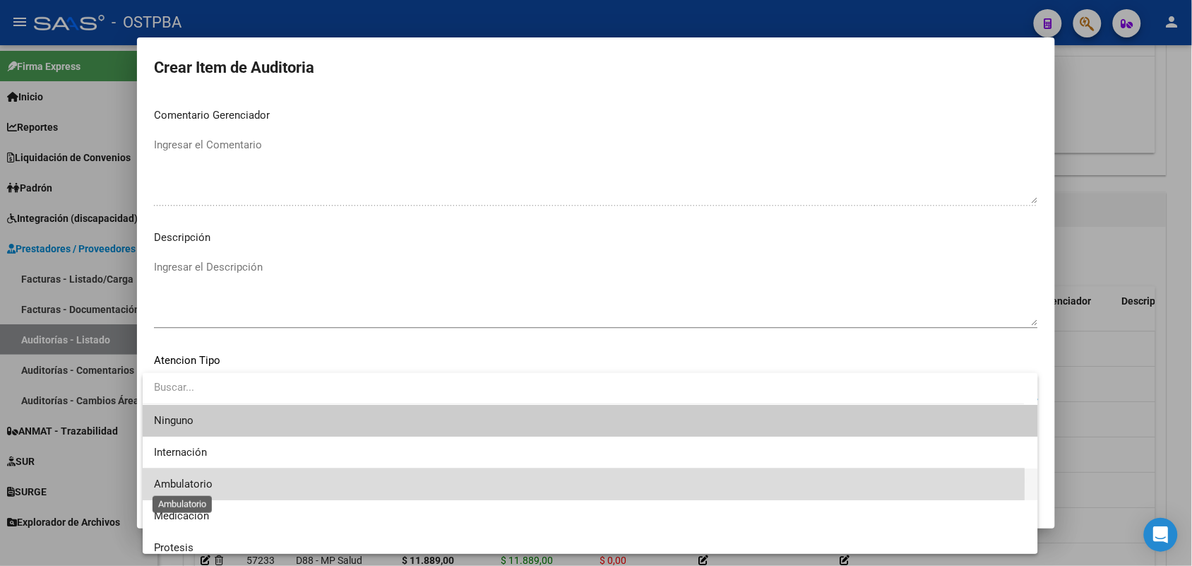
click at [200, 480] on span "Ambulatorio" at bounding box center [183, 483] width 59 height 13
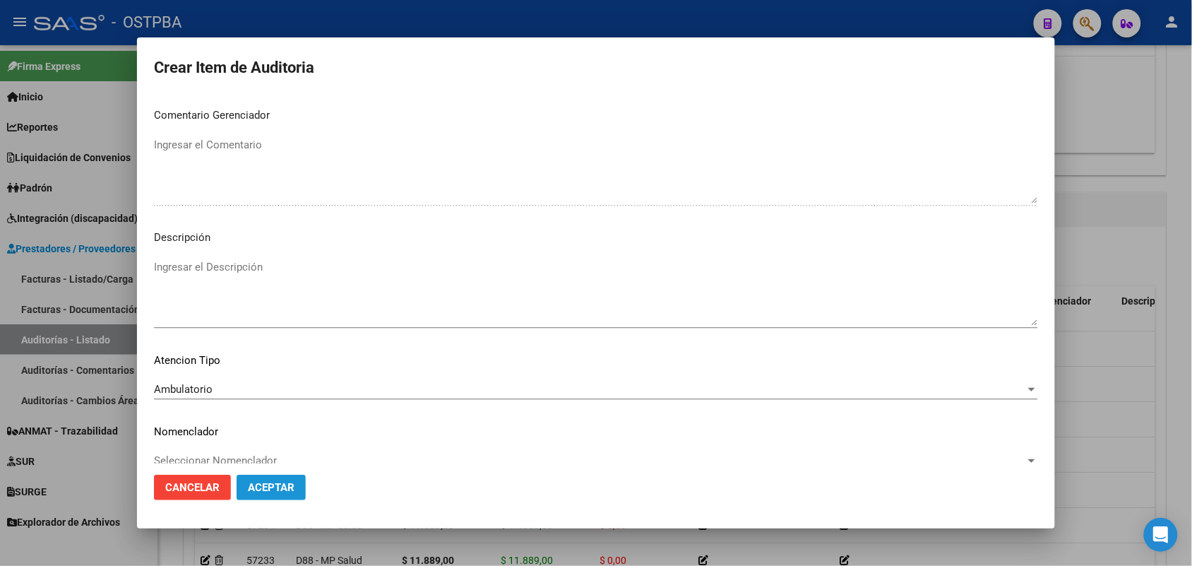
click at [273, 484] on span "Aceptar" at bounding box center [271, 487] width 47 height 13
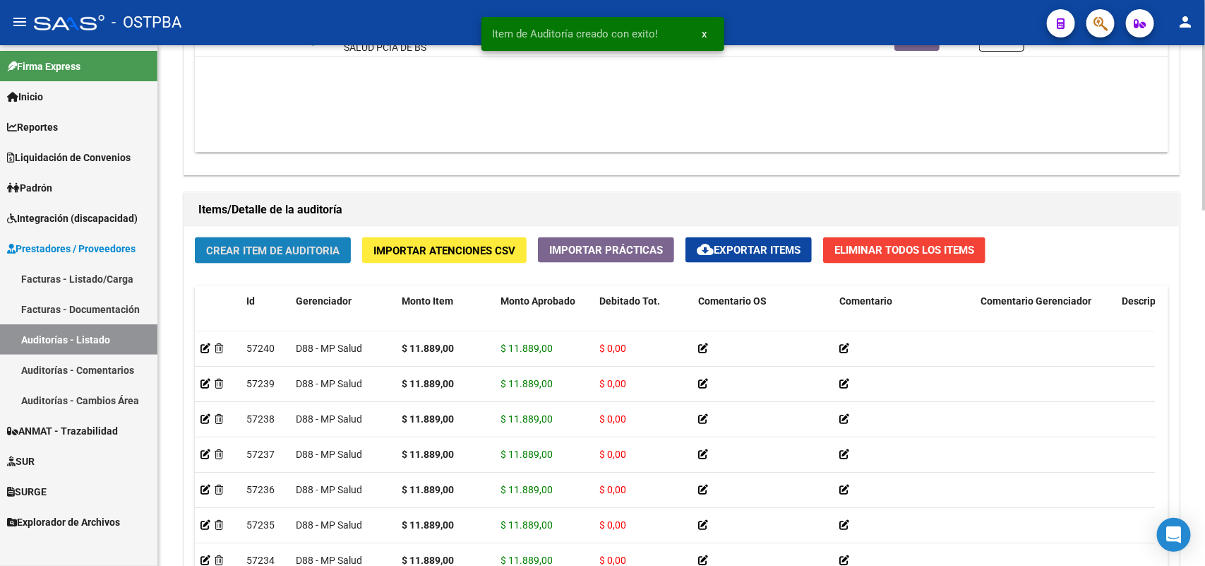
click at [300, 244] on span "Crear Item de Auditoria" at bounding box center [272, 250] width 133 height 13
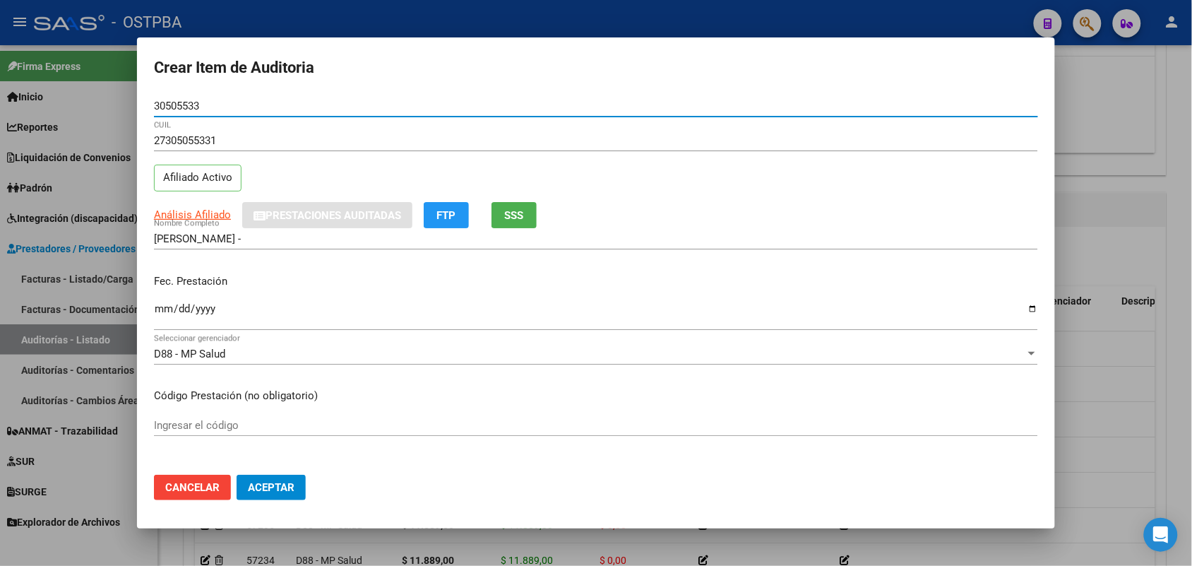
click at [159, 313] on input "Ingresar la fecha" at bounding box center [596, 314] width 884 height 23
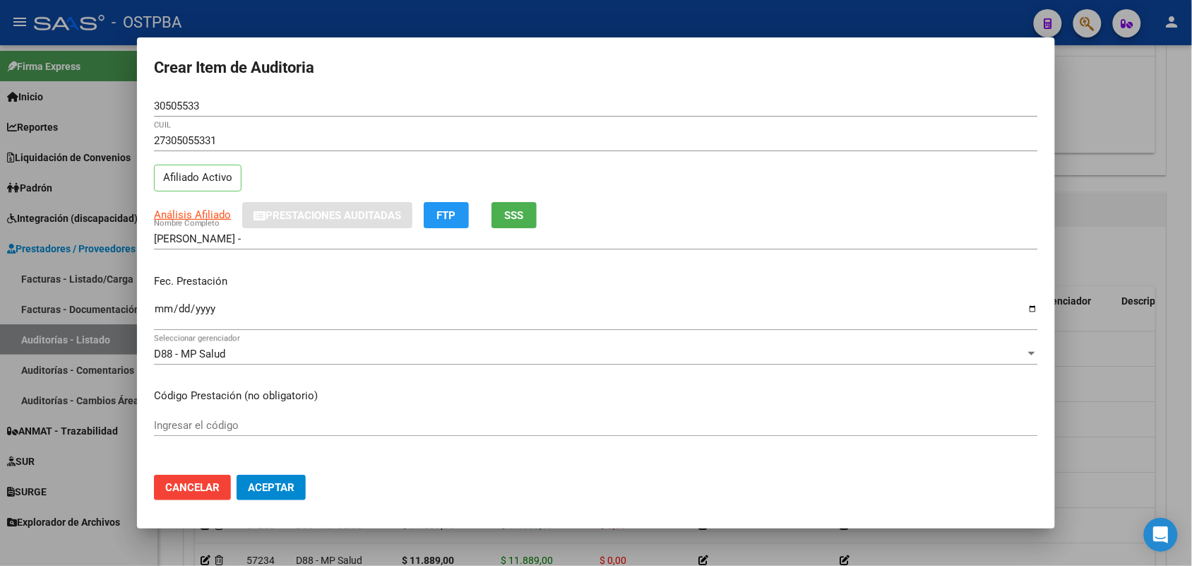
drag, startPoint x: 761, startPoint y: 338, endPoint x: 768, endPoint y: 358, distance: 21.7
drag, startPoint x: 768, startPoint y: 358, endPoint x: 1149, endPoint y: 169, distance: 425.4
click at [1149, 169] on div at bounding box center [596, 283] width 1192 height 566
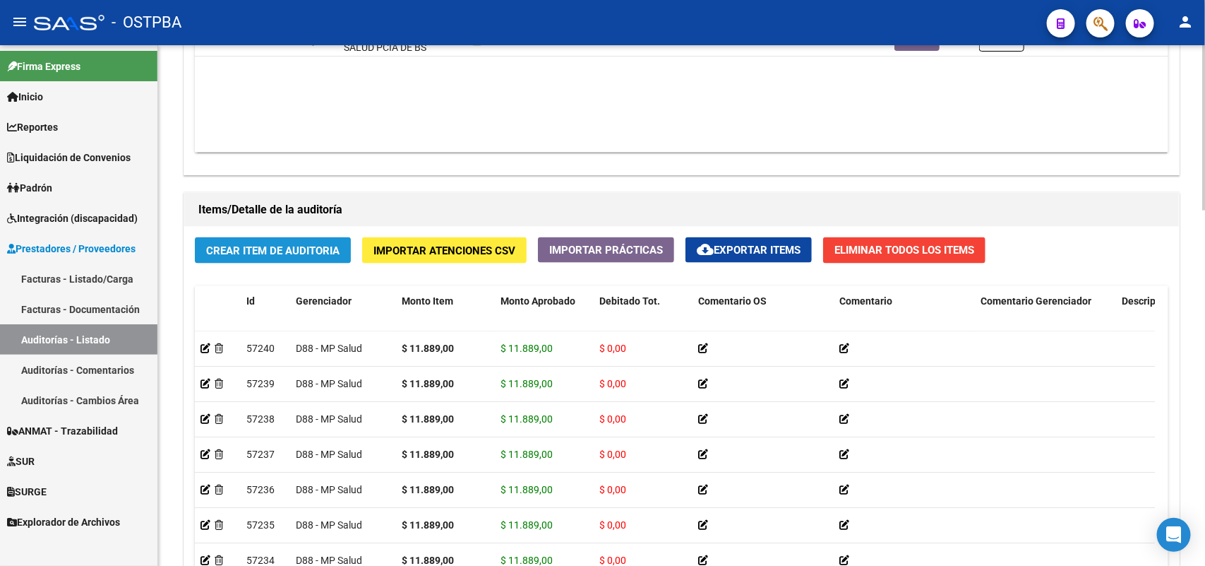
click at [291, 240] on button "Crear Item de Auditoria" at bounding box center [273, 250] width 156 height 26
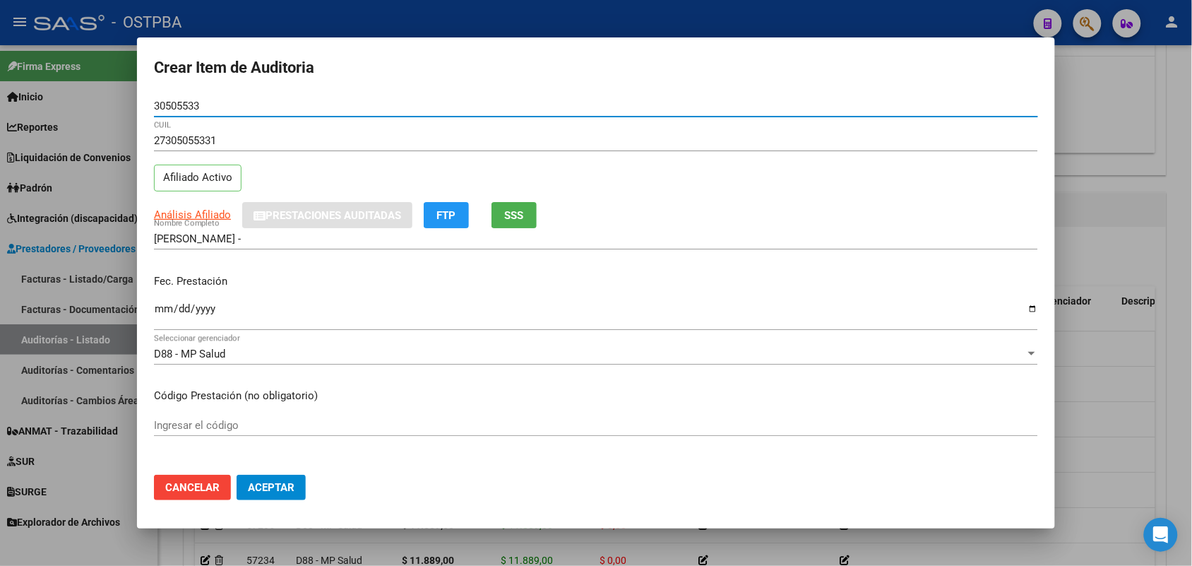
click at [162, 314] on input "Ingresar la fecha" at bounding box center [596, 314] width 884 height 23
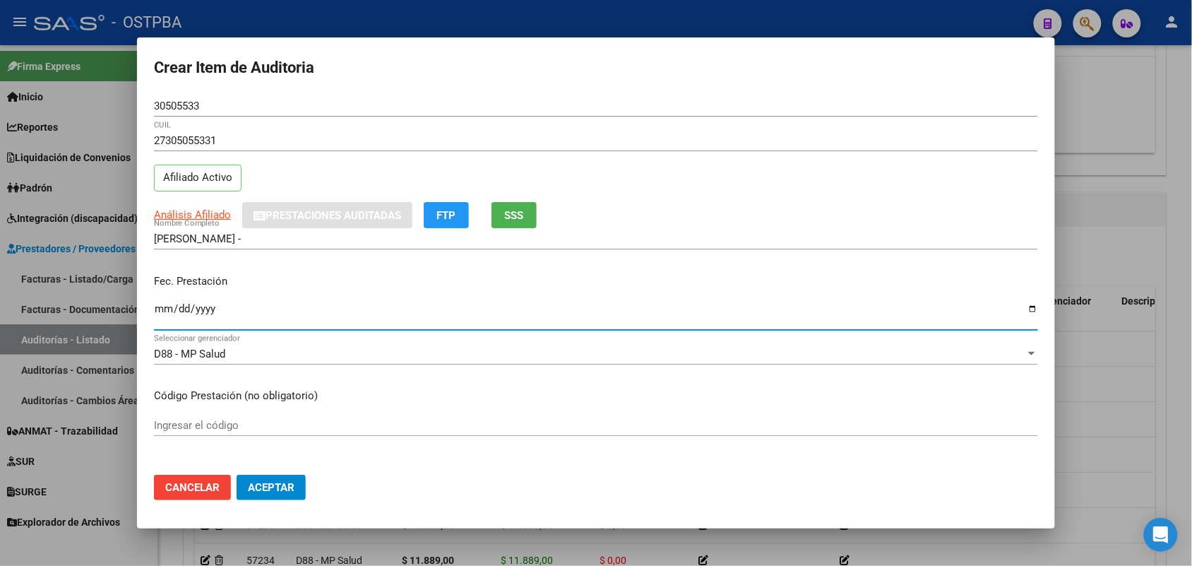
scroll to position [177, 0]
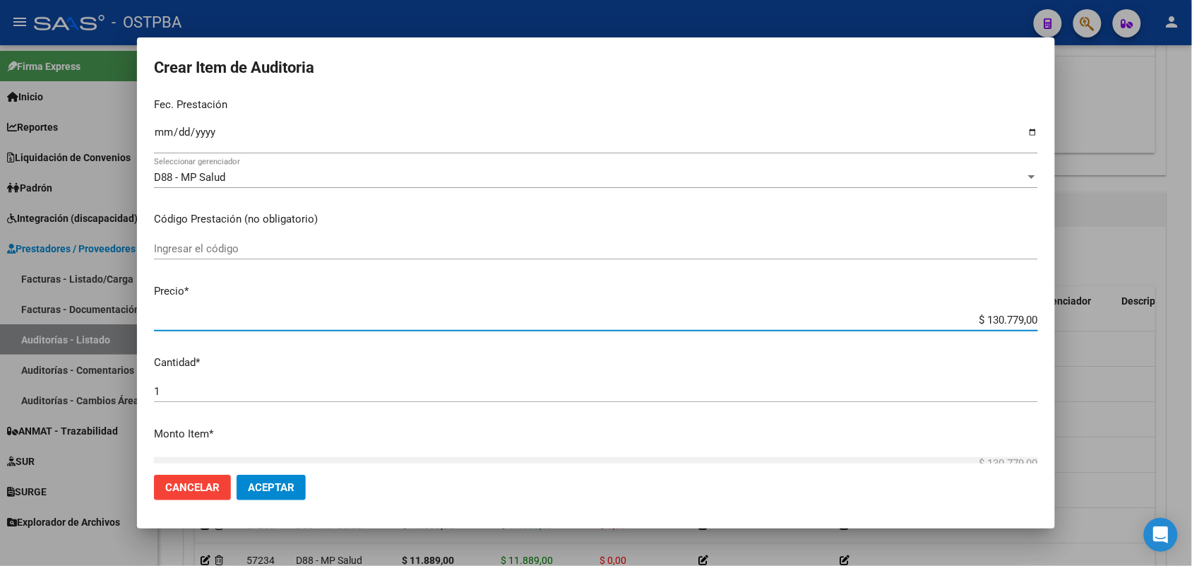
drag, startPoint x: 953, startPoint y: 323, endPoint x: 1066, endPoint y: 330, distance: 113.2
click at [1066, 330] on div "Crear Item de Auditoria 30505533 Nro Documento 27305055331 CUIL Afiliado Activo…" at bounding box center [596, 283] width 1192 height 566
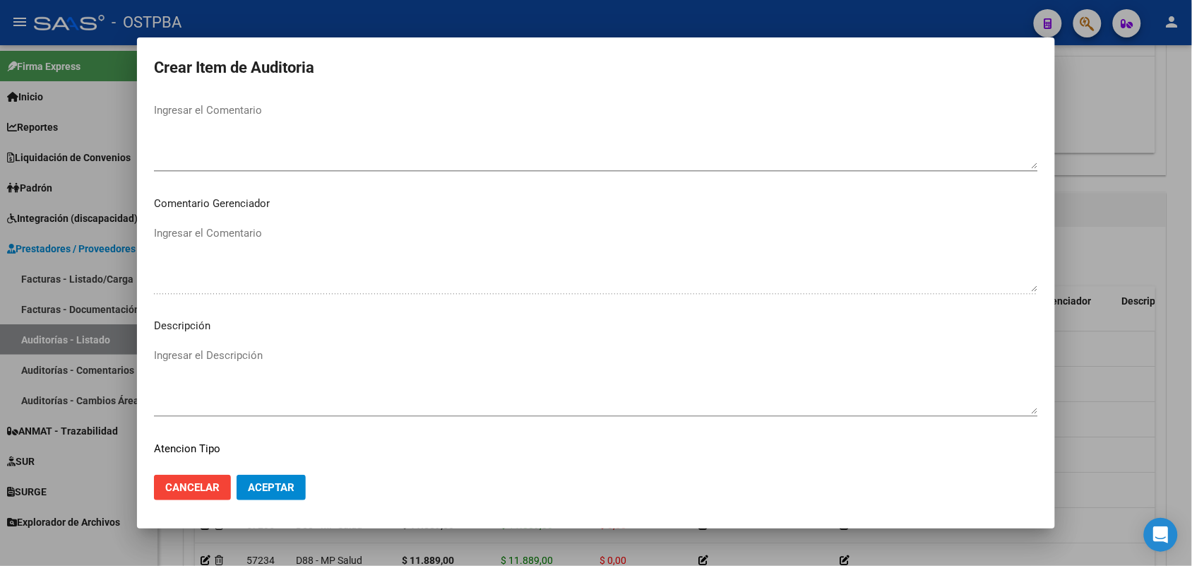
scroll to position [902, 0]
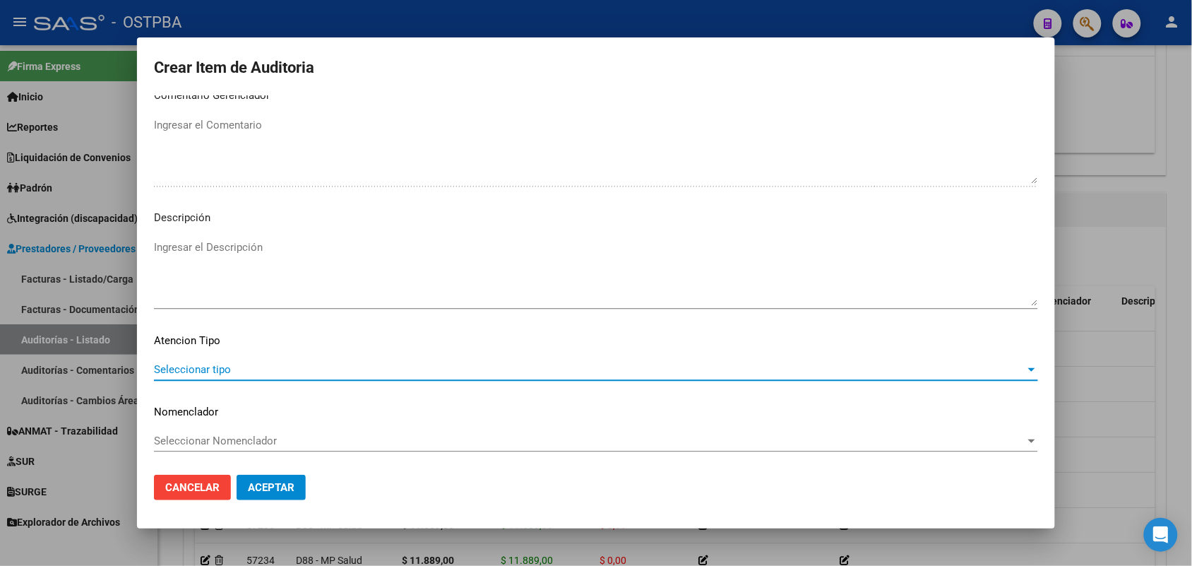
click at [199, 366] on span "Seleccionar tipo" at bounding box center [589, 369] width 871 height 13
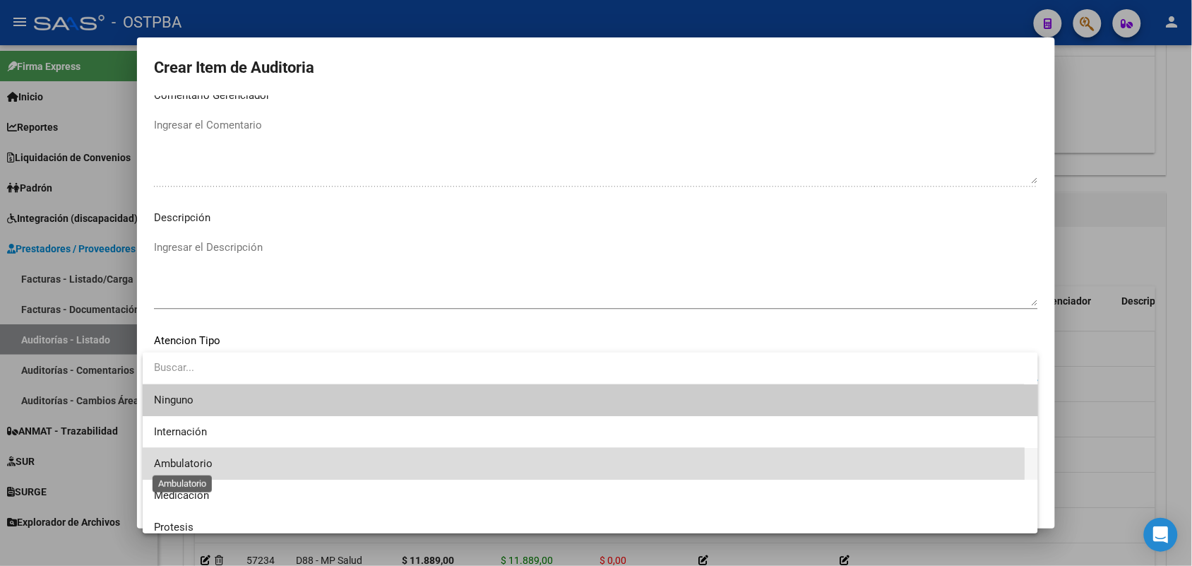
click at [196, 464] on span "Ambulatorio" at bounding box center [183, 463] width 59 height 13
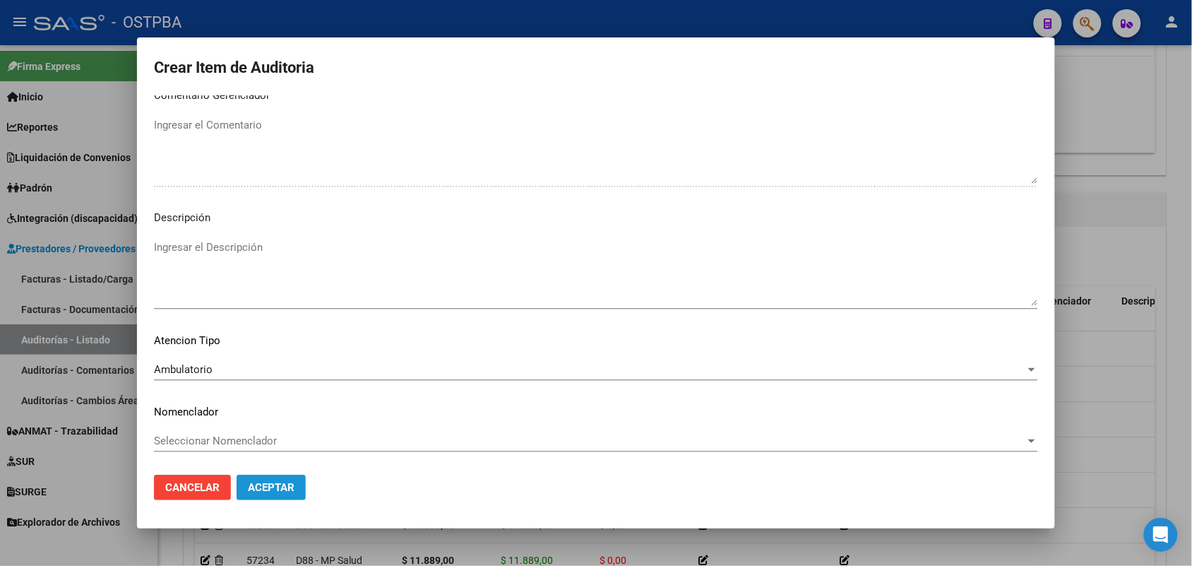
click at [281, 488] on span "Aceptar" at bounding box center [271, 487] width 47 height 13
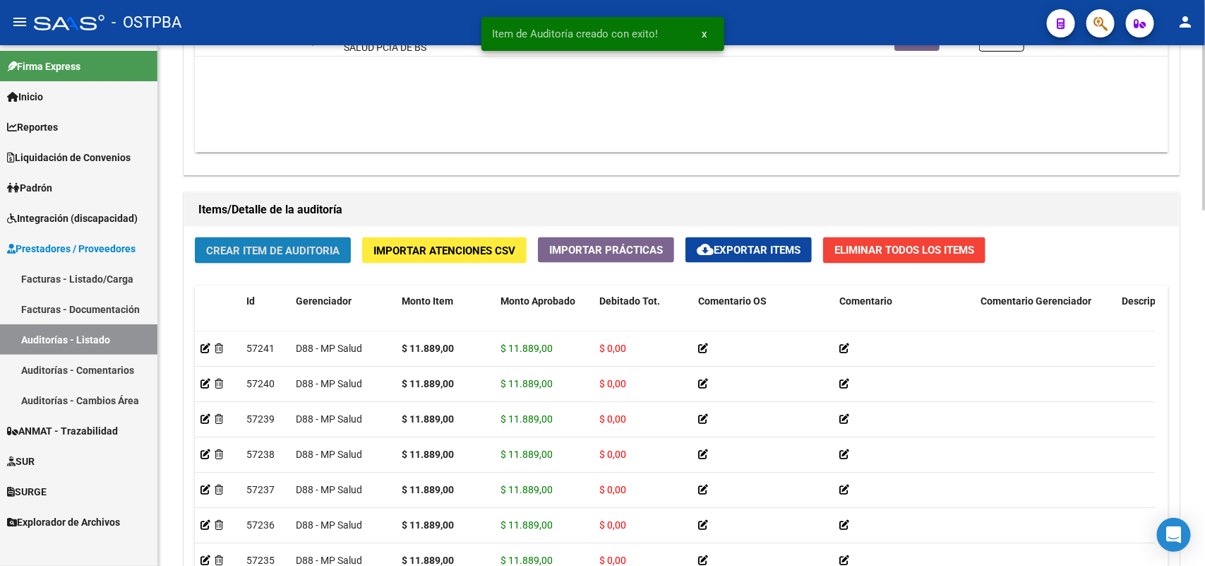
click at [339, 251] on span "Crear Item de Auditoria" at bounding box center [272, 250] width 133 height 13
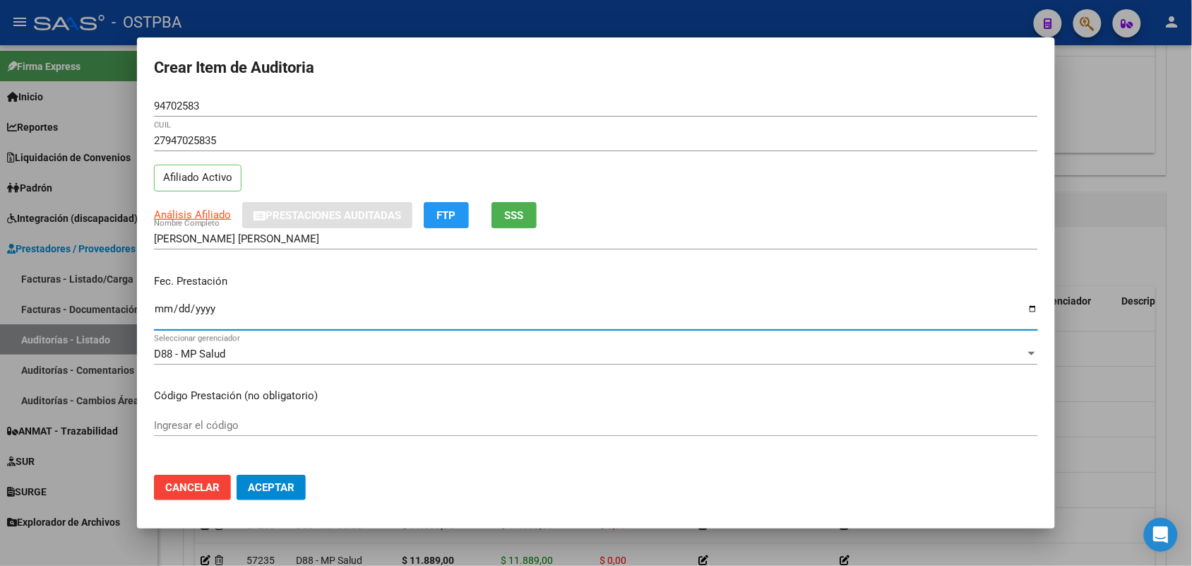
click at [168, 319] on input "Ingresar la fecha" at bounding box center [596, 314] width 884 height 23
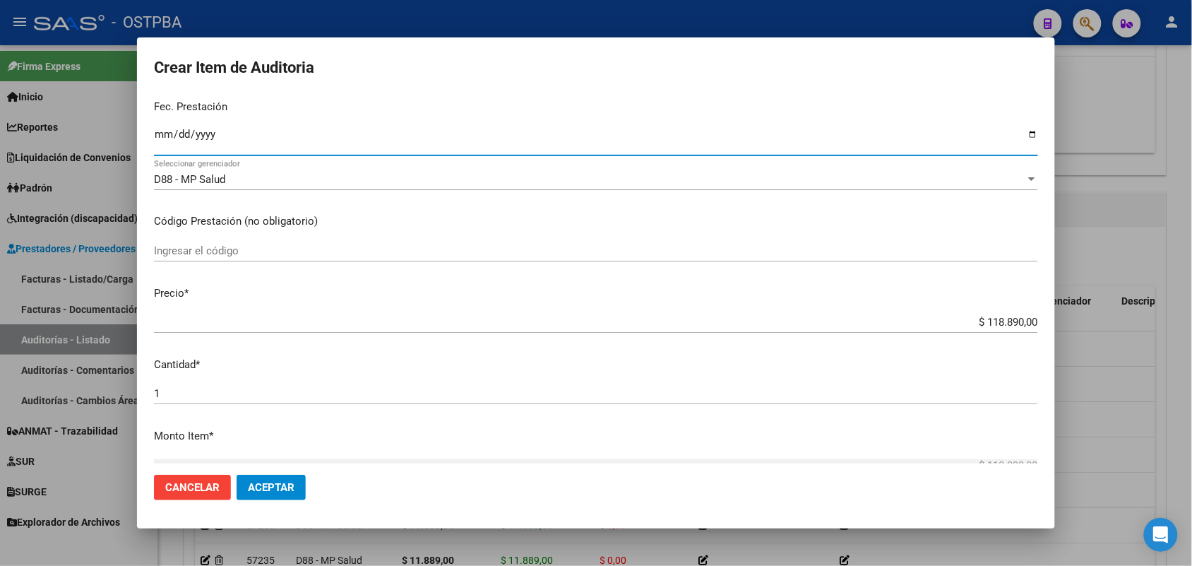
scroll to position [177, 0]
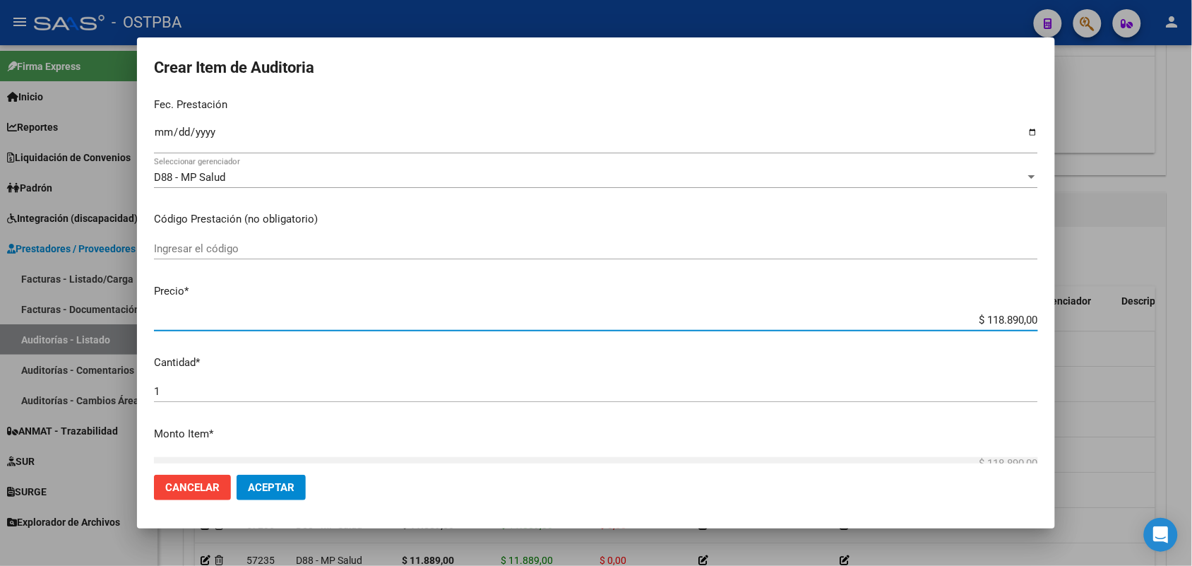
drag, startPoint x: 951, startPoint y: 323, endPoint x: 1119, endPoint y: 326, distance: 168.1
click at [1119, 326] on div "Crear Item de Auditoria 94702583 Nro Documento 27947025835 CUIL Afiliado Activo…" at bounding box center [596, 283] width 1192 height 566
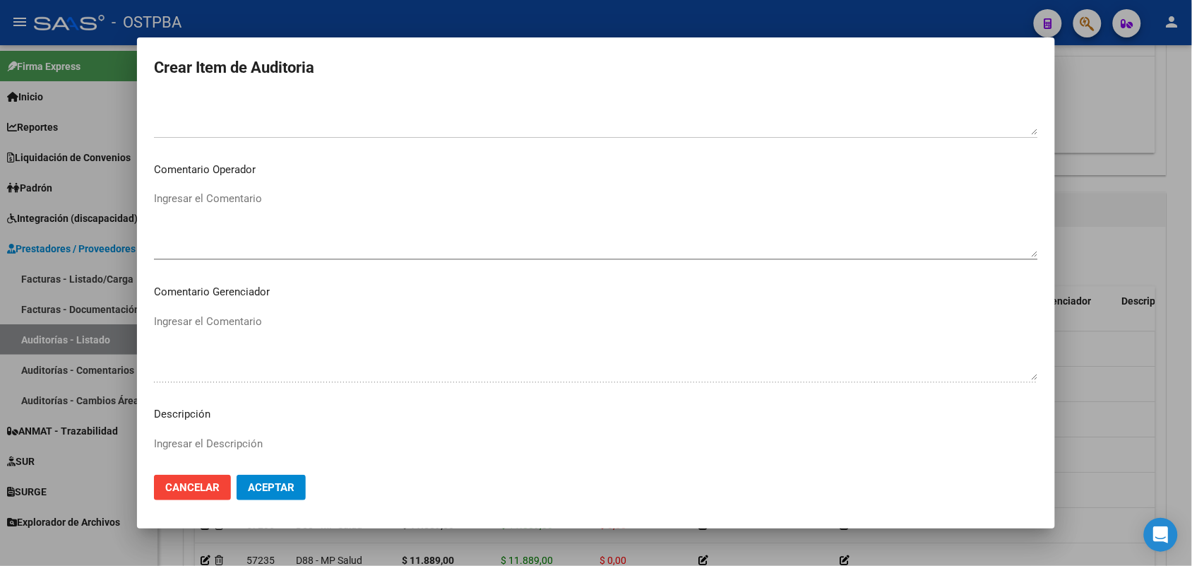
scroll to position [902, 0]
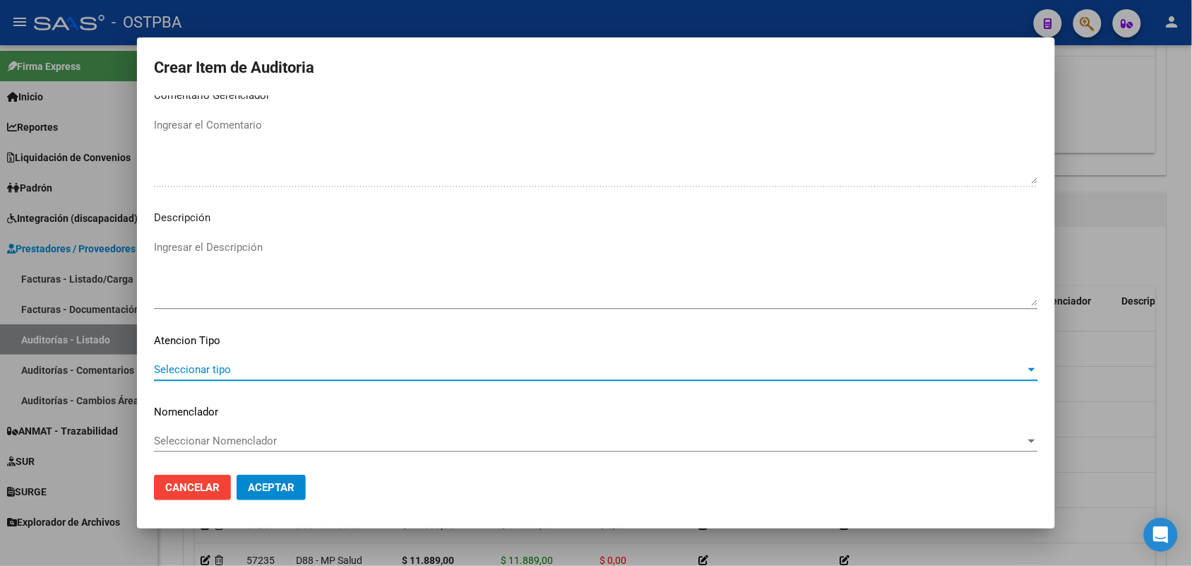
click at [219, 369] on span "Seleccionar tipo" at bounding box center [589, 369] width 871 height 13
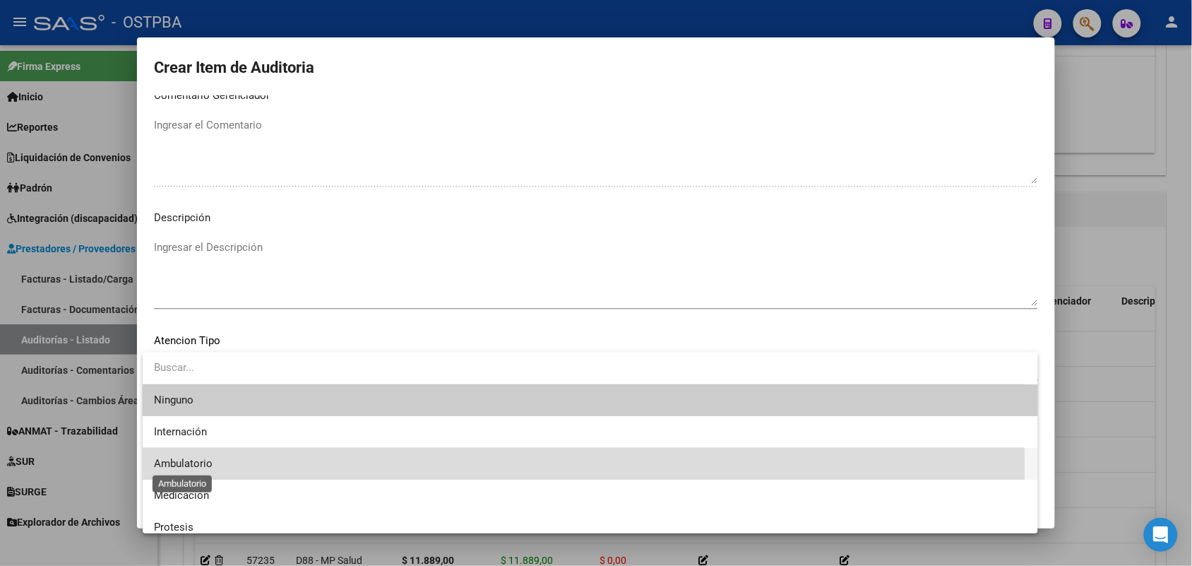
click at [205, 467] on span "Ambulatorio" at bounding box center [183, 463] width 59 height 13
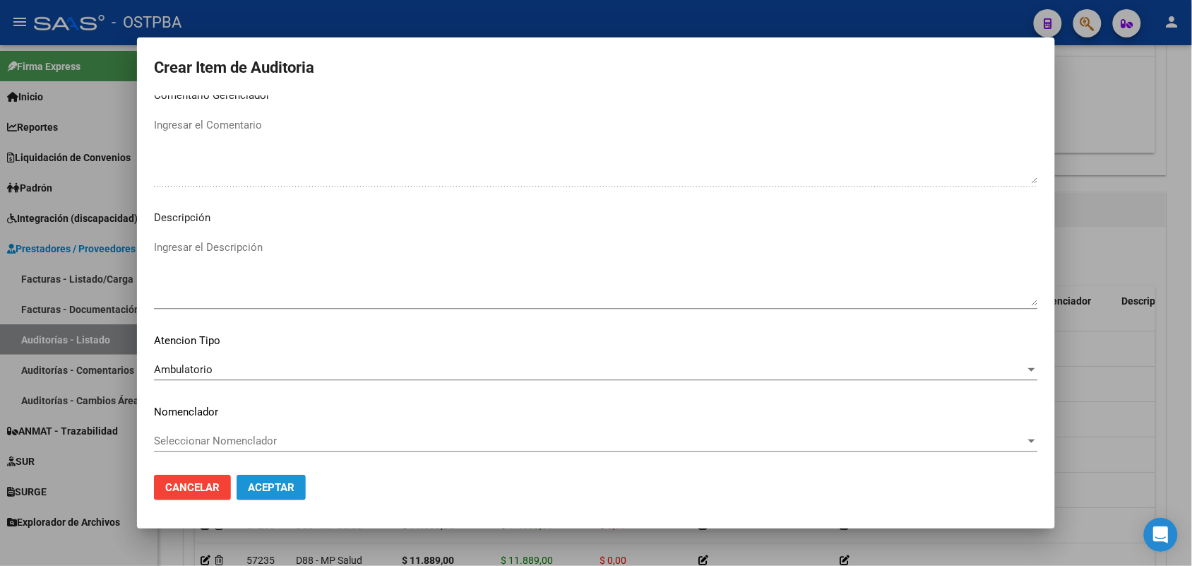
click at [267, 489] on span "Aceptar" at bounding box center [271, 487] width 47 height 13
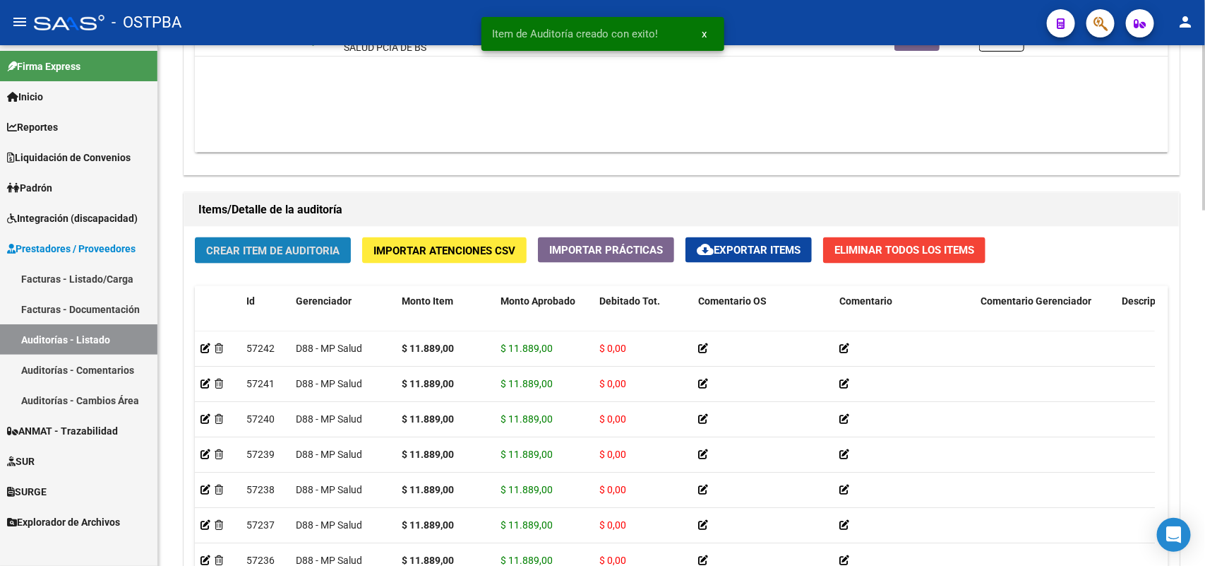
click at [282, 256] on button "Crear Item de Auditoria" at bounding box center [273, 250] width 156 height 26
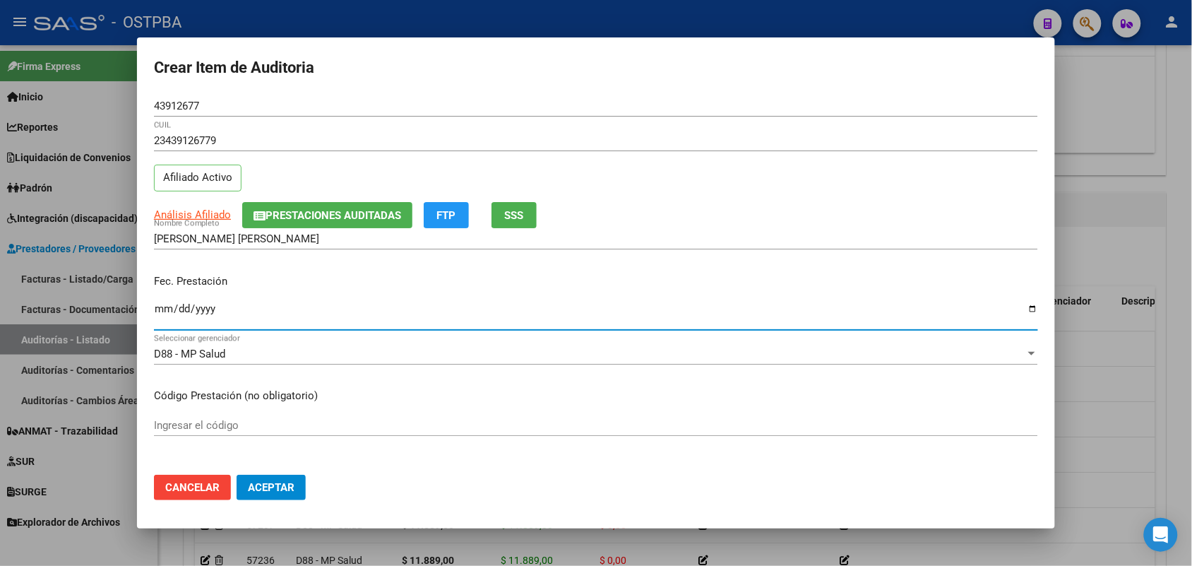
click at [167, 313] on input "Ingresar la fecha" at bounding box center [596, 314] width 884 height 23
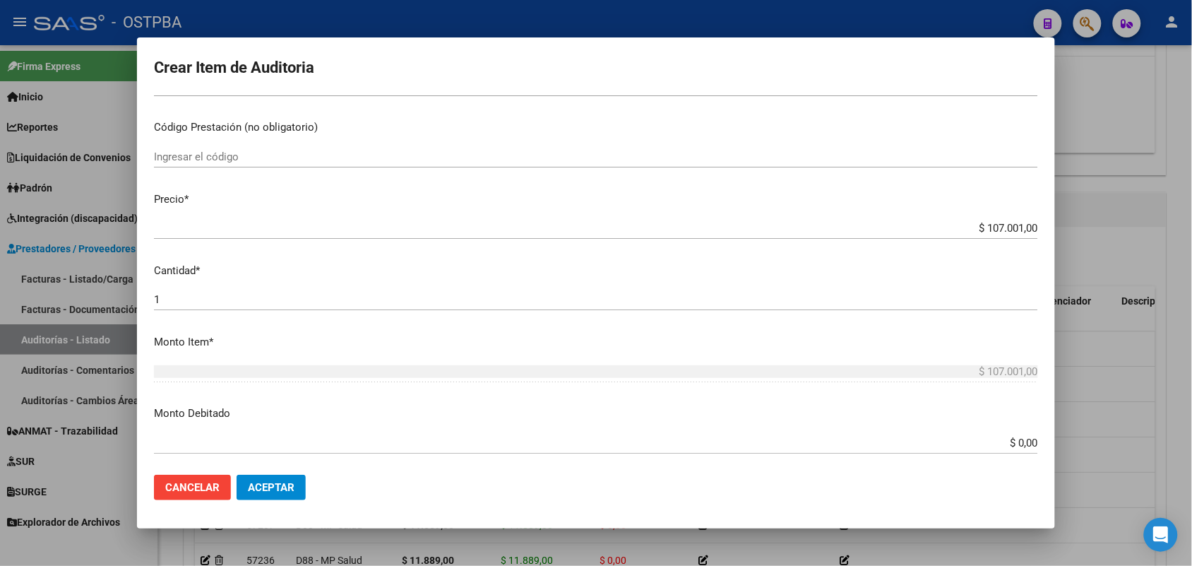
scroll to position [353, 0]
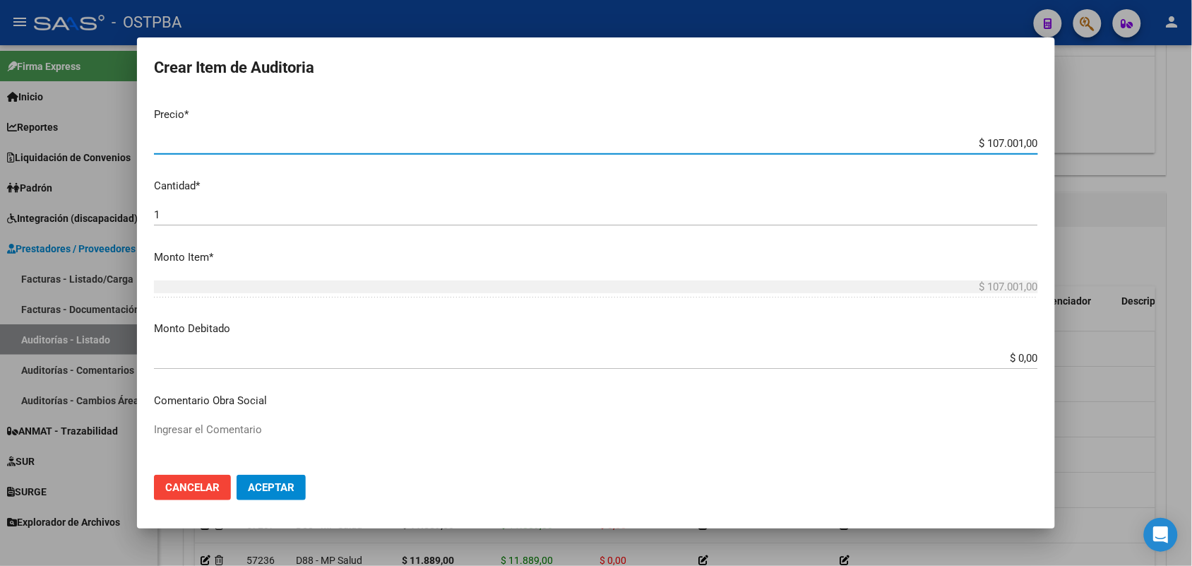
drag, startPoint x: 946, startPoint y: 146, endPoint x: 1075, endPoint y: 136, distance: 128.9
click at [1075, 136] on div "Crear Item de Auditoria 43912677 Nro Documento 23439126779 CUIL Afiliado Activo…" at bounding box center [596, 283] width 1192 height 566
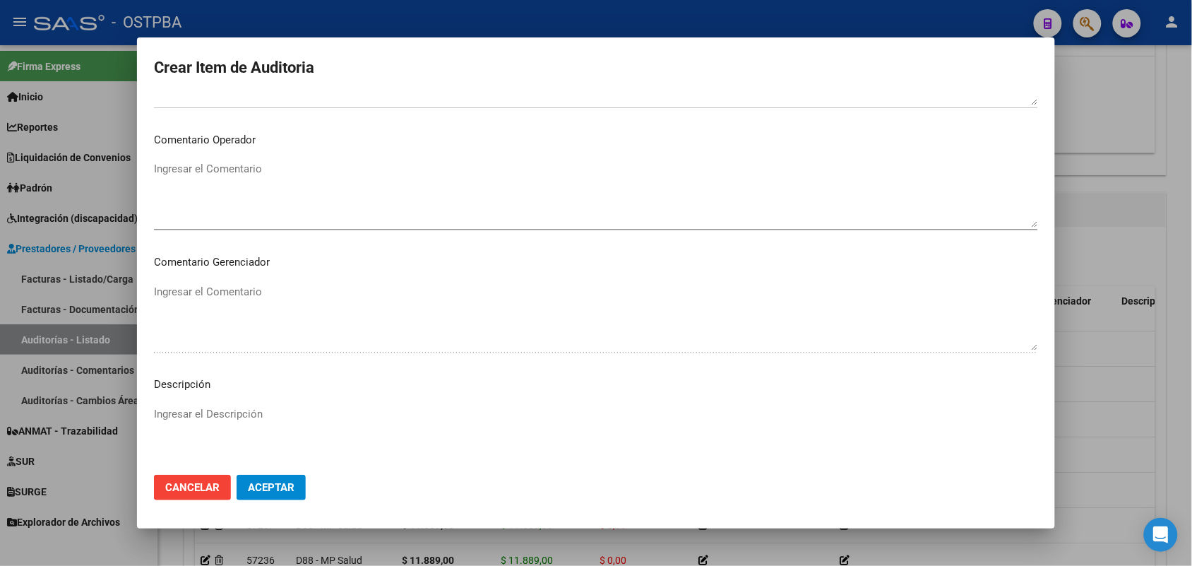
scroll to position [883, 0]
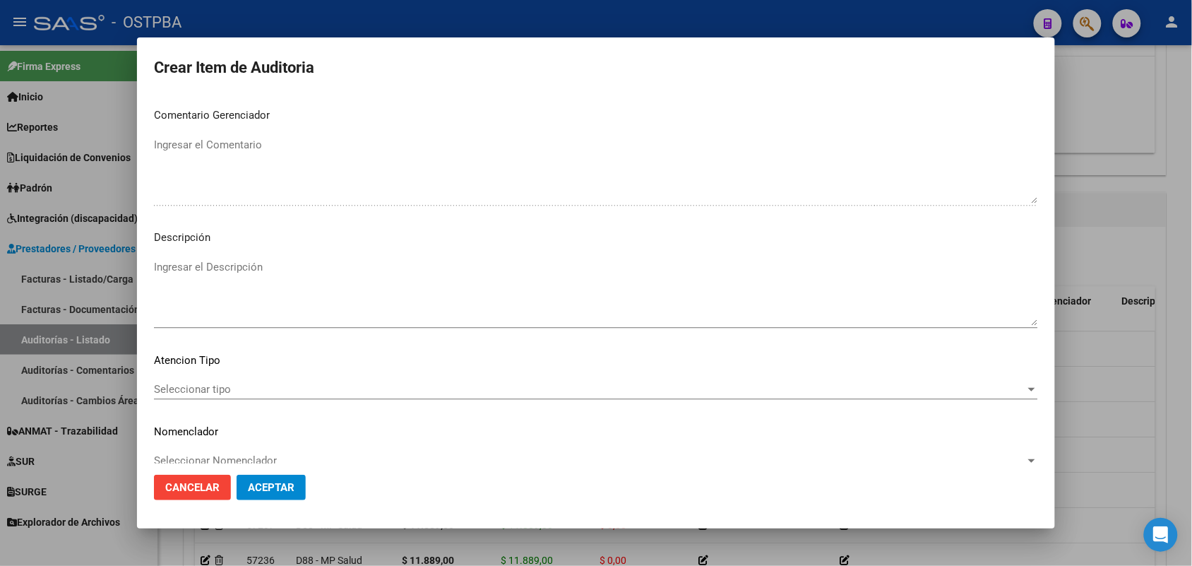
click at [201, 386] on span "Seleccionar tipo" at bounding box center [589, 389] width 871 height 13
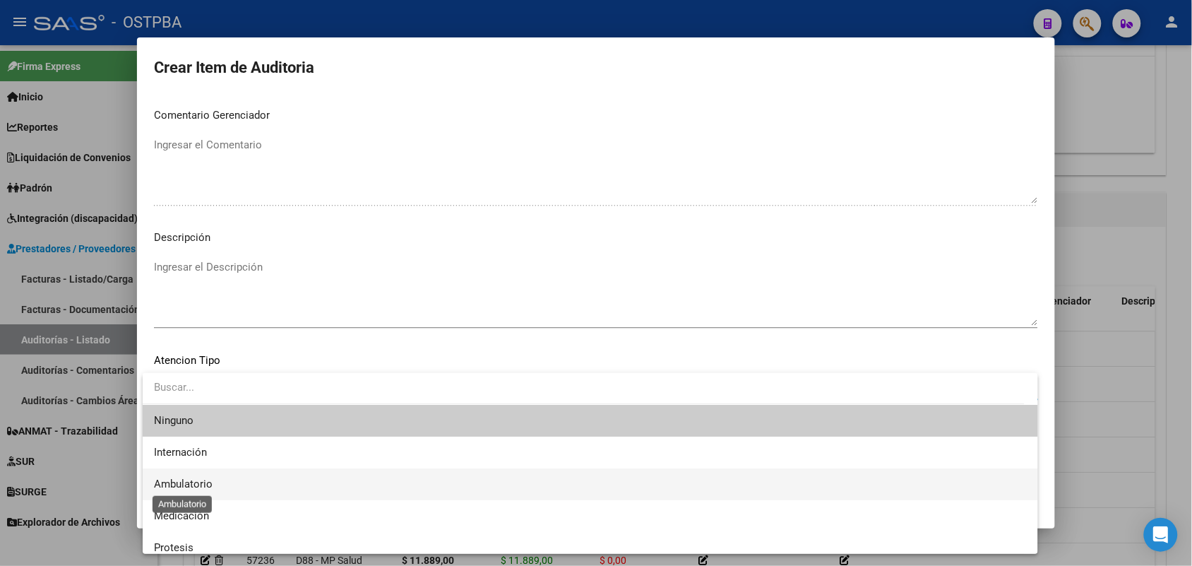
click at [198, 482] on span "Ambulatorio" at bounding box center [183, 483] width 59 height 13
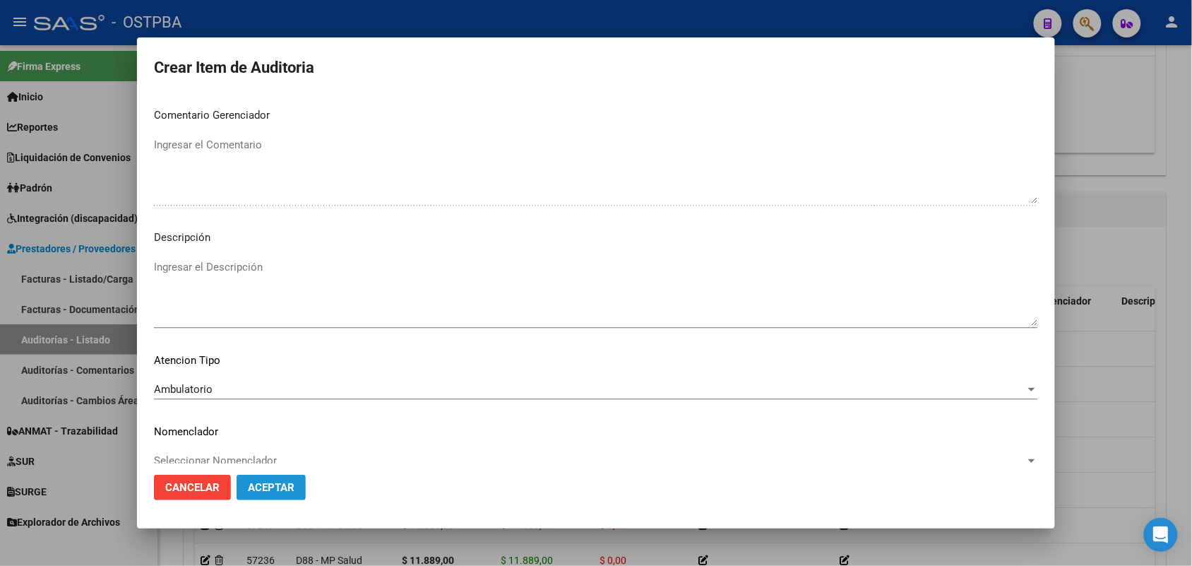
click at [254, 491] on span "Aceptar" at bounding box center [271, 487] width 47 height 13
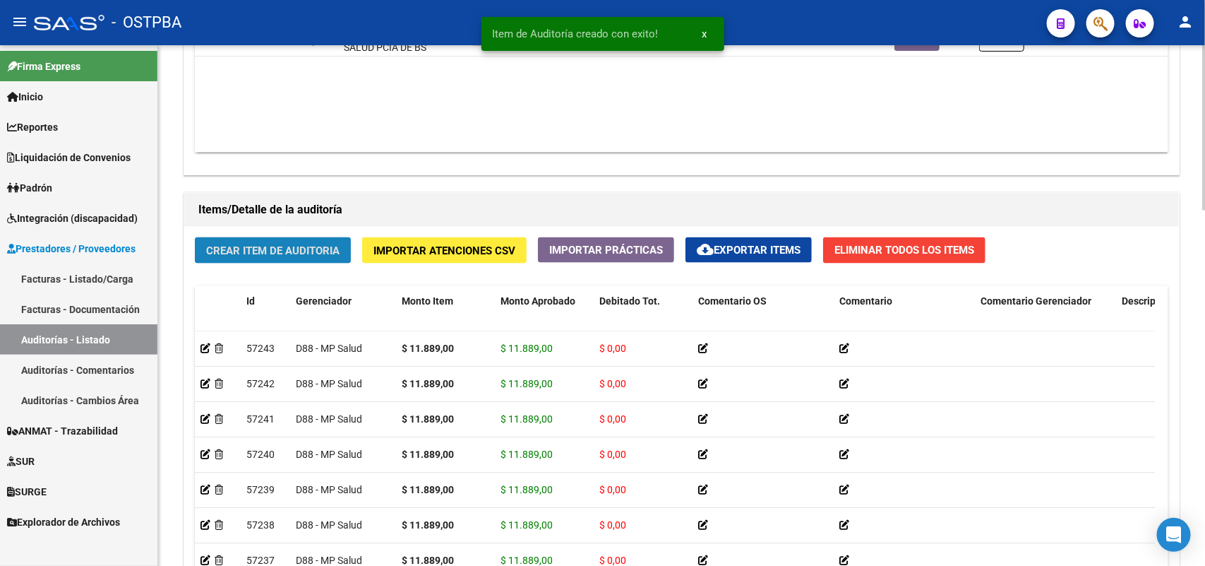
click at [262, 253] on span "Crear Item de Auditoria" at bounding box center [272, 250] width 133 height 13
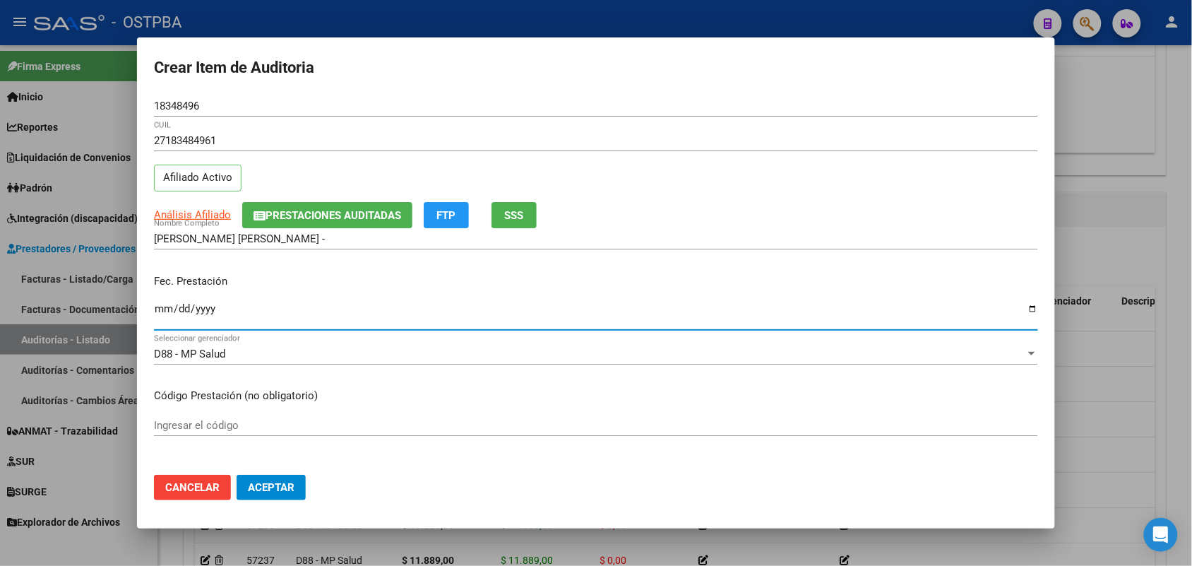
click at [160, 316] on input "Ingresar la fecha" at bounding box center [596, 314] width 884 height 23
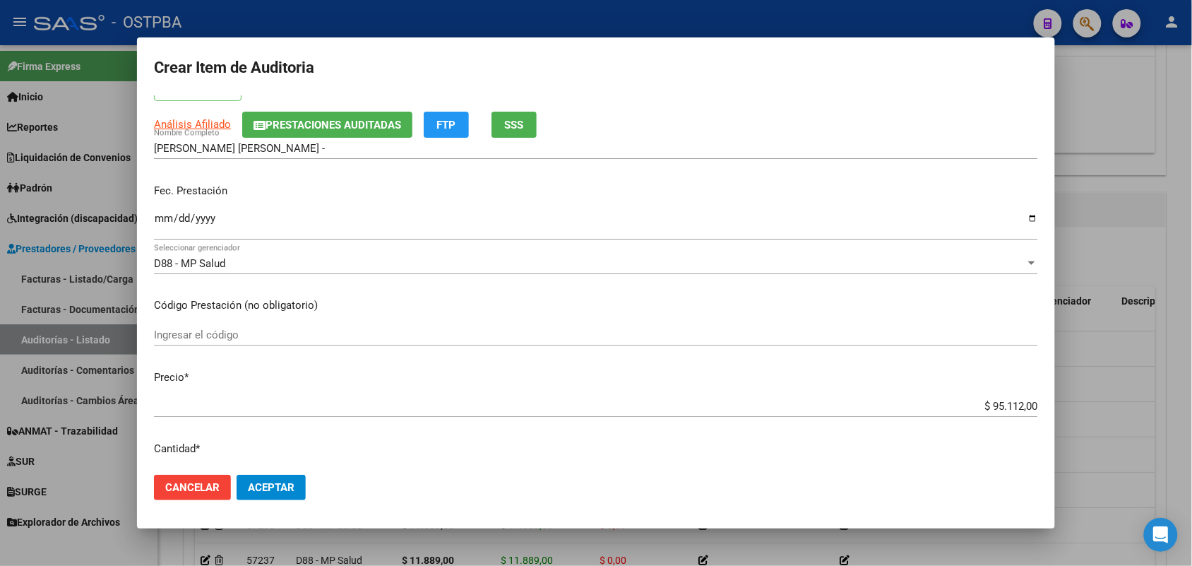
scroll to position [177, 0]
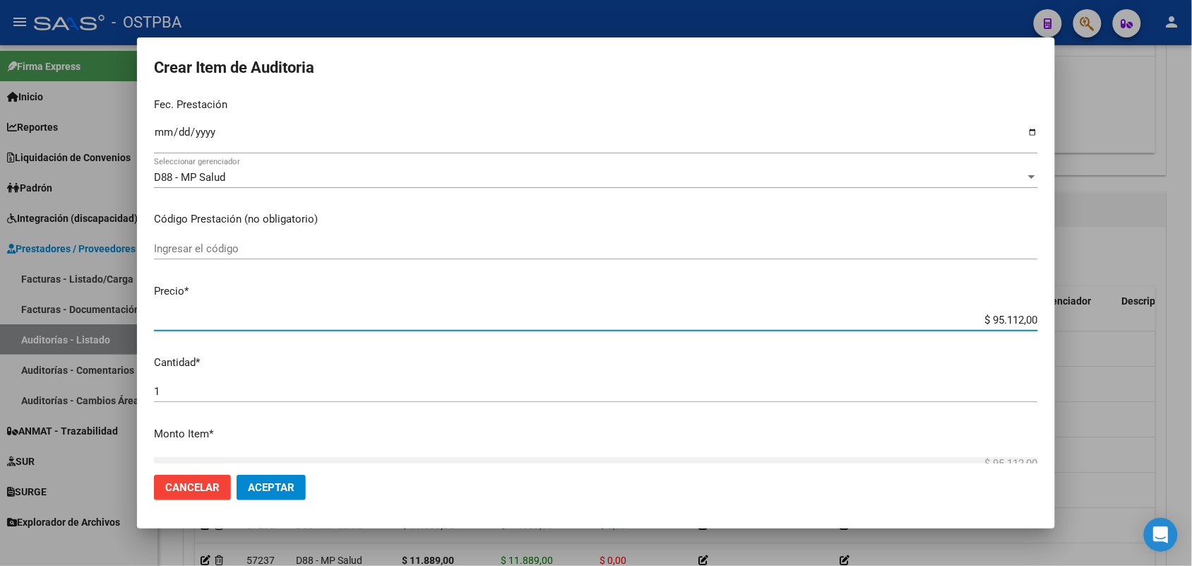
drag, startPoint x: 955, startPoint y: 320, endPoint x: 1095, endPoint y: 307, distance: 139.7
click at [1095, 307] on div "Crear Item de Auditoria 18348496 Nro Documento 27183484961 CUIL Afiliado Activo…" at bounding box center [596, 283] width 1192 height 566
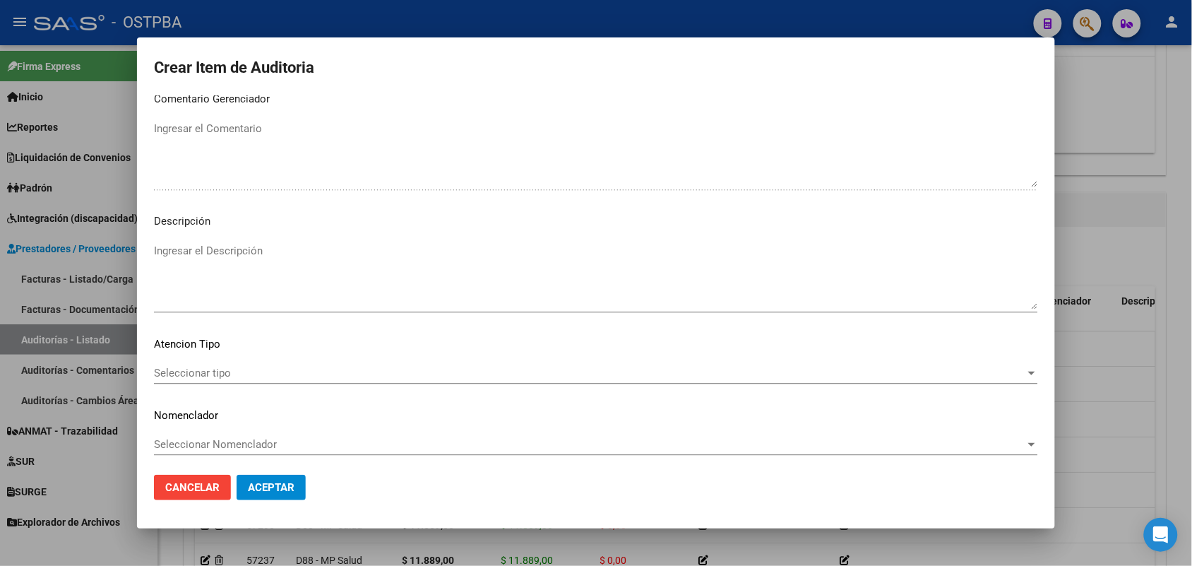
scroll to position [902, 0]
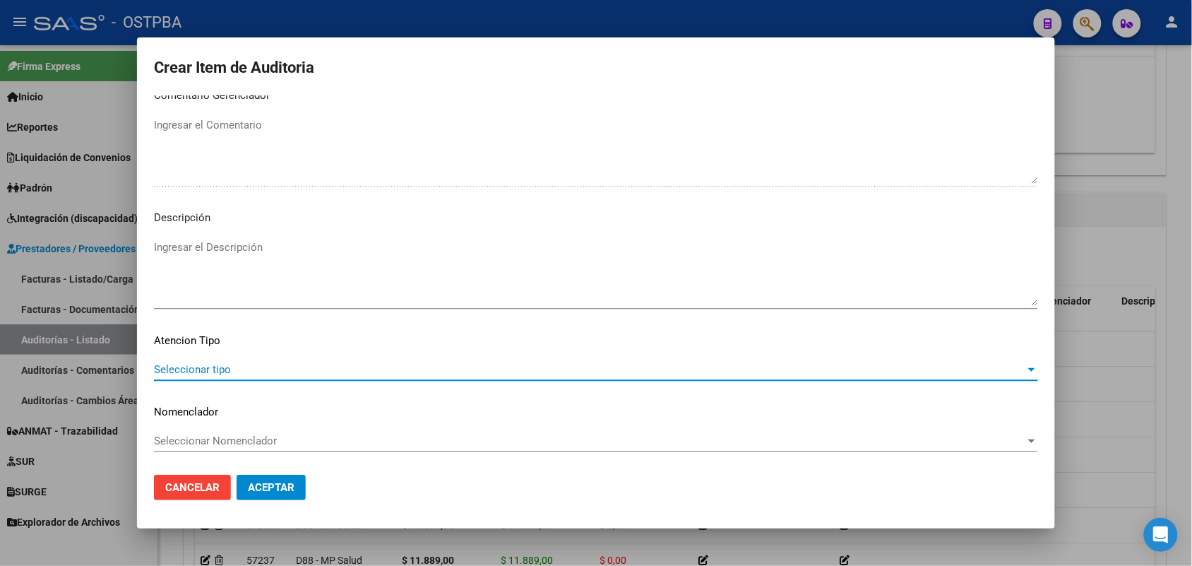
click at [175, 369] on span "Seleccionar tipo" at bounding box center [589, 369] width 871 height 13
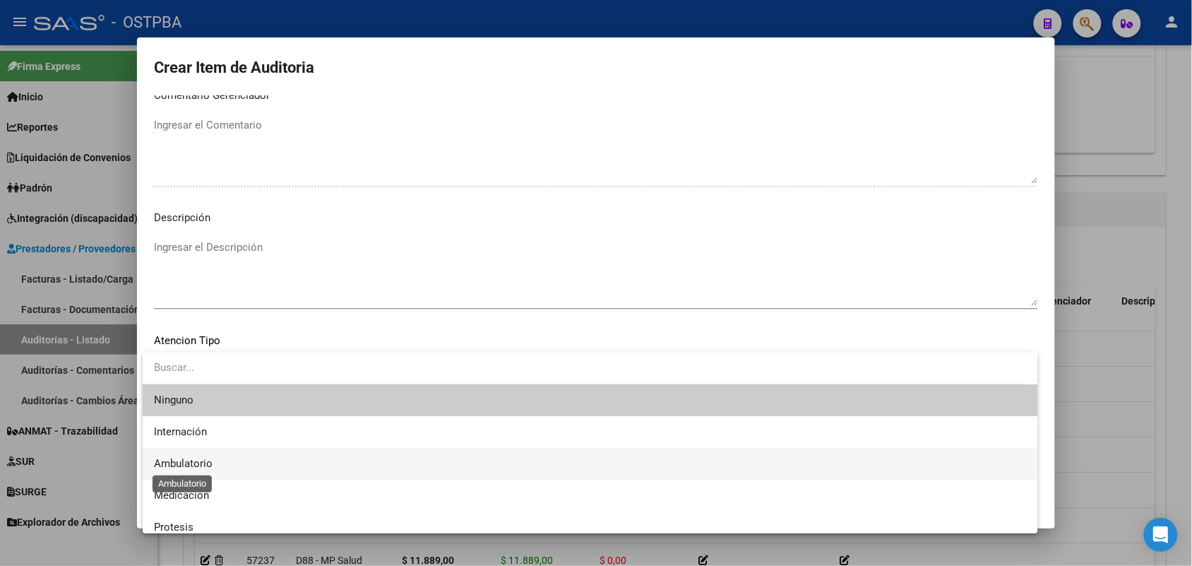
click at [205, 467] on span "Ambulatorio" at bounding box center [183, 463] width 59 height 13
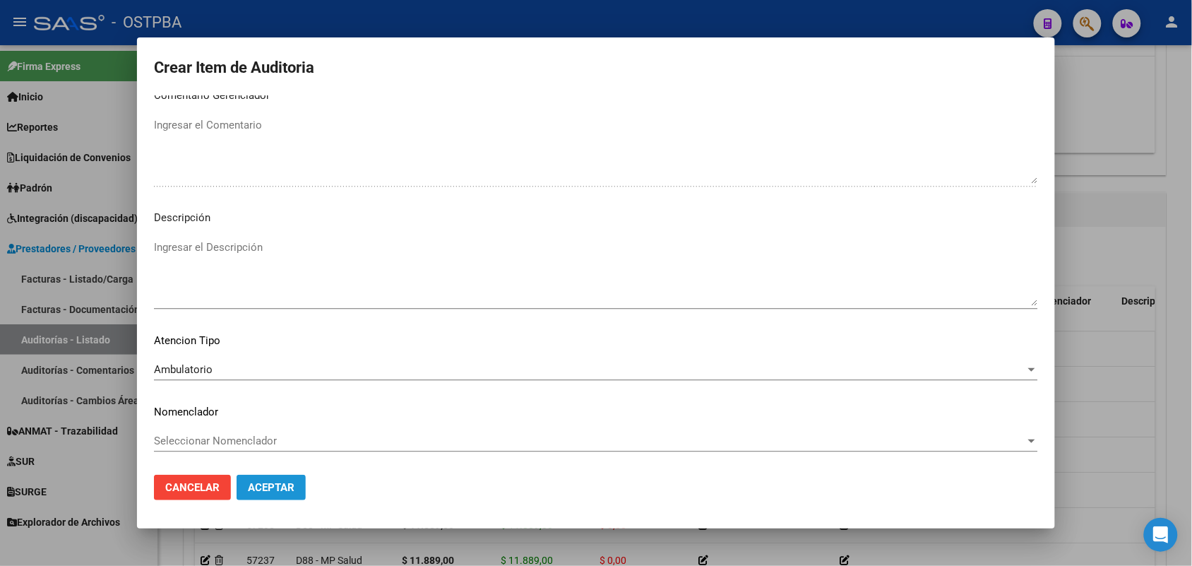
click at [259, 496] on button "Aceptar" at bounding box center [271, 487] width 69 height 25
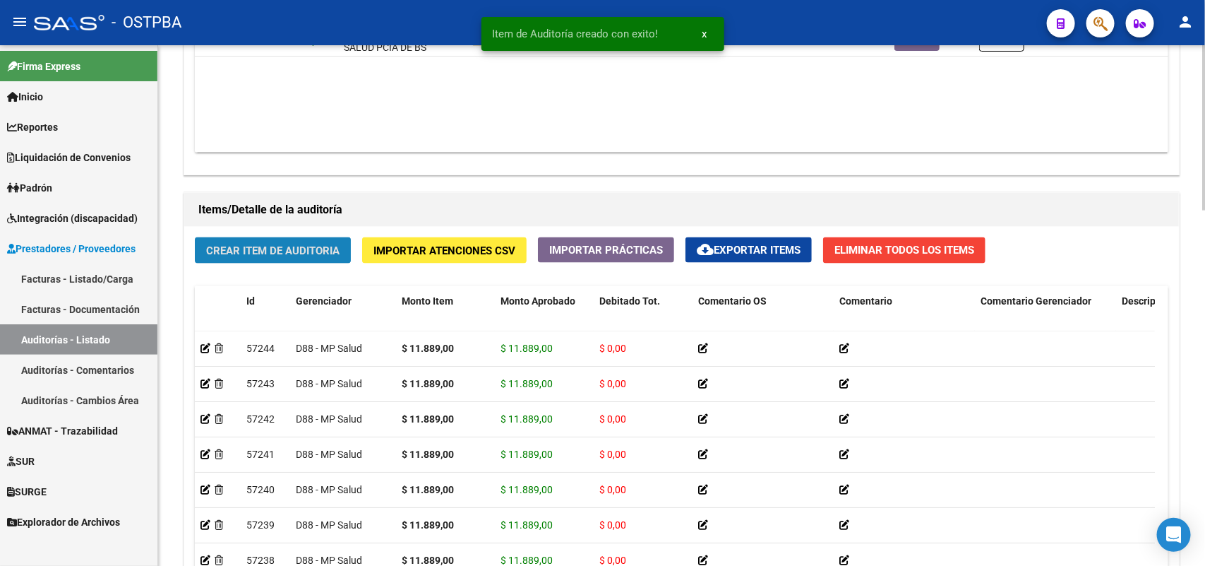
click at [287, 248] on span "Crear Item de Auditoria" at bounding box center [272, 250] width 133 height 13
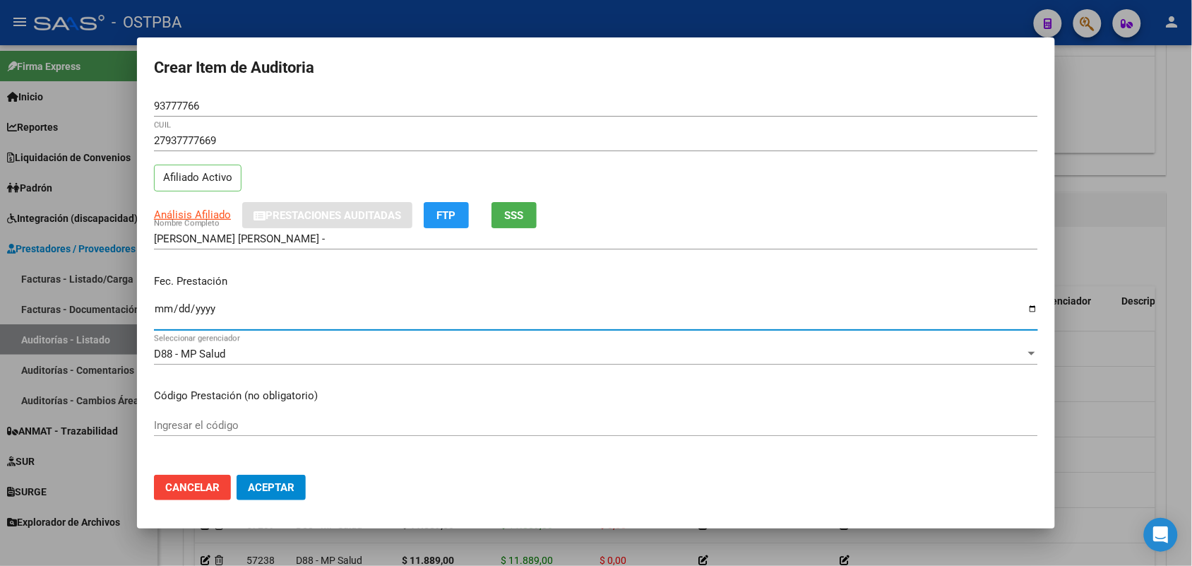
drag, startPoint x: 157, startPoint y: 309, endPoint x: 274, endPoint y: 290, distance: 118.8
click at [173, 309] on input "Ingresar la fecha" at bounding box center [596, 314] width 884 height 23
click at [177, 311] on input "0005-02-24" at bounding box center [596, 314] width 884 height 23
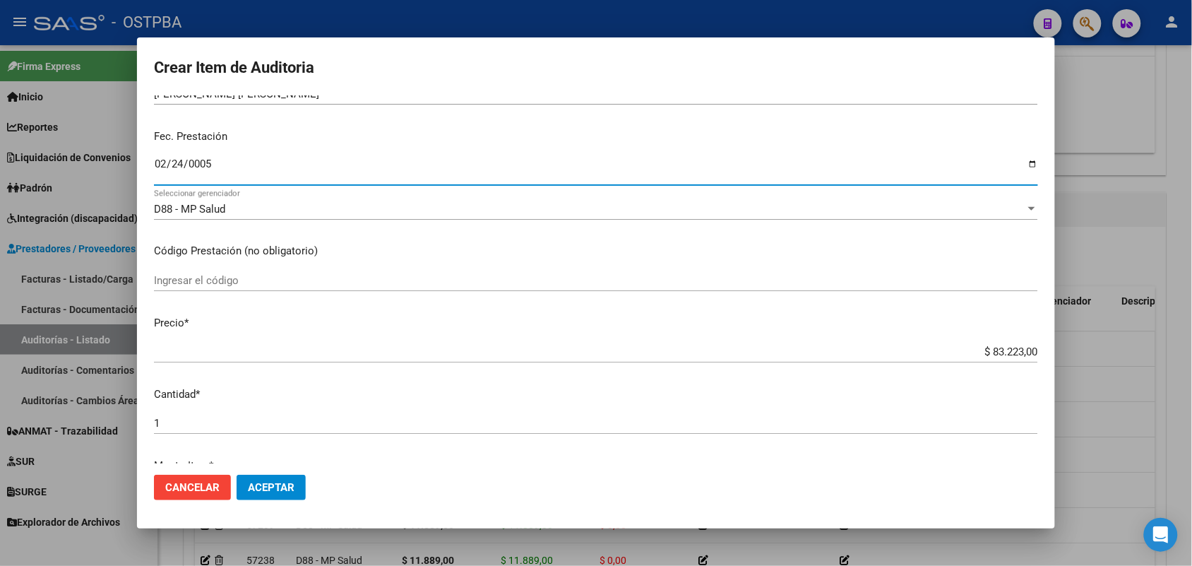
scroll to position [177, 0]
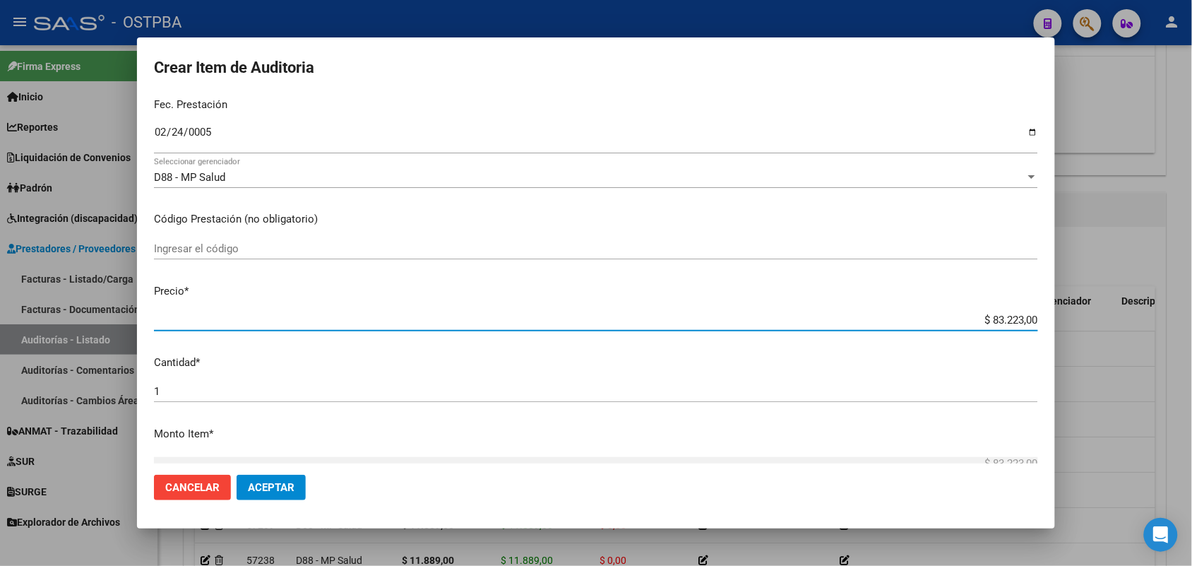
drag, startPoint x: 965, startPoint y: 320, endPoint x: 1099, endPoint y: 322, distance: 134.2
click at [1099, 322] on div "Crear Item de Auditoria 93777766 Nro Documento 27937777669 CUIL Afiliado Activo…" at bounding box center [596, 283] width 1192 height 566
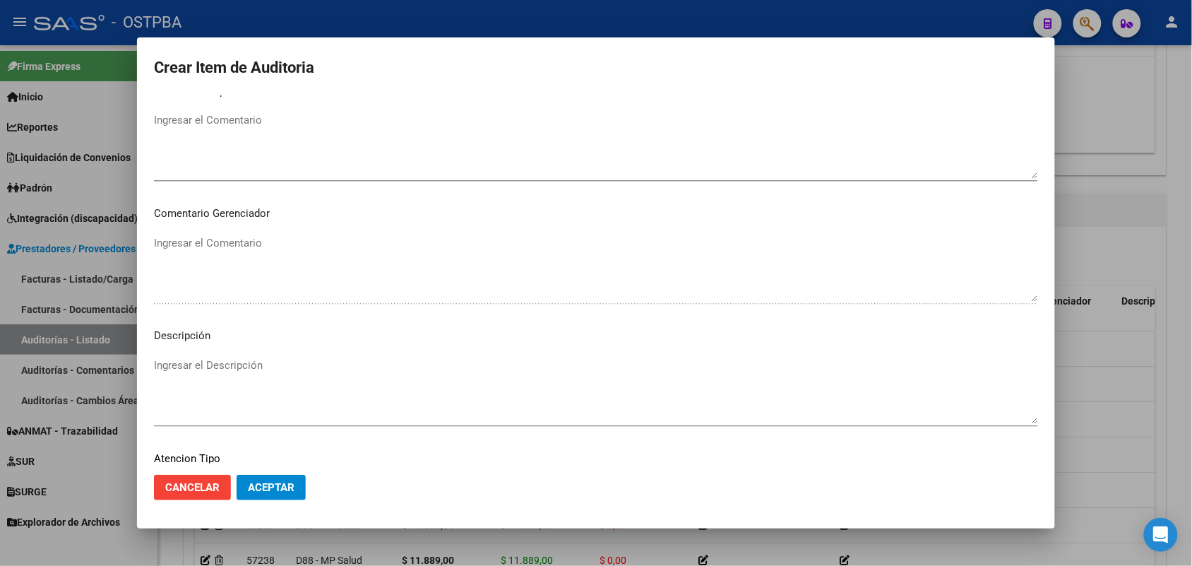
scroll to position [902, 0]
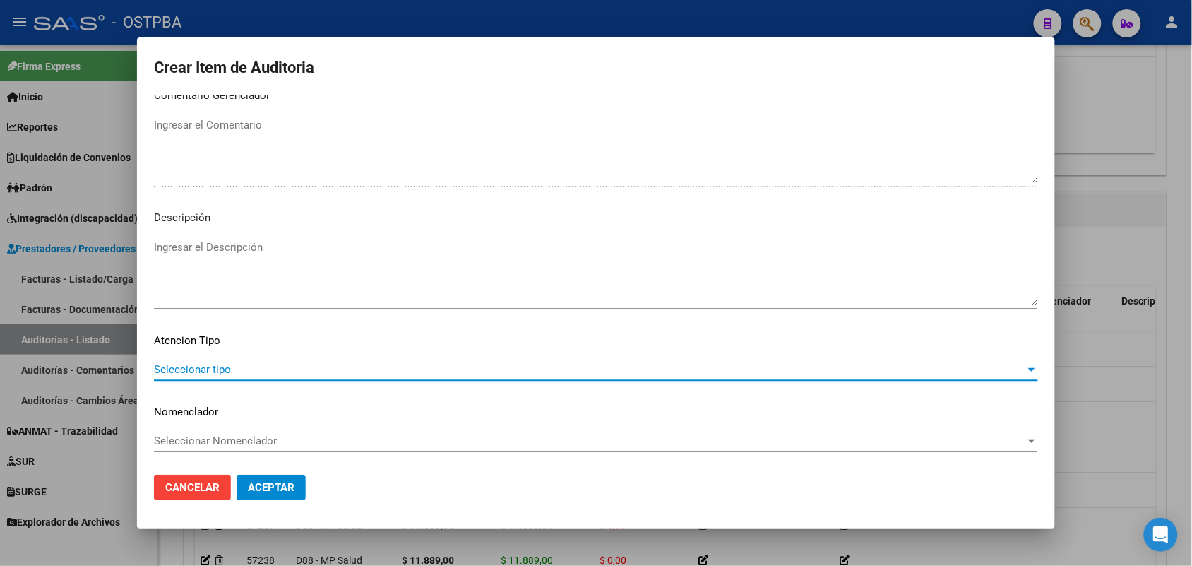
click at [209, 364] on span "Seleccionar tipo" at bounding box center [589, 369] width 871 height 13
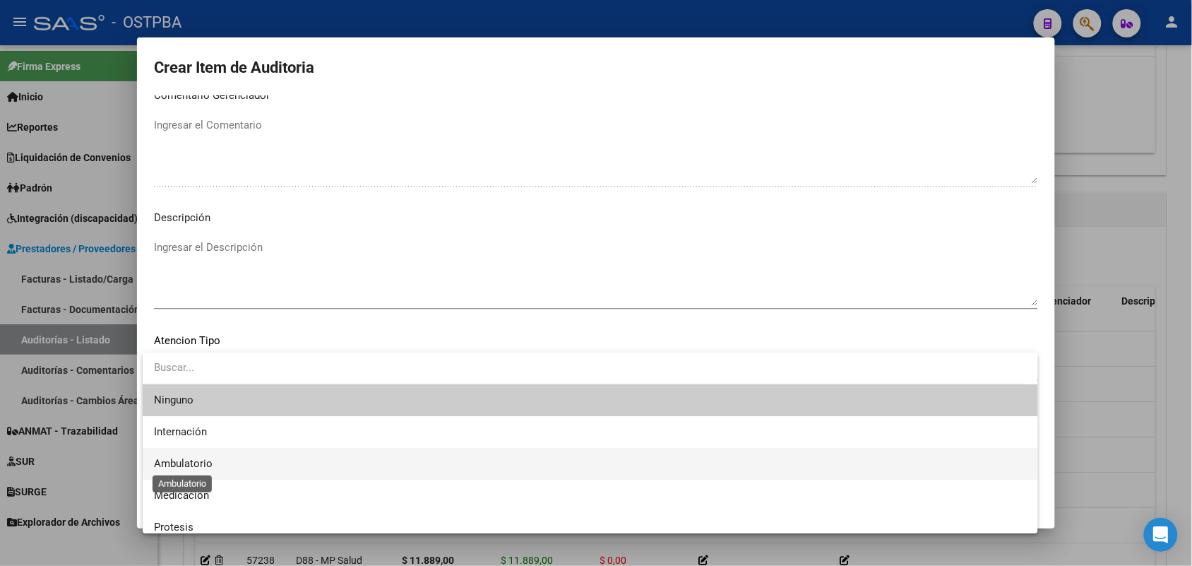
click at [200, 459] on span "Ambulatorio" at bounding box center [183, 463] width 59 height 13
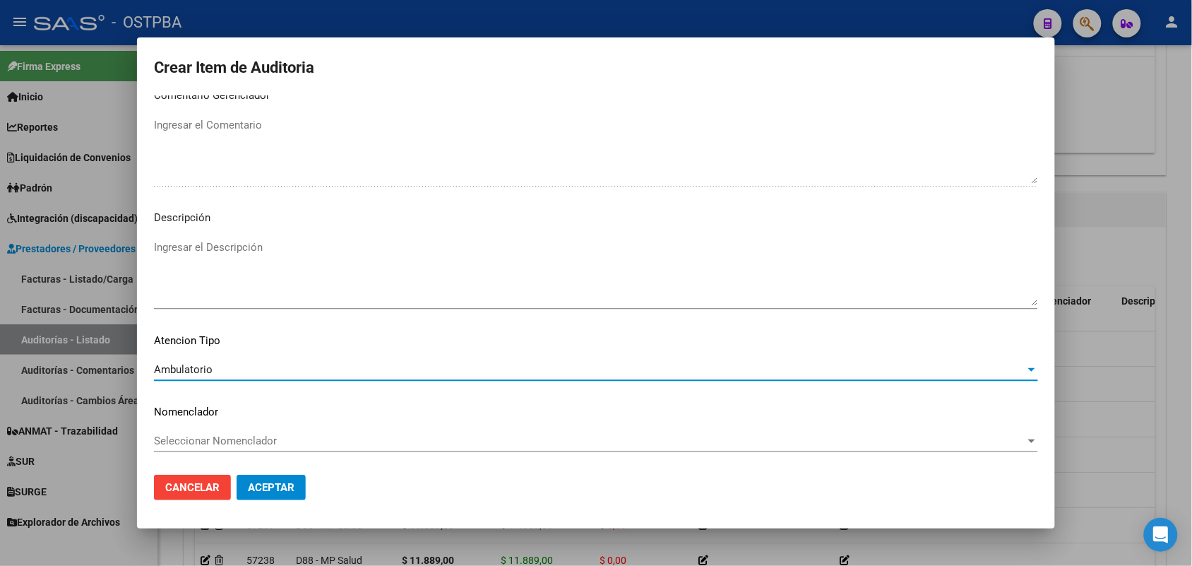
click at [266, 484] on span "Aceptar" at bounding box center [271, 487] width 47 height 13
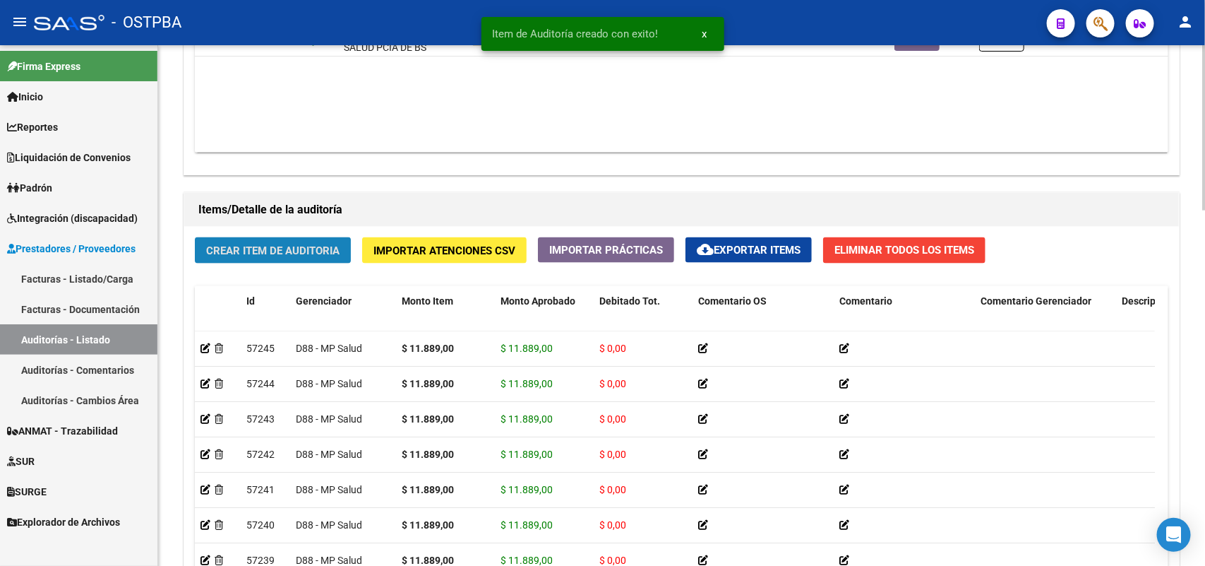
click at [277, 245] on span "Crear Item de Auditoria" at bounding box center [272, 250] width 133 height 13
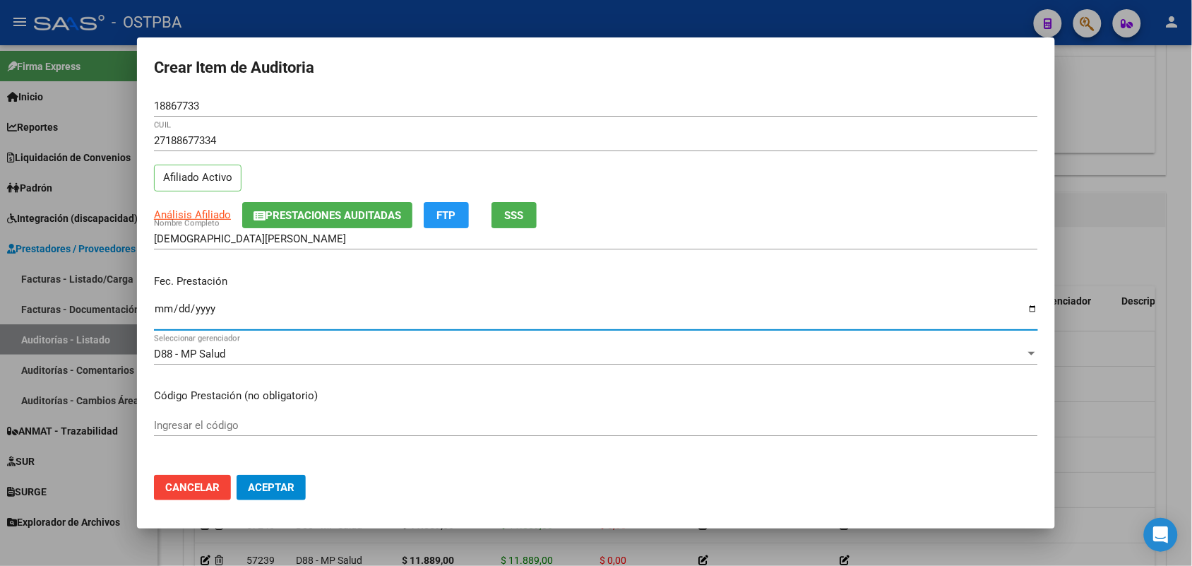
click at [166, 313] on input "Ingresar la fecha" at bounding box center [596, 314] width 884 height 23
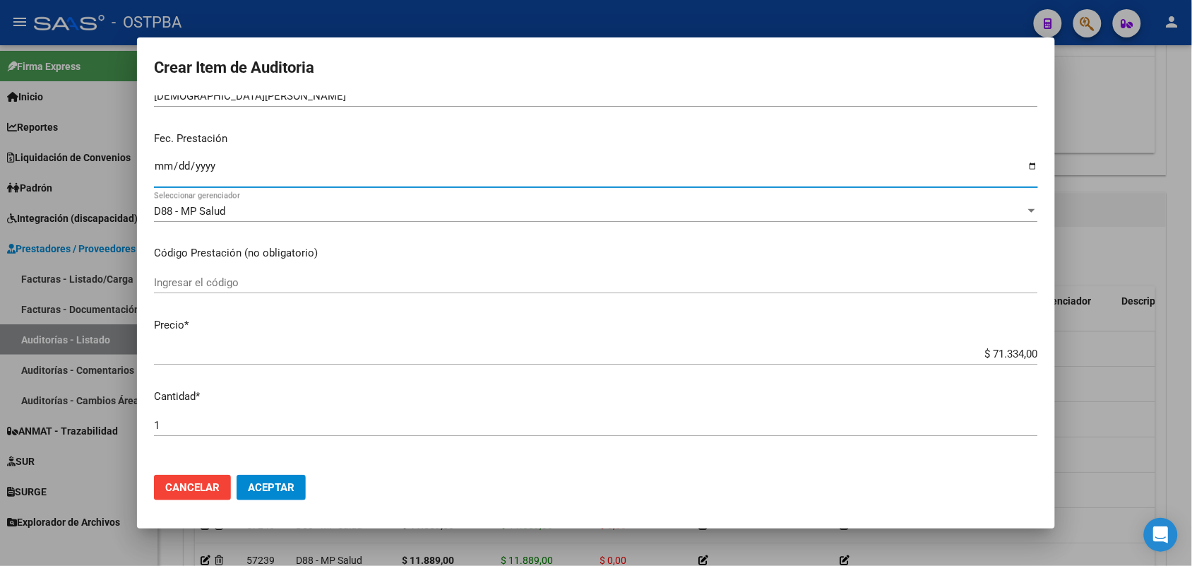
scroll to position [177, 0]
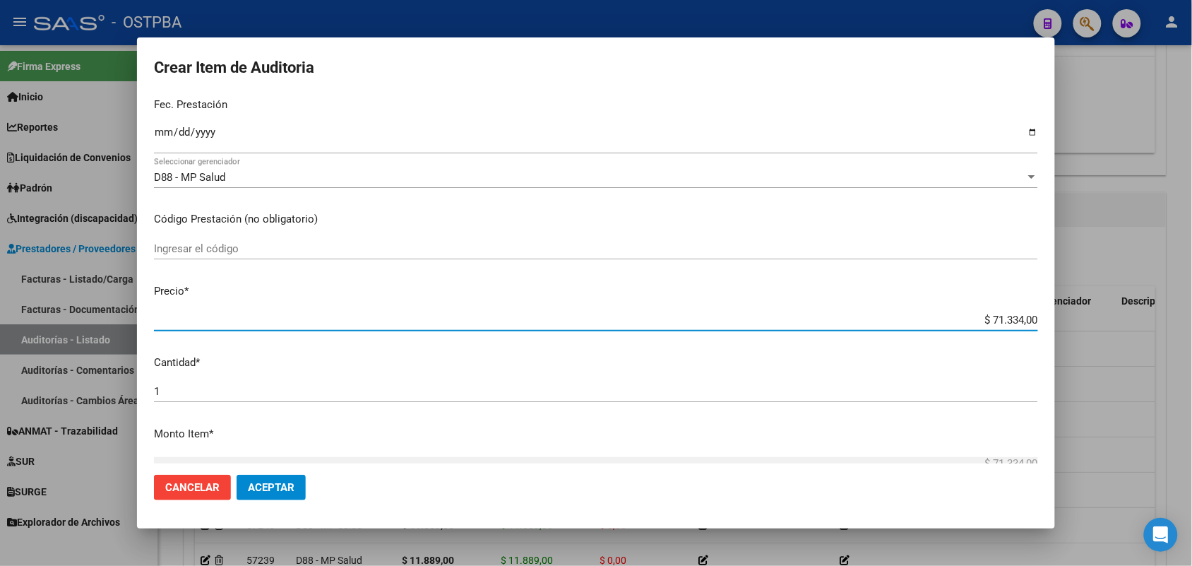
drag, startPoint x: 967, startPoint y: 325, endPoint x: 1043, endPoint y: 313, distance: 76.5
click at [1043, 313] on mat-dialog-content "18867733 Nro Documento 27188677334 CUIL Afiliado Activo Análisis Afiliado Prest…" at bounding box center [596, 279] width 918 height 368
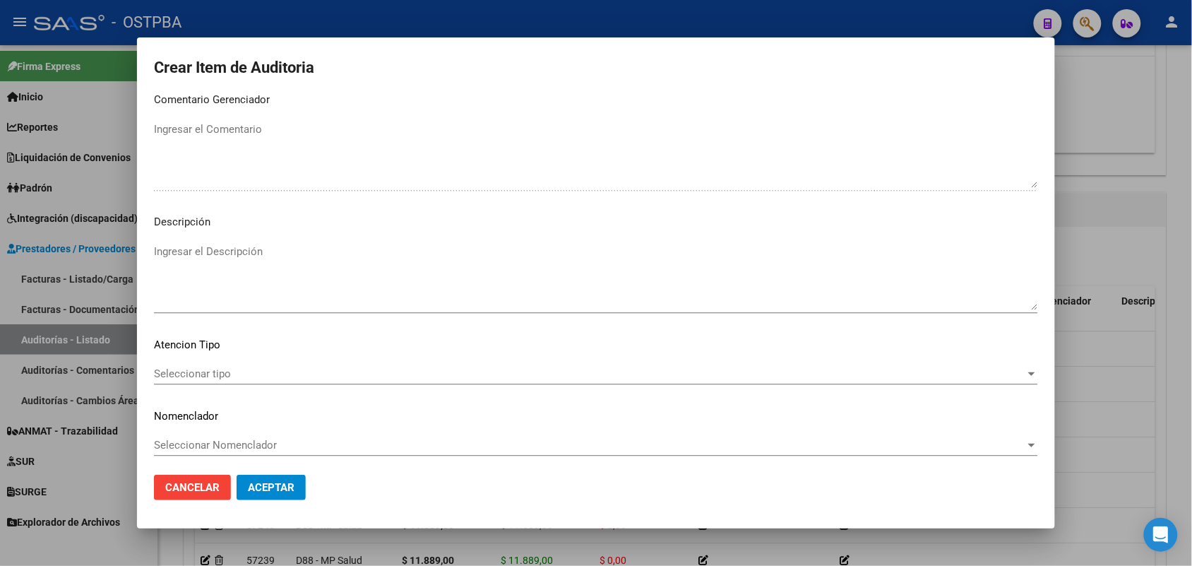
scroll to position [902, 0]
click at [215, 367] on span "Seleccionar tipo" at bounding box center [589, 369] width 871 height 13
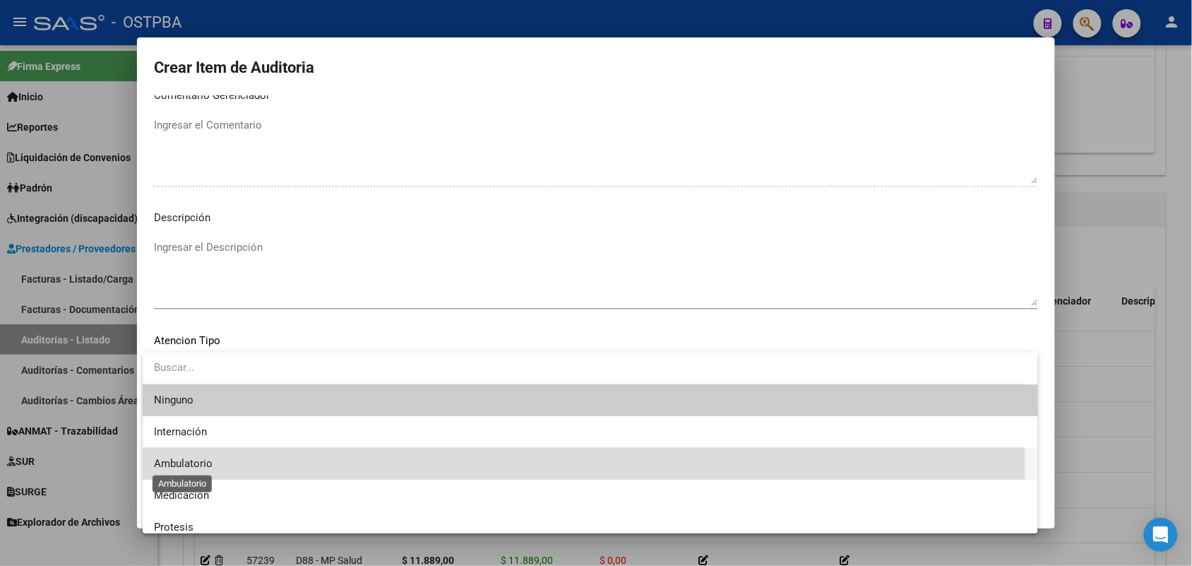
drag, startPoint x: 205, startPoint y: 465, endPoint x: 227, endPoint y: 465, distance: 21.9
click at [207, 465] on span "Ambulatorio" at bounding box center [183, 463] width 59 height 13
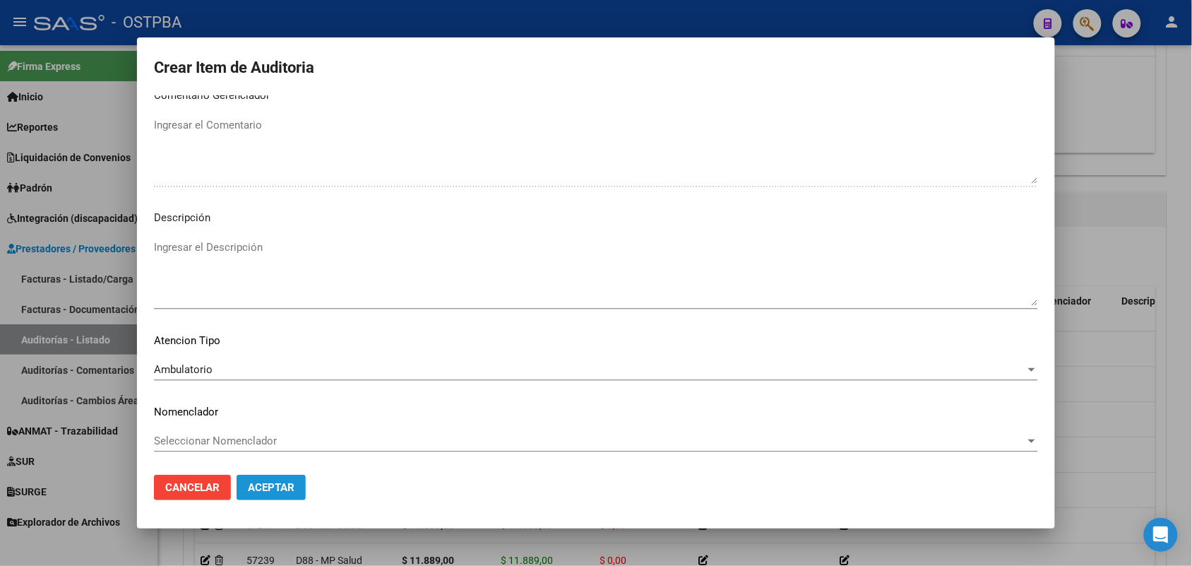
click at [270, 489] on span "Aceptar" at bounding box center [271, 487] width 47 height 13
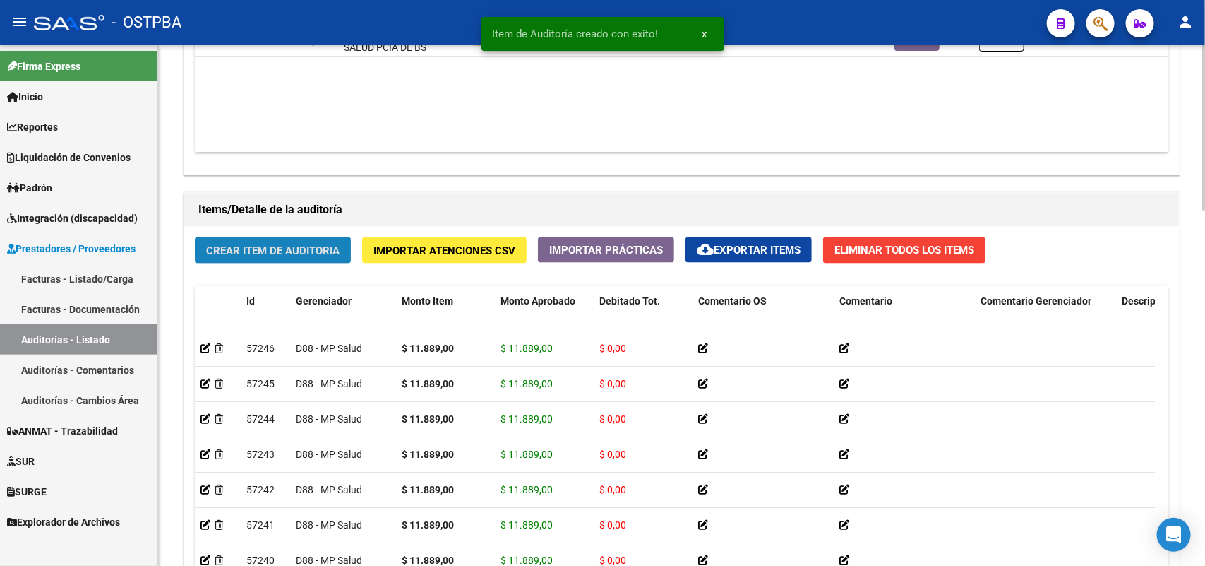
click at [278, 241] on button "Crear Item de Auditoria" at bounding box center [273, 250] width 156 height 26
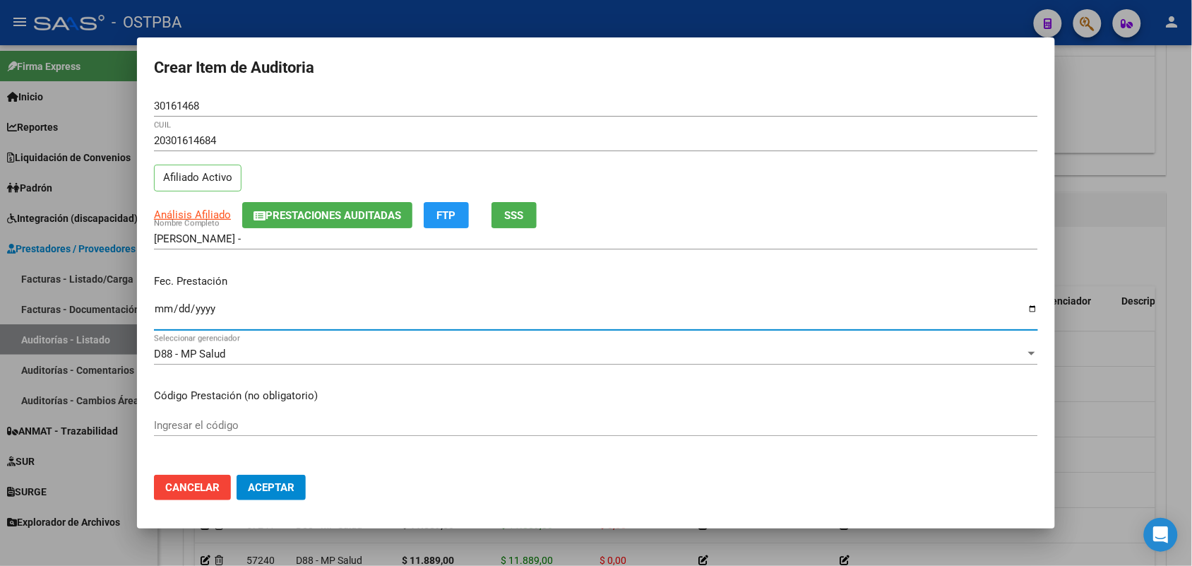
click at [159, 322] on input "Ingresar la fecha" at bounding box center [596, 314] width 884 height 23
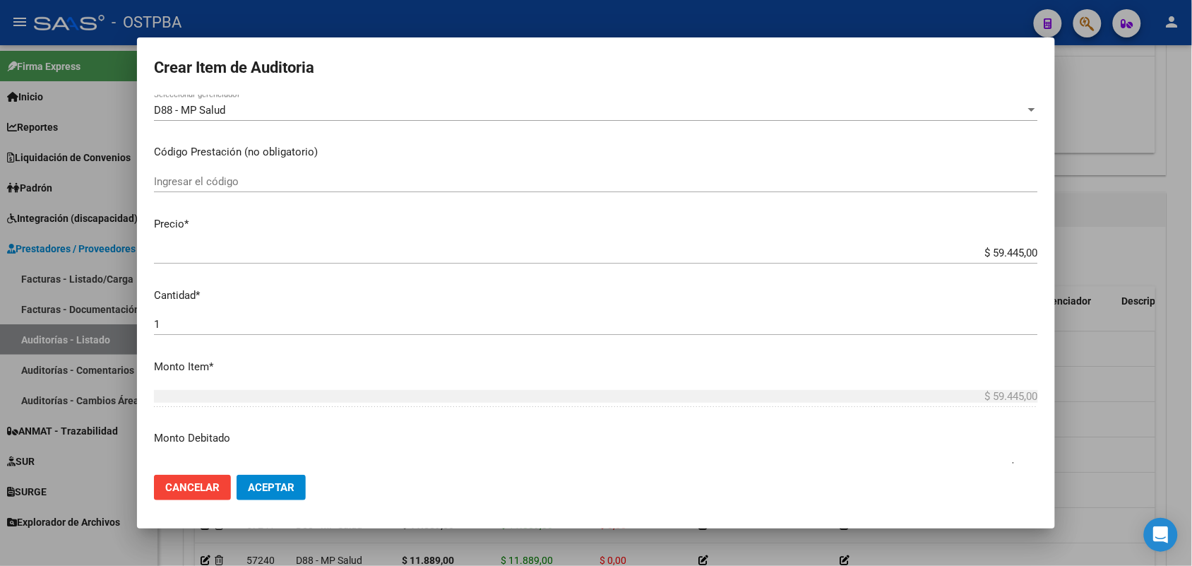
scroll to position [265, 0]
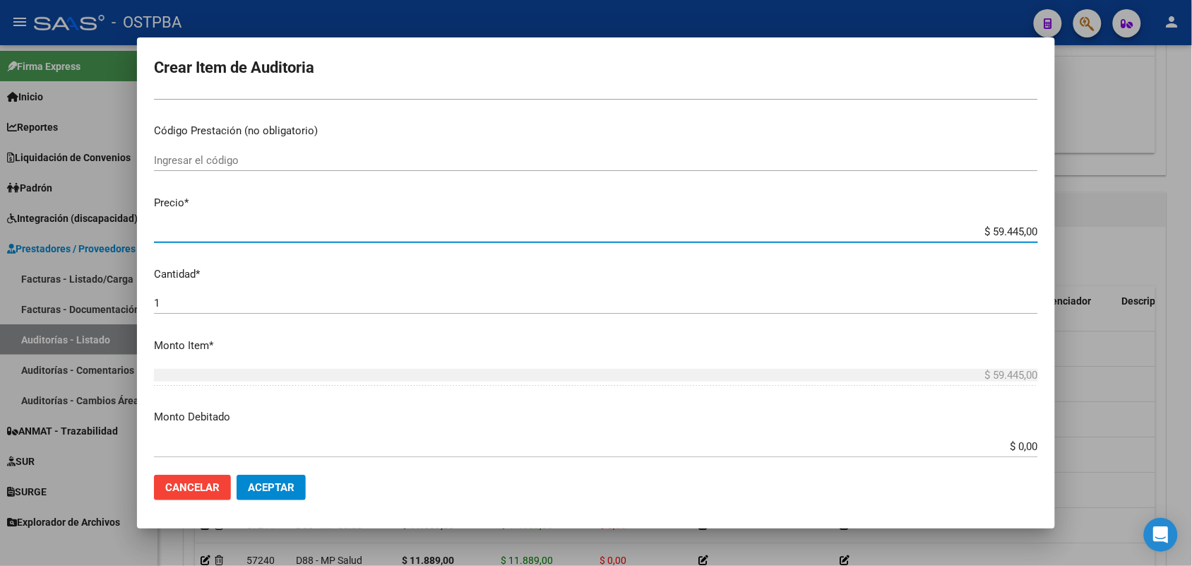
drag, startPoint x: 962, startPoint y: 230, endPoint x: 1120, endPoint y: 227, distance: 157.5
click at [1120, 227] on div "Crear Item de Auditoria 30161468 Nro Documento 20301614684 CUIL Afiliado Activo…" at bounding box center [596, 283] width 1192 height 566
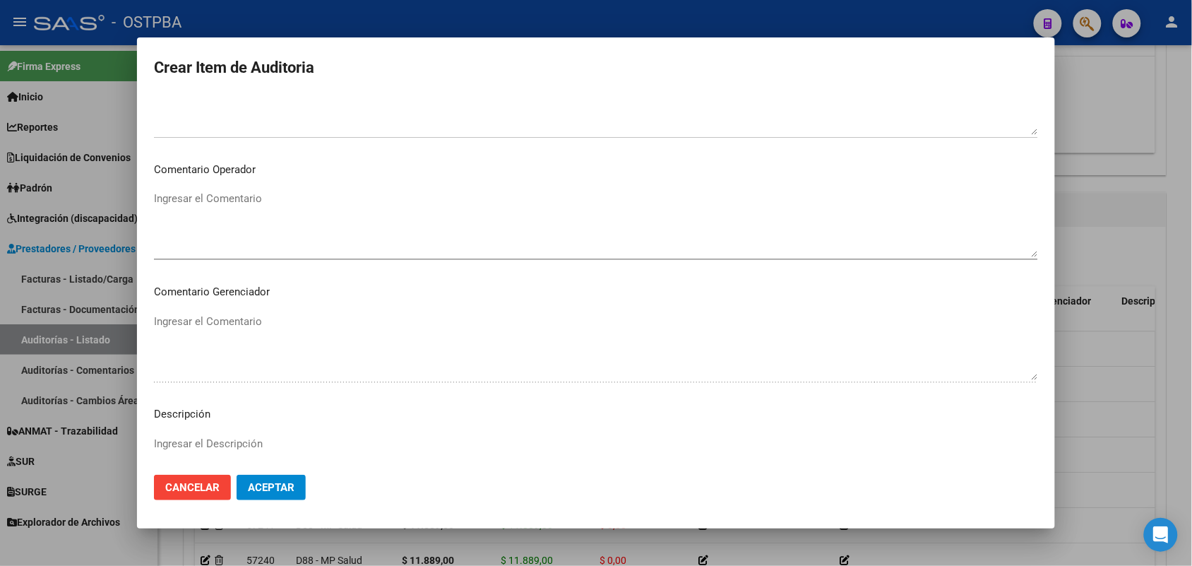
scroll to position [902, 0]
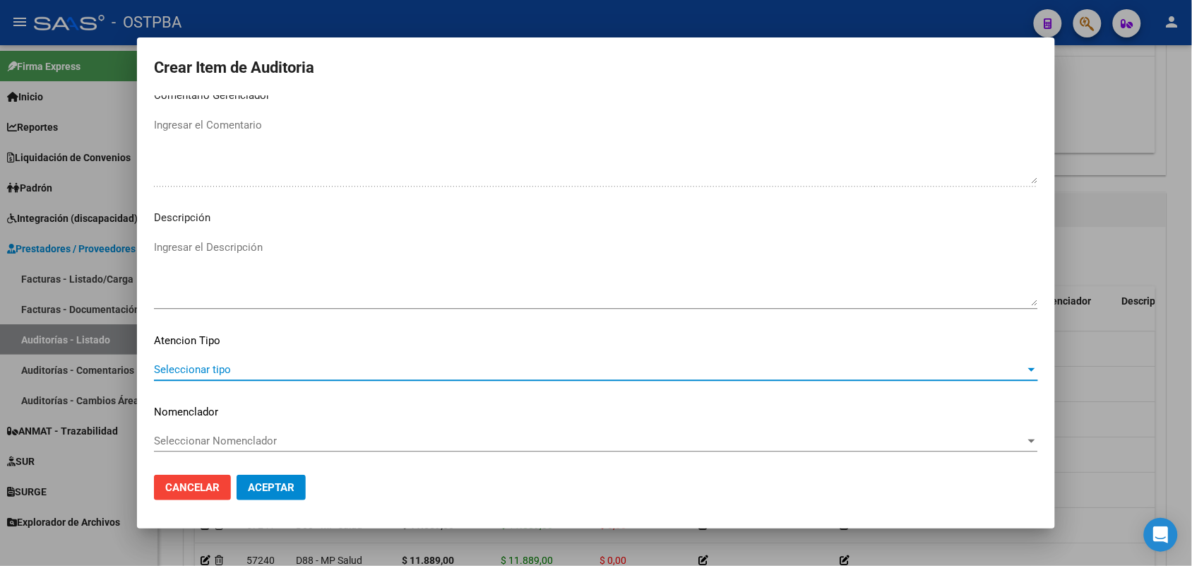
click at [223, 364] on span "Seleccionar tipo" at bounding box center [589, 369] width 871 height 13
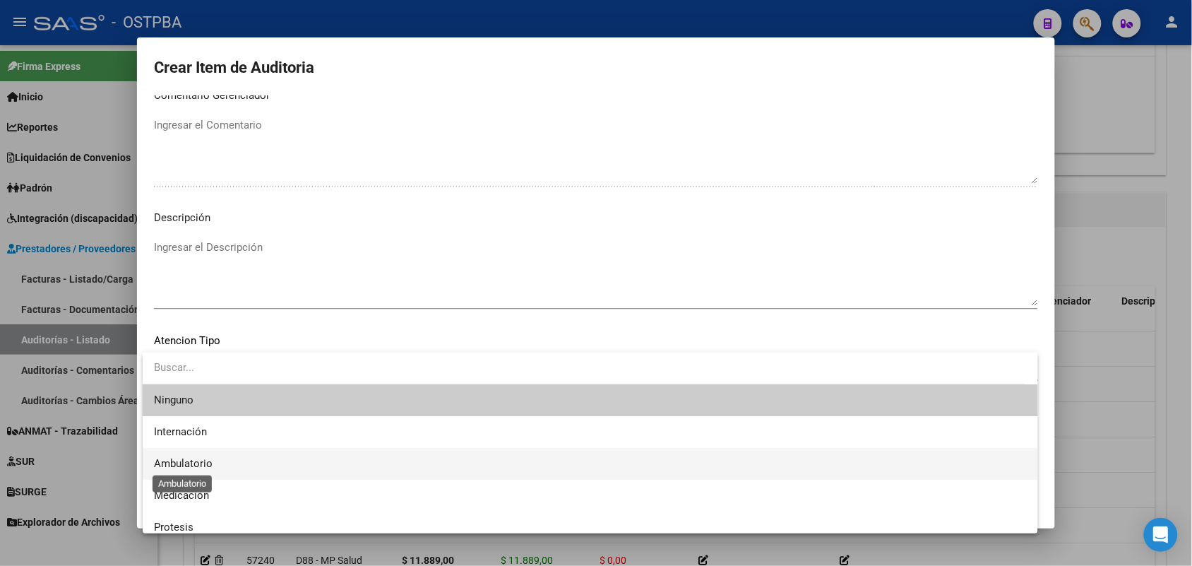
click at [205, 461] on span "Ambulatorio" at bounding box center [183, 463] width 59 height 13
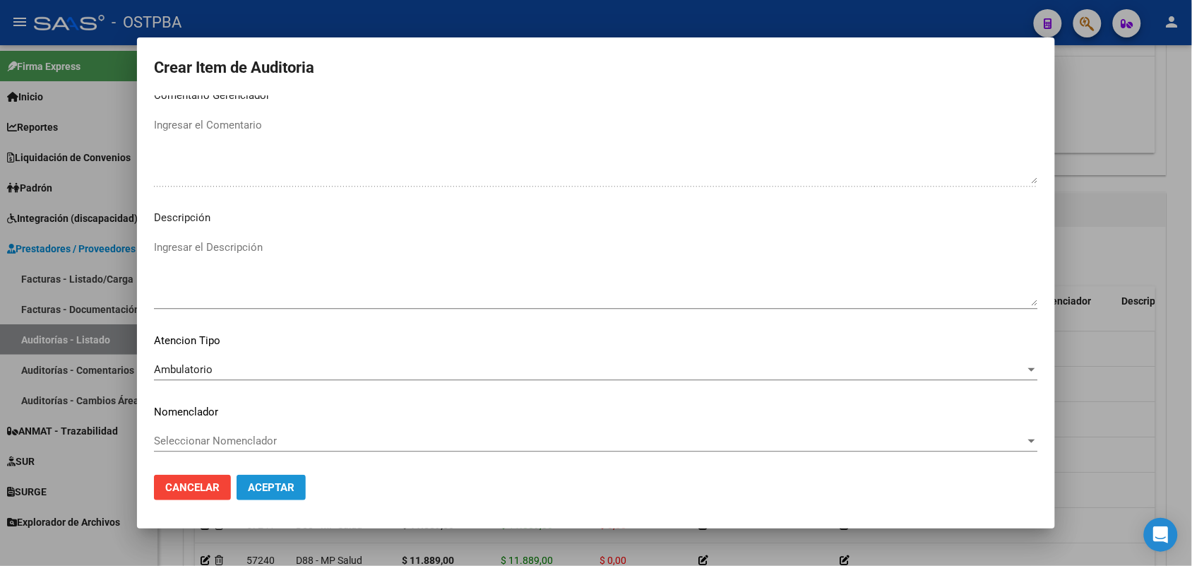
click at [262, 484] on span "Aceptar" at bounding box center [271, 487] width 47 height 13
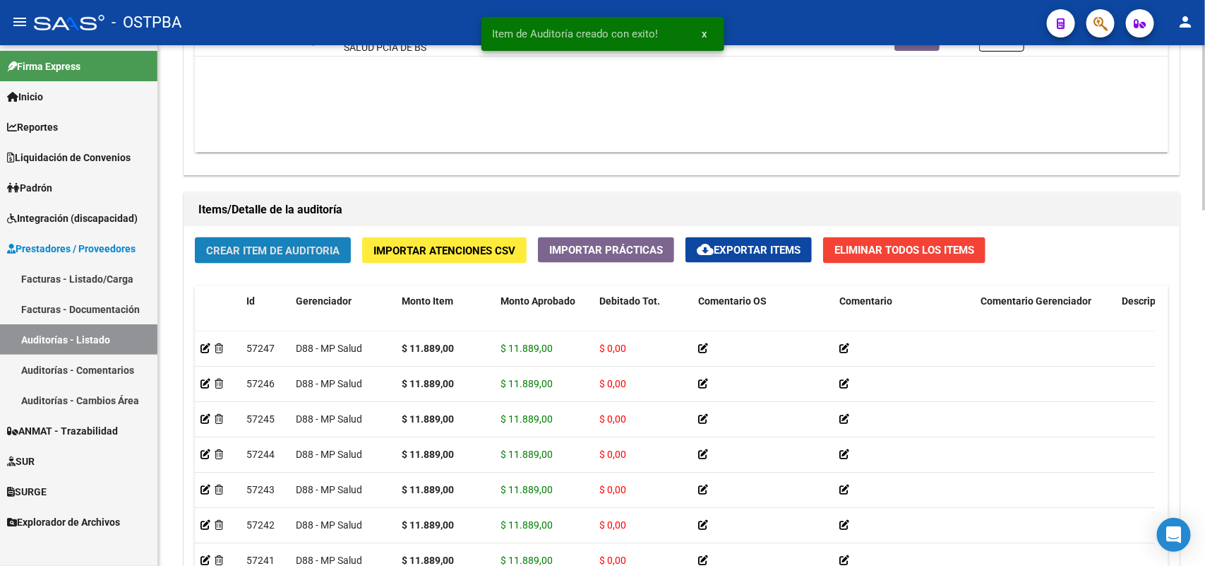
click at [280, 237] on button "Crear Item de Auditoria" at bounding box center [273, 250] width 156 height 26
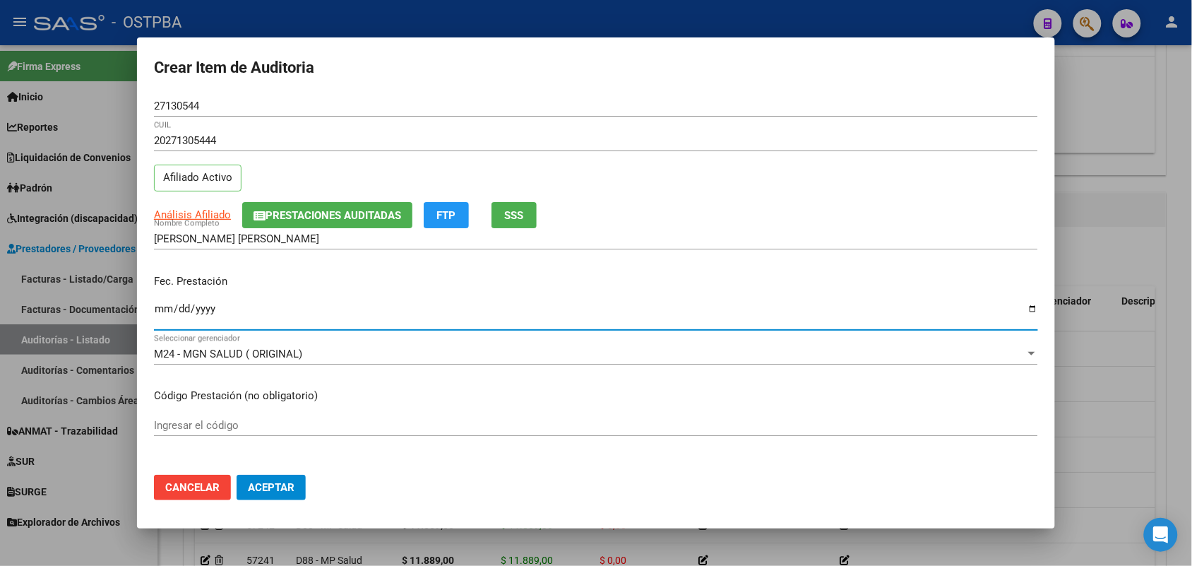
click at [156, 314] on input "Ingresar la fecha" at bounding box center [596, 314] width 884 height 23
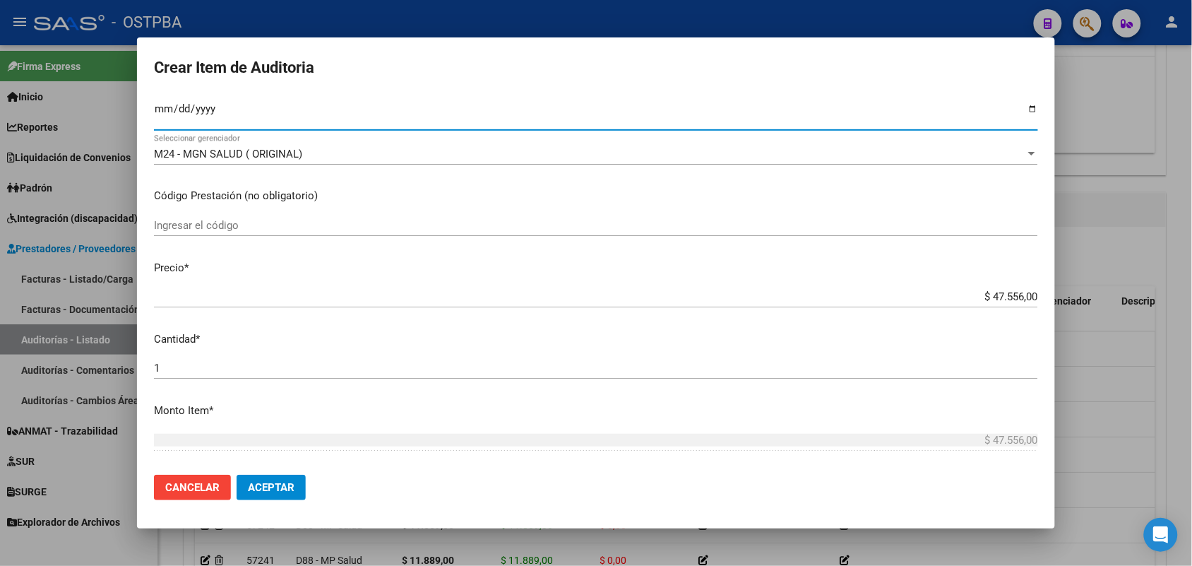
scroll to position [265, 0]
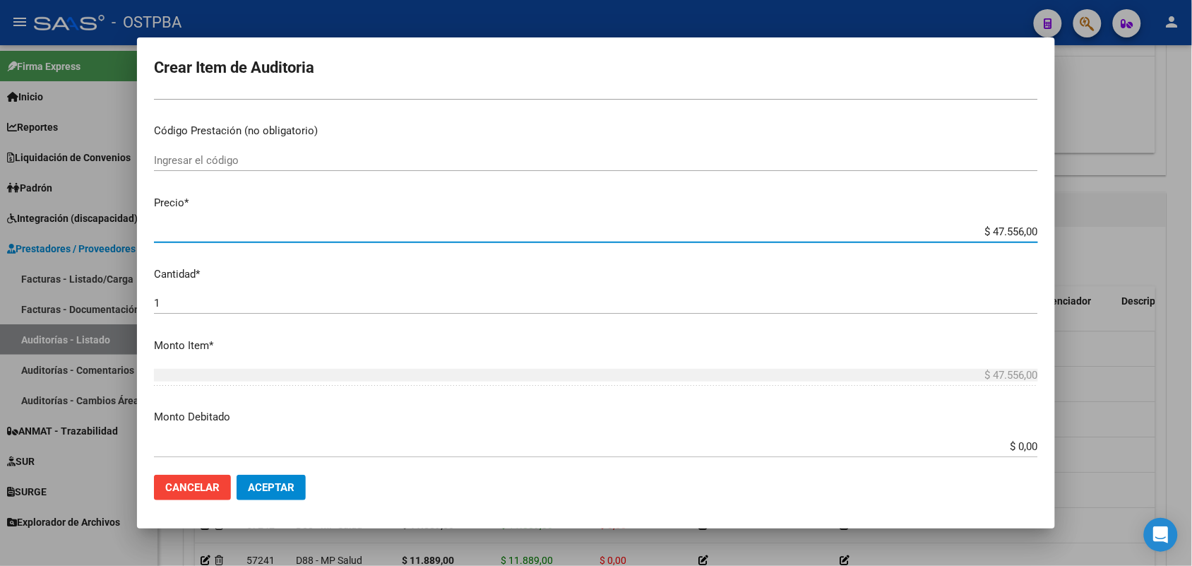
drag, startPoint x: 965, startPoint y: 233, endPoint x: 1088, endPoint y: 230, distance: 123.6
click at [1088, 230] on div "Crear Item de Auditoria 27130544 Nro Documento 20271305444 CUIL Afiliado Activo…" at bounding box center [596, 283] width 1192 height 566
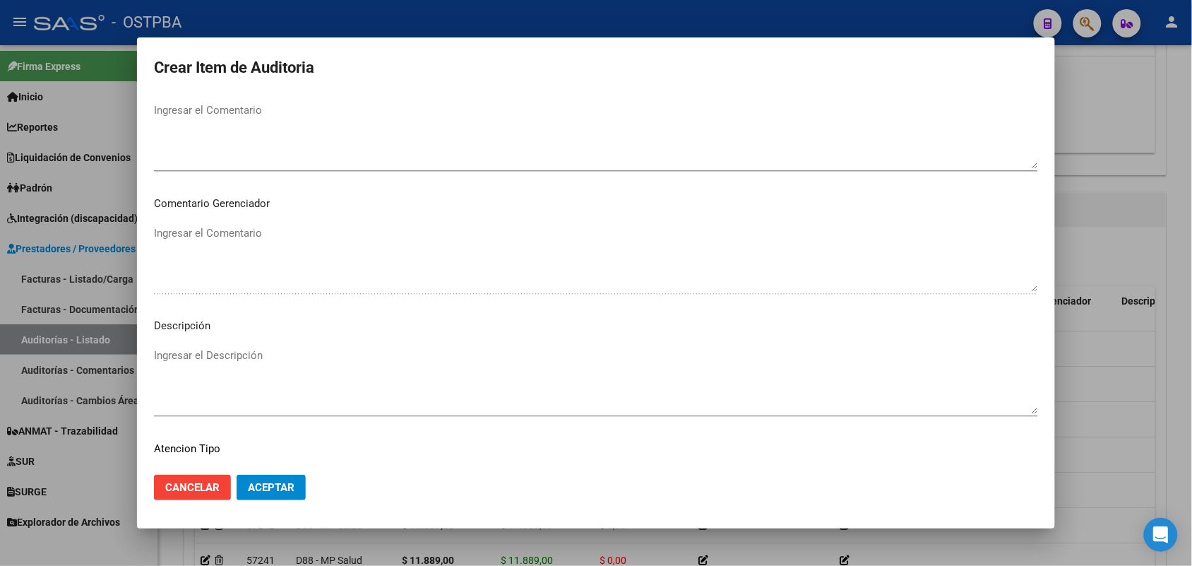
scroll to position [902, 0]
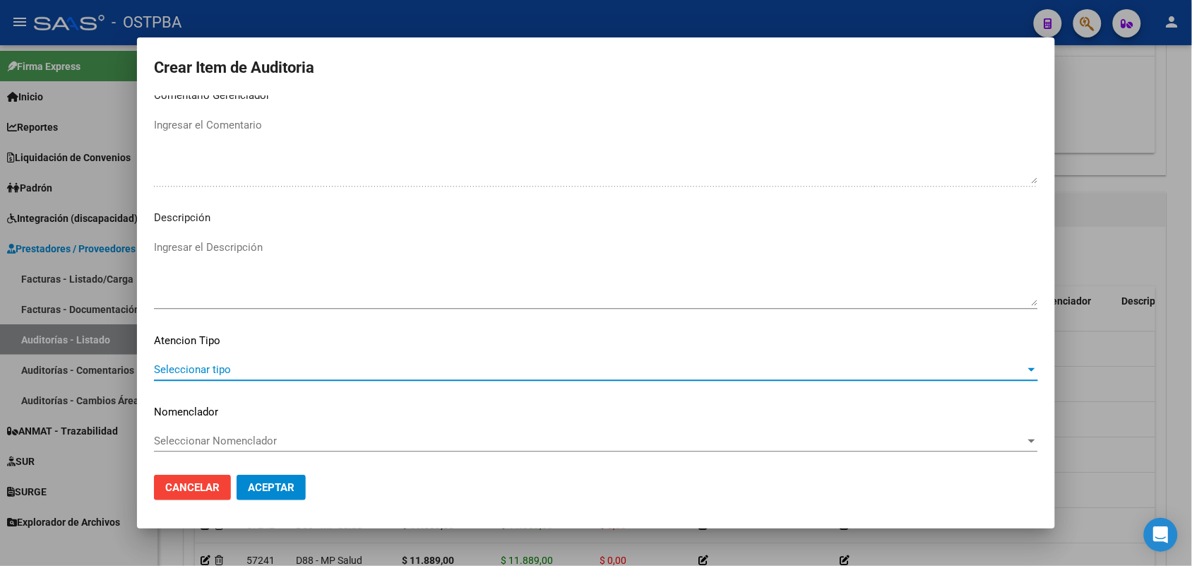
click at [209, 369] on span "Seleccionar tipo" at bounding box center [589, 369] width 871 height 13
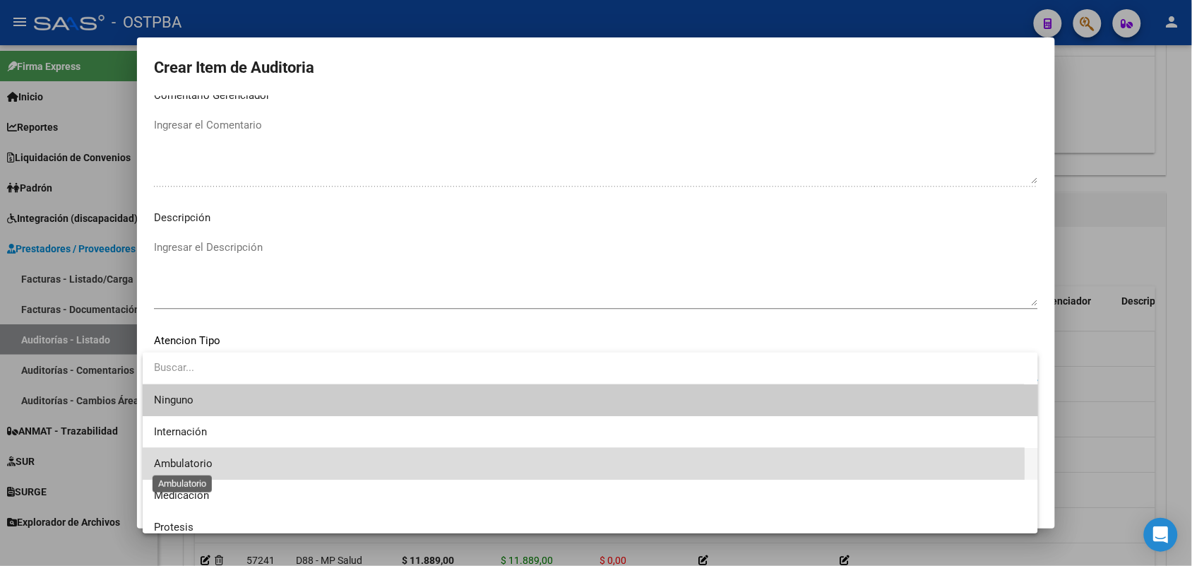
click at [196, 465] on span "Ambulatorio" at bounding box center [183, 463] width 59 height 13
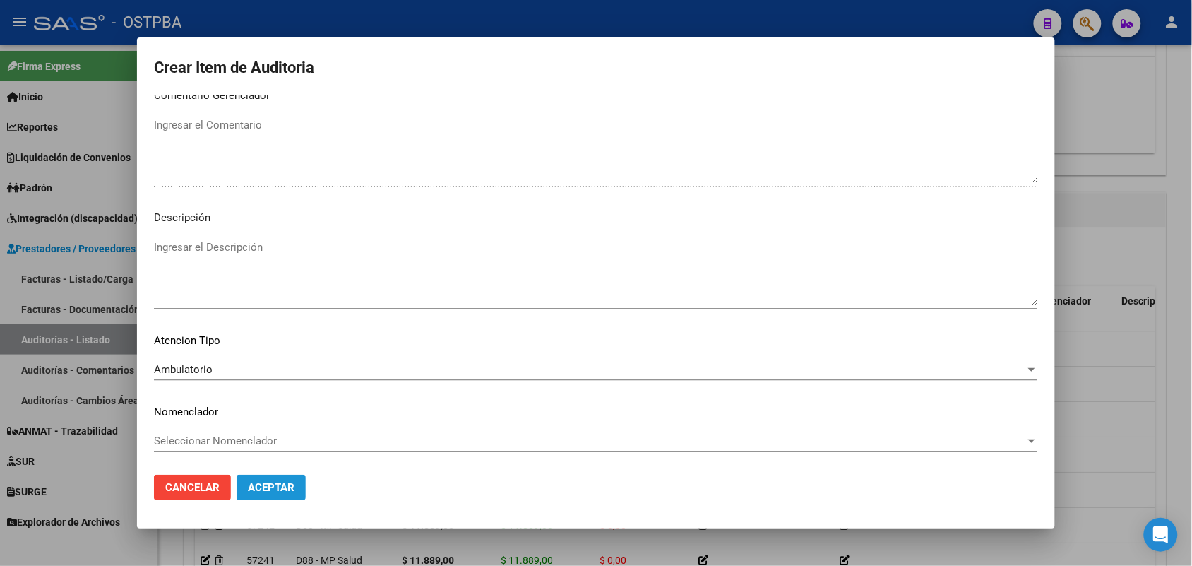
click at [256, 484] on span "Aceptar" at bounding box center [271, 487] width 47 height 13
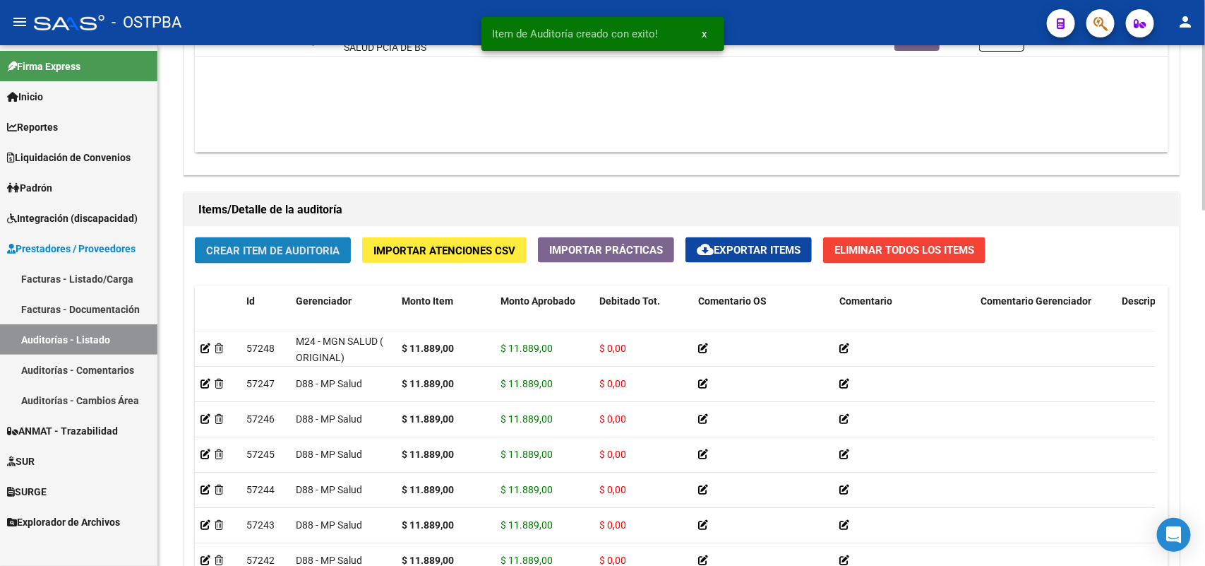
click at [275, 248] on span "Crear Item de Auditoria" at bounding box center [272, 250] width 133 height 13
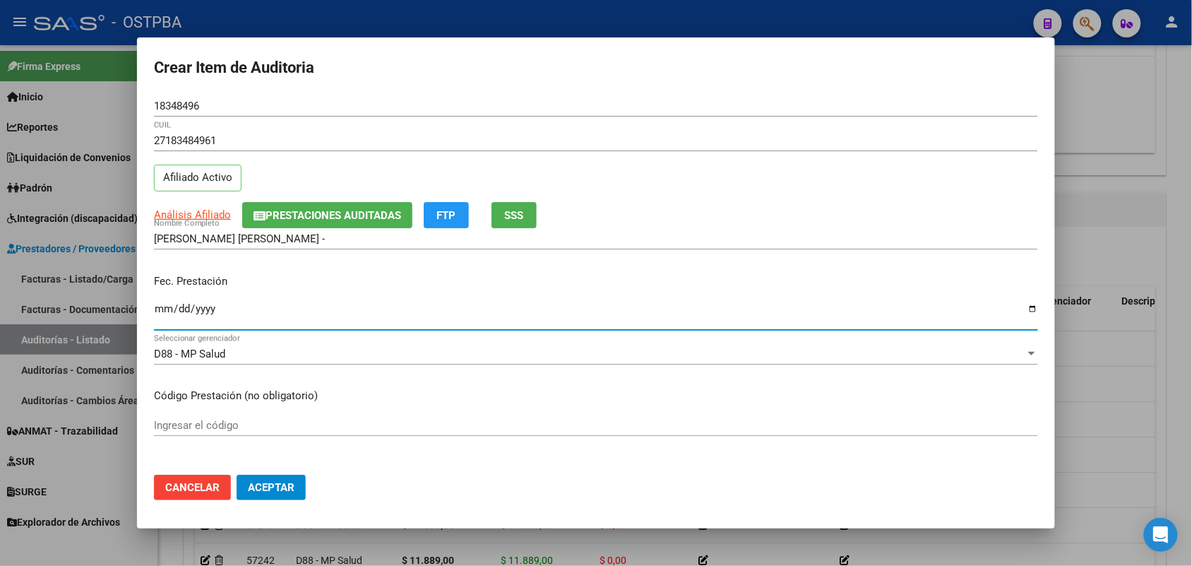
click at [166, 318] on input "Ingresar la fecha" at bounding box center [596, 314] width 884 height 23
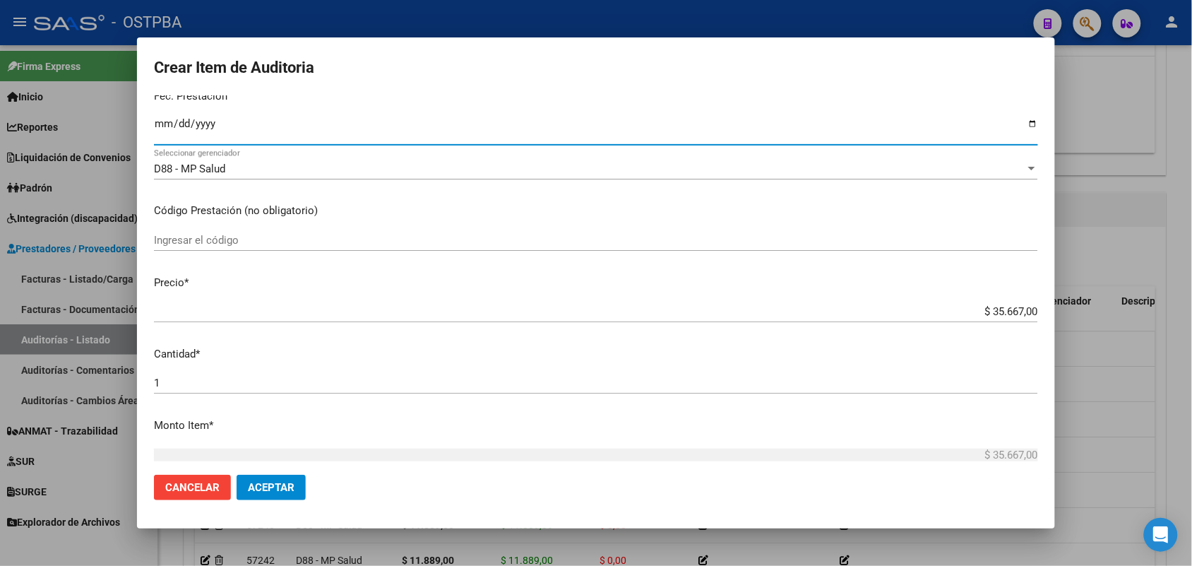
scroll to position [265, 0]
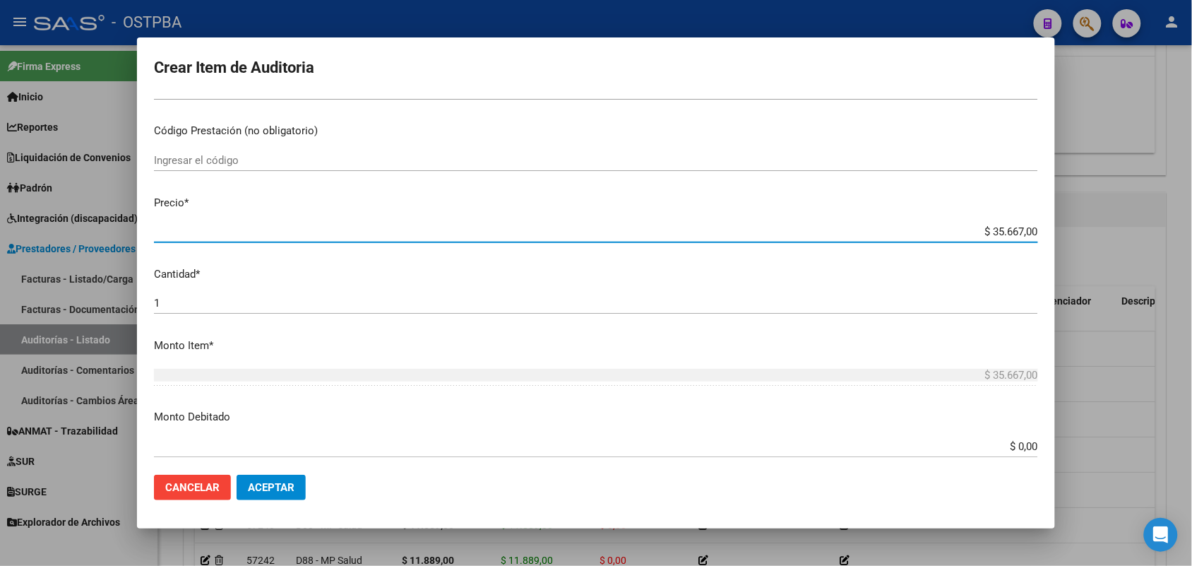
drag, startPoint x: 946, startPoint y: 230, endPoint x: 1088, endPoint y: 225, distance: 142.0
click at [1088, 225] on div "Crear Item de Auditoria 18348496 Nro Documento 27183484961 CUIL Afiliado Activo…" at bounding box center [596, 283] width 1192 height 566
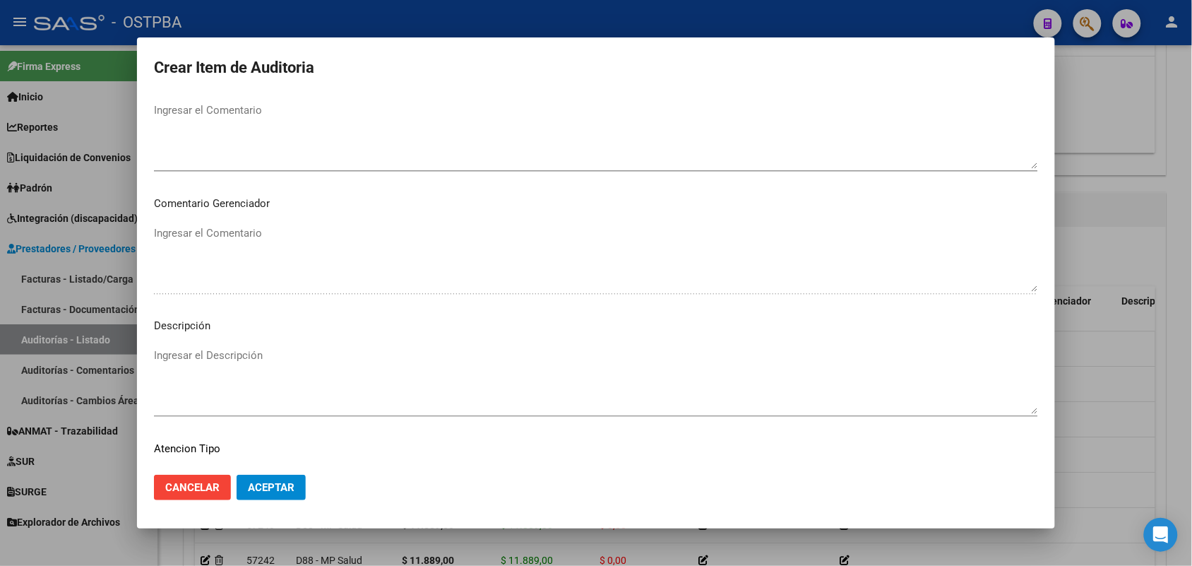
scroll to position [902, 0]
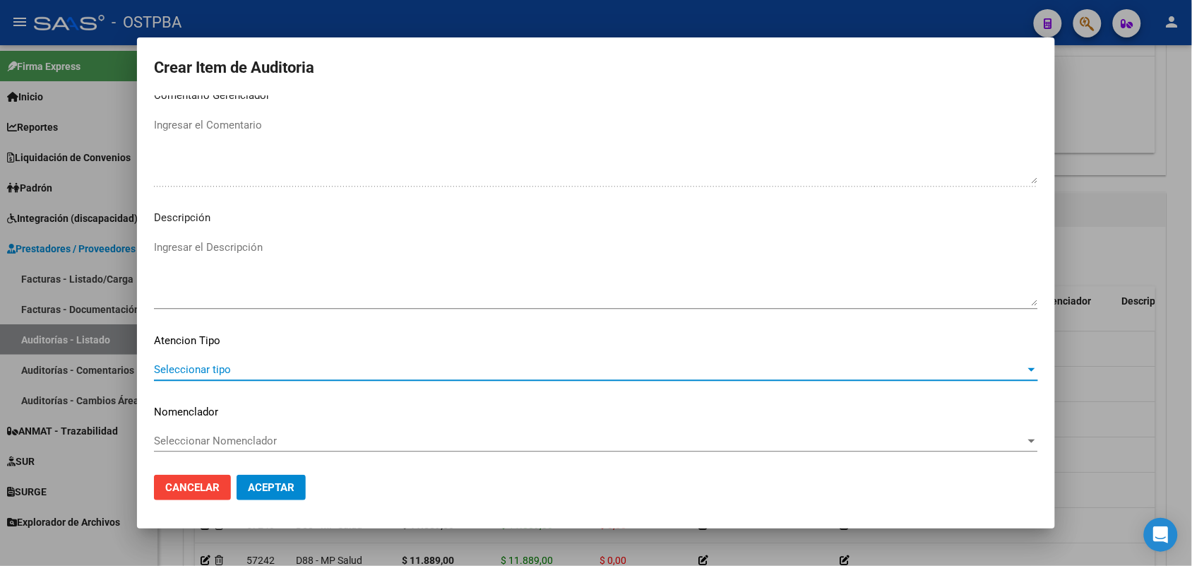
click at [191, 365] on span "Seleccionar tipo" at bounding box center [589, 369] width 871 height 13
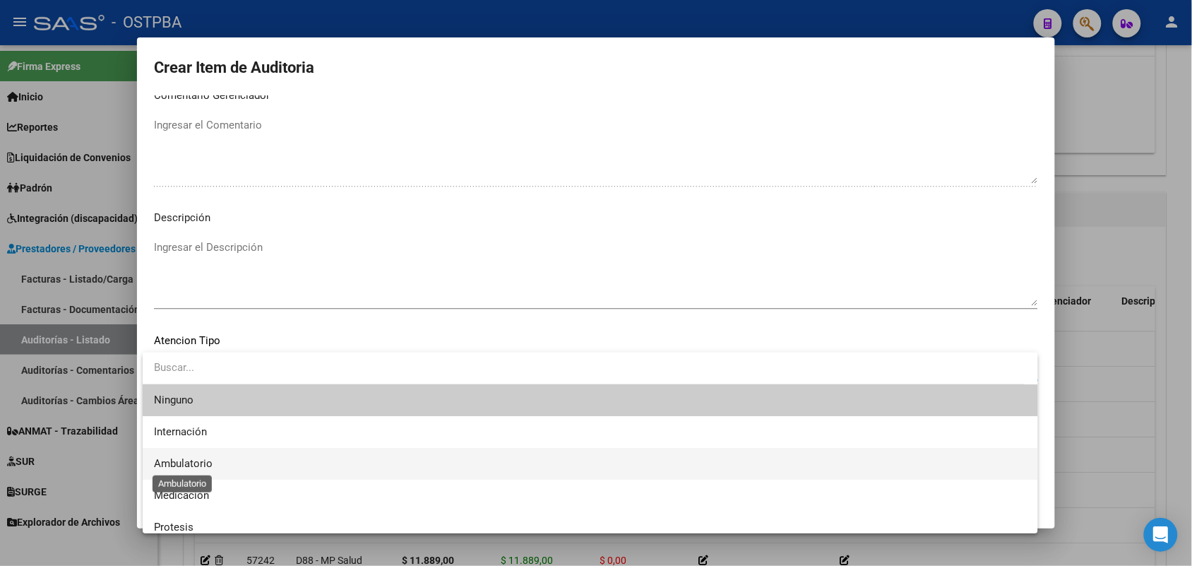
click at [179, 463] on span "Ambulatorio" at bounding box center [183, 463] width 59 height 13
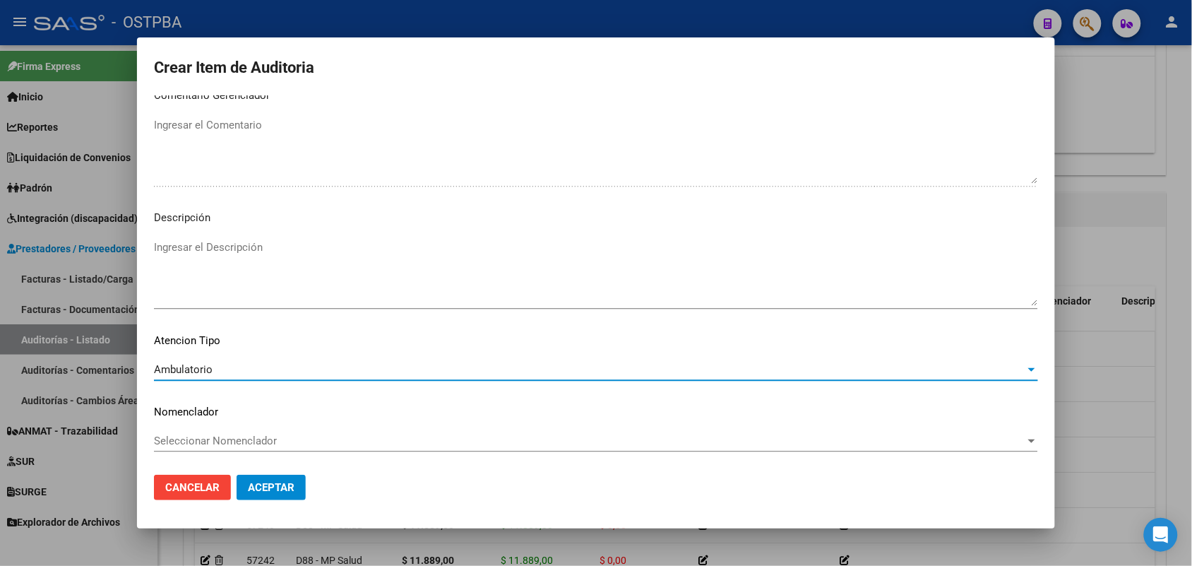
click at [270, 481] on span "Aceptar" at bounding box center [271, 487] width 47 height 13
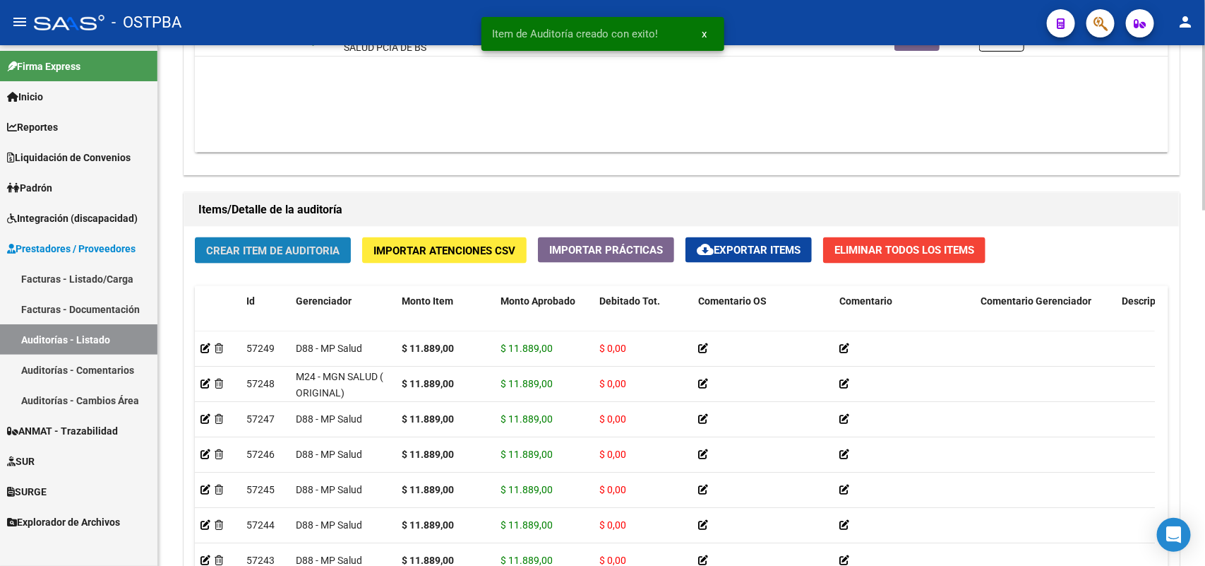
click at [301, 249] on span "Crear Item de Auditoria" at bounding box center [272, 250] width 133 height 13
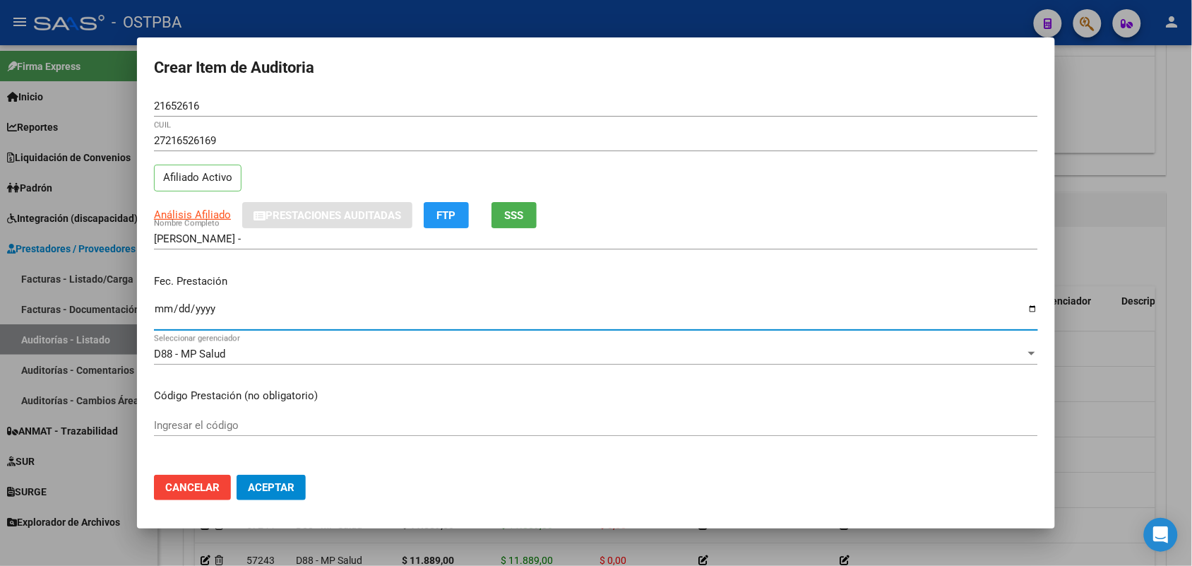
click at [160, 304] on input "Ingresar la fecha" at bounding box center [596, 314] width 884 height 23
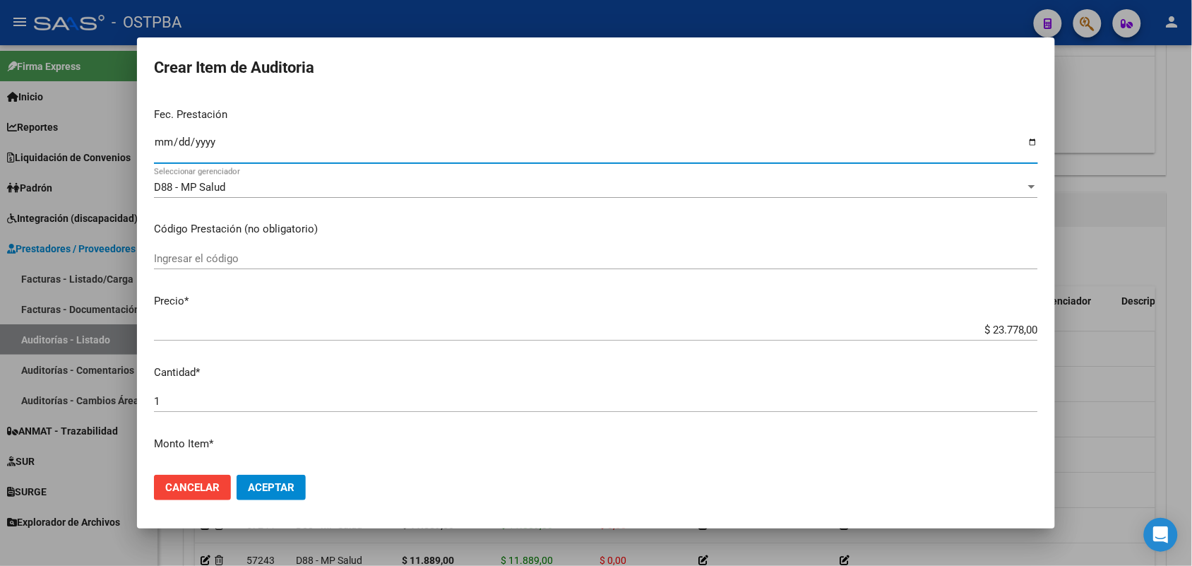
scroll to position [177, 0]
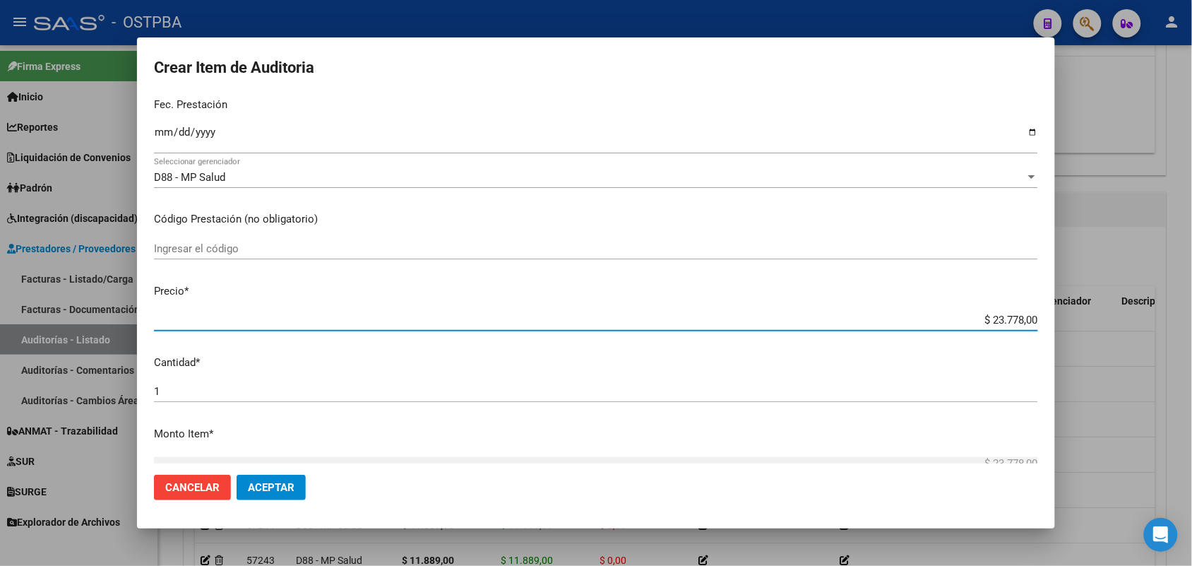
drag, startPoint x: 955, startPoint y: 320, endPoint x: 1072, endPoint y: 314, distance: 116.7
click at [1071, 314] on div "Crear Item de Auditoria 21652616 Nro Documento 27216526169 CUIL Afiliado Activo…" at bounding box center [596, 283] width 1192 height 566
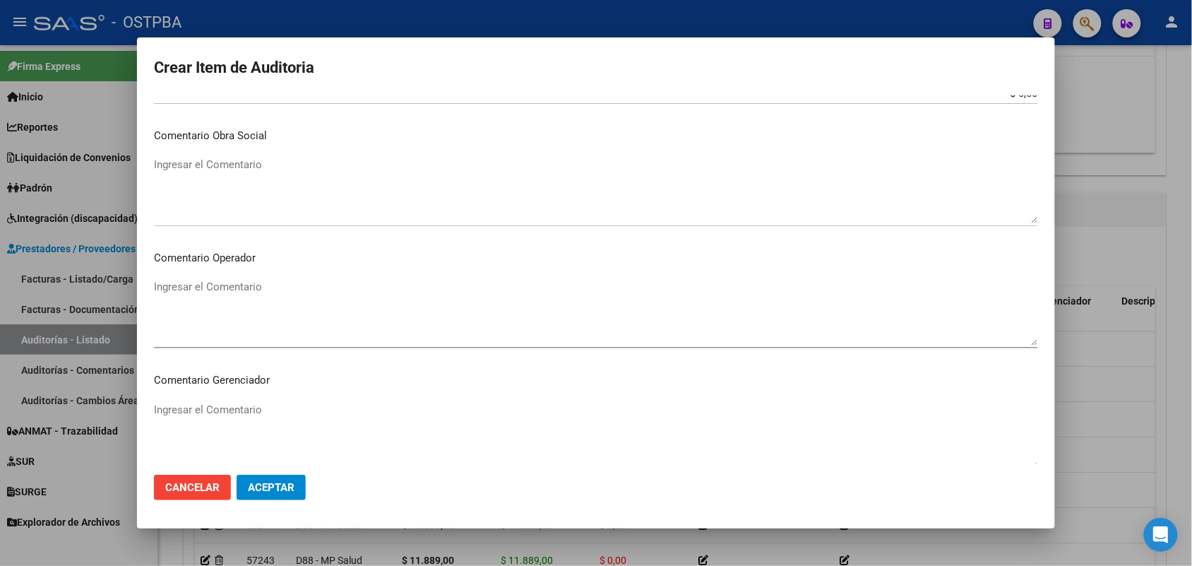
scroll to position [902, 0]
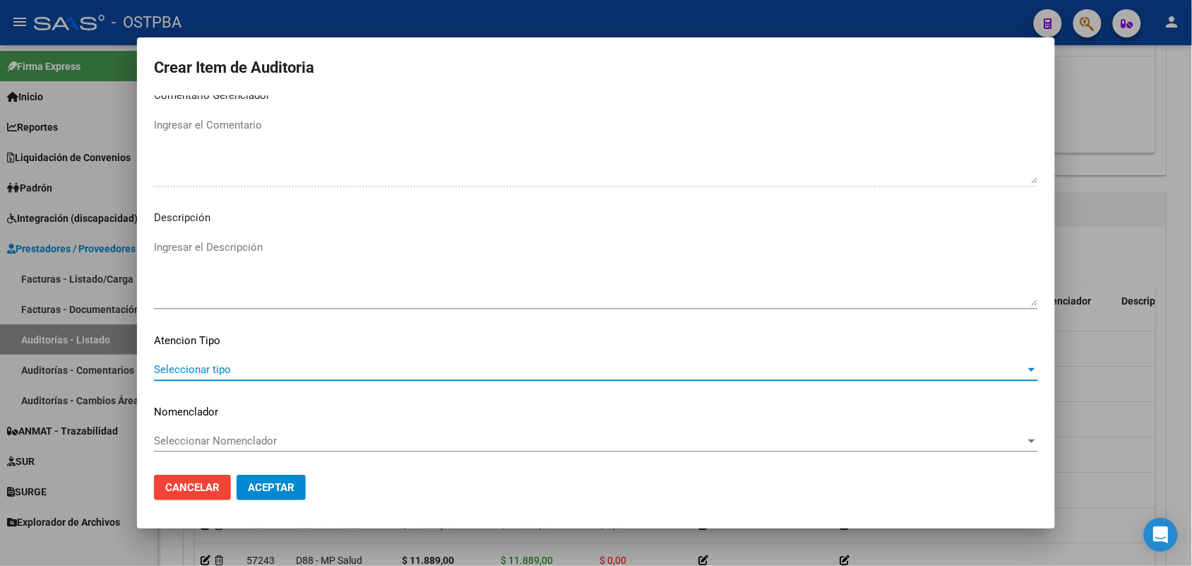
click at [222, 368] on span "Seleccionar tipo" at bounding box center [589, 369] width 871 height 13
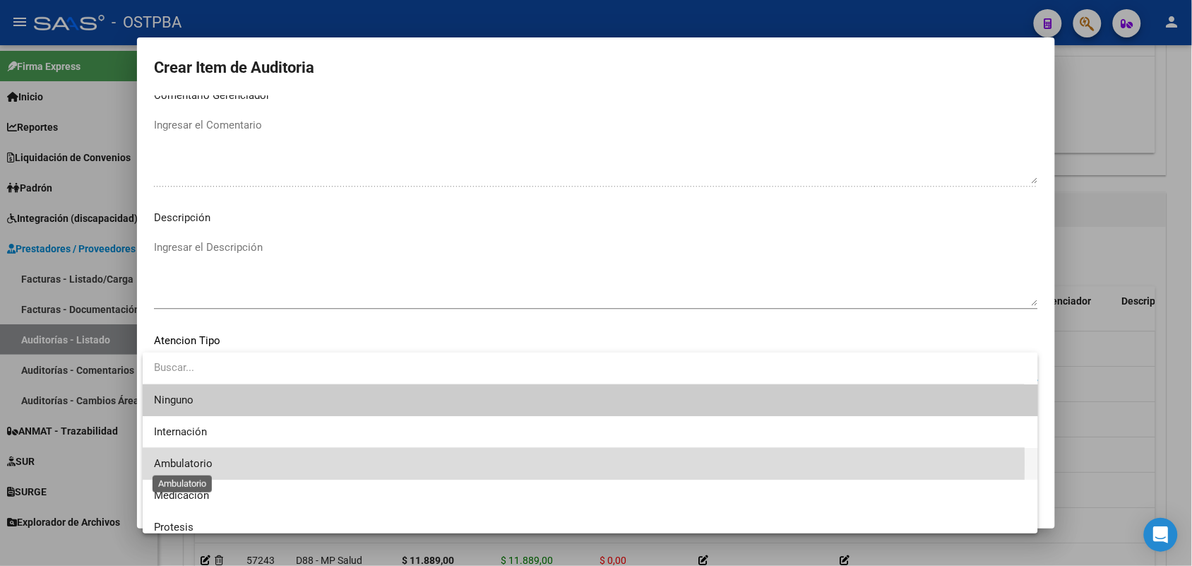
click at [206, 463] on span "Ambulatorio" at bounding box center [183, 463] width 59 height 13
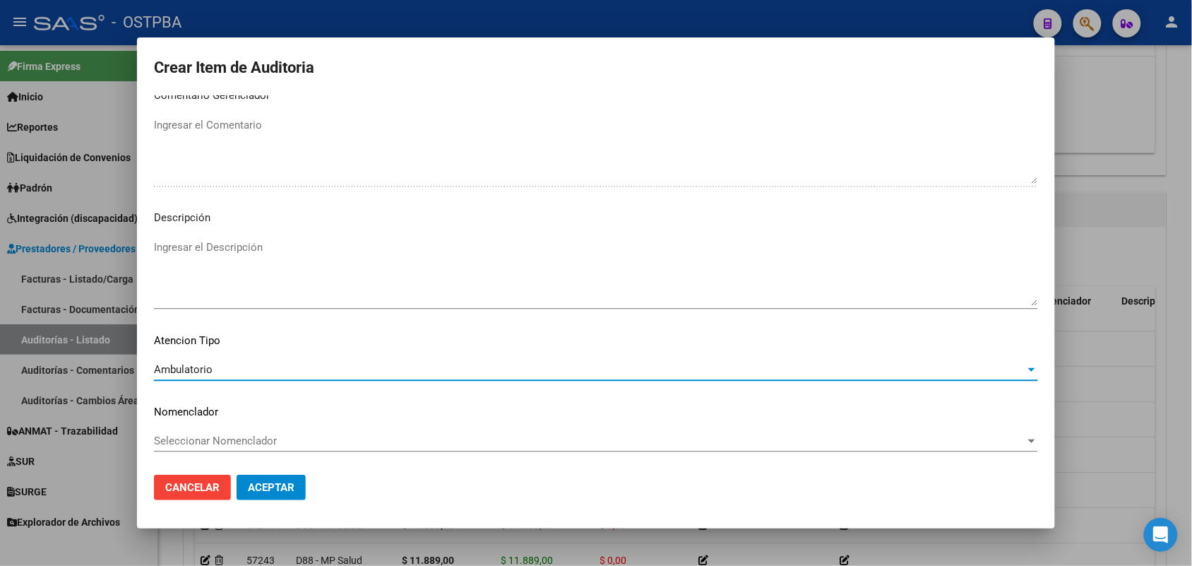
click at [278, 482] on span "Aceptar" at bounding box center [271, 487] width 47 height 13
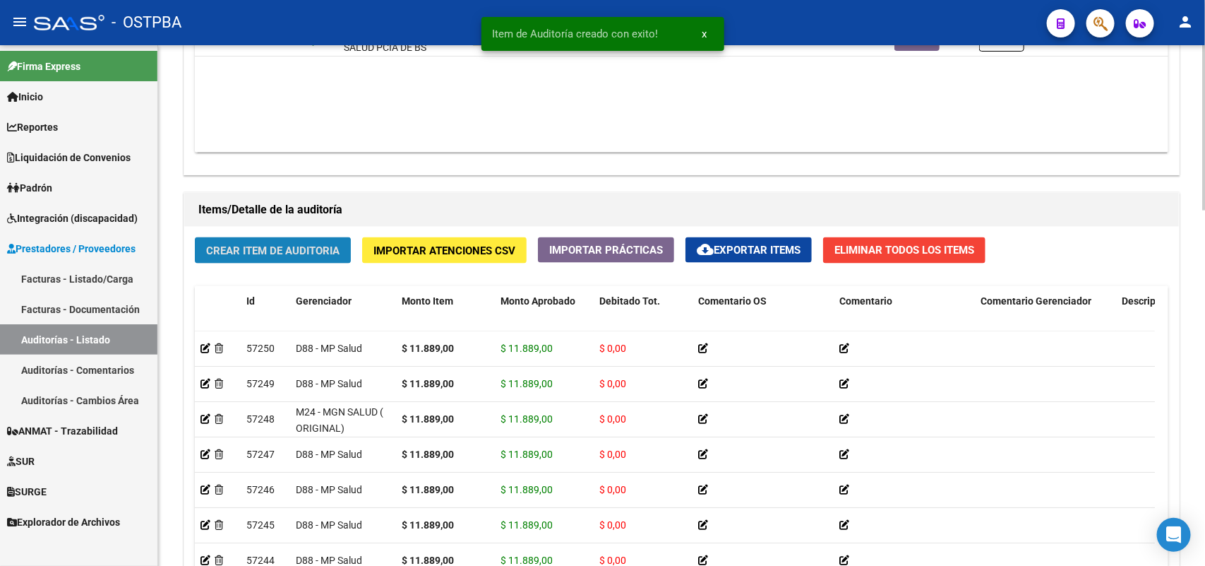
click at [297, 246] on span "Crear Item de Auditoria" at bounding box center [272, 250] width 133 height 13
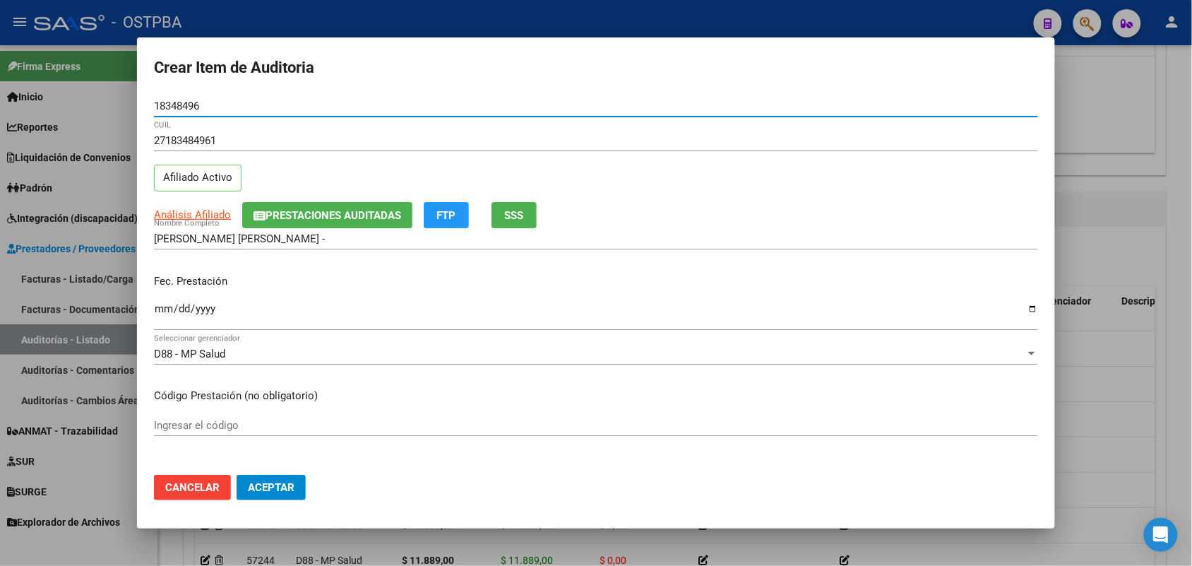
click at [157, 314] on input "Ingresar la fecha" at bounding box center [596, 314] width 884 height 23
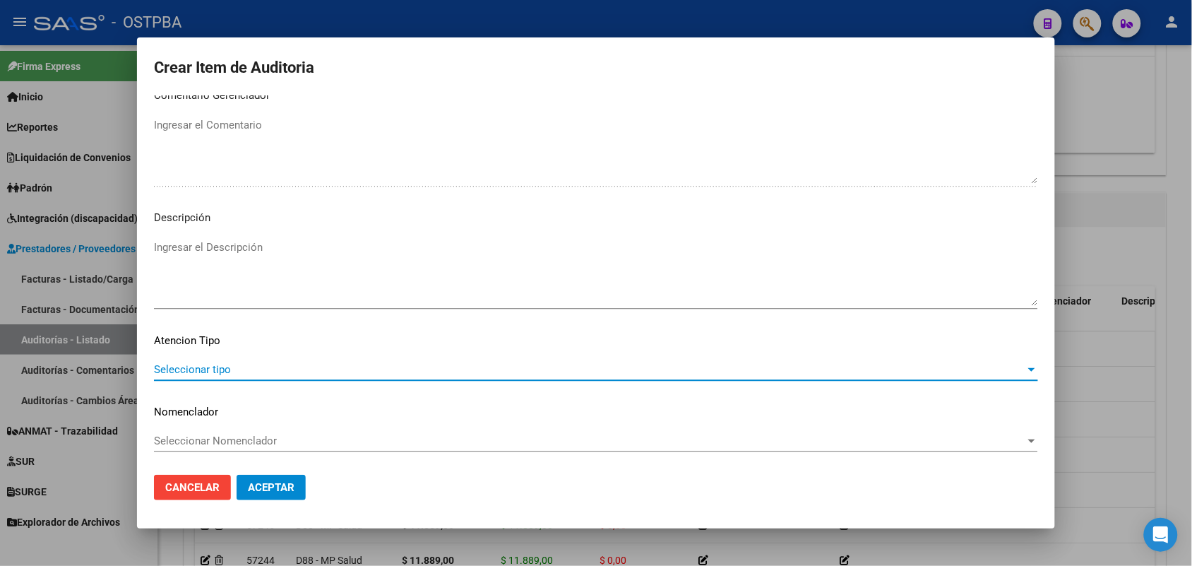
click at [196, 367] on span "Seleccionar tipo" at bounding box center [589, 369] width 871 height 13
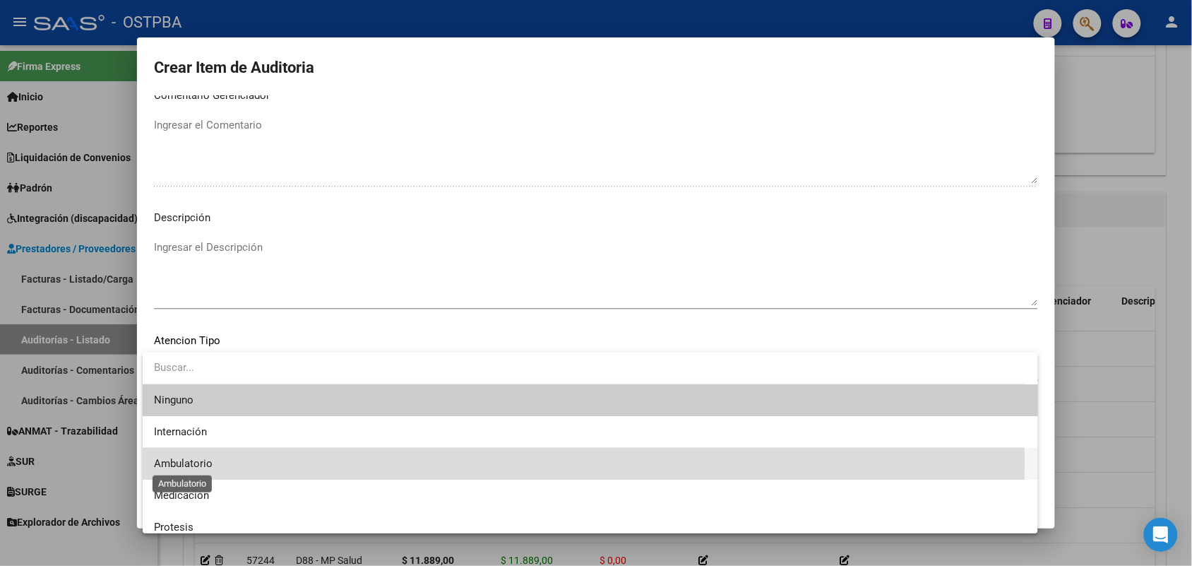
click at [189, 461] on span "Ambulatorio" at bounding box center [183, 463] width 59 height 13
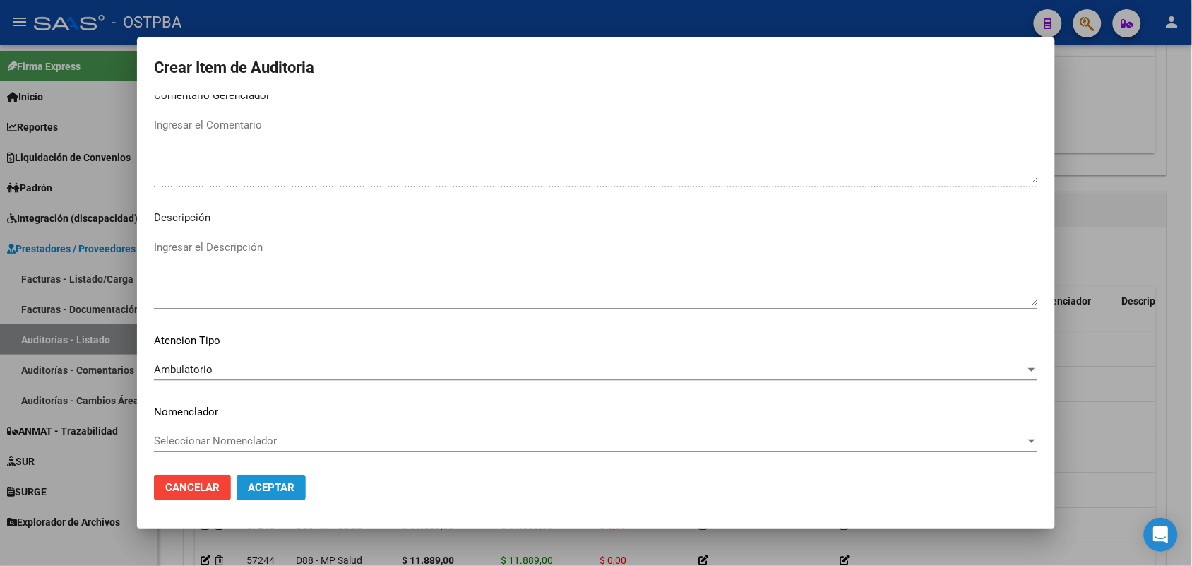
click at [282, 481] on span "Aceptar" at bounding box center [271, 487] width 47 height 13
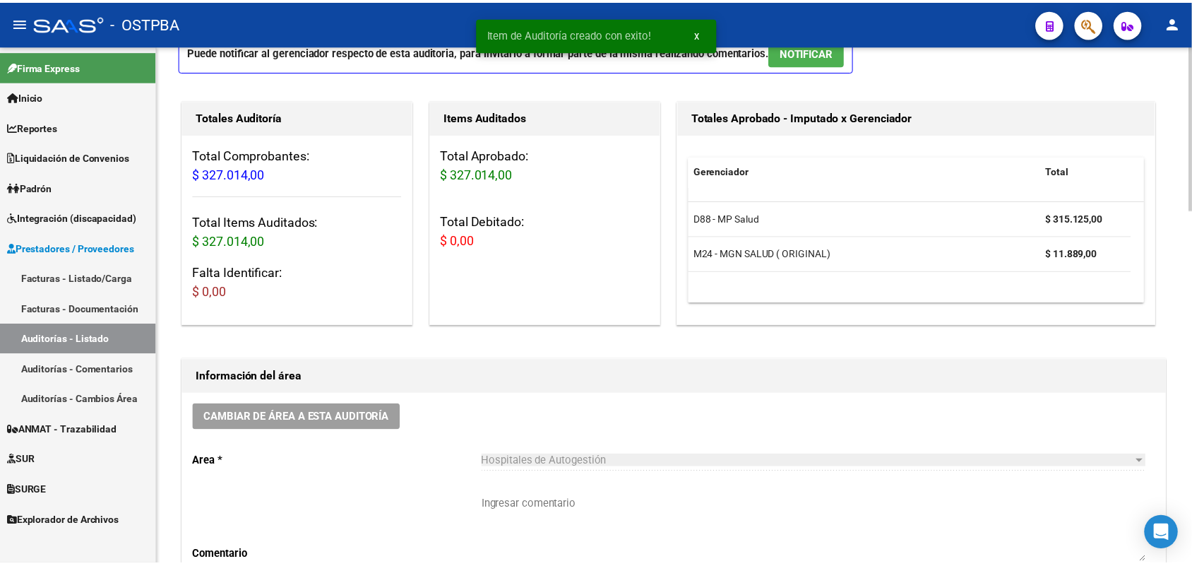
scroll to position [0, 0]
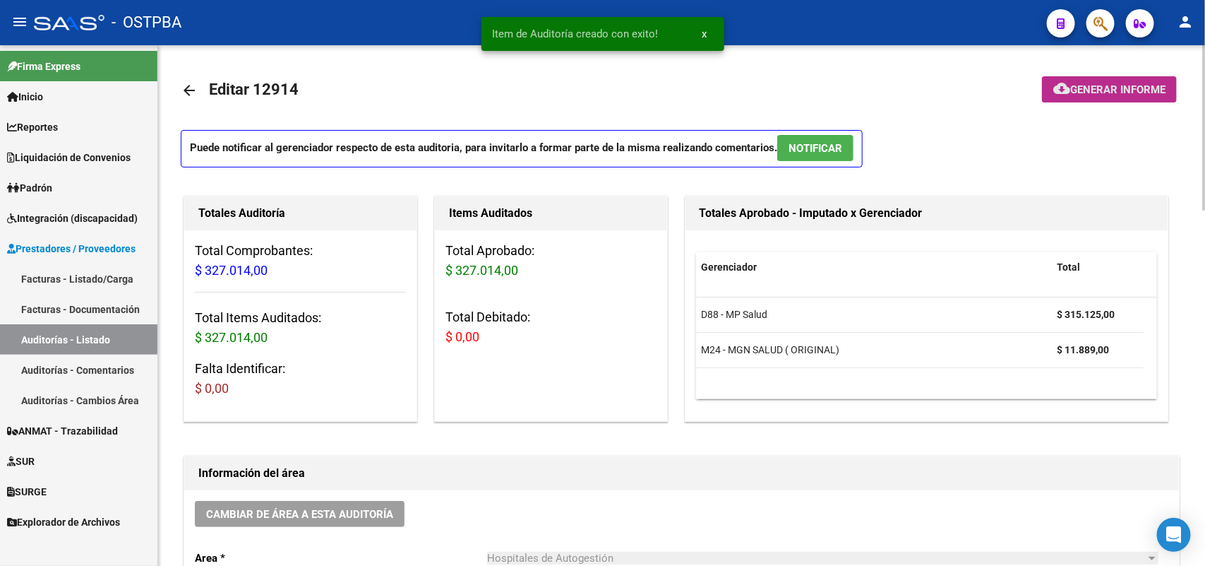
click at [1120, 85] on span "Generar informe" at bounding box center [1118, 89] width 95 height 13
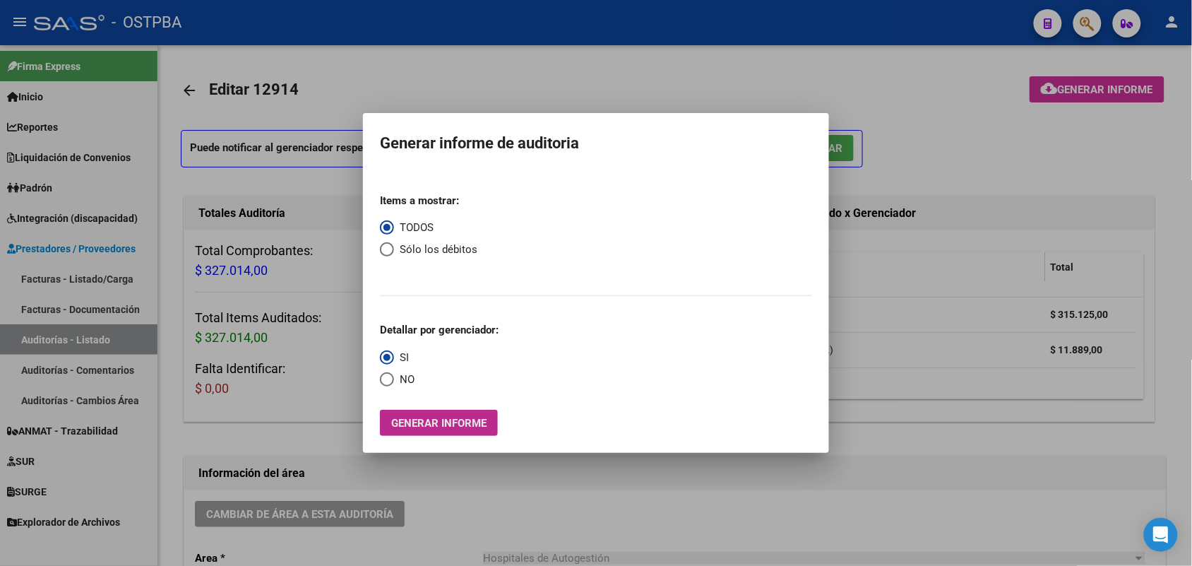
click at [455, 422] on span "Generar informe" at bounding box center [438, 423] width 95 height 13
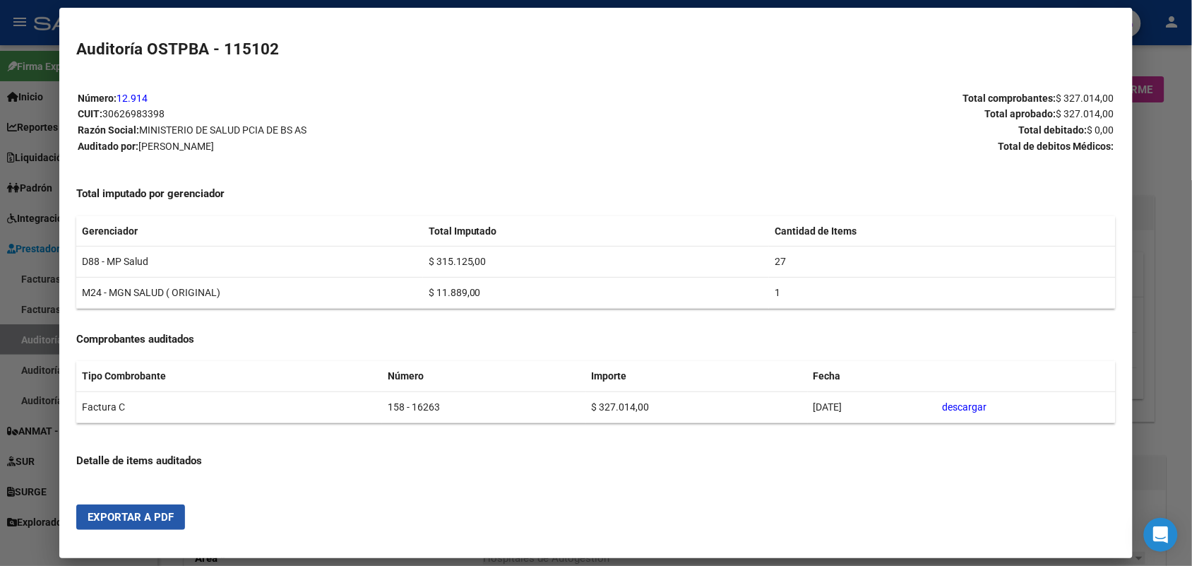
click at [122, 512] on span "Exportar a PDF" at bounding box center [131, 517] width 86 height 13
drag, startPoint x: 1159, startPoint y: 161, endPoint x: 1191, endPoint y: 37, distance: 128.3
click at [1157, 153] on div at bounding box center [596, 283] width 1192 height 566
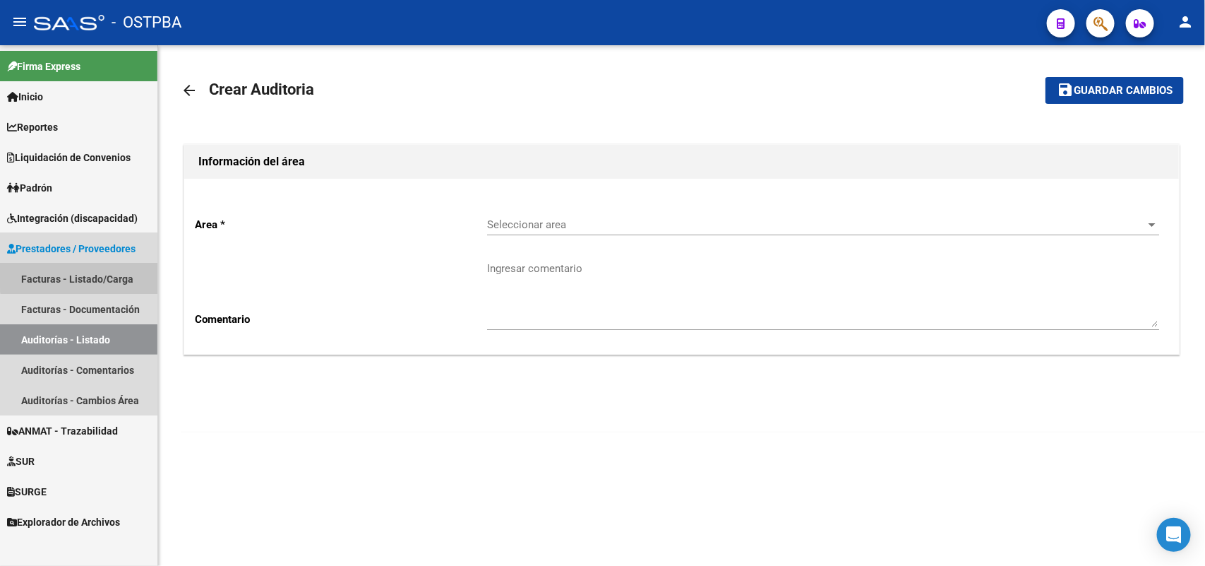
click at [88, 273] on link "Facturas - Listado/Carga" at bounding box center [78, 278] width 157 height 30
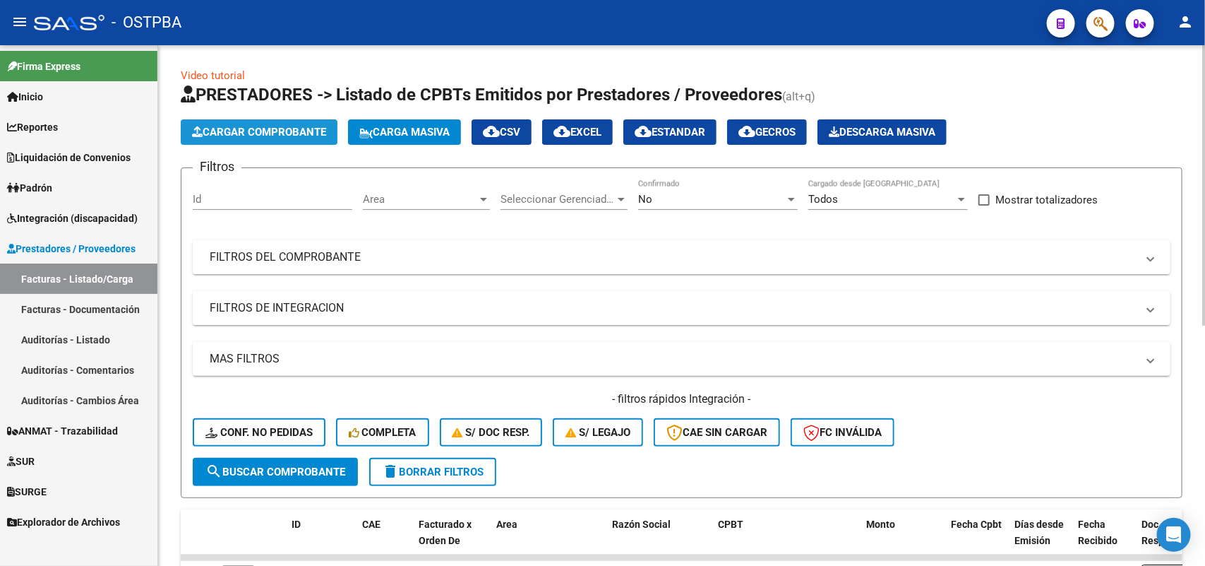
click at [287, 124] on button "Cargar Comprobante" at bounding box center [259, 131] width 157 height 25
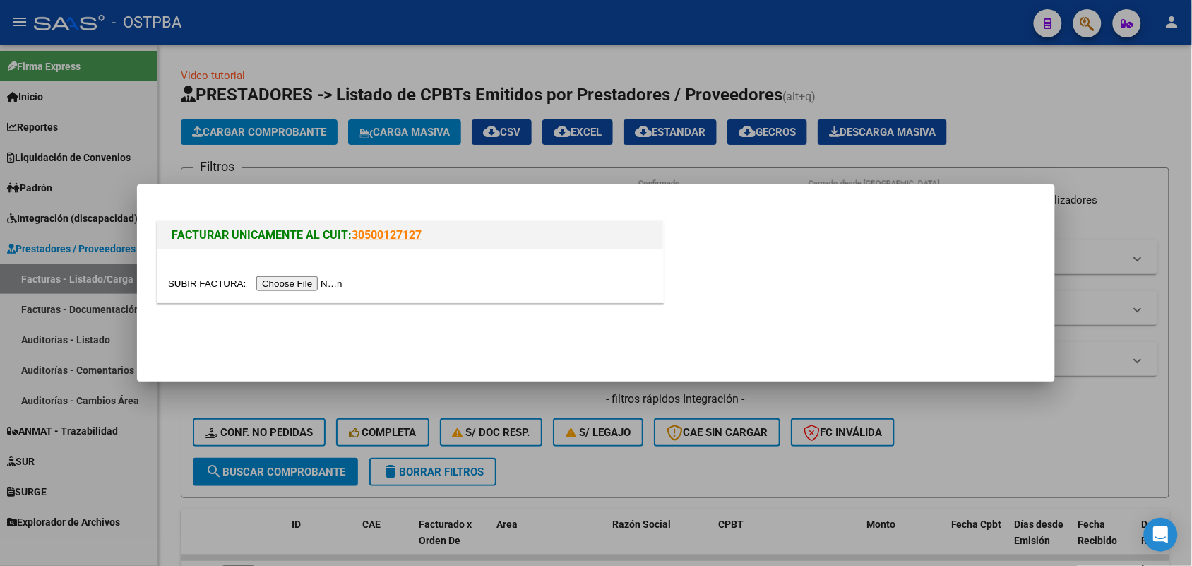
click at [293, 282] on input "file" at bounding box center [257, 283] width 179 height 15
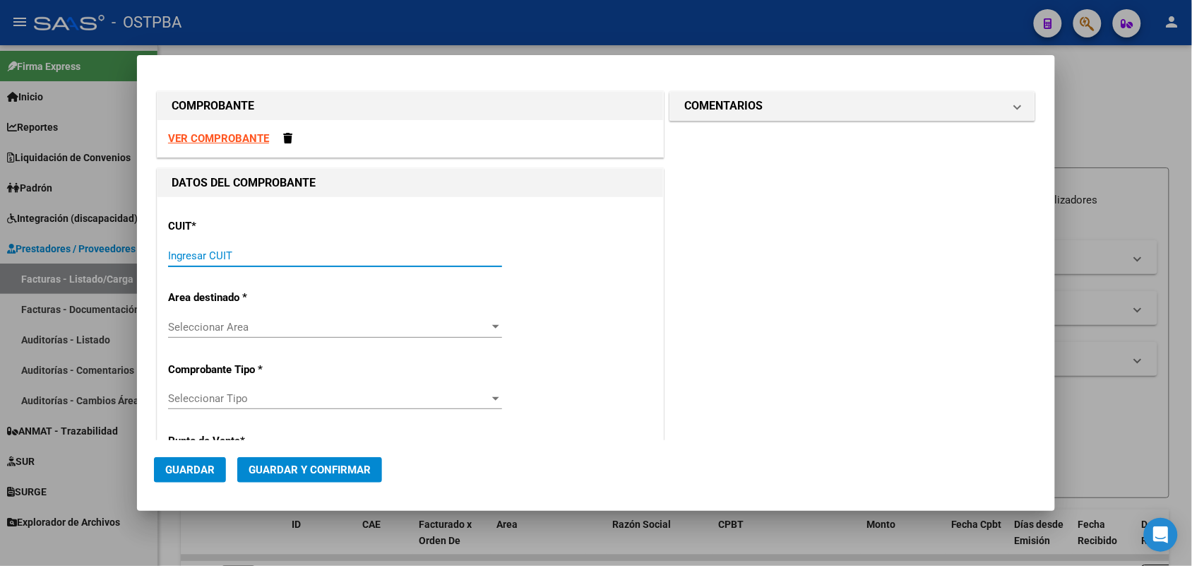
click at [189, 255] on input "Ingresar CUIT" at bounding box center [335, 255] width 334 height 13
type input "30-62698339-8"
type input "158"
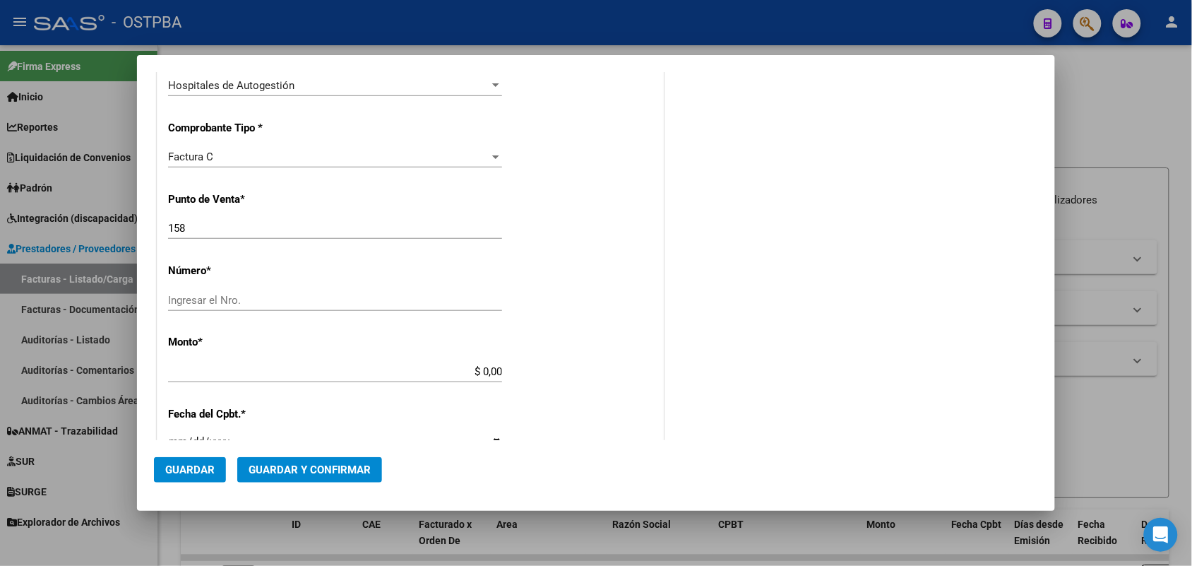
scroll to position [353, 0]
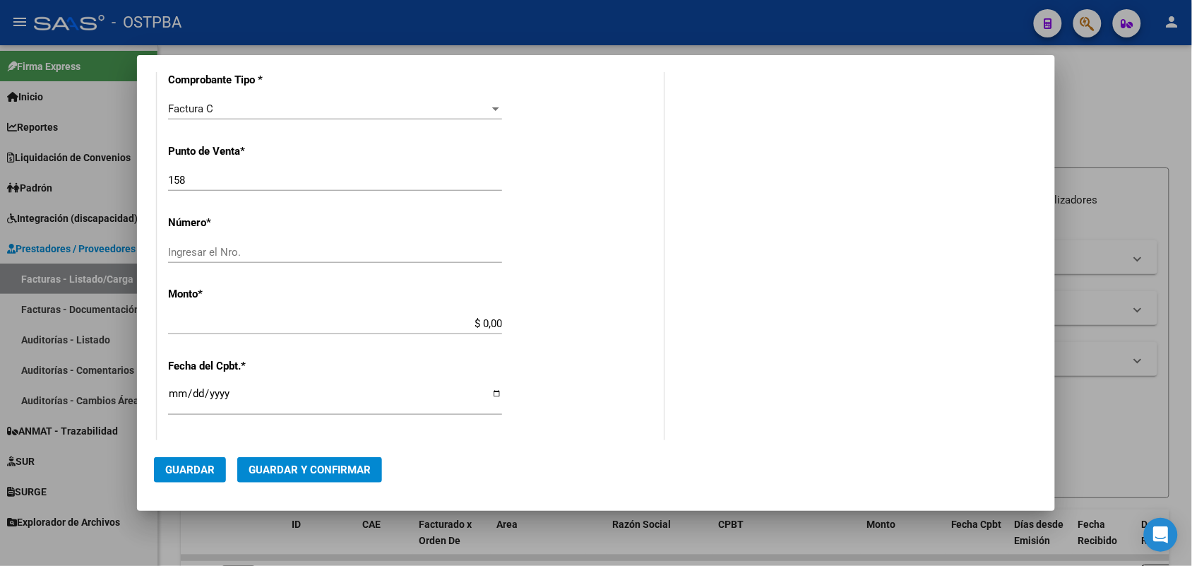
type input "30-62698339-8"
click at [213, 252] on input "Ingresar el Nro." at bounding box center [335, 252] width 334 height 13
type input "16213"
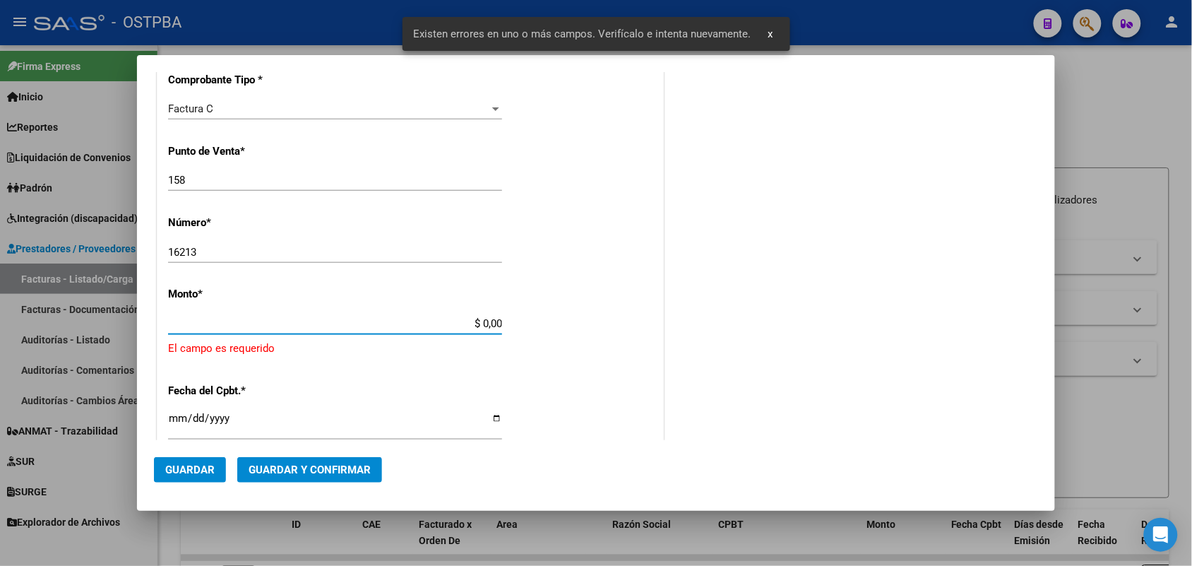
drag, startPoint x: 467, startPoint y: 321, endPoint x: 537, endPoint y: 321, distance: 69.9
click at [537, 321] on div "CUIT * 30-62698339-8 Ingresar CUIT ANALISIS PRESTADOR MINISTERIO DE SALUD PCIA …" at bounding box center [410, 361] width 506 height 1035
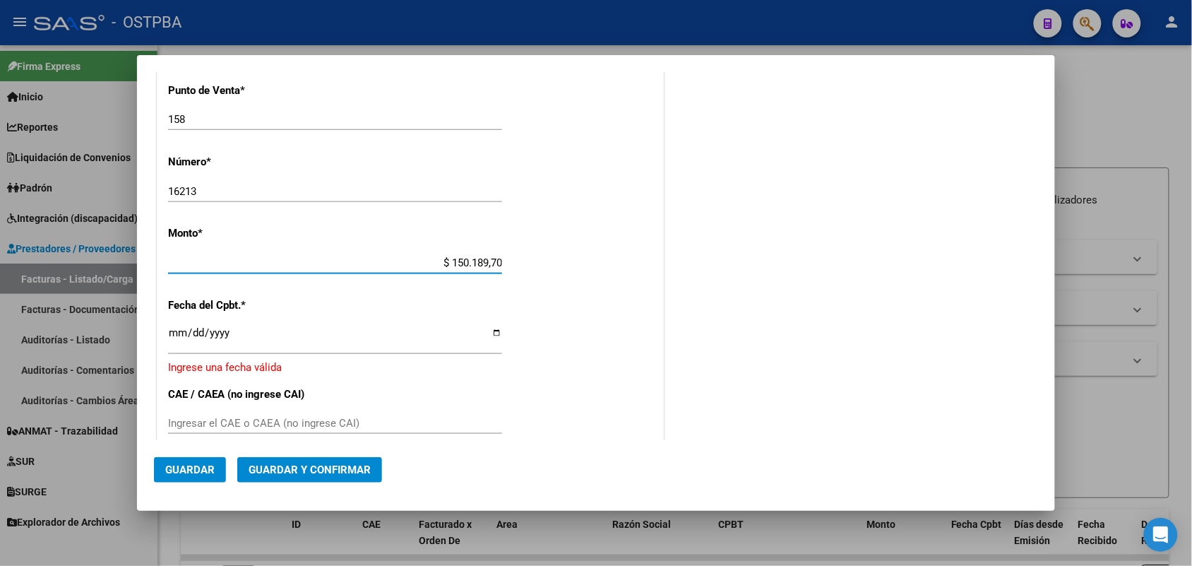
type input "$ 1.501.897,00"
click at [177, 340] on input "Ingresar la fecha" at bounding box center [335, 338] width 334 height 23
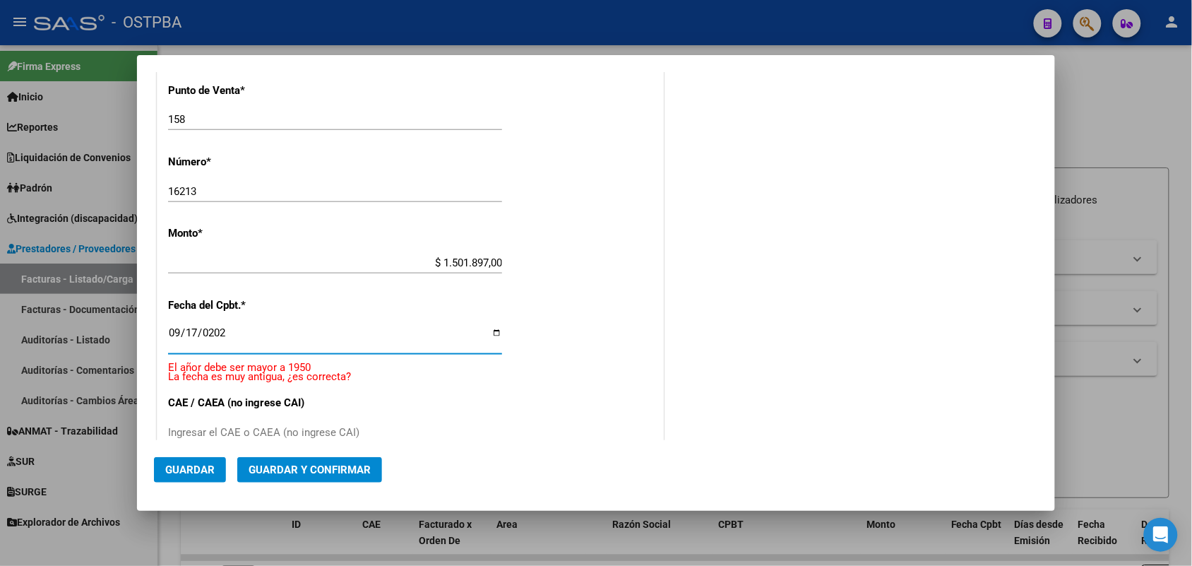
type input "2025-09-17"
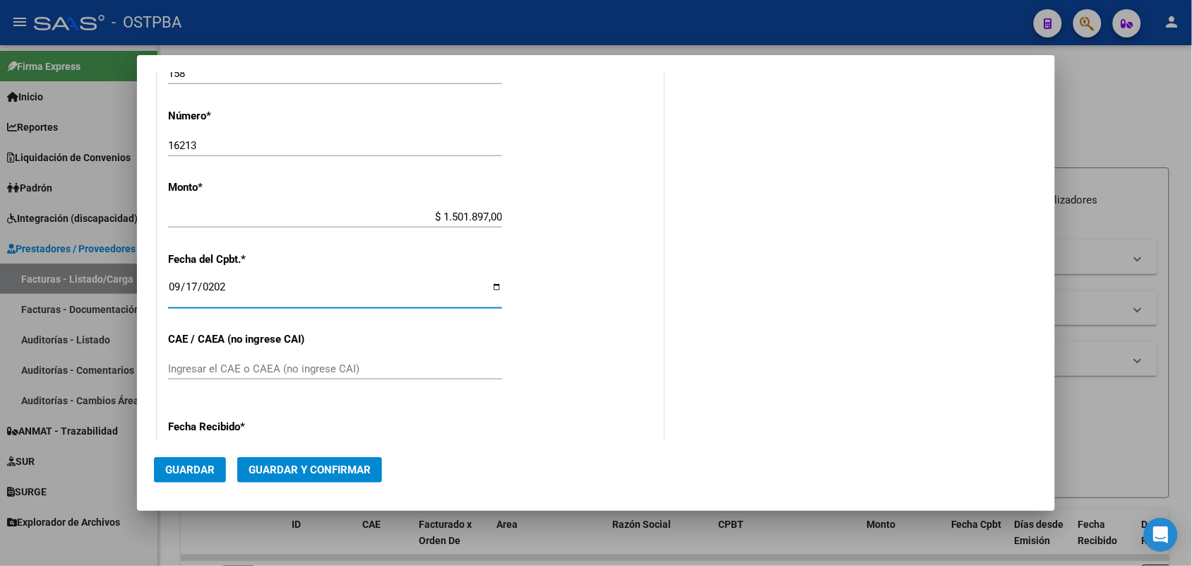
scroll to position [502, 0]
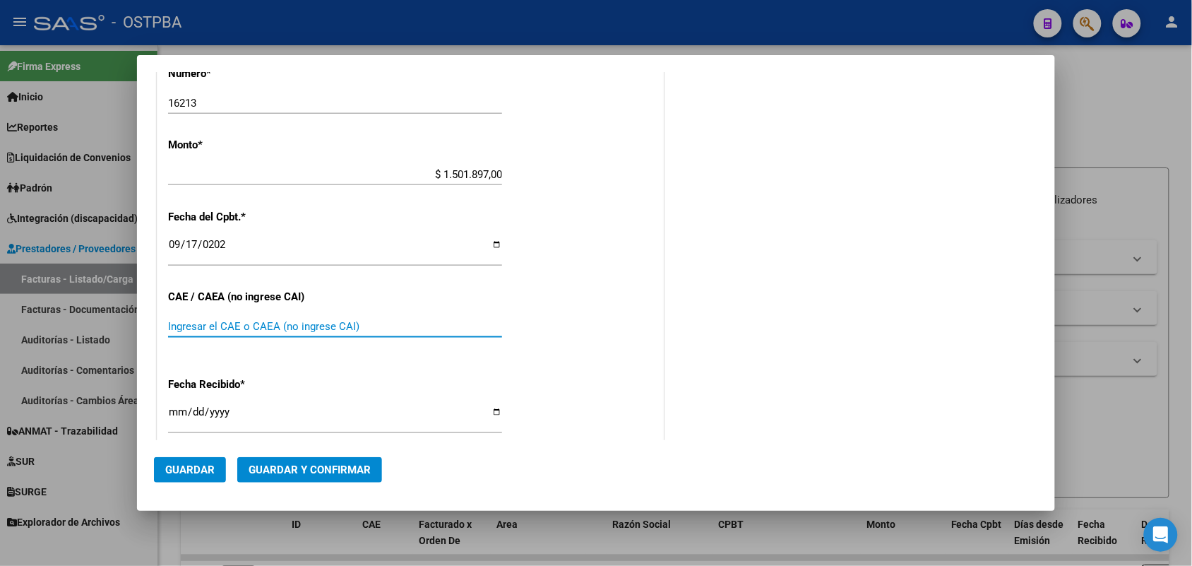
click at [208, 328] on input "Ingresar el CAE o CAEA (no ingrese CAI)" at bounding box center [335, 326] width 334 height 13
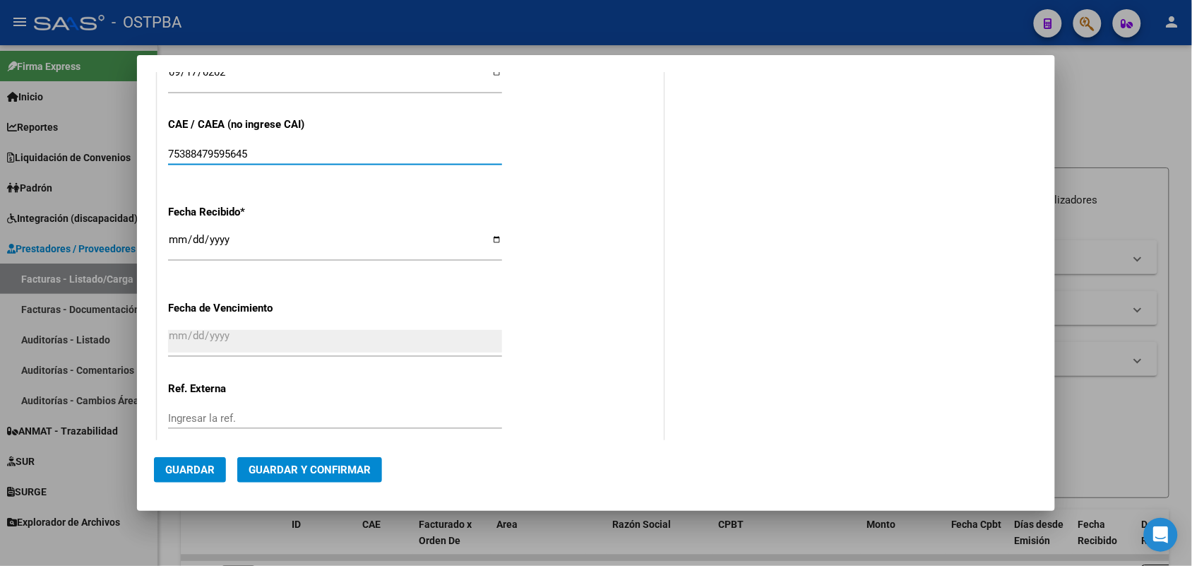
scroll to position [679, 0]
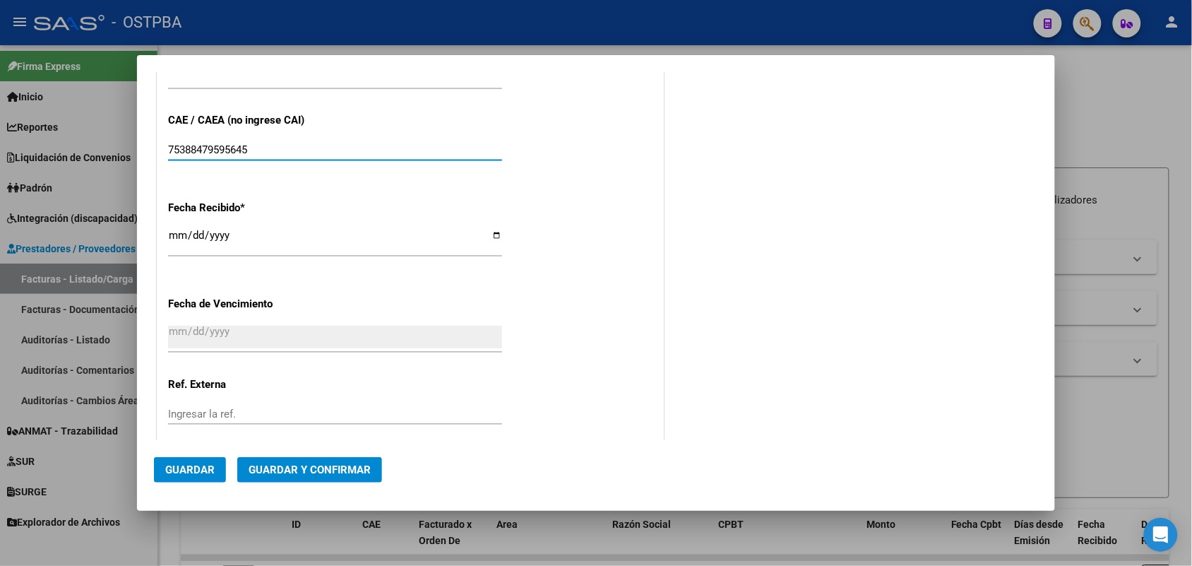
type input "75388479595645"
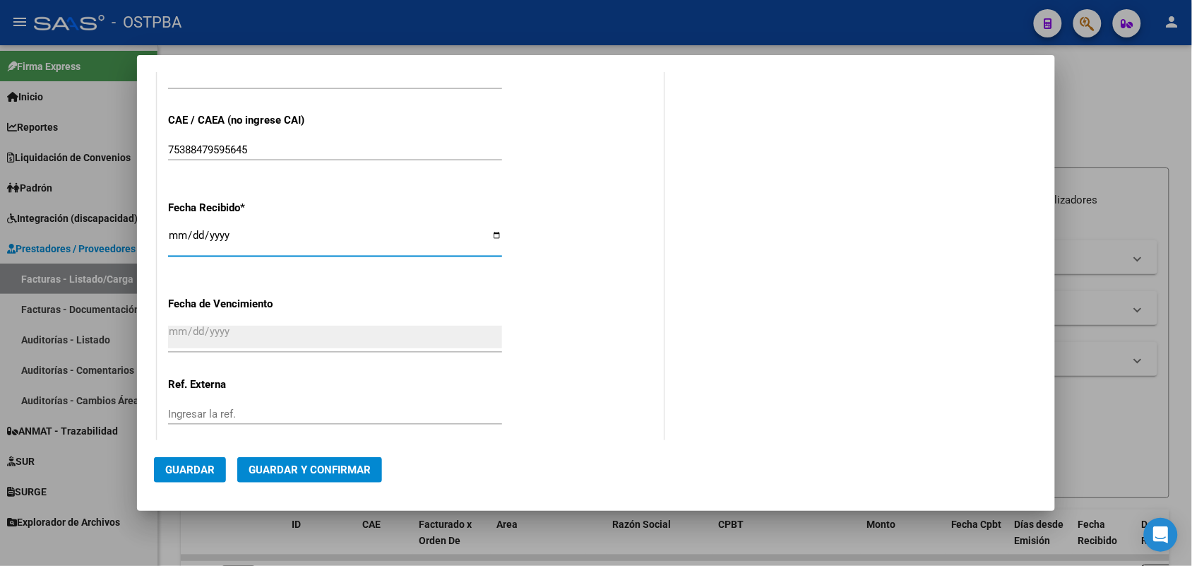
click at [177, 239] on input "[DATE]" at bounding box center [335, 240] width 334 height 23
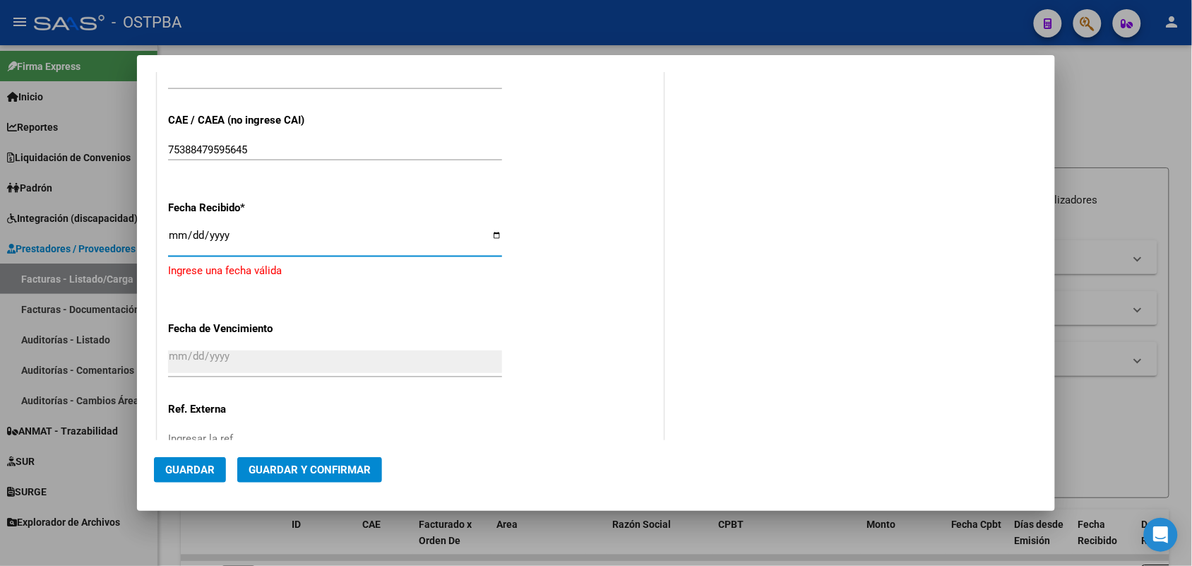
type input "[DATE]"
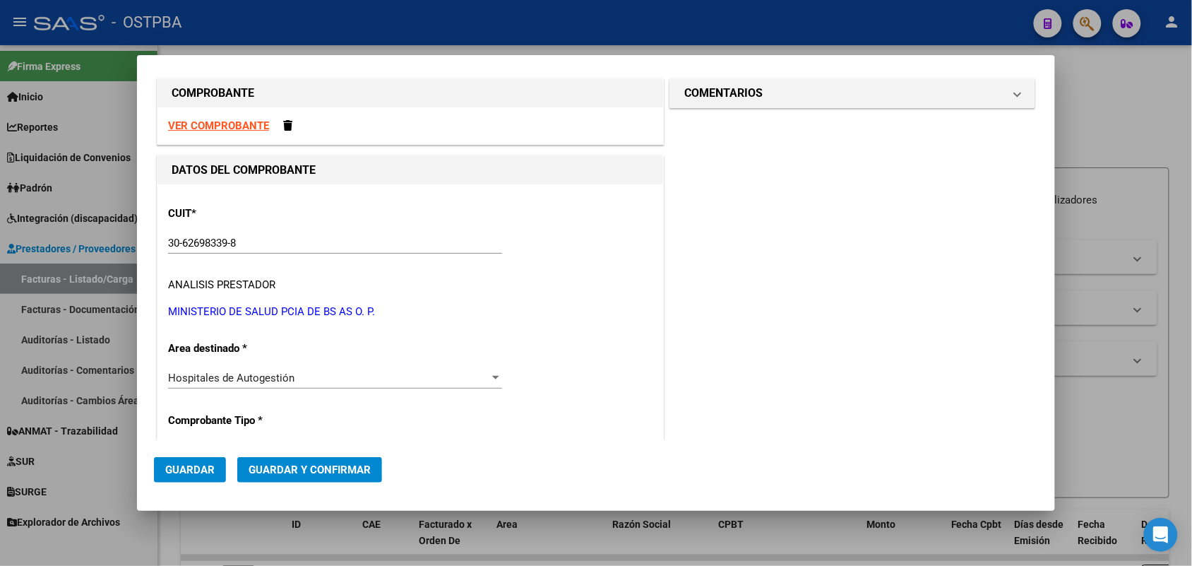
scroll to position [0, 0]
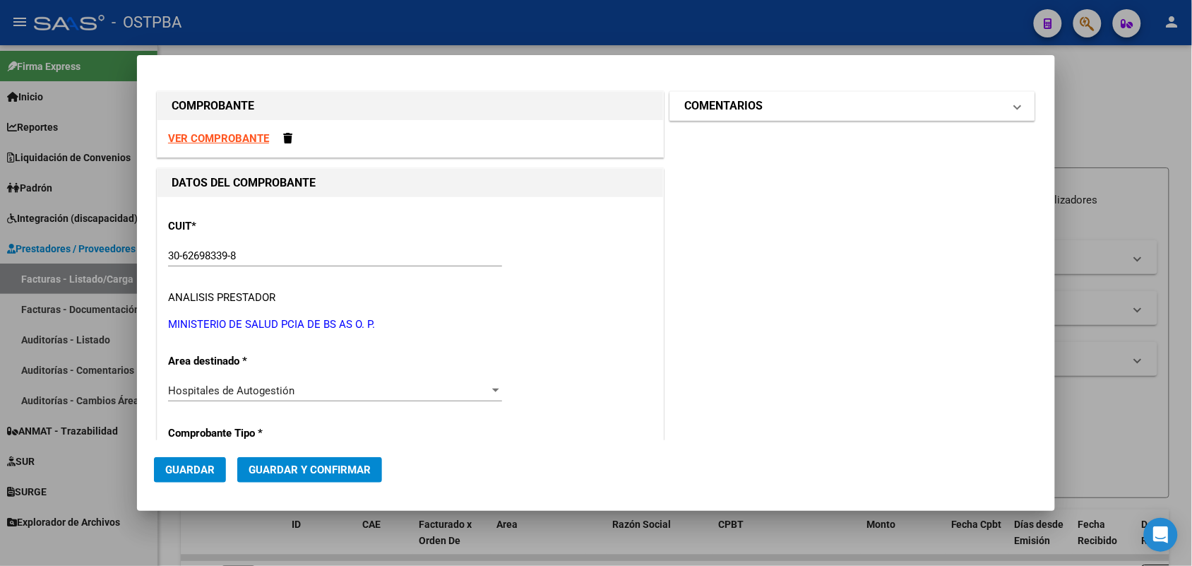
click at [999, 109] on span "COMENTARIOS" at bounding box center [849, 105] width 330 height 17
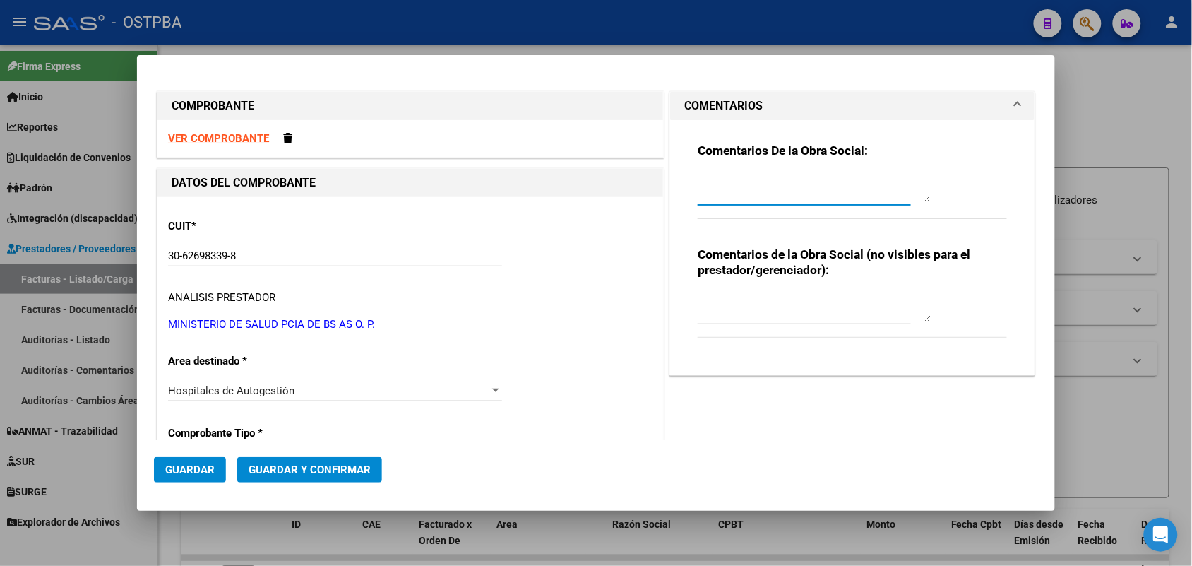
click at [718, 196] on textarea at bounding box center [814, 188] width 233 height 28
type textarea "HR 127171"
click at [175, 467] on span "Guardar" at bounding box center [189, 469] width 49 height 13
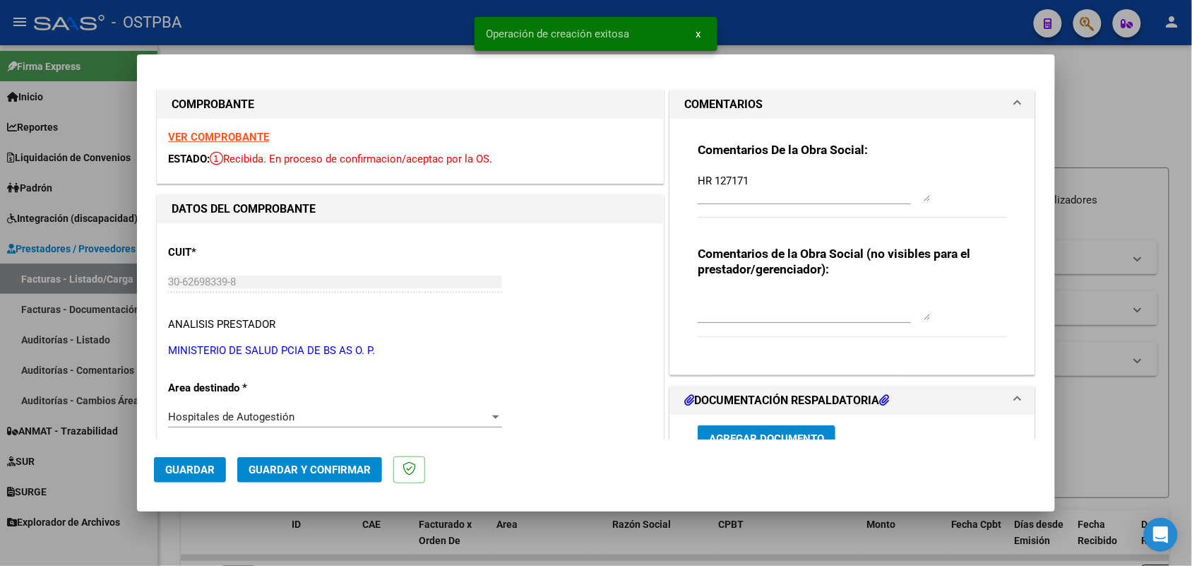
type input "2025-11-16"
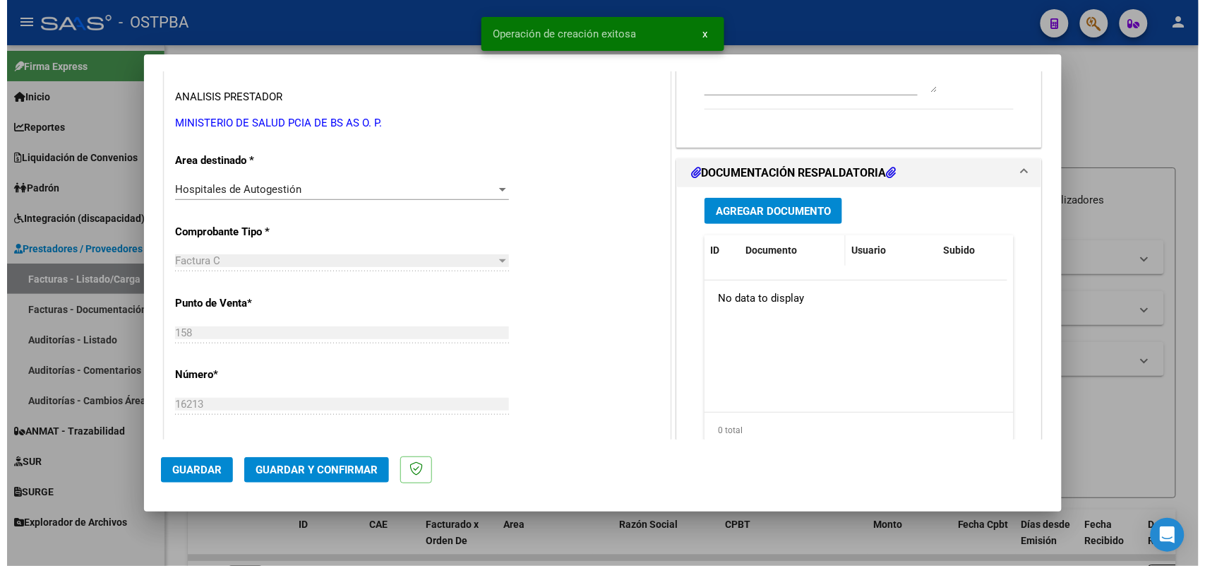
scroll to position [265, 0]
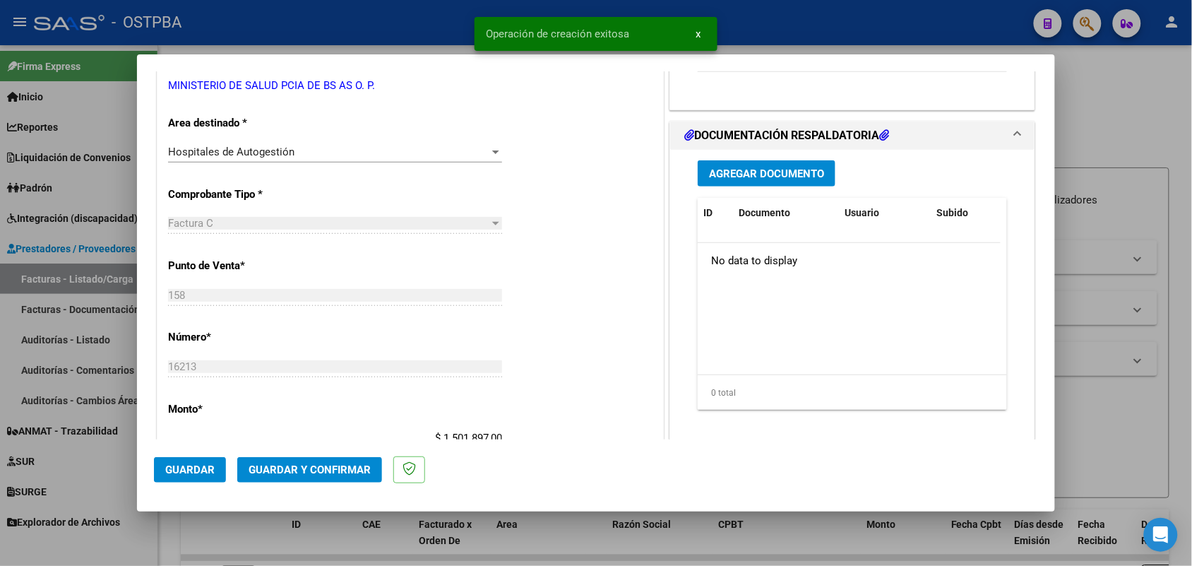
click at [761, 180] on button "Agregar Documento" at bounding box center [767, 173] width 138 height 26
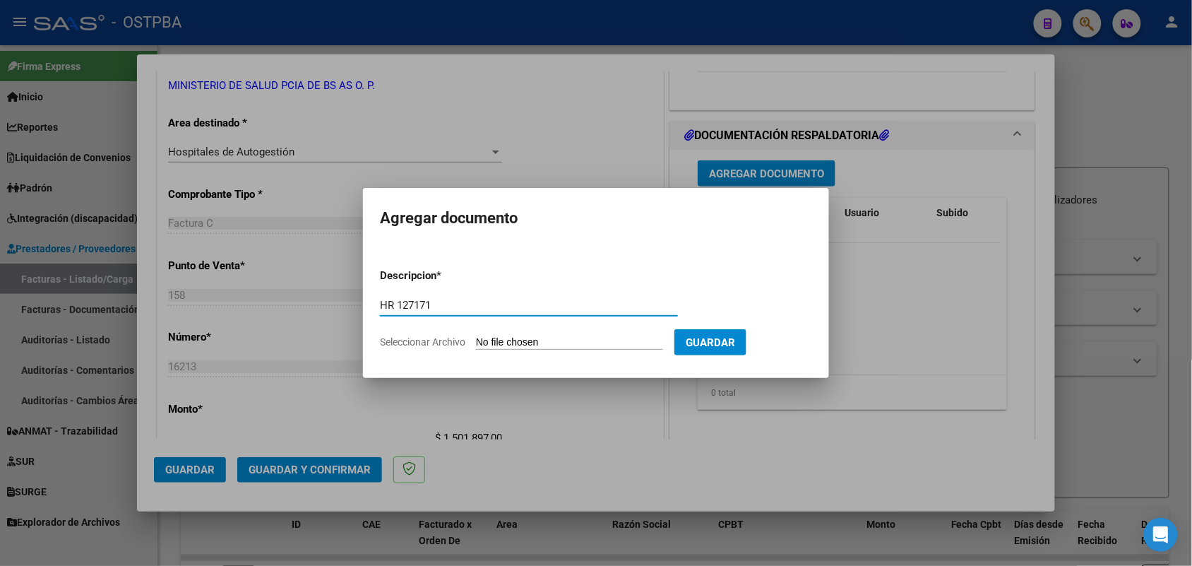
type input "HR 127171"
click at [491, 343] on input "Seleccionar Archivo" at bounding box center [569, 342] width 187 height 13
type input "C:\fakepath\HR 127171.pdf"
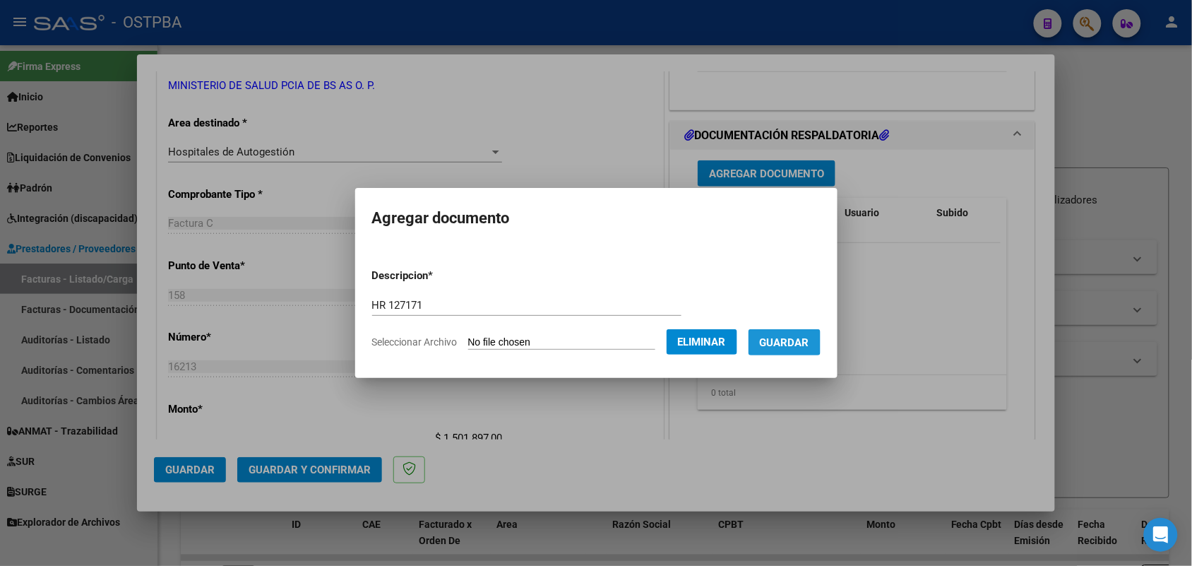
click at [791, 338] on span "Guardar" at bounding box center [784, 342] width 49 height 13
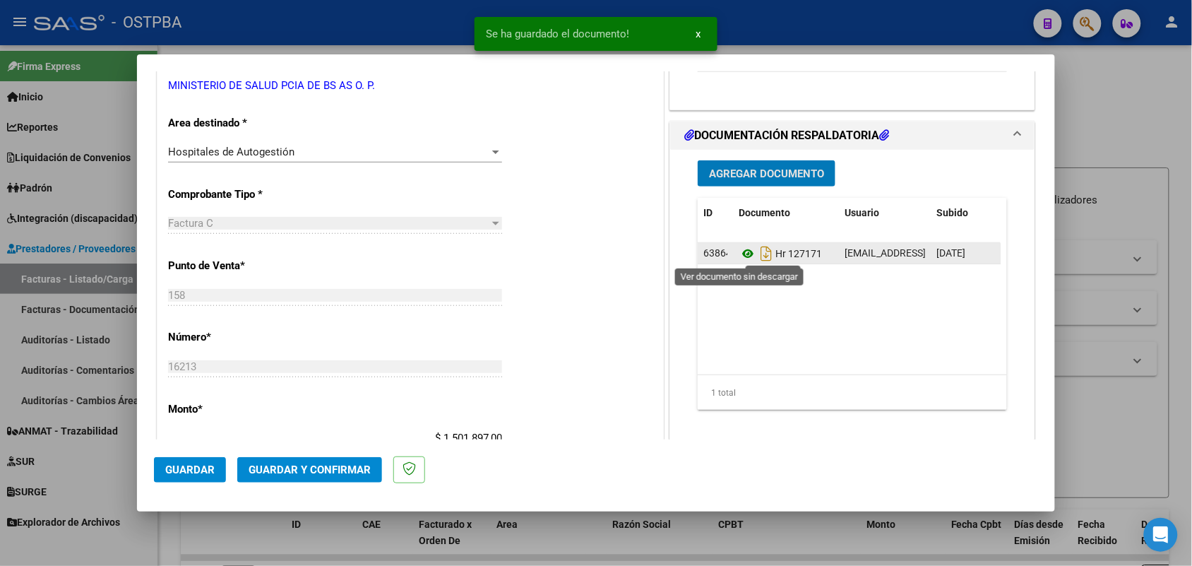
click at [739, 256] on icon at bounding box center [748, 253] width 18 height 17
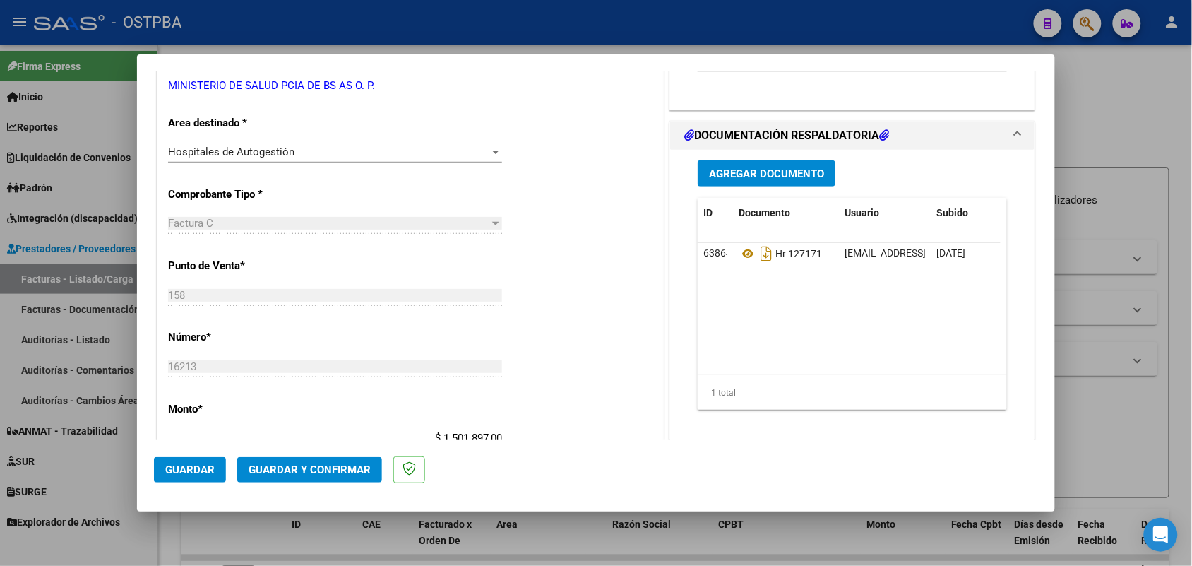
click at [732, 171] on span "Agregar Documento" at bounding box center [766, 173] width 115 height 13
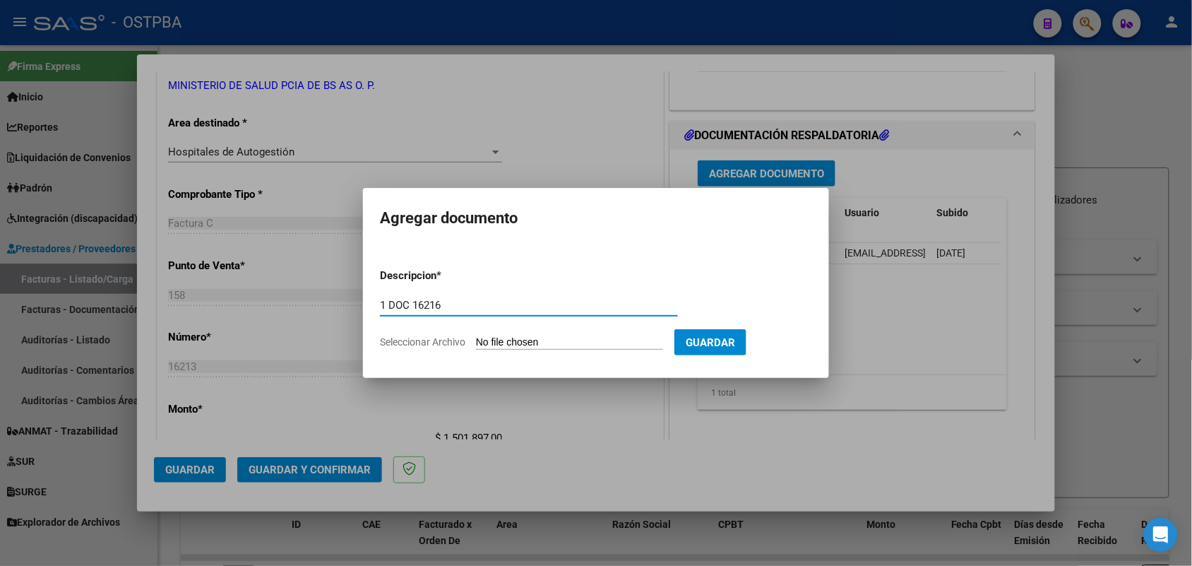
drag, startPoint x: 452, startPoint y: 306, endPoint x: 410, endPoint y: 306, distance: 41.7
click at [410, 306] on input "1 DOC 16216" at bounding box center [529, 305] width 298 height 13
type input "1 DOC 16213"
click at [491, 340] on input "Seleccionar Archivo" at bounding box center [569, 342] width 187 height 13
type input "C:\fakepath\1 DOC 16213.pdf"
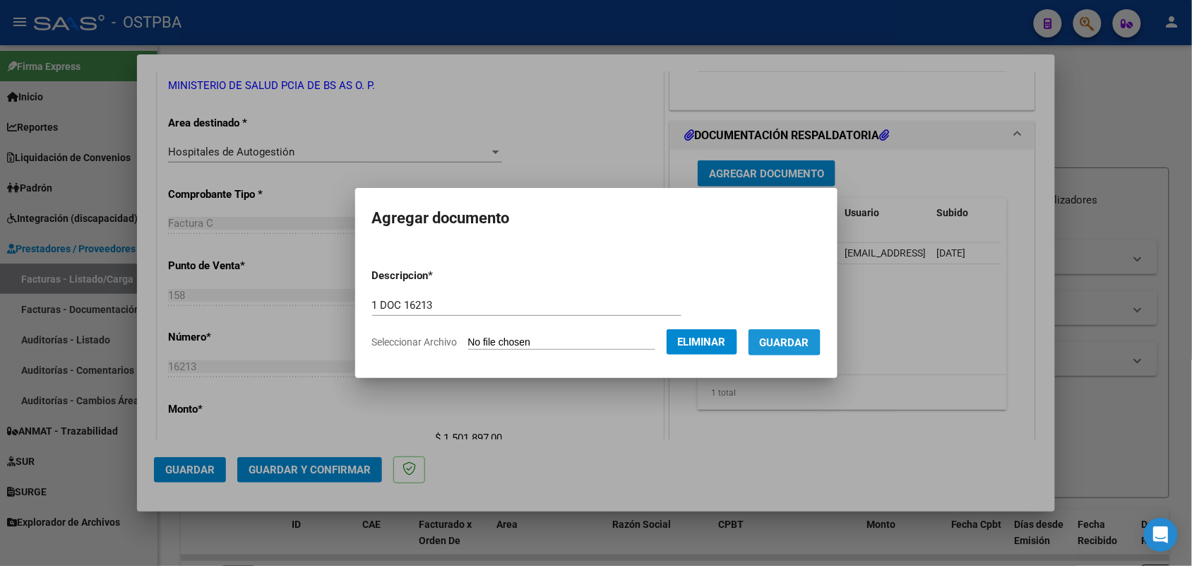
click at [793, 341] on span "Guardar" at bounding box center [784, 342] width 49 height 13
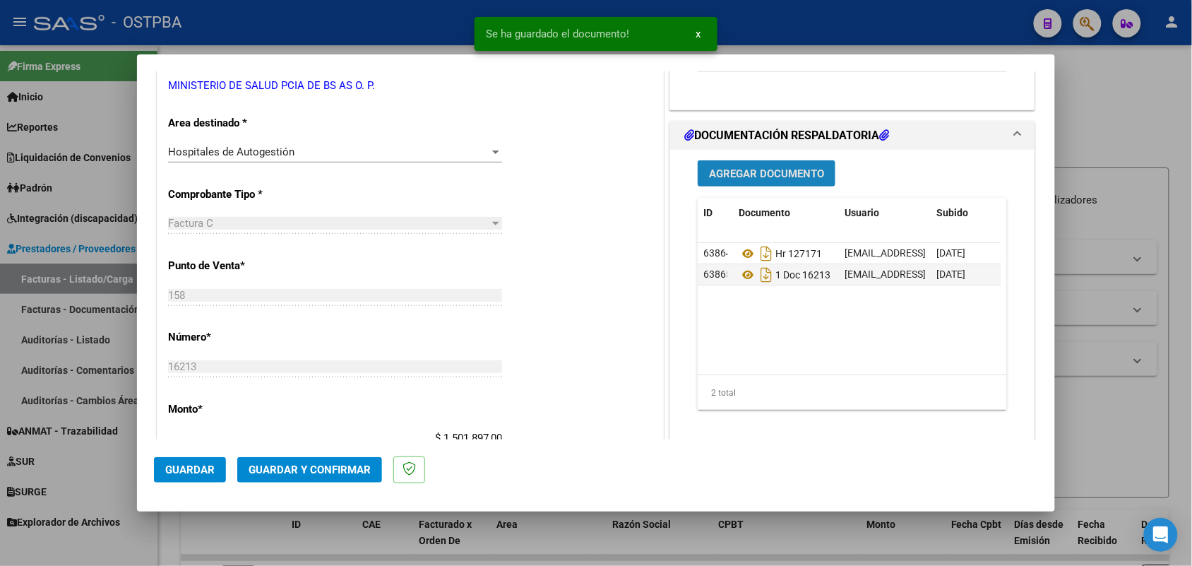
click at [757, 179] on span "Agregar Documento" at bounding box center [766, 173] width 115 height 13
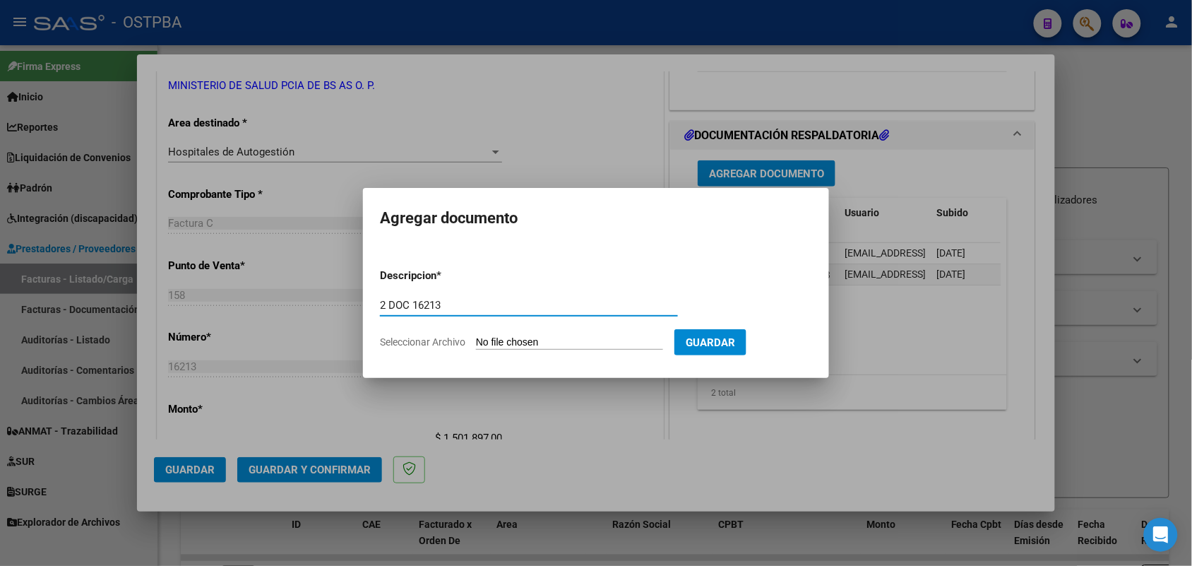
type input "2 DOC 16213"
click at [487, 338] on input "Seleccionar Archivo" at bounding box center [569, 342] width 187 height 13
type input "C:\fakepath\2 DOC 16213.pdf"
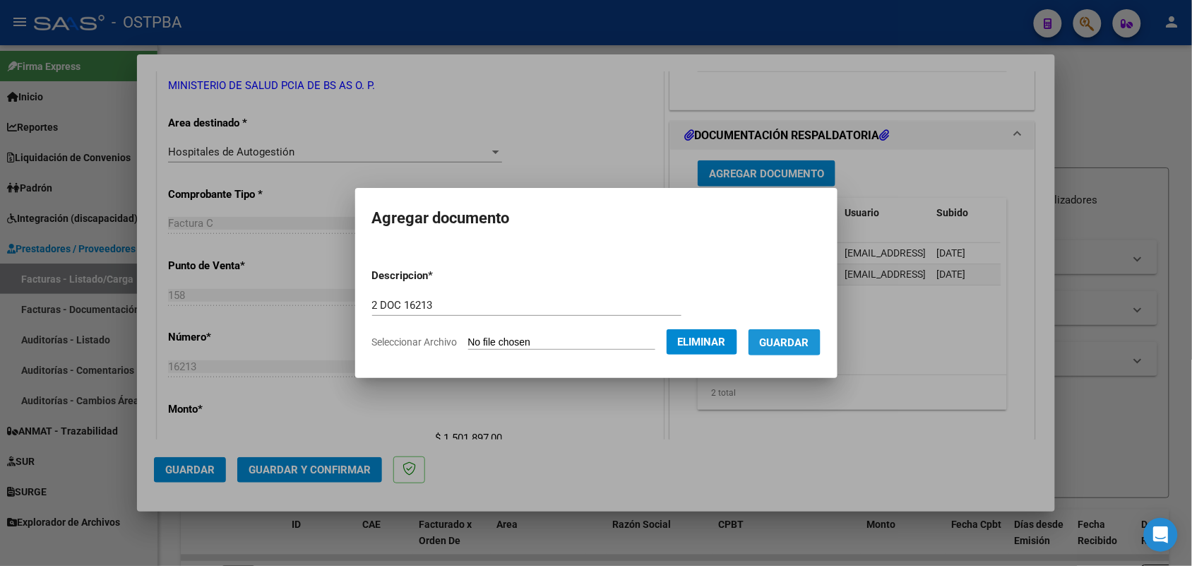
click at [781, 336] on span "Guardar" at bounding box center [784, 342] width 49 height 13
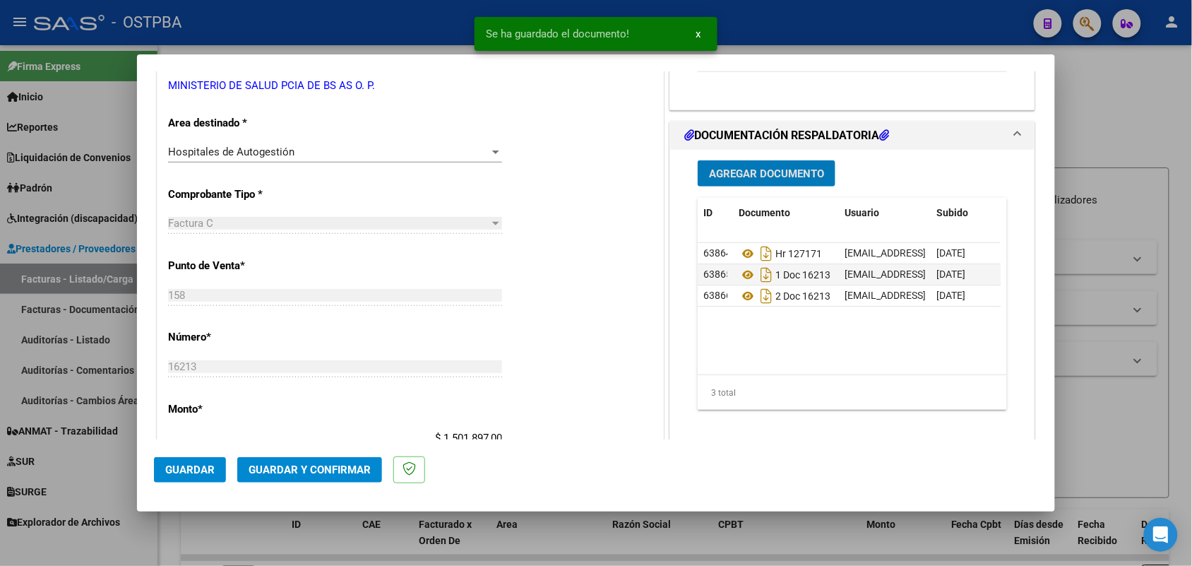
click at [760, 173] on span "Agregar Documento" at bounding box center [766, 173] width 115 height 13
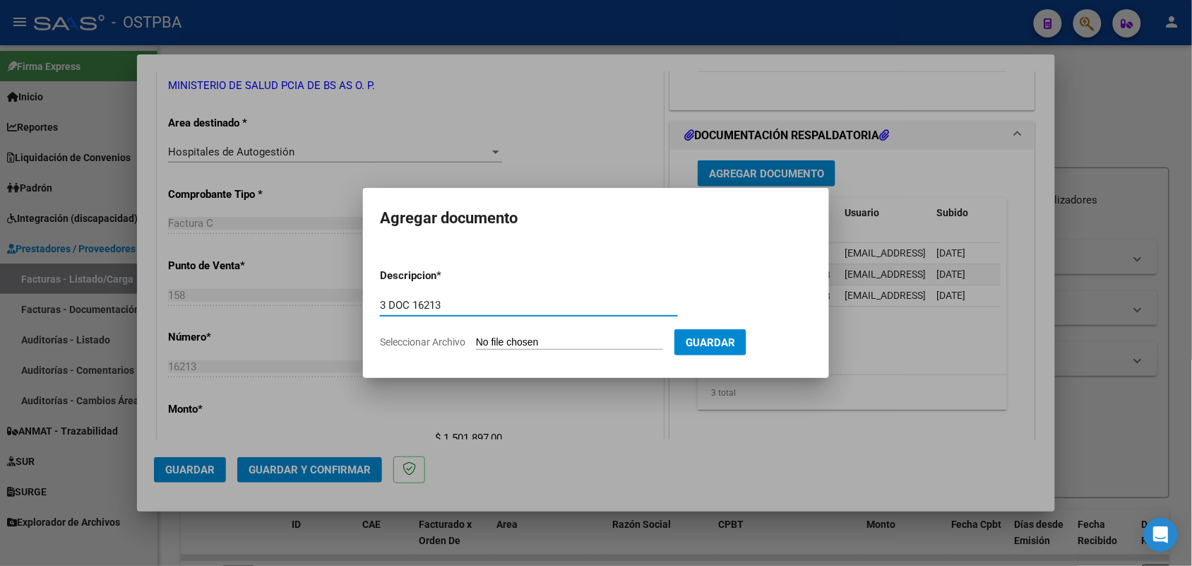
type input "3 DOC 16213"
click at [505, 343] on input "Seleccionar Archivo" at bounding box center [569, 342] width 187 height 13
type input "C:\fakepath\3 DOC 16213.pdf"
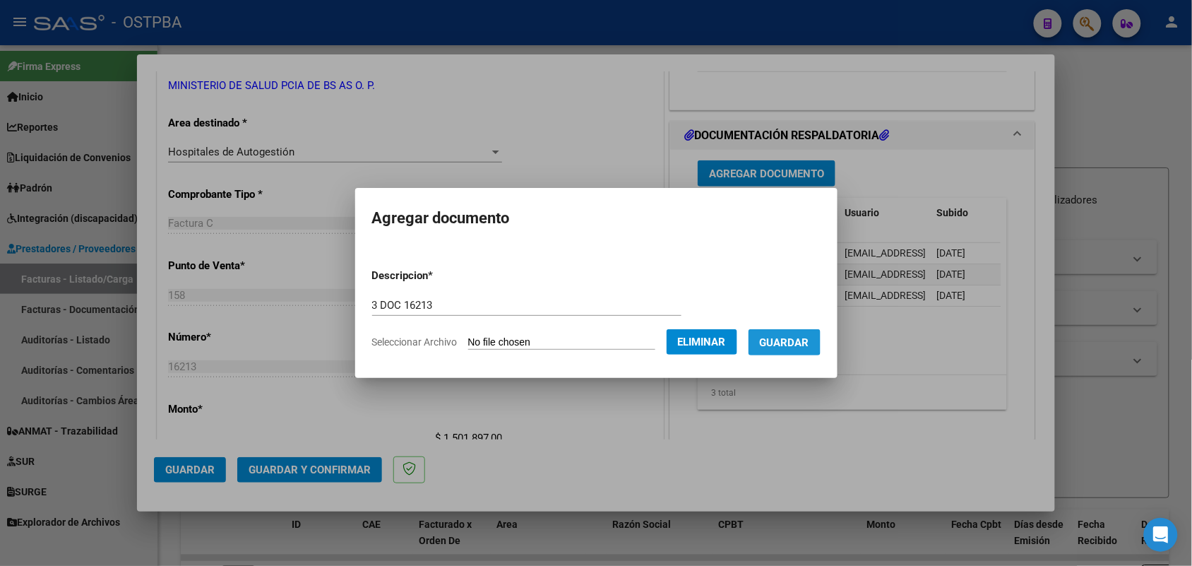
click at [795, 336] on span "Guardar" at bounding box center [784, 342] width 49 height 13
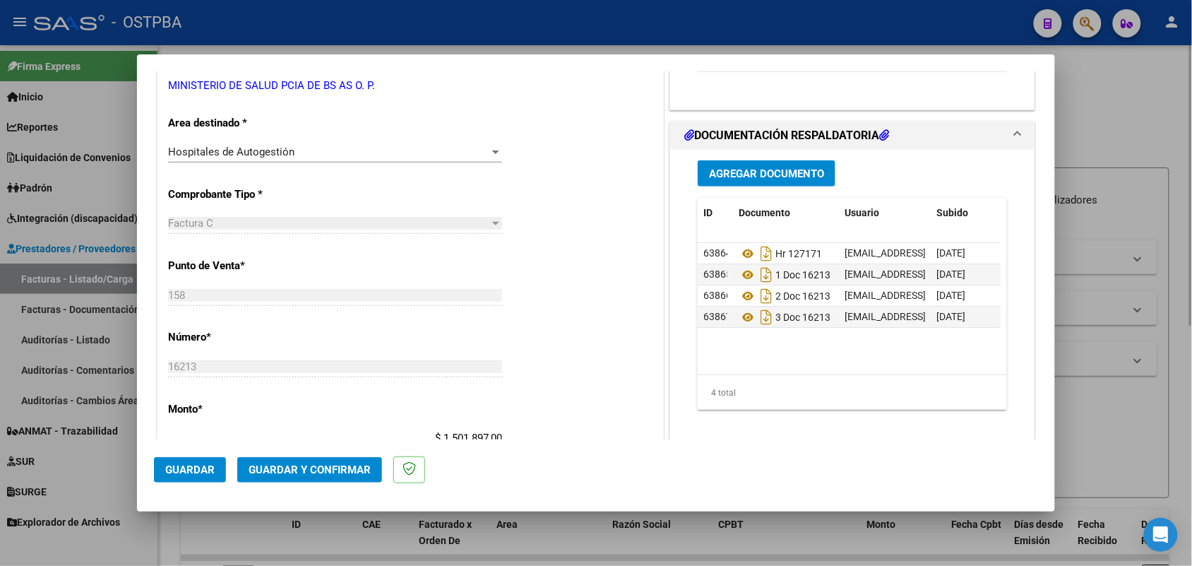
drag, startPoint x: 1114, startPoint y: 292, endPoint x: 1123, endPoint y: 241, distance: 51.7
click at [1114, 290] on div at bounding box center [596, 283] width 1192 height 566
type input "$ 0,00"
